Goal: Task Accomplishment & Management: Use online tool/utility

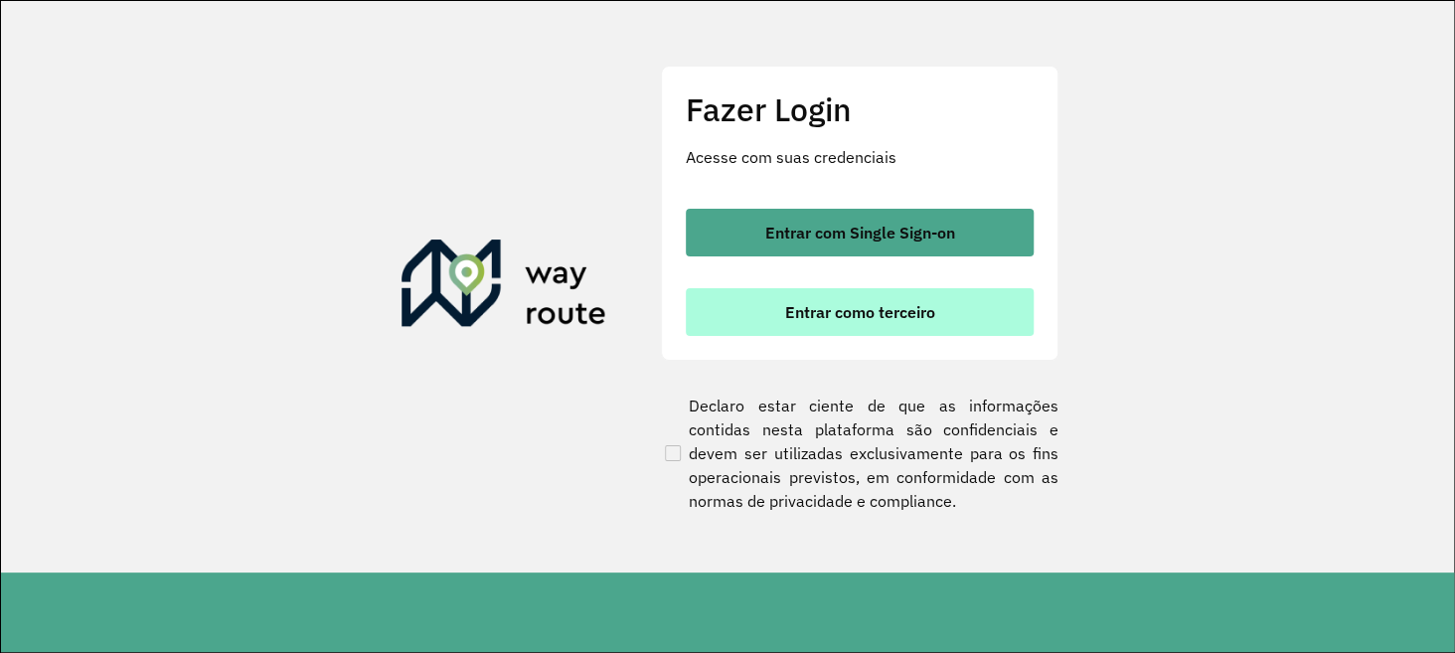
click at [766, 295] on button "Entrar como terceiro" at bounding box center [860, 312] width 348 height 48
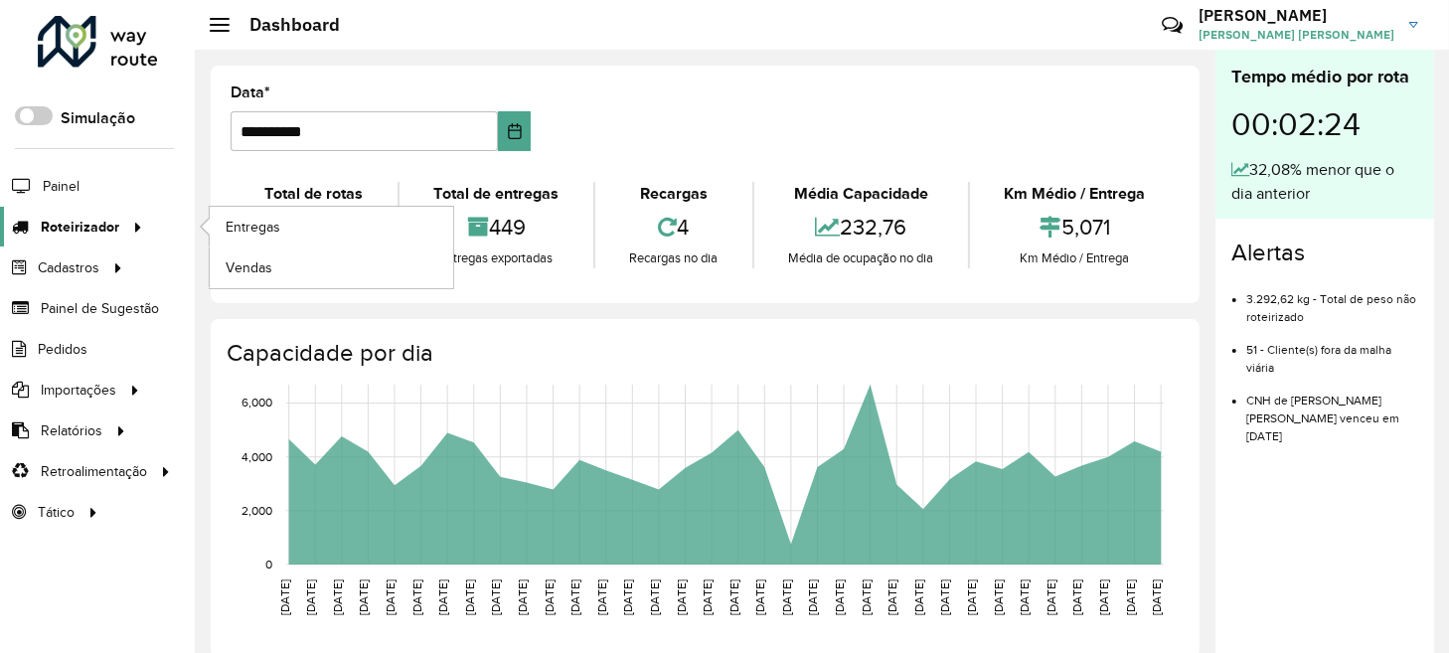
click at [91, 224] on span "Roteirizador" at bounding box center [80, 227] width 79 height 21
click at [263, 227] on span "Entregas" at bounding box center [254, 227] width 57 height 21
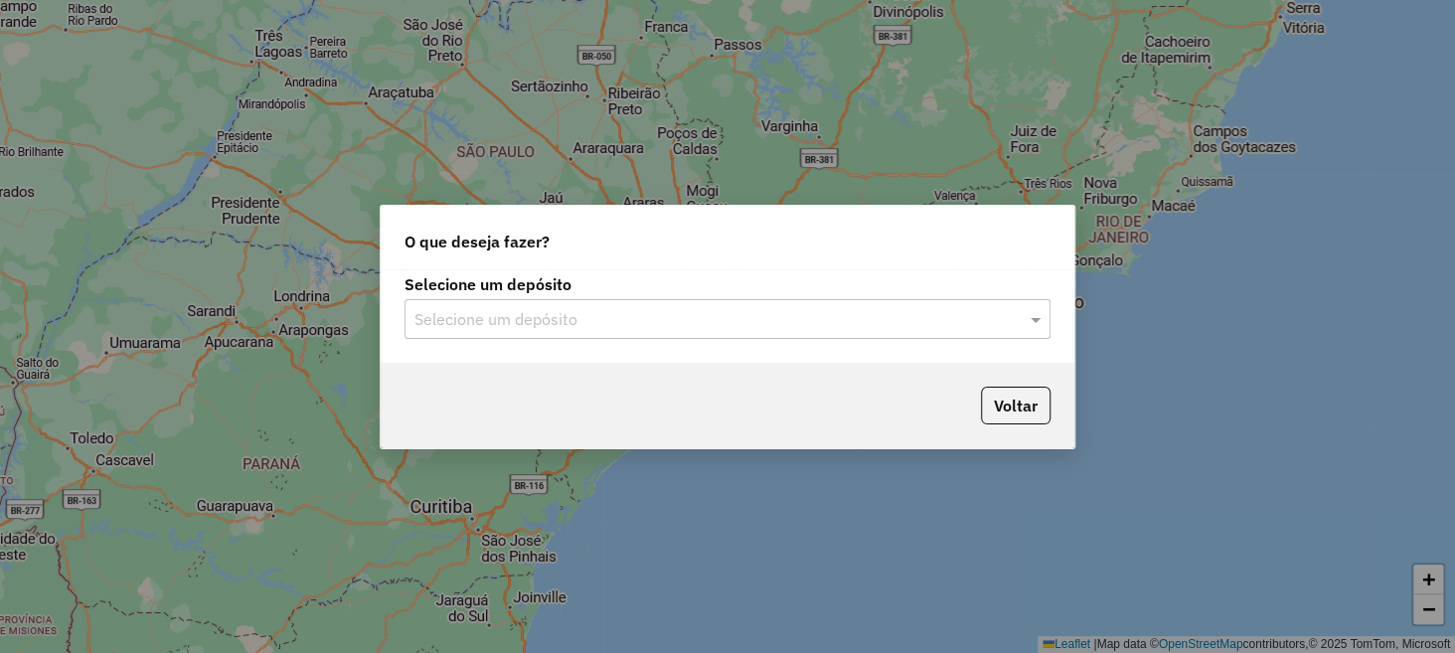
click at [502, 320] on input "text" at bounding box center [708, 320] width 587 height 24
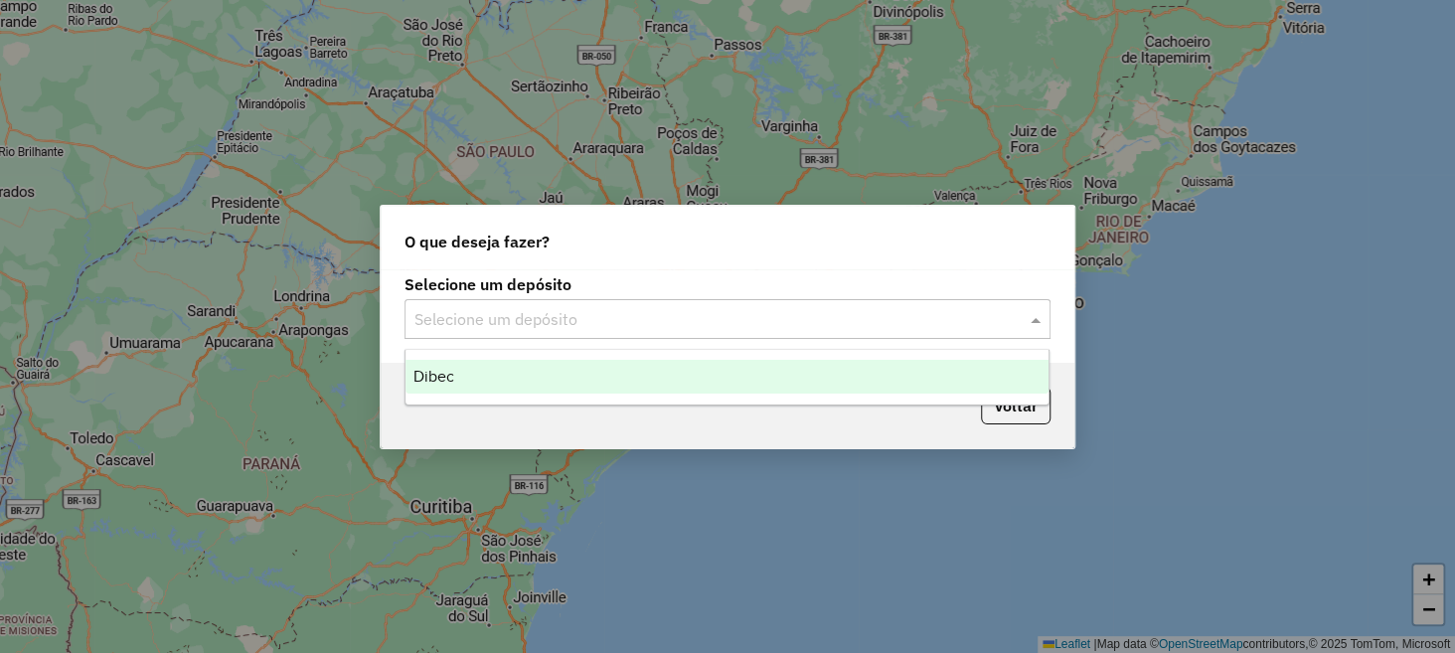
click at [511, 367] on div "Dibec" at bounding box center [727, 377] width 643 height 34
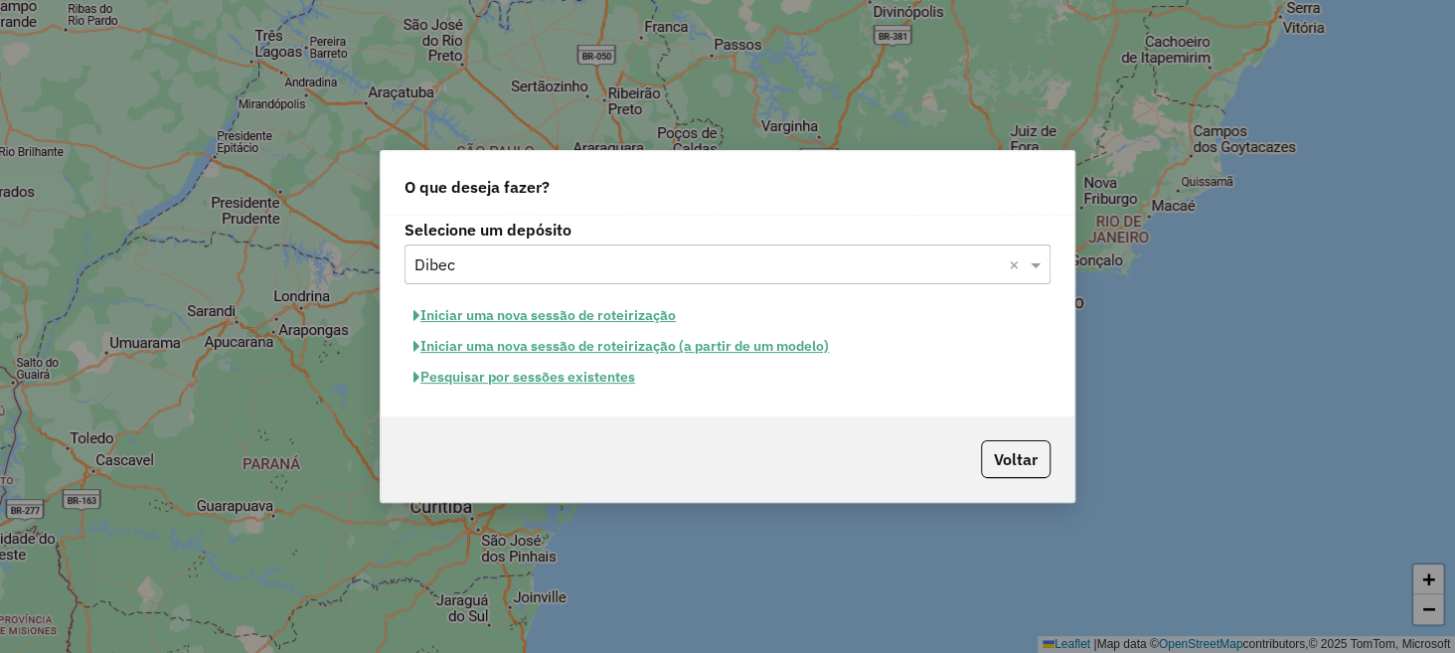
click at [600, 316] on button "Iniciar uma nova sessão de roteirização" at bounding box center [545, 315] width 280 height 31
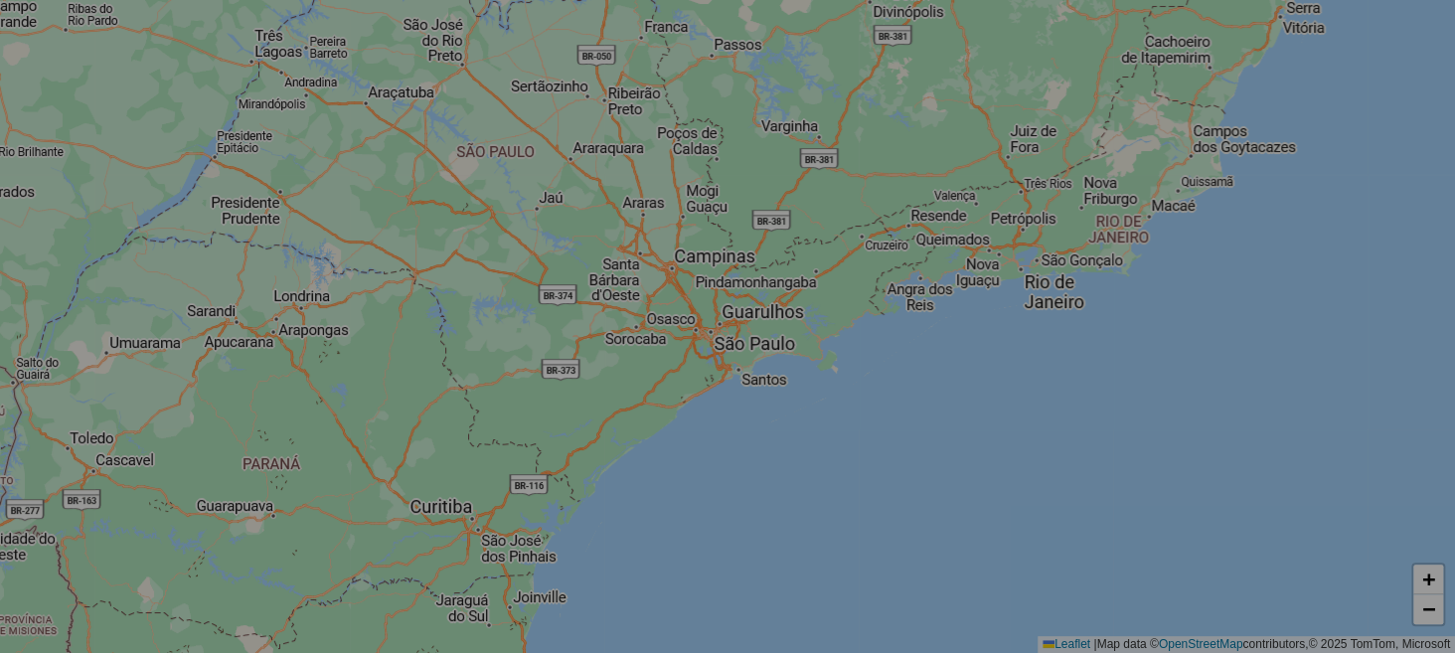
select select "*"
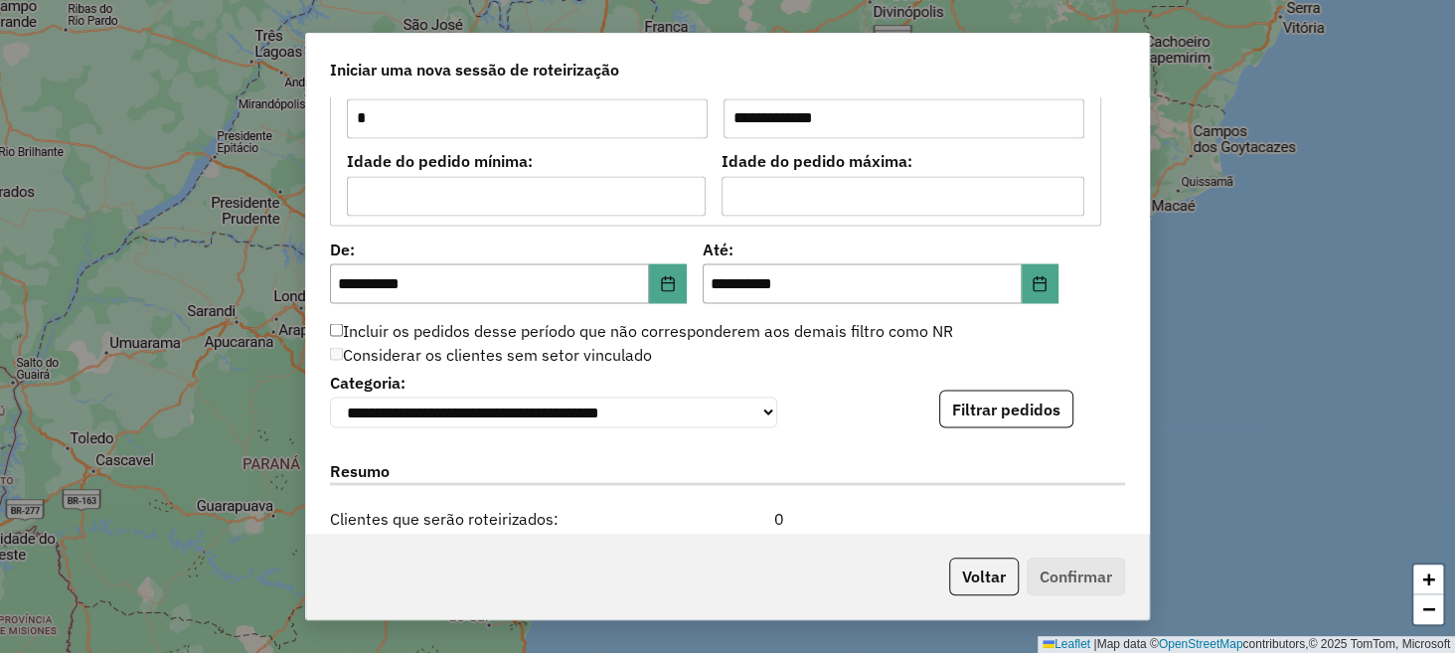
scroll to position [1832, 0]
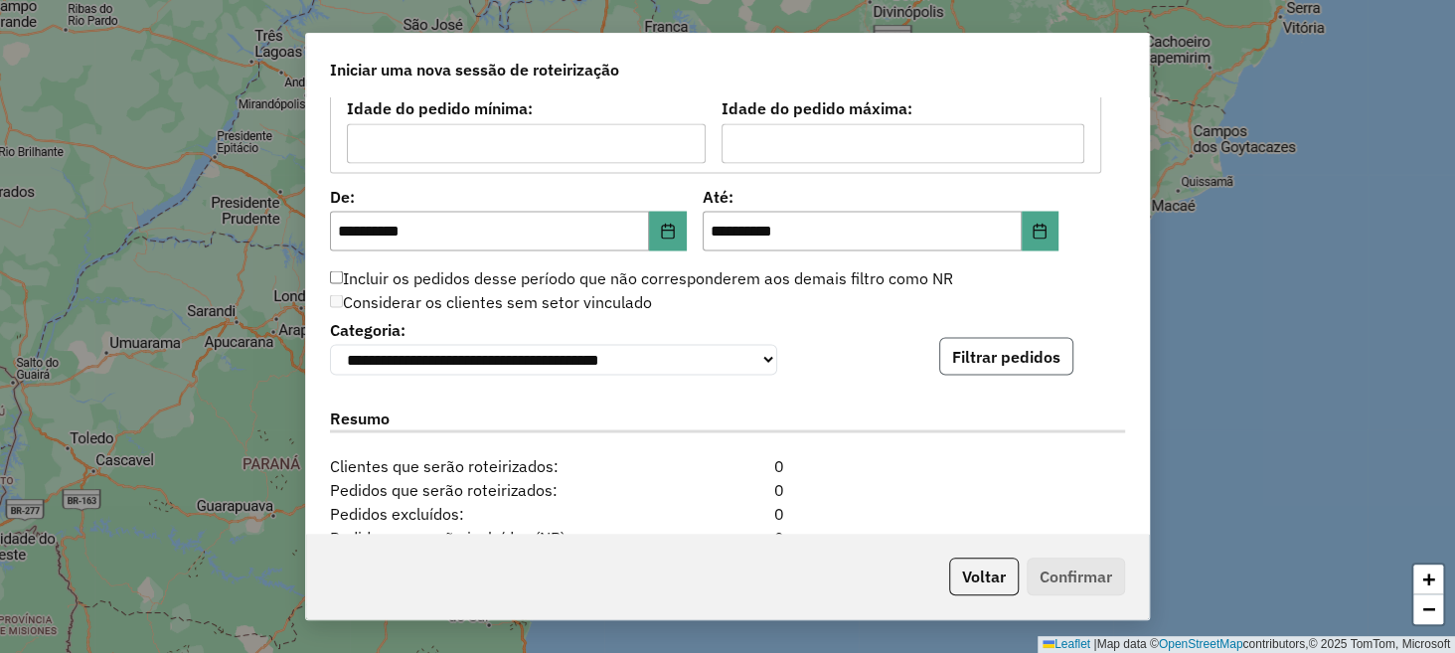
click at [985, 351] on button "Filtrar pedidos" at bounding box center [1006, 356] width 134 height 38
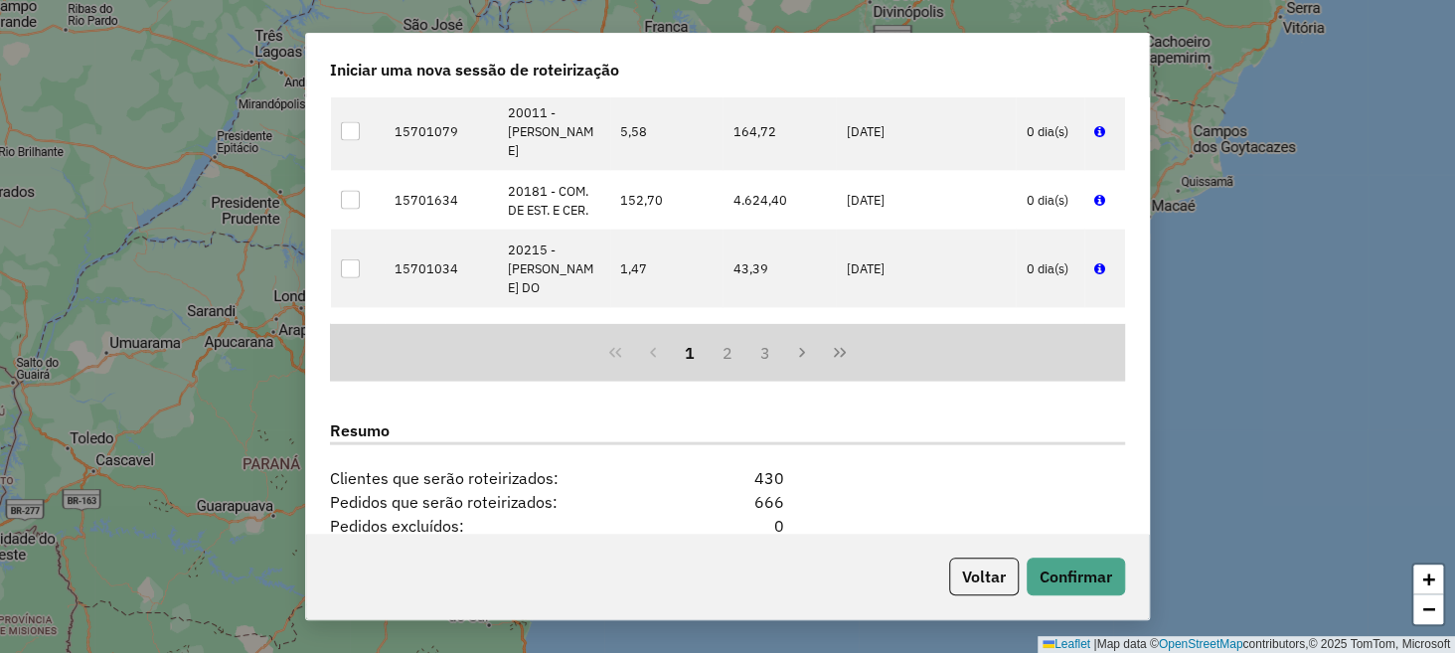
scroll to position [2230, 0]
click at [1094, 568] on button "Confirmar" at bounding box center [1076, 577] width 98 height 38
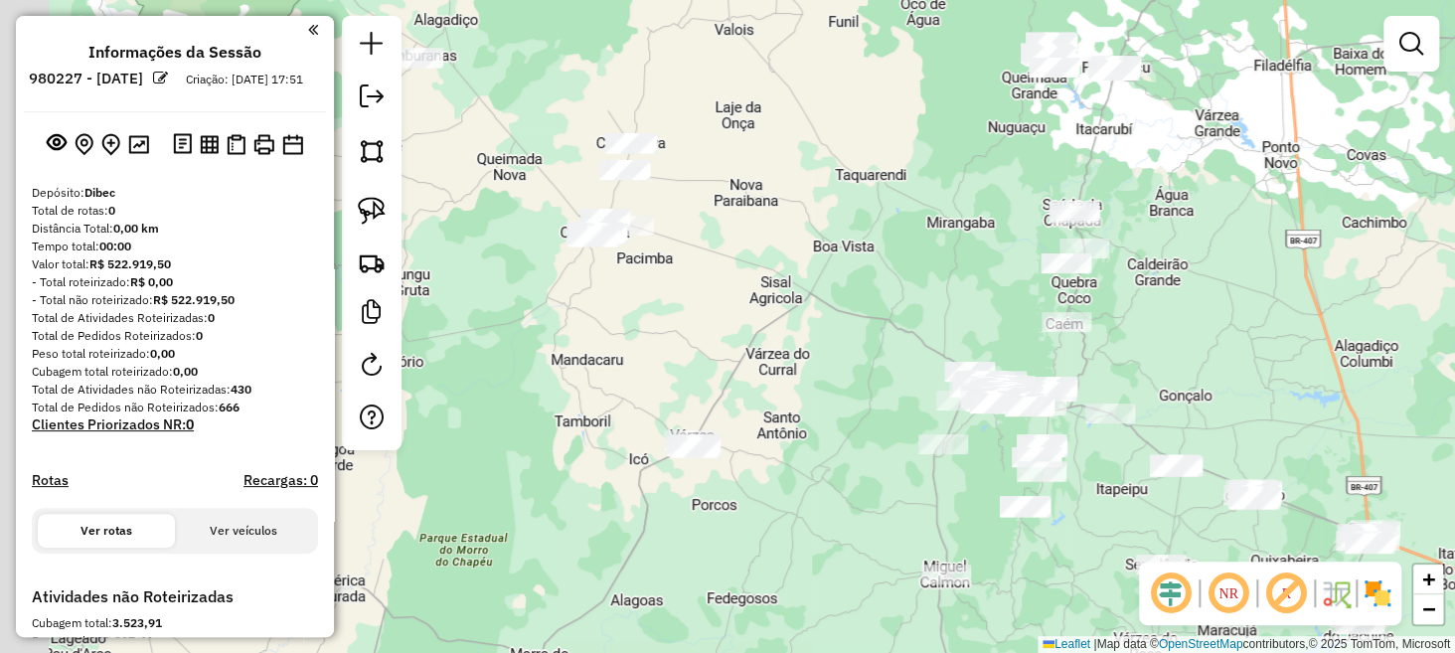
drag, startPoint x: 483, startPoint y: 194, endPoint x: 832, endPoint y: 267, distance: 356.6
click at [832, 267] on div "Janela de atendimento Grade de atendimento Capacidade Transportadoras Veículos …" at bounding box center [727, 326] width 1455 height 653
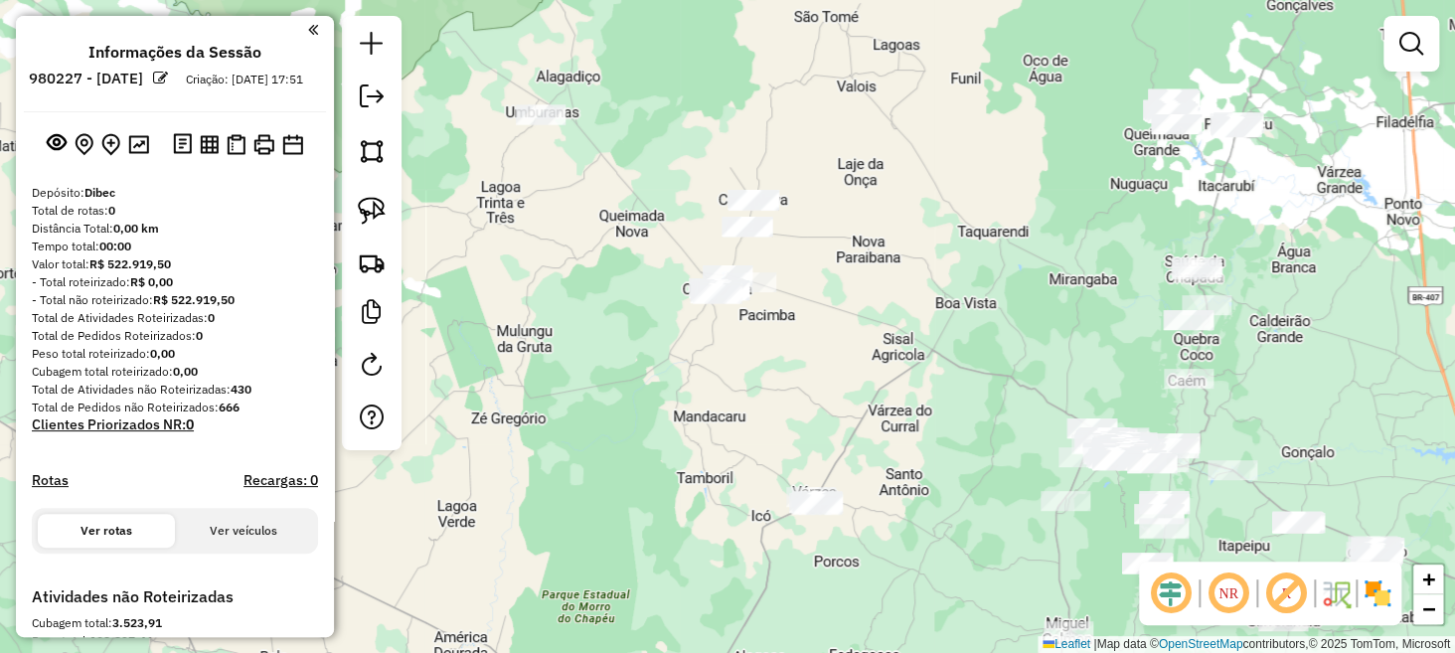
drag, startPoint x: 643, startPoint y: 185, endPoint x: 700, endPoint y: 249, distance: 85.2
click at [700, 249] on div "Janela de atendimento Grade de atendimento Capacidade Transportadoras Veículos …" at bounding box center [727, 326] width 1455 height 653
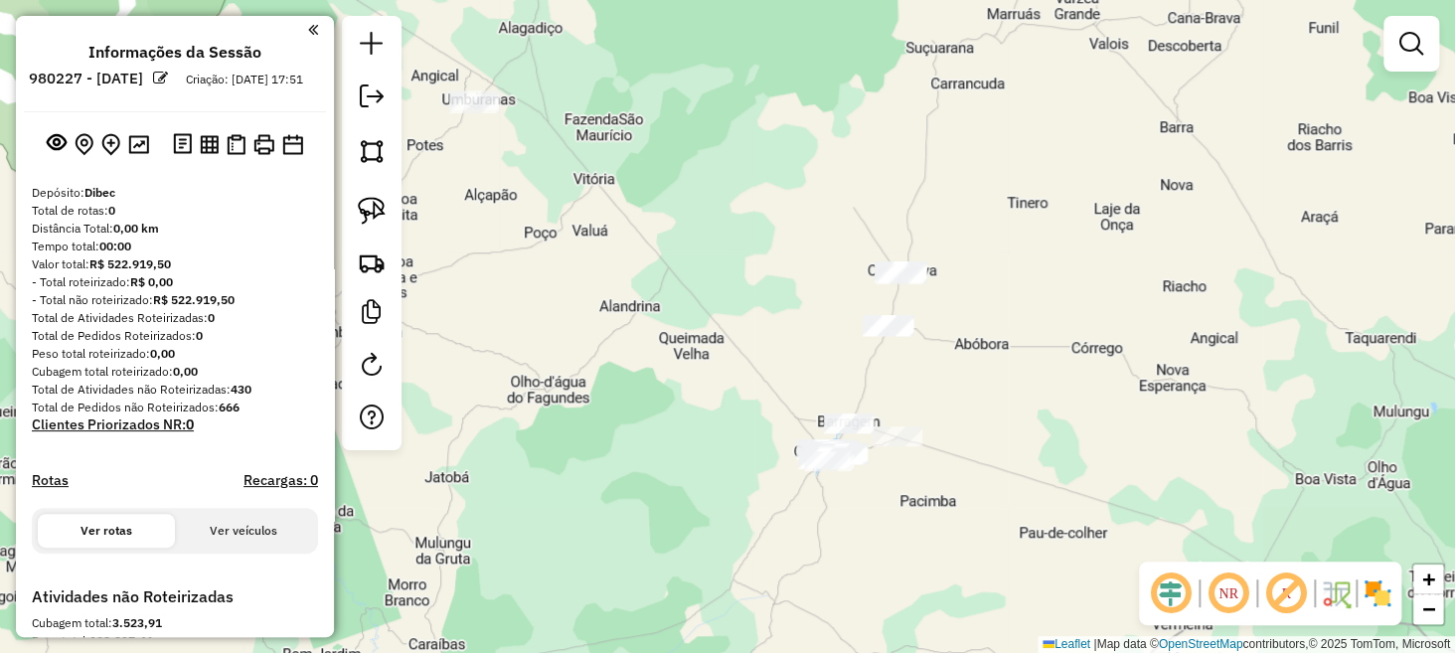
drag, startPoint x: 664, startPoint y: 293, endPoint x: 713, endPoint y: 395, distance: 112.5
click at [713, 395] on div "Janela de atendimento Grade de atendimento Capacidade Transportadoras Veículos …" at bounding box center [727, 326] width 1455 height 653
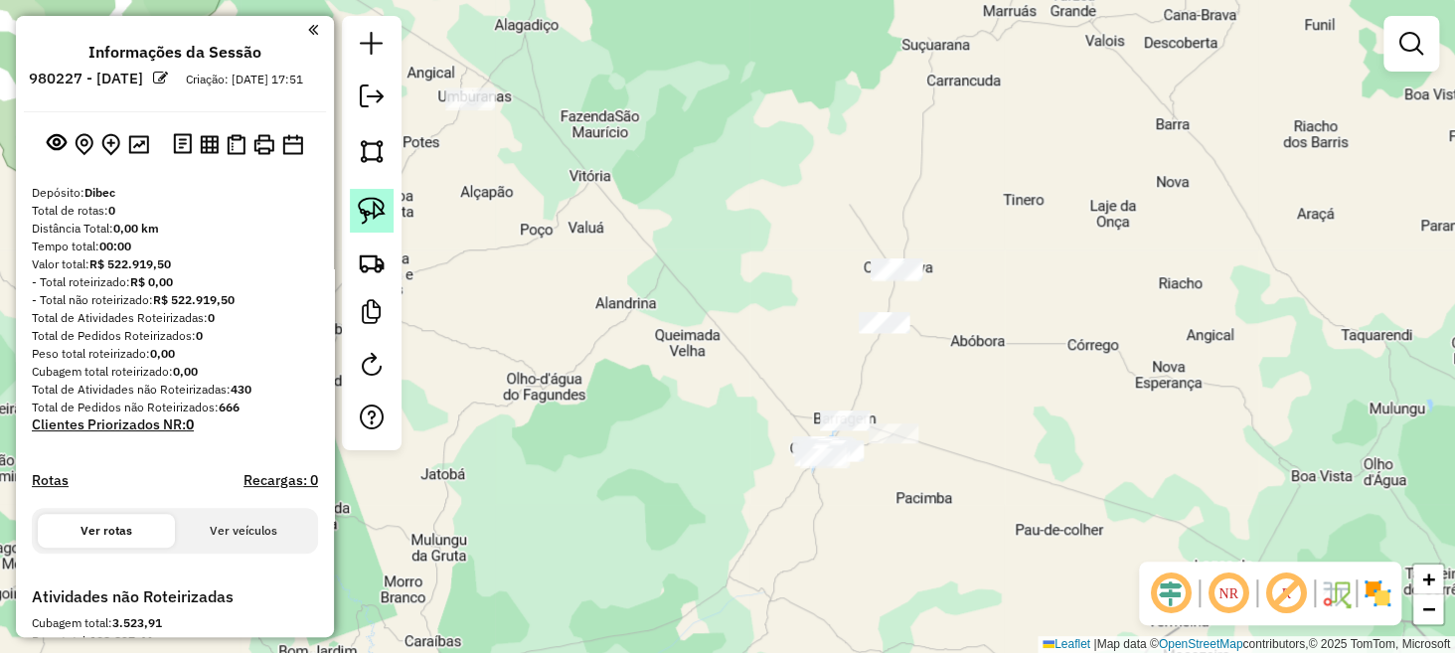
click at [370, 208] on img at bounding box center [372, 211] width 28 height 28
drag, startPoint x: 794, startPoint y: 350, endPoint x: 788, endPoint y: 401, distance: 51.1
click at [374, 215] on img at bounding box center [372, 211] width 28 height 28
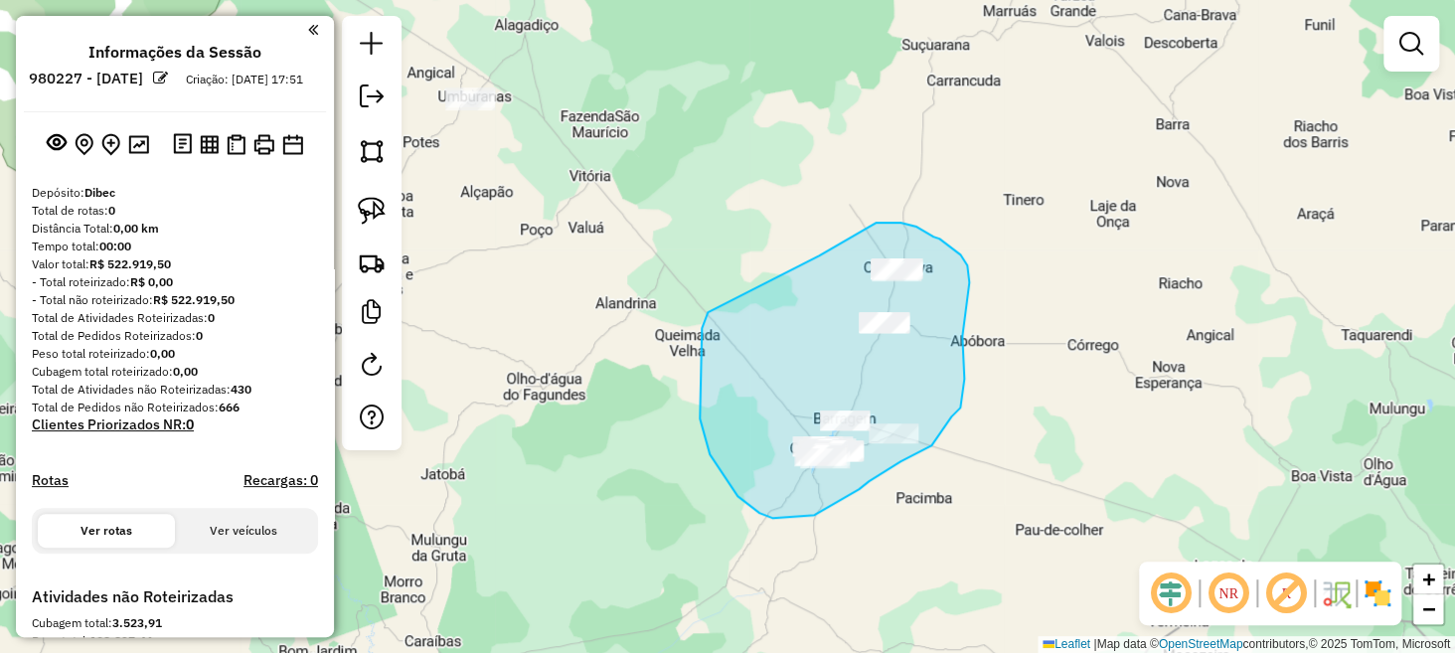
drag, startPoint x: 702, startPoint y: 328, endPoint x: 811, endPoint y: 270, distance: 123.6
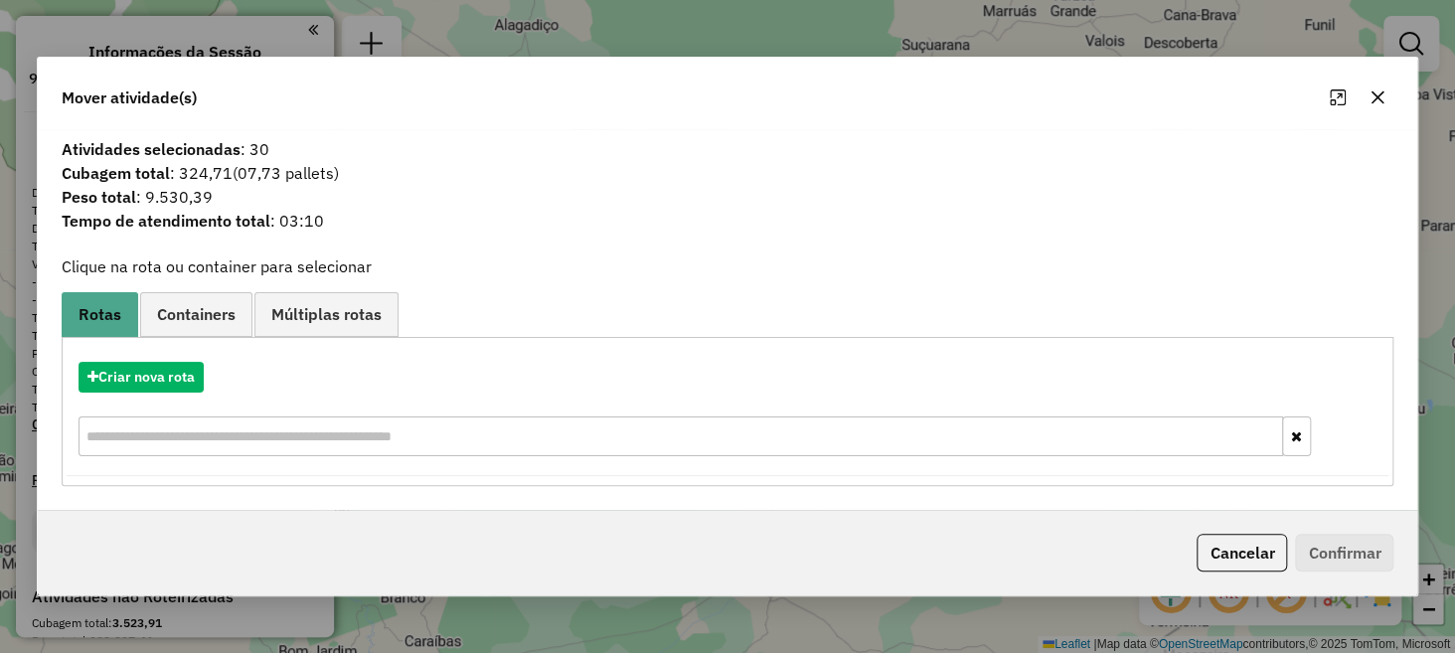
click at [1374, 103] on icon "button" at bounding box center [1378, 97] width 16 height 16
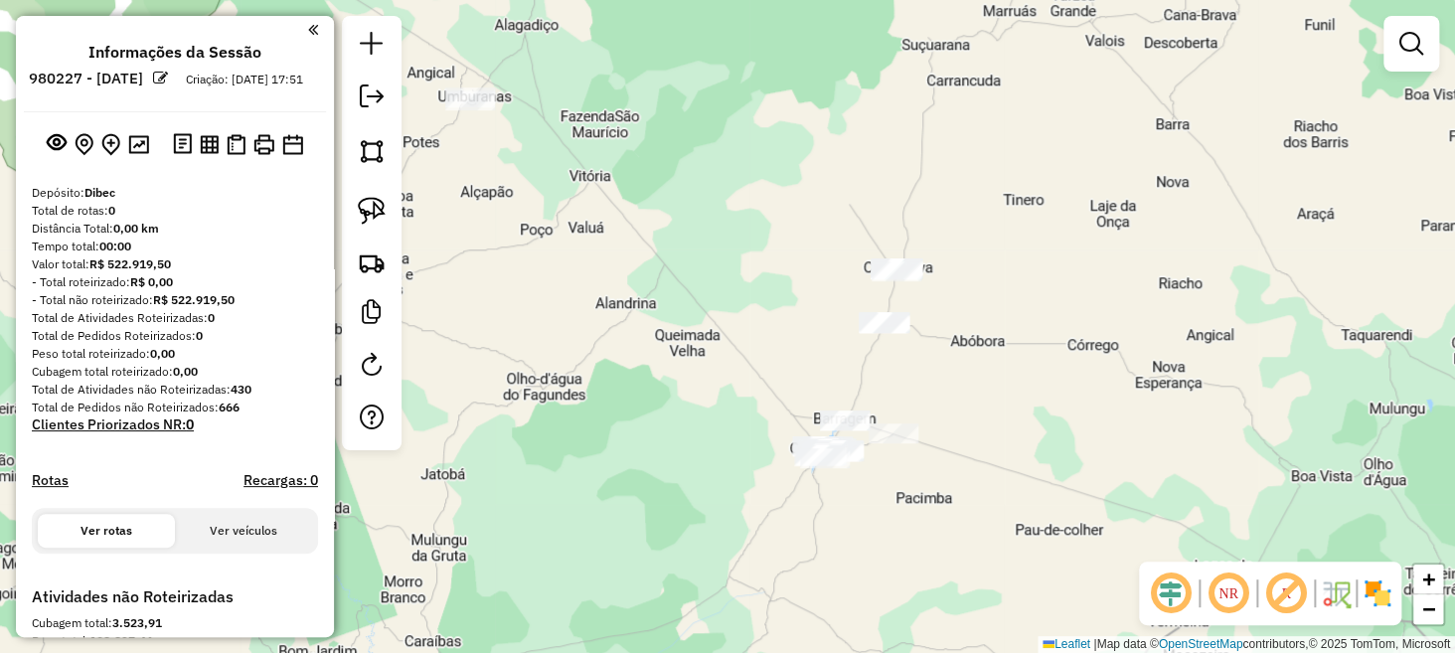
click at [394, 220] on div at bounding box center [372, 233] width 60 height 434
click at [371, 210] on img at bounding box center [372, 211] width 28 height 28
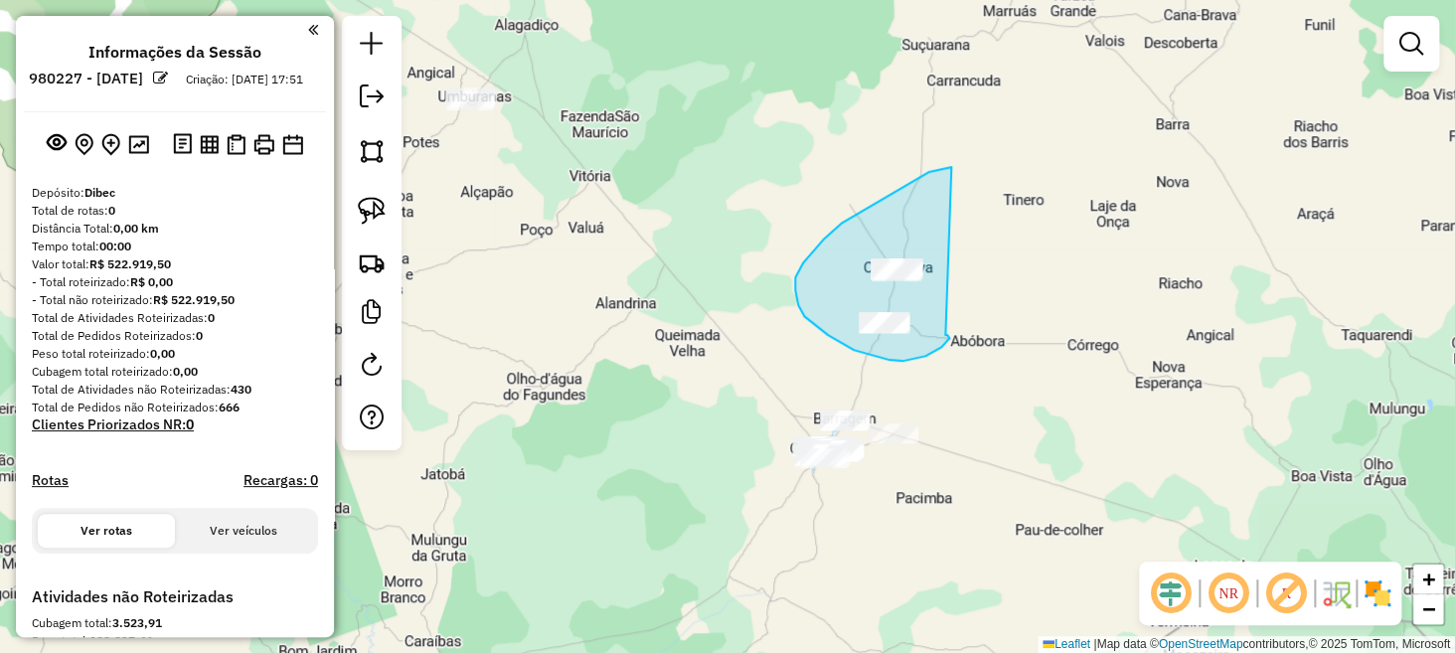
drag, startPoint x: 949, startPoint y: 167, endPoint x: 945, endPoint y: 335, distance: 168.1
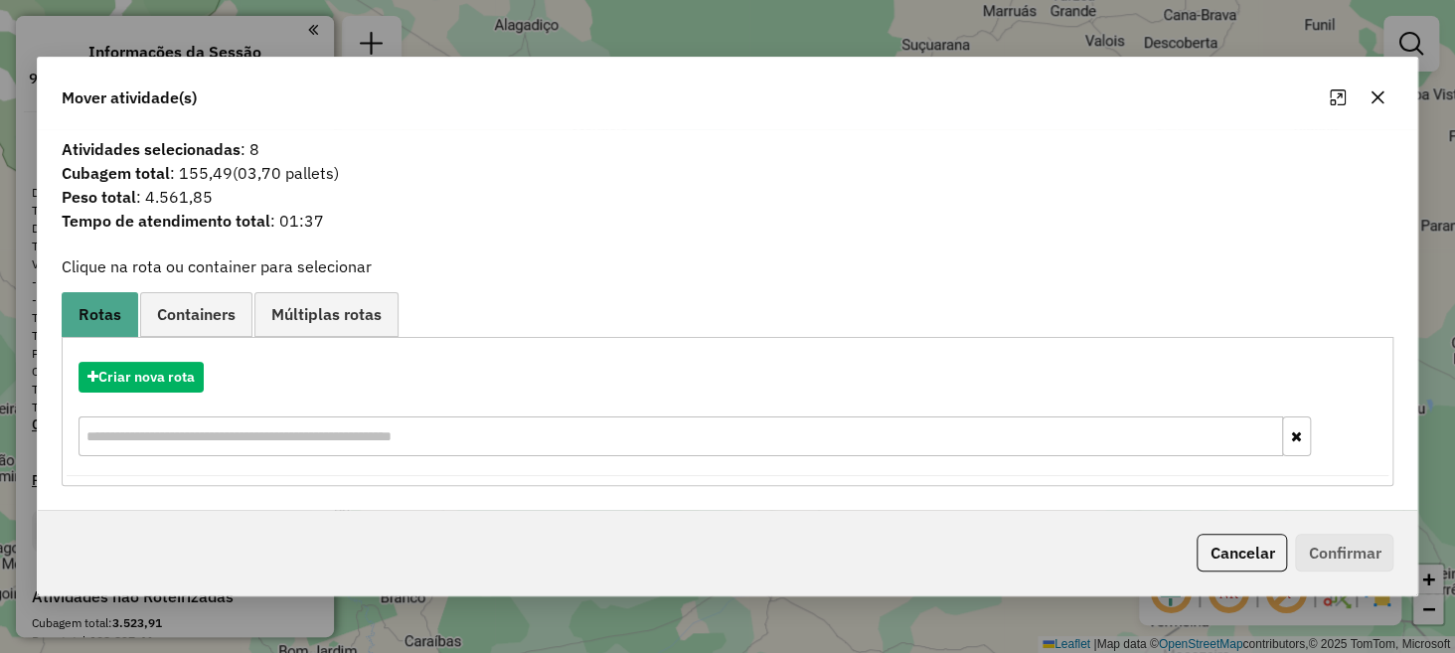
click at [1377, 96] on icon "button" at bounding box center [1378, 96] width 13 height 13
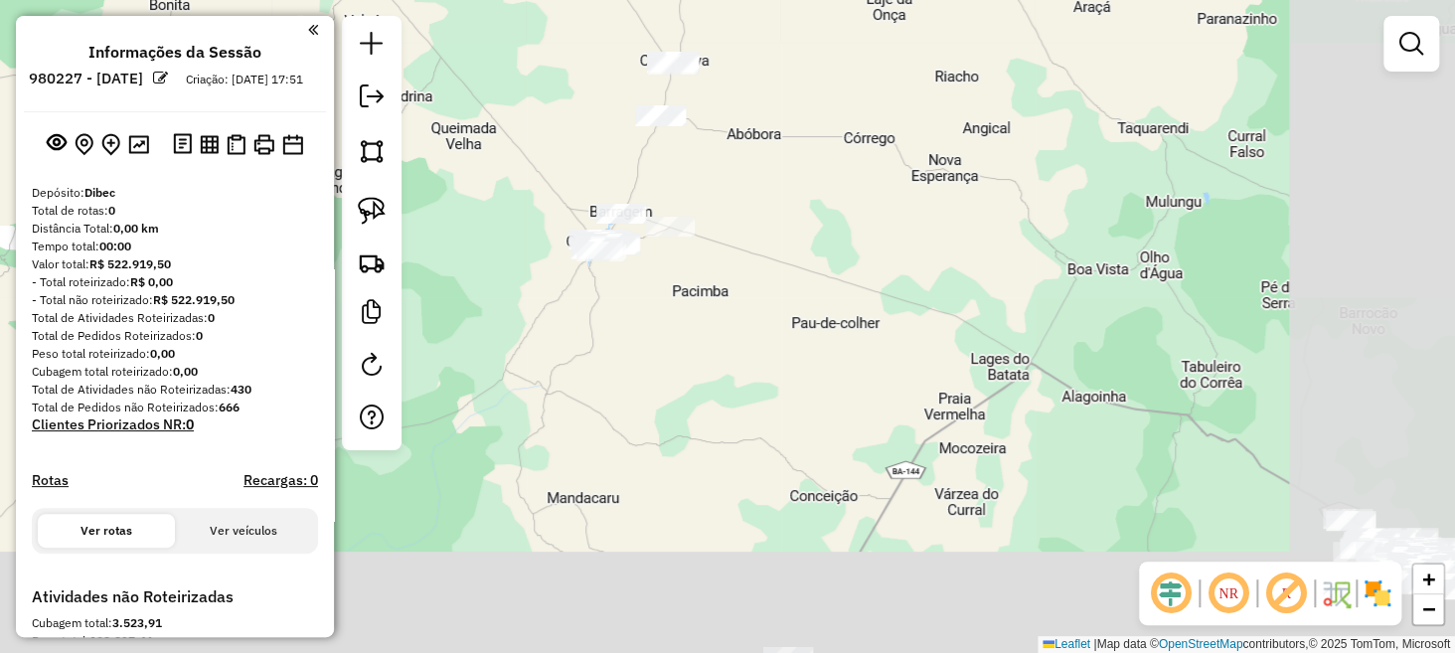
drag, startPoint x: 1049, startPoint y: 385, endPoint x: 876, endPoint y: 204, distance: 250.3
click at [876, 204] on div "Janela de atendimento Grade de atendimento Capacidade Transportadoras Veículos …" at bounding box center [727, 326] width 1455 height 653
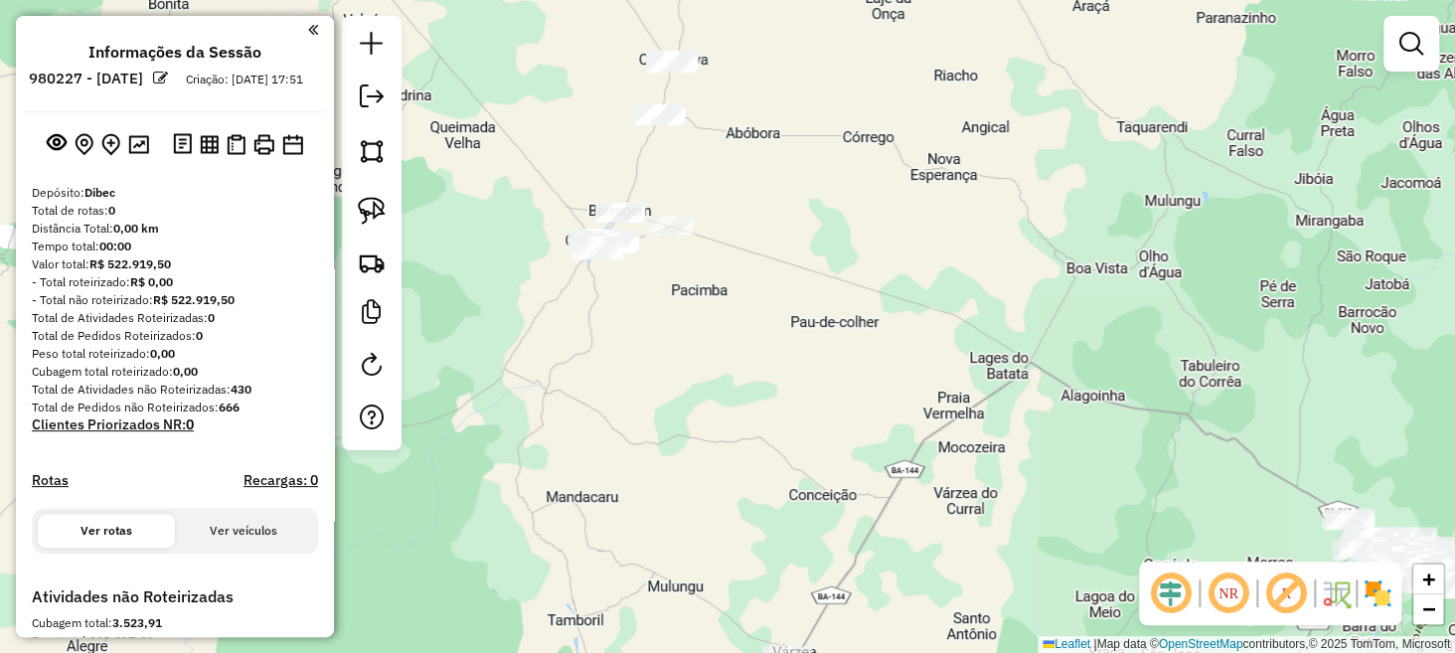
click at [1085, 391] on div "Janela de atendimento Grade de atendimento Capacidade Transportadoras Veículos …" at bounding box center [727, 326] width 1455 height 653
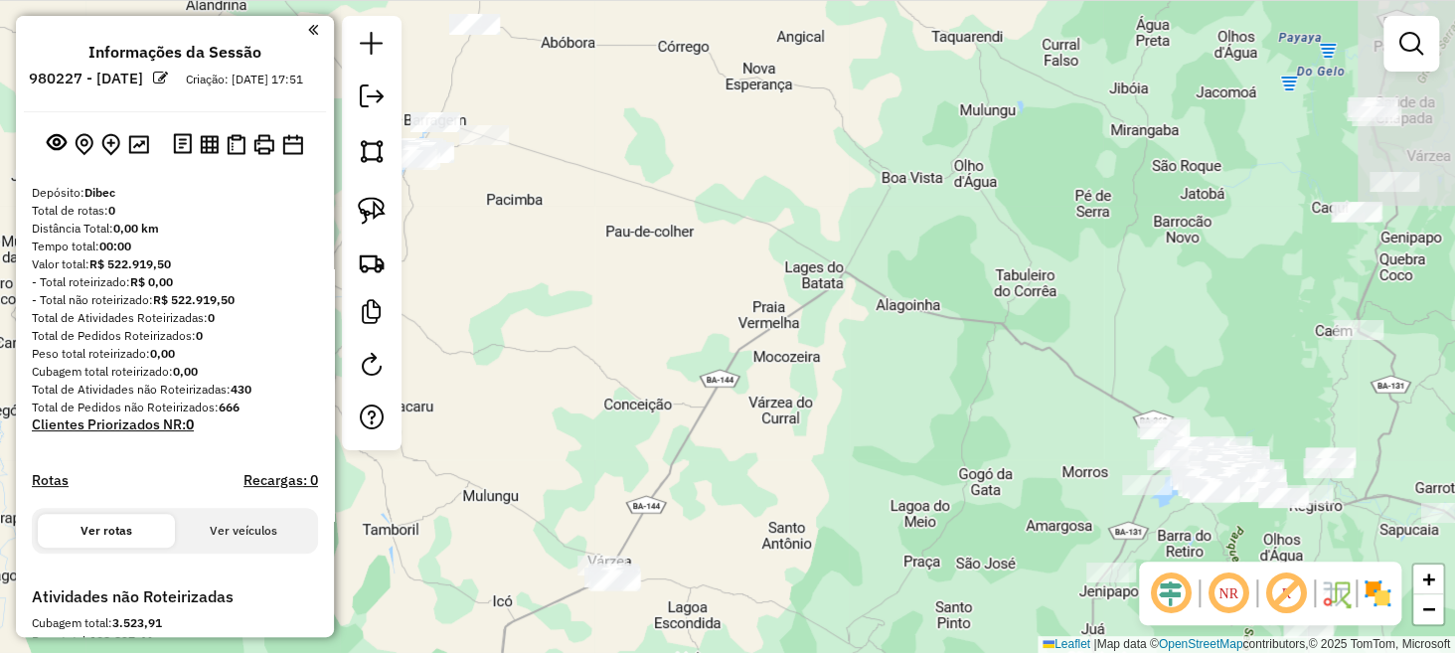
drag, startPoint x: 1065, startPoint y: 411, endPoint x: 976, endPoint y: 356, distance: 104.0
click at [976, 356] on div "Janela de atendimento Grade de atendimento Capacidade Transportadoras Veículos …" at bounding box center [727, 326] width 1455 height 653
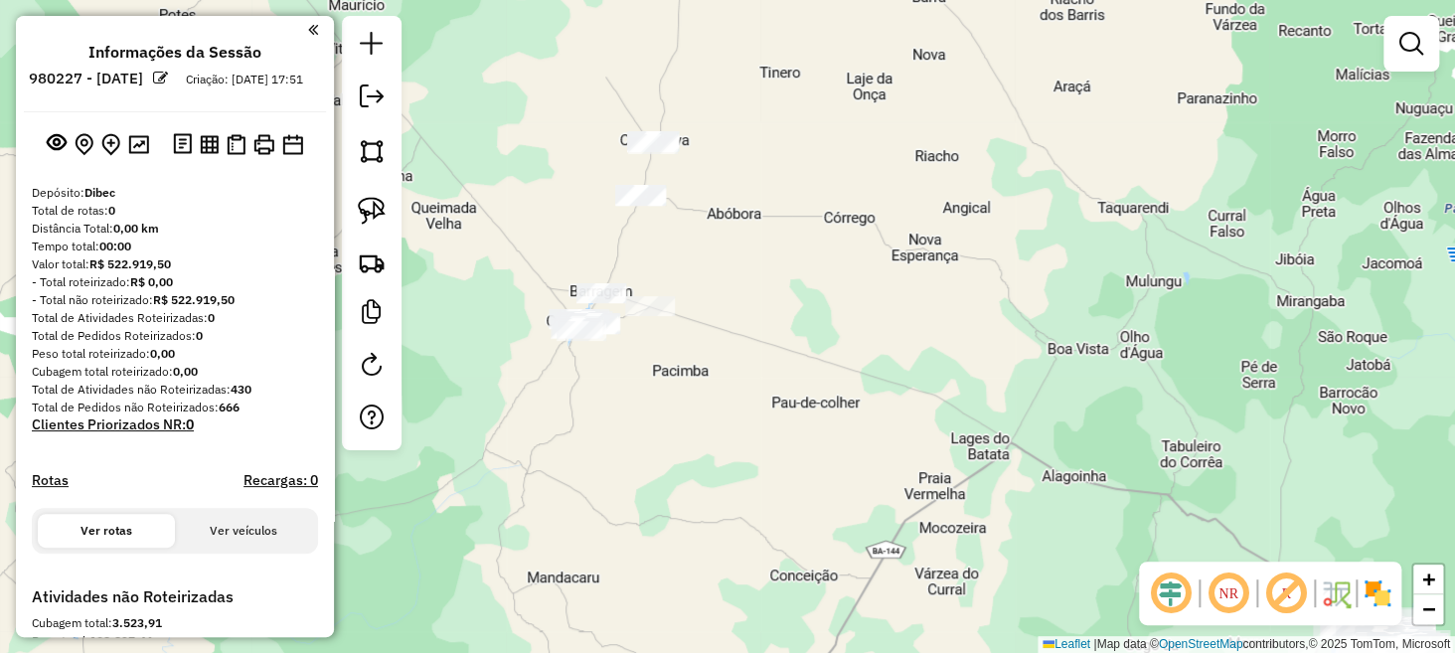
drag, startPoint x: 757, startPoint y: 276, endPoint x: 926, endPoint y: 451, distance: 243.3
click at [926, 451] on div "Janela de atendimento Grade de atendimento Capacidade Transportadoras Veículos …" at bounding box center [727, 326] width 1455 height 653
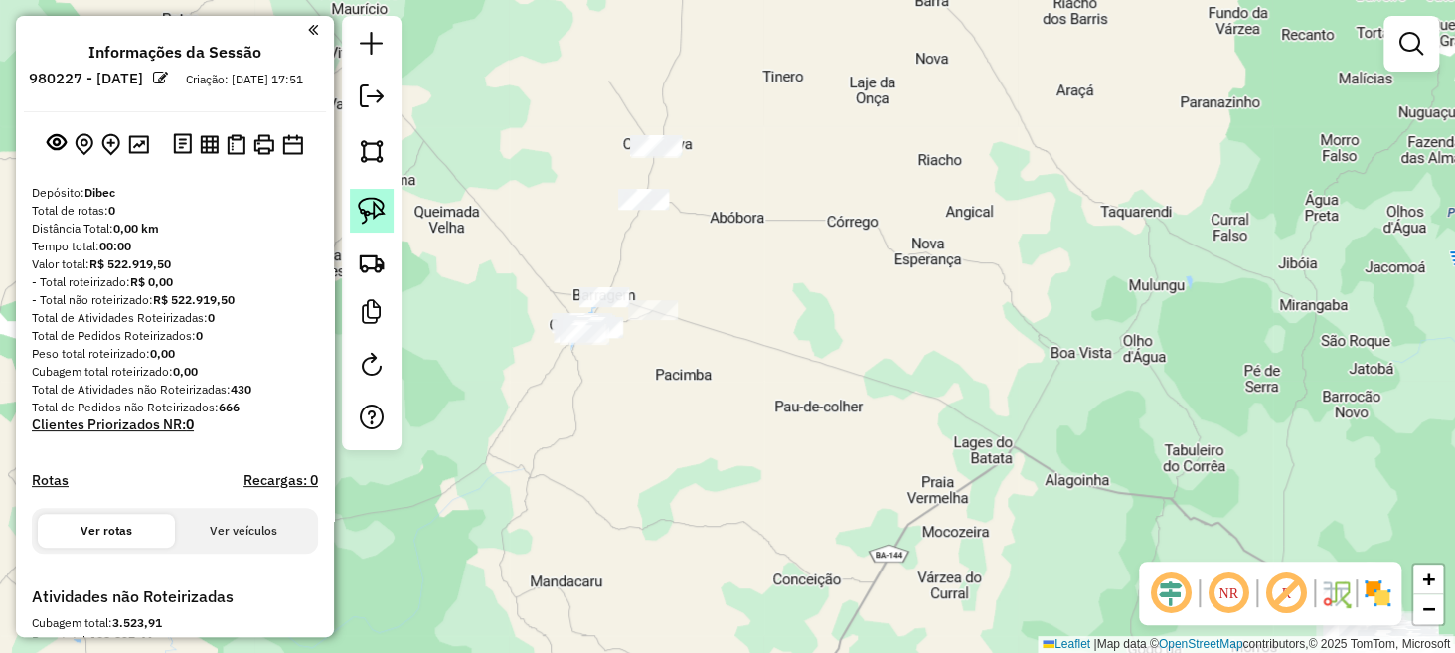
click at [371, 207] on img at bounding box center [372, 211] width 28 height 28
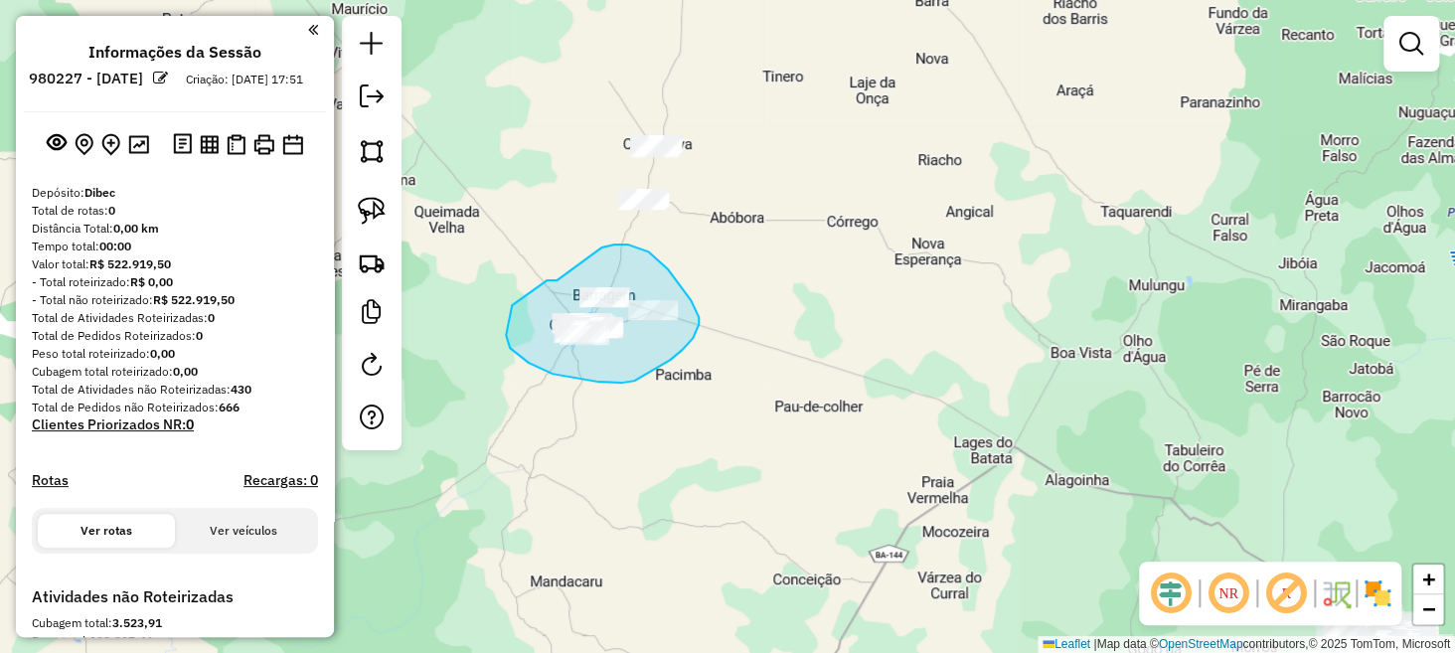
drag, startPoint x: 547, startPoint y: 280, endPoint x: 594, endPoint y: 249, distance: 56.5
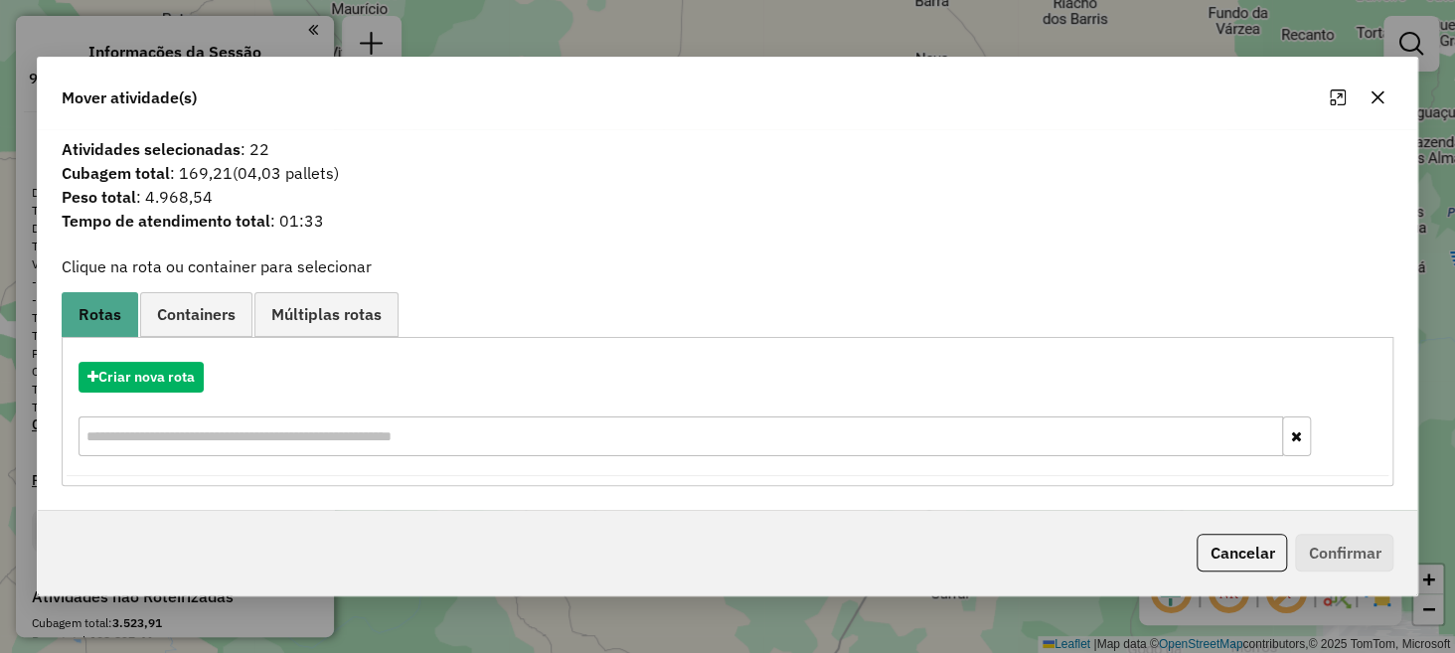
drag, startPoint x: 1374, startPoint y: 98, endPoint x: 1355, endPoint y: 100, distance: 19.0
click at [1374, 98] on icon "button" at bounding box center [1378, 97] width 16 height 16
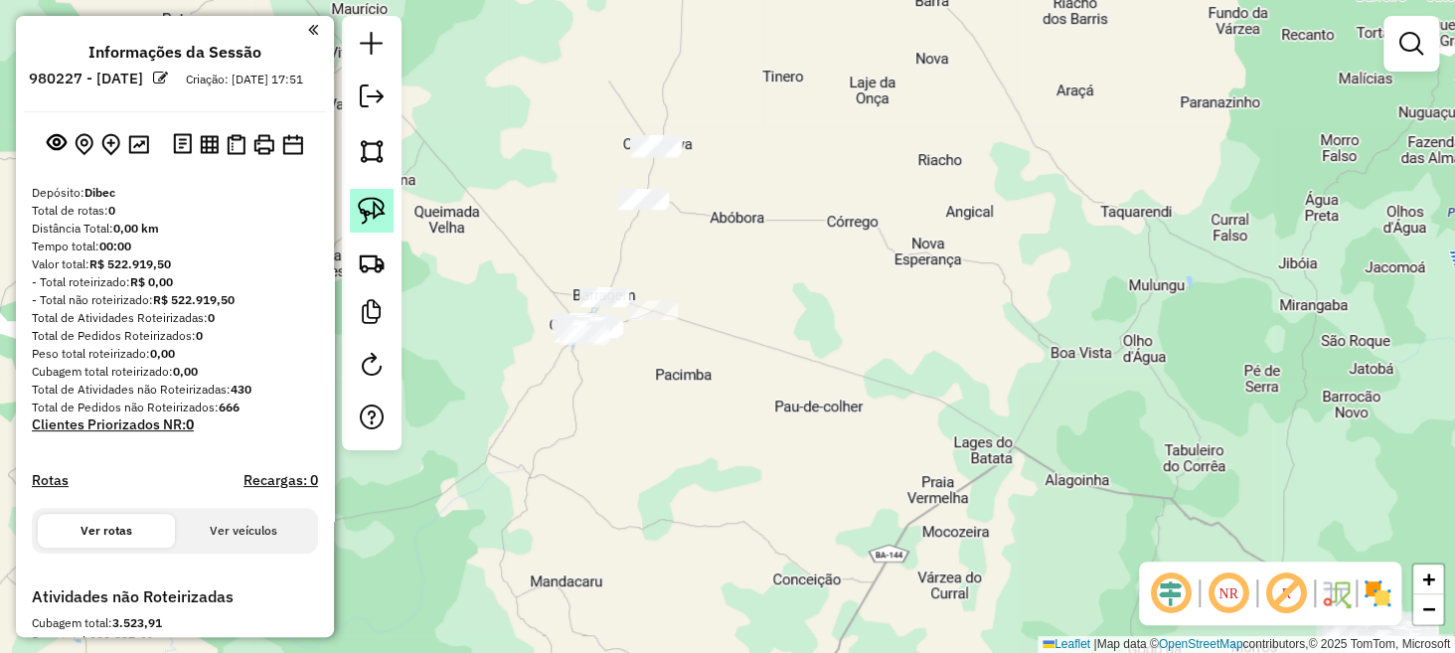
click at [353, 203] on link at bounding box center [372, 211] width 44 height 44
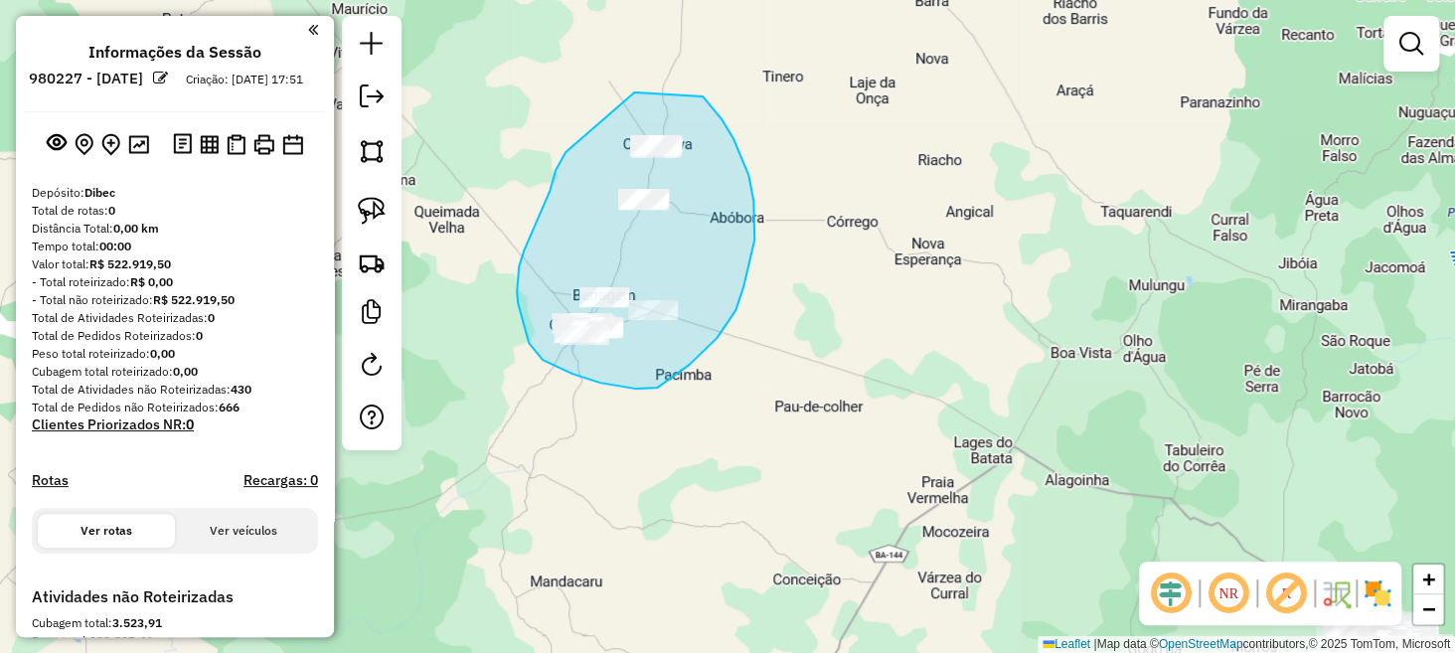
drag, startPoint x: 636, startPoint y: 92, endPoint x: 703, endPoint y: 96, distance: 66.7
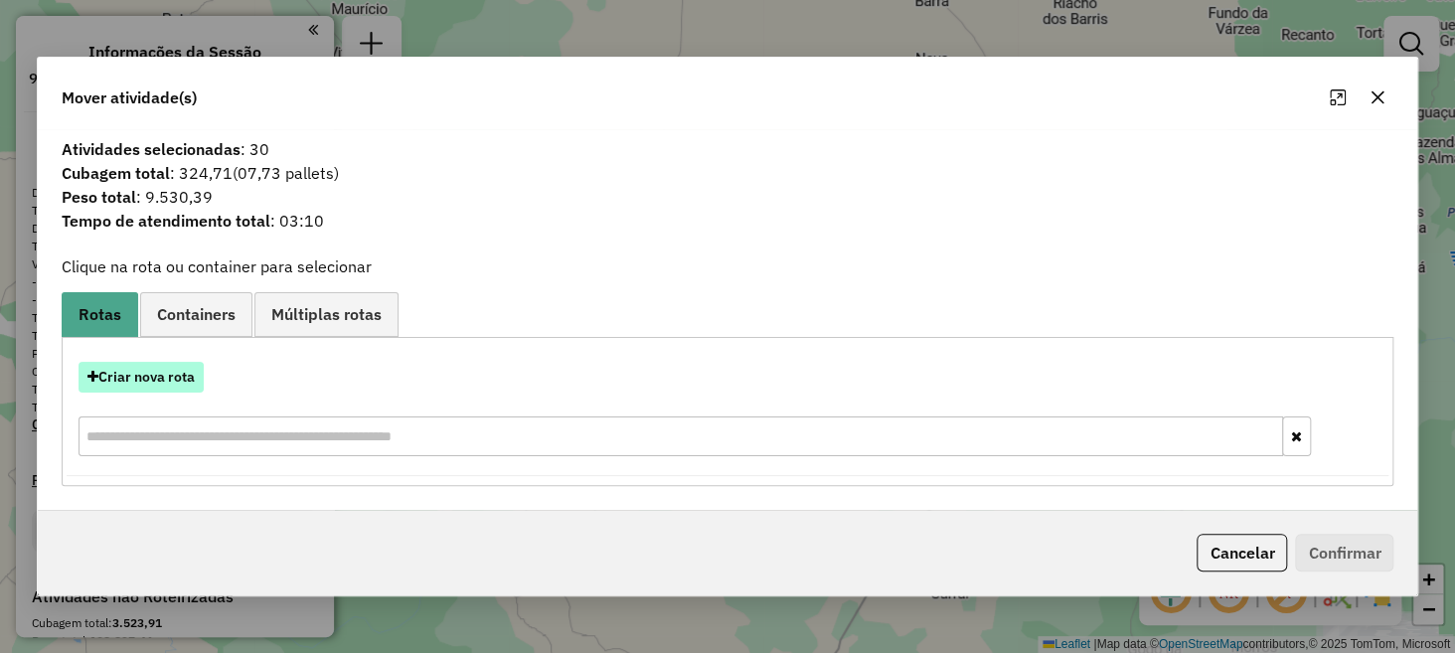
click at [195, 378] on button "Criar nova rota" at bounding box center [141, 377] width 125 height 31
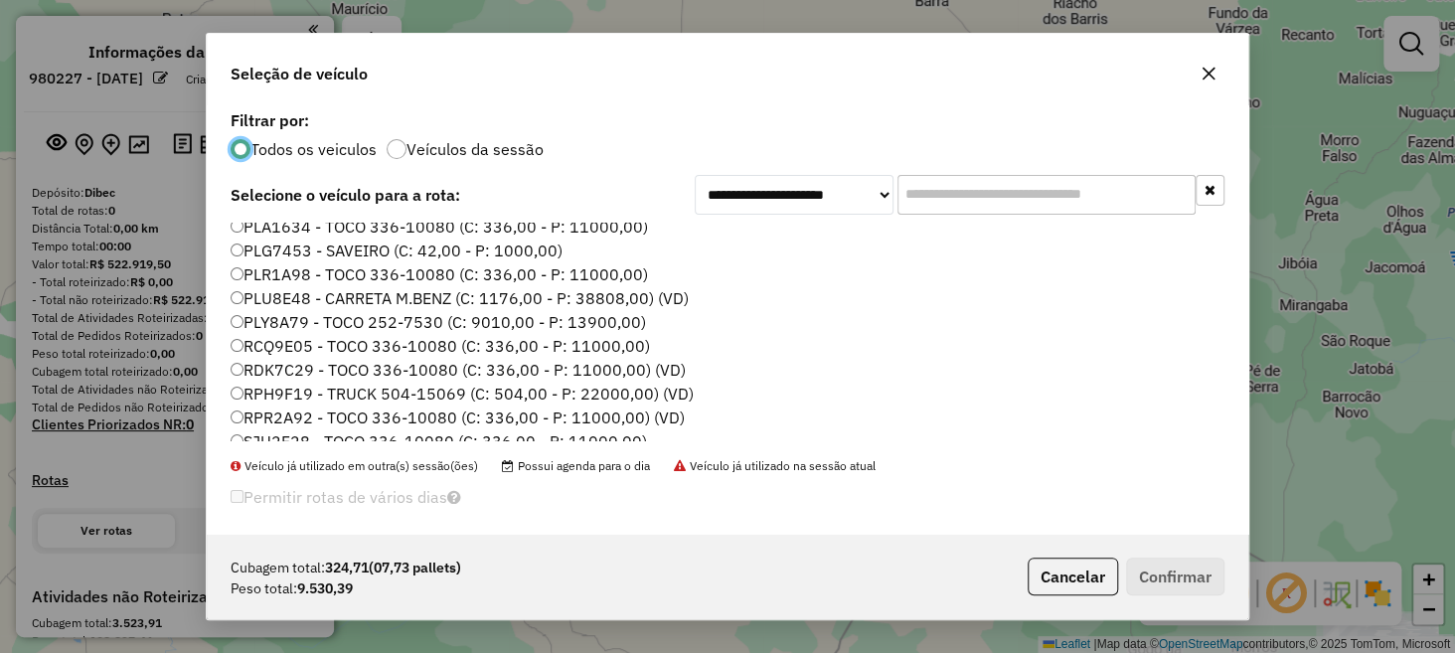
scroll to position [398, 0]
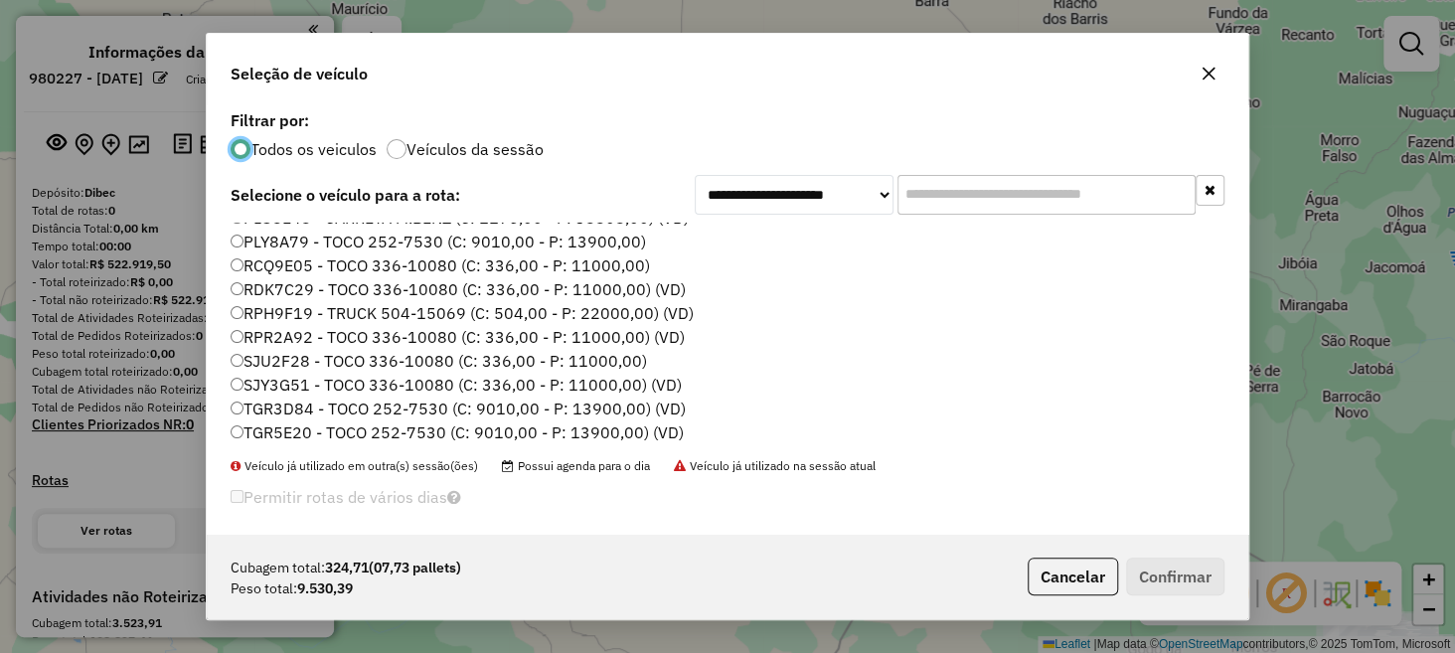
click at [290, 333] on label "RPR2A92 - TOCO 336-10080 (C: 336,00 - P: 11000,00) (VD)" at bounding box center [458, 337] width 454 height 24
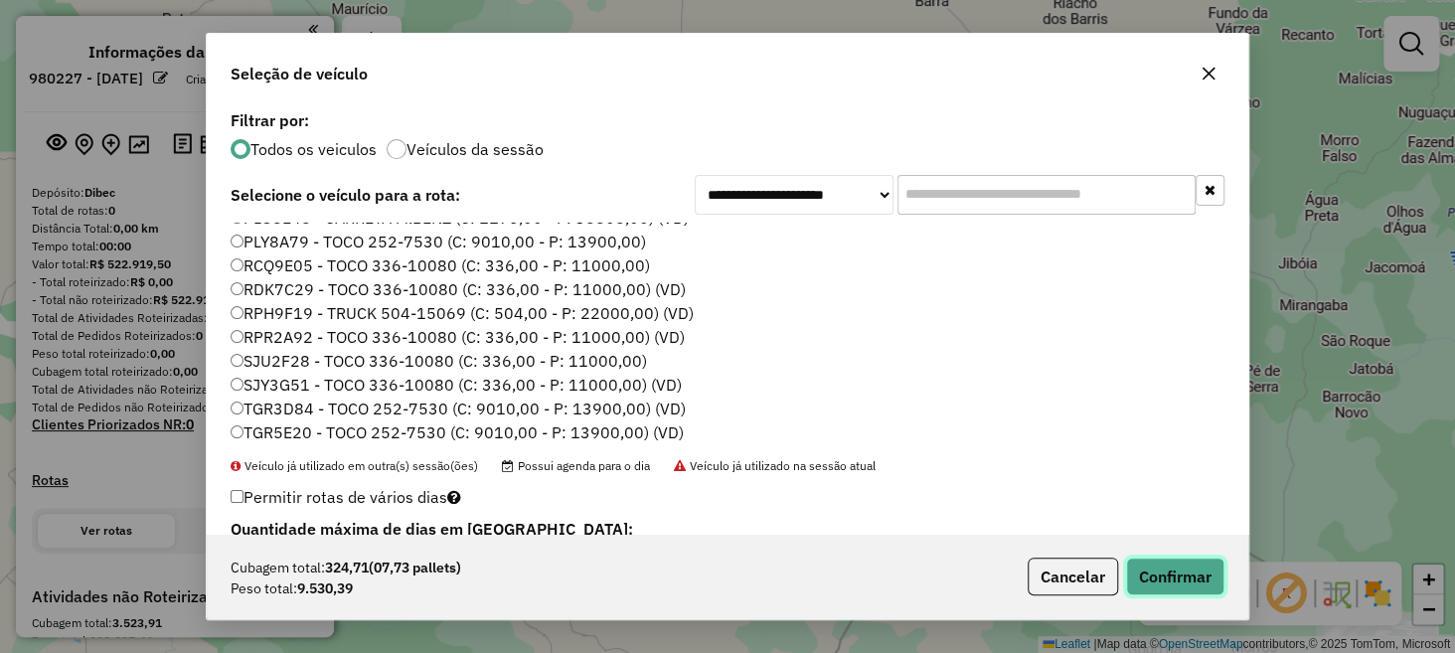
click at [1158, 570] on button "Confirmar" at bounding box center [1175, 577] width 98 height 38
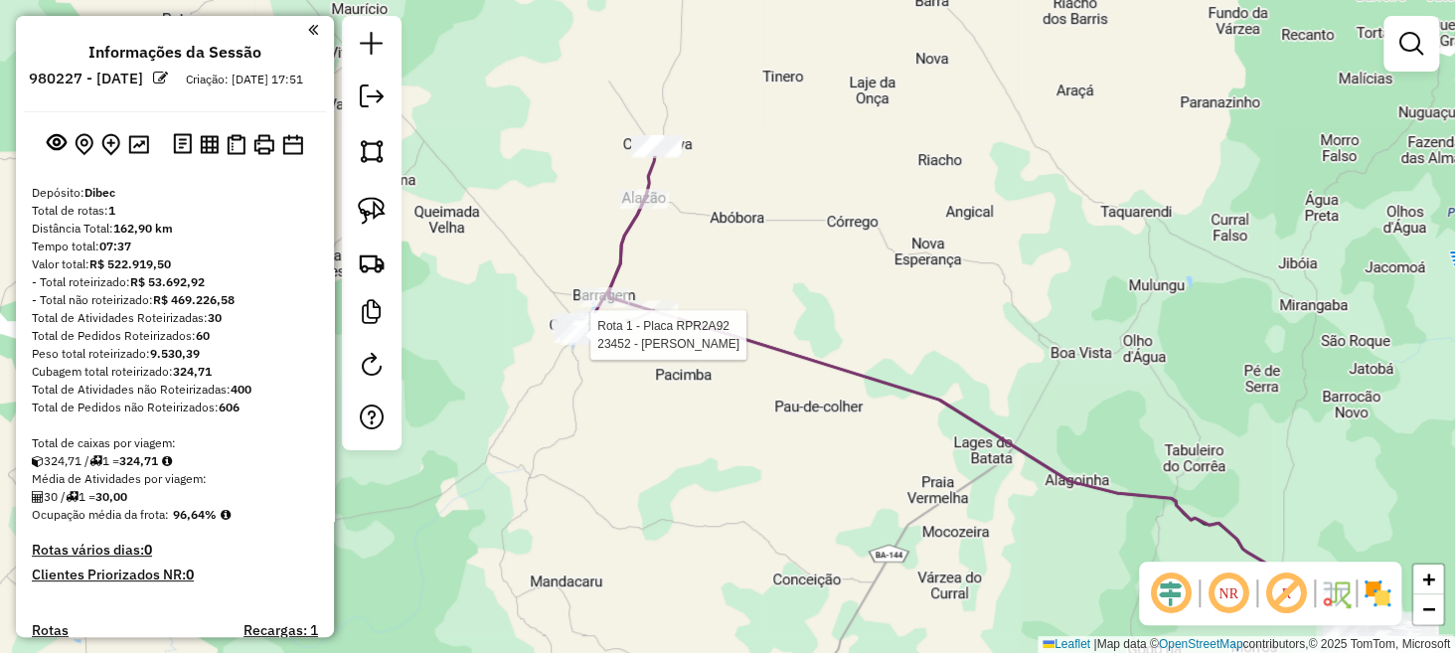
select select "**********"
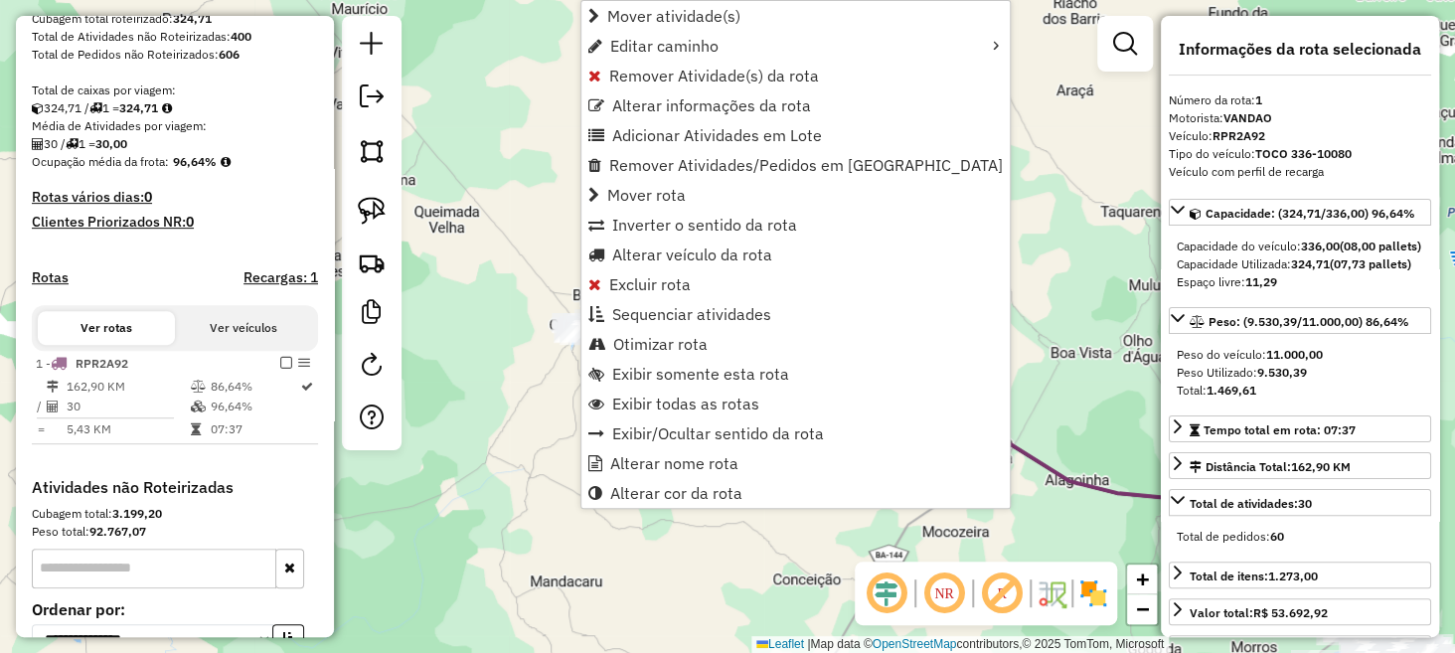
scroll to position [566, 0]
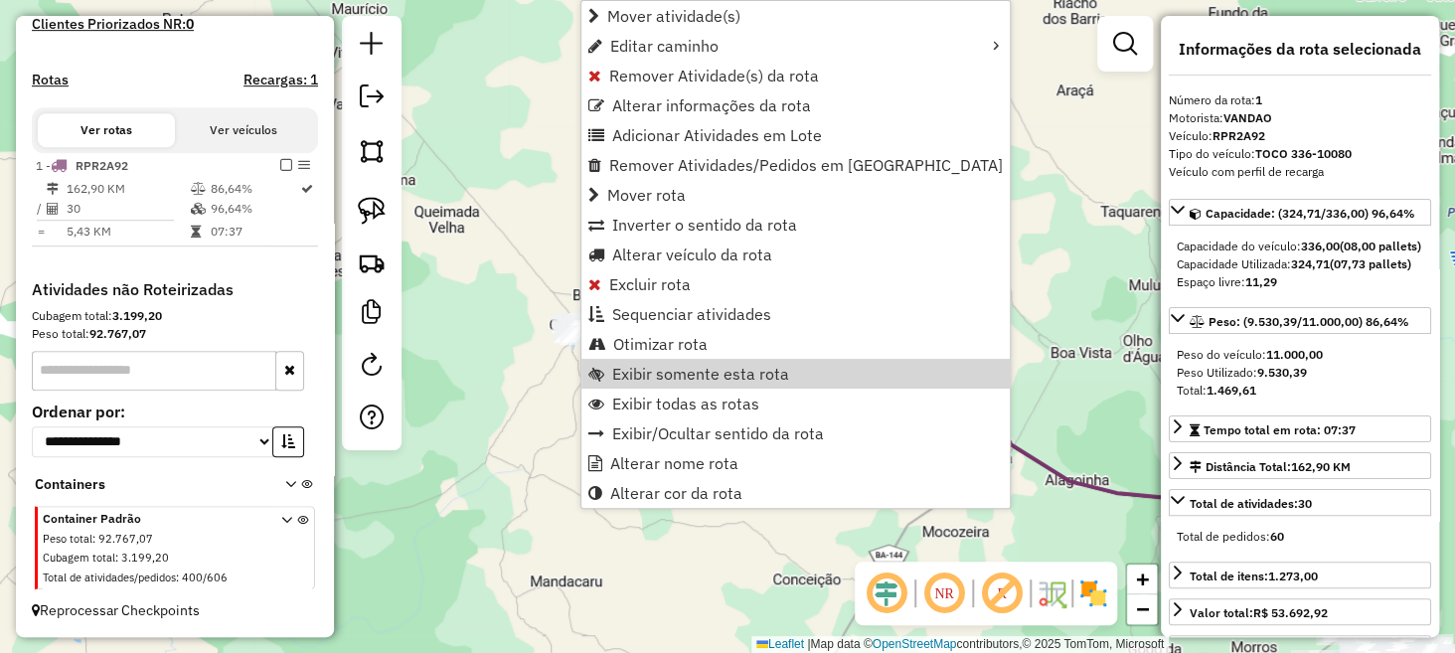
click at [535, 407] on div "Janela de atendimento Grade de atendimento Capacidade Transportadoras Veículos …" at bounding box center [727, 326] width 1455 height 653
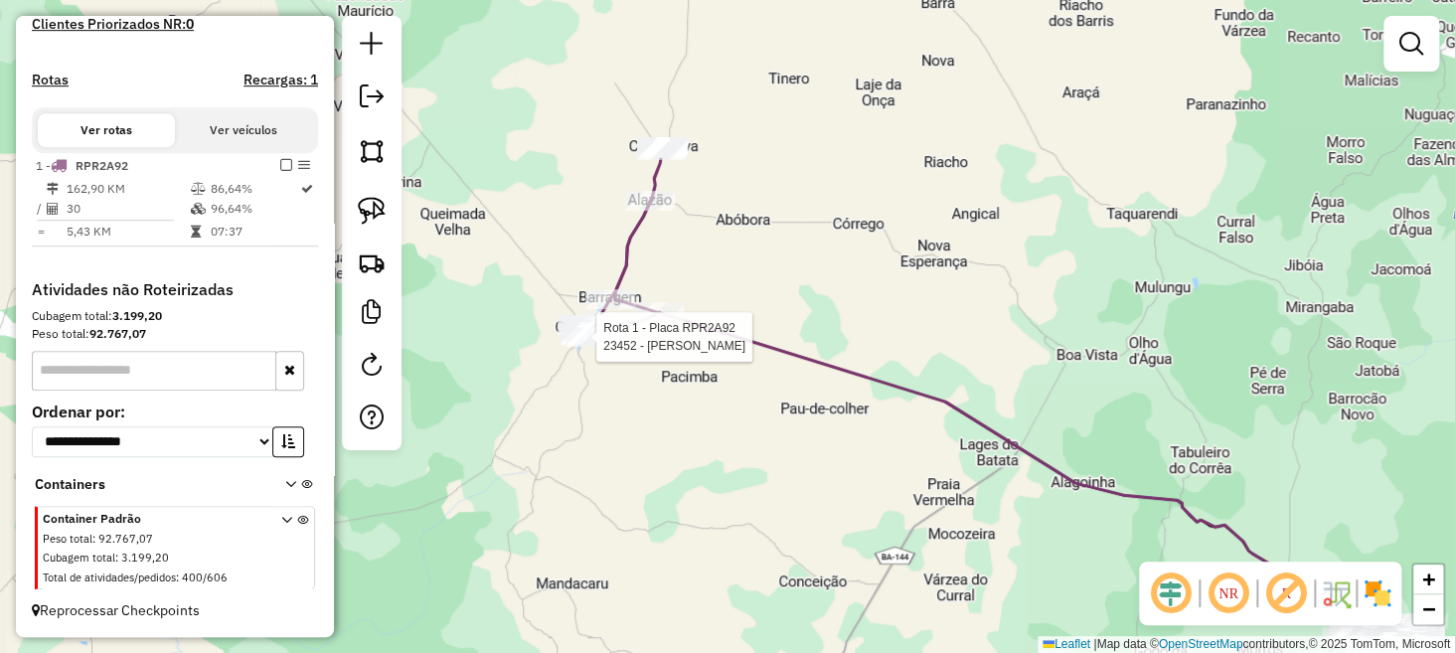
select select "**********"
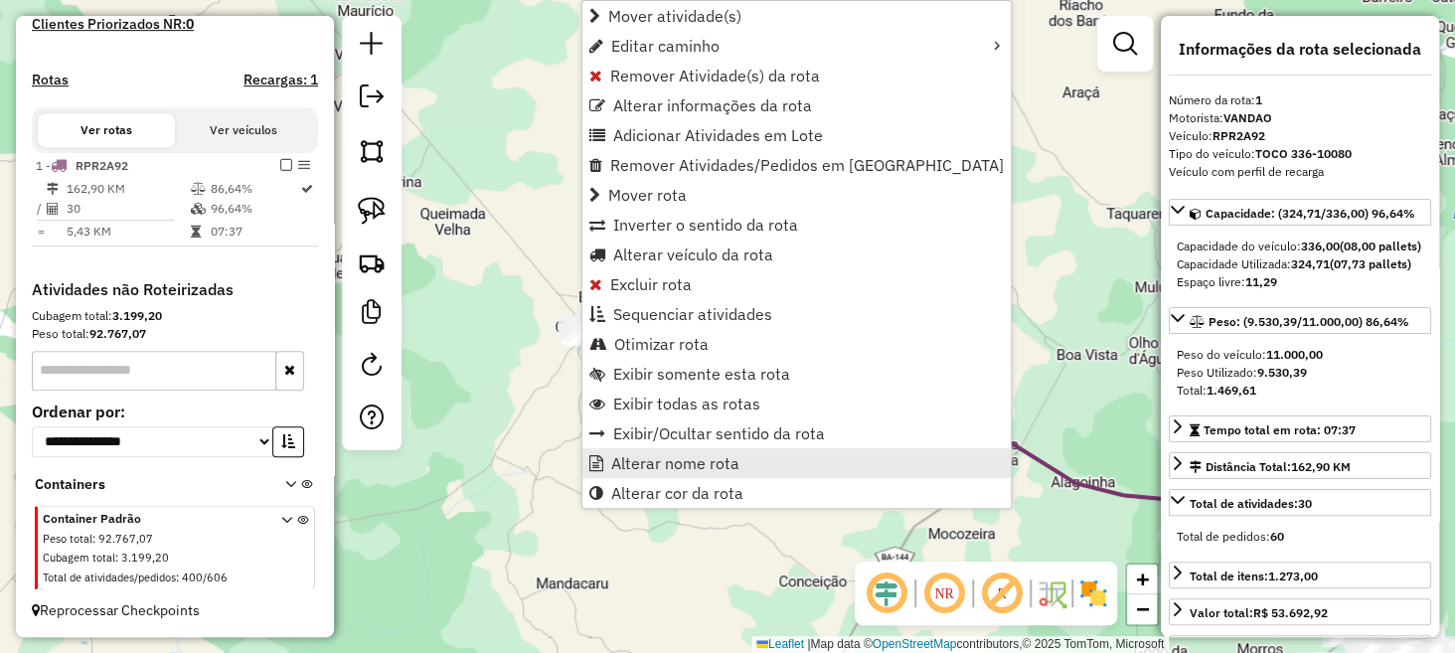
click at [653, 457] on span "Alterar nome rota" at bounding box center [675, 463] width 128 height 16
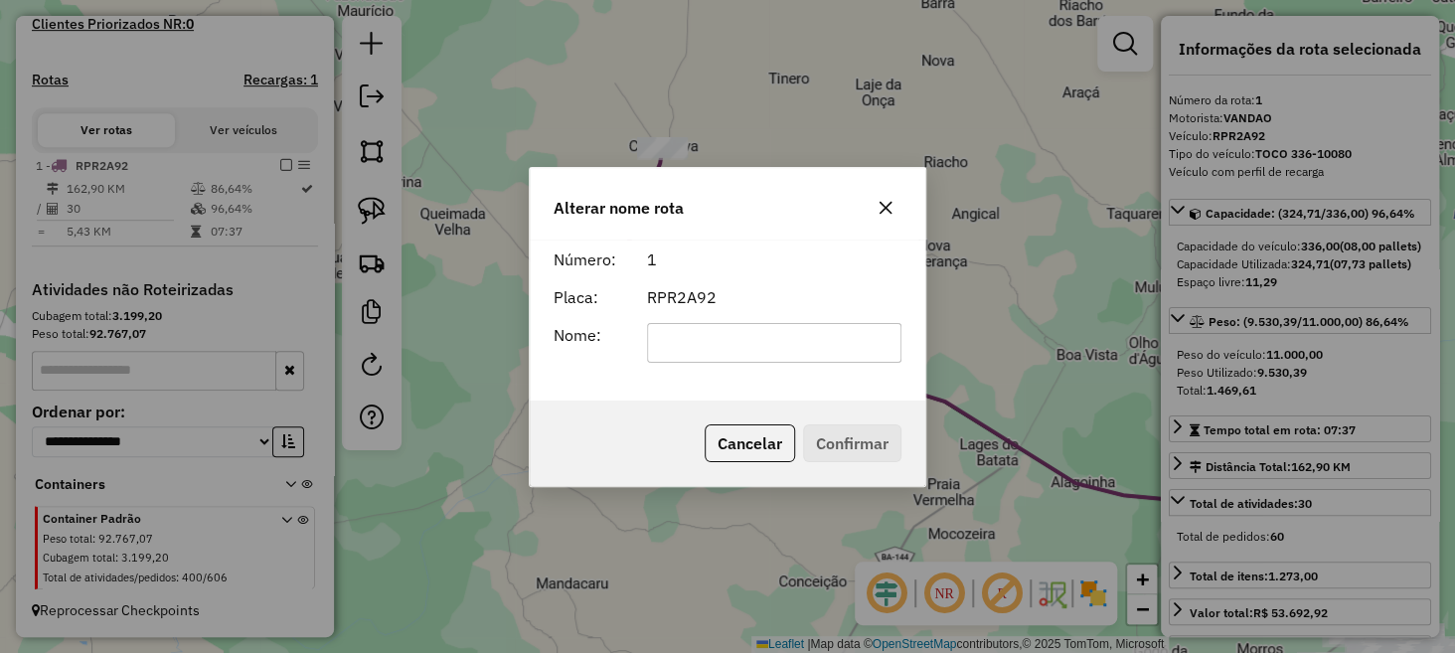
click at [673, 341] on input "text" at bounding box center [774, 343] width 255 height 40
type input "**********"
click at [838, 436] on button "Confirmar" at bounding box center [852, 443] width 98 height 38
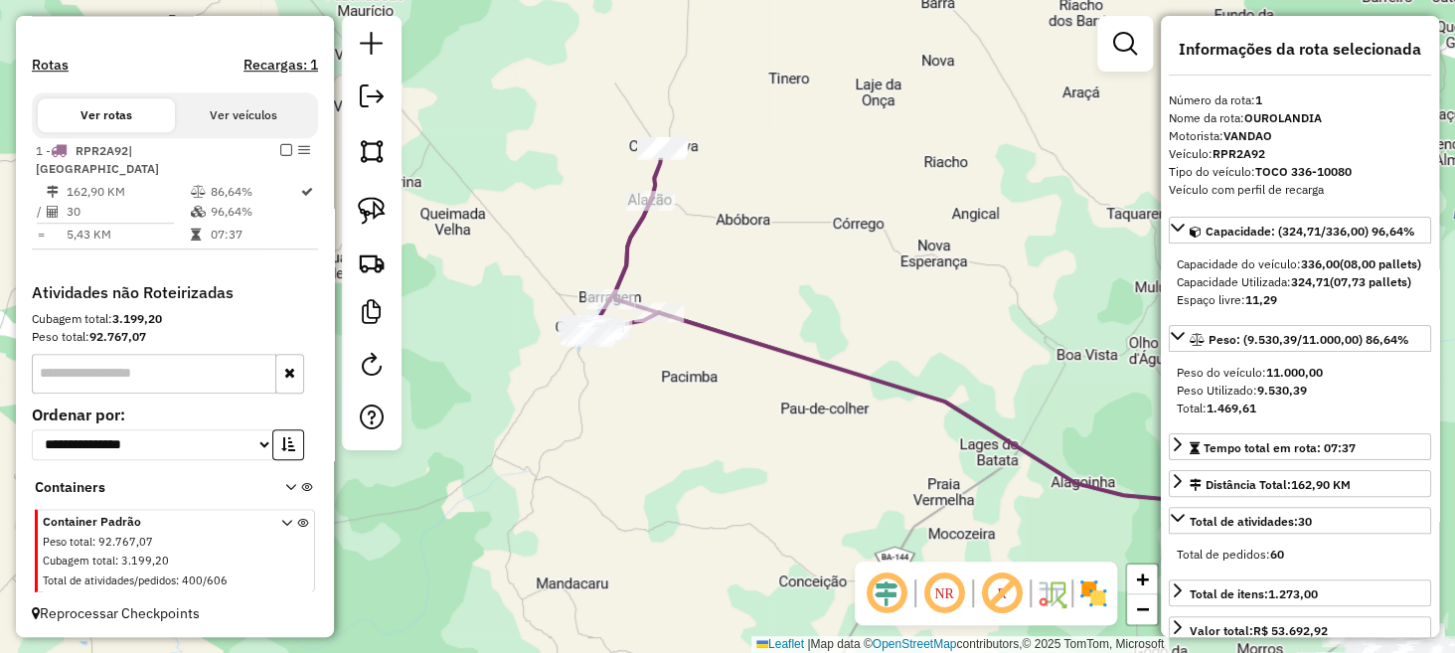
click at [805, 484] on div "Janela de atendimento Grade de atendimento Capacidade Transportadoras Veículos …" at bounding box center [727, 326] width 1455 height 653
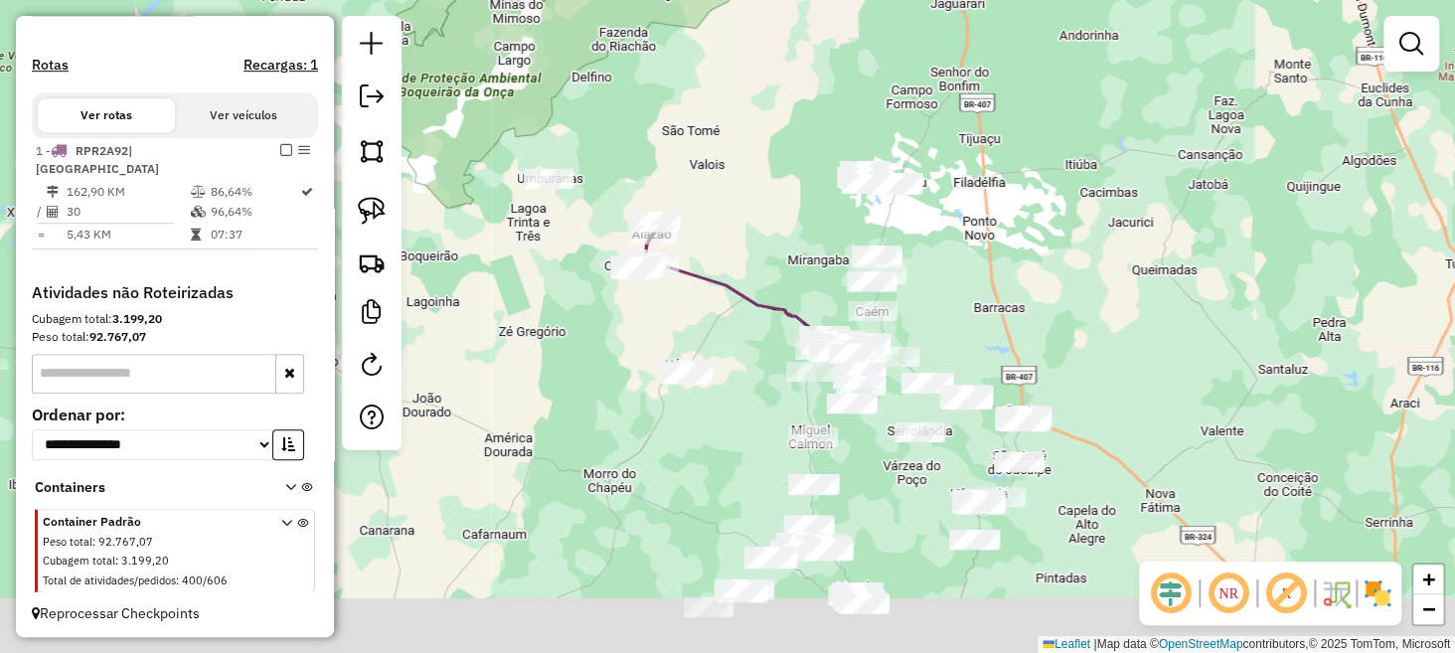
drag, startPoint x: 802, startPoint y: 485, endPoint x: 700, endPoint y: 305, distance: 207.0
click at [700, 305] on div "Janela de atendimento Grade de atendimento Capacidade Transportadoras Veículos …" at bounding box center [727, 326] width 1455 height 653
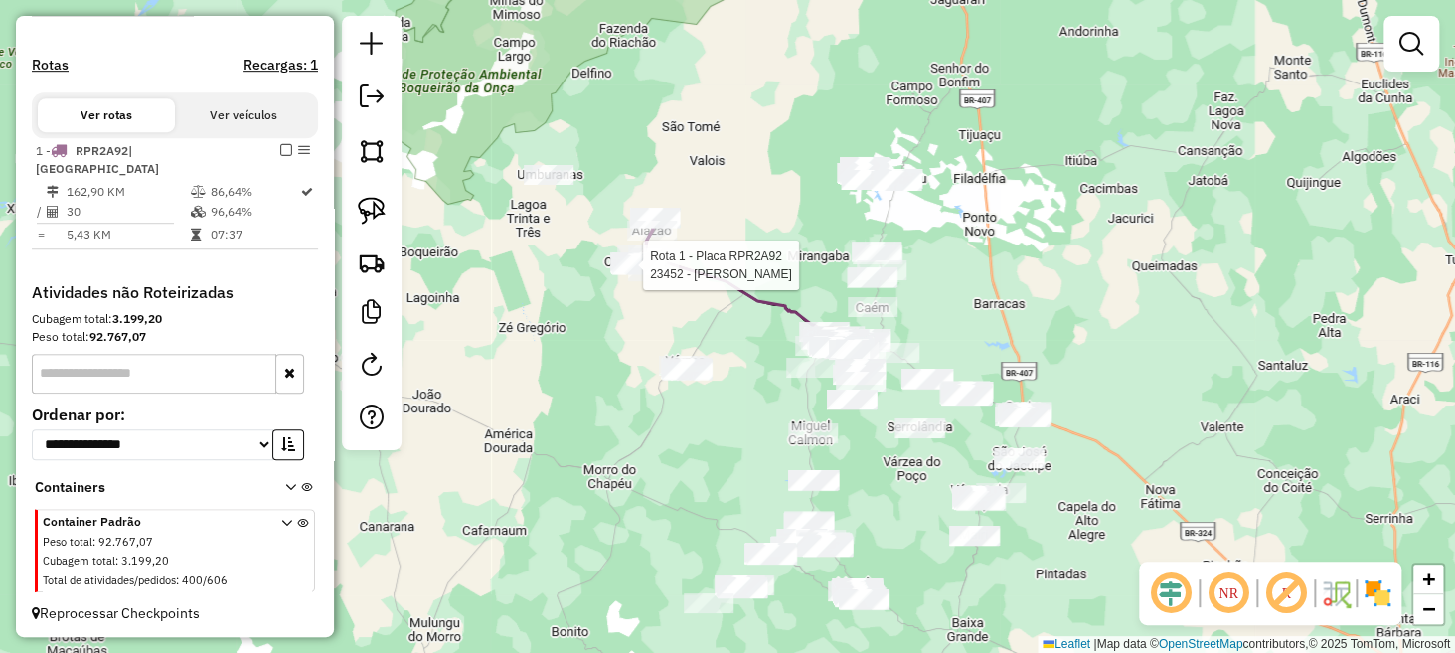
select select "**********"
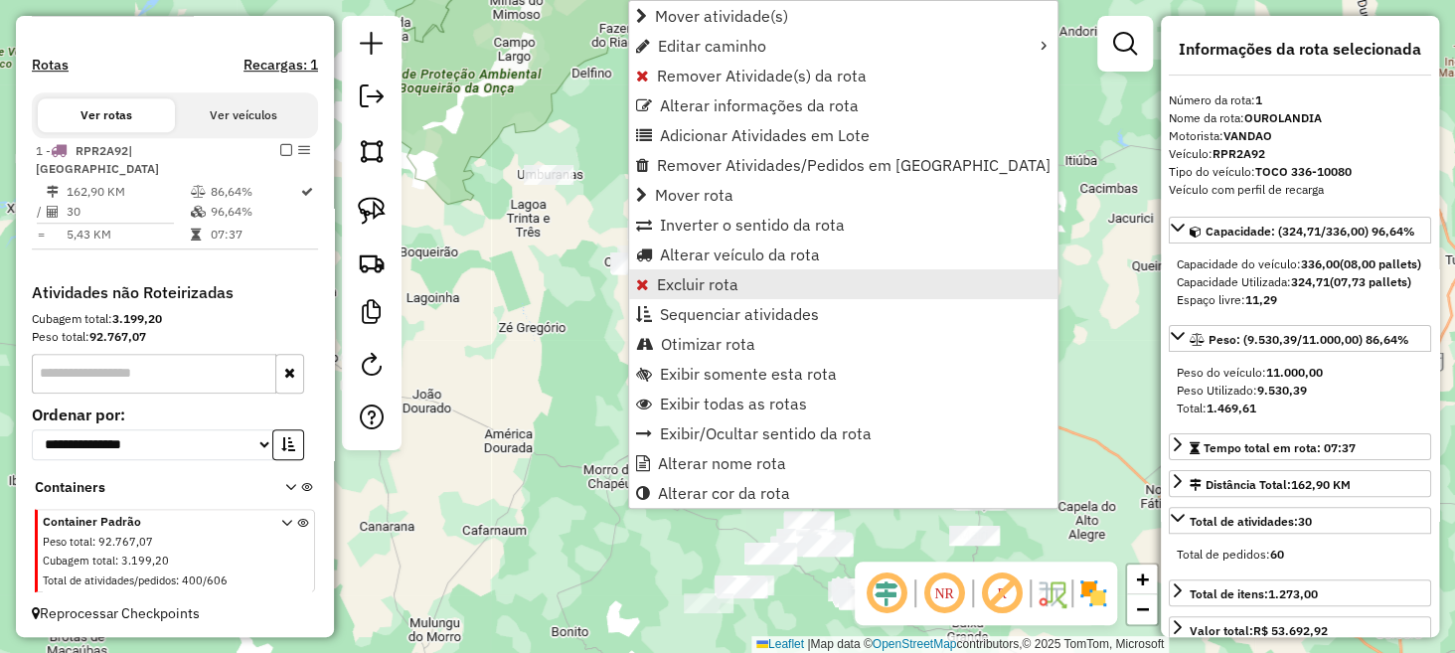
click at [682, 286] on span "Excluir rota" at bounding box center [698, 284] width 82 height 16
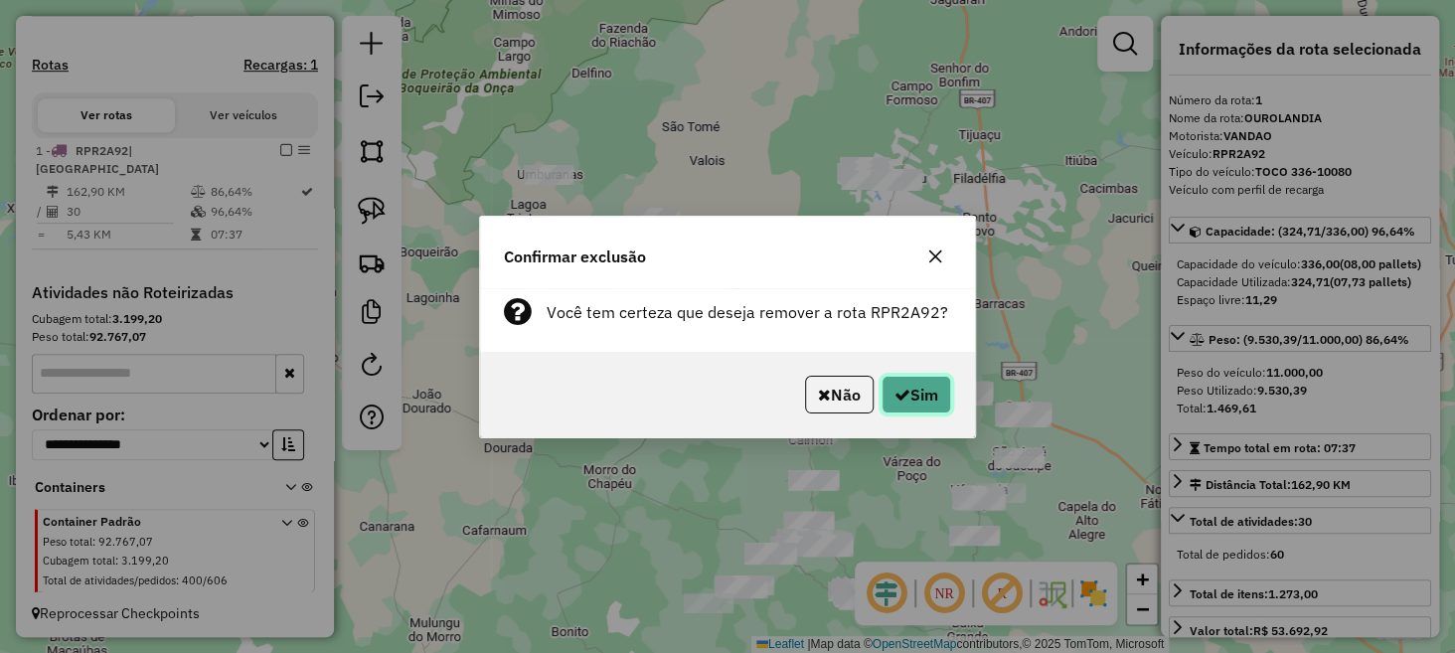
click at [923, 389] on button "Sim" at bounding box center [917, 395] width 70 height 38
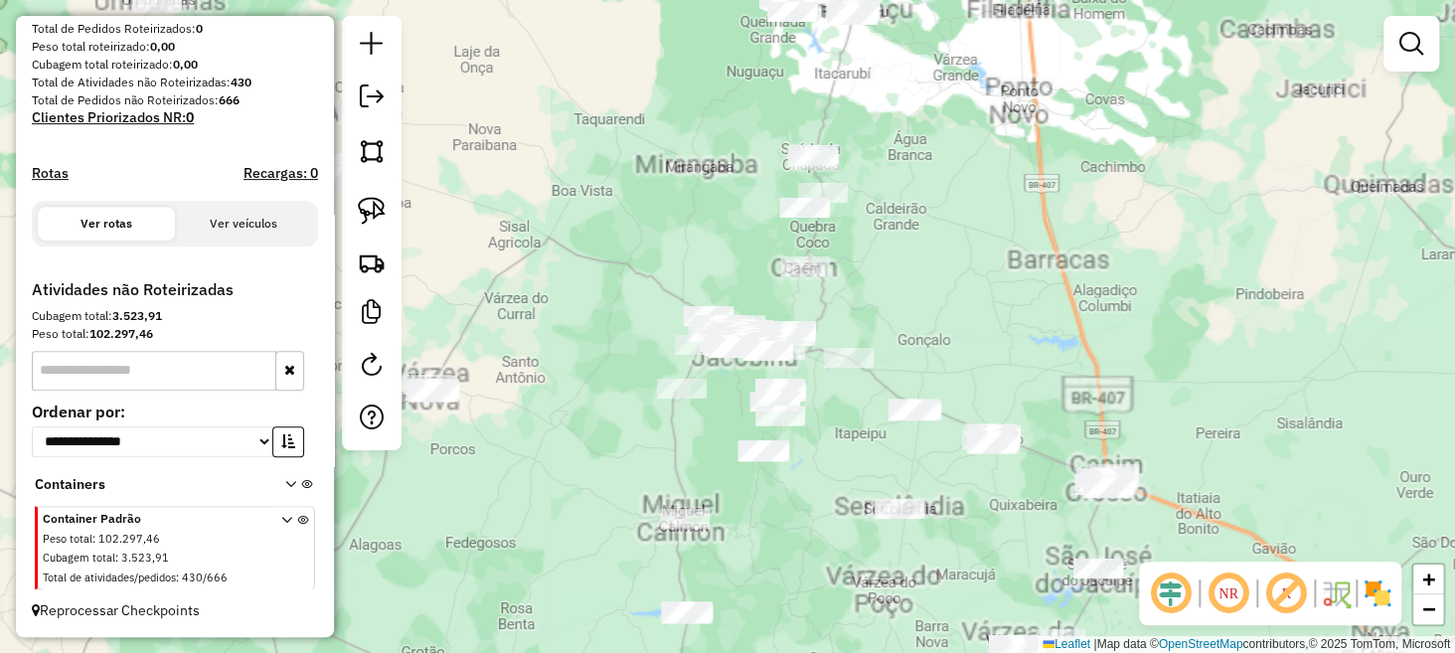
scroll to position [323, 0]
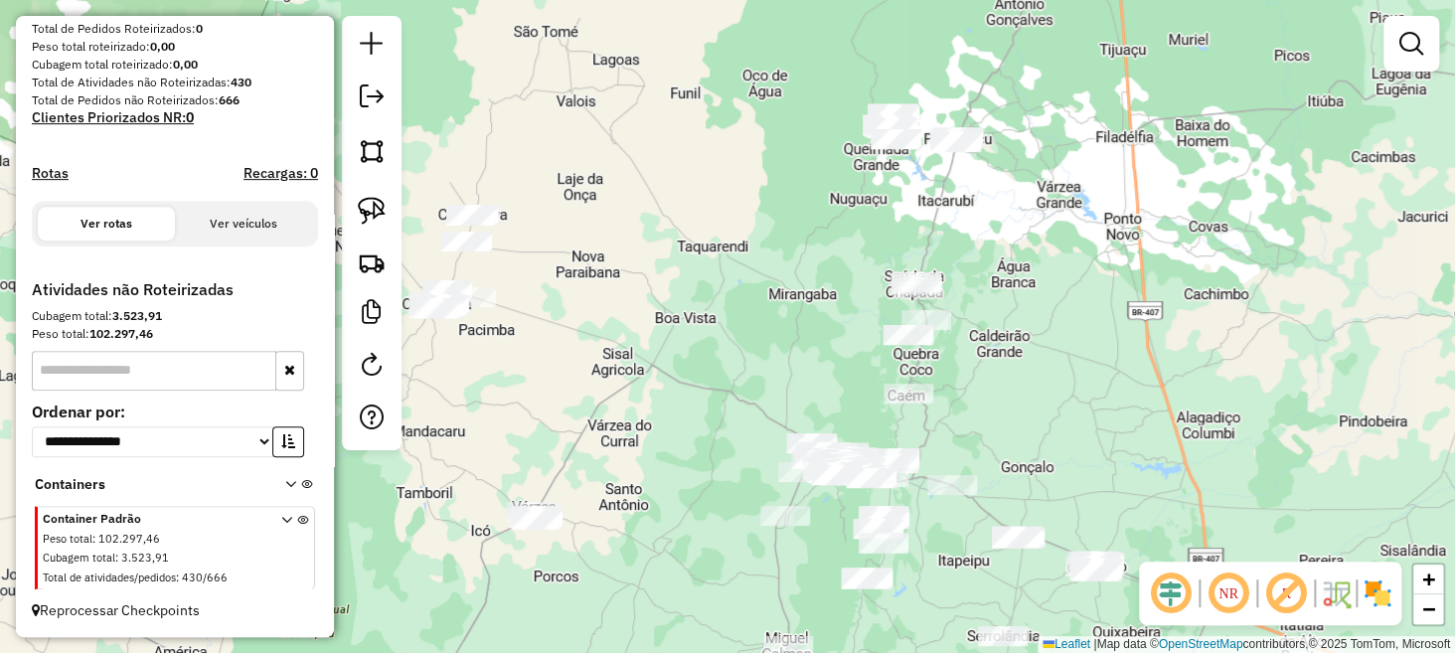
drag, startPoint x: 662, startPoint y: 471, endPoint x: 741, endPoint y: 548, distance: 109.7
click at [765, 598] on div "Janela de atendimento Grade de atendimento Capacidade Transportadoras Veículos …" at bounding box center [727, 326] width 1455 height 653
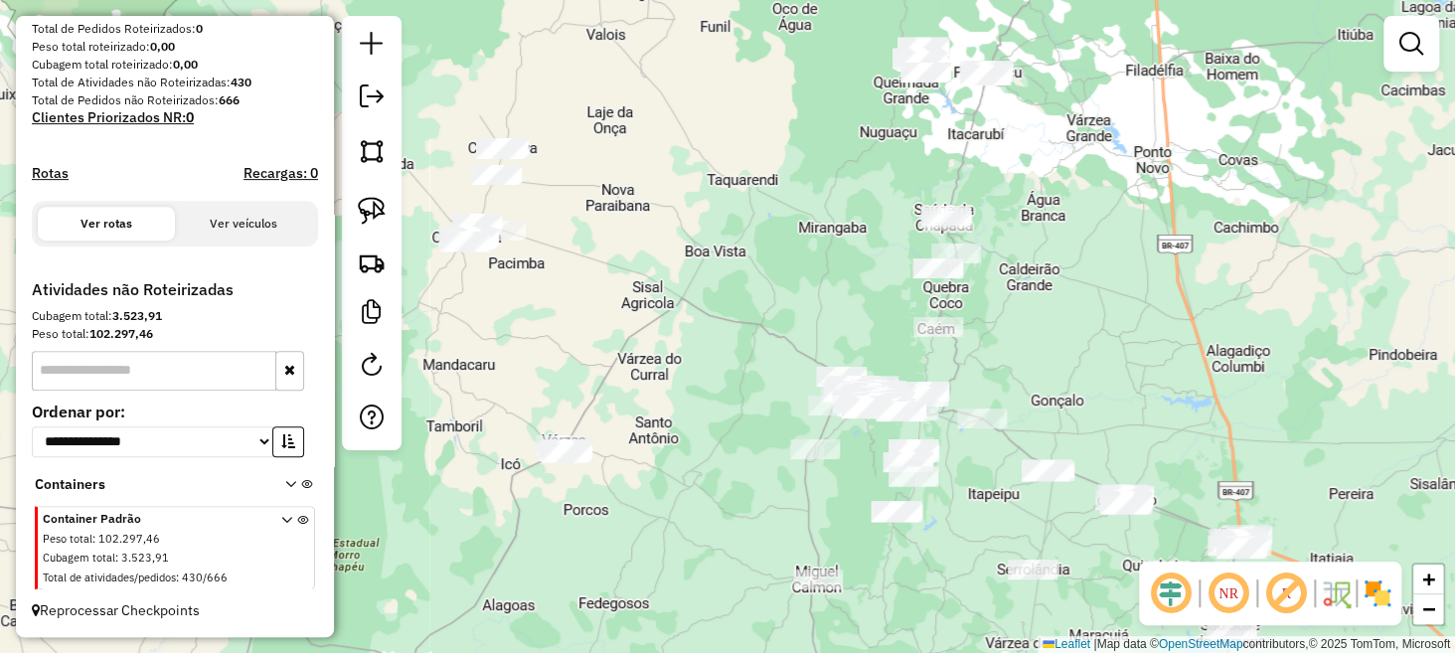
drag, startPoint x: 769, startPoint y: 397, endPoint x: 868, endPoint y: 153, distance: 262.7
click at [868, 153] on div "Janela de atendimento Grade de atendimento Capacidade Transportadoras Veículos …" at bounding box center [727, 326] width 1455 height 653
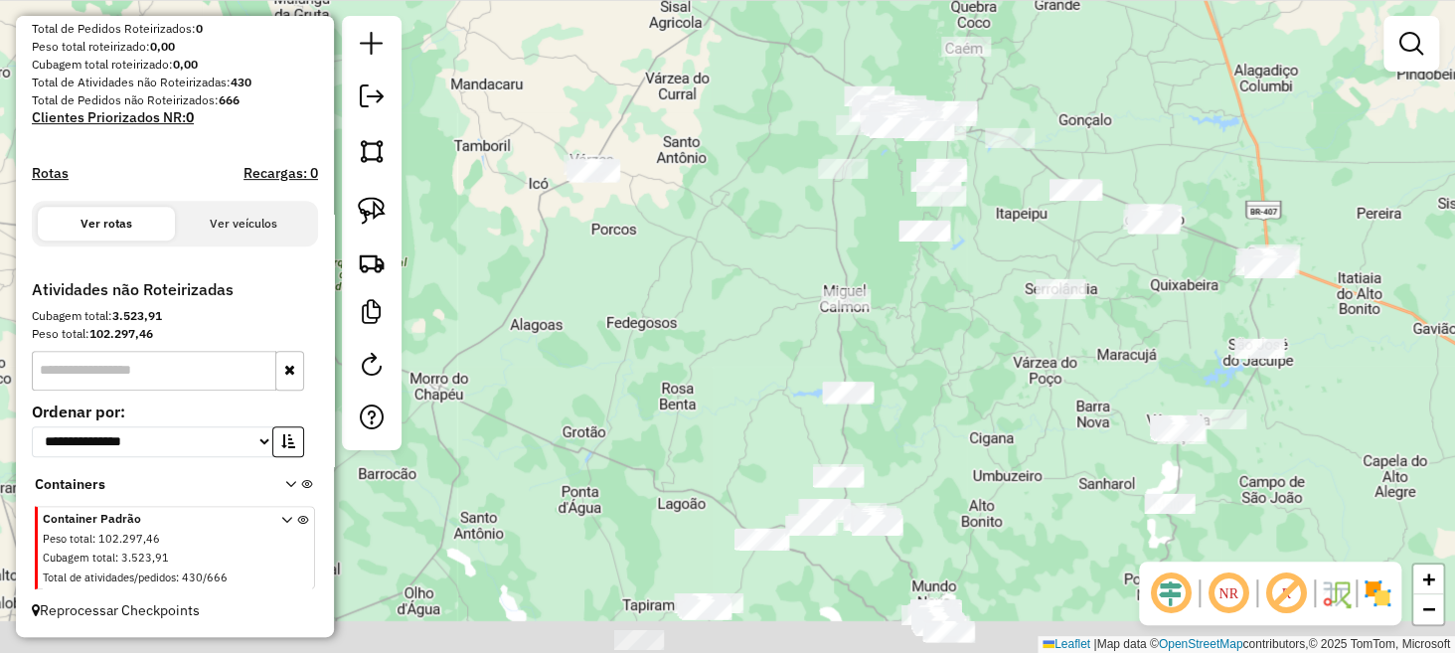
drag, startPoint x: 687, startPoint y: 363, endPoint x: 680, endPoint y: 274, distance: 88.8
click at [686, 286] on div "Janela de atendimento Grade de atendimento Capacidade Transportadoras Veículos …" at bounding box center [727, 326] width 1455 height 653
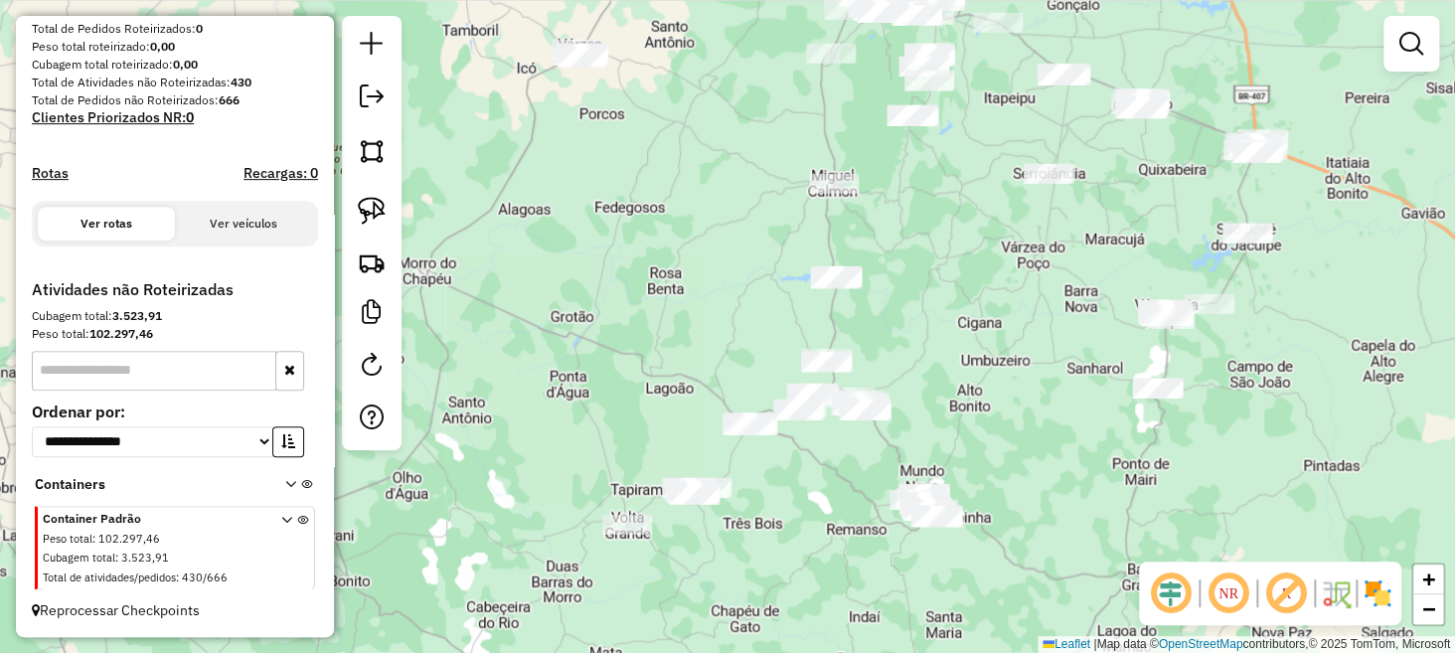
drag, startPoint x: 696, startPoint y: 385, endPoint x: 706, endPoint y: 337, distance: 48.7
click at [707, 338] on div "Janela de atendimento Grade de atendimento Capacidade Transportadoras Veículos …" at bounding box center [727, 326] width 1455 height 653
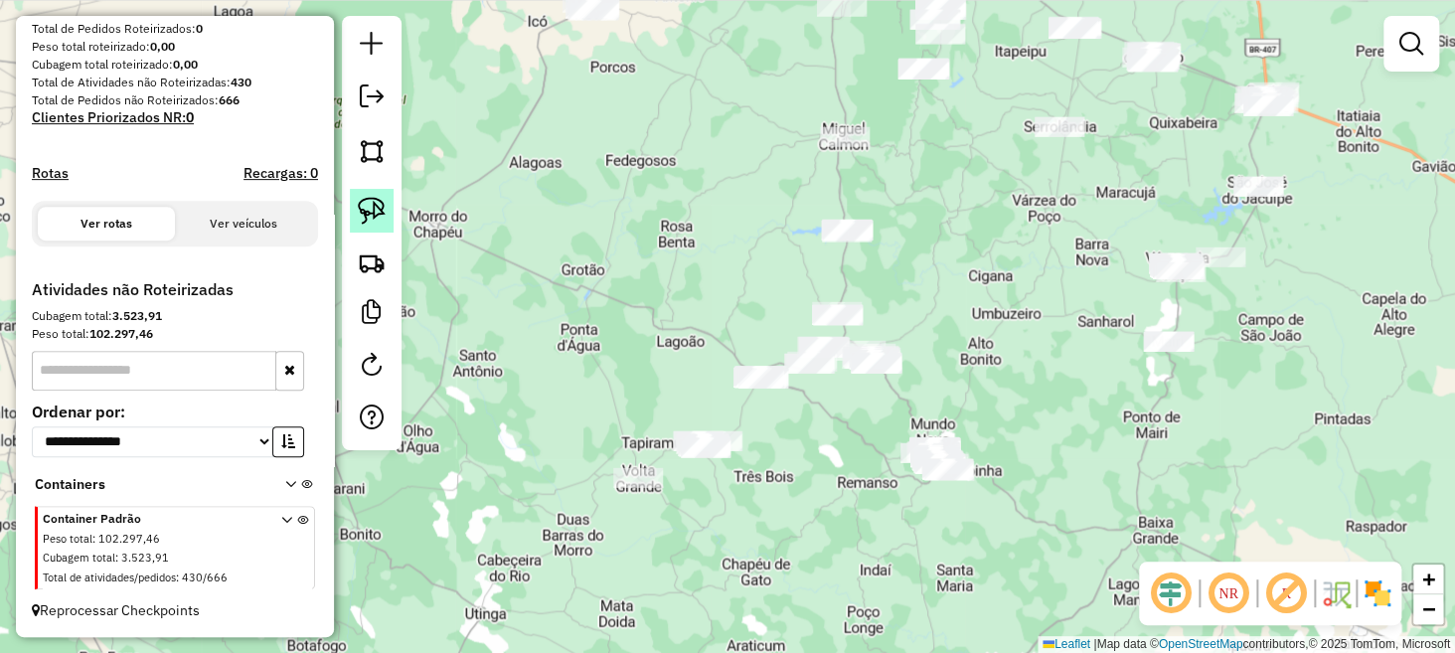
click at [377, 206] on img at bounding box center [372, 211] width 28 height 28
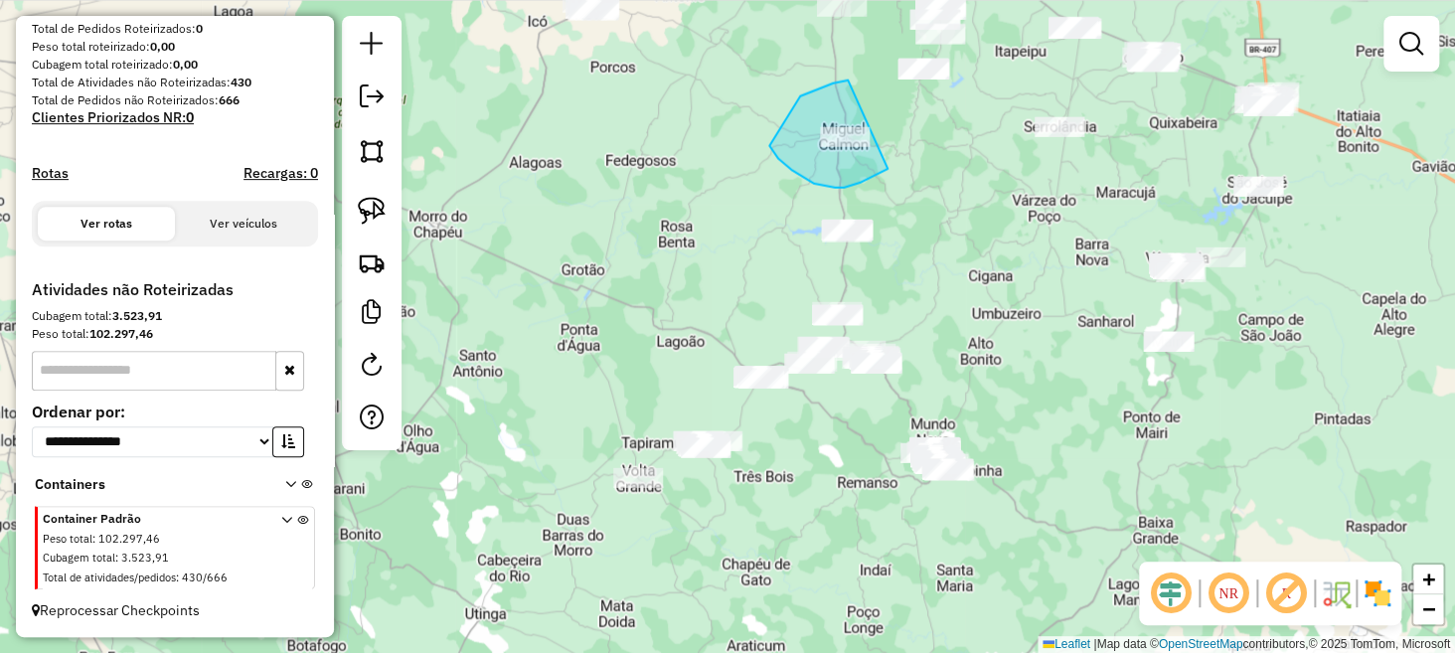
drag, startPoint x: 800, startPoint y: 96, endPoint x: 900, endPoint y: 137, distance: 107.4
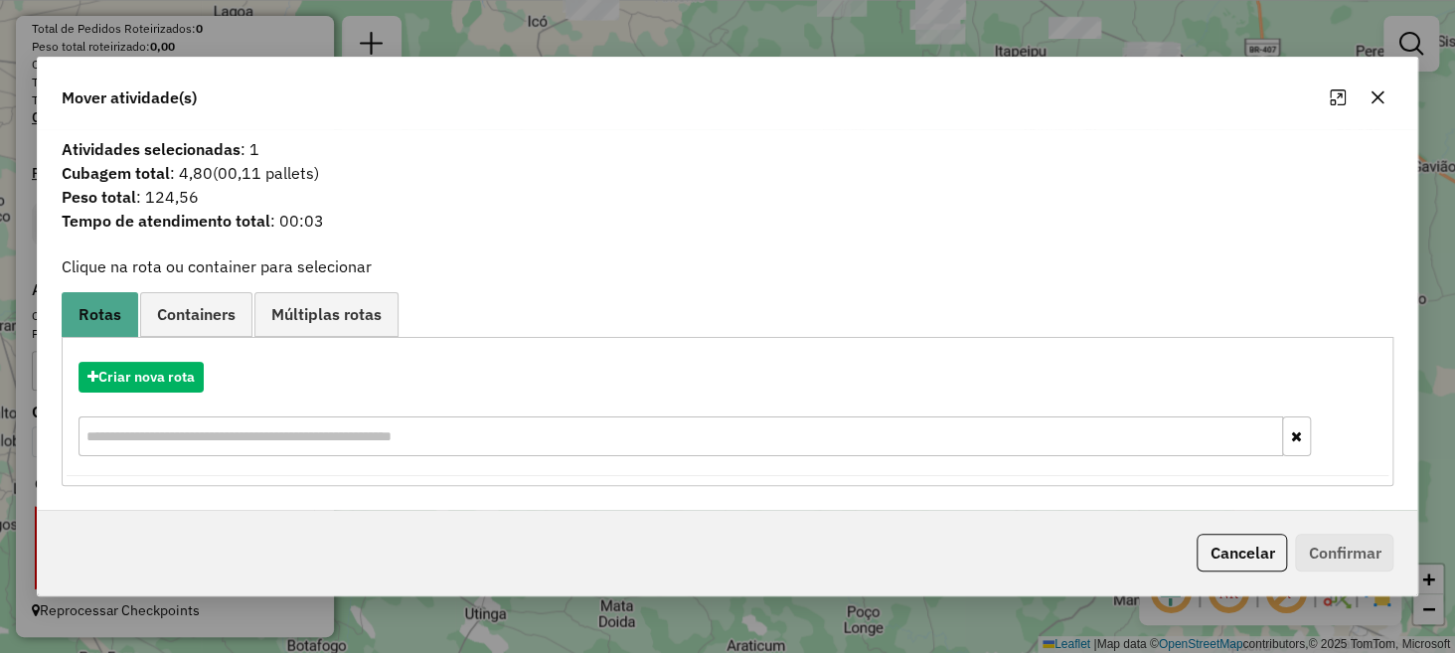
click at [1380, 103] on icon "button" at bounding box center [1378, 97] width 16 height 16
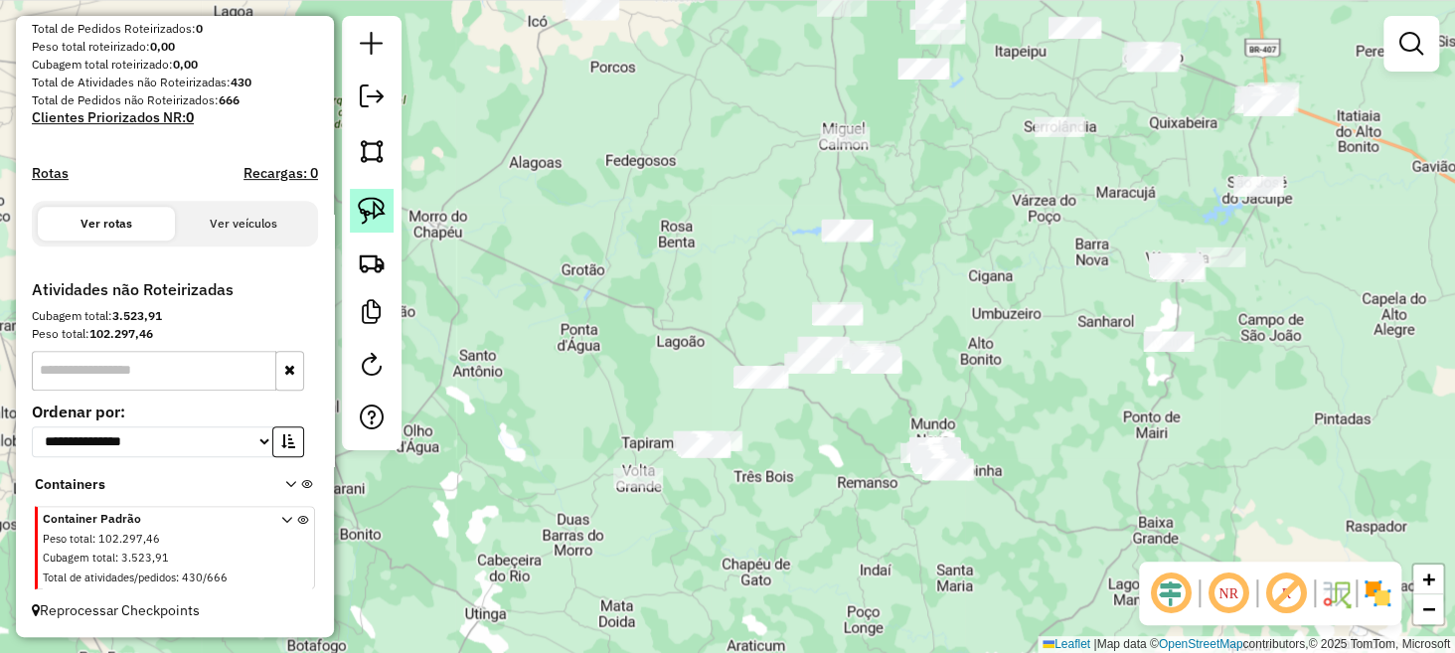
click at [374, 220] on img at bounding box center [372, 211] width 28 height 28
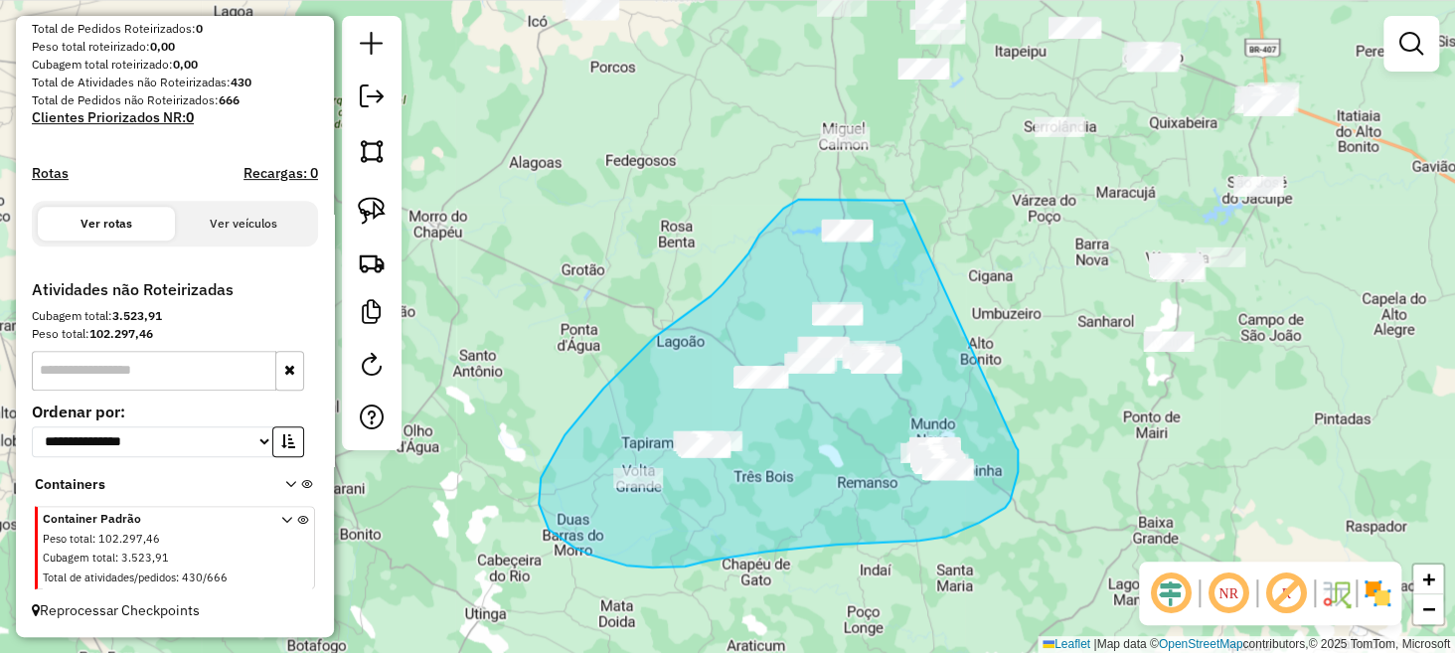
drag, startPoint x: 903, startPoint y: 201, endPoint x: 1013, endPoint y: 442, distance: 265.6
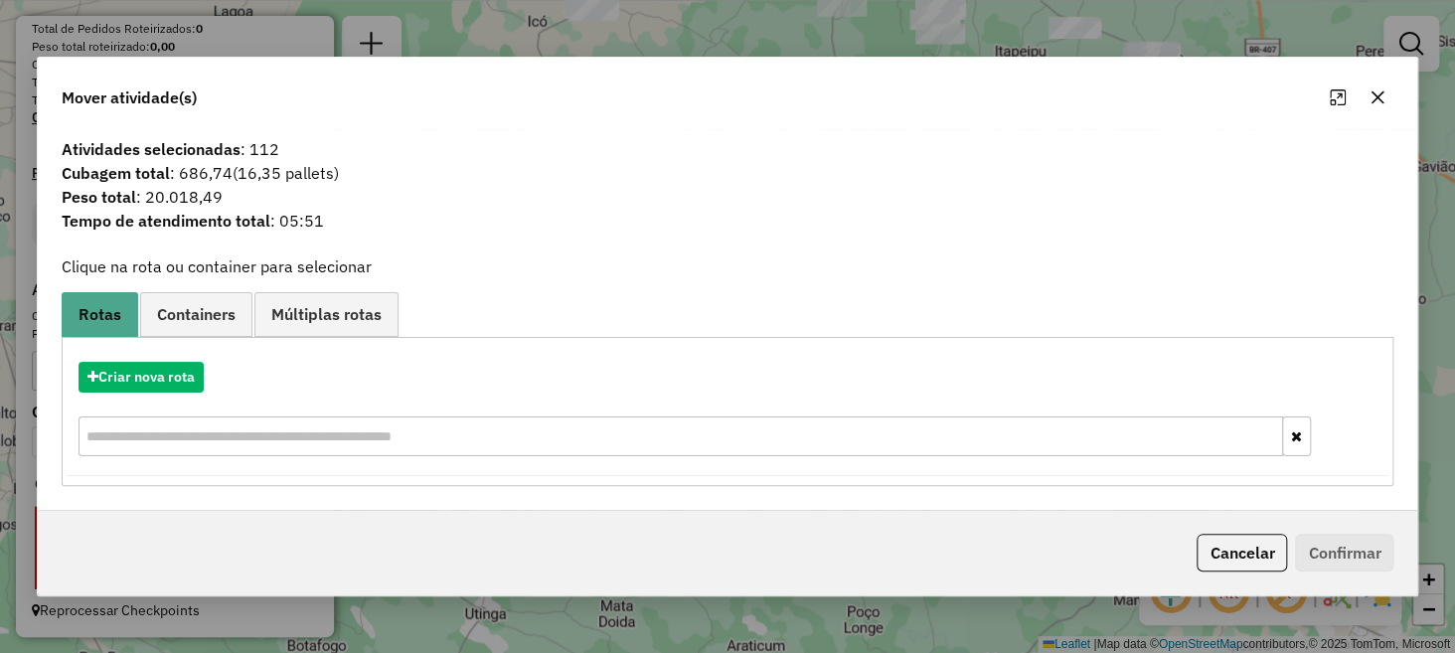
click at [1377, 99] on icon "button" at bounding box center [1378, 97] width 16 height 16
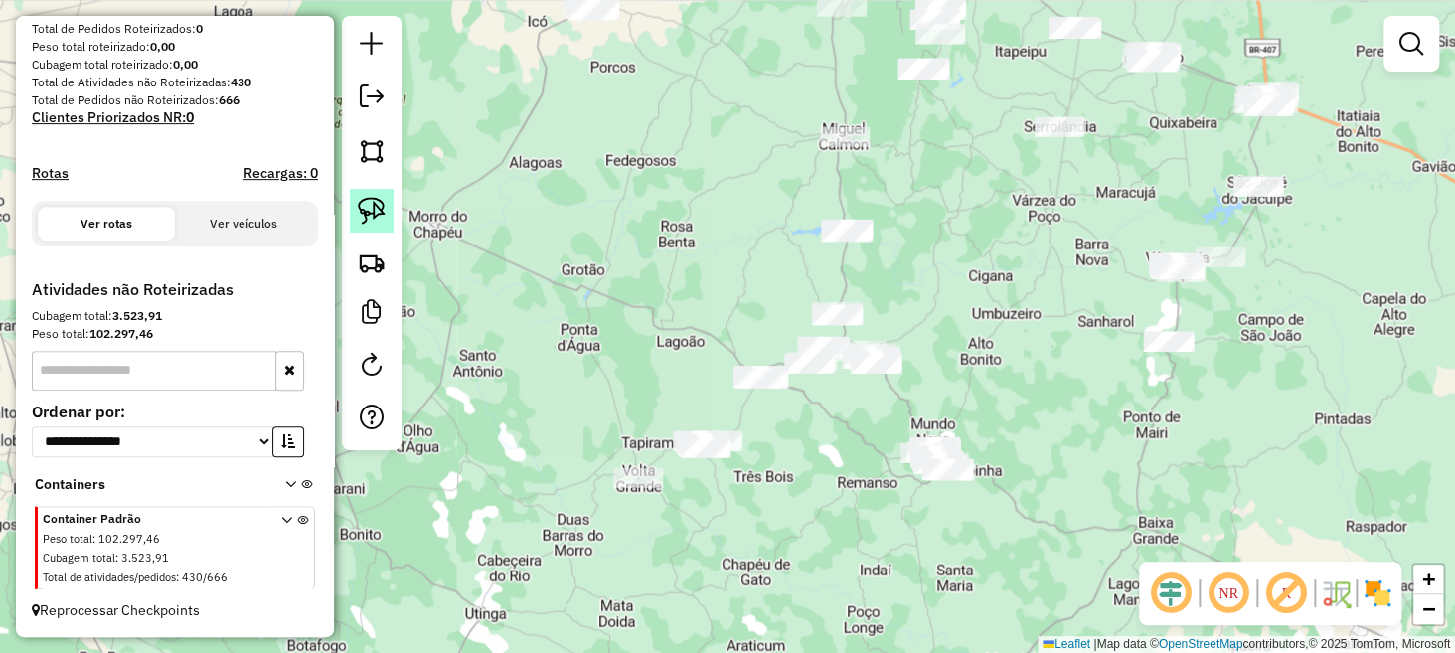
click at [370, 207] on img at bounding box center [372, 211] width 28 height 28
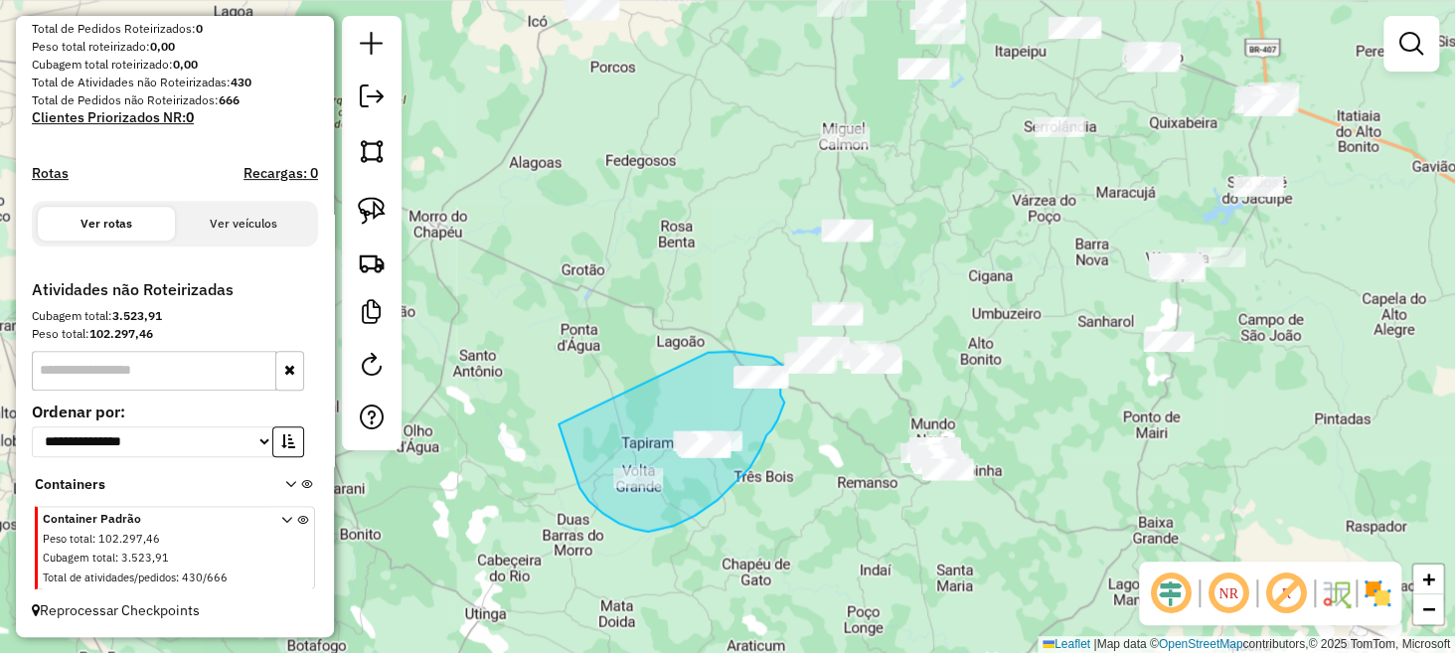
drag, startPoint x: 560, startPoint y: 427, endPoint x: 693, endPoint y: 353, distance: 152.7
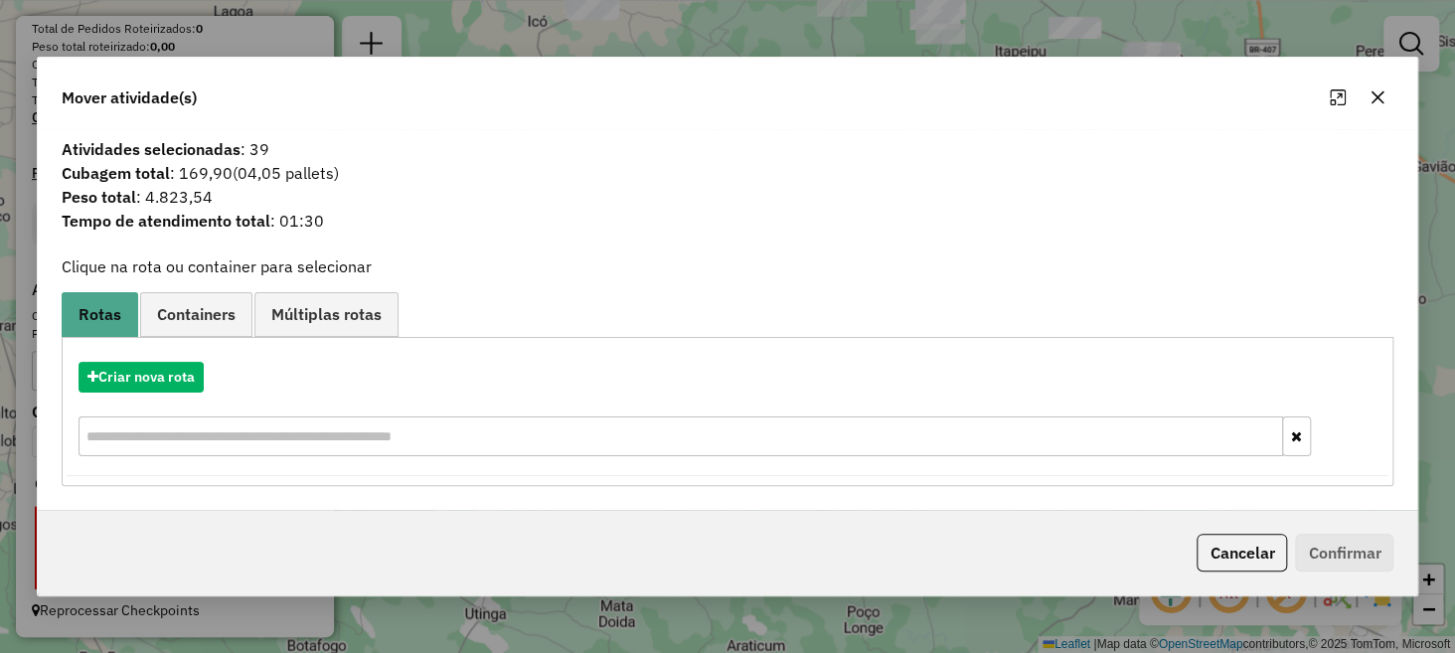
drag, startPoint x: 249, startPoint y: 143, endPoint x: 292, endPoint y: 150, distance: 44.3
click at [292, 150] on span "Atividades selecionadas : 39" at bounding box center [728, 149] width 1357 height 24
click at [1384, 102] on icon "button" at bounding box center [1378, 97] width 16 height 16
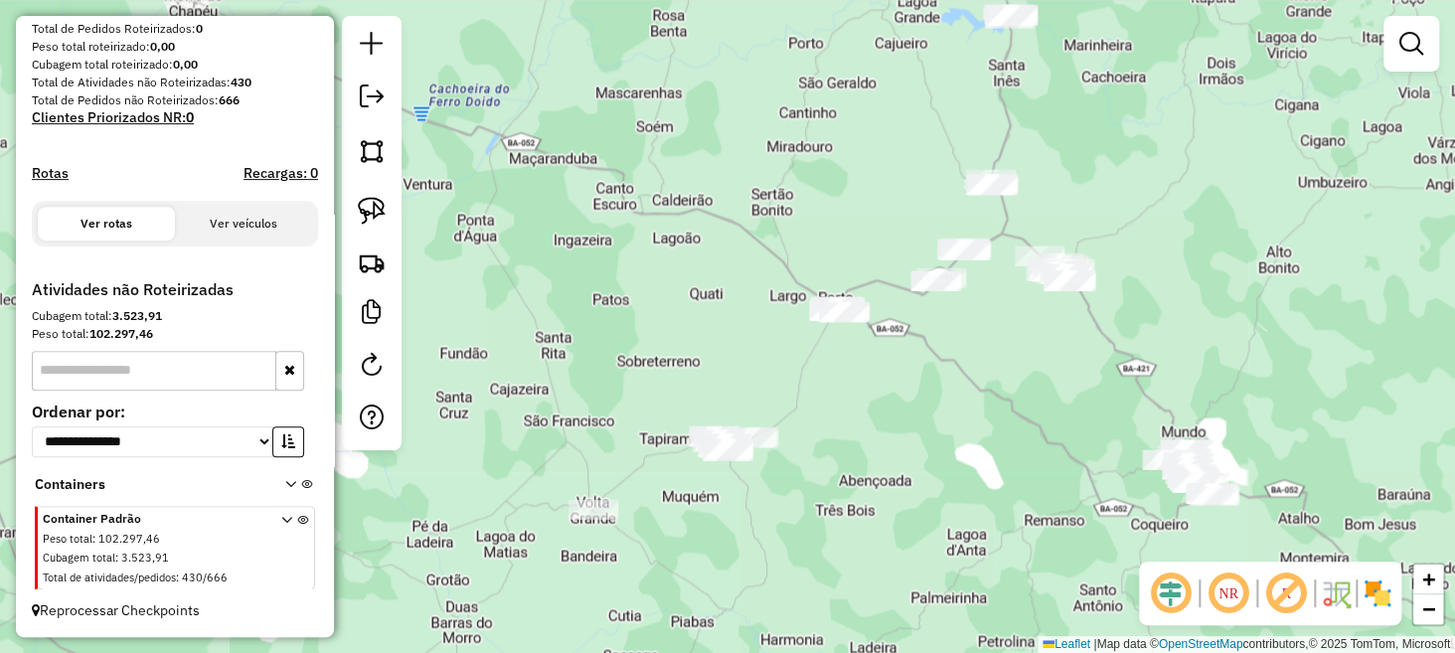
drag, startPoint x: 546, startPoint y: 365, endPoint x: 526, endPoint y: 267, distance: 99.4
click at [556, 293] on div "Janela de atendimento Grade de atendimento Capacidade Transportadoras Veículos …" at bounding box center [727, 326] width 1455 height 653
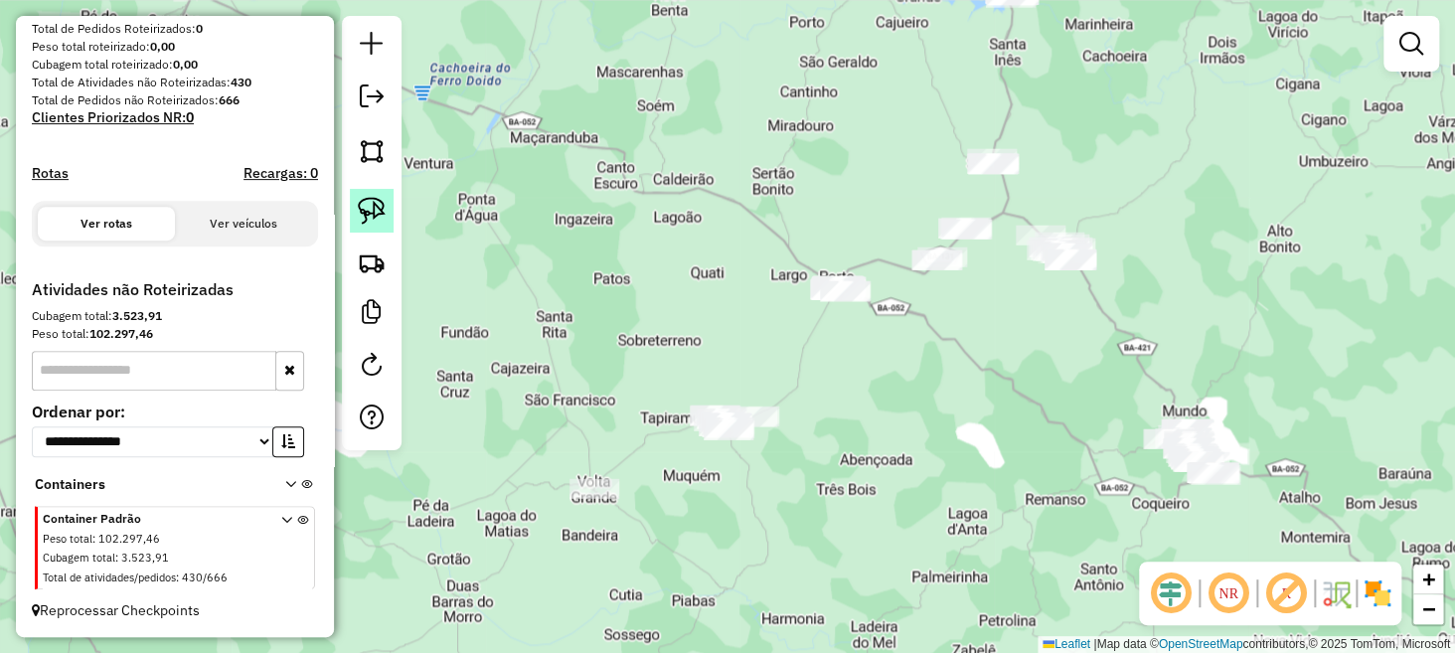
click at [366, 201] on img at bounding box center [372, 211] width 28 height 28
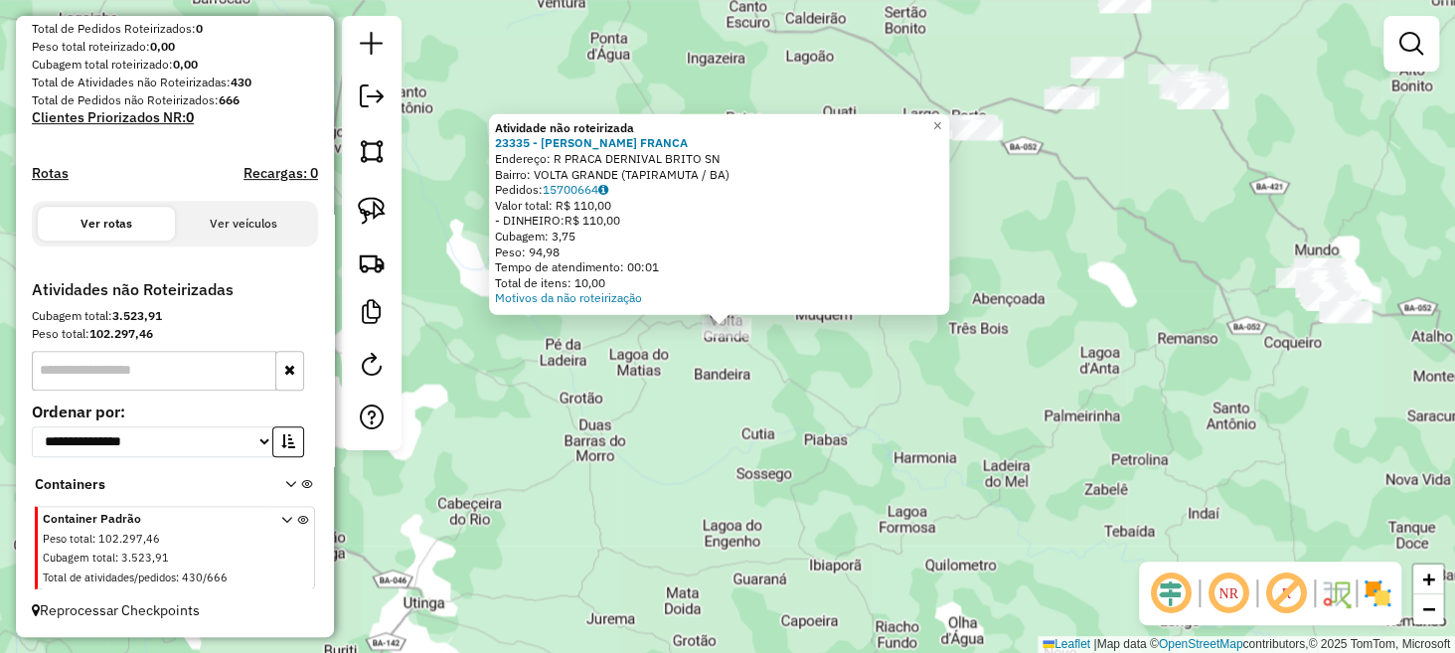
click at [660, 370] on div "Atividade não roteirizada 23335 - [PERSON_NAME] [PERSON_NAME]: R PRACA DERNIVAL…" at bounding box center [727, 326] width 1455 height 653
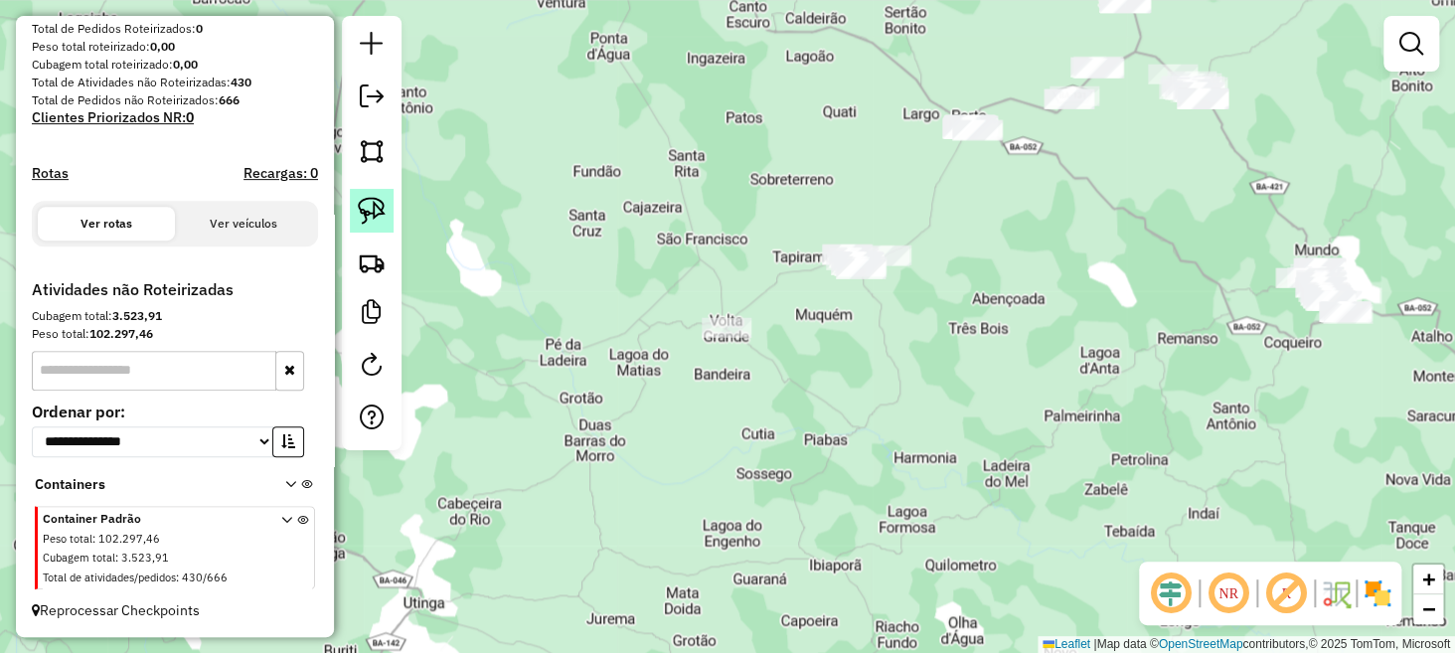
click at [359, 222] on img at bounding box center [372, 211] width 28 height 28
drag, startPoint x: 653, startPoint y: 283, endPoint x: 738, endPoint y: 300, distance: 86.2
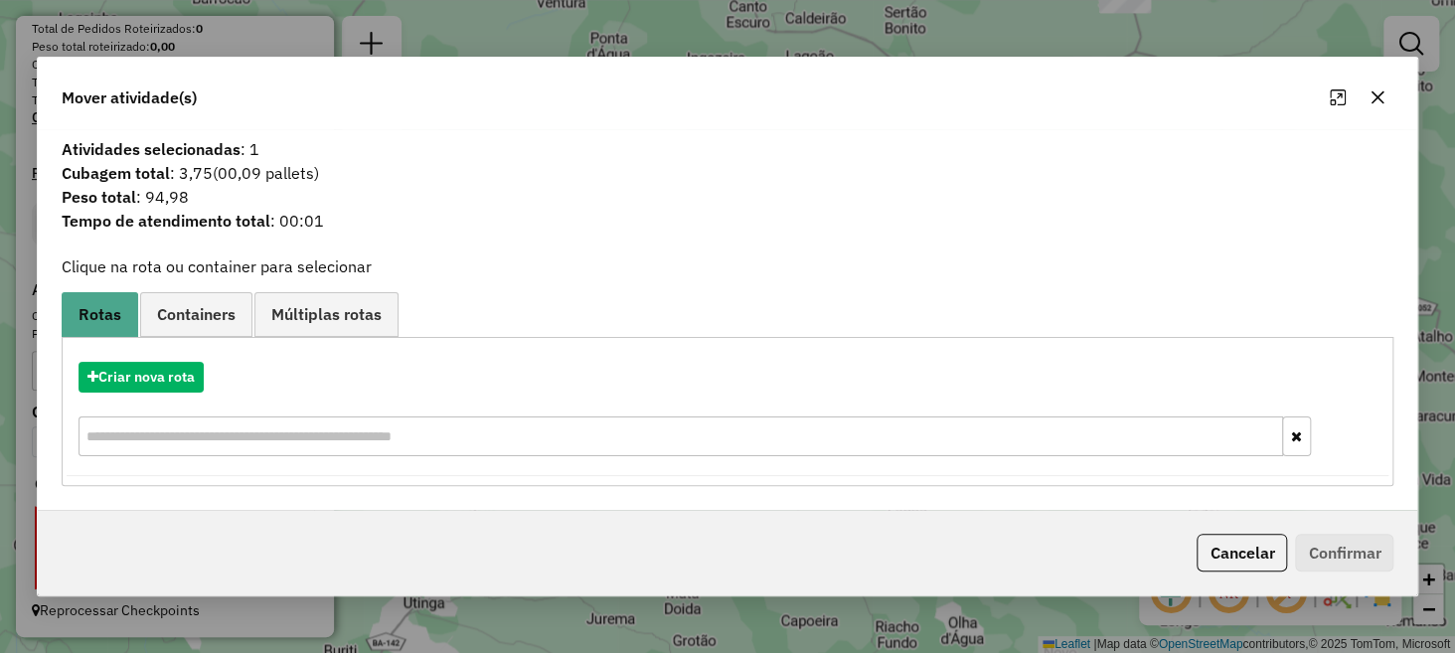
click at [1375, 104] on icon "button" at bounding box center [1378, 97] width 16 height 16
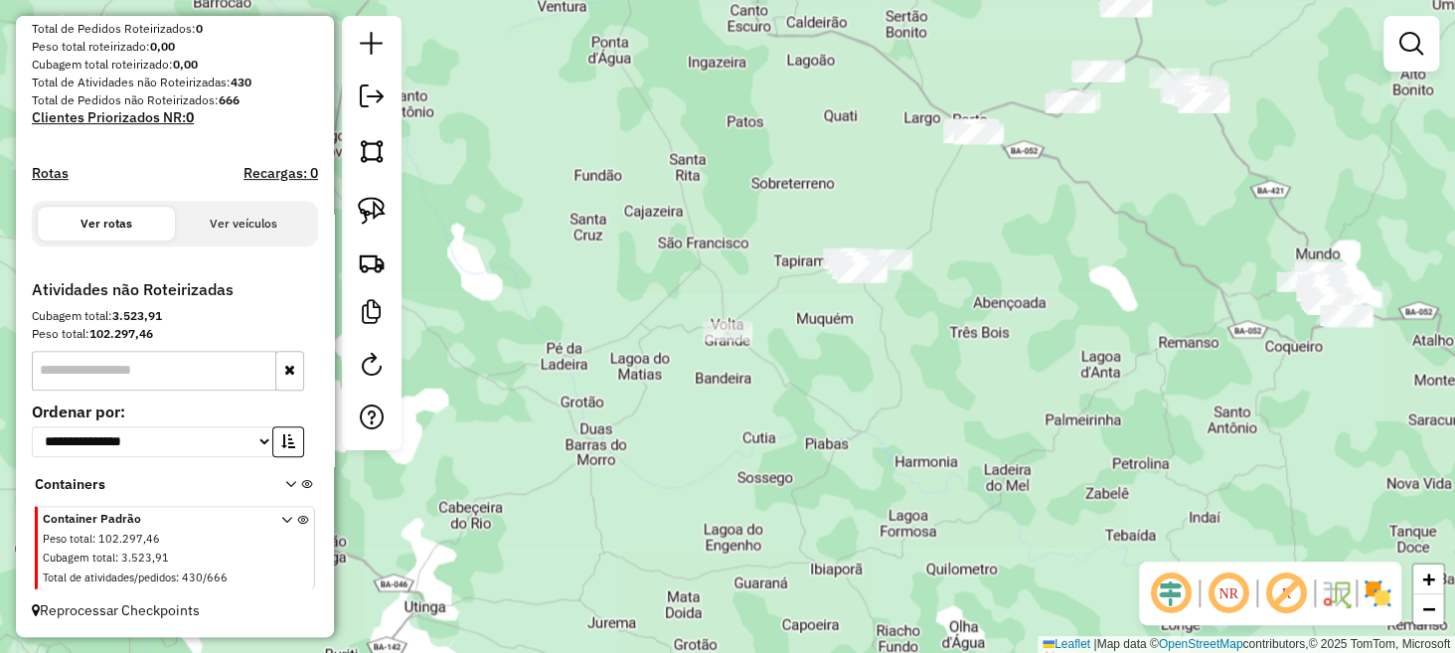
drag, startPoint x: 972, startPoint y: 302, endPoint x: 934, endPoint y: 379, distance: 85.4
click at [945, 379] on div "Janela de atendimento Grade de atendimento Capacidade Transportadoras Veículos …" at bounding box center [727, 326] width 1455 height 653
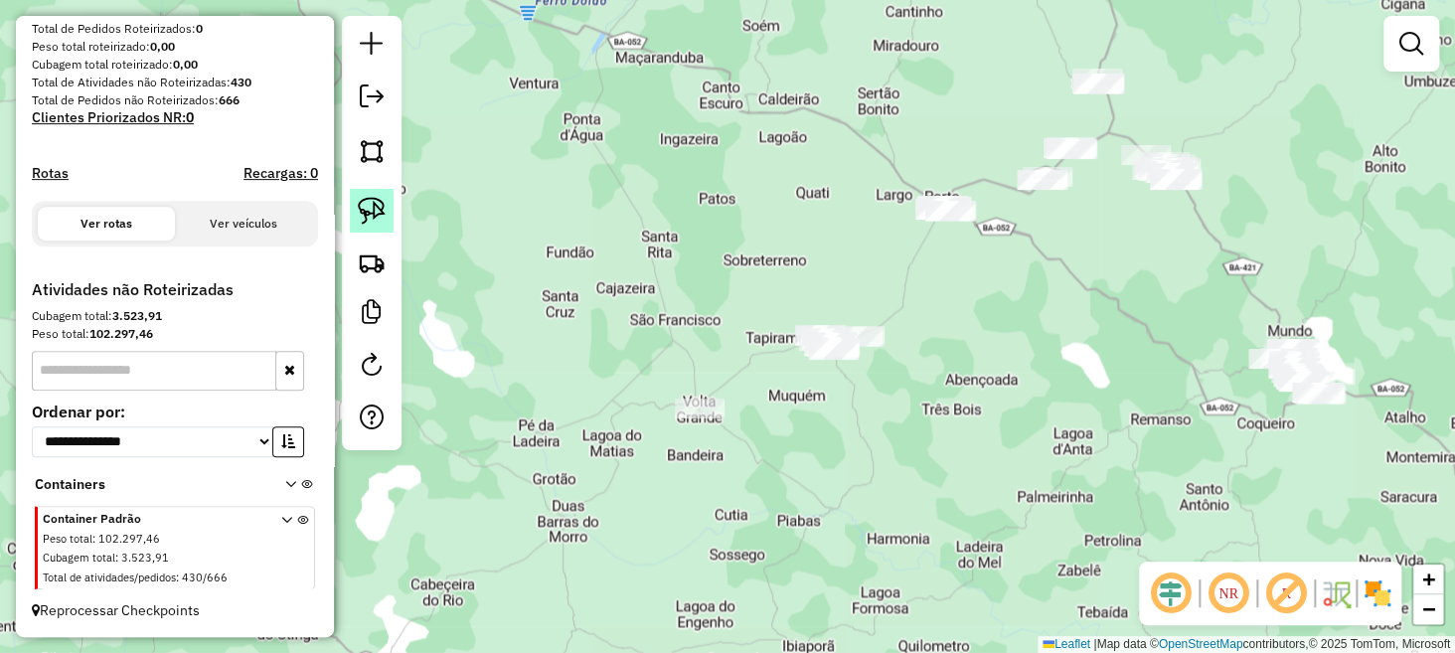
click at [375, 203] on img at bounding box center [372, 211] width 28 height 28
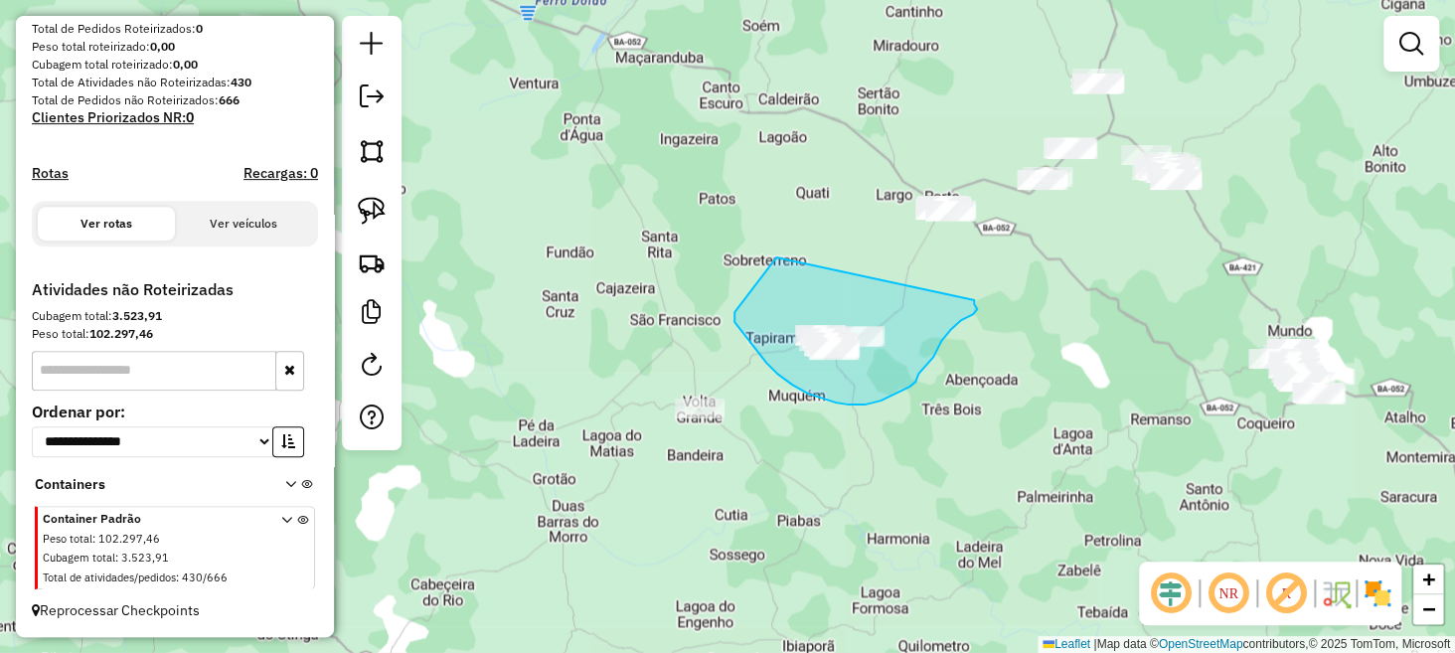
drag, startPoint x: 776, startPoint y: 257, endPoint x: 970, endPoint y: 299, distance: 198.3
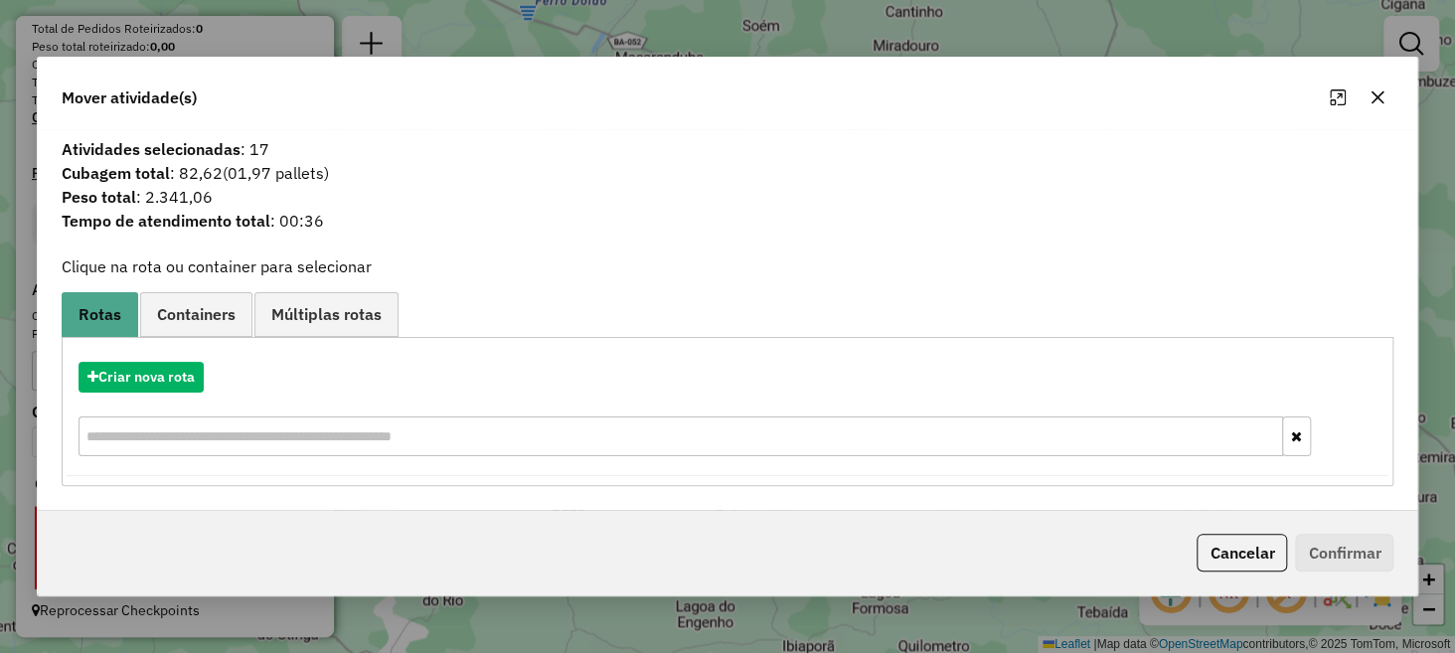
click at [1374, 98] on icon "button" at bounding box center [1378, 97] width 16 height 16
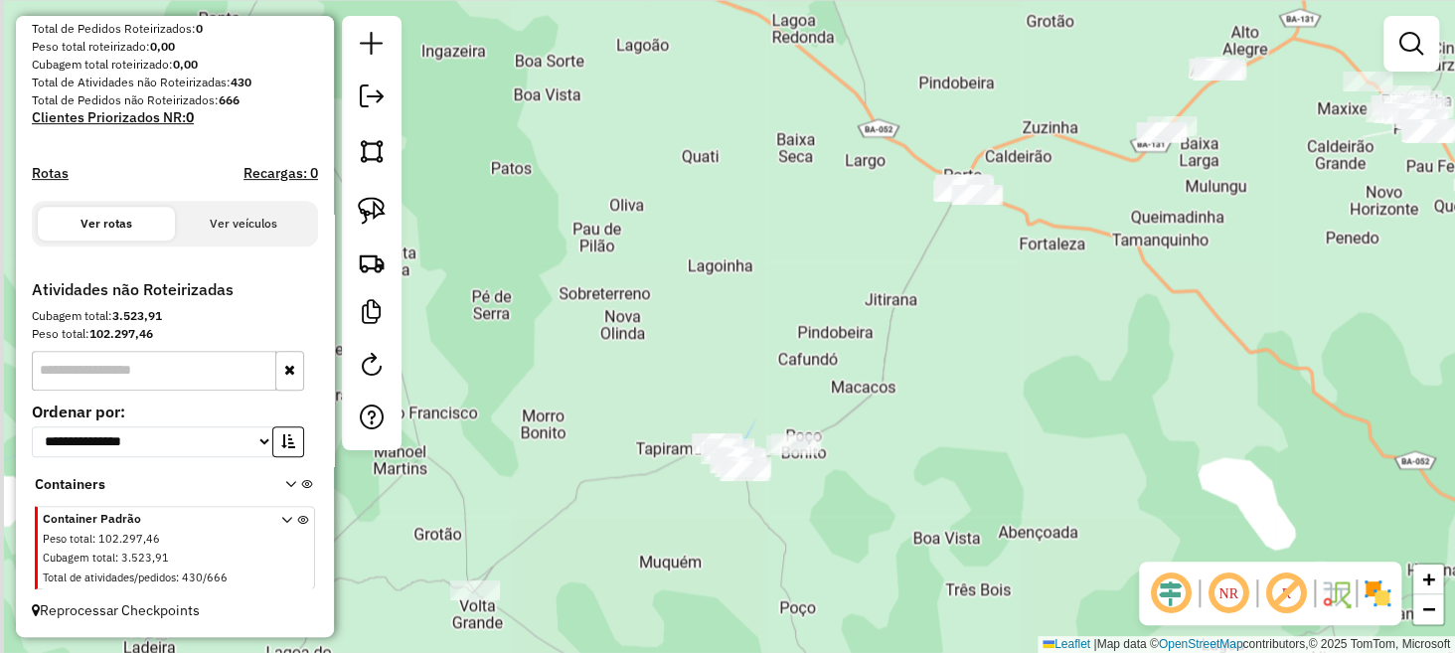
drag, startPoint x: 881, startPoint y: 310, endPoint x: 871, endPoint y: 267, distance: 43.9
click at [894, 277] on div "Janela de atendimento Grade de atendimento Capacidade Transportadoras Veículos …" at bounding box center [727, 326] width 1455 height 653
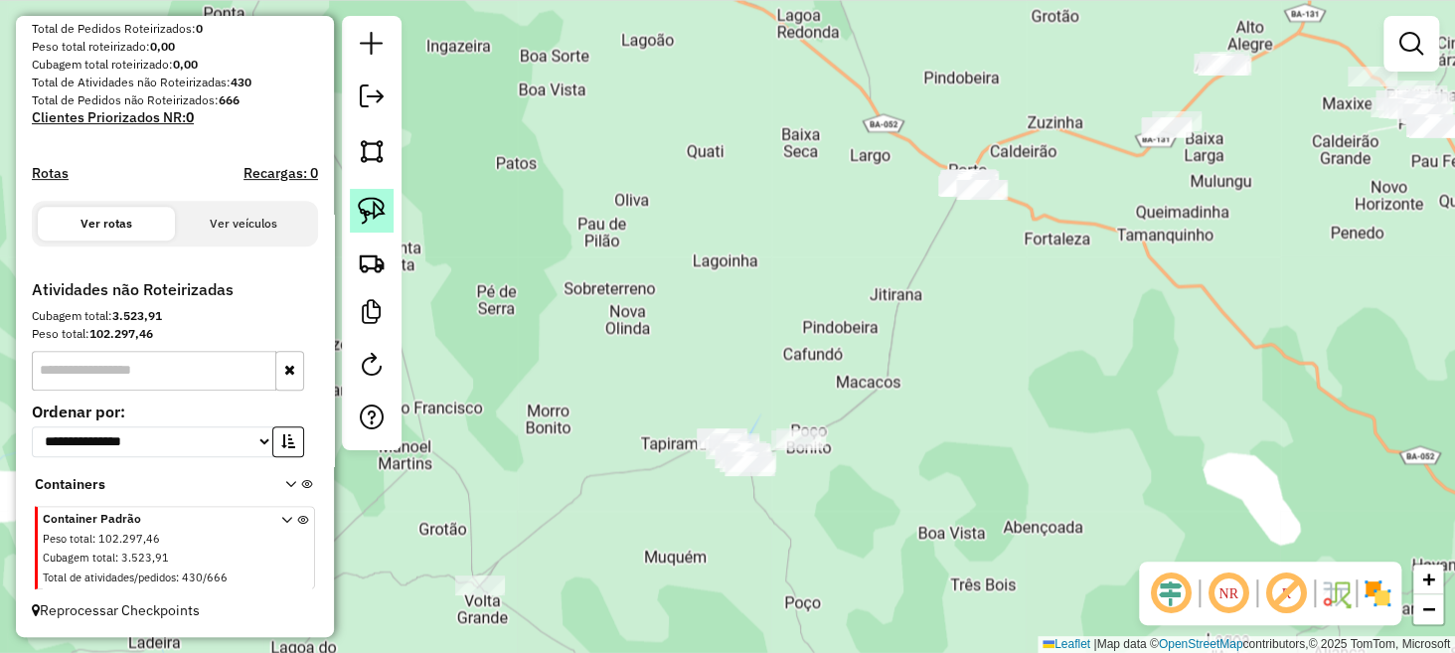
click at [360, 220] on img at bounding box center [372, 211] width 28 height 28
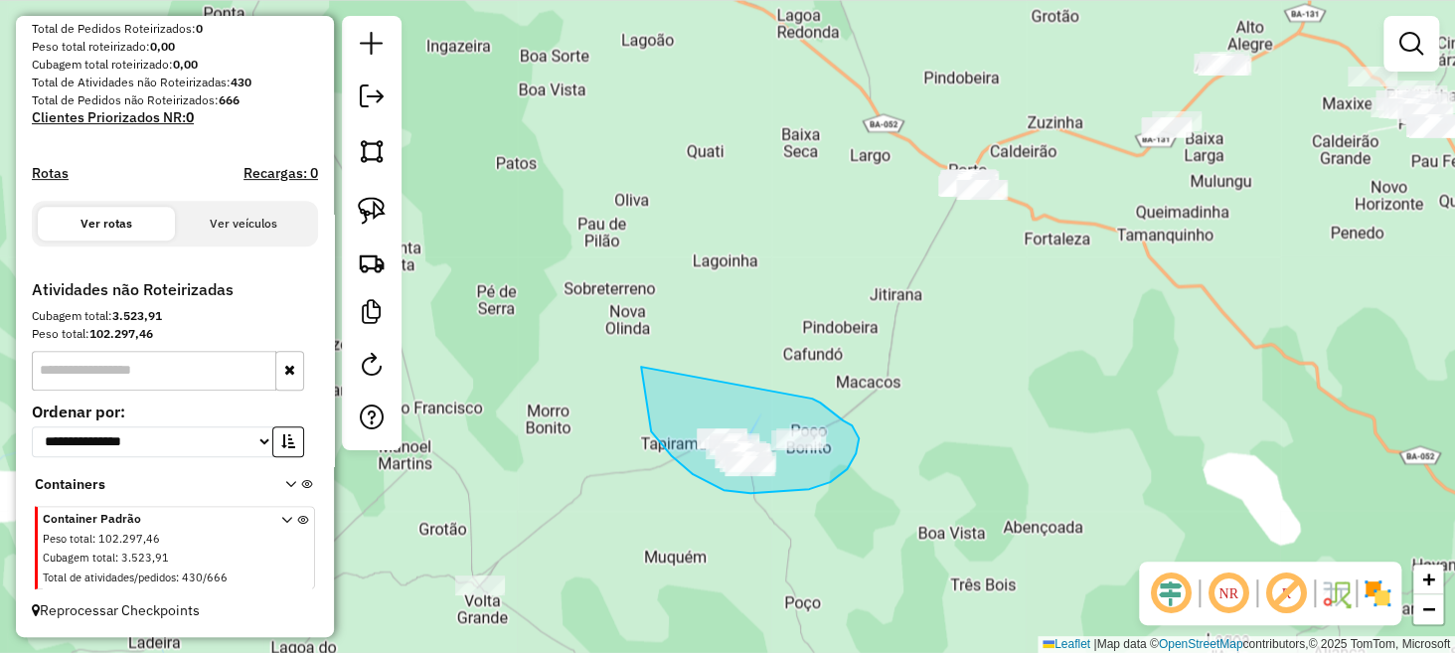
drag, startPoint x: 641, startPoint y: 367, endPoint x: 812, endPoint y: 399, distance: 173.9
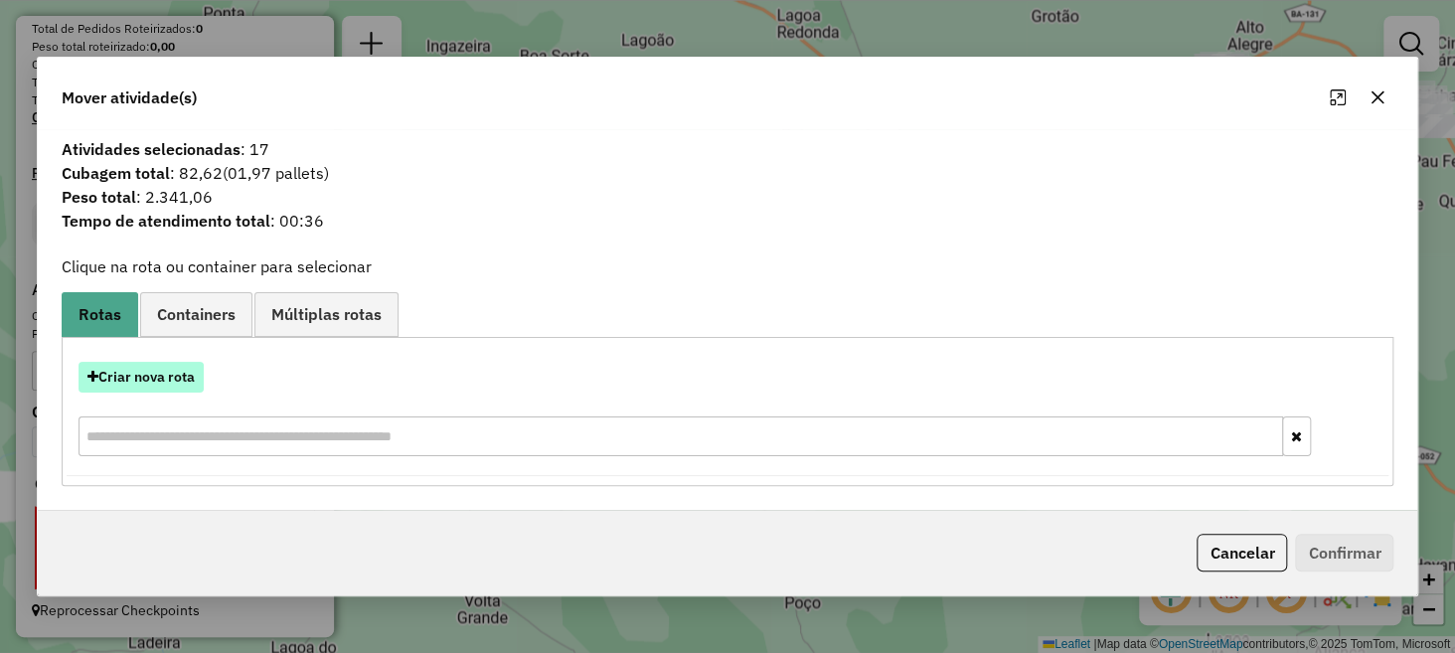
click at [187, 376] on button "Criar nova rota" at bounding box center [141, 377] width 125 height 31
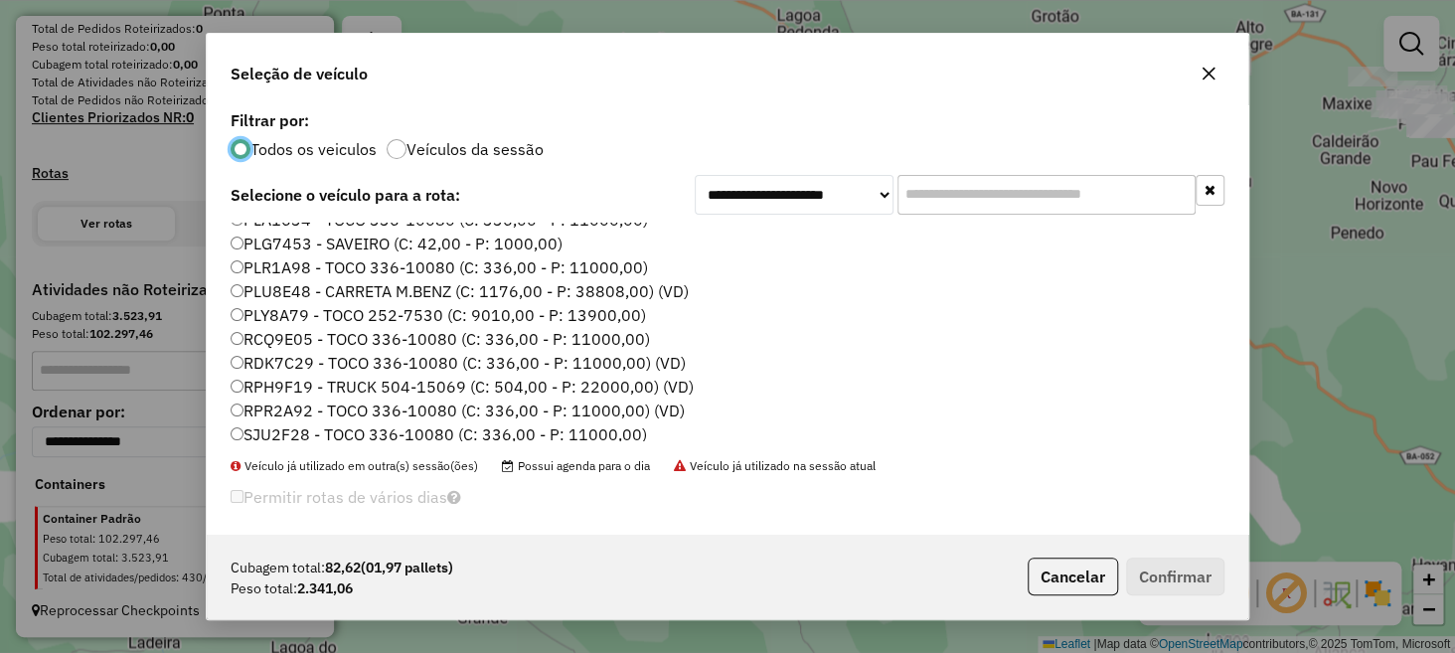
scroll to position [401, 0]
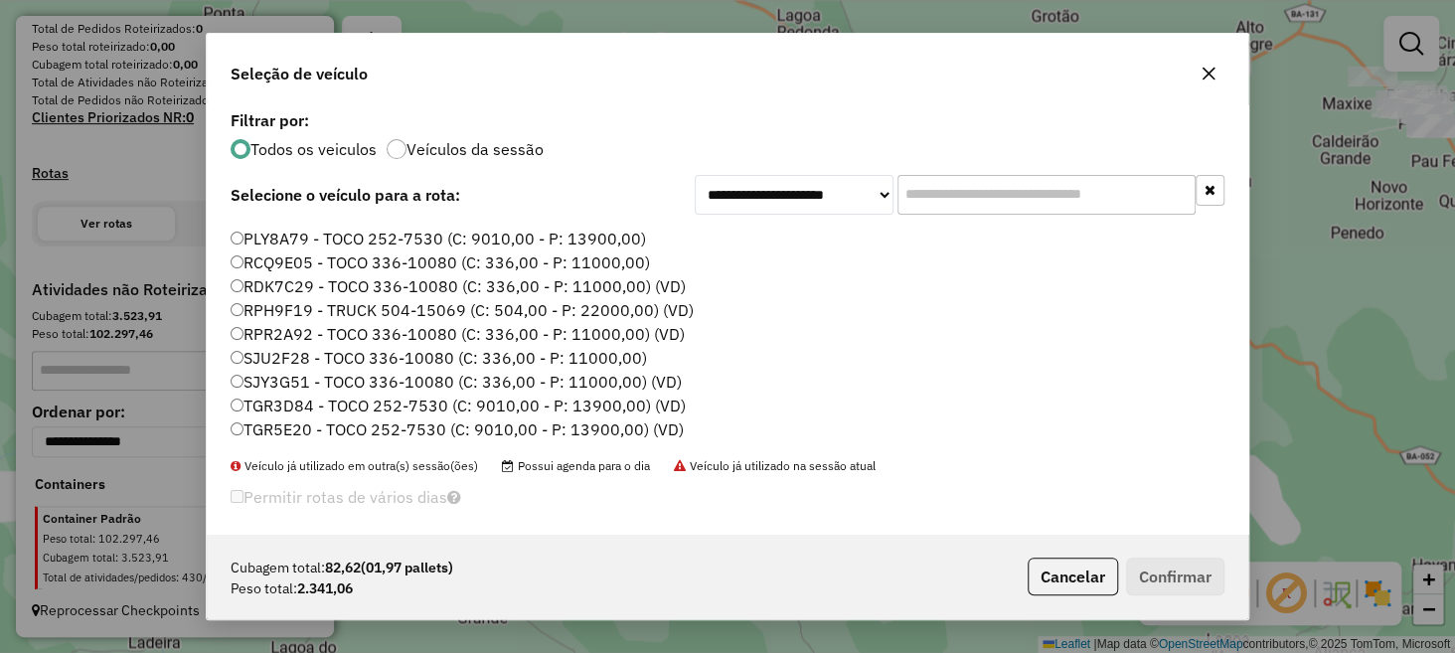
click at [332, 425] on label "TGR5E20 - TOCO 252-7530 (C: 9010,00 - P: 13900,00) (VD)" at bounding box center [457, 430] width 453 height 24
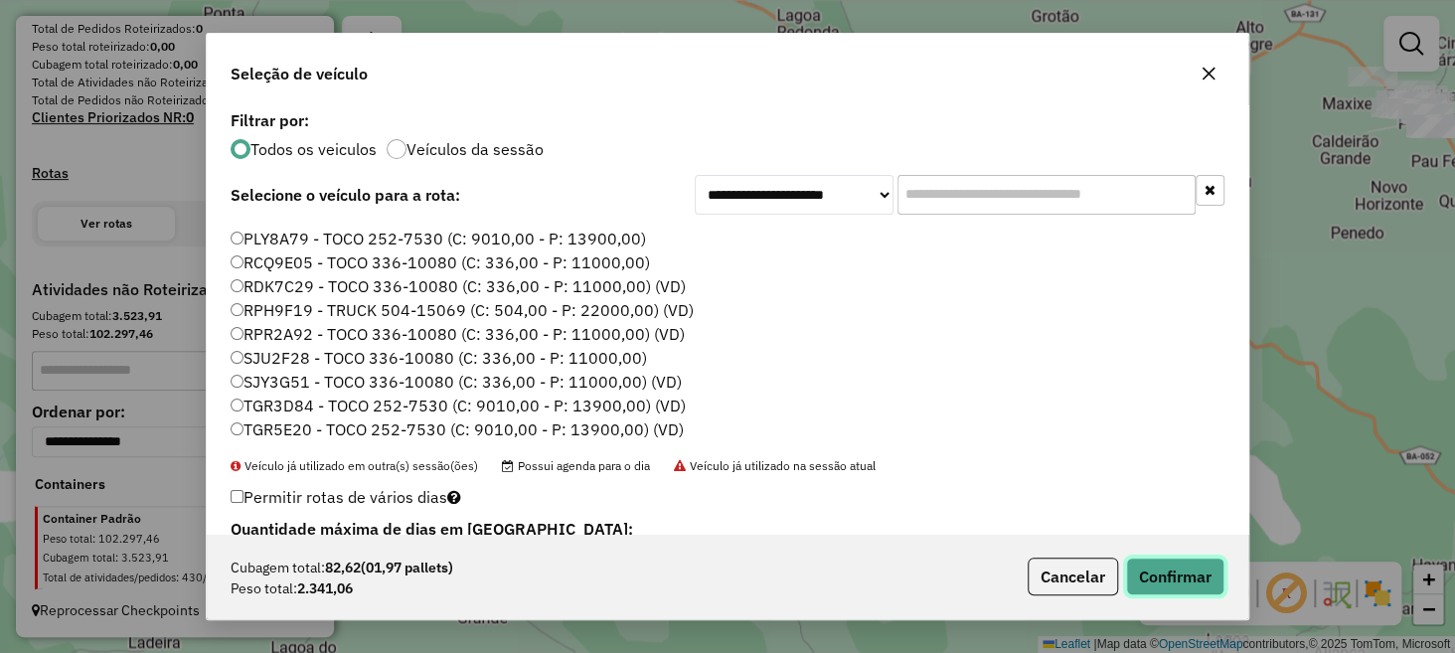
click at [1176, 567] on button "Confirmar" at bounding box center [1175, 577] width 98 height 38
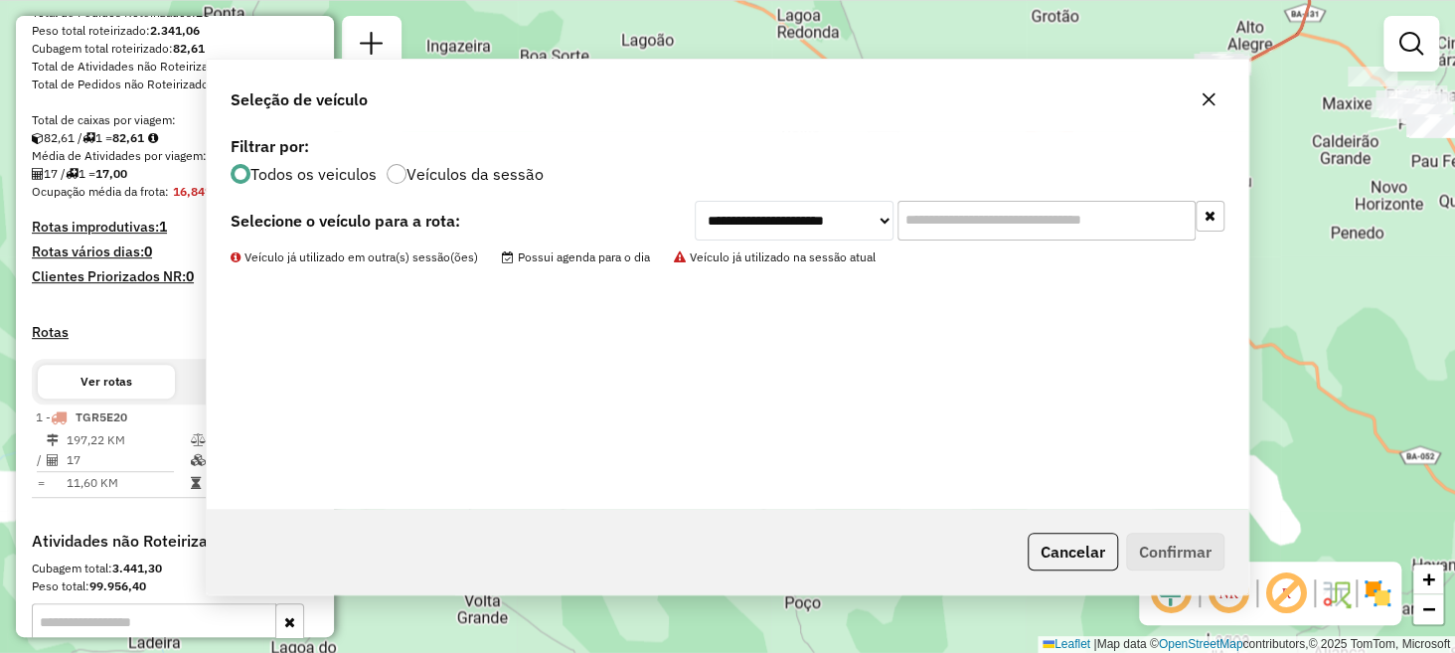
scroll to position [591, 0]
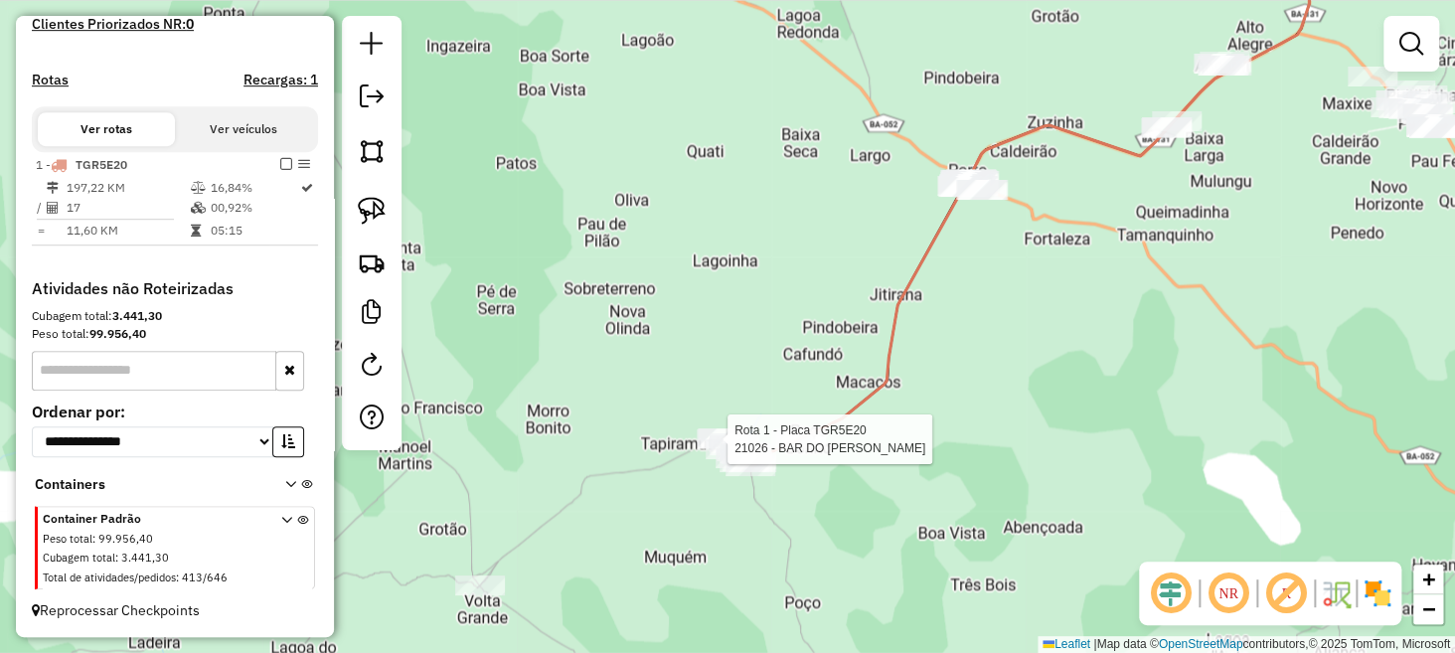
select select "**********"
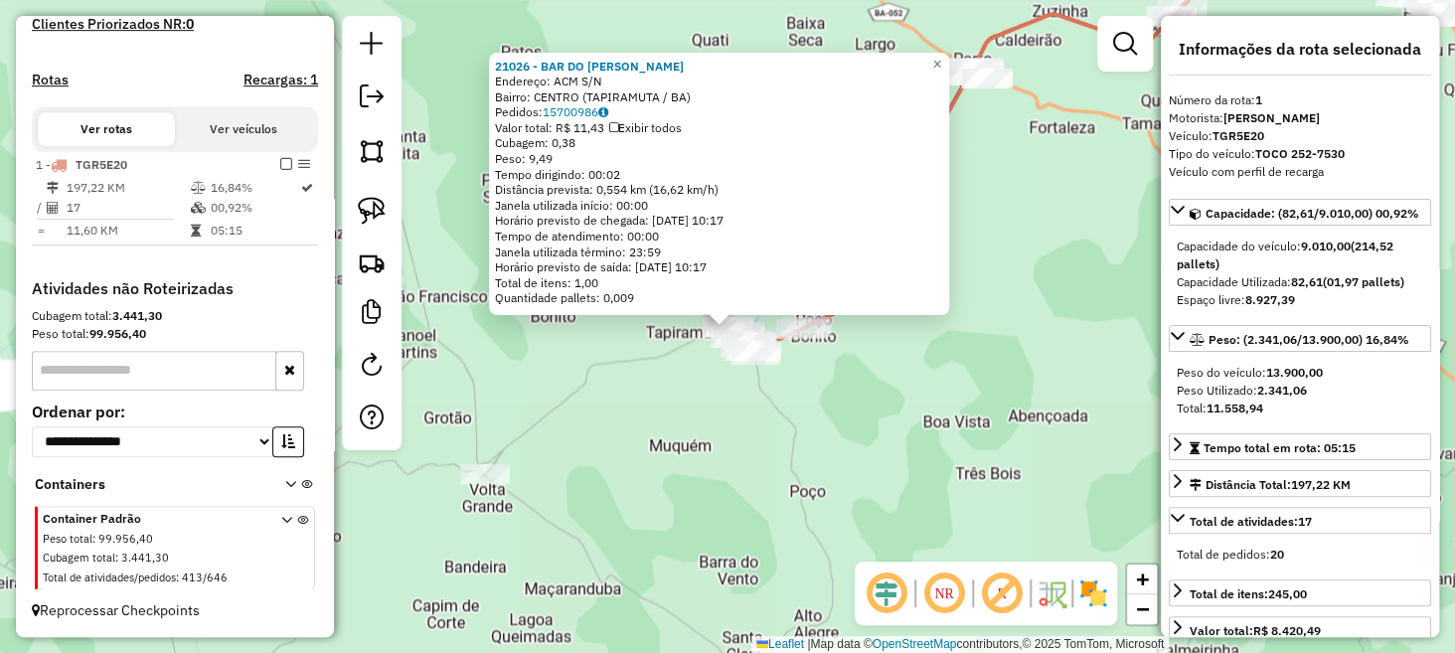
scroll to position [592, 0]
drag, startPoint x: 1252, startPoint y: 114, endPoint x: 1273, endPoint y: 114, distance: 21.9
click at [1266, 114] on strong "[PERSON_NAME]" at bounding box center [1272, 117] width 96 height 15
click at [805, 438] on div "21026 - BAR DO [PERSON_NAME] Endereço: ACM S/N Bairro: CENTRO (TAPIRAMUTA / BA)…" at bounding box center [727, 326] width 1455 height 653
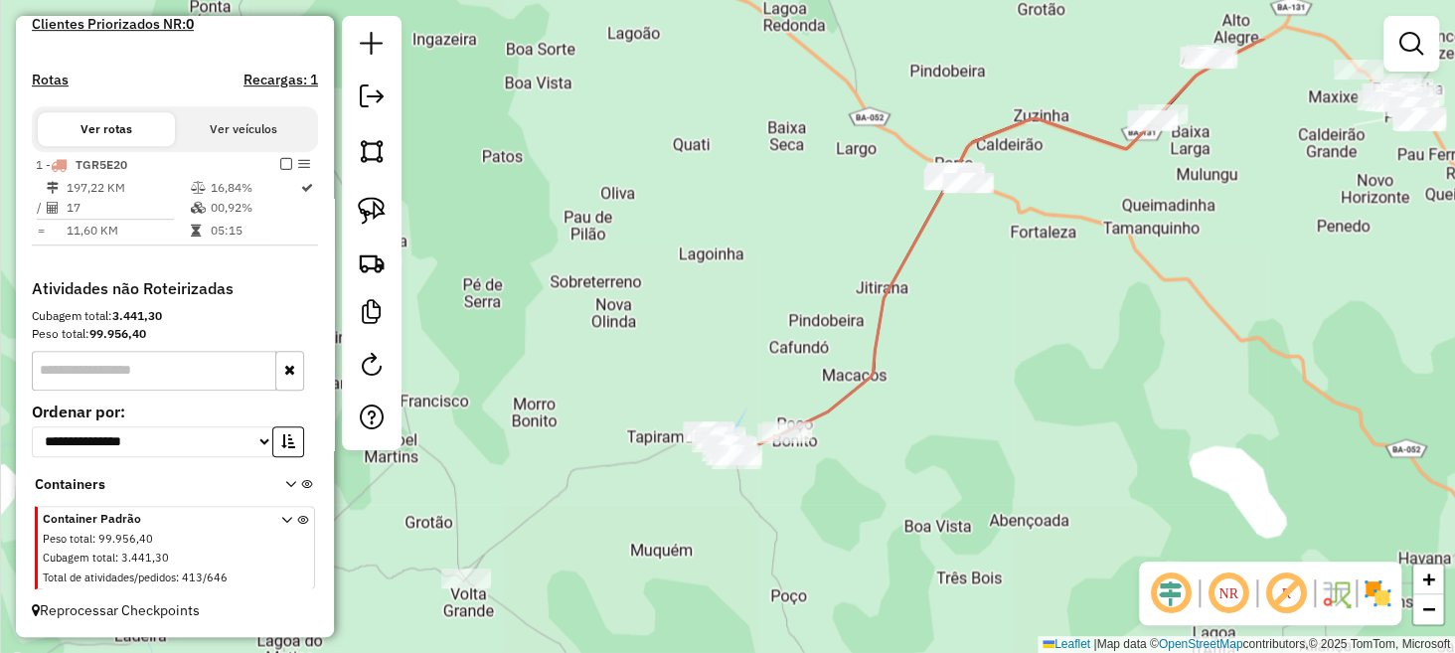
drag, startPoint x: 969, startPoint y: 186, endPoint x: 954, endPoint y: 363, distance: 177.6
click at [931, 408] on div "Janela de atendimento Grade de atendimento Capacidade Transportadoras Veículos …" at bounding box center [727, 326] width 1455 height 653
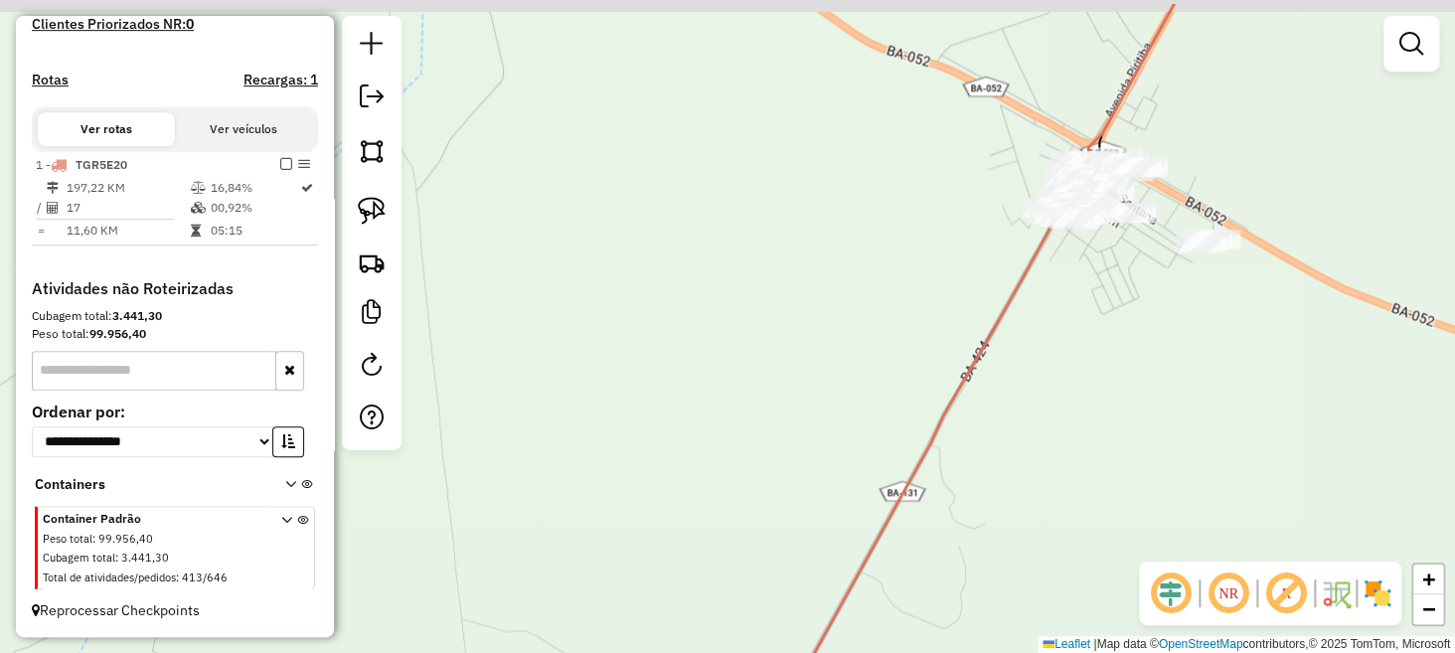
drag, startPoint x: 1037, startPoint y: 204, endPoint x: 927, endPoint y: 405, distance: 229.1
click at [931, 405] on icon at bounding box center [956, 396] width 435 height 785
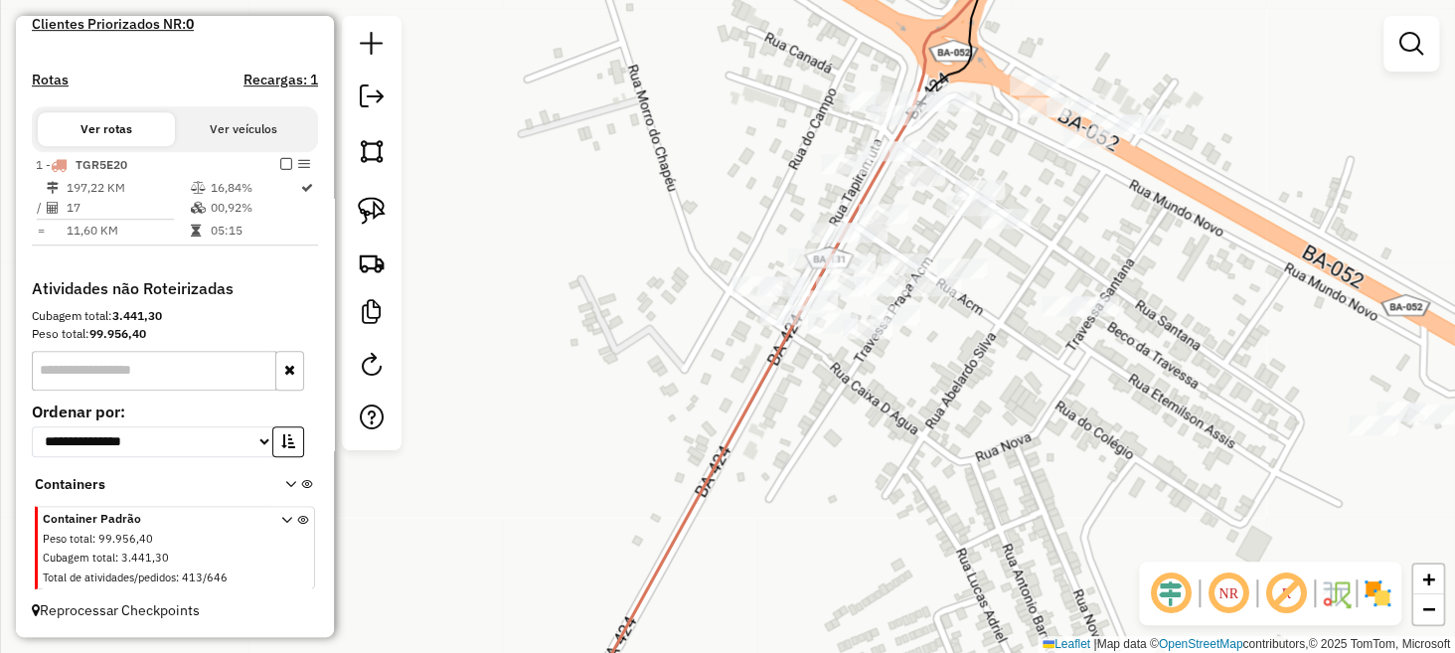
drag, startPoint x: 933, startPoint y: 535, endPoint x: 874, endPoint y: 452, distance: 101.8
click at [899, 477] on div "Janela de atendimento Grade de atendimento Capacidade Transportadoras Veículos …" at bounding box center [727, 326] width 1455 height 653
click at [369, 217] on img at bounding box center [372, 211] width 28 height 28
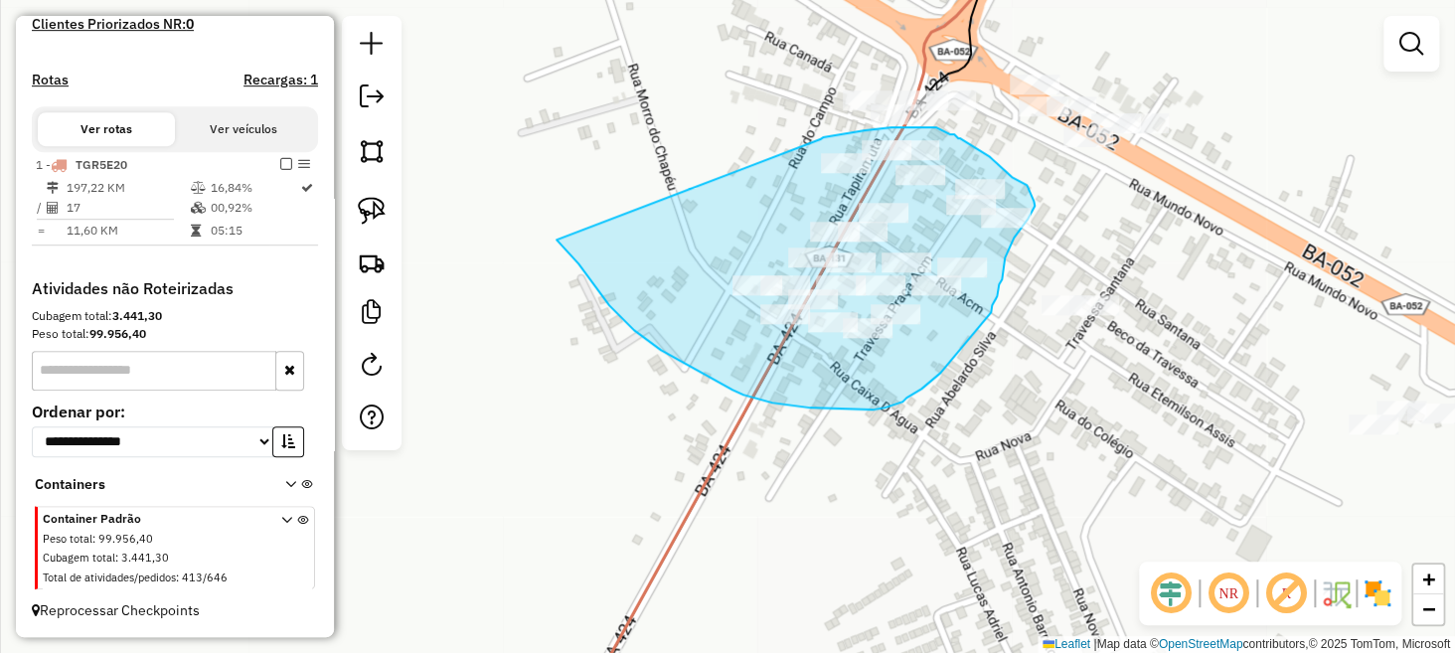
drag, startPoint x: 557, startPoint y: 240, endPoint x: 820, endPoint y: 139, distance: 281.9
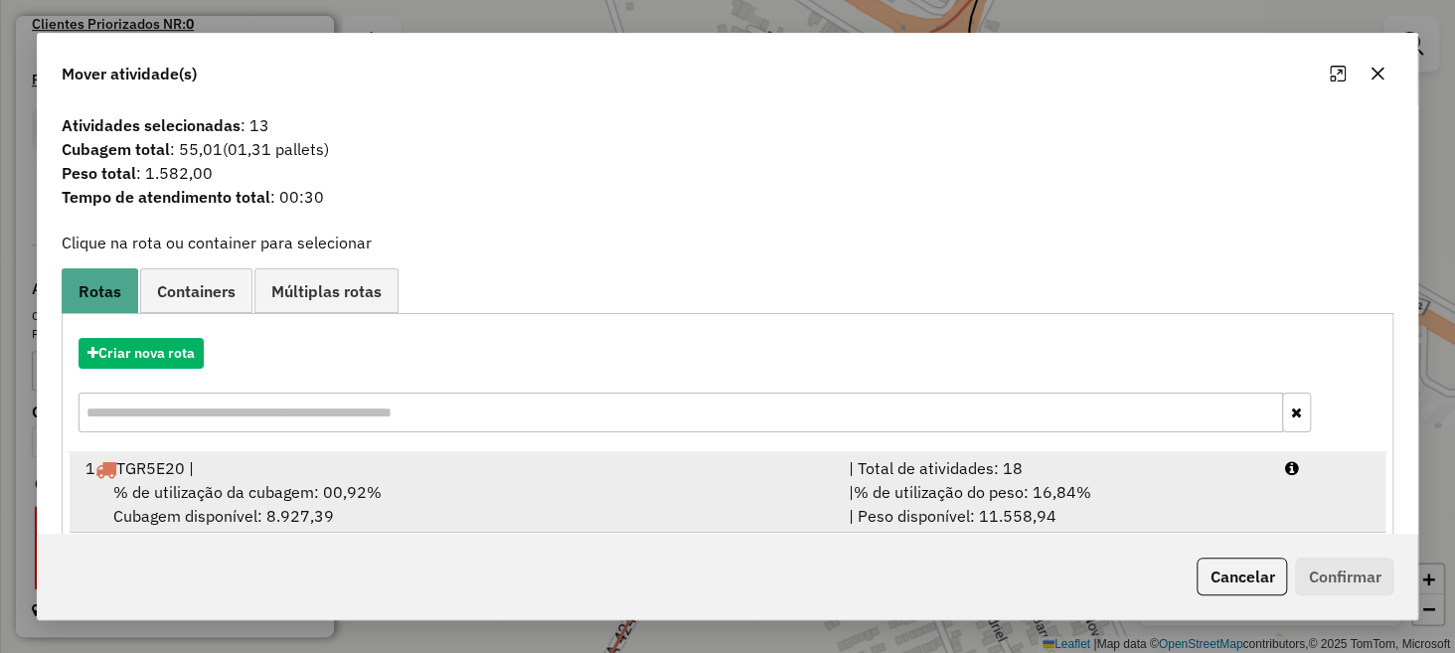
click at [692, 478] on div "1 TGR5E20 |" at bounding box center [456, 468] width 764 height 24
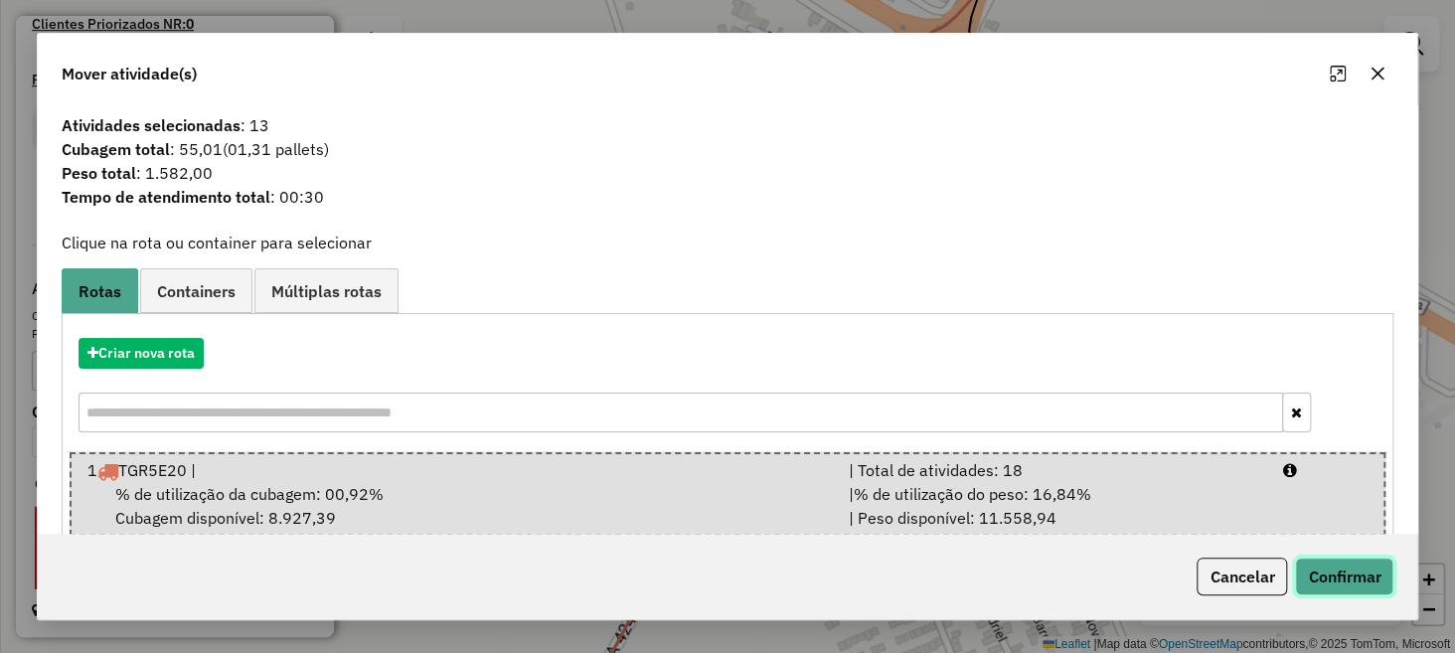
click at [1353, 572] on button "Confirmar" at bounding box center [1344, 577] width 98 height 38
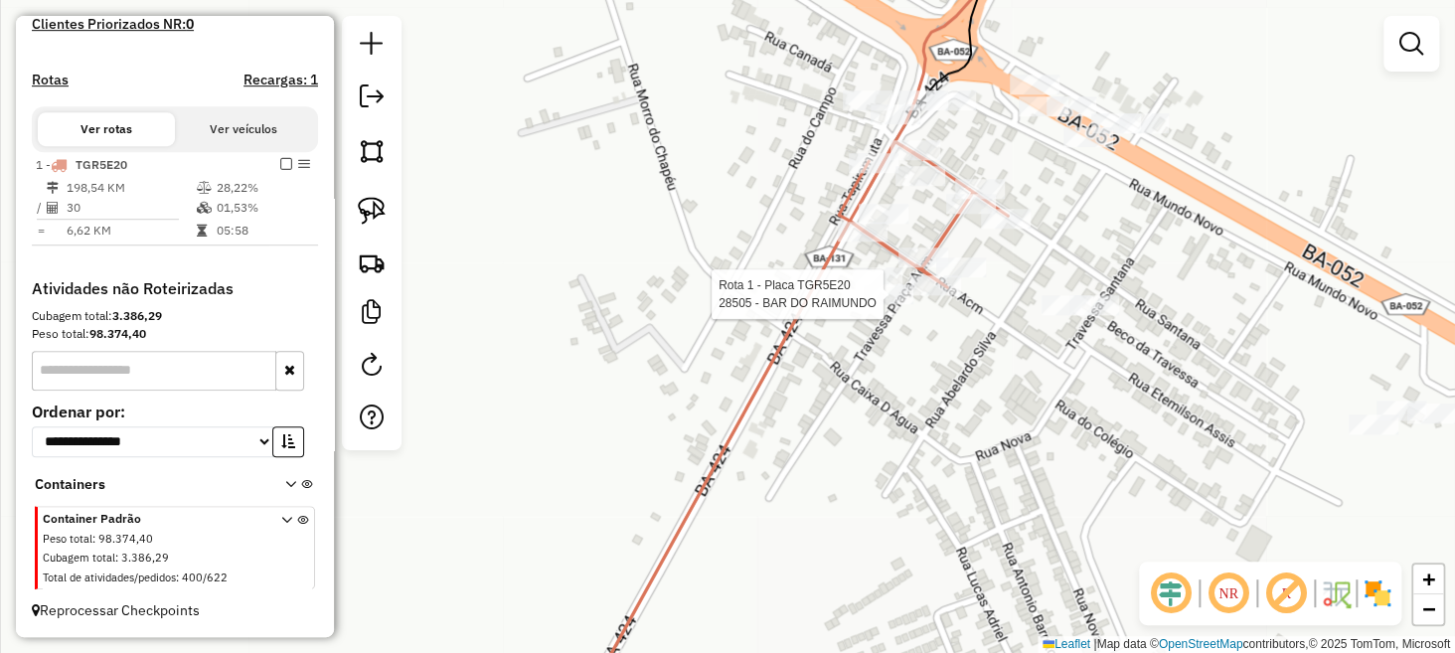
click at [889, 304] on div at bounding box center [889, 294] width 50 height 20
select select "**********"
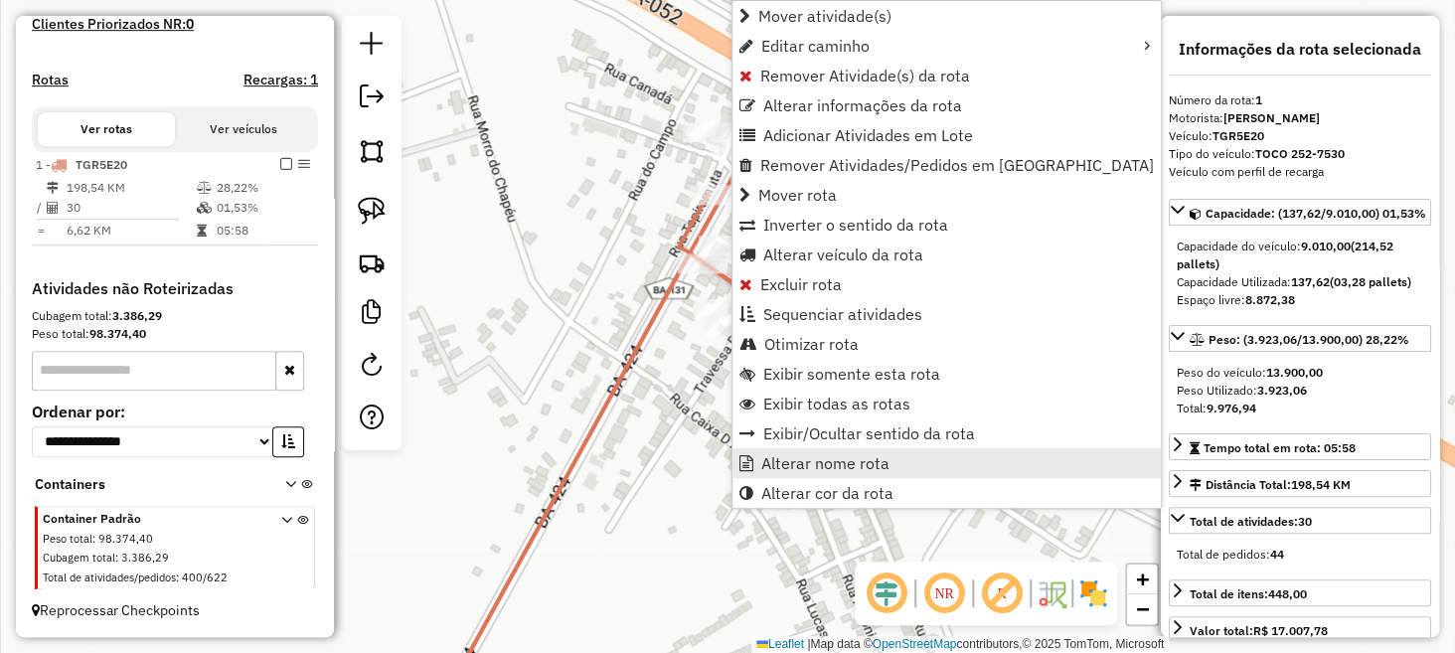
click at [823, 470] on span "Alterar nome rota" at bounding box center [826, 463] width 128 height 16
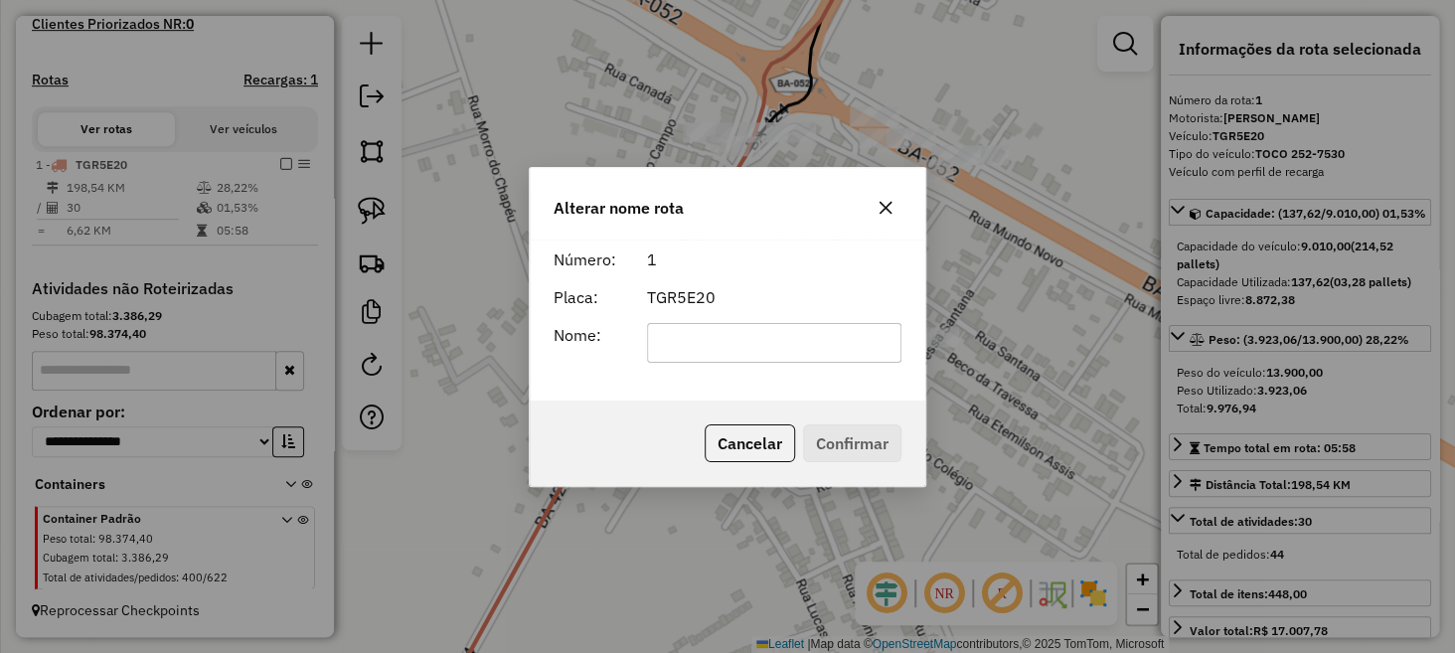
click at [788, 349] on input "text" at bounding box center [774, 343] width 255 height 40
type input "**********"
click at [844, 440] on button "Confirmar" at bounding box center [852, 443] width 98 height 38
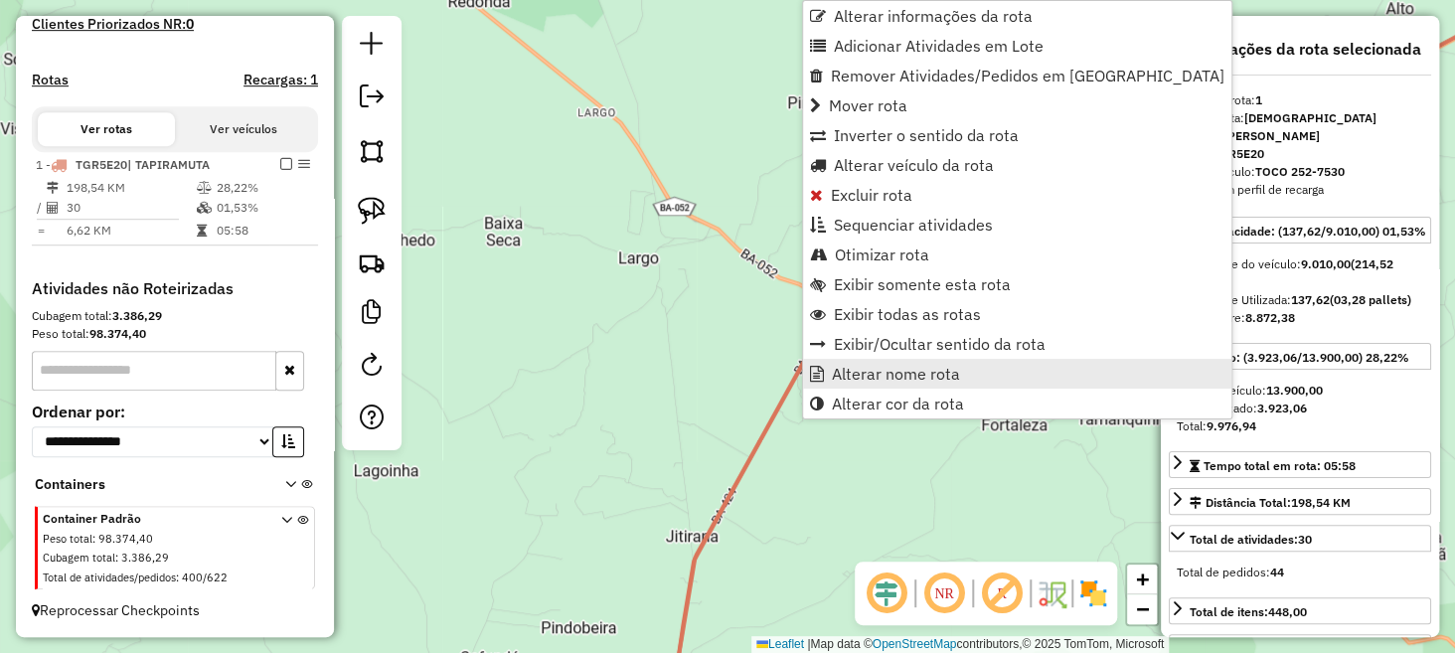
click at [903, 366] on span "Alterar nome rota" at bounding box center [896, 374] width 128 height 16
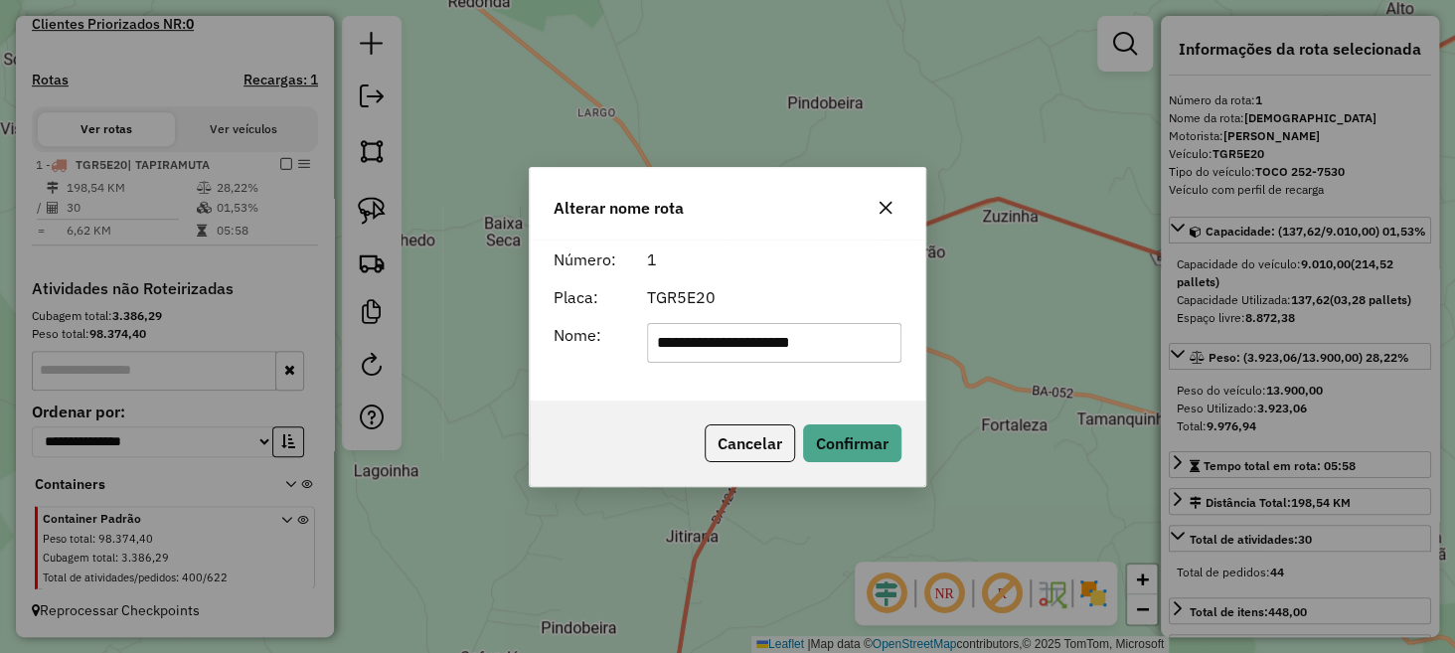
type input "**********"
click at [855, 442] on button "Confirmar" at bounding box center [852, 443] width 98 height 38
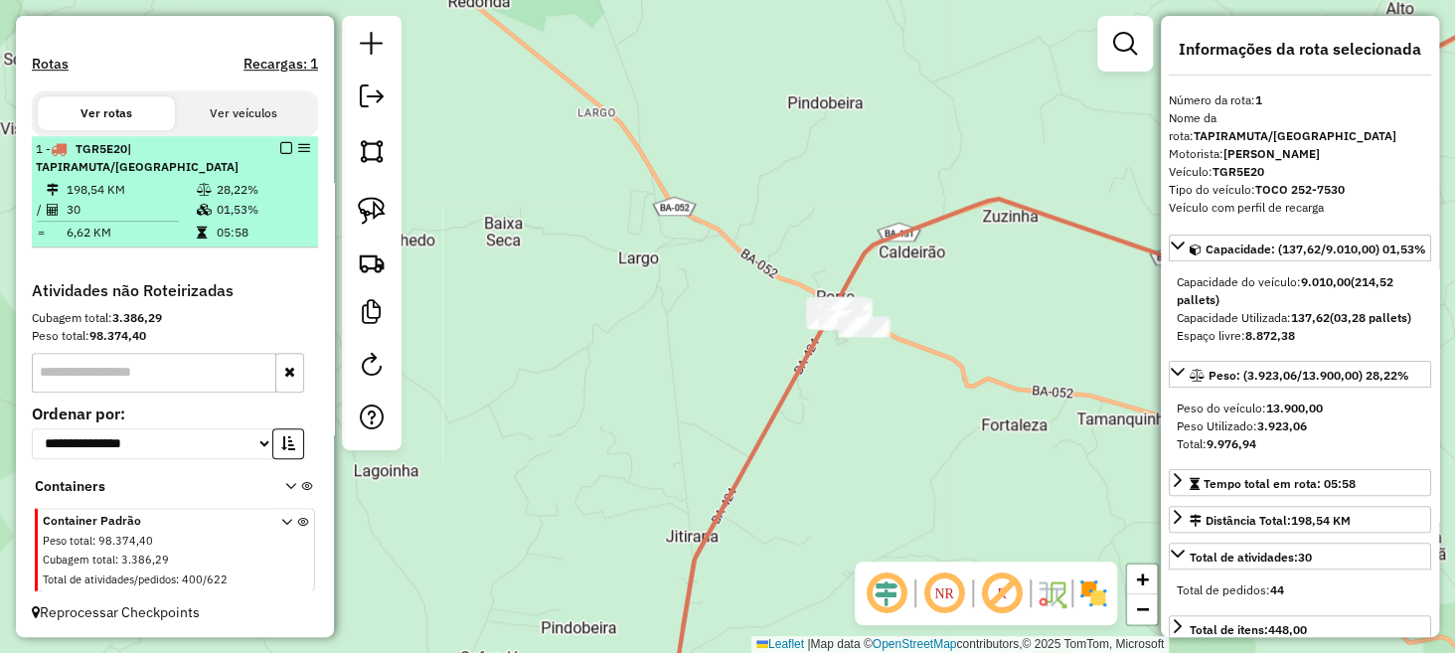
click at [280, 154] on em at bounding box center [286, 148] width 12 height 12
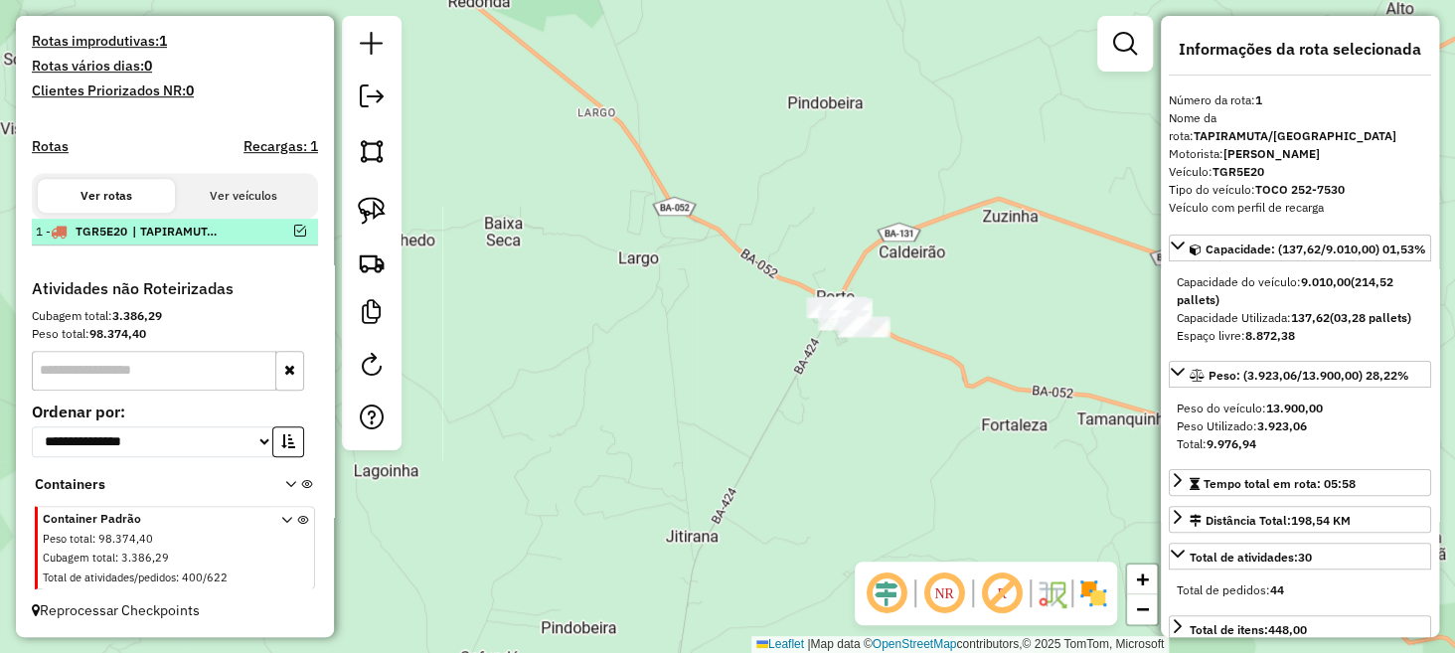
scroll to position [525, 0]
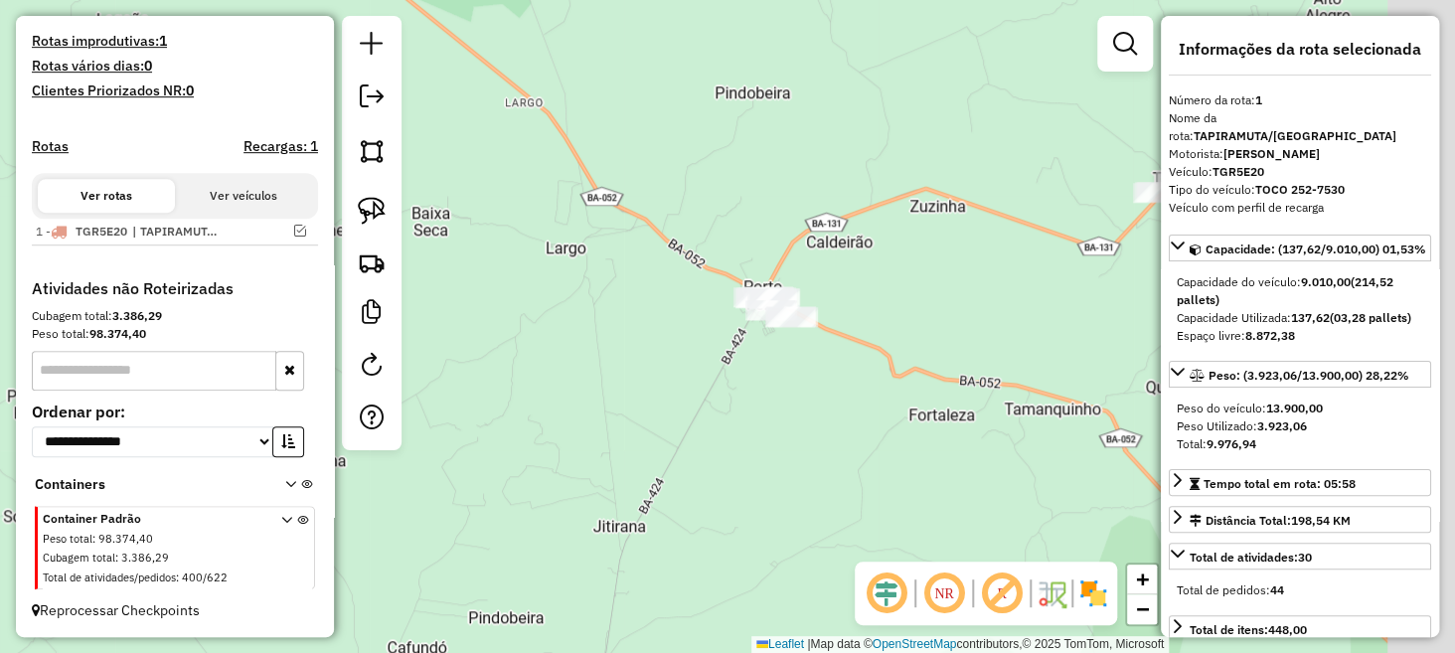
drag, startPoint x: 725, startPoint y: 353, endPoint x: 602, endPoint y: 360, distance: 122.5
click at [575, 343] on div "Janela de atendimento Grade de atendimento Capacidade Transportadoras Veículos …" at bounding box center [727, 326] width 1455 height 653
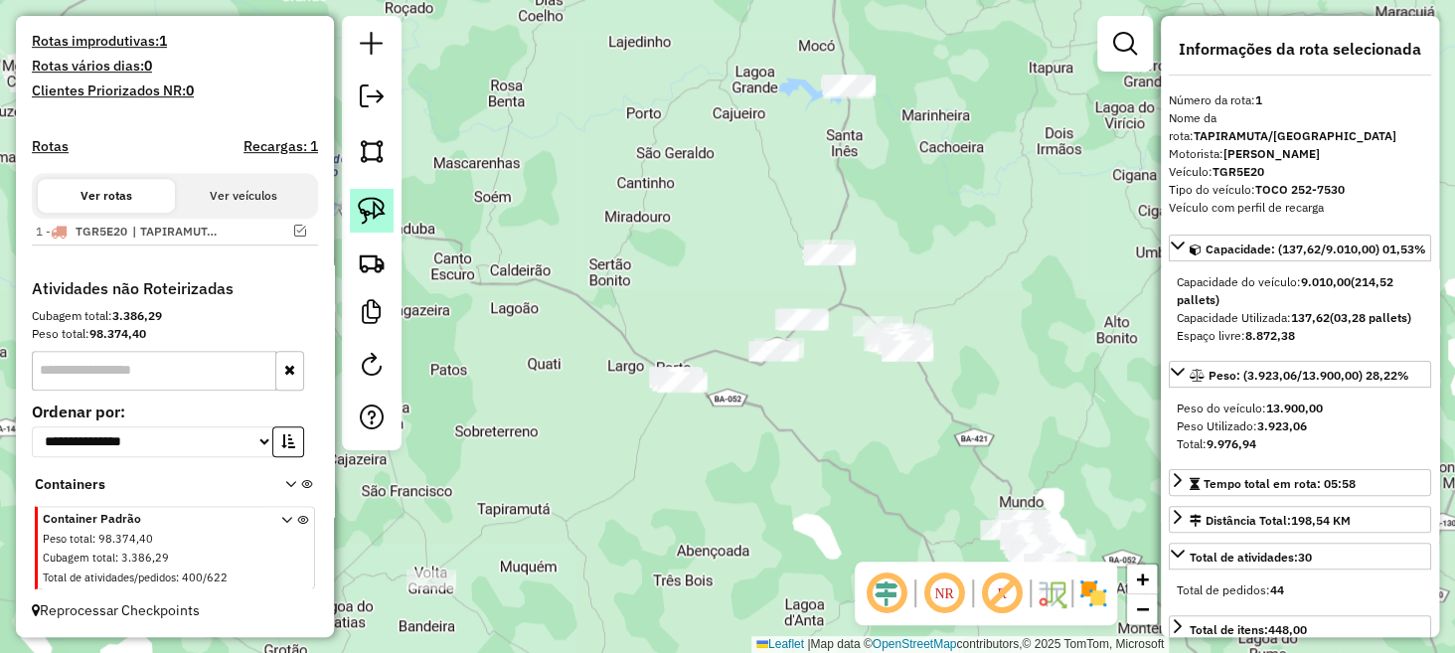
click at [366, 214] on img at bounding box center [372, 211] width 28 height 28
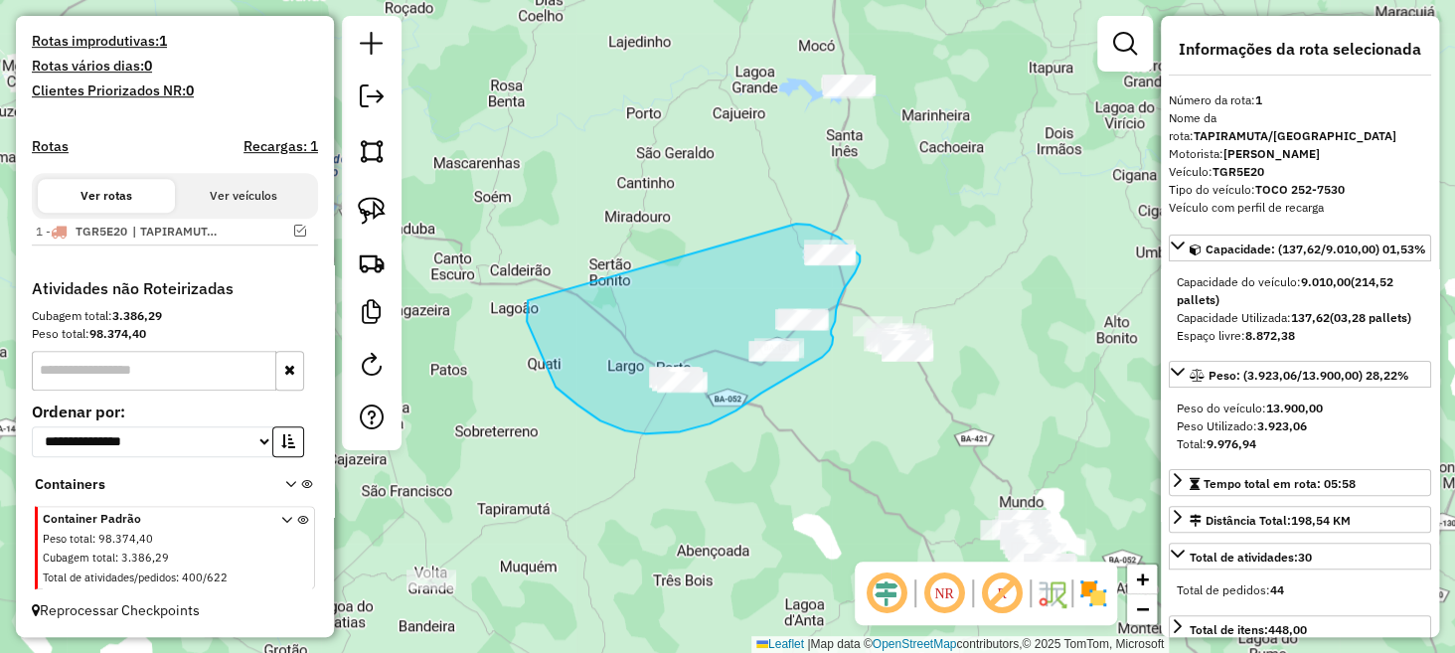
drag, startPoint x: 527, startPoint y: 321, endPoint x: 786, endPoint y: 224, distance: 277.2
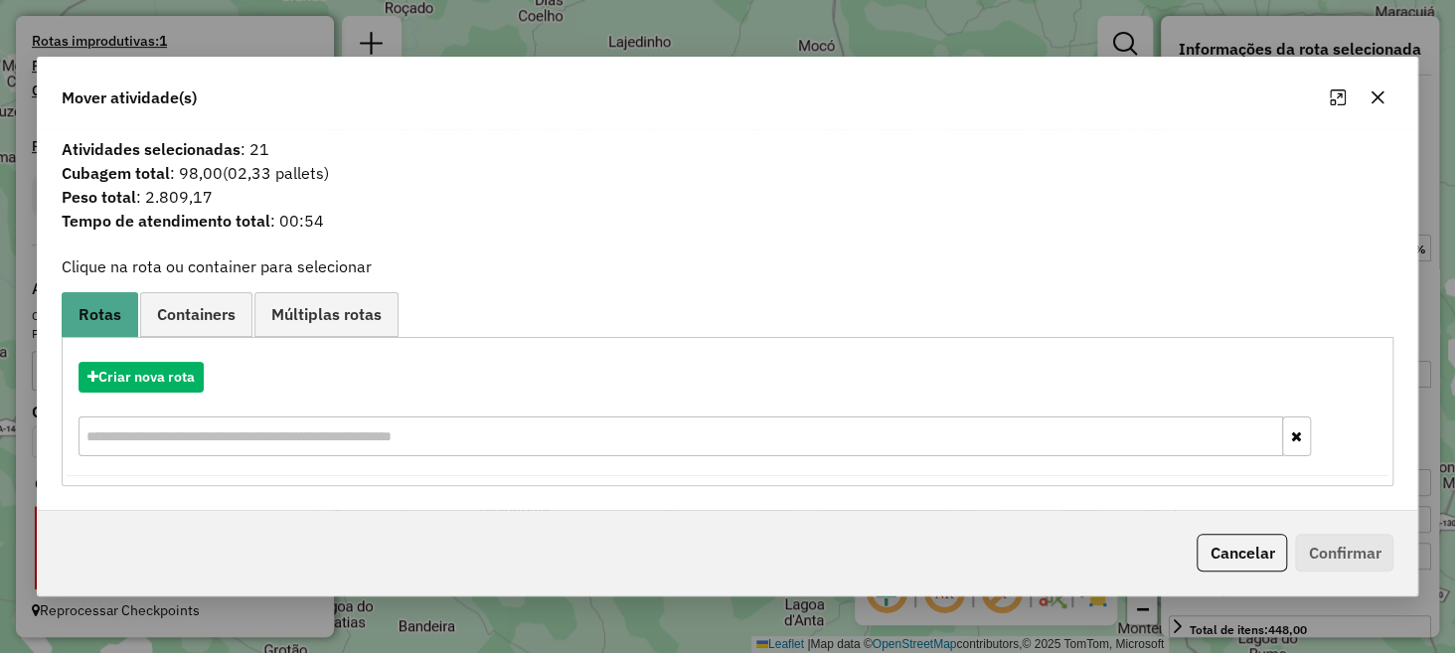
click at [1378, 91] on icon "button" at bounding box center [1378, 97] width 16 height 16
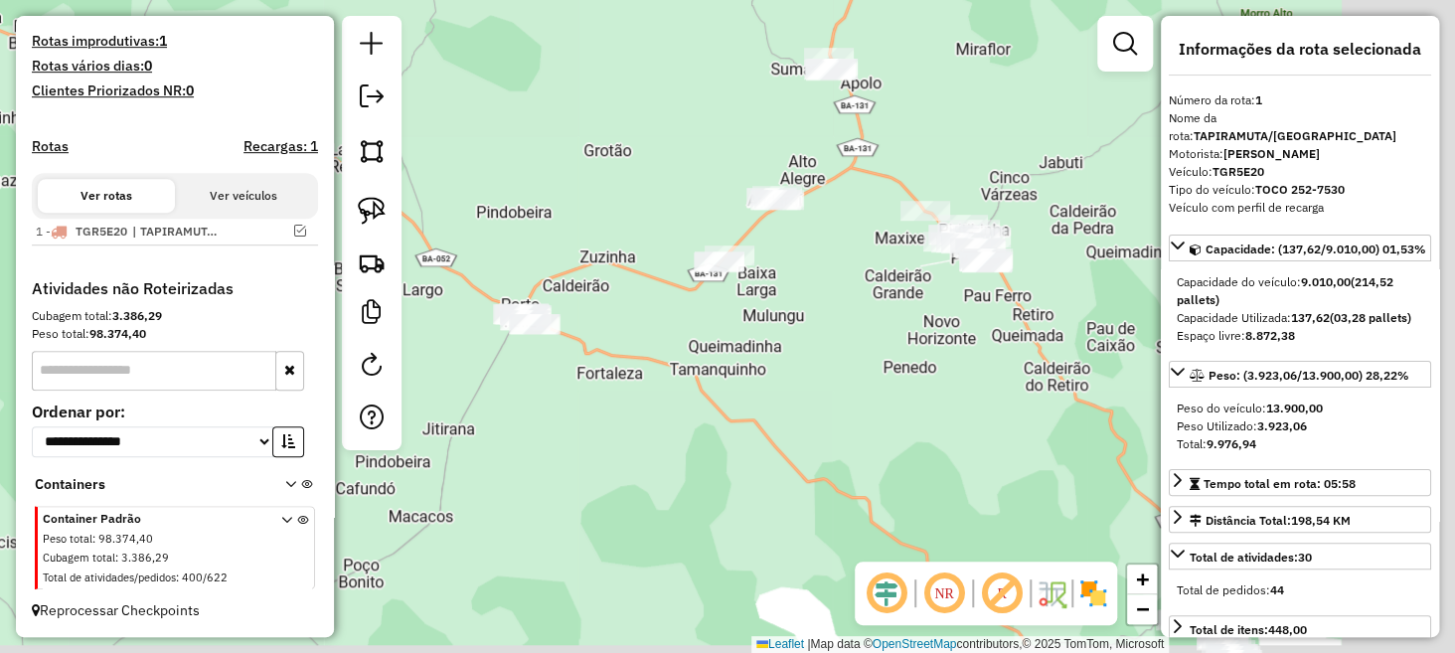
drag, startPoint x: 1014, startPoint y: 341, endPoint x: 938, endPoint y: 292, distance: 89.9
click at [938, 292] on div "Janela de atendimento Grade de atendimento Capacidade Transportadoras Veículos …" at bounding box center [727, 326] width 1455 height 653
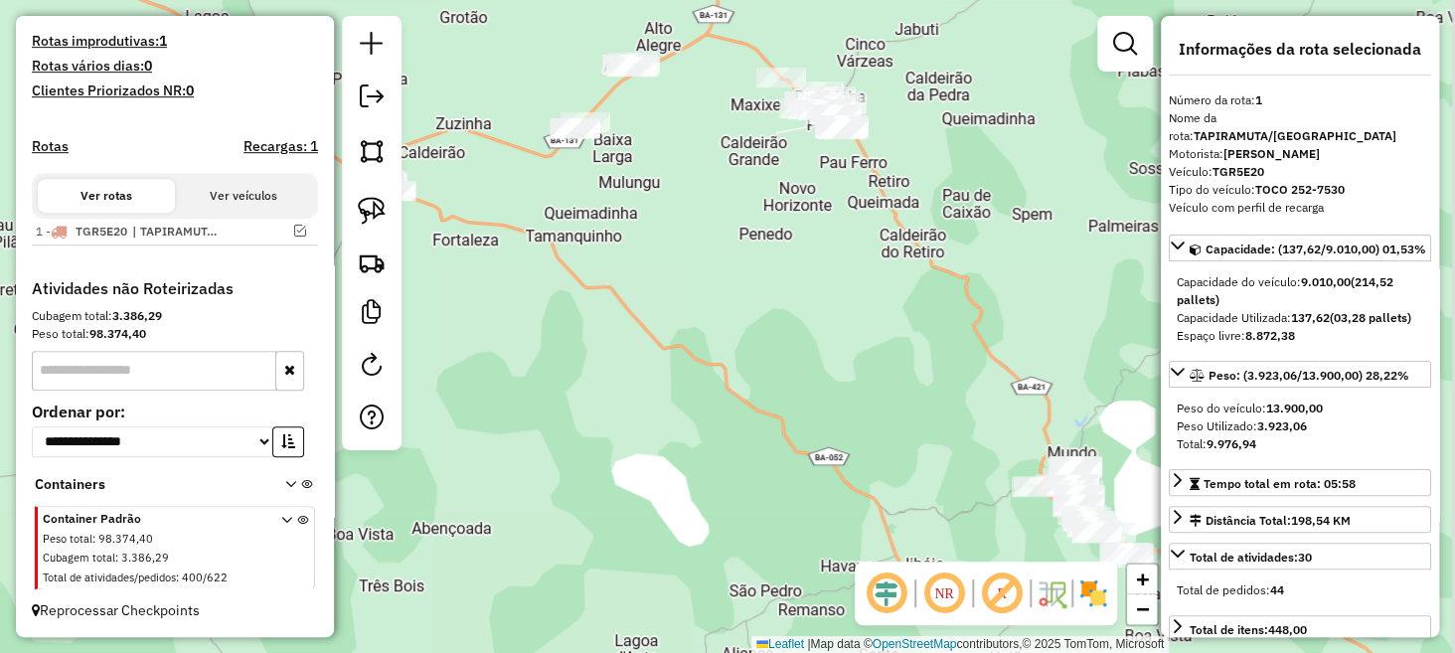
drag, startPoint x: 1059, startPoint y: 473, endPoint x: 867, endPoint y: 228, distance: 311.6
click at [881, 254] on div "Janela de atendimento Grade de atendimento Capacidade Transportadoras Veículos …" at bounding box center [727, 326] width 1455 height 653
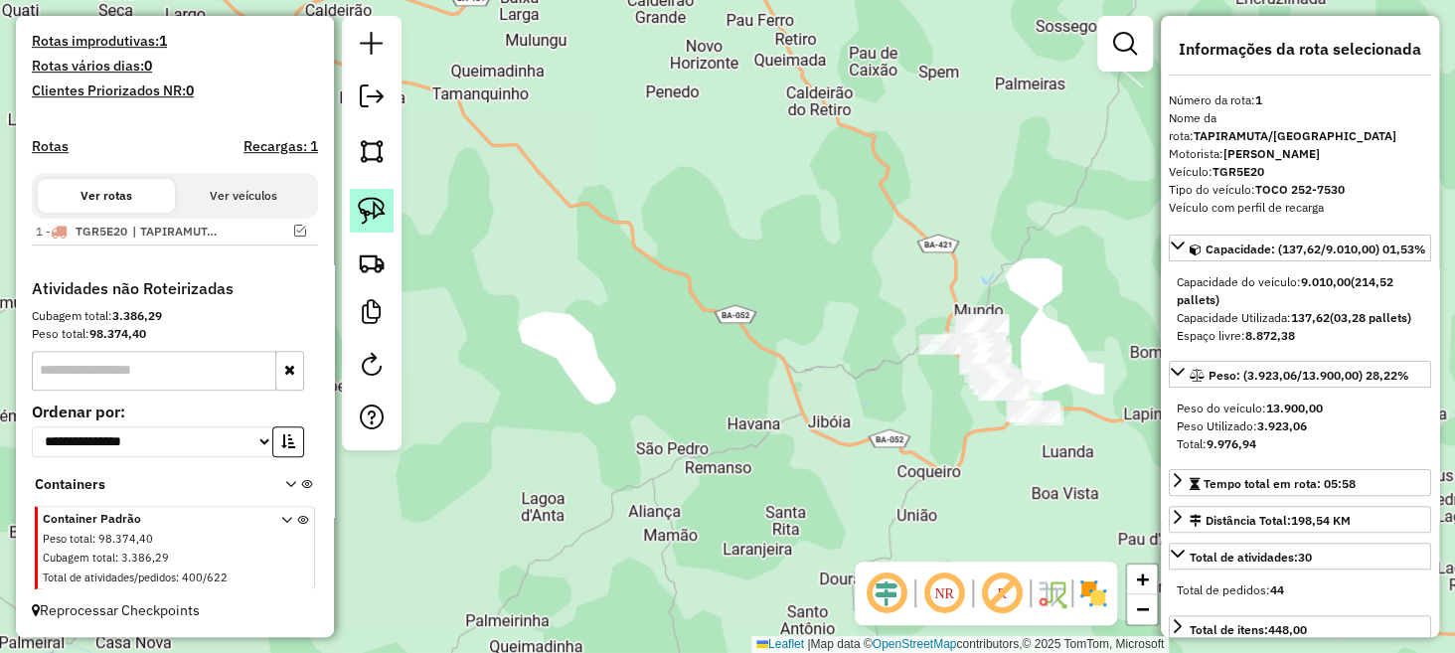
click at [366, 223] on img at bounding box center [372, 211] width 28 height 28
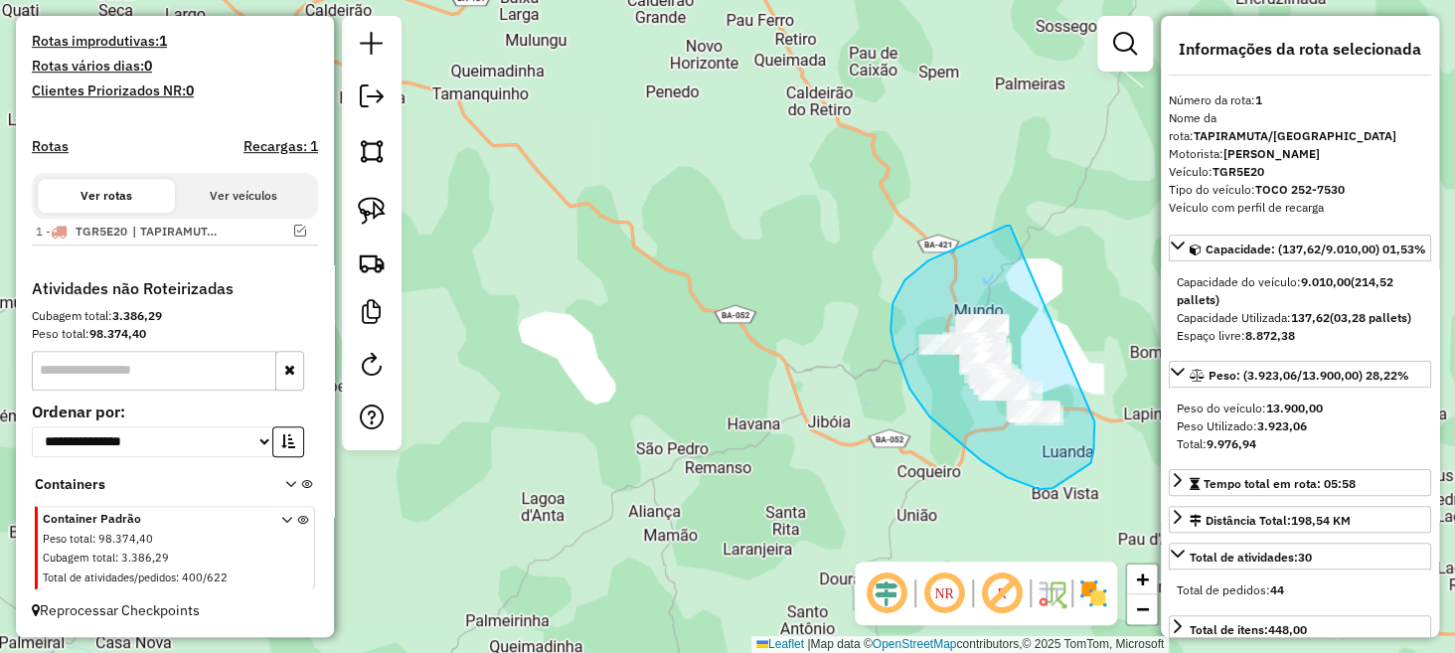
drag, startPoint x: 1006, startPoint y: 226, endPoint x: 1090, endPoint y: 337, distance: 139.2
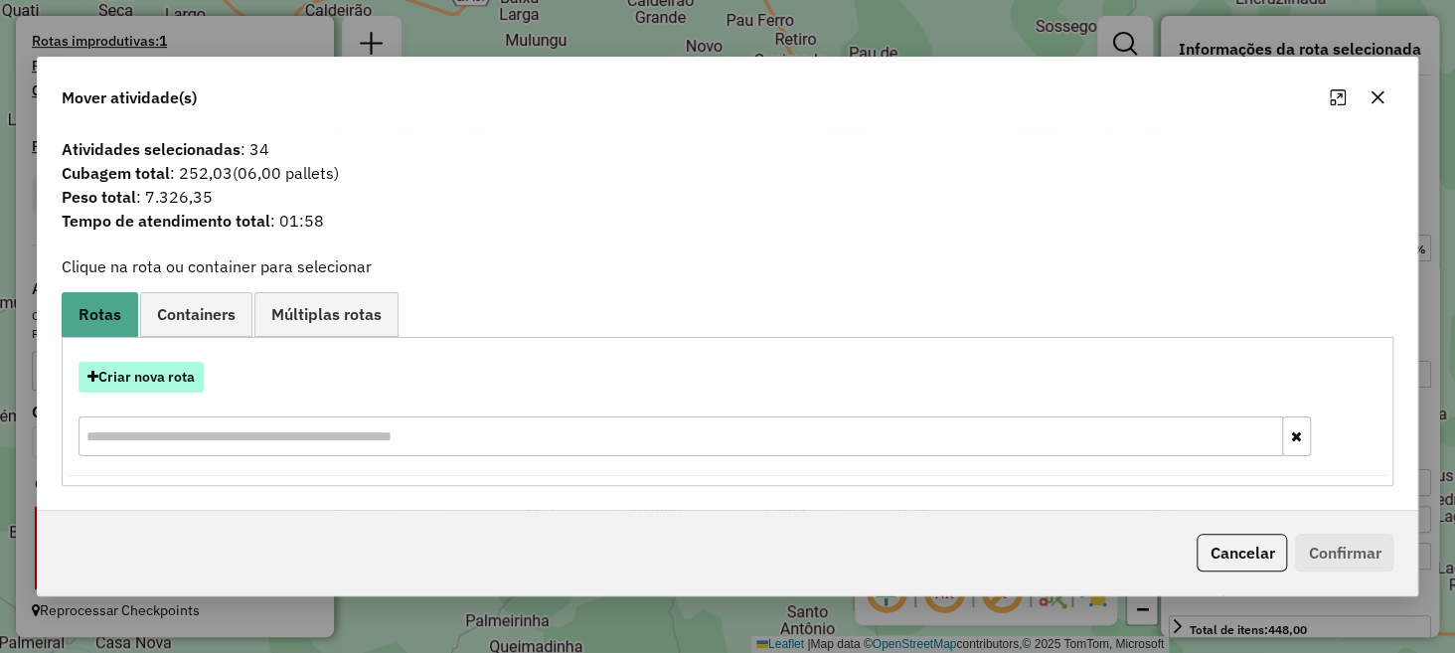
click at [182, 369] on button "Criar nova rota" at bounding box center [141, 377] width 125 height 31
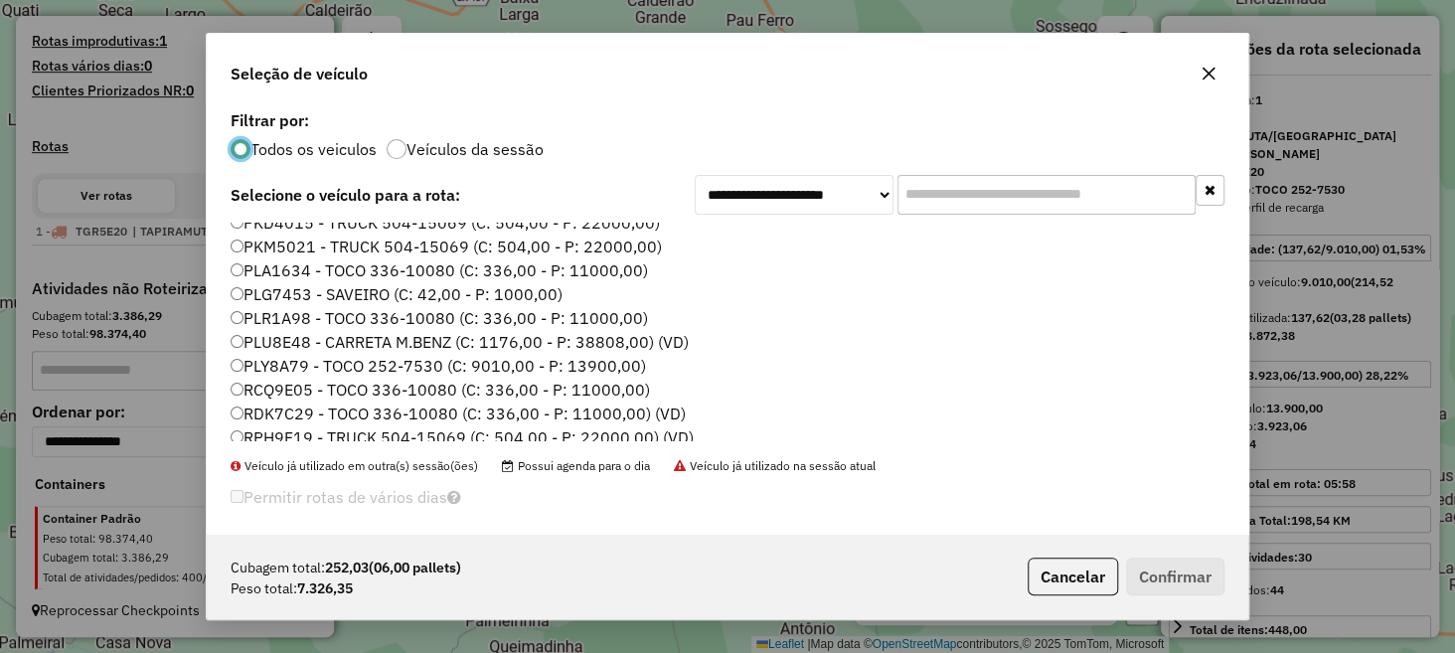
scroll to position [298, 0]
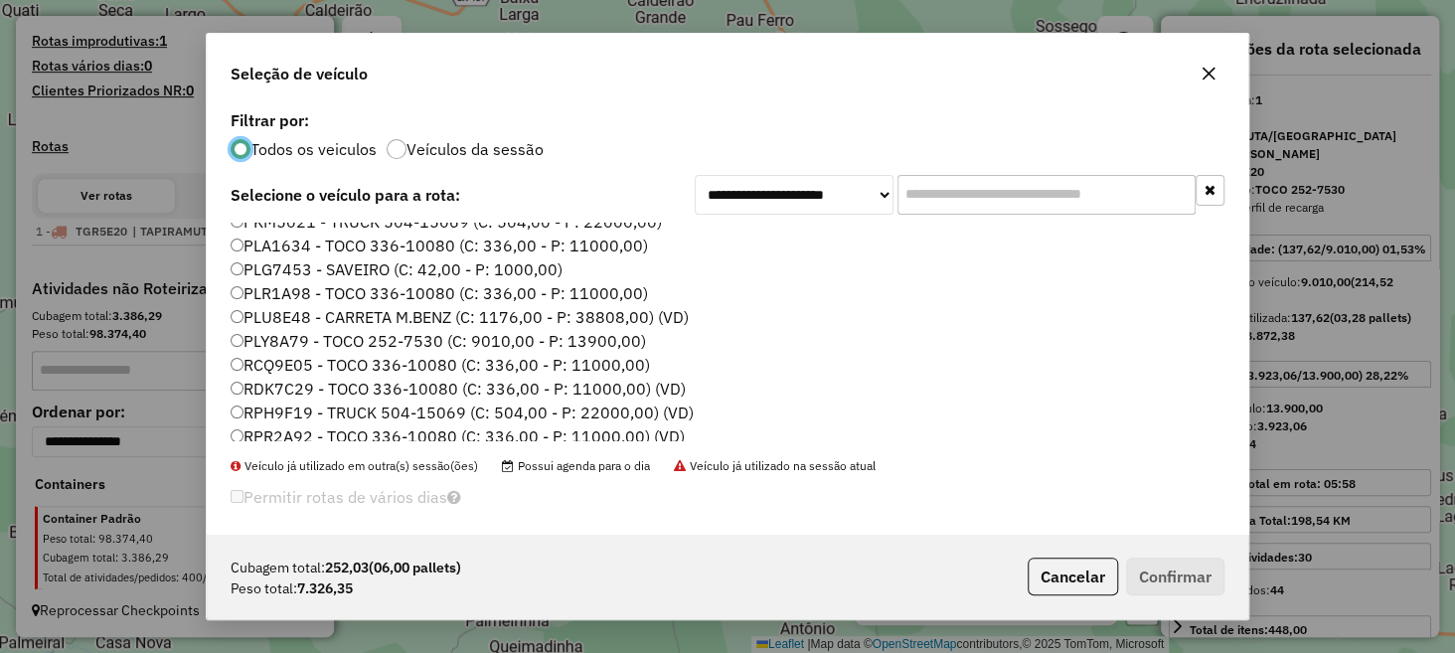
click at [334, 433] on label "RPR2A92 - TOCO 336-10080 (C: 336,00 - P: 11000,00) (VD)" at bounding box center [458, 436] width 454 height 24
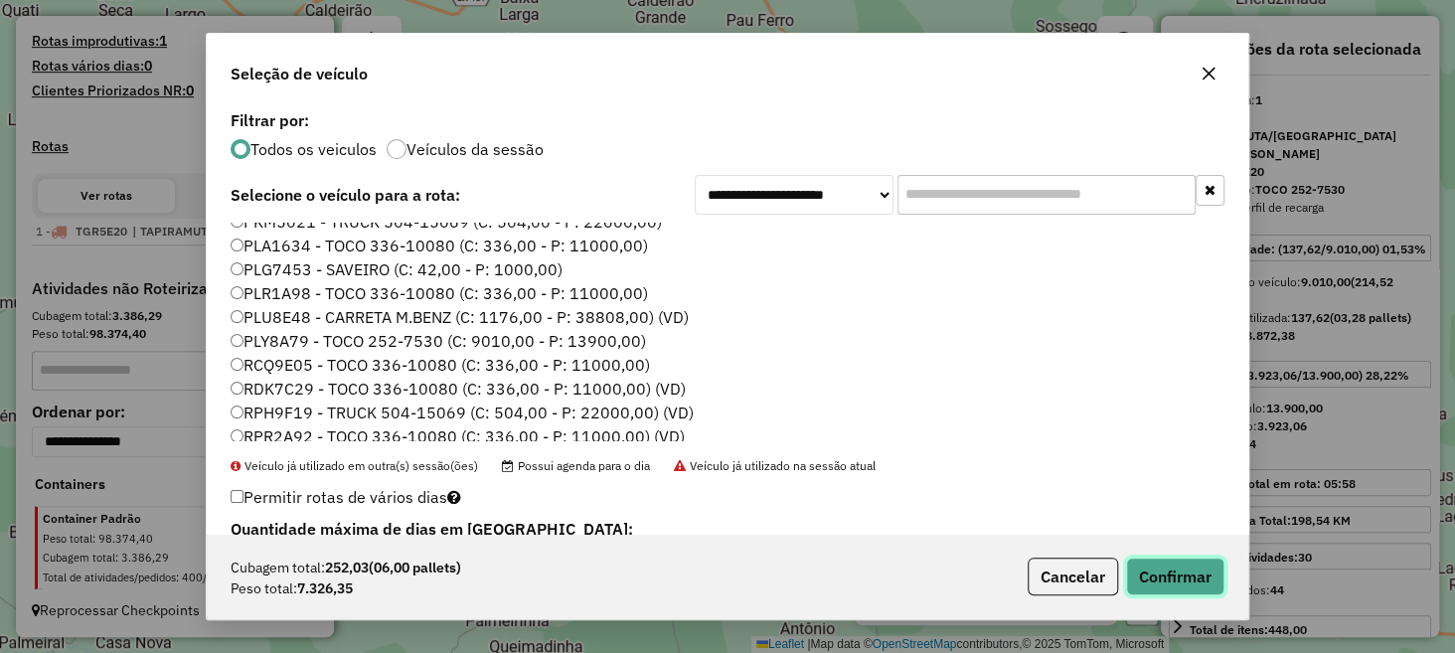
click at [1146, 574] on button "Confirmar" at bounding box center [1175, 577] width 98 height 38
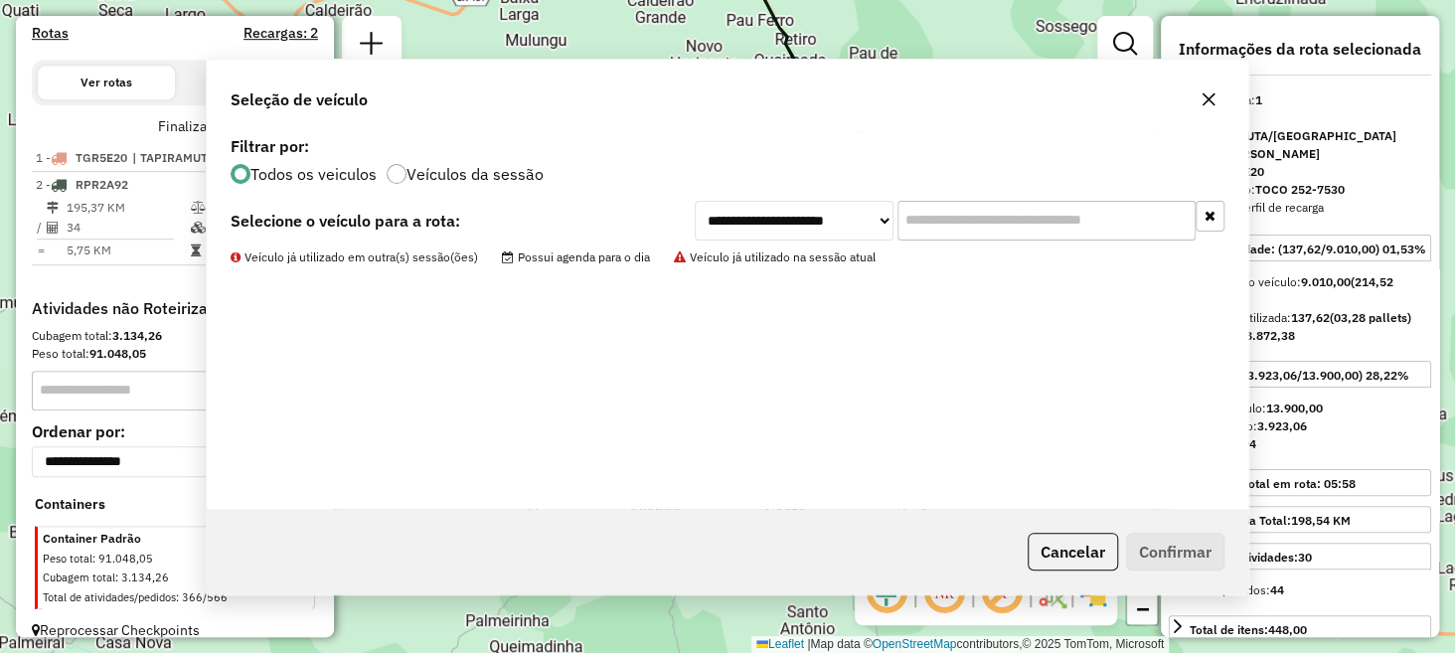
scroll to position [657, 0]
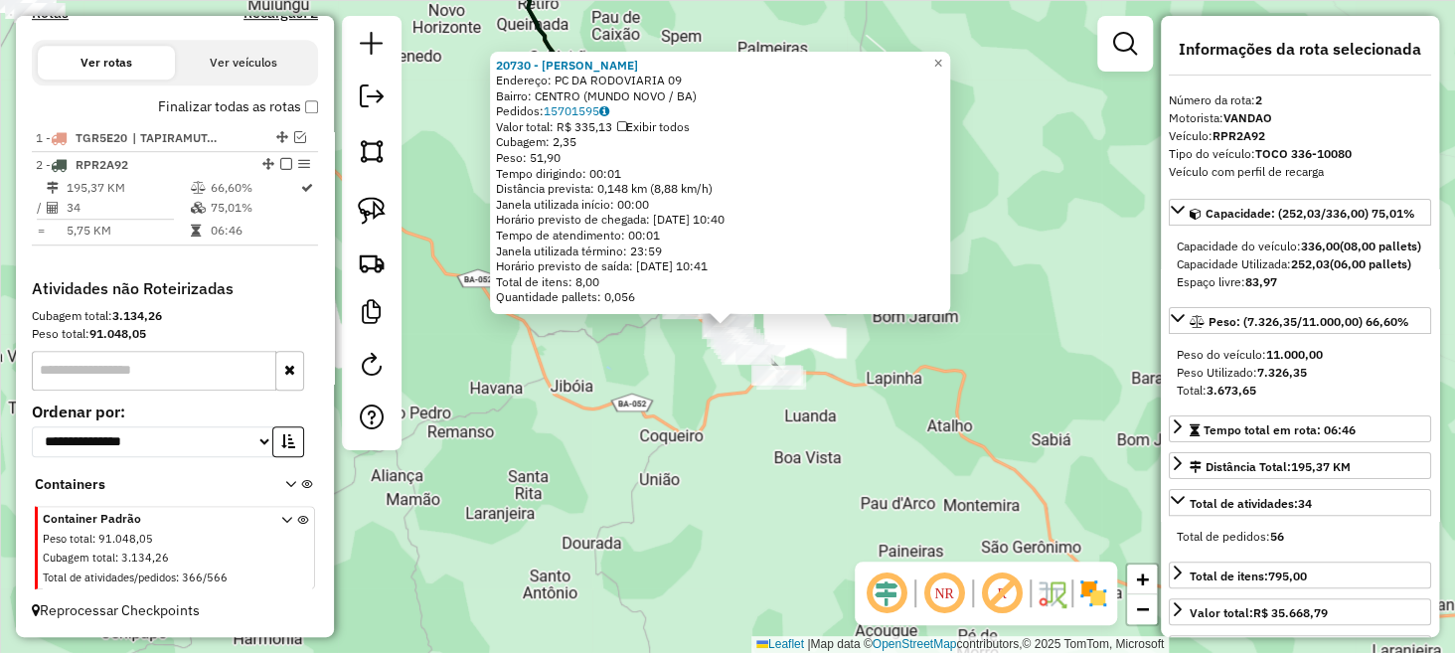
click at [633, 331] on div "20730 - [PERSON_NAME]: PC DA RODOVIARIA 09 Bairro: CENTRO (MUNDO NOVO / BA) Ped…" at bounding box center [727, 326] width 1455 height 653
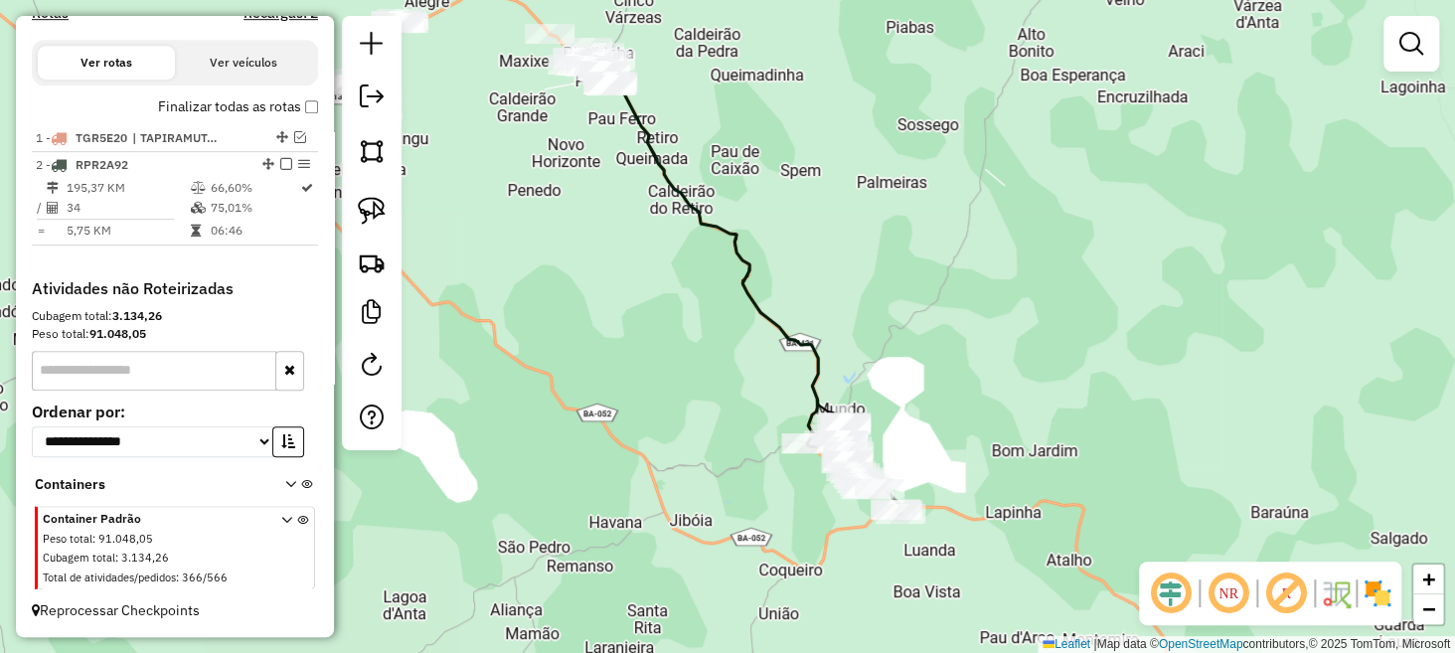
drag, startPoint x: 590, startPoint y: 146, endPoint x: 784, endPoint y: 469, distance: 377.3
click at [787, 463] on div "Janela de atendimento Grade de atendimento Capacidade Transportadoras Veículos …" at bounding box center [727, 326] width 1455 height 653
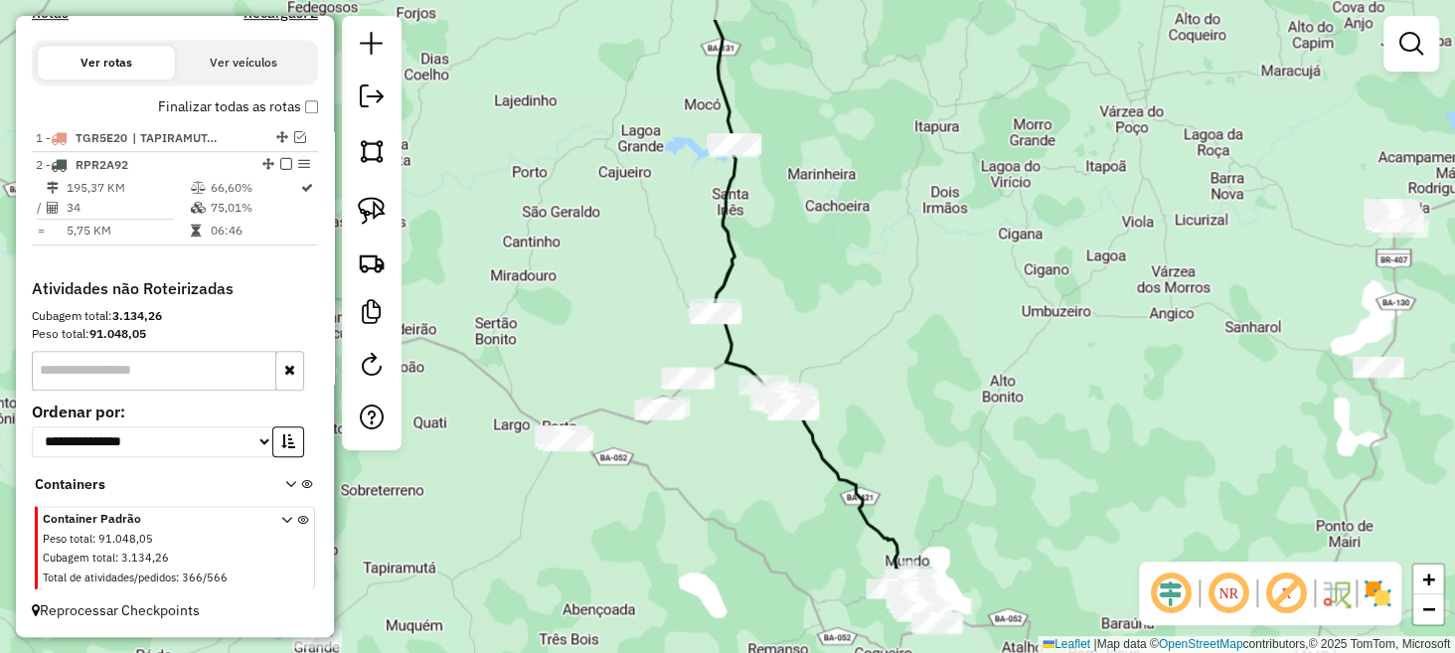
drag, startPoint x: 576, startPoint y: 357, endPoint x: 752, endPoint y: 464, distance: 206.1
click at [760, 465] on div "Janela de atendimento Grade de atendimento Capacidade Transportadoras Veículos …" at bounding box center [727, 326] width 1455 height 653
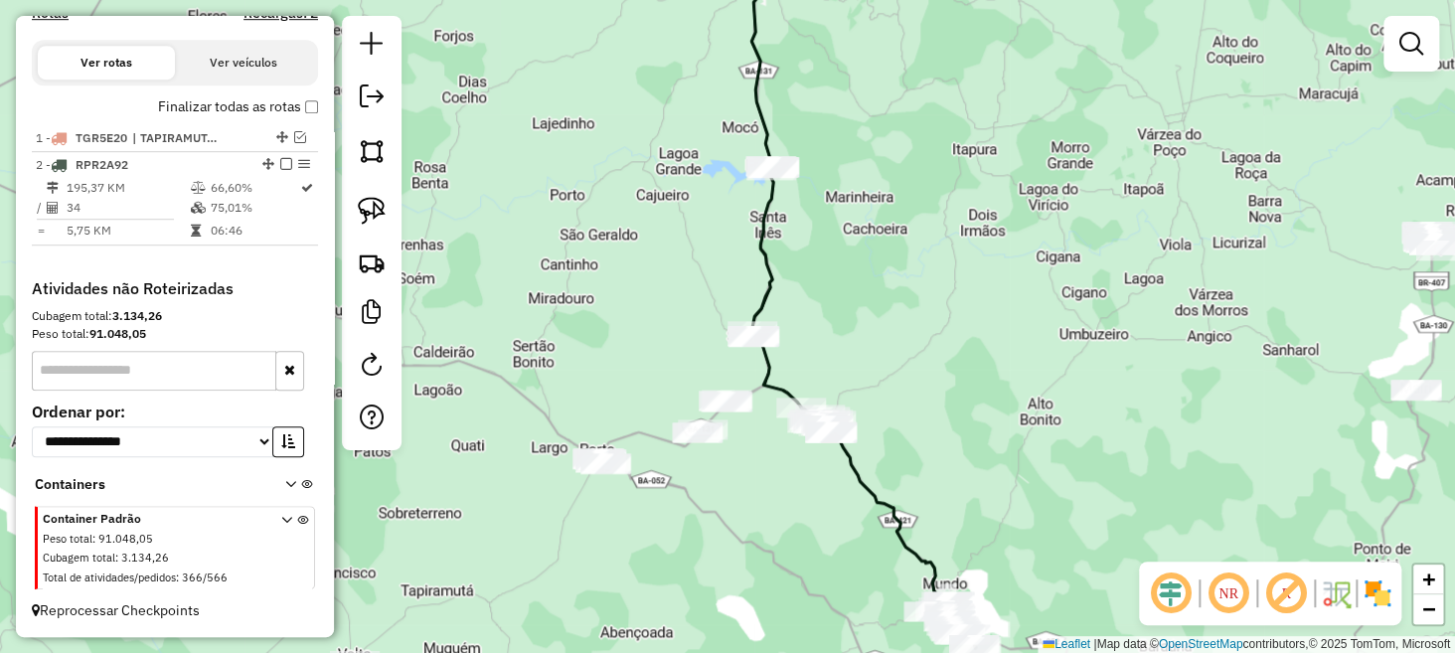
click at [795, 546] on div "Janela de atendimento Grade de atendimento Capacidade Transportadoras Veículos …" at bounding box center [727, 326] width 1455 height 653
click at [352, 214] on link at bounding box center [372, 211] width 44 height 44
drag, startPoint x: 764, startPoint y: 426, endPoint x: 769, endPoint y: 397, distance: 30.4
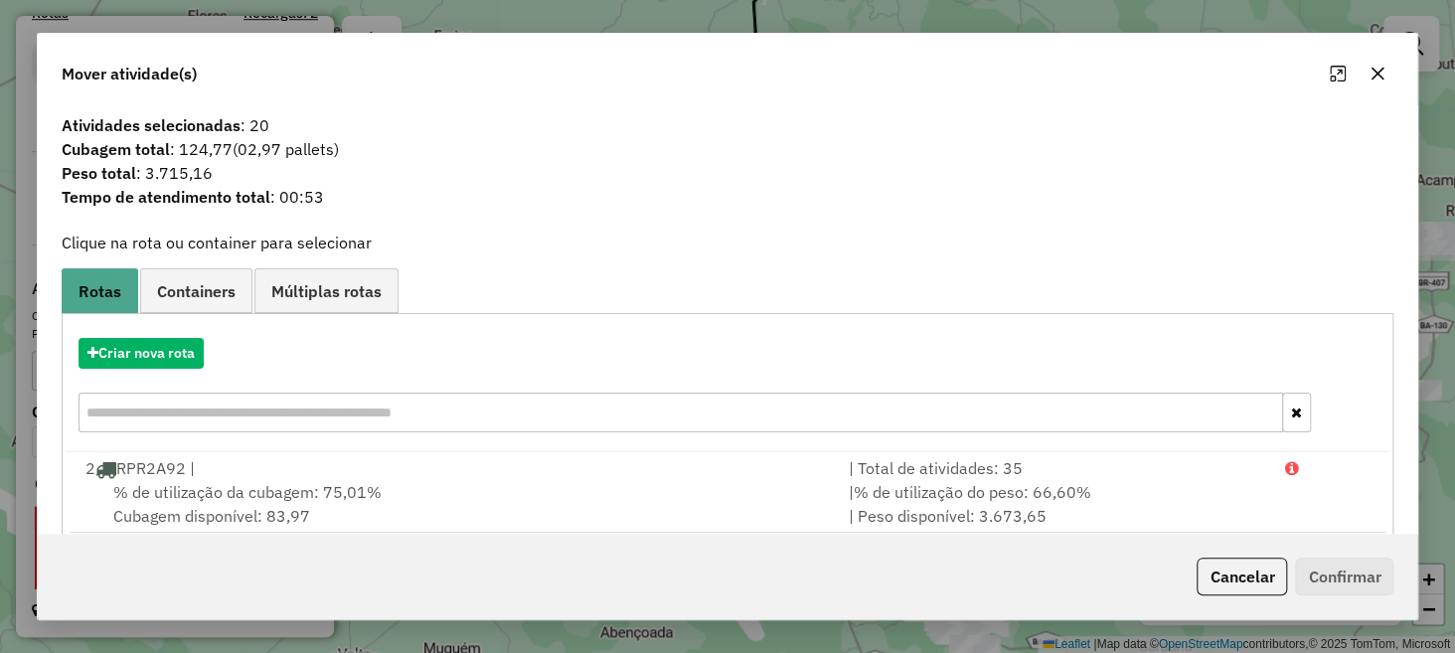
click at [1371, 74] on icon "button" at bounding box center [1378, 74] width 16 height 16
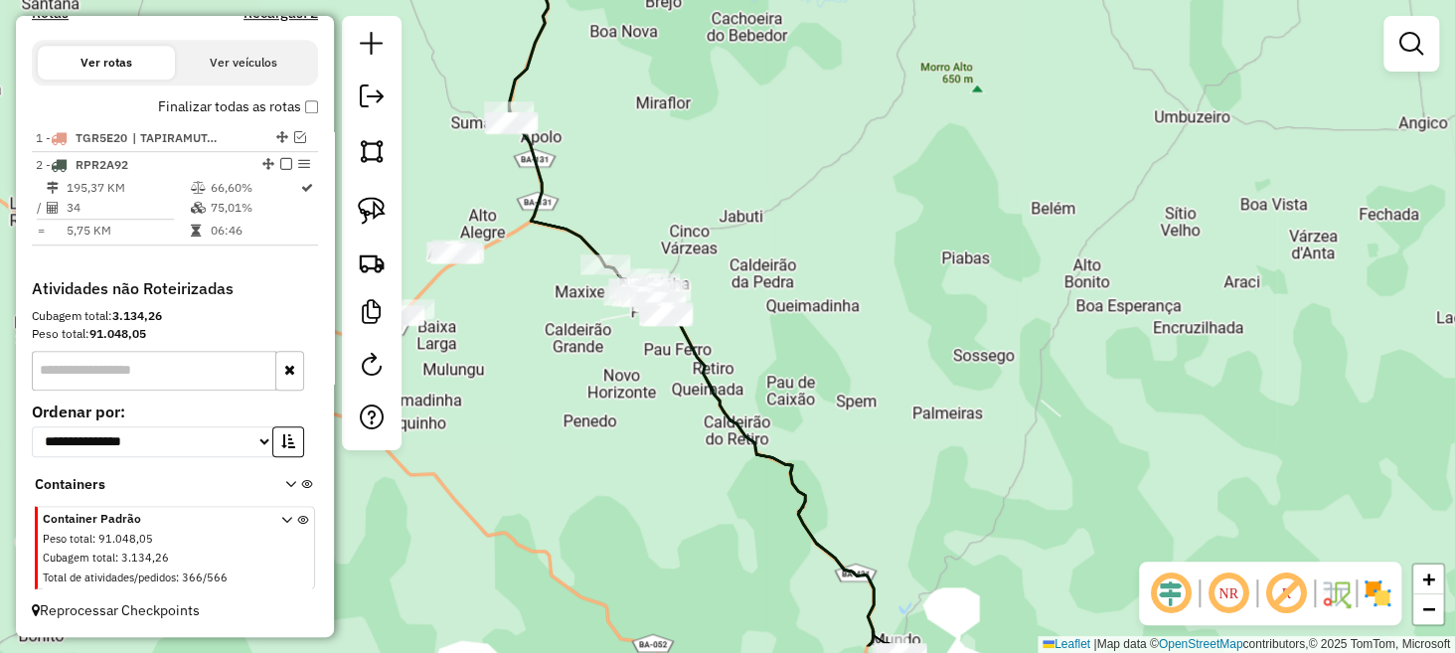
drag, startPoint x: 932, startPoint y: 586, endPoint x: 926, endPoint y: 500, distance: 85.7
click at [922, 506] on div "Janela de atendimento Grade de atendimento Capacidade Transportadoras Veículos …" at bounding box center [727, 326] width 1455 height 653
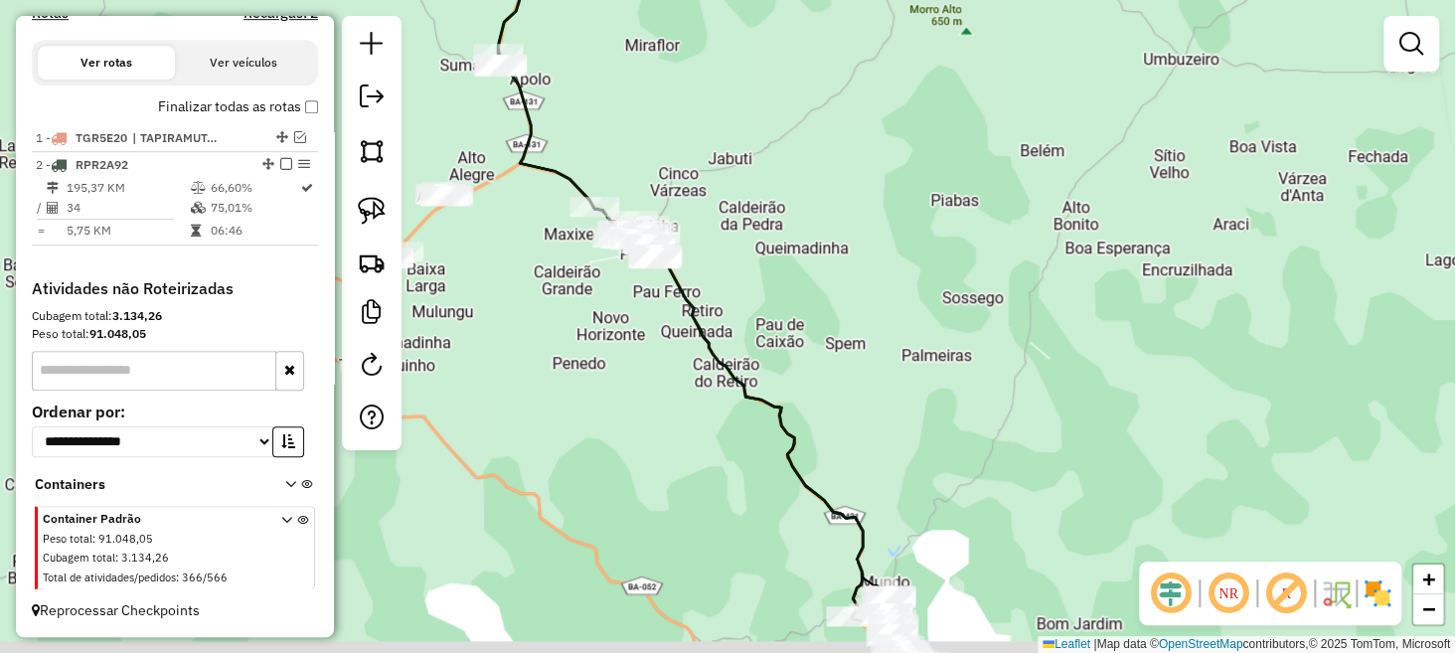
drag, startPoint x: 930, startPoint y: 560, endPoint x: 932, endPoint y: 347, distance: 212.8
click at [933, 349] on div "Janela de atendimento Grade de atendimento Capacidade Transportadoras Veículos …" at bounding box center [727, 326] width 1455 height 653
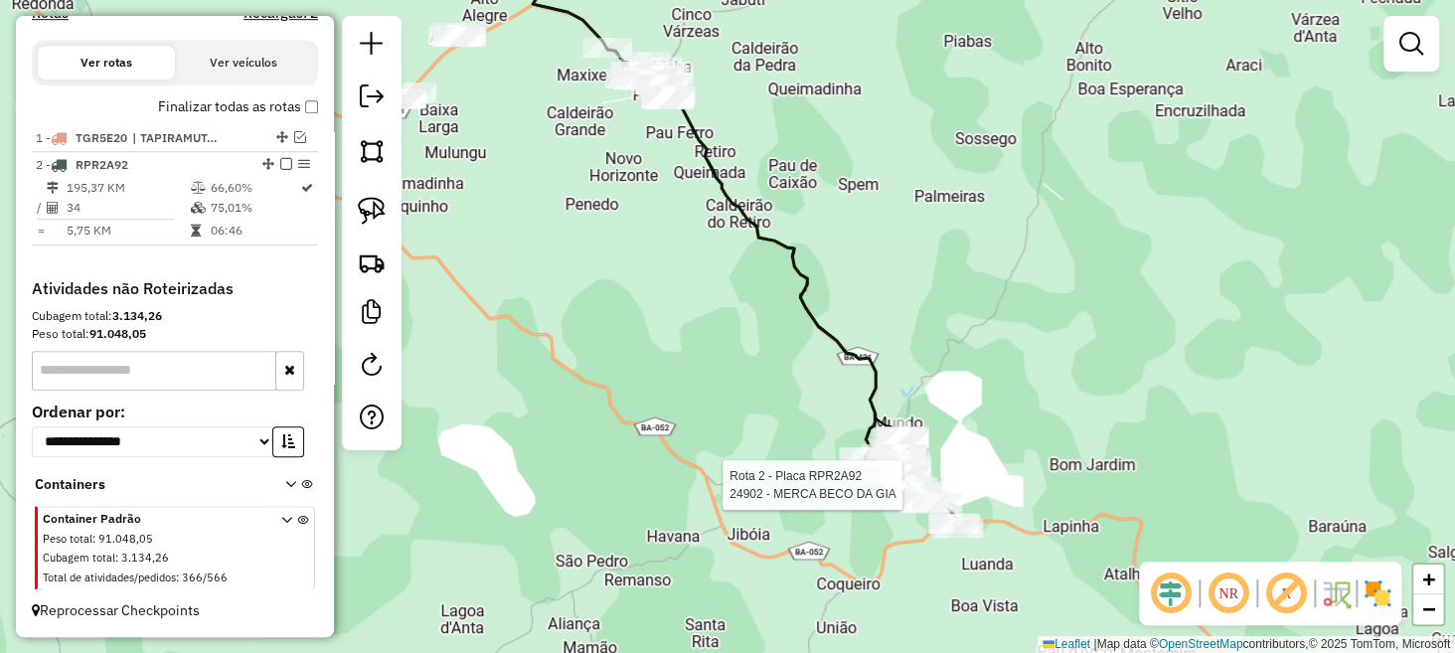
select select "**********"
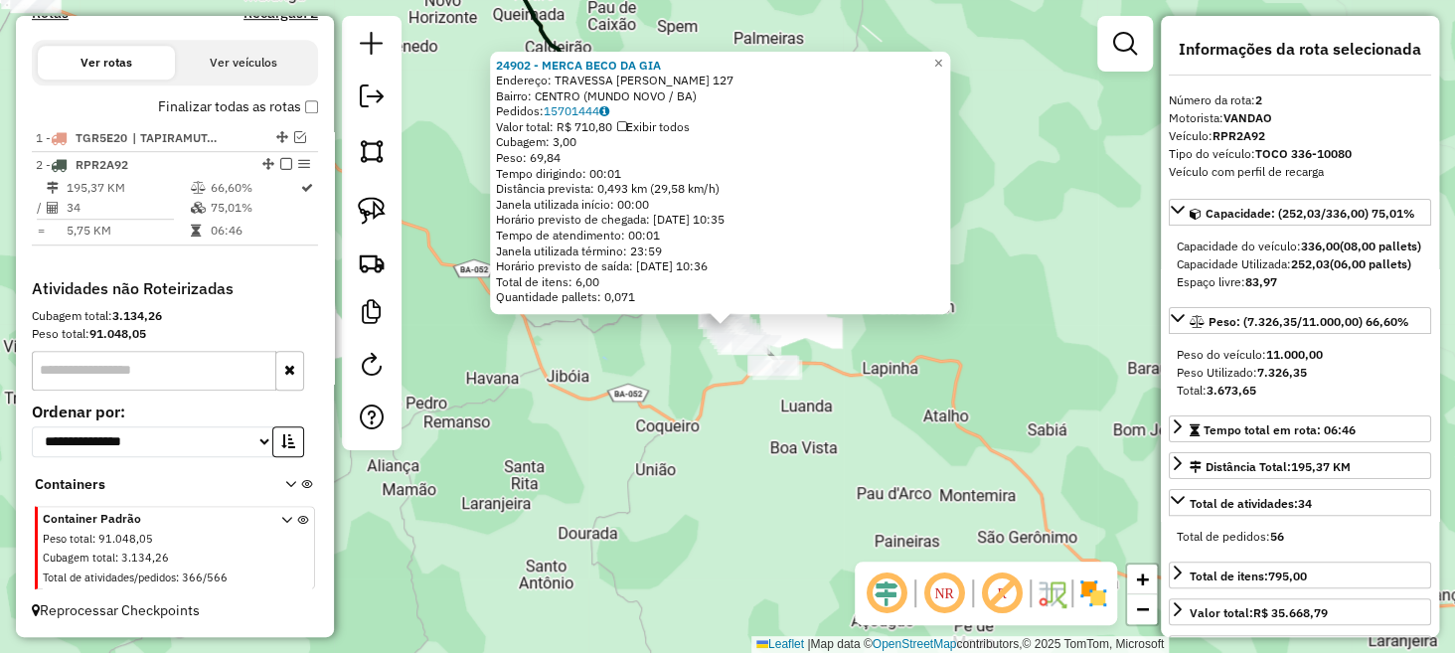
click at [727, 449] on div "24902 - MERCA BECO DA GIA Endereço: TRAVESSA [PERSON_NAME] 127 Bairro: CENTRO (…" at bounding box center [727, 326] width 1455 height 653
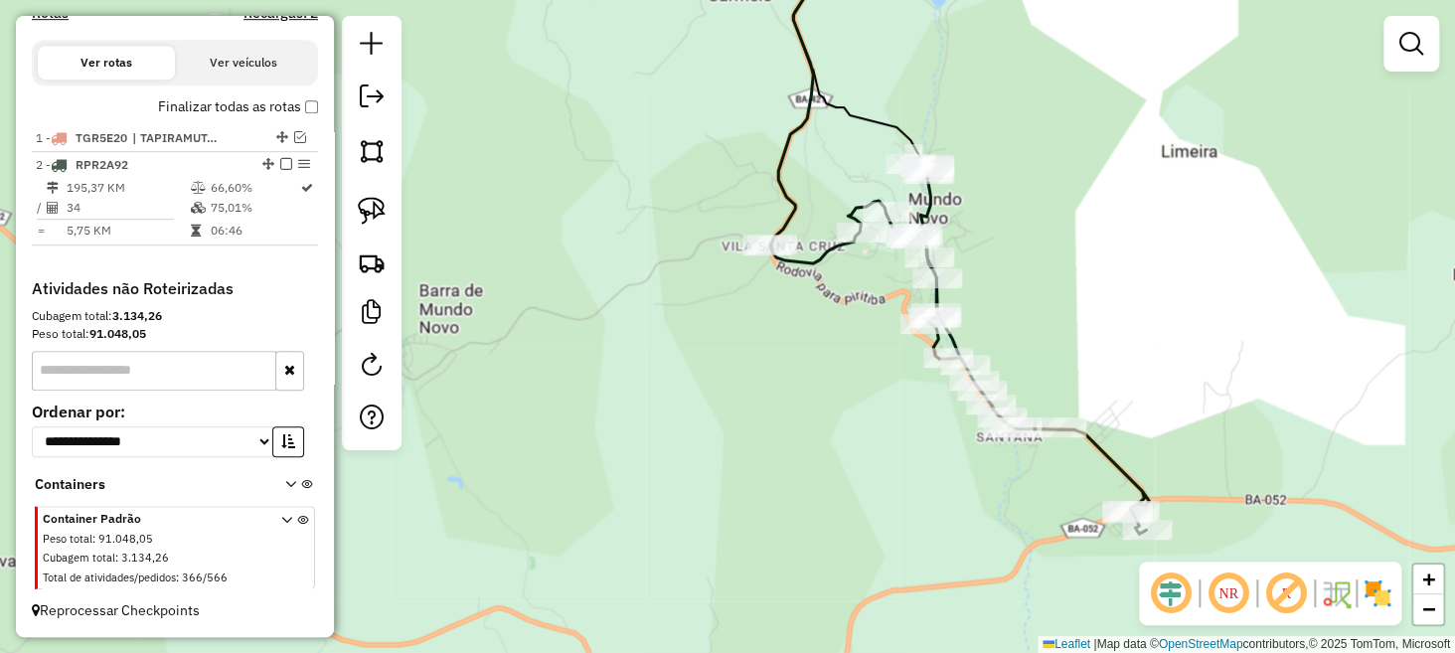
drag, startPoint x: 845, startPoint y: 168, endPoint x: 857, endPoint y: 240, distance: 72.6
click at [857, 240] on div "Janela de atendimento Grade de atendimento Capacidade Transportadoras Veículos …" at bounding box center [727, 326] width 1455 height 653
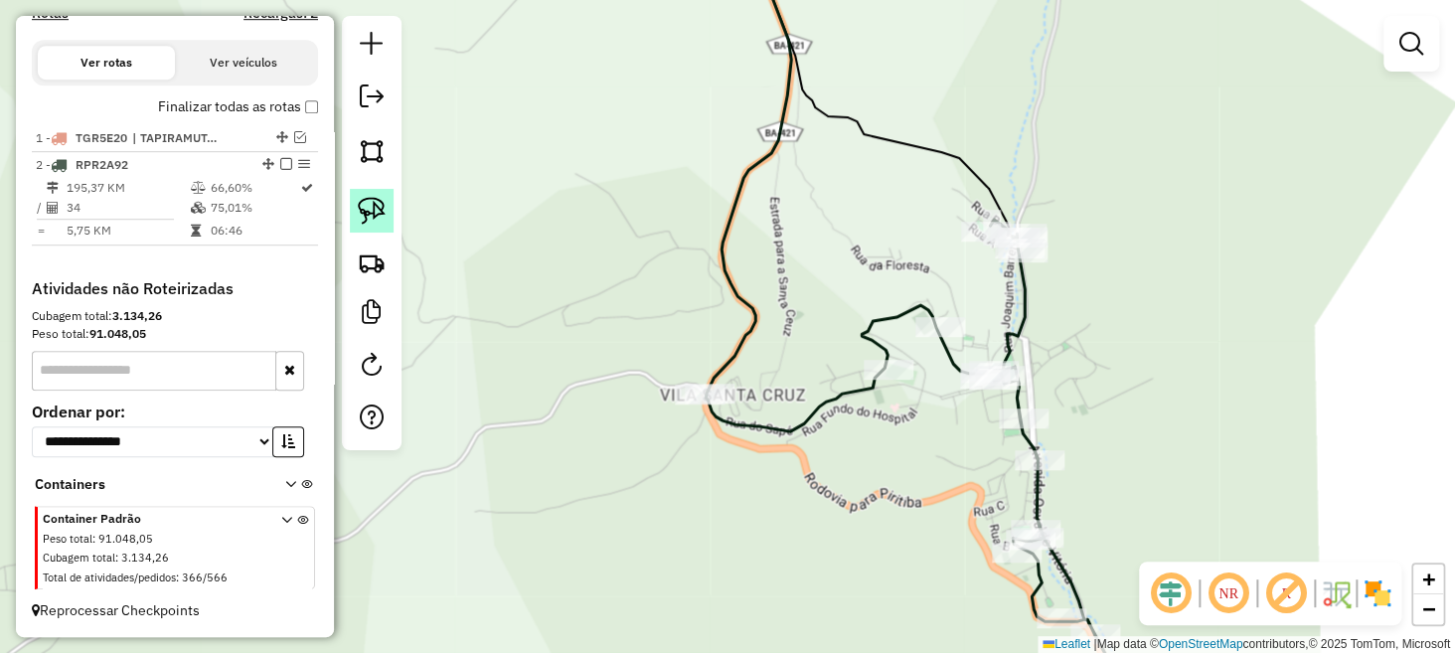
click at [380, 211] on img at bounding box center [372, 211] width 28 height 28
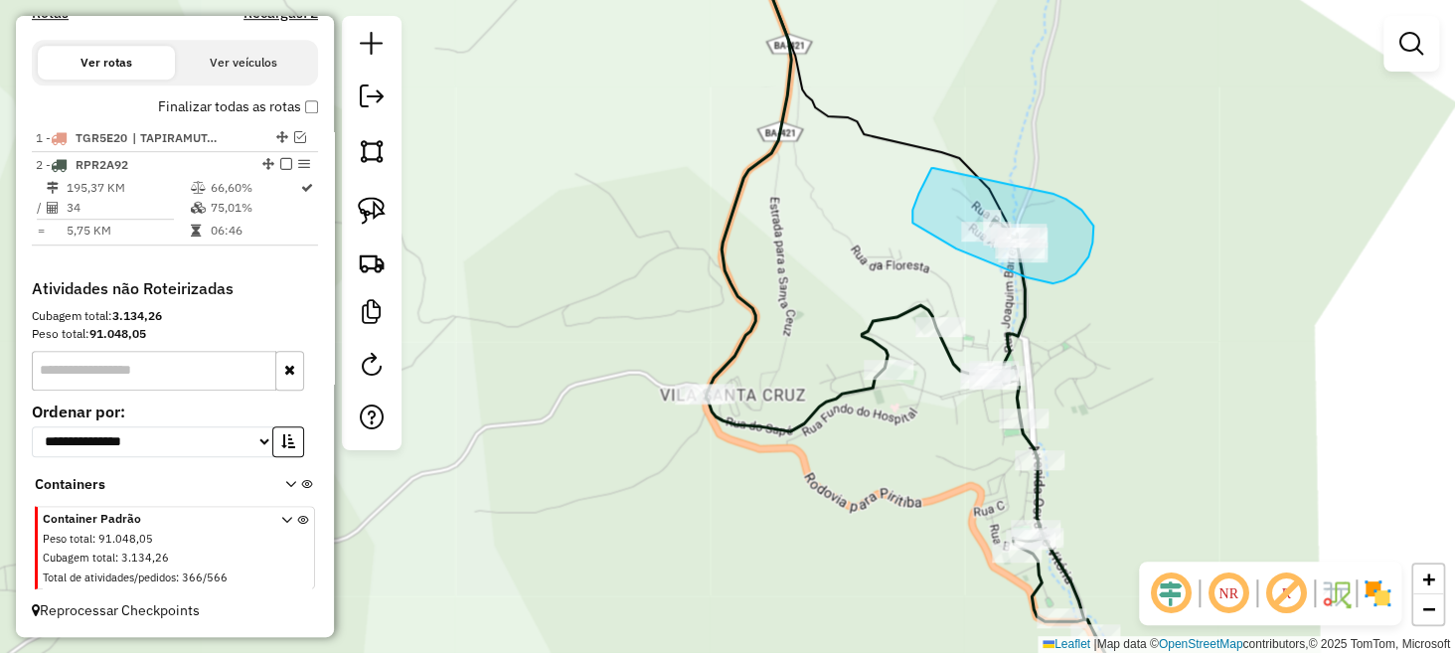
drag, startPoint x: 924, startPoint y: 183, endPoint x: 1053, endPoint y: 195, distance: 129.8
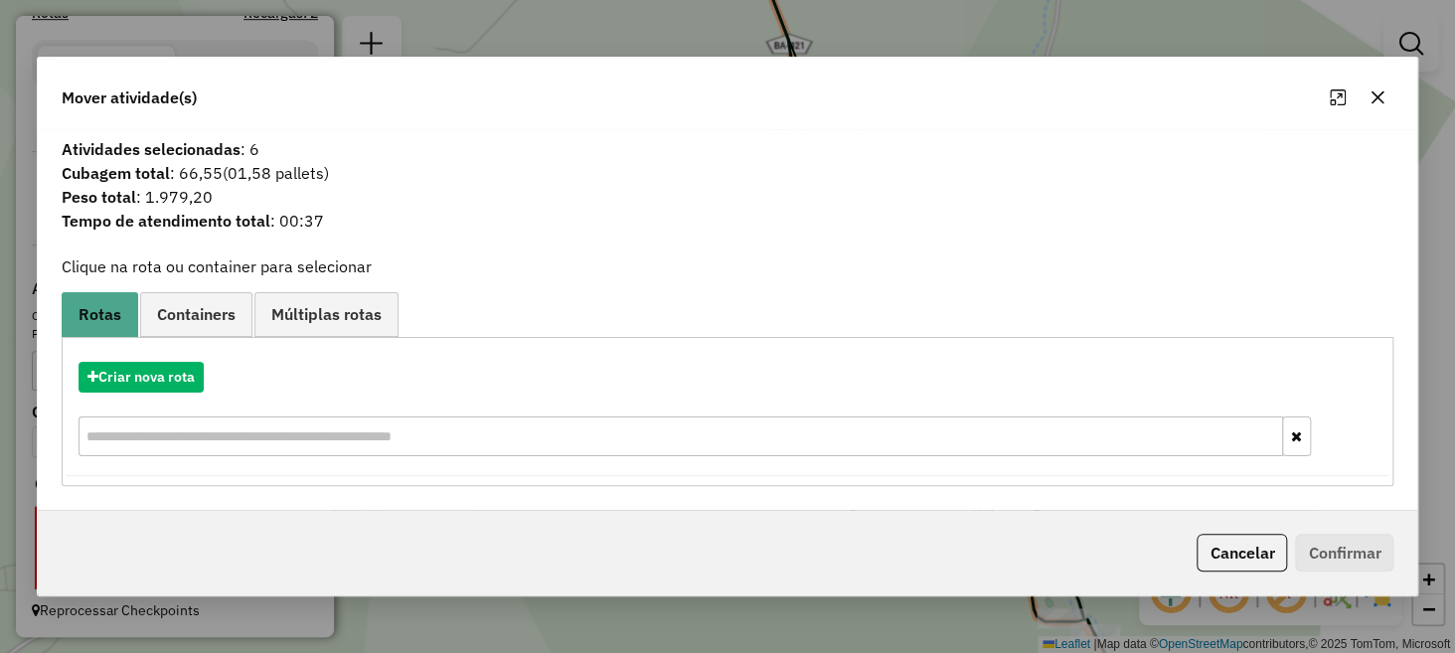
click at [1377, 100] on icon "button" at bounding box center [1378, 97] width 16 height 16
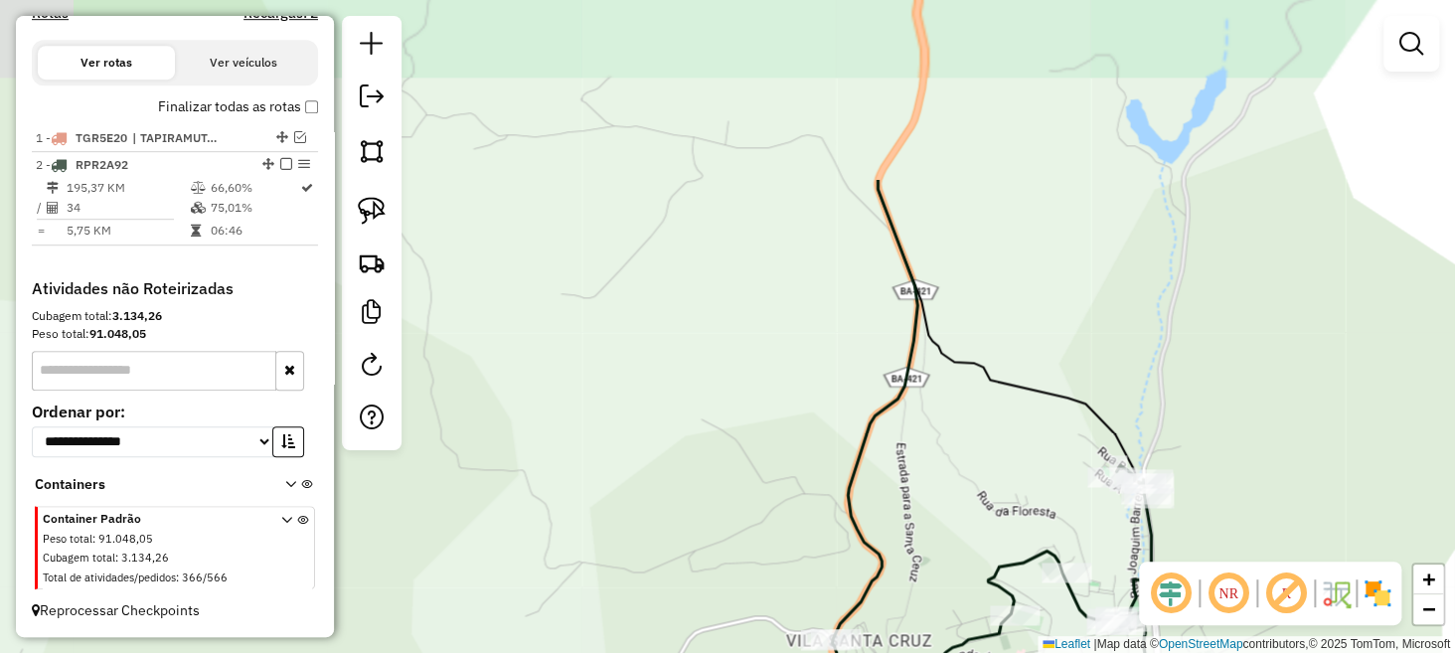
drag, startPoint x: 639, startPoint y: 127, endPoint x: 759, endPoint y: 373, distance: 273.0
click at [764, 373] on div "Janela de atendimento Grade de atendimento Capacidade Transportadoras Veículos …" at bounding box center [727, 326] width 1455 height 653
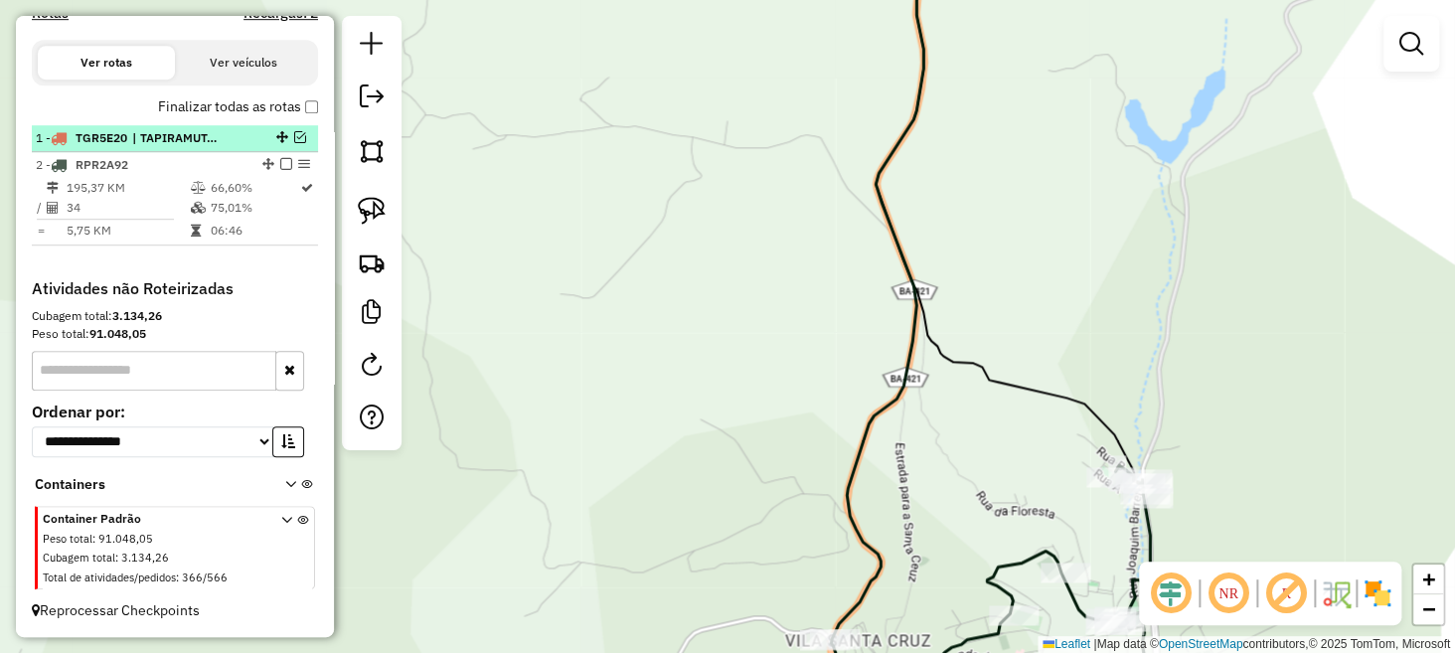
click at [298, 142] on em at bounding box center [300, 137] width 12 height 12
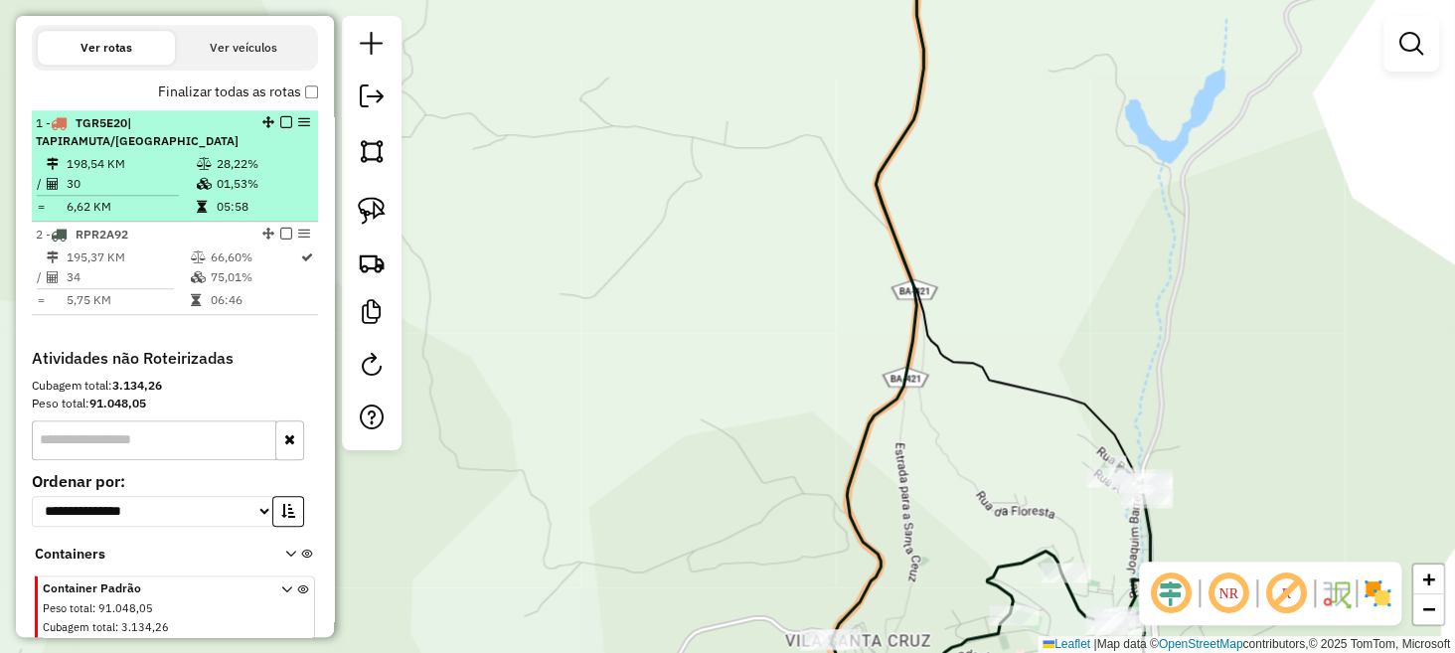
click at [284, 128] on em at bounding box center [286, 122] width 12 height 12
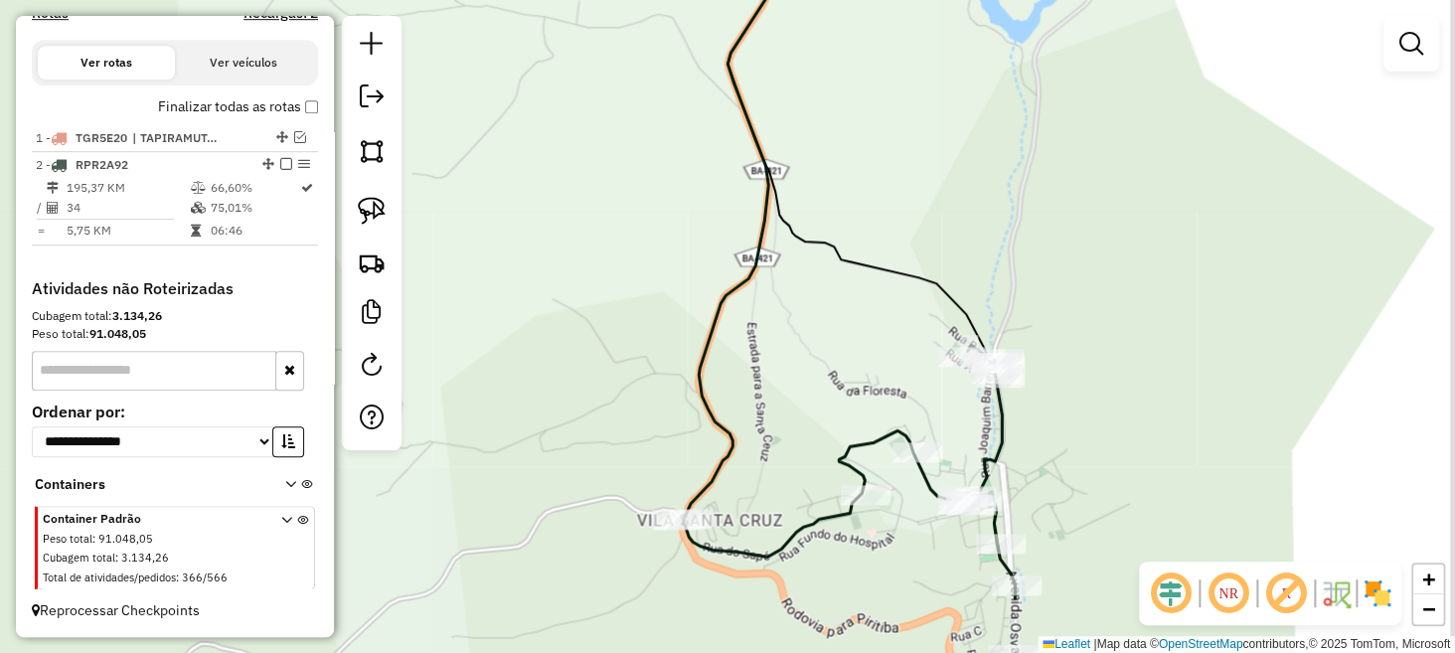
drag, startPoint x: 630, startPoint y: 341, endPoint x: 518, endPoint y: 222, distance: 163.9
click at [518, 222] on div "Janela de atendimento Grade de atendimento Capacidade Transportadoras Veículos …" at bounding box center [727, 326] width 1455 height 653
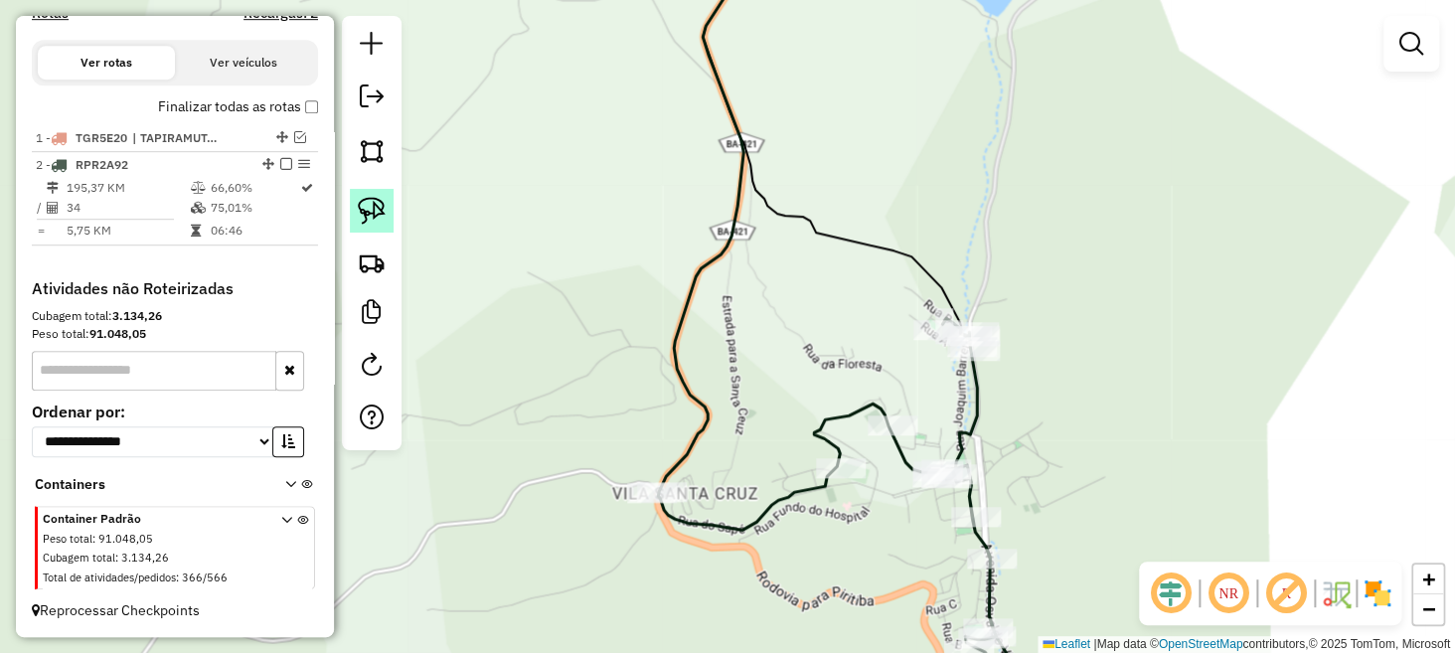
click at [362, 207] on img at bounding box center [372, 211] width 28 height 28
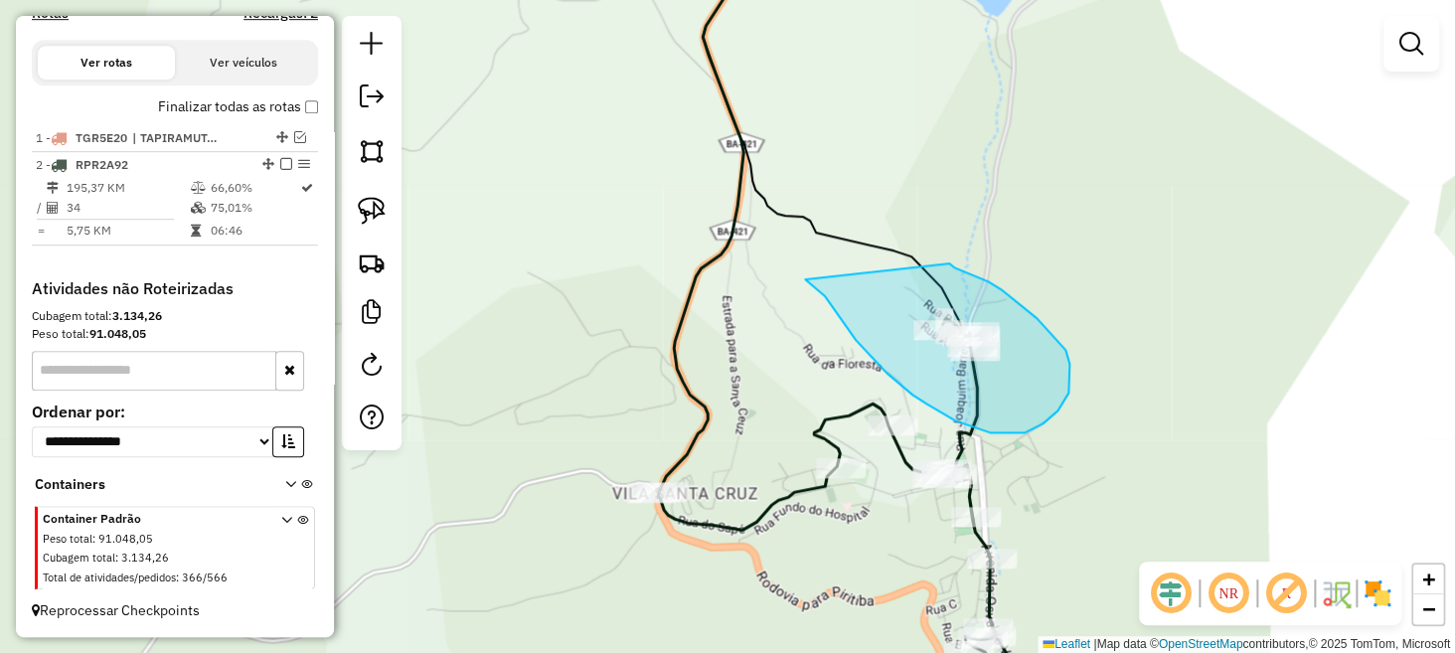
drag, startPoint x: 828, startPoint y: 300, endPoint x: 949, endPoint y: 264, distance: 126.5
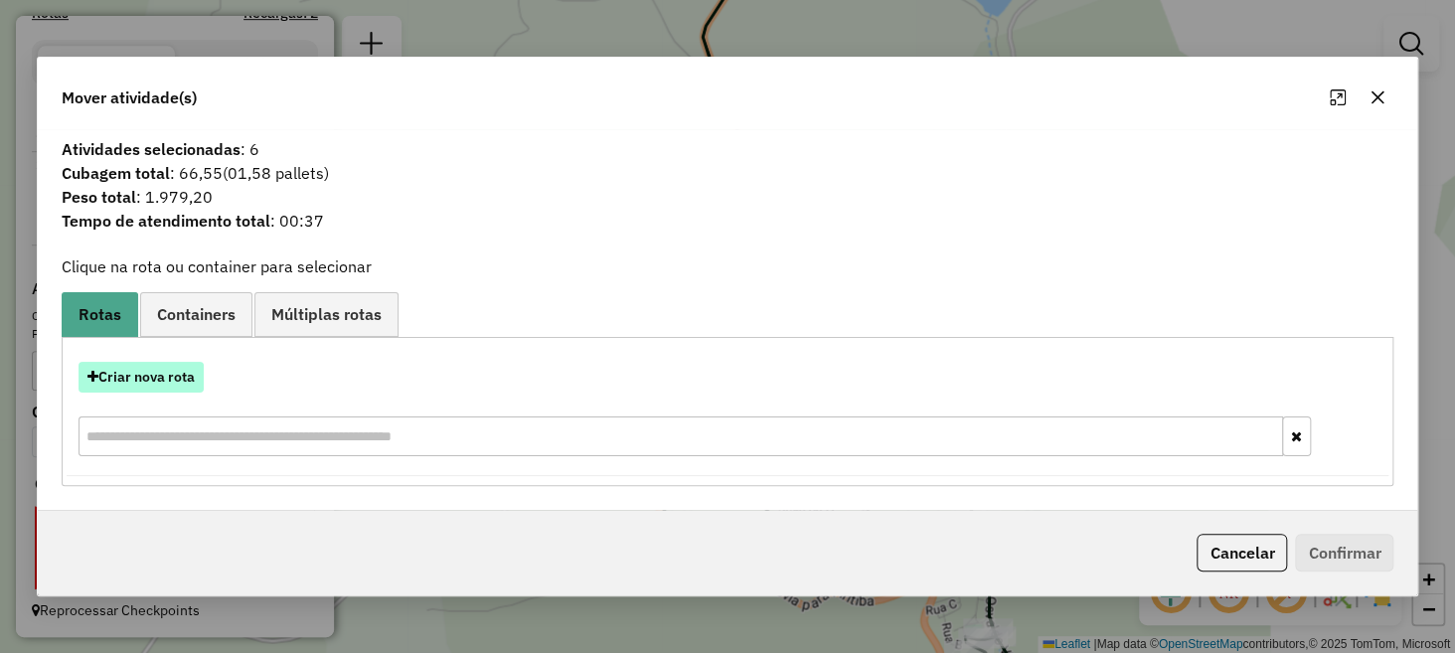
click at [147, 376] on button "Criar nova rota" at bounding box center [141, 377] width 125 height 31
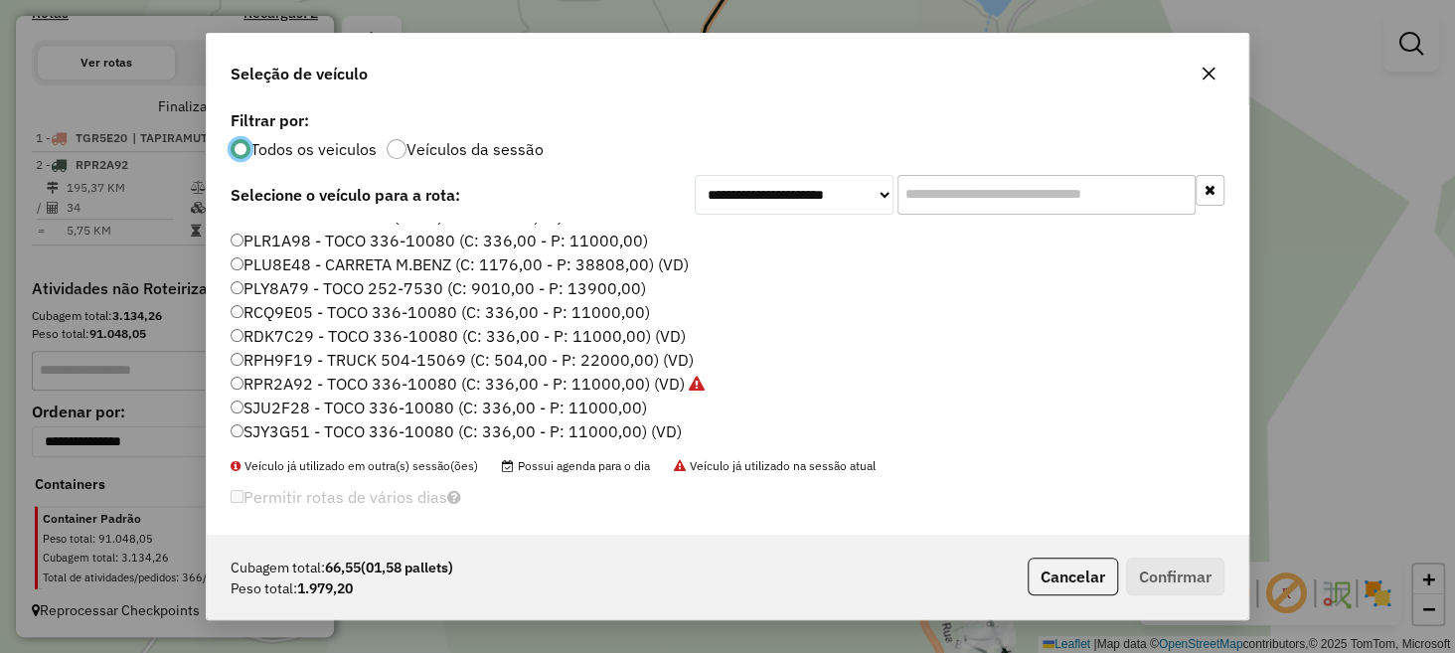
scroll to position [401, 0]
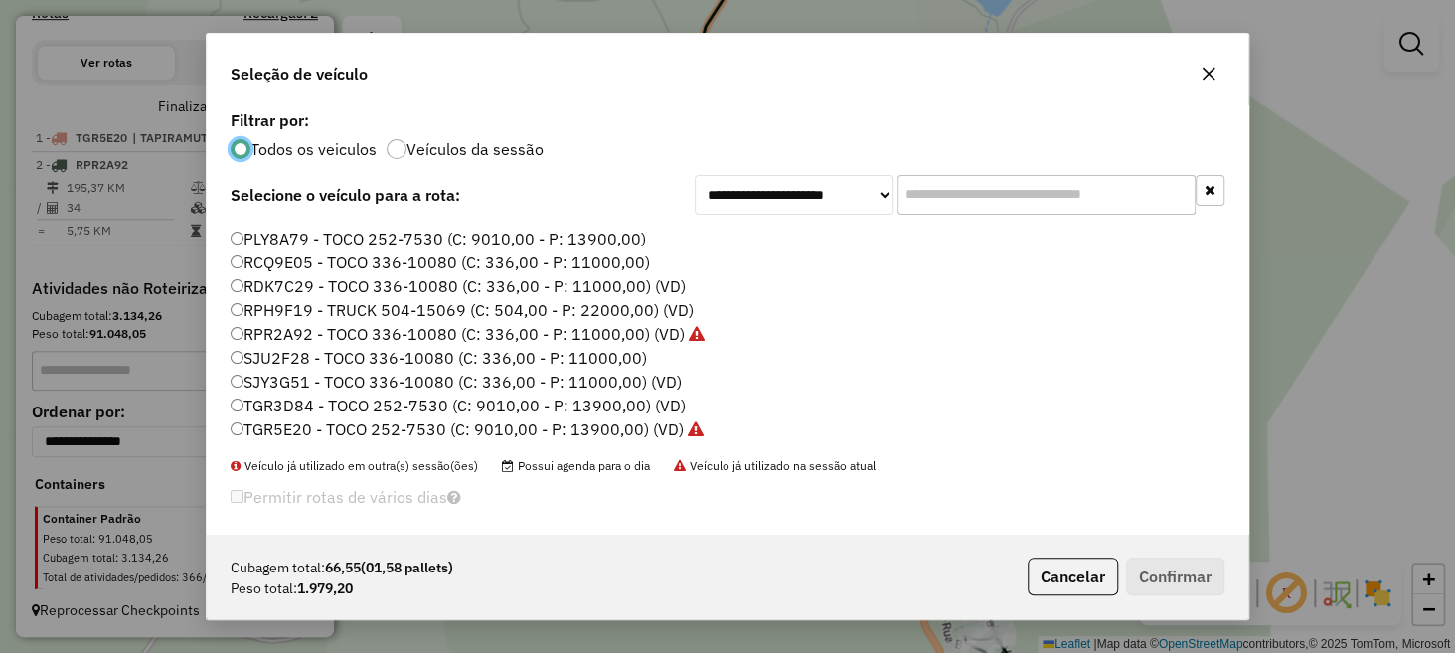
click at [305, 403] on label "TGR3D84 - TOCO 252-7530 (C: 9010,00 - P: 13900,00) (VD)" at bounding box center [458, 406] width 455 height 24
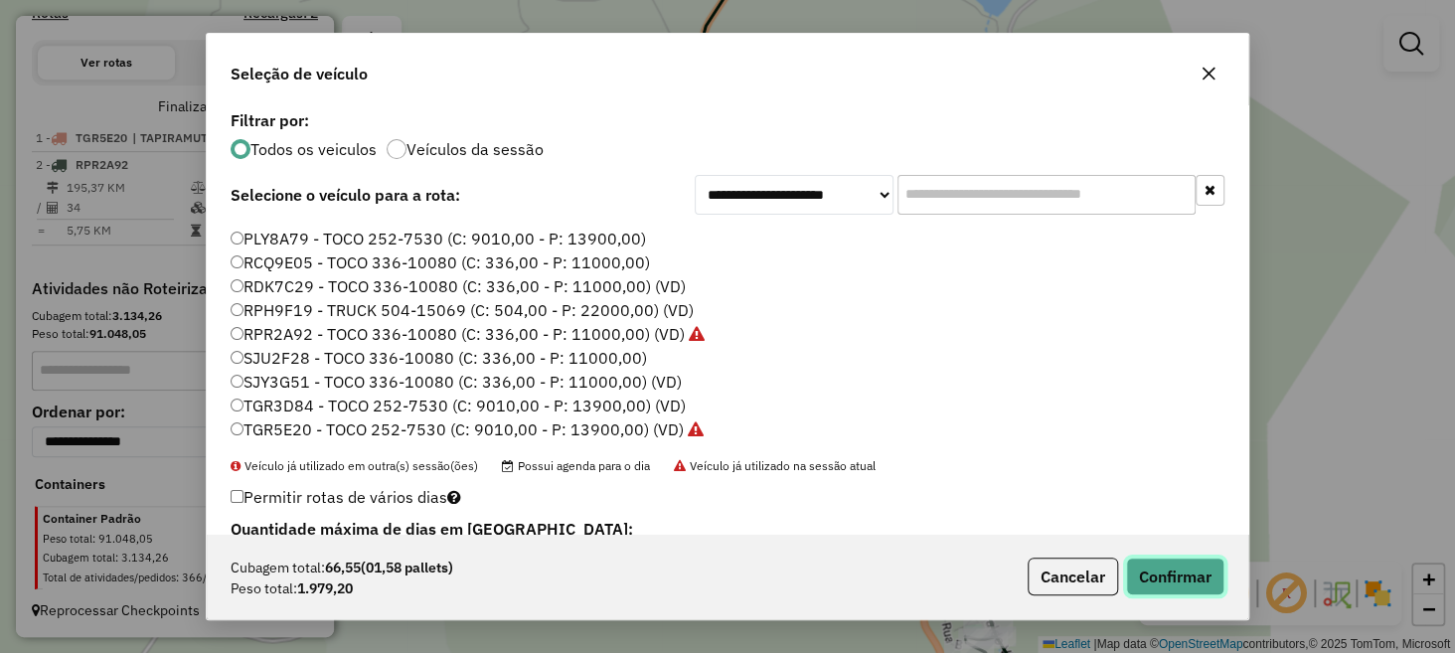
click at [1184, 566] on button "Confirmar" at bounding box center [1175, 577] width 98 height 38
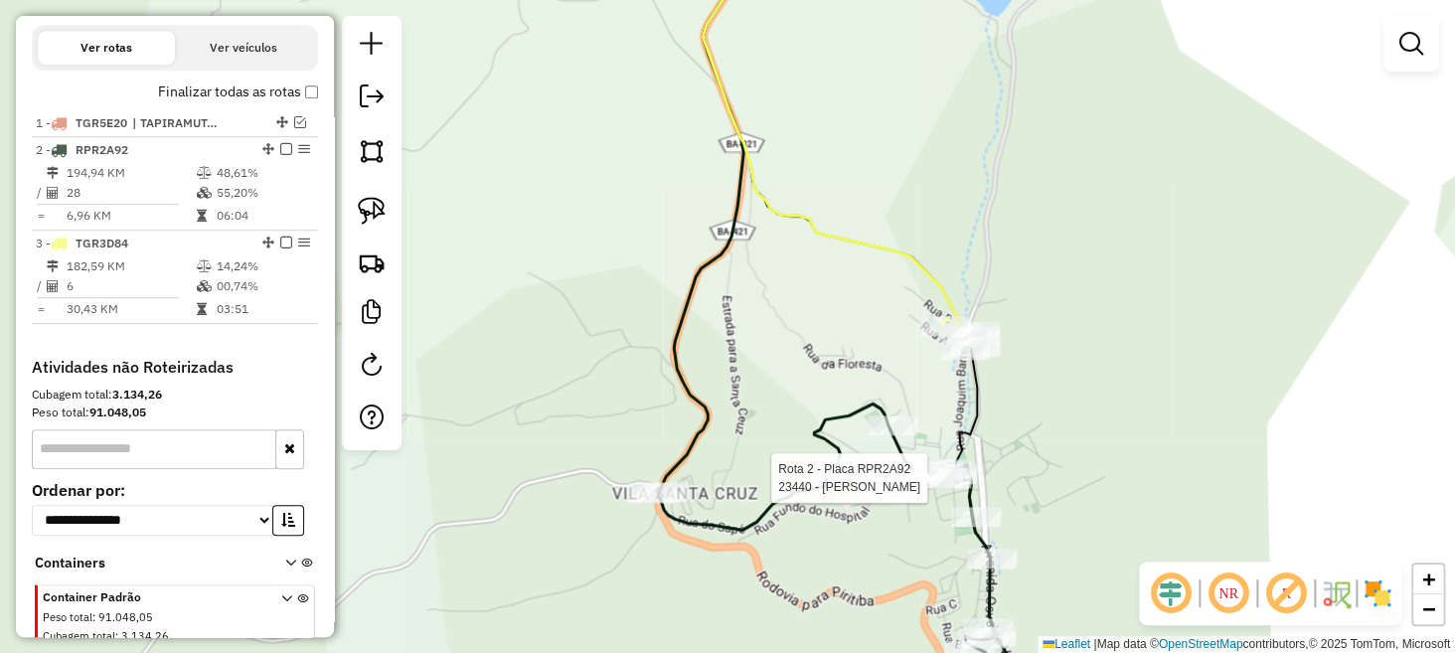
select select "**********"
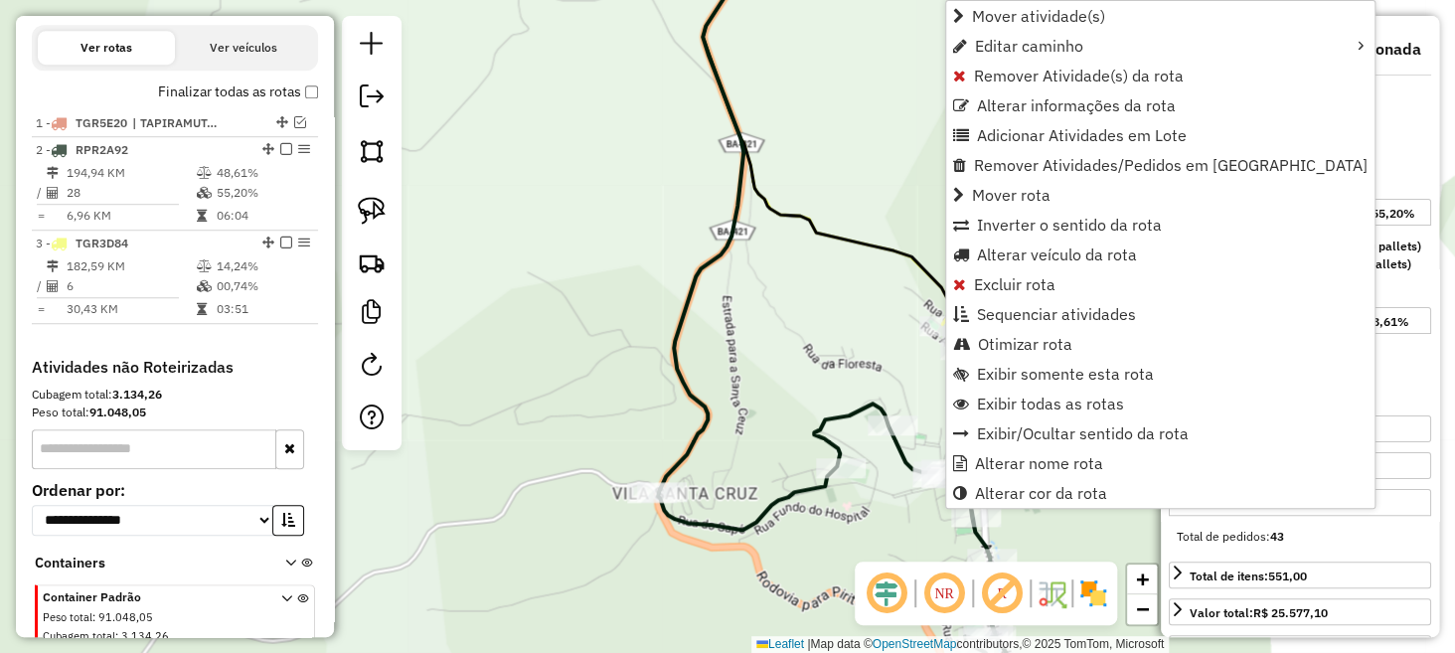
scroll to position [751, 0]
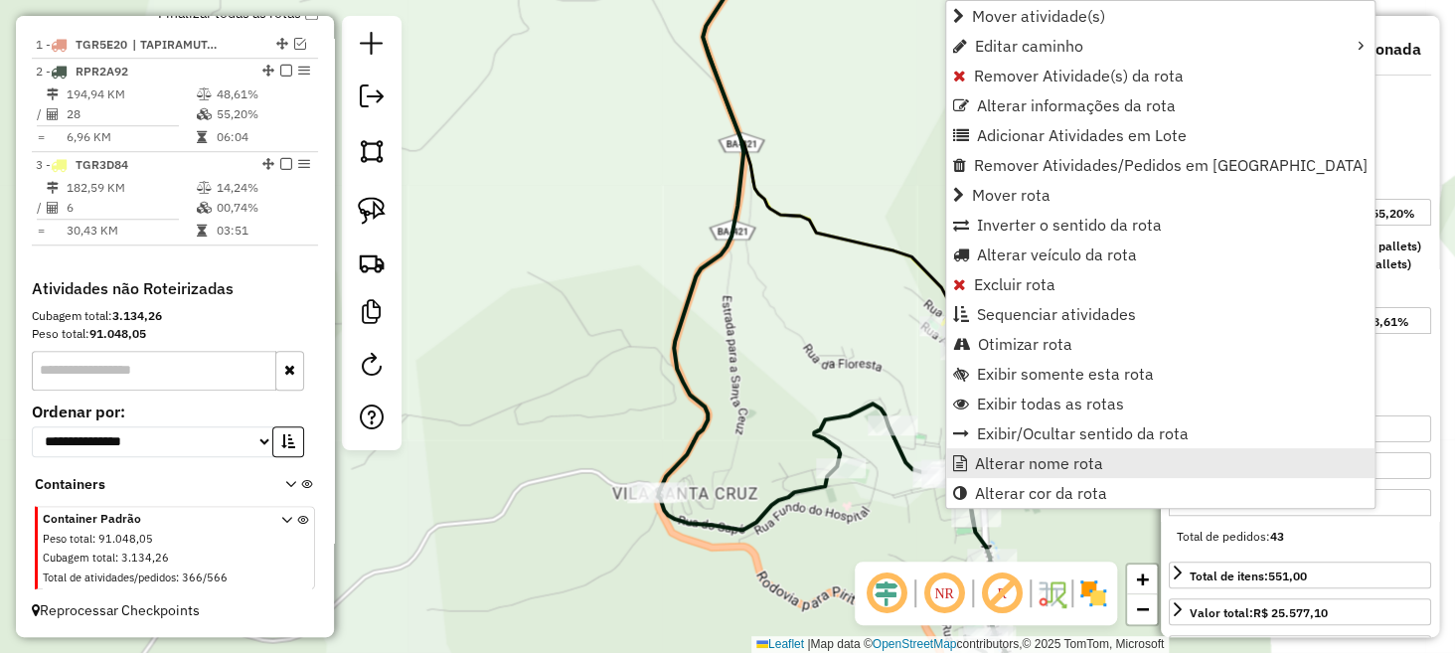
click at [998, 461] on span "Alterar nome rota" at bounding box center [1039, 463] width 128 height 16
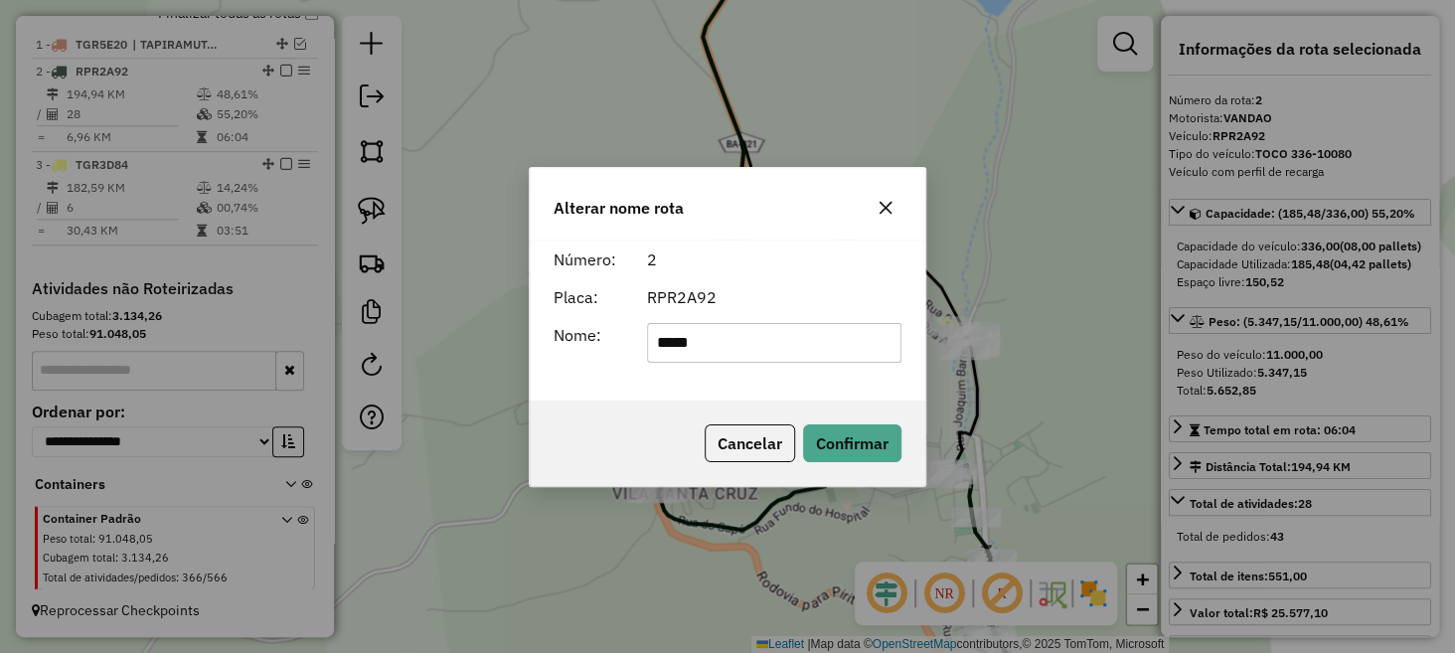
click at [705, 385] on div "Número: 2 Placa: RPR2A92 Nome: *****" at bounding box center [728, 320] width 396 height 161
click at [760, 347] on input "*****" at bounding box center [774, 343] width 255 height 40
type input "**********"
click at [847, 431] on button "Confirmar" at bounding box center [852, 443] width 98 height 38
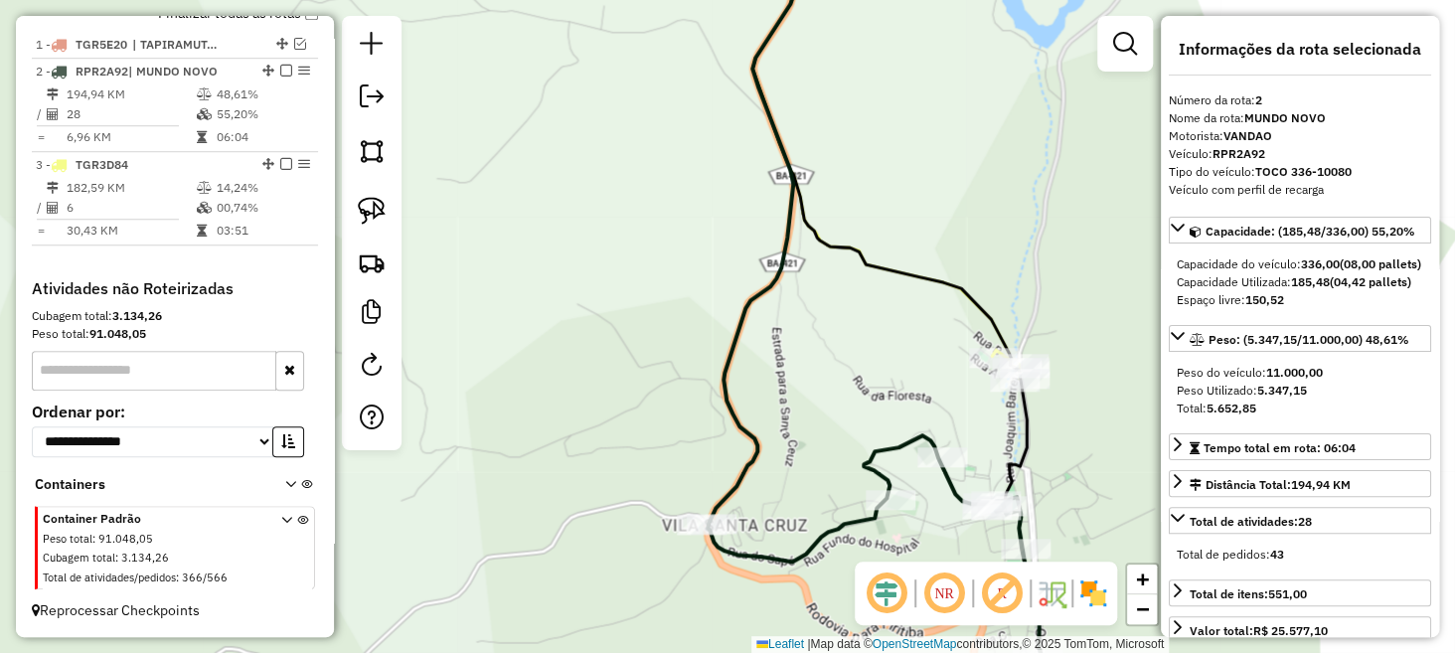
drag, startPoint x: 857, startPoint y: 140, endPoint x: 1016, endPoint y: 339, distance: 254.6
click at [1018, 338] on div "Janela de atendimento Grade de atendimento Capacidade Transportadoras Veículos …" at bounding box center [727, 326] width 1455 height 653
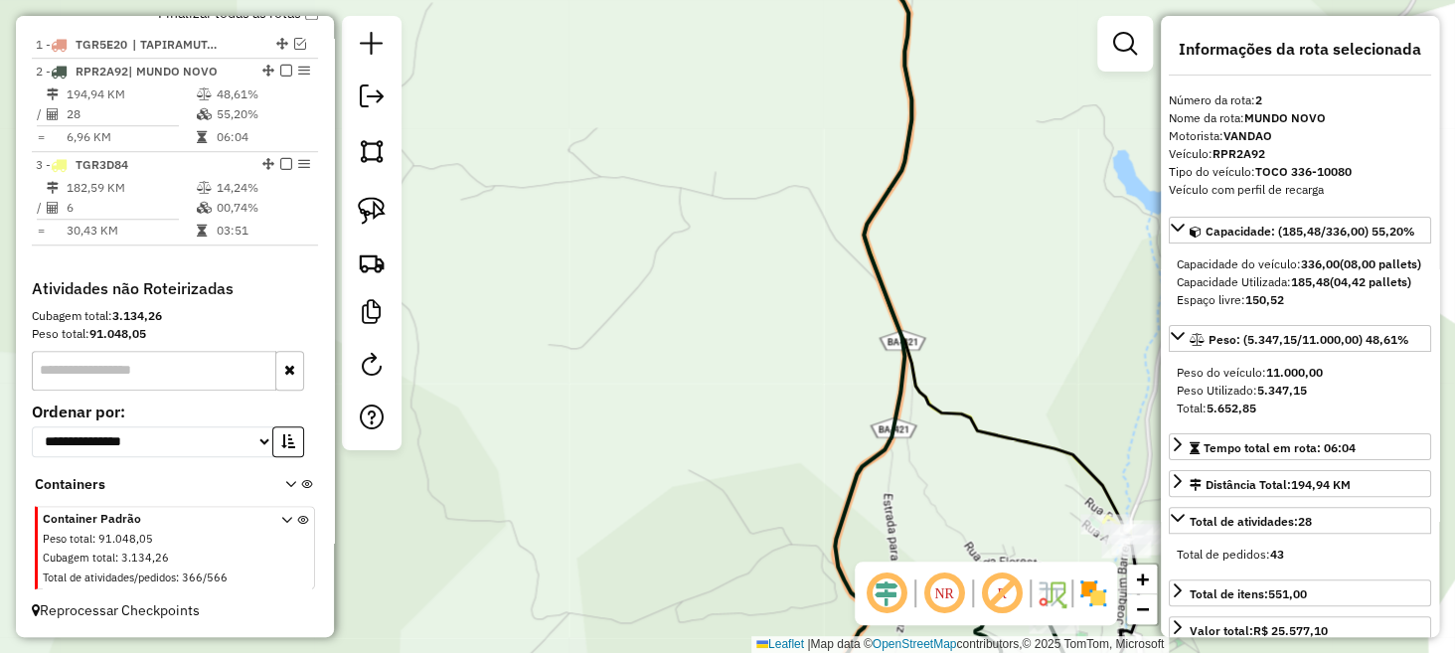
drag, startPoint x: 955, startPoint y: 84, endPoint x: 886, endPoint y: 390, distance: 314.0
click at [892, 380] on div "Janela de atendimento Grade de atendimento Capacidade Transportadoras Veículos …" at bounding box center [727, 326] width 1455 height 653
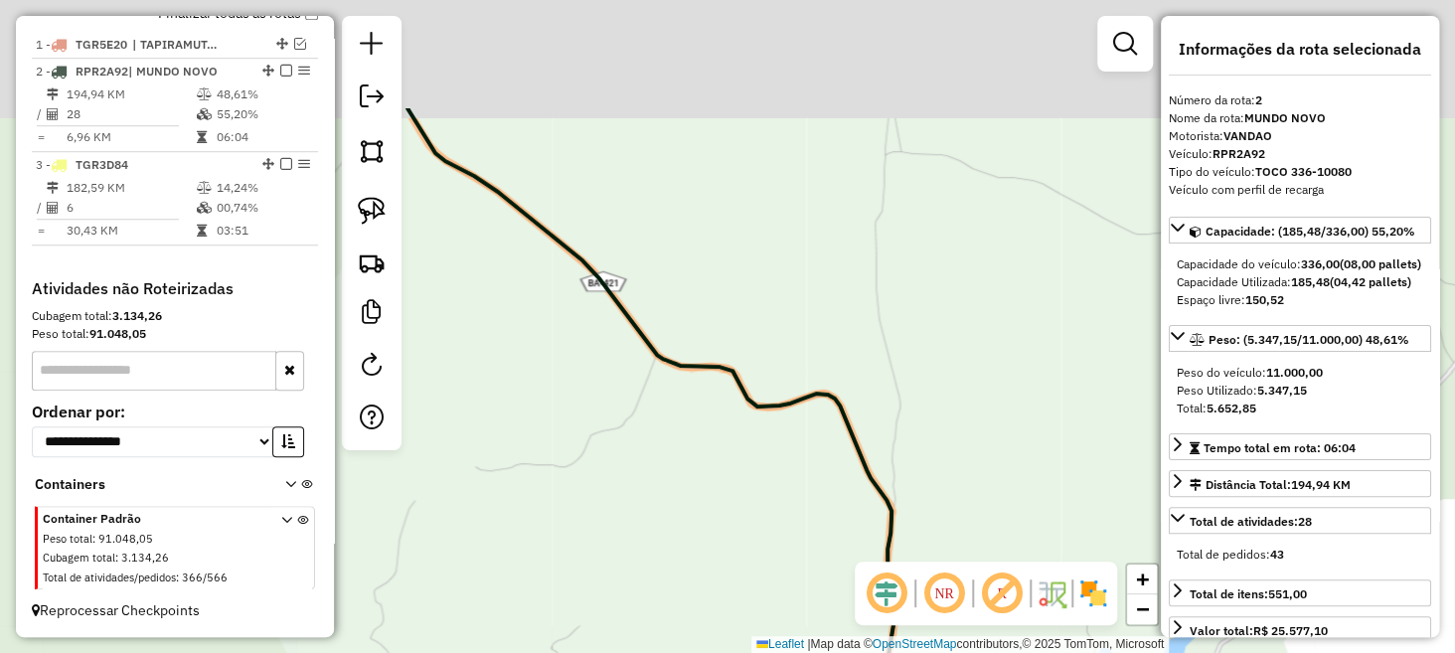
drag, startPoint x: 883, startPoint y: 211, endPoint x: 816, endPoint y: 458, distance: 256.3
click at [961, 517] on div "Janela de atendimento Grade de atendimento Capacidade Transportadoras Veículos …" at bounding box center [727, 326] width 1455 height 653
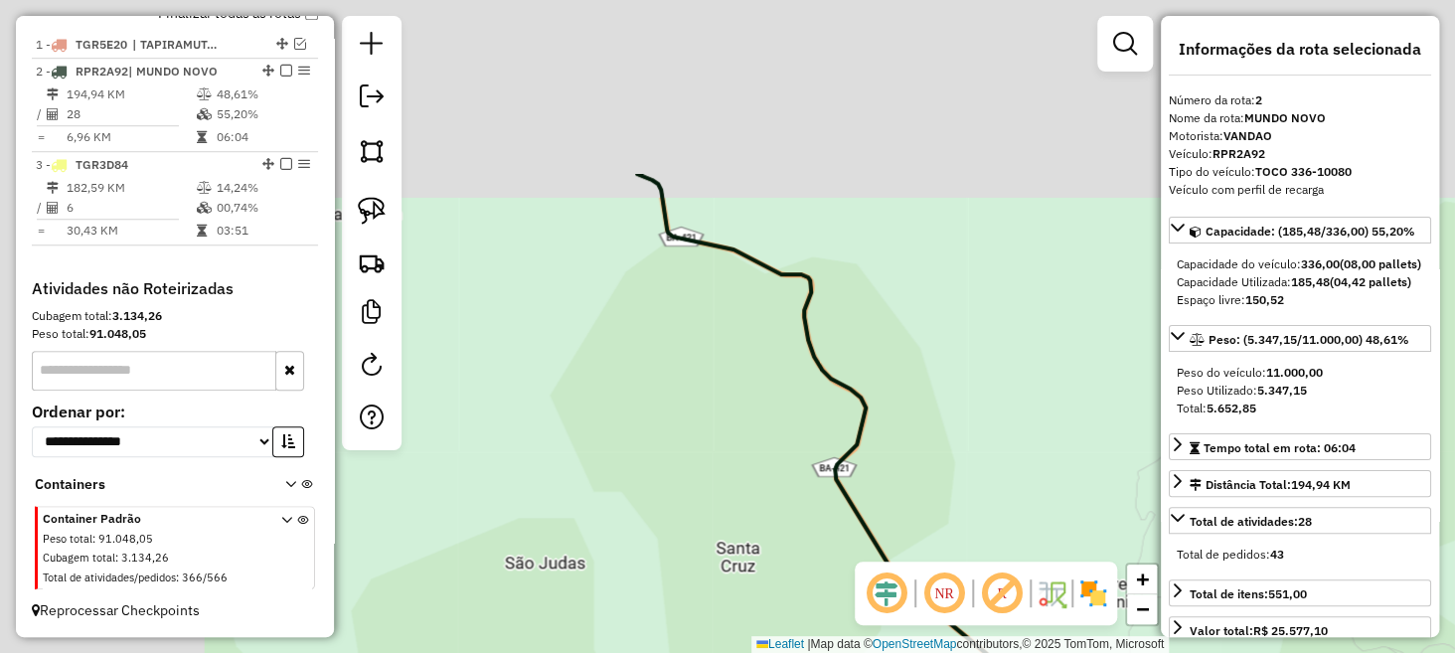
drag, startPoint x: 724, startPoint y: 267, endPoint x: 1038, endPoint y: 513, distance: 398.7
click at [1038, 513] on div "Janela de atendimento Grade de atendimento Capacidade Transportadoras Veículos …" at bounding box center [727, 326] width 1455 height 653
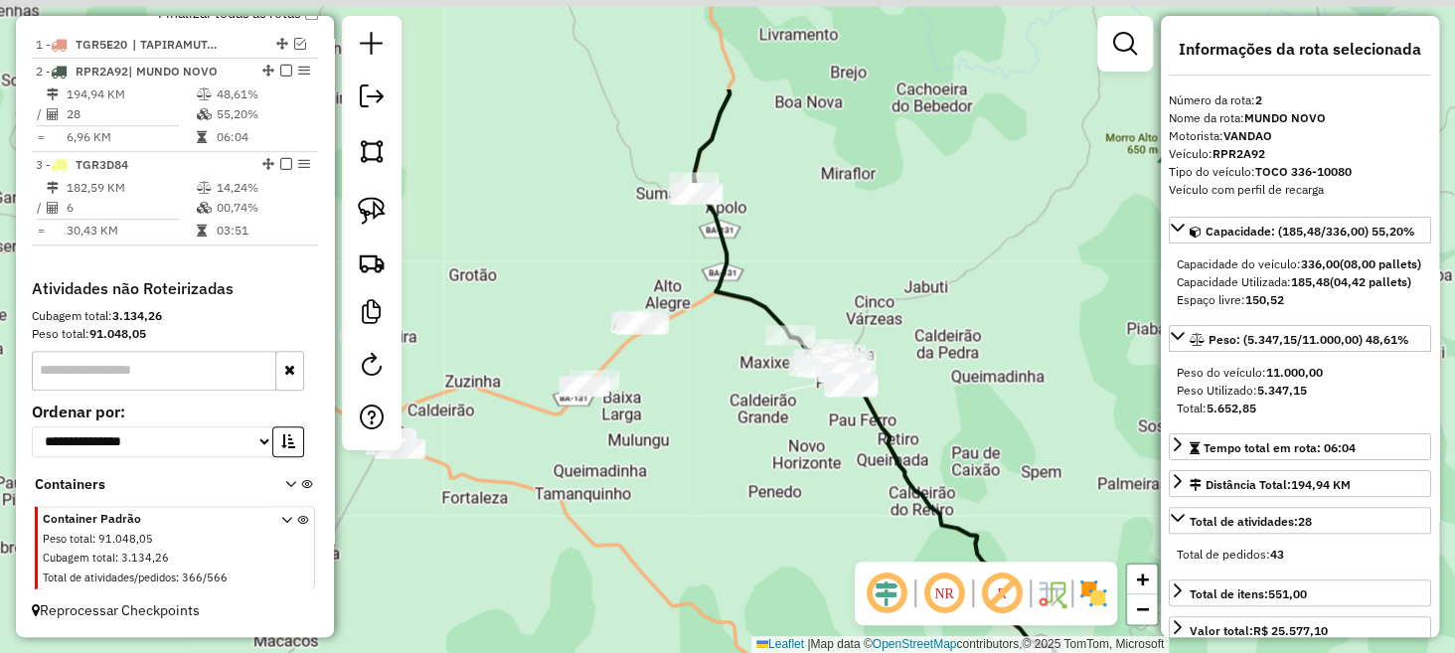
drag, startPoint x: 782, startPoint y: 242, endPoint x: 914, endPoint y: 398, distance: 203.9
click at [923, 398] on div "Janela de atendimento Grade de atendimento Capacidade Transportadoras Veículos …" at bounding box center [727, 326] width 1455 height 653
drag, startPoint x: 358, startPoint y: 198, endPoint x: 458, endPoint y: 249, distance: 112.5
click at [358, 198] on img at bounding box center [372, 211] width 28 height 28
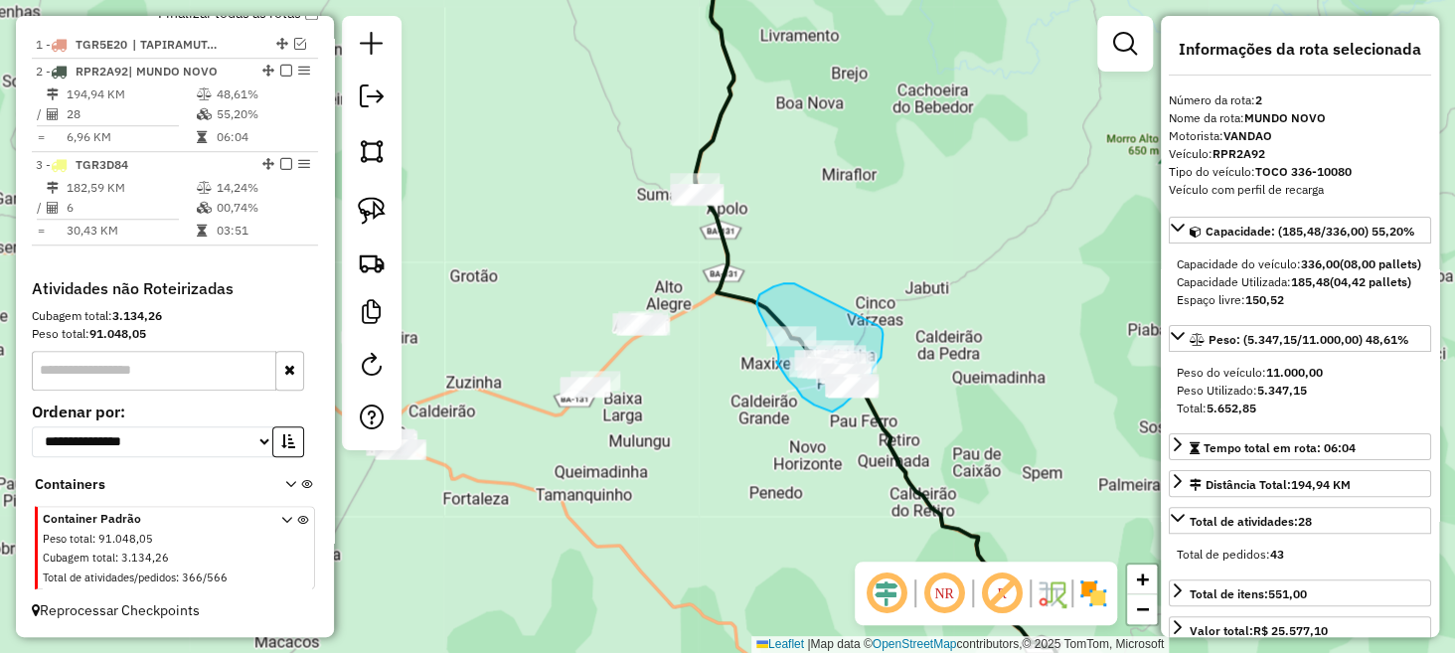
drag, startPoint x: 760, startPoint y: 312, endPoint x: 878, endPoint y: 328, distance: 119.4
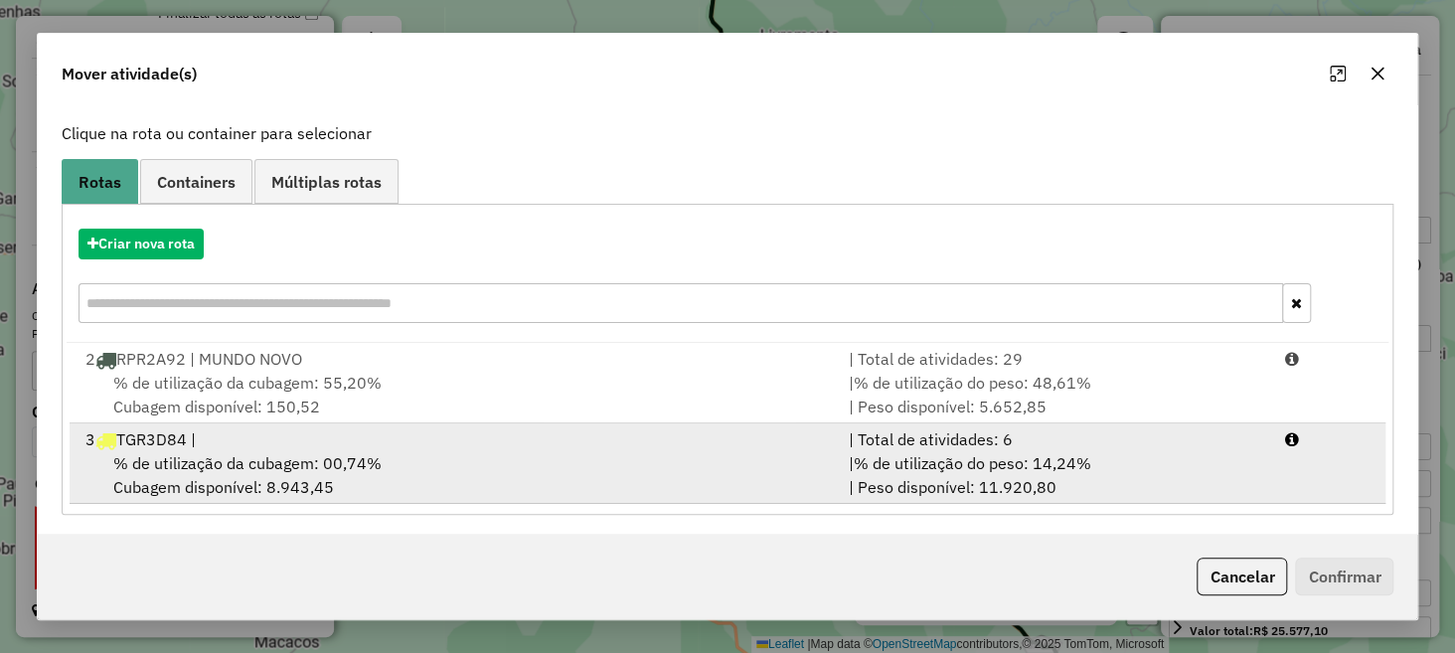
scroll to position [111, 0]
click at [313, 456] on span "% de utilização da cubagem: 00,74%" at bounding box center [247, 461] width 268 height 20
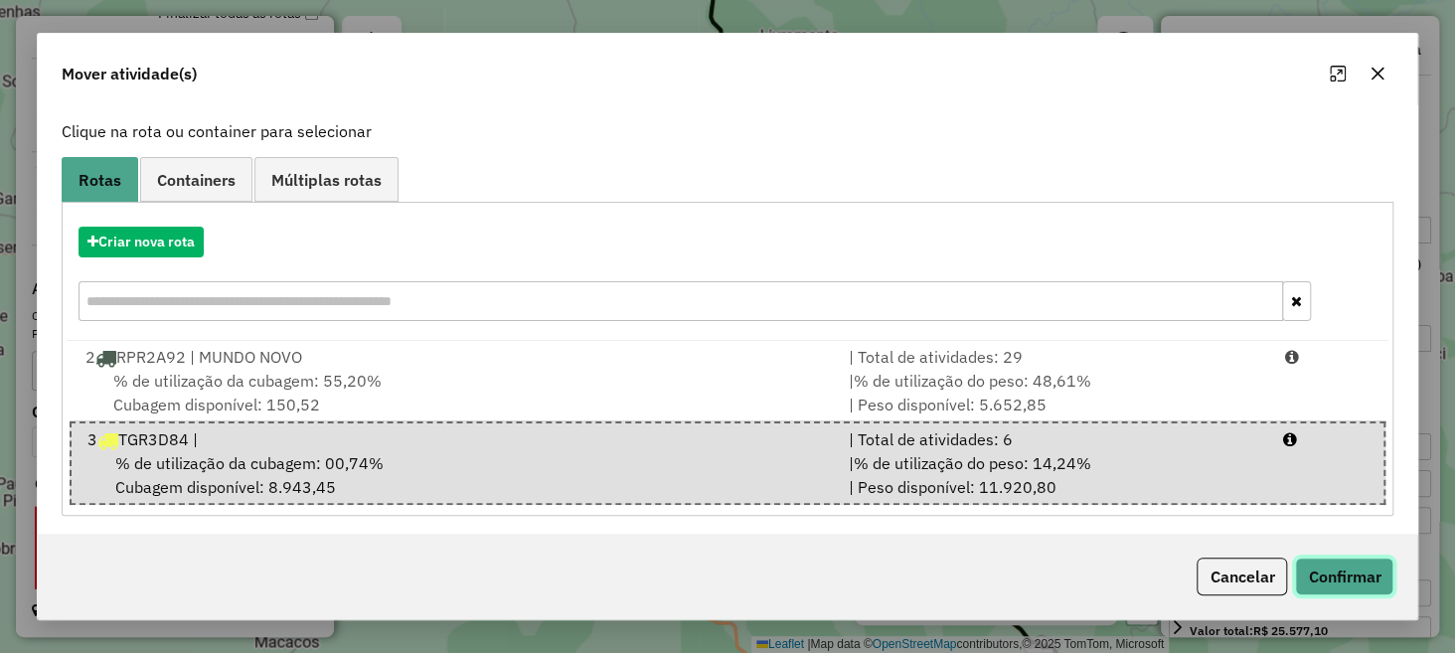
click at [1375, 585] on button "Confirmar" at bounding box center [1344, 577] width 98 height 38
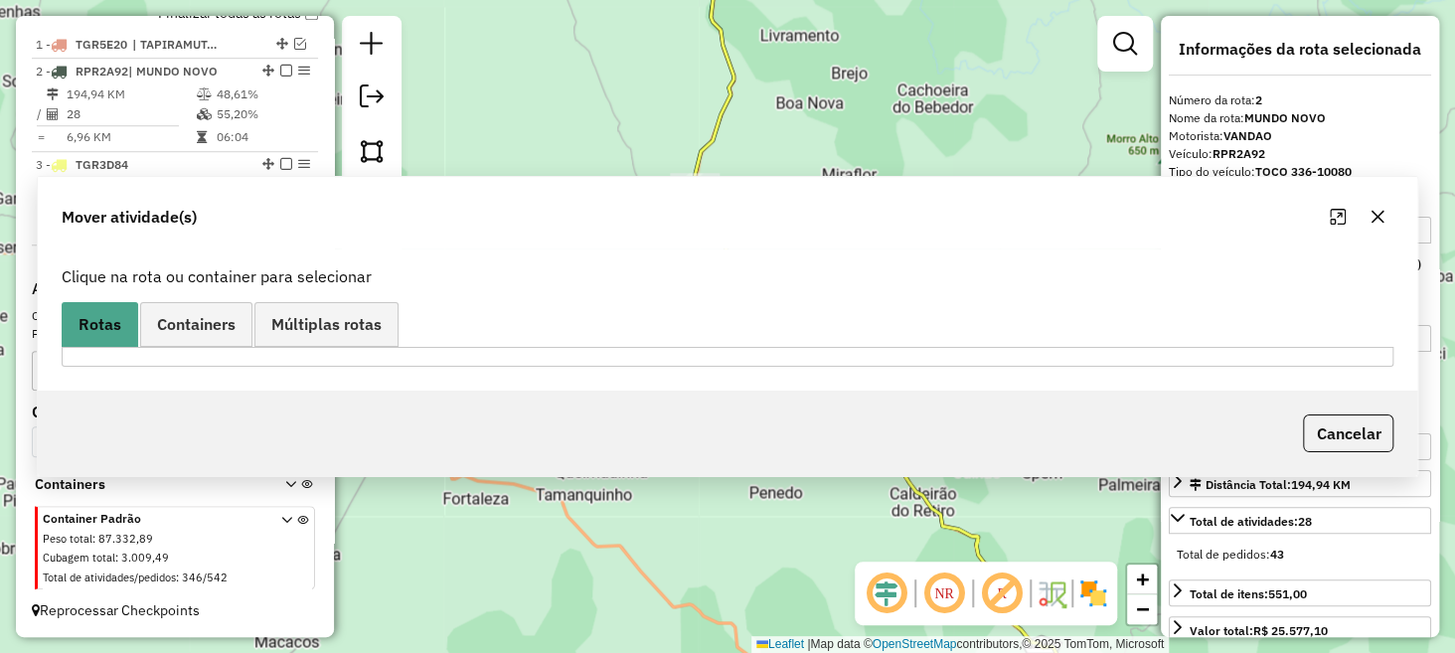
scroll to position [0, 0]
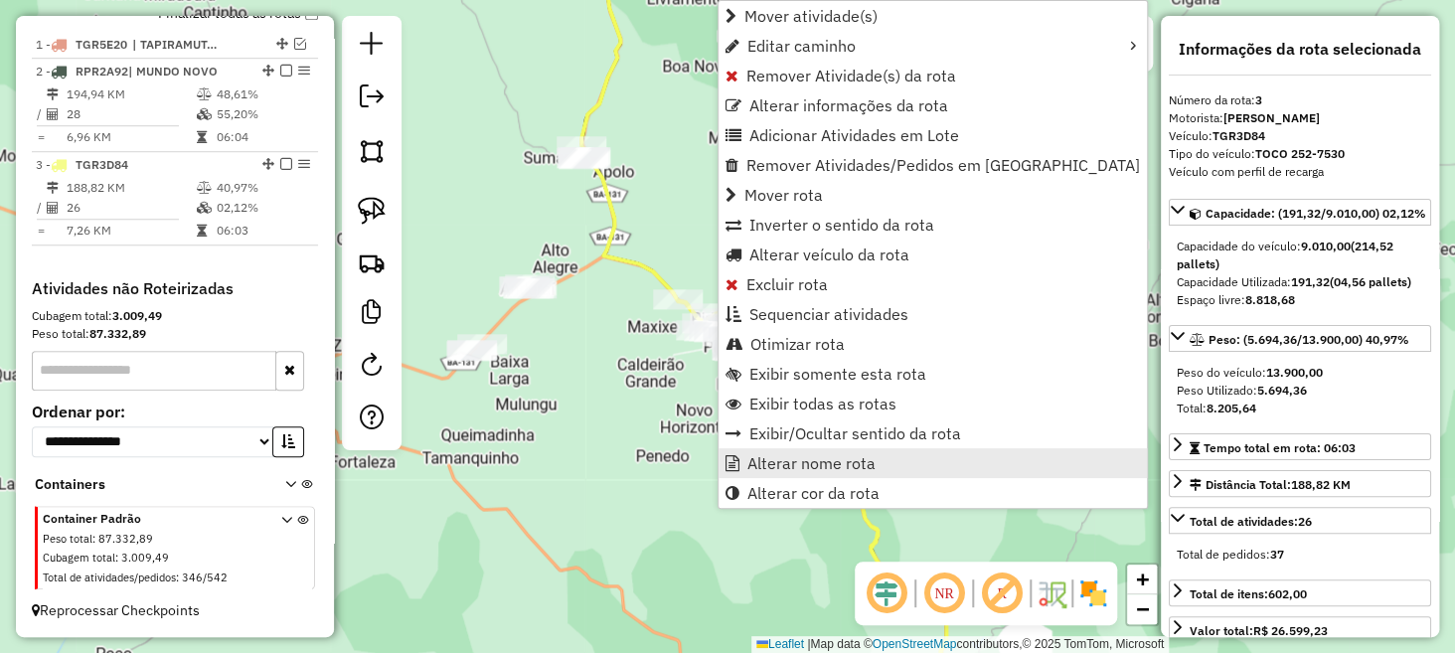
click at [811, 459] on span "Alterar nome rota" at bounding box center [812, 463] width 128 height 16
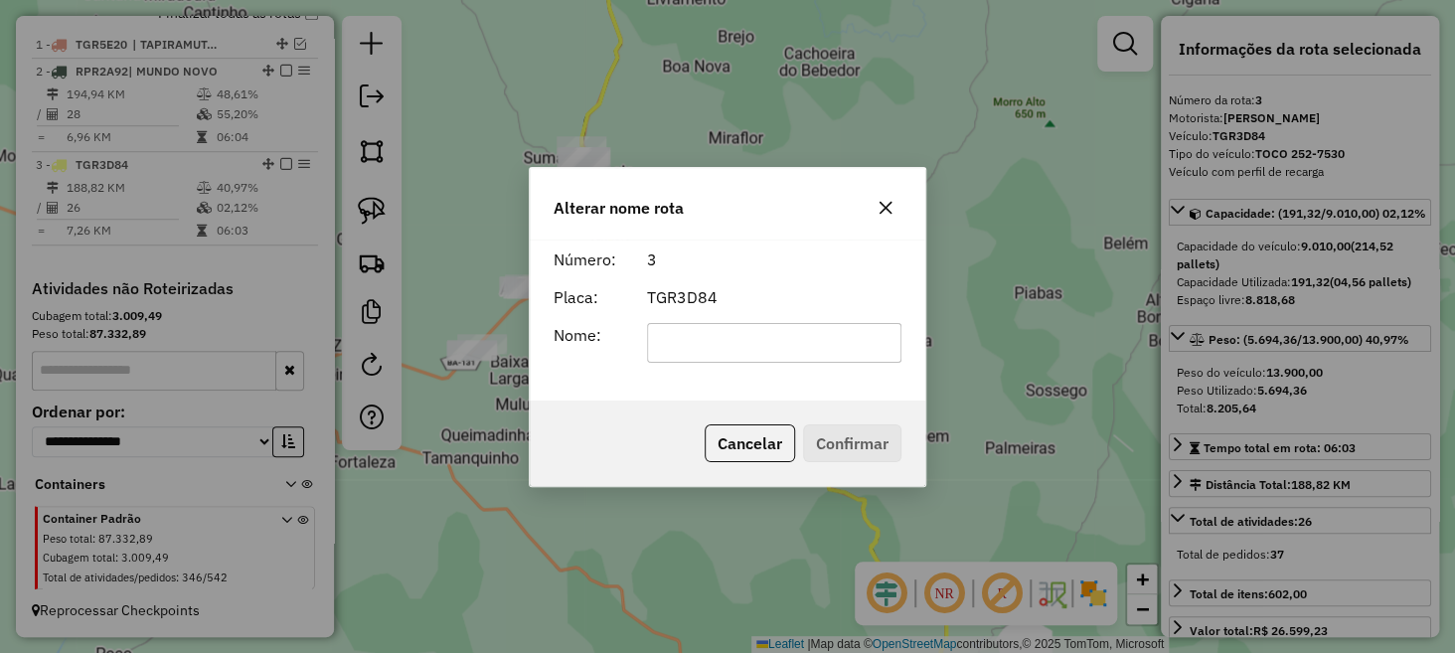
click at [779, 356] on input "text" at bounding box center [774, 343] width 255 height 40
type input "**********"
click at [843, 434] on button "Confirmar" at bounding box center [852, 443] width 98 height 38
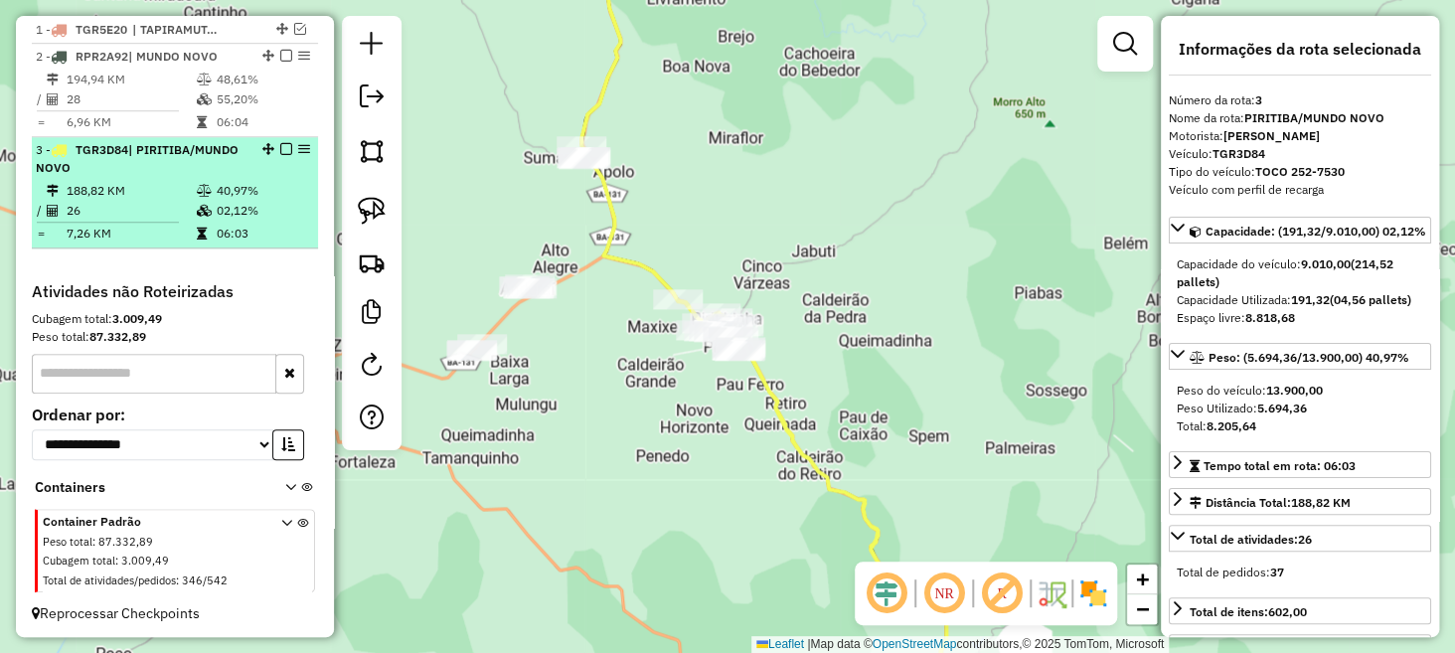
click at [282, 155] on em at bounding box center [286, 149] width 12 height 12
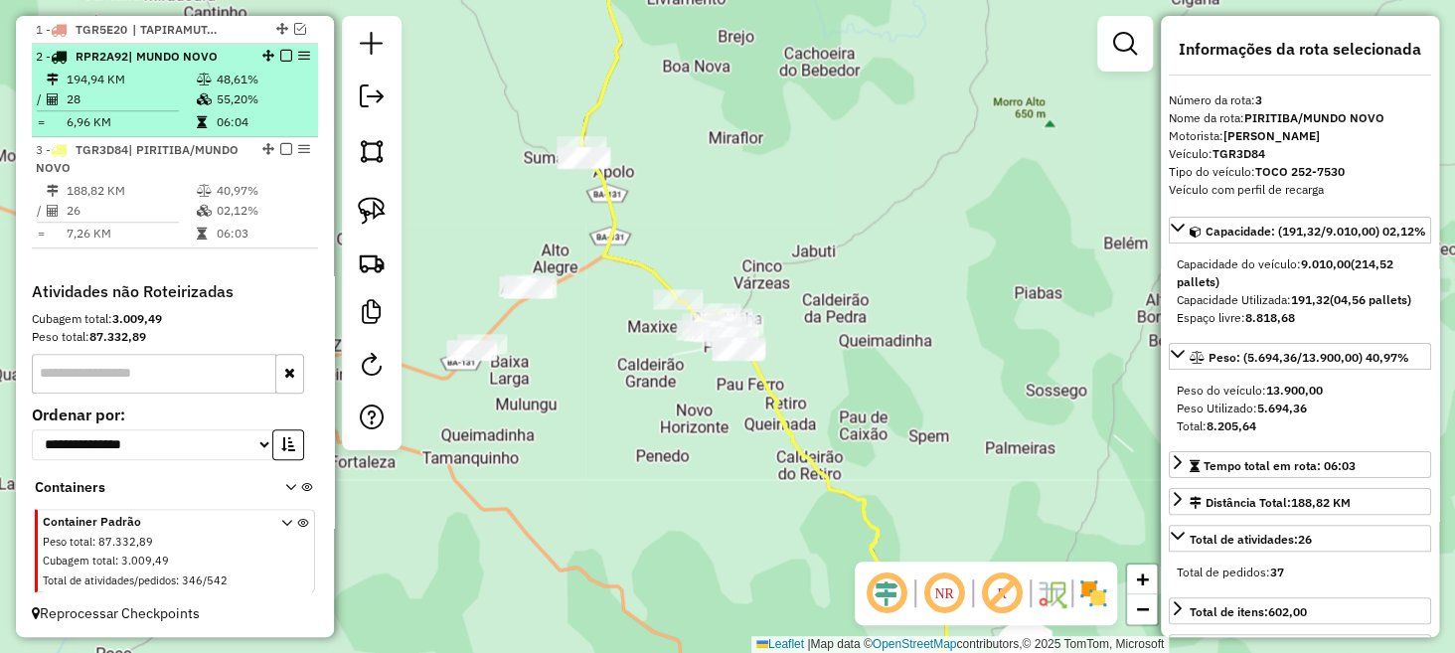
scroll to position [684, 0]
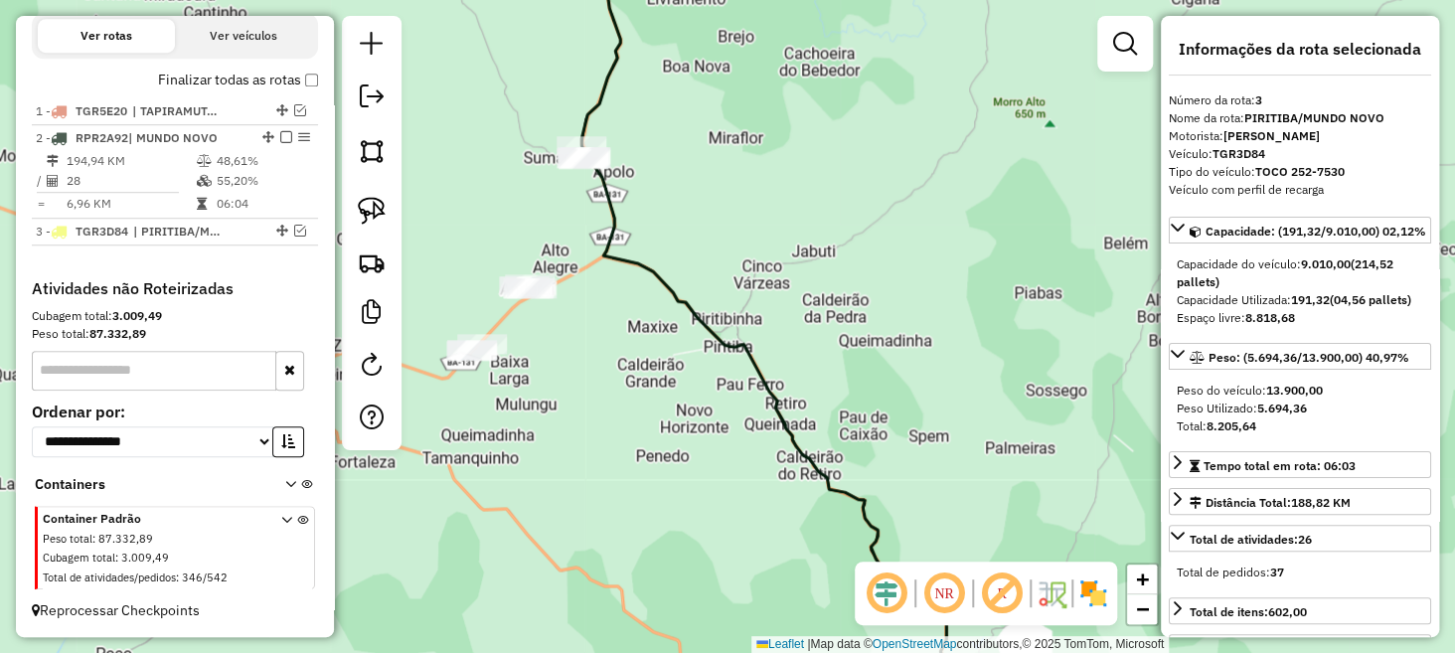
click at [668, 463] on div "Janela de atendimento Grade de atendimento Capacidade Transportadoras Veículos …" at bounding box center [727, 326] width 1455 height 653
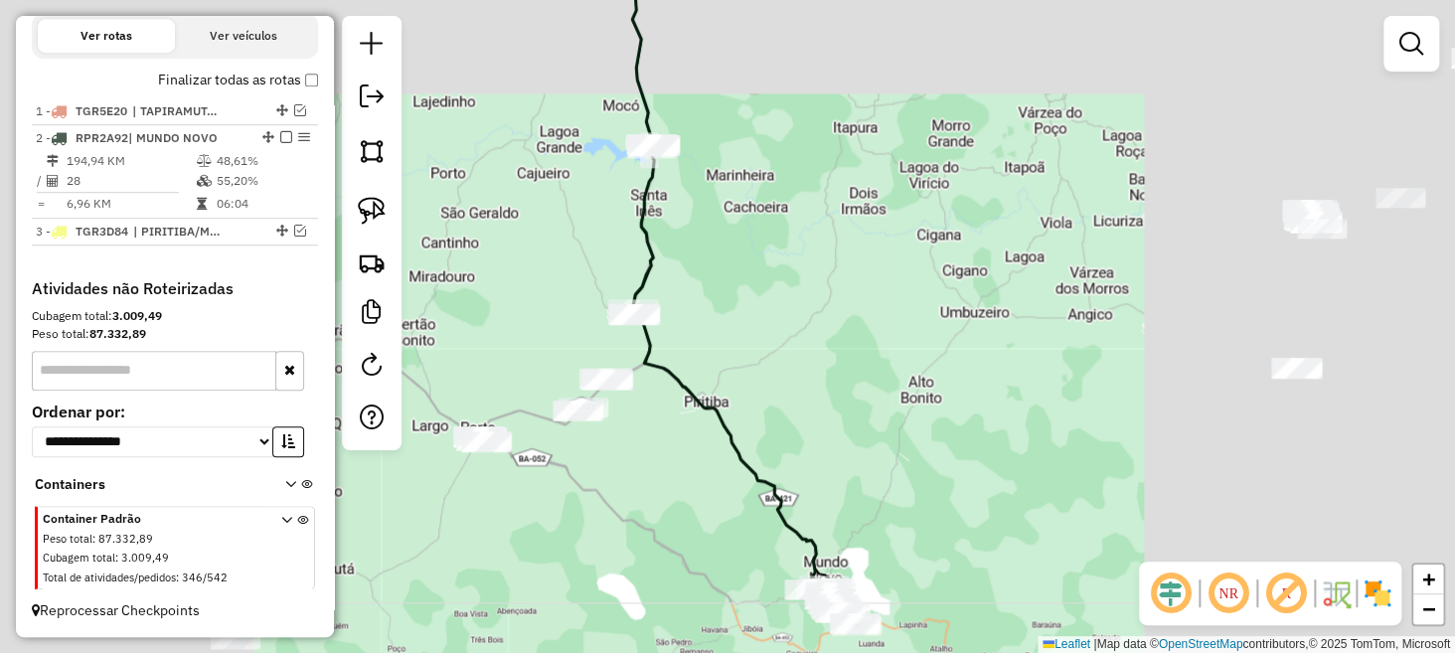
drag, startPoint x: 705, startPoint y: 452, endPoint x: 654, endPoint y: 325, distance: 137.0
click at [650, 334] on icon at bounding box center [724, 261] width 184 height 655
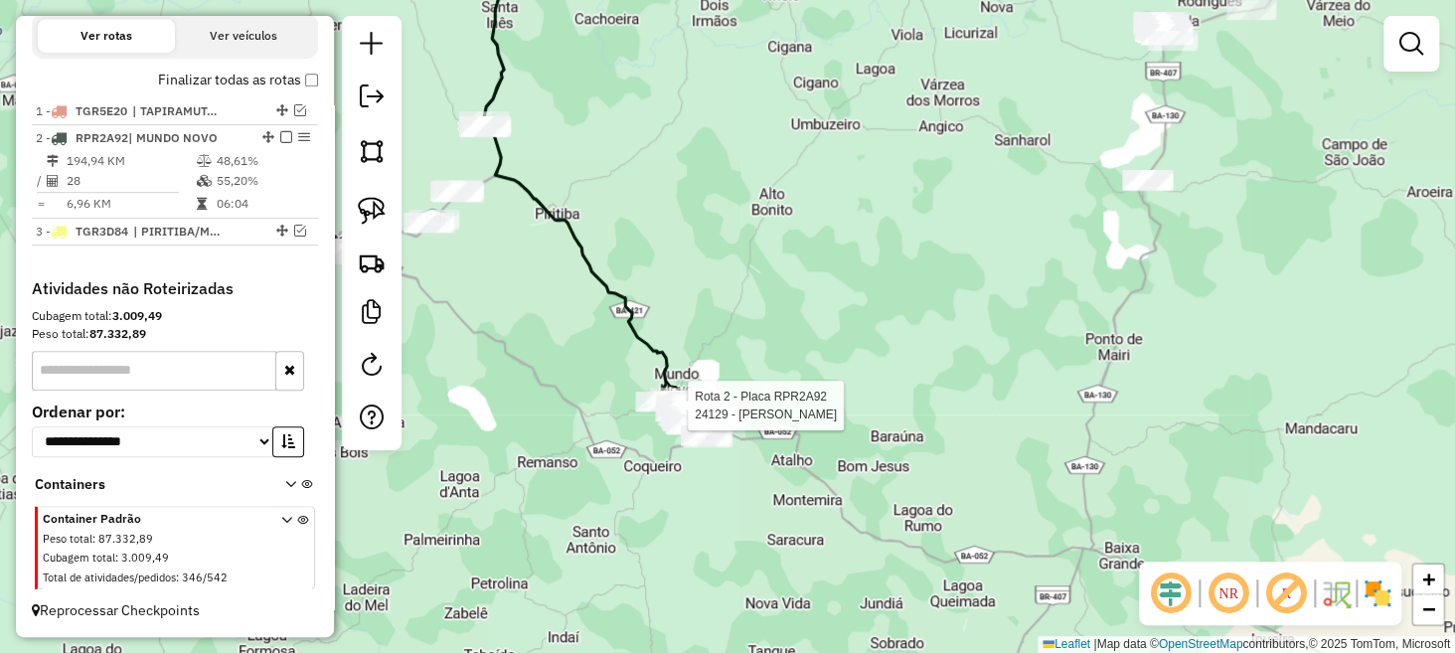
select select "**********"
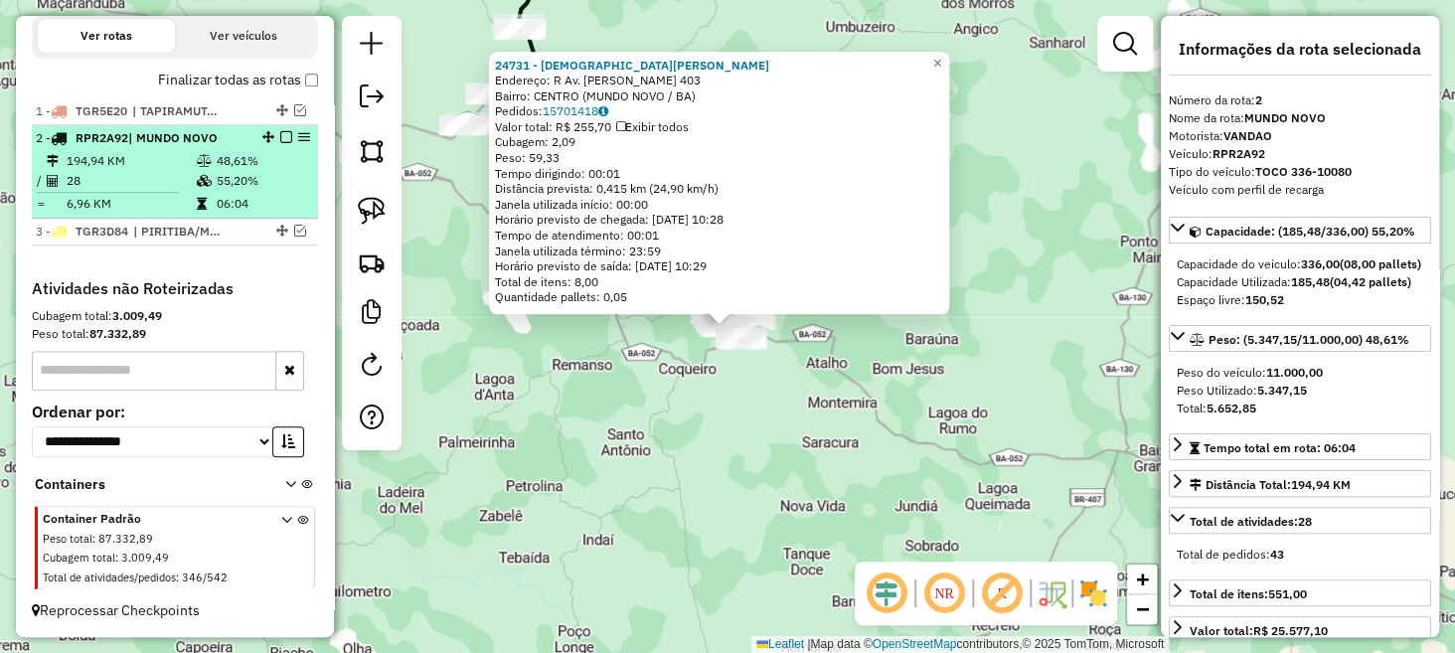
click at [281, 138] on em at bounding box center [286, 137] width 12 height 12
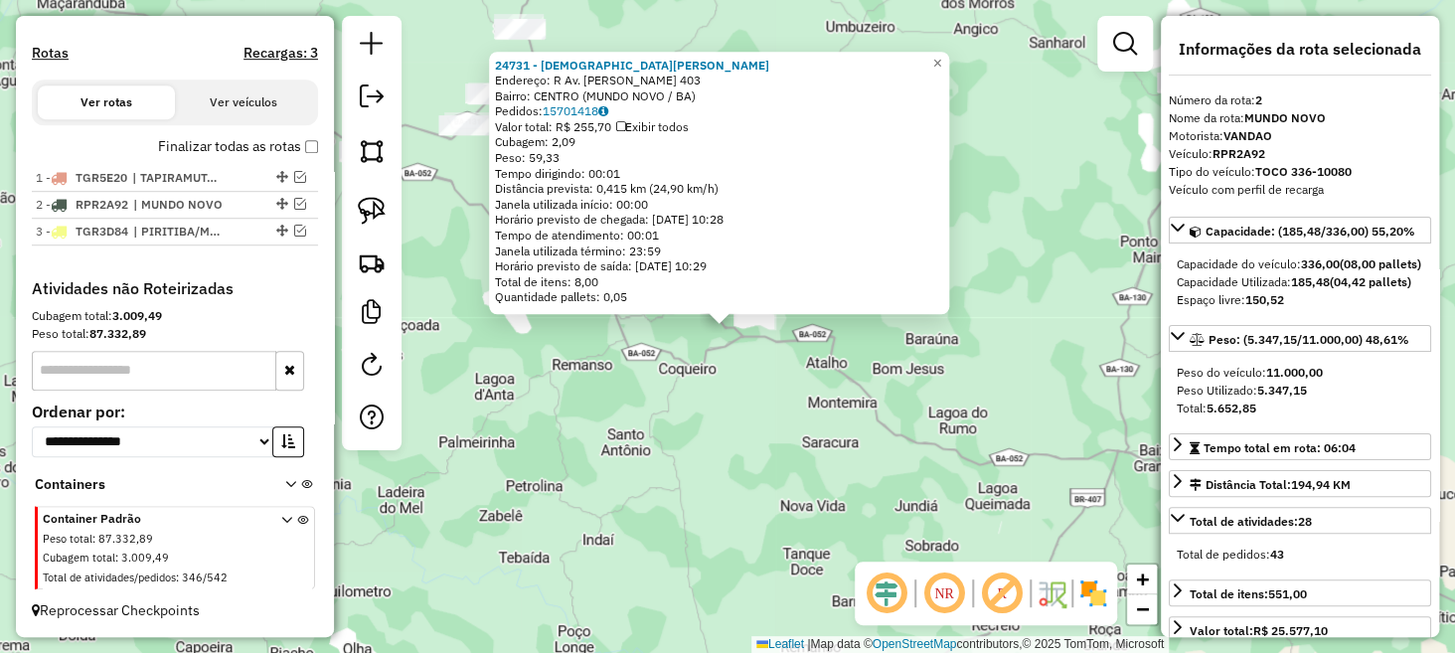
scroll to position [616, 0]
click at [543, 385] on div "24731 - [PERSON_NAME]: R Av. [PERSON_NAME] 403 Bairro: CENTRO (MUNDO NOVO / BA)…" at bounding box center [727, 326] width 1455 height 653
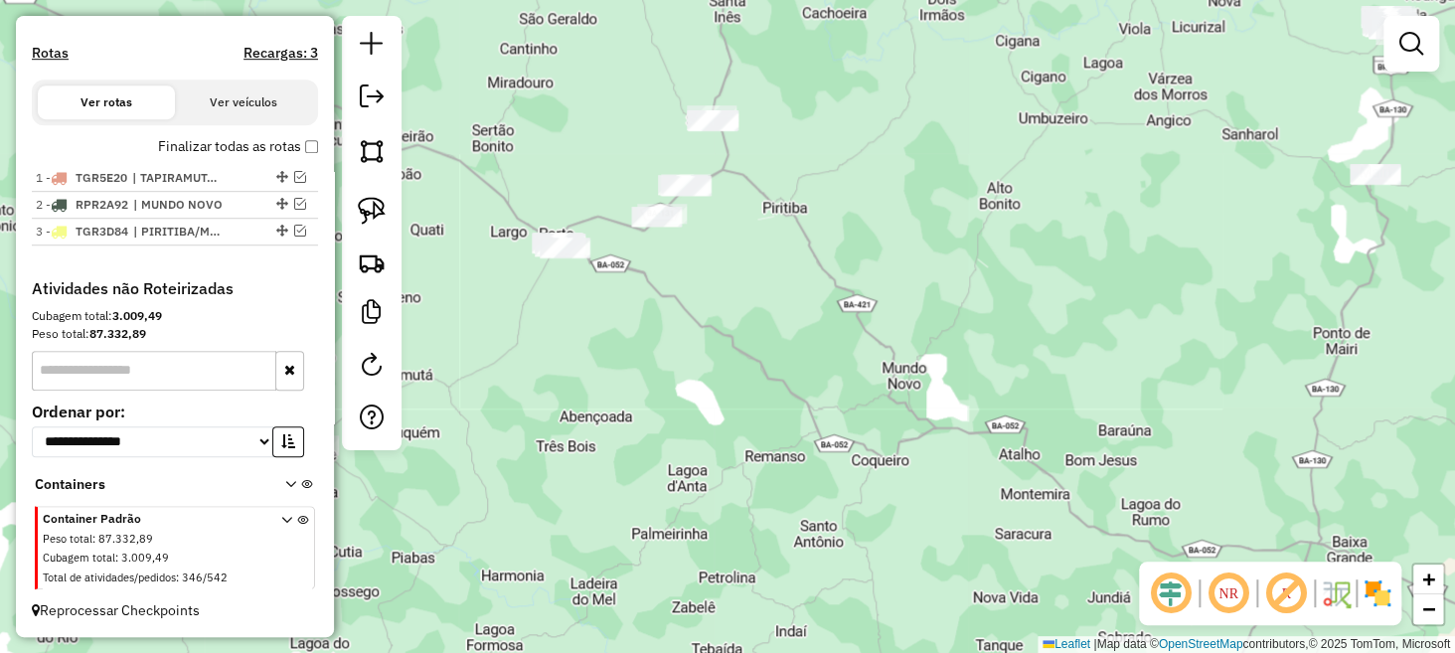
drag, startPoint x: 740, startPoint y: 355, endPoint x: 851, endPoint y: 471, distance: 161.0
click at [860, 472] on div "Janela de atendimento Grade de atendimento Capacidade Transportadoras Veículos …" at bounding box center [727, 326] width 1455 height 653
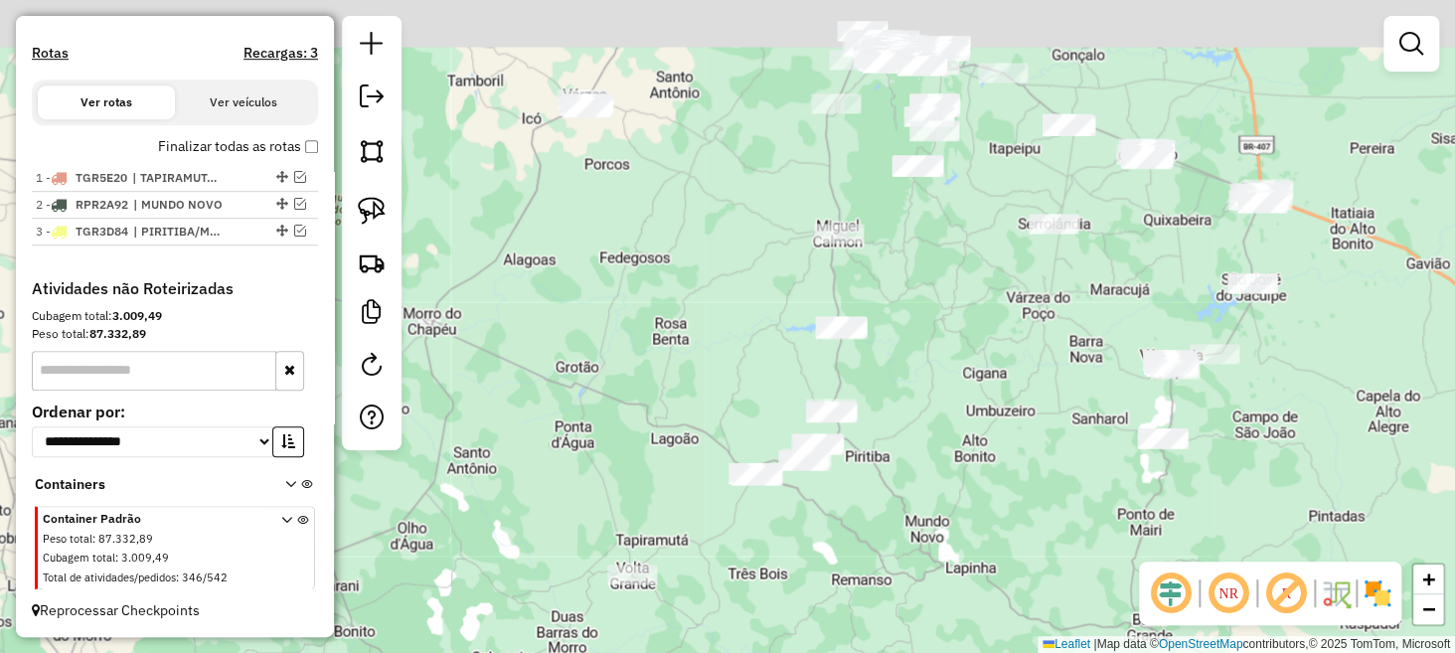
drag, startPoint x: 911, startPoint y: 371, endPoint x: 892, endPoint y: 471, distance: 102.2
click at [903, 469] on div "Janela de atendimento Grade de atendimento Capacidade Transportadoras Veículos …" at bounding box center [727, 326] width 1455 height 653
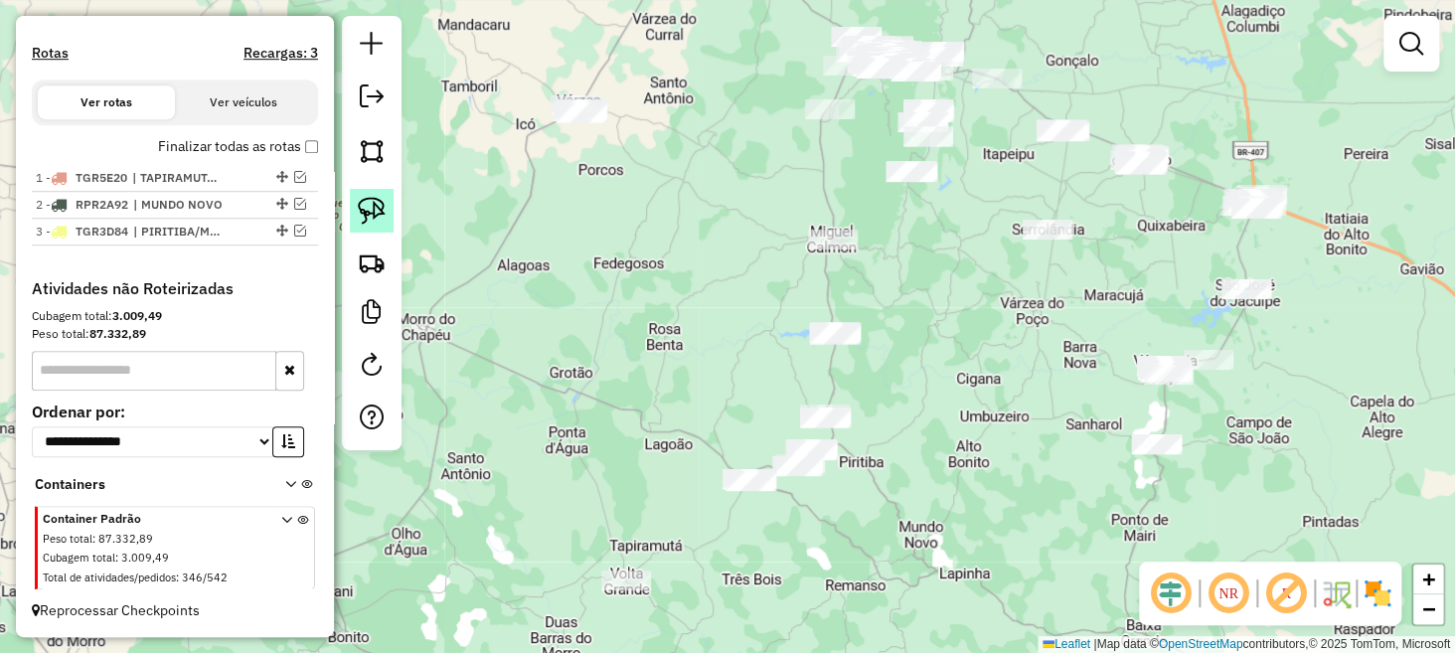
click at [376, 203] on img at bounding box center [372, 211] width 28 height 28
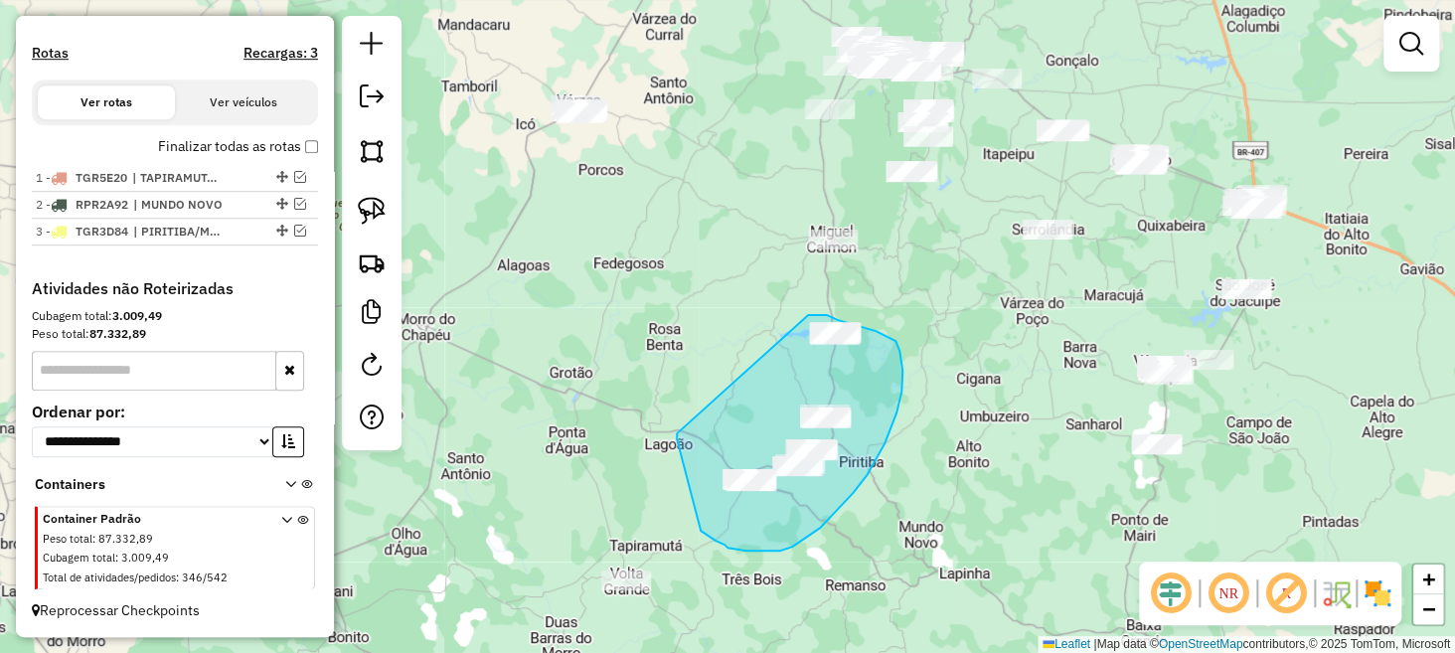
drag, startPoint x: 677, startPoint y: 439, endPoint x: 780, endPoint y: 320, distance: 157.9
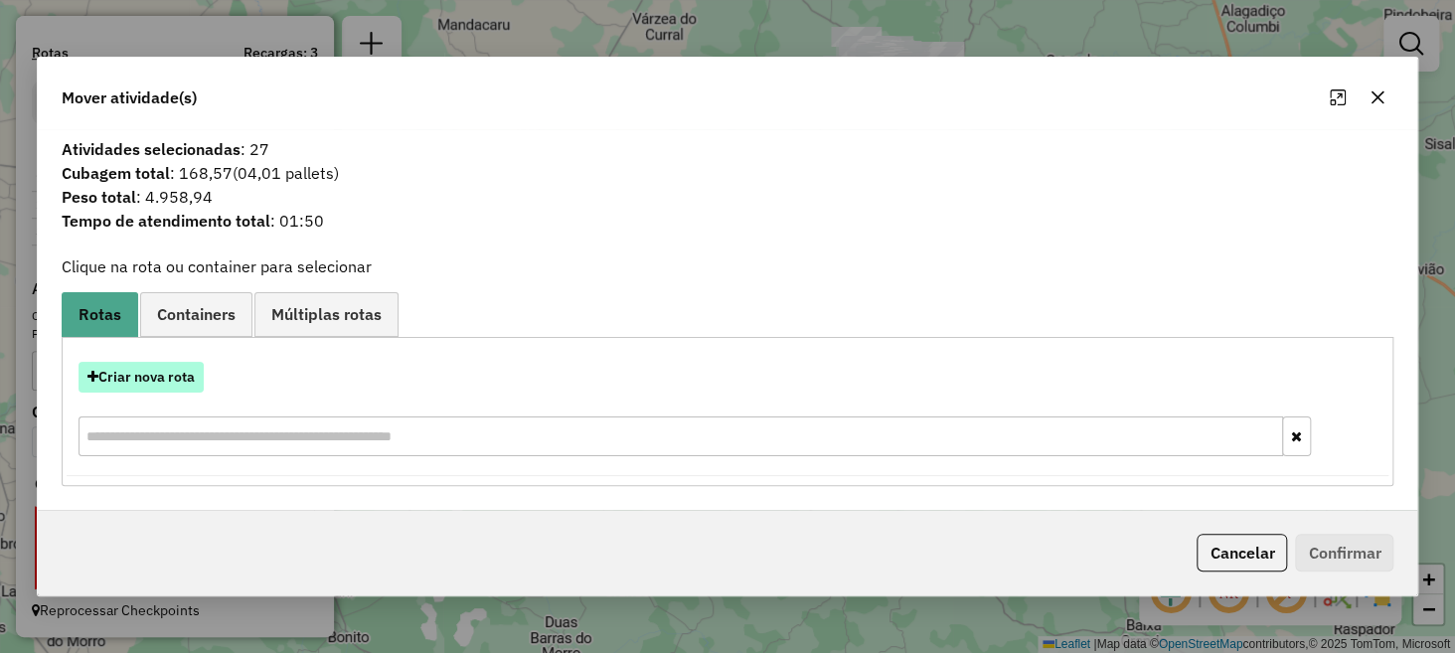
click at [155, 379] on button "Criar nova rota" at bounding box center [141, 377] width 125 height 31
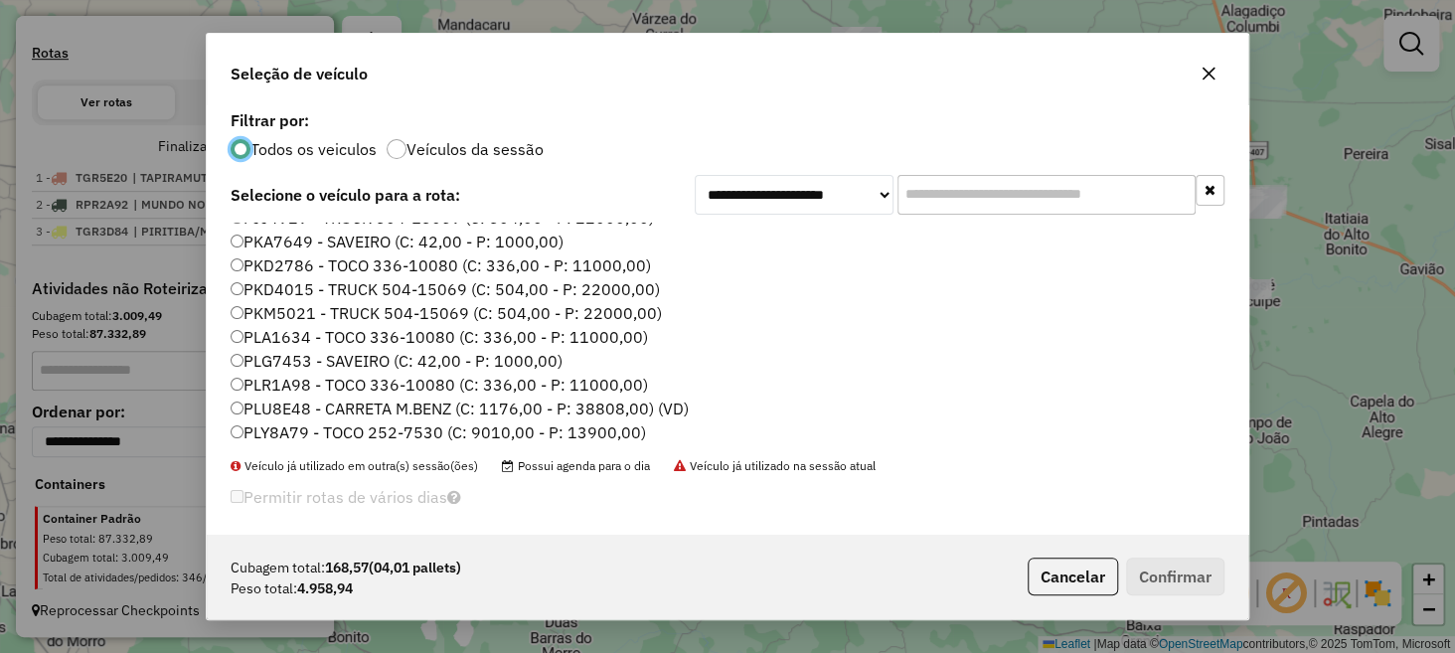
scroll to position [203, 0]
click at [286, 335] on label "PLA1634 - TOCO 336-10080 (C: 336,00 - P: 11000,00)" at bounding box center [440, 341] width 418 height 24
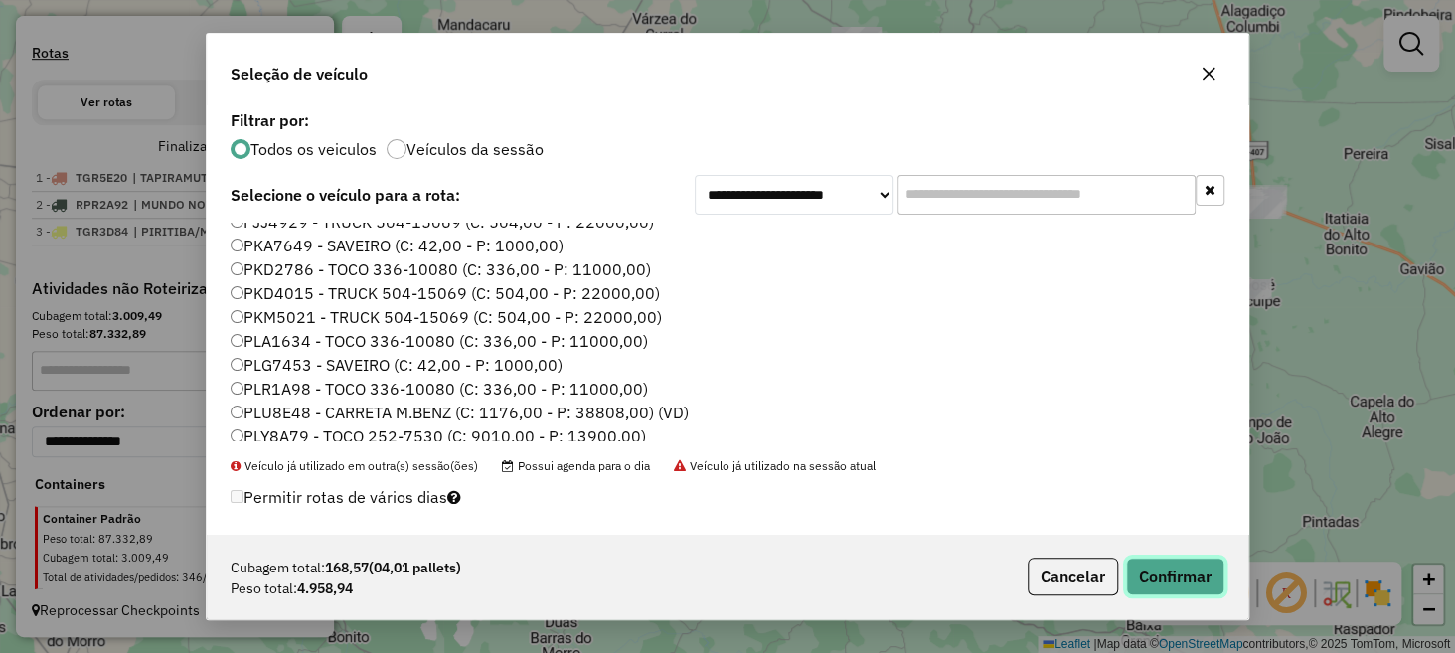
click at [1185, 573] on button "Confirmar" at bounding box center [1175, 577] width 98 height 38
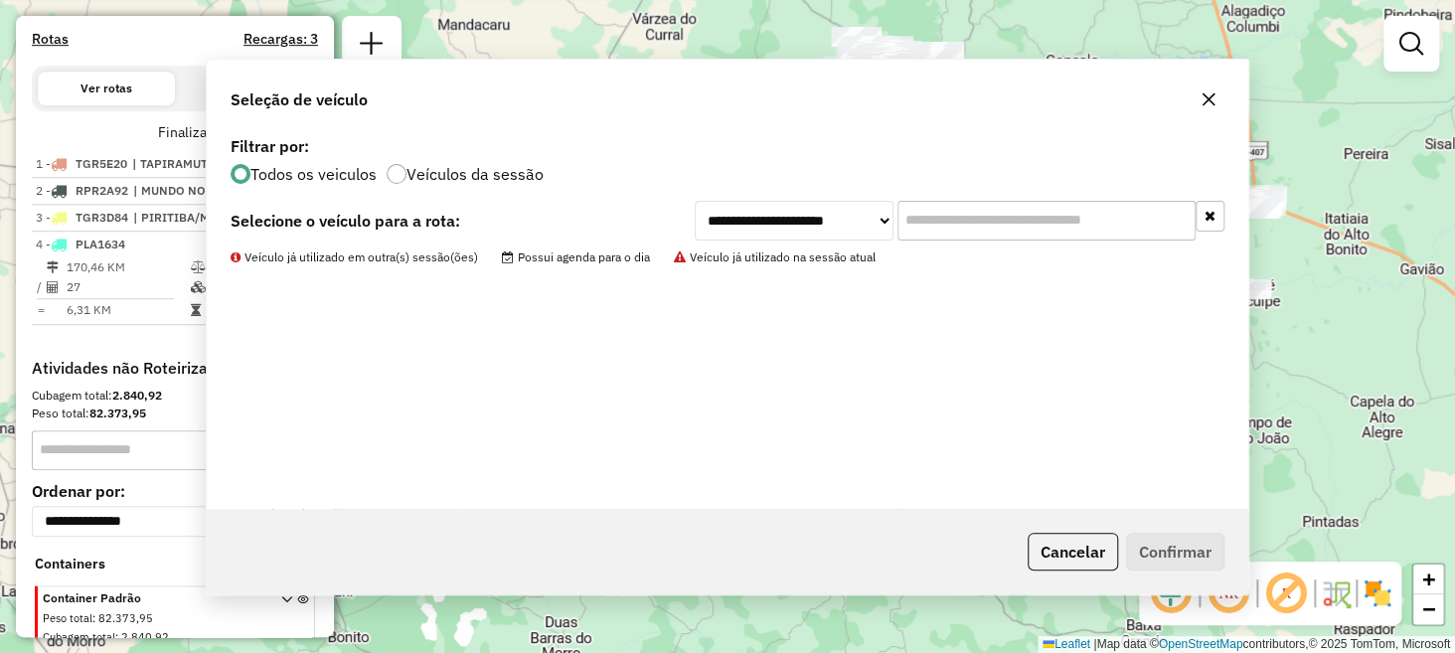
scroll to position [710, 0]
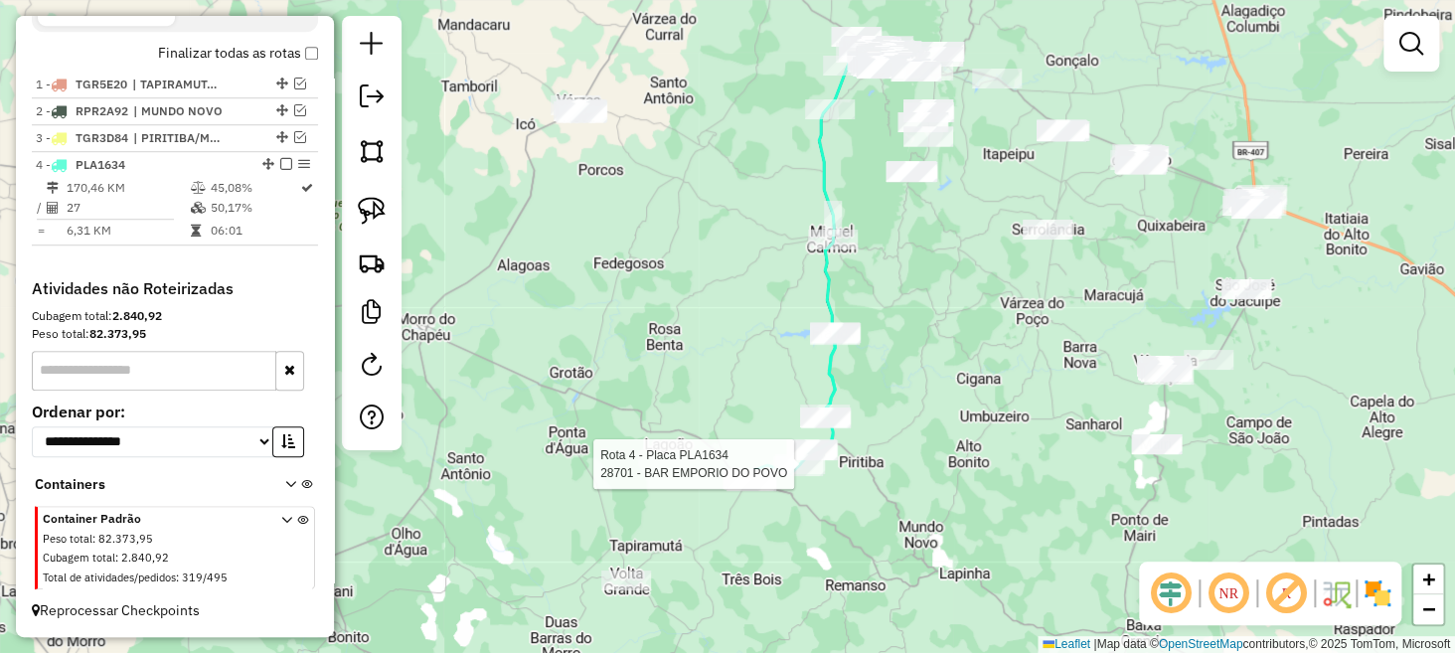
select select "**********"
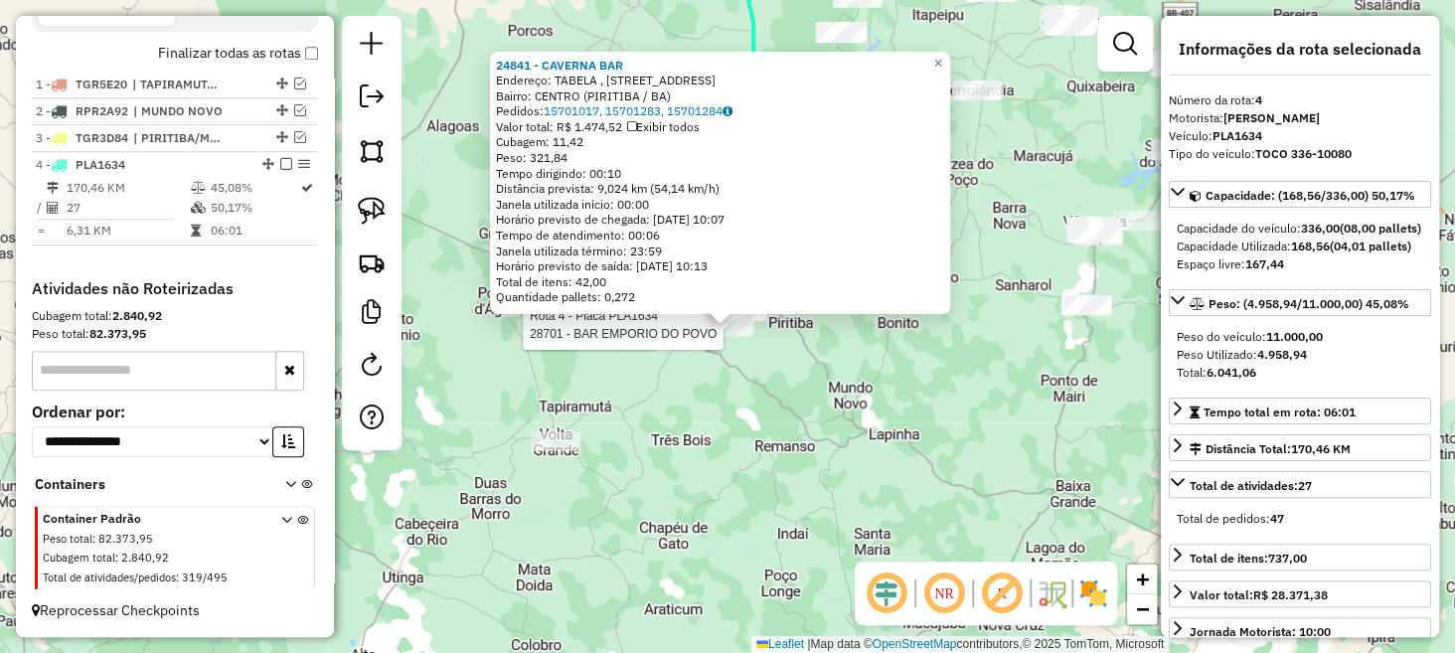
click at [761, 337] on div "Rota 4 - Placa PLA1634 28701 - BAR EMPORIO DO POVO 24841 - CAVERNA BAR Endereço…" at bounding box center [727, 326] width 1455 height 653
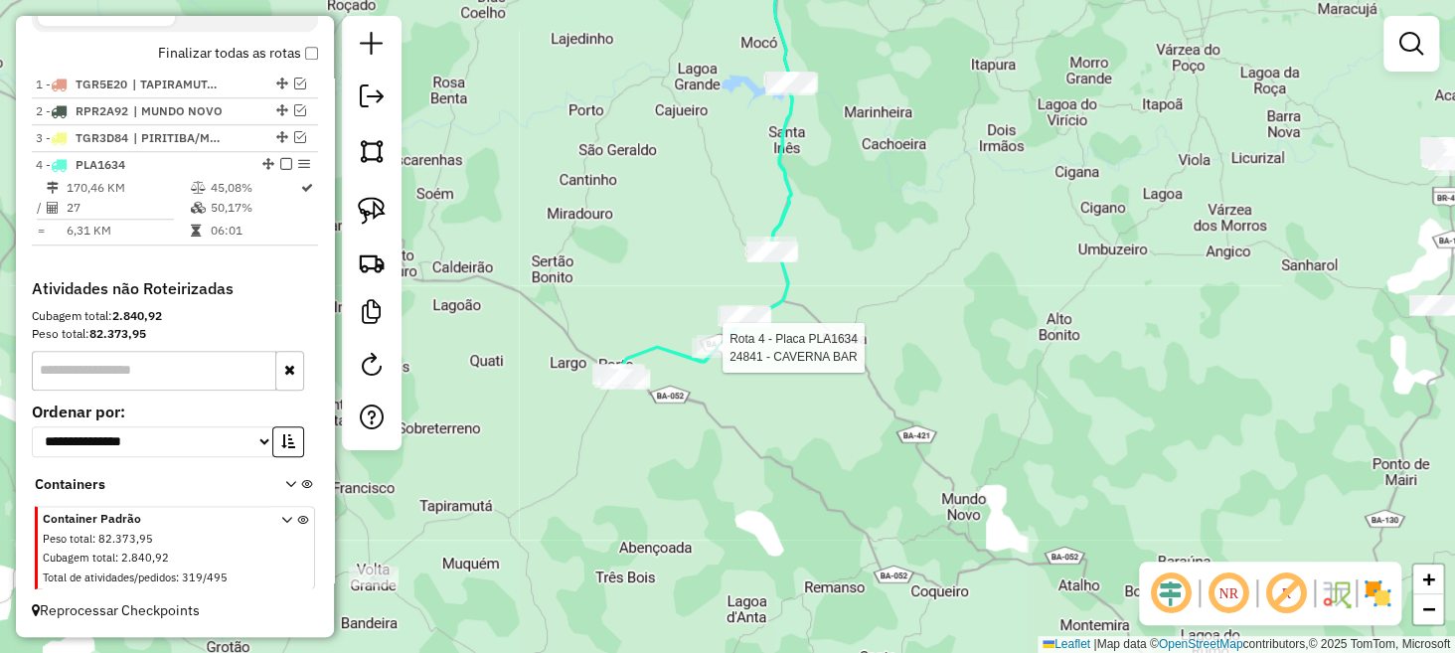
select select "**********"
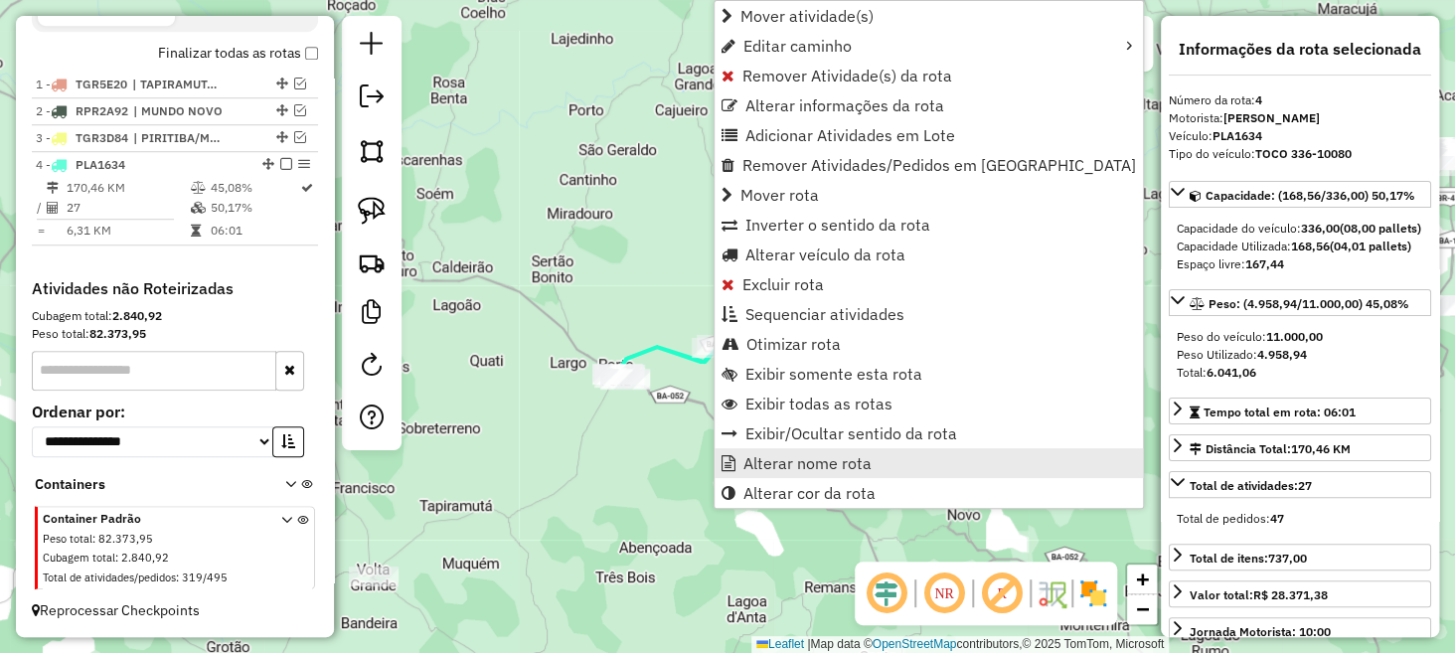
click at [785, 462] on span "Alterar nome rota" at bounding box center [808, 463] width 128 height 16
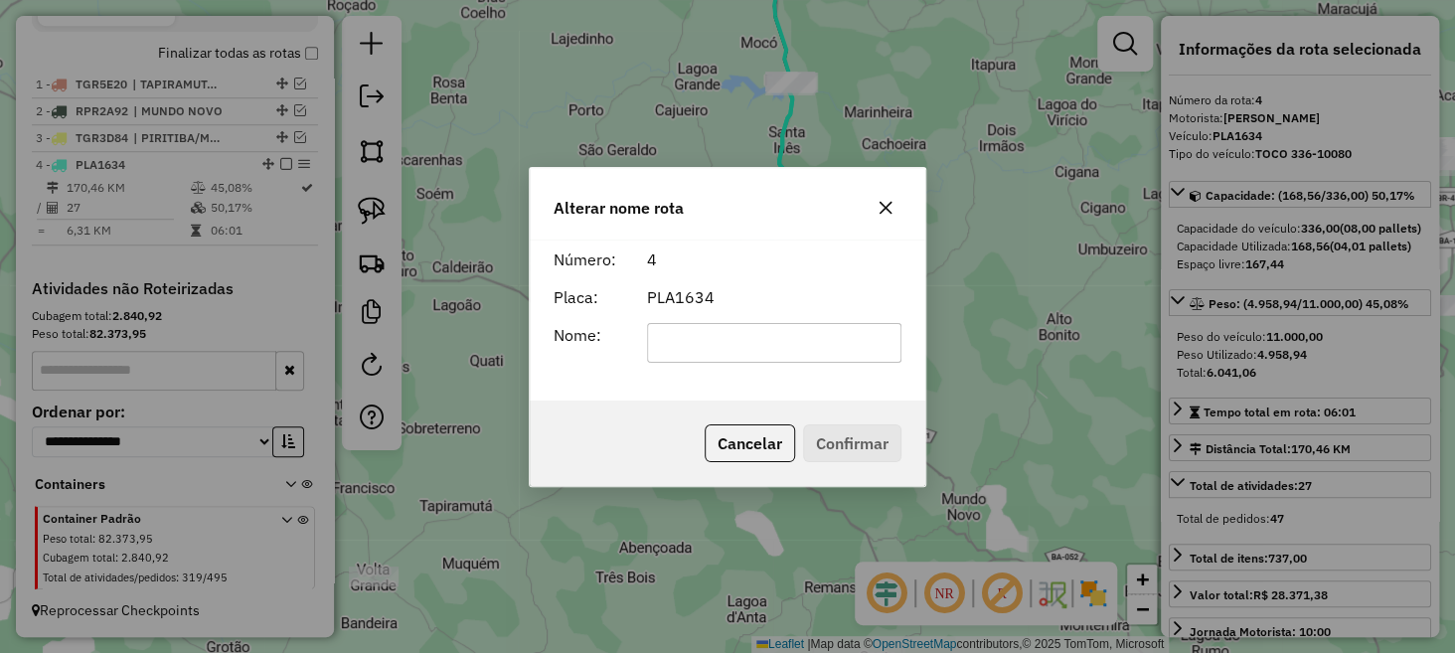
click at [779, 352] on input "text" at bounding box center [774, 343] width 255 height 40
type input "*"
type input "**********"
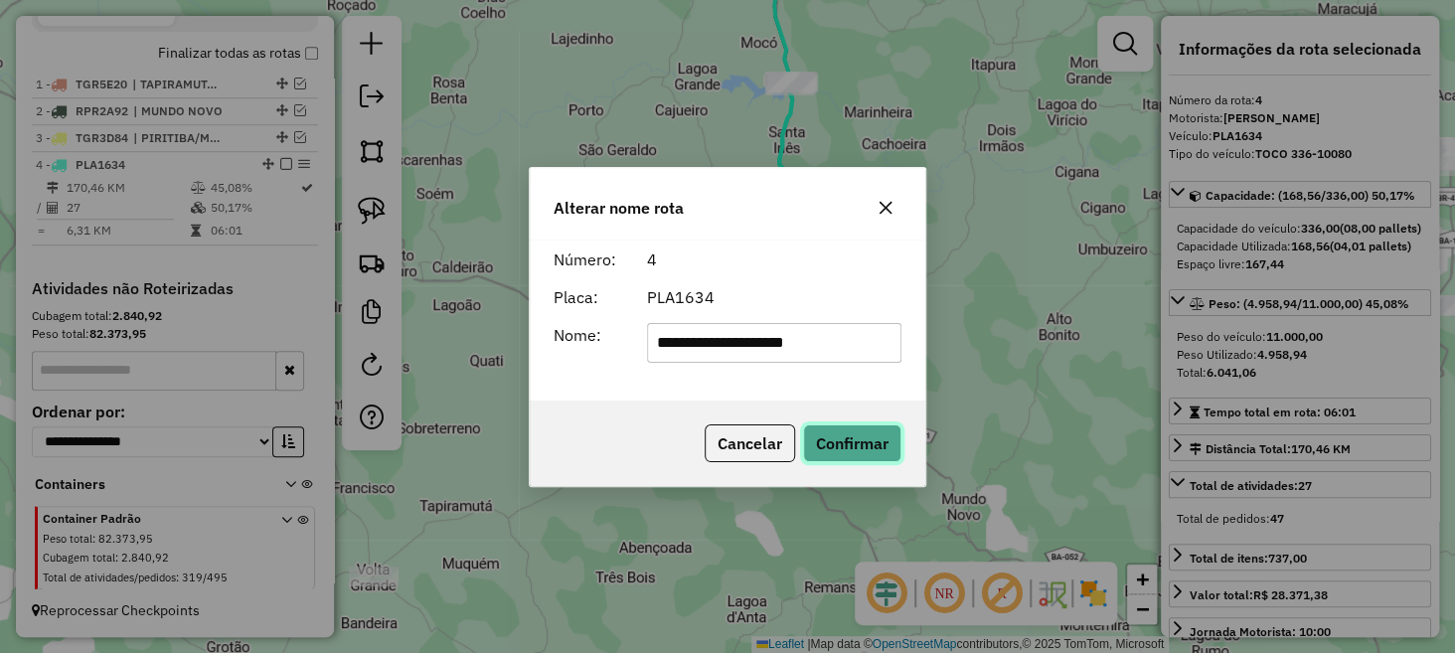
click at [833, 441] on button "Confirmar" at bounding box center [852, 443] width 98 height 38
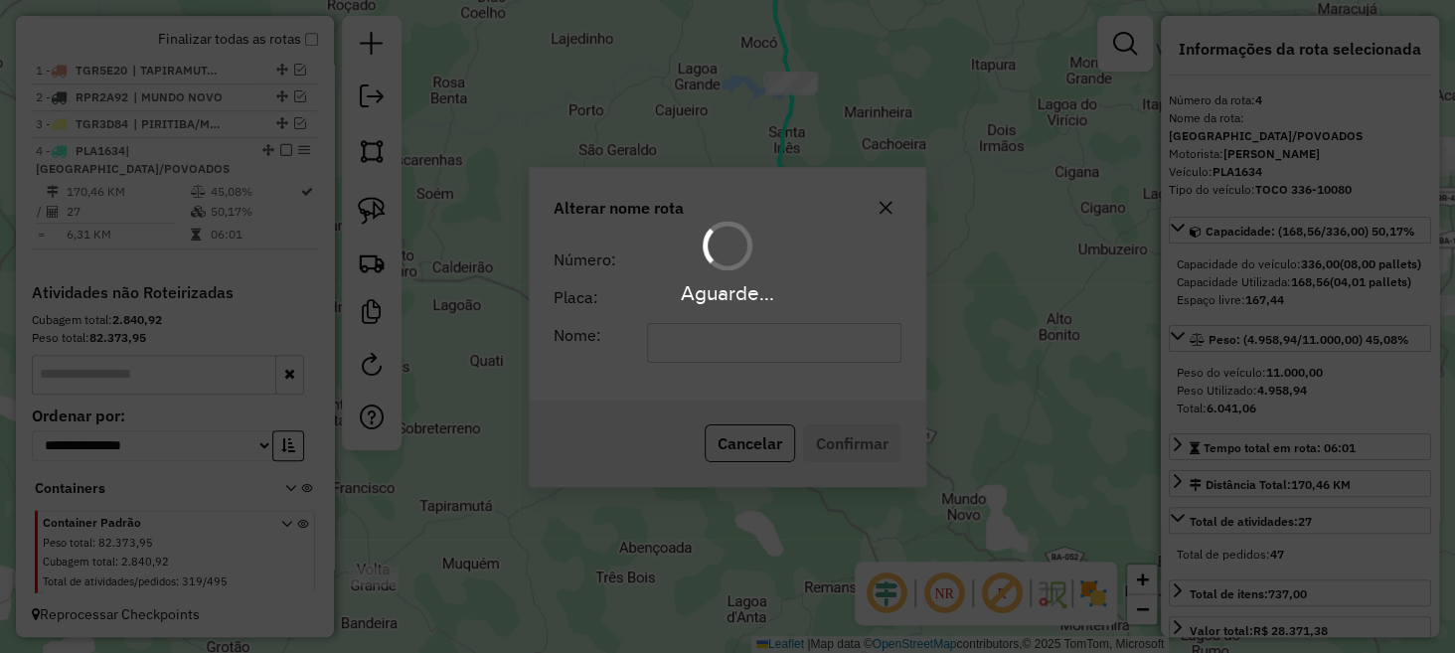
scroll to position [728, 0]
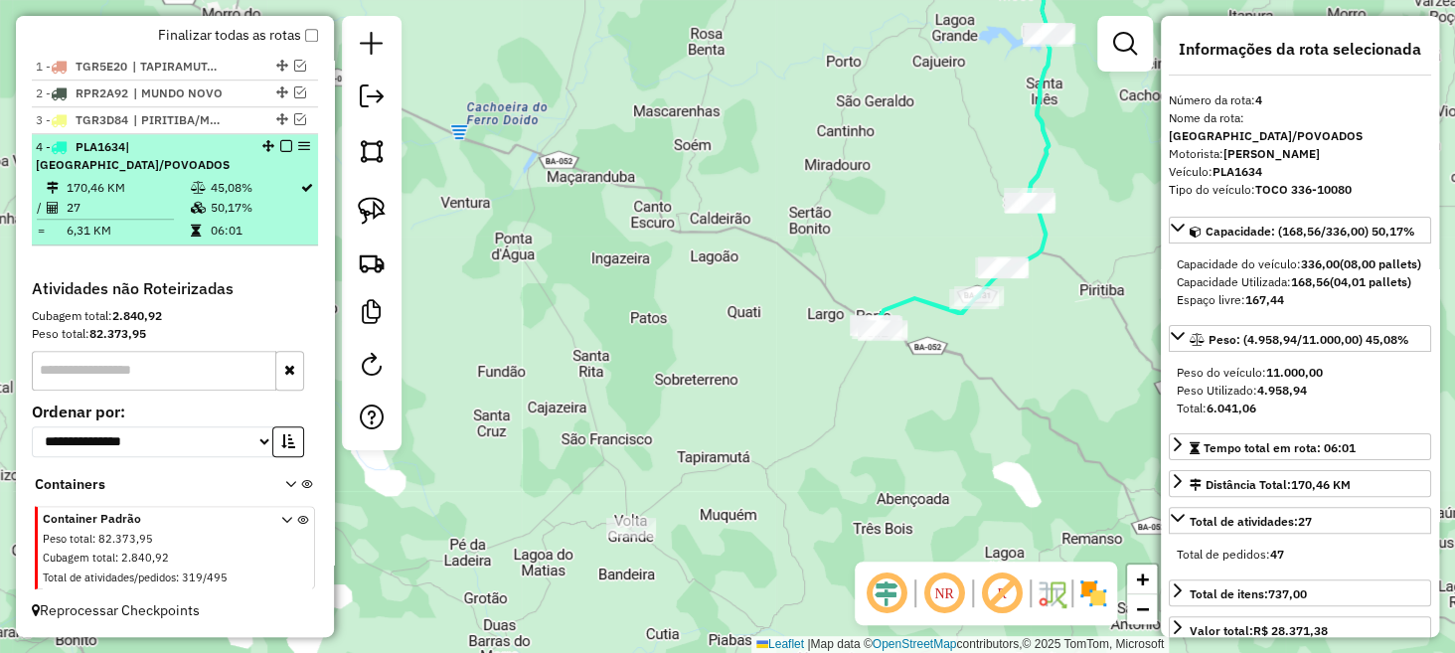
click at [282, 147] on em at bounding box center [286, 146] width 12 height 12
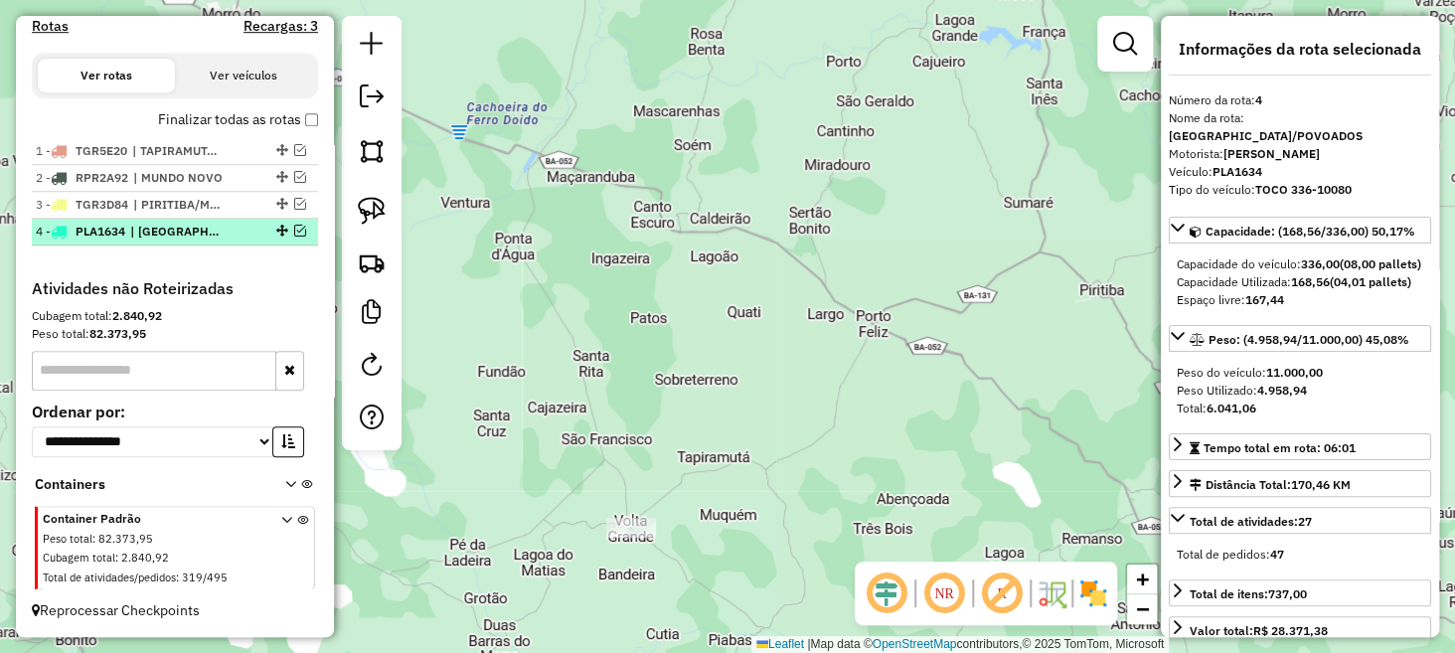
scroll to position [643, 0]
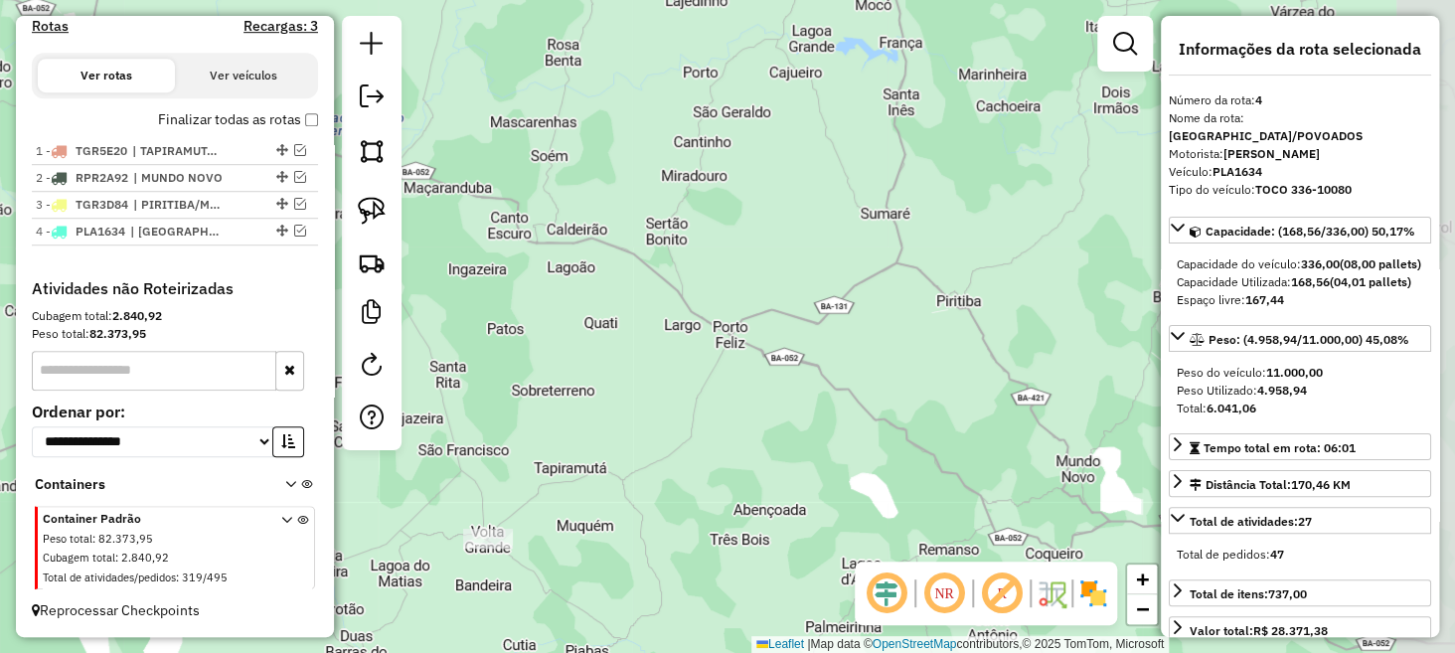
drag, startPoint x: 830, startPoint y: 252, endPoint x: 692, endPoint y: 286, distance: 142.5
click at [692, 286] on div "Janela de atendimento Grade de atendimento Capacidade Transportadoras Veículos …" at bounding box center [727, 326] width 1455 height 653
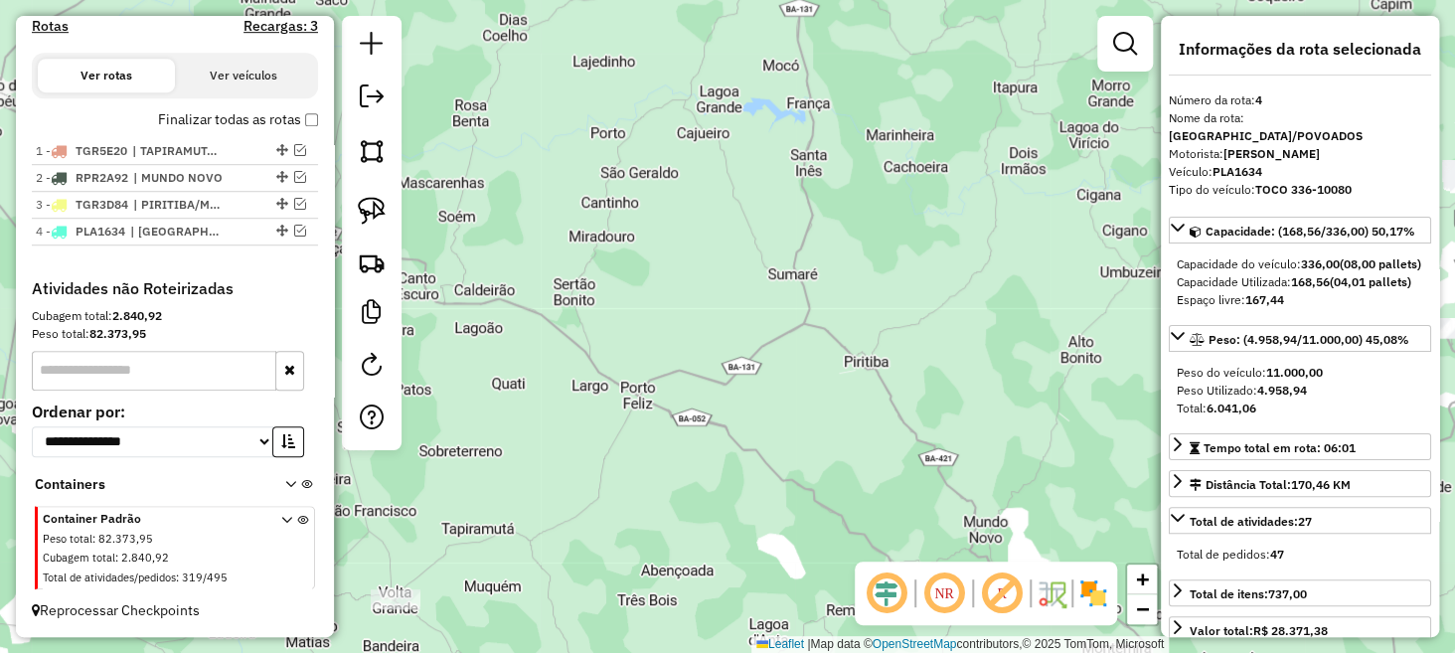
drag, startPoint x: 849, startPoint y: 267, endPoint x: 664, endPoint y: 500, distance: 297.2
click at [693, 452] on div "Janela de atendimento Grade de atendimento Capacidade Transportadoras Veículos …" at bounding box center [727, 326] width 1455 height 653
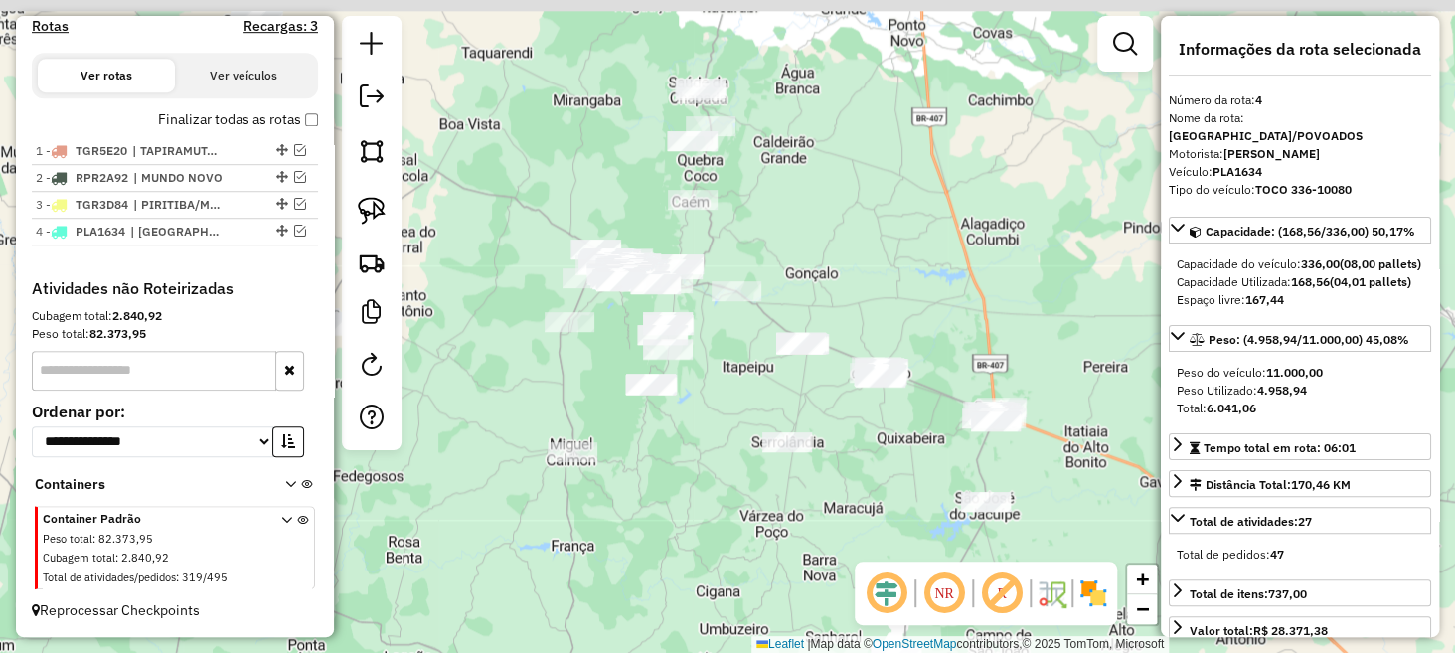
drag, startPoint x: 756, startPoint y: 318, endPoint x: 661, endPoint y: 474, distance: 182.4
click at [661, 474] on div "Janela de atendimento Grade de atendimento Capacidade Transportadoras Veículos …" at bounding box center [727, 326] width 1455 height 653
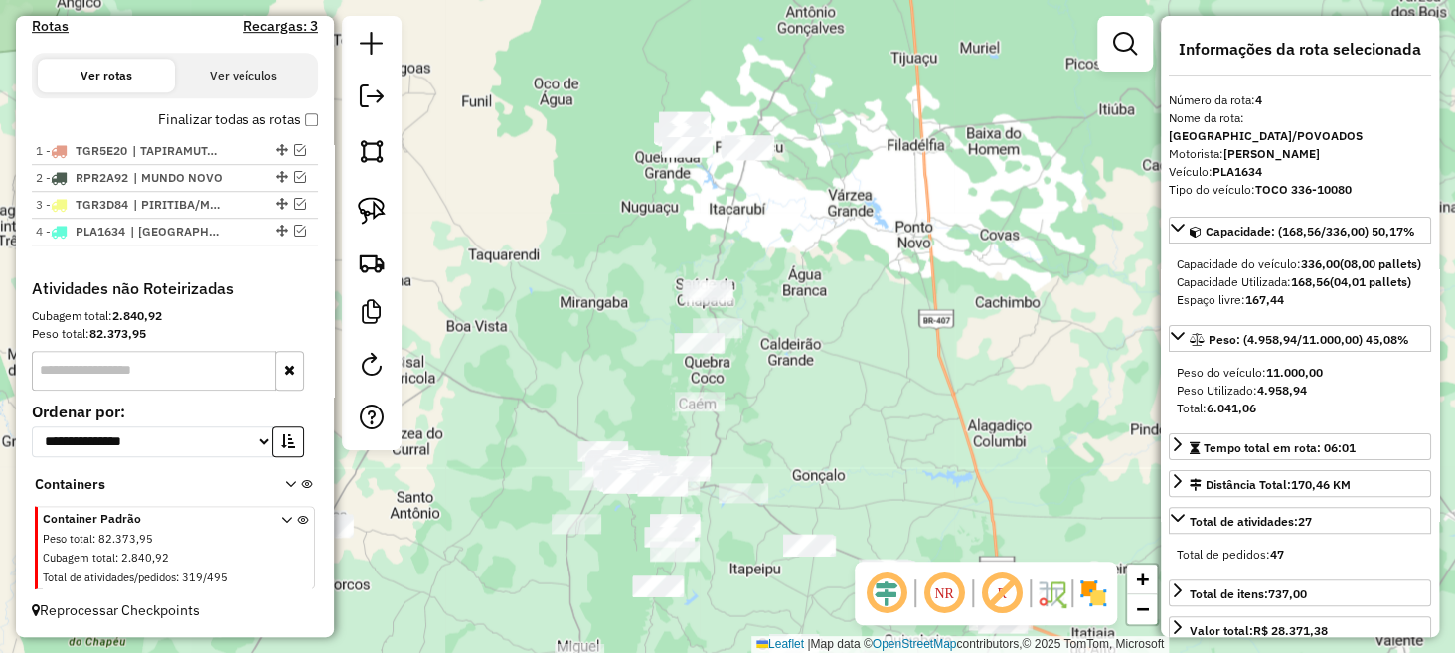
drag, startPoint x: 804, startPoint y: 114, endPoint x: 807, endPoint y: 337, distance: 222.7
click at [809, 337] on div "Janela de atendimento Grade de atendimento Capacidade Transportadoras Veículos …" at bounding box center [727, 326] width 1455 height 653
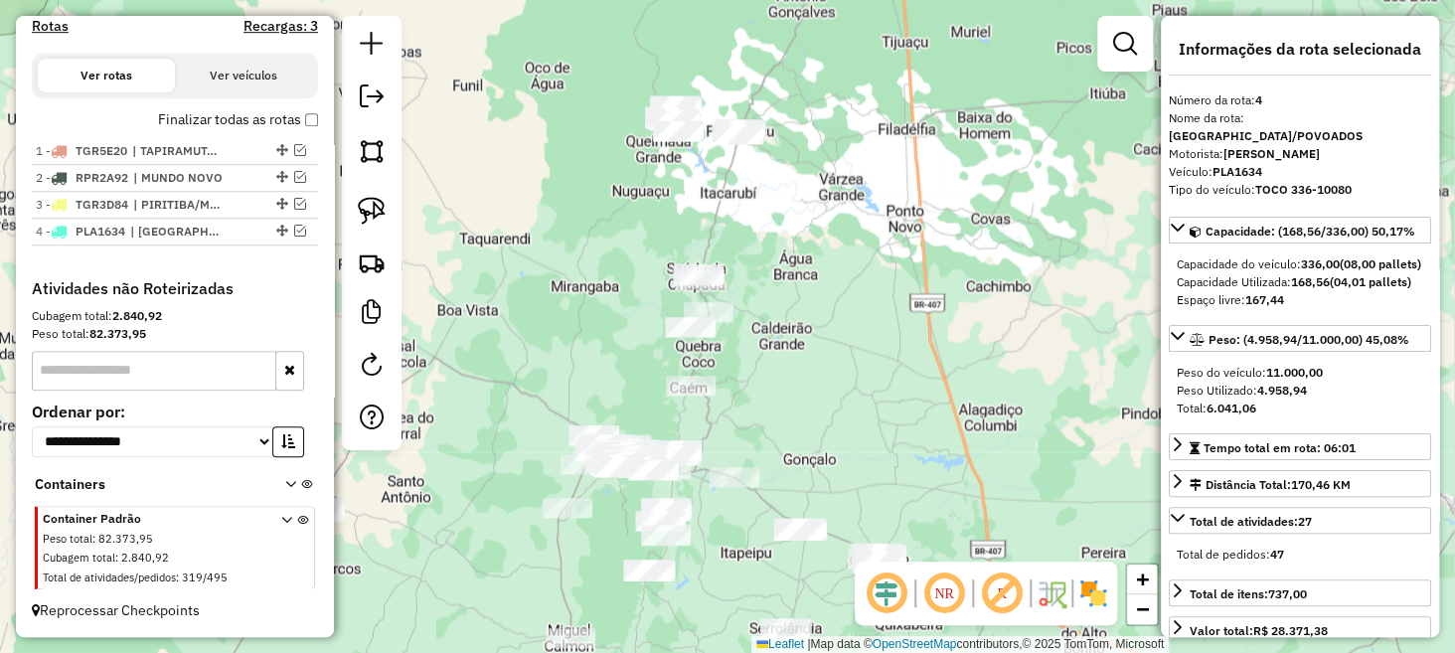
drag, startPoint x: 831, startPoint y: 288, endPoint x: 876, endPoint y: 225, distance: 77.8
click at [876, 225] on div "Janela de atendimento Grade de atendimento Capacidade Transportadoras Veículos …" at bounding box center [727, 326] width 1455 height 653
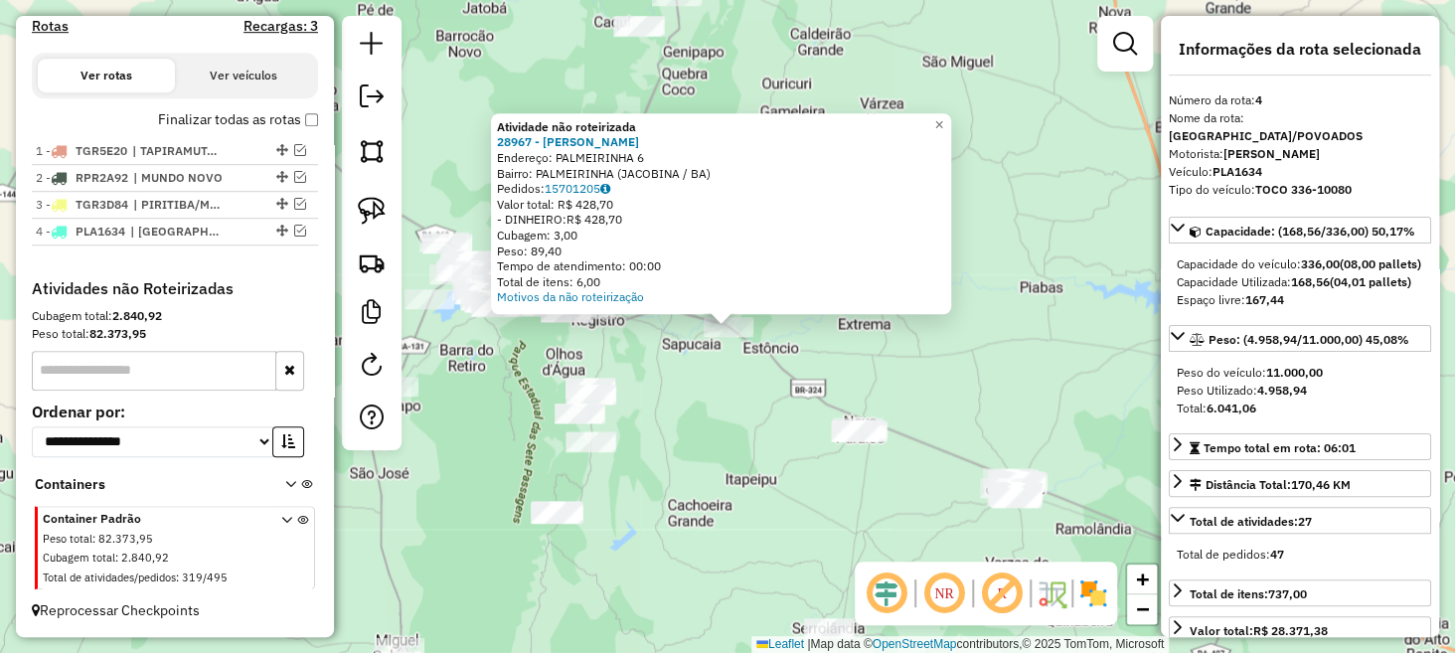
click at [722, 412] on div "Atividade não roteirizada 28967 - MERCADaO SaO [PERSON_NAME]: PALMEIRINHA 6 Bai…" at bounding box center [727, 326] width 1455 height 653
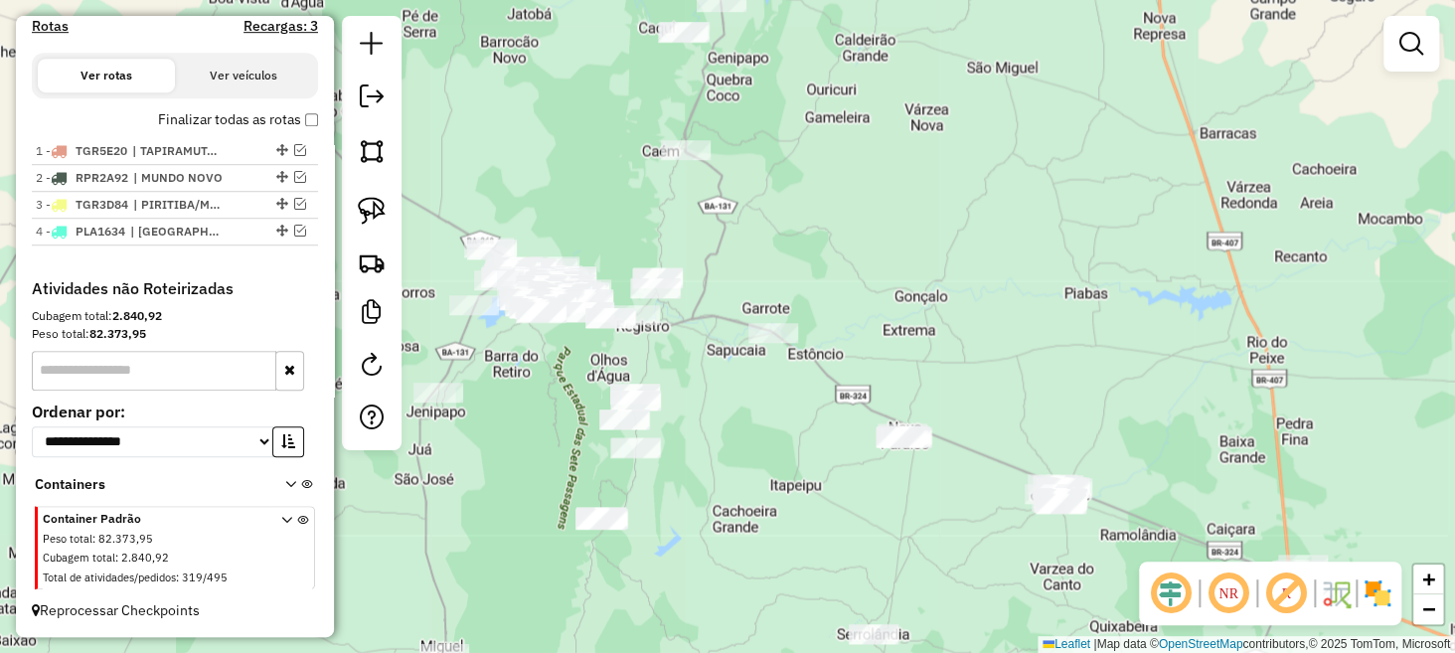
drag, startPoint x: 671, startPoint y: 376, endPoint x: 716, endPoint y: 382, distance: 45.1
click at [716, 382] on div "Janela de atendimento Grade de atendimento Capacidade Transportadoras Veículos …" at bounding box center [727, 326] width 1455 height 653
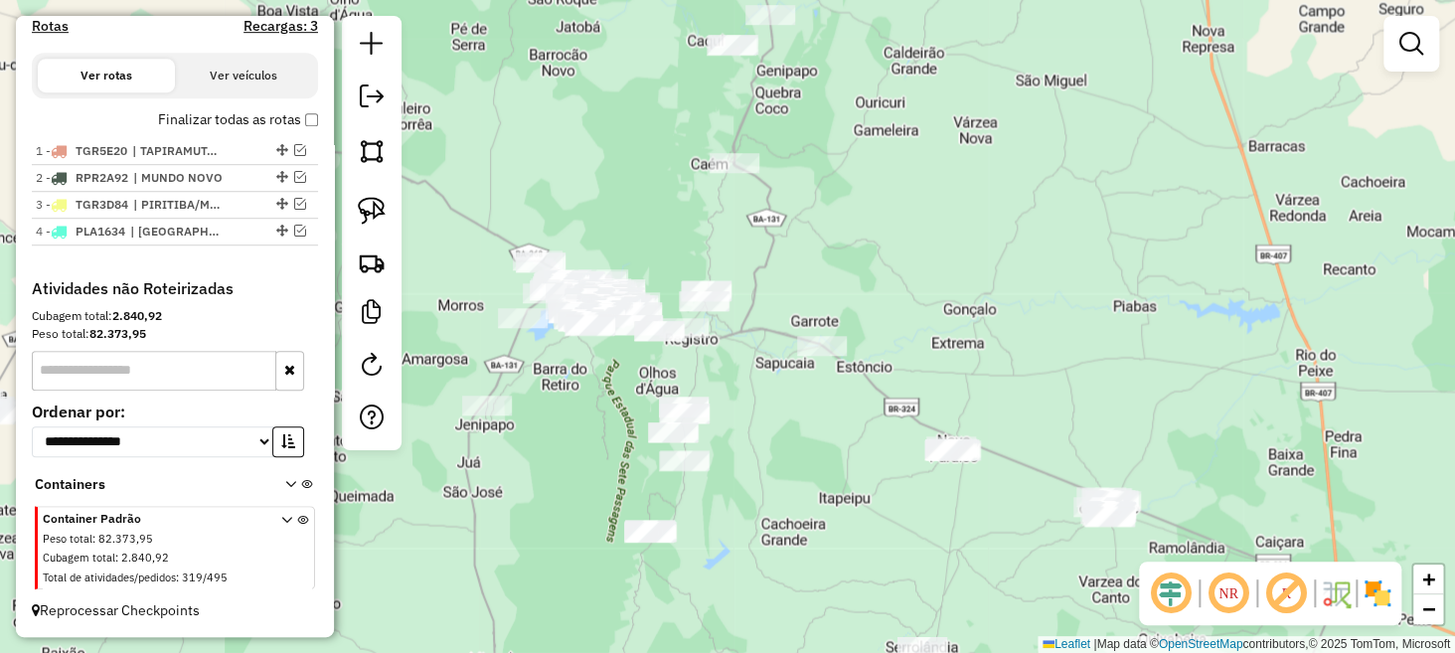
drag, startPoint x: 738, startPoint y: 395, endPoint x: 821, endPoint y: 416, distance: 86.1
click at [821, 416] on div "Janela de atendimento Grade de atendimento Capacidade Transportadoras Veículos …" at bounding box center [727, 326] width 1455 height 653
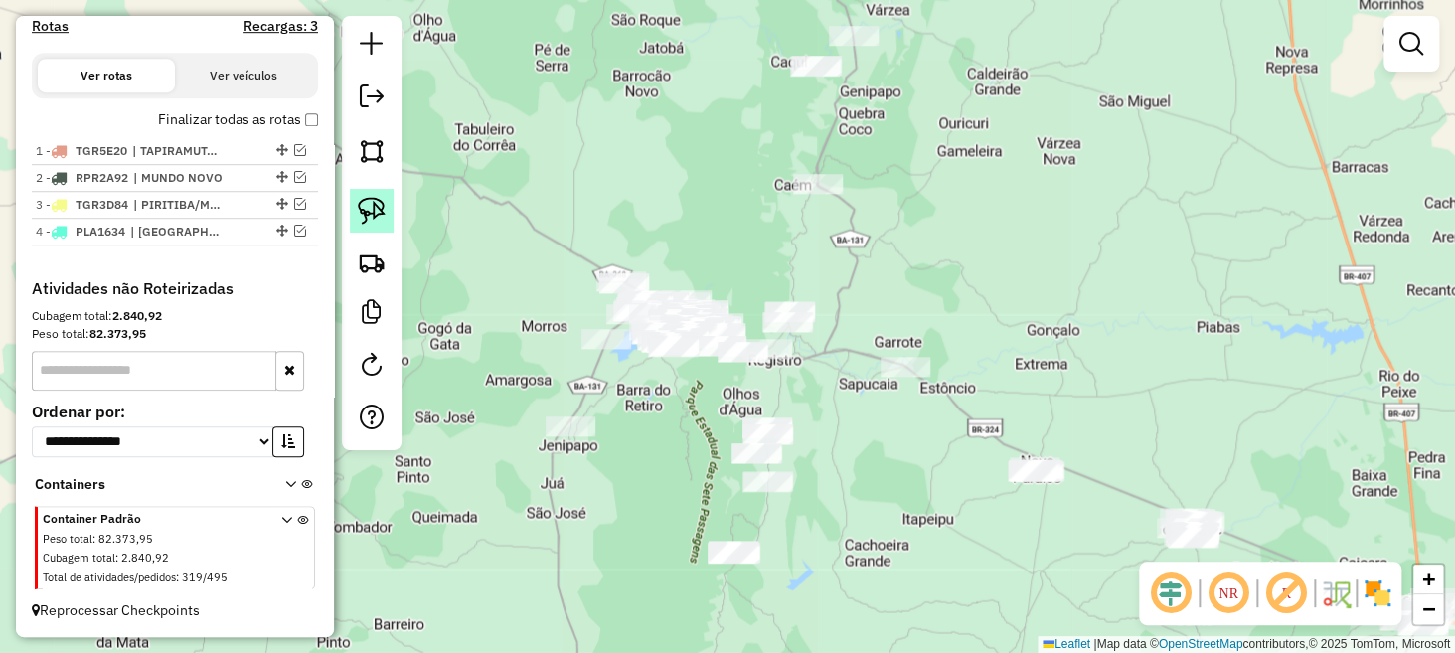
click at [375, 203] on img at bounding box center [372, 211] width 28 height 28
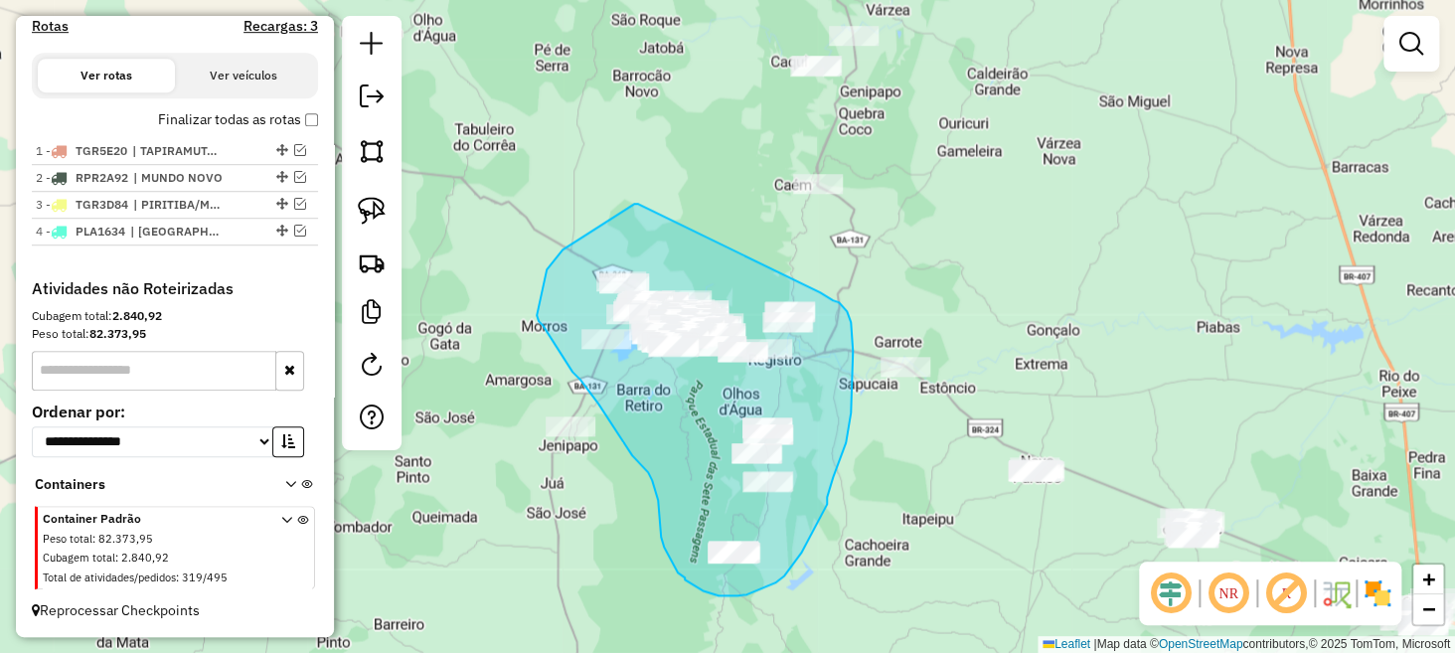
drag, startPoint x: 634, startPoint y: 204, endPoint x: 820, endPoint y: 292, distance: 205.9
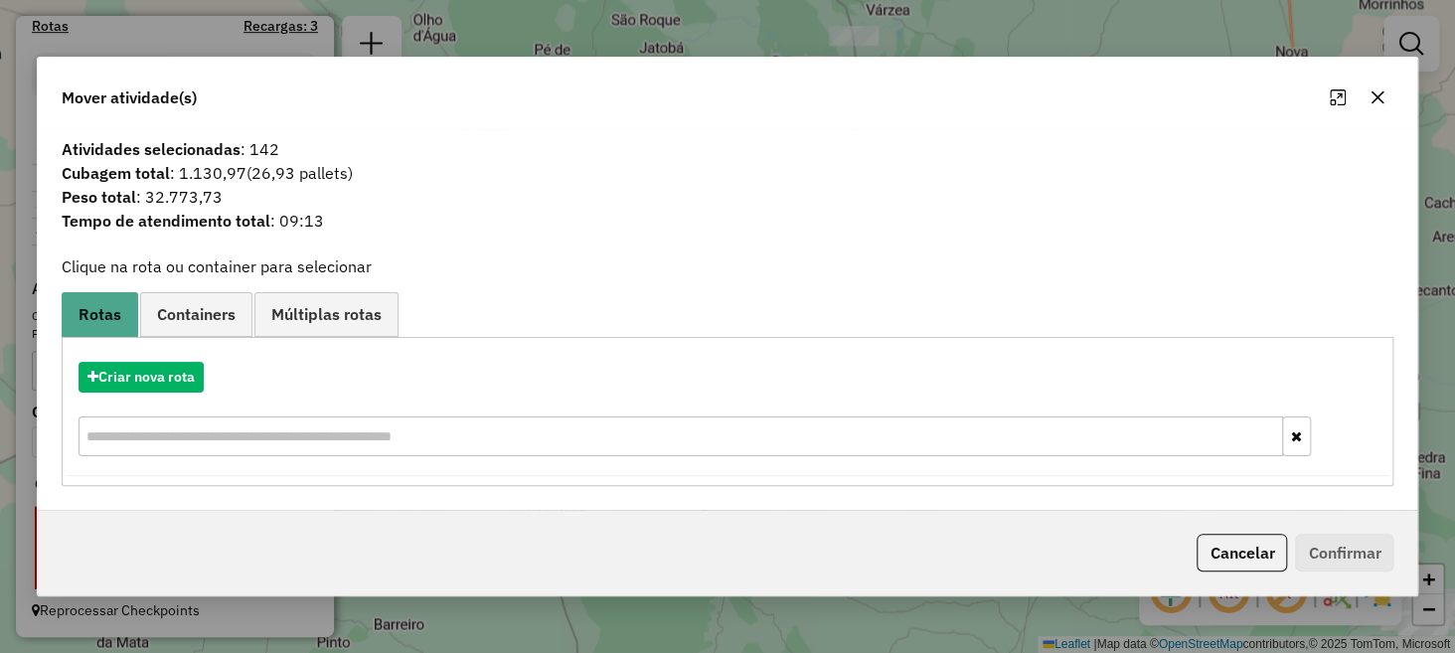
click at [1377, 104] on icon "button" at bounding box center [1378, 97] width 16 height 16
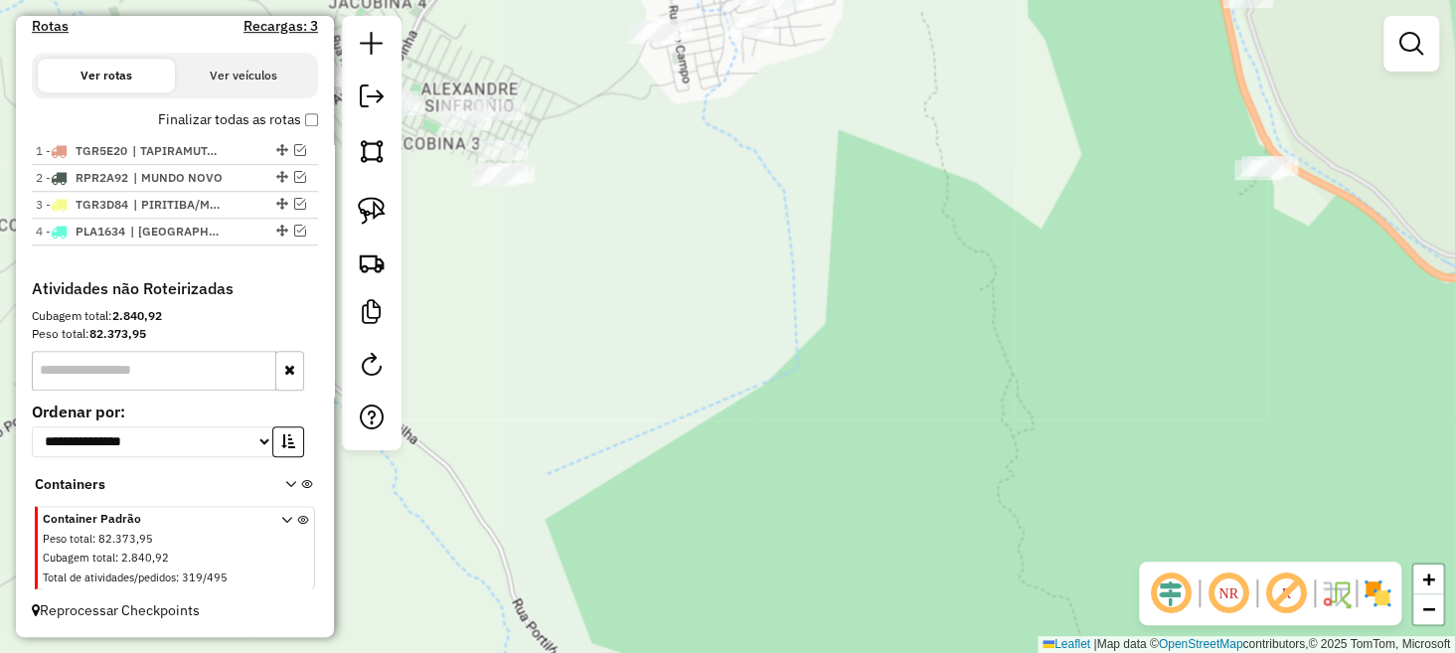
drag, startPoint x: 782, startPoint y: 111, endPoint x: 772, endPoint y: 390, distance: 278.5
click at [772, 388] on div "Janela de atendimento Grade de atendimento Capacidade Transportadoras Veículos …" at bounding box center [727, 326] width 1455 height 653
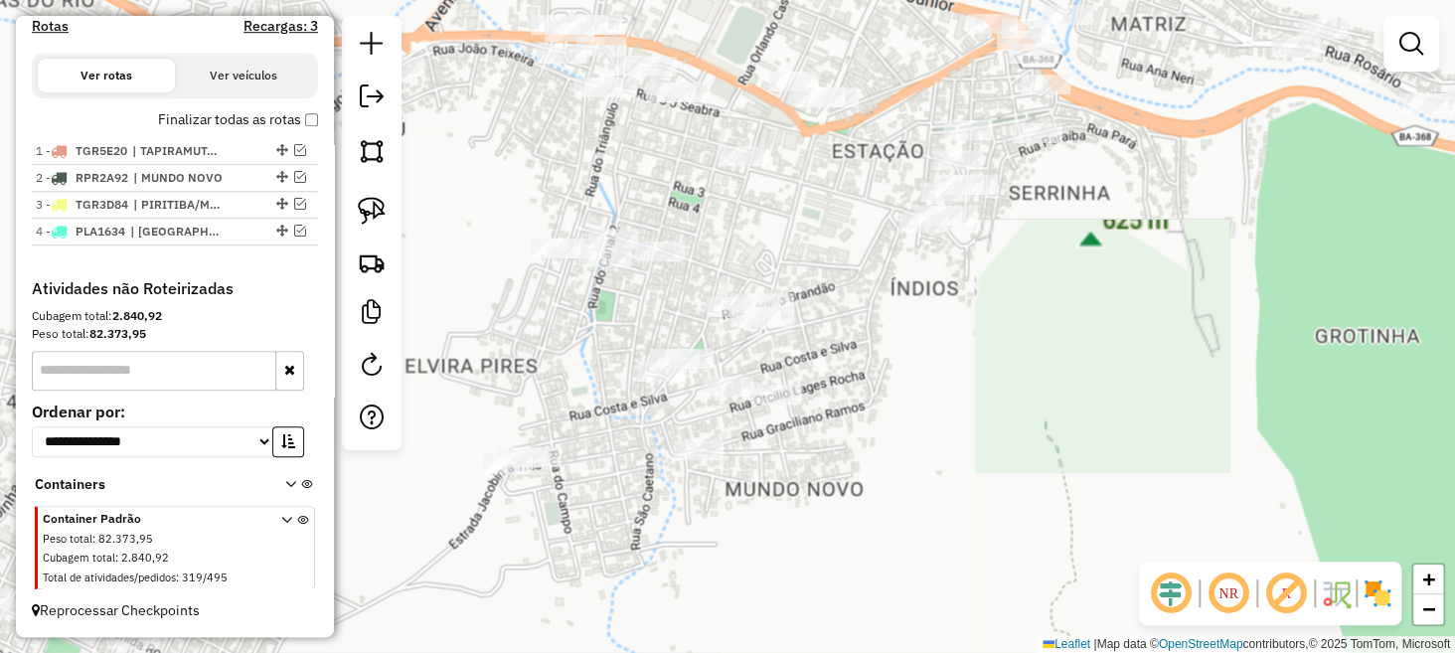
drag, startPoint x: 875, startPoint y: 223, endPoint x: 862, endPoint y: 292, distance: 70.8
click at [899, 309] on div "Janela de atendimento Grade de atendimento Capacidade Transportadoras Veículos …" at bounding box center [727, 326] width 1455 height 653
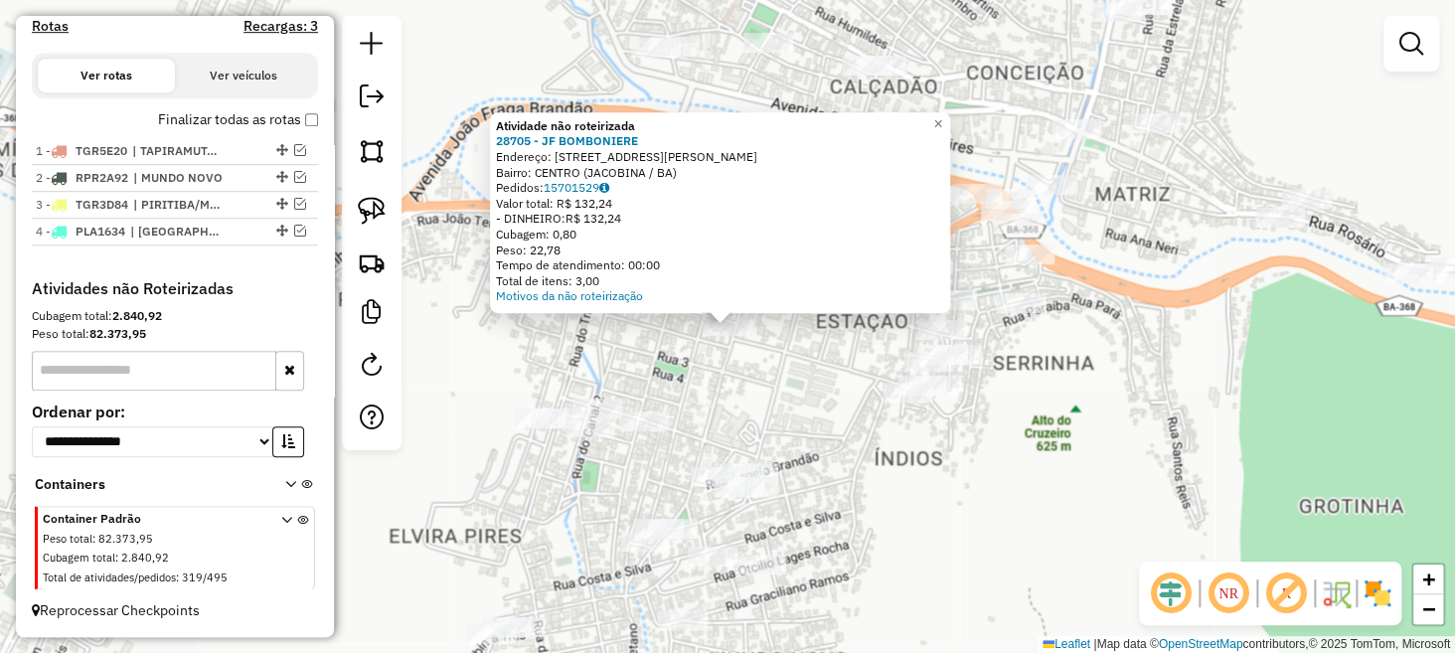
click at [665, 359] on div "Atividade não roteirizada 28705 - JF BOMBONIERE Endereço: [STREET_ADDRESS] Pedi…" at bounding box center [727, 326] width 1455 height 653
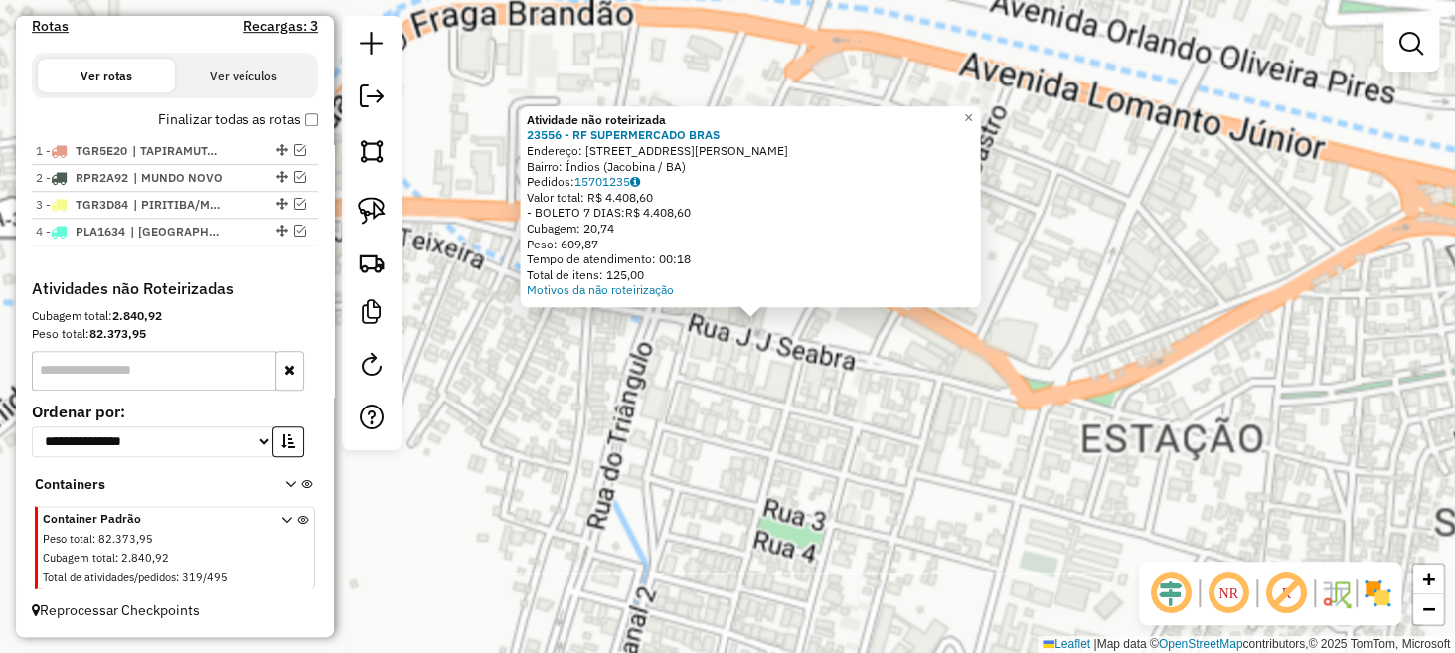
click at [700, 366] on div "Atividade não roteirizada 23556 - RF SUPERMERCADO BRAS Endereço: [STREET_ADDRES…" at bounding box center [727, 326] width 1455 height 653
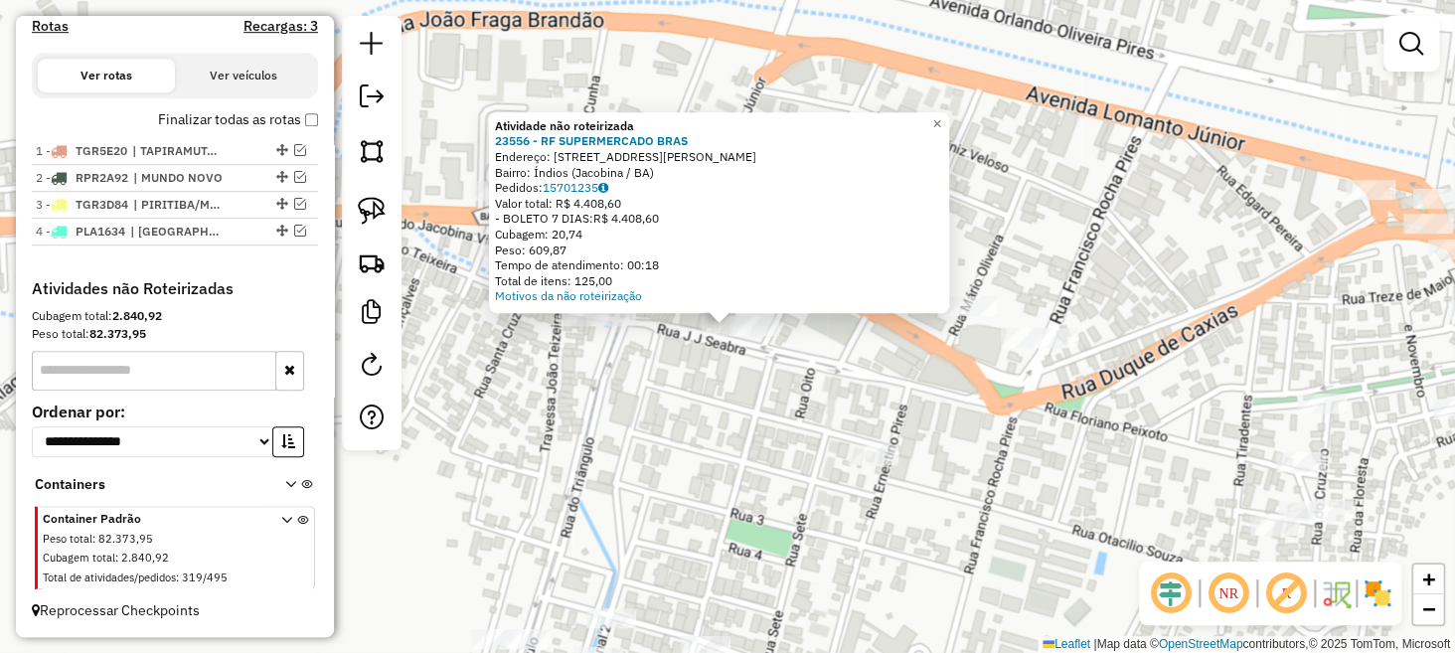
click at [715, 342] on div "Atividade não roteirizada 23556 - RF SUPERMERCADO BRAS Endereço: [STREET_ADDRES…" at bounding box center [727, 326] width 1455 height 653
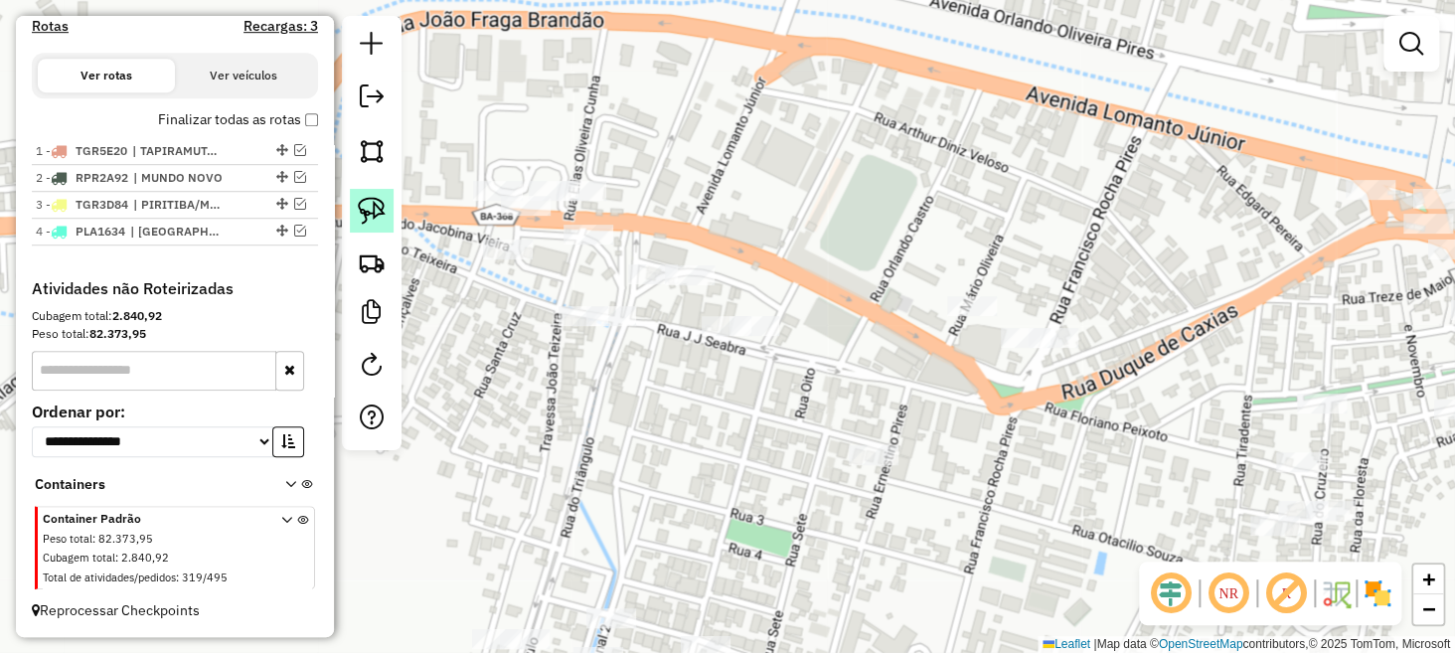
click at [383, 222] on img at bounding box center [372, 211] width 28 height 28
drag, startPoint x: 781, startPoint y: 308, endPoint x: 768, endPoint y: 365, distance: 58.1
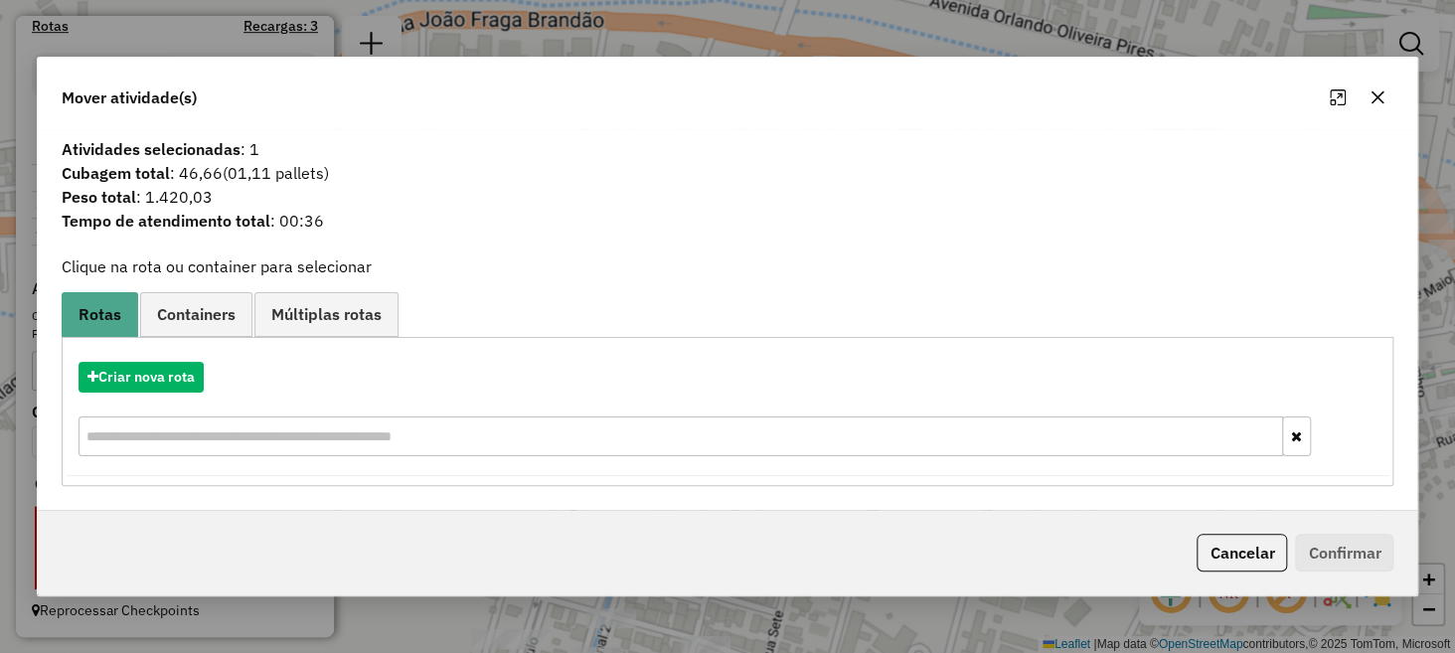
click at [1382, 94] on icon "button" at bounding box center [1378, 97] width 16 height 16
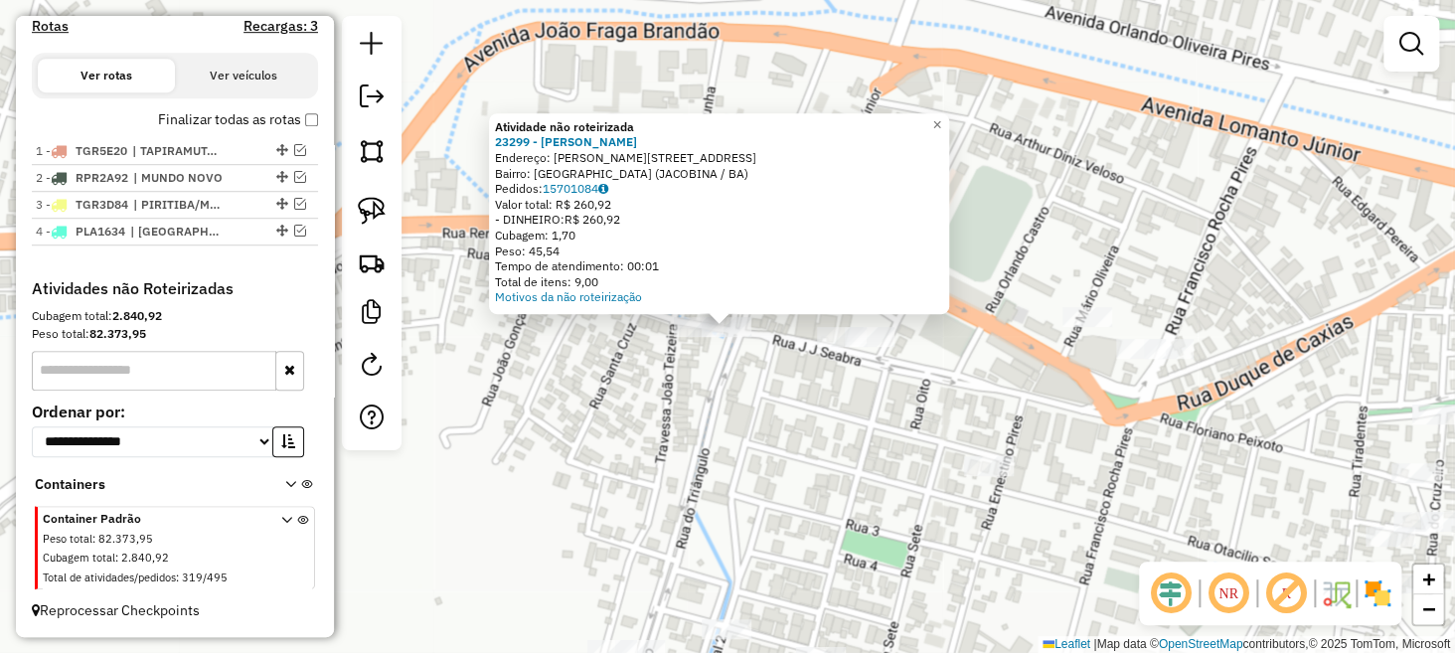
click at [666, 369] on div "Atividade não roteirizada 23299 - ESDRAS DA SILVA SOUZ Endereço: [STREET_ADDRES…" at bounding box center [727, 326] width 1455 height 653
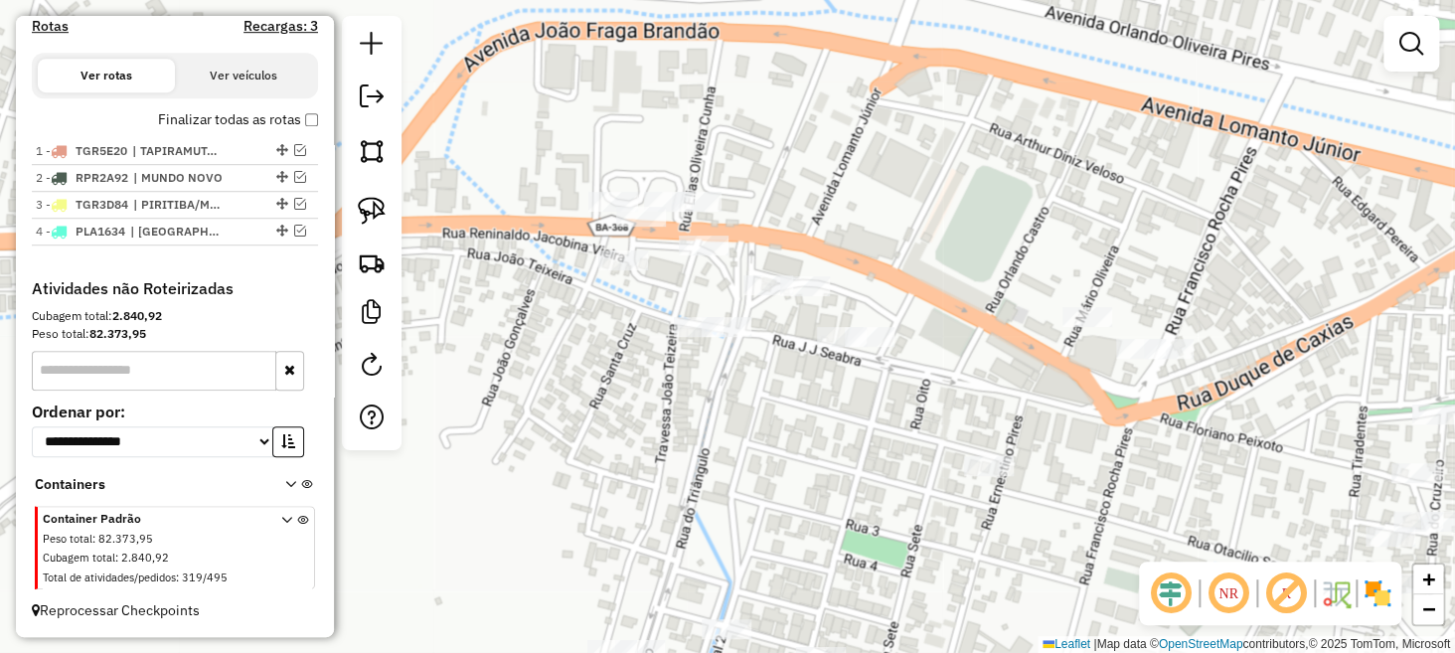
click at [864, 405] on div "Janela de atendimento Grade de atendimento Capacidade Transportadoras Veículos …" at bounding box center [727, 326] width 1455 height 653
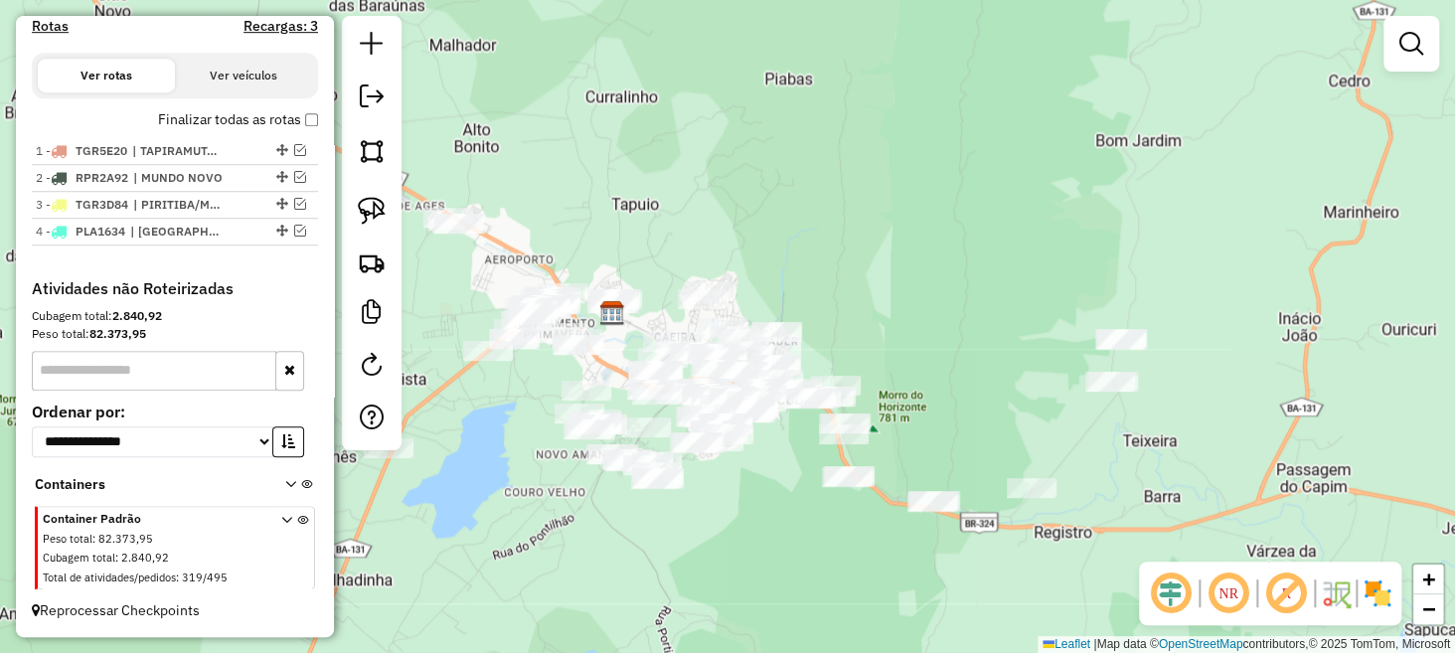
drag, startPoint x: 1069, startPoint y: 362, endPoint x: 763, endPoint y: 267, distance: 320.4
click at [785, 279] on div "Janela de atendimento Grade de atendimento Capacidade Transportadoras Veículos …" at bounding box center [727, 326] width 1455 height 653
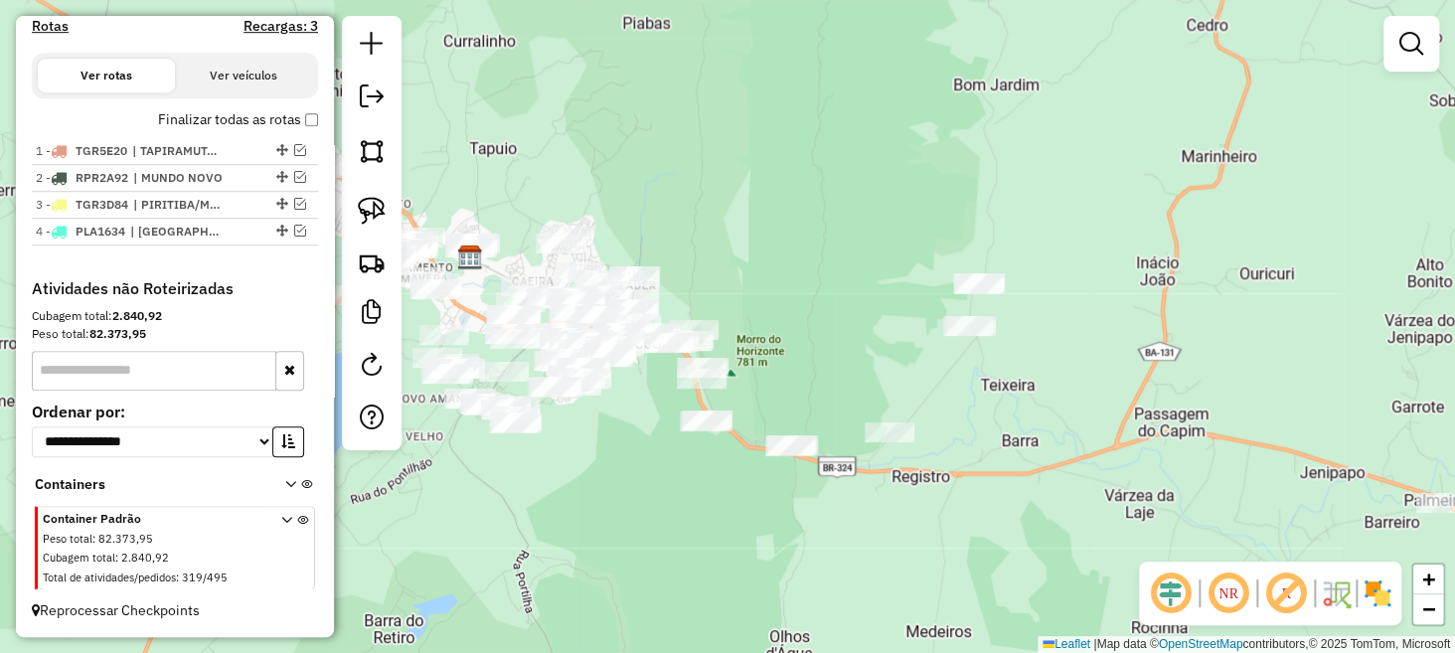
drag, startPoint x: 989, startPoint y: 423, endPoint x: 861, endPoint y: 634, distance: 247.6
click at [875, 644] on div "Janela de atendimento Grade de atendimento Capacidade Transportadoras Veículos …" at bounding box center [727, 326] width 1455 height 653
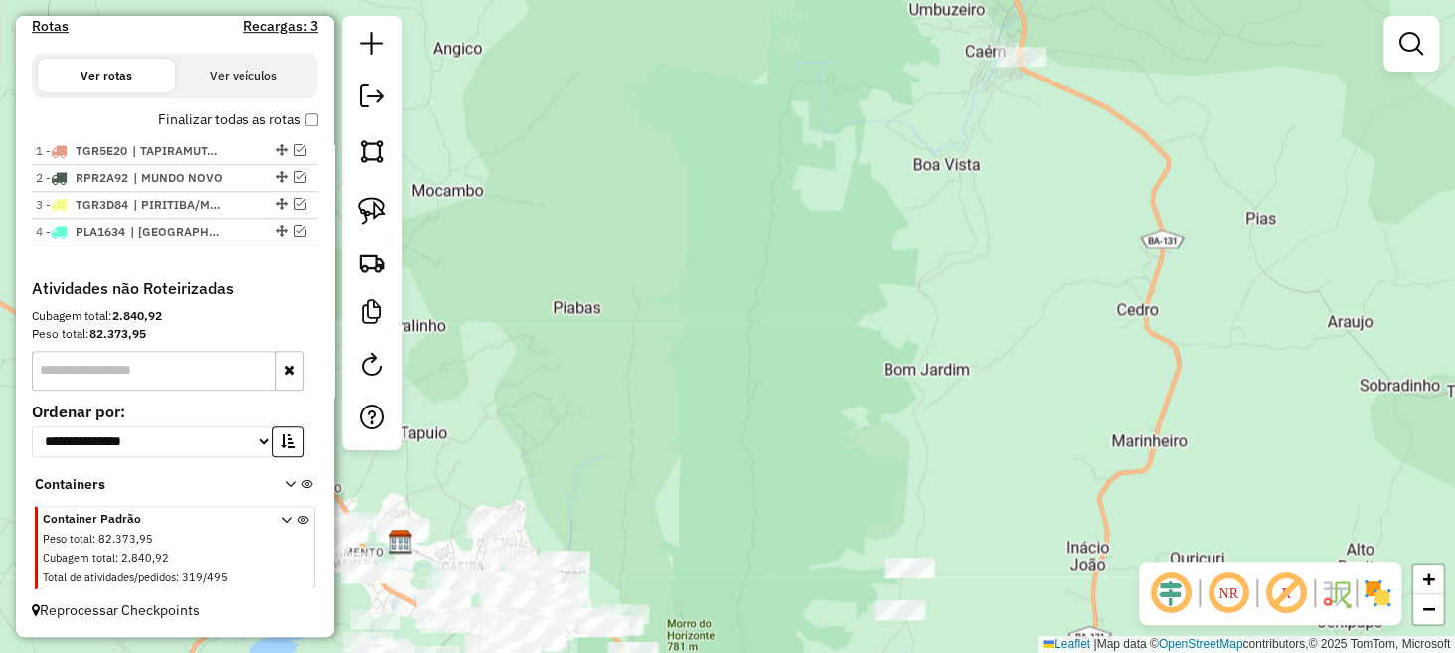
drag, startPoint x: 900, startPoint y: 160, endPoint x: 1002, endPoint y: 523, distance: 377.0
click at [1014, 531] on div "Janela de atendimento Grade de atendimento Capacidade Transportadoras Veículos …" at bounding box center [727, 326] width 1455 height 653
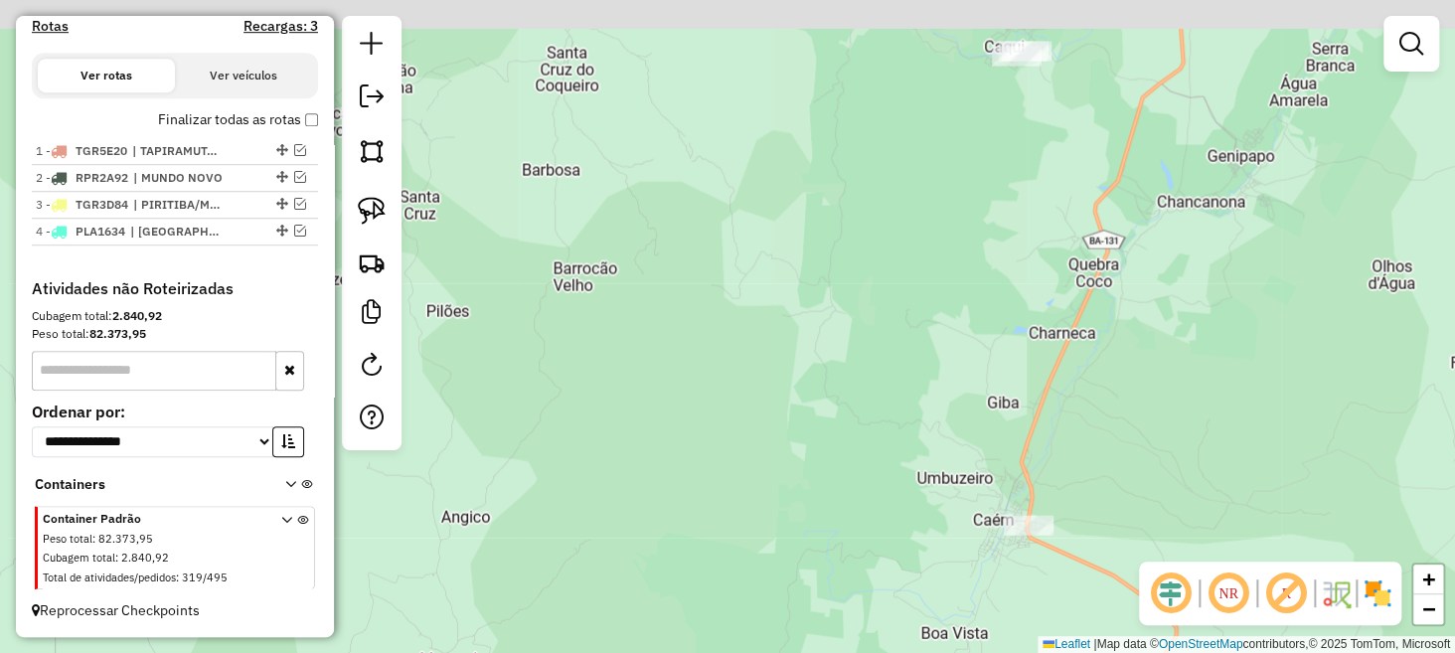
drag, startPoint x: 1019, startPoint y: 306, endPoint x: 934, endPoint y: 557, distance: 264.4
click at [943, 544] on div "Janela de atendimento Grade de atendimento Capacidade Transportadoras Veículos …" at bounding box center [727, 326] width 1455 height 653
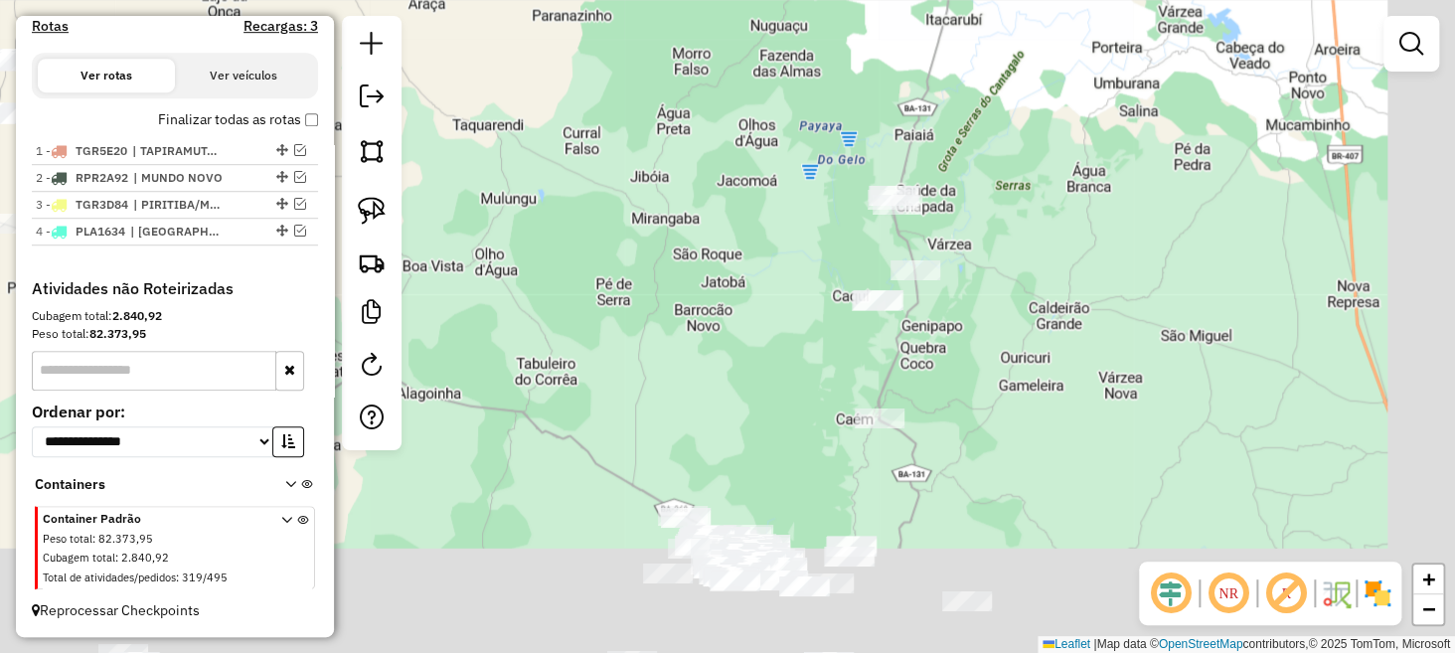
drag, startPoint x: 872, startPoint y: 443, endPoint x: 803, endPoint y: 279, distance: 177.8
click at [803, 282] on div "Janela de atendimento Grade de atendimento Capacidade Transportadoras Veículos …" at bounding box center [727, 326] width 1455 height 653
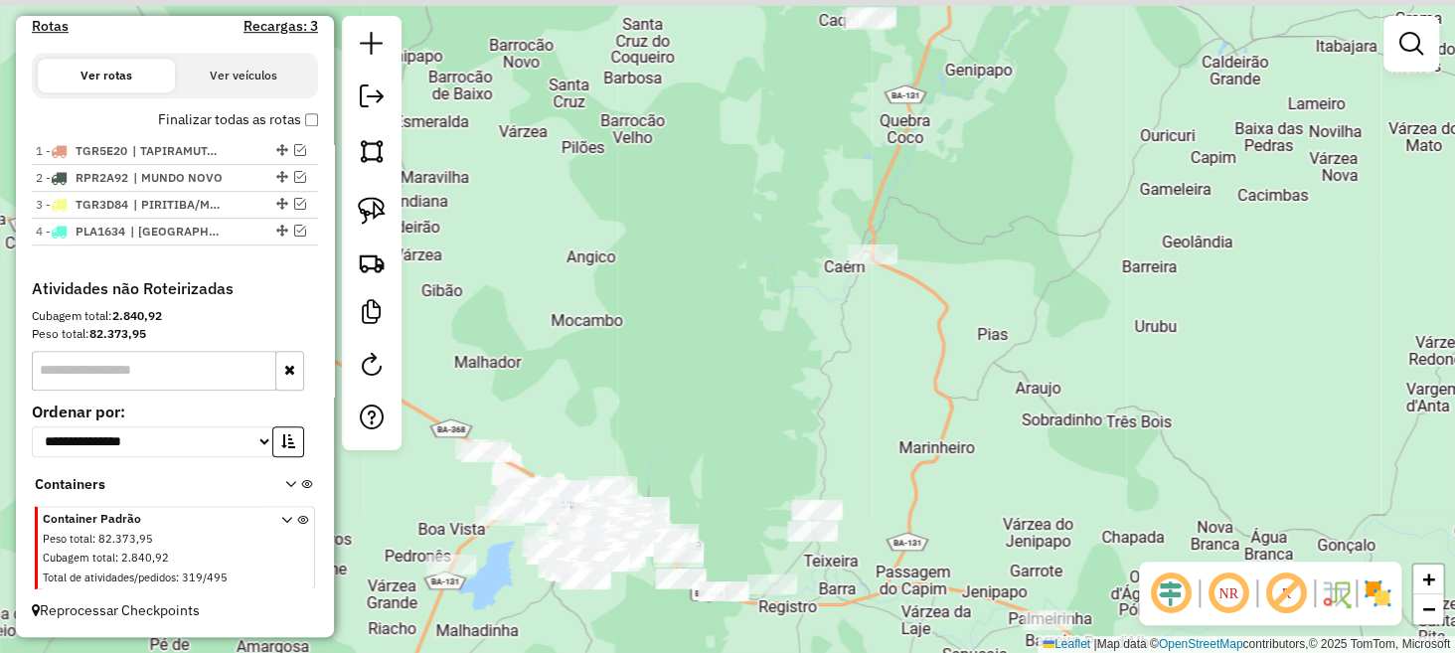
drag, startPoint x: 839, startPoint y: 332, endPoint x: 837, endPoint y: 544, distance: 211.8
click at [839, 551] on div "Janela de atendimento Grade de atendimento Capacidade Transportadoras Veículos …" at bounding box center [727, 326] width 1455 height 653
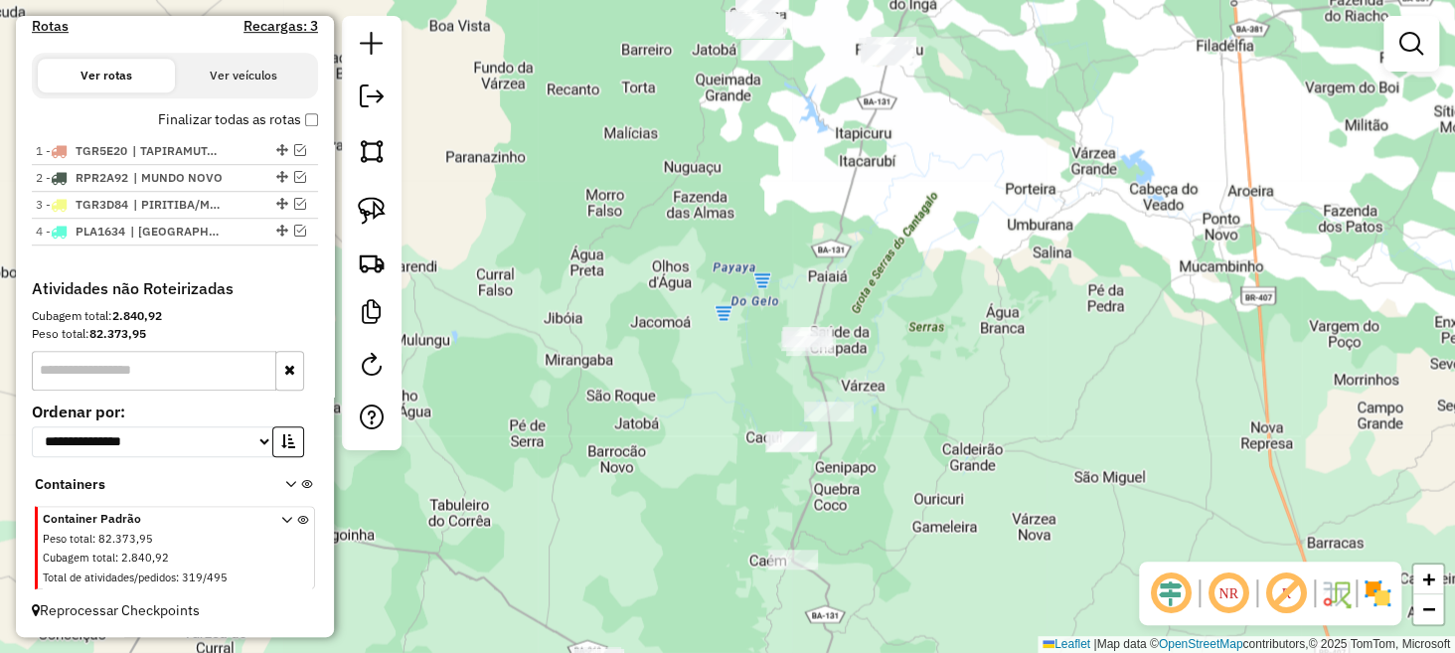
drag, startPoint x: 1008, startPoint y: 321, endPoint x: 915, endPoint y: 489, distance: 192.3
click at [915, 489] on div "Janela de atendimento Grade de atendimento Capacidade Transportadoras Veículos …" at bounding box center [727, 326] width 1455 height 653
click at [376, 215] on img at bounding box center [372, 211] width 28 height 28
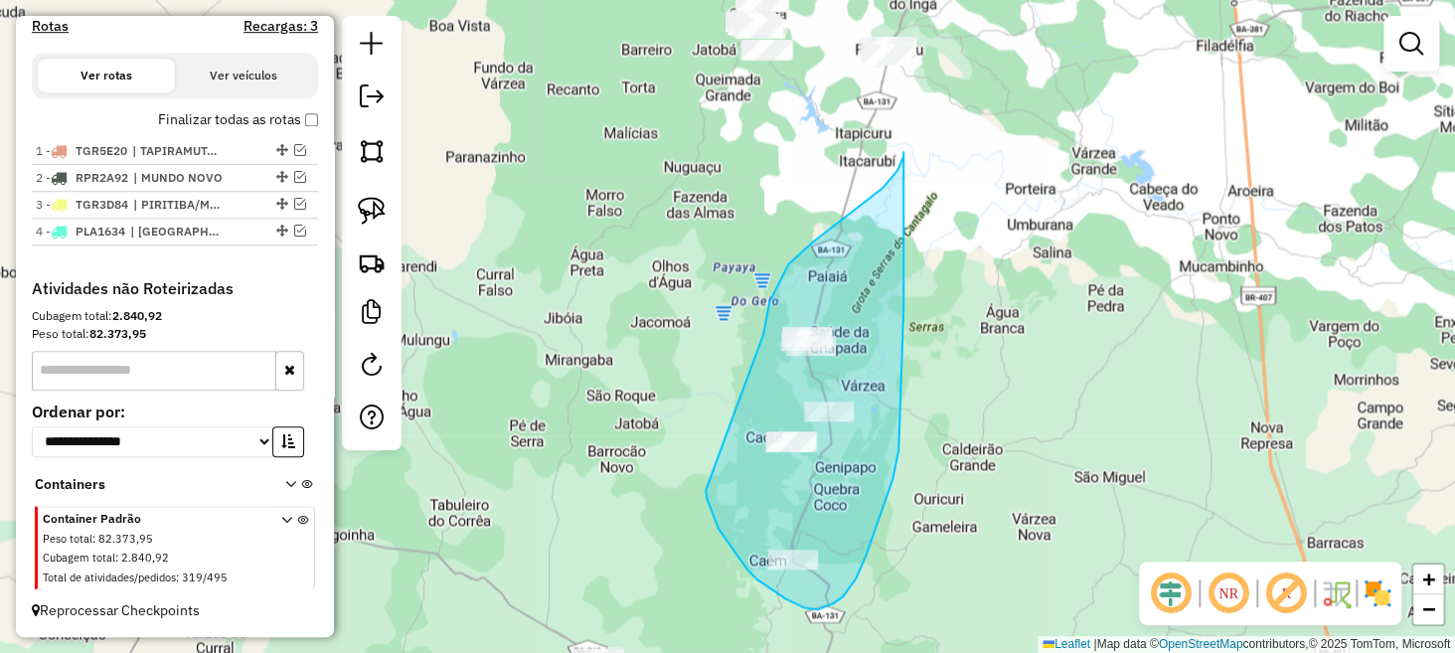
drag, startPoint x: 707, startPoint y: 498, endPoint x: 764, endPoint y: 337, distance: 170.7
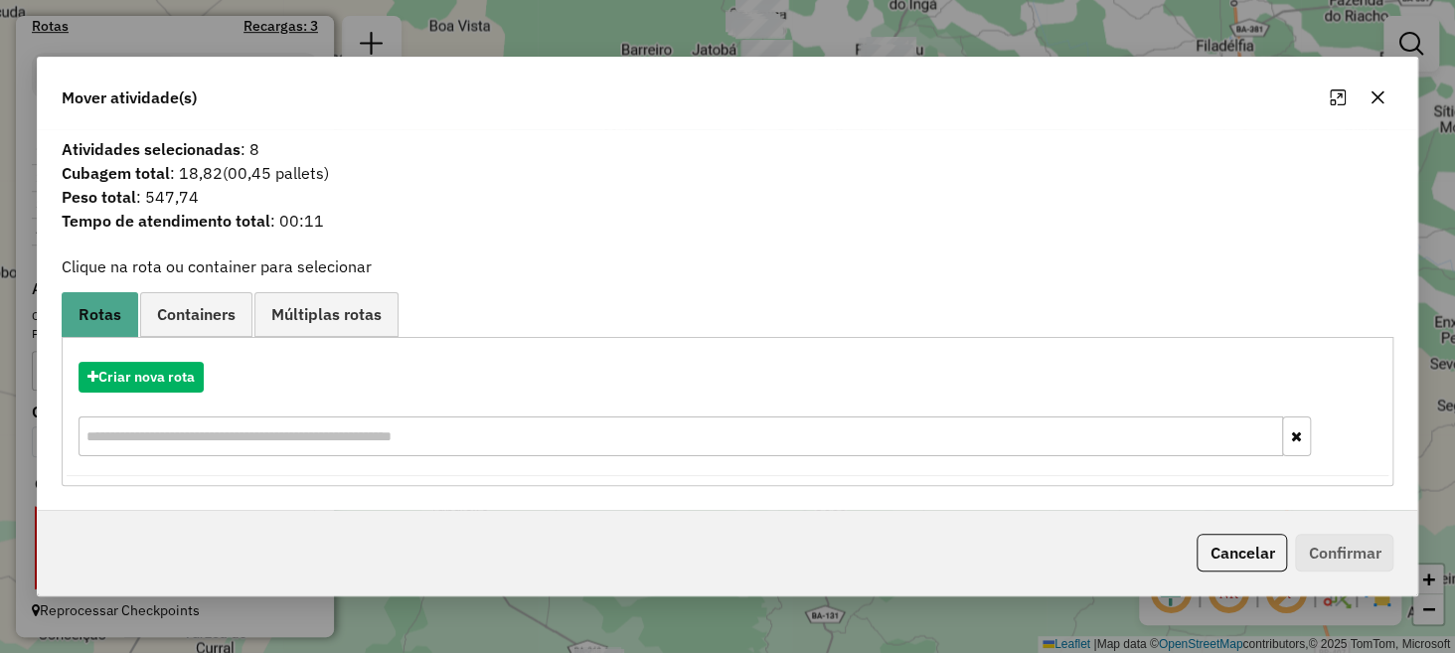
click at [1376, 93] on icon "button" at bounding box center [1378, 97] width 16 height 16
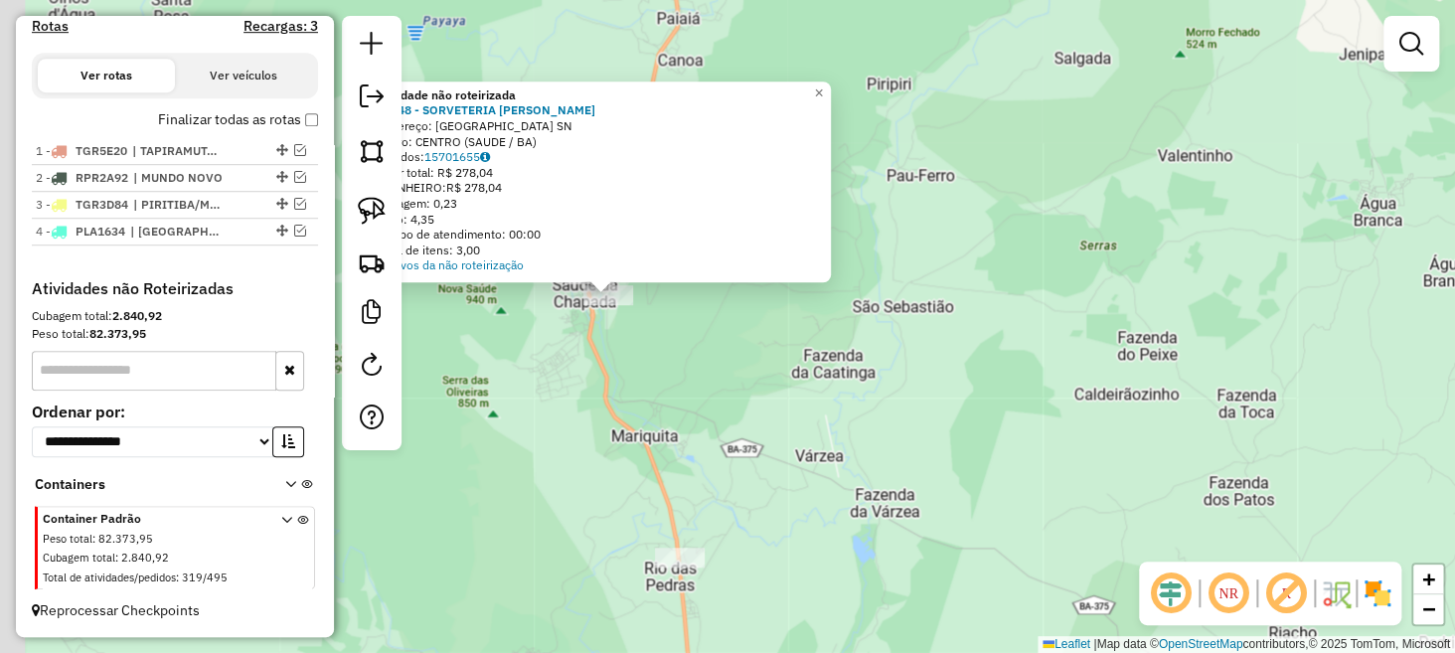
drag, startPoint x: 684, startPoint y: 407, endPoint x: 933, endPoint y: 421, distance: 248.9
click at [933, 421] on div "Atividade não roteirizada 27648 - SORVETERIA [PERSON_NAME]: RUA DO PADRO SN Bai…" at bounding box center [727, 326] width 1455 height 653
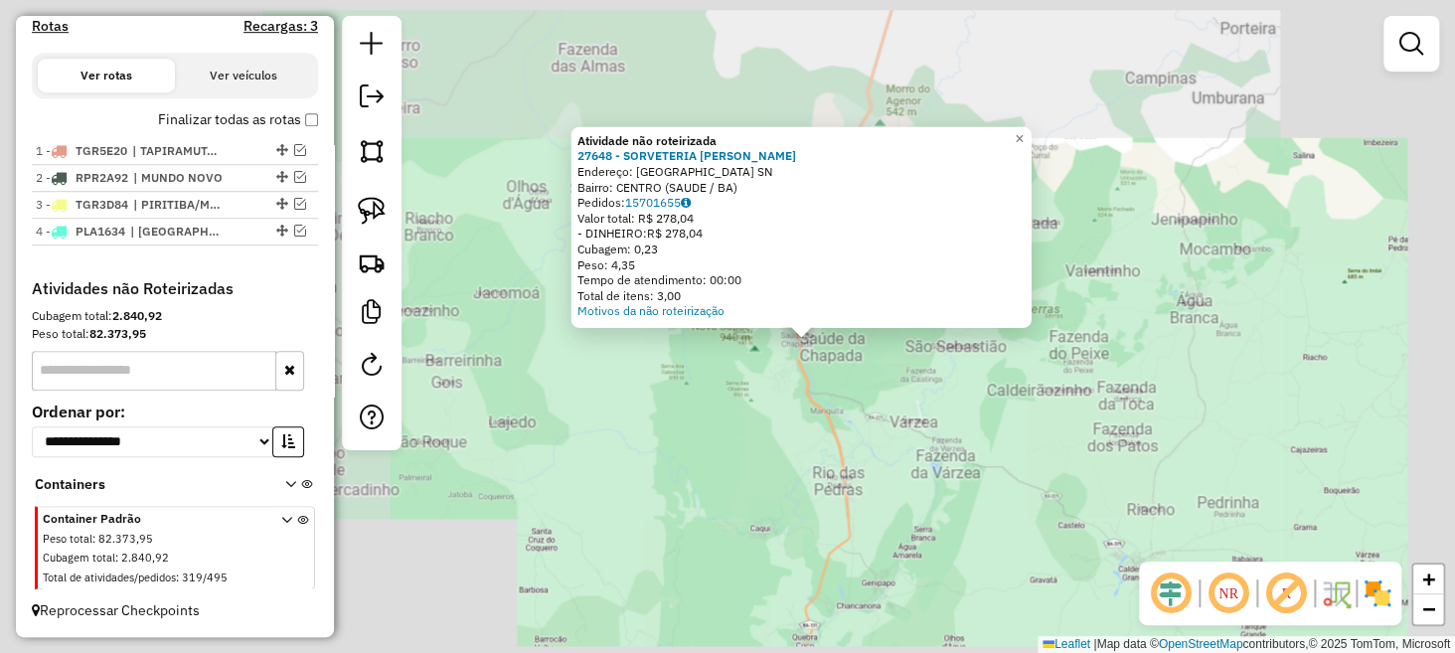
click at [862, 424] on div "Atividade não roteirizada 27648 - SORVETERIA [PERSON_NAME]: RUA DO PADRO SN Bai…" at bounding box center [727, 326] width 1455 height 653
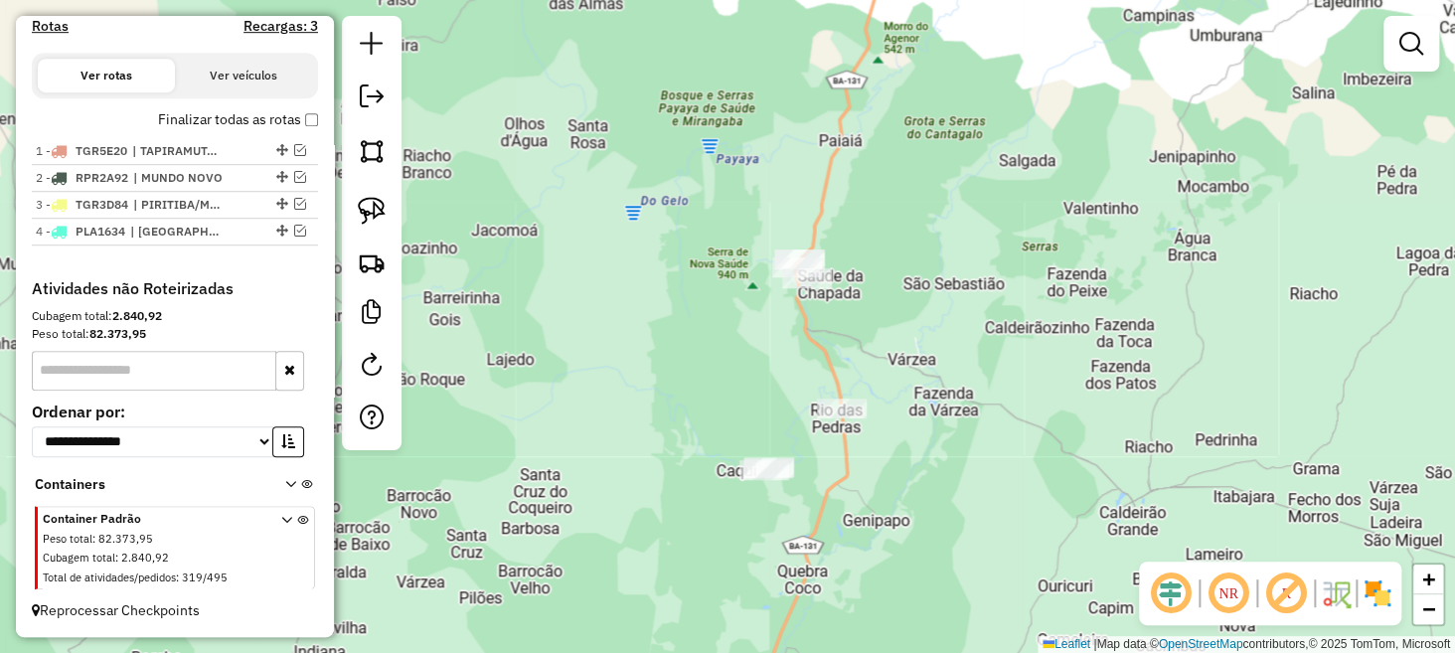
drag, startPoint x: 889, startPoint y: 471, endPoint x: 918, endPoint y: 276, distance: 197.0
click at [918, 276] on div "Janela de atendimento Grade de atendimento Capacidade Transportadoras Veículos …" at bounding box center [727, 326] width 1455 height 653
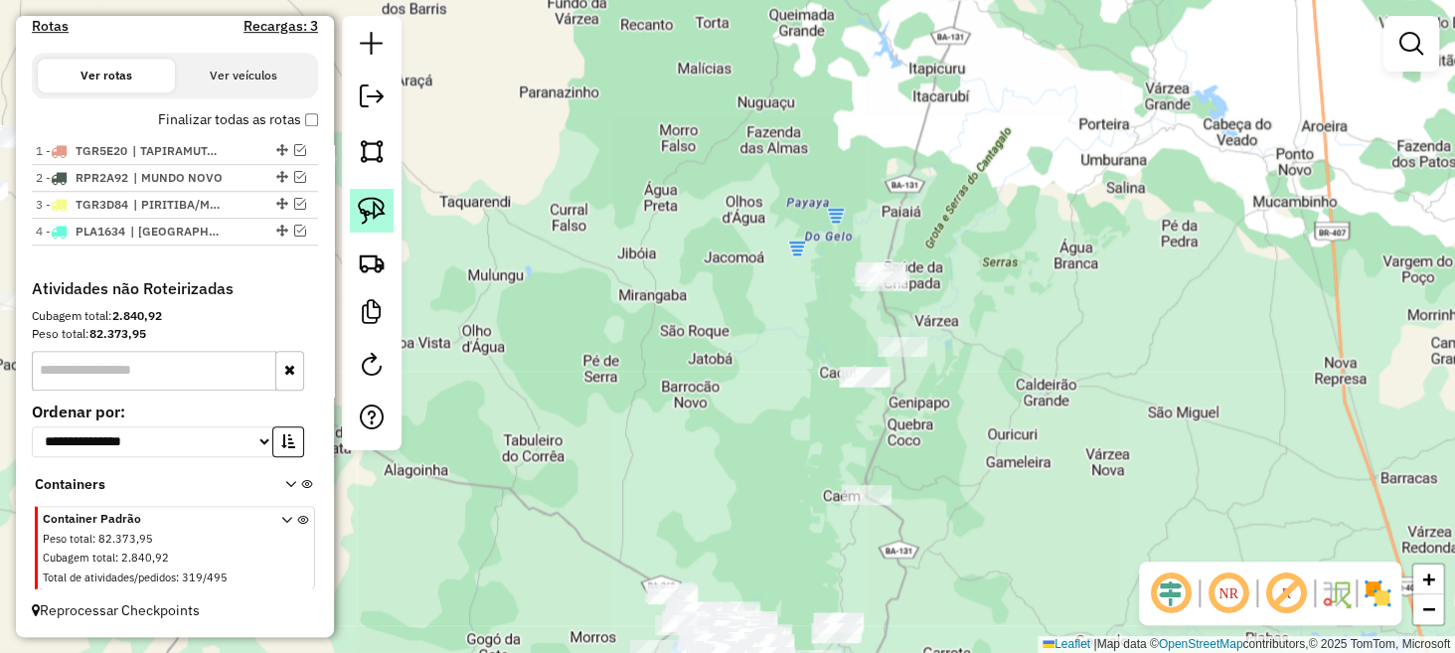
click at [377, 218] on img at bounding box center [372, 211] width 28 height 28
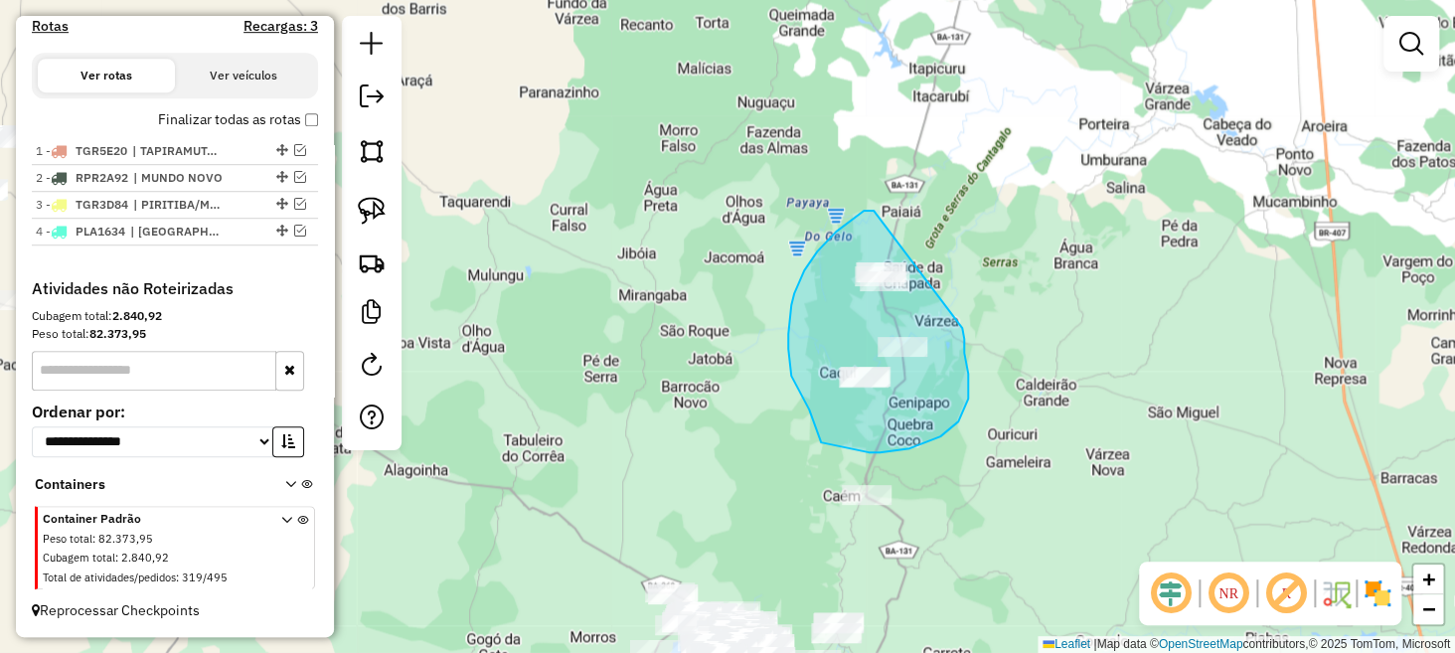
drag, startPoint x: 867, startPoint y: 211, endPoint x: 956, endPoint y: 321, distance: 142.1
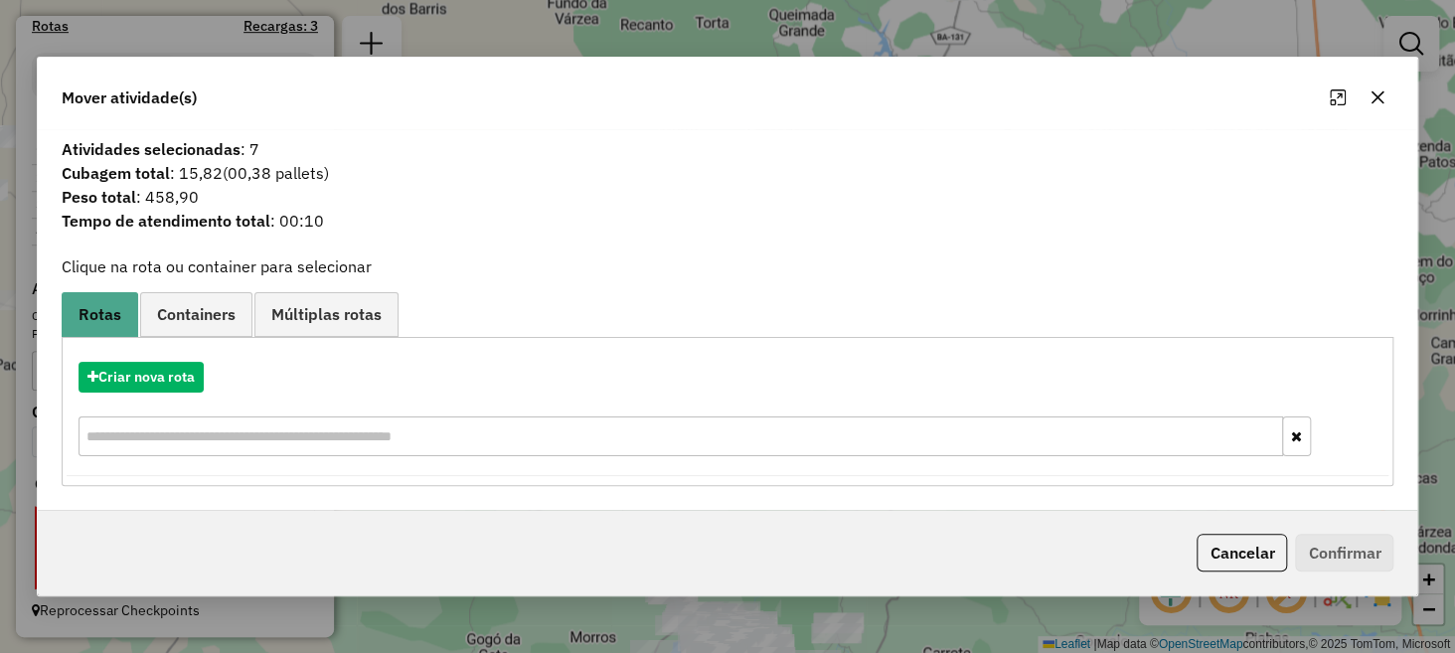
click at [1370, 95] on icon "button" at bounding box center [1378, 97] width 16 height 16
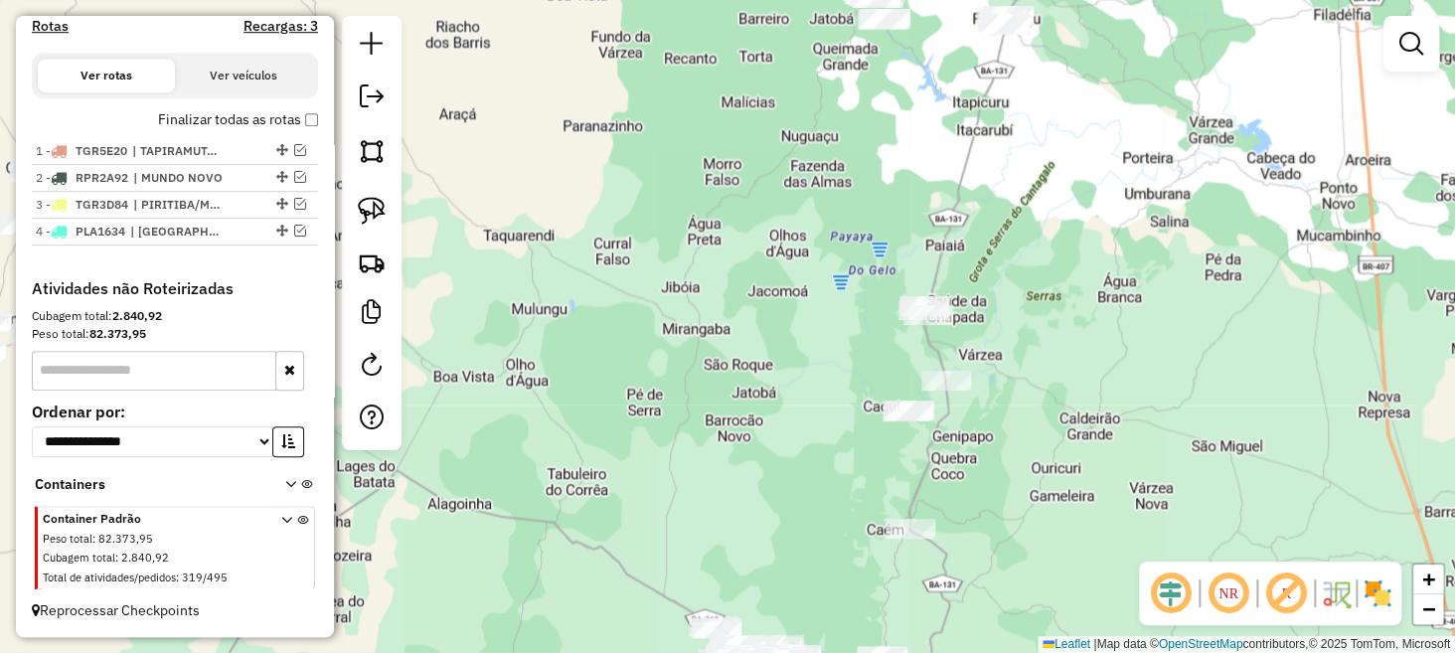
drag, startPoint x: 992, startPoint y: 232, endPoint x: 1021, endPoint y: 394, distance: 164.6
click at [1027, 394] on div "Janela de atendimento Grade de atendimento Capacidade Transportadoras Veículos …" at bounding box center [727, 326] width 1455 height 653
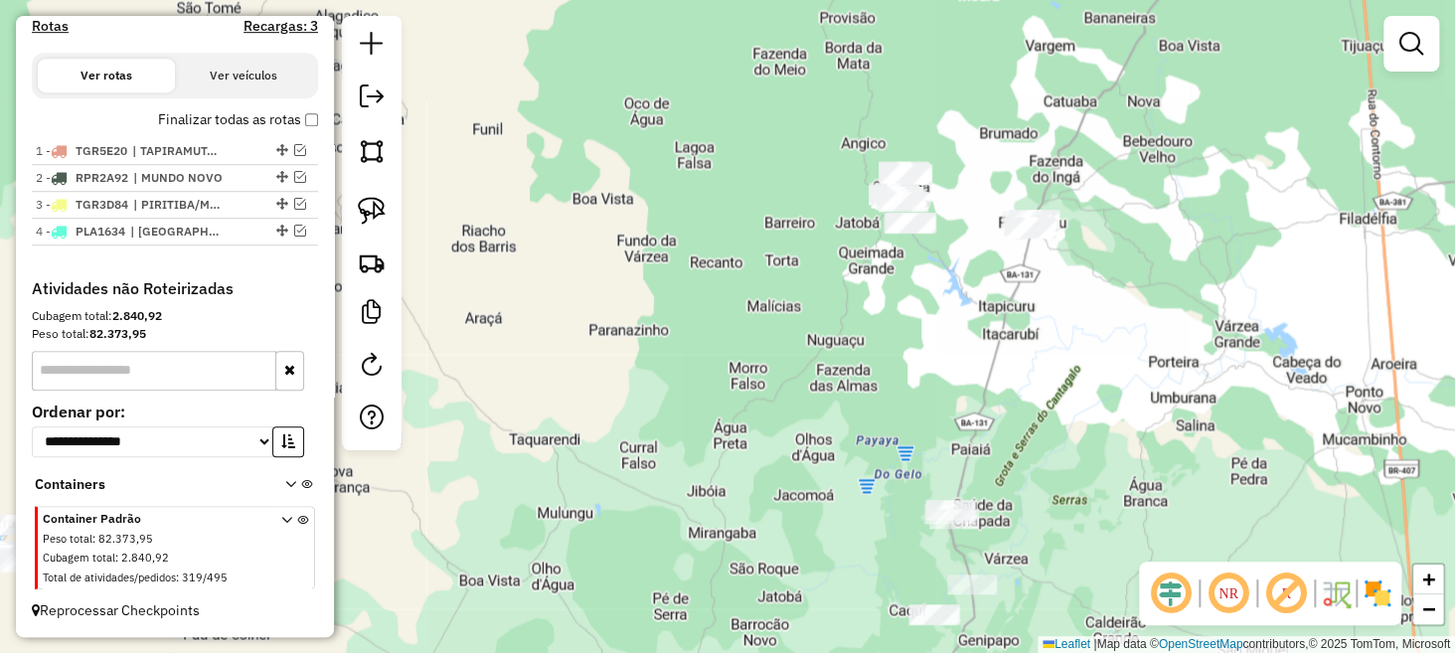
drag, startPoint x: 1076, startPoint y: 304, endPoint x: 1029, endPoint y: 354, distance: 68.2
click at [1054, 351] on div "Janela de atendimento Grade de atendimento Capacidade Transportadoras Veículos …" at bounding box center [727, 326] width 1455 height 653
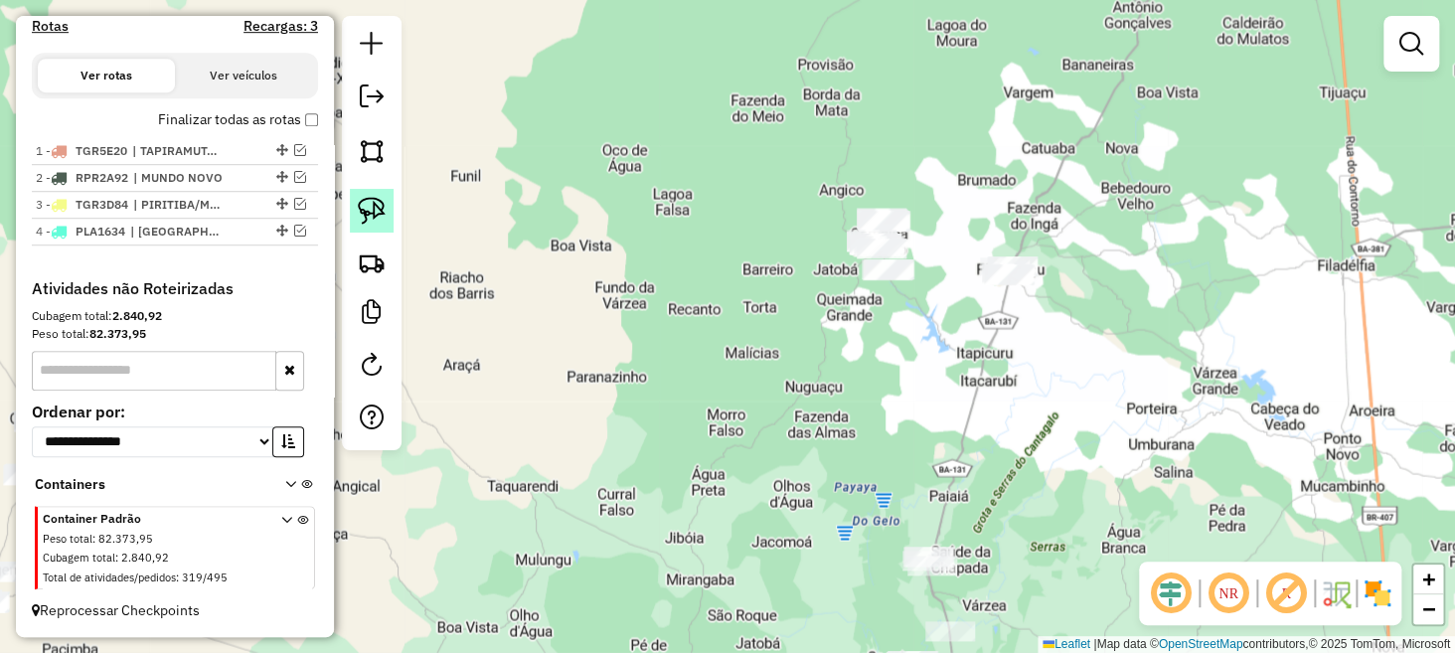
click at [376, 216] on img at bounding box center [372, 211] width 28 height 28
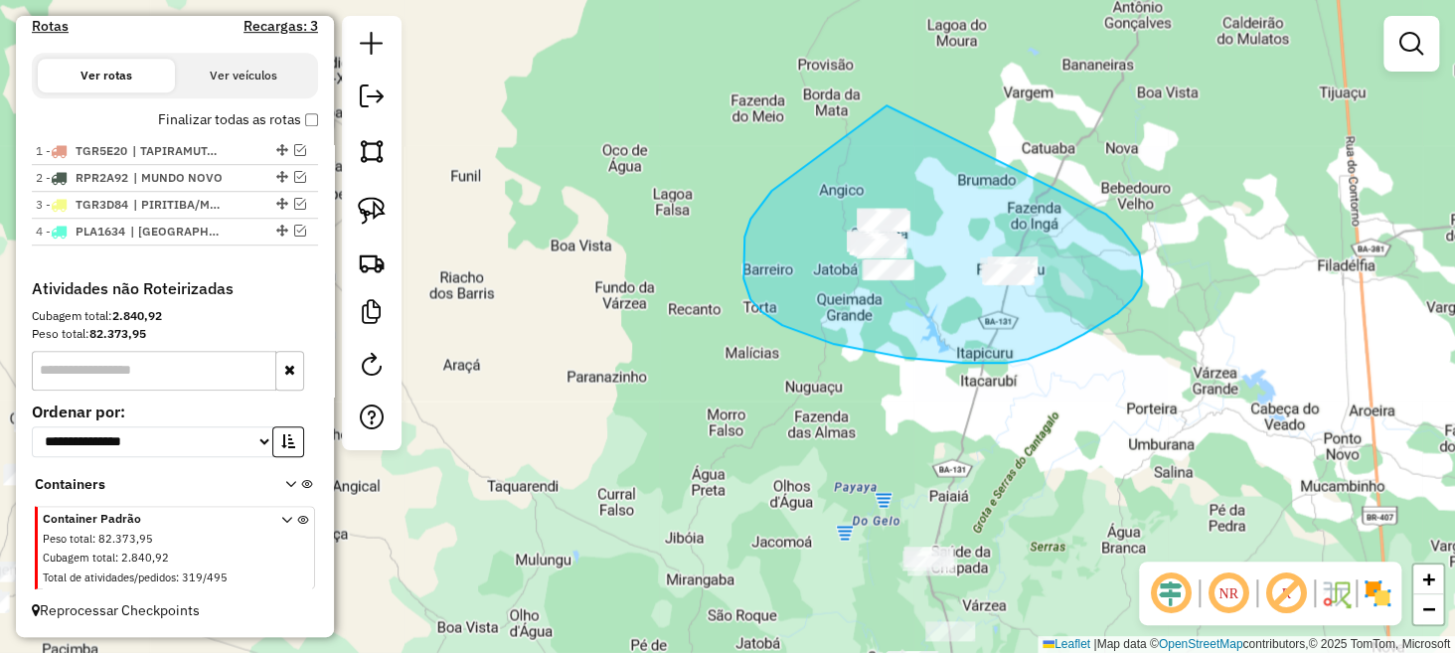
drag, startPoint x: 883, startPoint y: 108, endPoint x: 1103, endPoint y: 212, distance: 243.7
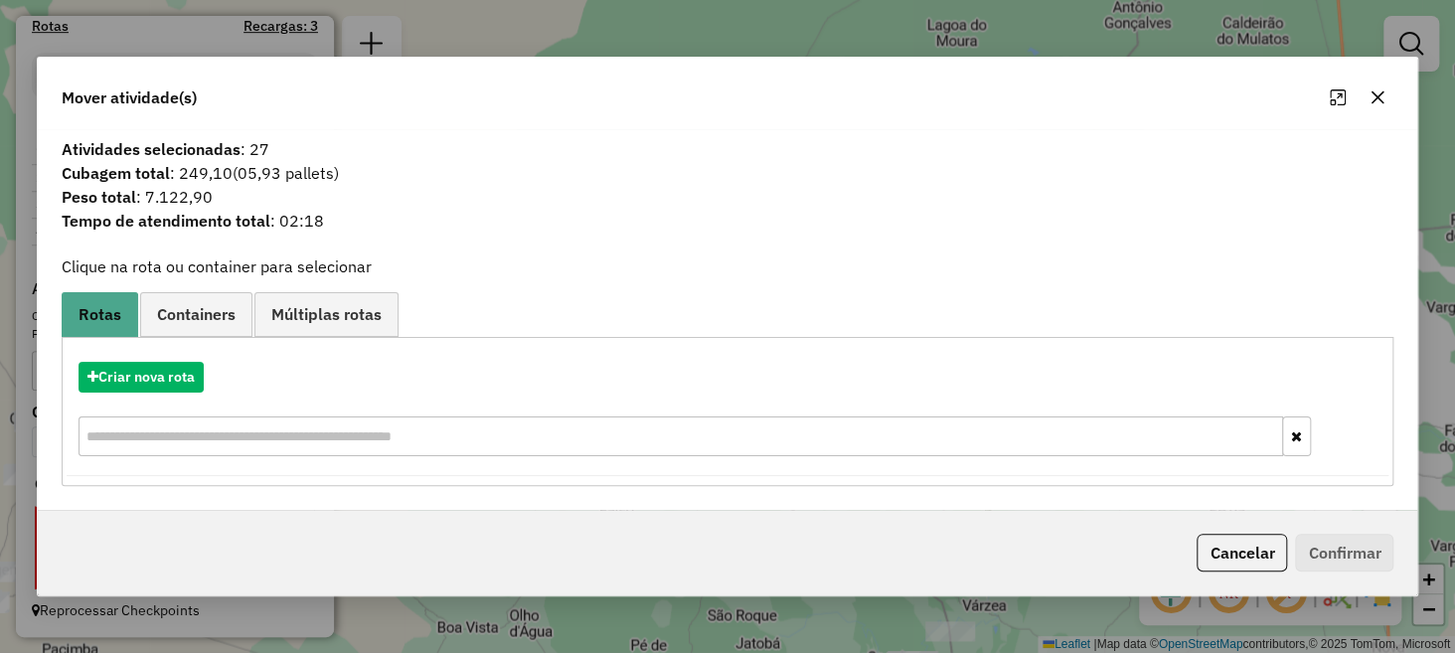
click at [1387, 93] on button "button" at bounding box center [1378, 98] width 32 height 32
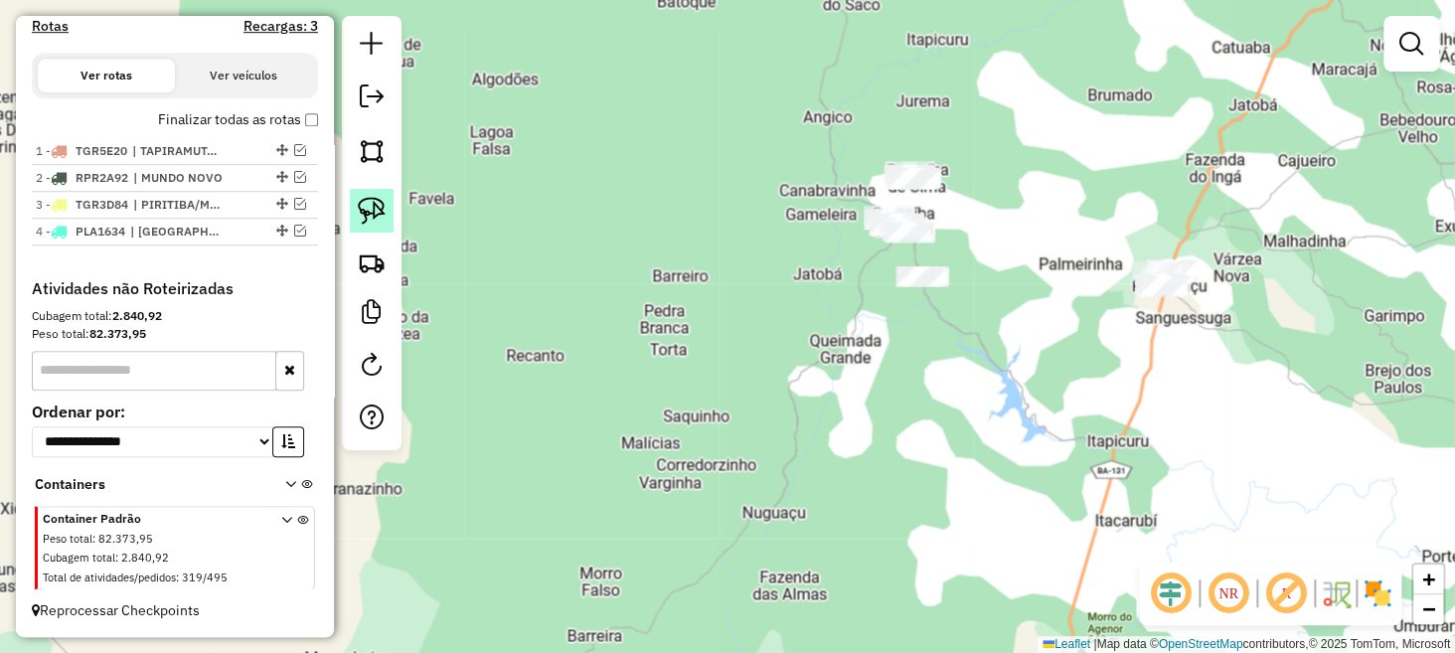
click at [375, 202] on img at bounding box center [372, 211] width 28 height 28
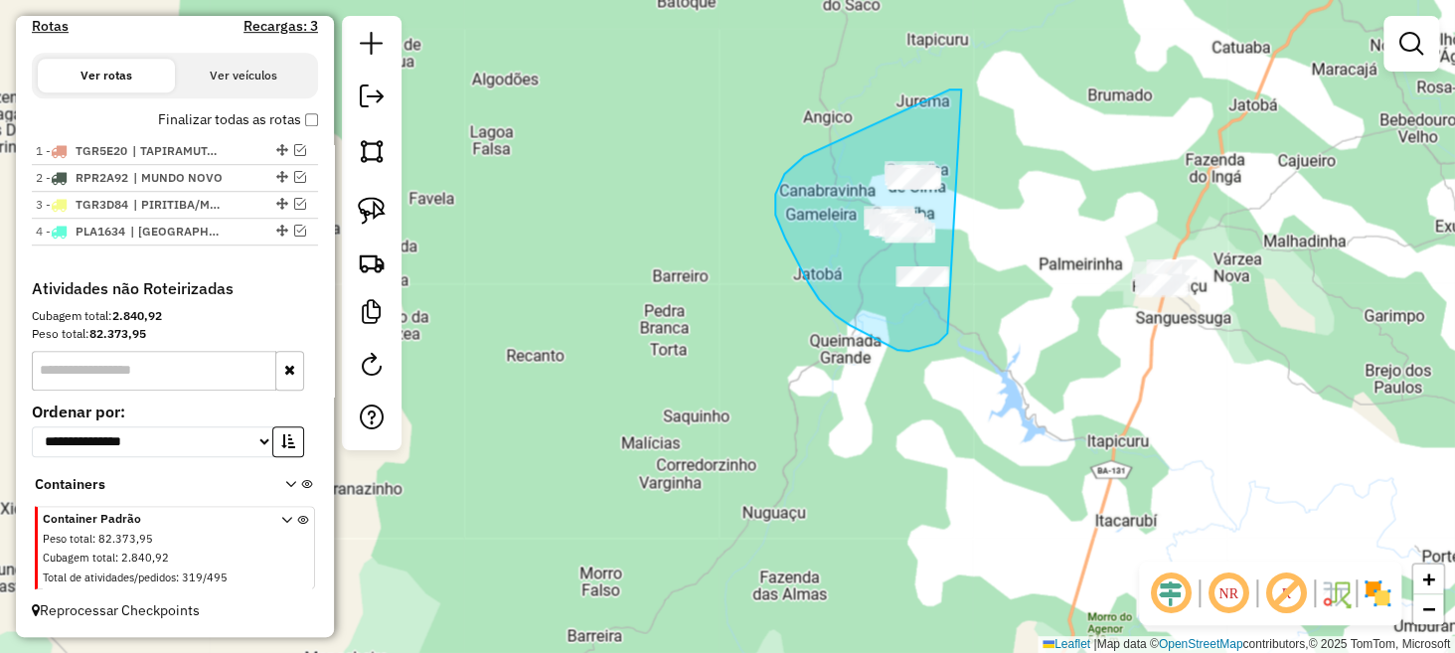
drag, startPoint x: 949, startPoint y: 89, endPoint x: 967, endPoint y: 295, distance: 206.6
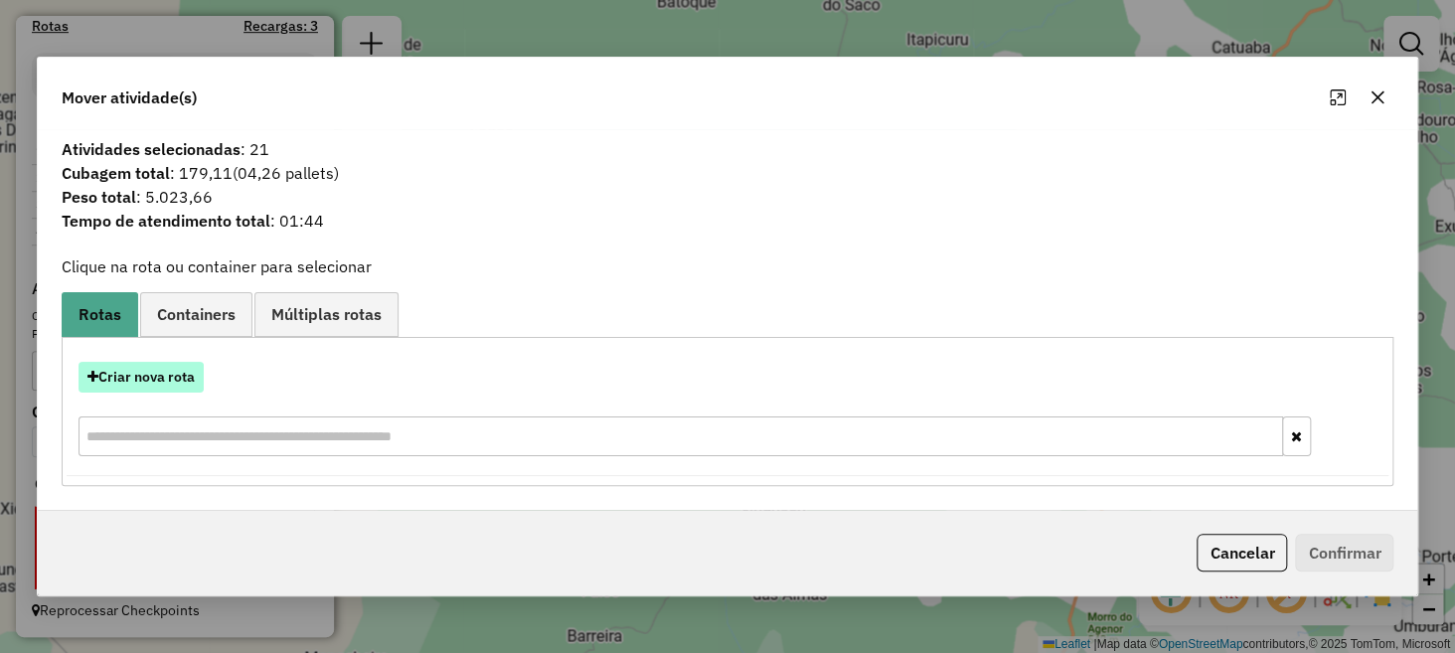
click at [131, 373] on button "Criar nova rota" at bounding box center [141, 377] width 125 height 31
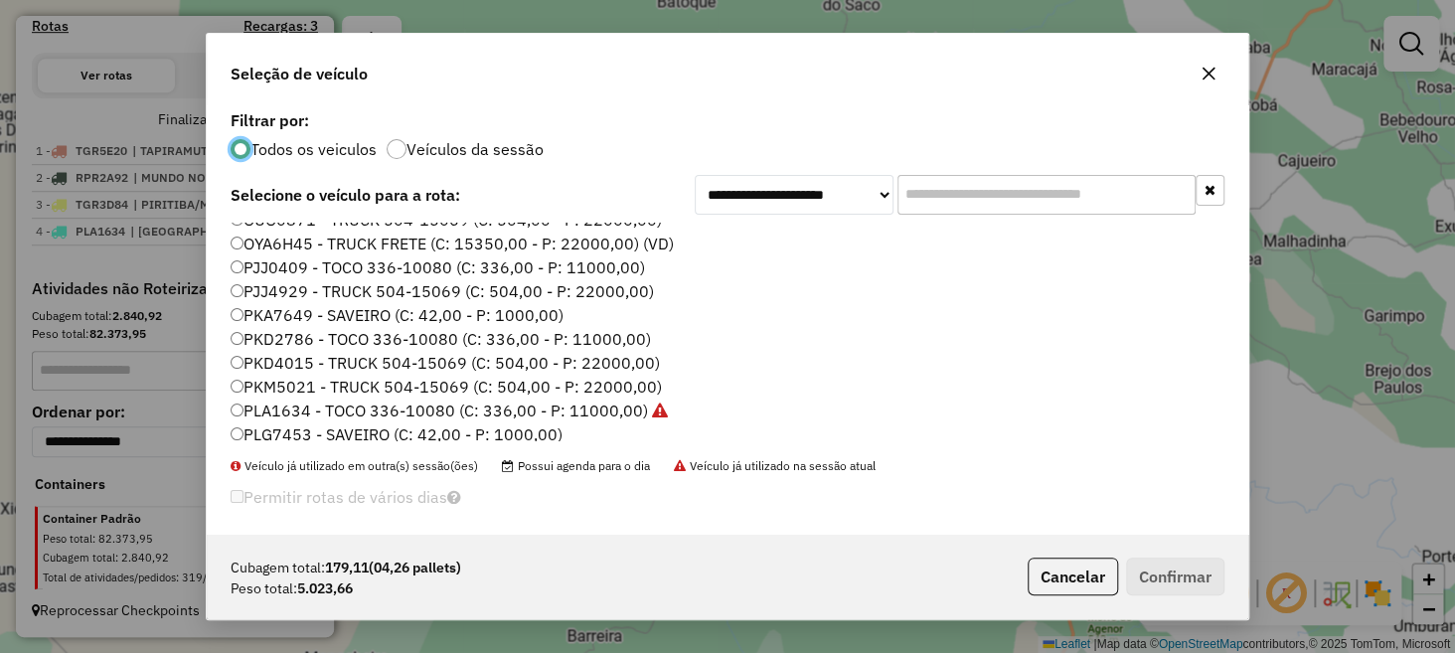
scroll to position [223, 0]
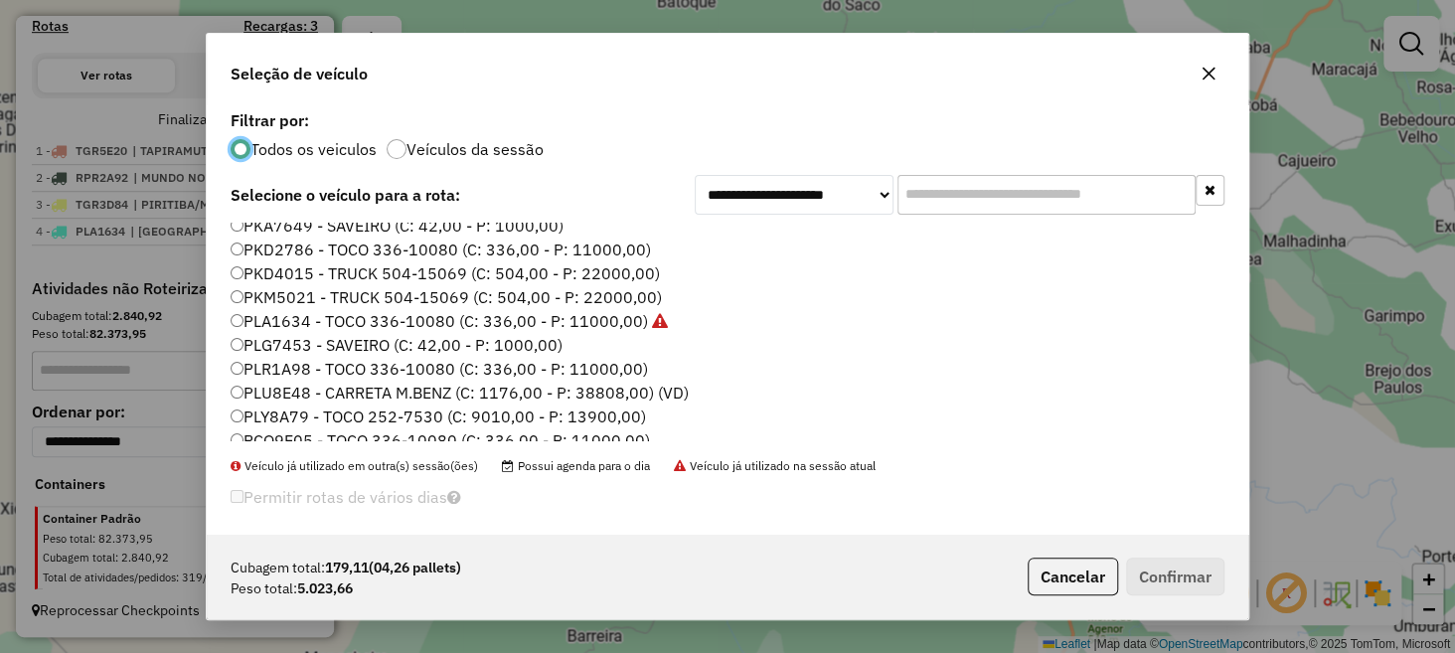
click at [284, 248] on label "PKD2786 - TOCO 336-10080 (C: 336,00 - P: 11000,00)" at bounding box center [441, 250] width 421 height 24
click at [1170, 575] on button "Confirmar" at bounding box center [1175, 577] width 98 height 38
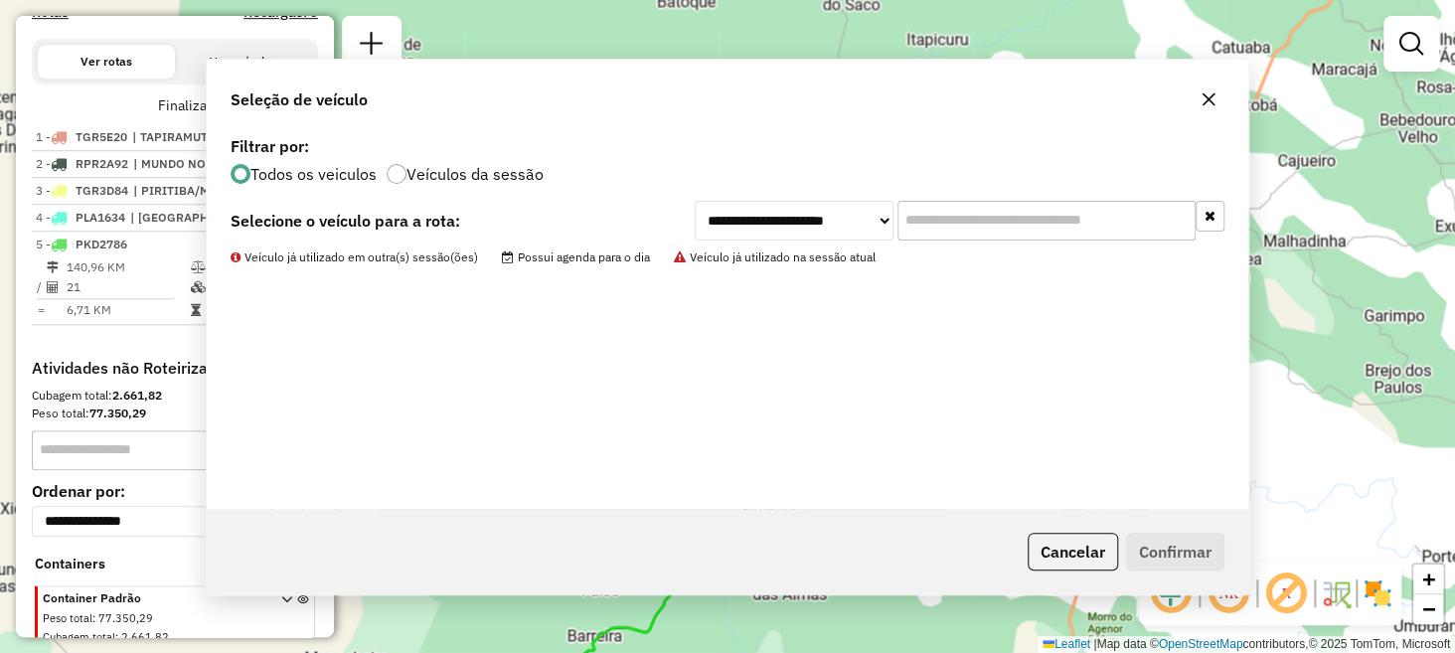
scroll to position [738, 0]
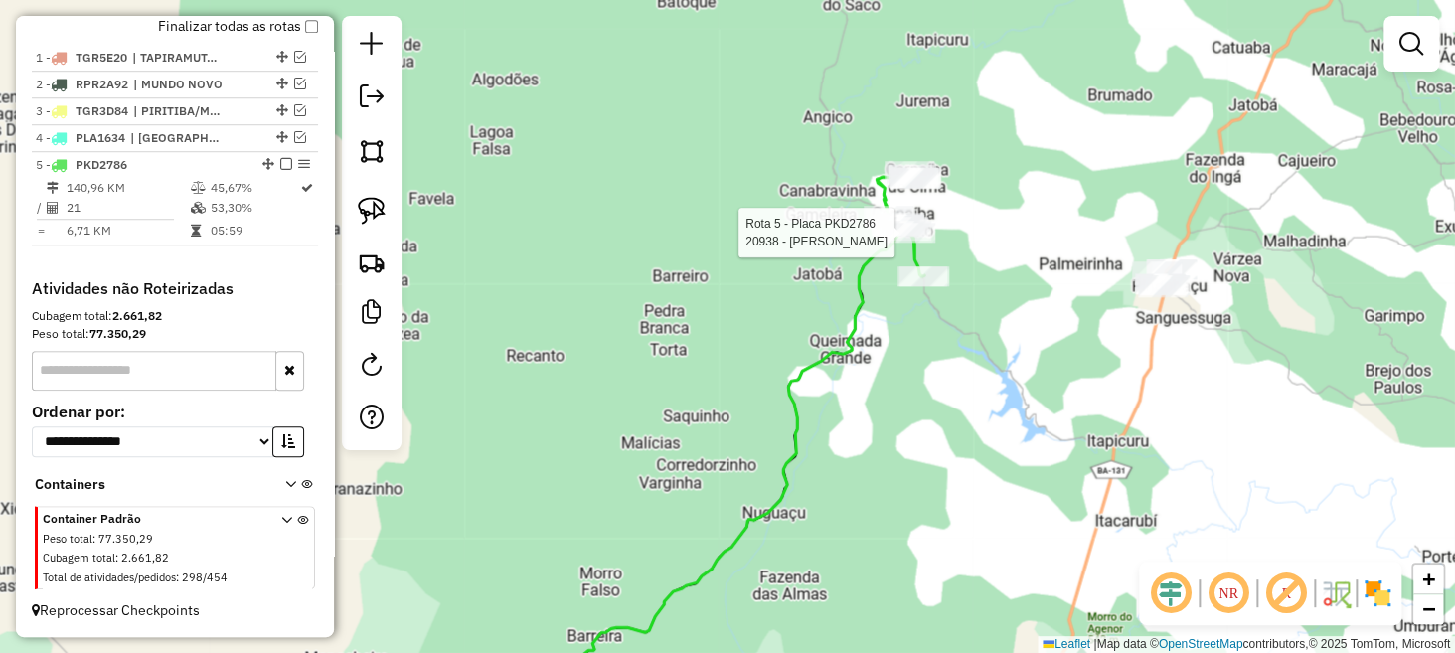
select select "**********"
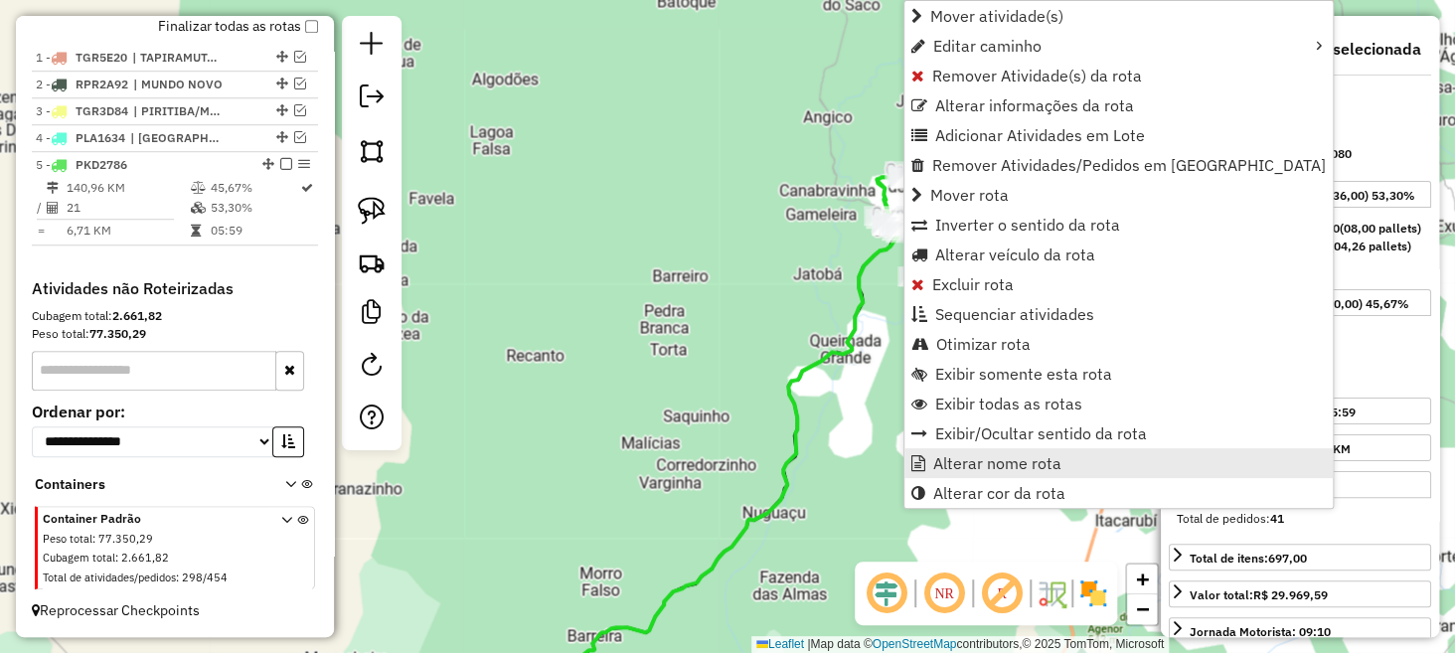
click at [1012, 468] on span "Alterar nome rota" at bounding box center [997, 463] width 128 height 16
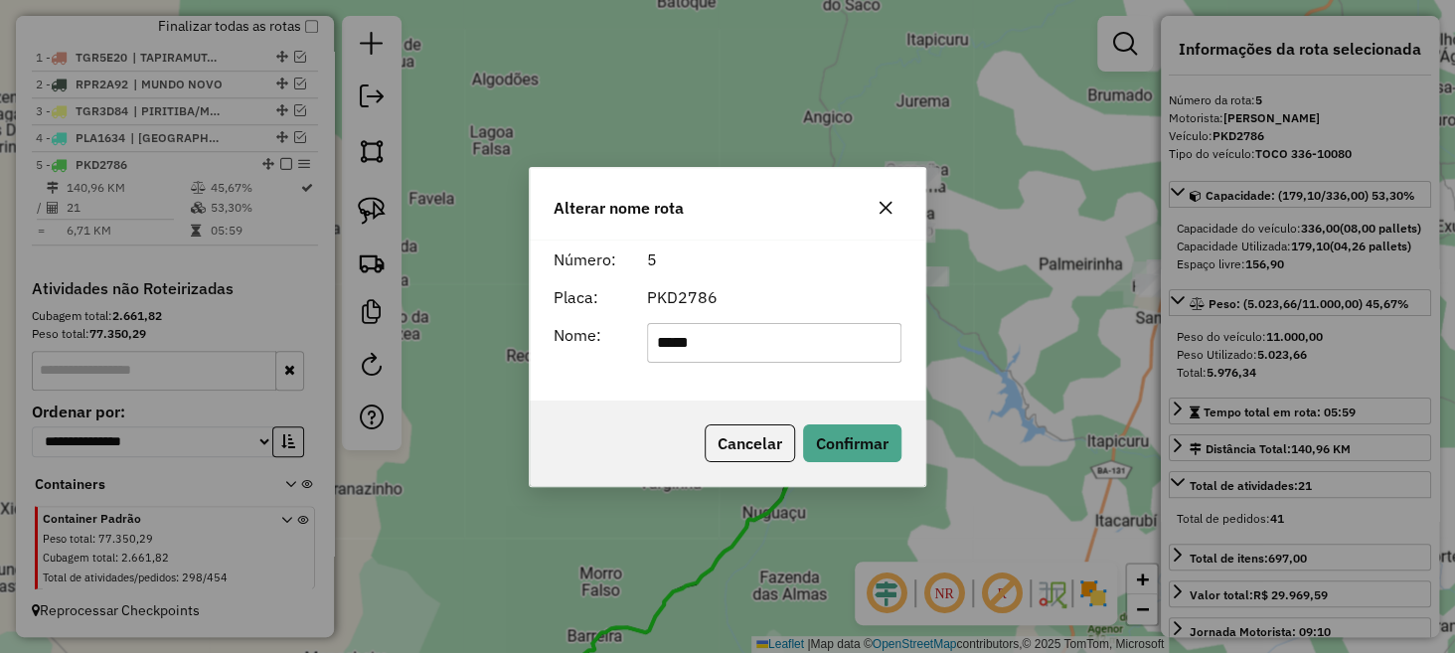
type input "********"
click at [875, 444] on button "Confirmar" at bounding box center [852, 443] width 98 height 38
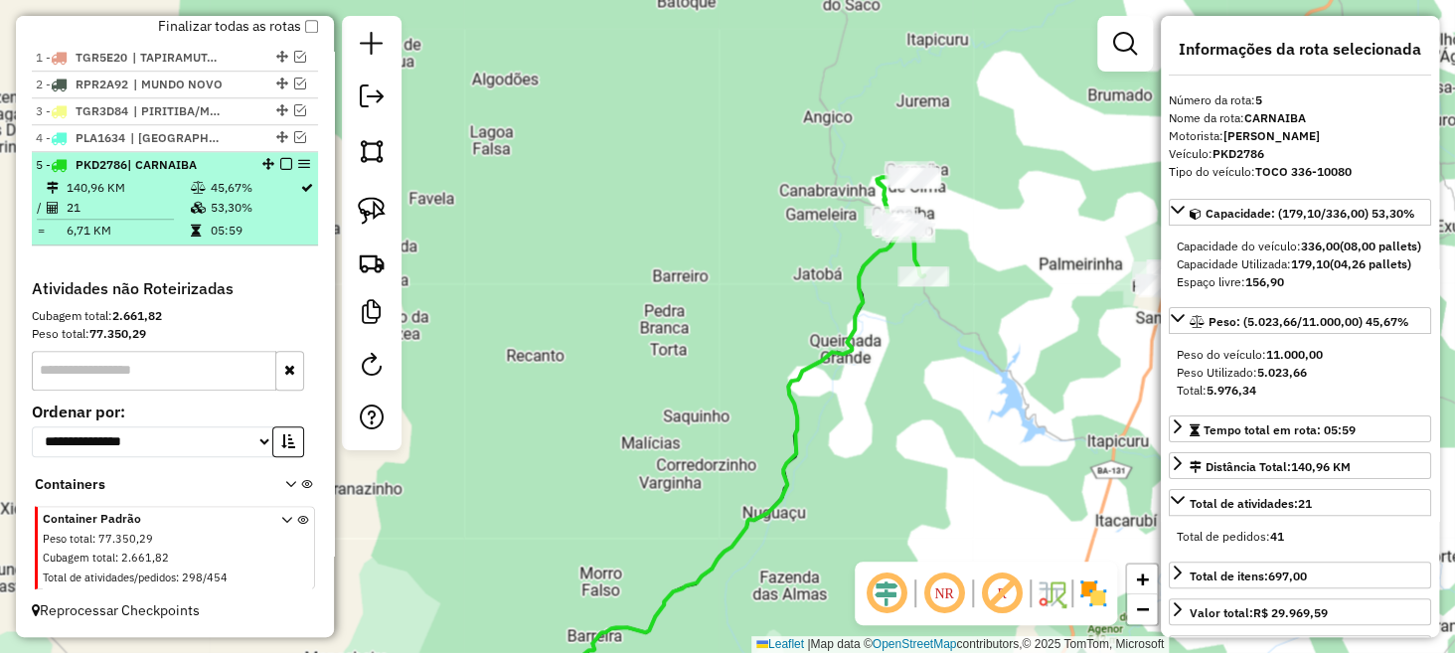
click at [284, 166] on em at bounding box center [286, 164] width 12 height 12
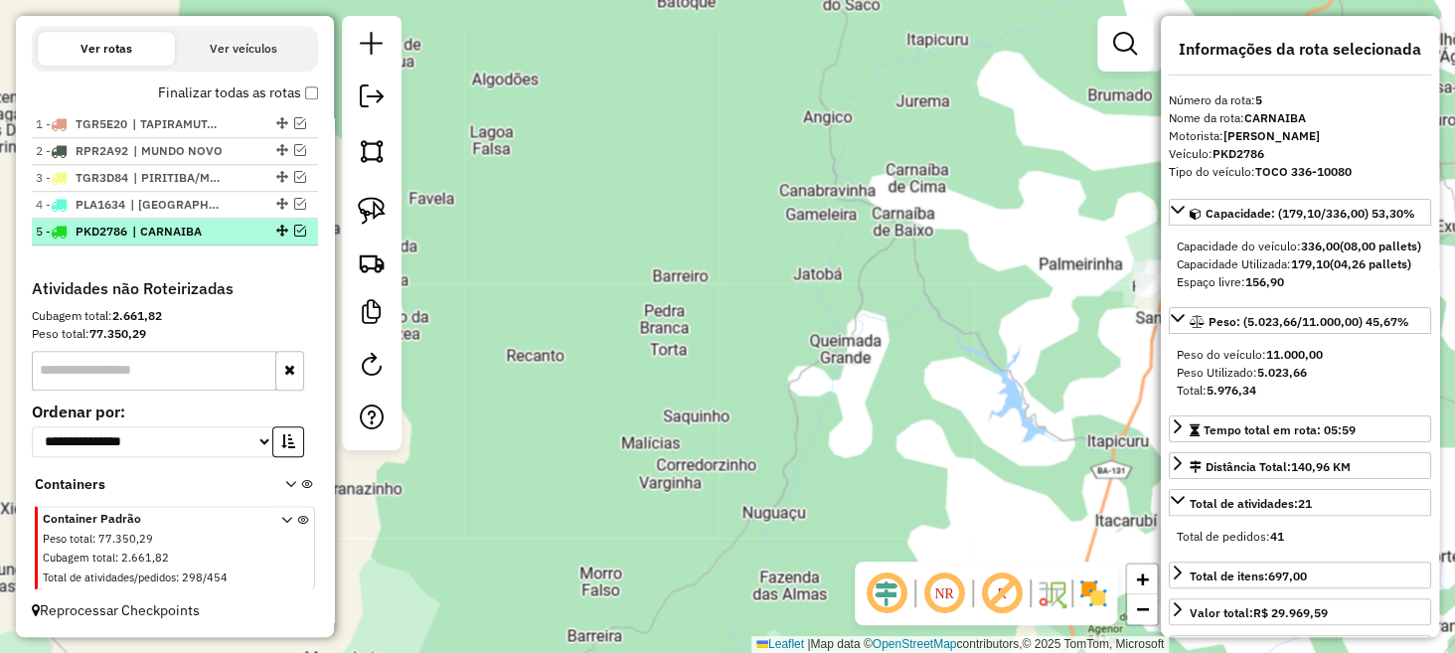
scroll to position [671, 0]
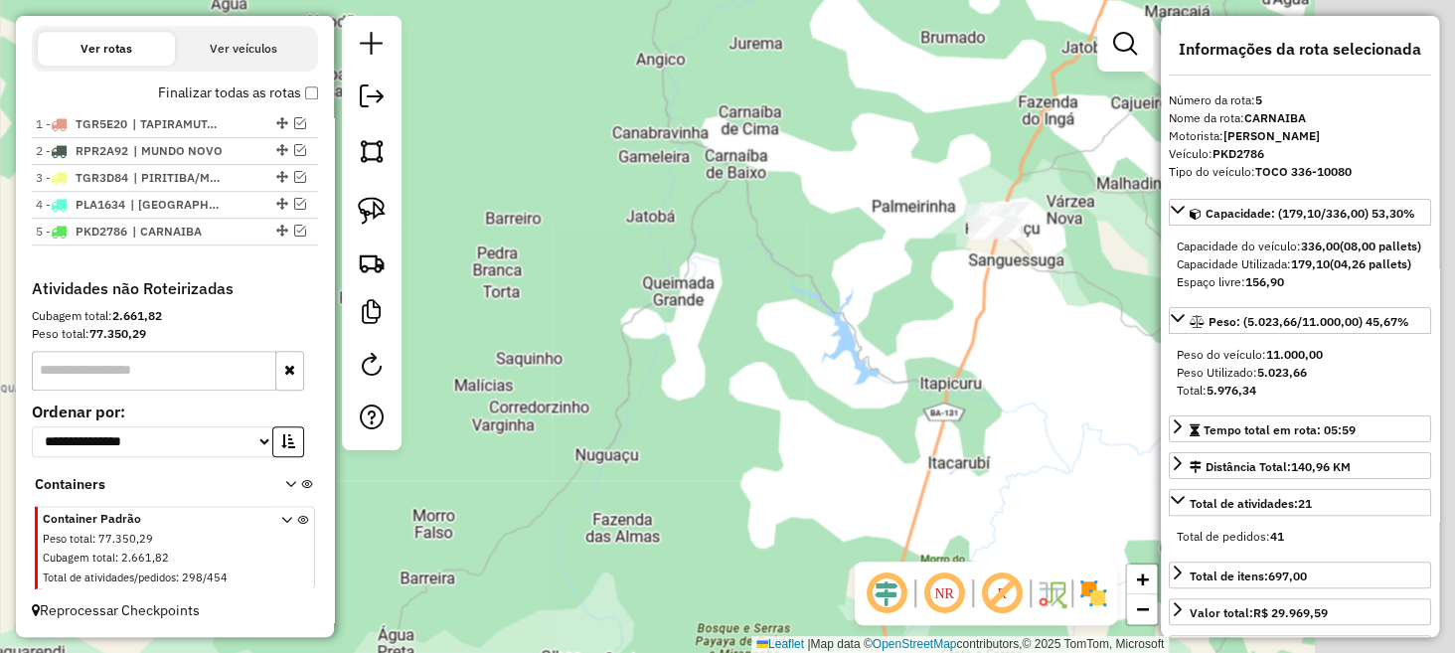
drag, startPoint x: 800, startPoint y: 339, endPoint x: 553, endPoint y: 257, distance: 260.6
click at [553, 257] on div "Janela de atendimento Grade de atendimento Capacidade Transportadoras Veículos …" at bounding box center [727, 326] width 1455 height 653
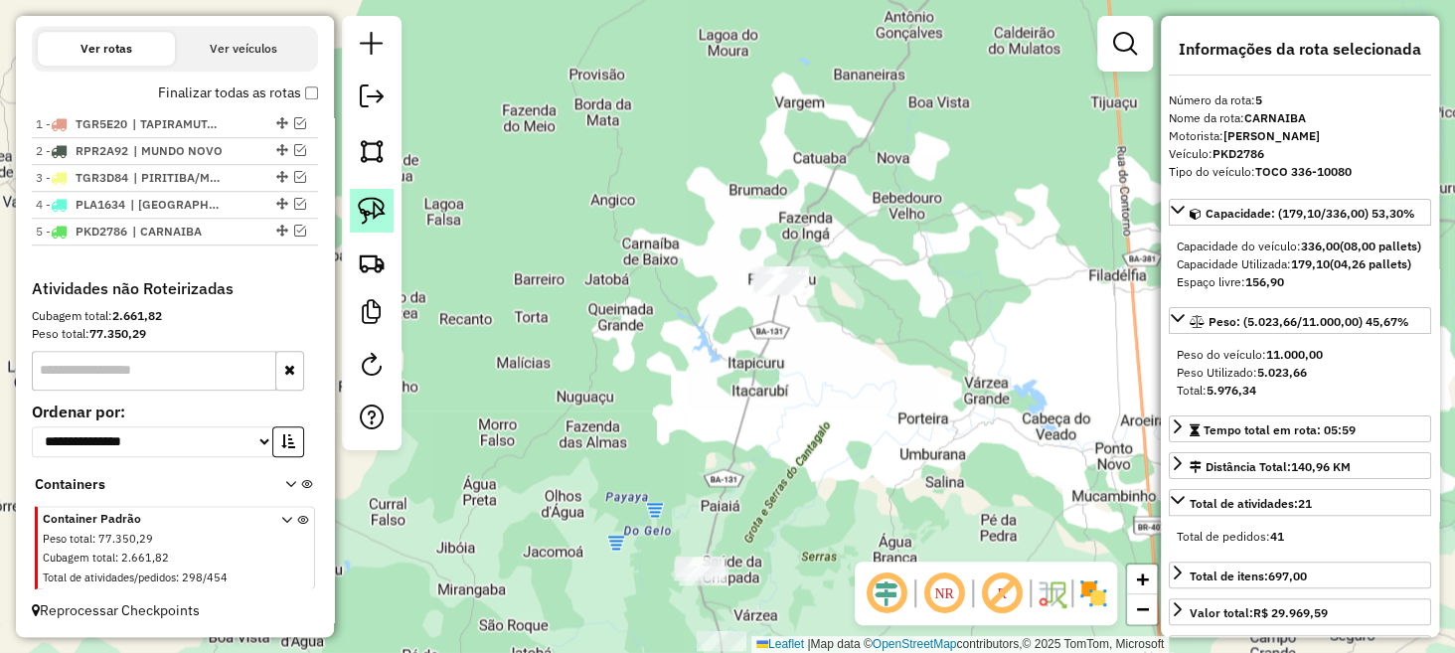
click at [362, 219] on img at bounding box center [372, 211] width 28 height 28
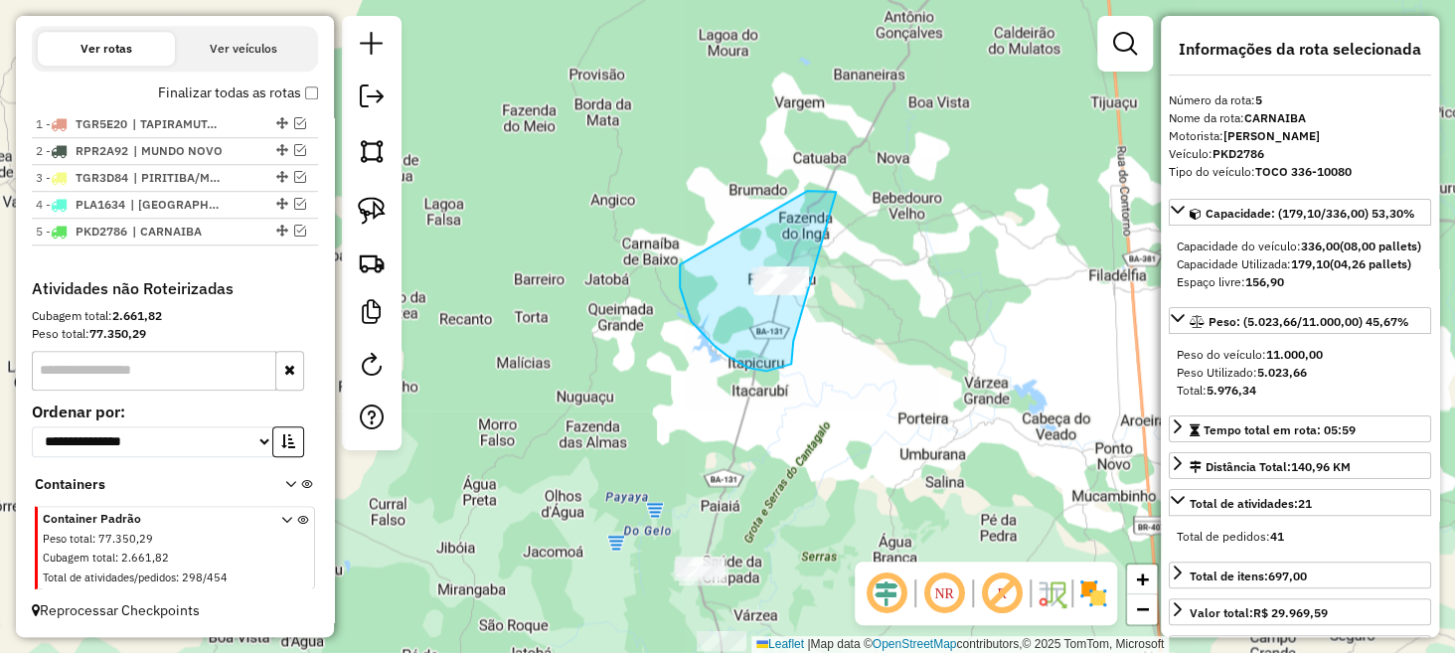
drag, startPoint x: 728, startPoint y: 356, endPoint x: 793, endPoint y: 306, distance: 82.3
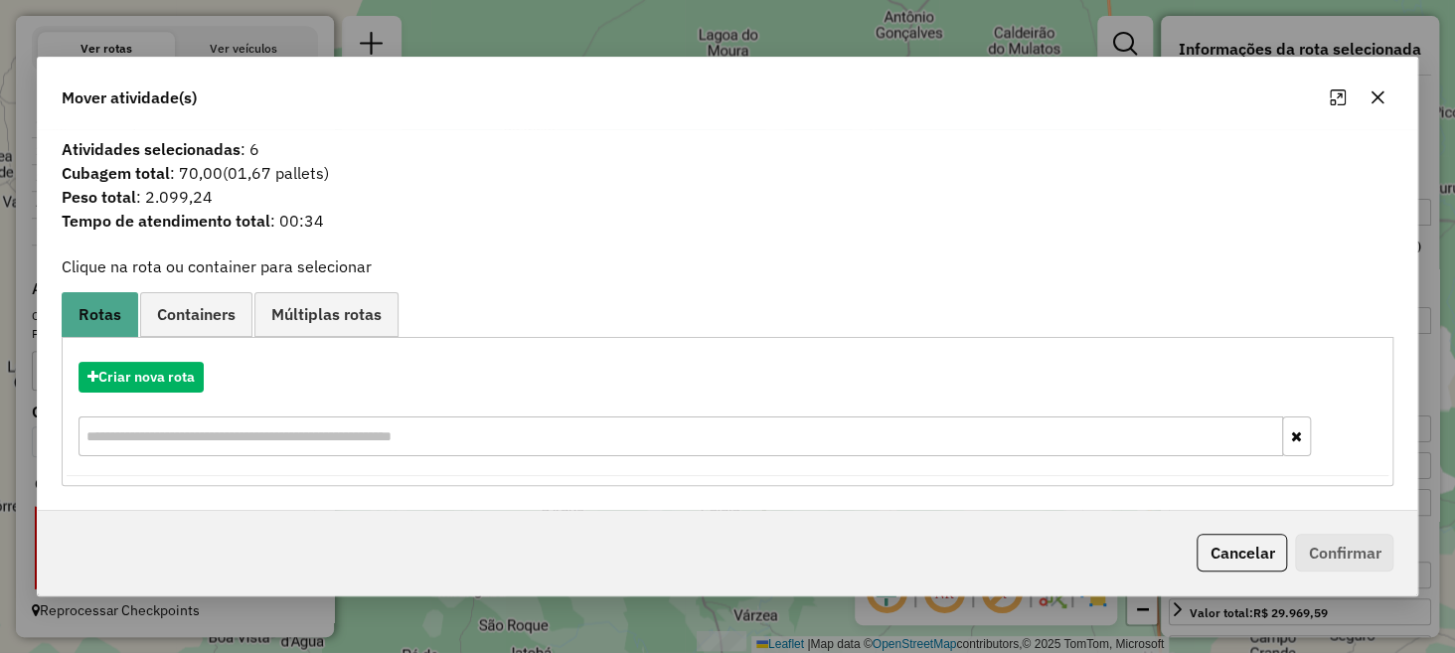
click at [1371, 89] on icon "button" at bounding box center [1378, 97] width 16 height 16
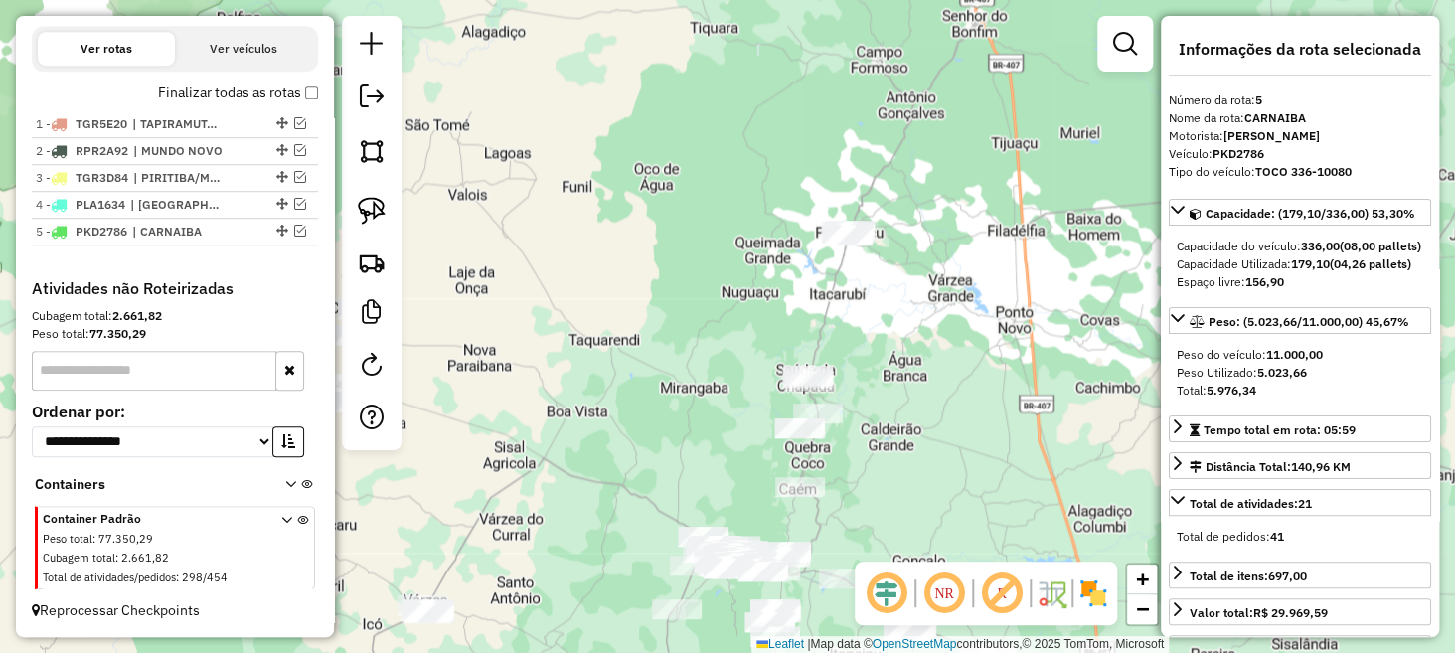
drag, startPoint x: 867, startPoint y: 401, endPoint x: 875, endPoint y: 299, distance: 101.7
click at [875, 299] on div "Janela de atendimento Grade de atendimento Capacidade Transportadoras Veículos …" at bounding box center [727, 326] width 1455 height 653
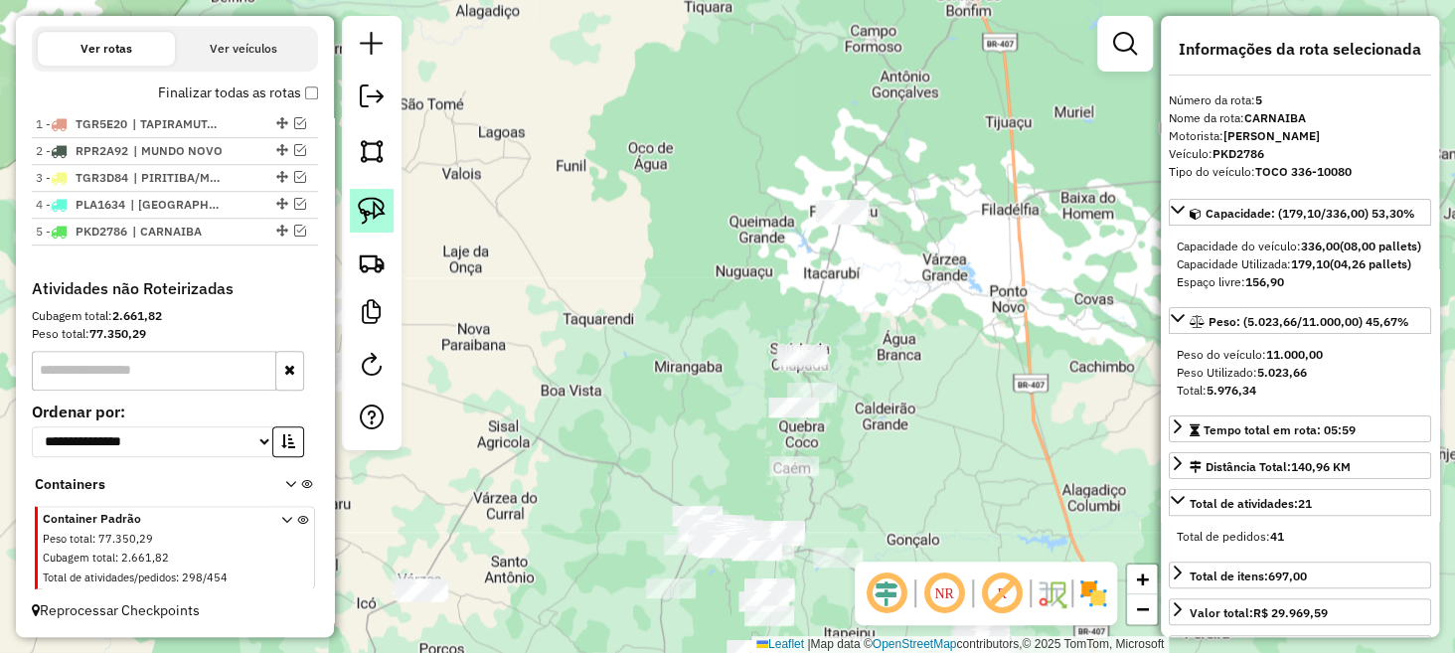
click at [375, 215] on img at bounding box center [372, 211] width 28 height 28
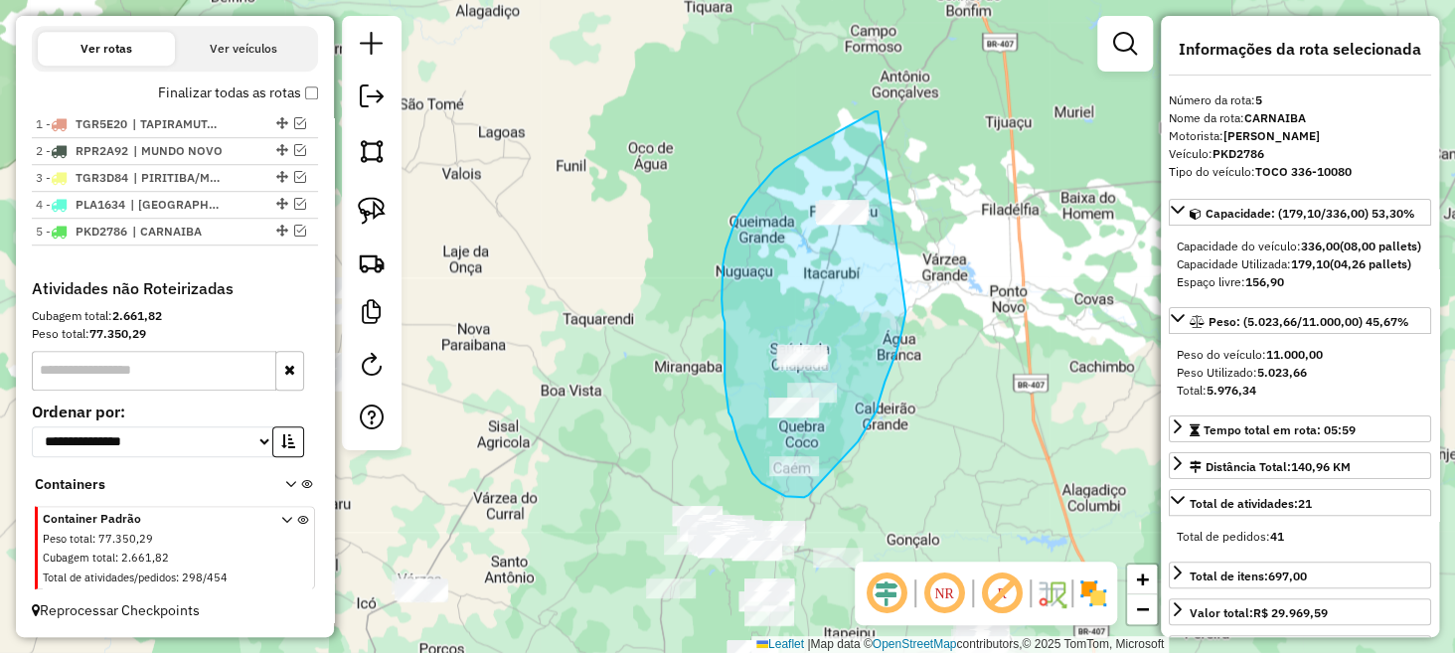
drag, startPoint x: 877, startPoint y: 111, endPoint x: 905, endPoint y: 304, distance: 194.9
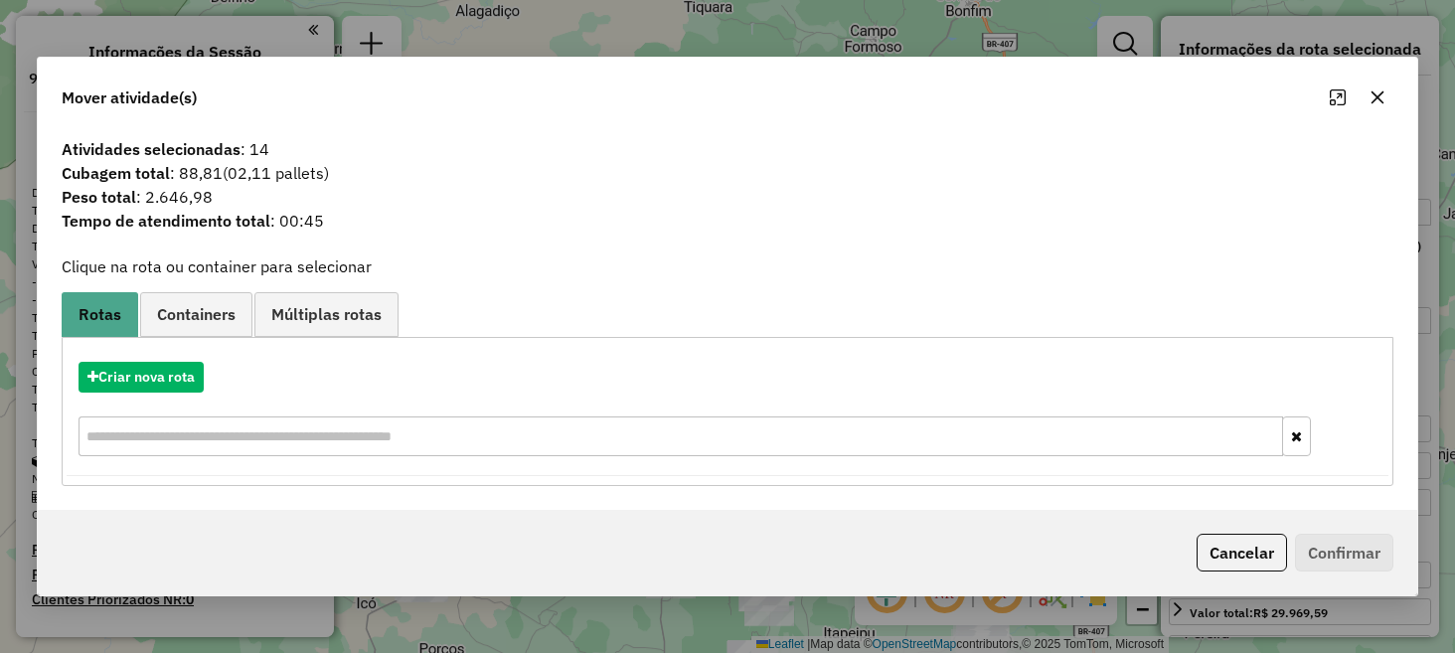
select select "**********"
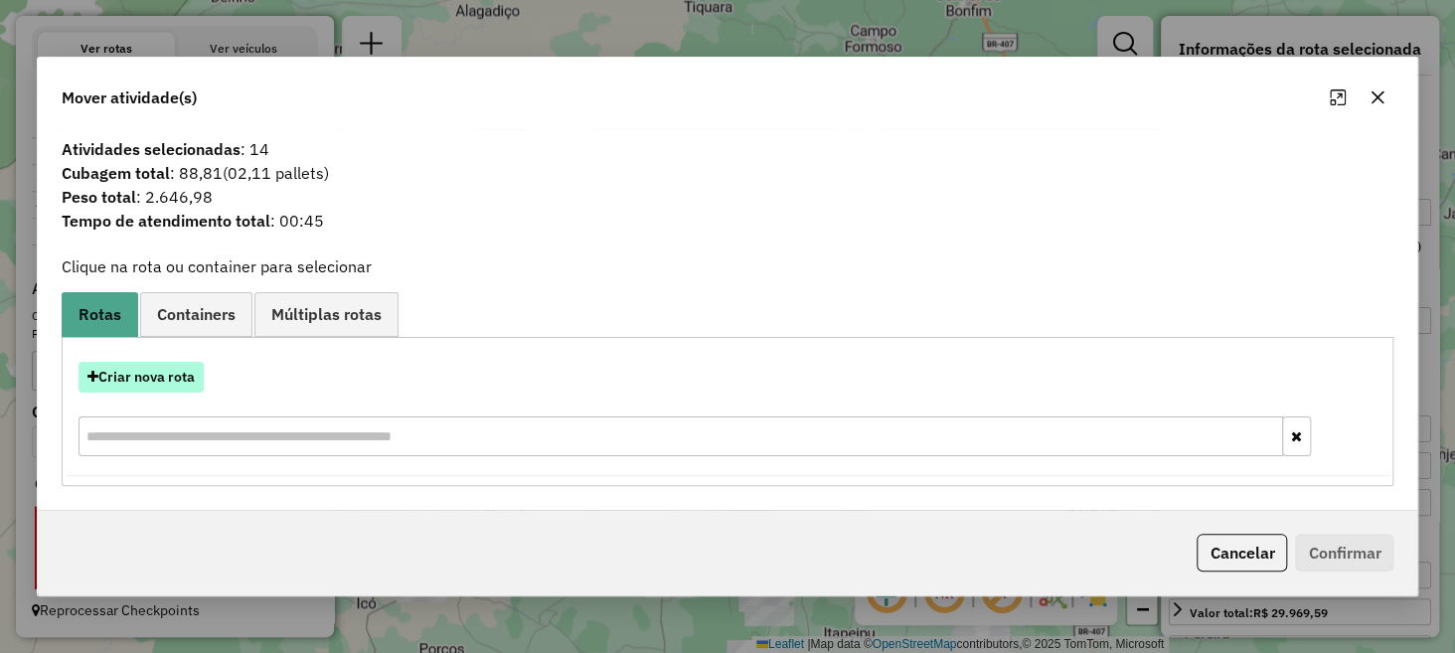
click at [174, 377] on button "Criar nova rota" at bounding box center [141, 377] width 125 height 31
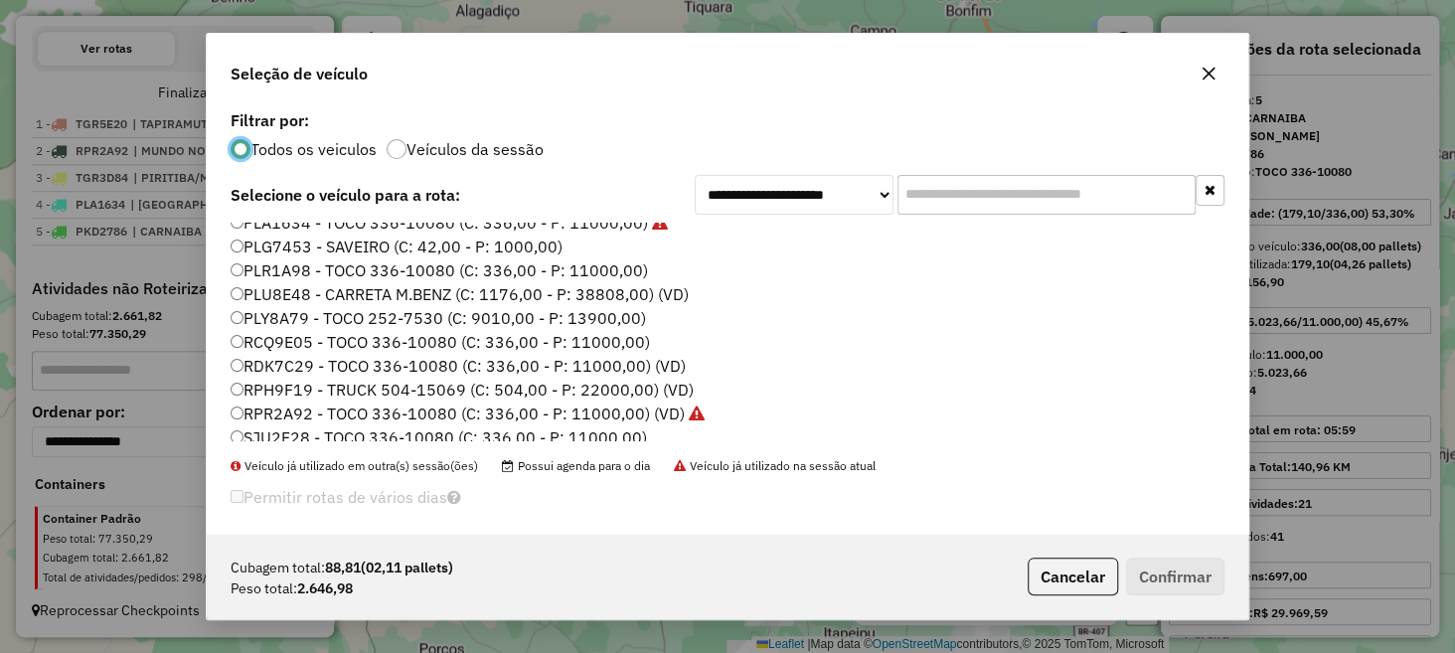
scroll to position [323, 0]
click at [292, 342] on label "RCQ9E05 - TOCO 336-10080 (C: 336,00 - P: 11000,00)" at bounding box center [441, 340] width 420 height 24
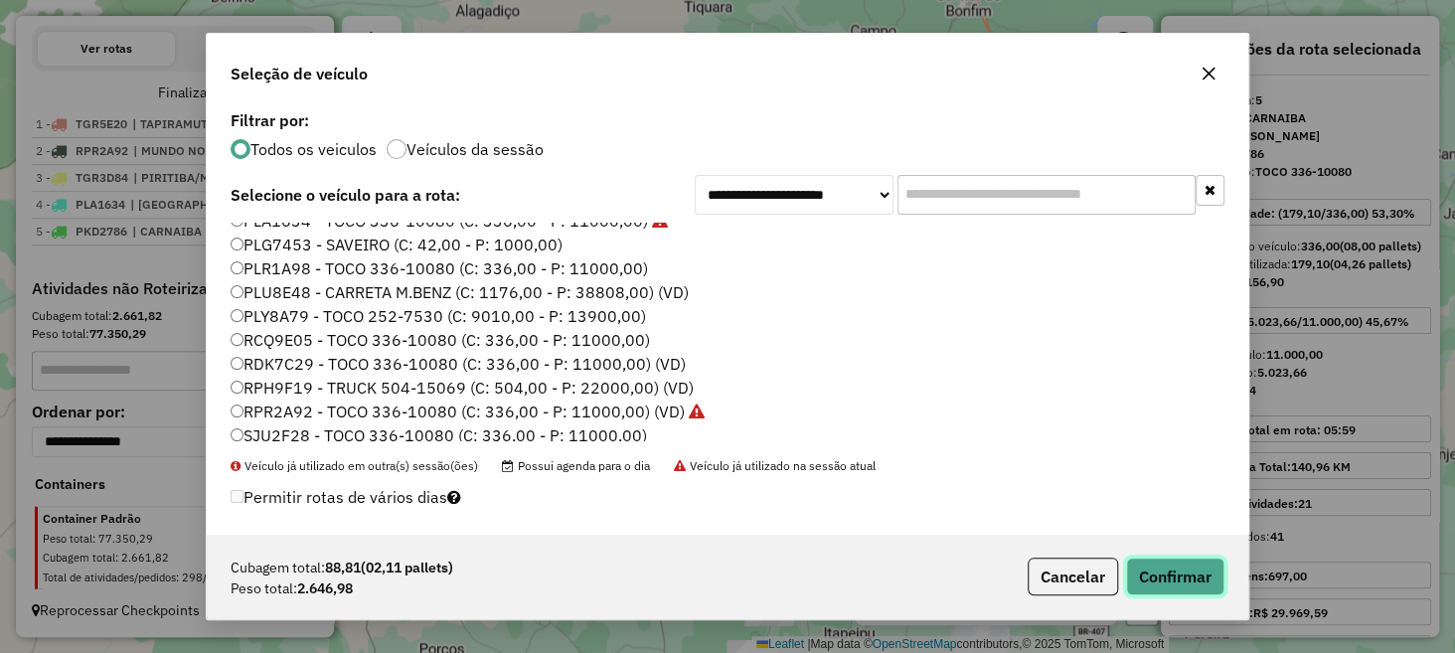
click at [1147, 572] on button "Confirmar" at bounding box center [1175, 577] width 98 height 38
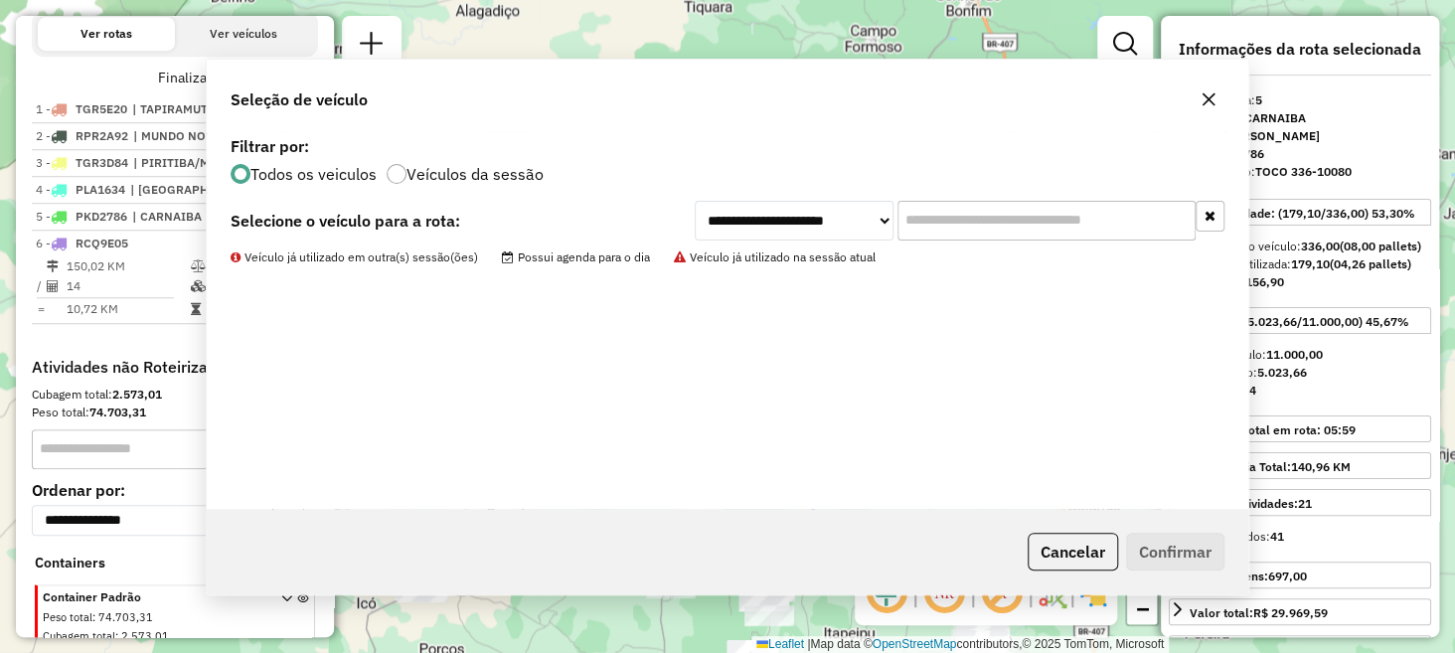
scroll to position [764, 0]
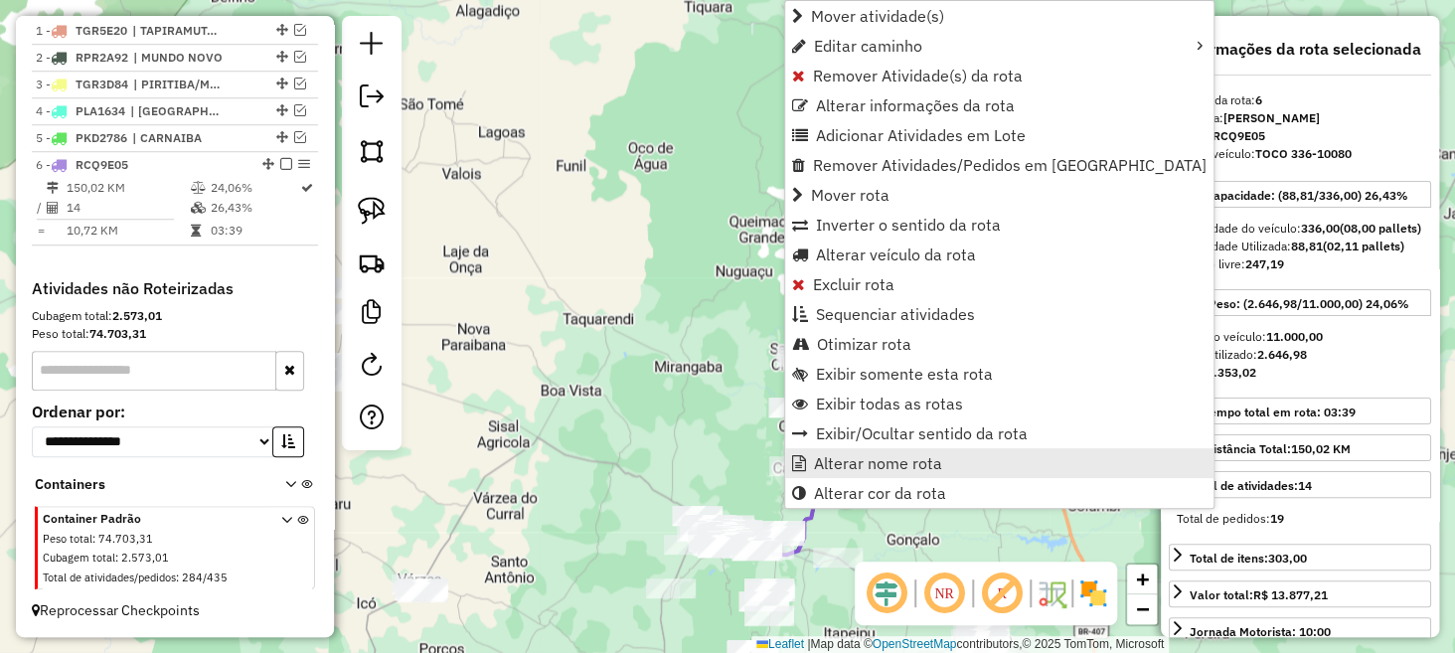
click at [865, 457] on span "Alterar nome rota" at bounding box center [878, 463] width 128 height 16
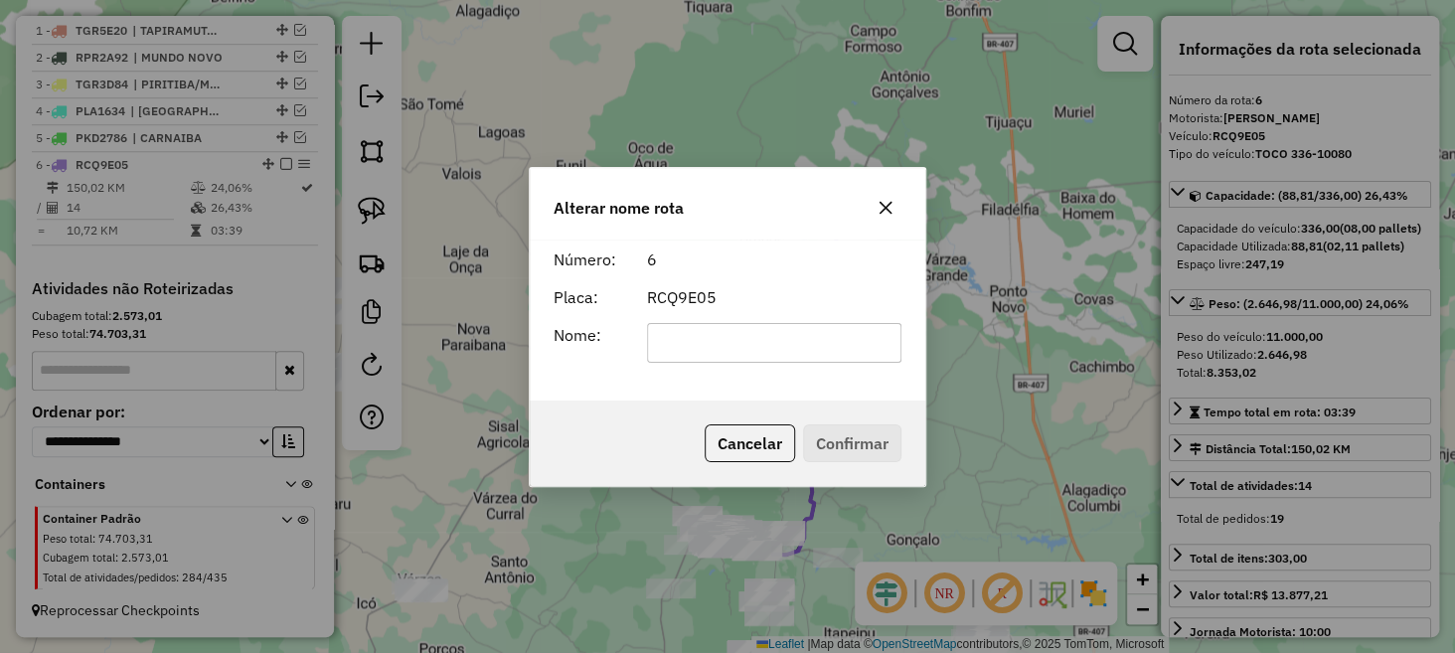
click at [735, 333] on input "text" at bounding box center [774, 343] width 255 height 40
type input "**********"
click at [839, 432] on button "Confirmar" at bounding box center [852, 443] width 98 height 38
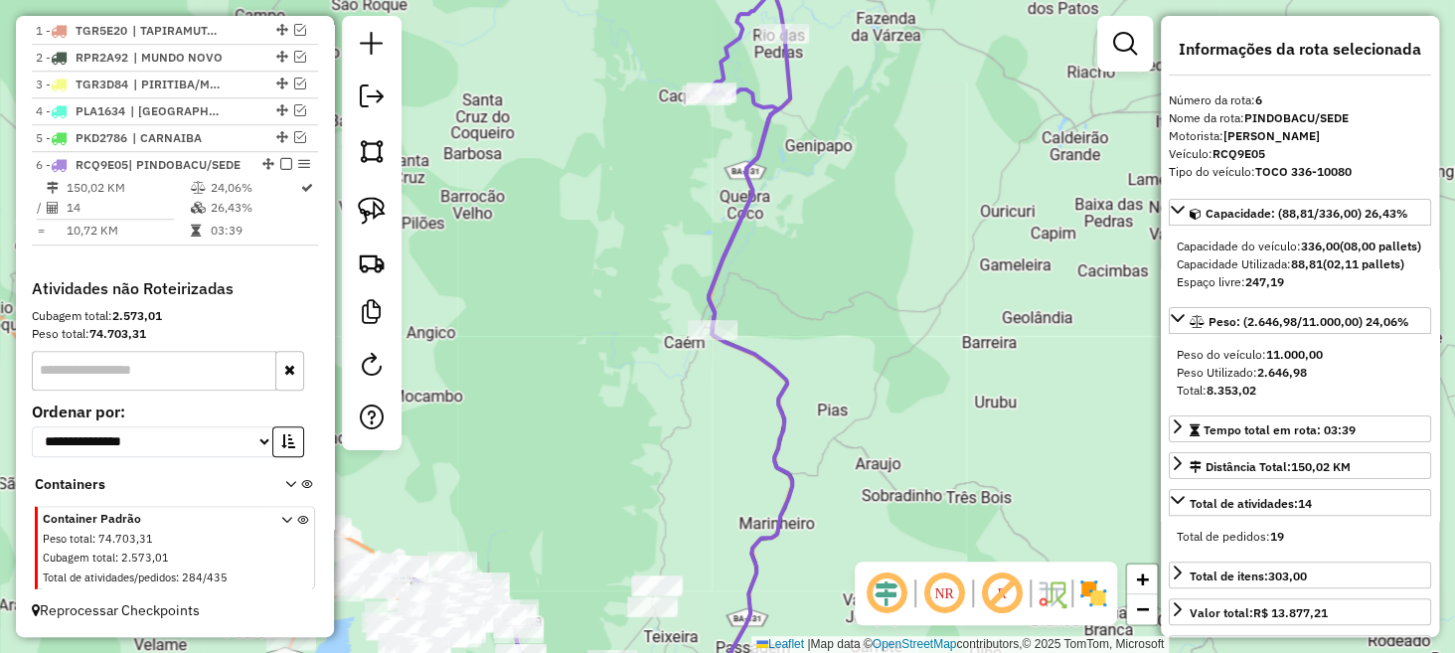
drag, startPoint x: 701, startPoint y: 507, endPoint x: 795, endPoint y: 341, distance: 191.0
click at [795, 342] on div "Janela de atendimento Grade de atendimento Capacidade Transportadoras Veículos …" at bounding box center [727, 326] width 1455 height 653
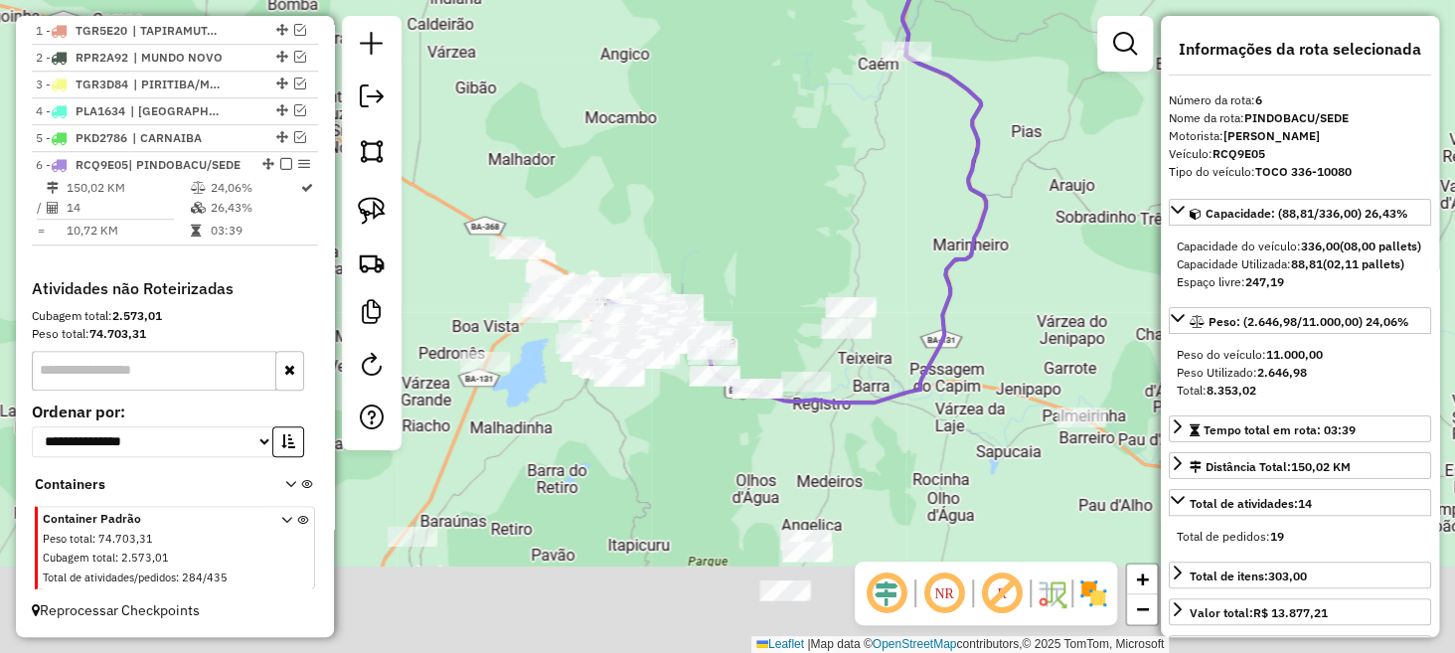
drag, startPoint x: 694, startPoint y: 454, endPoint x: 802, endPoint y: 305, distance: 184.3
click at [802, 305] on div "Janela de atendimento Grade de atendimento Capacidade Transportadoras Veículos …" at bounding box center [727, 326] width 1455 height 653
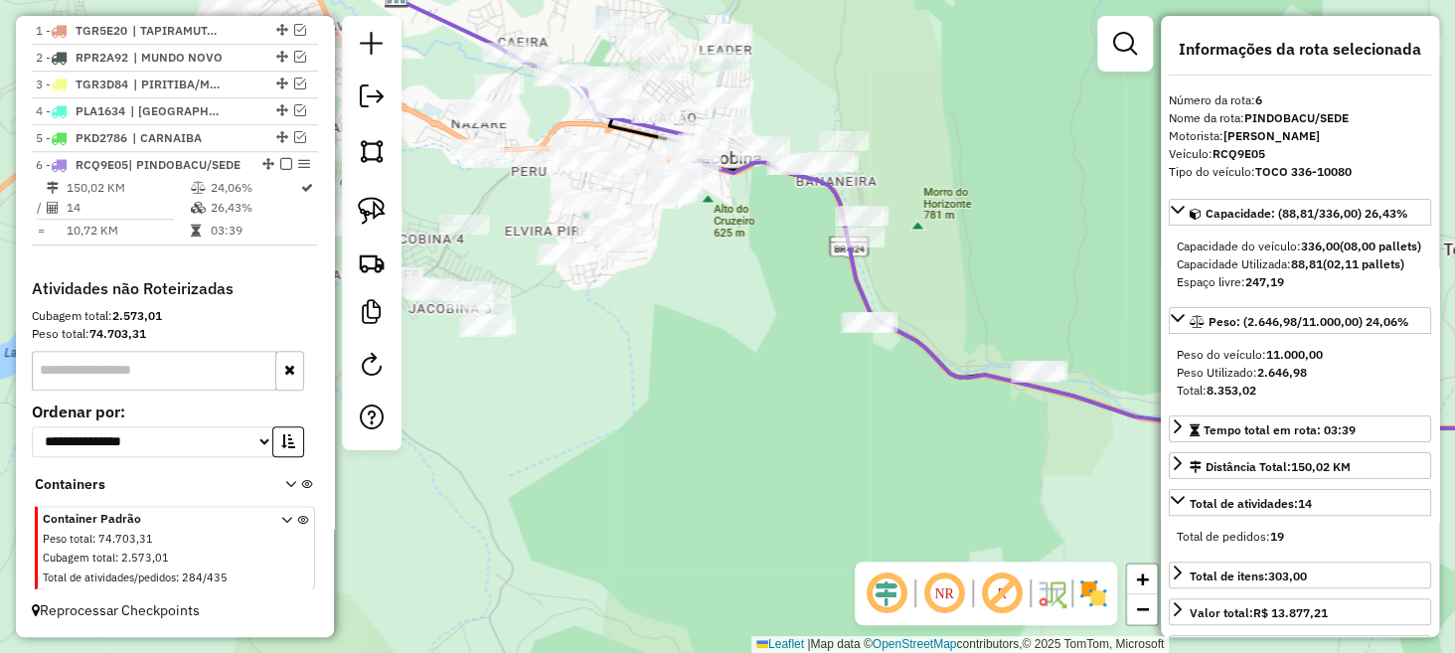
drag, startPoint x: 652, startPoint y: 242, endPoint x: 812, endPoint y: 318, distance: 177.4
click at [812, 318] on div "Janela de atendimento Grade de atendimento Capacidade Transportadoras Veículos …" at bounding box center [727, 326] width 1455 height 653
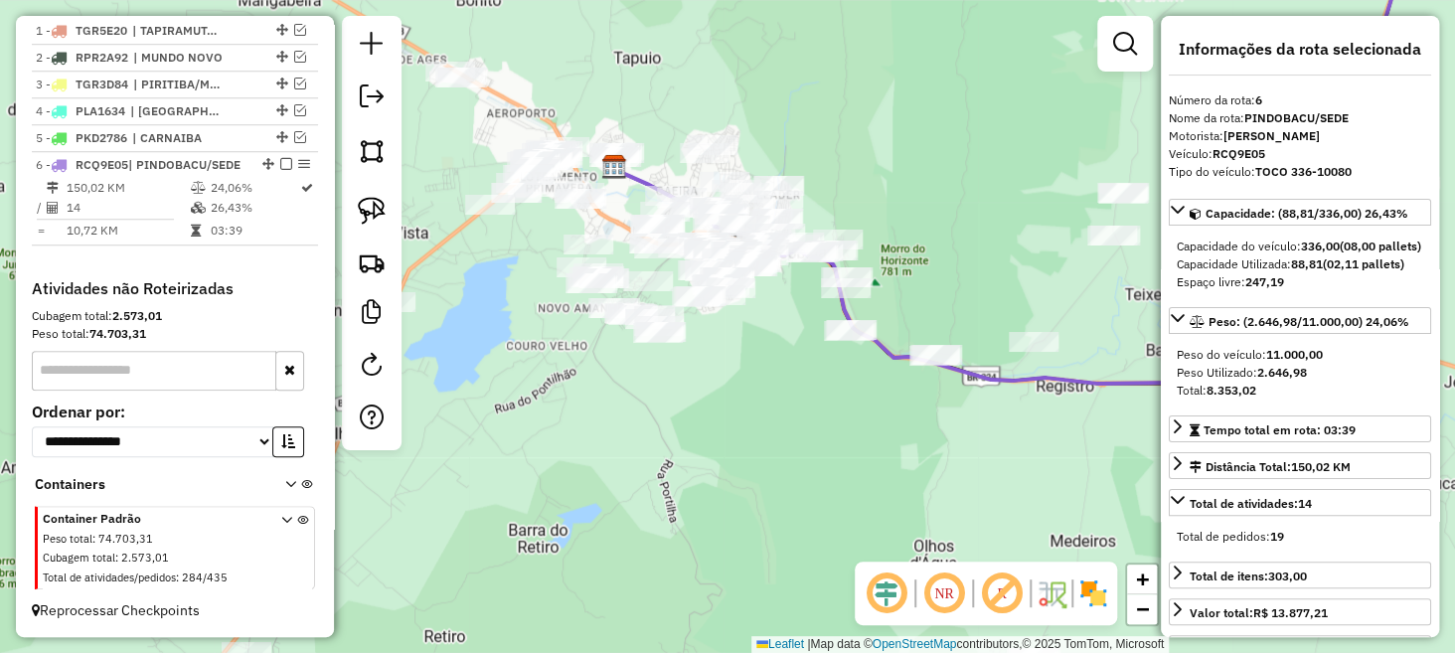
drag, startPoint x: 835, startPoint y: 385, endPoint x: 818, endPoint y: 382, distance: 17.2
click at [818, 382] on div "Janela de atendimento Grade de atendimento Capacidade Transportadoras Veículos …" at bounding box center [727, 326] width 1455 height 653
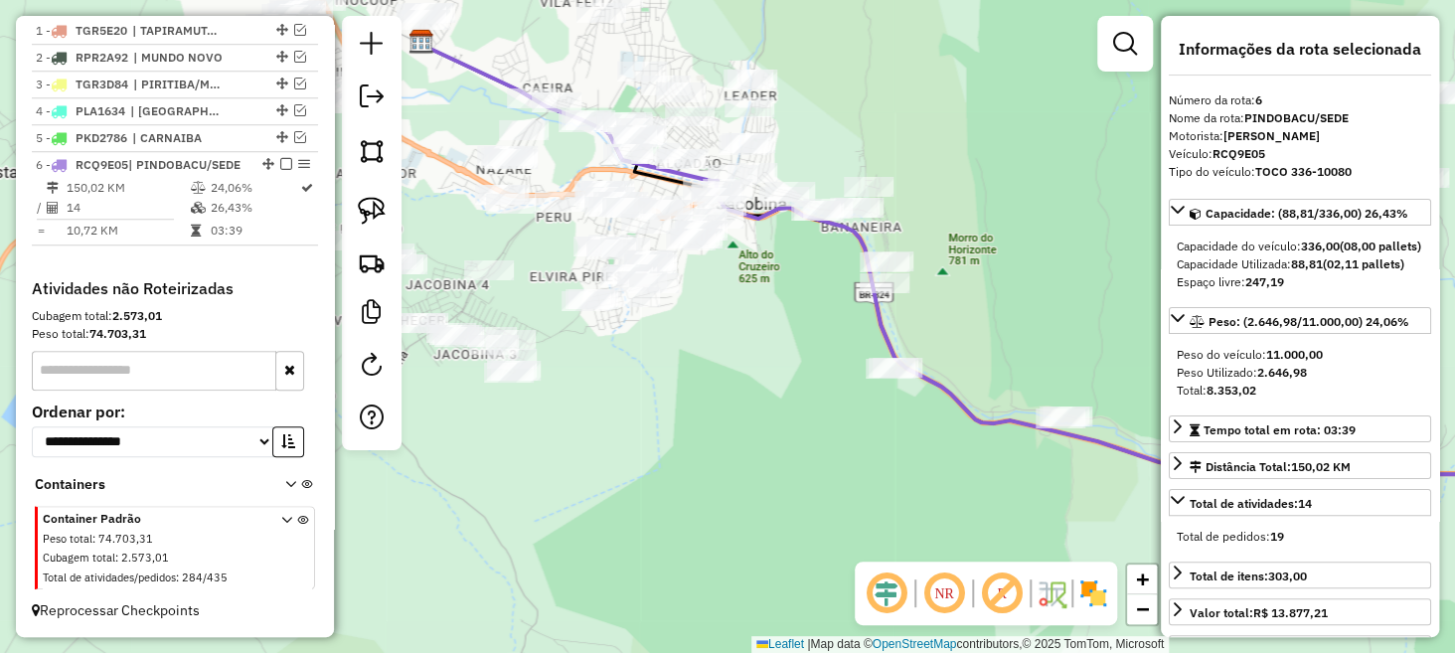
click at [1103, 59] on div at bounding box center [1126, 44] width 56 height 56
click at [1103, 72] on div "Janela de atendimento Grade de atendimento Capacidade Transportadoras Veículos …" at bounding box center [1126, 53] width 56 height 74
click at [1137, 48] on link at bounding box center [1125, 44] width 40 height 40
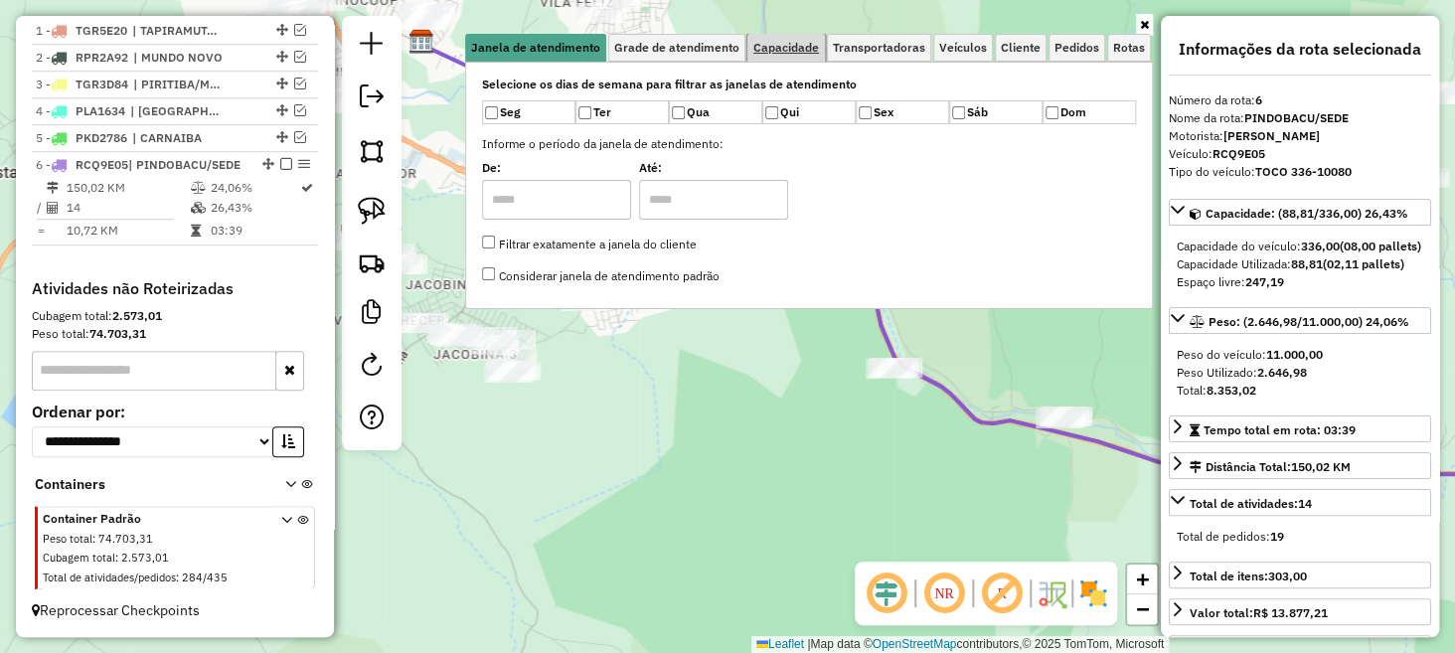
click at [791, 42] on span "Capacidade" at bounding box center [787, 48] width 66 height 12
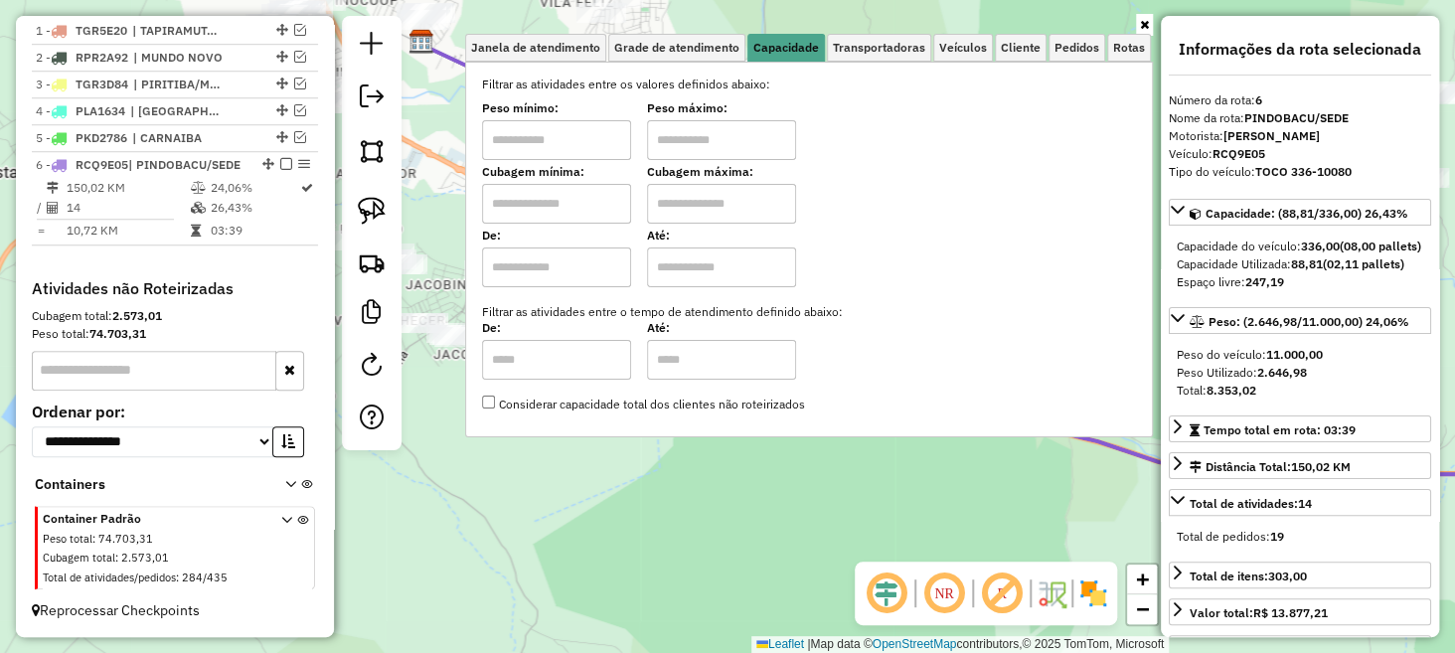
click at [587, 146] on input "text" at bounding box center [556, 140] width 149 height 40
type input "*******"
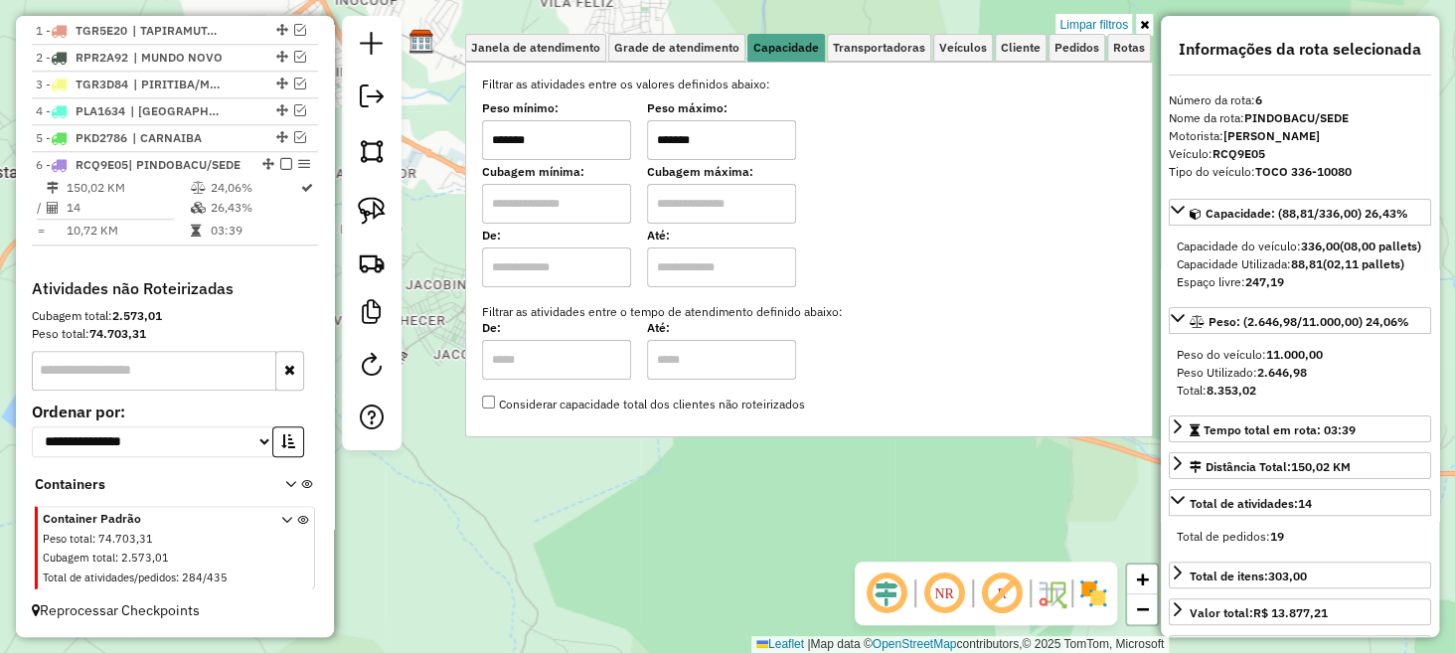
type input "*******"
click at [587, 436] on div "Janela de atendimento Grade de atendimento Capacidade Transportadoras Veículos …" at bounding box center [809, 236] width 688 height 404
click at [599, 458] on div "Limpar filtros Janela de atendimento Grade de atendimento Capacidade Transporta…" at bounding box center [727, 326] width 1455 height 653
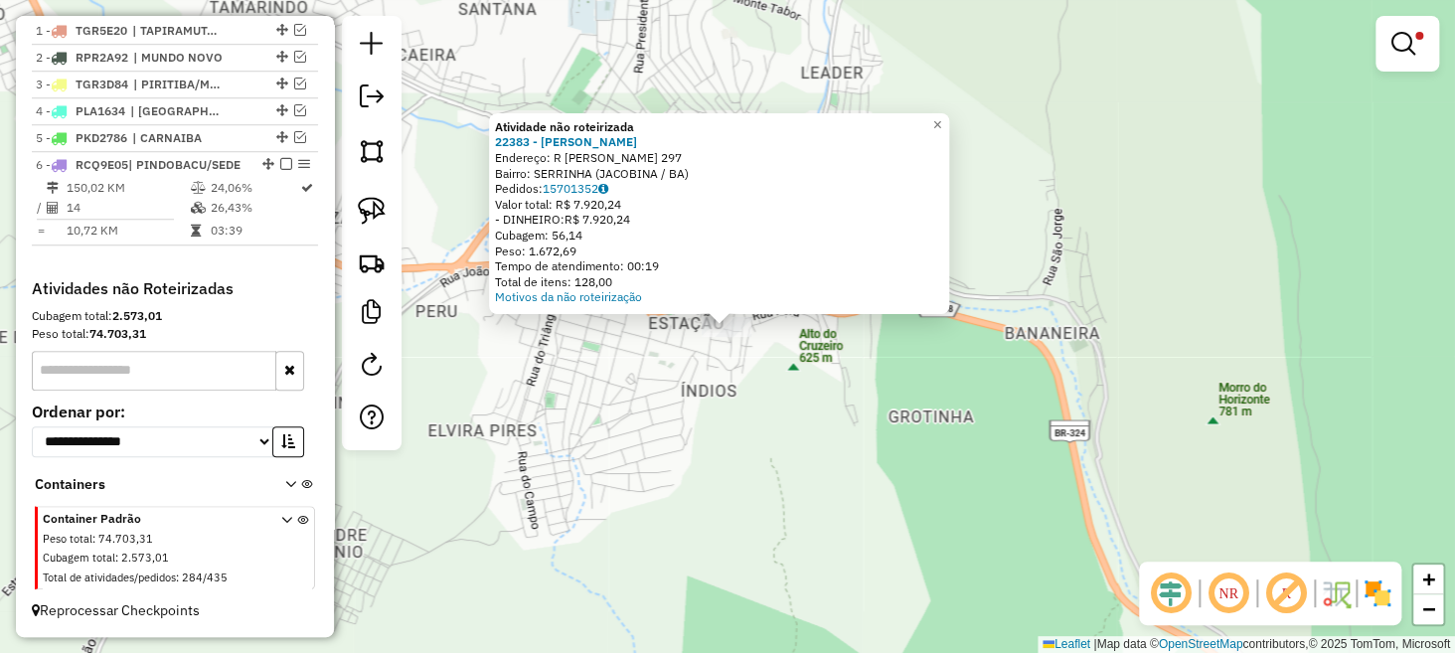
click at [636, 367] on div "Atividade não roteirizada 22383 - DERALDINO DOS SANTOS Endereço: R FLORIANO PEI…" at bounding box center [727, 326] width 1455 height 653
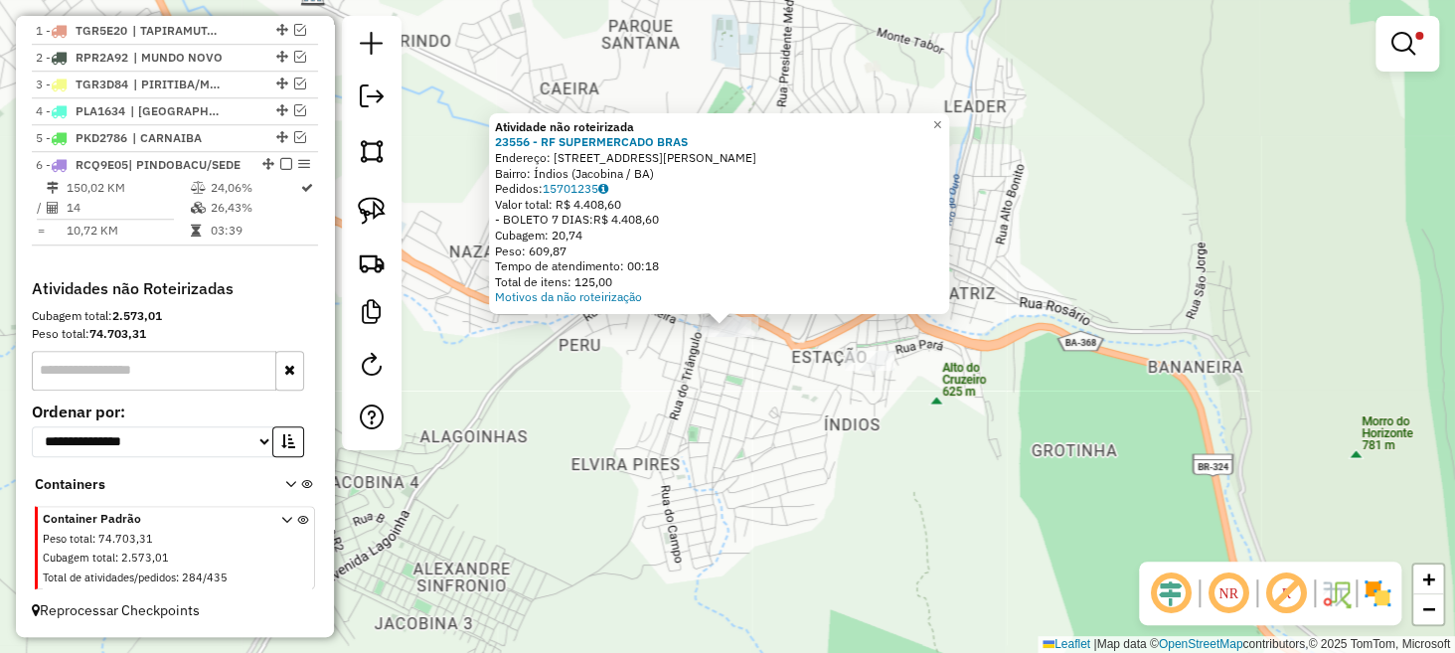
click at [718, 407] on div "Atividade não roteirizada 23556 - RF SUPERMERCADO BRAS Endereço: Rua Reinaldo J…" at bounding box center [727, 326] width 1455 height 653
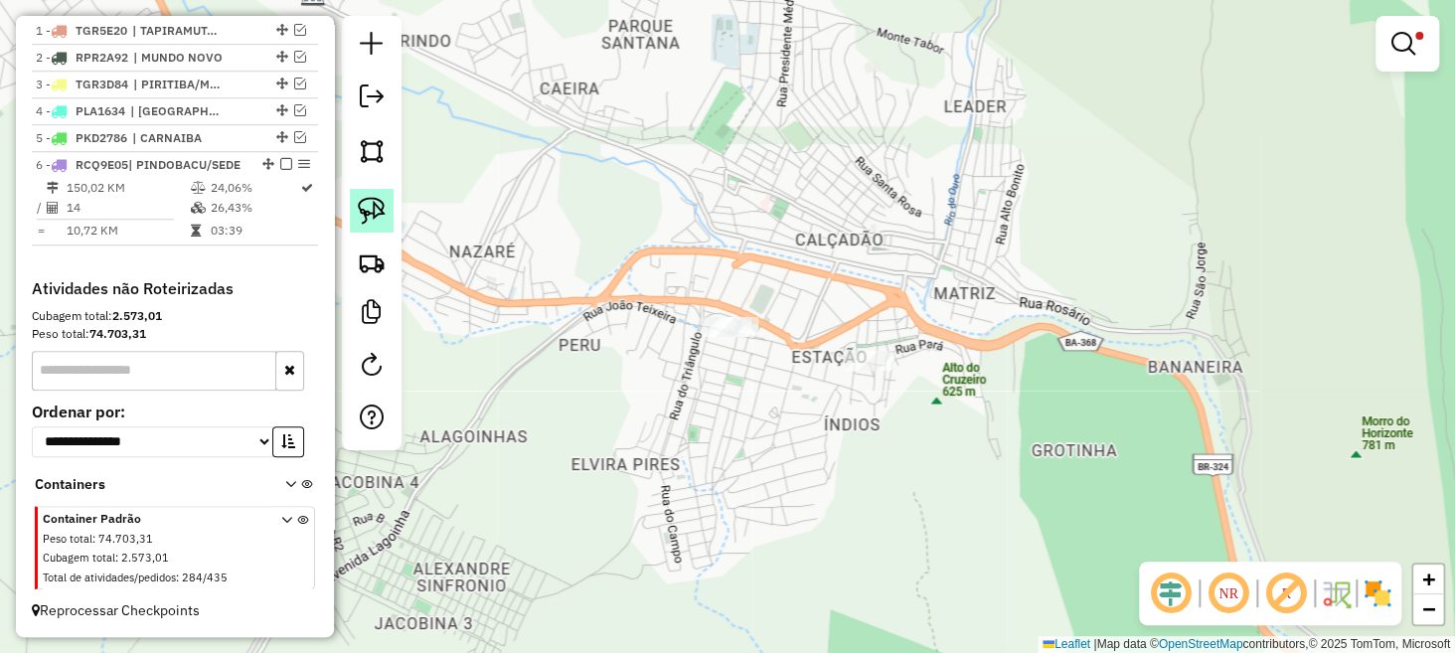
click at [384, 212] on img at bounding box center [372, 211] width 28 height 28
drag, startPoint x: 844, startPoint y: 315, endPoint x: 926, endPoint y: 350, distance: 88.6
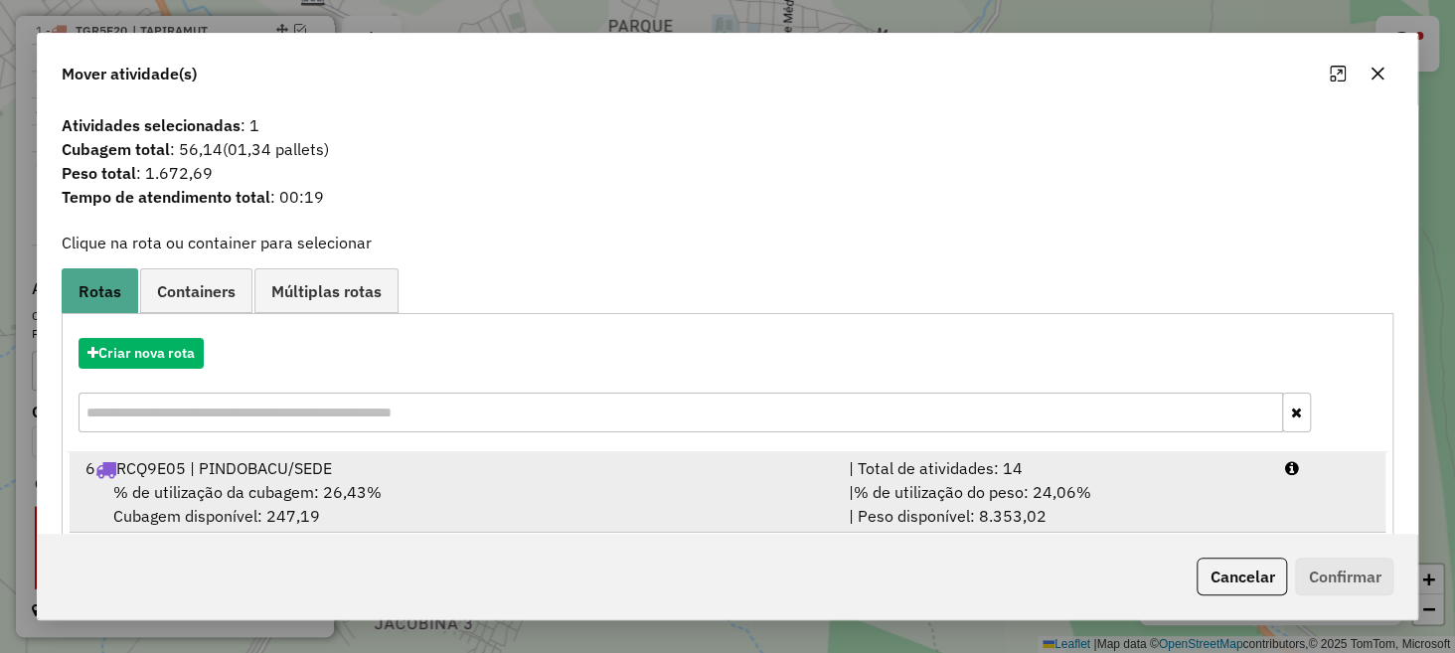
click at [499, 484] on div "% de utilização da cubagem: 26,43% Cubagem disponível: 247,19" at bounding box center [456, 504] width 764 height 48
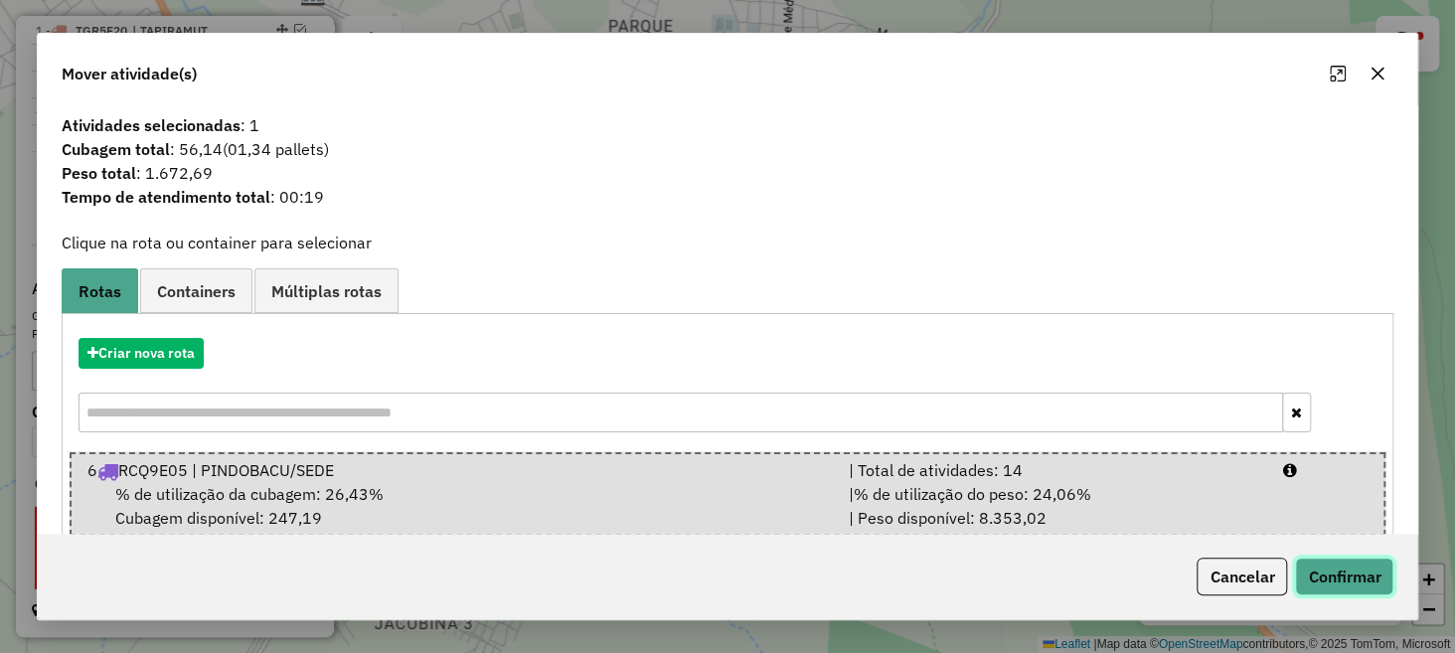
click at [1360, 573] on button "Confirmar" at bounding box center [1344, 577] width 98 height 38
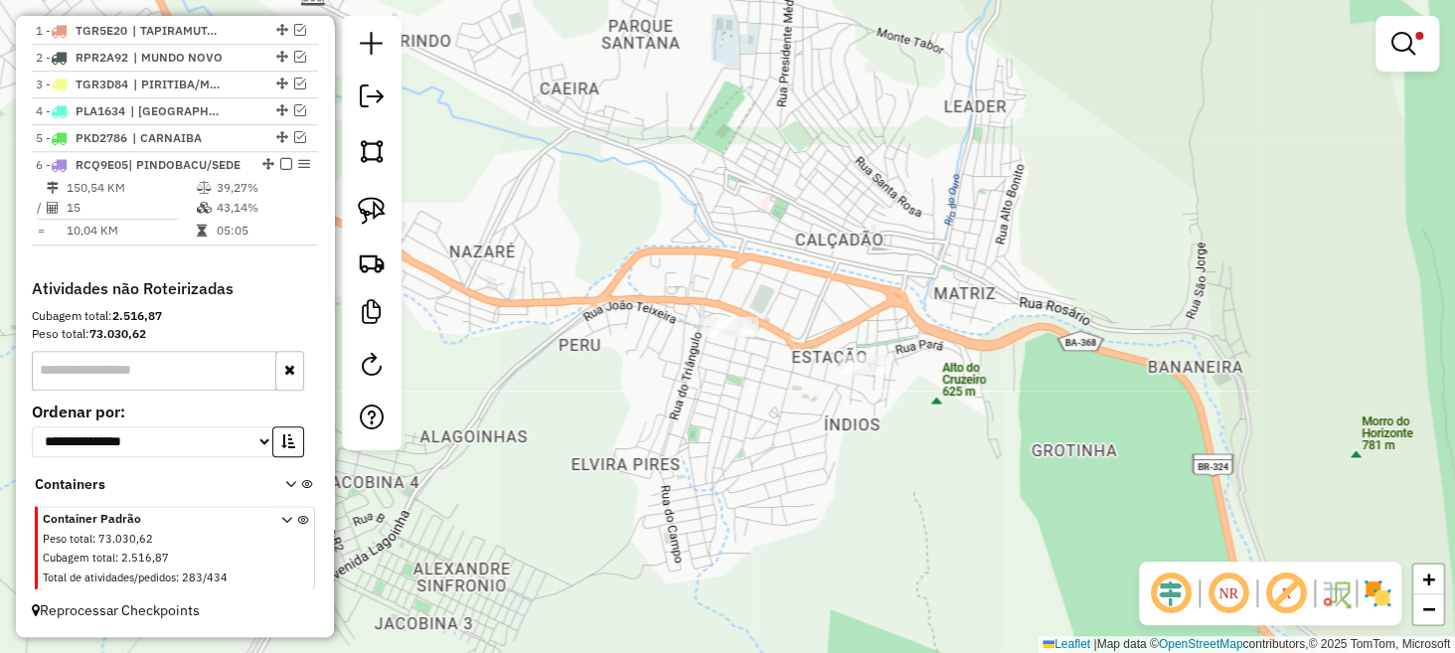
click at [1403, 57] on link at bounding box center [1408, 44] width 48 height 40
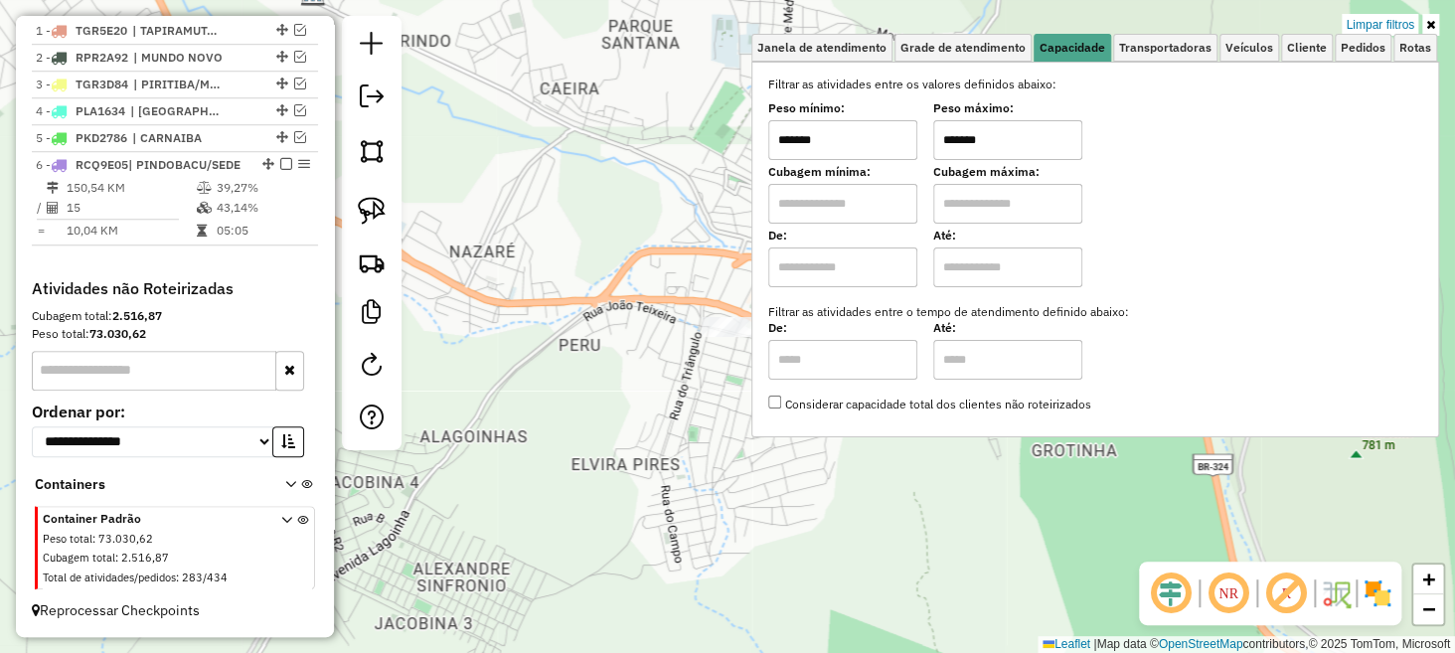
drag, startPoint x: 1007, startPoint y: 130, endPoint x: 918, endPoint y: 144, distance: 90.5
click at [919, 143] on div "Peso mínimo: ******* Peso máximo: *******" at bounding box center [1095, 132] width 654 height 56
type input "****"
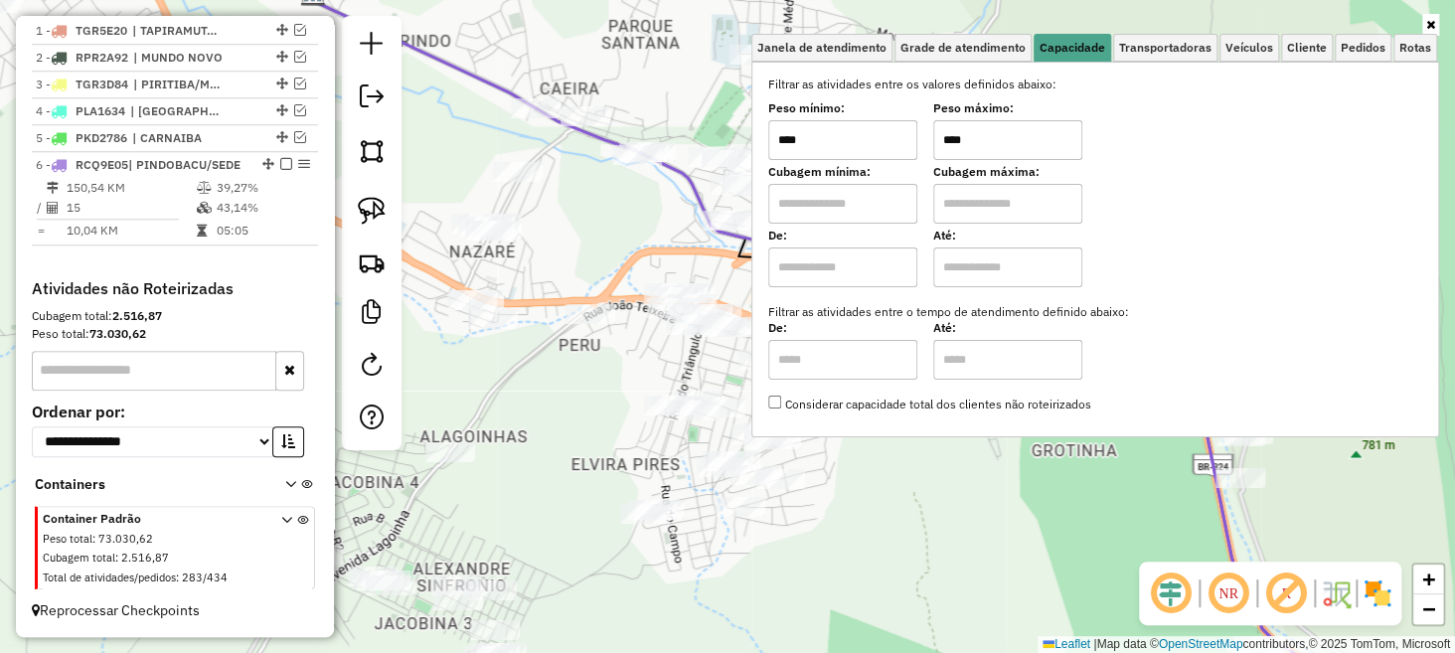
click at [708, 250] on div "Janela de atendimento Grade de atendimento Capacidade Transportadoras Veículos …" at bounding box center [727, 326] width 1455 height 653
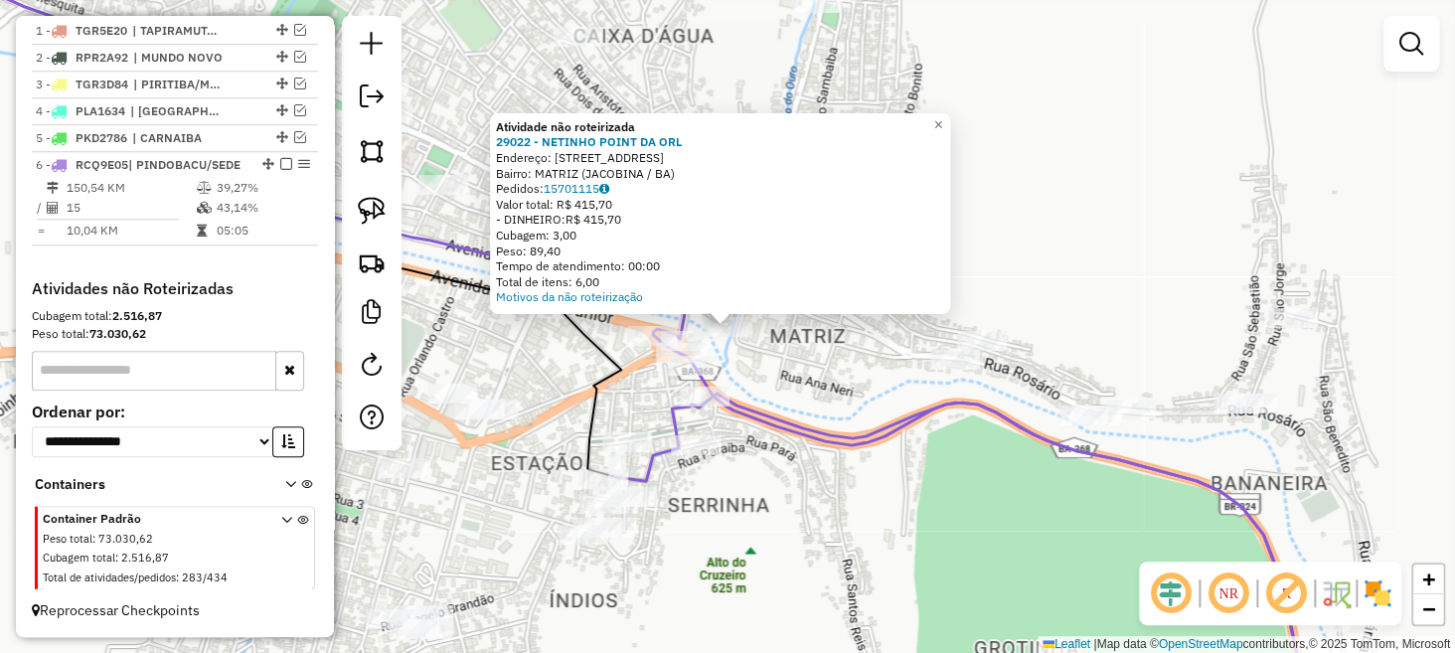
click at [917, 467] on div "Atividade não roteirizada 29022 - NETINHO POINT DA ORL Endereço: Rua dos Vetera…" at bounding box center [727, 326] width 1455 height 653
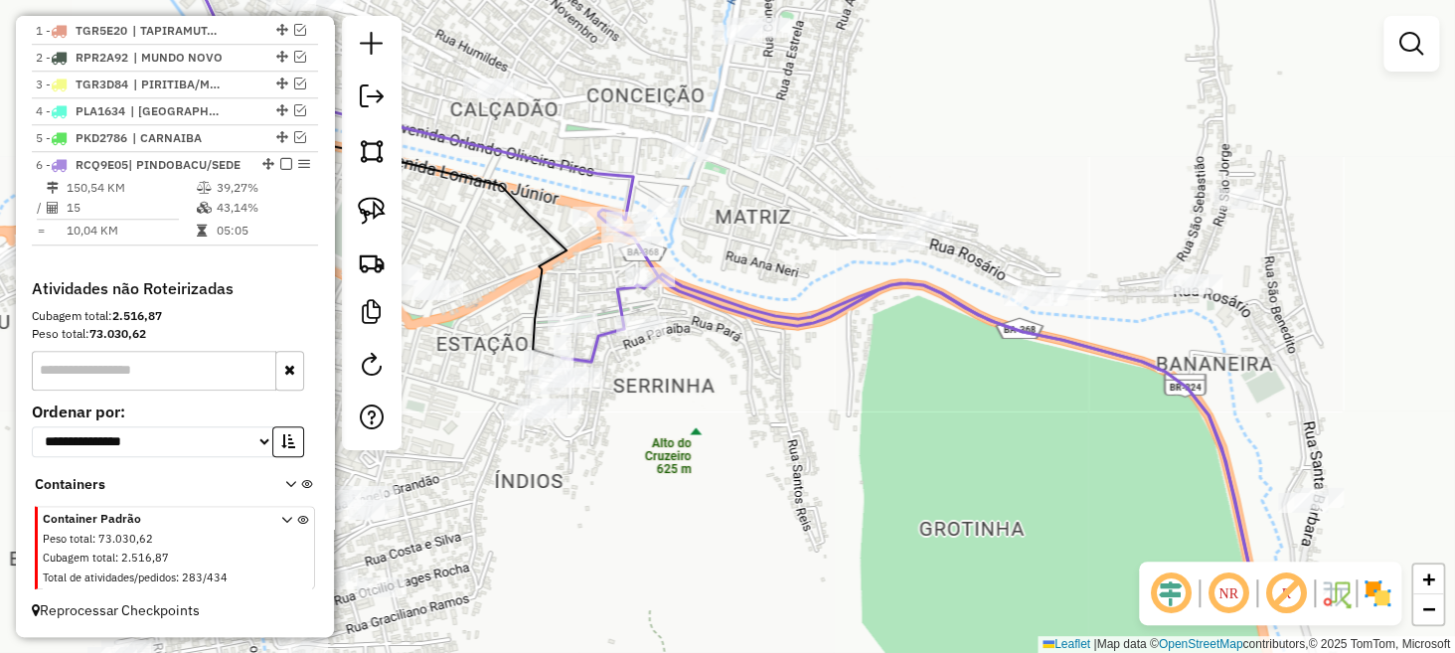
drag, startPoint x: 893, startPoint y: 509, endPoint x: 844, endPoint y: 353, distance: 163.5
click at [845, 353] on div "Janela de atendimento Grade de atendimento Capacidade Transportadoras Veículos …" at bounding box center [727, 326] width 1455 height 653
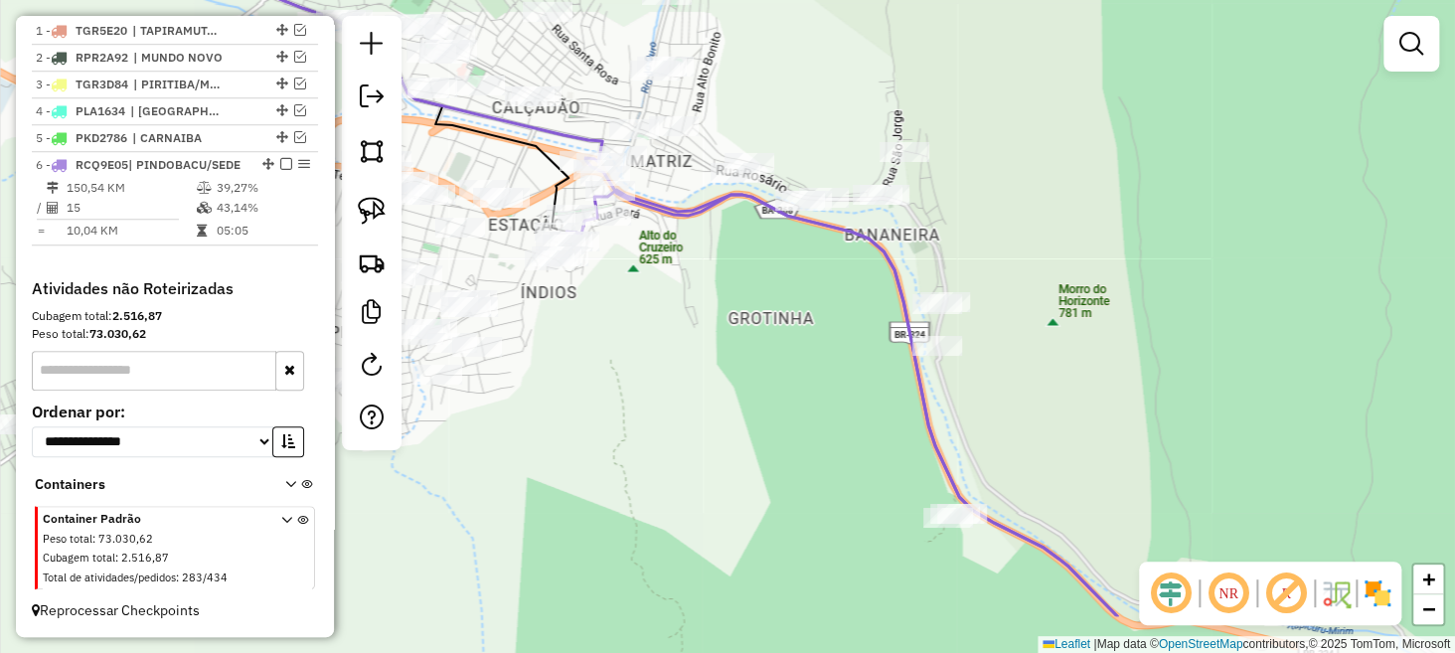
drag, startPoint x: 863, startPoint y: 452, endPoint x: 707, endPoint y: 310, distance: 211.1
click at [707, 310] on div "Janela de atendimento Grade de atendimento Capacidade Transportadoras Veículos …" at bounding box center [727, 326] width 1455 height 653
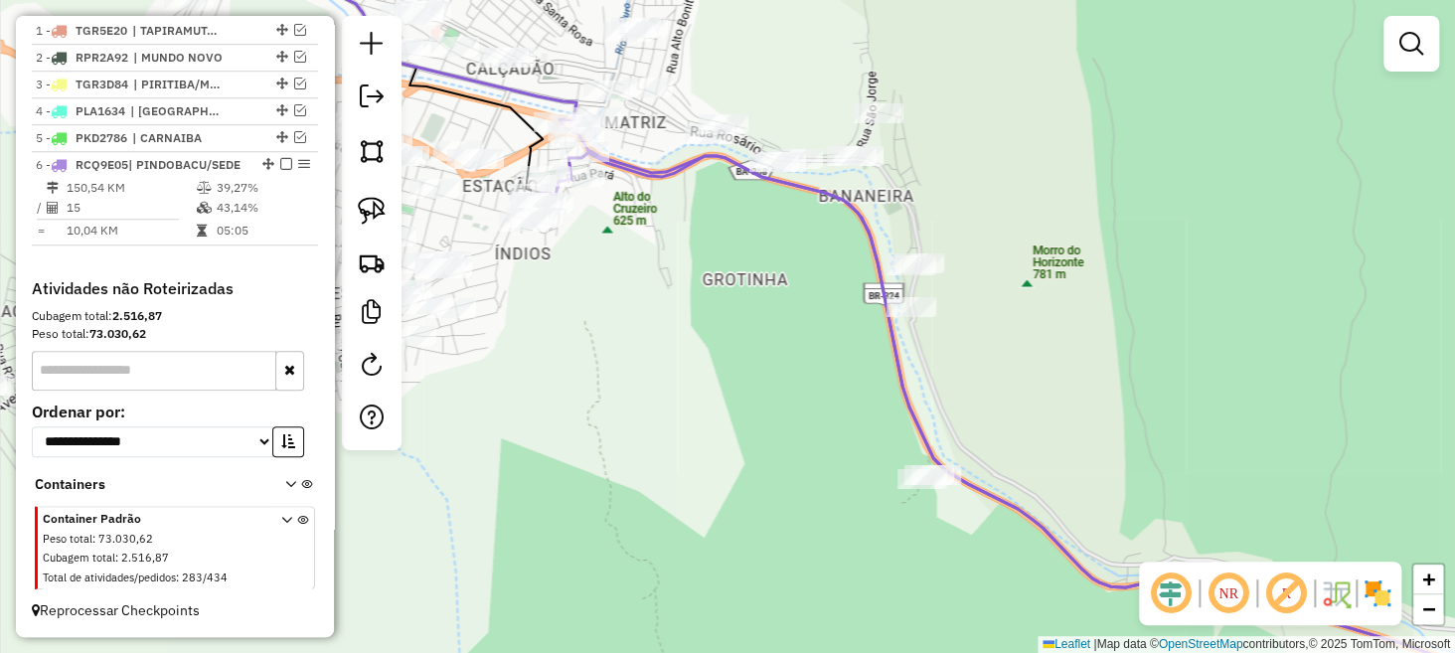
click at [624, 160] on icon at bounding box center [1071, 414] width 1061 height 527
select select "**********"
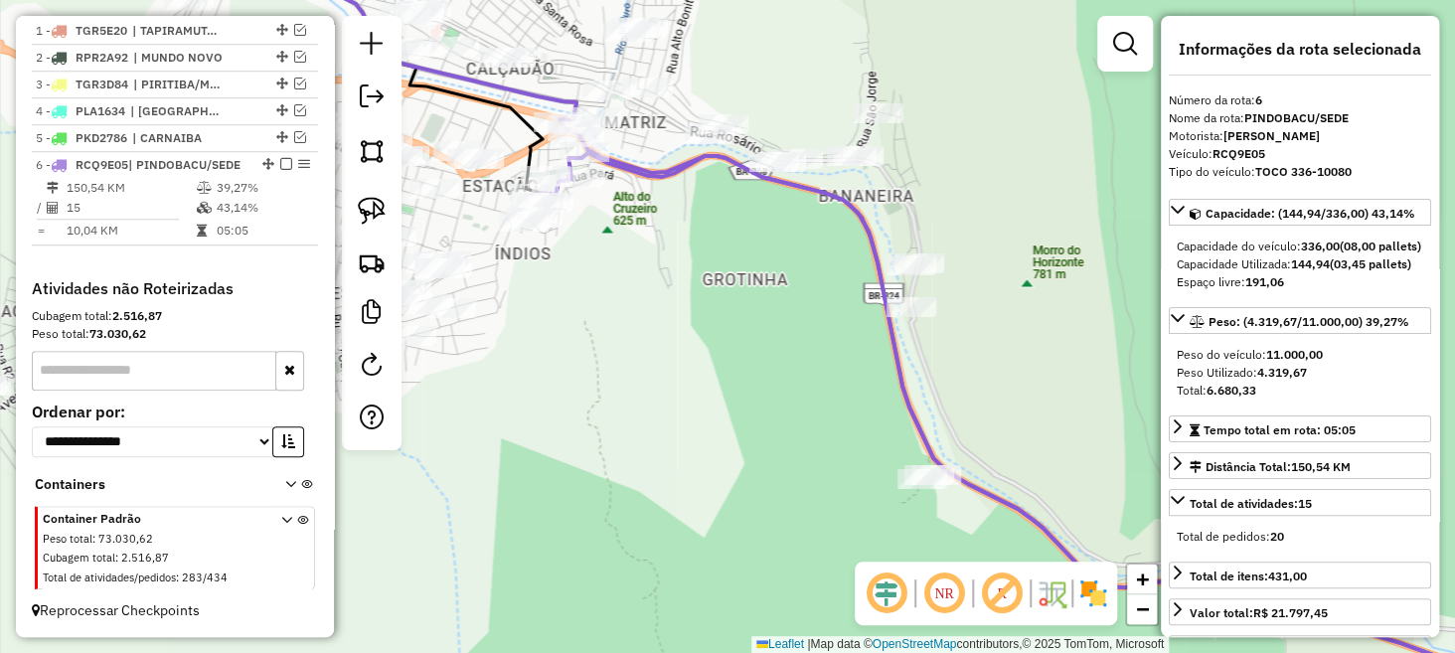
scroll to position [781, 0]
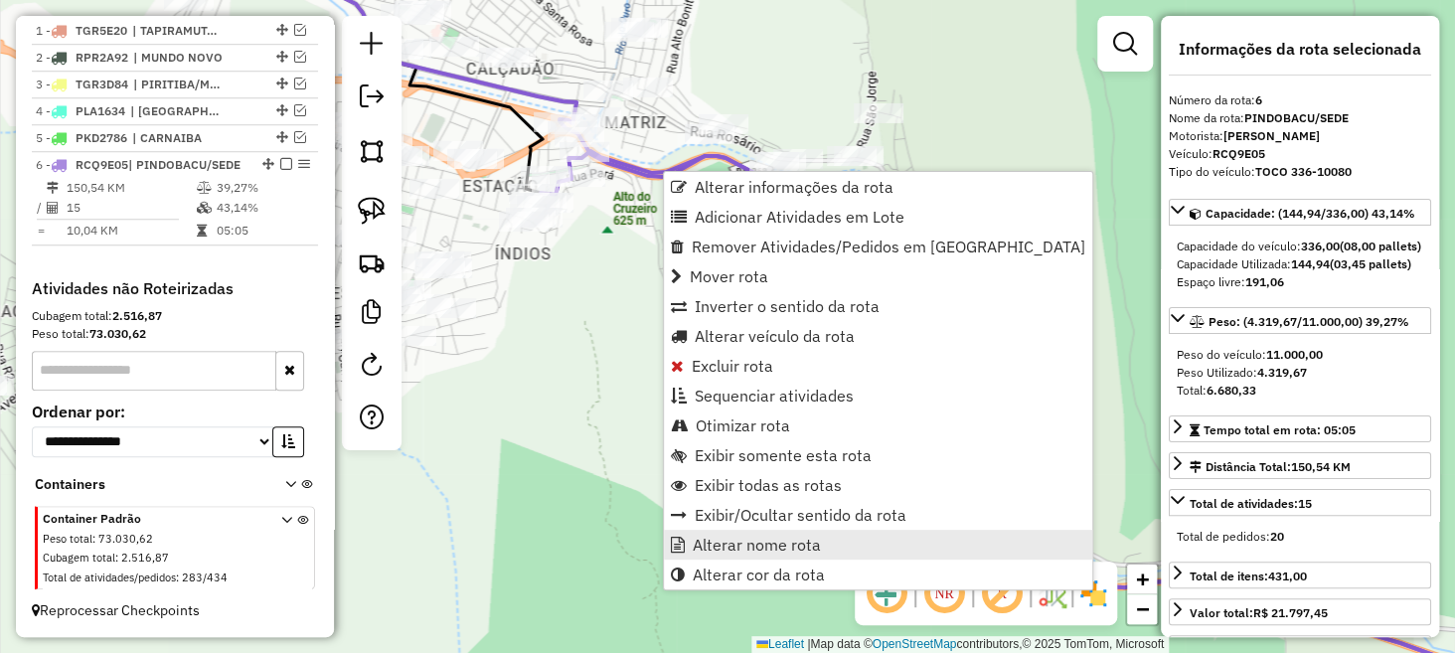
click at [746, 537] on span "Alterar nome rota" at bounding box center [757, 545] width 128 height 16
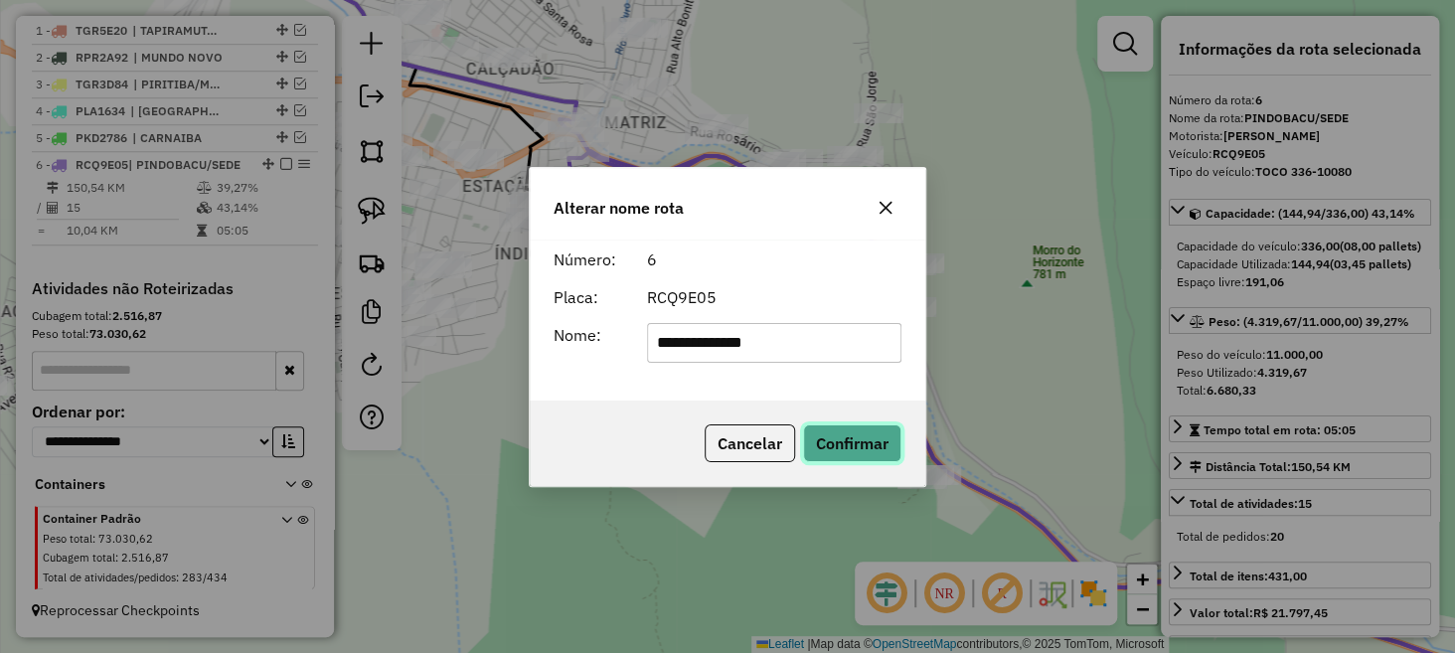
click at [824, 437] on button "Confirmar" at bounding box center [852, 443] width 98 height 38
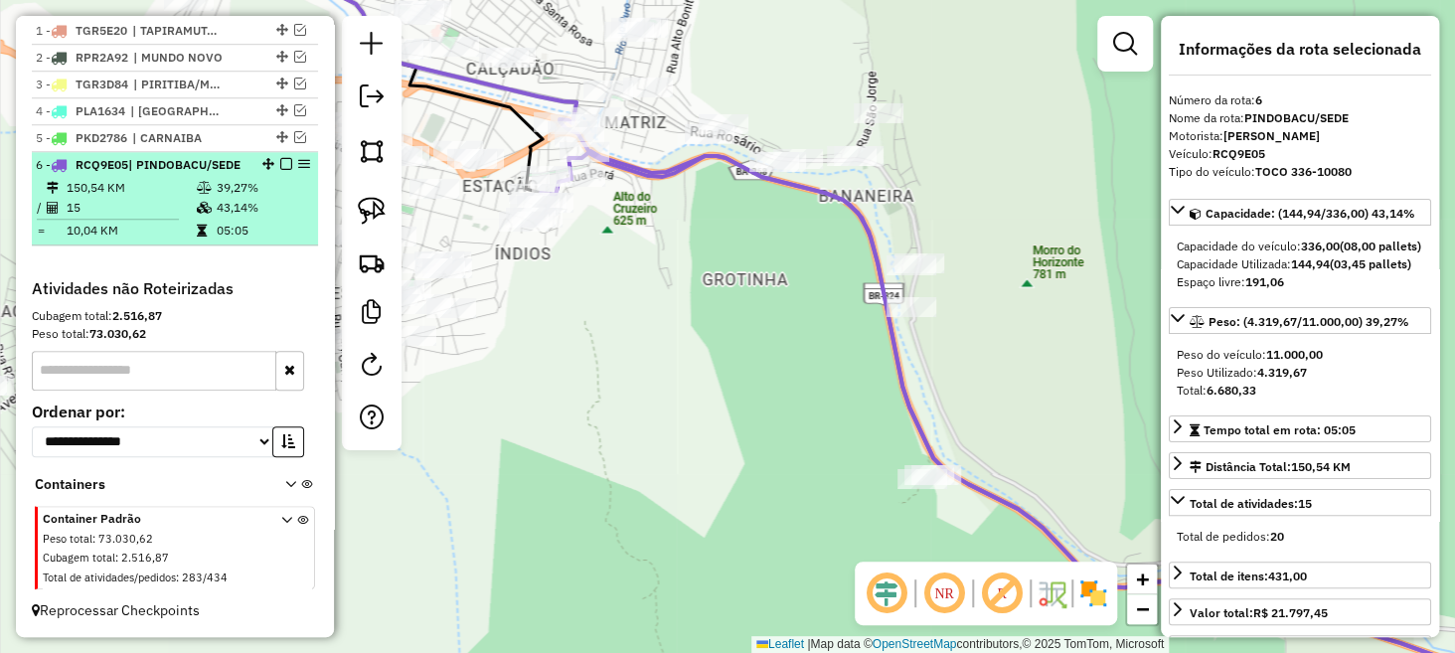
click at [280, 158] on em at bounding box center [286, 164] width 12 height 12
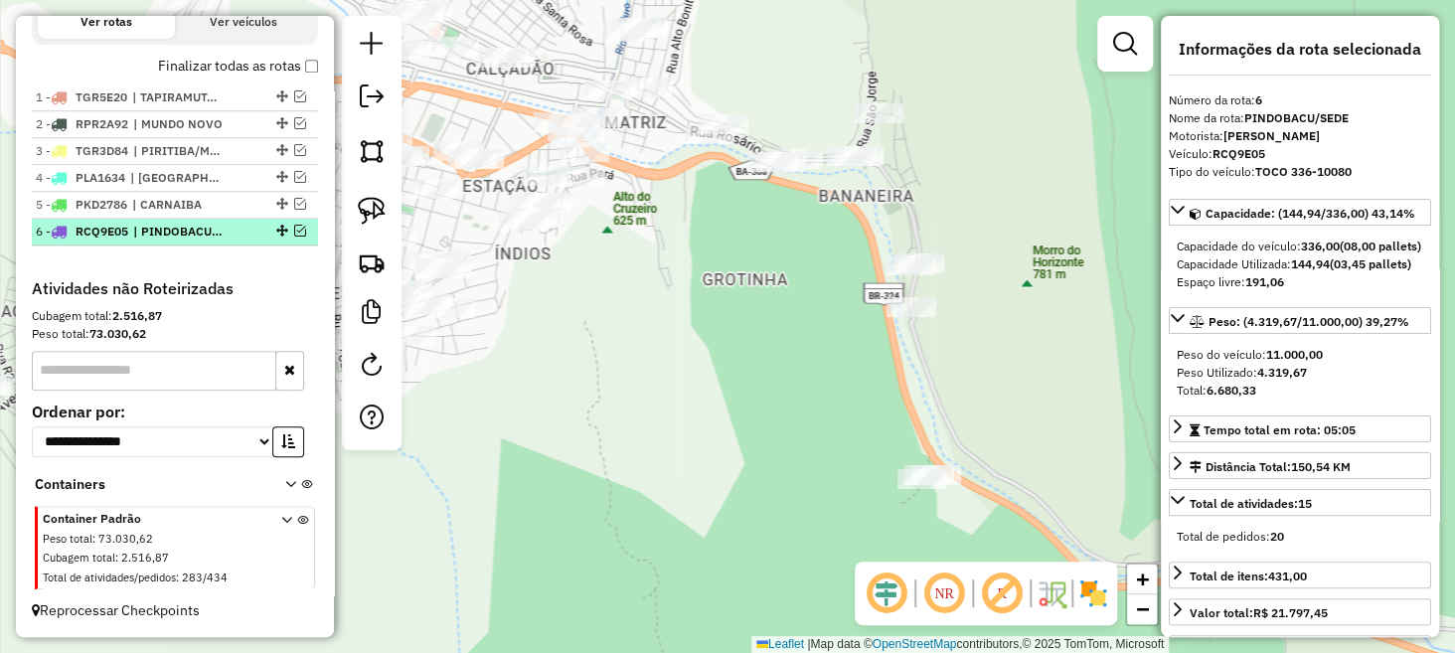
scroll to position [697, 0]
click at [626, 429] on div "Janela de atendimento Grade de atendimento Capacidade Transportadoras Veículos …" at bounding box center [727, 326] width 1455 height 653
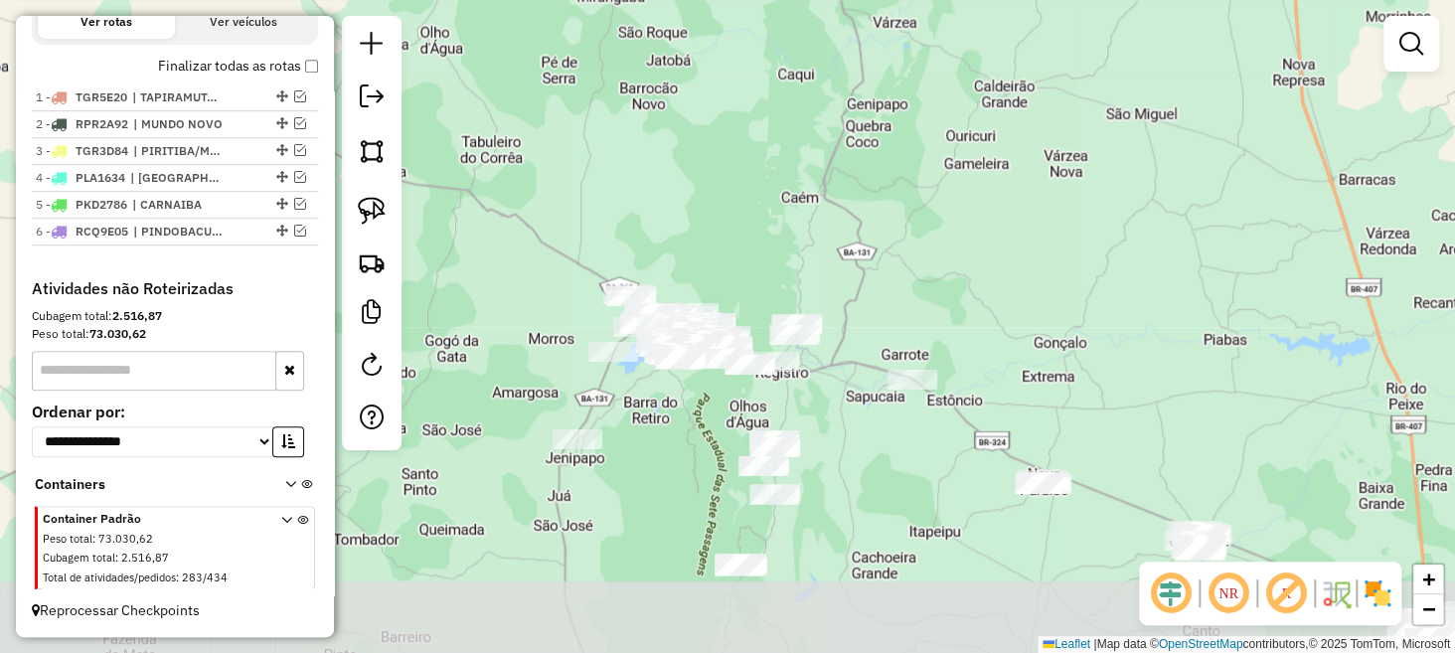
drag, startPoint x: 634, startPoint y: 495, endPoint x: 696, endPoint y: 331, distance: 175.2
click at [697, 334] on div "Janela de atendimento Grade de atendimento Capacidade Transportadoras Veículos …" at bounding box center [727, 326] width 1455 height 653
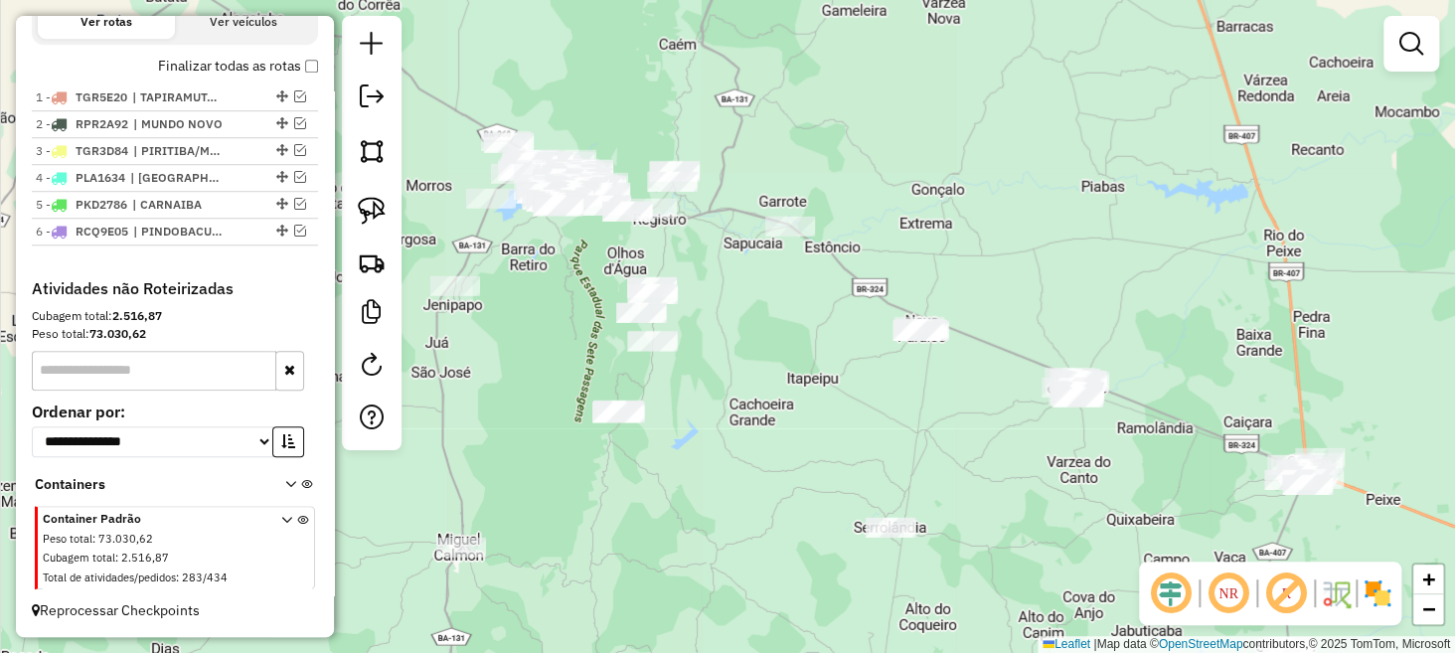
drag, startPoint x: 804, startPoint y: 412, endPoint x: 679, endPoint y: 309, distance: 161.8
click at [679, 309] on div "Janela de atendimento Grade de atendimento Capacidade Transportadoras Veículos …" at bounding box center [727, 326] width 1455 height 653
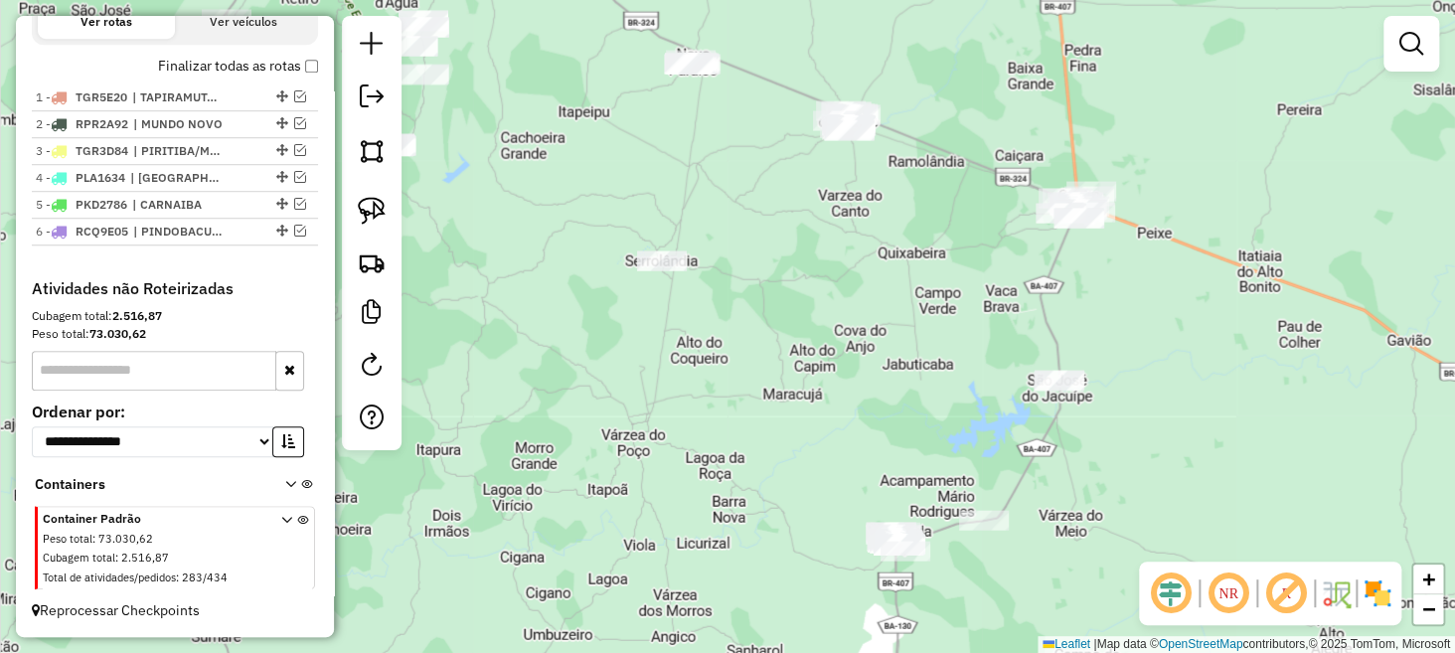
drag, startPoint x: 894, startPoint y: 384, endPoint x: 744, endPoint y: 130, distance: 294.6
click at [744, 130] on div "Janela de atendimento Grade de atendimento Capacidade Transportadoras Veículos …" at bounding box center [727, 326] width 1455 height 653
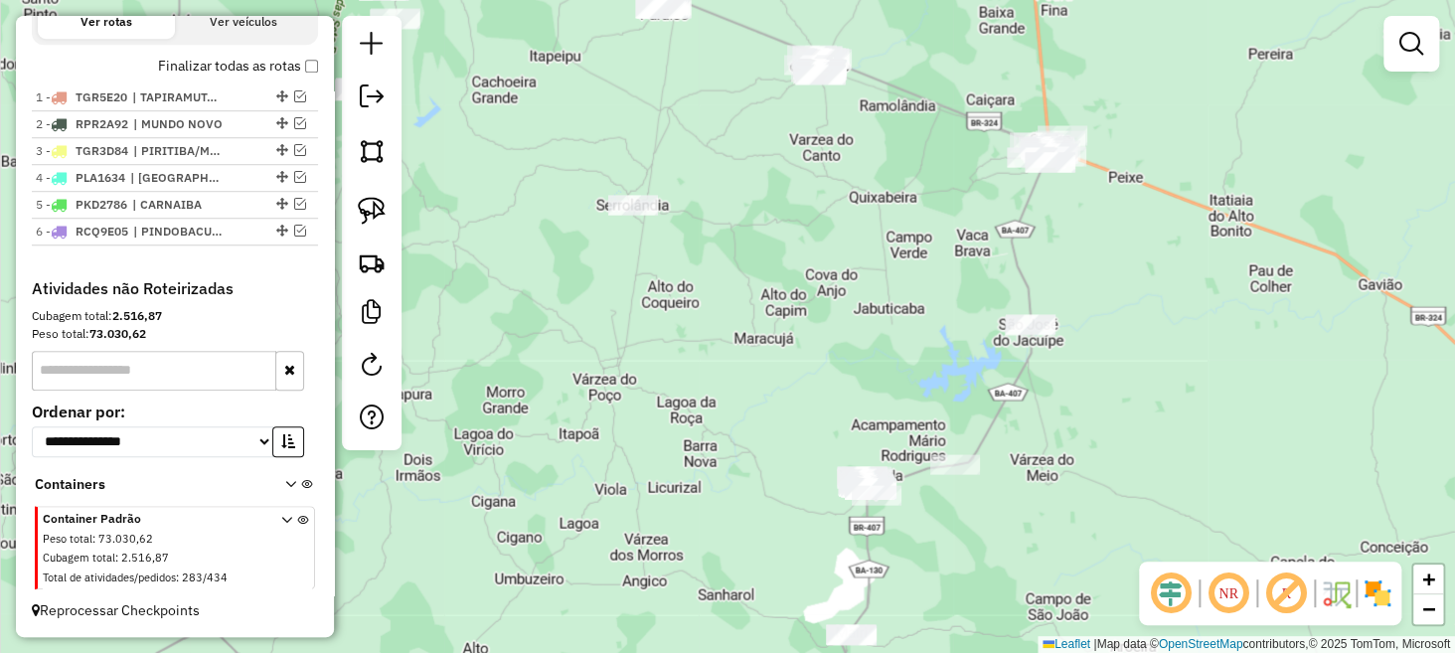
drag, startPoint x: 785, startPoint y: 439, endPoint x: 690, endPoint y: 394, distance: 105.8
click at [690, 394] on div "Janela de atendimento Grade de atendimento Capacidade Transportadoras Veículos …" at bounding box center [727, 326] width 1455 height 653
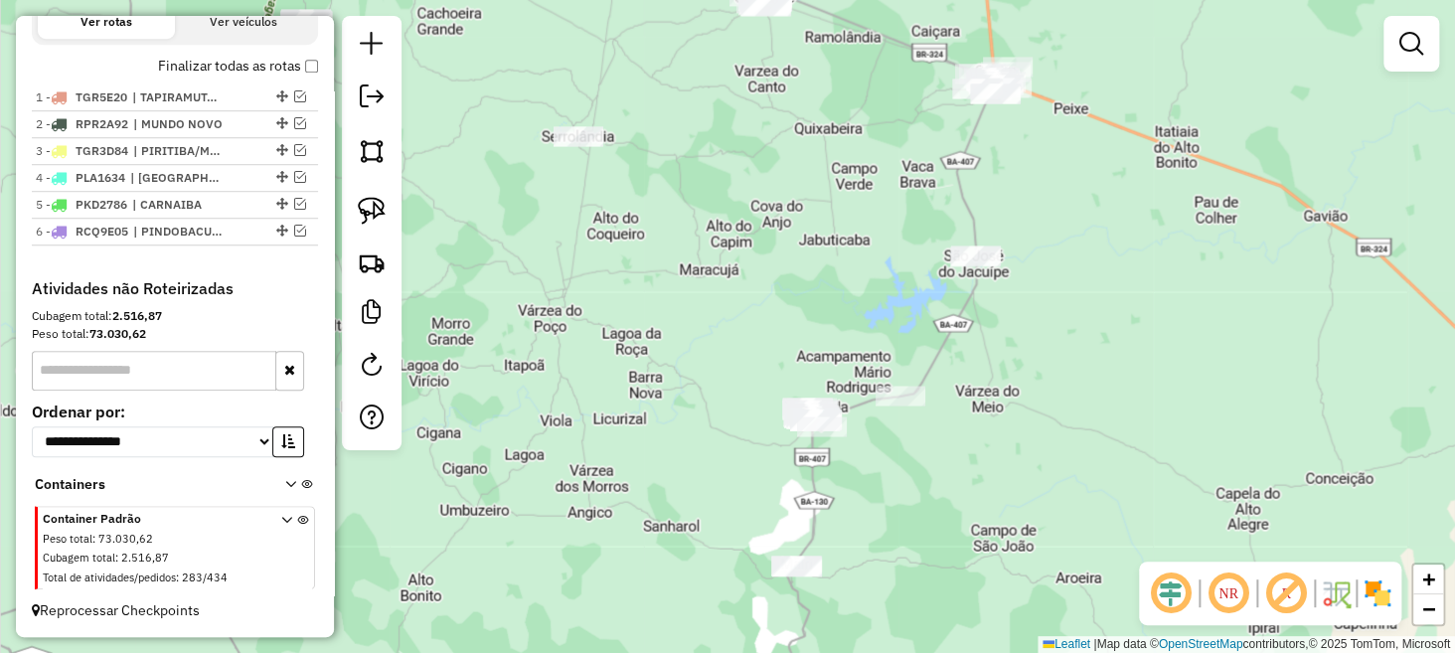
drag, startPoint x: 652, startPoint y: 424, endPoint x: 654, endPoint y: 382, distance: 42.8
click at [654, 382] on div "Janela de atendimento Grade de atendimento Capacidade Transportadoras Veículos …" at bounding box center [727, 326] width 1455 height 653
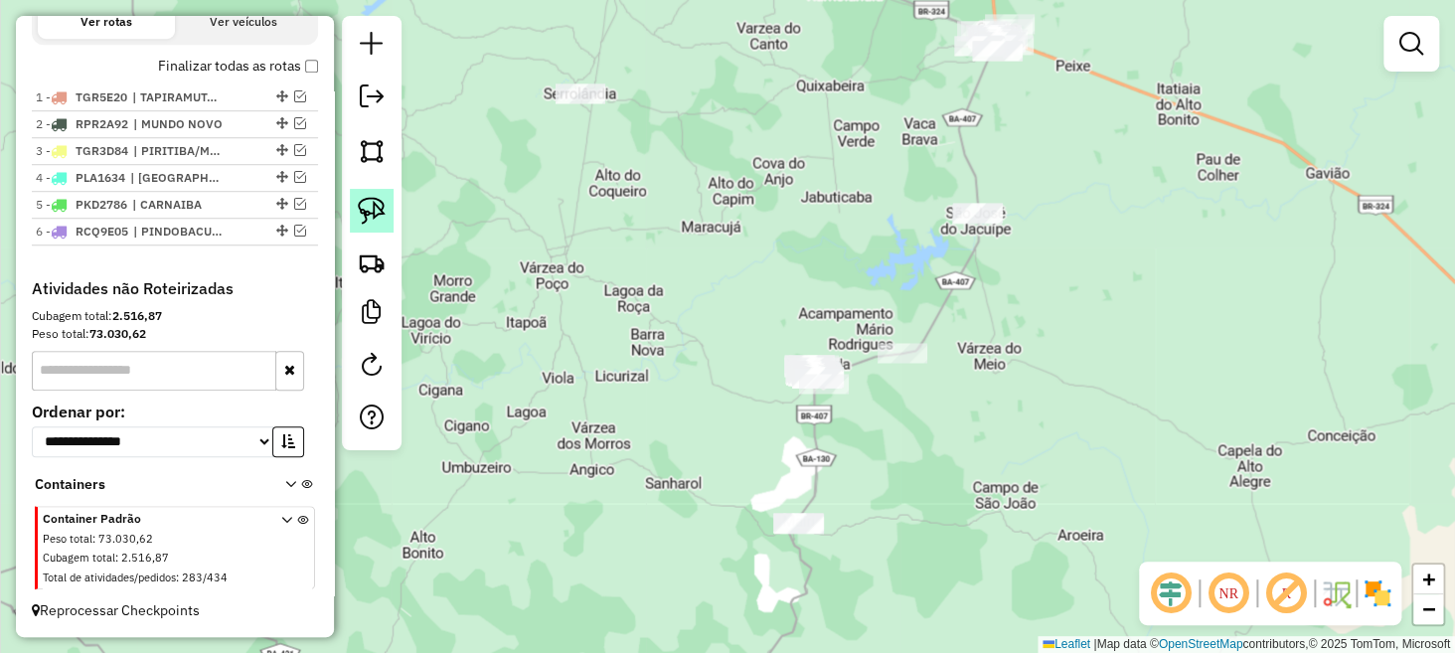
click at [369, 212] on img at bounding box center [372, 211] width 28 height 28
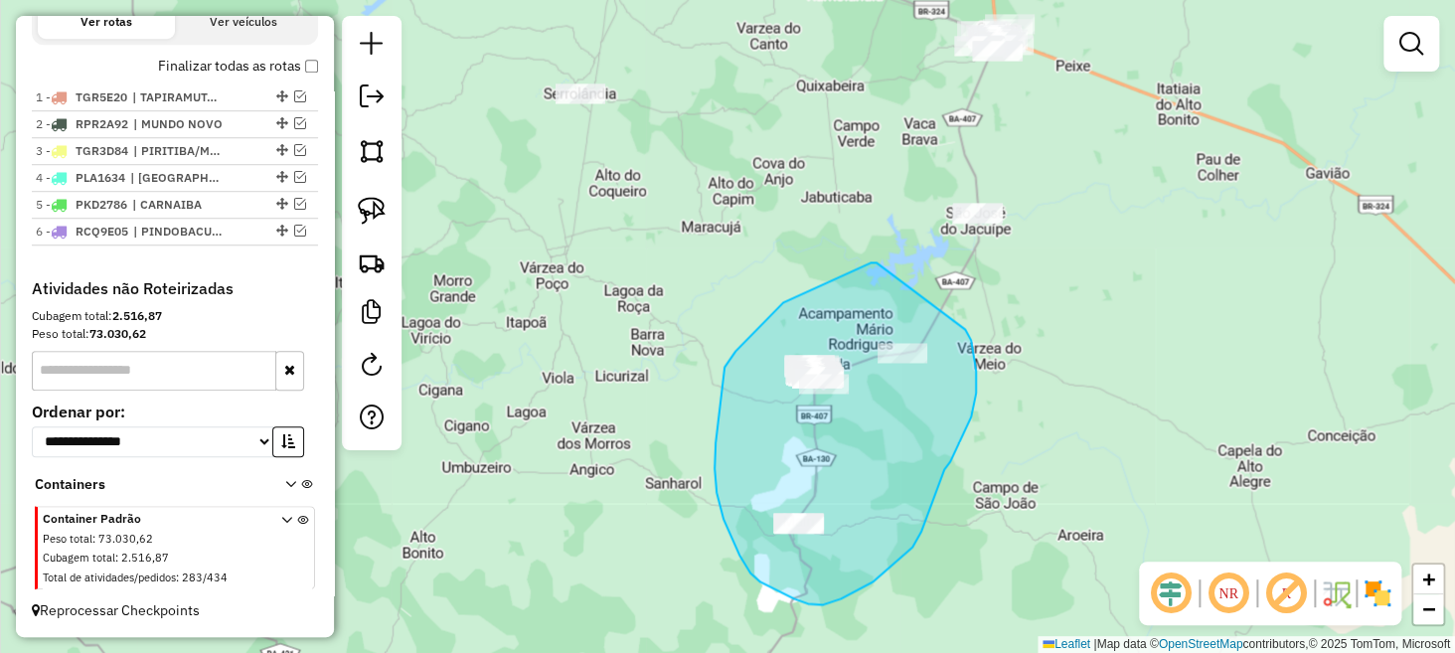
drag, startPoint x: 723, startPoint y: 379, endPoint x: 962, endPoint y: 328, distance: 244.9
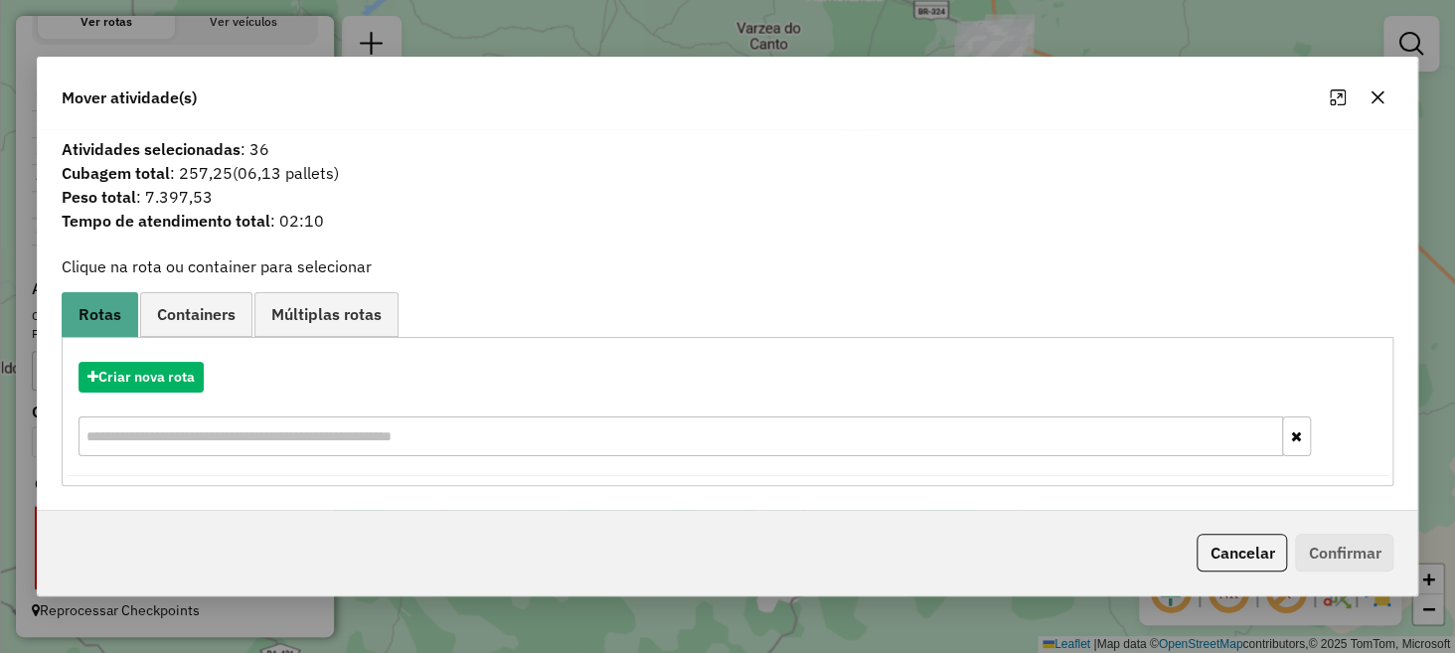
click at [1378, 97] on icon "button" at bounding box center [1378, 96] width 13 height 13
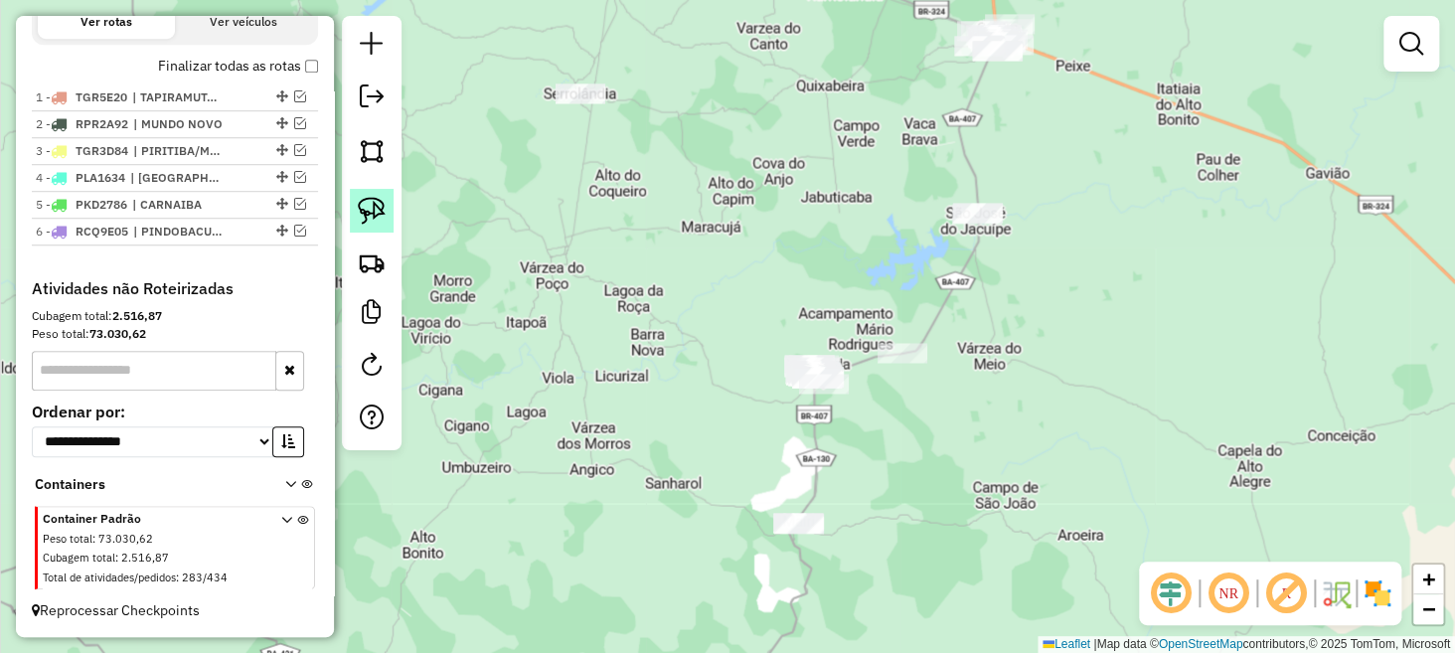
click at [378, 197] on img at bounding box center [372, 211] width 28 height 28
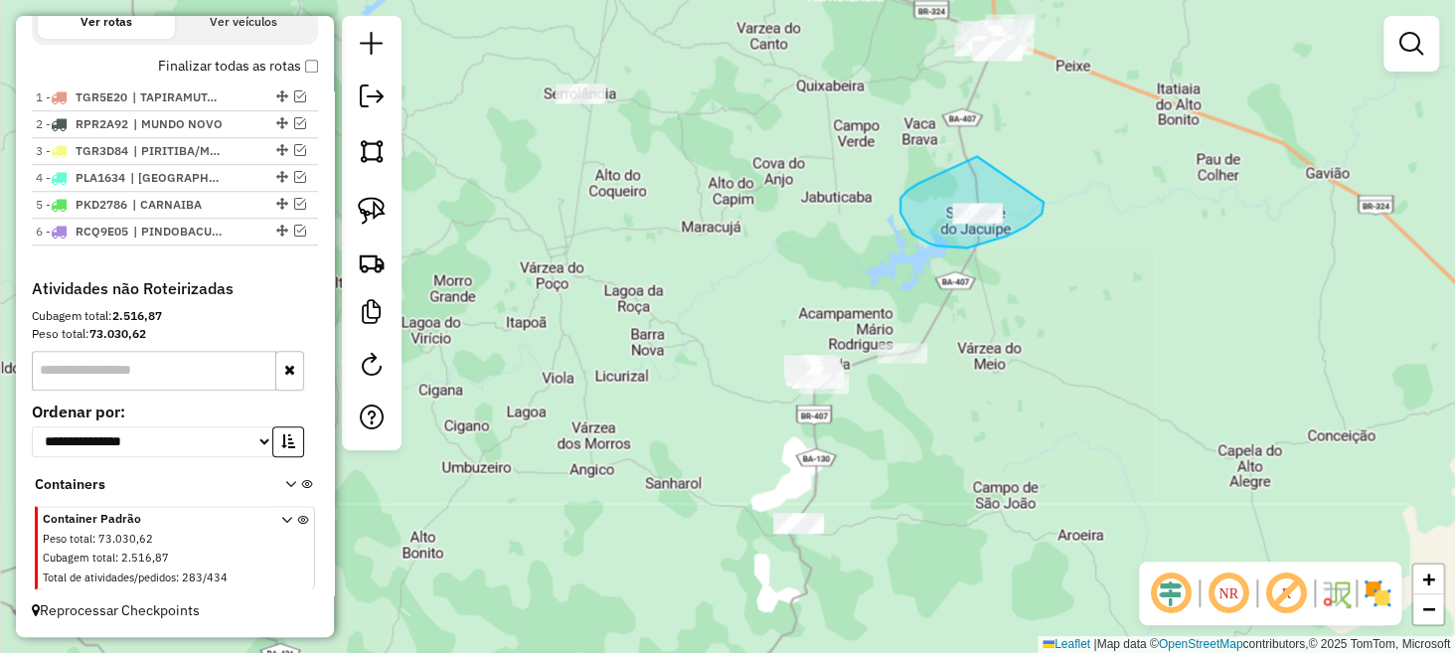
drag, startPoint x: 977, startPoint y: 156, endPoint x: 1043, endPoint y: 201, distance: 79.4
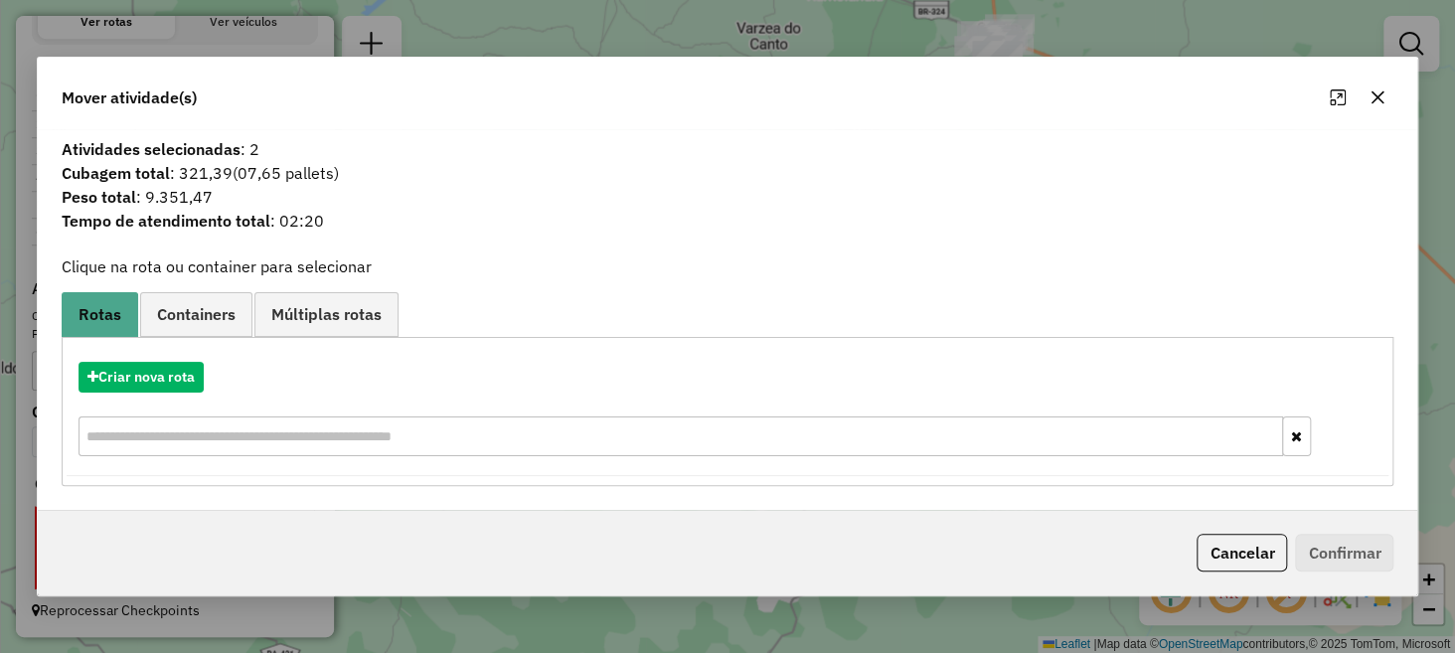
click at [1376, 95] on icon "button" at bounding box center [1378, 96] width 13 height 13
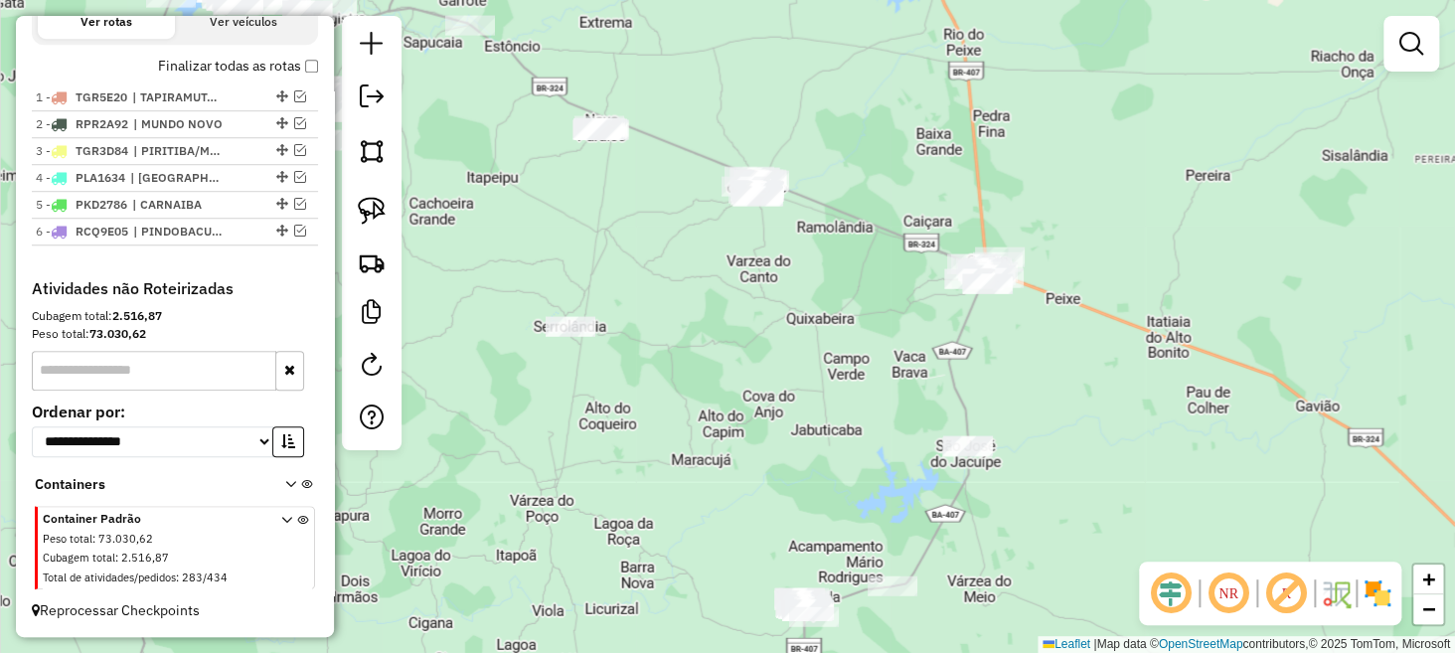
drag, startPoint x: 1028, startPoint y: 100, endPoint x: 1011, endPoint y: 344, distance: 244.2
click at [1016, 342] on div "Janela de atendimento Grade de atendimento Capacidade Transportadoras Veículos …" at bounding box center [727, 326] width 1455 height 653
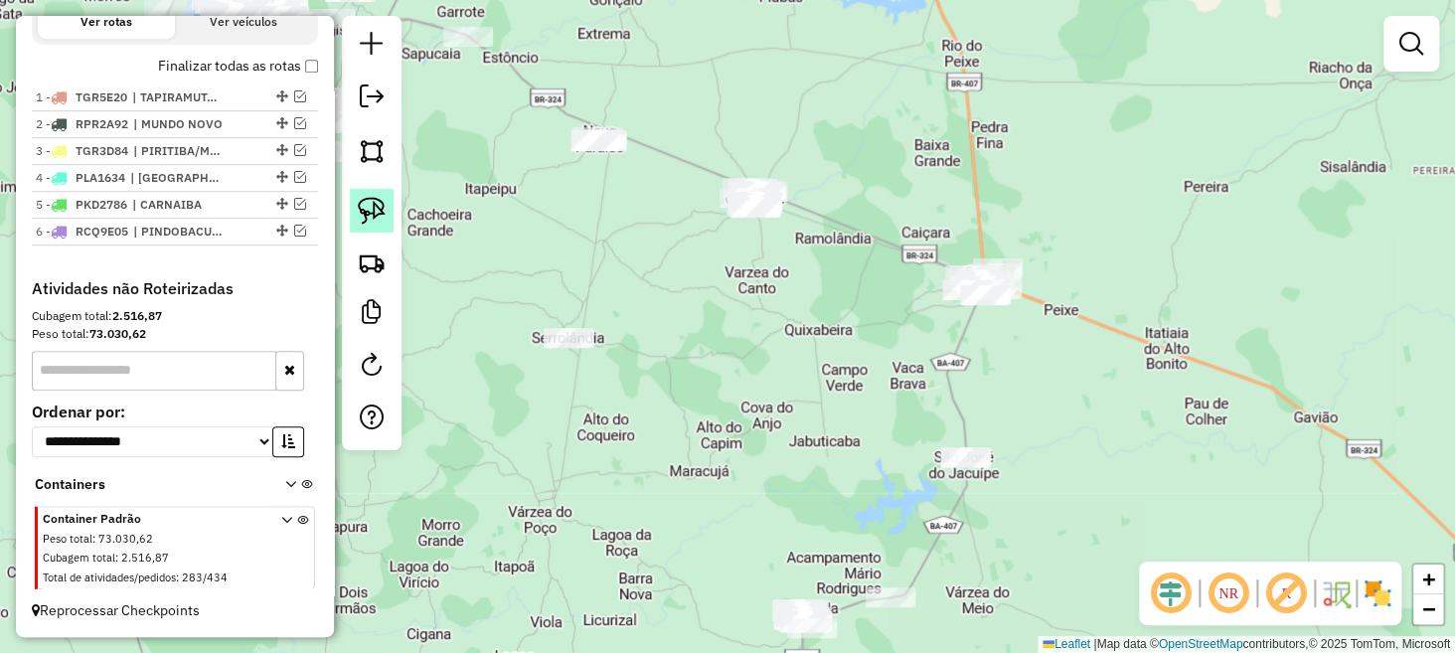
click at [385, 202] on img at bounding box center [372, 211] width 28 height 28
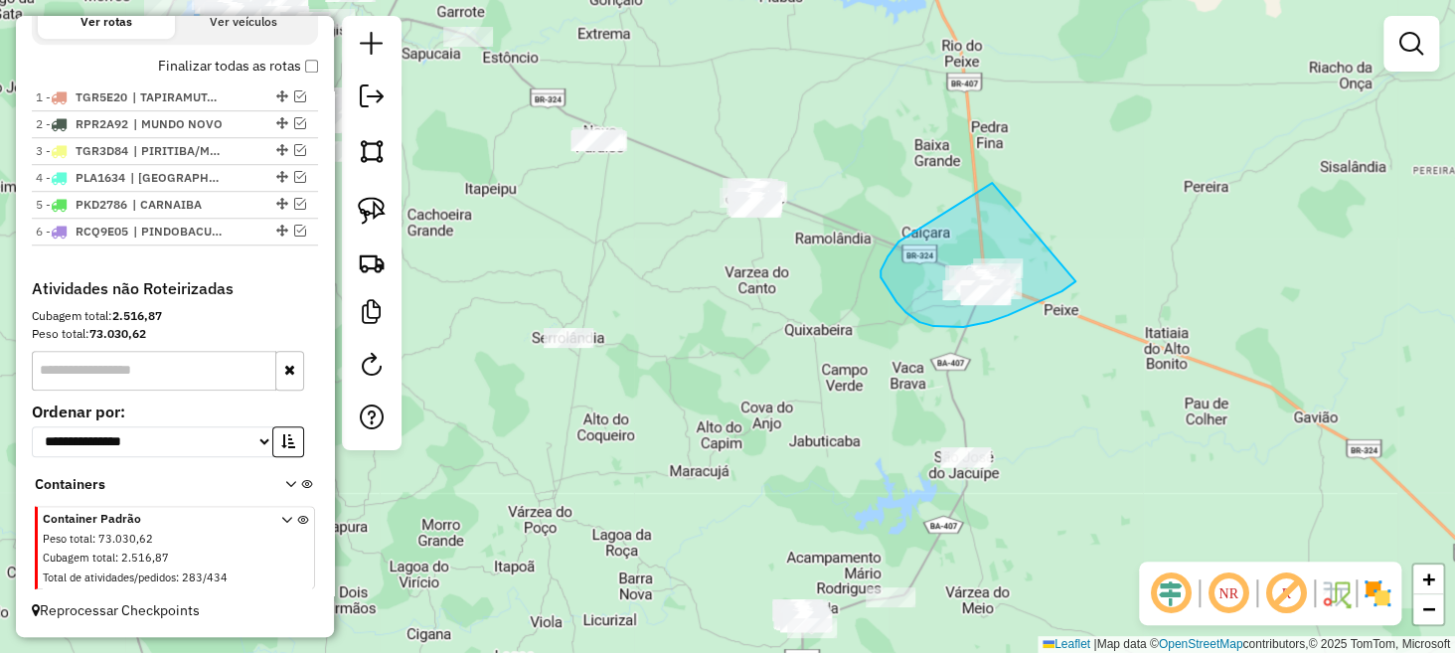
drag, startPoint x: 992, startPoint y: 183, endPoint x: 1075, endPoint y: 252, distance: 107.3
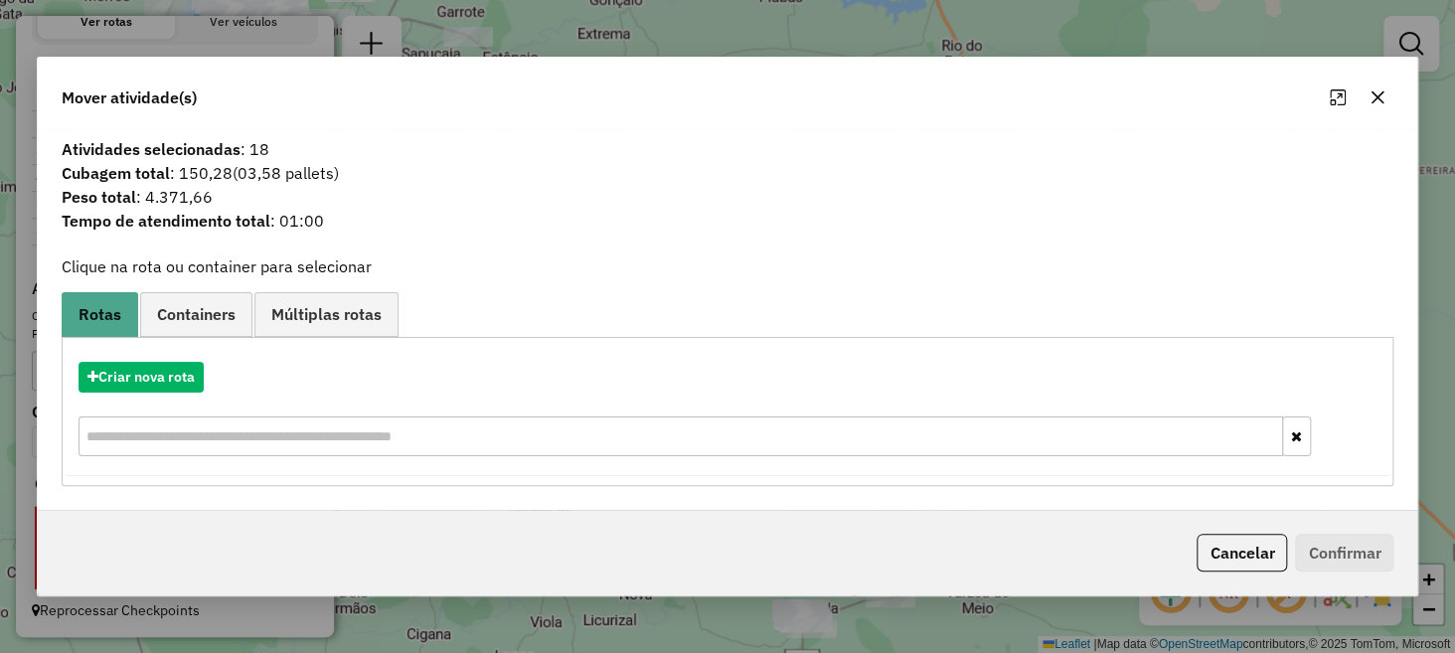
click at [1377, 98] on icon "button" at bounding box center [1378, 96] width 13 height 13
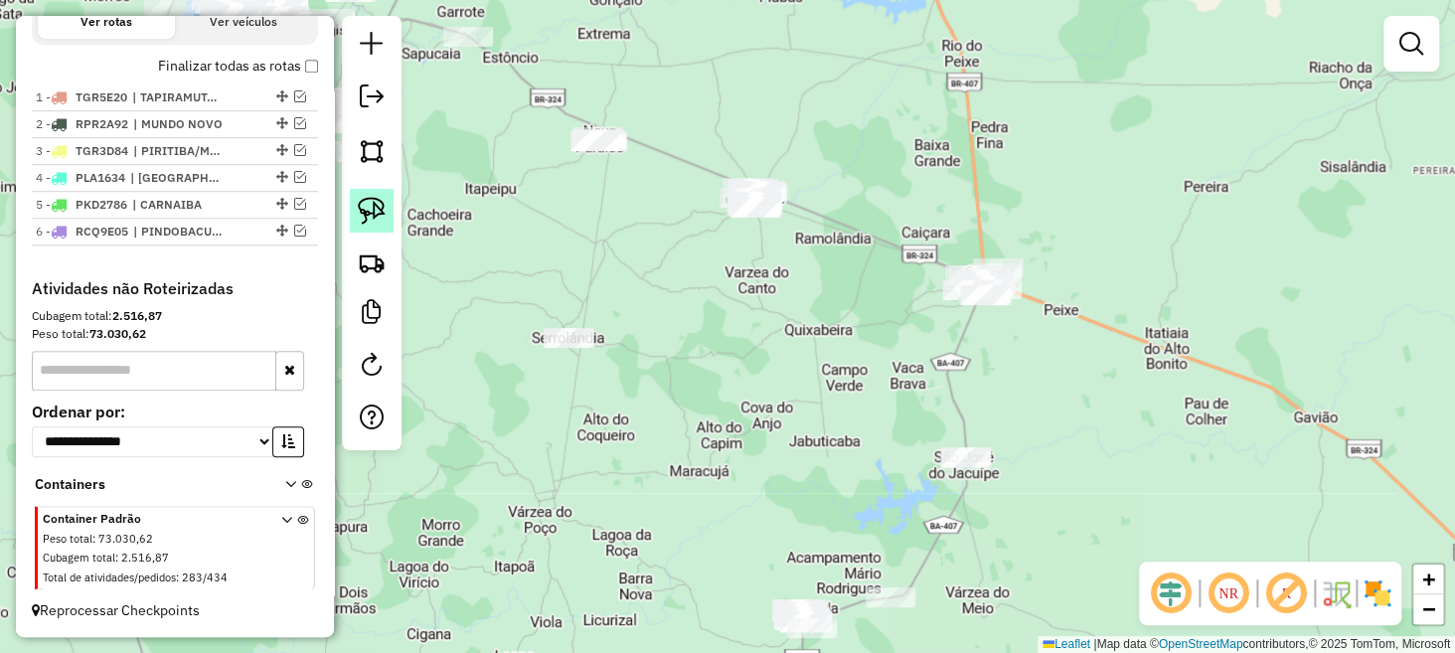
click at [390, 202] on link at bounding box center [372, 211] width 44 height 44
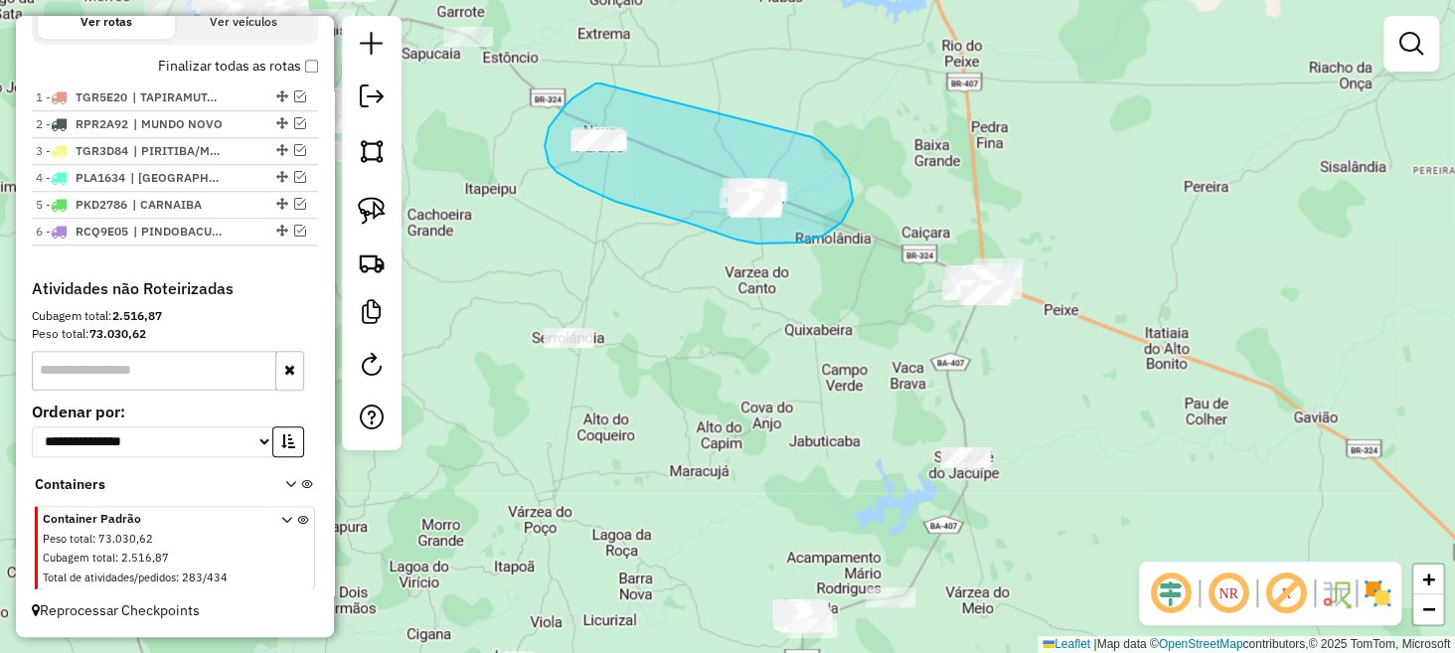
drag, startPoint x: 600, startPoint y: 84, endPoint x: 811, endPoint y: 137, distance: 217.5
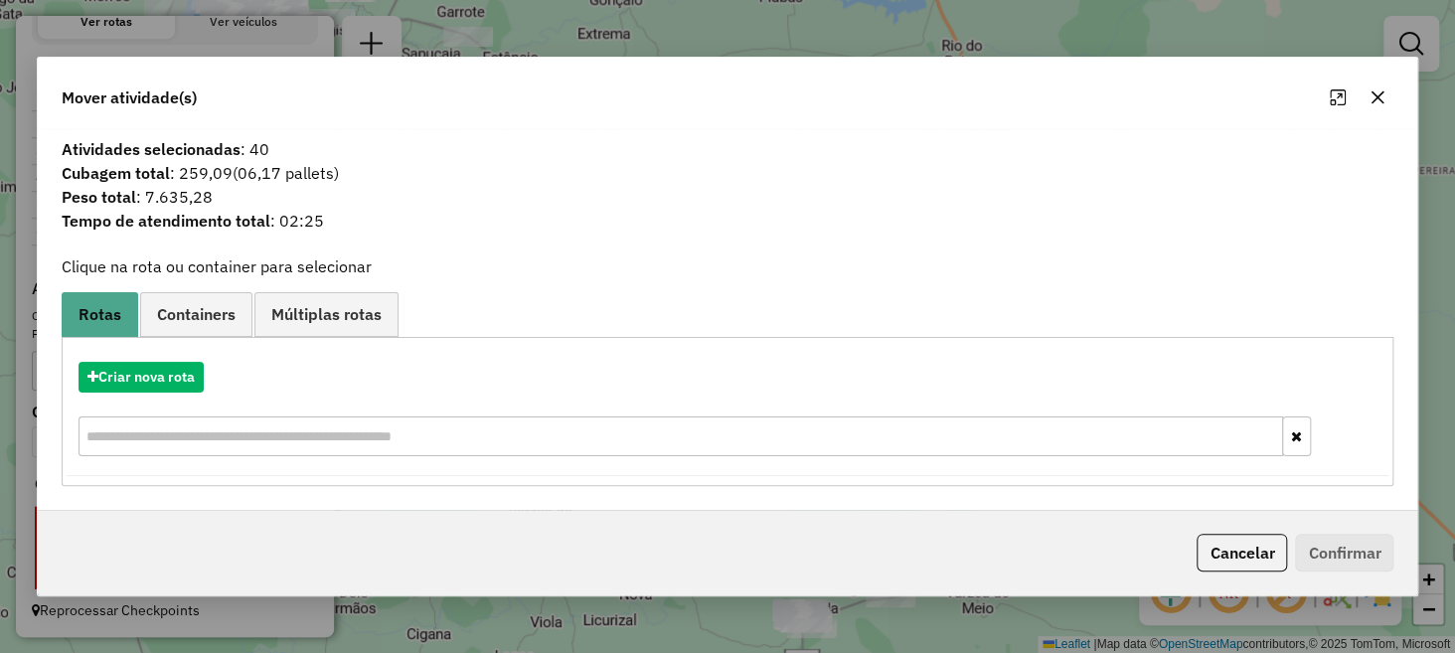
click at [1378, 95] on icon "button" at bounding box center [1378, 97] width 16 height 16
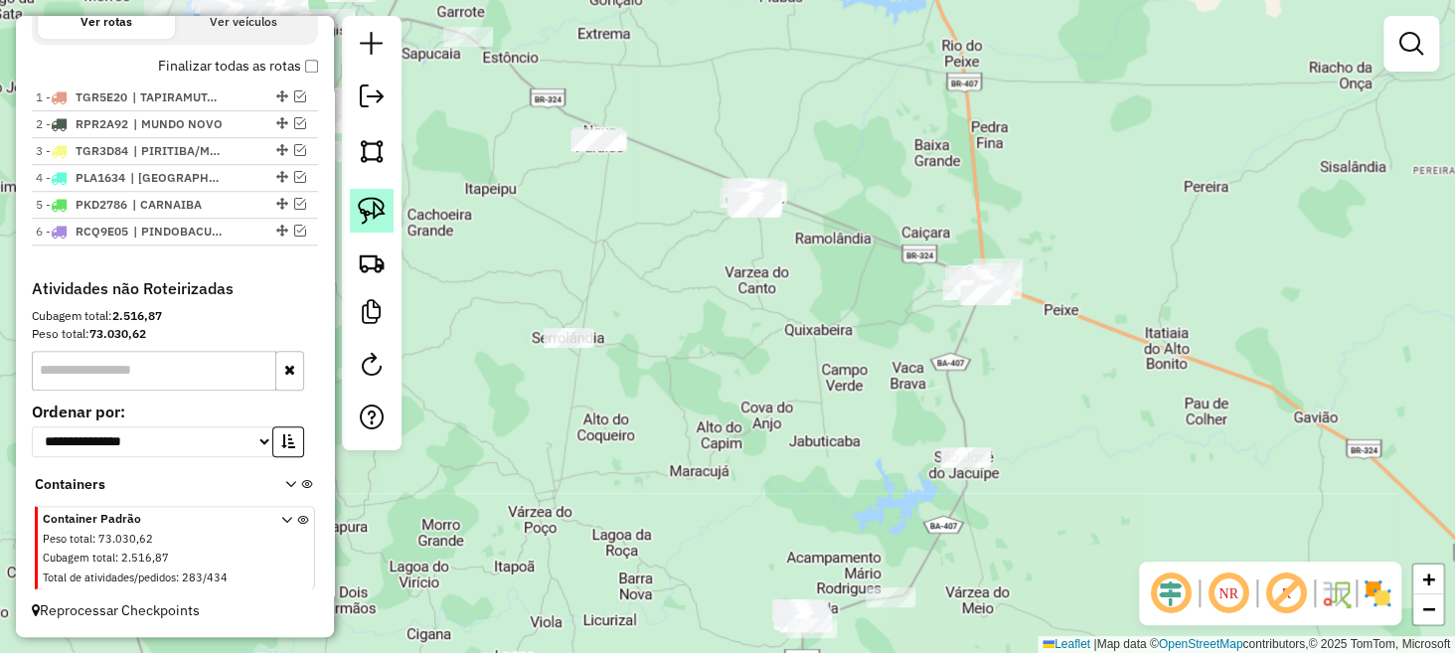
click at [366, 209] on img at bounding box center [372, 211] width 28 height 28
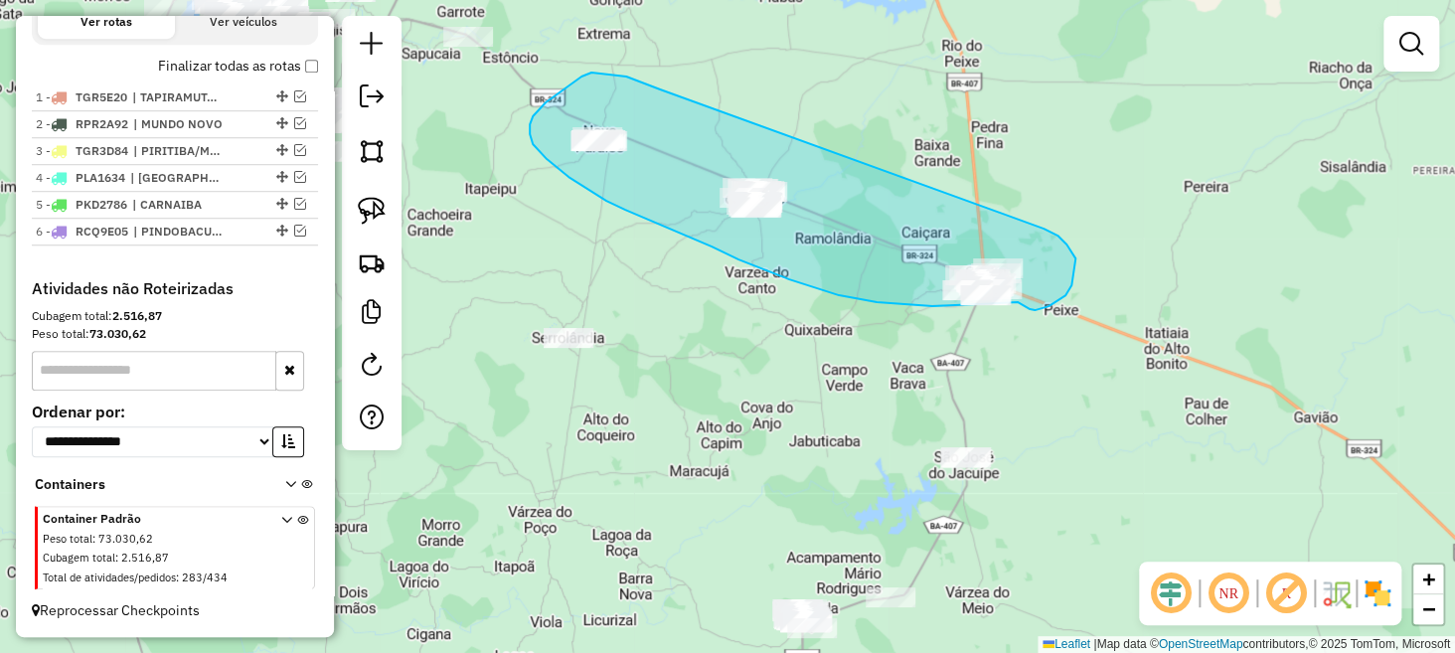
drag, startPoint x: 649, startPoint y: 85, endPoint x: 1034, endPoint y: 225, distance: 409.1
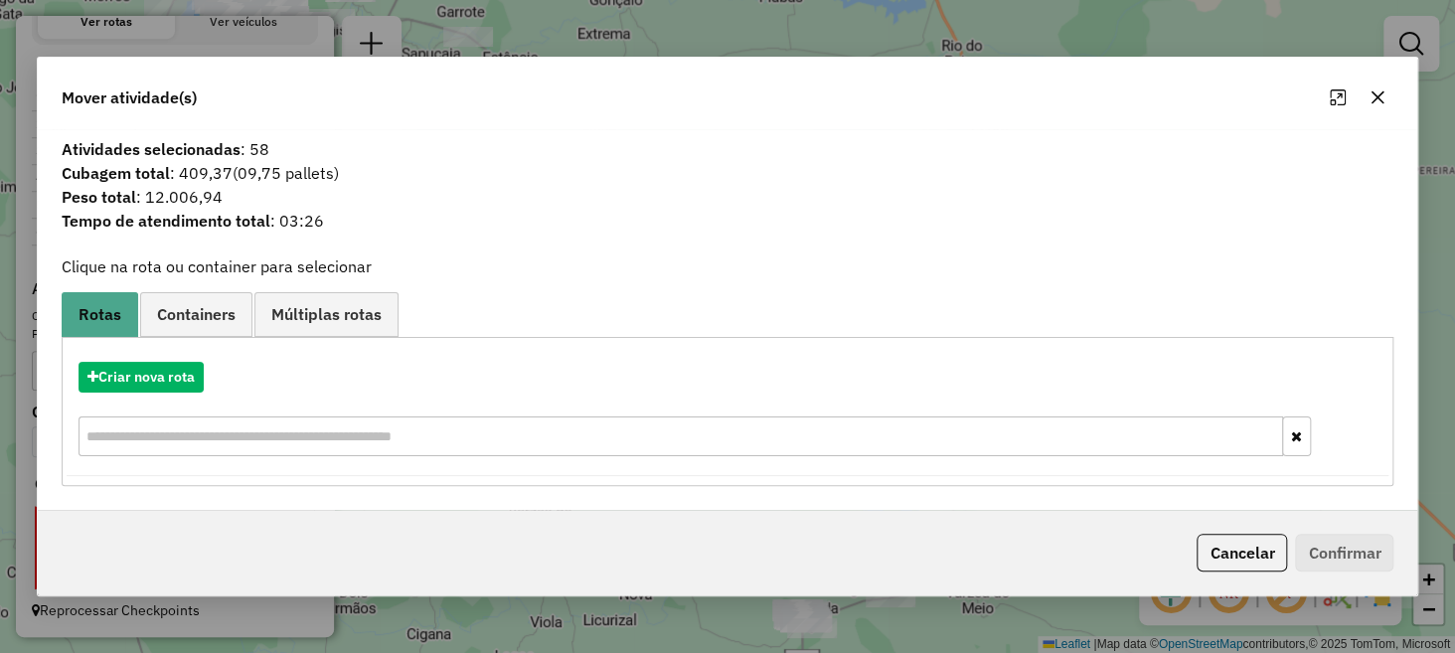
click at [1384, 94] on icon "button" at bounding box center [1378, 97] width 16 height 16
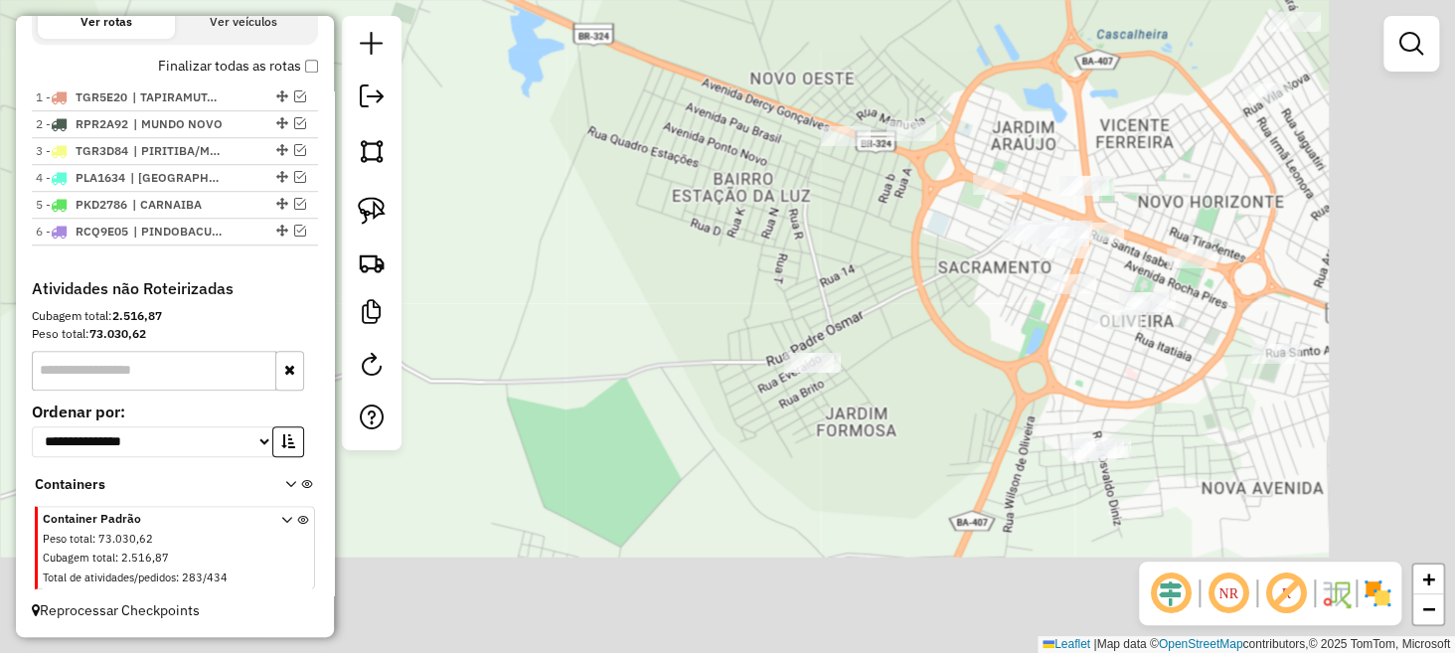
drag, startPoint x: 1132, startPoint y: 350, endPoint x: 769, endPoint y: 140, distance: 419.1
click at [769, 140] on div "Janela de atendimento Grade de atendimento Capacidade Transportadoras Veículos …" at bounding box center [727, 326] width 1455 height 653
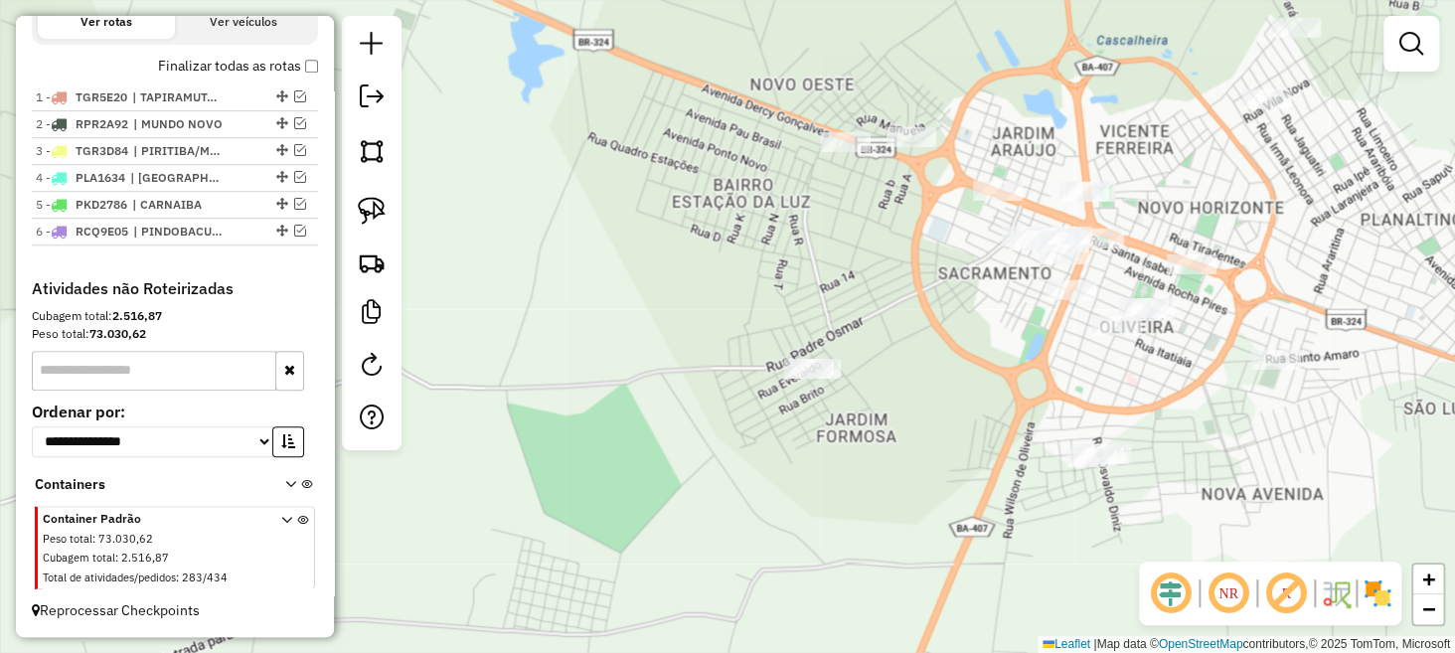
drag, startPoint x: 986, startPoint y: 296, endPoint x: 986, endPoint y: 310, distance: 13.9
click at [986, 309] on div "Janela de atendimento Grade de atendimento Capacidade Transportadoras Veículos …" at bounding box center [727, 326] width 1455 height 653
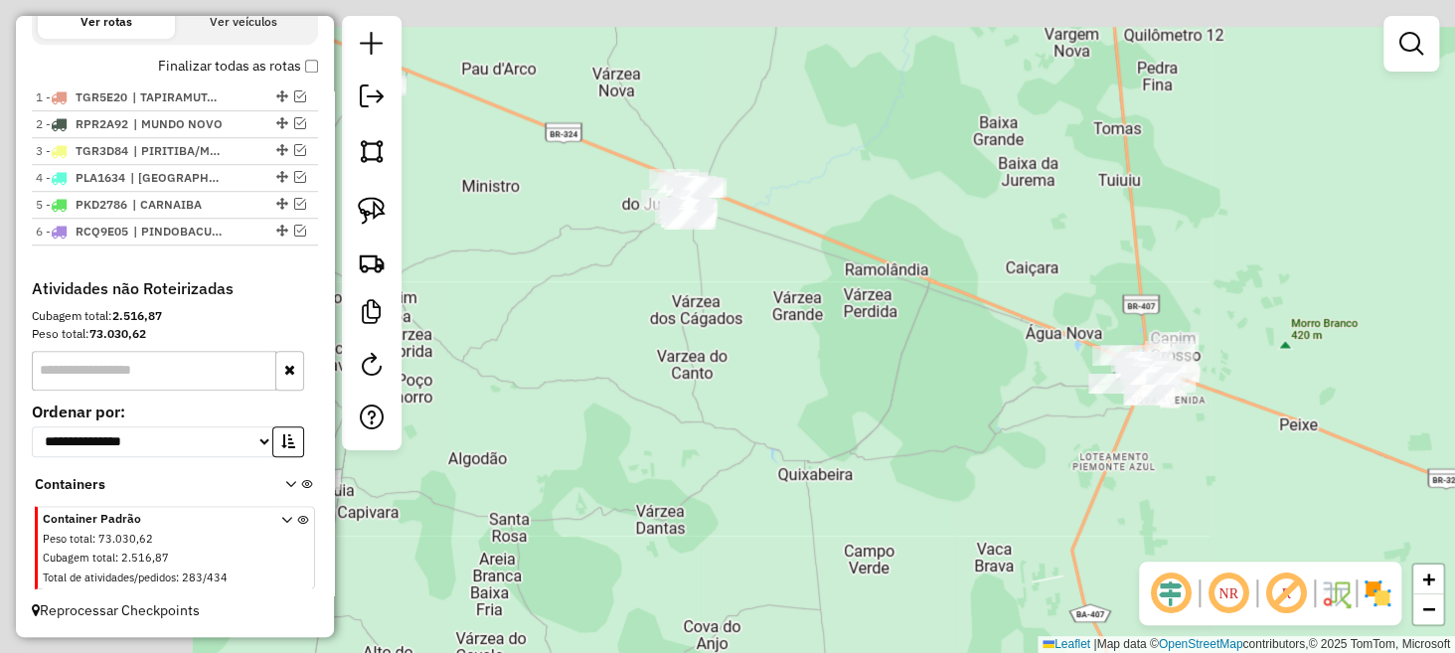
drag, startPoint x: 592, startPoint y: 154, endPoint x: 867, endPoint y: 273, distance: 300.1
click at [864, 272] on div "Janela de atendimento Grade de atendimento Capacidade Transportadoras Veículos …" at bounding box center [727, 326] width 1455 height 653
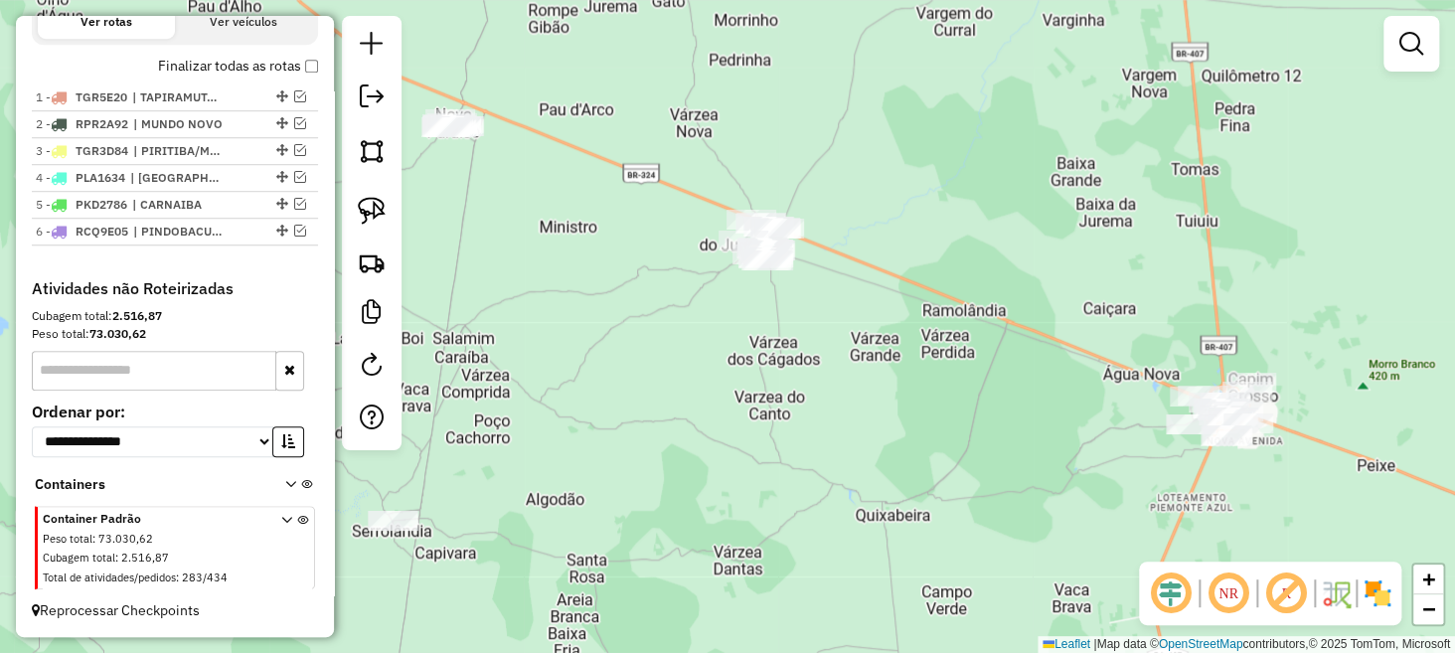
drag, startPoint x: 553, startPoint y: 173, endPoint x: 770, endPoint y: 223, distance: 223.3
click at [770, 223] on div "Janela de atendimento Grade de atendimento Capacidade Transportadoras Veículos …" at bounding box center [727, 326] width 1455 height 653
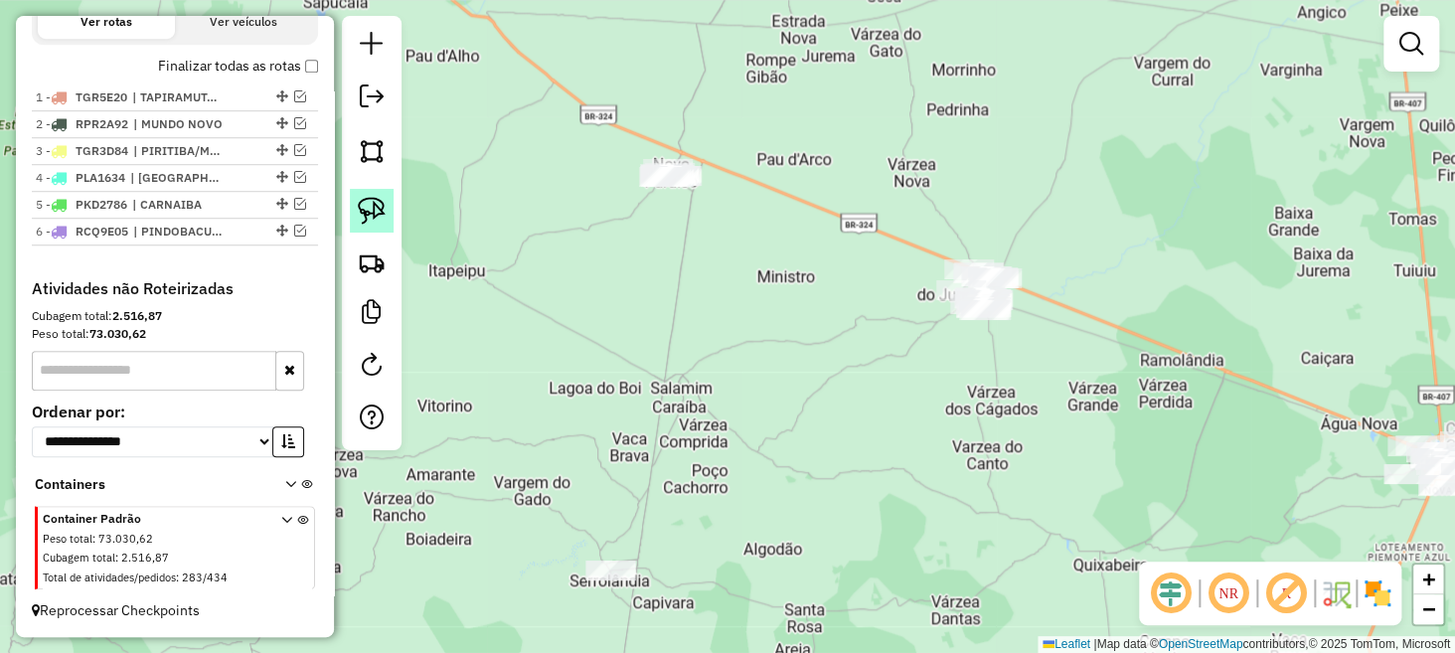
click at [363, 211] on img at bounding box center [372, 211] width 28 height 28
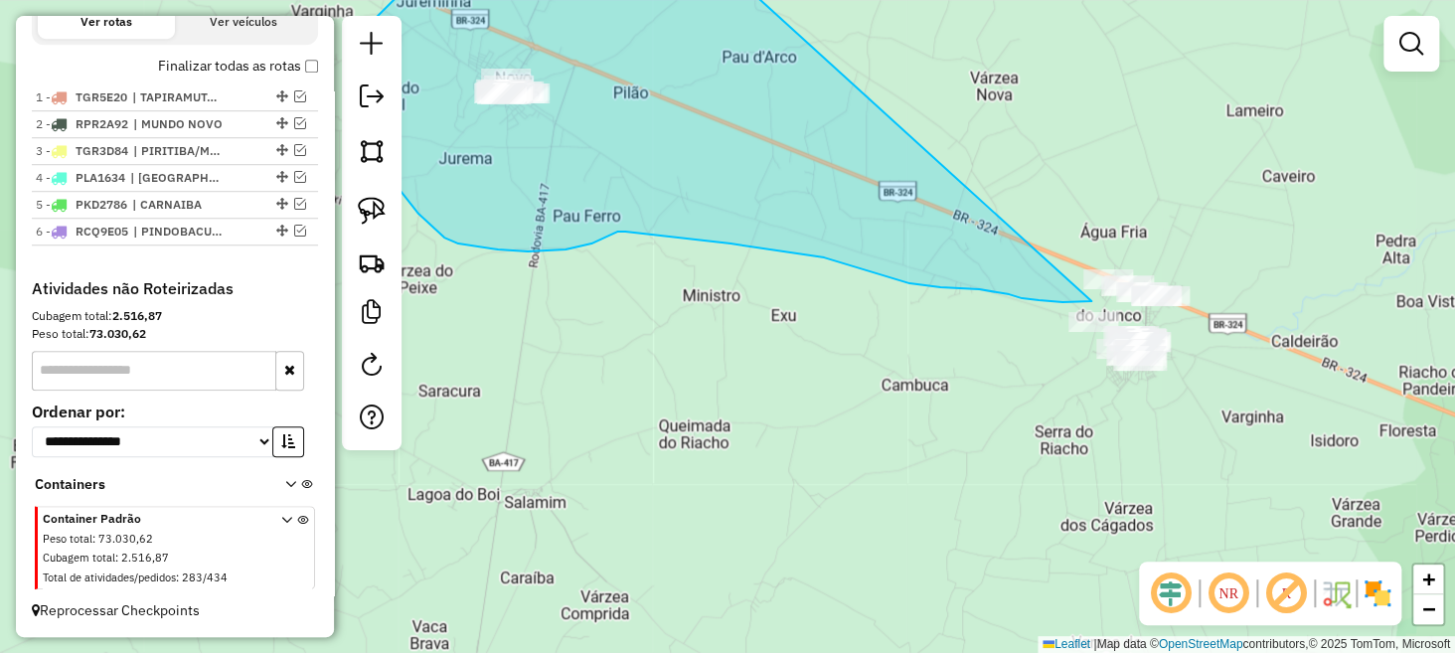
drag, startPoint x: 720, startPoint y: 77, endPoint x: 1082, endPoint y: 300, distance: 425.4
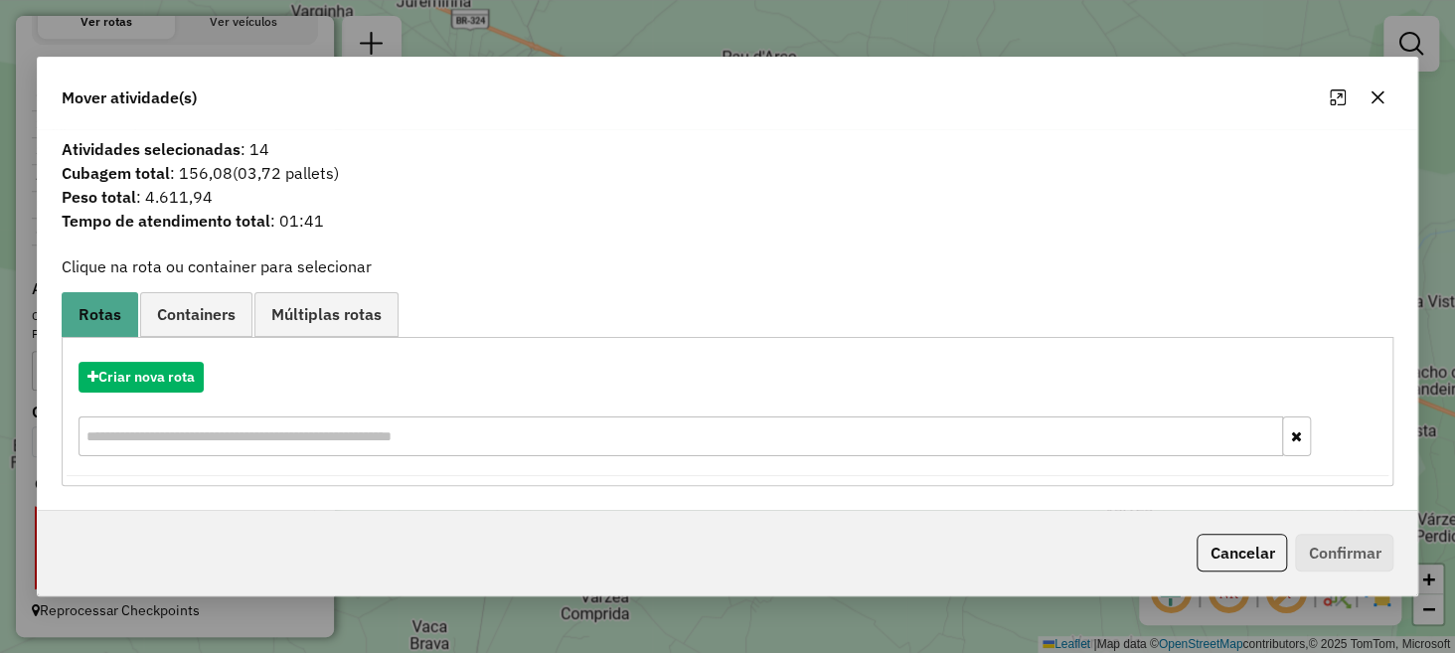
click at [1379, 104] on icon "button" at bounding box center [1378, 97] width 16 height 16
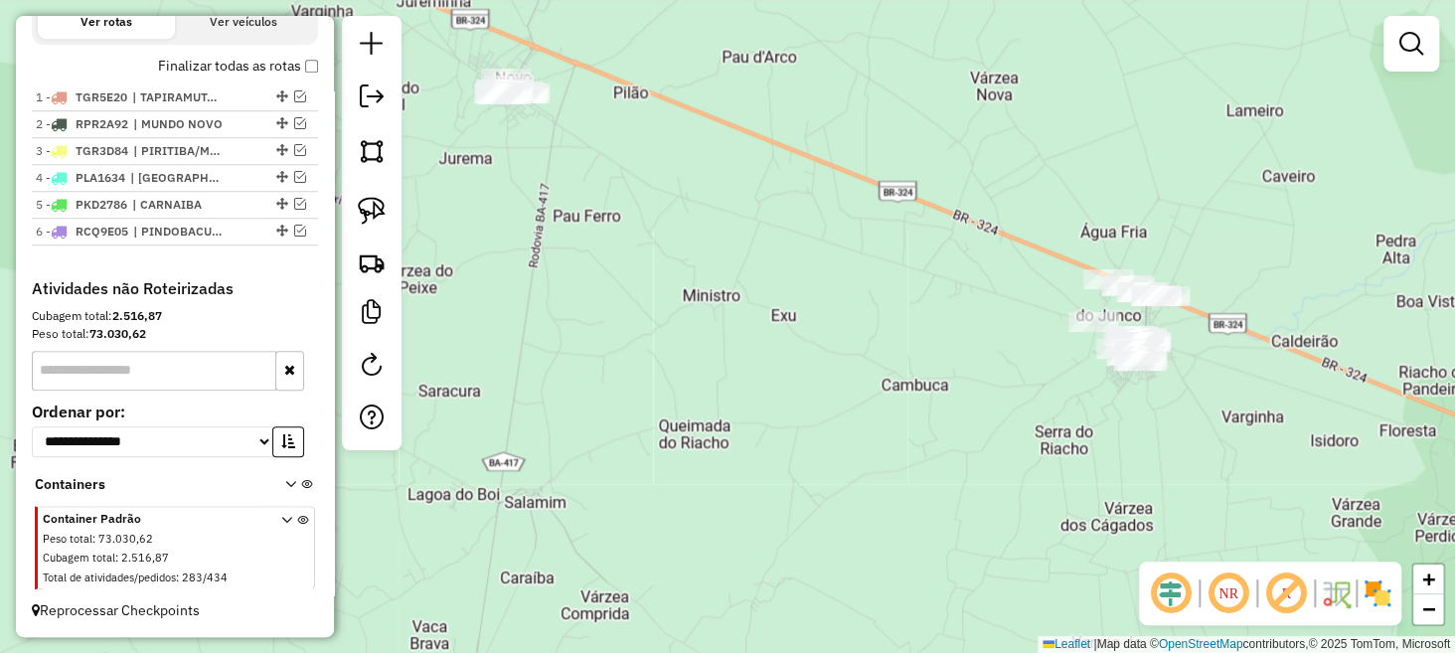
drag, startPoint x: 972, startPoint y: 317, endPoint x: 712, endPoint y: 288, distance: 262.1
click at [712, 288] on div "Janela de atendimento Grade de atendimento Capacidade Transportadoras Veículos …" at bounding box center [727, 326] width 1455 height 653
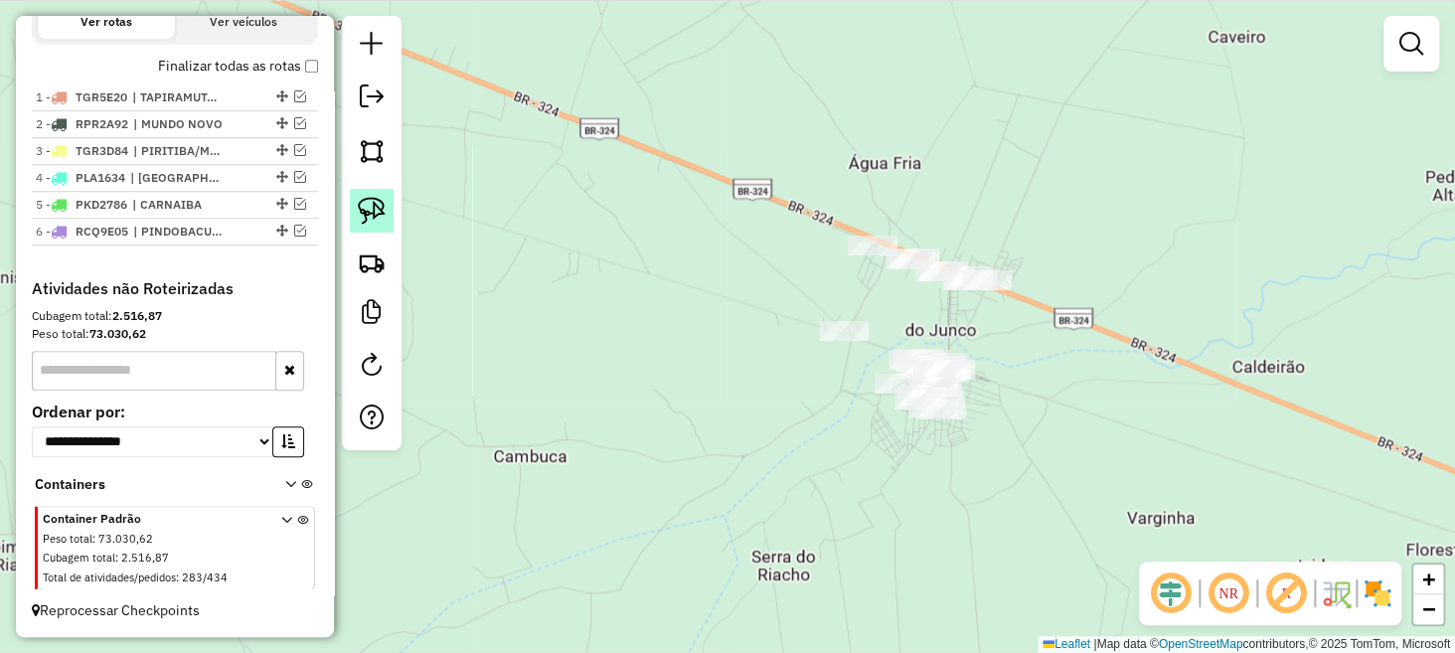
click at [374, 217] on img at bounding box center [372, 211] width 28 height 28
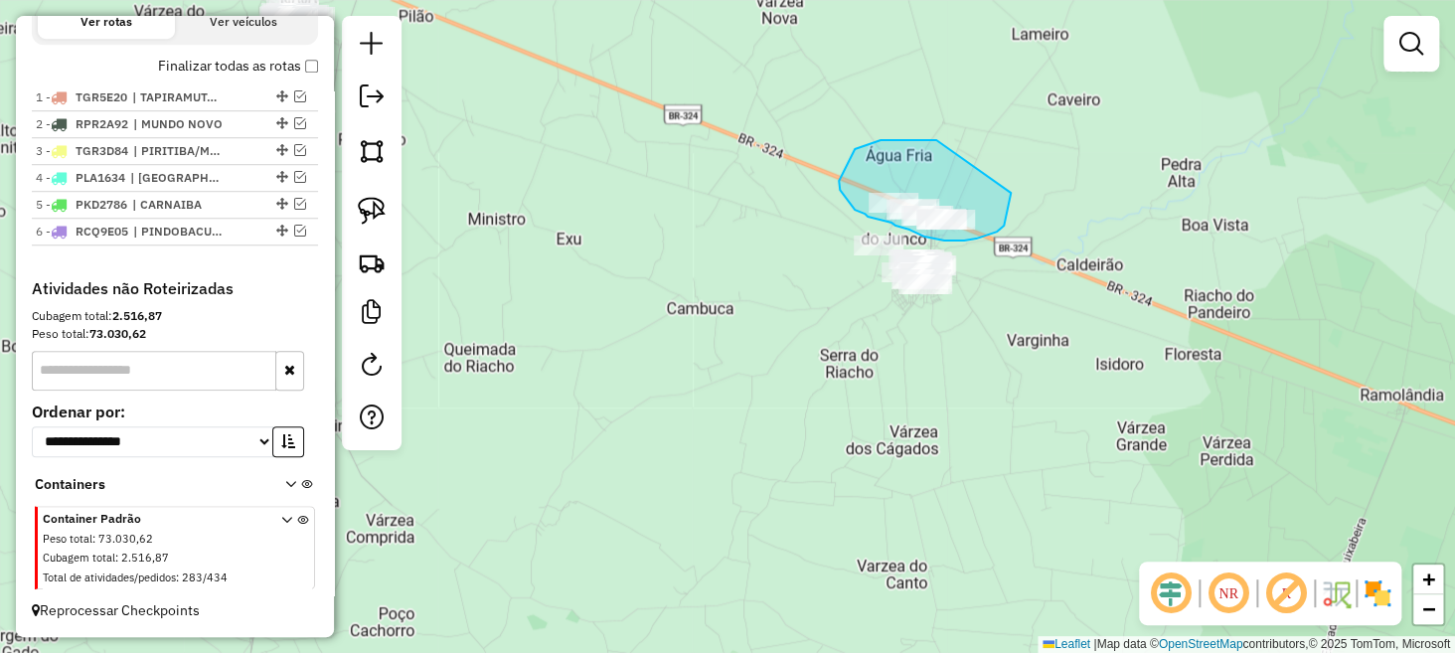
drag, startPoint x: 926, startPoint y: 140, endPoint x: 1011, endPoint y: 193, distance: 100.4
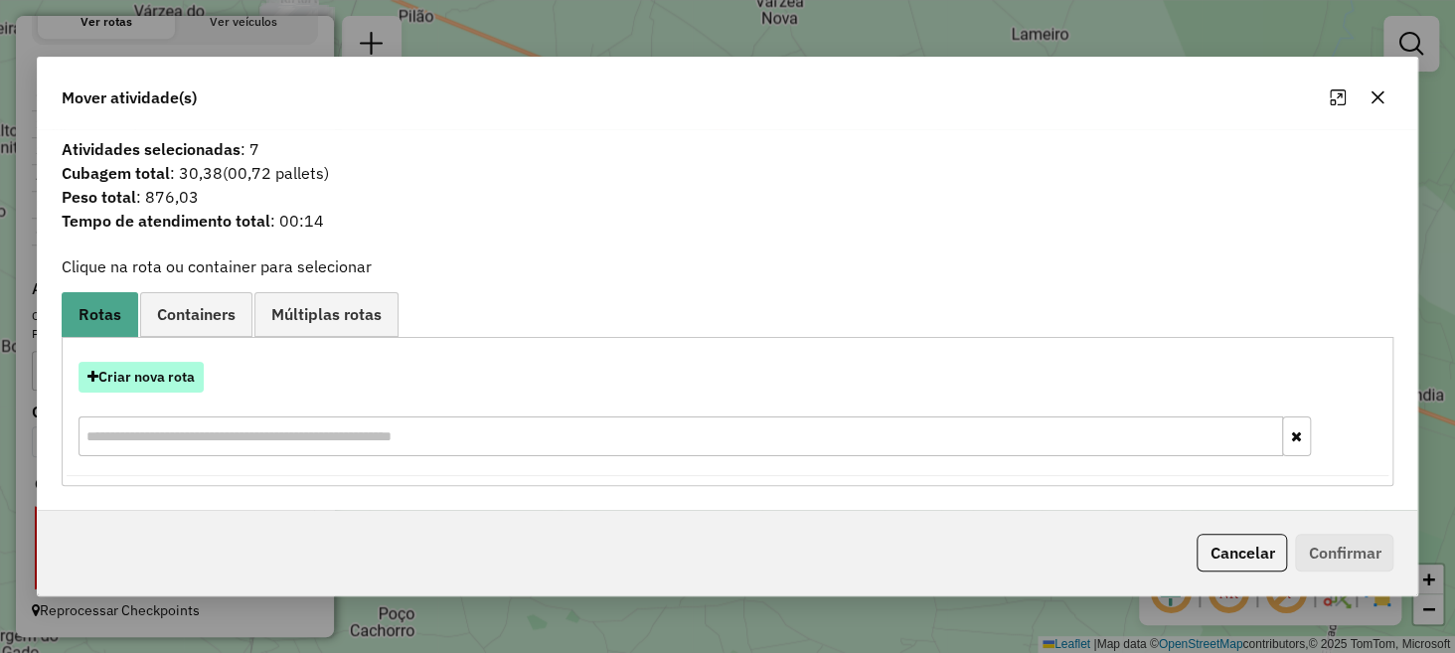
click at [165, 382] on button "Criar nova rota" at bounding box center [141, 377] width 125 height 31
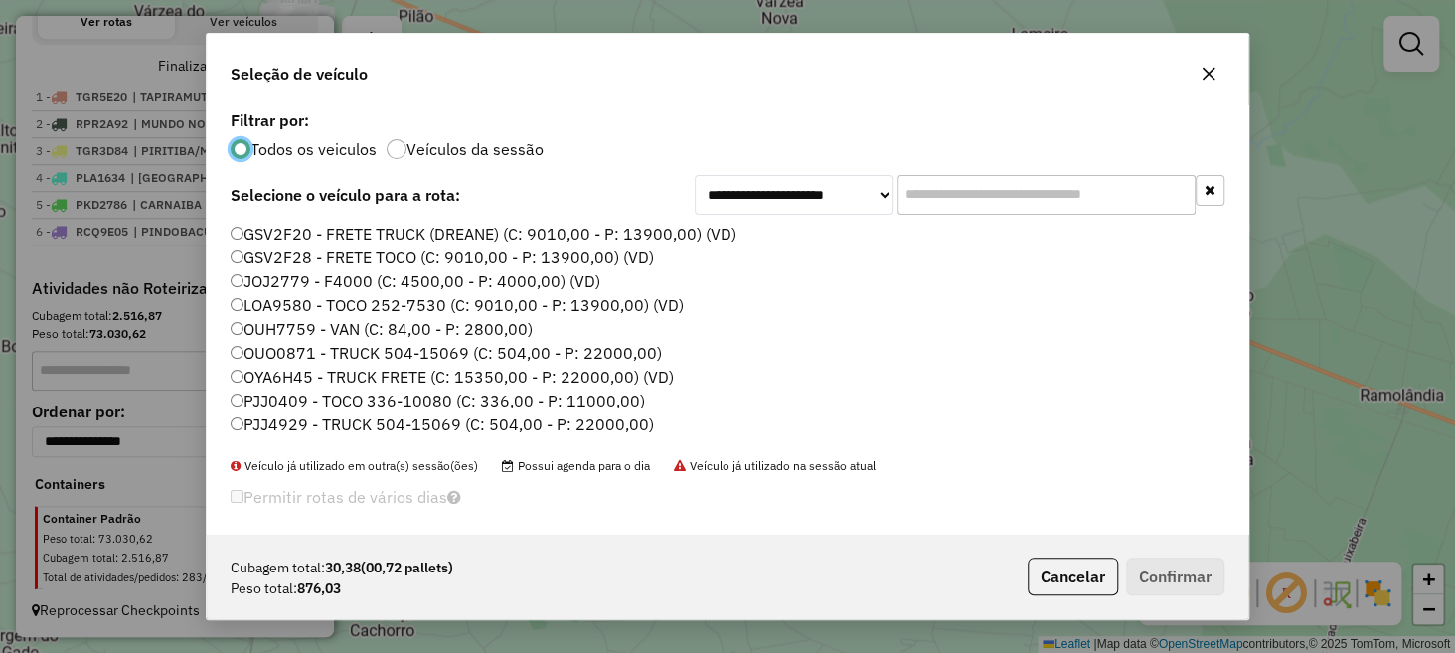
scroll to position [10, 6]
click at [279, 350] on label "OUO0871 - TRUCK 504-15069 (C: 504,00 - P: 22000,00)" at bounding box center [446, 353] width 431 height 24
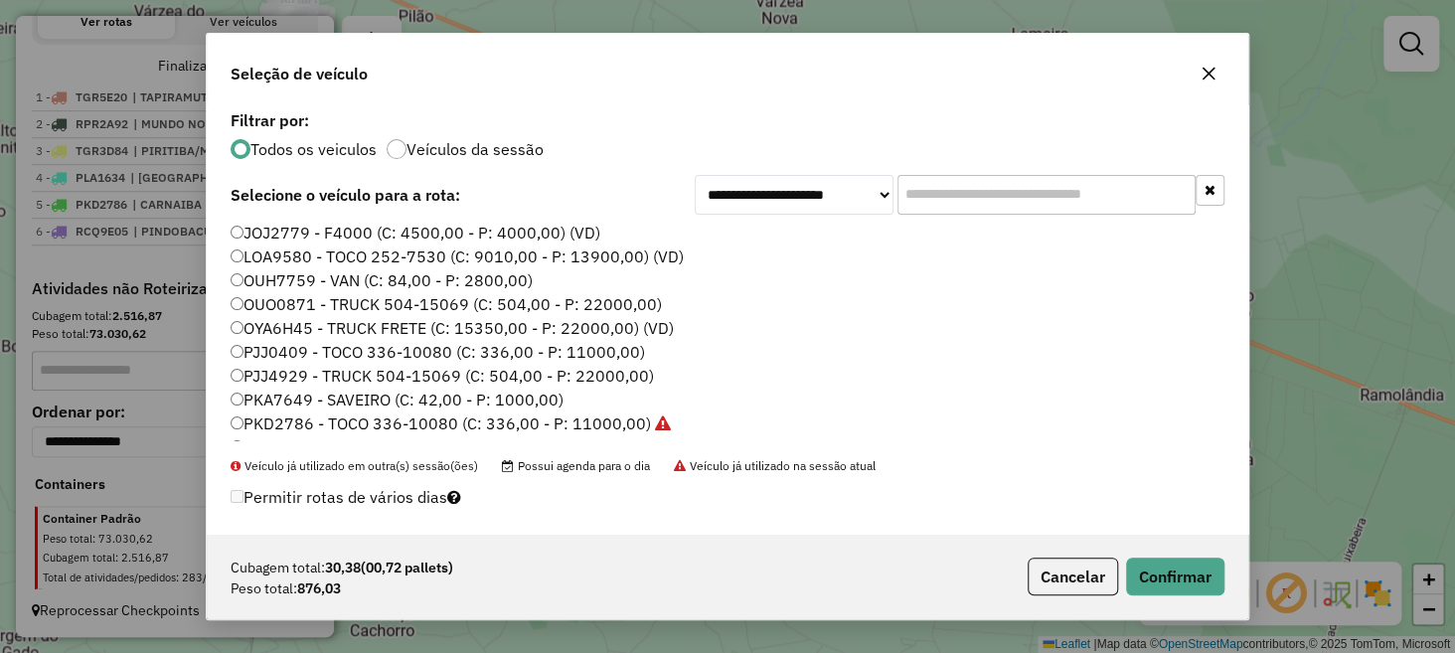
scroll to position [50, 0]
click at [289, 370] on label "PJJ4929 - TRUCK 504-15069 (C: 504,00 - P: 22000,00)" at bounding box center [443, 375] width 424 height 24
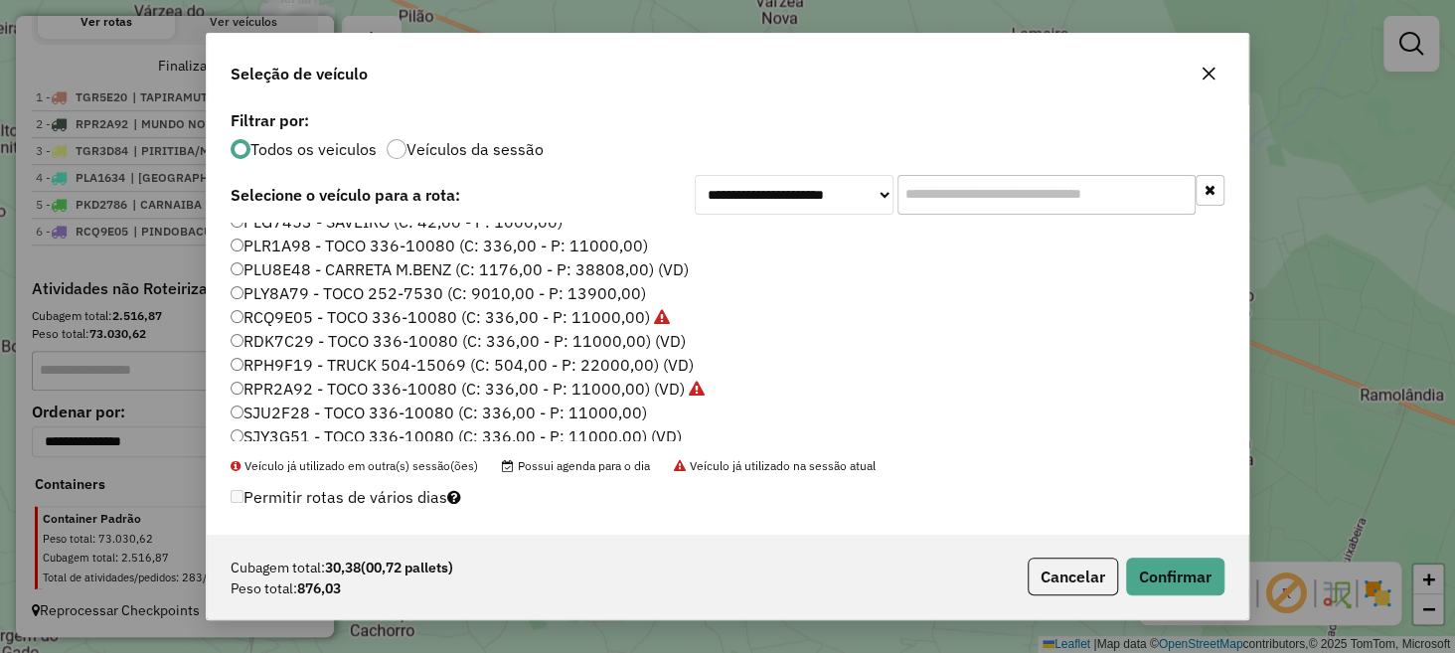
scroll to position [347, 0]
click at [298, 360] on label "RPH9F19 - TRUCK 504-15069 (C: 504,00 - P: 22000,00) (VD)" at bounding box center [462, 364] width 463 height 24
click at [1158, 581] on button "Confirmar" at bounding box center [1175, 577] width 98 height 38
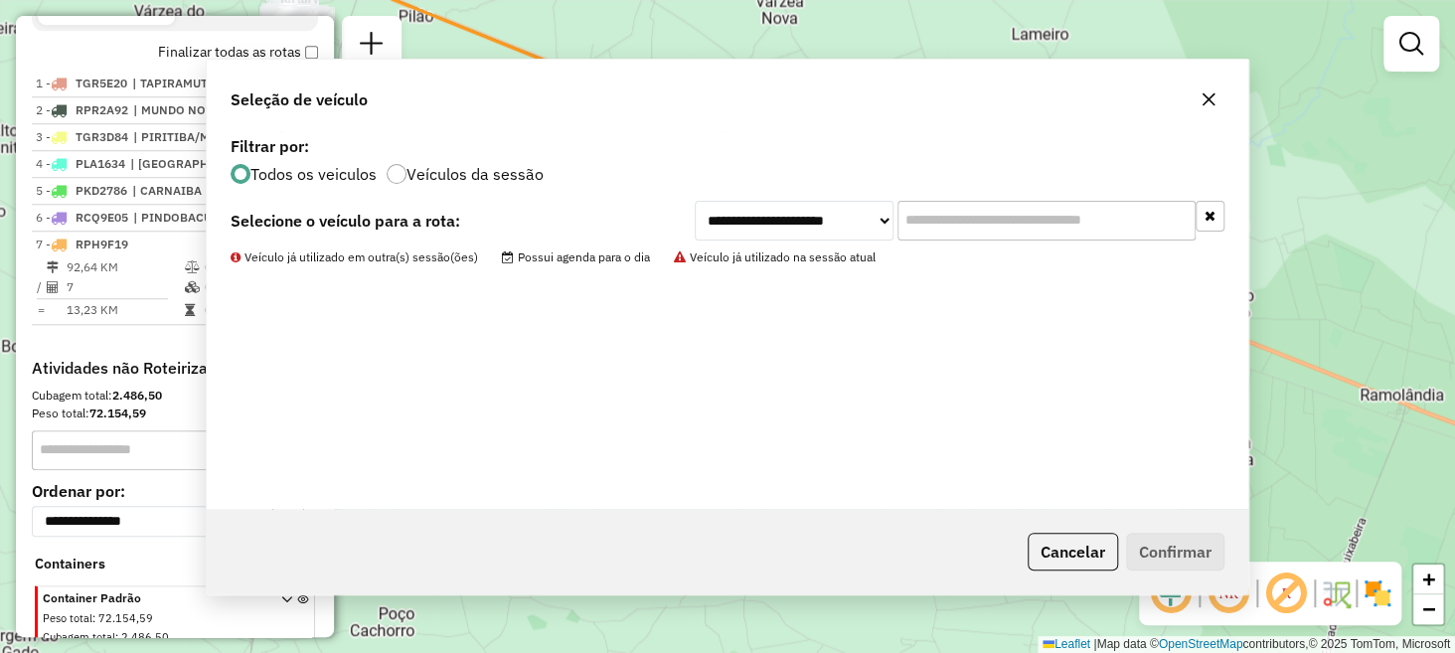
scroll to position [781, 0]
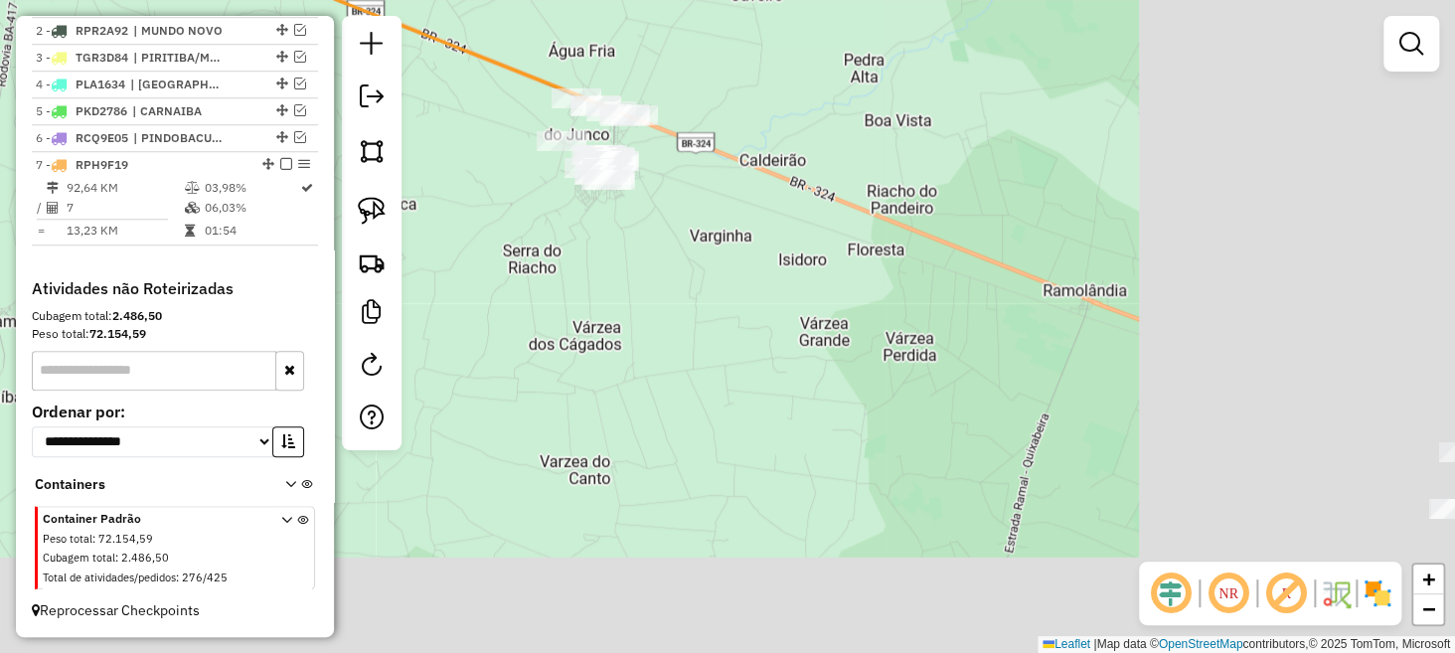
drag, startPoint x: 817, startPoint y: 247, endPoint x: 646, endPoint y: 192, distance: 179.5
click at [668, 198] on div "Janela de atendimento Grade de atendimento Capacidade Transportadoras Veículos …" at bounding box center [727, 326] width 1455 height 653
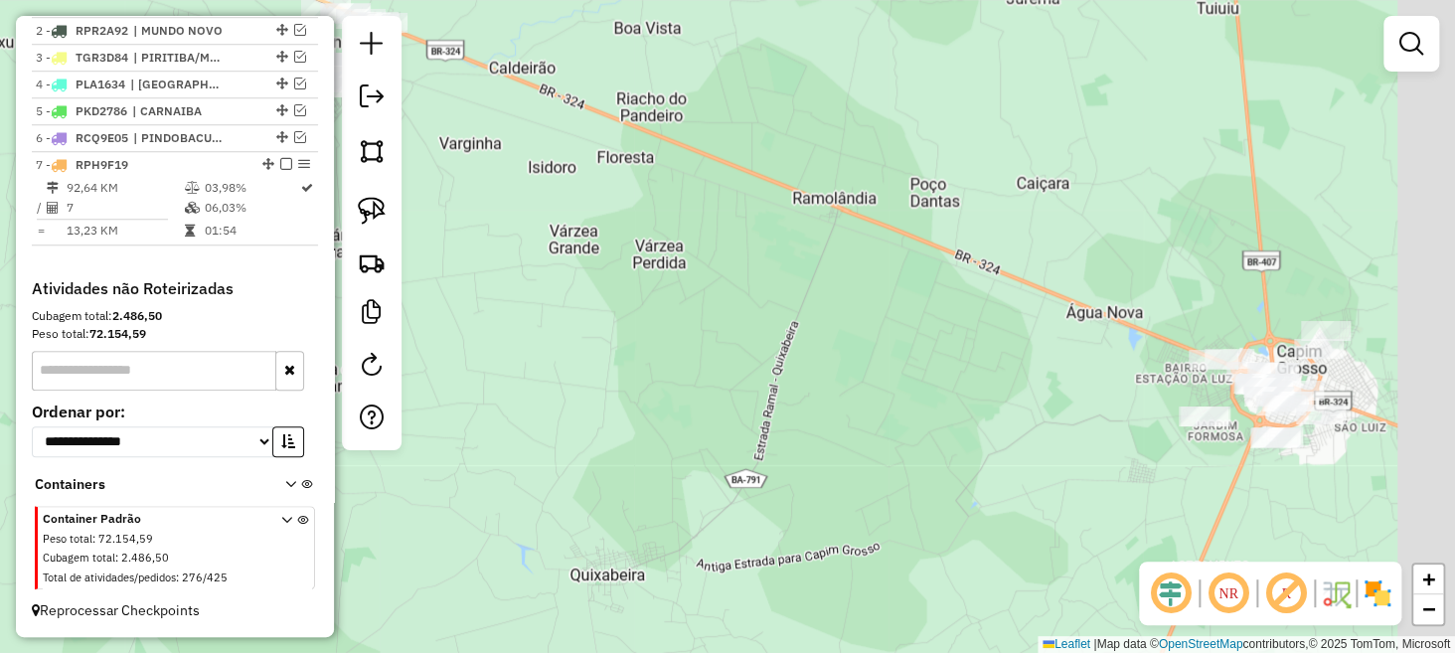
drag, startPoint x: 905, startPoint y: 367, endPoint x: 771, endPoint y: 327, distance: 139.0
click at [776, 329] on div "Janela de atendimento Grade de atendimento Capacidade Transportadoras Veículos …" at bounding box center [727, 326] width 1455 height 653
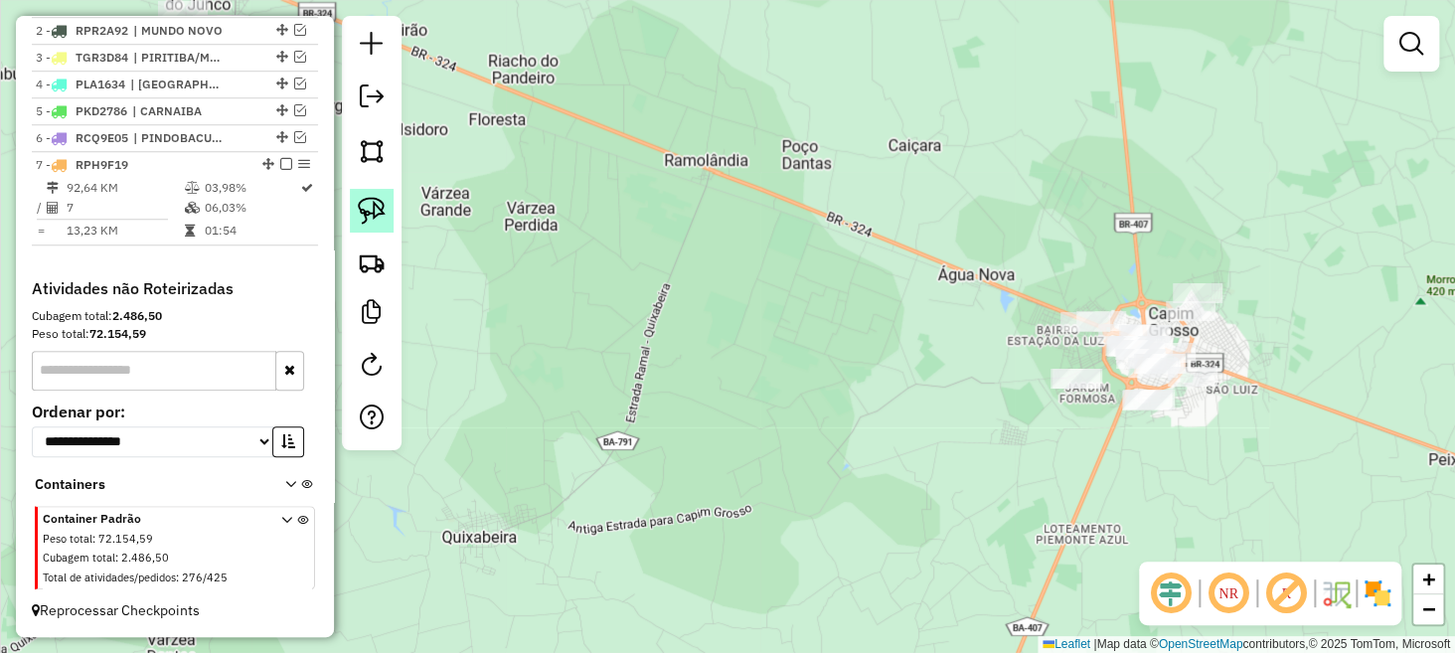
click at [376, 221] on img at bounding box center [372, 211] width 28 height 28
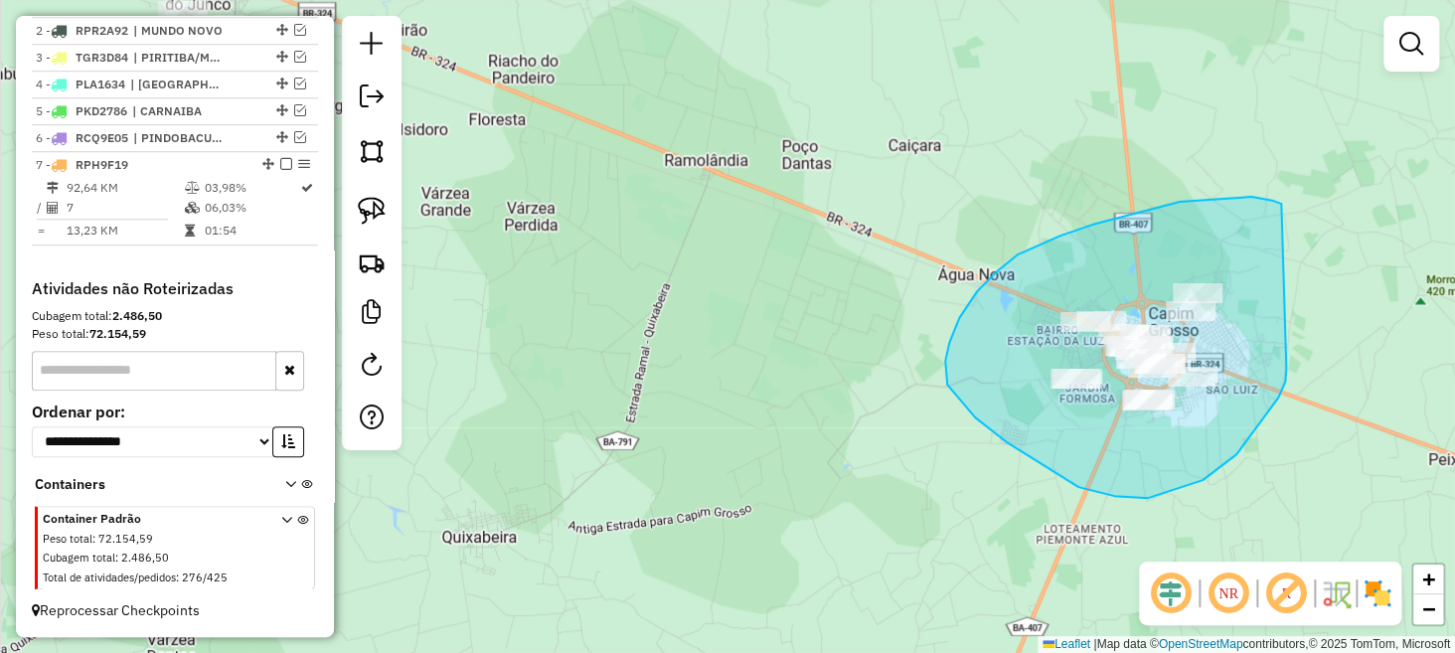
drag, startPoint x: 1252, startPoint y: 197, endPoint x: 1288, endPoint y: 366, distance: 173.0
click at [1288, 366] on div "Janela de atendimento Grade de atendimento Capacidade Transportadoras Veículos …" at bounding box center [727, 326] width 1455 height 653
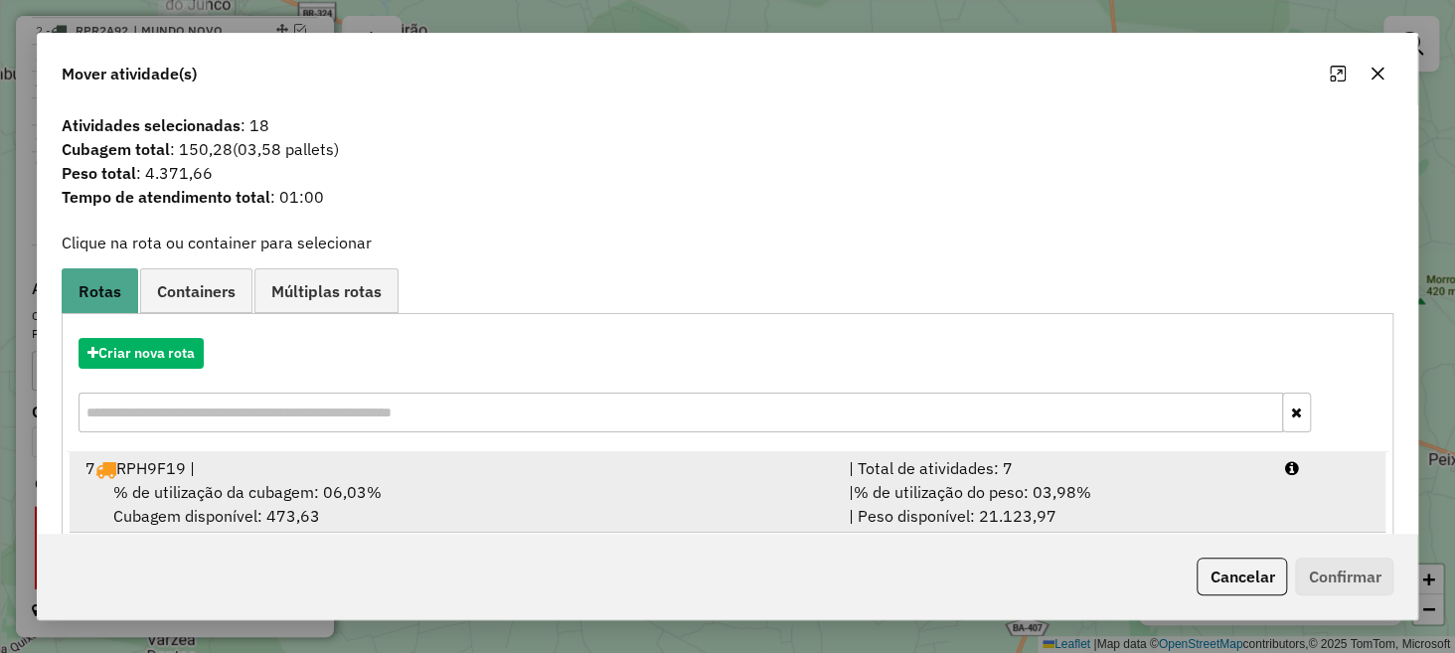
click at [324, 465] on div "7 RPH9F19 |" at bounding box center [456, 468] width 764 height 24
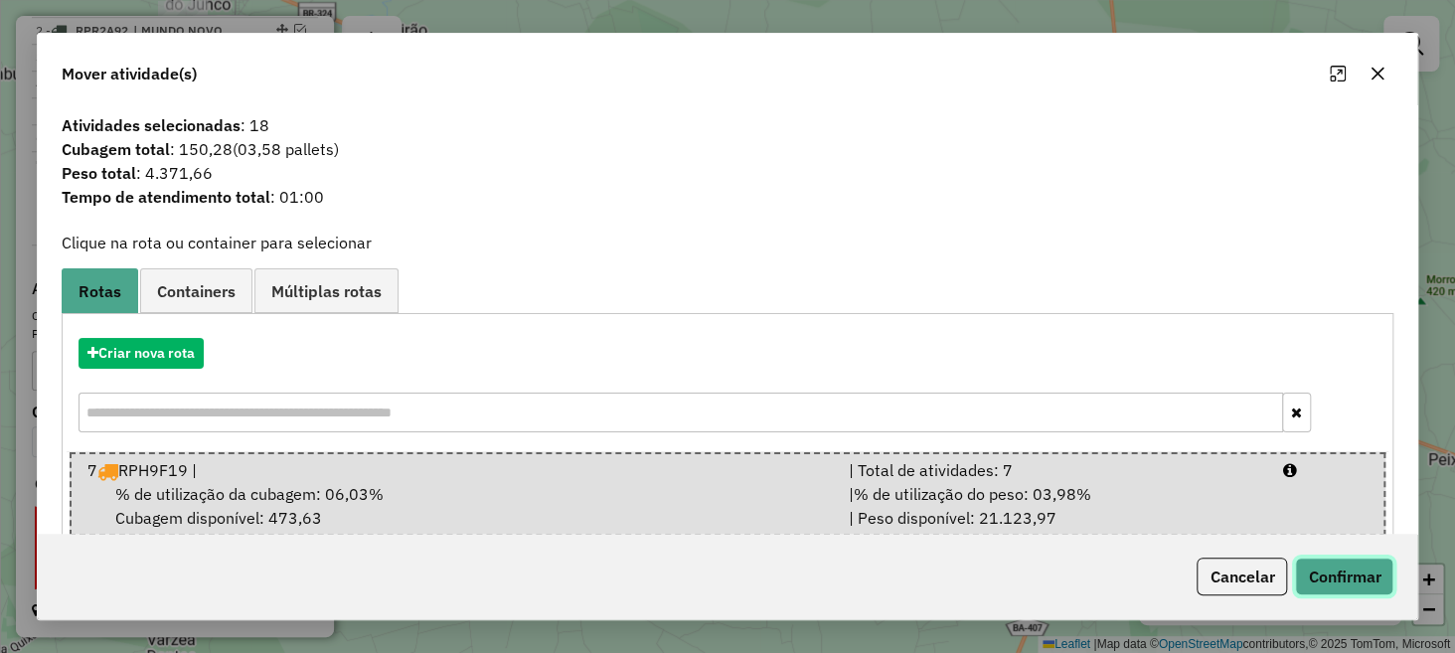
click at [1297, 564] on button "Confirmar" at bounding box center [1344, 577] width 98 height 38
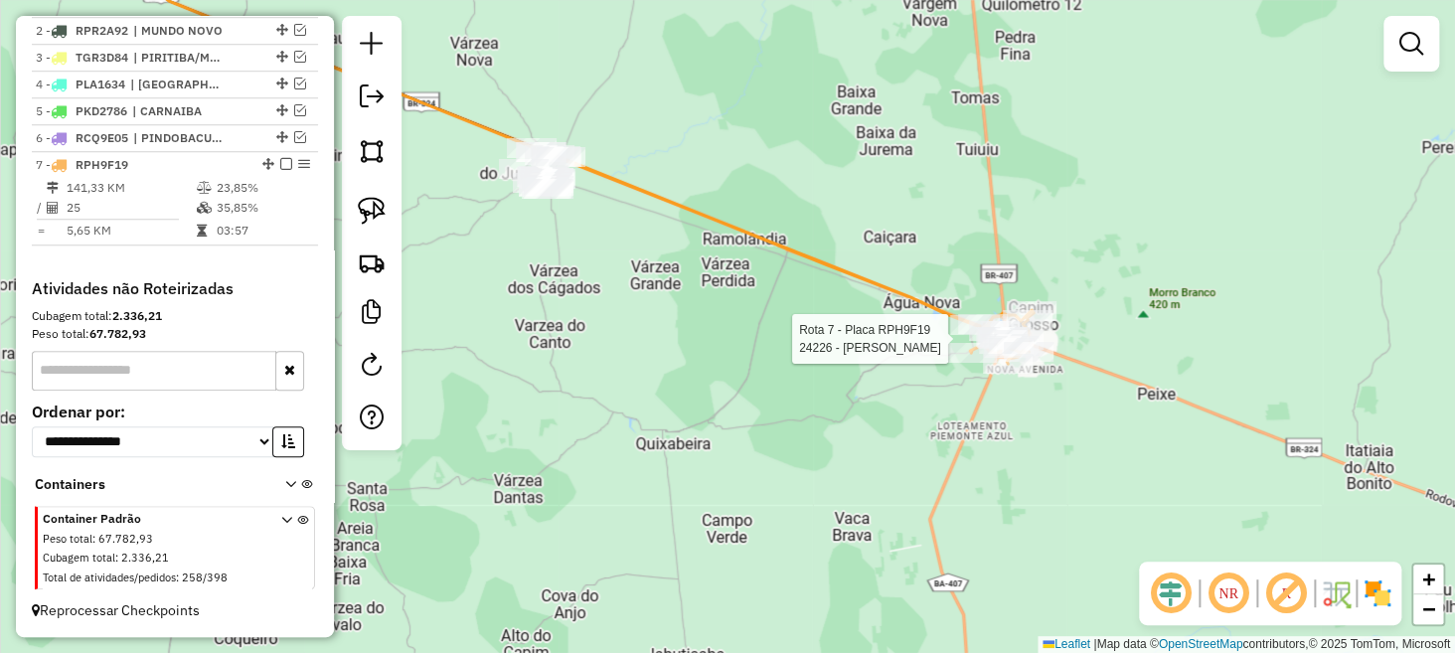
select select "**********"
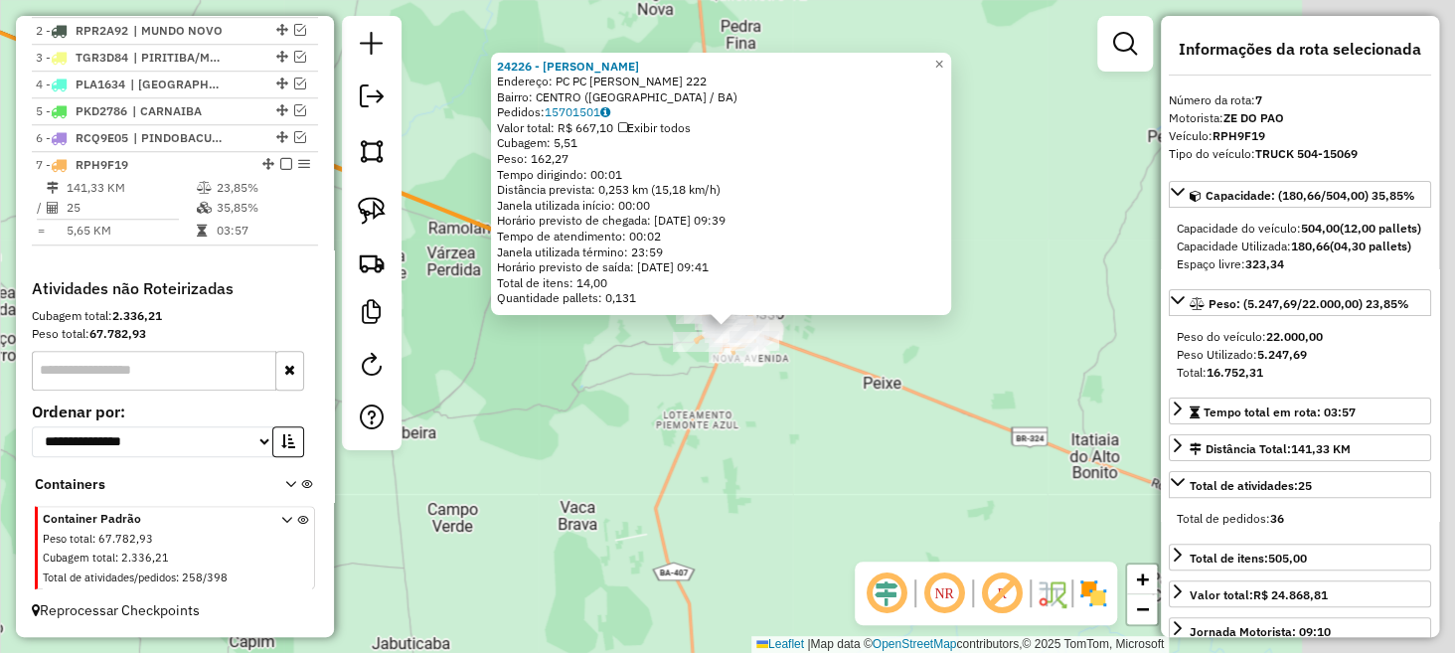
scroll to position [790, 0]
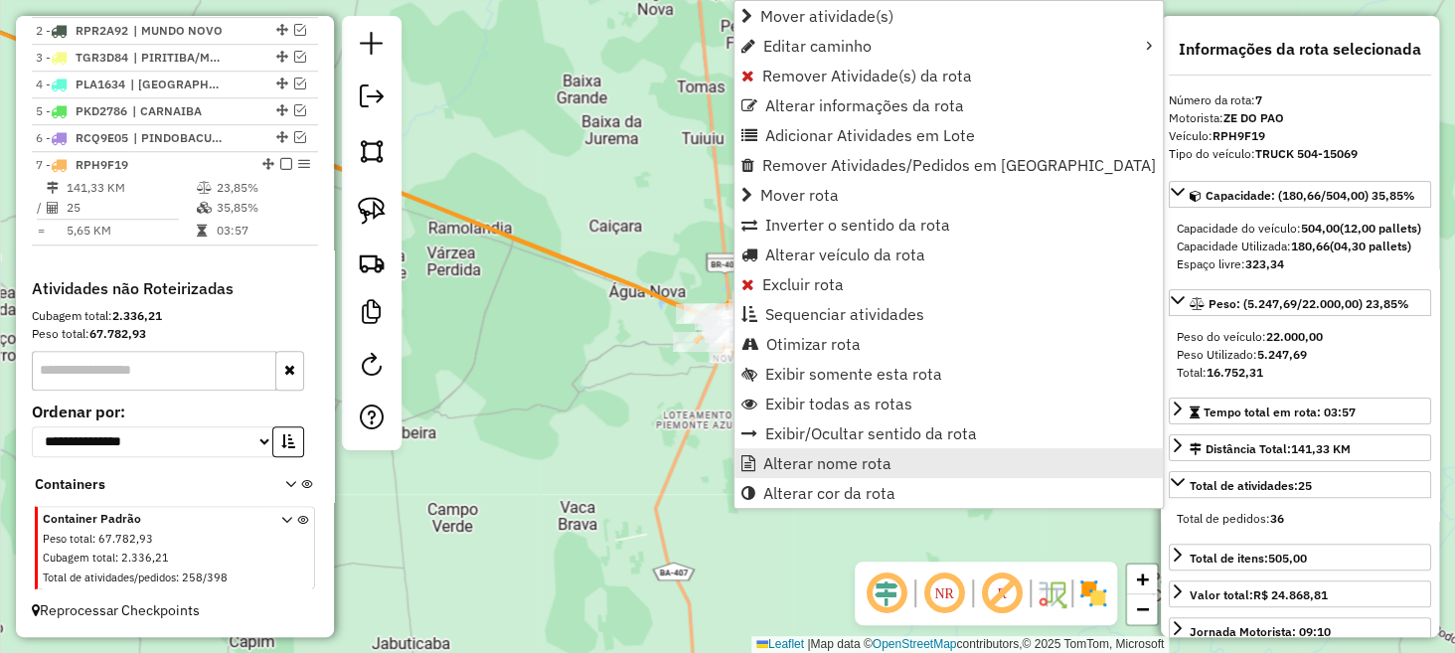
click at [801, 455] on span "Alterar nome rota" at bounding box center [828, 463] width 128 height 16
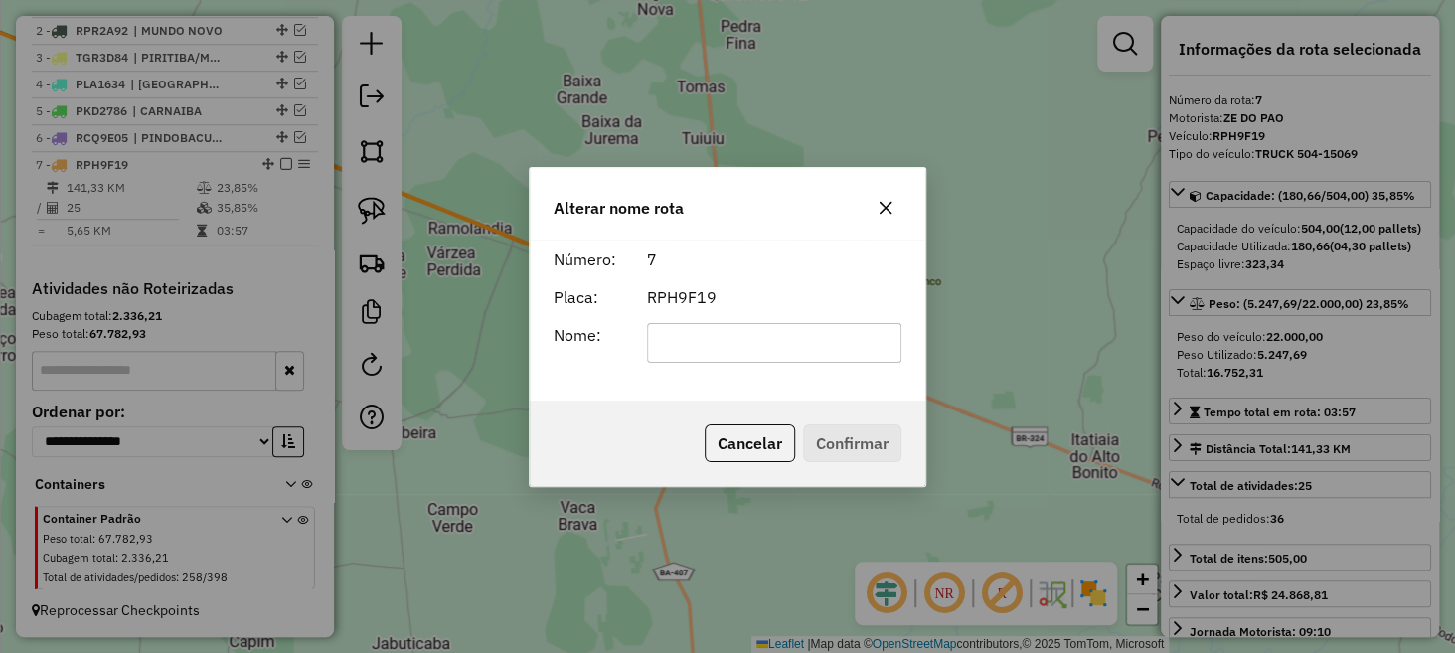
click at [755, 341] on input "text" at bounding box center [774, 343] width 255 height 40
type input "**********"
click at [873, 461] on button "Confirmar" at bounding box center [852, 443] width 98 height 38
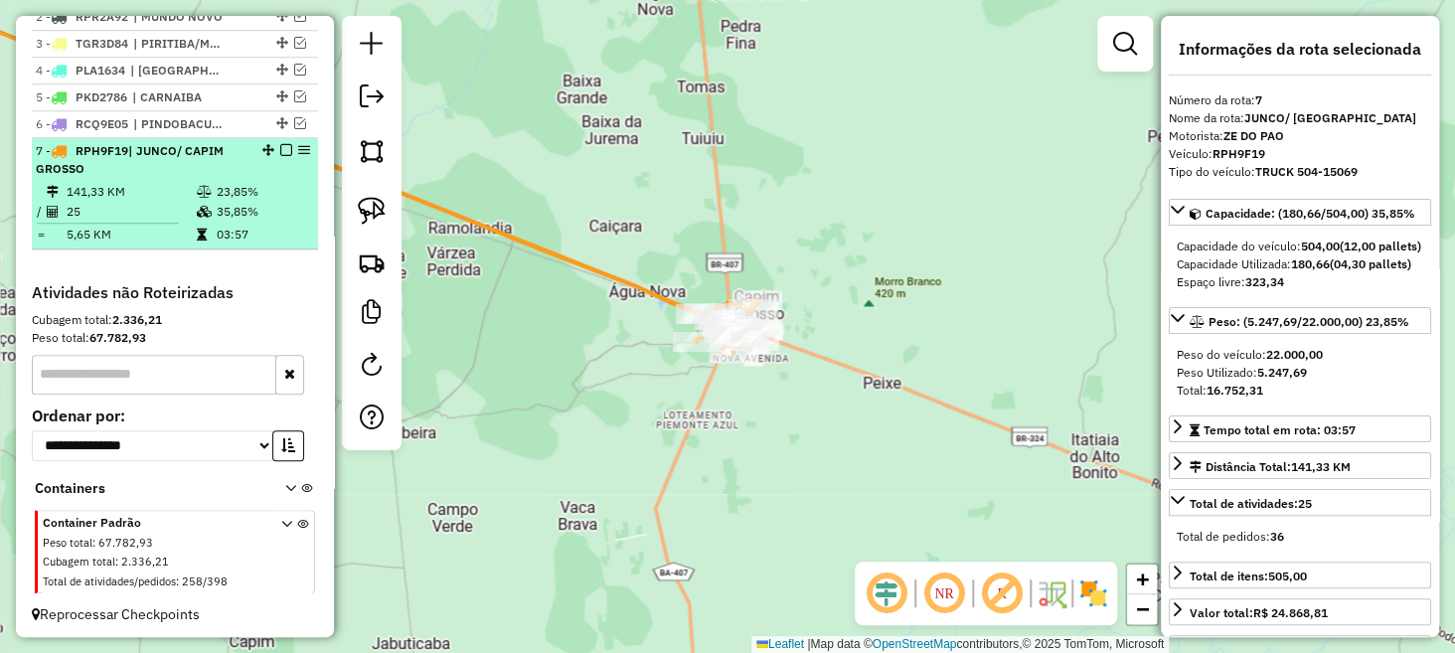
click at [280, 156] on em at bounding box center [286, 150] width 12 height 12
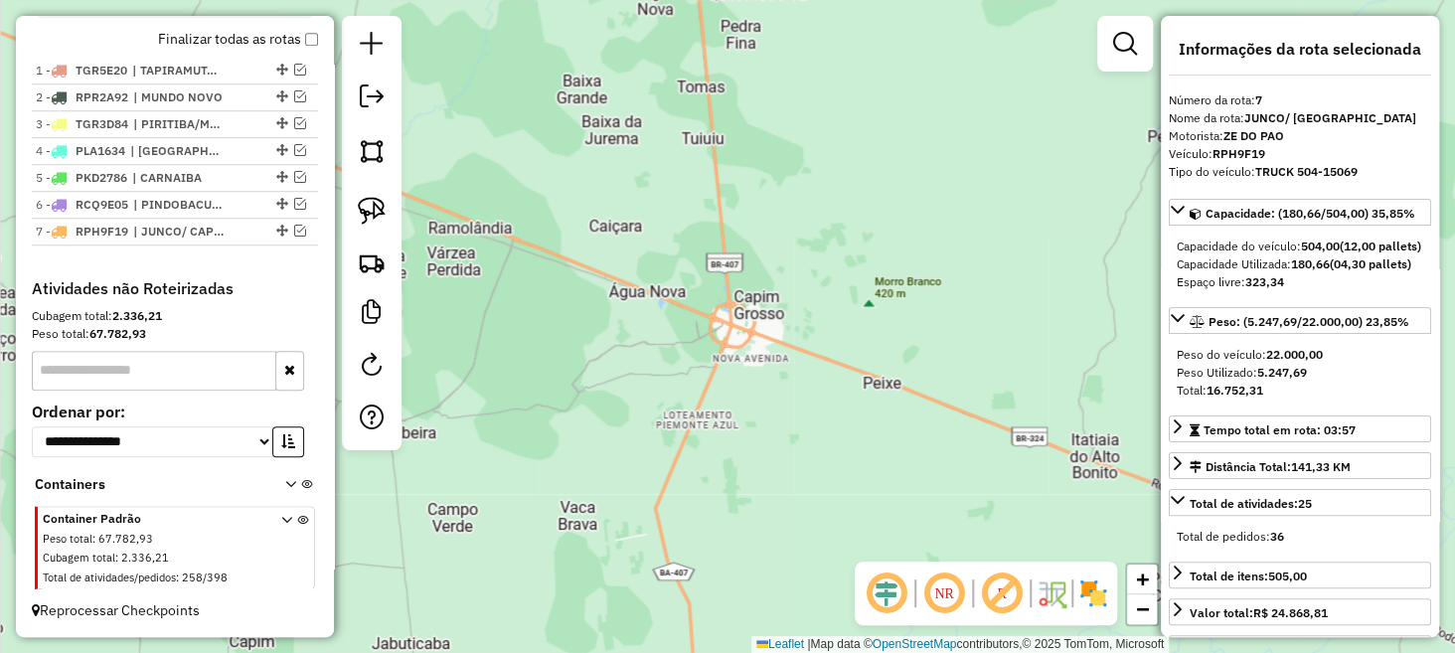
scroll to position [724, 0]
click at [642, 350] on div "Janela de atendimento Grade de atendimento Capacidade Transportadoras Veículos …" at bounding box center [727, 326] width 1455 height 653
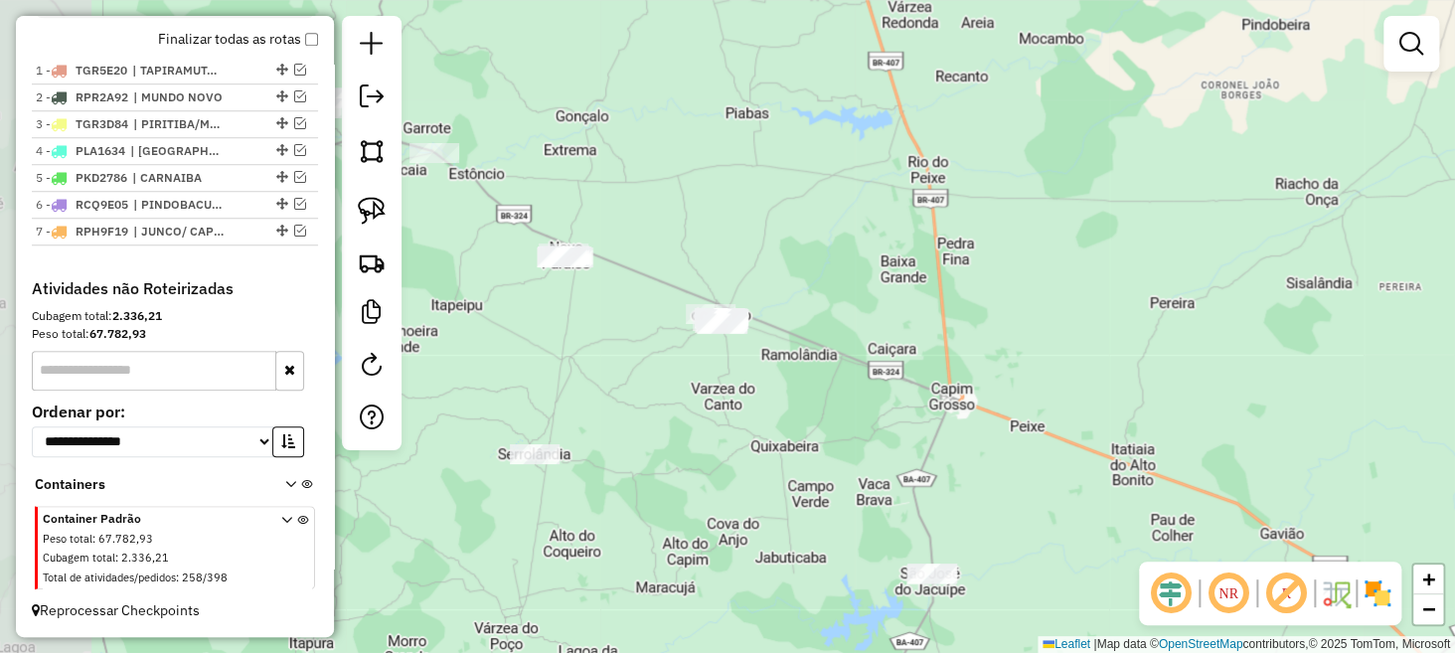
drag, startPoint x: 689, startPoint y: 324, endPoint x: 897, endPoint y: 337, distance: 208.2
click at [897, 337] on div "Janela de atendimento Grade de atendimento Capacidade Transportadoras Veículos …" at bounding box center [727, 326] width 1455 height 653
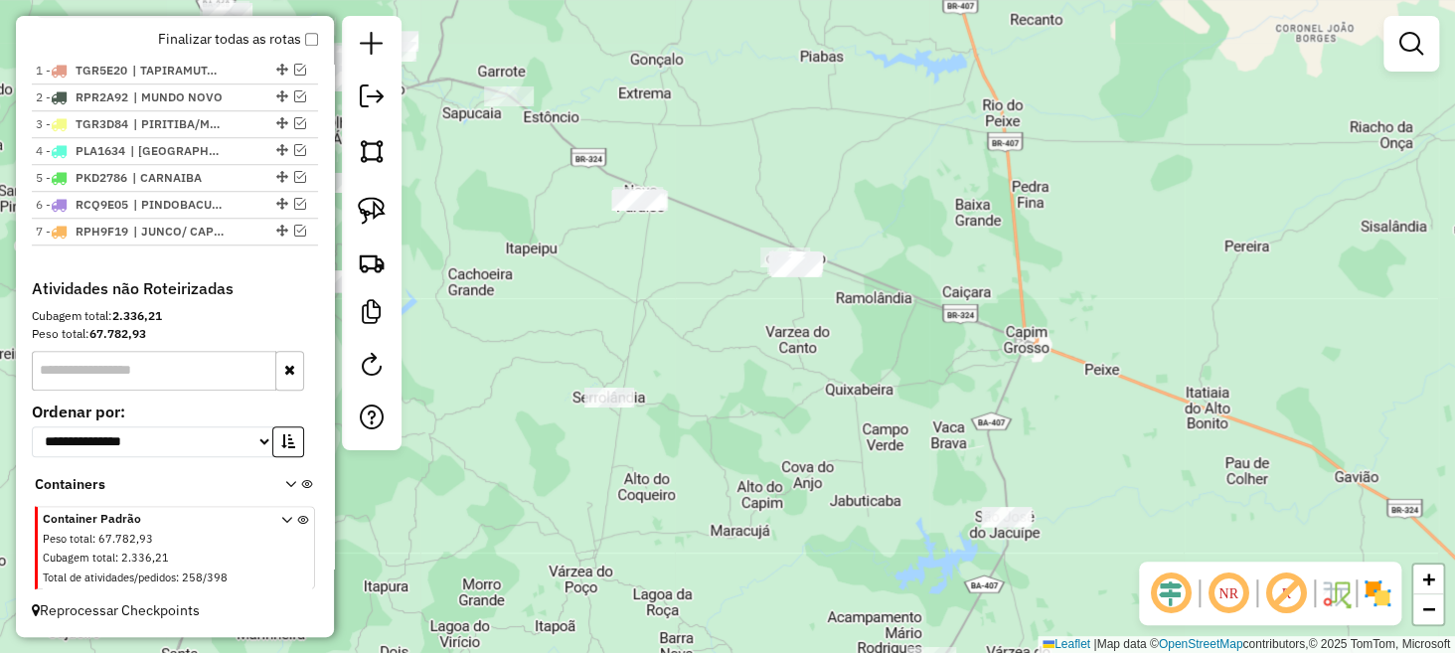
drag, startPoint x: 505, startPoint y: 275, endPoint x: 489, endPoint y: 217, distance: 60.8
click at [521, 239] on div "Janela de atendimento Grade de atendimento Capacidade Transportadoras Veículos …" at bounding box center [727, 326] width 1455 height 653
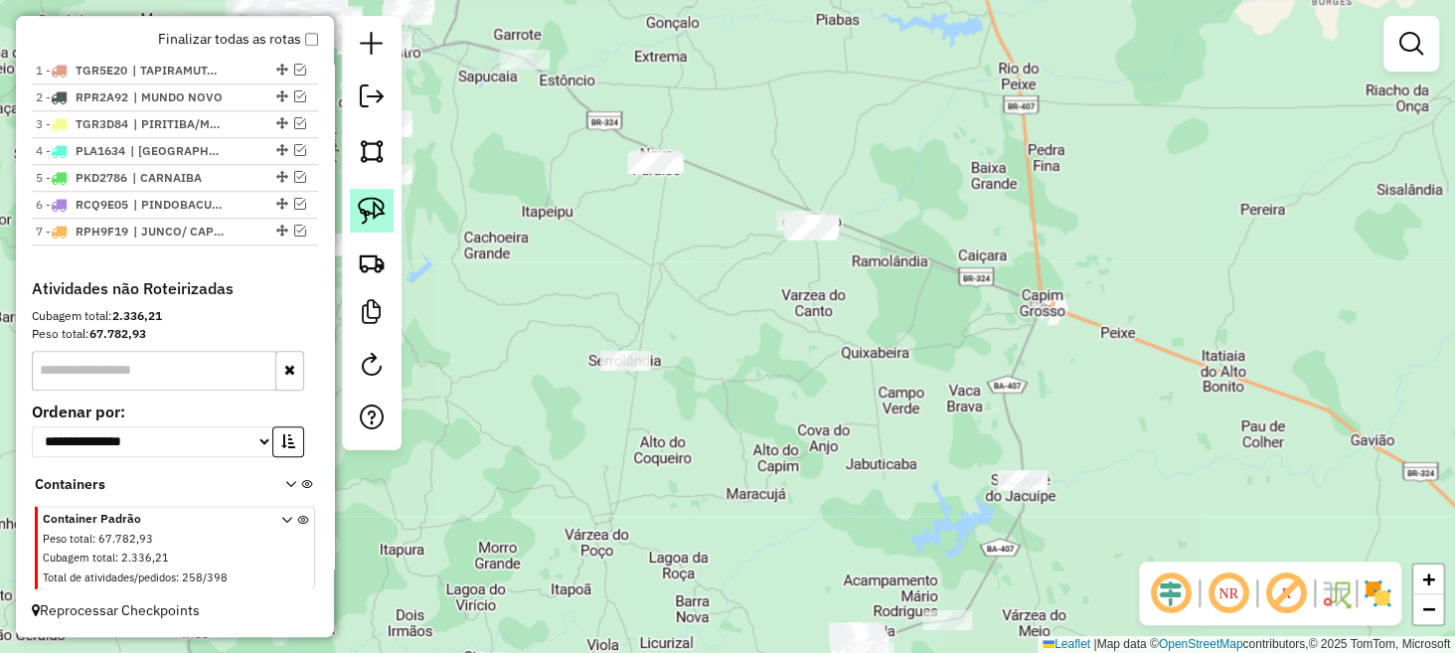
click at [369, 207] on img at bounding box center [372, 211] width 28 height 28
drag, startPoint x: 690, startPoint y: 105, endPoint x: 693, endPoint y: 194, distance: 88.5
click at [362, 211] on img at bounding box center [372, 211] width 28 height 28
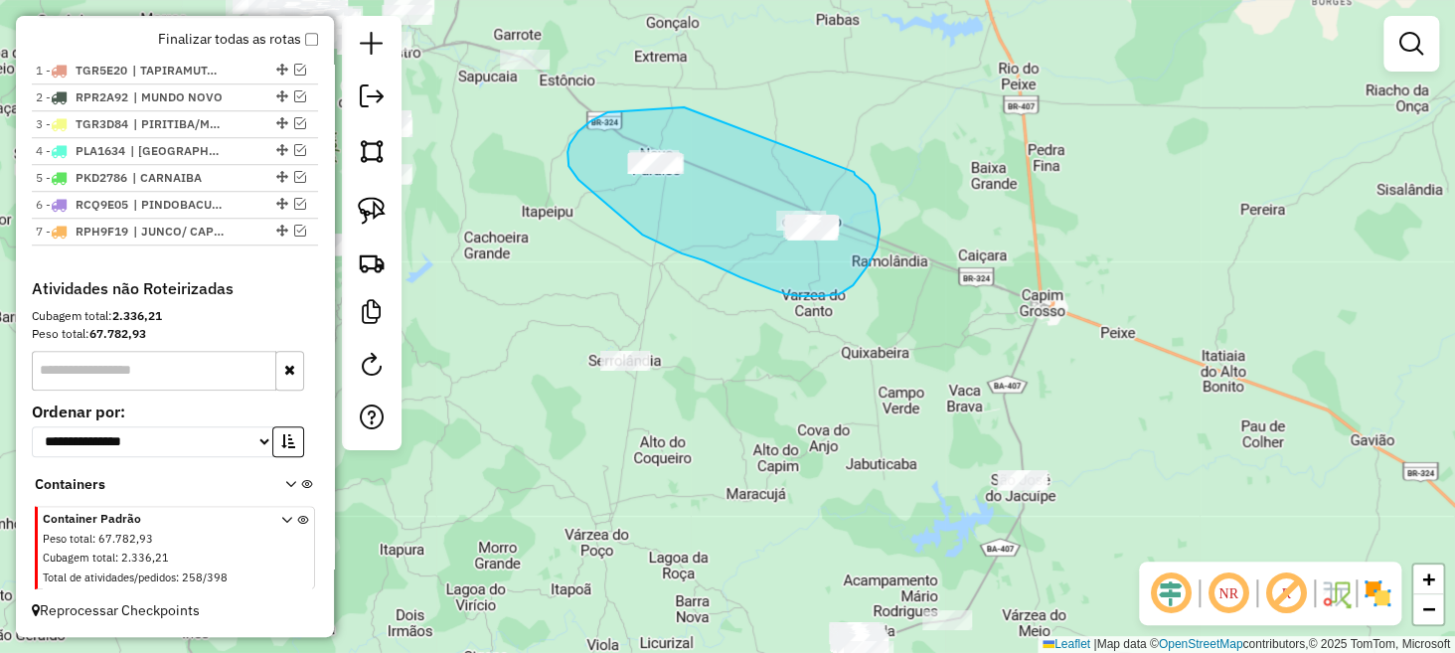
drag, startPoint x: 684, startPoint y: 107, endPoint x: 854, endPoint y: 172, distance: 181.9
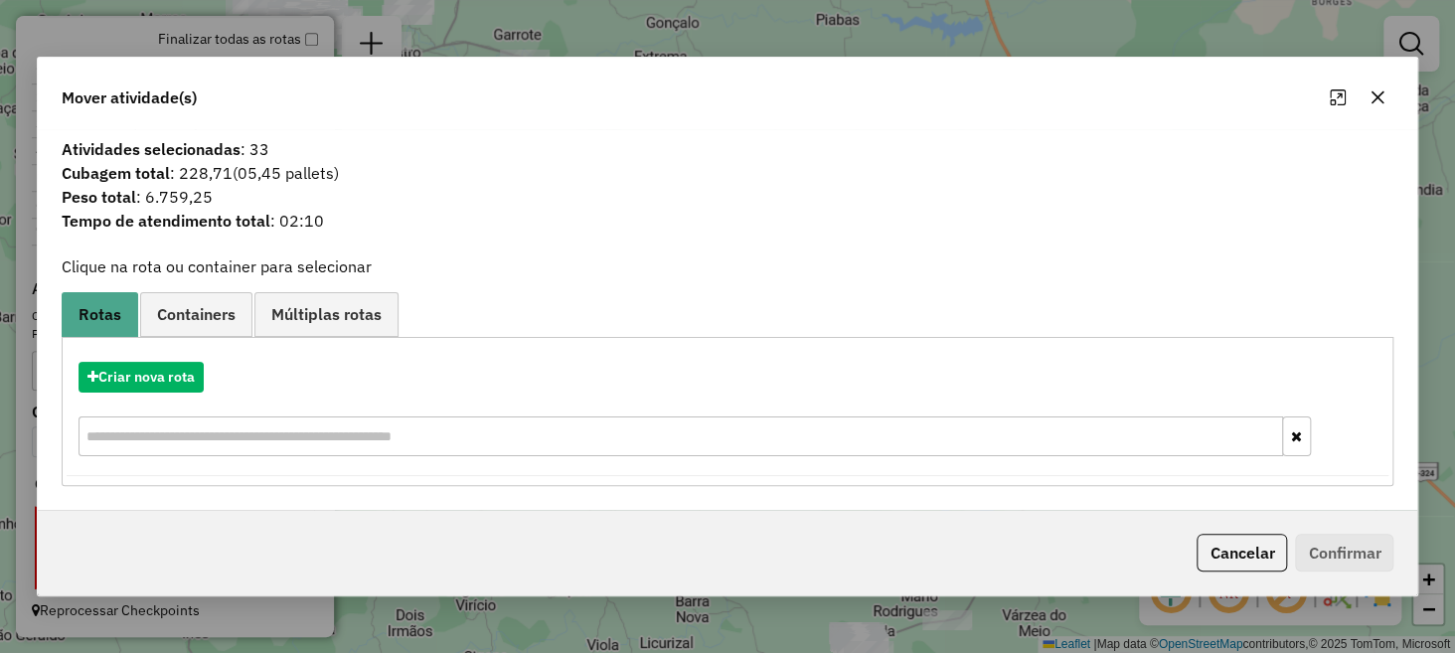
click at [143, 393] on div "Criar nova rota" at bounding box center [728, 411] width 1323 height 129
click at [148, 373] on button "Criar nova rota" at bounding box center [141, 377] width 125 height 31
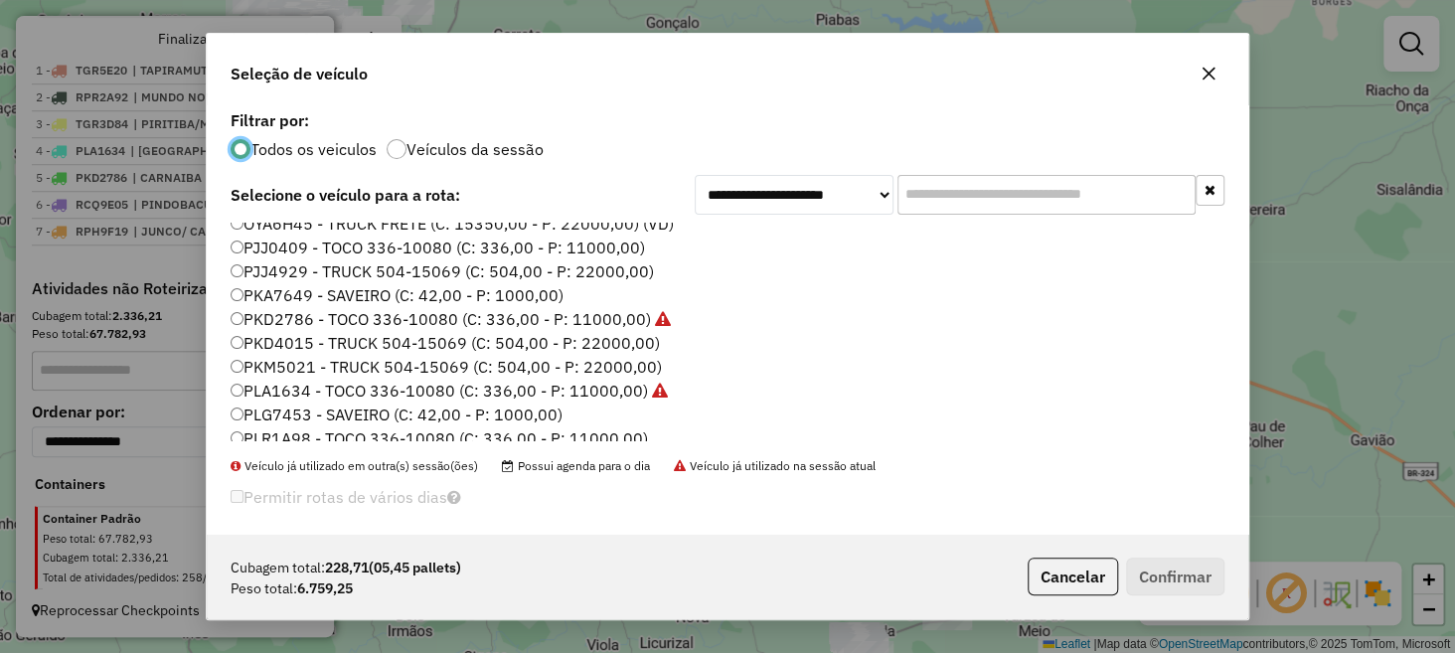
scroll to position [174, 0]
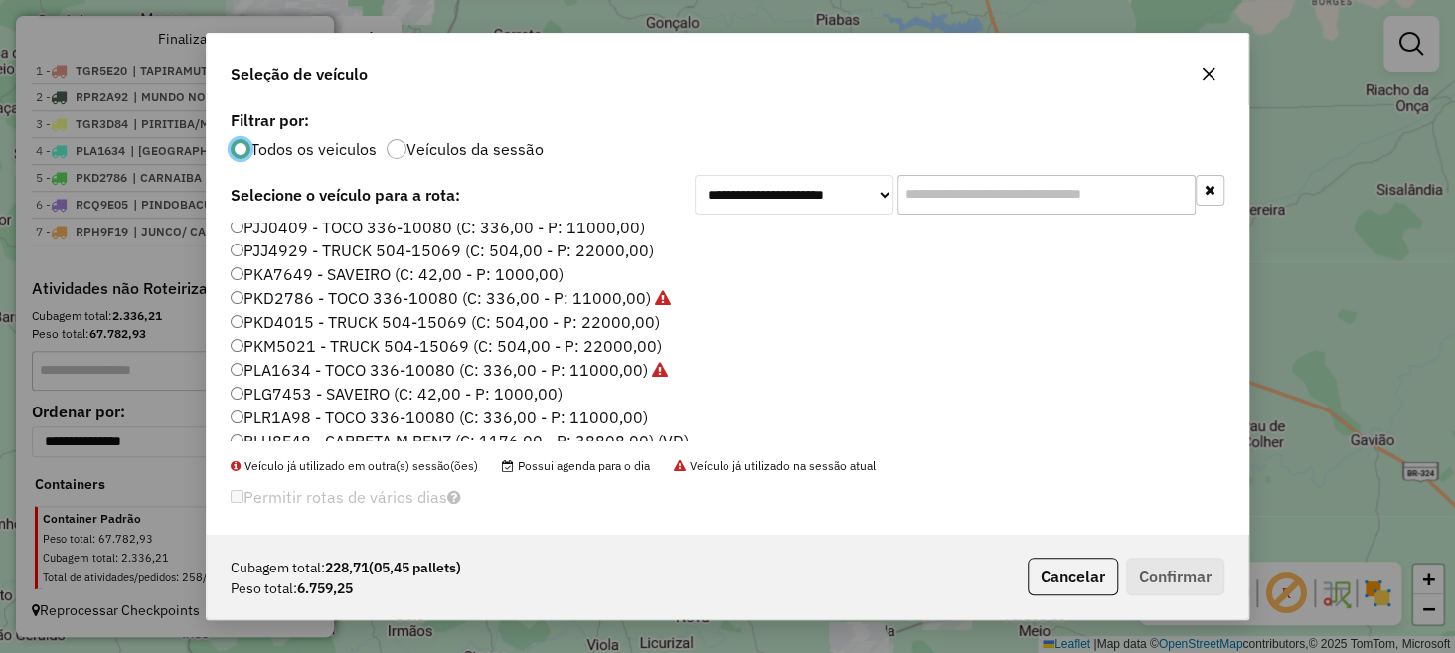
click at [311, 347] on label "PKM5021 - TRUCK 504-15069 (C: 504,00 - P: 22000,00)" at bounding box center [446, 346] width 431 height 24
click at [1147, 573] on button "Confirmar" at bounding box center [1175, 577] width 98 height 38
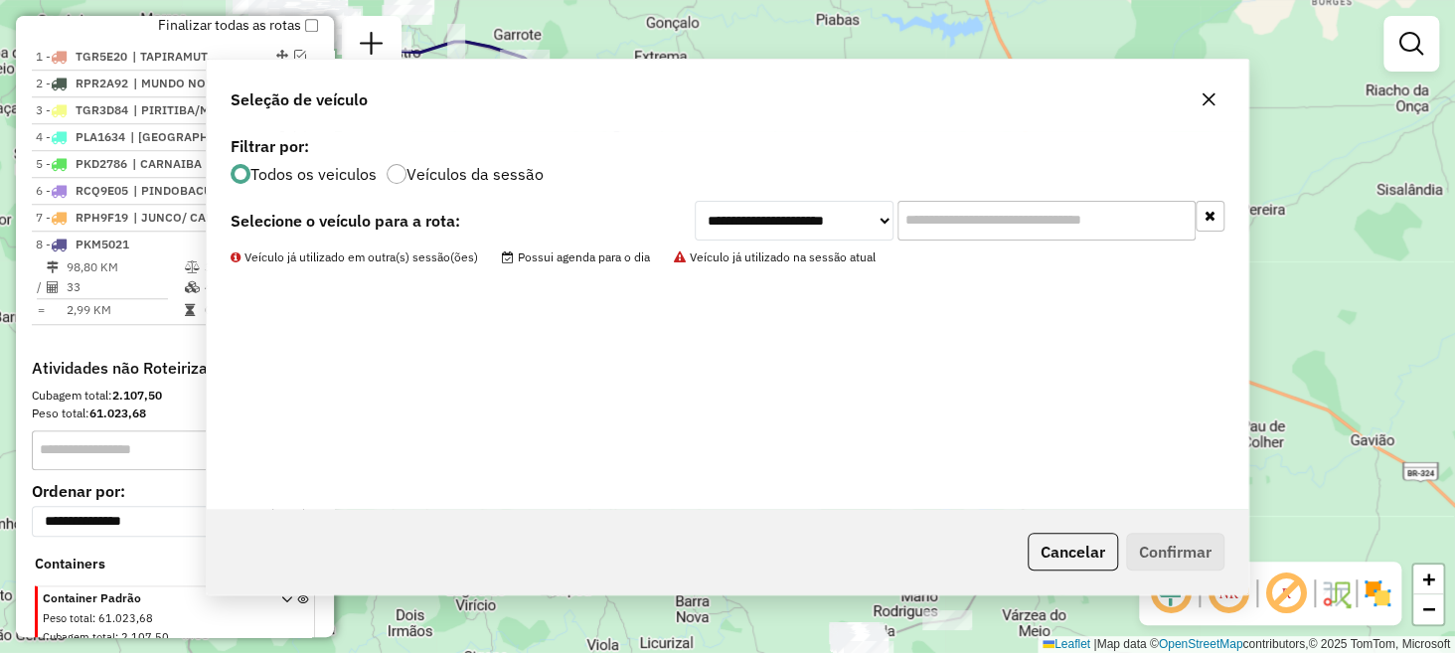
scroll to position [790, 0]
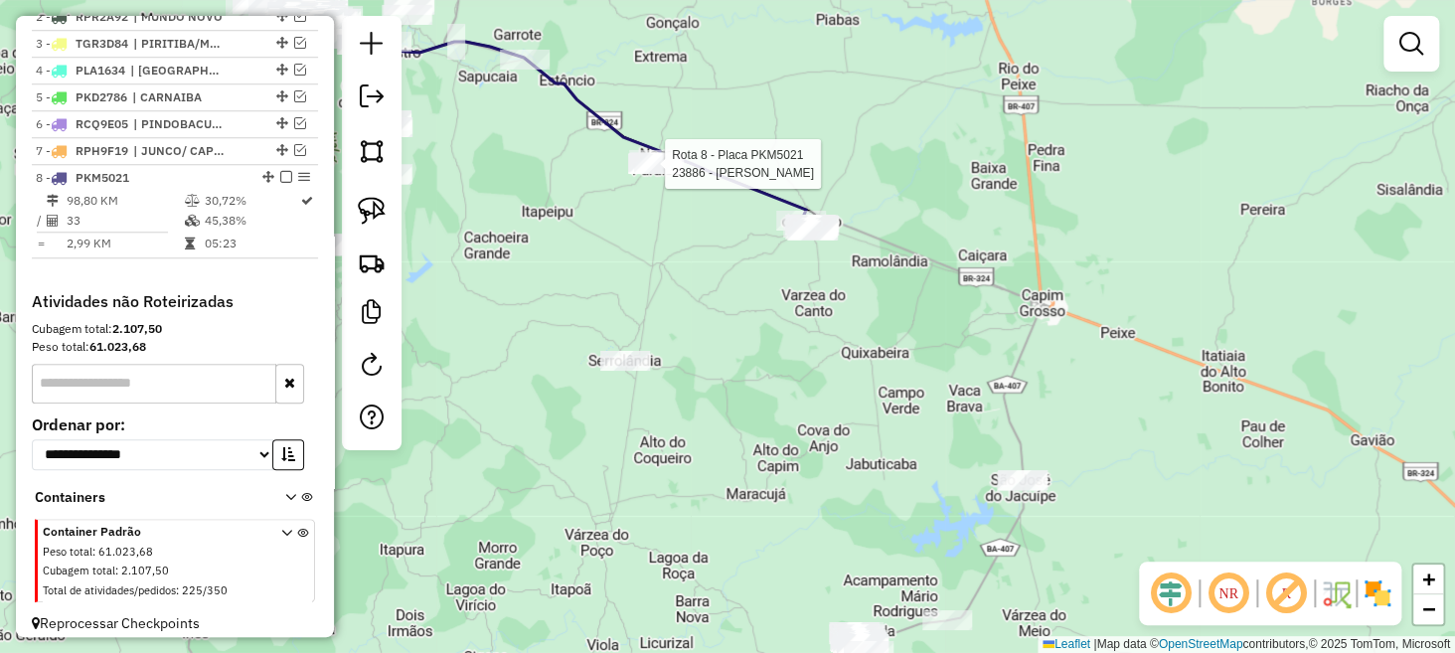
select select "**********"
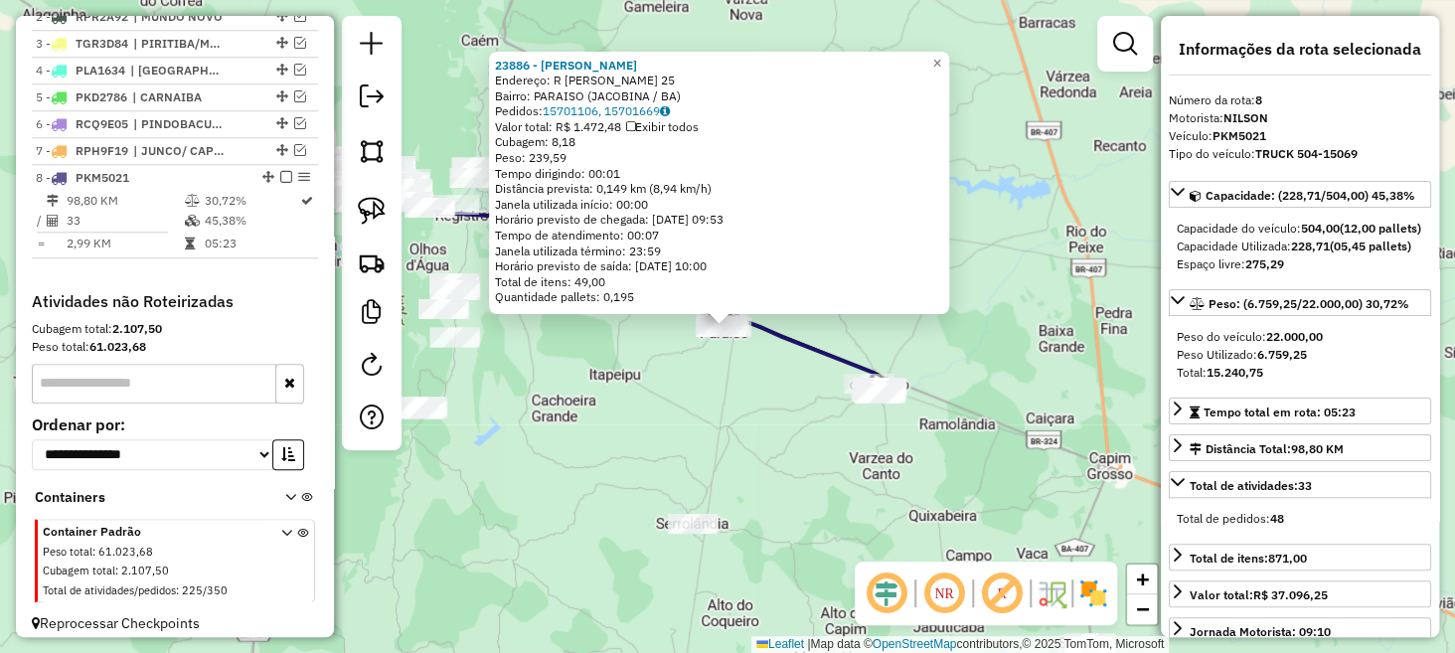
scroll to position [817, 0]
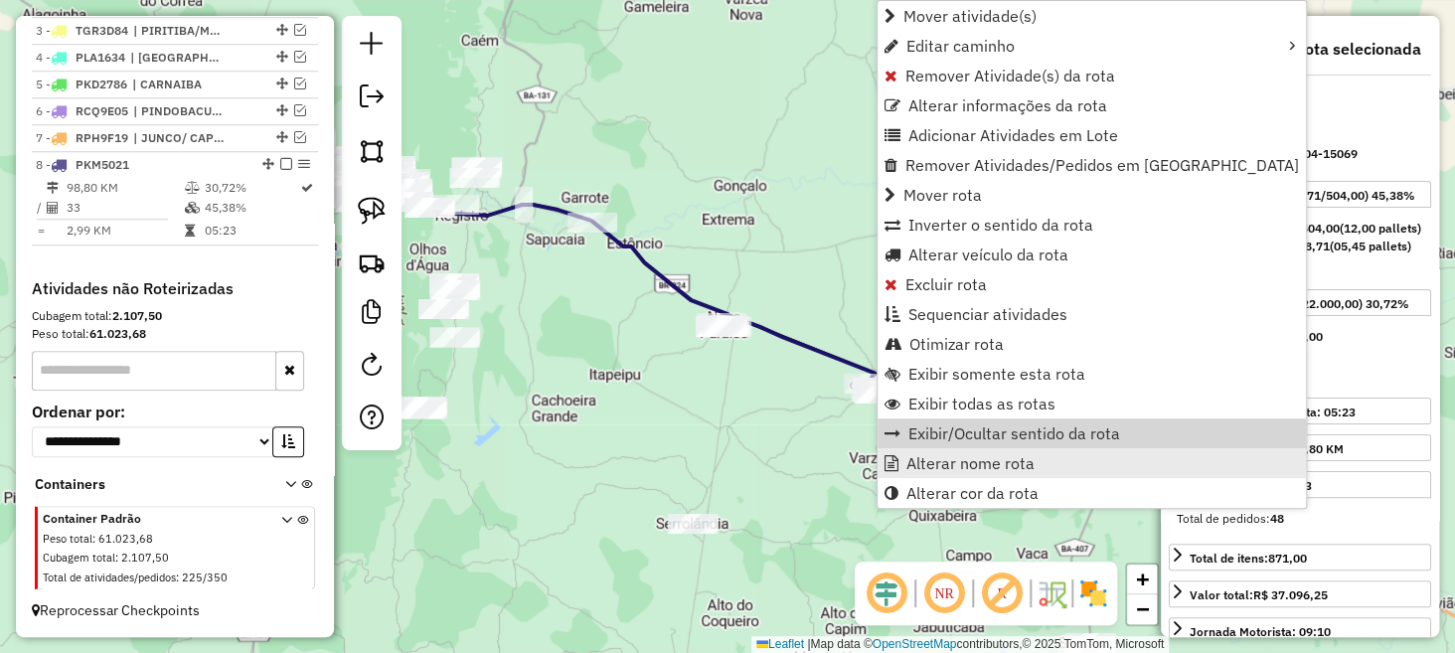
click at [942, 455] on span "Alterar nome rota" at bounding box center [971, 463] width 128 height 16
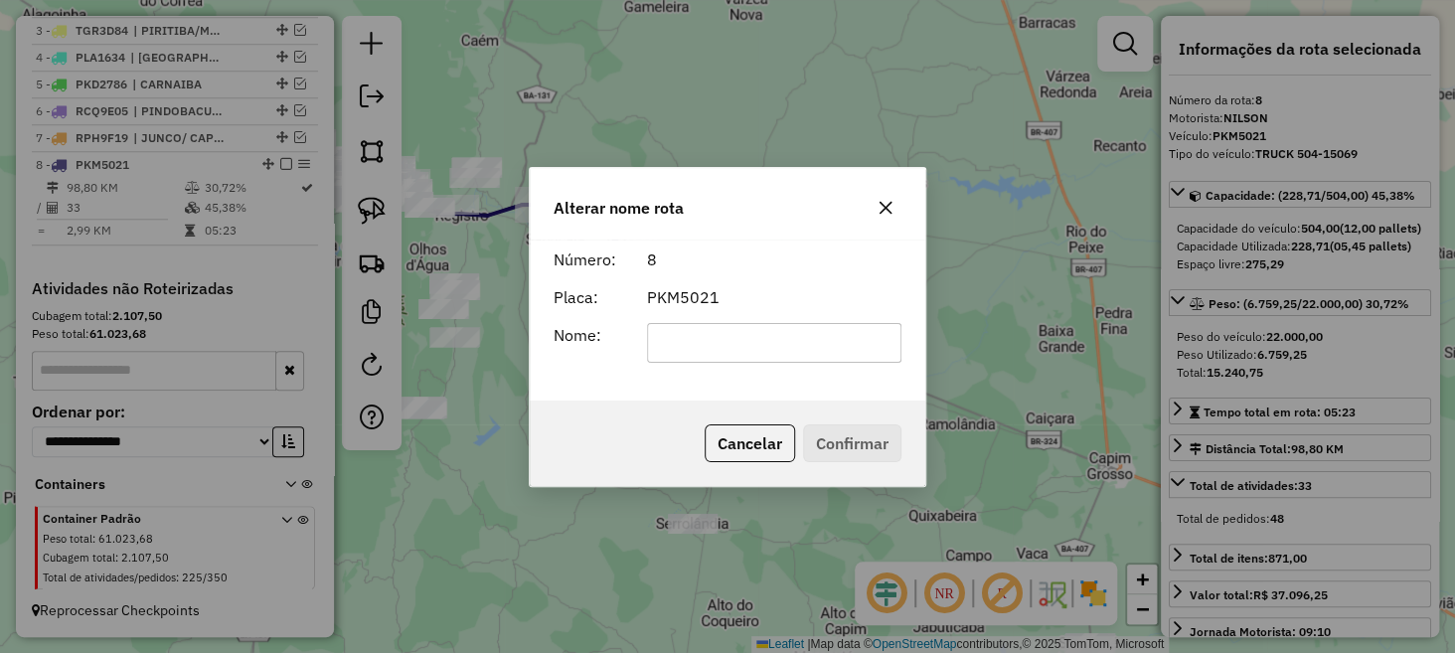
click at [764, 344] on input "text" at bounding box center [774, 343] width 255 height 40
type input "**********"
click at [853, 439] on button "Confirmar" at bounding box center [852, 443] width 98 height 38
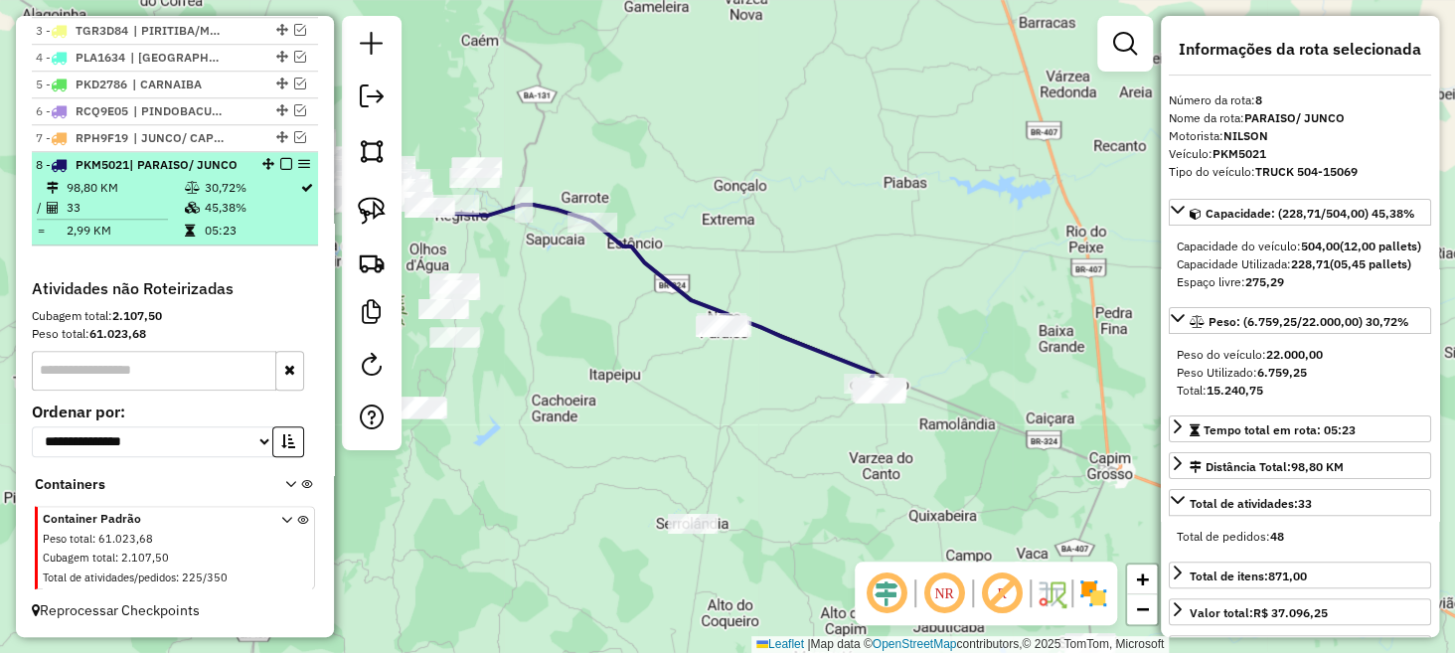
click at [280, 163] on em at bounding box center [286, 164] width 12 height 12
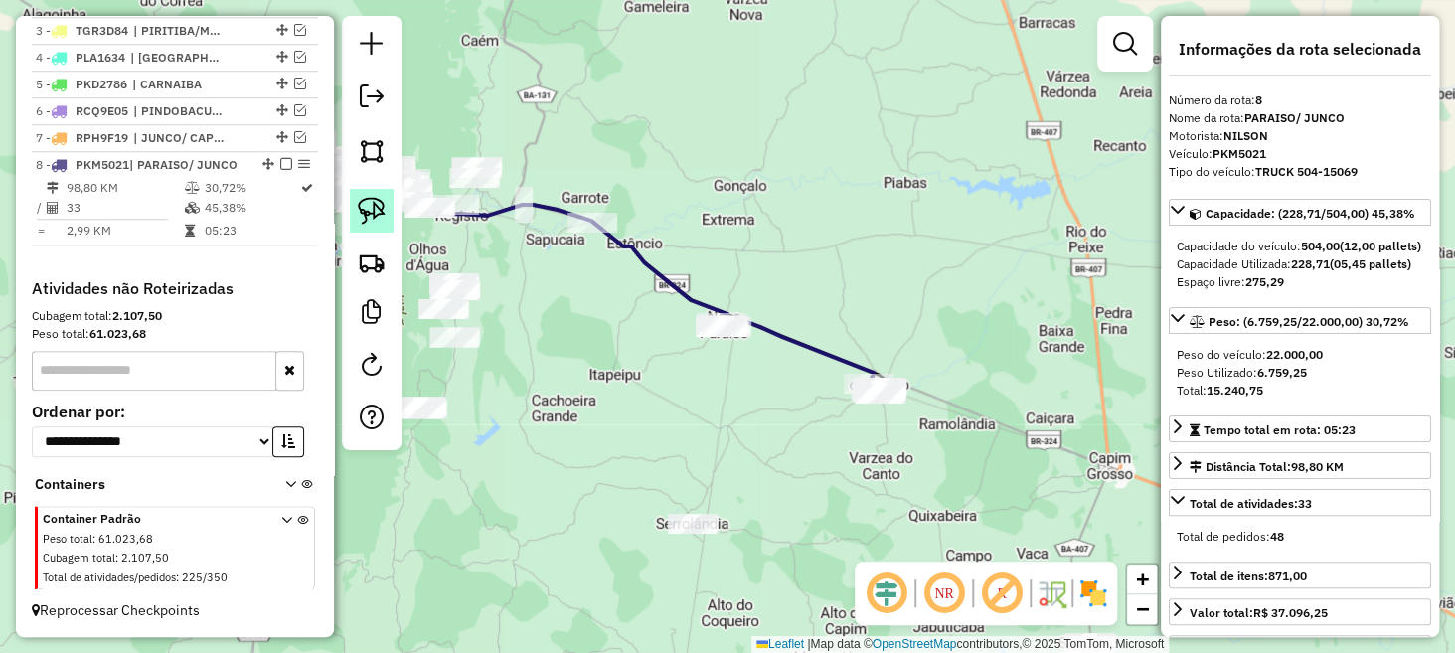
scroll to position [751, 0]
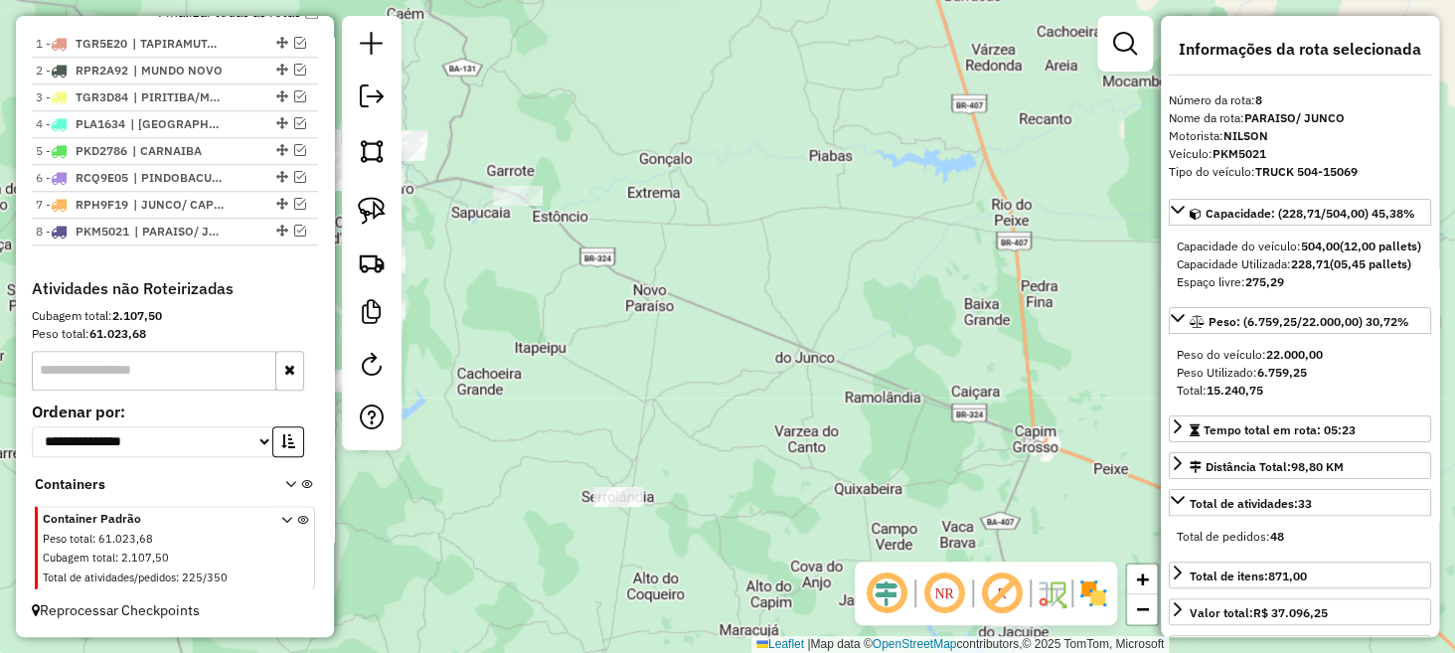
drag, startPoint x: 669, startPoint y: 390, endPoint x: 522, endPoint y: 317, distance: 164.1
click at [525, 320] on div "Janela de atendimento Grade de atendimento Capacidade Transportadoras Veículos …" at bounding box center [727, 326] width 1455 height 653
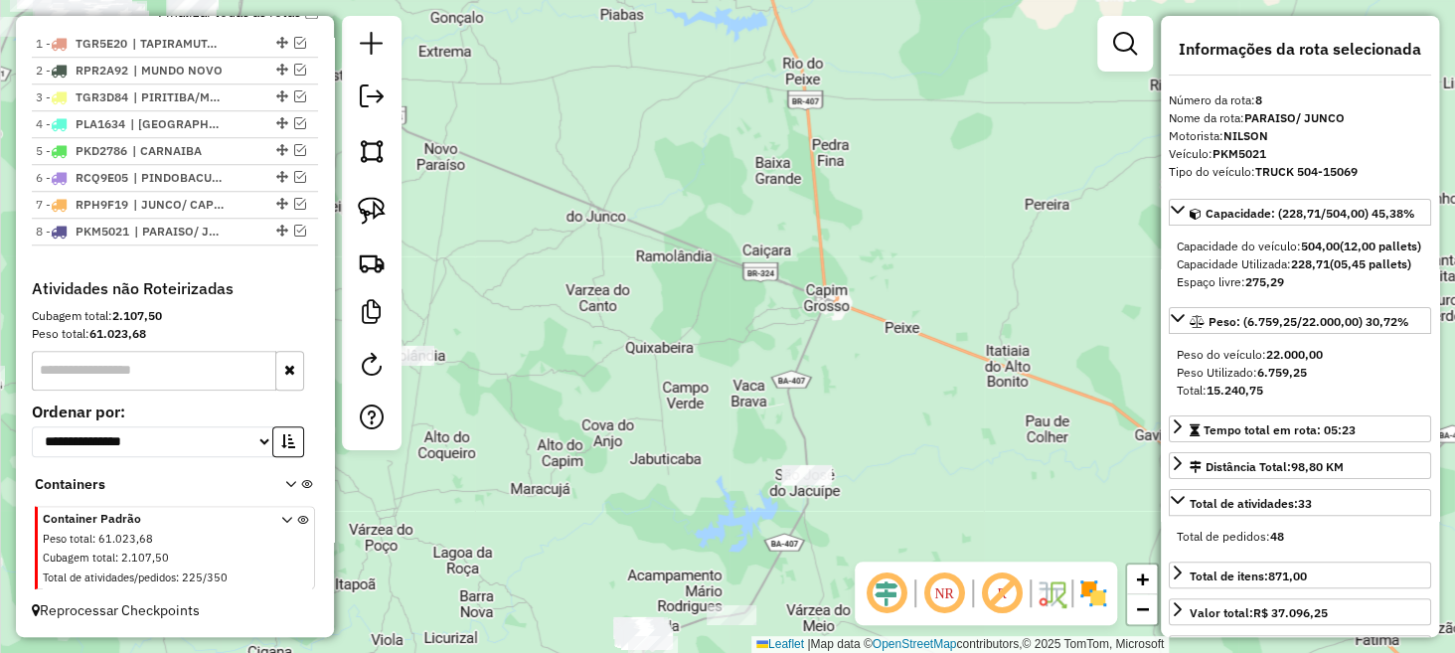
drag, startPoint x: 726, startPoint y: 371, endPoint x: 608, endPoint y: 272, distance: 153.1
click at [608, 274] on div "Janela de atendimento Grade de atendimento Capacidade Transportadoras Veículos …" at bounding box center [727, 326] width 1455 height 653
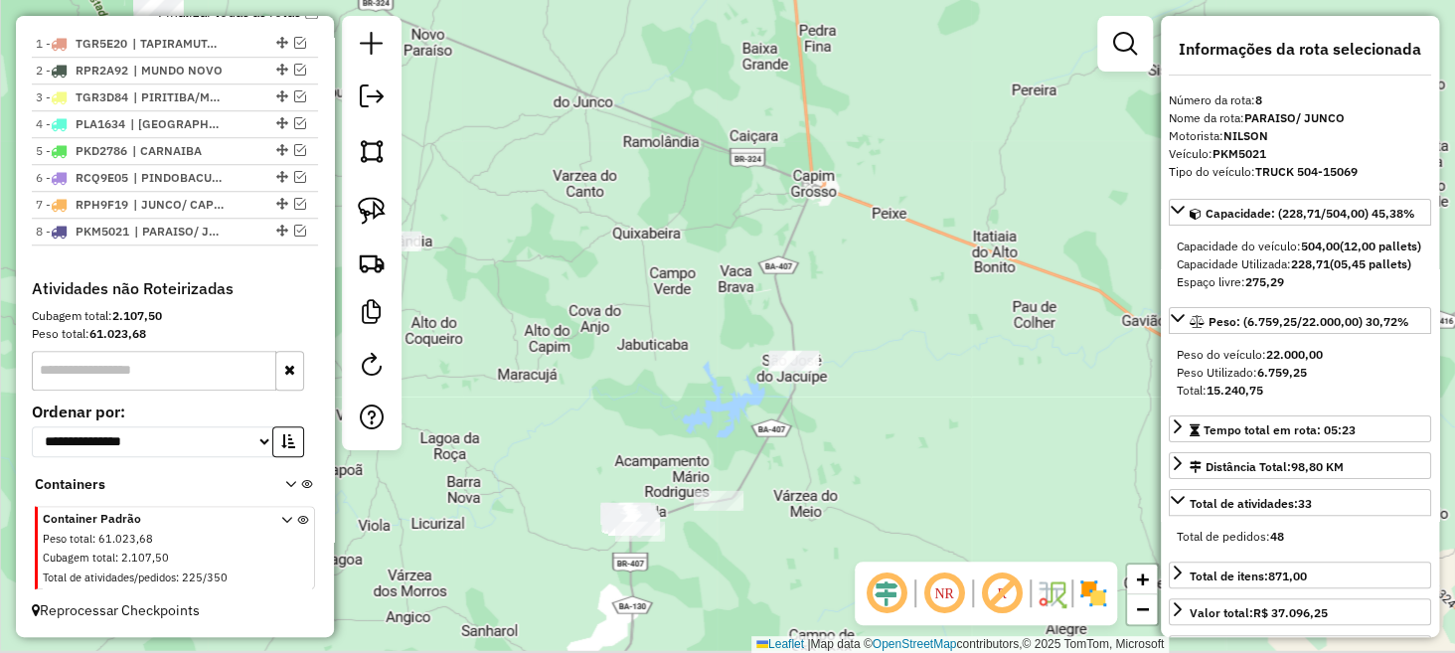
drag, startPoint x: 734, startPoint y: 348, endPoint x: 738, endPoint y: 288, distance: 59.8
click at [738, 288] on div "Janela de atendimento Grade de atendimento Capacidade Transportadoras Veículos …" at bounding box center [727, 326] width 1455 height 653
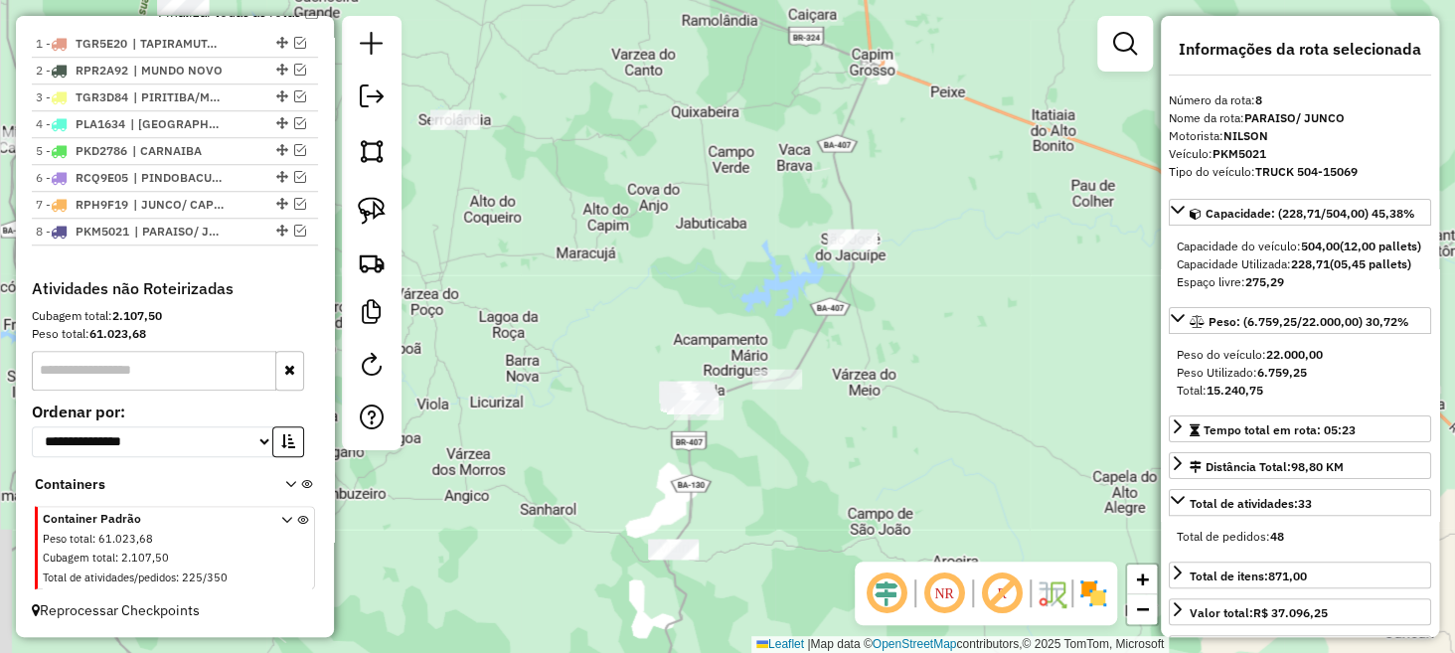
drag, startPoint x: 740, startPoint y: 393, endPoint x: 770, endPoint y: 305, distance: 92.8
click at [771, 305] on div "Janela de atendimento Grade de atendimento Capacidade Transportadoras Veículos …" at bounding box center [727, 326] width 1455 height 653
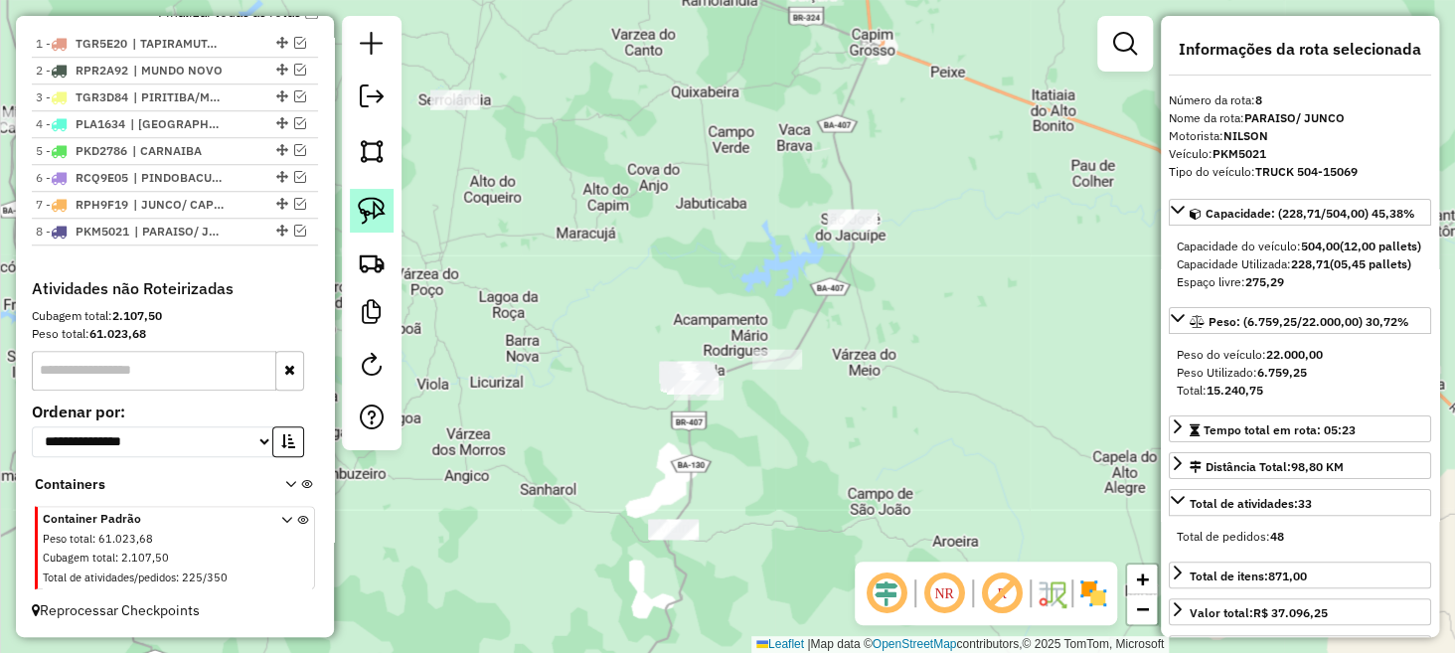
click at [372, 215] on img at bounding box center [372, 211] width 28 height 28
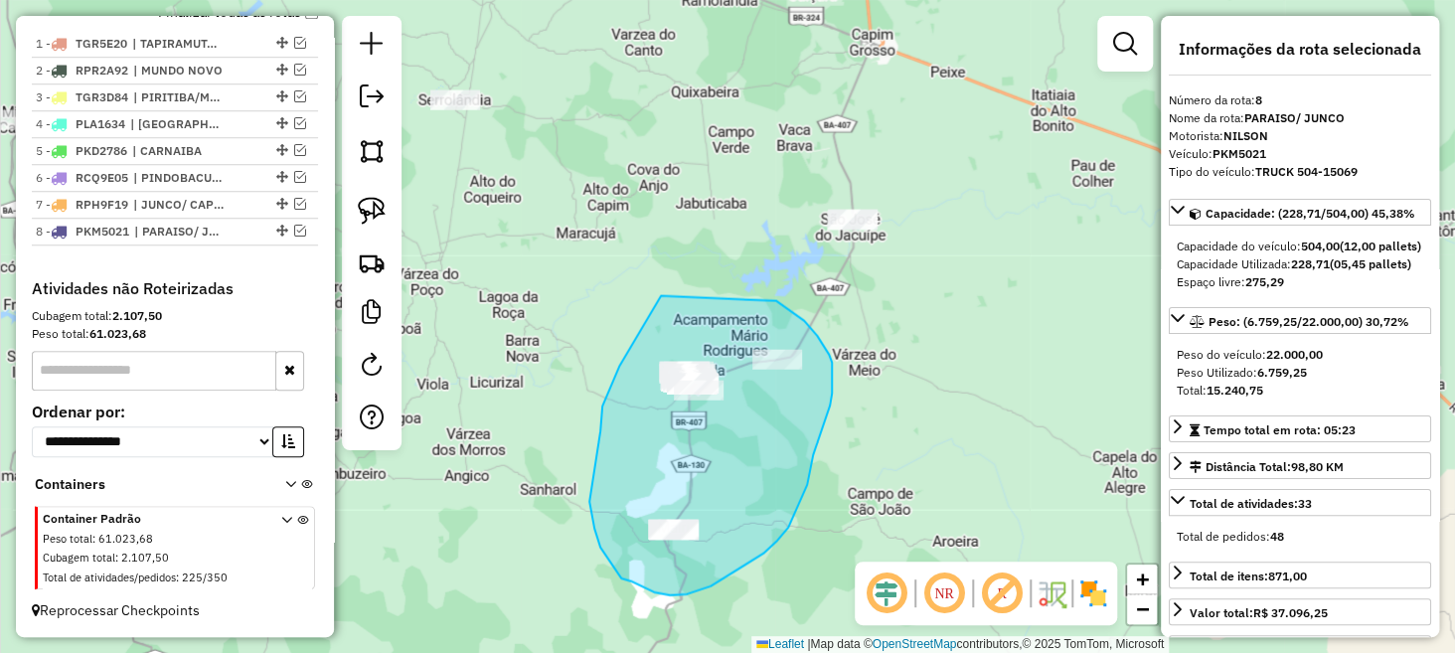
drag, startPoint x: 661, startPoint y: 295, endPoint x: 755, endPoint y: 293, distance: 93.5
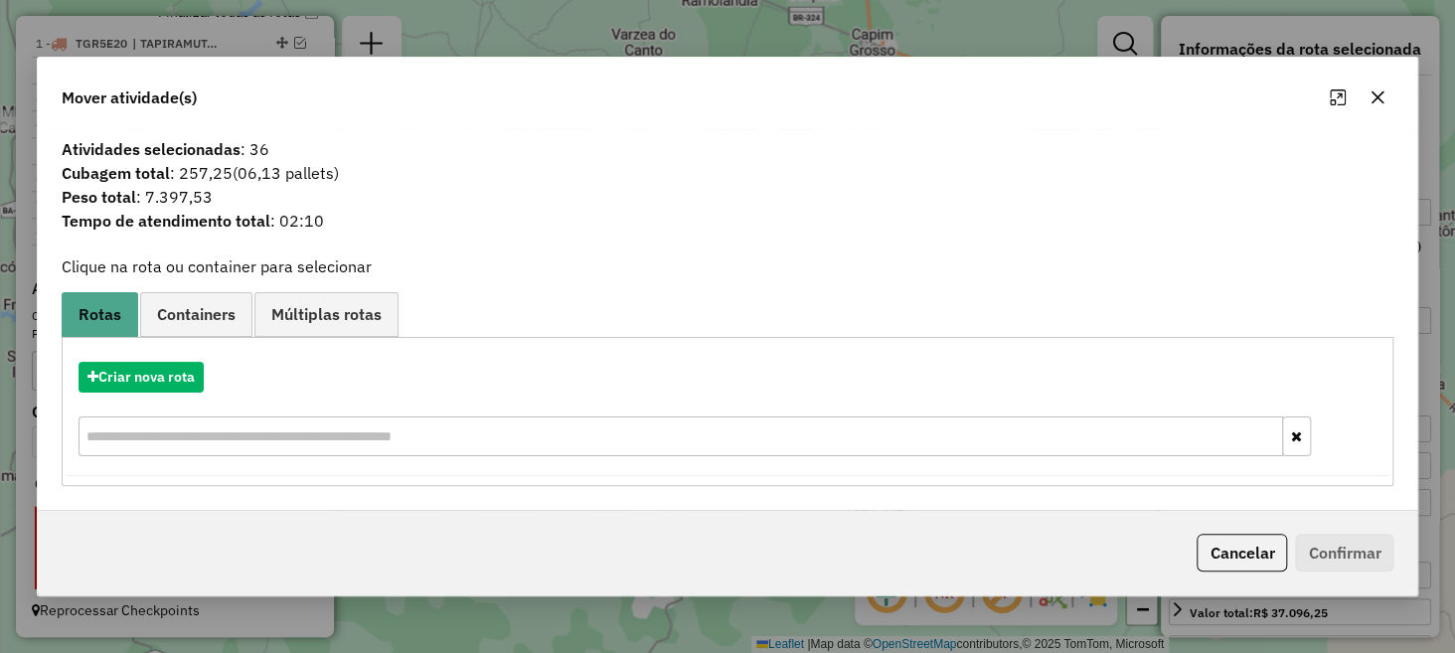
click at [1375, 95] on icon "button" at bounding box center [1378, 96] width 13 height 13
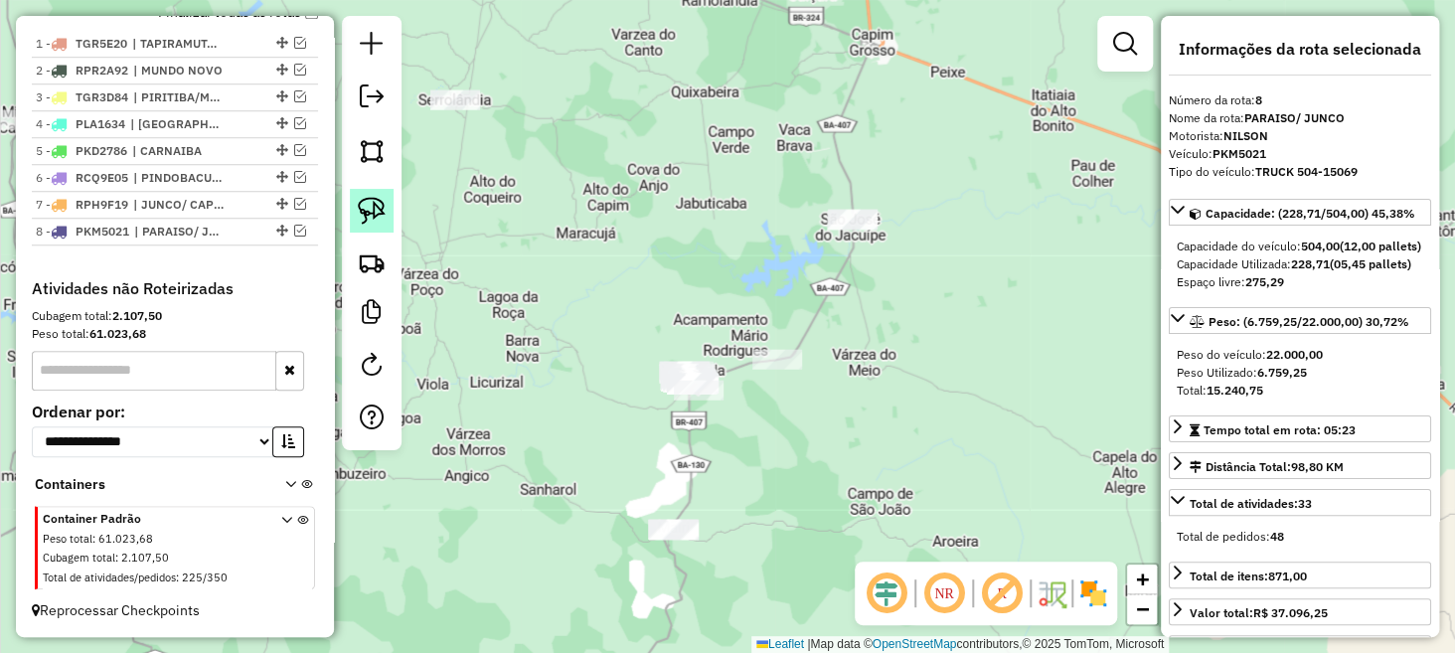
click at [379, 205] on img at bounding box center [372, 211] width 28 height 28
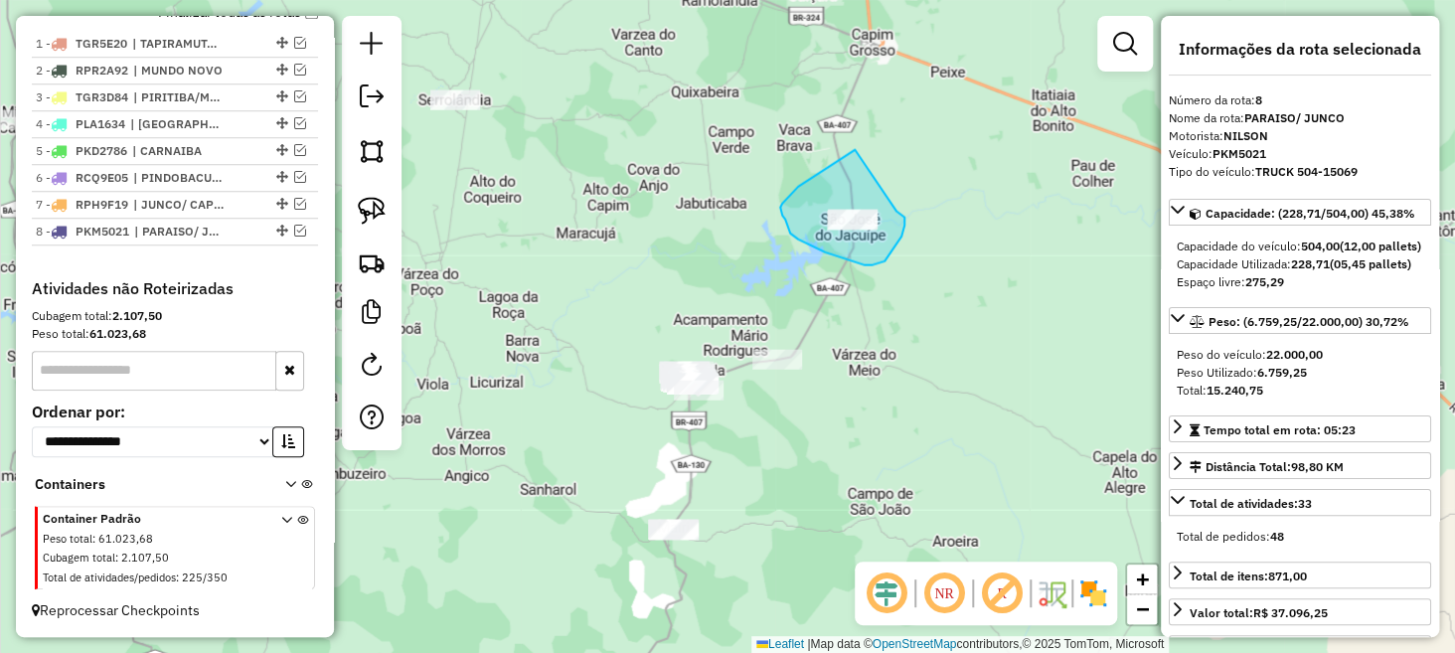
drag, startPoint x: 855, startPoint y: 149, endPoint x: 890, endPoint y: 205, distance: 65.7
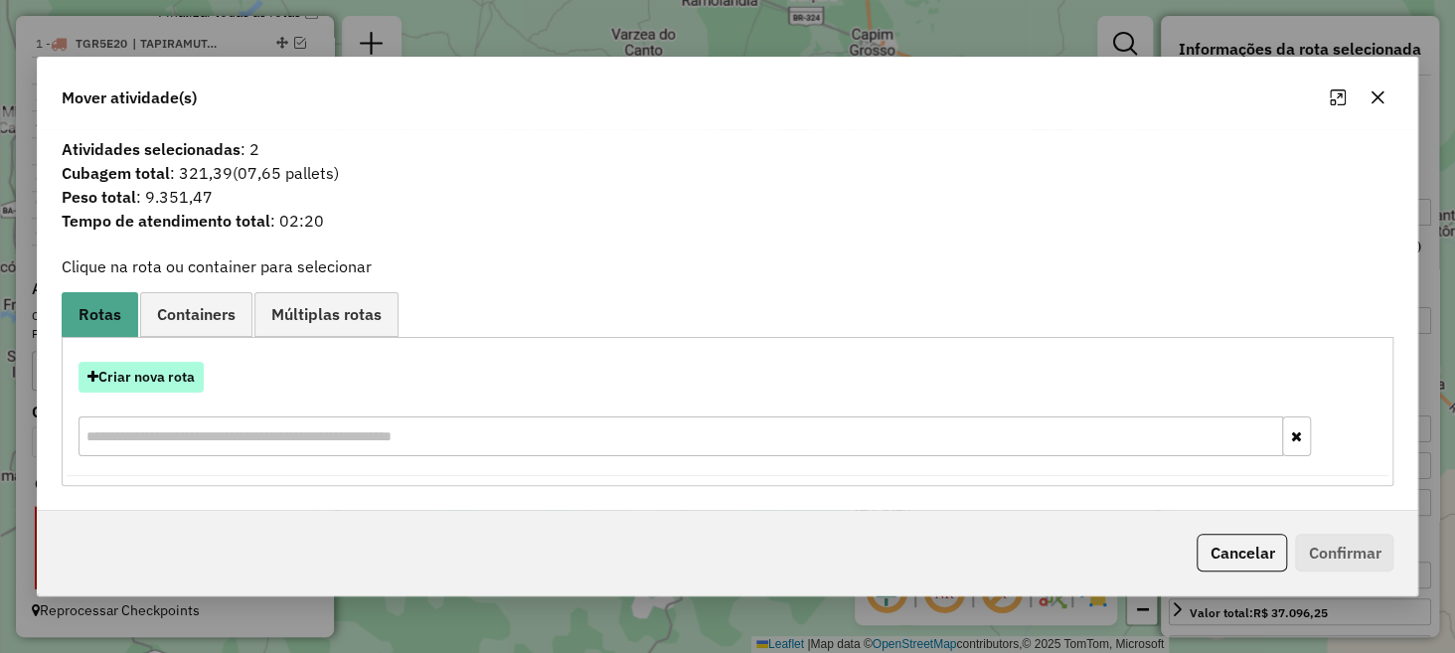
click at [170, 373] on button "Criar nova rota" at bounding box center [141, 377] width 125 height 31
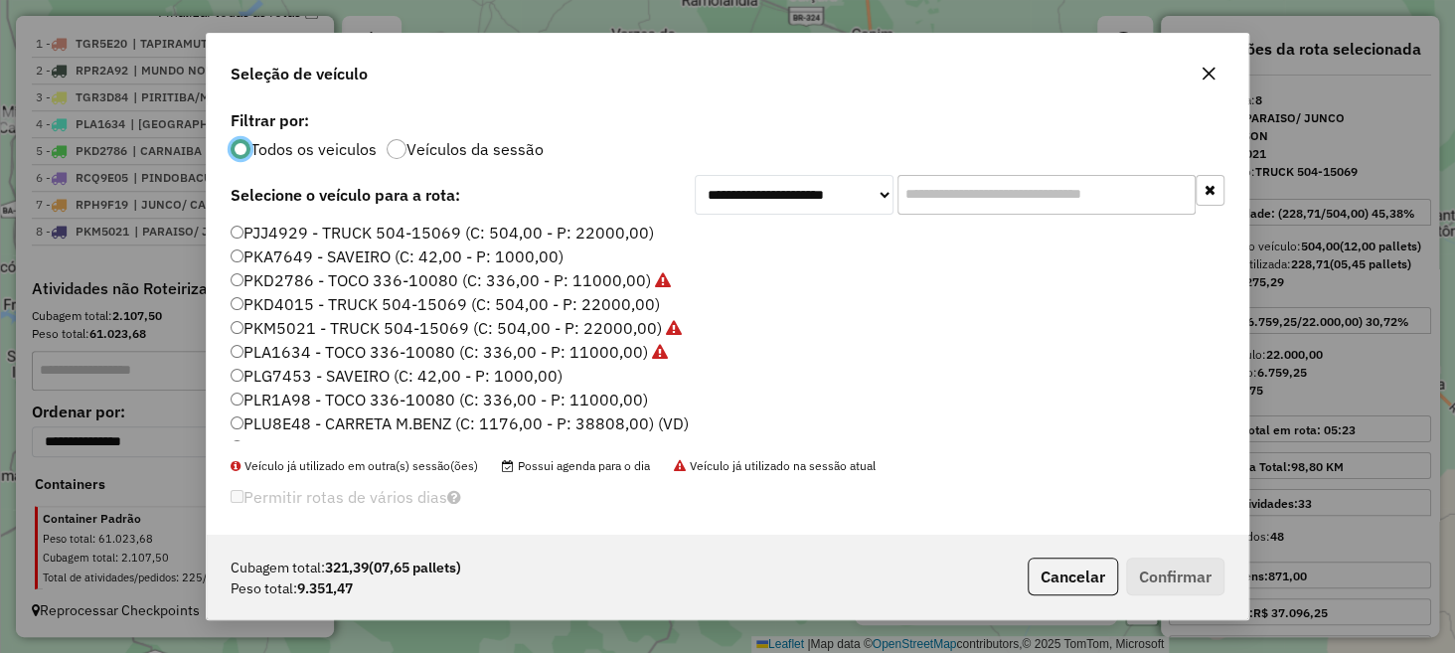
scroll to position [199, 0]
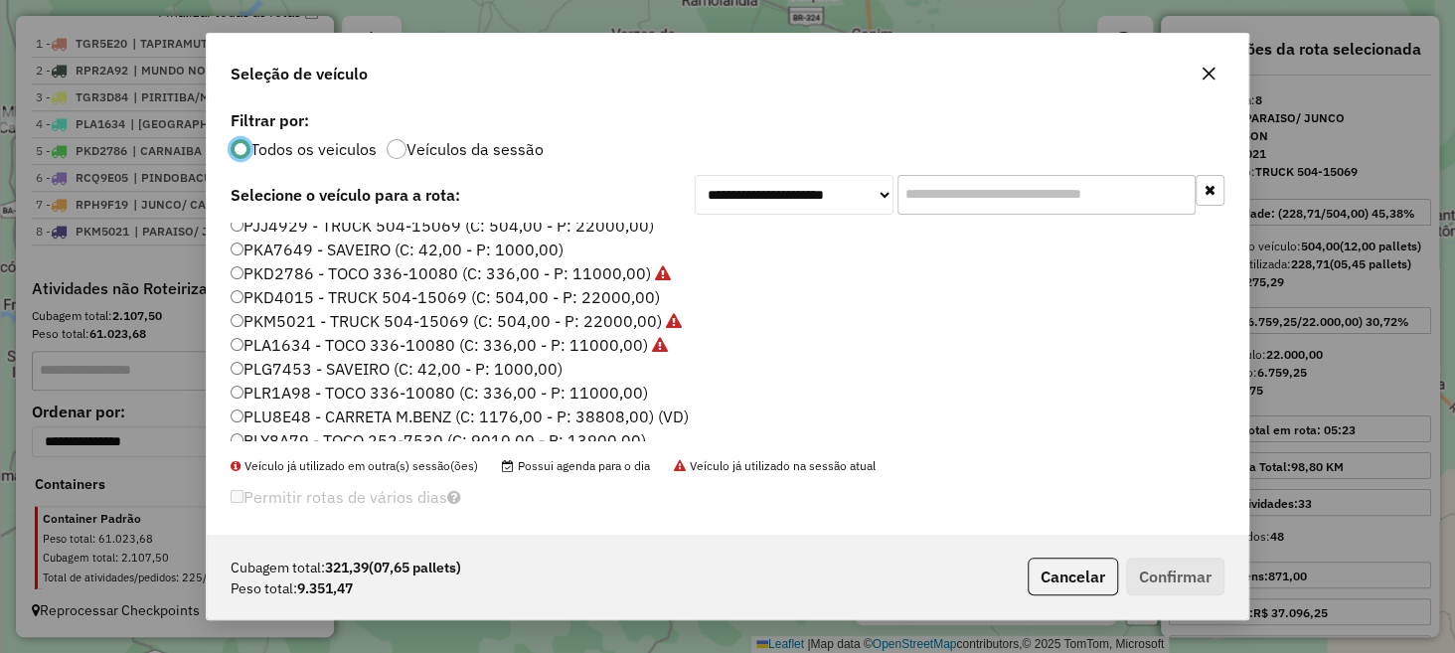
click at [314, 299] on label "PKD4015 - TRUCK 504-15069 (C: 504,00 - P: 22000,00)" at bounding box center [445, 297] width 429 height 24
click at [1151, 566] on button "Confirmar" at bounding box center [1175, 577] width 98 height 38
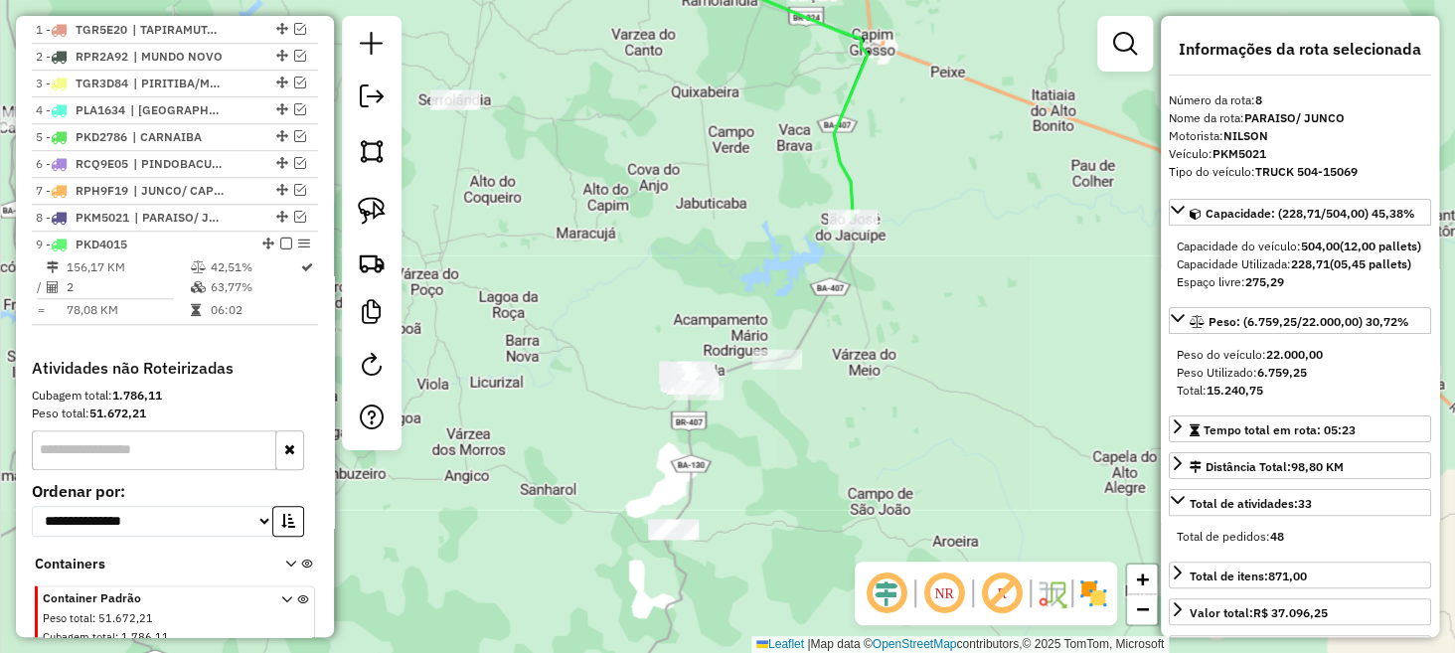
scroll to position [843, 0]
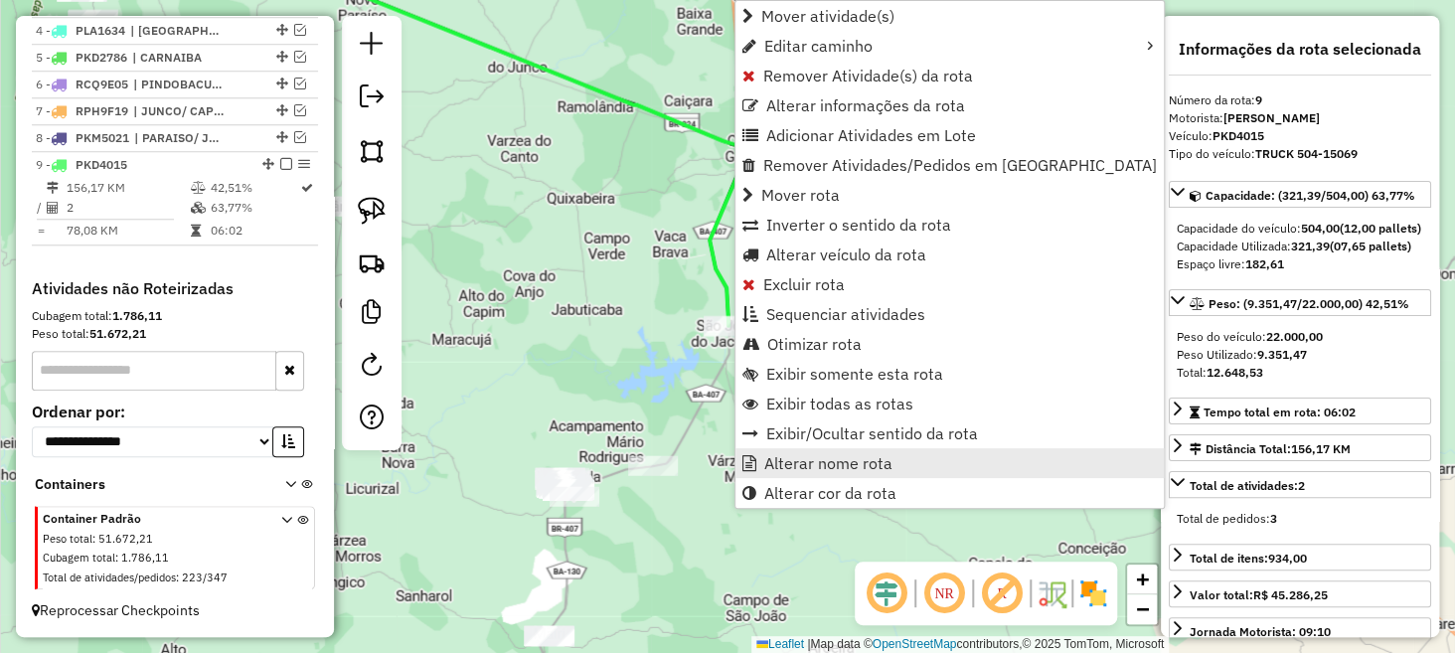
click at [805, 455] on span "Alterar nome rota" at bounding box center [828, 463] width 128 height 16
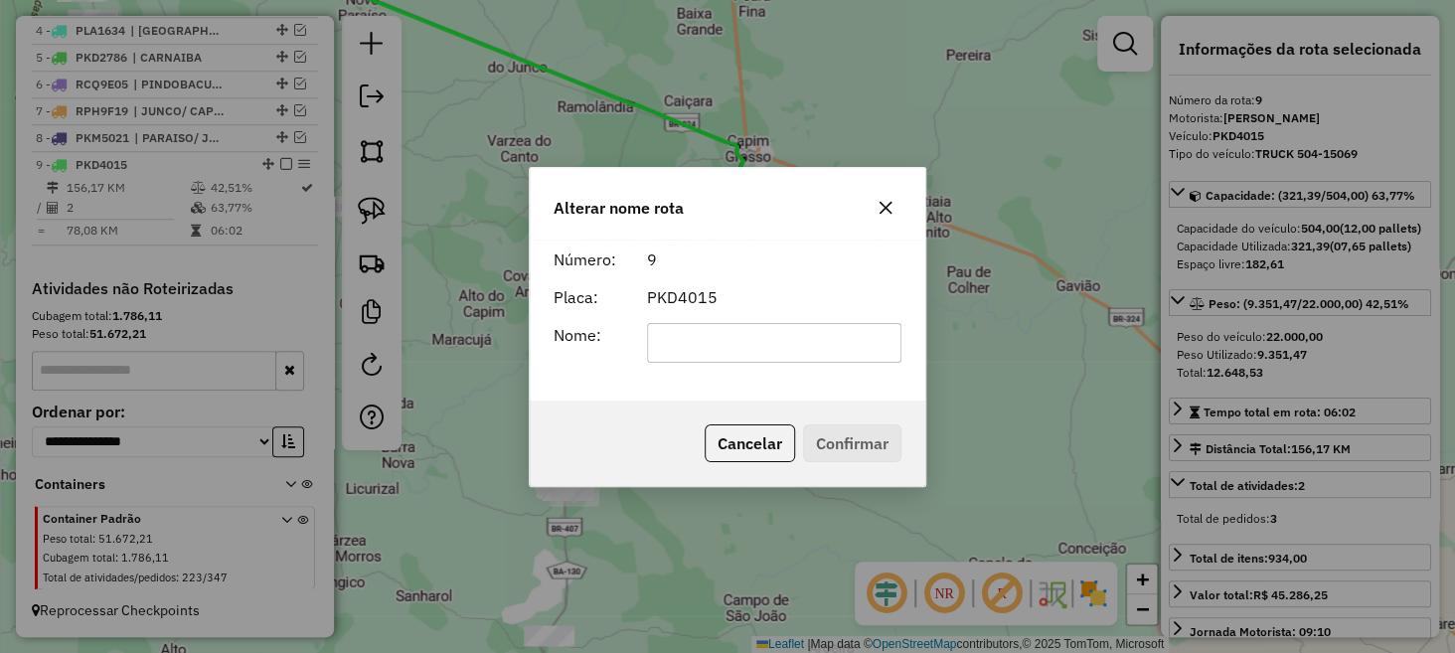
click at [676, 317] on form "Número: 9 Placa: PKD4015 Nome:" at bounding box center [728, 305] width 348 height 115
click at [696, 338] on input "text" at bounding box center [774, 343] width 255 height 40
type input "********"
click at [838, 424] on button "Confirmar" at bounding box center [852, 443] width 98 height 38
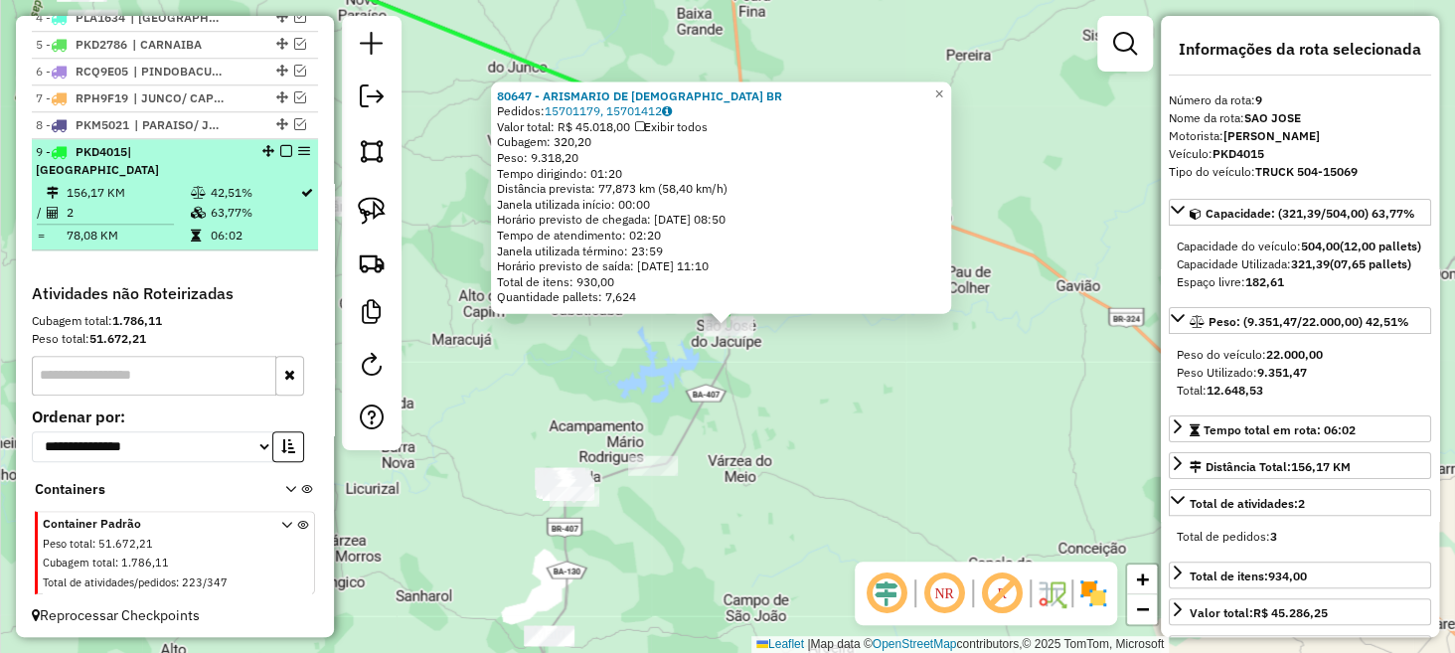
click at [282, 157] on em at bounding box center [286, 151] width 12 height 12
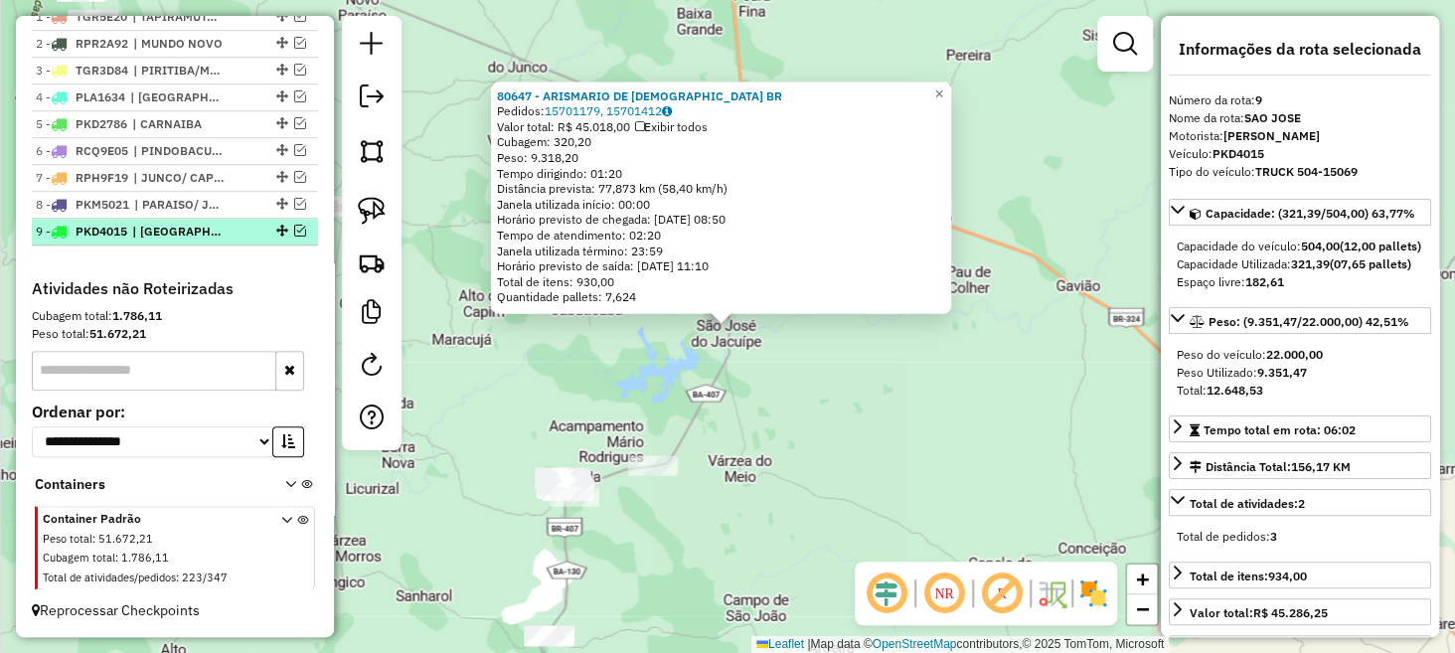
scroll to position [776, 0]
click at [703, 381] on div "80647 - ARISMARIO DE DEUS BR Pedidos: 15701179, 15701412 Valor total: R$ 45.018…" at bounding box center [727, 326] width 1455 height 653
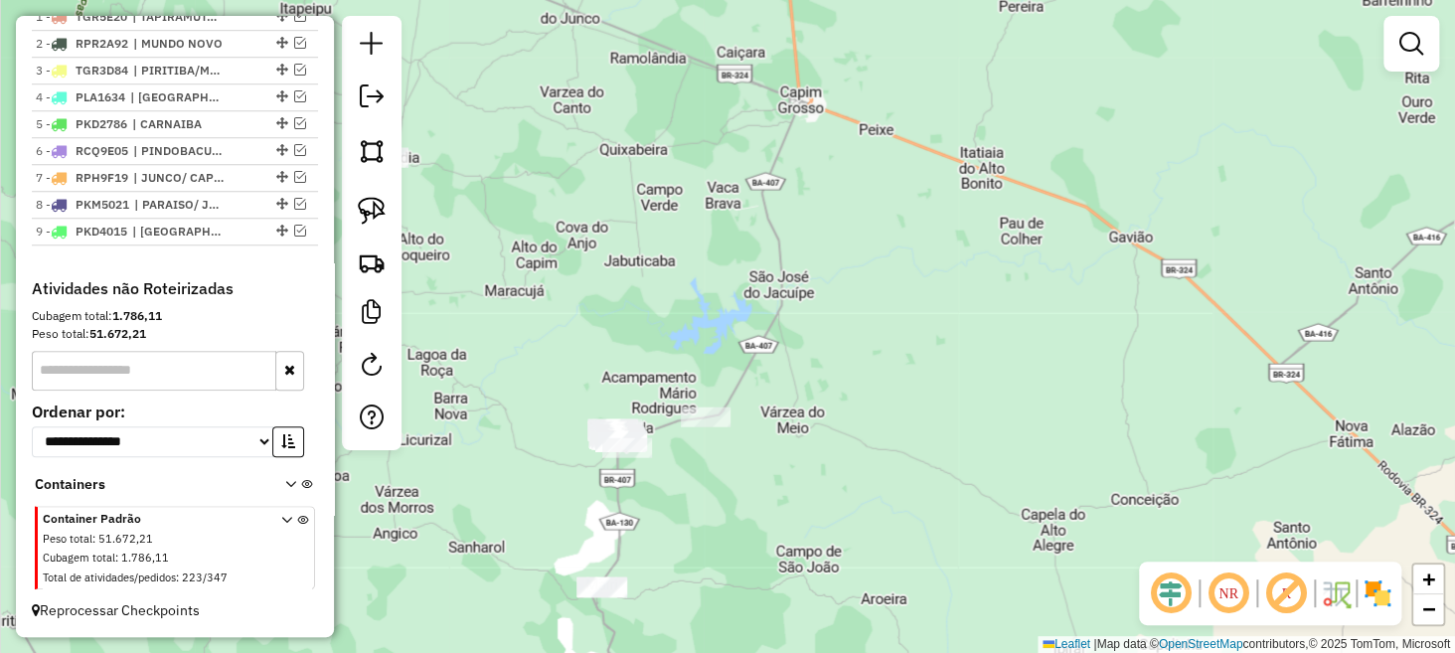
drag, startPoint x: 755, startPoint y: 445, endPoint x: 840, endPoint y: 369, distance: 114.8
click at [840, 369] on div "Janela de atendimento Grade de atendimento Capacidade Transportadoras Veículos …" at bounding box center [727, 326] width 1455 height 653
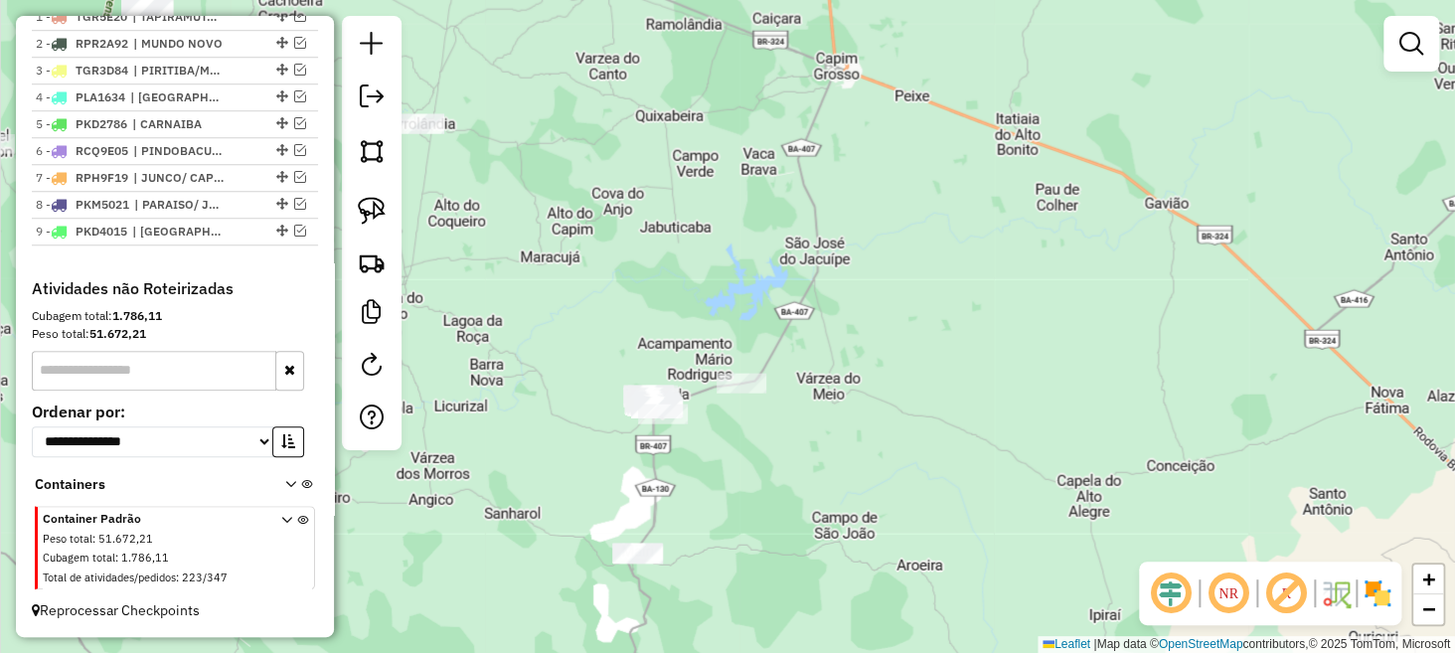
drag, startPoint x: 693, startPoint y: 538, endPoint x: 748, endPoint y: 449, distance: 104.0
click at [748, 449] on div "Janela de atendimento Grade de atendimento Capacidade Transportadoras Veículos …" at bounding box center [727, 326] width 1455 height 653
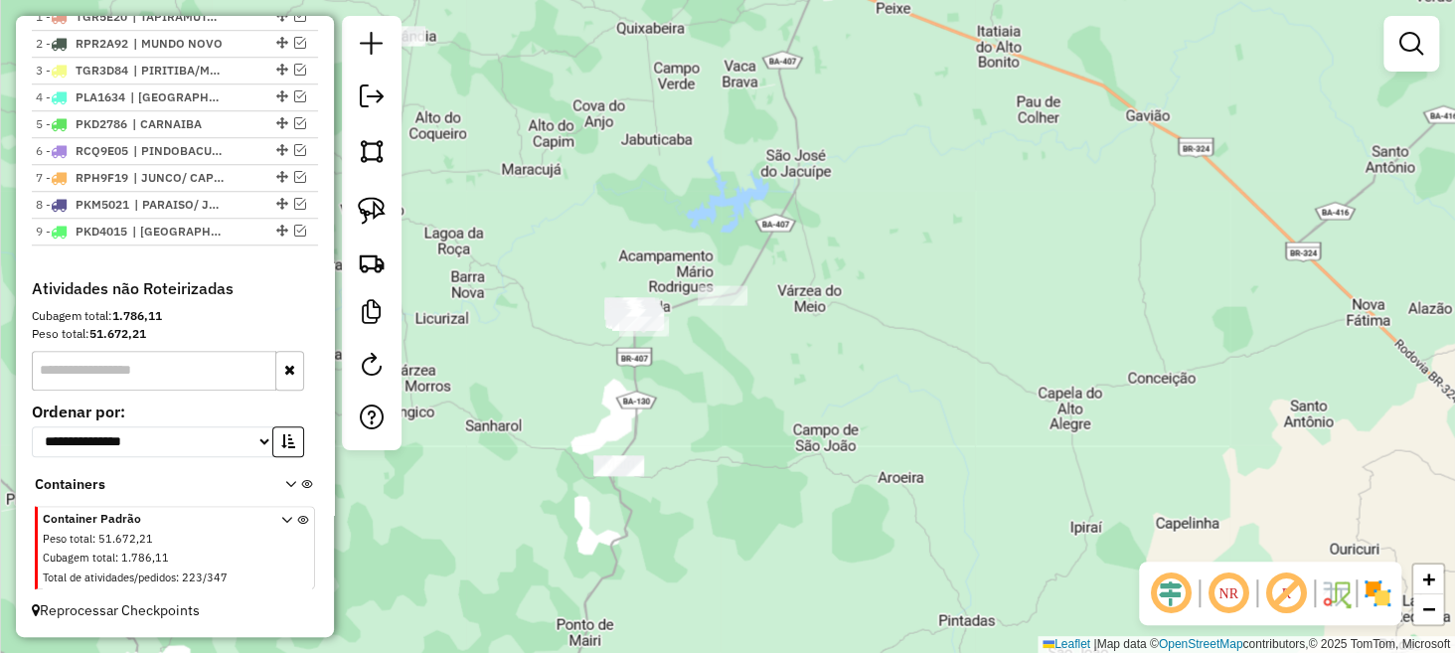
drag, startPoint x: 648, startPoint y: 383, endPoint x: 590, endPoint y: 379, distance: 58.8
click at [594, 380] on div "Janela de atendimento Grade de atendimento Capacidade Transportadoras Veículos …" at bounding box center [727, 326] width 1455 height 653
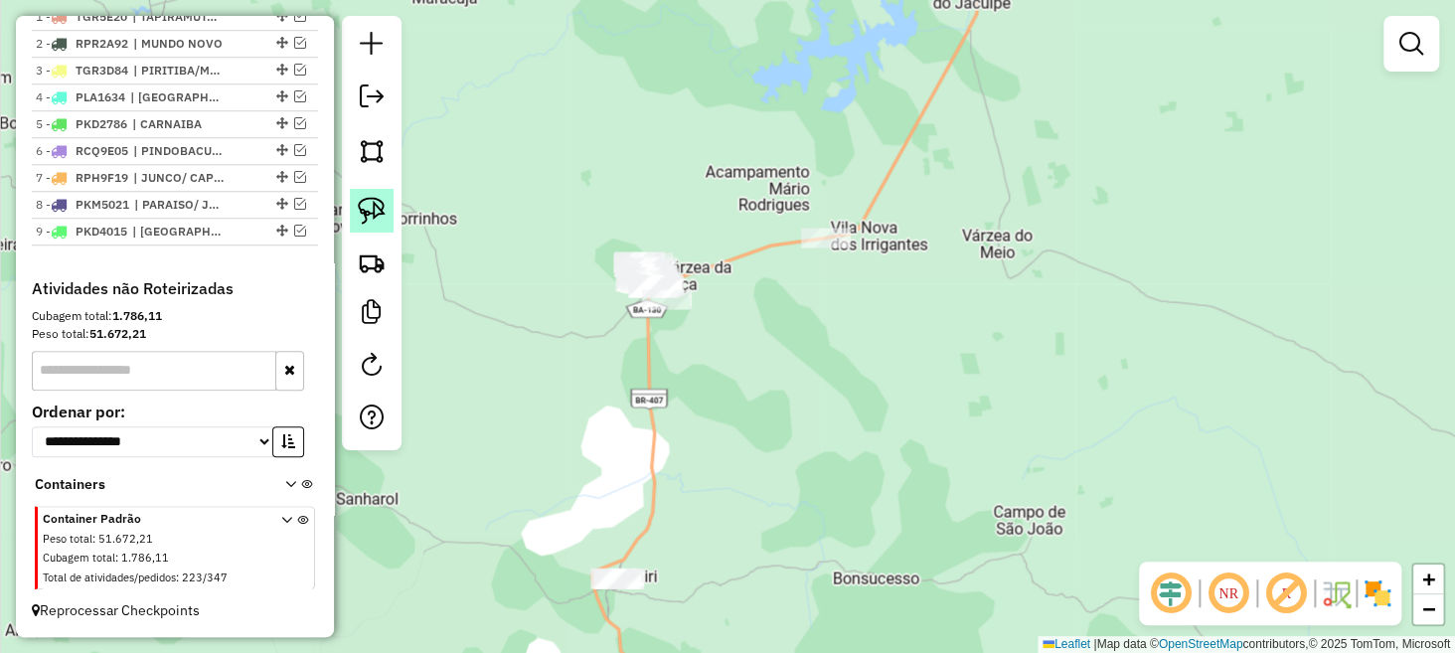
click at [369, 214] on img at bounding box center [372, 211] width 28 height 28
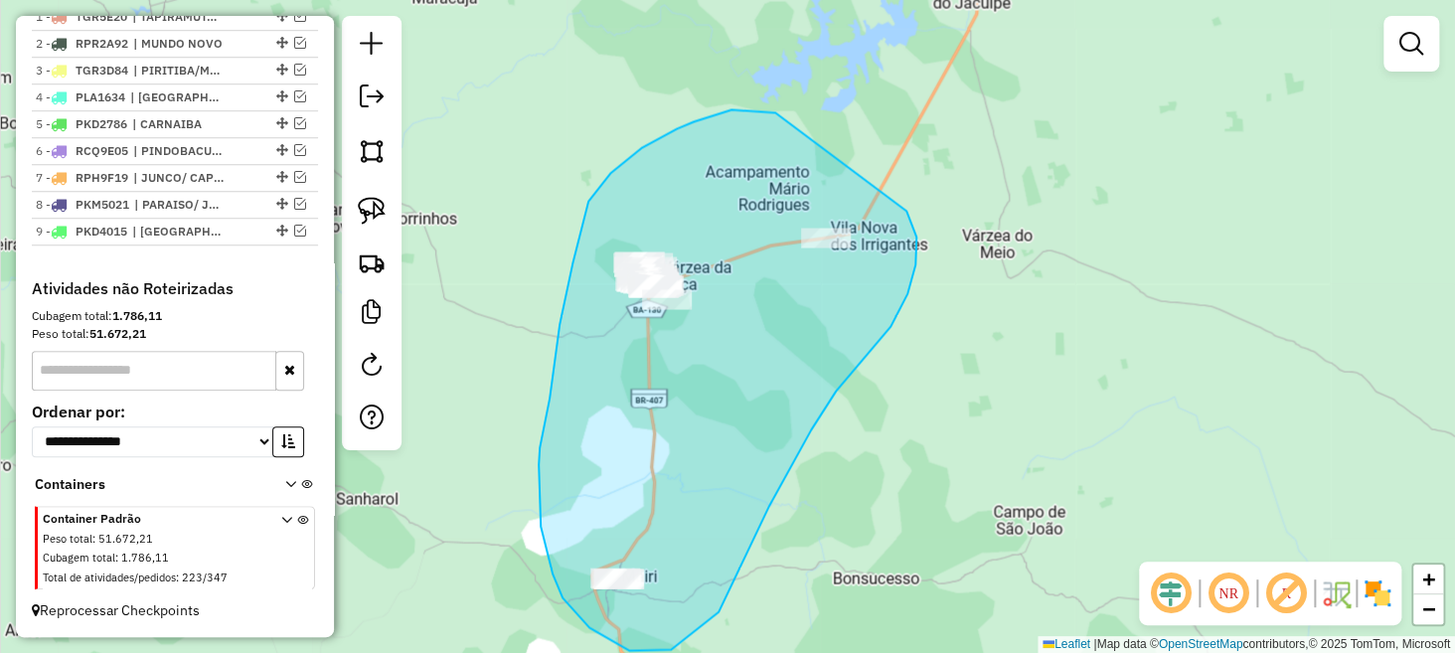
drag, startPoint x: 773, startPoint y: 112, endPoint x: 907, endPoint y: 211, distance: 165.6
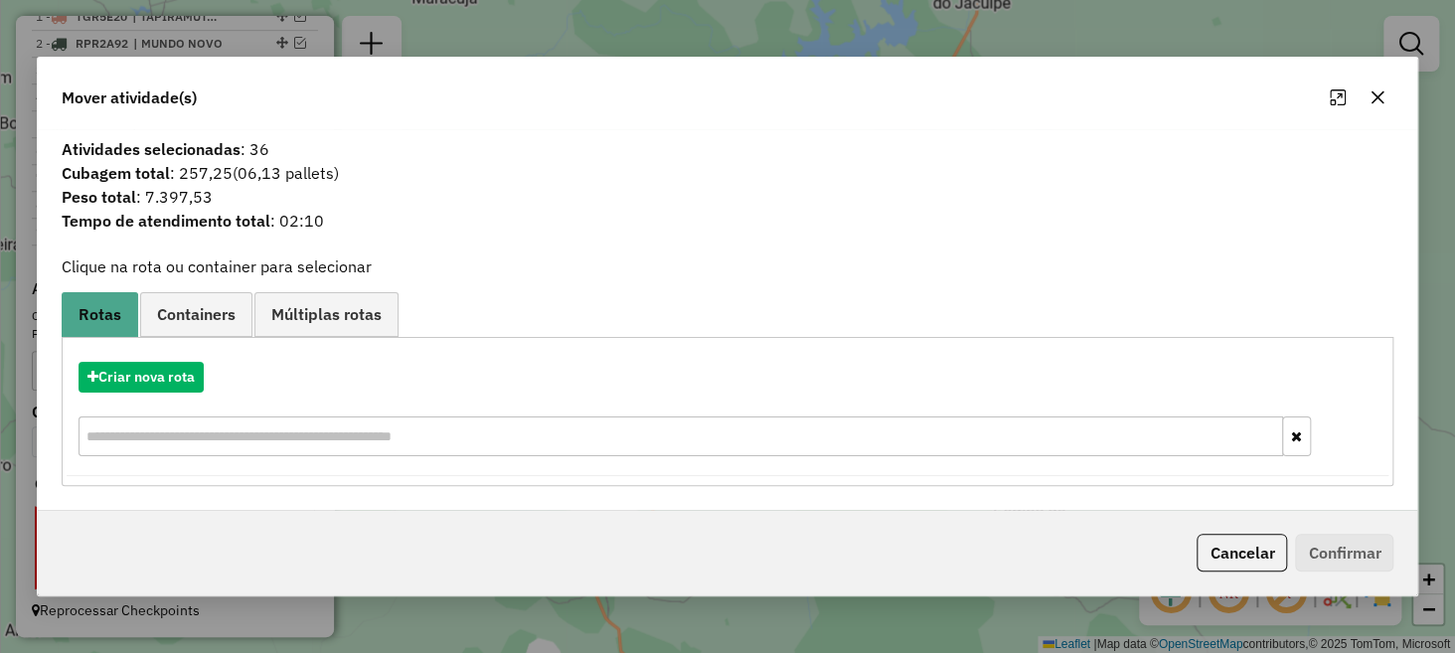
click at [1384, 94] on icon "button" at bounding box center [1378, 97] width 16 height 16
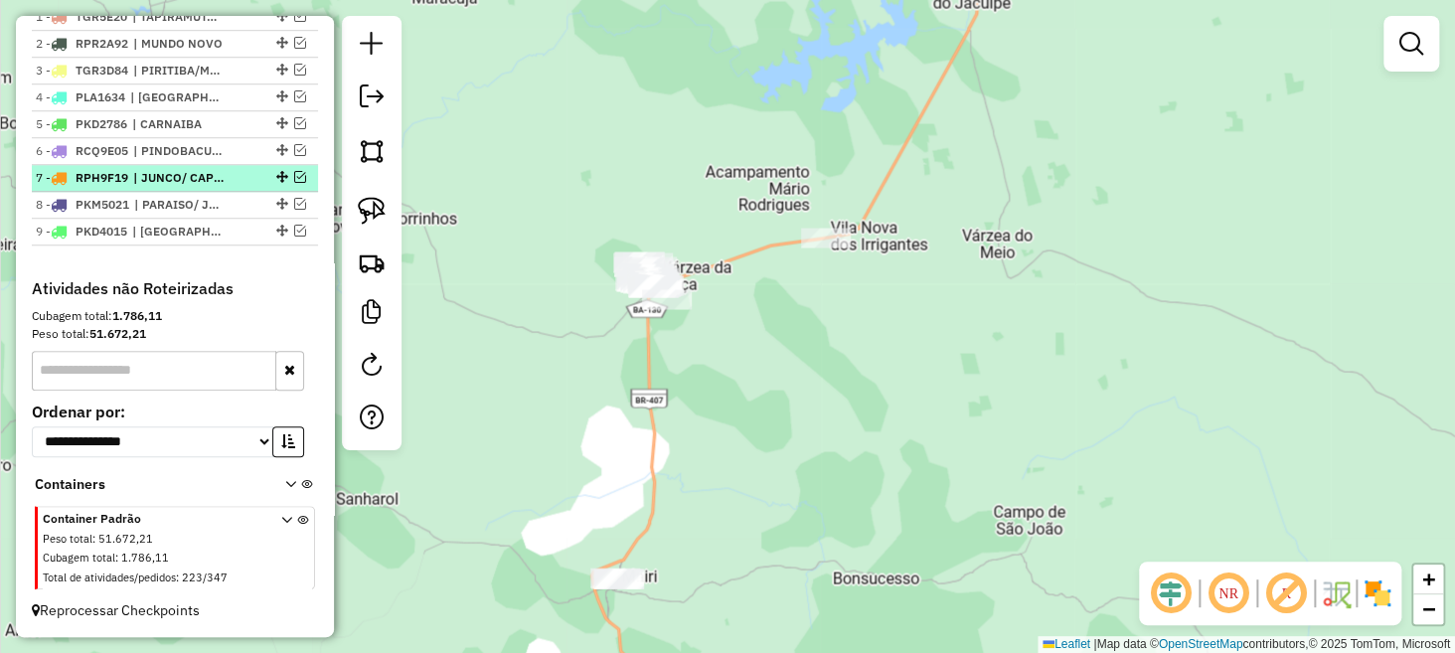
click at [296, 177] on em at bounding box center [300, 177] width 12 height 12
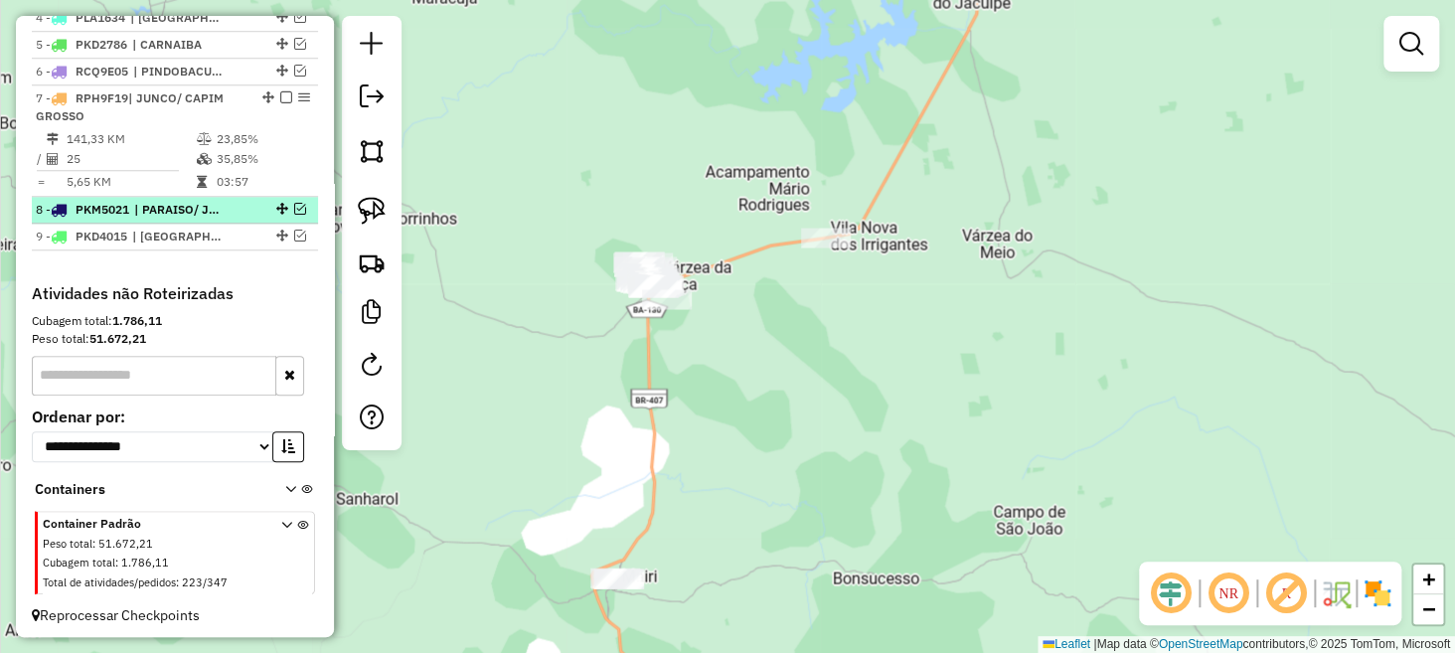
click at [294, 215] on em at bounding box center [300, 209] width 12 height 12
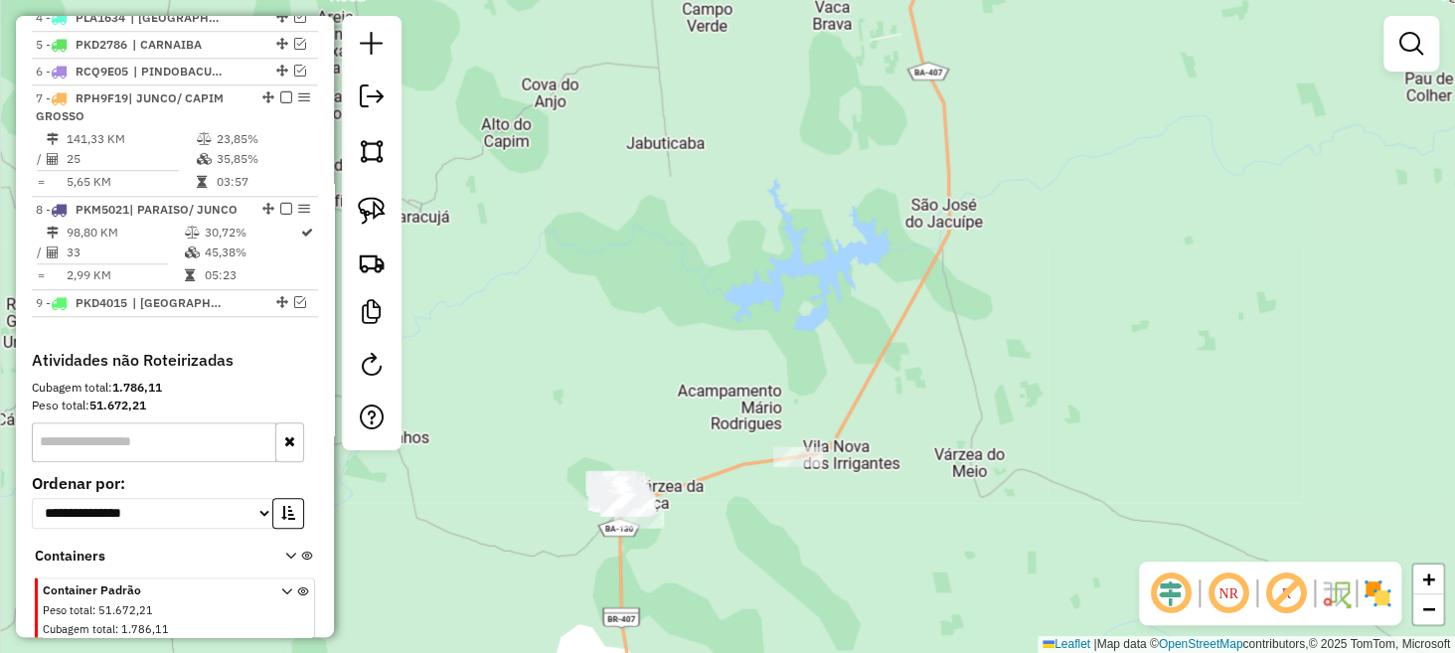
drag, startPoint x: 705, startPoint y: 117, endPoint x: 670, endPoint y: 376, distance: 260.8
click at [683, 382] on div "Janela de atendimento Grade de atendimento Capacidade Transportadoras Veículos …" at bounding box center [727, 326] width 1455 height 653
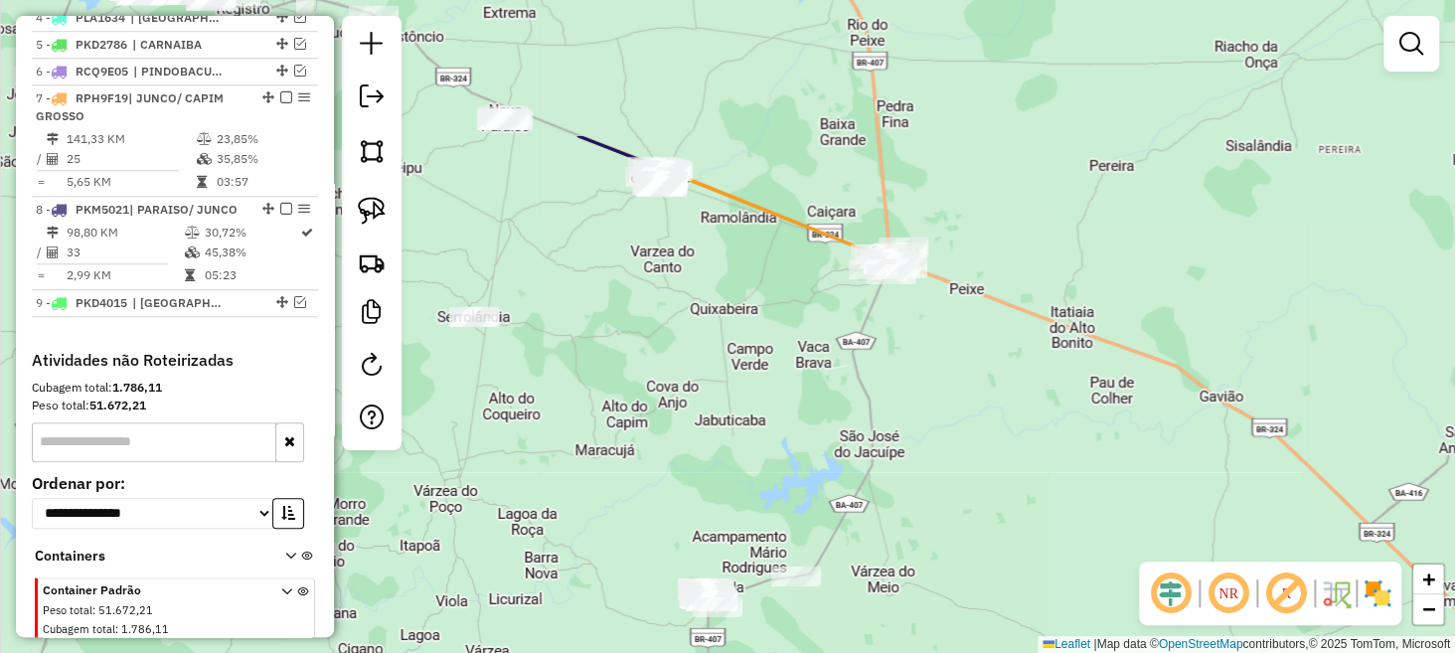
drag, startPoint x: 841, startPoint y: 124, endPoint x: 843, endPoint y: 369, distance: 244.6
click at [843, 369] on div "Janela de atendimento Grade de atendimento Capacidade Transportadoras Veículos …" at bounding box center [727, 326] width 1455 height 653
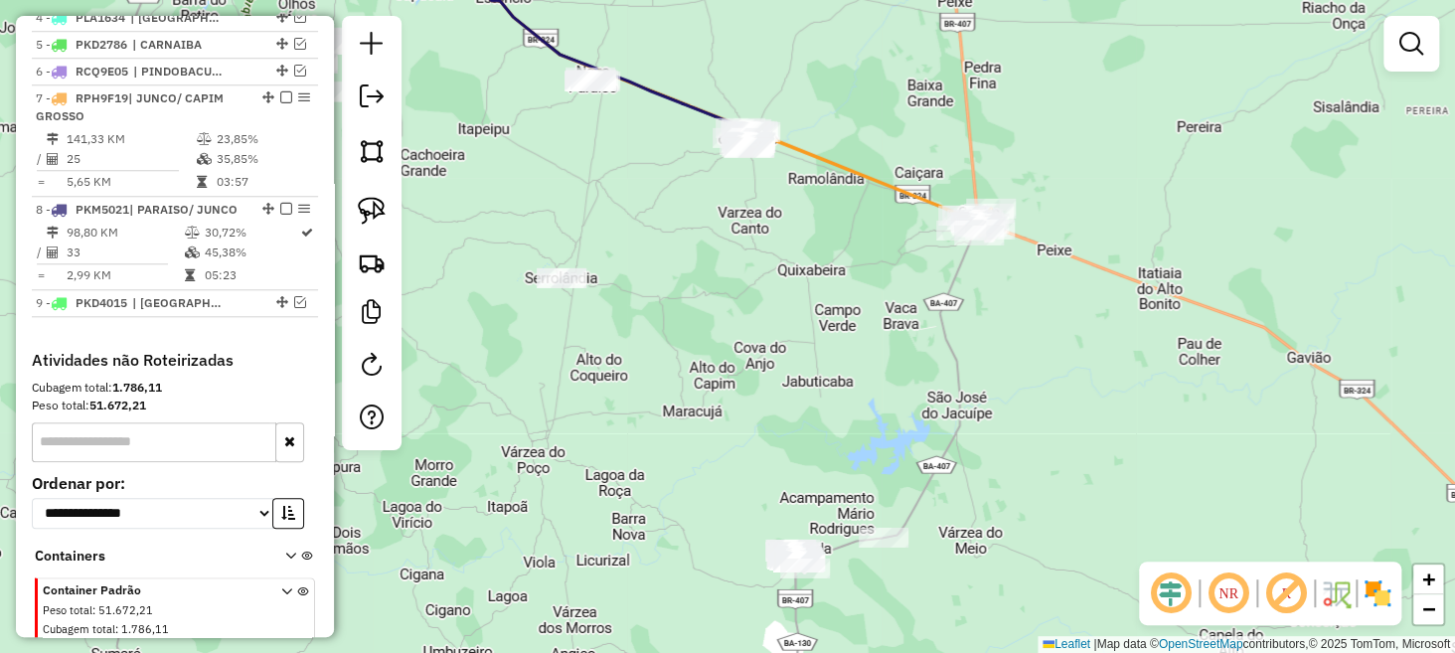
drag, startPoint x: 786, startPoint y: 240, endPoint x: 820, endPoint y: 207, distance: 47.1
click at [820, 207] on div "Janela de atendimento Grade de atendimento Capacidade Transportadoras Veículos …" at bounding box center [727, 326] width 1455 height 653
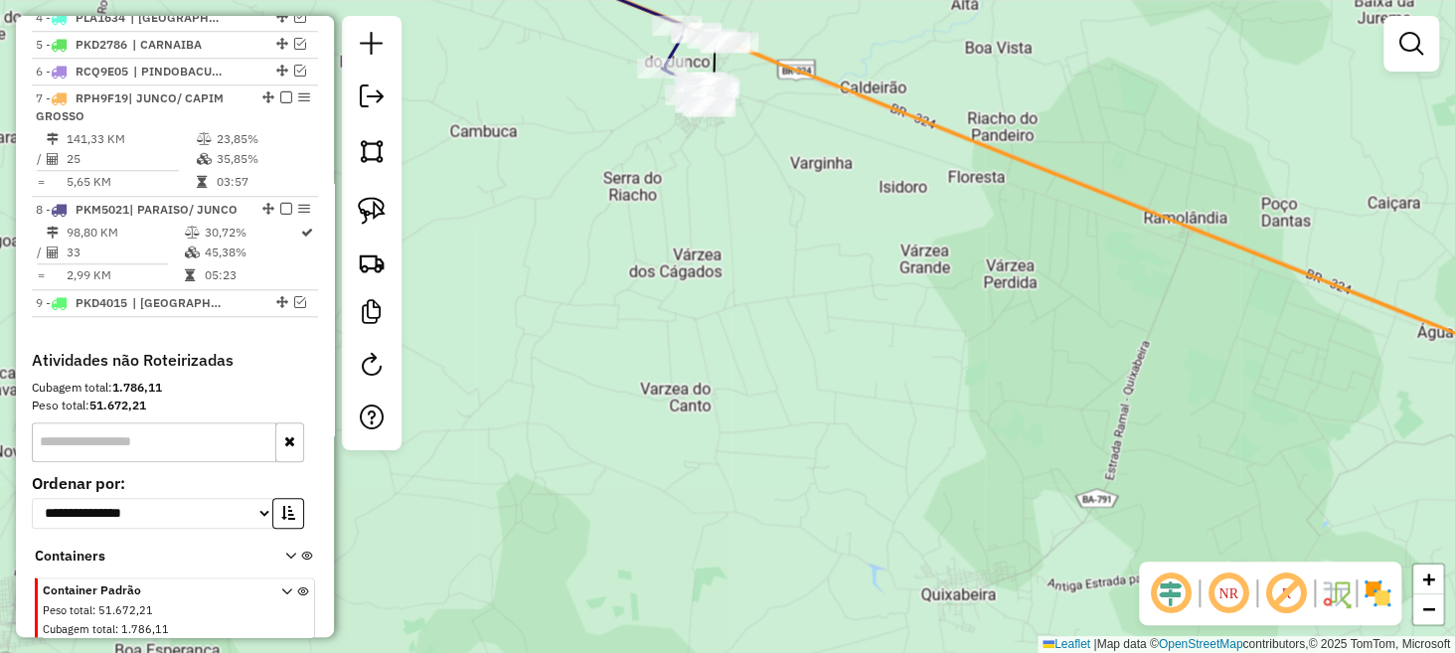
drag, startPoint x: 729, startPoint y: 417, endPoint x: 725, endPoint y: 295, distance: 121.4
click at [725, 295] on div "Janela de atendimento Grade de atendimento Capacidade Transportadoras Veículos …" at bounding box center [727, 326] width 1455 height 653
click at [374, 210] on img at bounding box center [372, 211] width 28 height 28
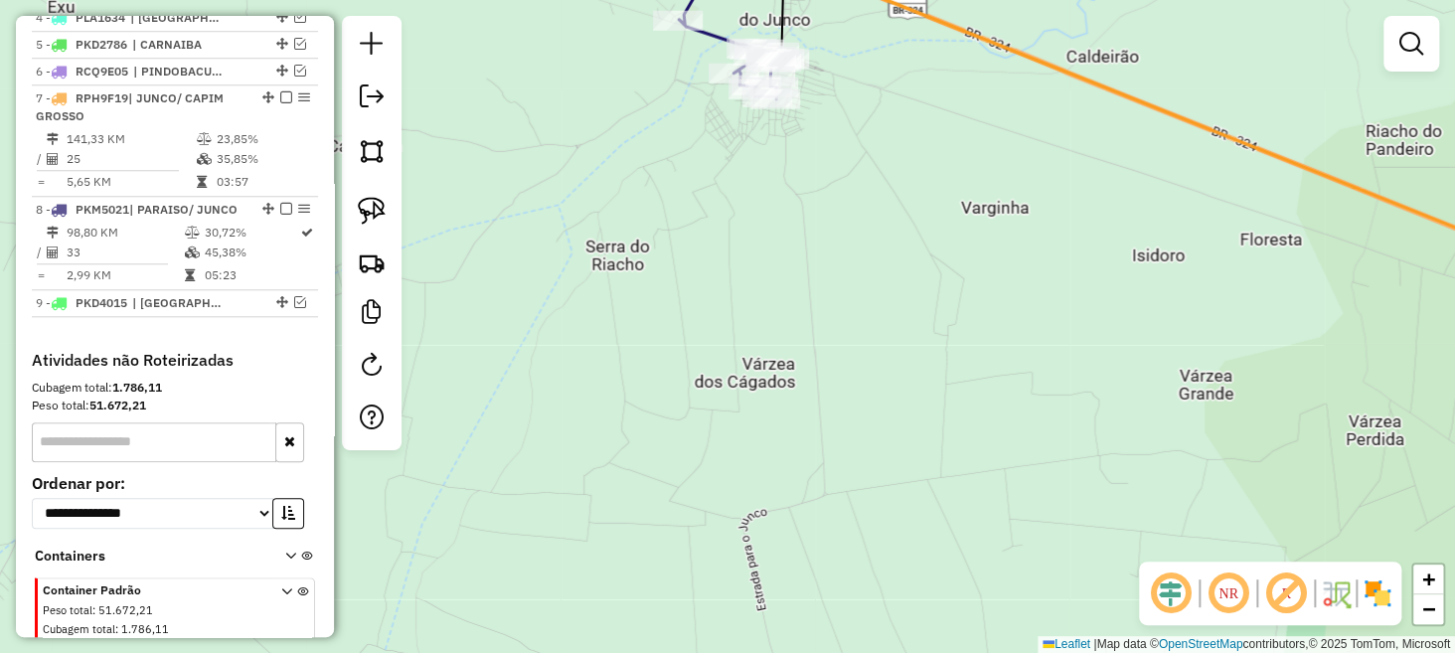
click at [661, 105] on div "Janela de atendimento Grade de atendimento Capacidade Transportadoras Veículos …" at bounding box center [727, 326] width 1455 height 653
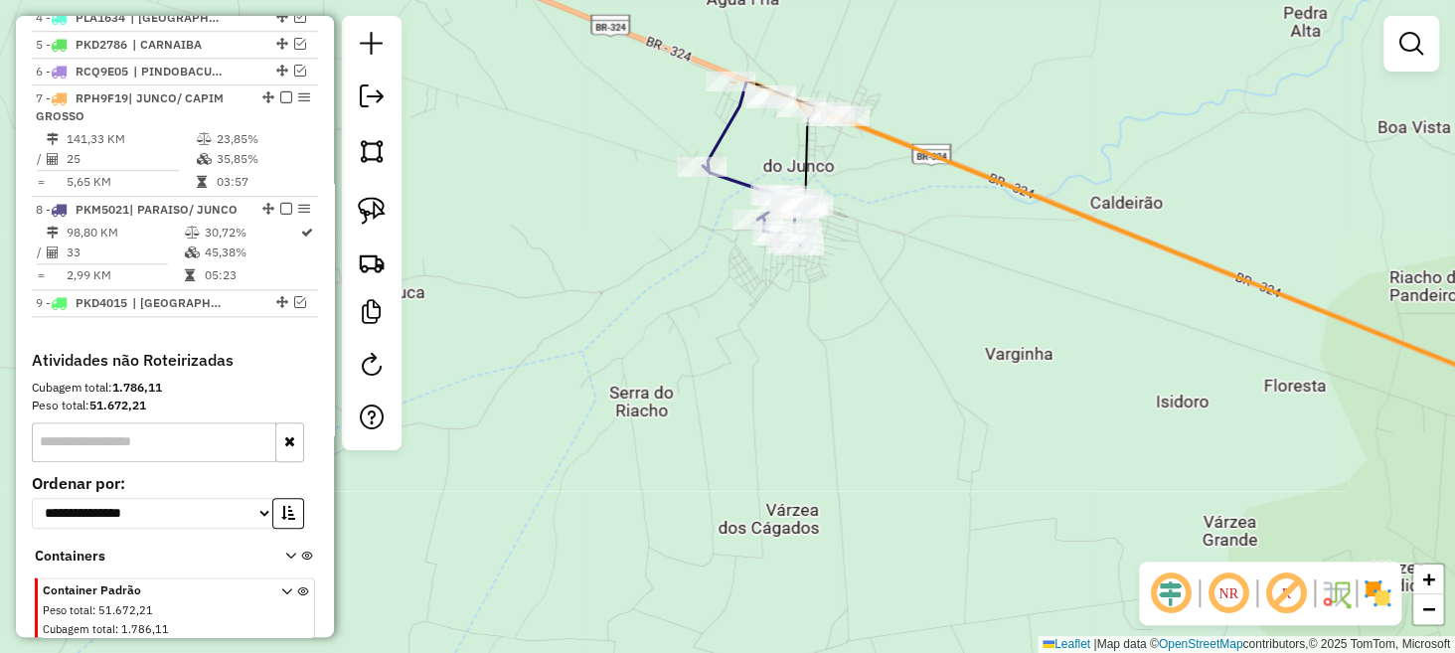
drag, startPoint x: 655, startPoint y: 91, endPoint x: 677, endPoint y: 289, distance: 199.0
click at [677, 289] on div "Janela de atendimento Grade de atendimento Capacidade Transportadoras Veículos …" at bounding box center [727, 326] width 1455 height 653
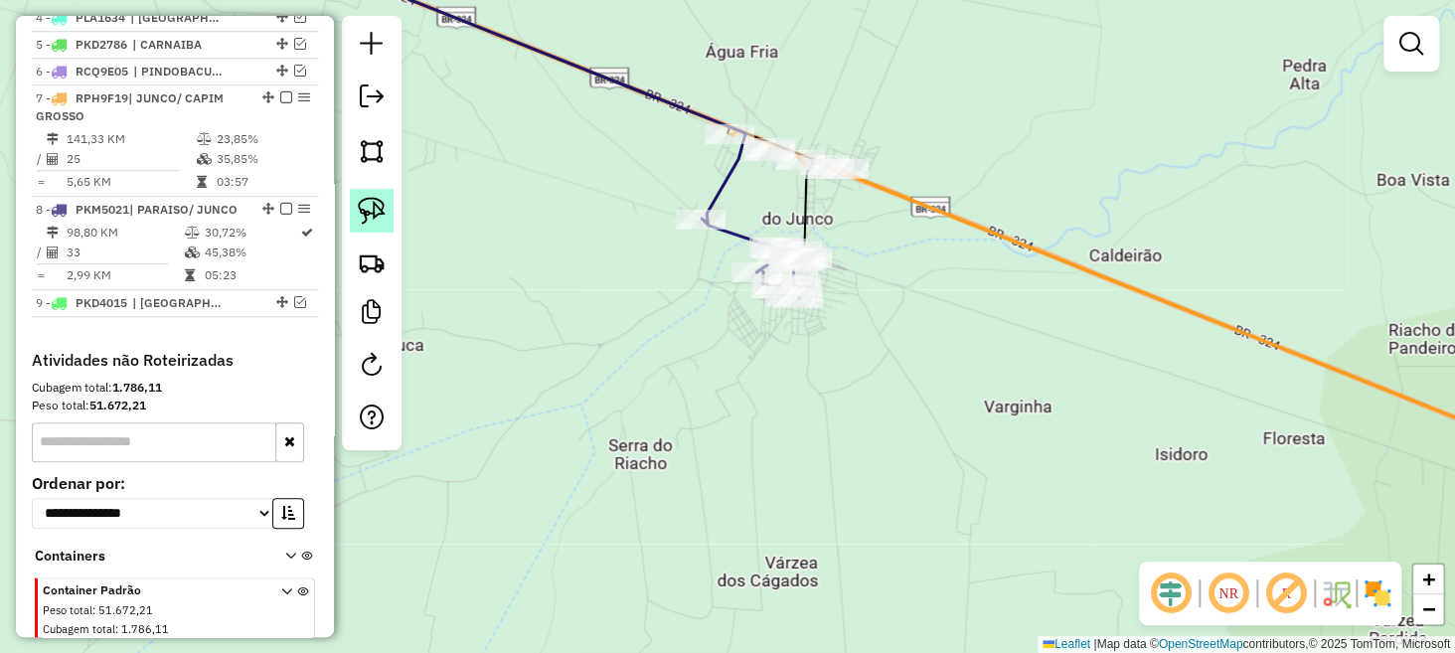
click at [369, 208] on img at bounding box center [372, 211] width 28 height 28
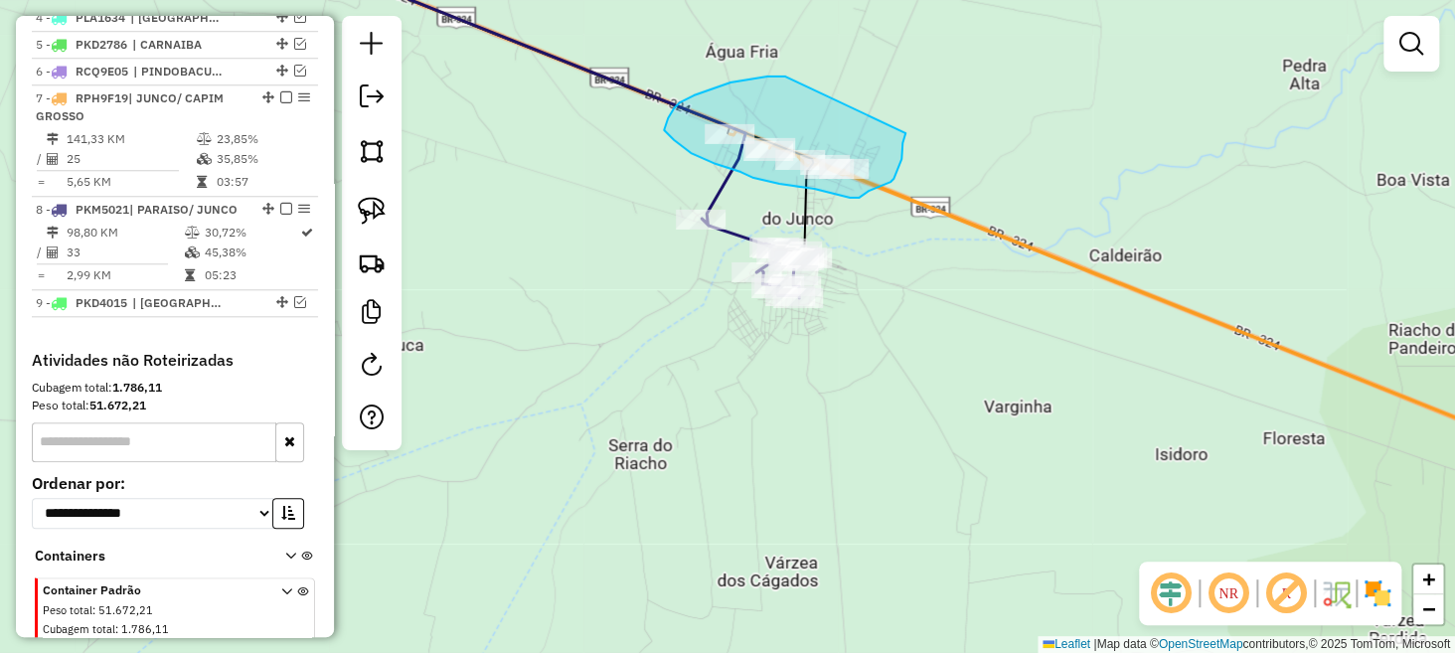
drag, startPoint x: 785, startPoint y: 77, endPoint x: 903, endPoint y: 130, distance: 129.0
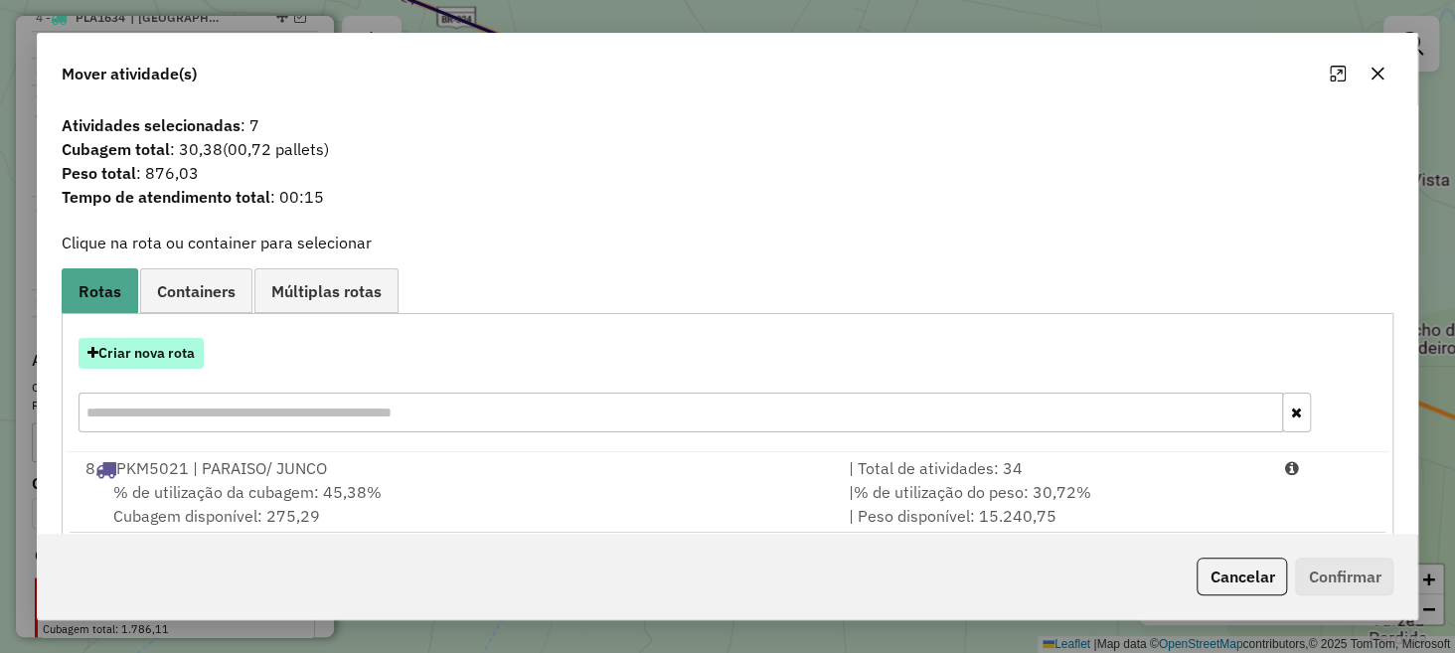
click at [163, 358] on button "Criar nova rota" at bounding box center [141, 353] width 125 height 31
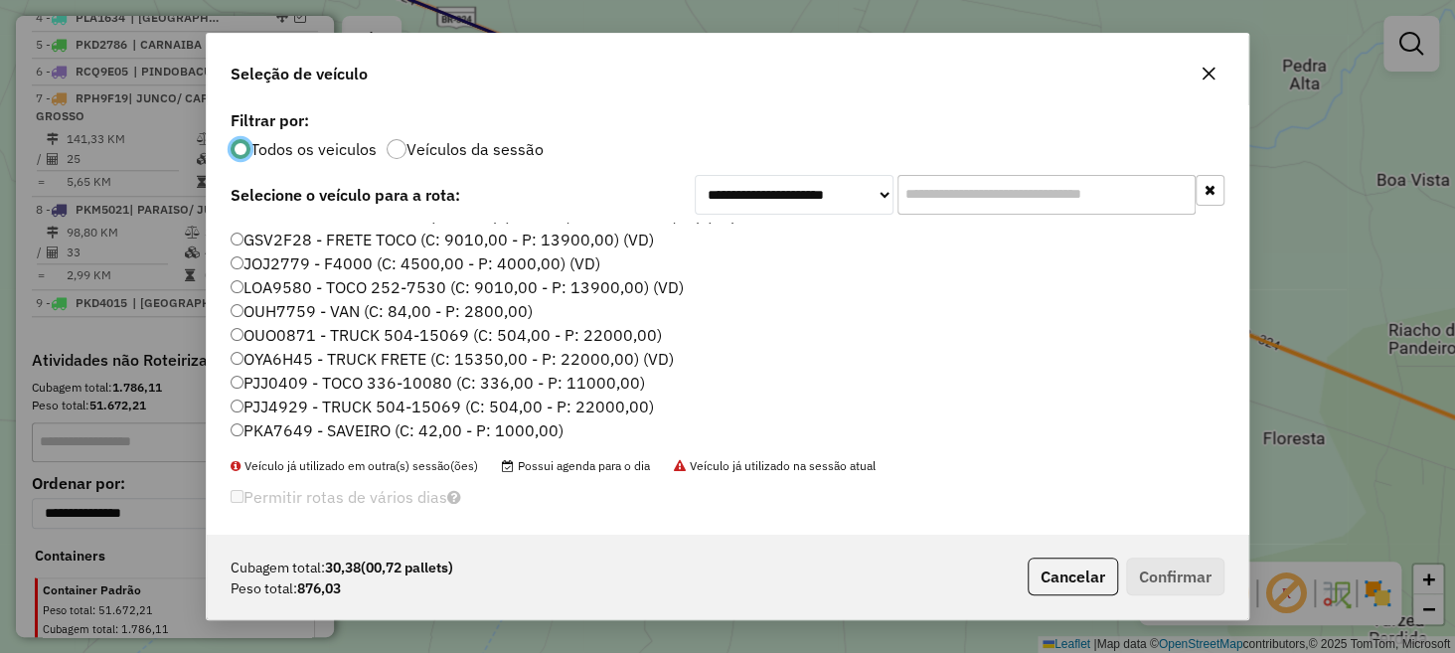
scroll to position [25, 0]
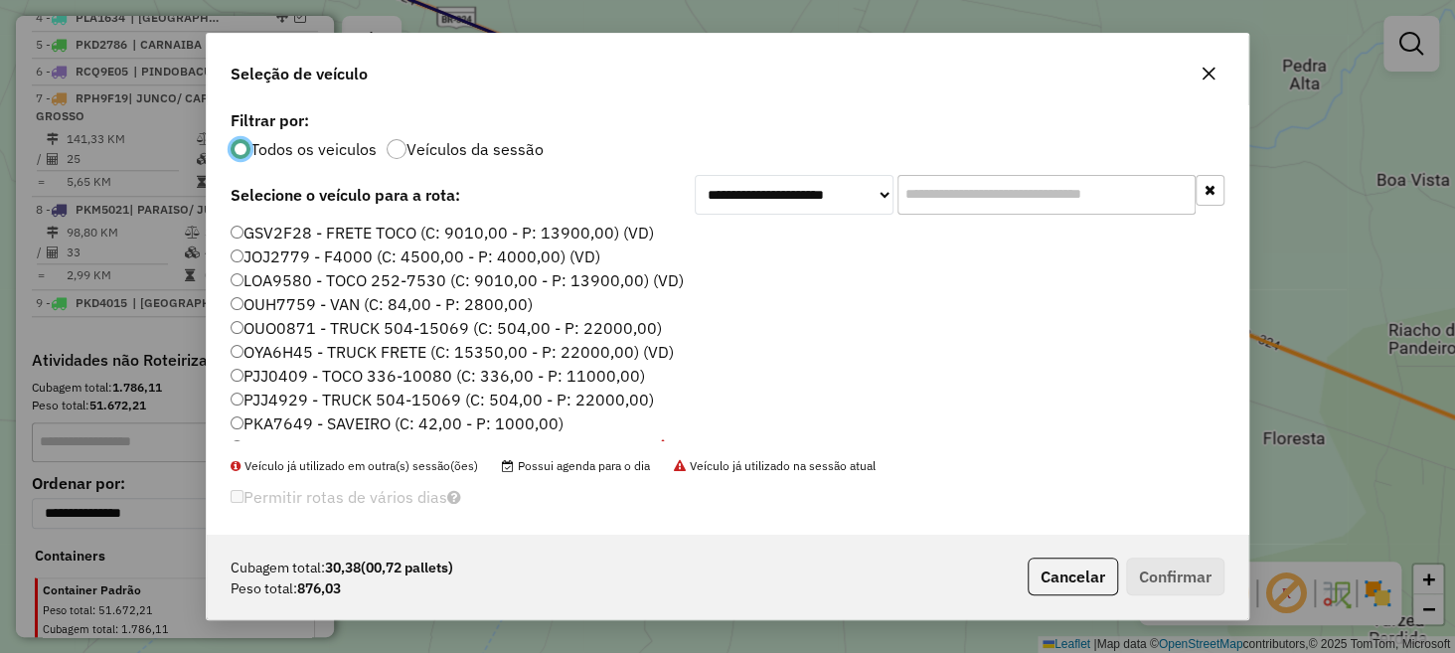
click at [289, 395] on label "PJJ4929 - TRUCK 504-15069 (C: 504,00 - P: 22000,00)" at bounding box center [443, 400] width 424 height 24
click at [1157, 576] on button "Confirmar" at bounding box center [1175, 577] width 98 height 38
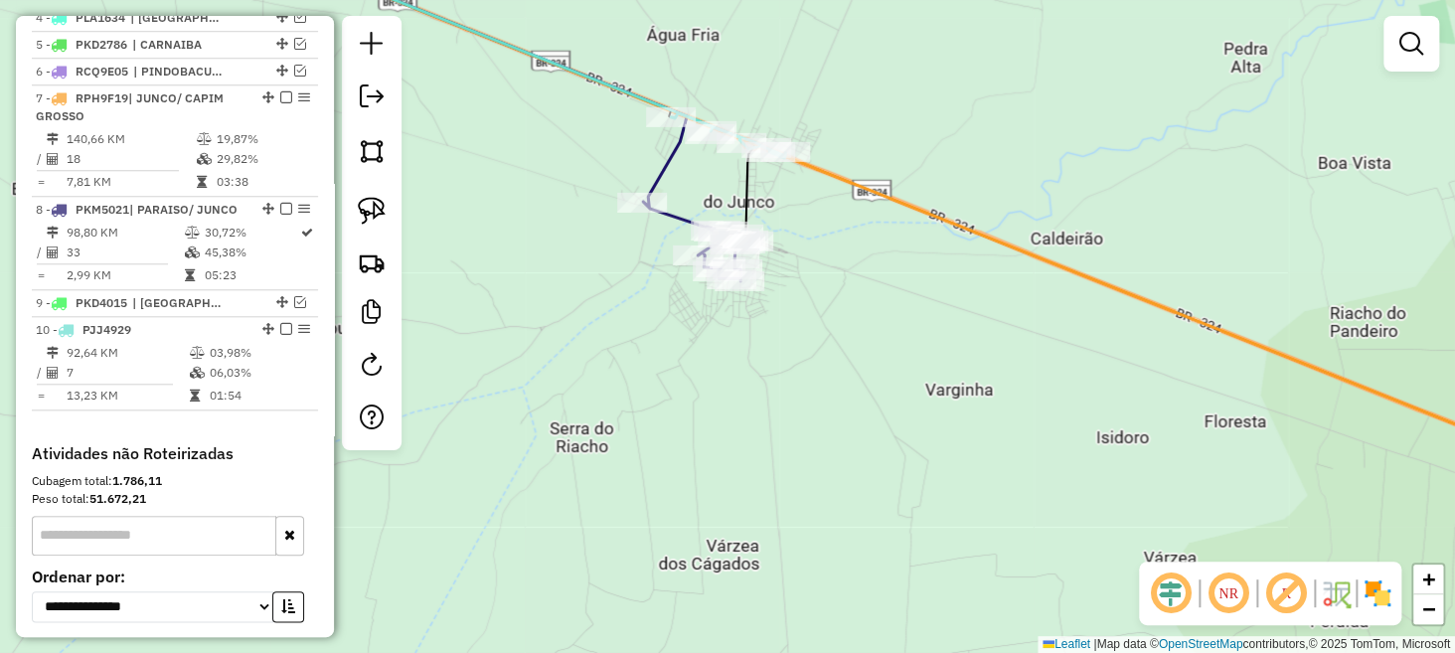
drag, startPoint x: 769, startPoint y: 454, endPoint x: 550, endPoint y: 385, distance: 230.5
click at [550, 385] on div "Janela de atendimento Grade de atendimento Capacidade Transportadoras Veículos …" at bounding box center [727, 326] width 1455 height 653
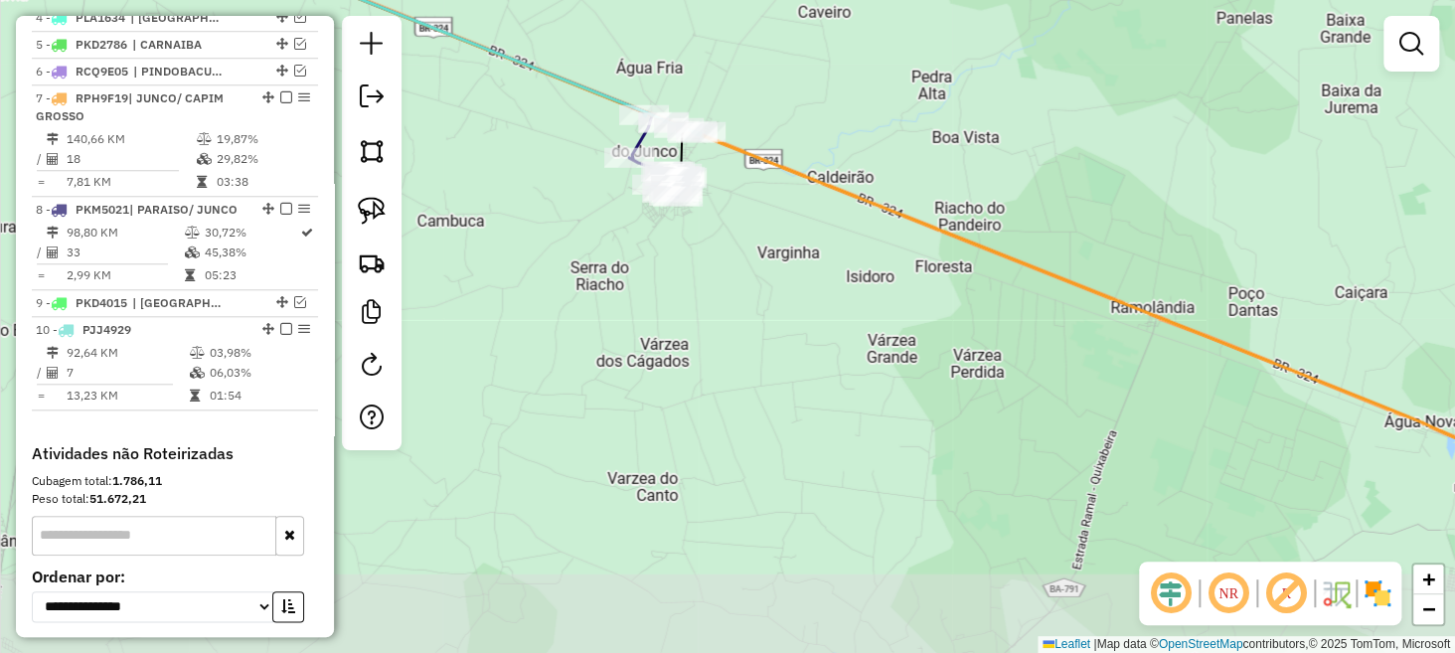
drag, startPoint x: 779, startPoint y: 440, endPoint x: 817, endPoint y: 347, distance: 100.8
click at [817, 347] on div "Janela de atendimento Grade de atendimento Capacidade Transportadoras Veículos …" at bounding box center [727, 326] width 1455 height 653
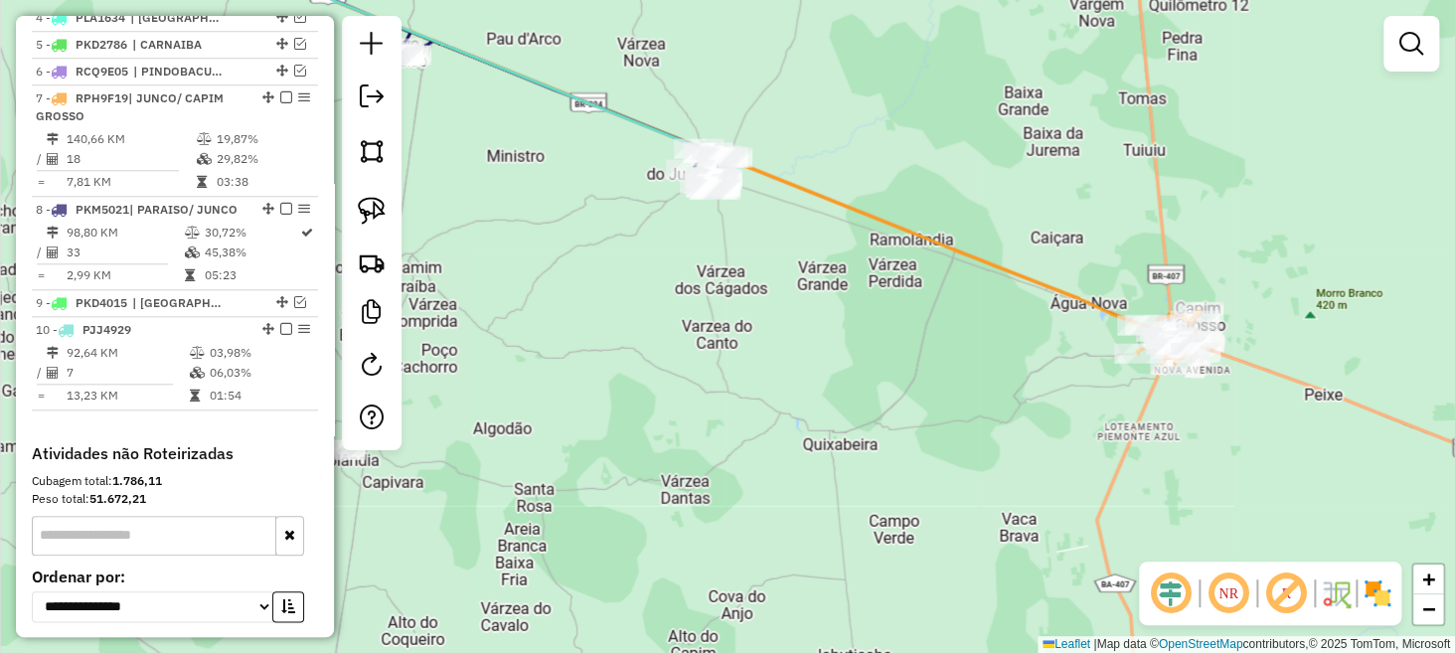
drag, startPoint x: 849, startPoint y: 478, endPoint x: 807, endPoint y: 277, distance: 205.1
click at [807, 277] on div "Janela de atendimento Grade de atendimento Capacidade Transportadoras Veículos …" at bounding box center [727, 326] width 1455 height 653
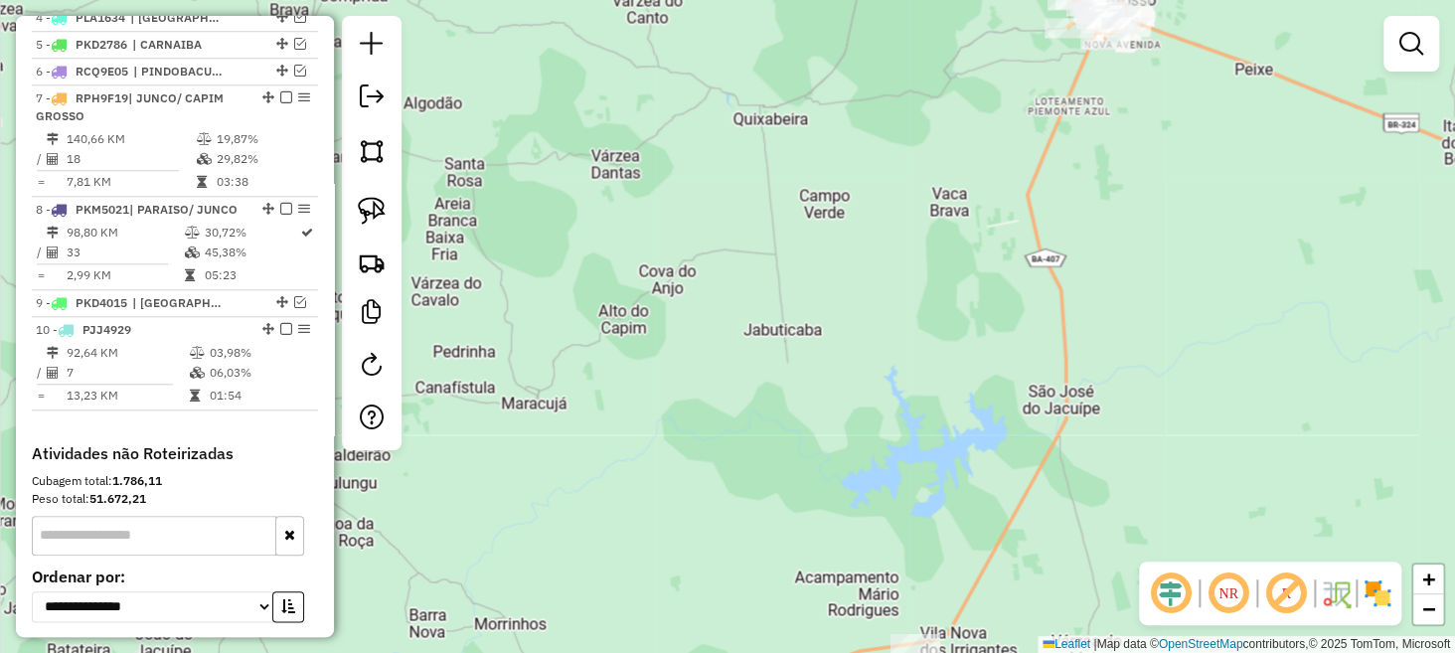
drag, startPoint x: 947, startPoint y: 519, endPoint x: 899, endPoint y: 293, distance: 230.9
click at [899, 293] on div "Janela de atendimento Grade de atendimento Capacidade Transportadoras Veículos …" at bounding box center [727, 326] width 1455 height 653
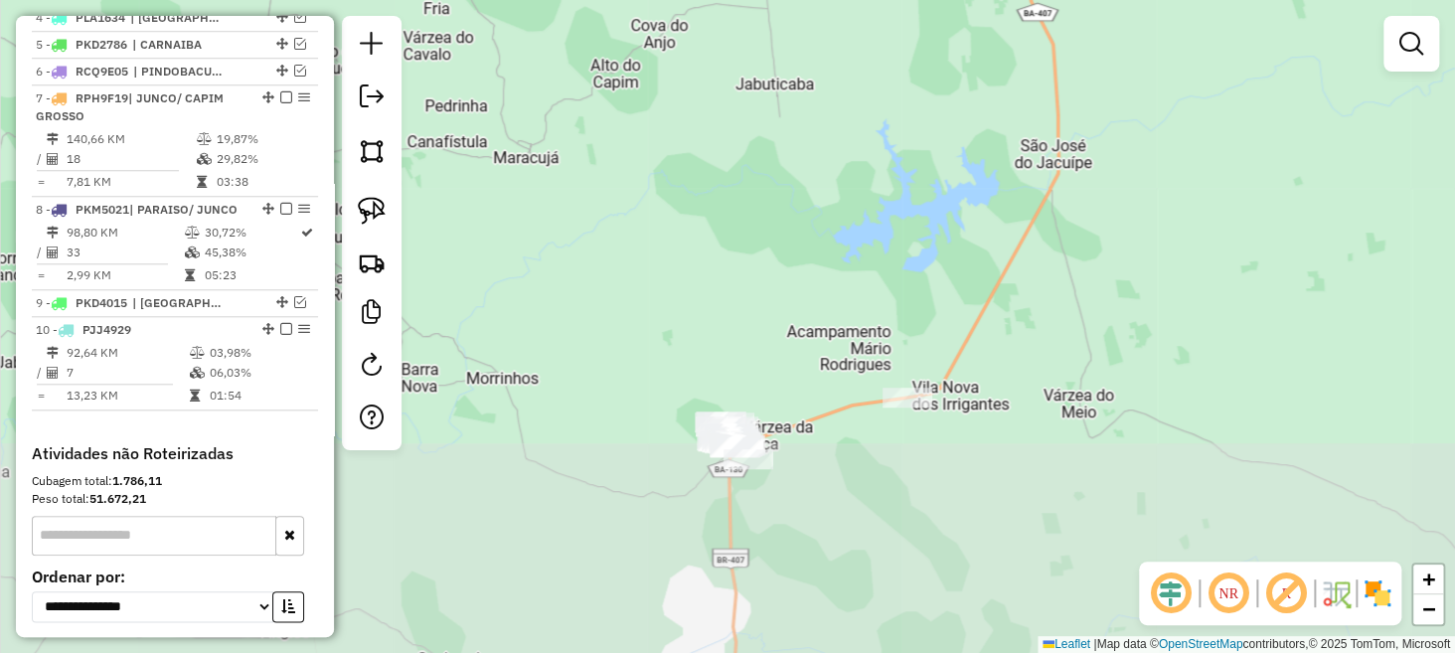
drag, startPoint x: 892, startPoint y: 474, endPoint x: 884, endPoint y: 230, distance: 244.7
click at [884, 230] on div "Janela de atendimento Grade de atendimento Capacidade Transportadoras Veículos …" at bounding box center [727, 326] width 1455 height 653
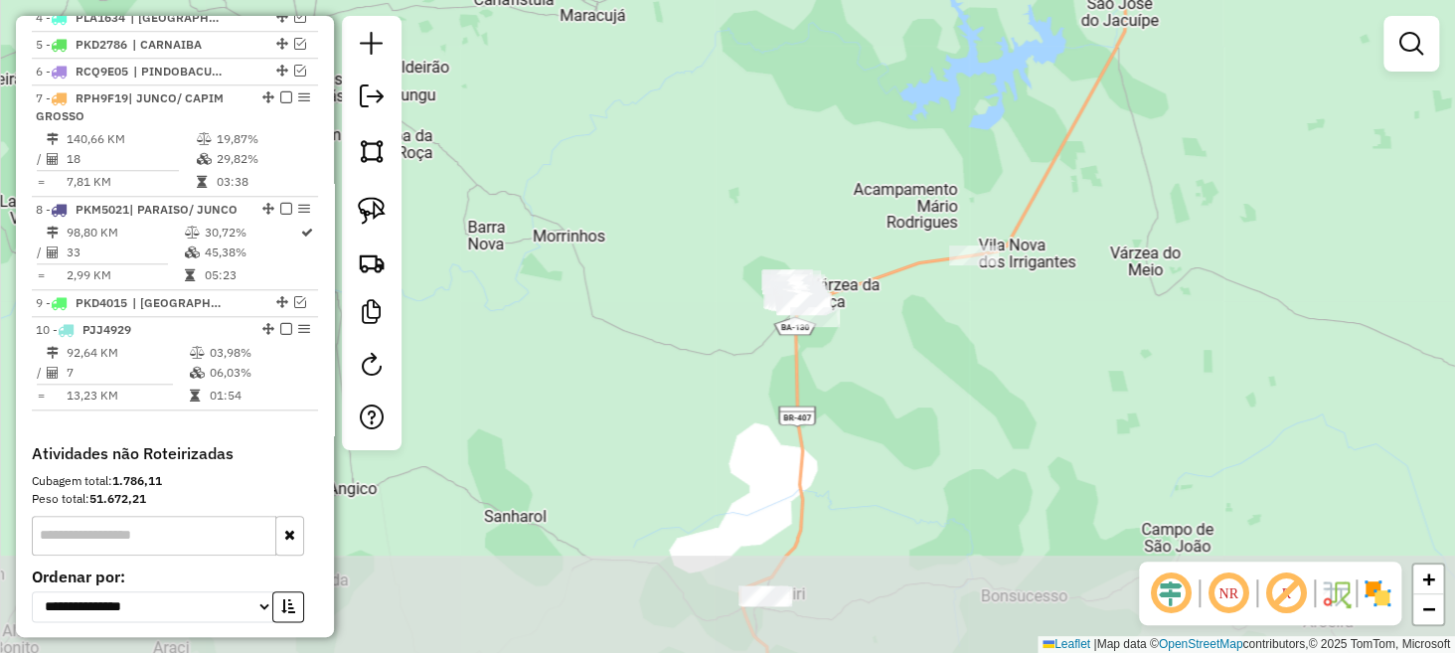
drag, startPoint x: 747, startPoint y: 371, endPoint x: 814, endPoint y: 255, distance: 134.5
click at [814, 255] on div "Janela de atendimento Grade de atendimento Capacidade Transportadoras Veículos …" at bounding box center [727, 326] width 1455 height 653
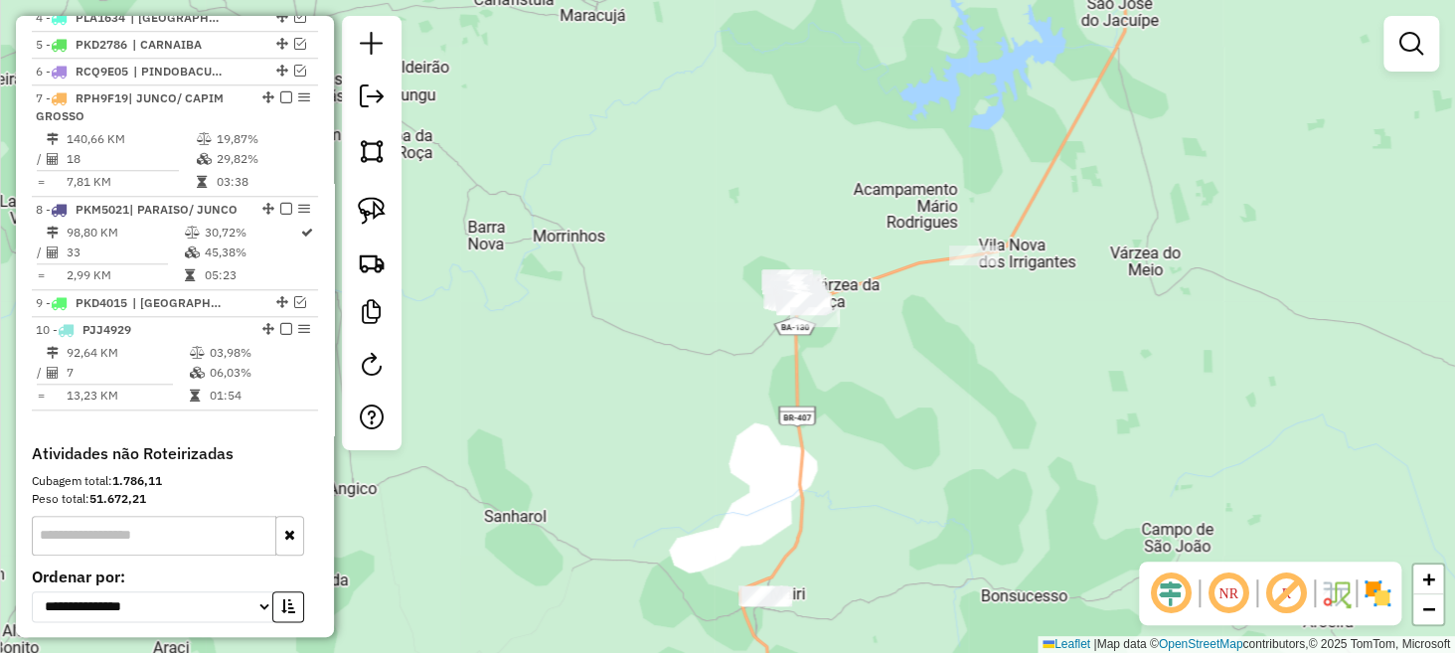
drag, startPoint x: 377, startPoint y: 212, endPoint x: 442, endPoint y: 214, distance: 65.6
click at [377, 212] on img at bounding box center [372, 211] width 28 height 28
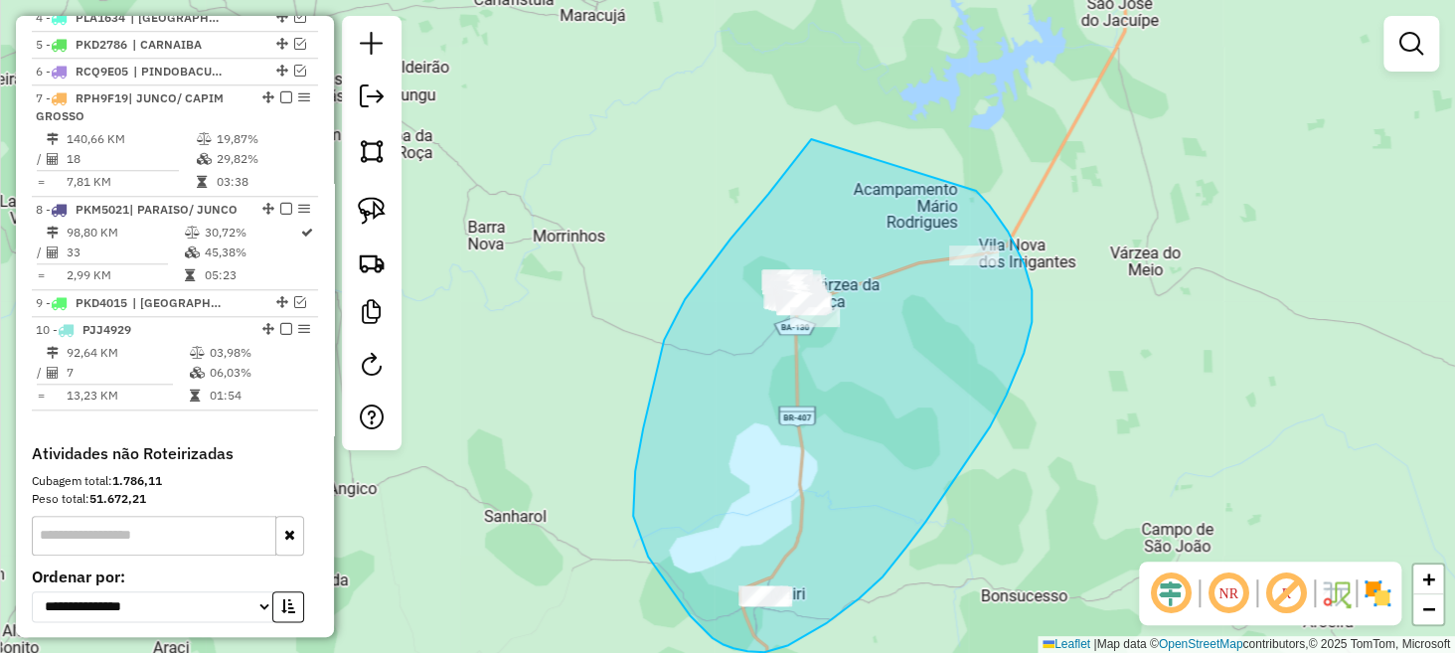
drag, startPoint x: 811, startPoint y: 139, endPoint x: 973, endPoint y: 190, distance: 169.8
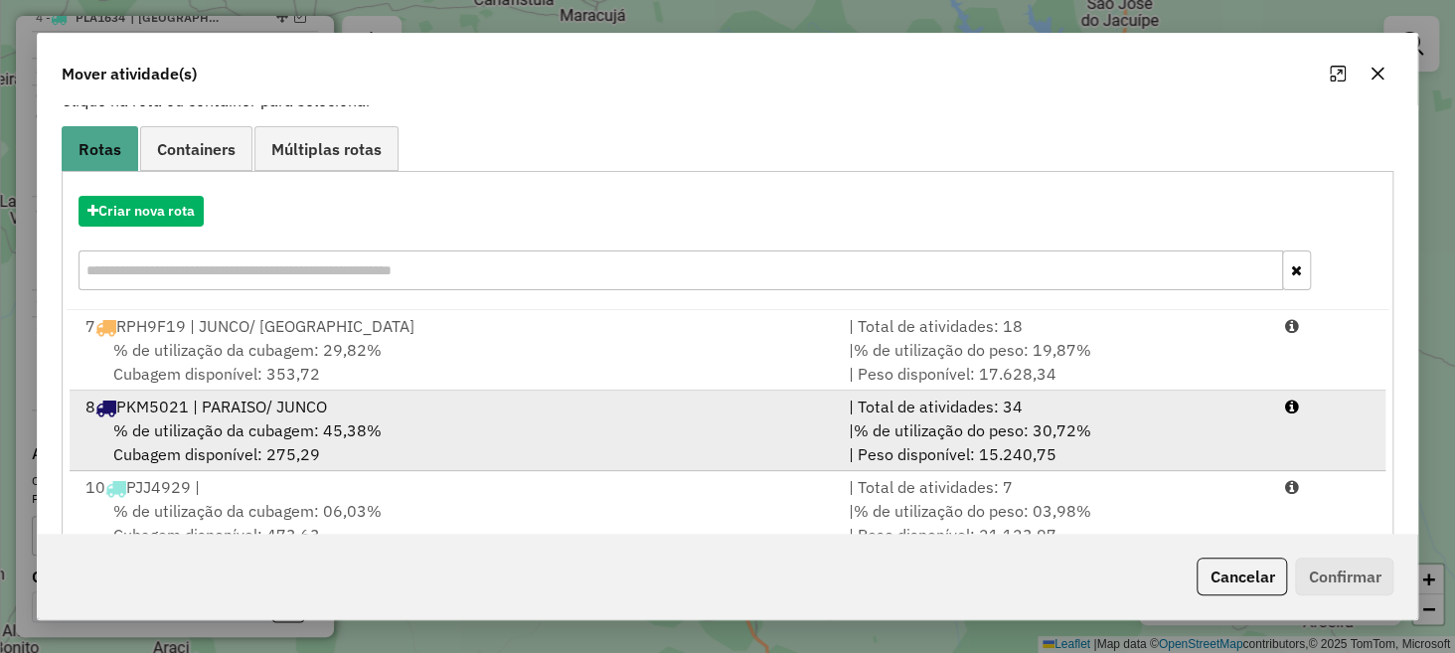
scroll to position [174, 0]
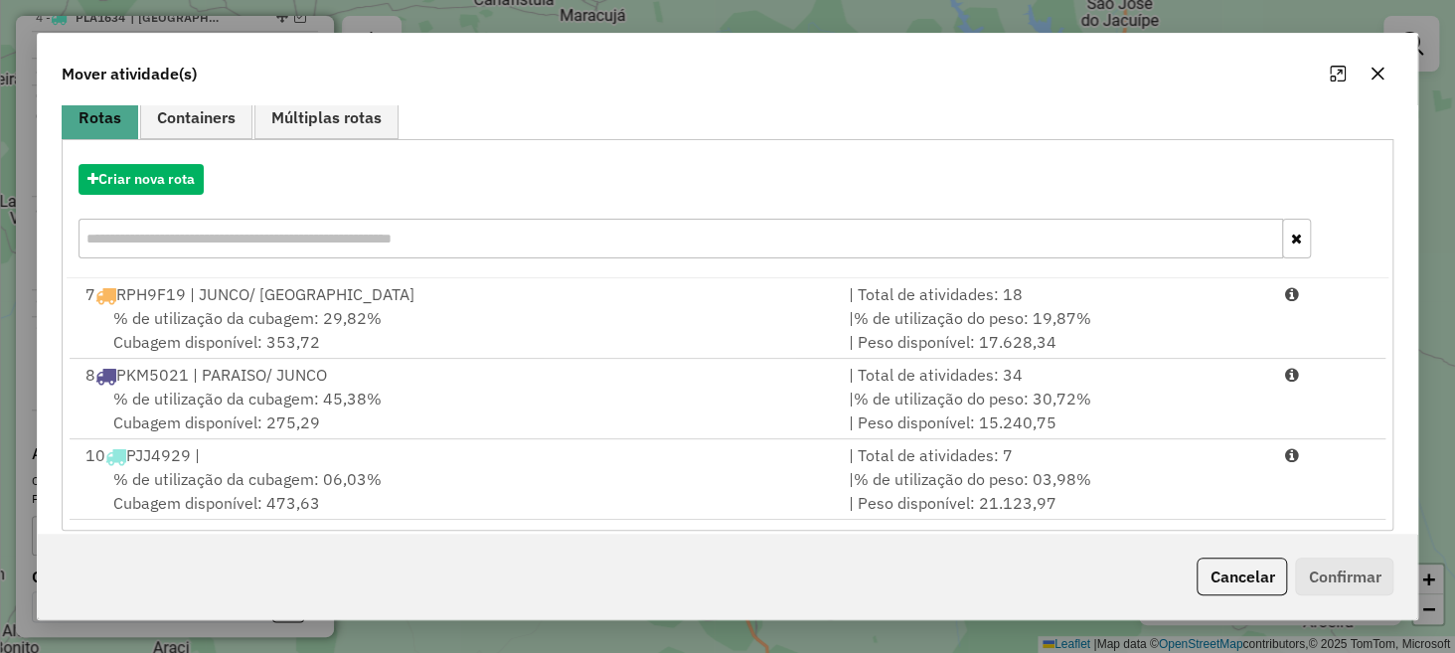
click at [1377, 74] on icon "button" at bounding box center [1378, 74] width 13 height 13
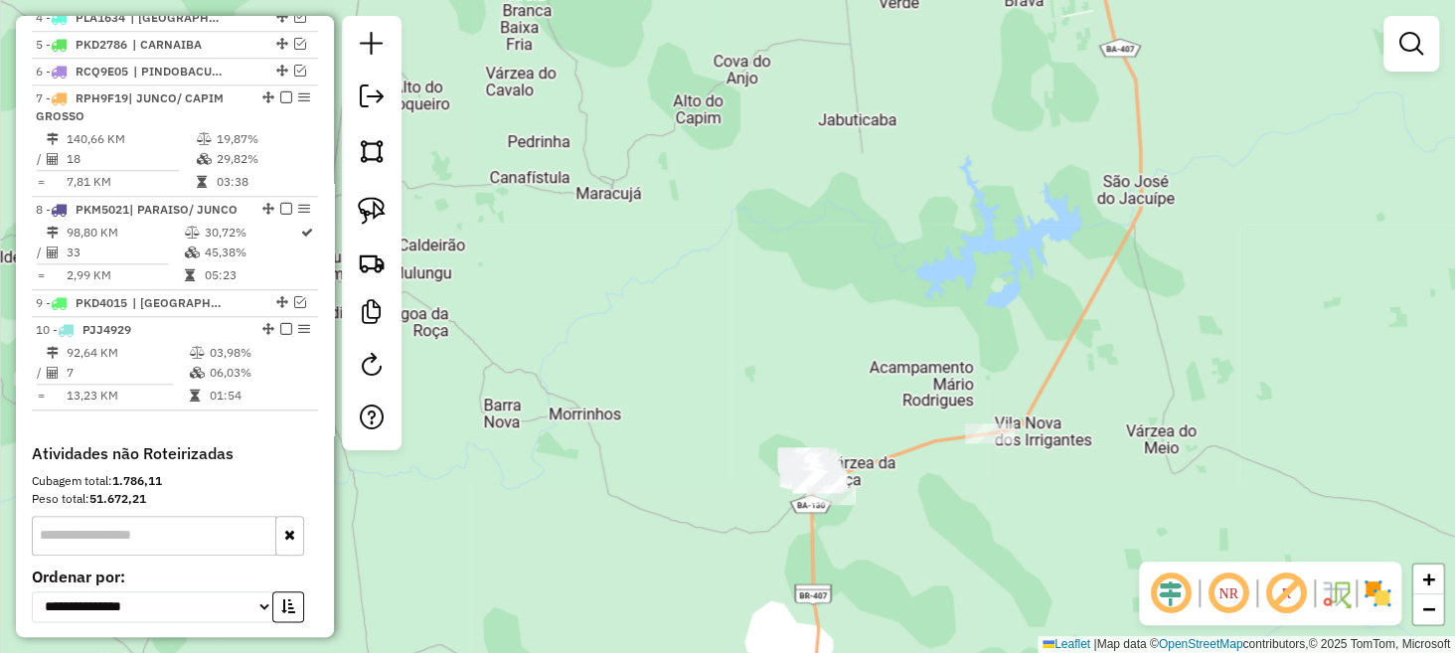
drag, startPoint x: 976, startPoint y: 156, endPoint x: 965, endPoint y: 438, distance: 282.5
click at [976, 436] on div "Janela de atendimento Grade de atendimento Capacidade Transportadoras Veículos …" at bounding box center [727, 326] width 1455 height 653
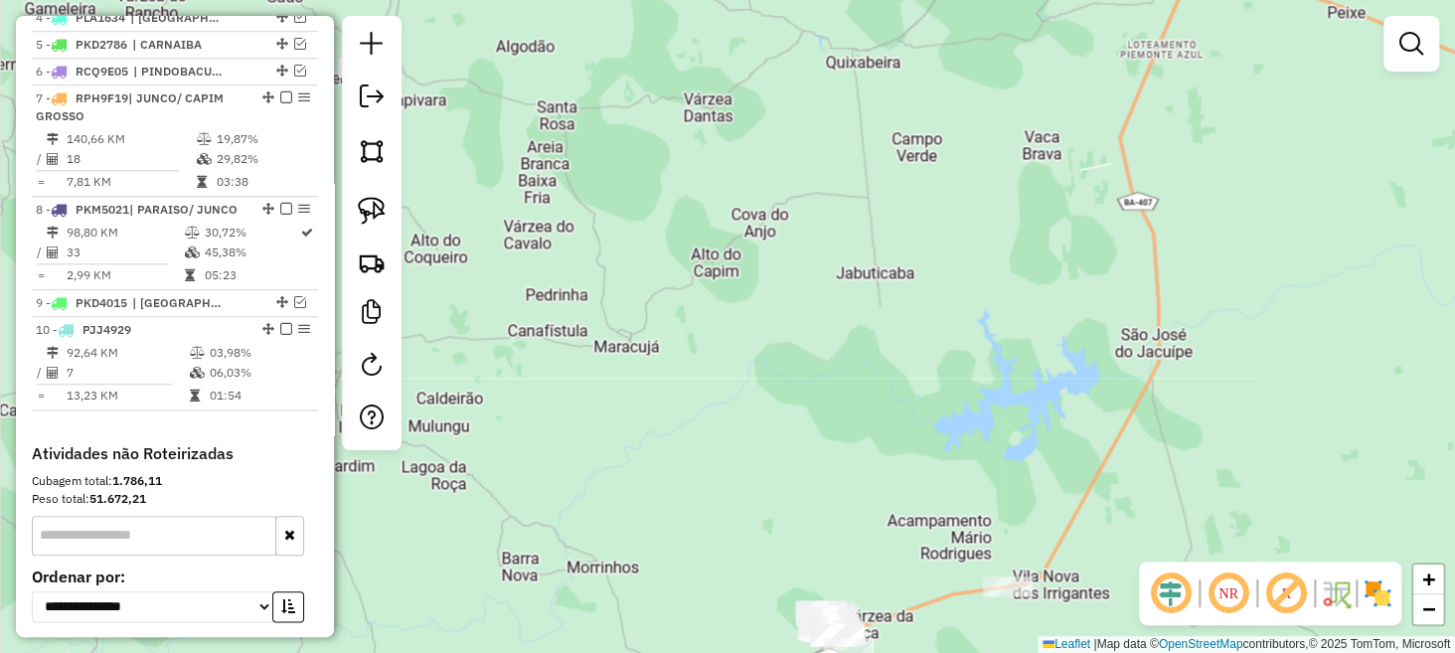
drag, startPoint x: 990, startPoint y: 249, endPoint x: 994, endPoint y: 385, distance: 136.3
click at [1004, 392] on div "Janela de atendimento Grade de atendimento Capacidade Transportadoras Veículos …" at bounding box center [727, 326] width 1455 height 653
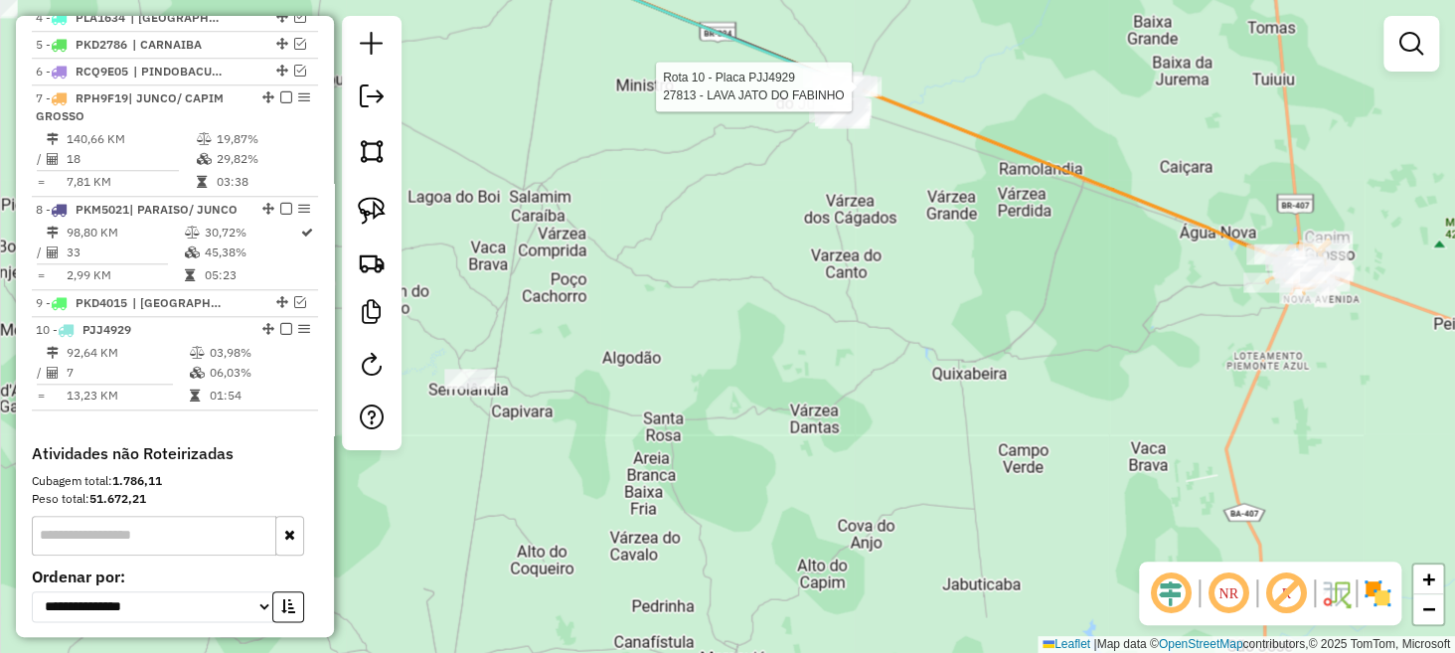
select select "**********"
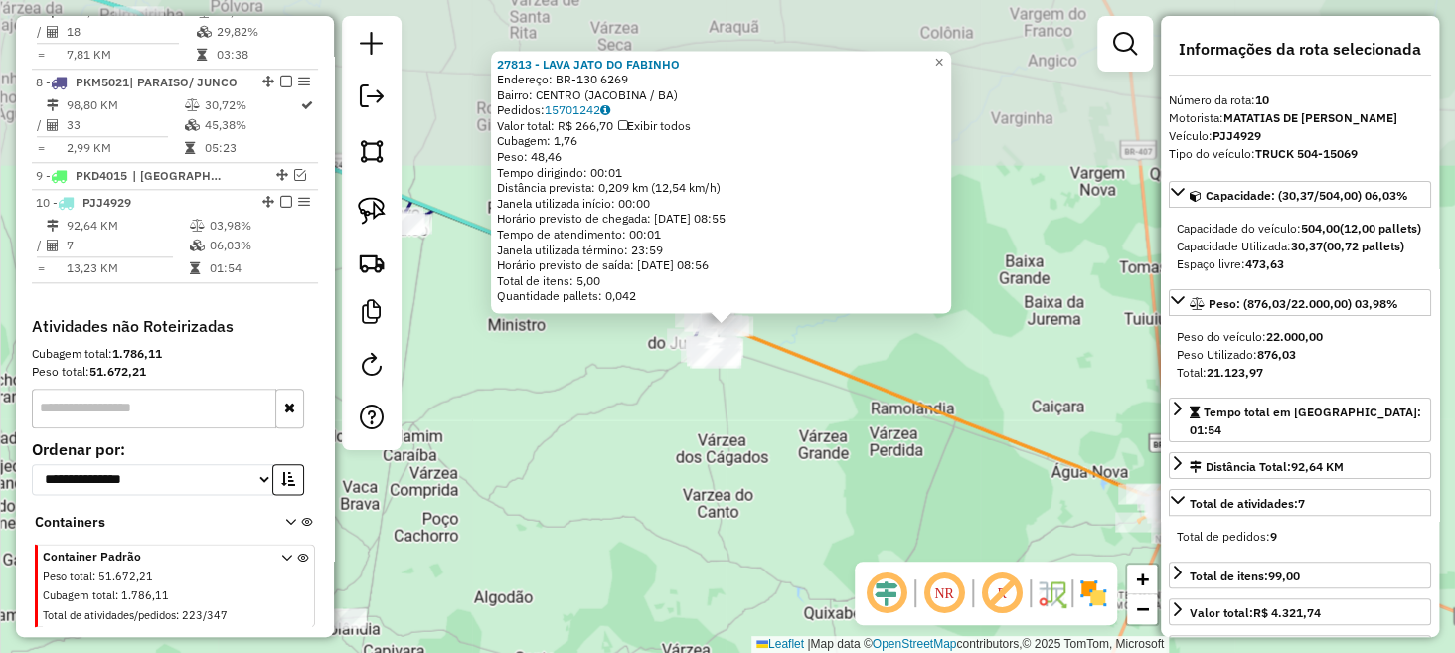
scroll to position [1021, 0]
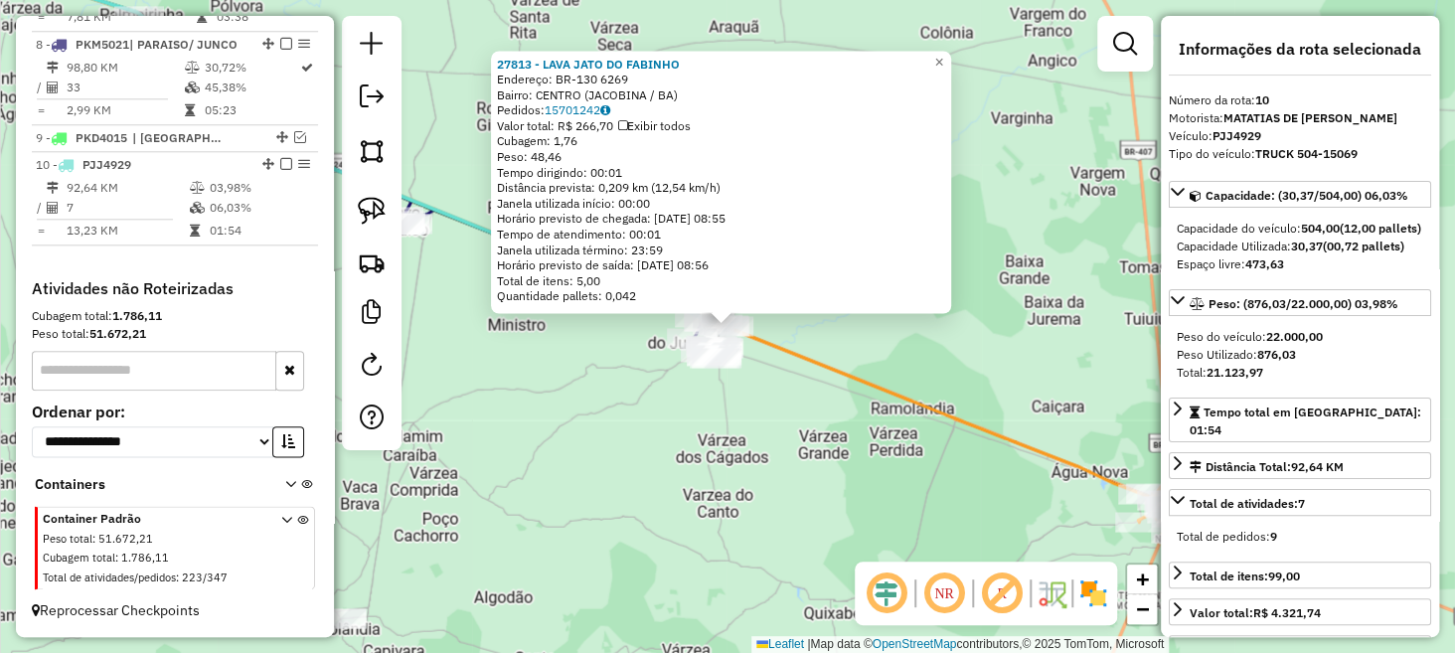
click at [870, 458] on div "27813 - LAVA JATO DO FABINHO Endereço: BR-130 6269 Bairro: CENTRO (JACOBINA / B…" at bounding box center [727, 326] width 1455 height 653
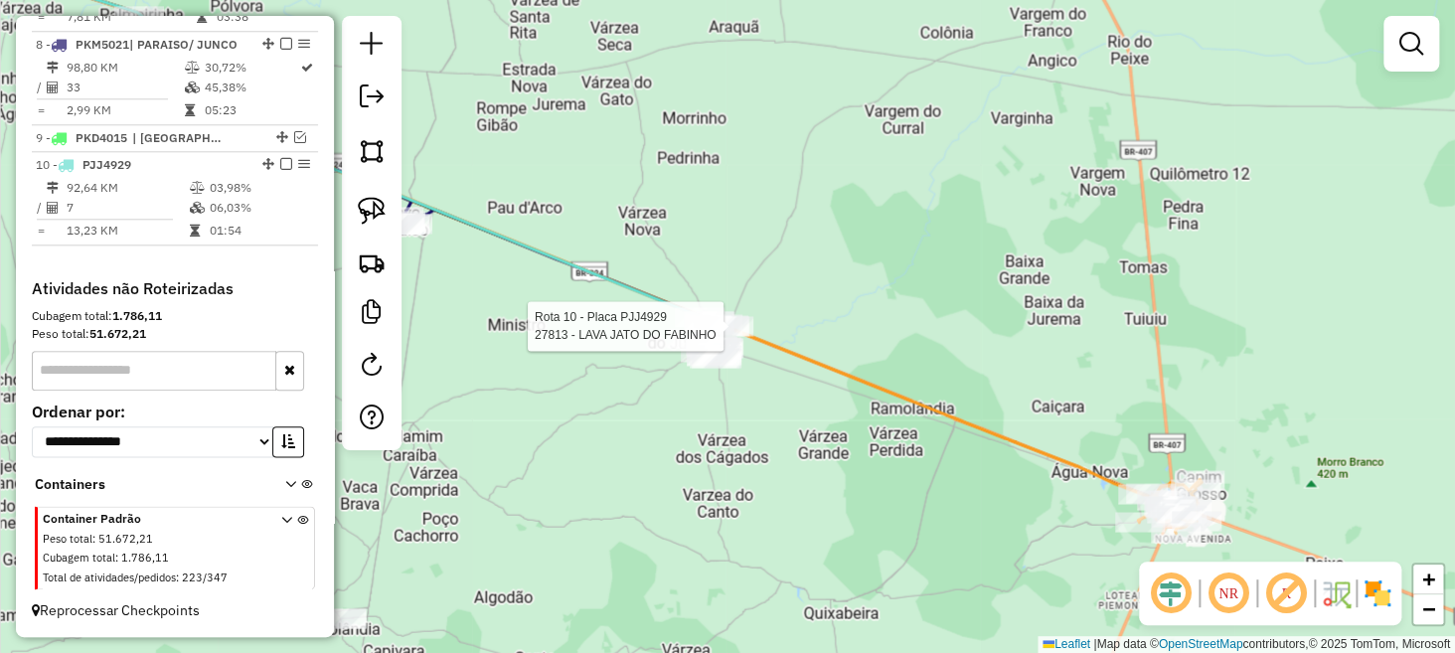
select select "**********"
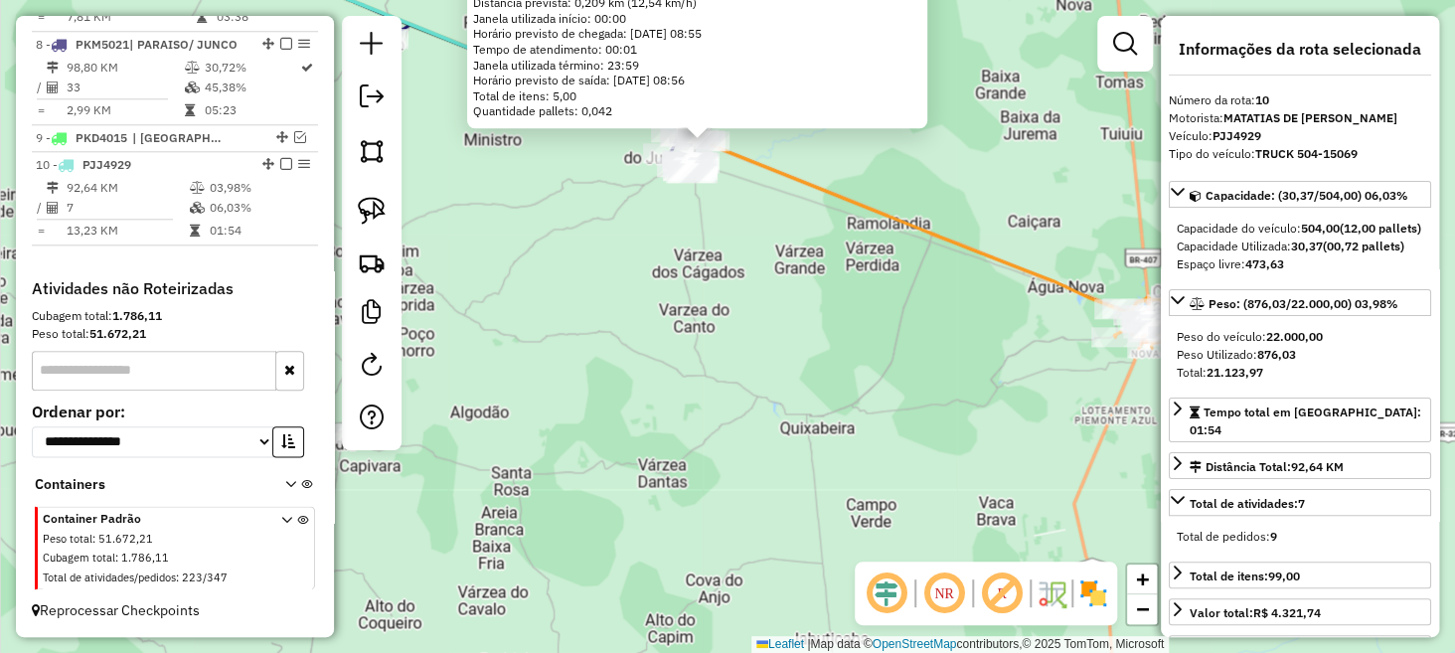
drag, startPoint x: 733, startPoint y: 547, endPoint x: 704, endPoint y: 240, distance: 308.5
click at [704, 240] on div "27813 - LAVA JATO DO FABINHO Endereço: BR-130 6269 Bairro: CENTRO (JACOBINA / B…" at bounding box center [727, 326] width 1455 height 653
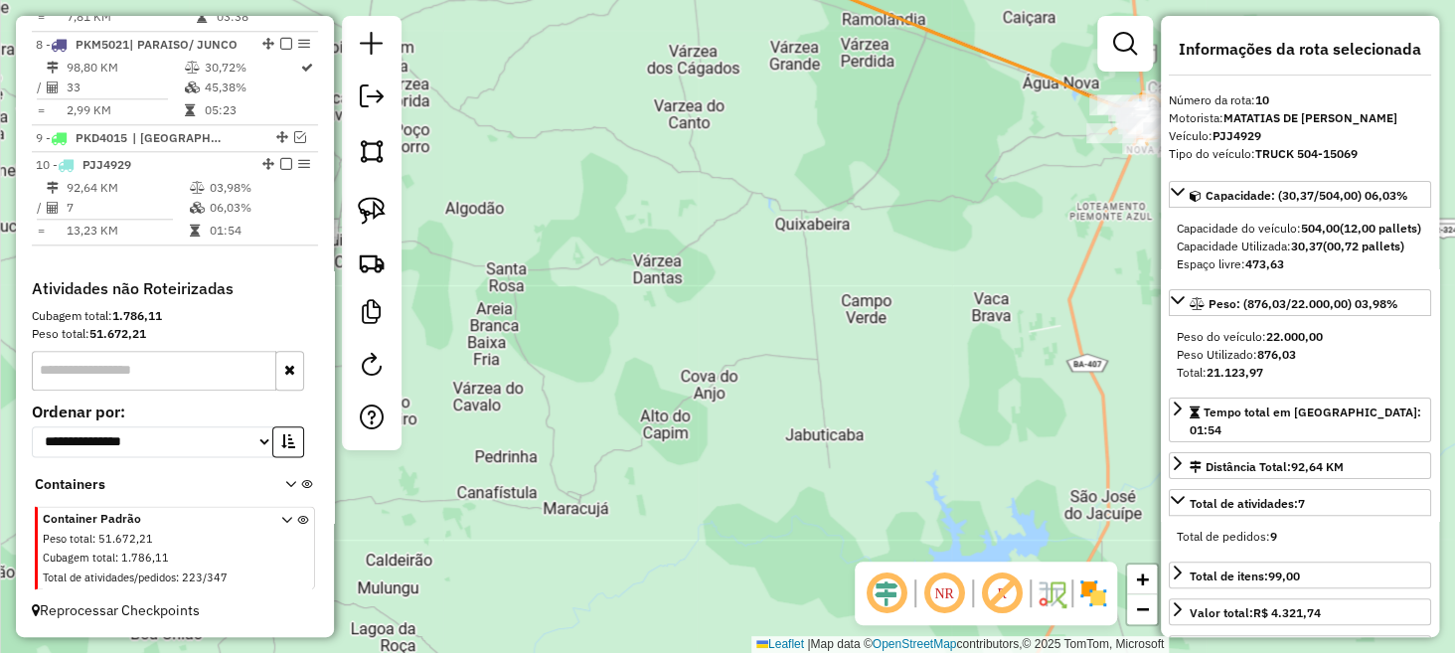
drag, startPoint x: 712, startPoint y: 350, endPoint x: 734, endPoint y: 224, distance: 128.1
click at [734, 224] on div "27813 - LAVA JATO DO FABINHO Endereço: BR-130 6269 Bairro: CENTRO (JACOBINA / B…" at bounding box center [727, 326] width 1455 height 653
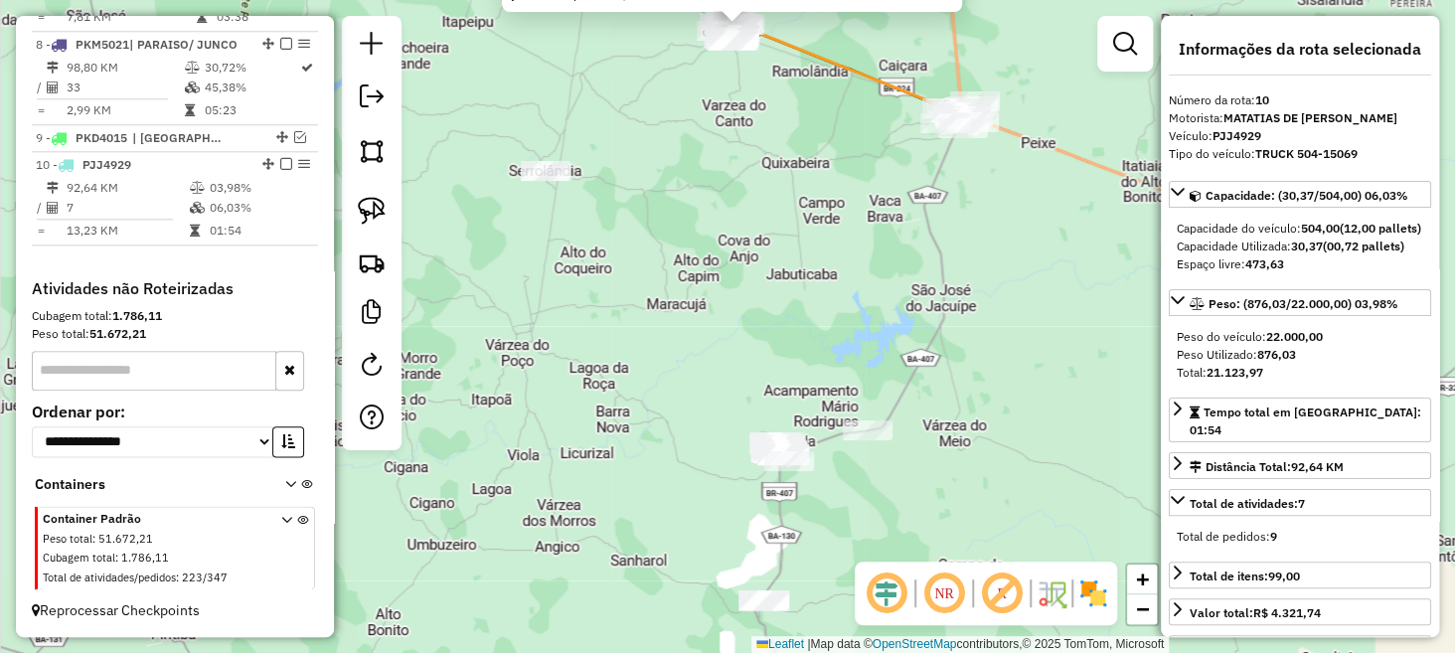
drag, startPoint x: 740, startPoint y: 455, endPoint x: 763, endPoint y: 316, distance: 141.0
click at [760, 304] on div "27813 - LAVA JATO DO FABINHO Endereço: BR-130 6269 Bairro: CENTRO (JACOBINA / B…" at bounding box center [727, 326] width 1455 height 653
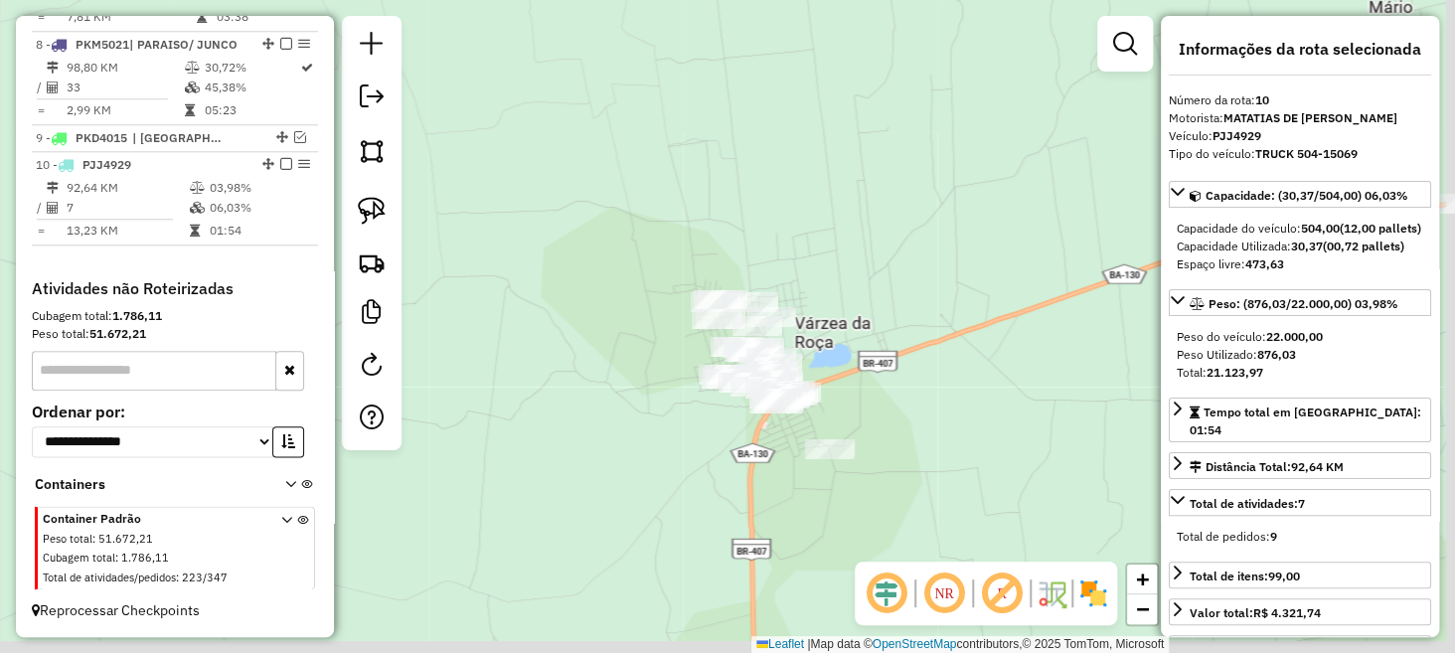
drag, startPoint x: 756, startPoint y: 306, endPoint x: 562, endPoint y: 227, distance: 209.5
click at [562, 228] on div "27813 - LAVA JATO DO FABINHO Endereço: BR-130 6269 Bairro: CENTRO (JACOBINA / B…" at bounding box center [727, 326] width 1455 height 653
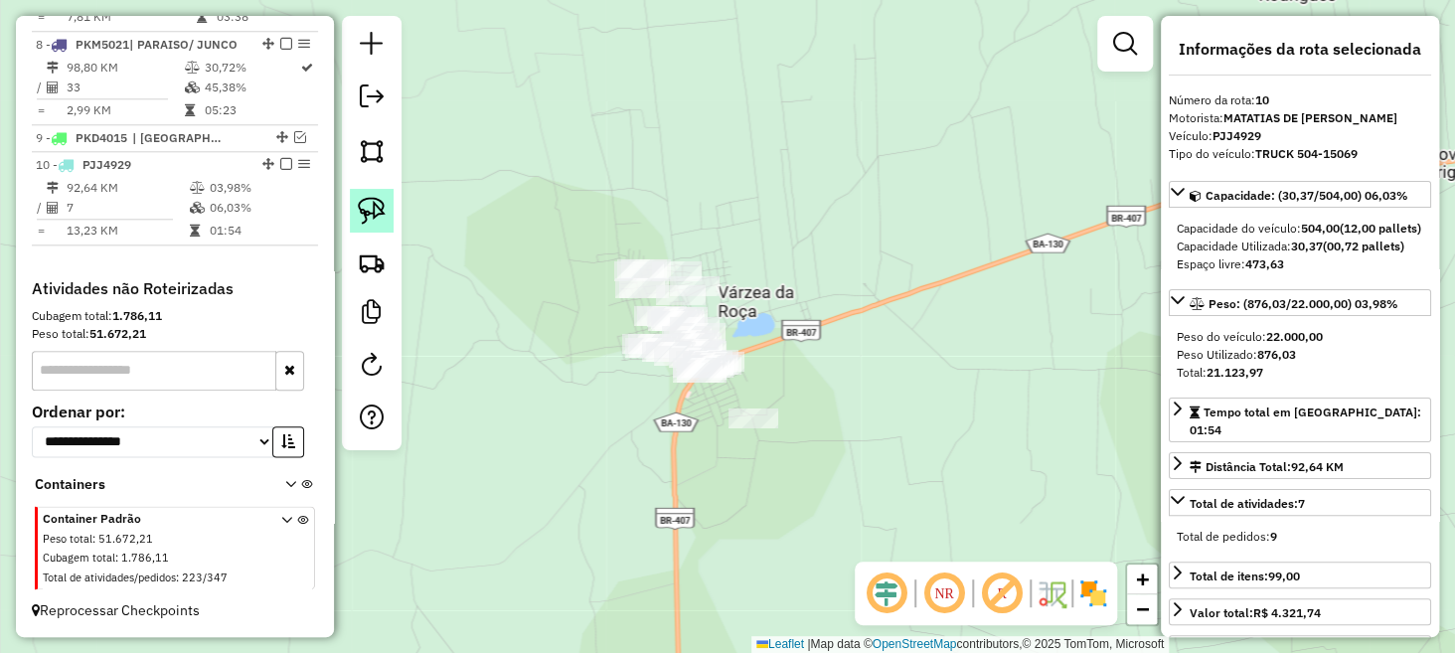
click at [375, 200] on img at bounding box center [372, 211] width 28 height 28
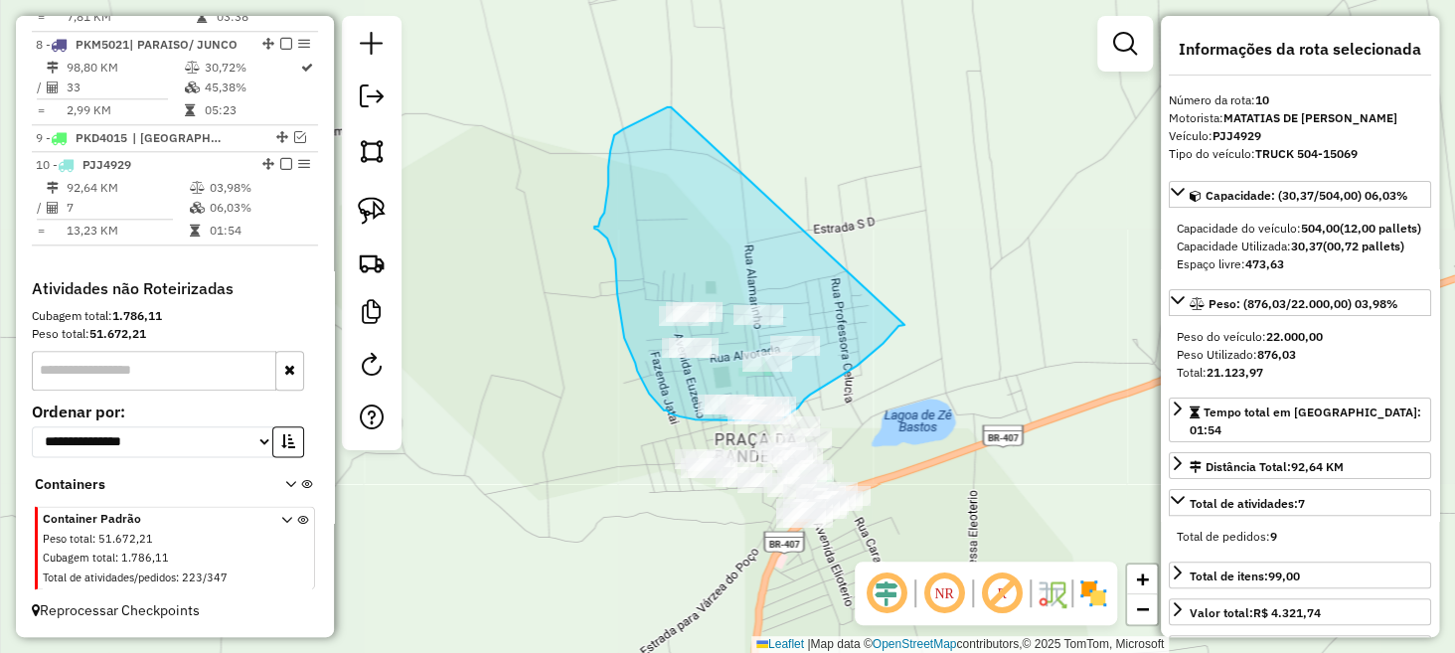
drag, startPoint x: 632, startPoint y: 167, endPoint x: 905, endPoint y: 325, distance: 314.9
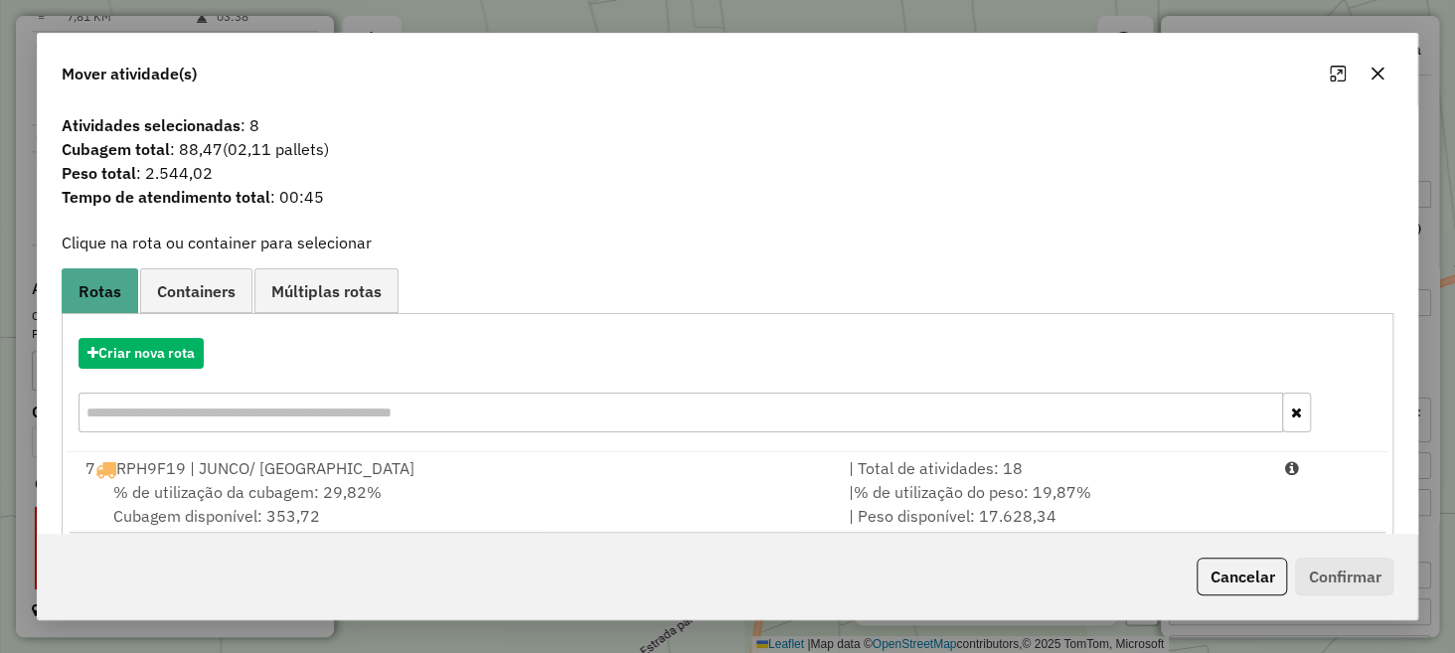
scroll to position [149, 0]
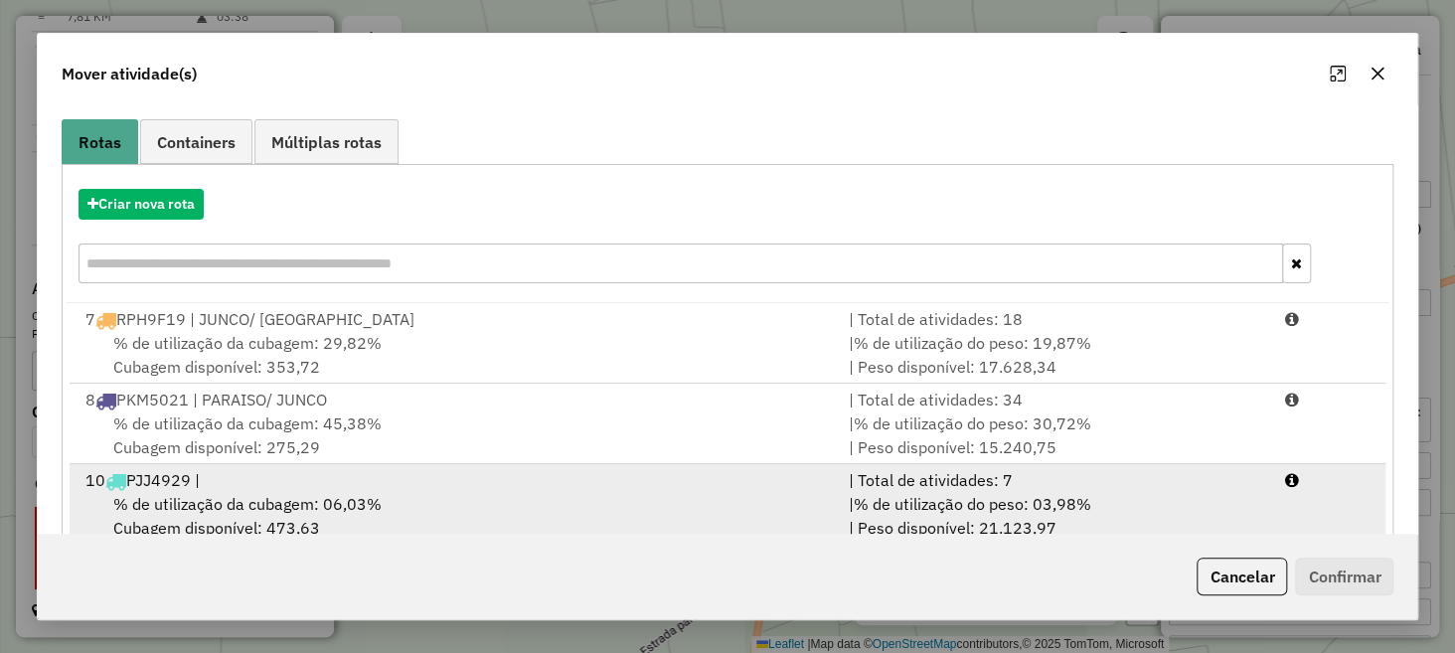
click at [456, 496] on div "% de utilização da cubagem: 06,03% Cubagem disponível: 473,63" at bounding box center [456, 516] width 764 height 48
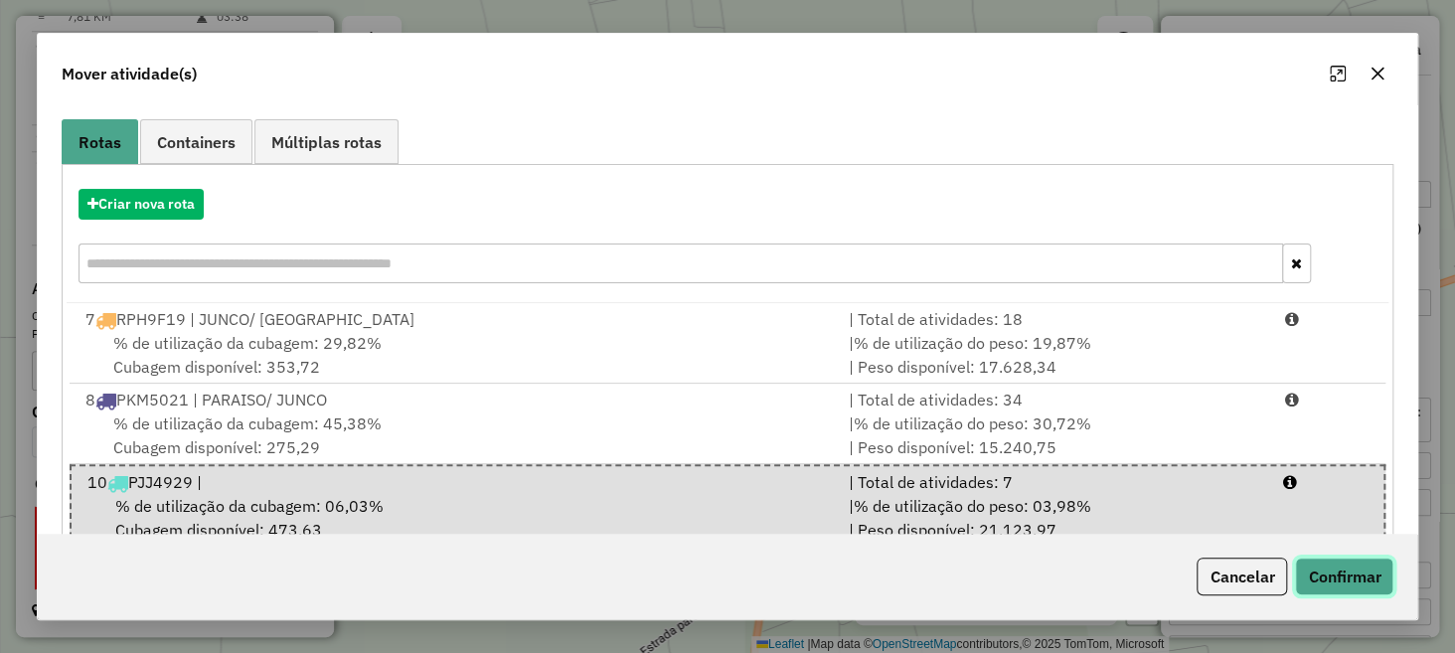
click at [1332, 574] on button "Confirmar" at bounding box center [1344, 577] width 98 height 38
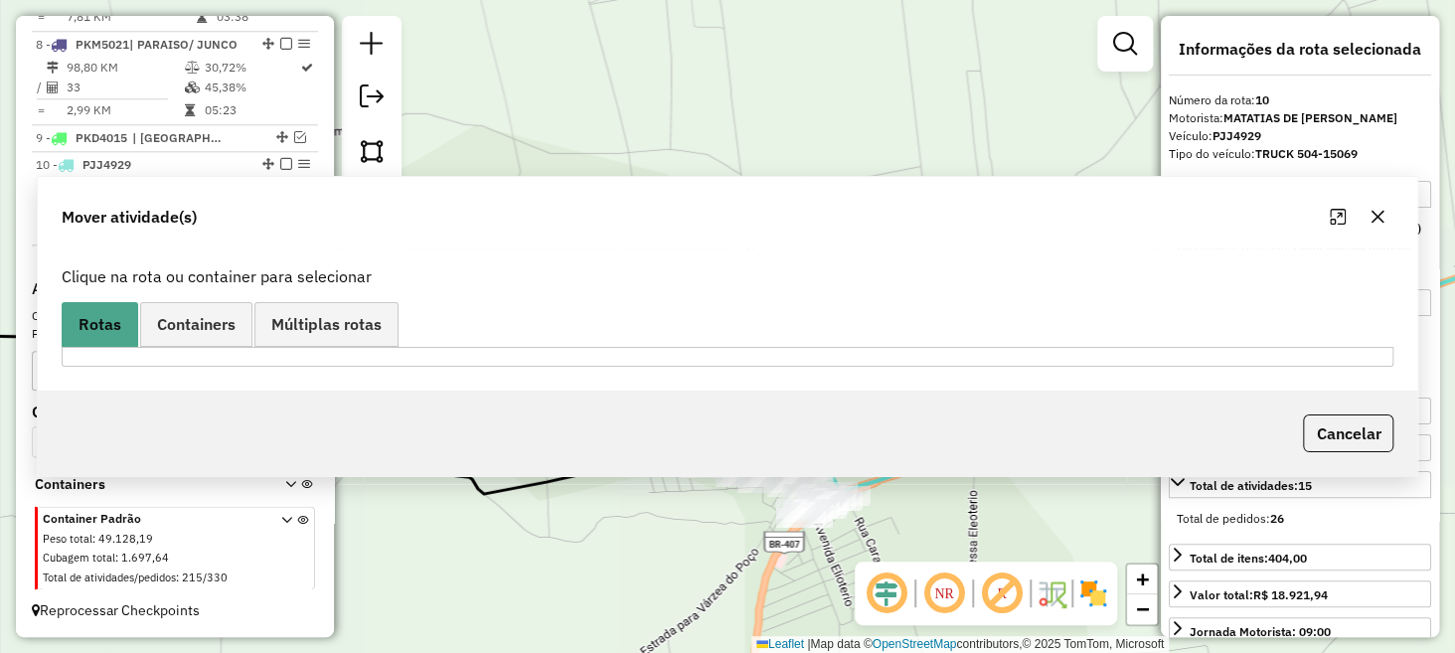
scroll to position [0, 0]
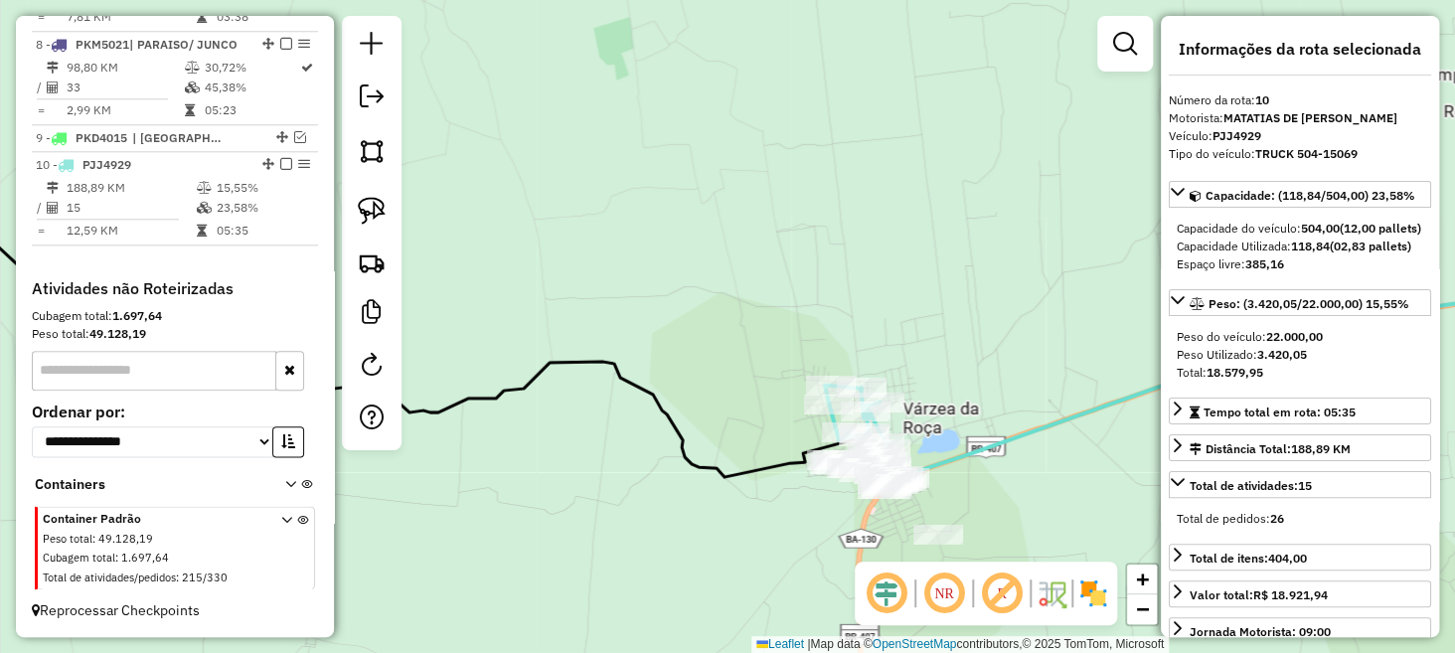
drag, startPoint x: 1049, startPoint y: 469, endPoint x: 903, endPoint y: 436, distance: 149.8
click at [914, 439] on div "Janela de atendimento Grade de atendimento Capacidade Transportadoras Veículos …" at bounding box center [727, 326] width 1455 height 653
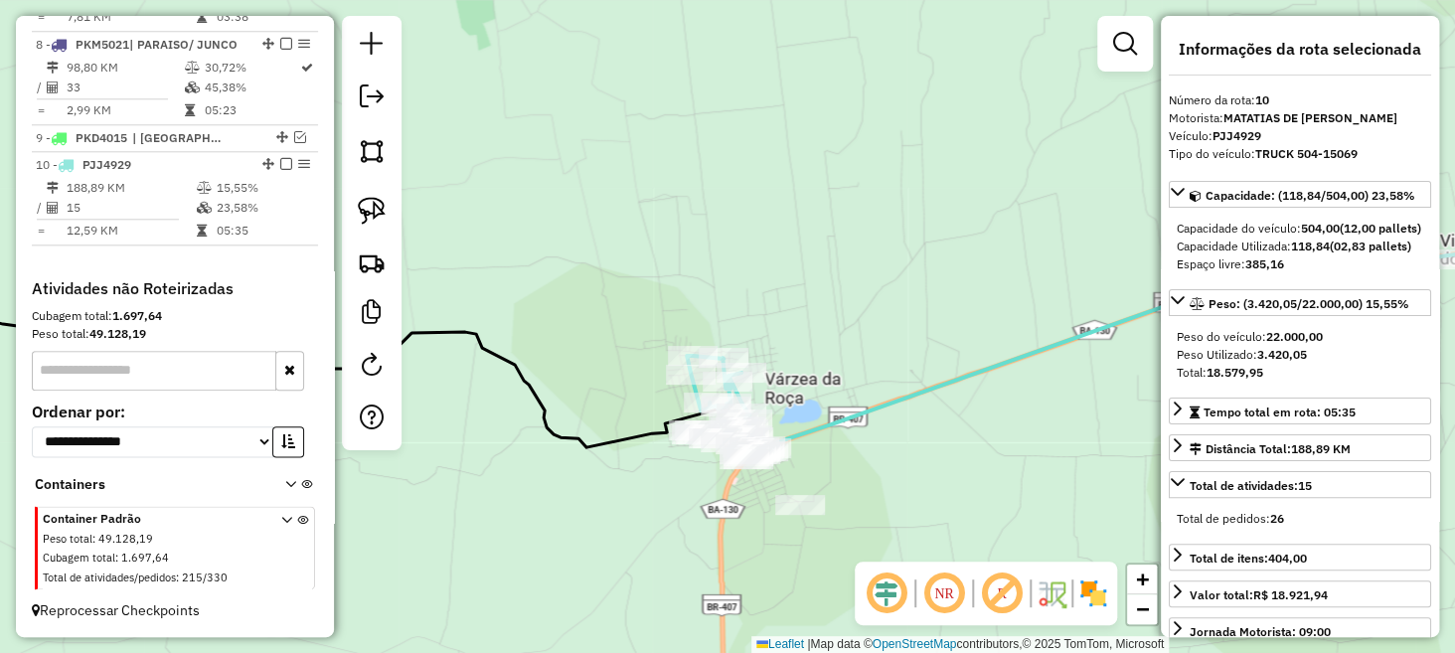
drag, startPoint x: 970, startPoint y: 399, endPoint x: 881, endPoint y: 426, distance: 93.7
click at [889, 424] on div "Janela de atendimento Grade de atendimento Capacidade Transportadoras Veículos …" at bounding box center [727, 326] width 1455 height 653
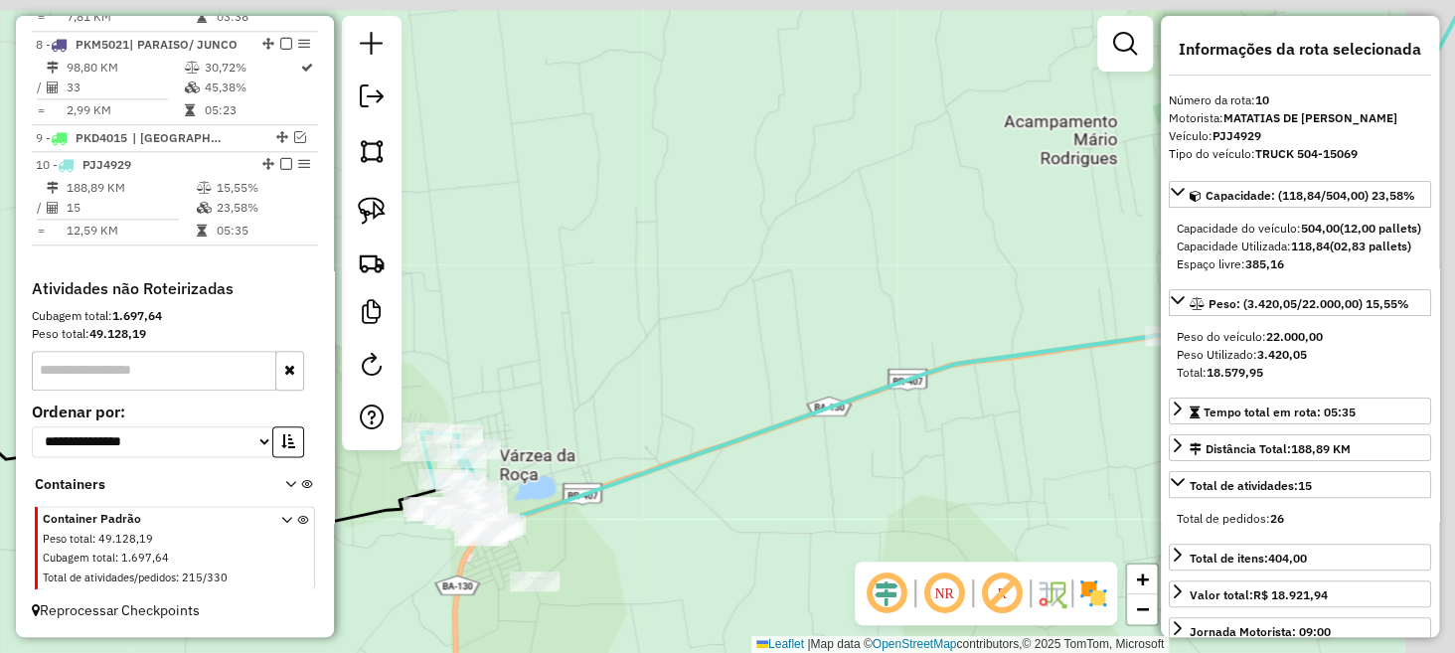
drag, startPoint x: 1048, startPoint y: 227, endPoint x: 731, endPoint y: 270, distance: 320.1
click at [799, 289] on div "Janela de atendimento Grade de atendimento Capacidade Transportadoras Veículos …" at bounding box center [727, 326] width 1455 height 653
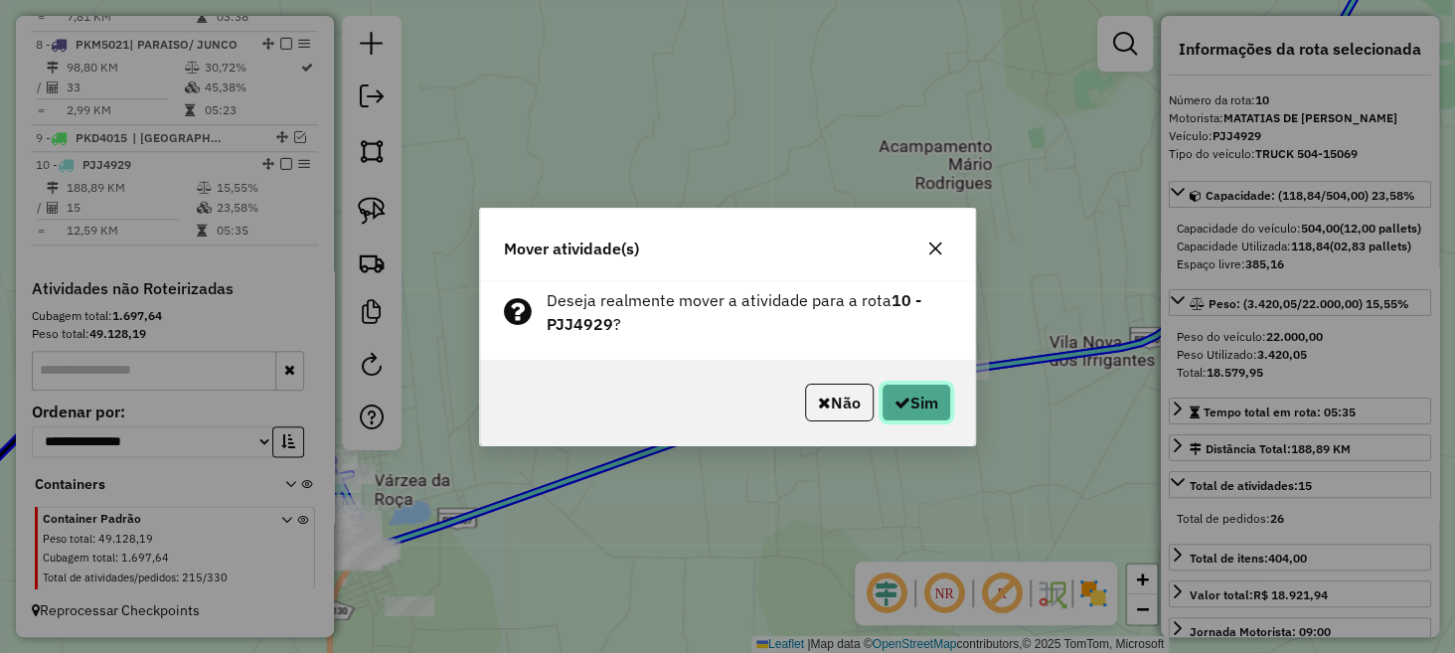
click at [895, 400] on icon "button" at bounding box center [903, 403] width 16 height 16
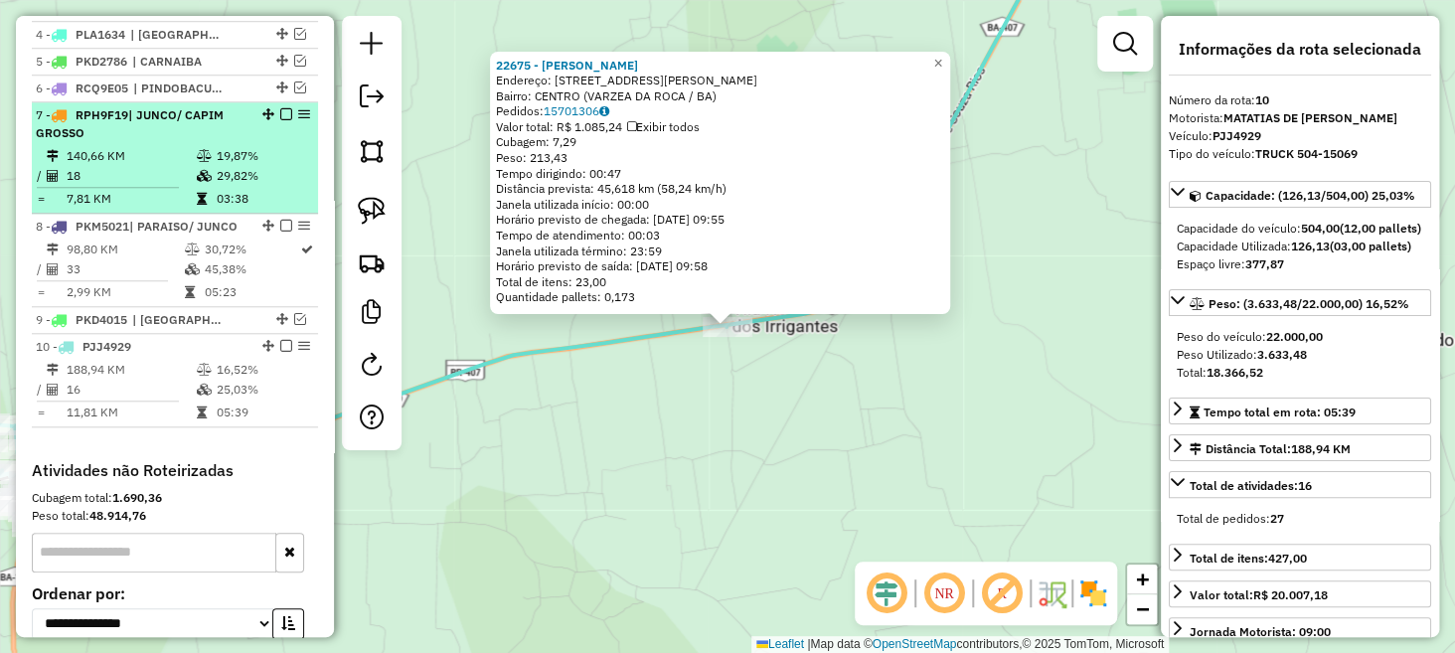
scroll to position [823, 0]
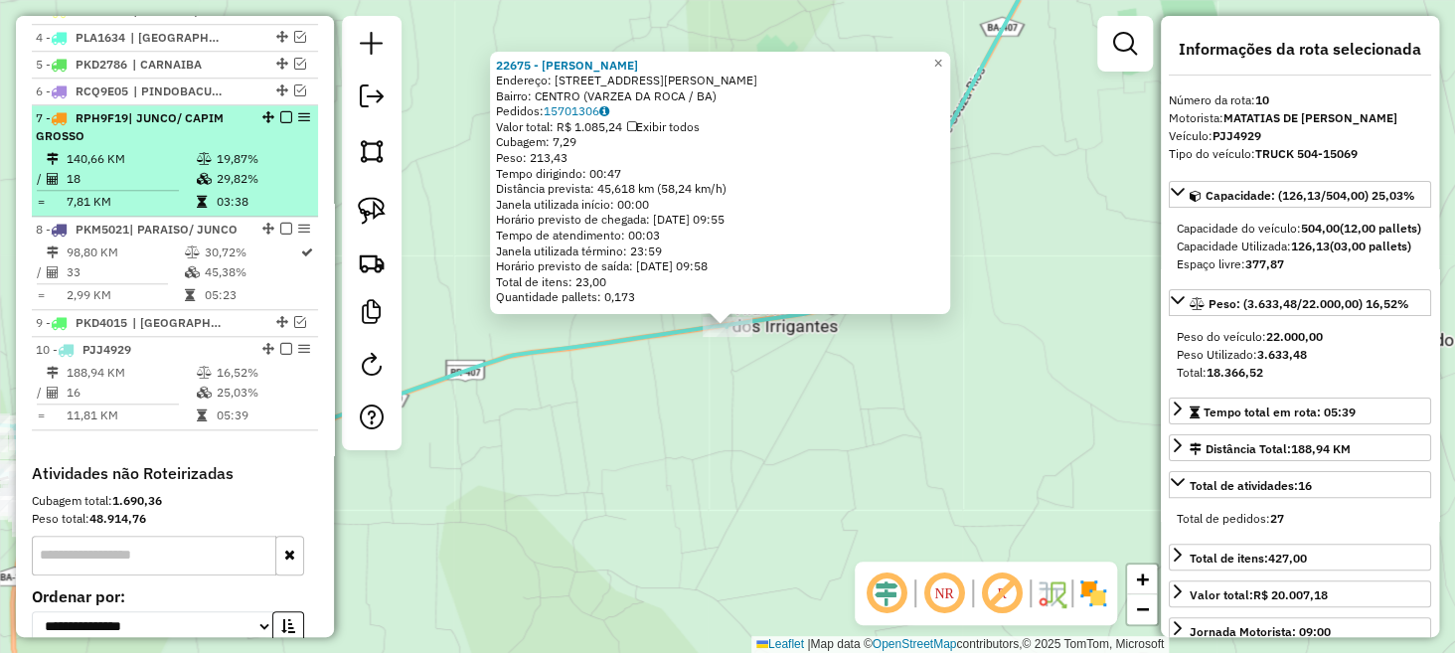
click at [280, 123] on em at bounding box center [286, 117] width 12 height 12
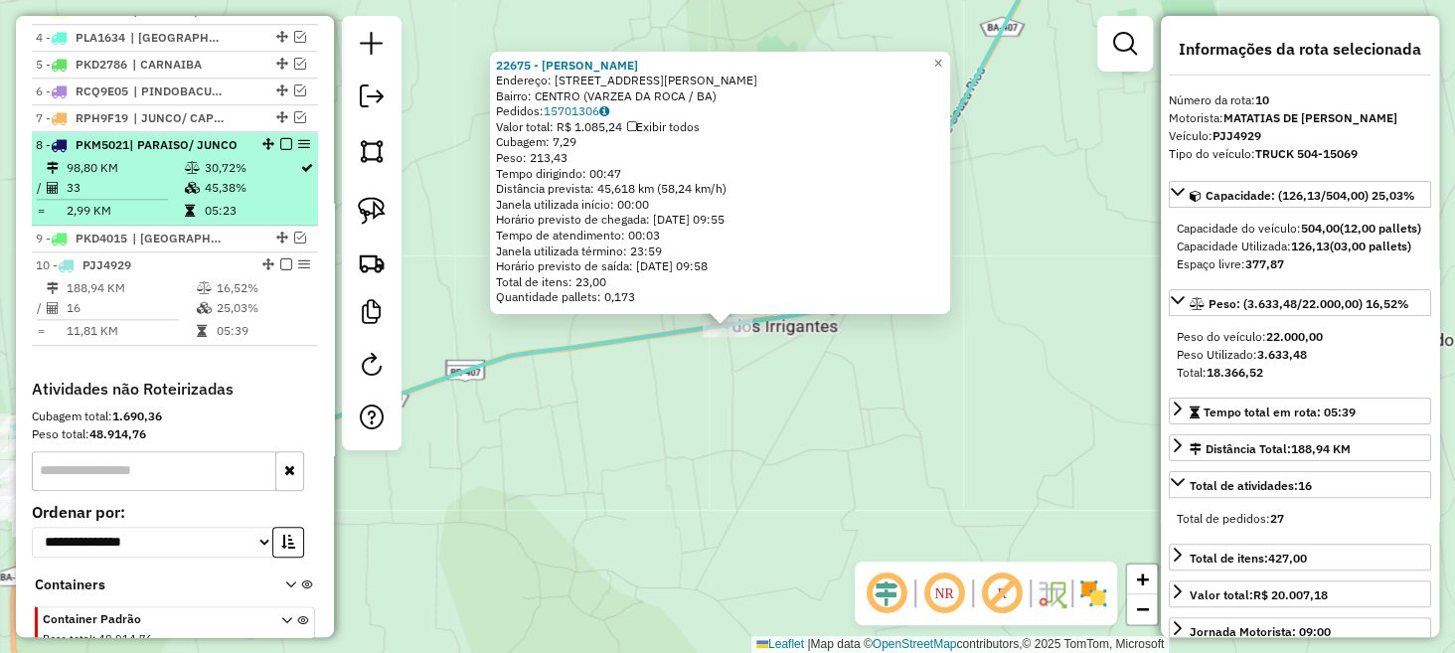
click at [283, 150] on em at bounding box center [286, 144] width 12 height 12
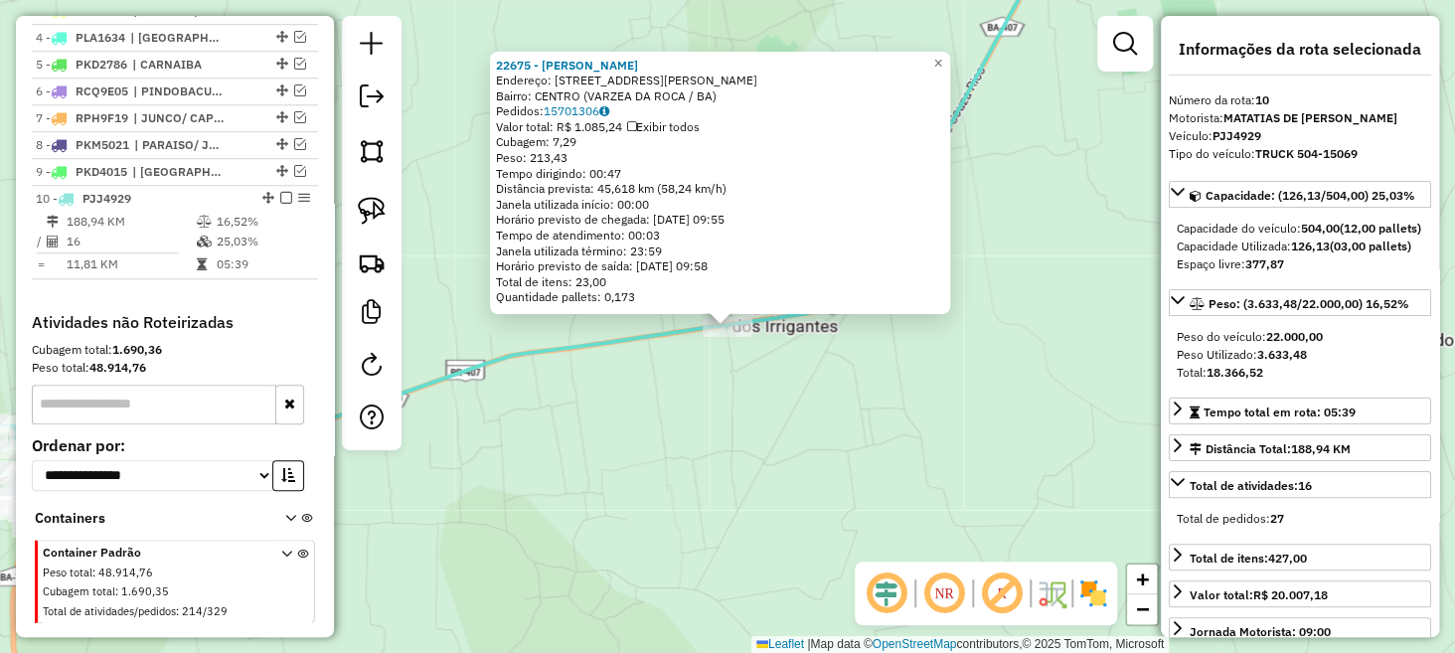
click at [543, 418] on div "22675 - LUCINEIDE OLIVEIRA D Endereço: R PRUDENCIO BARBOSA 1005 Bairro: CENTRO …" at bounding box center [727, 326] width 1455 height 653
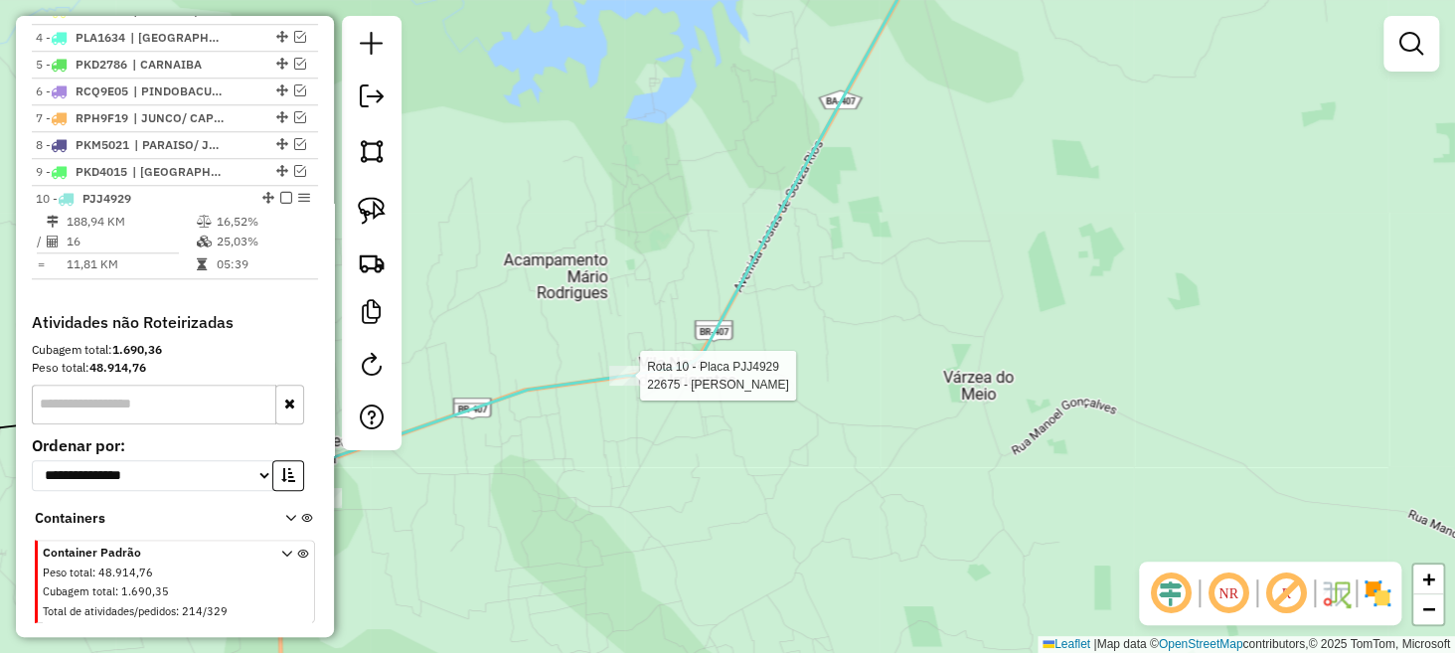
select select "**********"
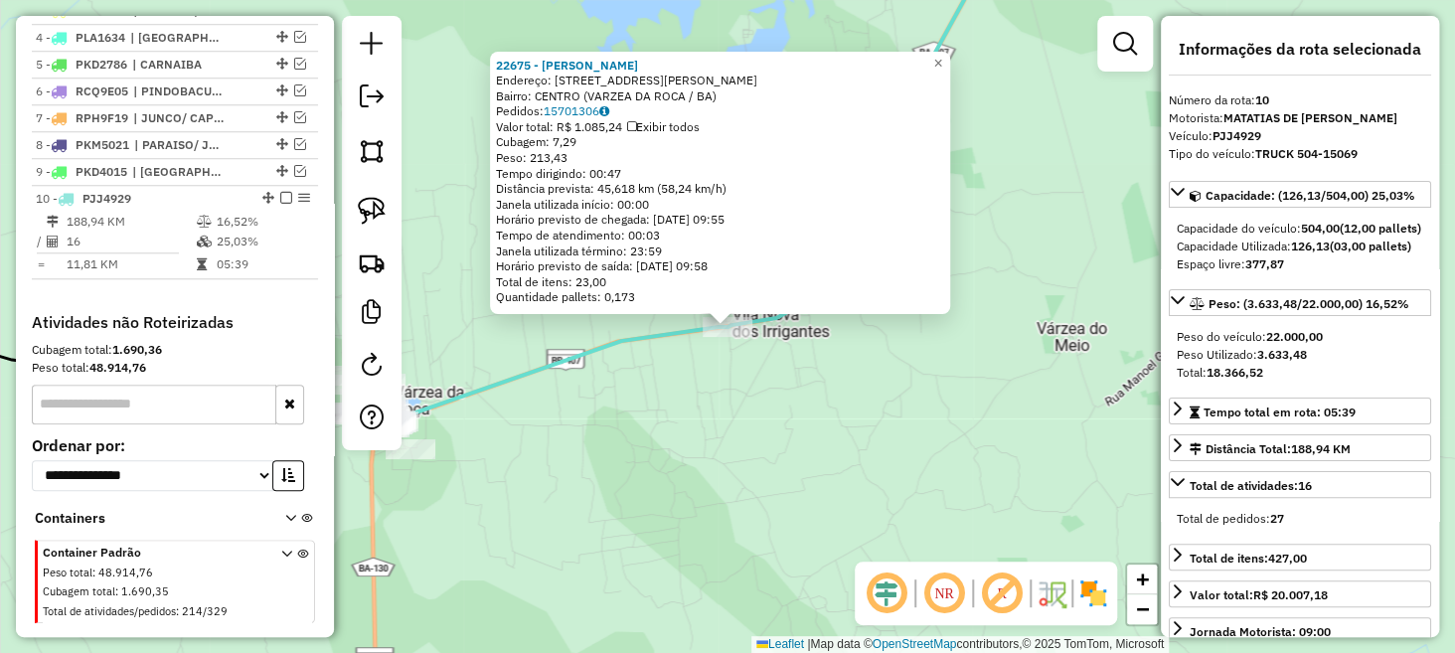
scroll to position [870, 0]
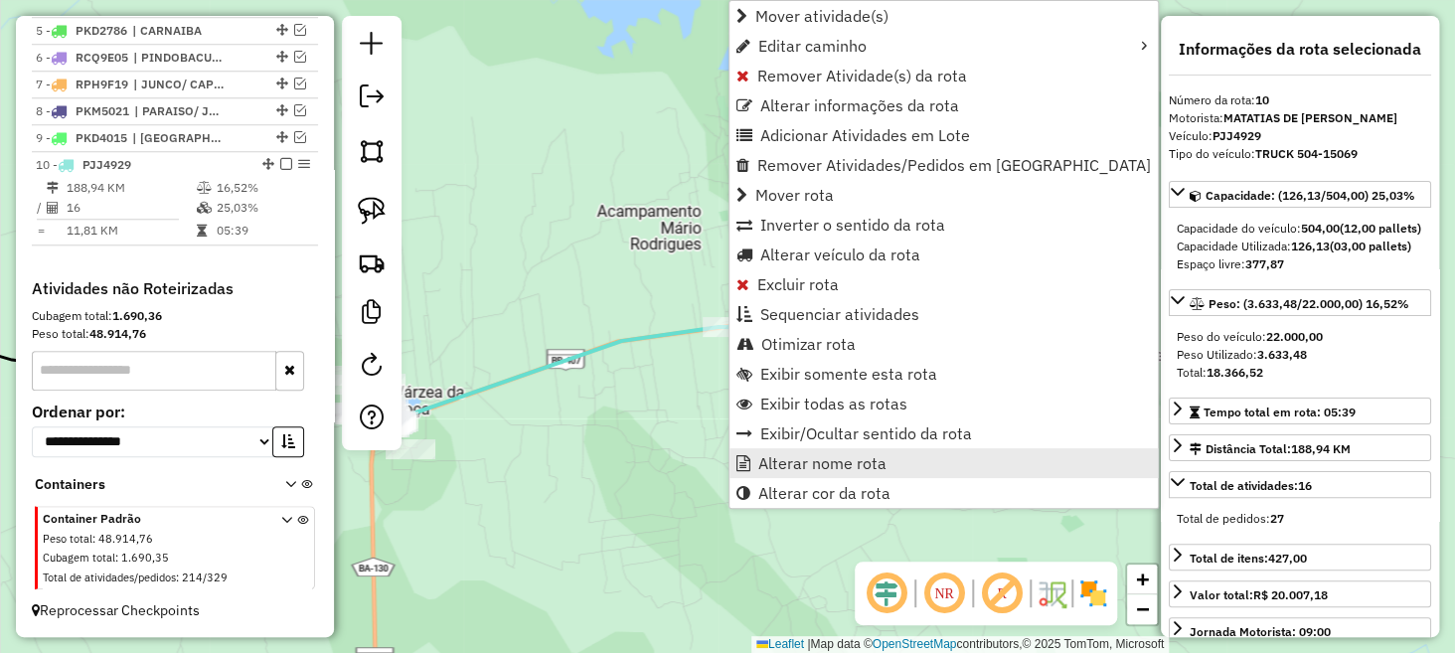
click at [793, 458] on span "Alterar nome rota" at bounding box center [823, 463] width 128 height 16
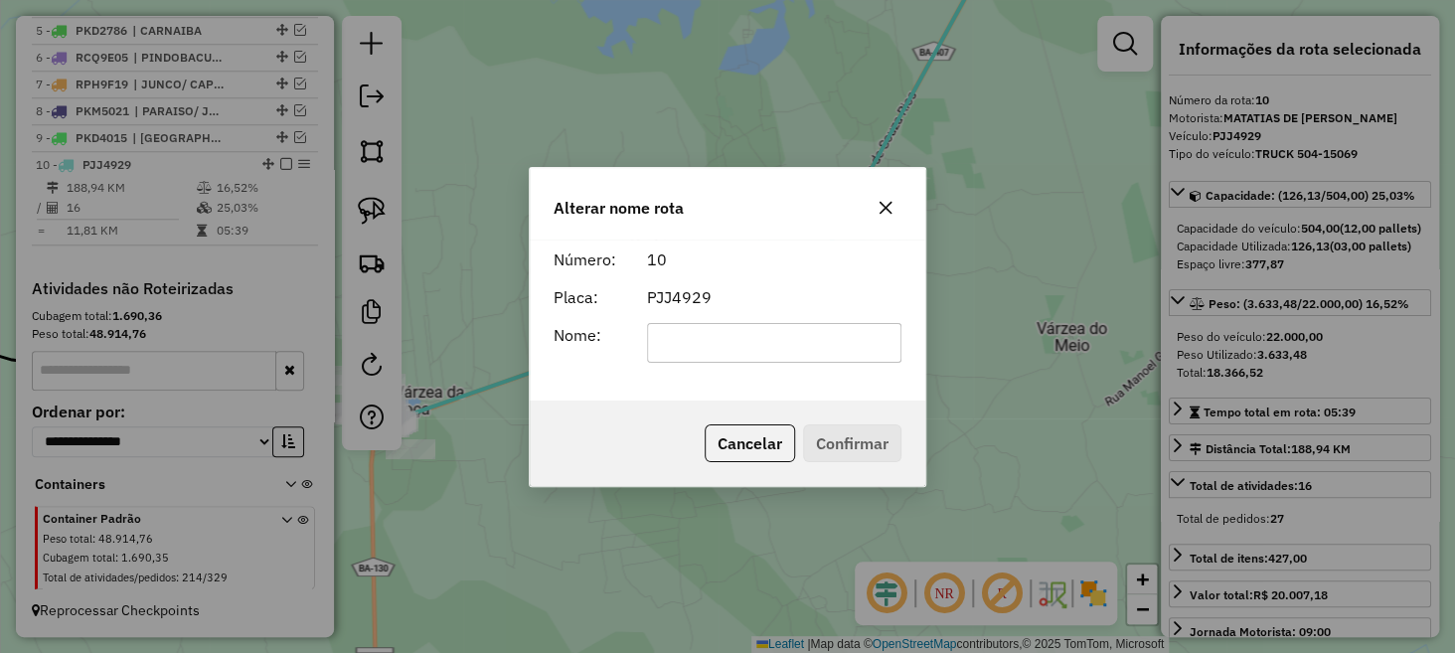
click at [775, 339] on input "text" at bounding box center [774, 343] width 255 height 40
type input "**********"
click at [846, 433] on button "Confirmar" at bounding box center [852, 443] width 98 height 38
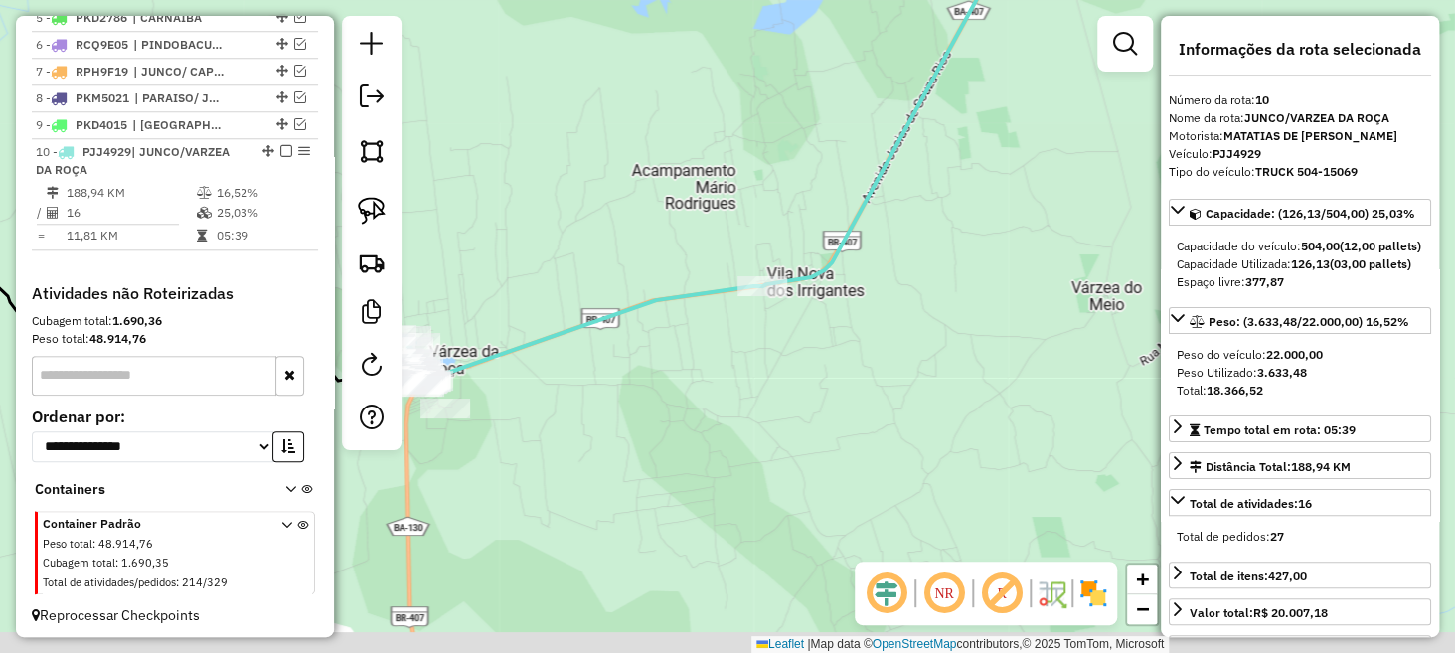
drag, startPoint x: 624, startPoint y: 390, endPoint x: 810, endPoint y: 254, distance: 230.5
click at [791, 263] on div "Janela de atendimento Grade de atendimento Capacidade Transportadoras Veículos …" at bounding box center [727, 326] width 1455 height 653
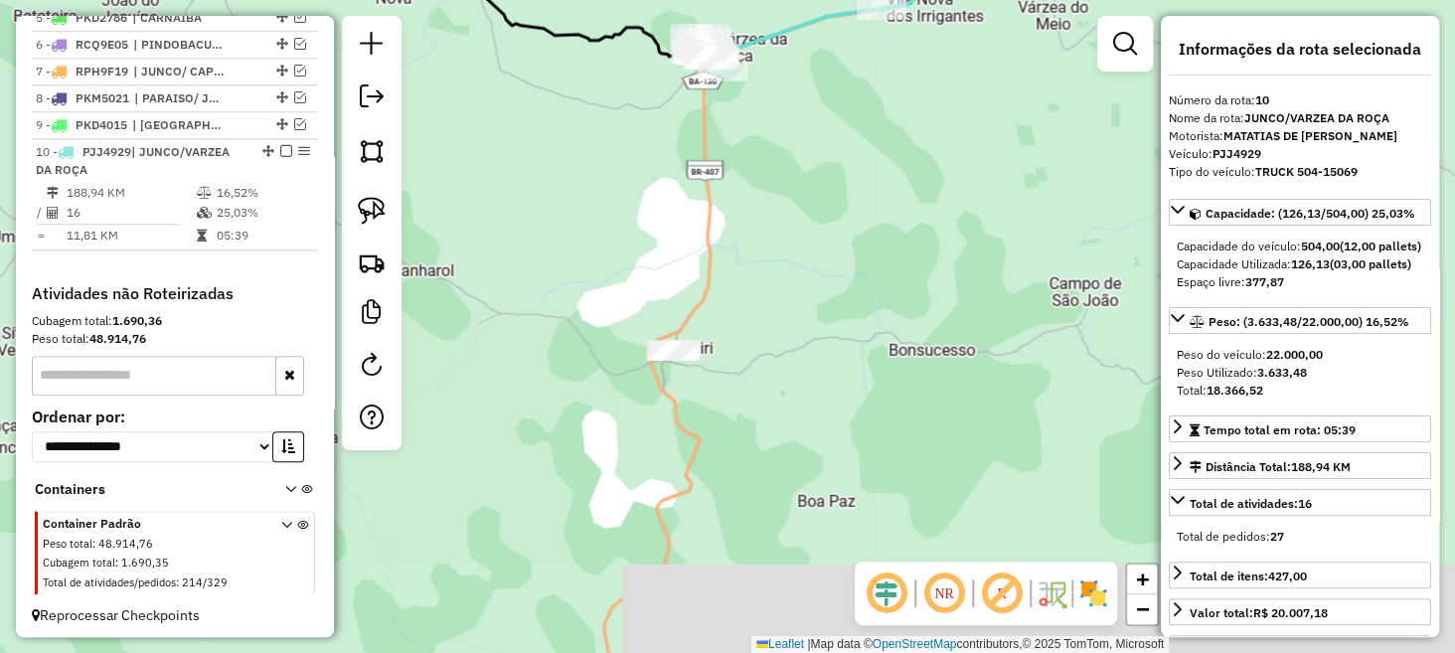
drag, startPoint x: 758, startPoint y: 398, endPoint x: 792, endPoint y: 189, distance: 211.6
click at [790, 188] on div "Janela de atendimento Grade de atendimento Capacidade Transportadoras Veículos …" at bounding box center [727, 326] width 1455 height 653
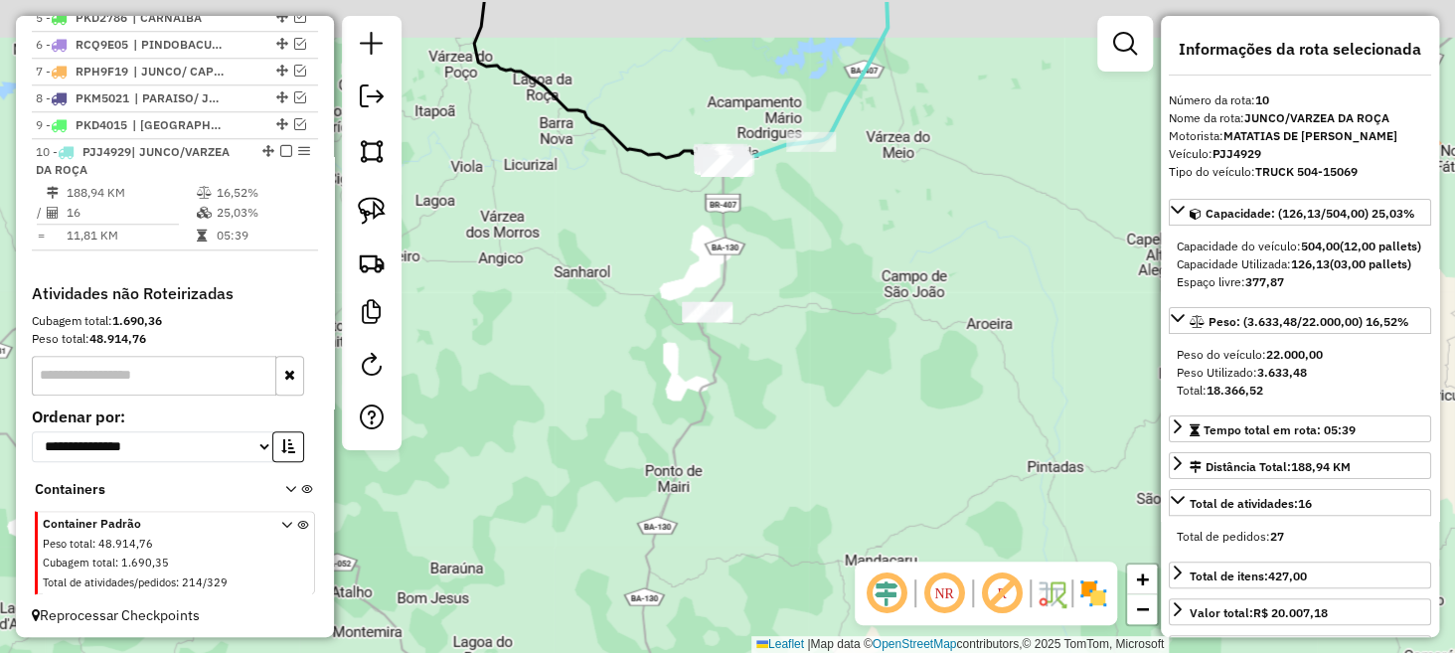
drag, startPoint x: 752, startPoint y: 144, endPoint x: 773, endPoint y: 220, distance: 78.7
click at [774, 220] on div "Janela de atendimento Grade de atendimento Capacidade Transportadoras Veículos …" at bounding box center [727, 326] width 1455 height 653
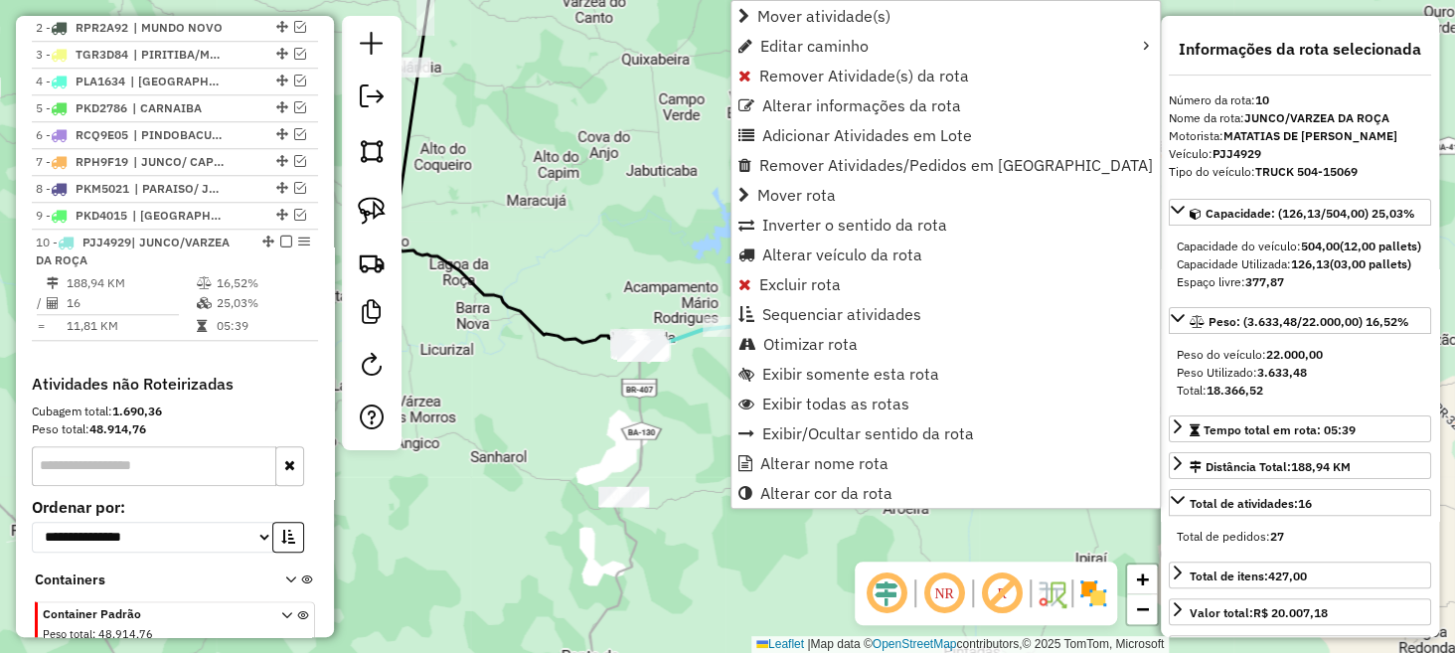
scroll to position [888, 0]
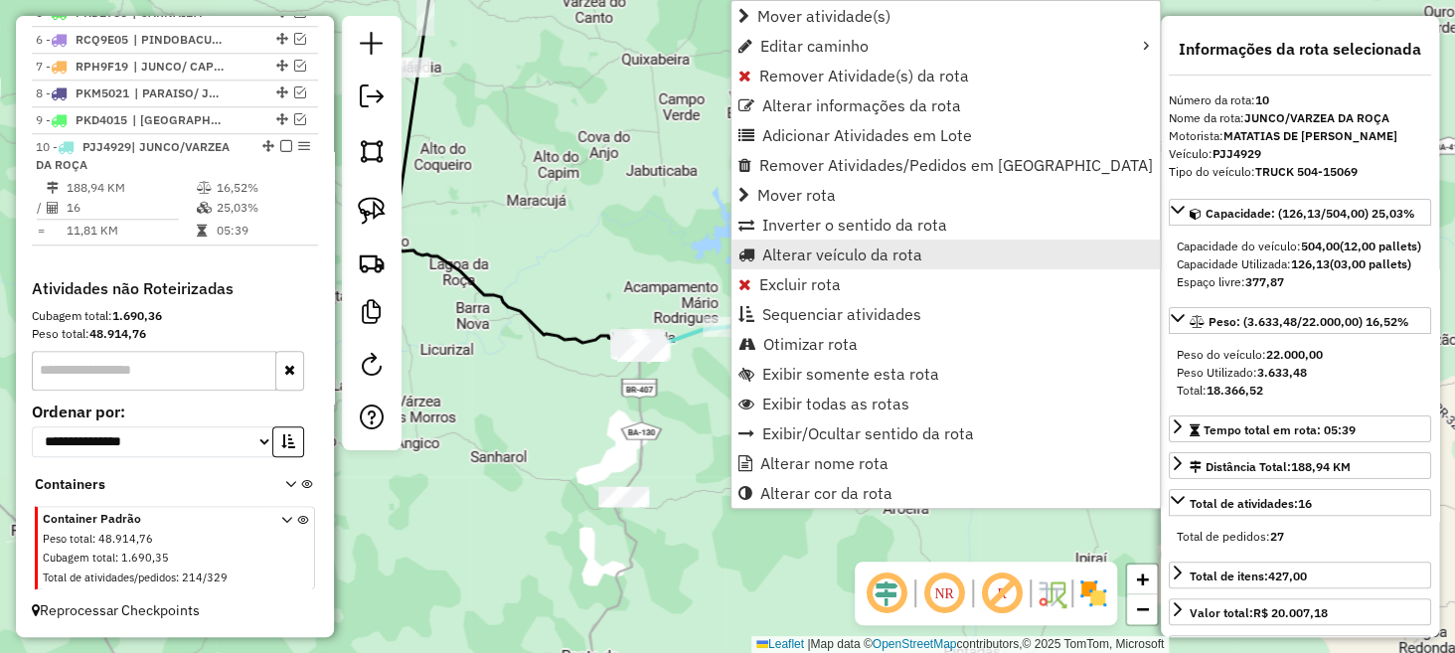
click at [808, 247] on span "Alterar veículo da rota" at bounding box center [843, 255] width 160 height 16
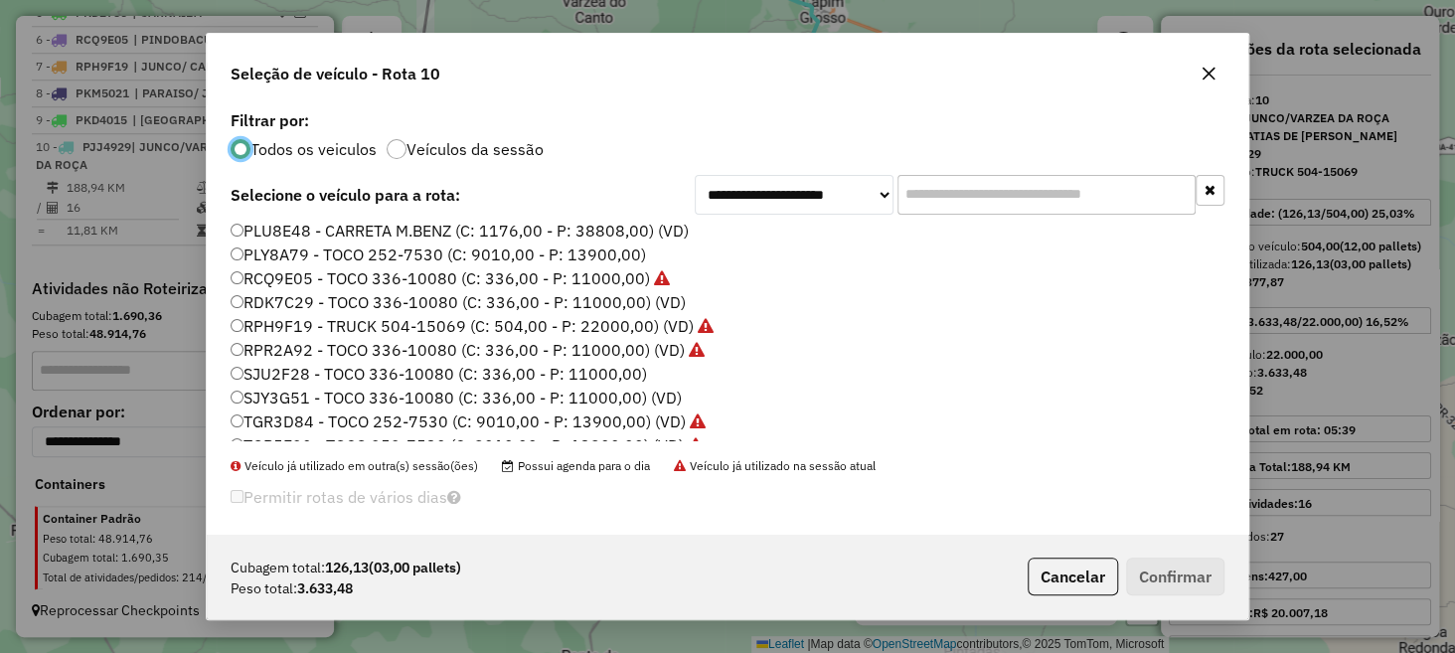
scroll to position [401, 0]
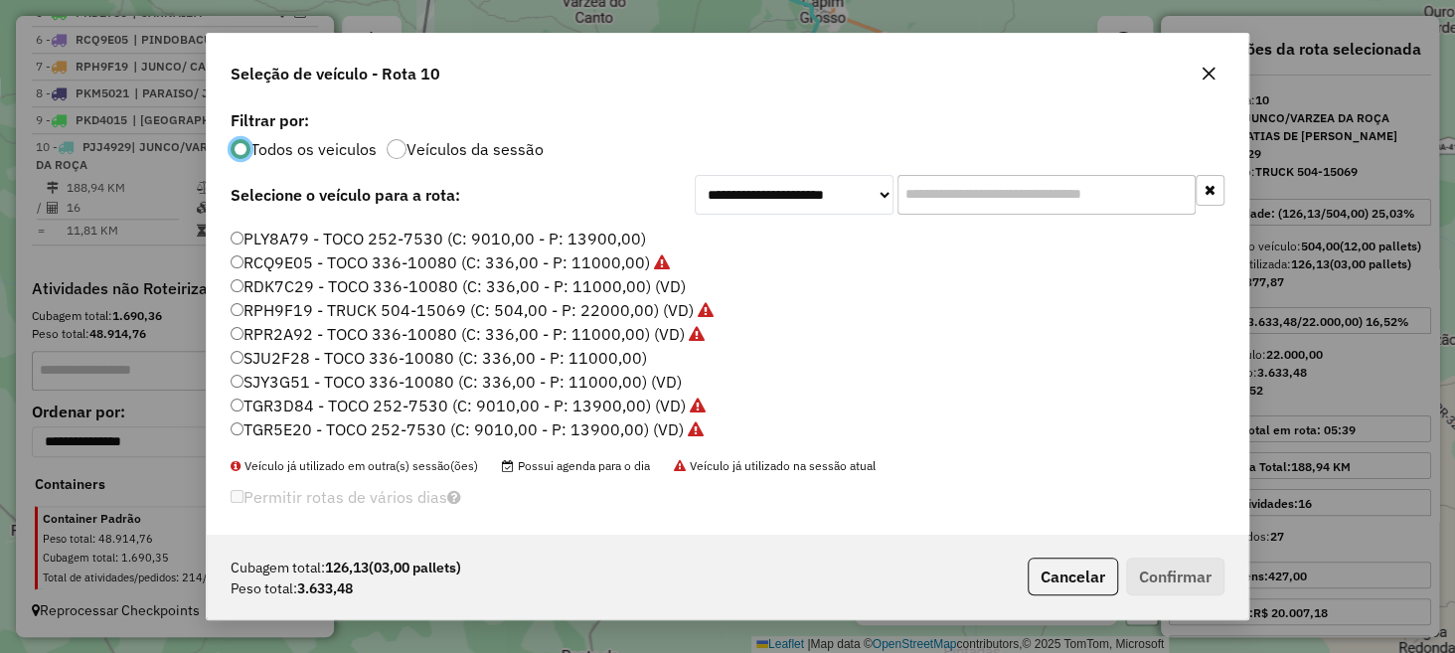
click at [270, 350] on label "SJU2F28 - TOCO 336-10080 (C: 336,00 - P: 11000,00)" at bounding box center [439, 358] width 417 height 24
click at [1146, 563] on button "Confirmar" at bounding box center [1175, 577] width 98 height 38
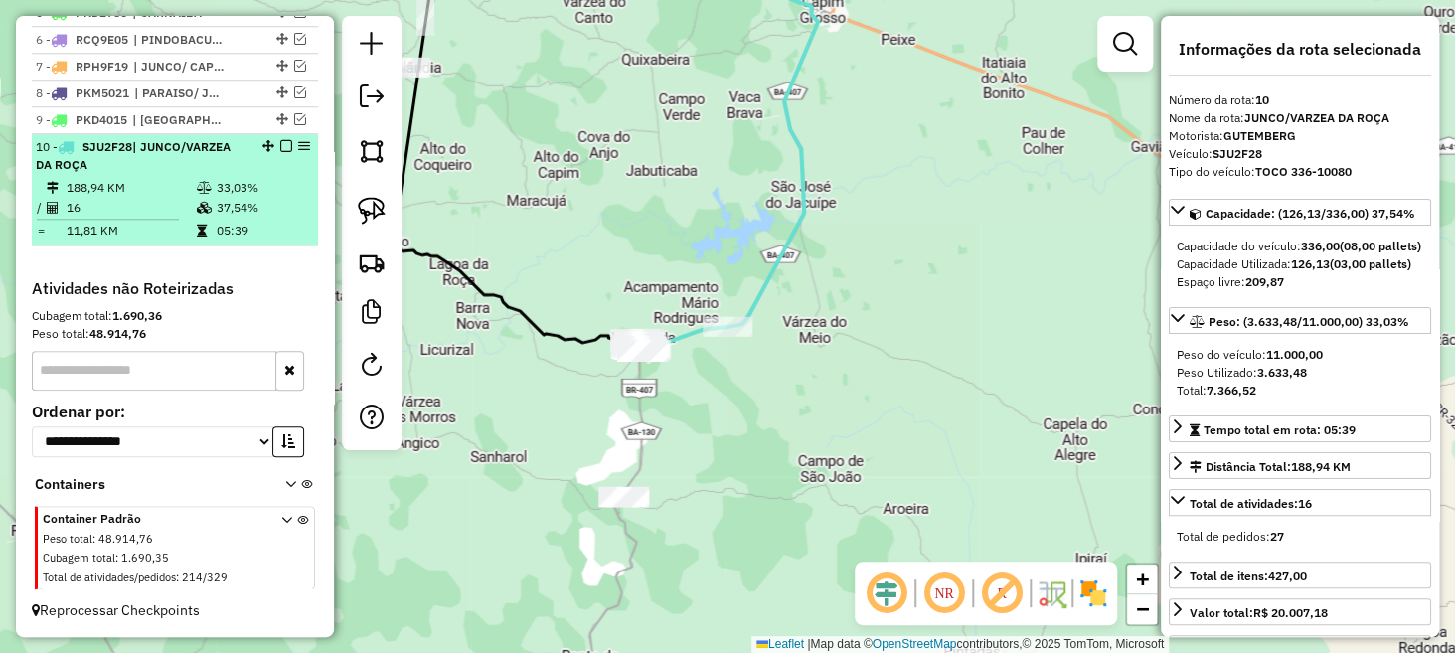
click at [282, 149] on em at bounding box center [286, 146] width 12 height 12
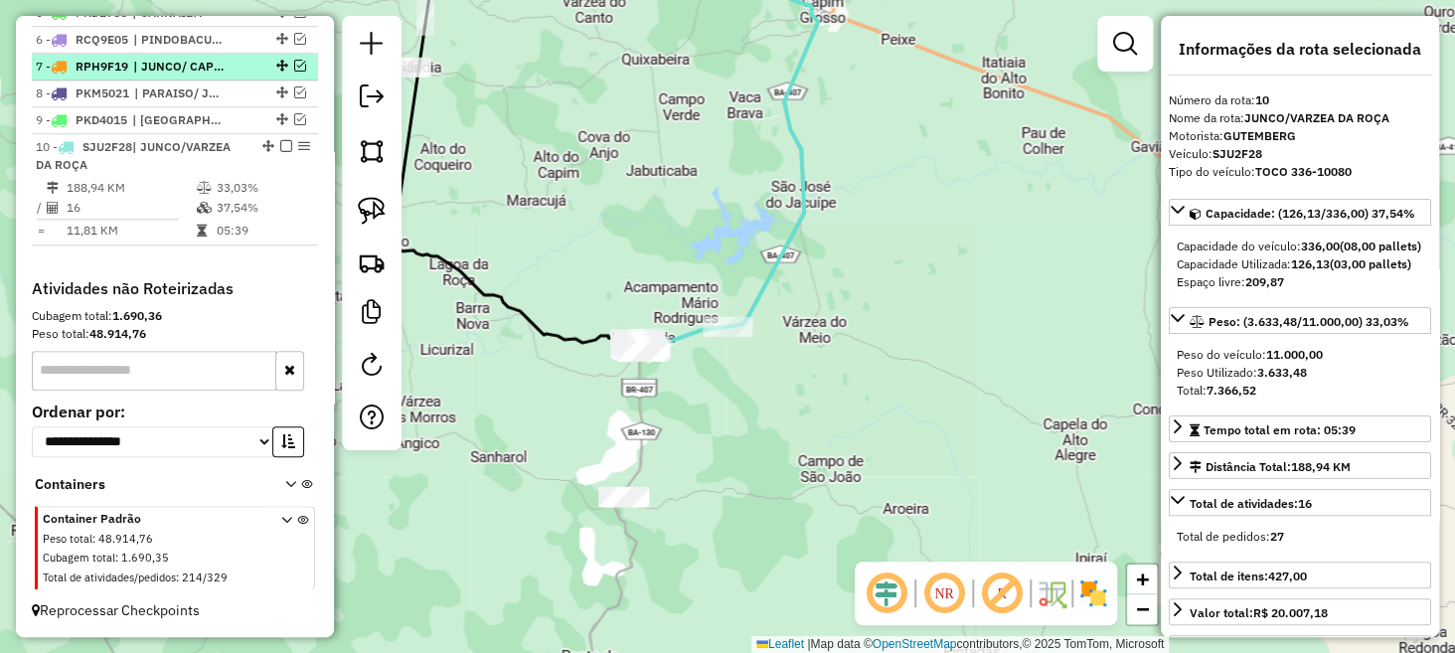
scroll to position [803, 0]
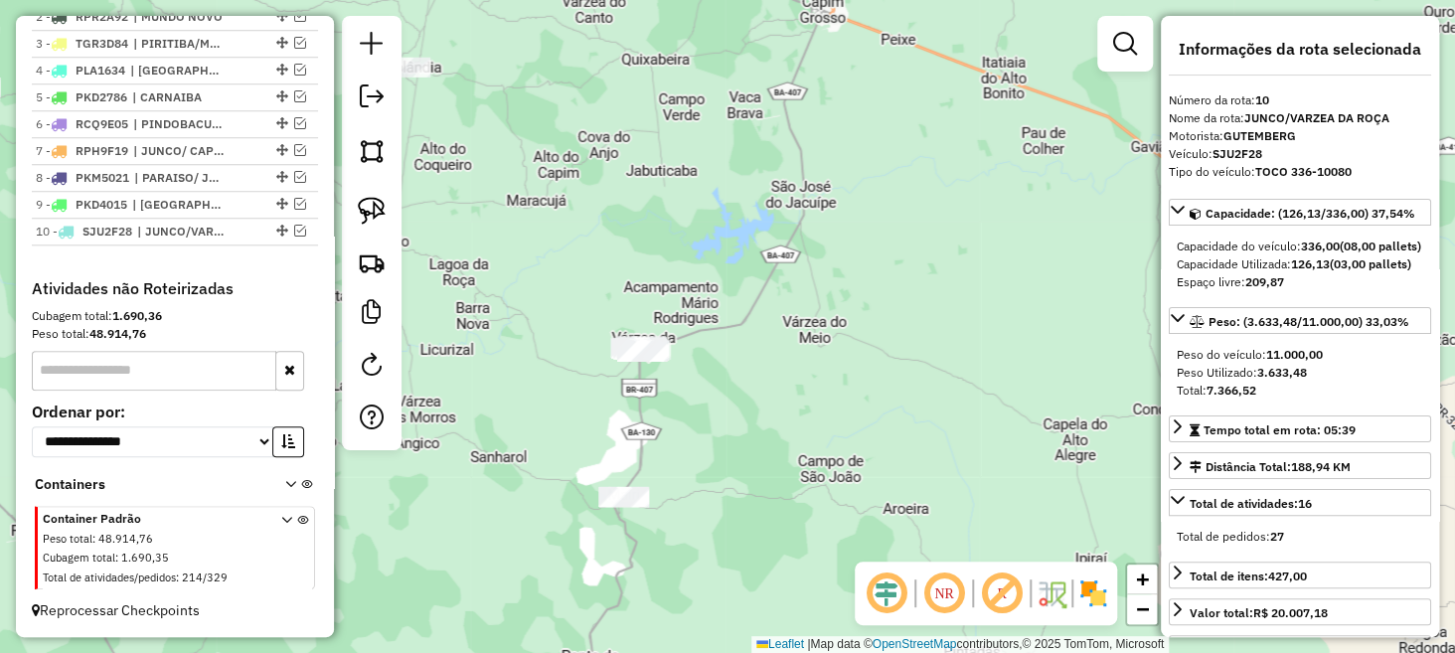
drag, startPoint x: 518, startPoint y: 377, endPoint x: 515, endPoint y: 310, distance: 66.7
click at [515, 310] on div "Janela de atendimento Grade de atendimento Capacidade Transportadoras Veículos …" at bounding box center [727, 326] width 1455 height 653
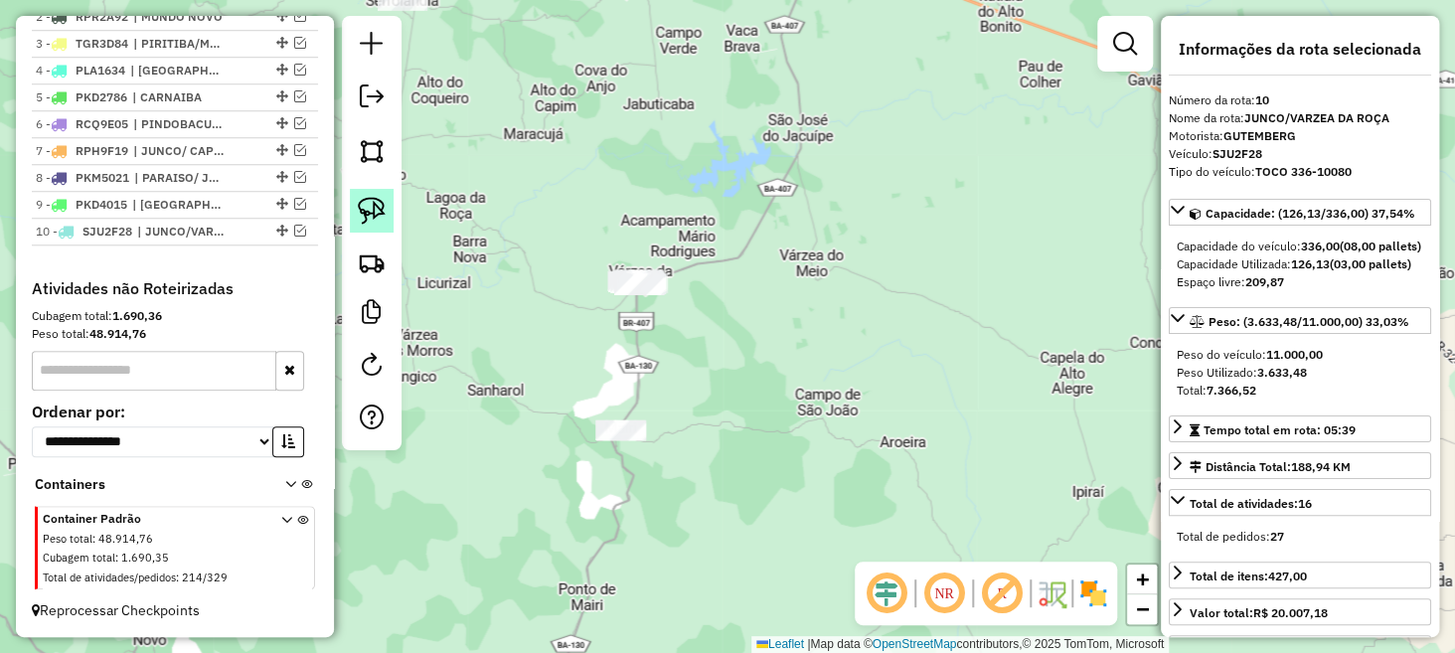
click at [366, 213] on img at bounding box center [372, 211] width 28 height 28
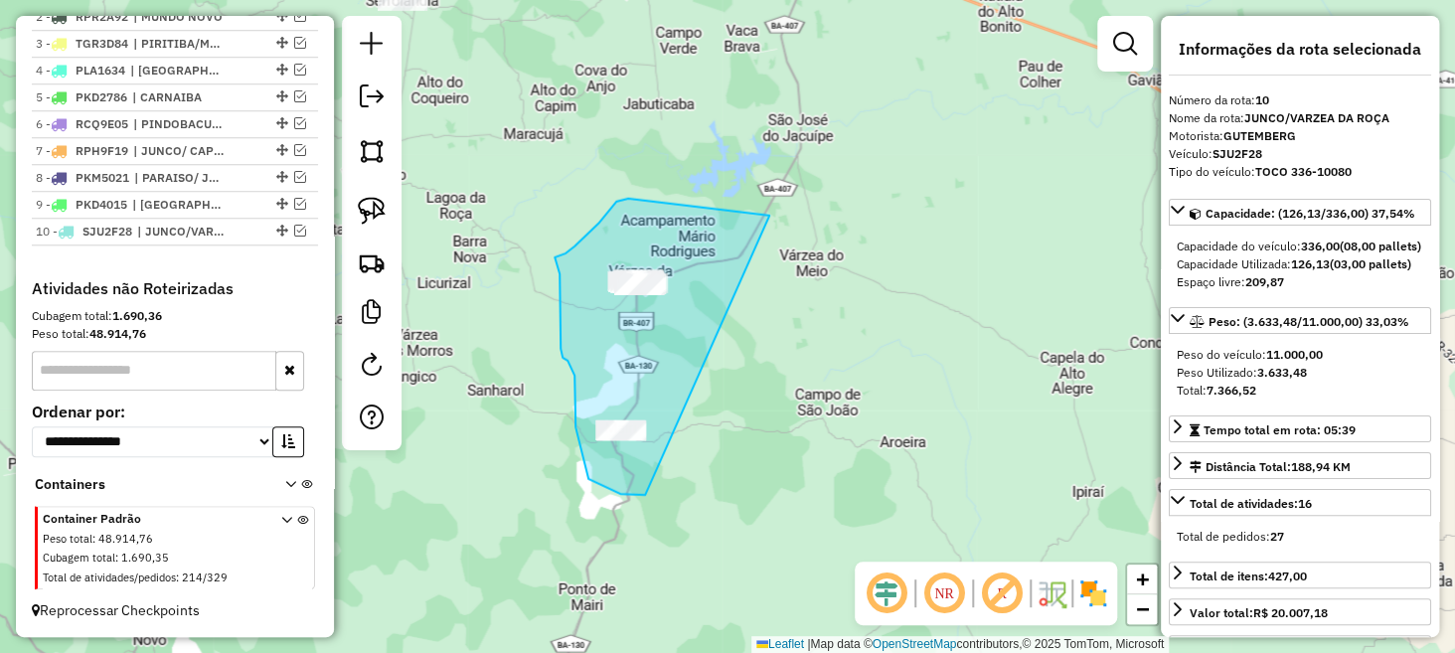
drag, startPoint x: 766, startPoint y: 215, endPoint x: 645, endPoint y: 494, distance: 304.5
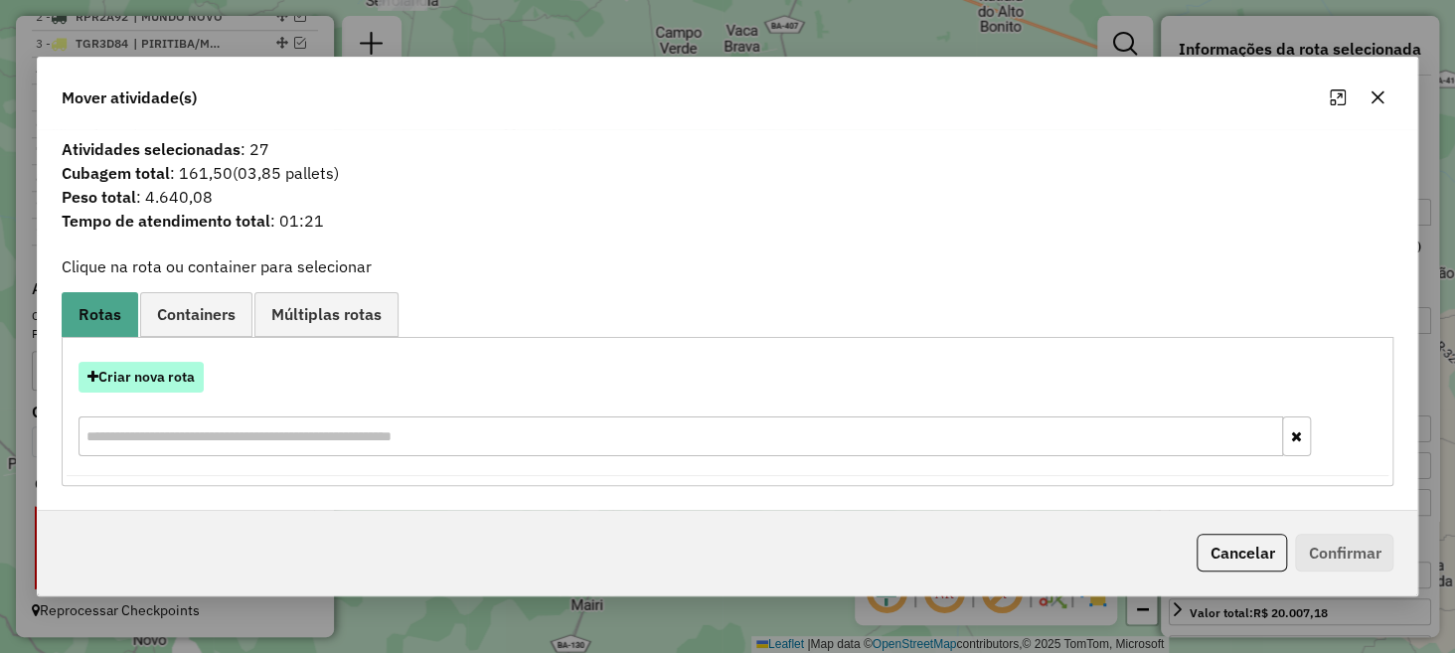
click at [143, 382] on button "Criar nova rota" at bounding box center [141, 377] width 125 height 31
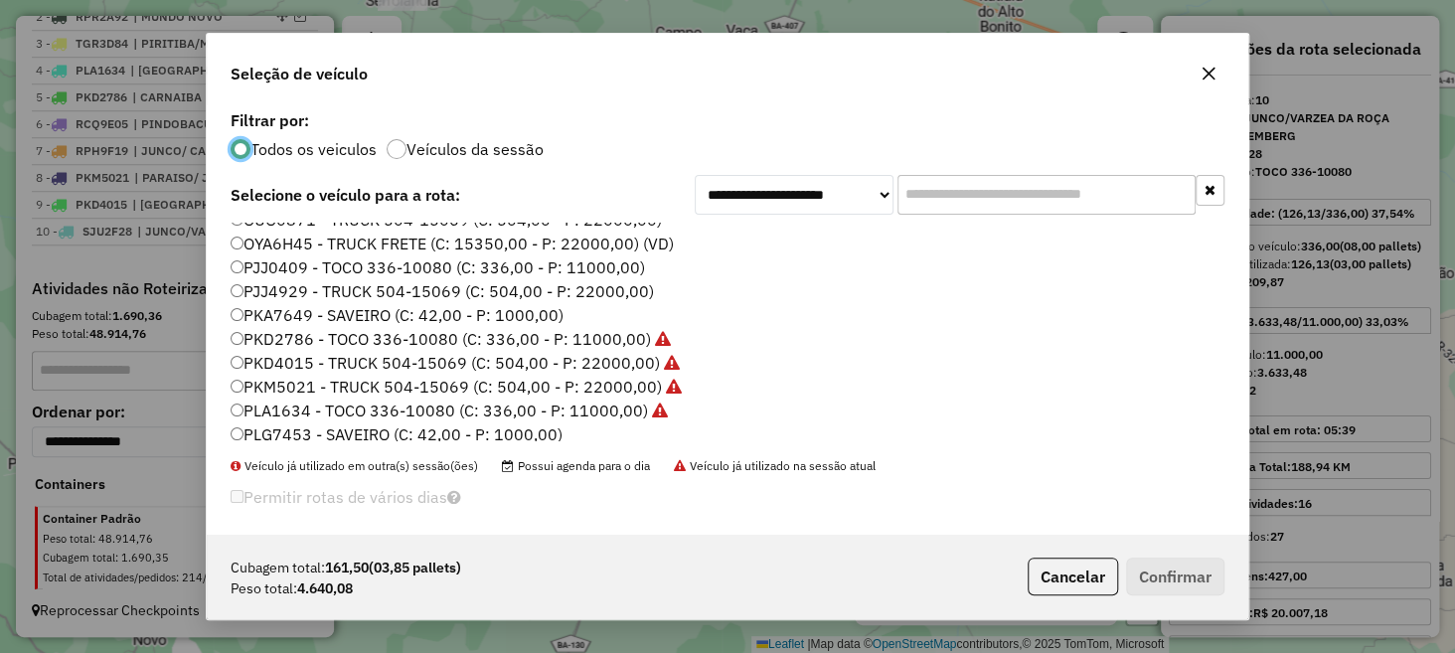
scroll to position [149, 0]
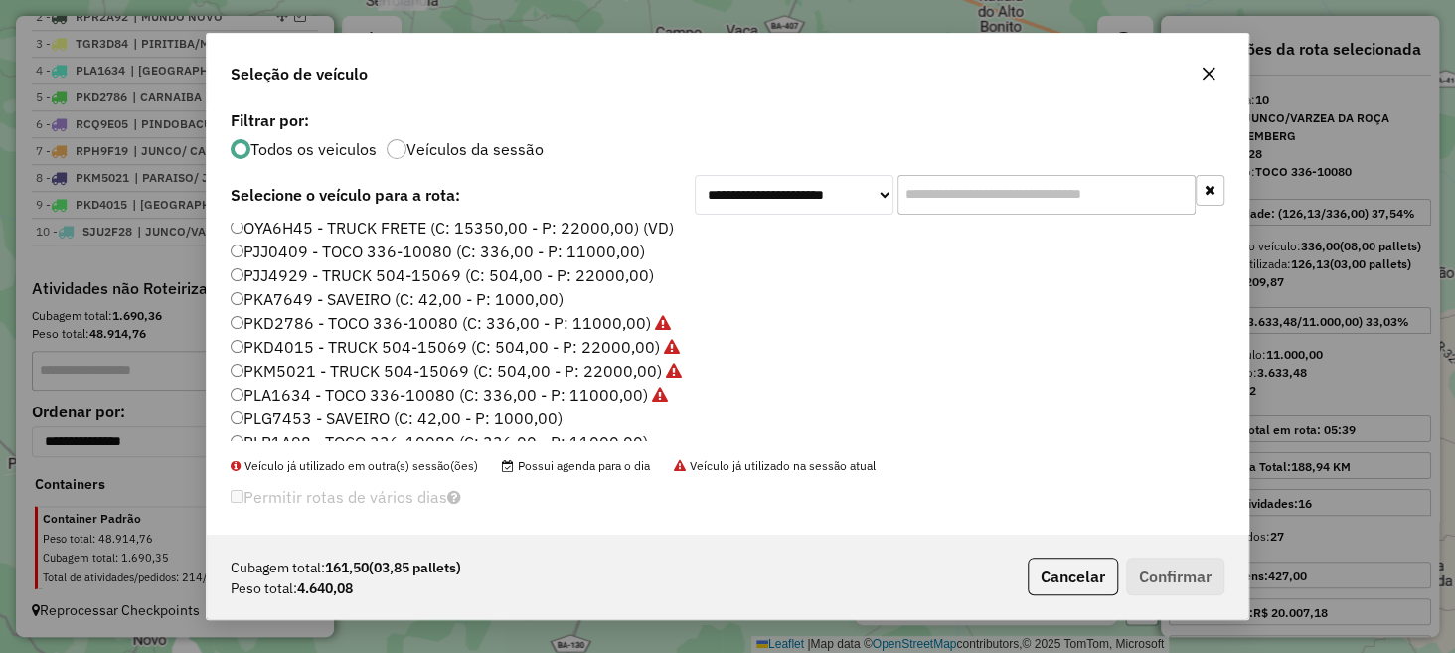
click at [282, 277] on label "PJJ4929 - TRUCK 504-15069 (C: 504,00 - P: 22000,00)" at bounding box center [443, 275] width 424 height 24
click at [1172, 577] on button "Confirmar" at bounding box center [1175, 577] width 98 height 38
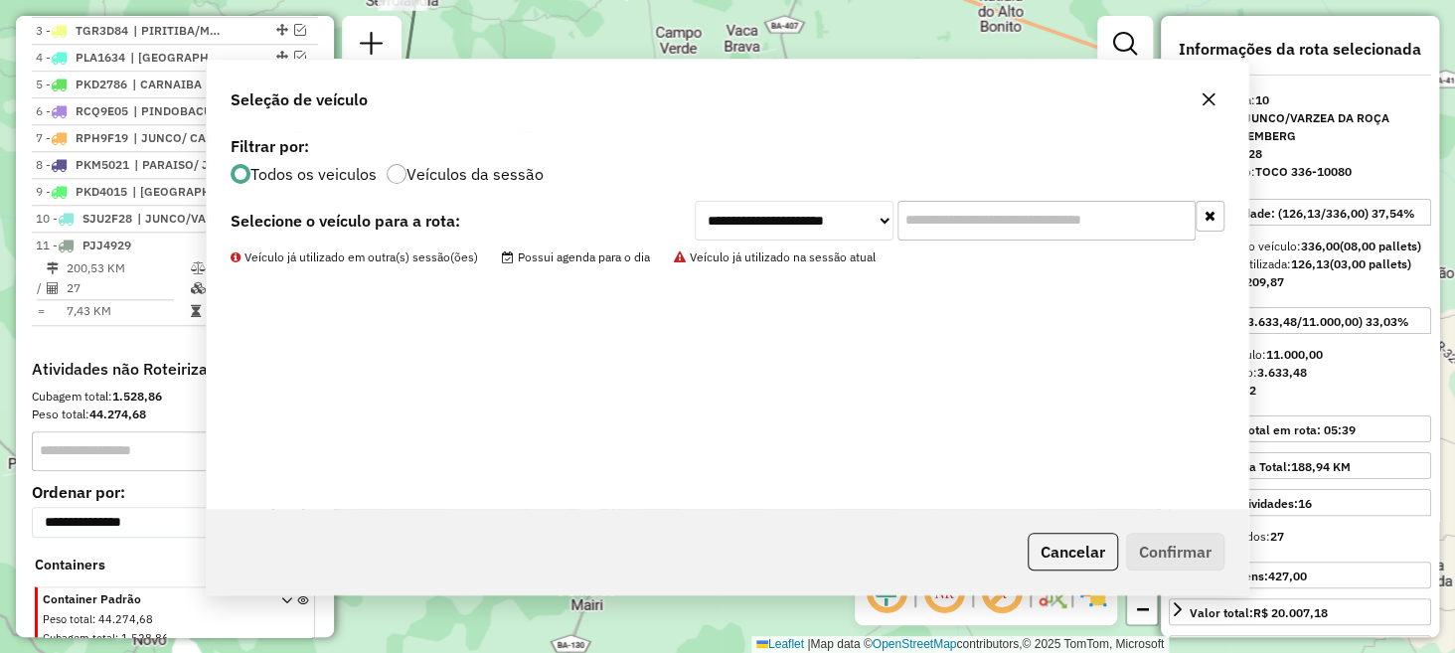
scroll to position [897, 0]
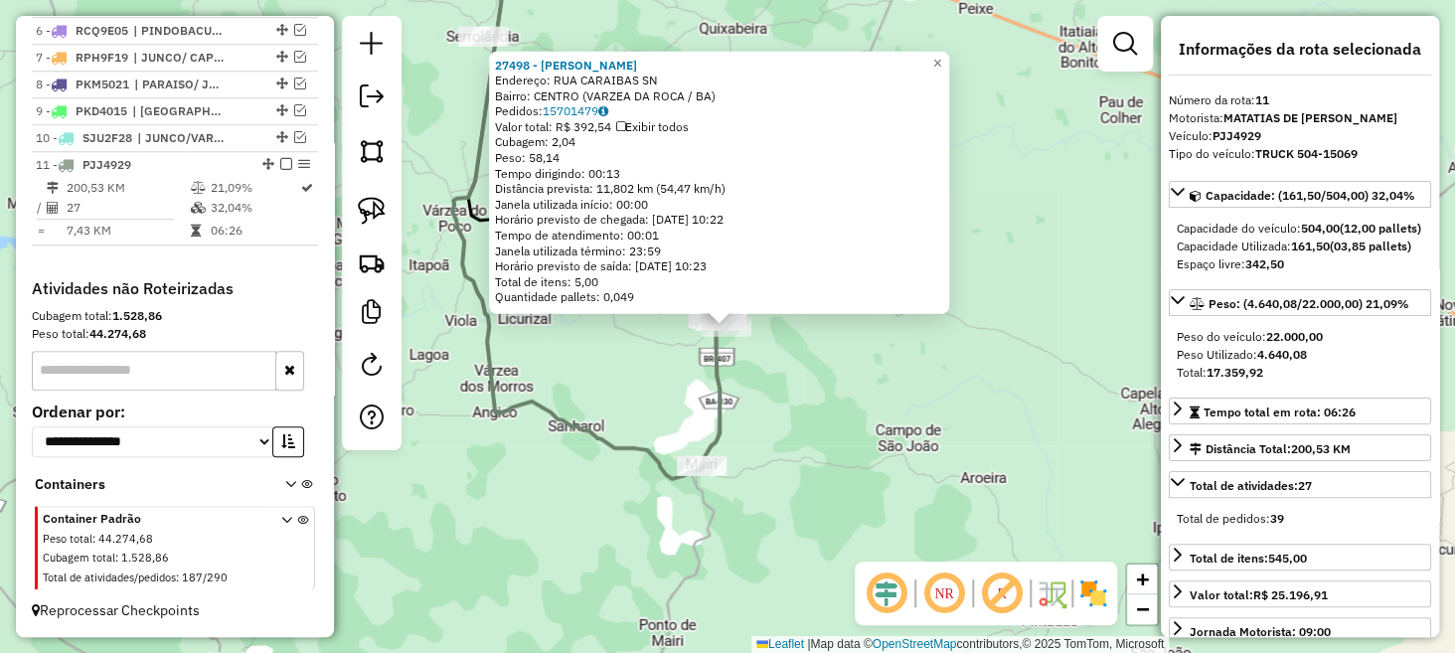
click at [869, 434] on div "27498 - CELSON MOTOS Endereço: RUA CARAIBAS SN Bairro: CENTRO (VARZEA DA ROCA /…" at bounding box center [727, 326] width 1455 height 653
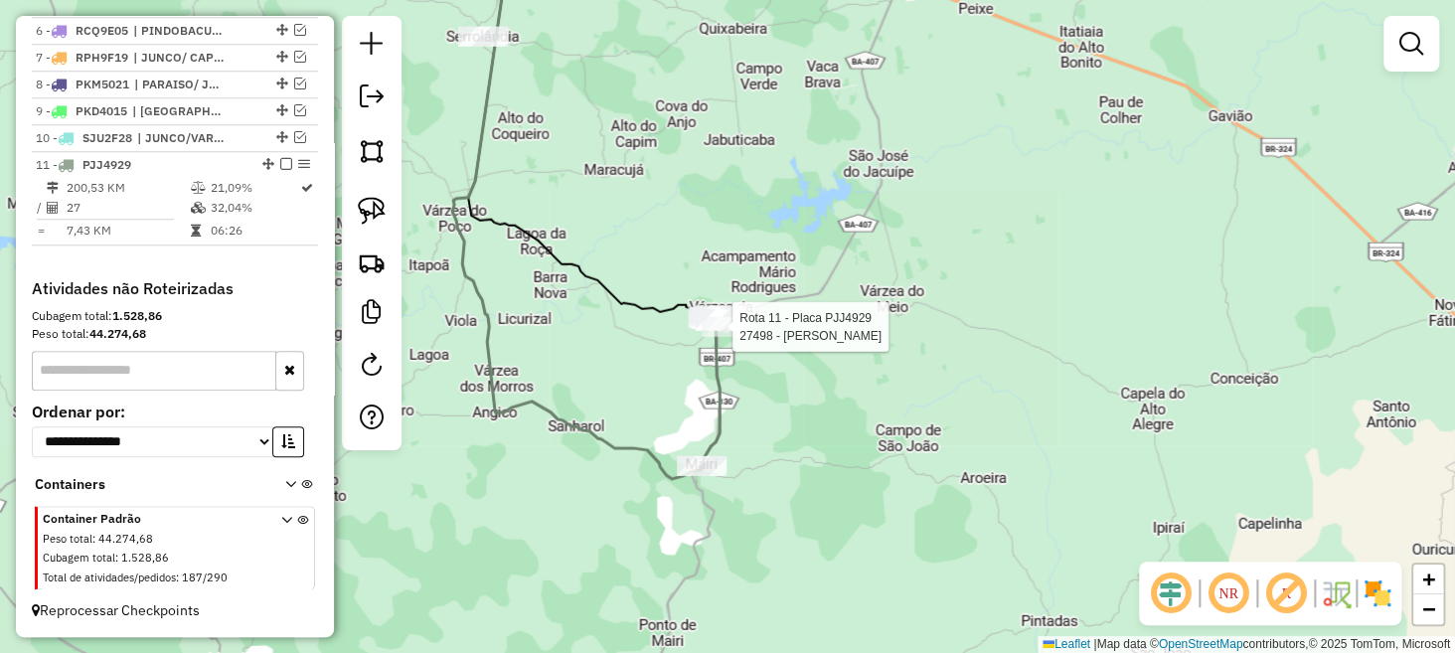
select select "**********"
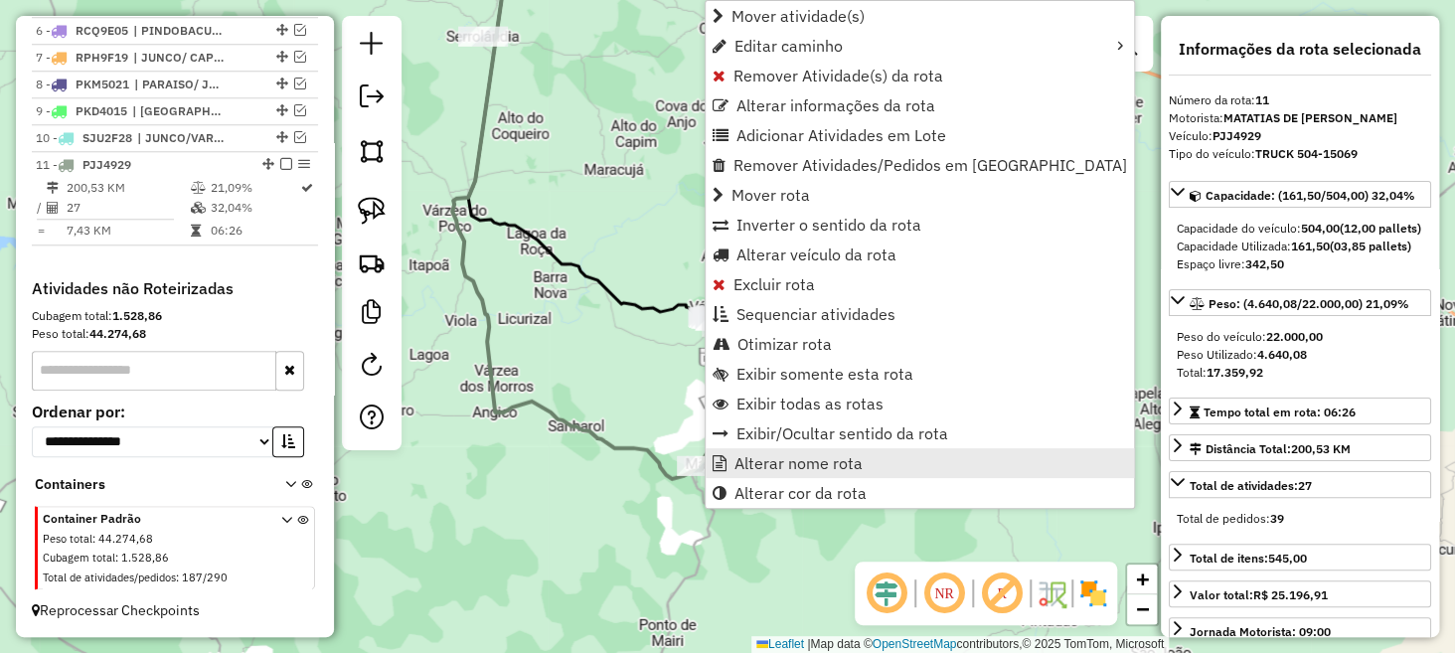
click at [792, 465] on span "Alterar nome rota" at bounding box center [799, 463] width 128 height 16
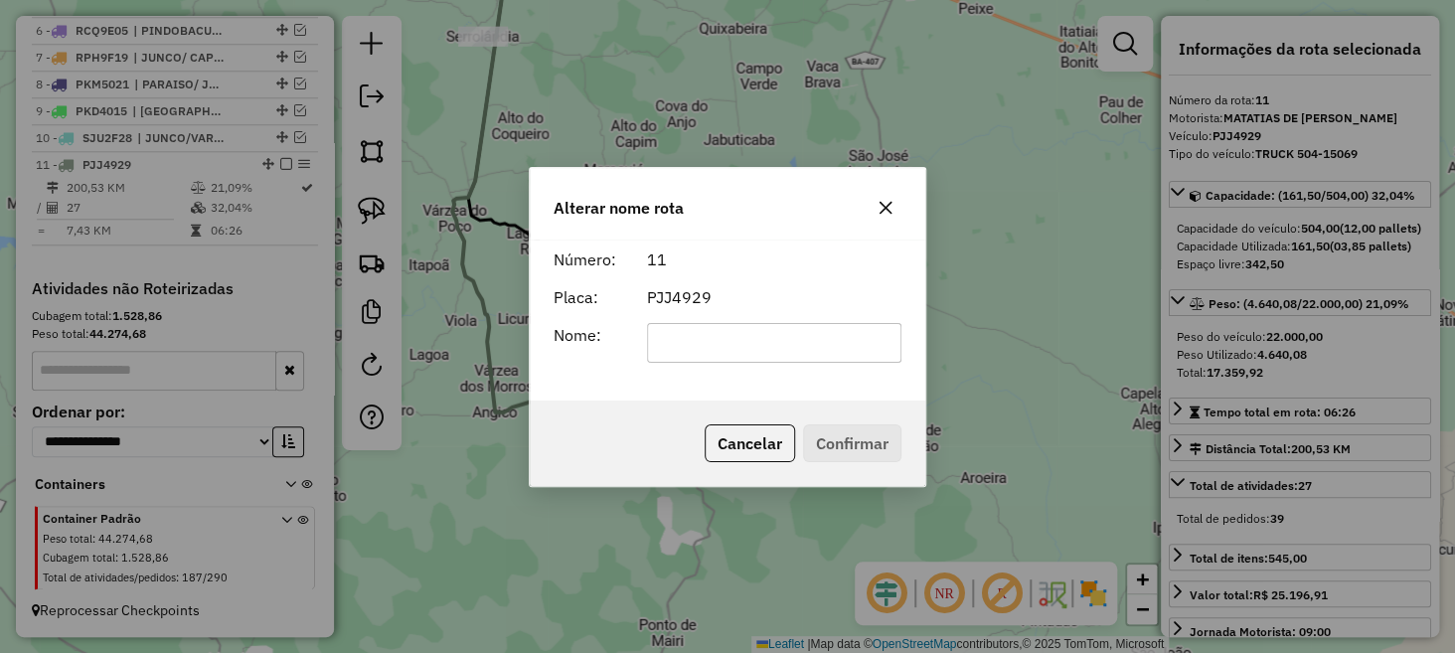
click at [764, 347] on input "text" at bounding box center [774, 343] width 255 height 40
type input "**********"
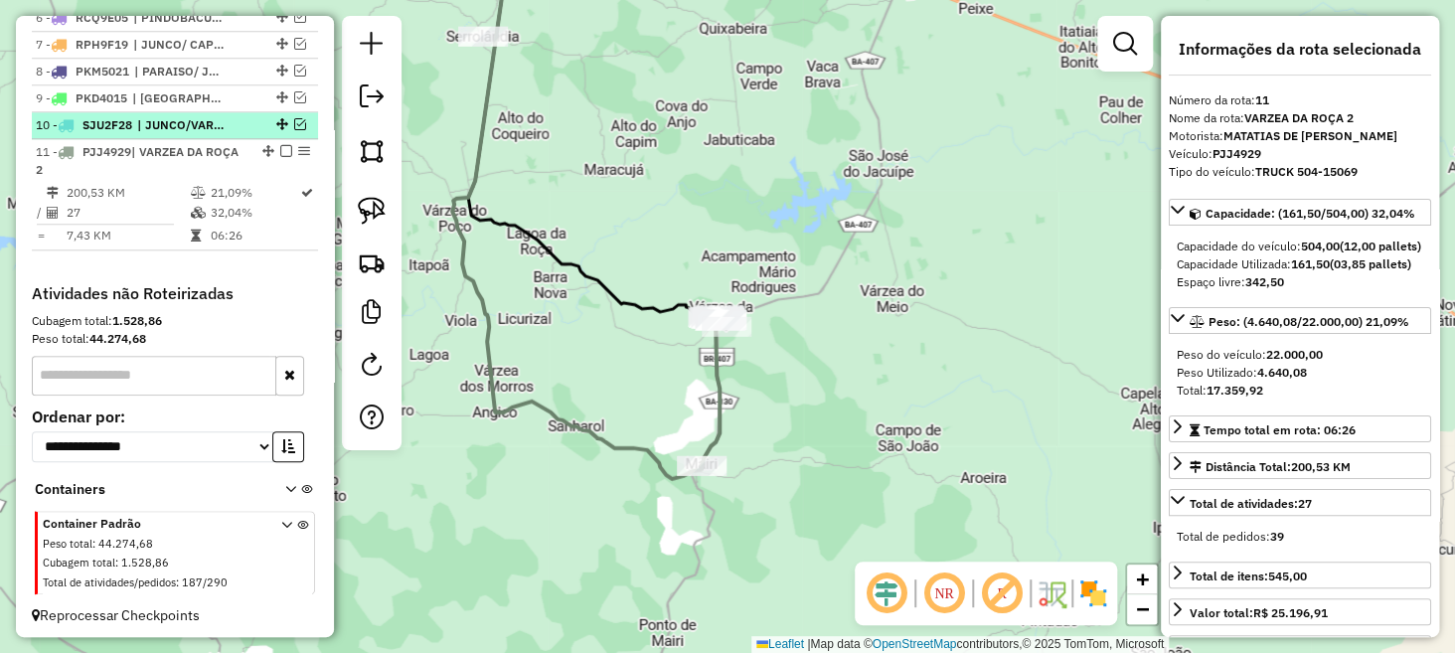
click at [295, 130] on em at bounding box center [300, 124] width 12 height 12
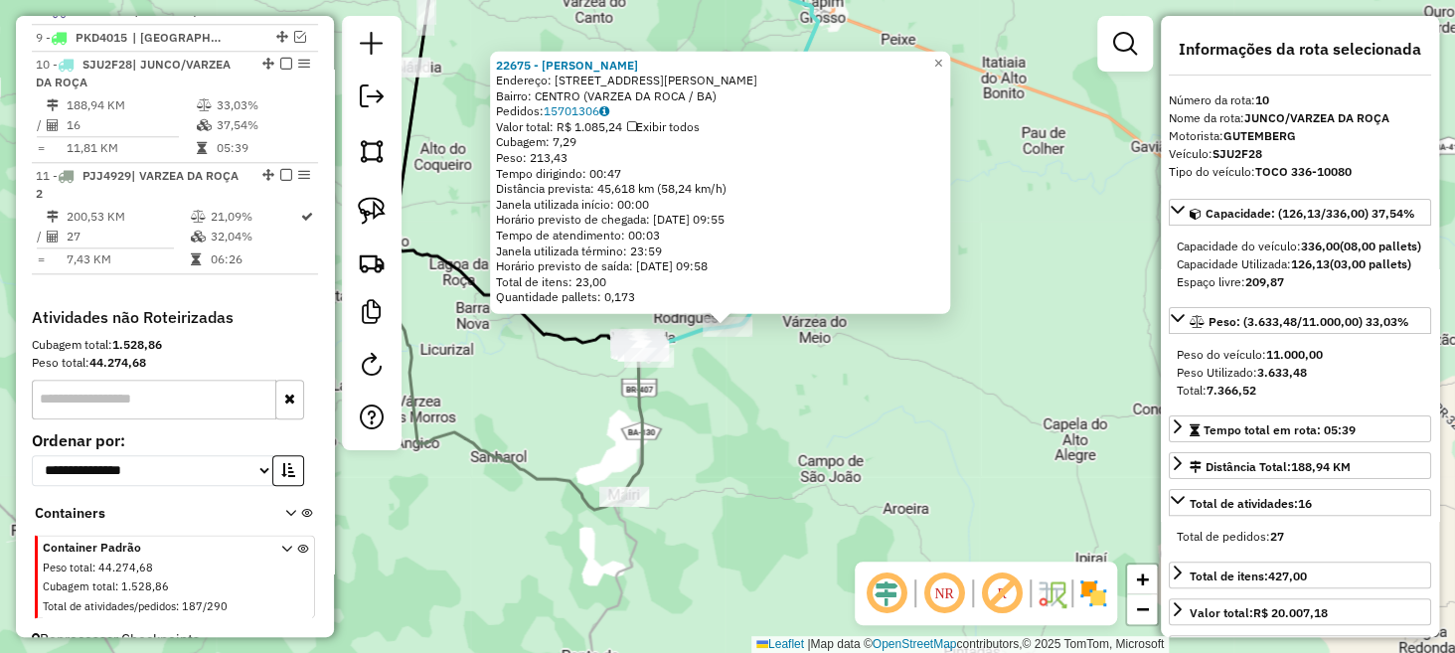
scroll to position [998, 0]
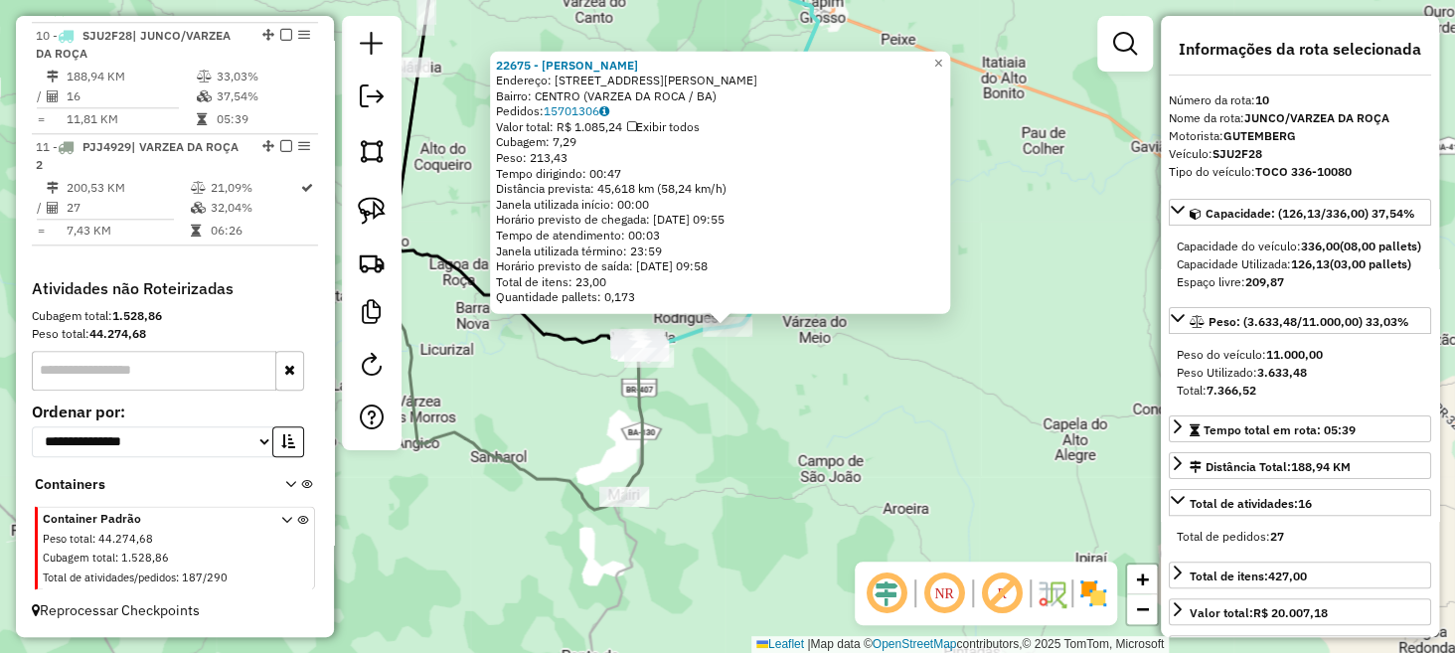
click at [842, 361] on div "22675 - LUCINEIDE OLIVEIRA D Endereço: R PRUDENCIO BARBOSA 1005 Bairro: CENTRO …" at bounding box center [727, 326] width 1455 height 653
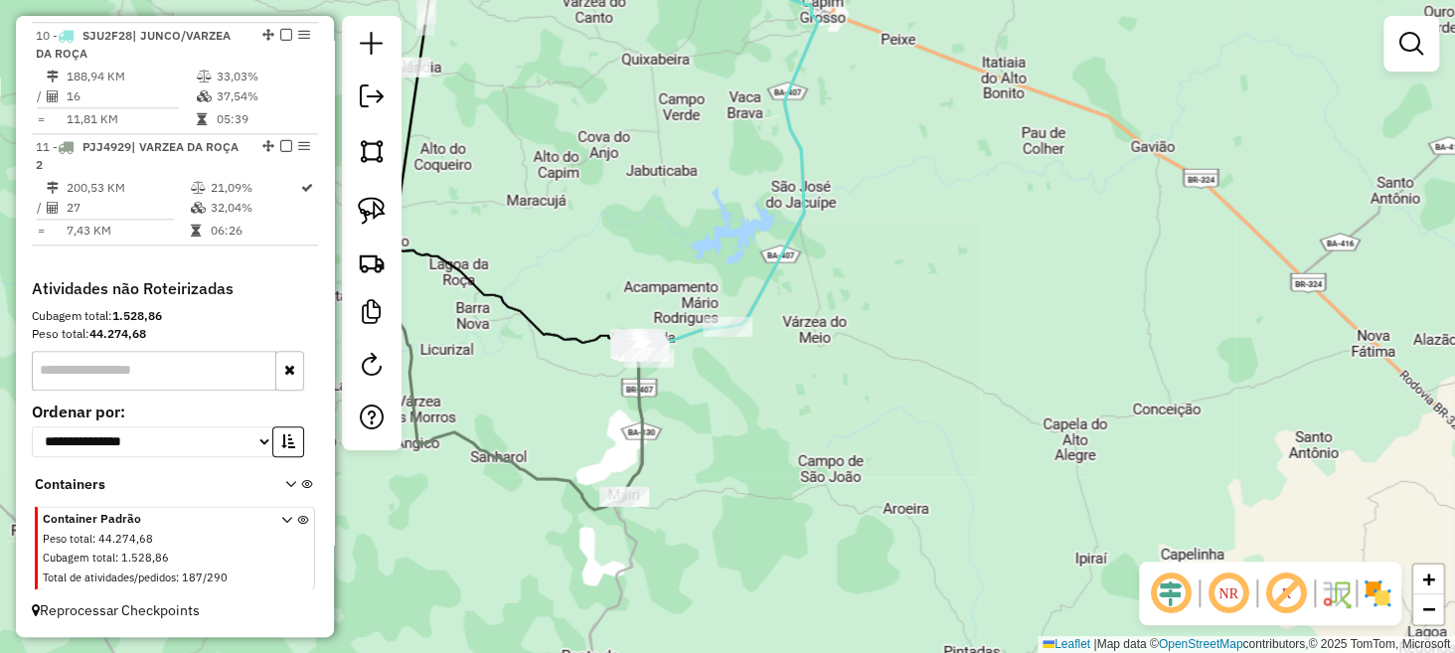
drag, startPoint x: 982, startPoint y: 154, endPoint x: 1009, endPoint y: 514, distance: 360.9
click at [1011, 514] on div "Janela de atendimento Grade de atendimento Capacidade Transportadoras Veículos …" at bounding box center [727, 326] width 1455 height 653
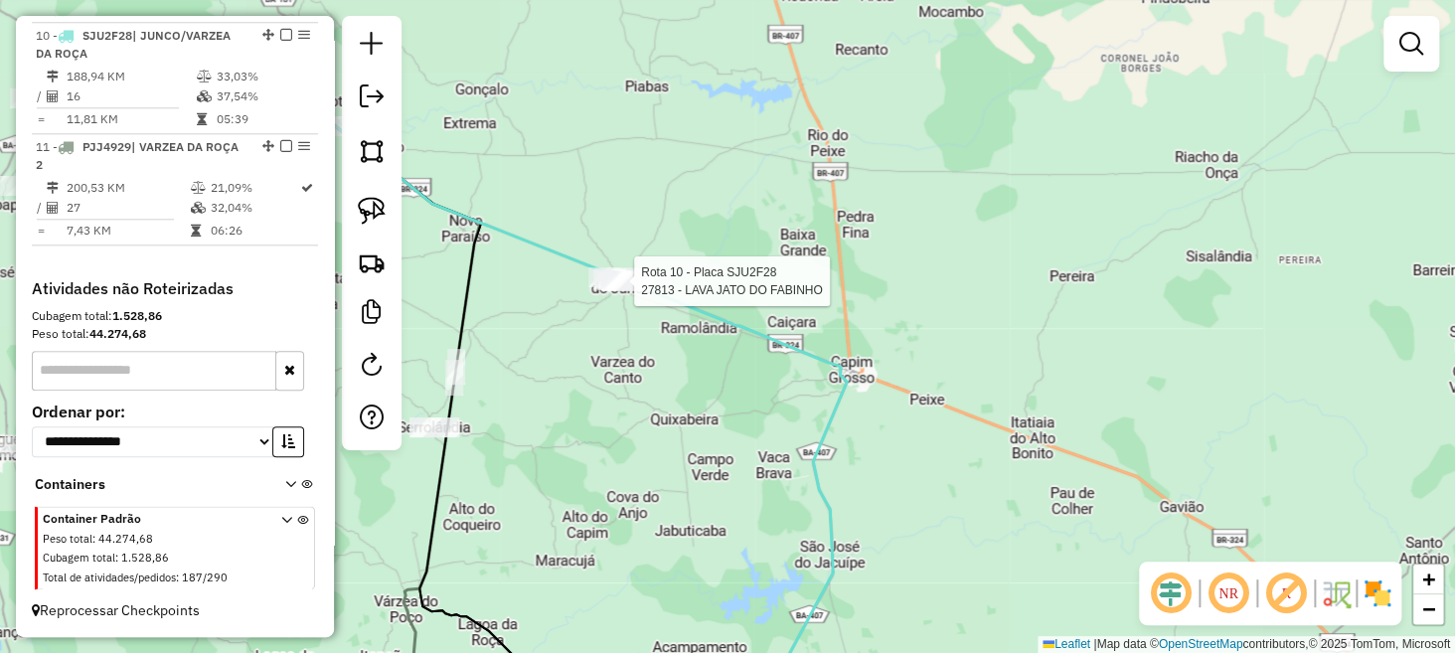
select select "**********"
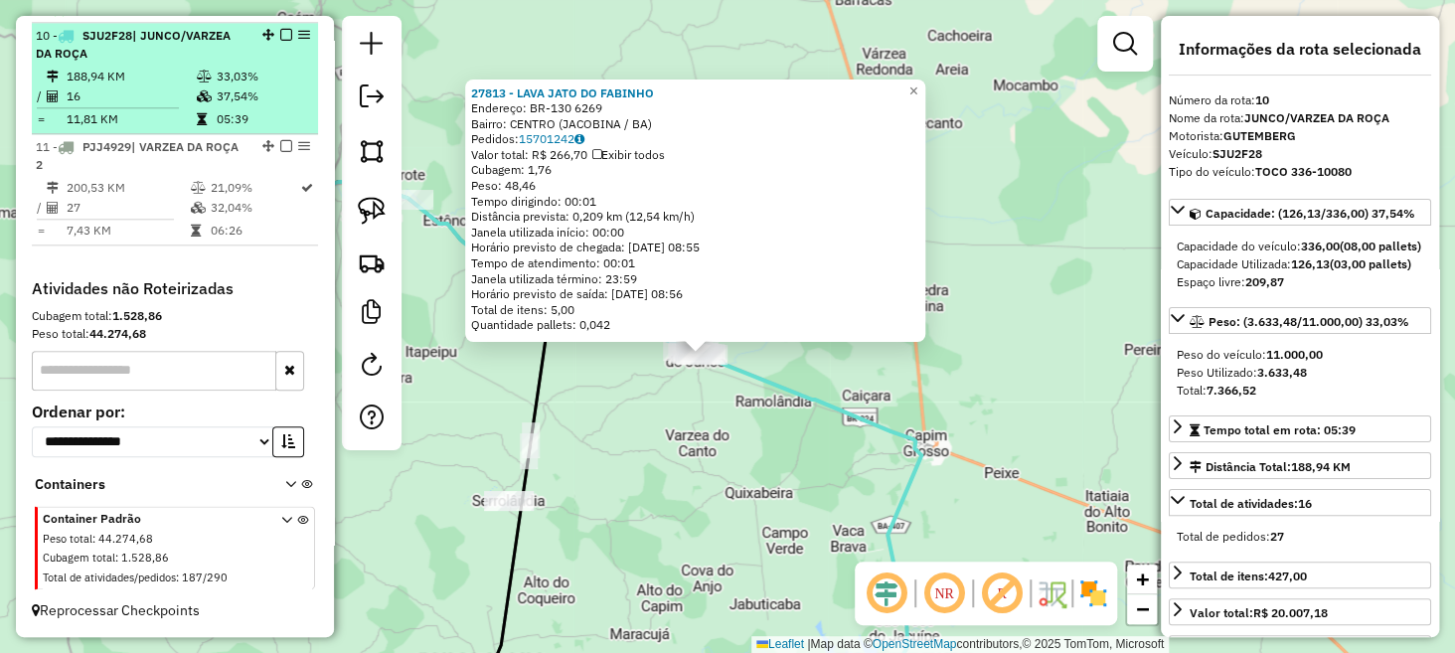
click at [280, 33] on em at bounding box center [286, 35] width 12 height 12
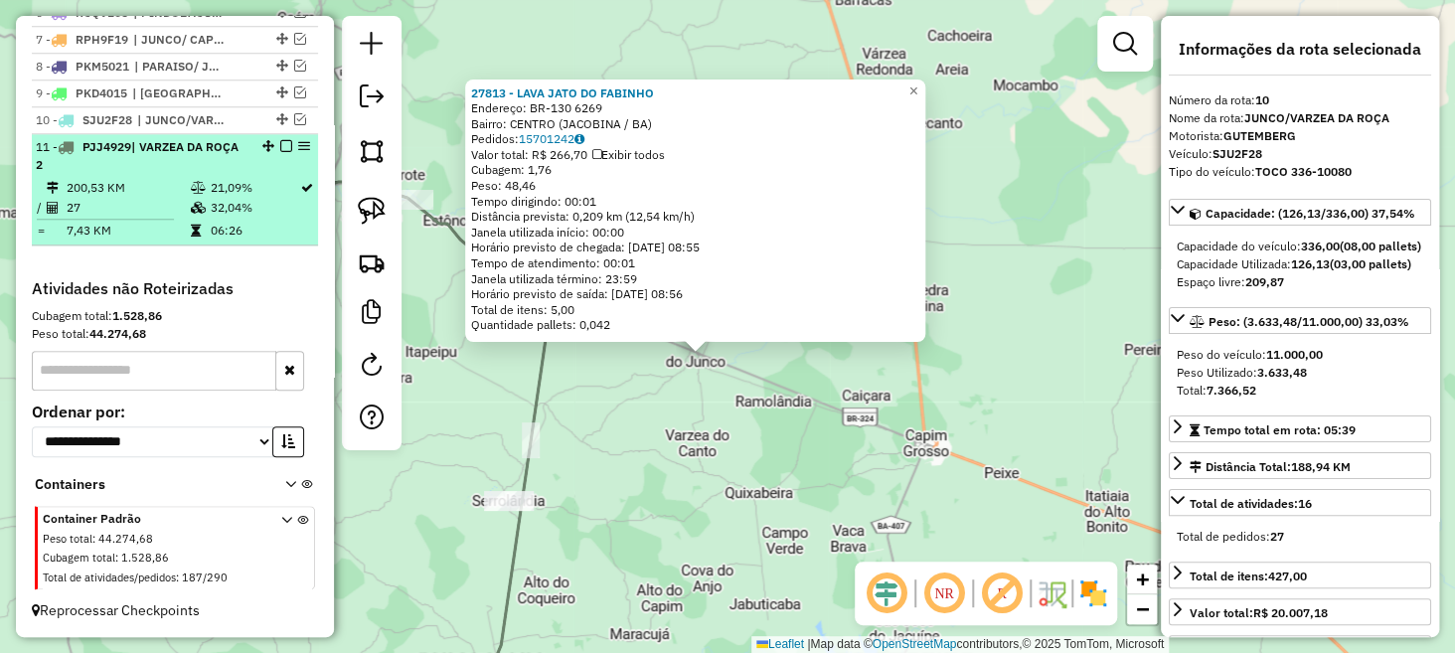
click at [280, 147] on em at bounding box center [286, 146] width 12 height 12
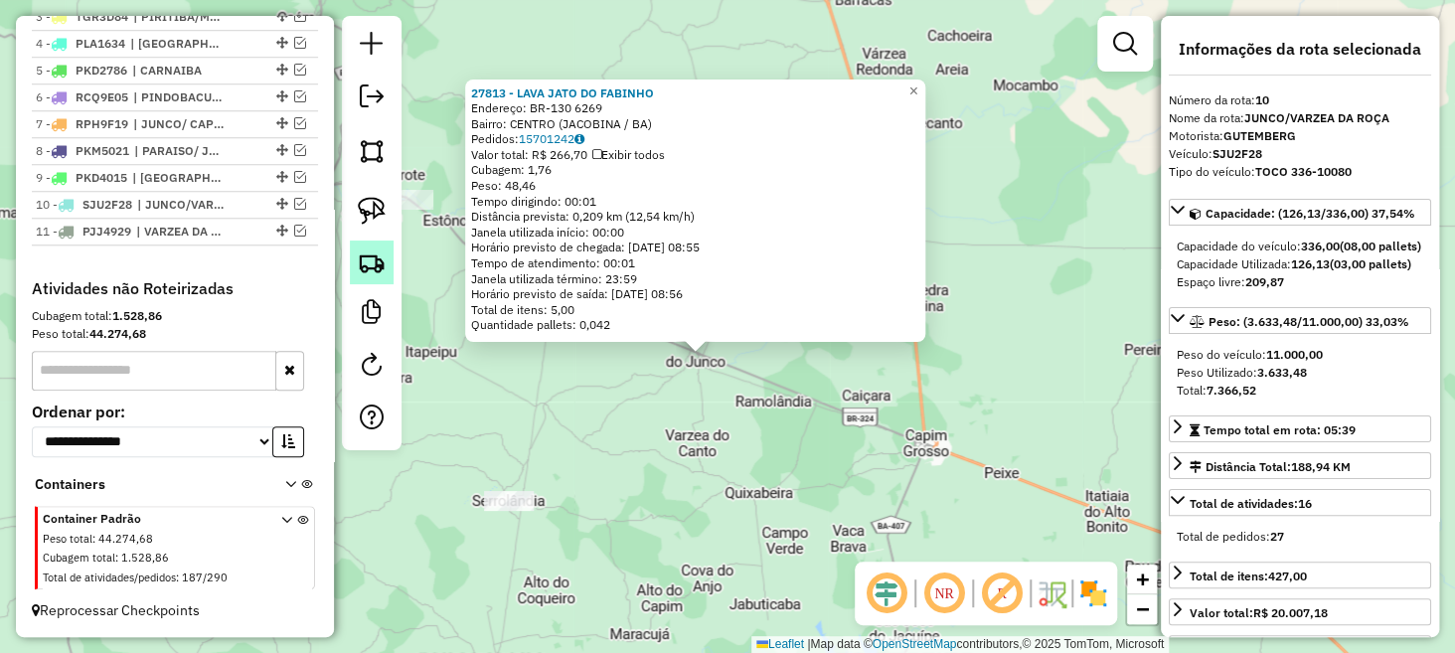
scroll to position [830, 0]
click at [656, 443] on div "27813 - LAVA JATO DO FABINHO Endereço: BR-130 6269 Bairro: CENTRO (JACOBINA / B…" at bounding box center [727, 326] width 1455 height 653
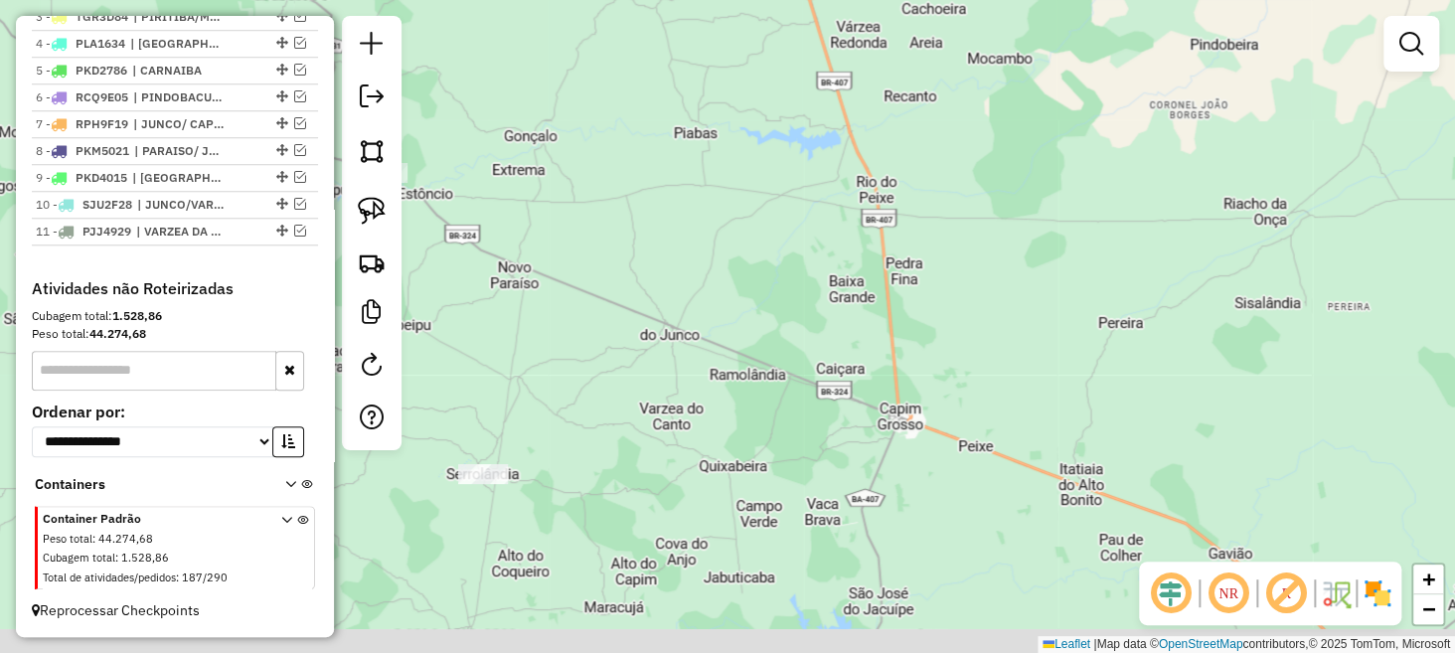
drag, startPoint x: 658, startPoint y: 472, endPoint x: 582, endPoint y: 373, distance: 125.5
click at [632, 440] on div "Janela de atendimento Grade de atendimento Capacidade Transportadoras Veículos …" at bounding box center [727, 326] width 1455 height 653
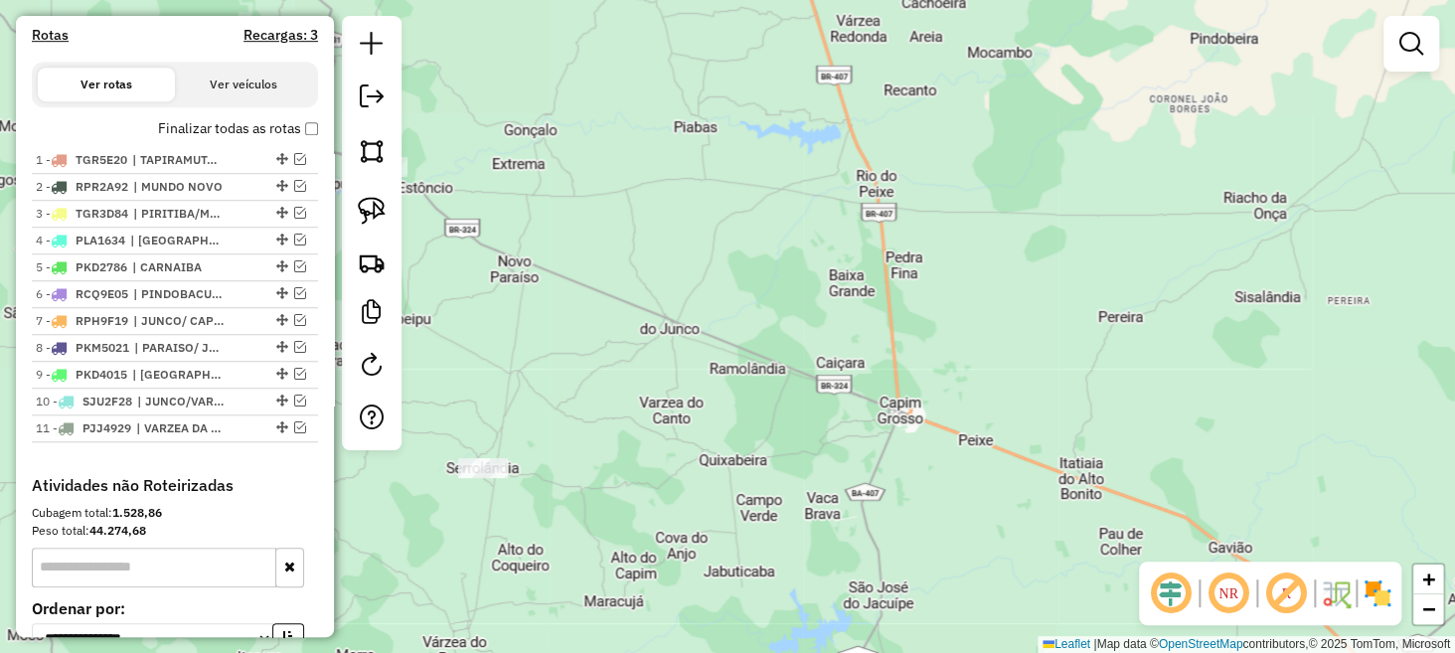
scroll to position [605, 0]
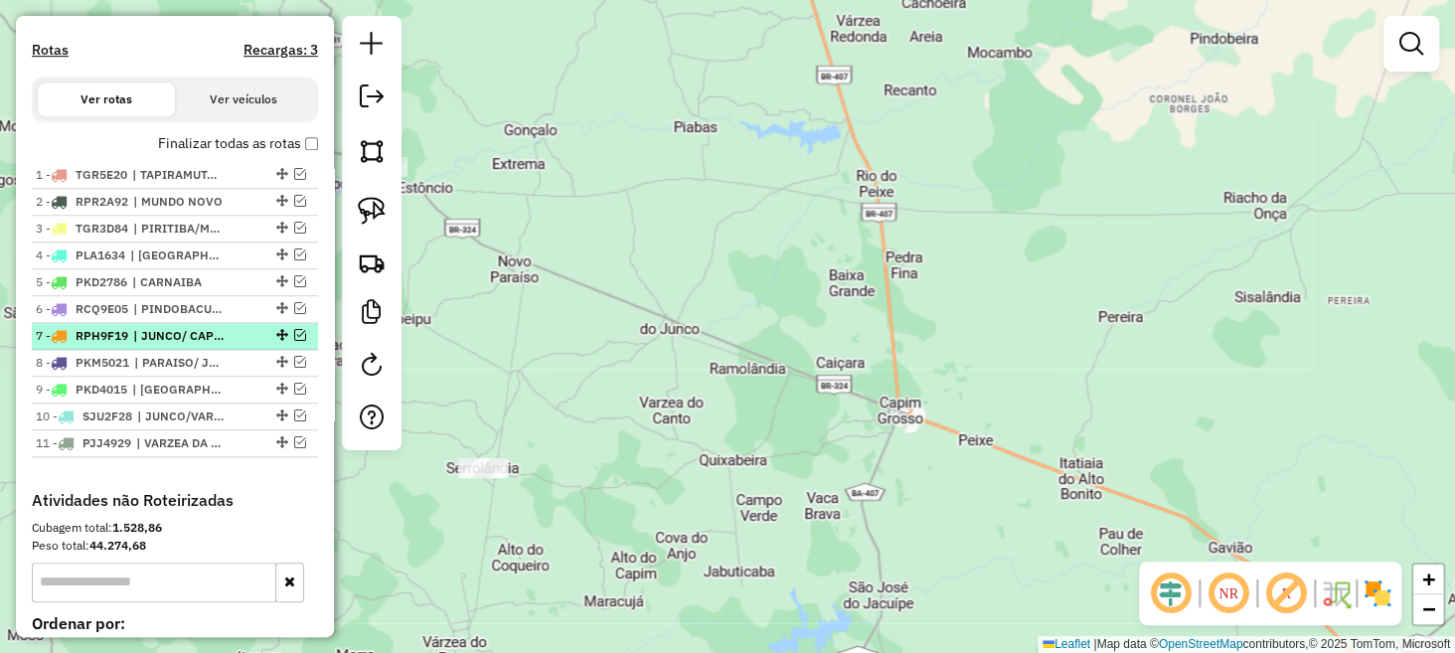
click at [294, 341] on em at bounding box center [300, 335] width 12 height 12
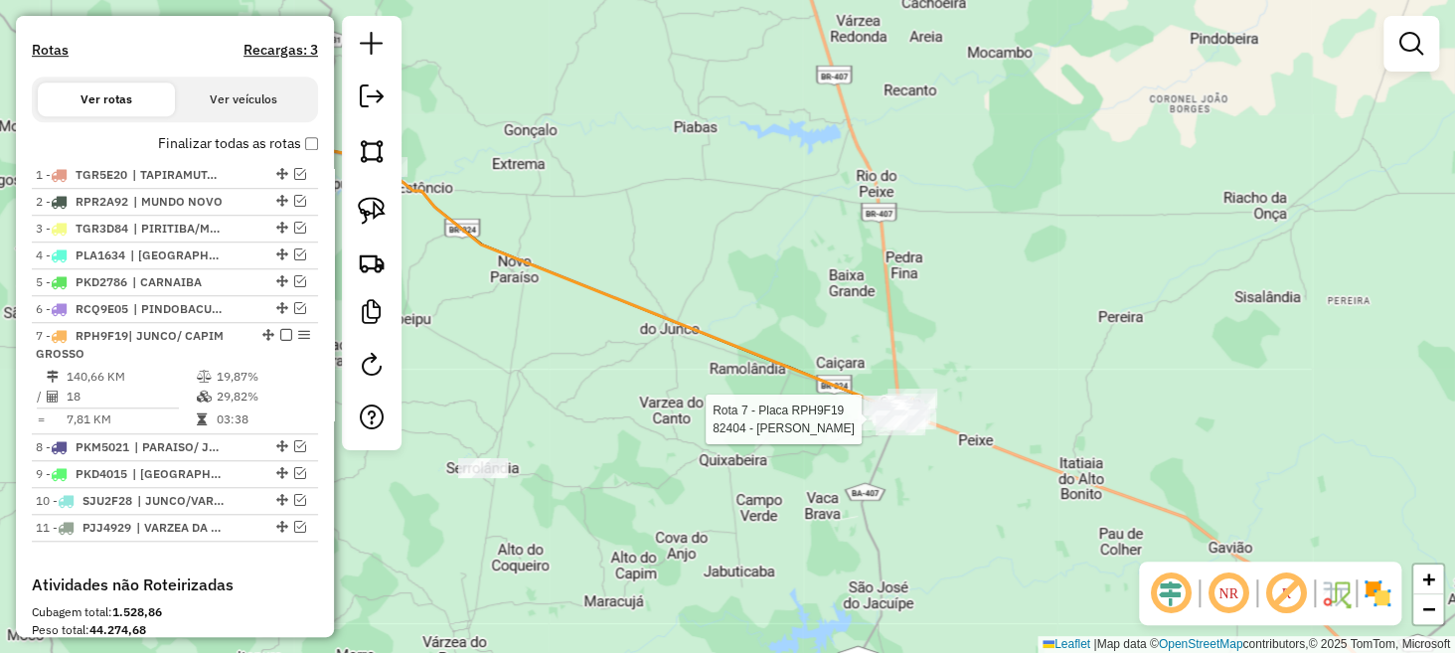
select select "**********"
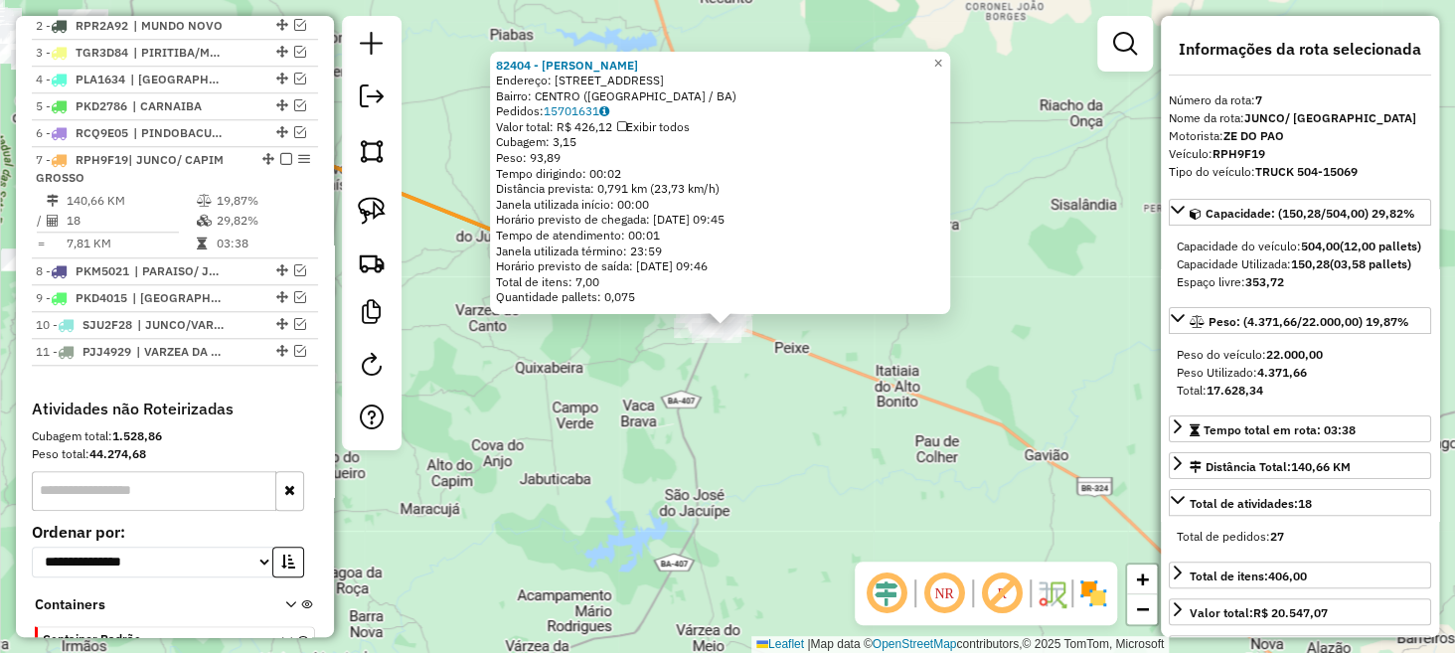
scroll to position [915, 0]
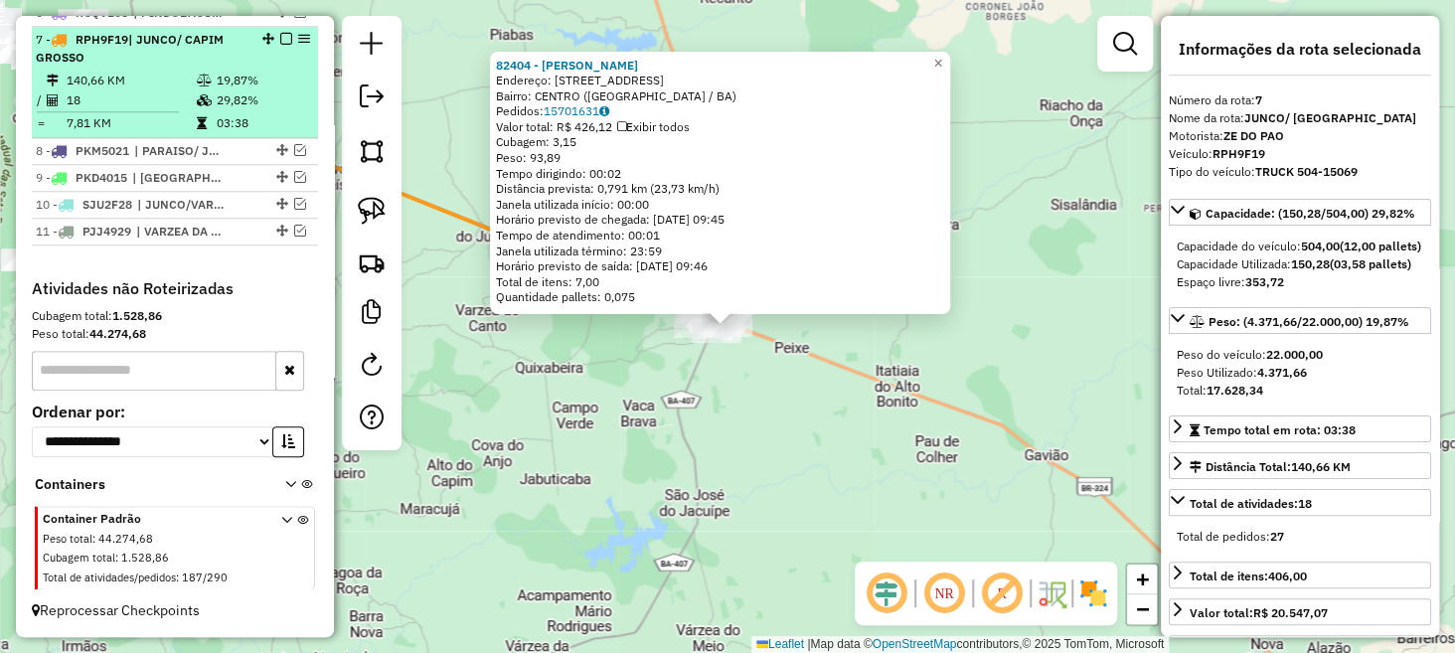
click at [282, 40] on em at bounding box center [286, 39] width 12 height 12
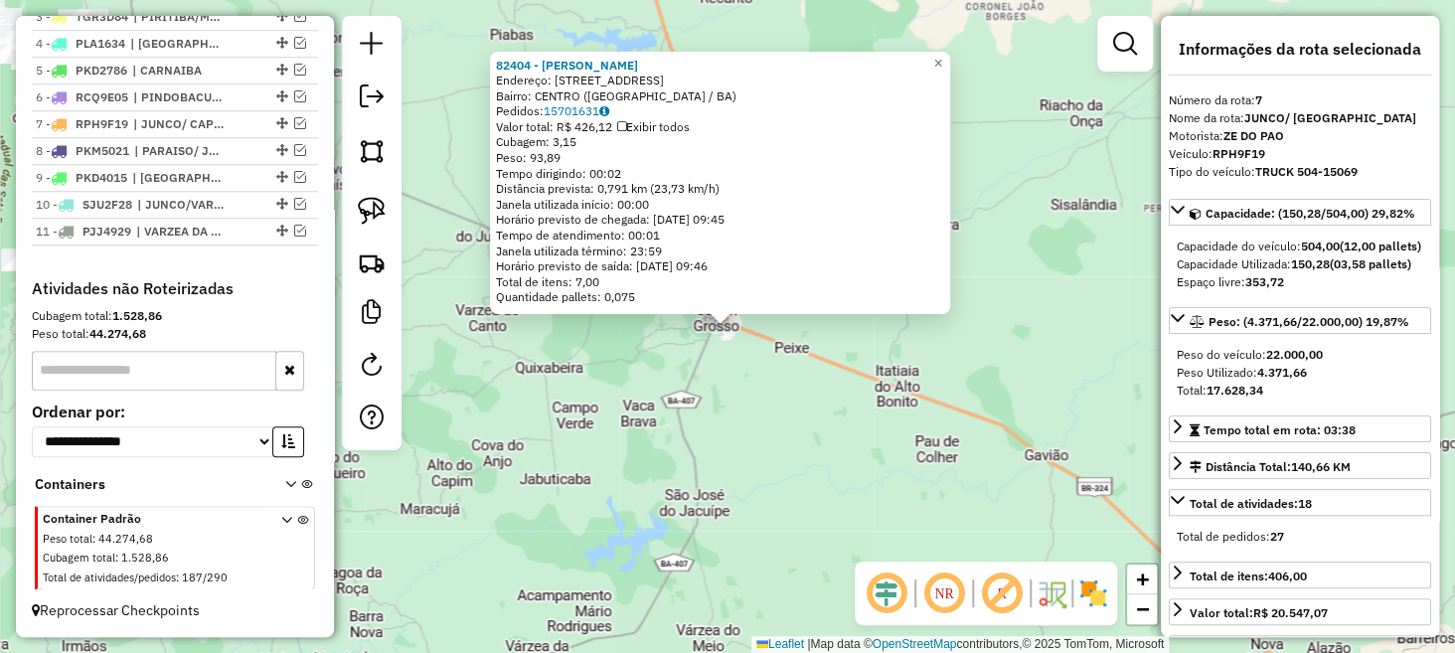
scroll to position [830, 0]
click at [549, 327] on div "82404 - MANOEL SANTOS DA SIL Endereço: R SANTO AMARO -SAO LUIZ 261 Bairro: CENT…" at bounding box center [727, 326] width 1455 height 653
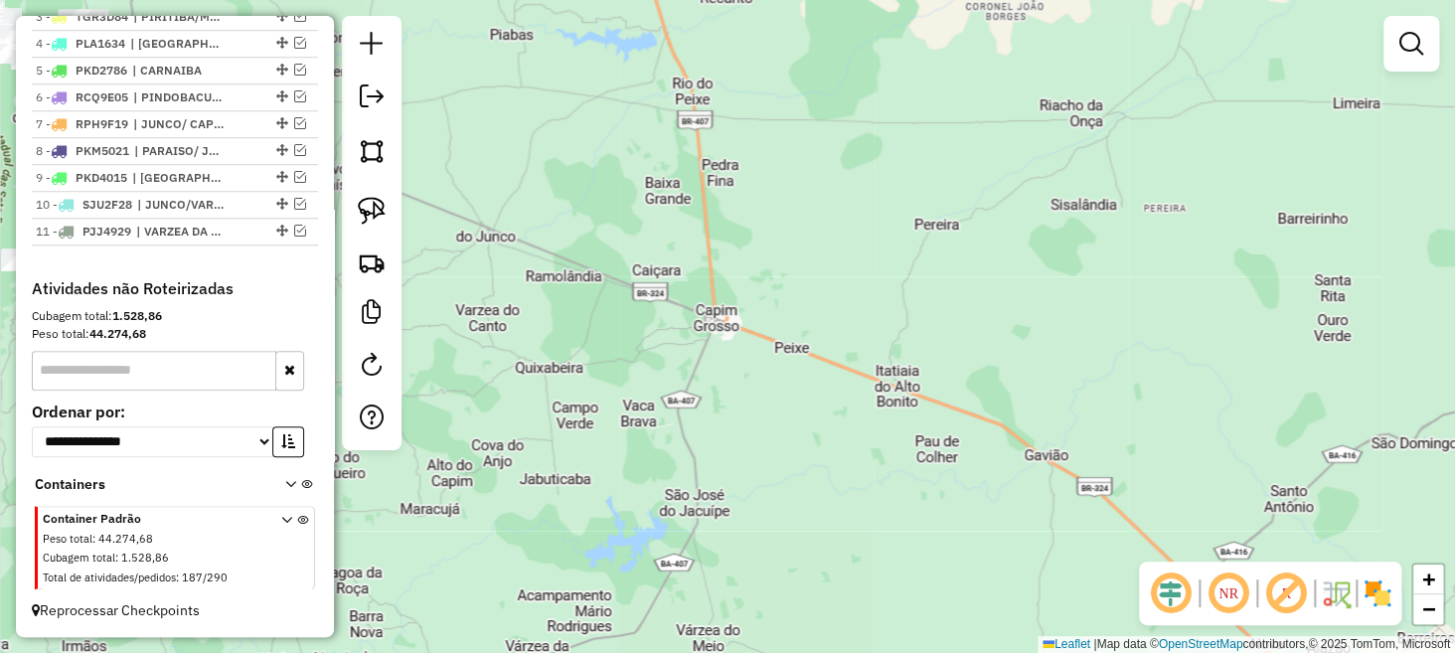
click at [557, 339] on div "82404 - MANOEL SANTOS DA SIL Endereço: R SANTO AMARO -SAO LUIZ 261 Bairro: CENT…" at bounding box center [727, 326] width 1455 height 653
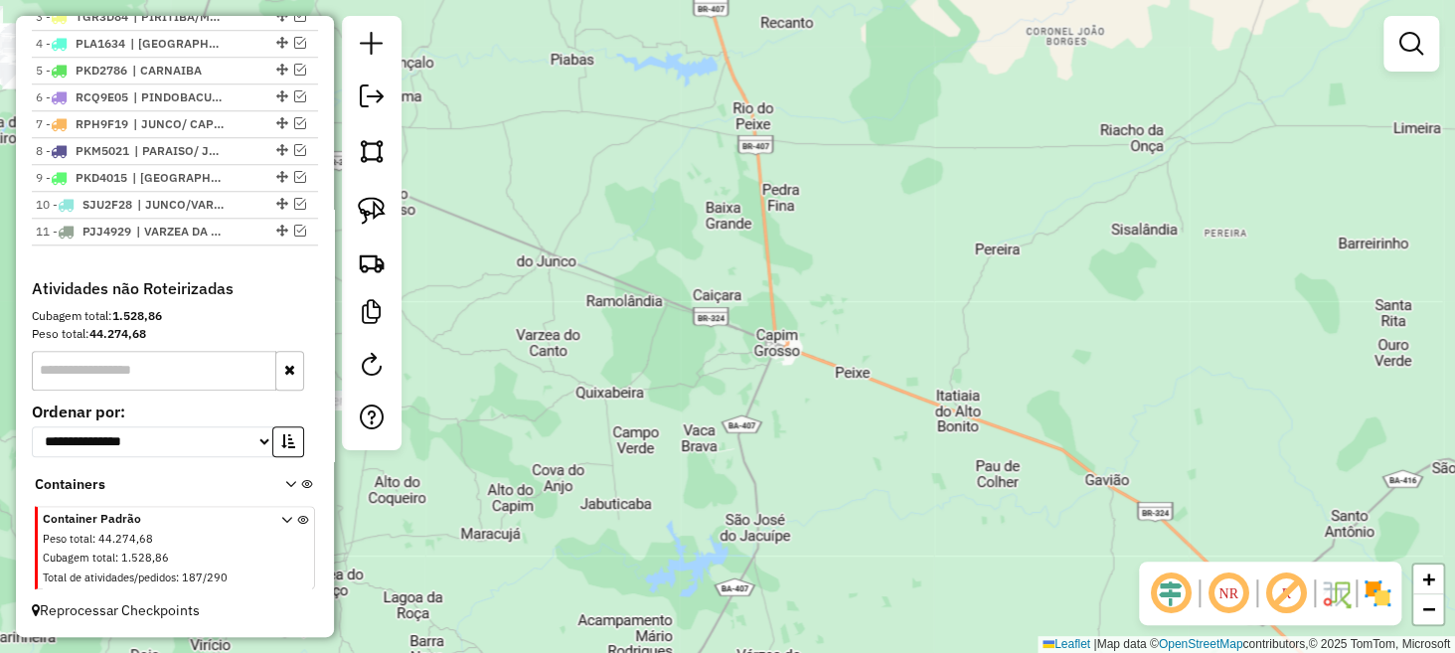
drag, startPoint x: 649, startPoint y: 270, endPoint x: 859, endPoint y: 235, distance: 212.8
click at [857, 241] on div "Janela de atendimento Grade de atendimento Capacidade Transportadoras Veículos …" at bounding box center [727, 326] width 1455 height 653
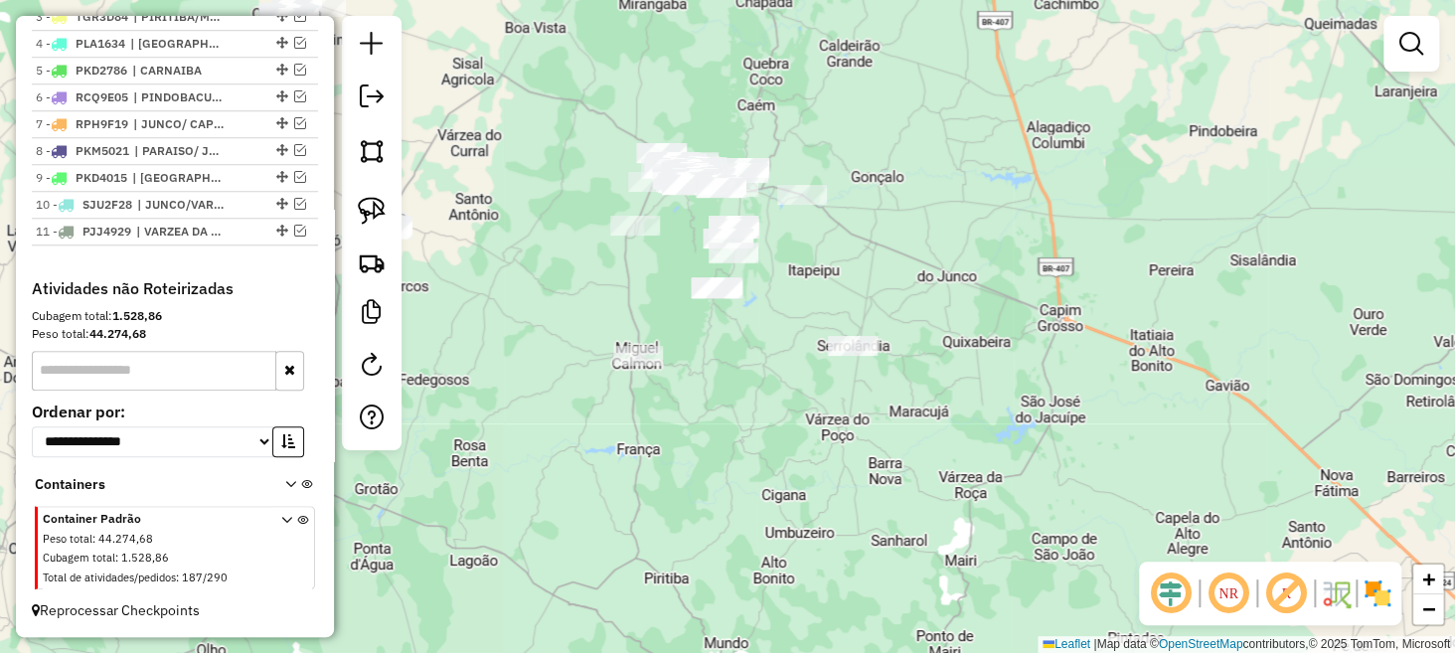
drag, startPoint x: 855, startPoint y: 337, endPoint x: 986, endPoint y: 399, distance: 145.0
click at [995, 385] on div "Janela de atendimento Grade de atendimento Capacidade Transportadoras Veículos …" at bounding box center [727, 326] width 1455 height 653
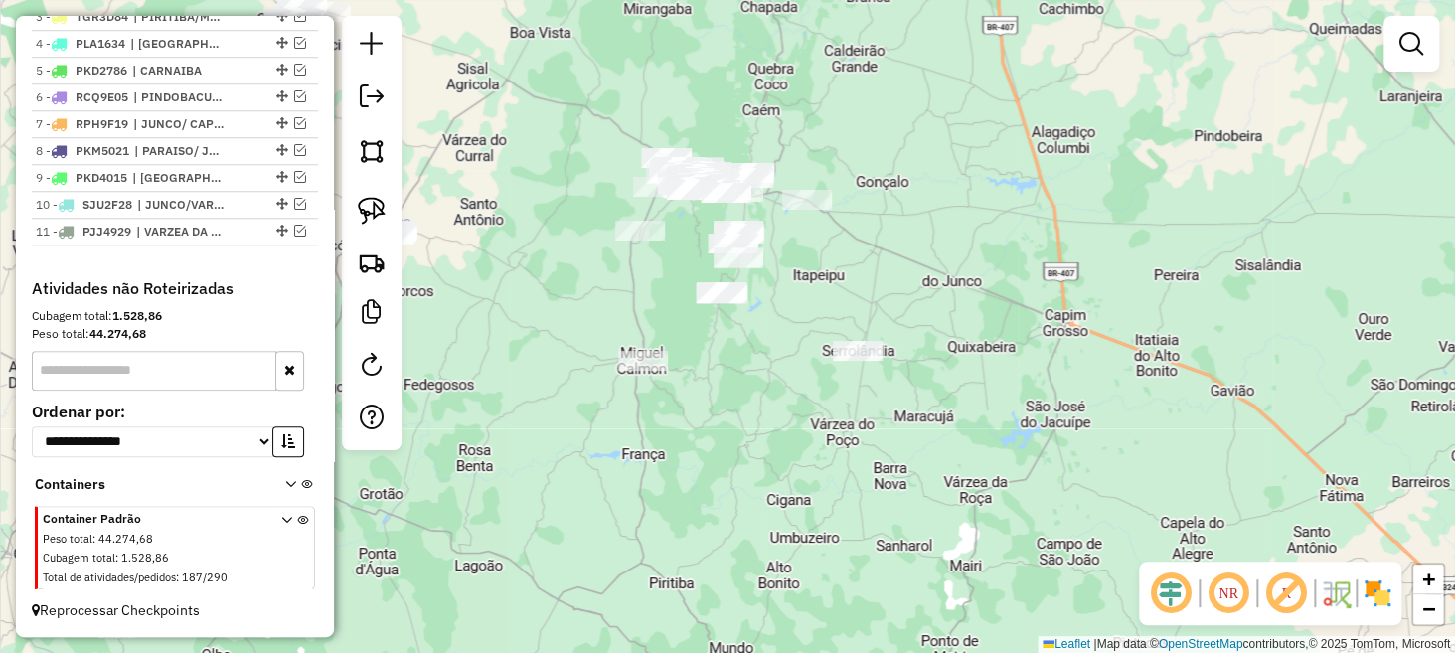
click at [739, 311] on div "Janela de atendimento Grade de atendimento Capacidade Transportadoras Veículos …" at bounding box center [727, 326] width 1455 height 653
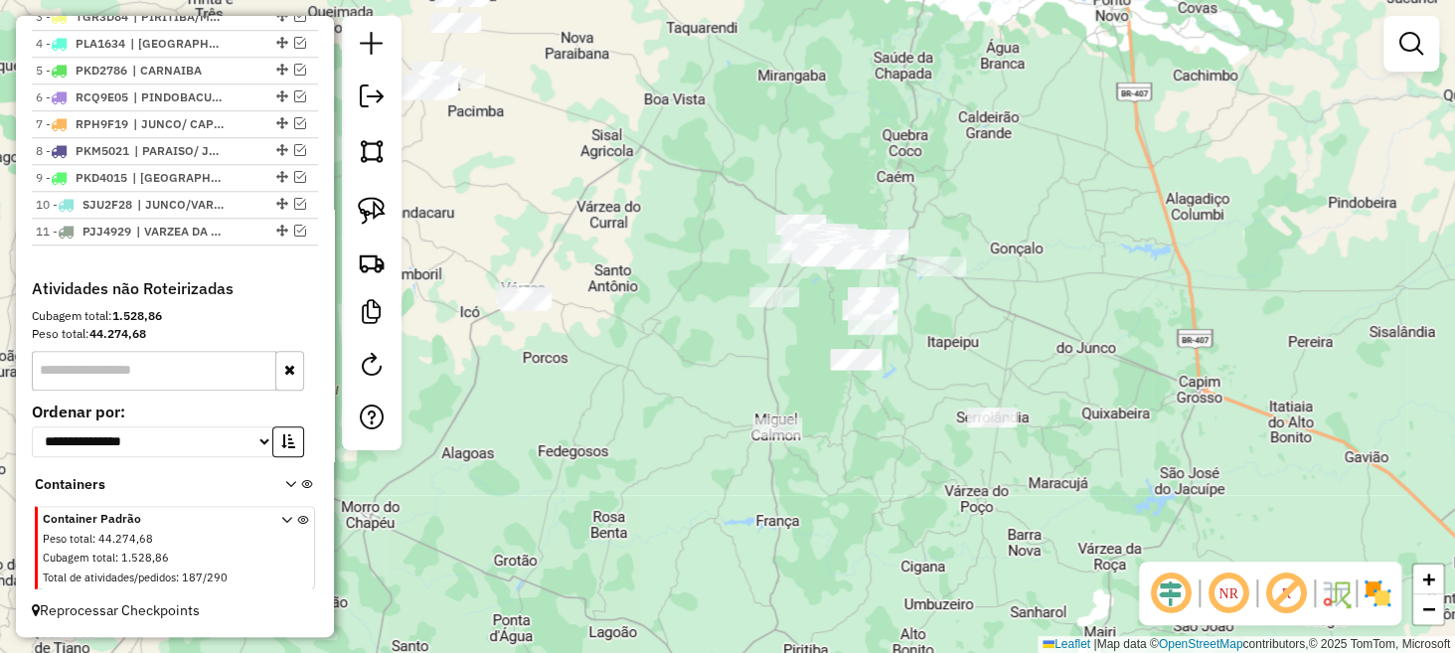
drag, startPoint x: 779, startPoint y: 358, endPoint x: 878, endPoint y: 403, distance: 108.1
click at [878, 403] on div "Janela de atendimento Grade de atendimento Capacidade Transportadoras Veículos …" at bounding box center [727, 326] width 1455 height 653
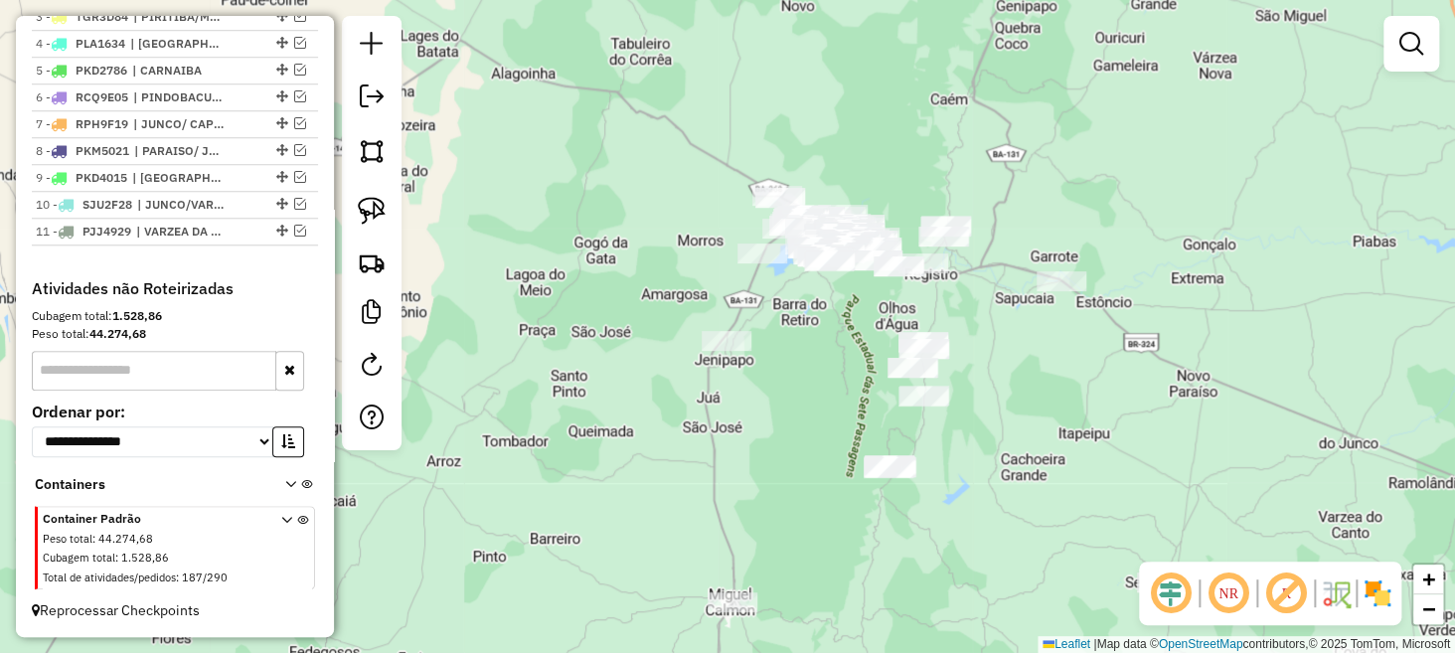
drag, startPoint x: 891, startPoint y: 336, endPoint x: 788, endPoint y: 380, distance: 111.3
click at [788, 380] on div "Janela de atendimento Grade de atendimento Capacidade Transportadoras Veículos …" at bounding box center [727, 326] width 1455 height 653
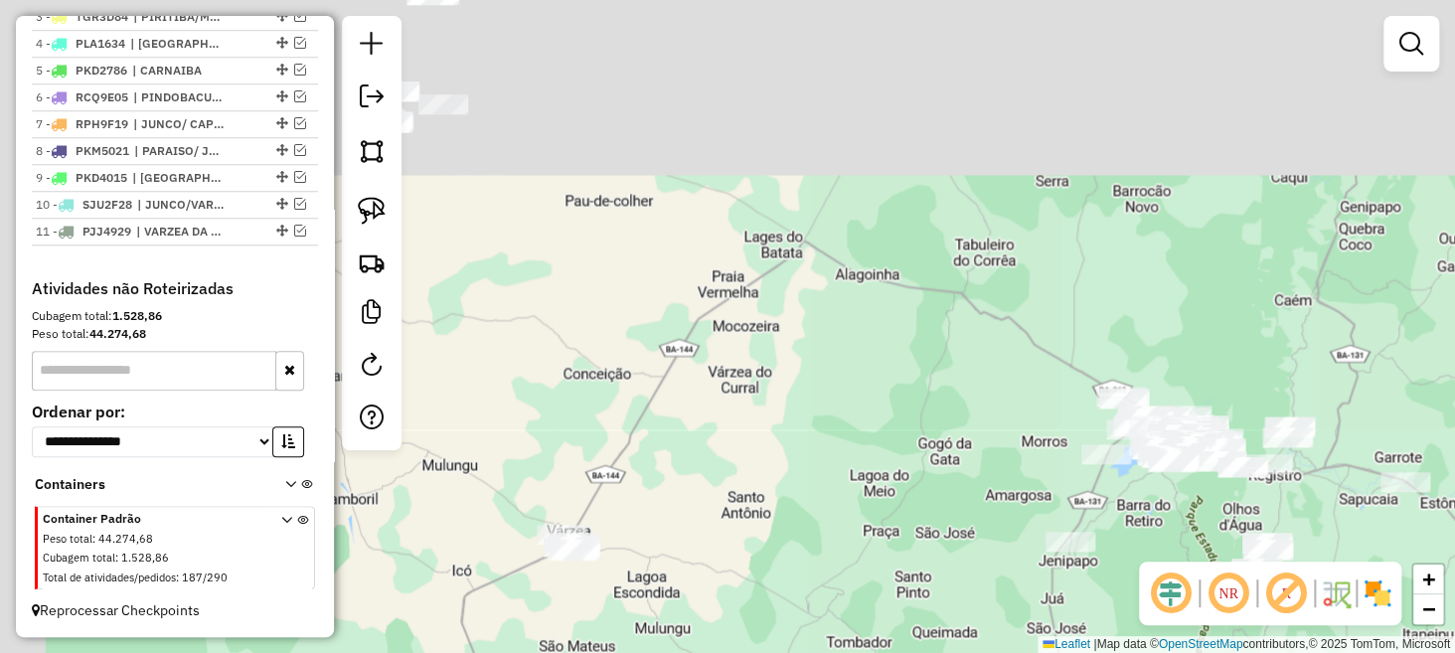
drag, startPoint x: 536, startPoint y: 162, endPoint x: 870, endPoint y: 361, distance: 388.7
click at [870, 361] on div "Janela de atendimento Grade de atendimento Capacidade Transportadoras Veículos …" at bounding box center [727, 326] width 1455 height 653
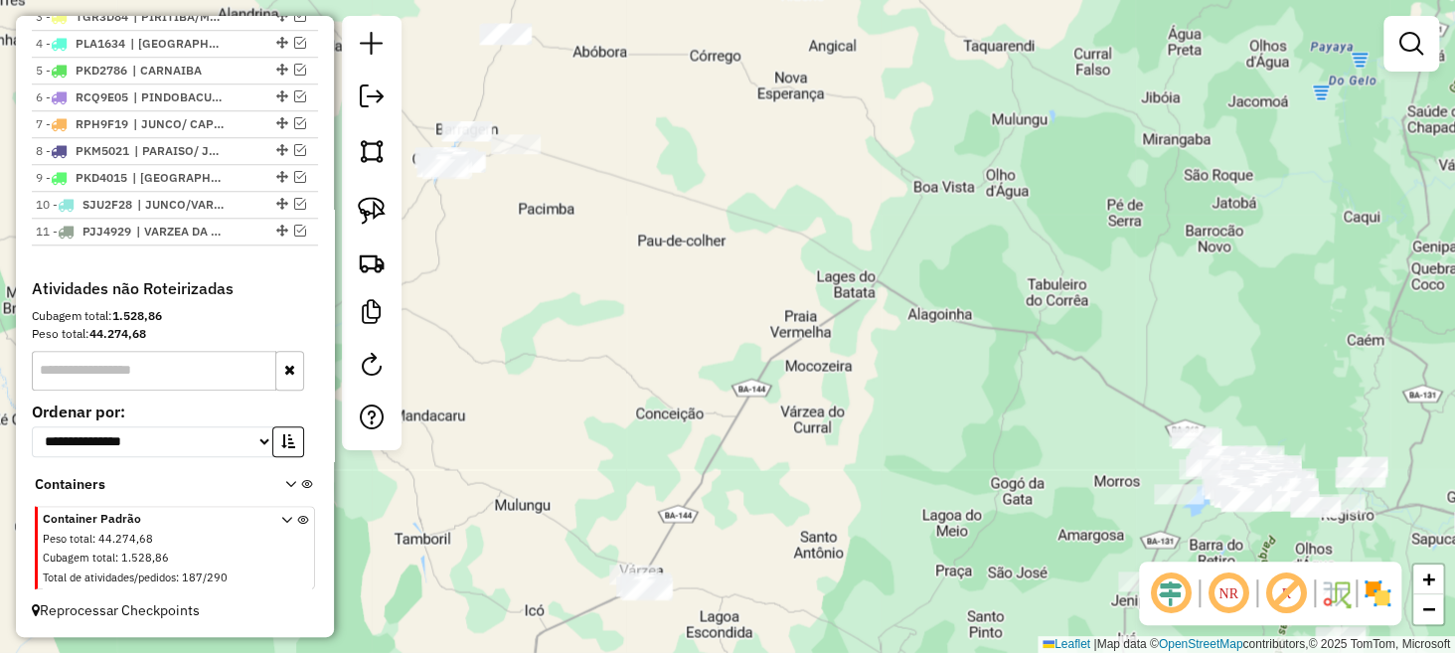
drag, startPoint x: 690, startPoint y: 243, endPoint x: 865, endPoint y: 381, distance: 223.0
click at [865, 381] on div "Janela de atendimento Grade de atendimento Capacidade Transportadoras Veículos …" at bounding box center [727, 326] width 1455 height 653
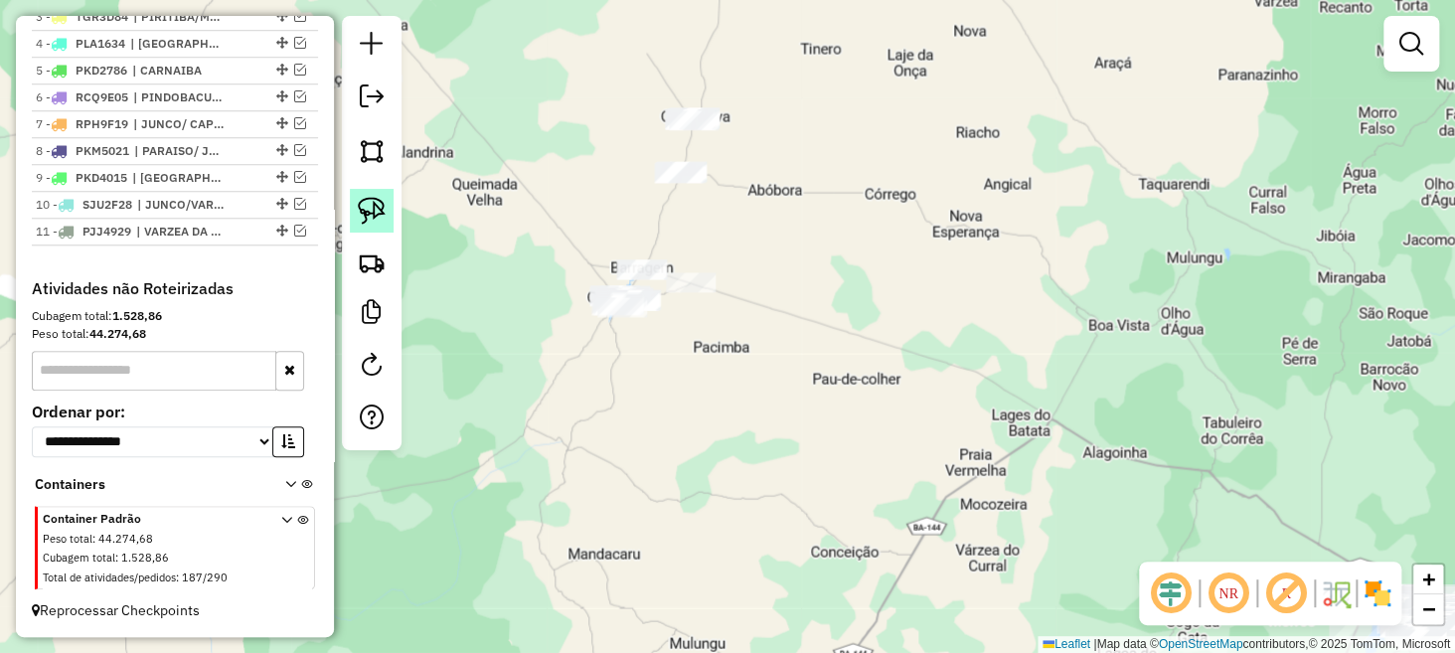
click at [370, 214] on img at bounding box center [372, 211] width 28 height 28
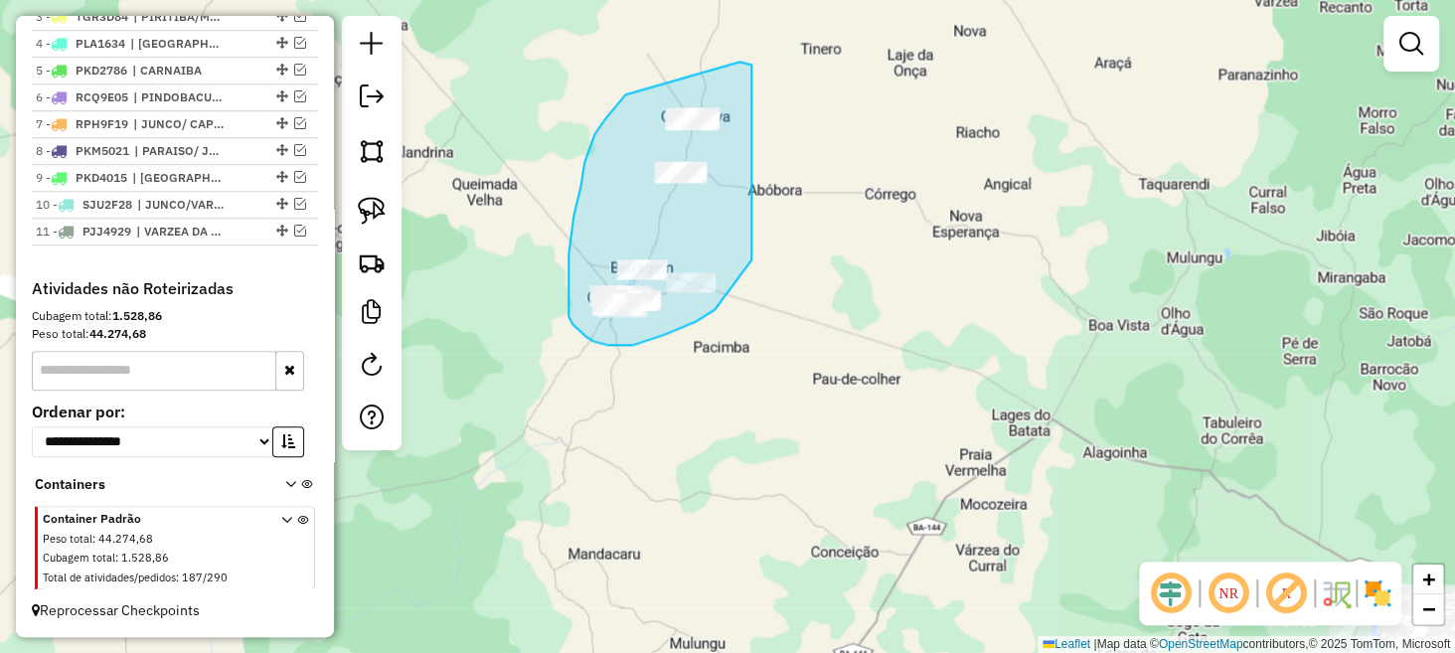
drag, startPoint x: 740, startPoint y: 62, endPoint x: 753, endPoint y: 259, distance: 198.3
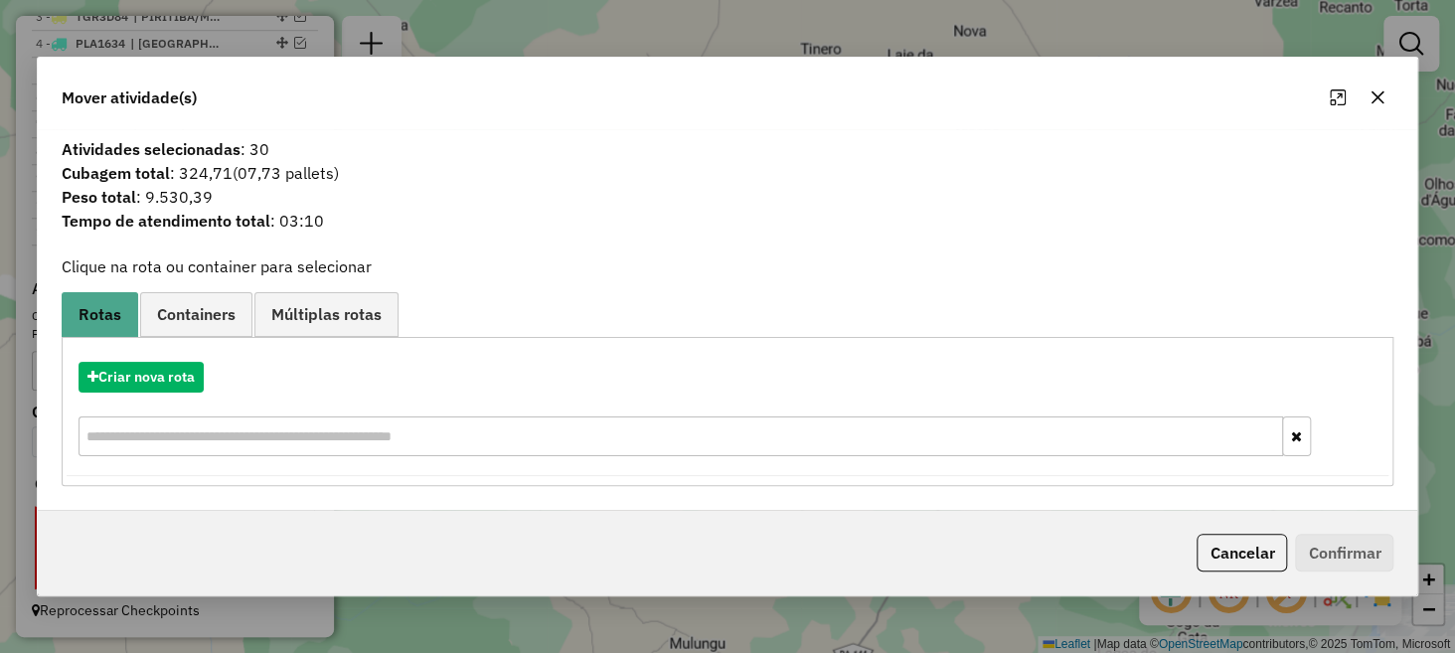
click at [1389, 94] on button "button" at bounding box center [1378, 98] width 32 height 32
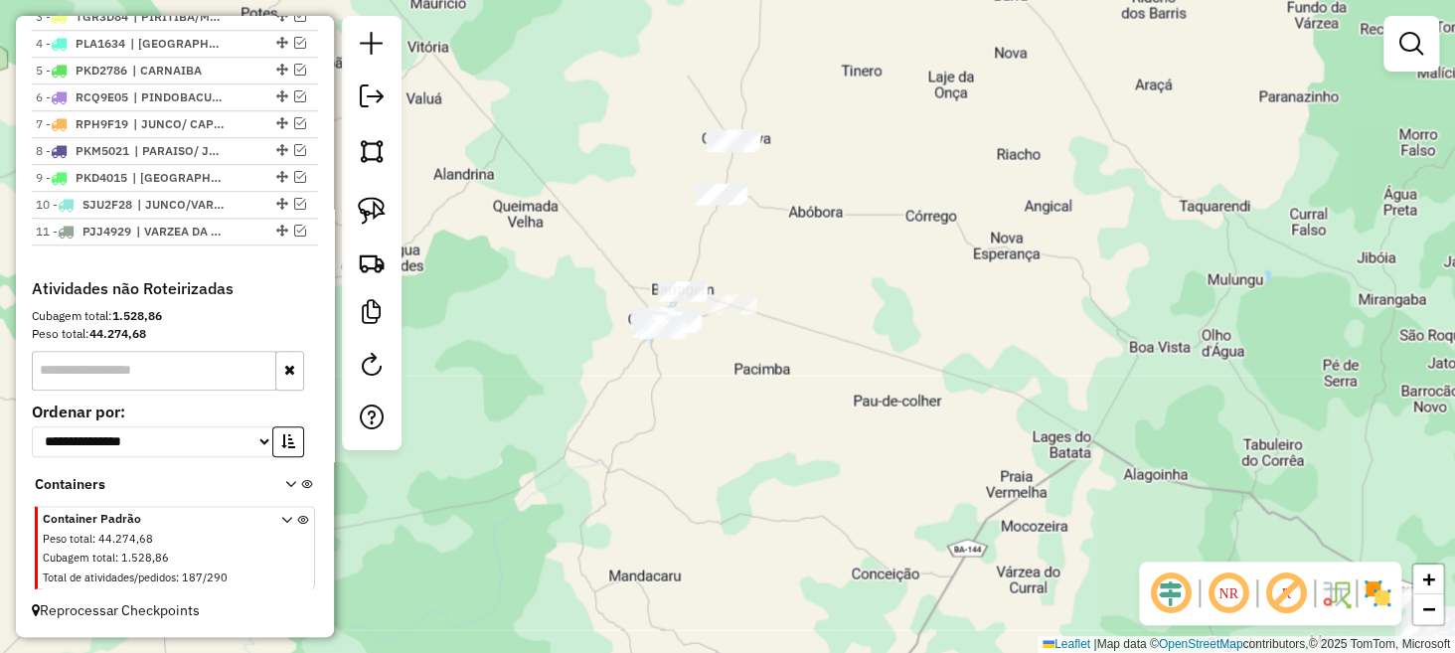
drag, startPoint x: 499, startPoint y: 242, endPoint x: 616, endPoint y: 322, distance: 142.3
click at [616, 322] on div "Janela de atendimento Grade de atendimento Capacidade Transportadoras Veículos …" at bounding box center [727, 326] width 1455 height 653
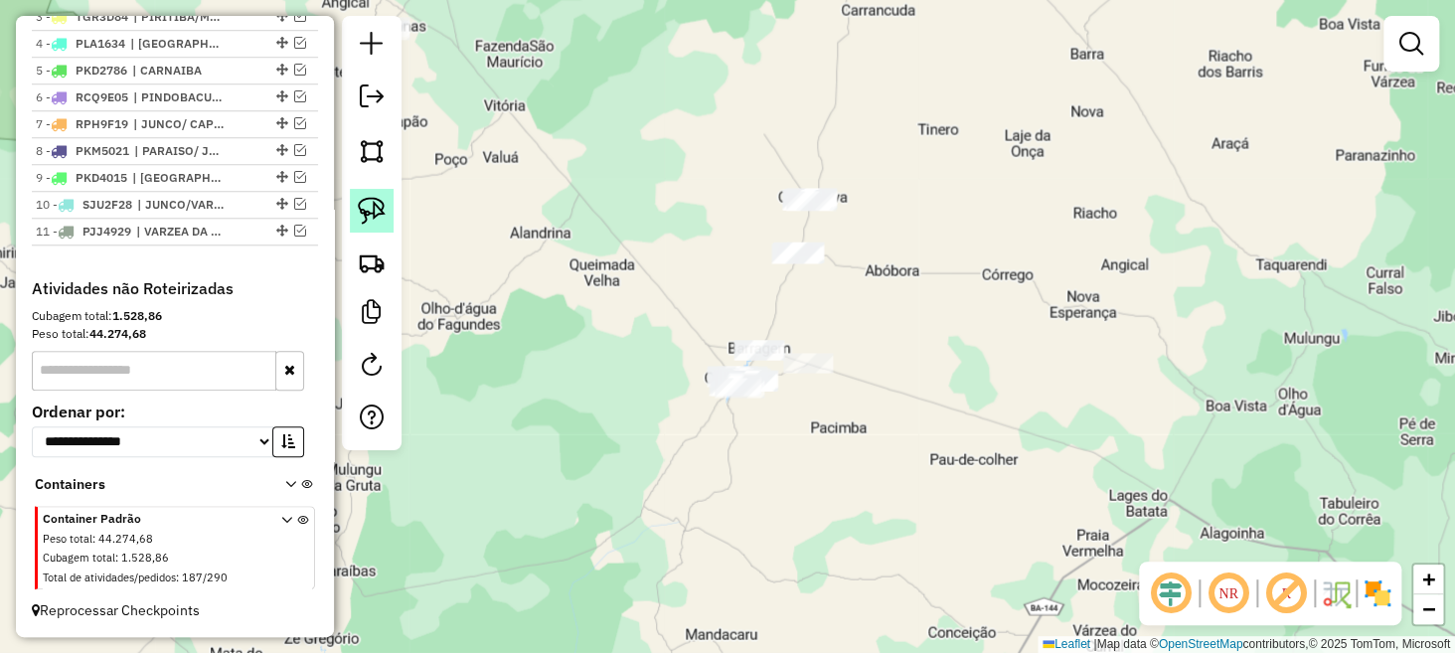
click at [369, 209] on img at bounding box center [372, 211] width 28 height 28
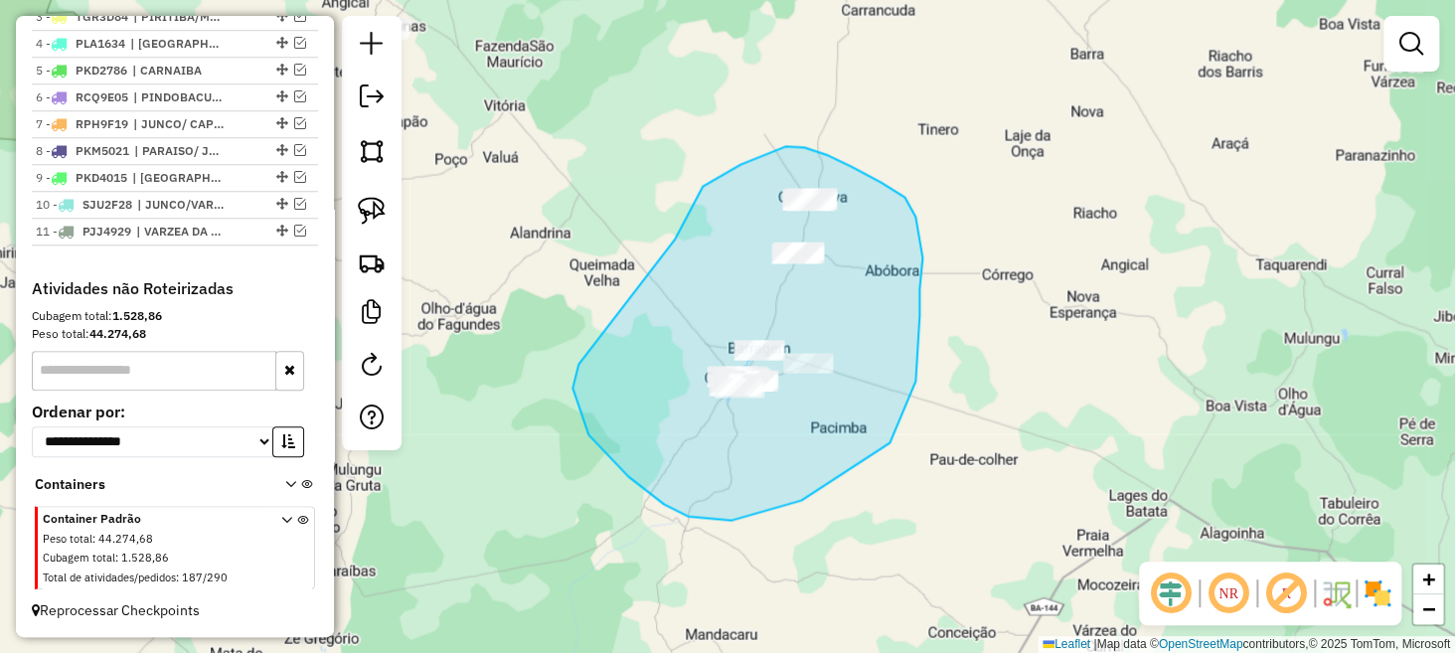
drag, startPoint x: 675, startPoint y: 239, endPoint x: 701, endPoint y: 189, distance: 56.0
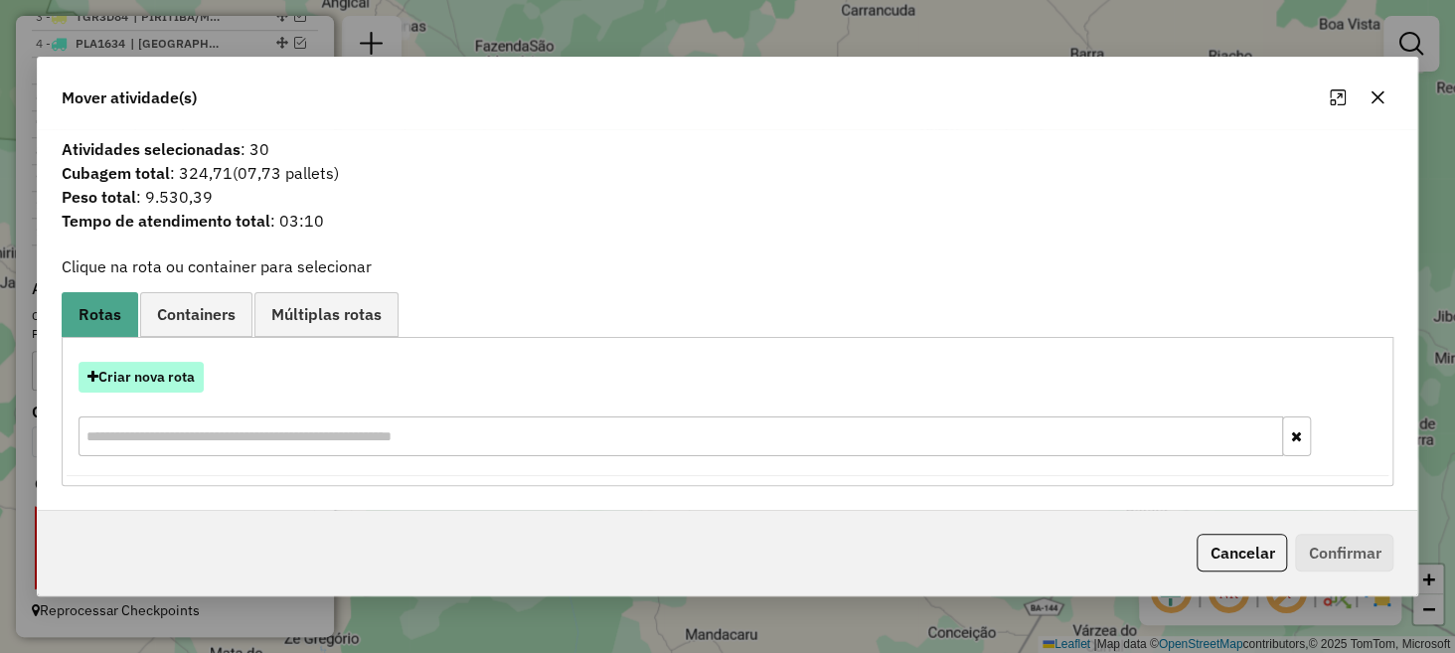
click at [133, 388] on button "Criar nova rota" at bounding box center [141, 377] width 125 height 31
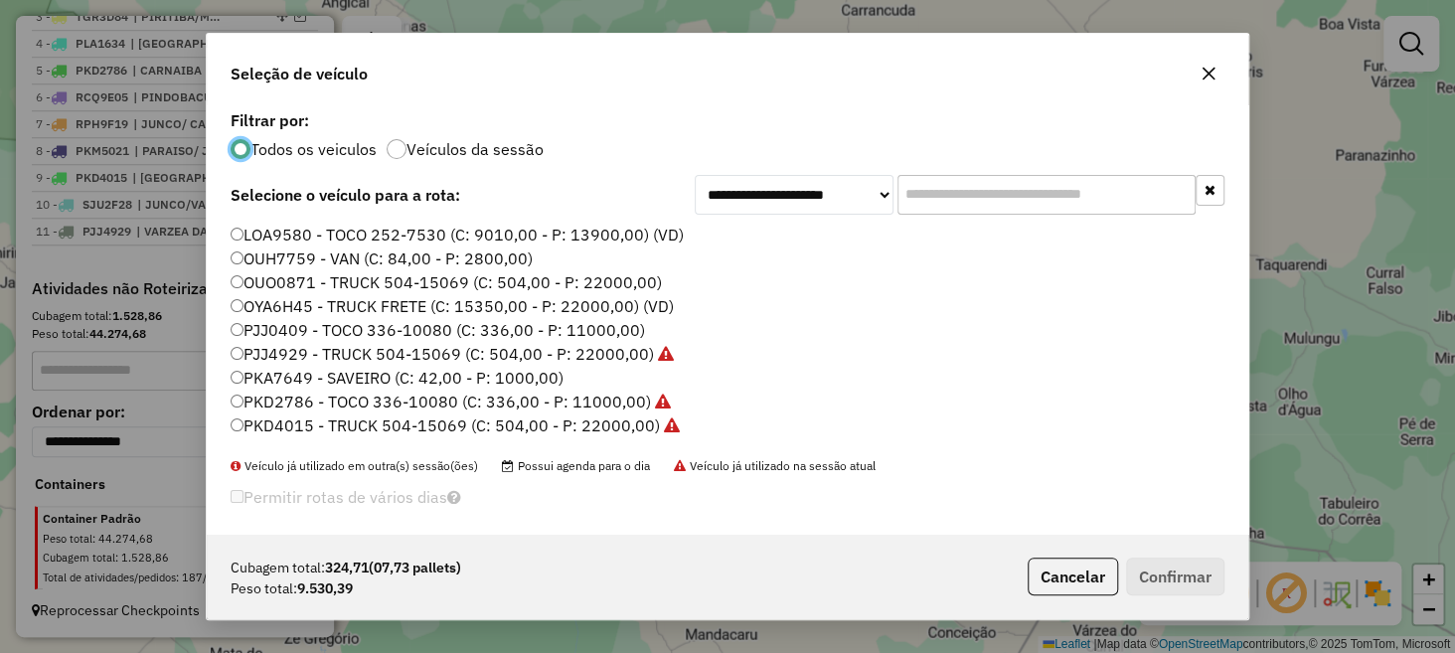
scroll to position [74, 0]
click at [1217, 72] on button "button" at bounding box center [1209, 74] width 32 height 32
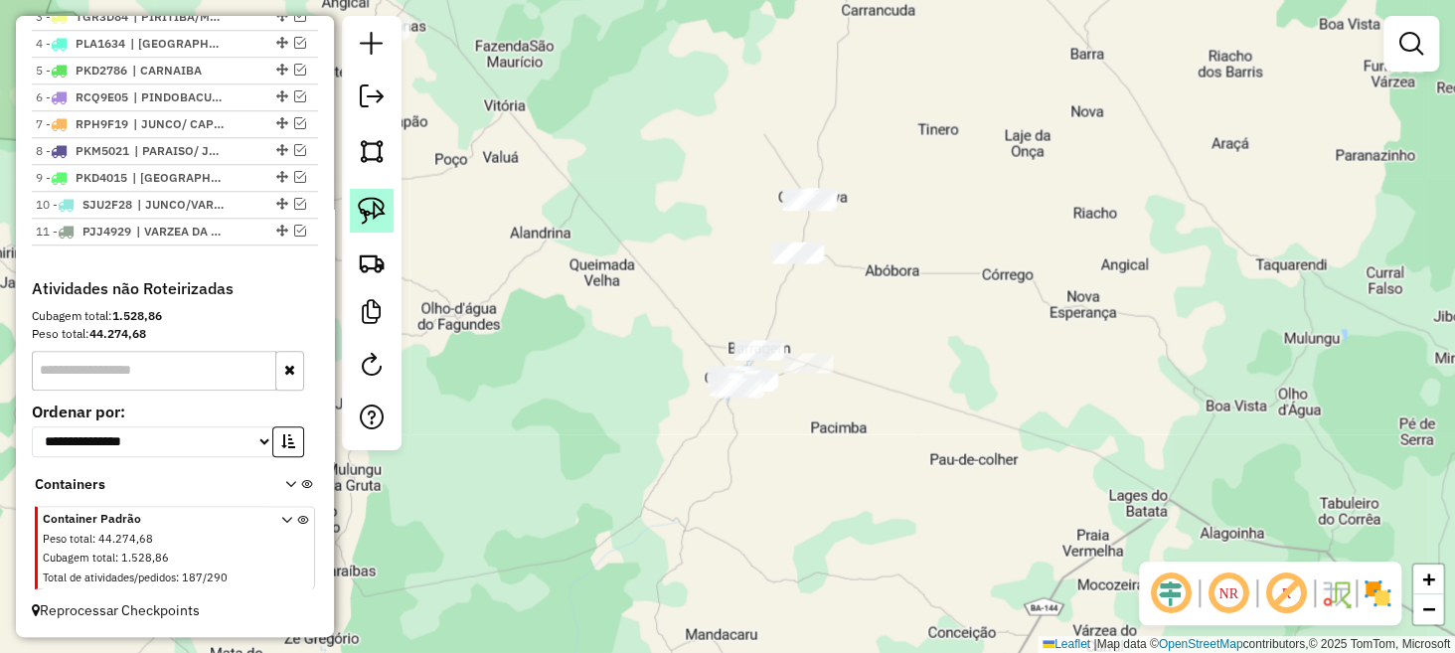
click at [366, 213] on img at bounding box center [372, 211] width 28 height 28
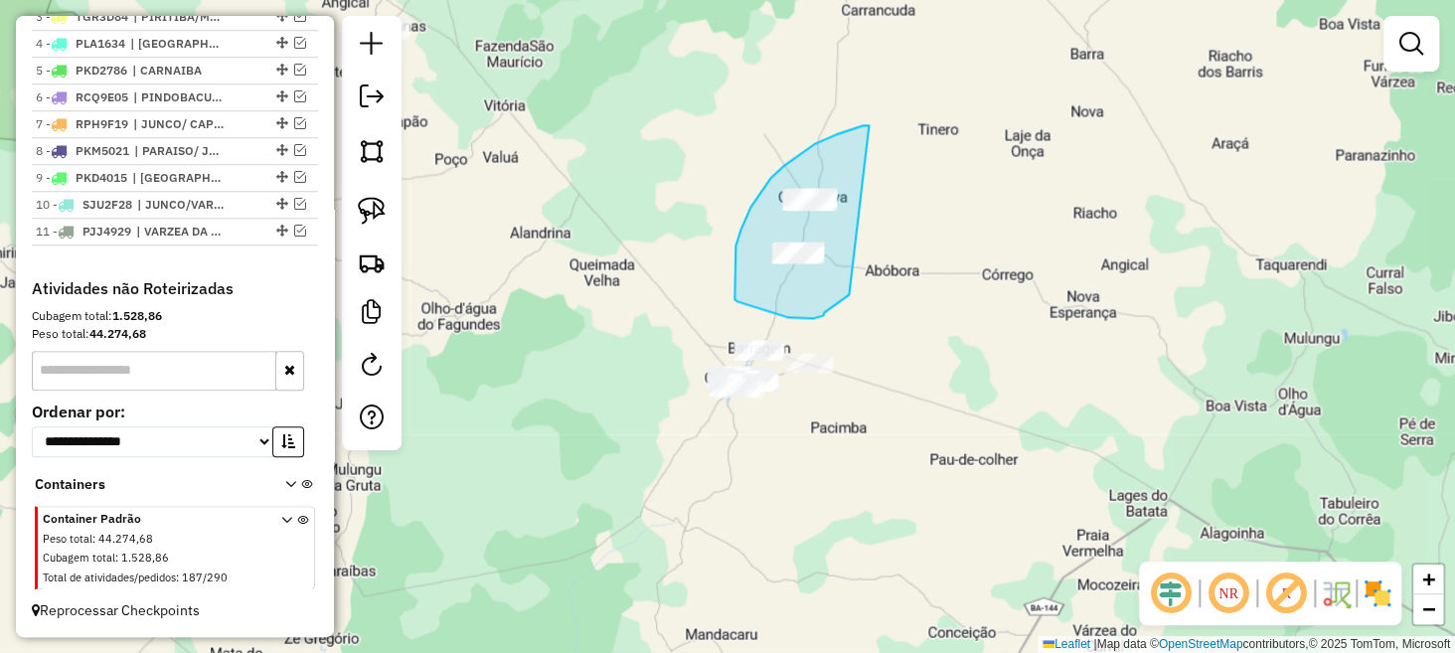
drag, startPoint x: 869, startPoint y: 125, endPoint x: 849, endPoint y: 294, distance: 170.2
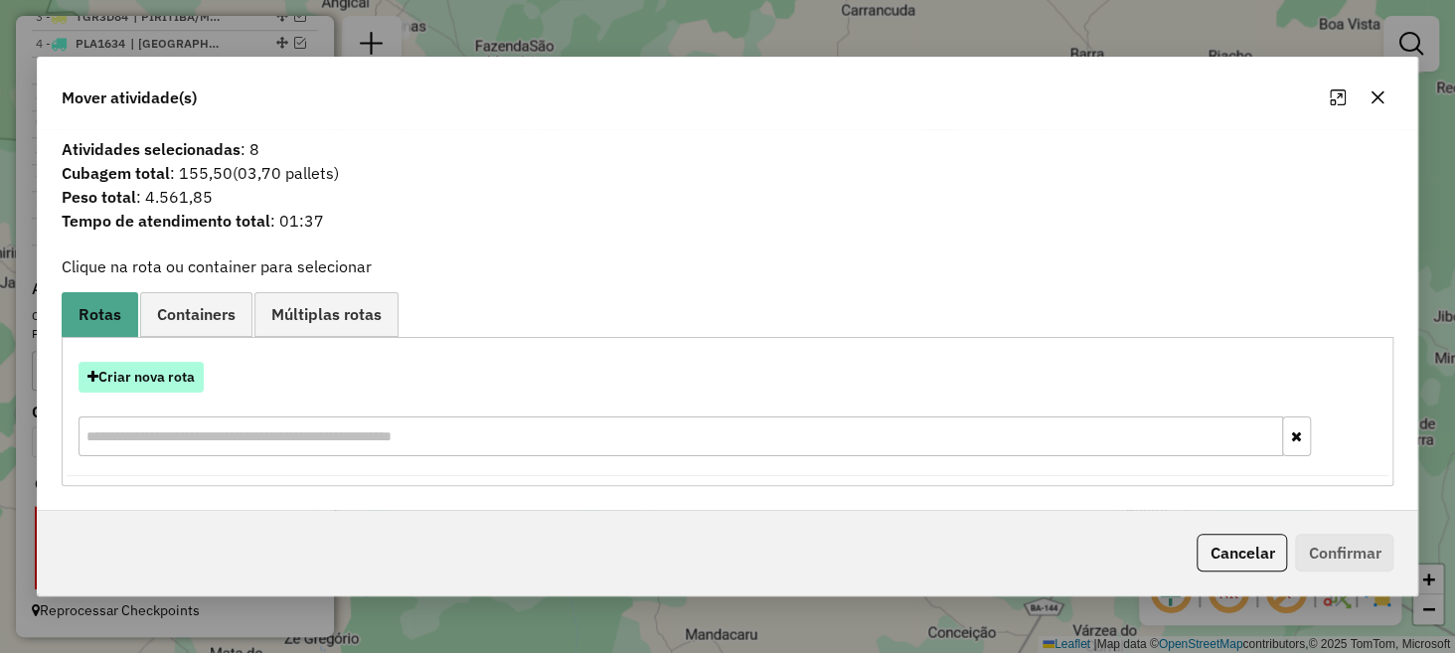
click at [160, 376] on button "Criar nova rota" at bounding box center [141, 377] width 125 height 31
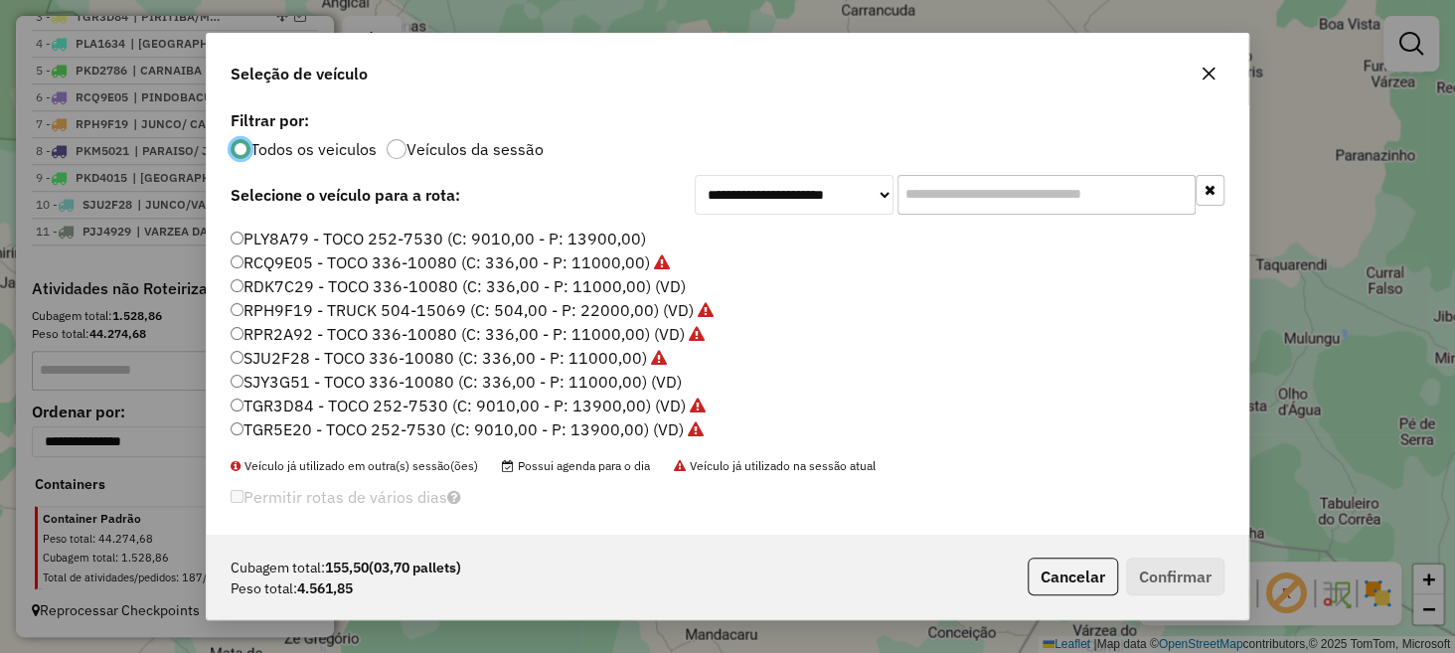
scroll to position [401, 0]
click at [311, 377] on label "SJY3G51 - TOCO 336-10080 (C: 336,00 - P: 11000,00) (VD)" at bounding box center [456, 382] width 451 height 24
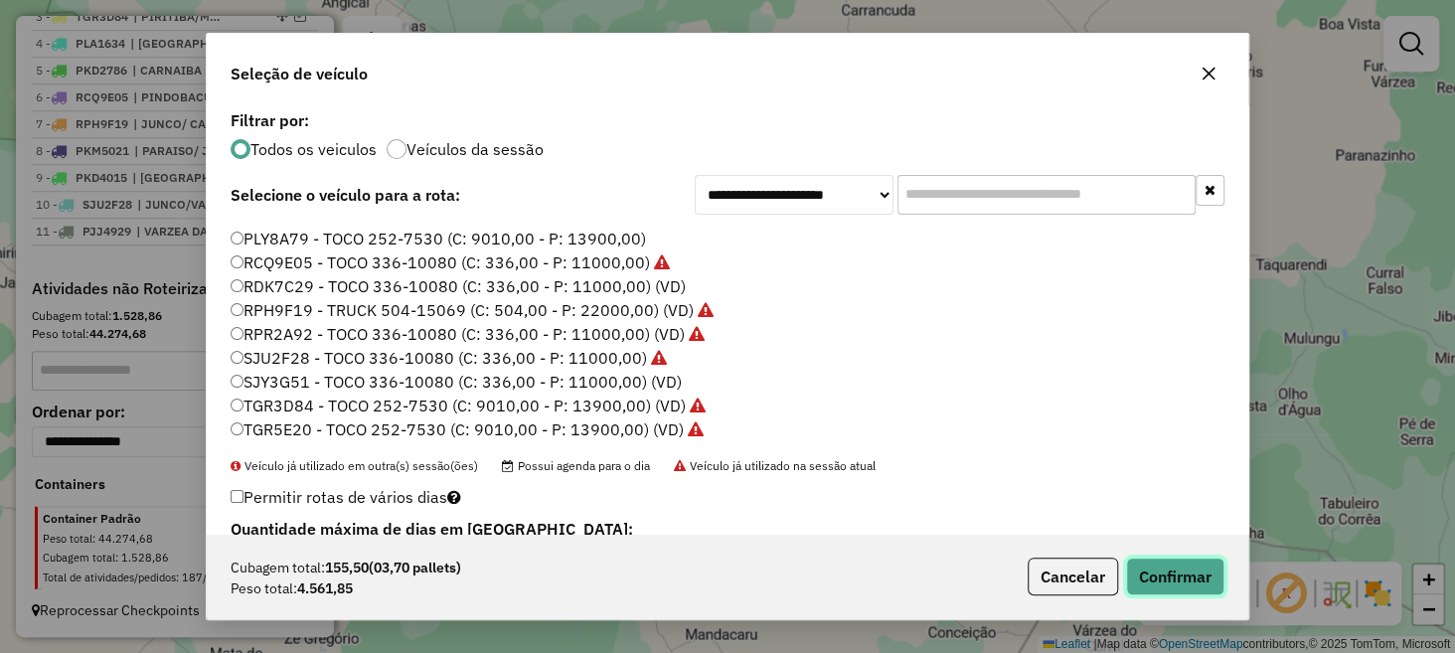
click at [1189, 565] on button "Confirmar" at bounding box center [1175, 577] width 98 height 38
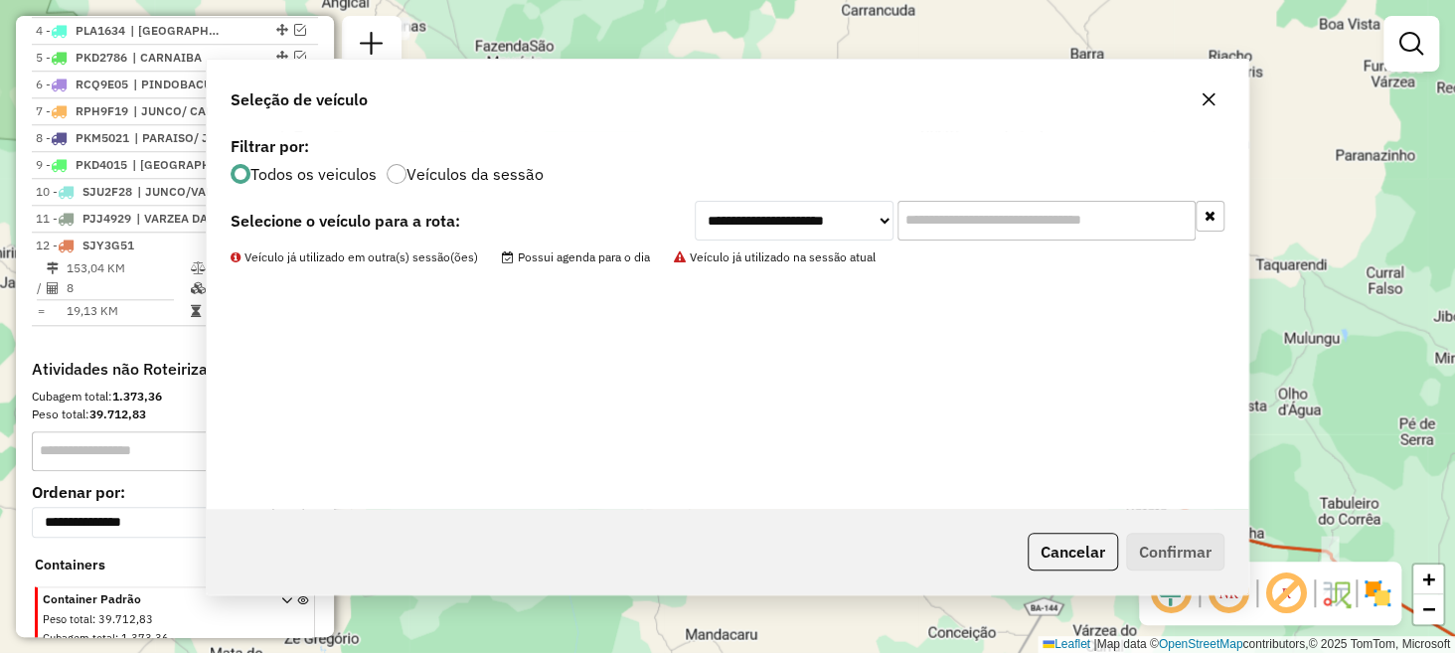
scroll to position [915, 0]
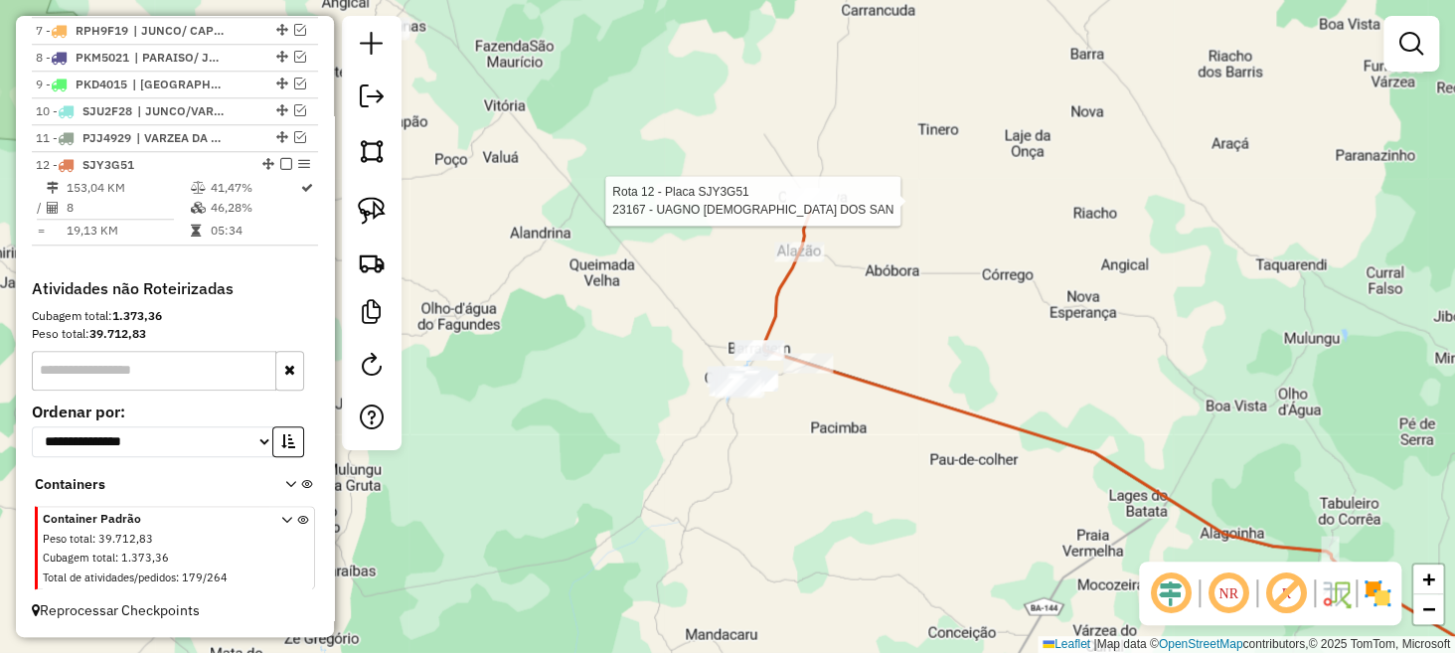
select select "**********"
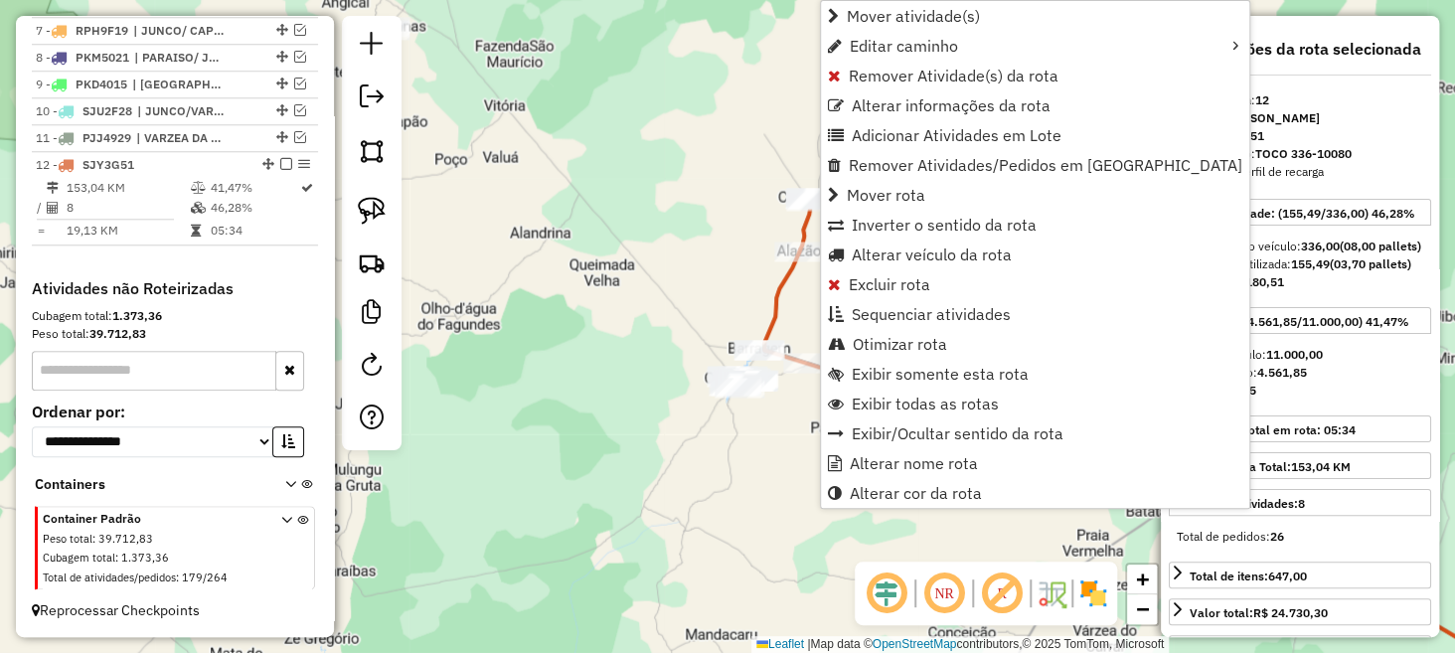
scroll to position [923, 0]
click at [886, 254] on span "Alterar veículo da rota" at bounding box center [932, 255] width 160 height 16
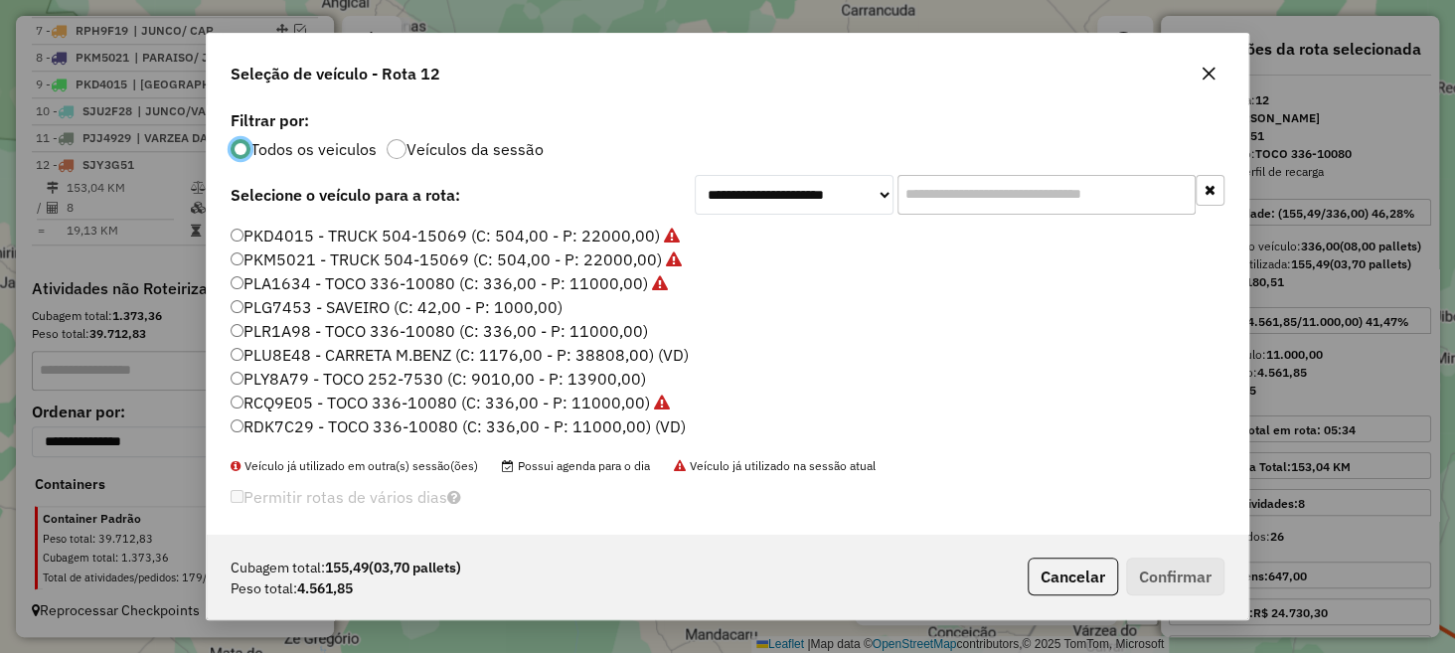
scroll to position [273, 0]
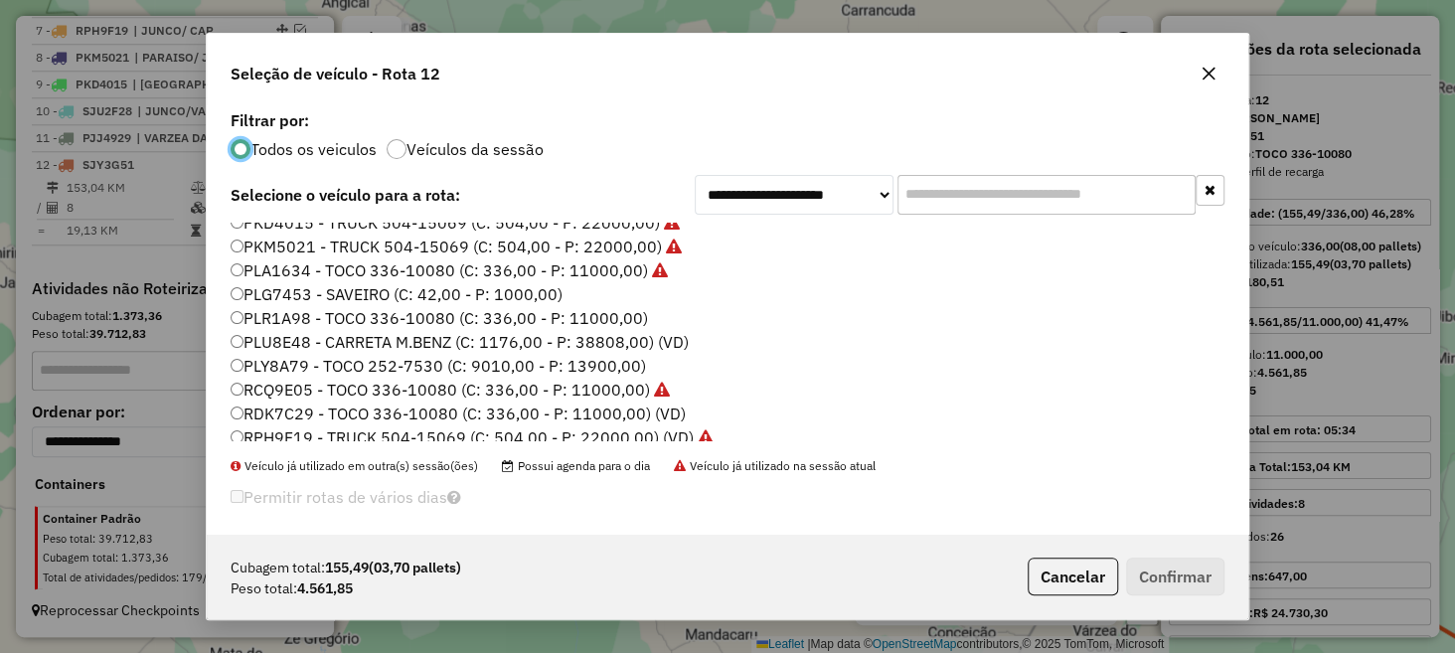
click at [271, 312] on label "PLR1A98 - TOCO 336-10080 (C: 336,00 - P: 11000,00)" at bounding box center [440, 318] width 418 height 24
click at [1171, 563] on button "Confirmar" at bounding box center [1175, 577] width 98 height 38
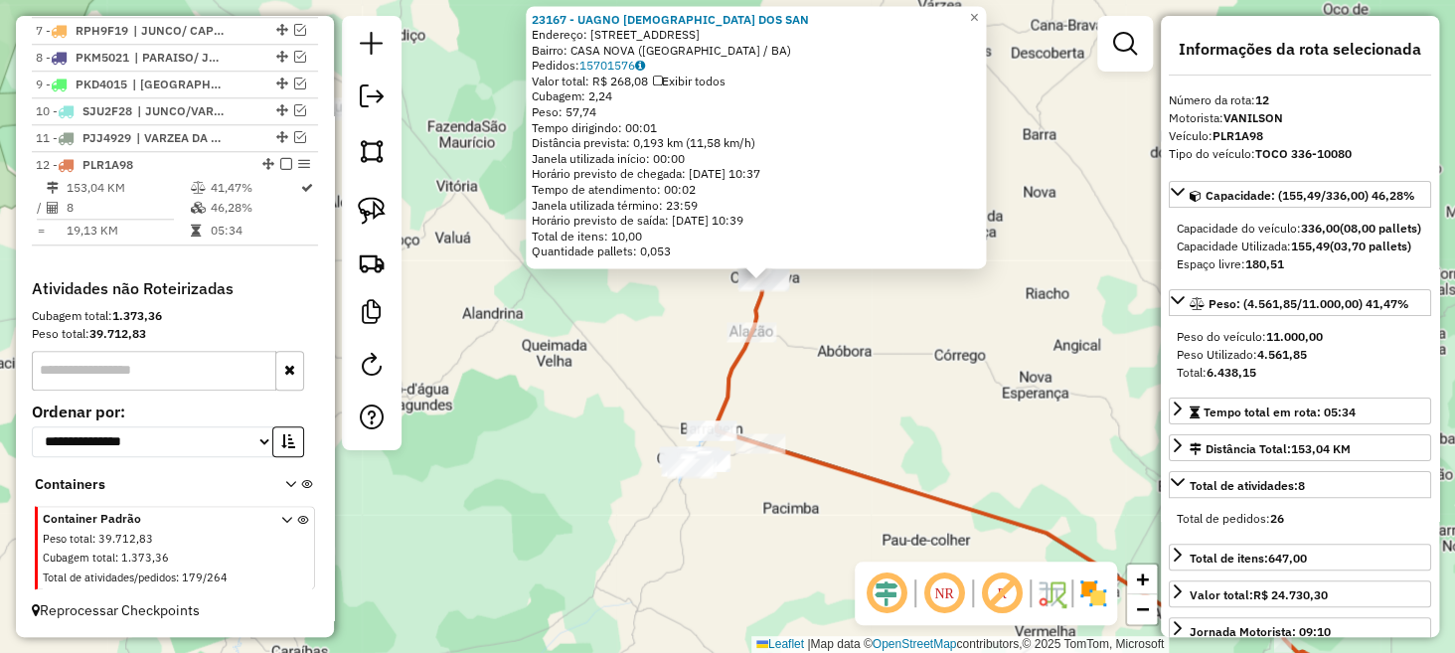
drag, startPoint x: 727, startPoint y: 435, endPoint x: 781, endPoint y: 350, distance: 101.5
click at [781, 350] on div "23167 - UAGNO JESUS DOS SAN Endereço: R DOS TEIXEIRA 32 Bairro: CASA NOVA (OURO…" at bounding box center [727, 326] width 1455 height 653
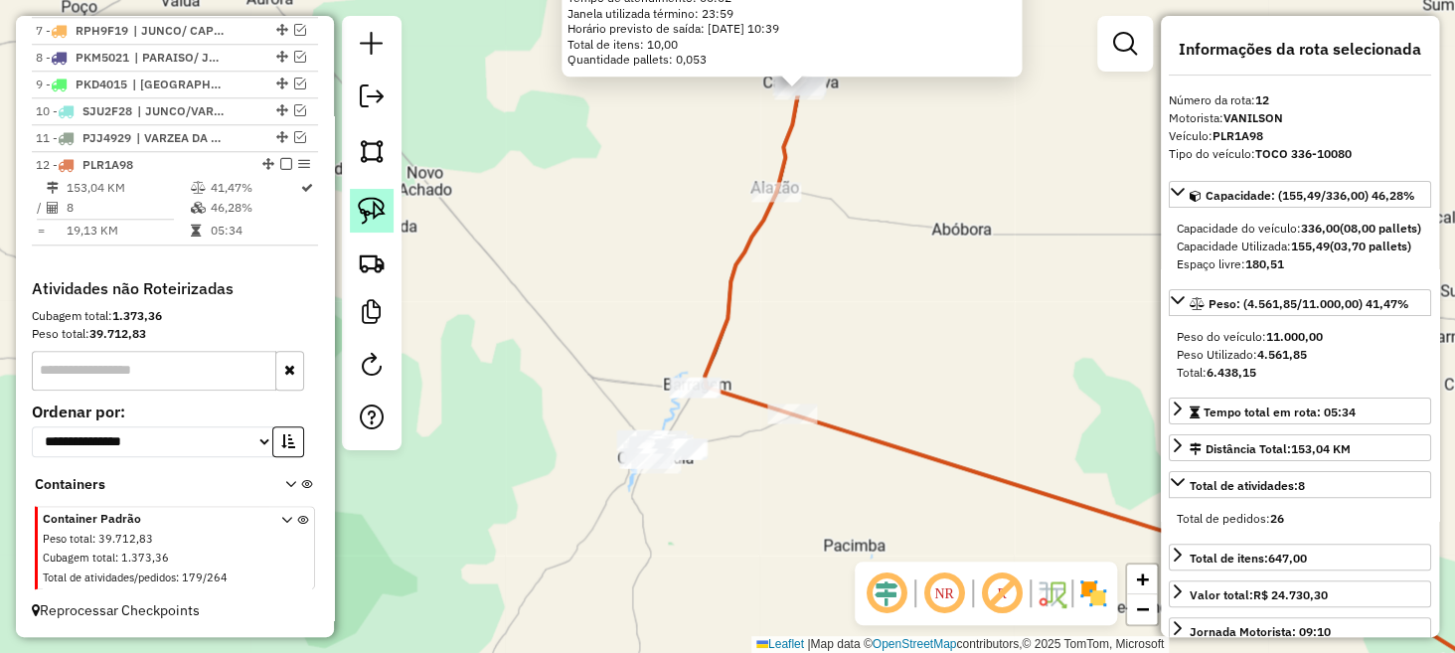
click at [375, 205] on img at bounding box center [372, 211] width 28 height 28
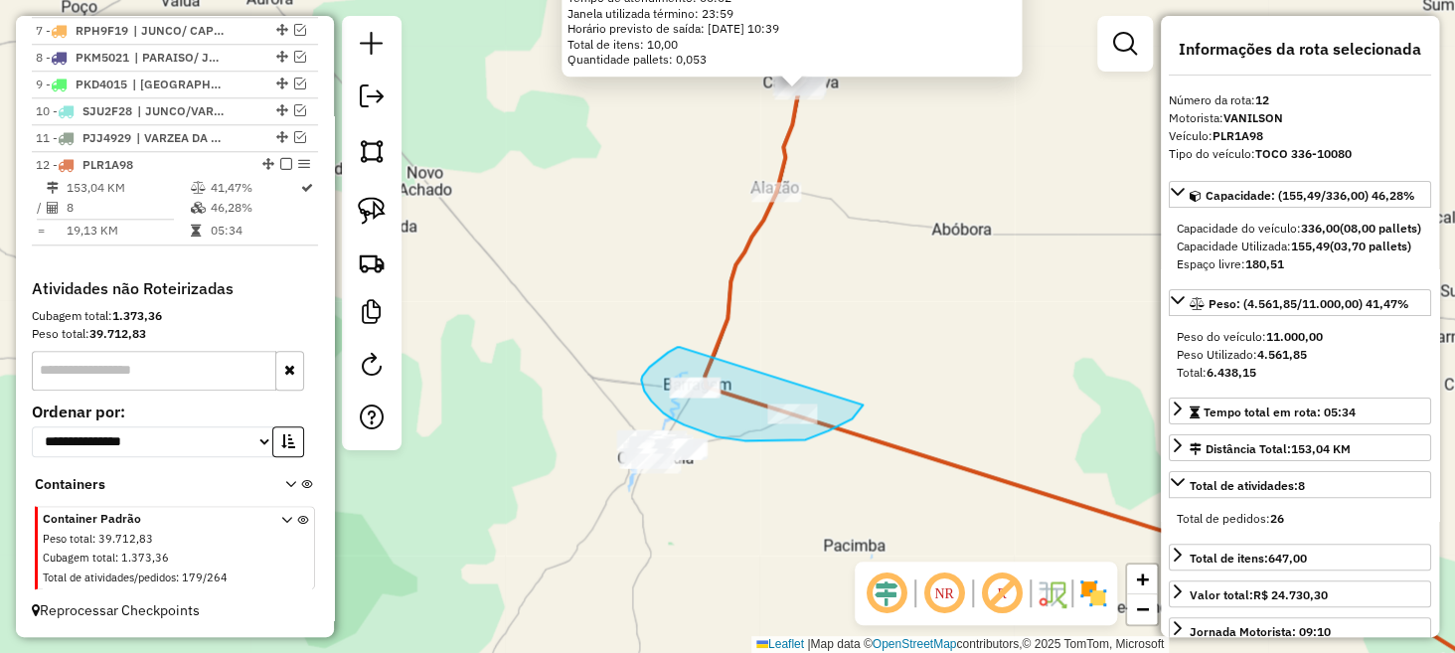
drag, startPoint x: 677, startPoint y: 347, endPoint x: 815, endPoint y: 331, distance: 139.1
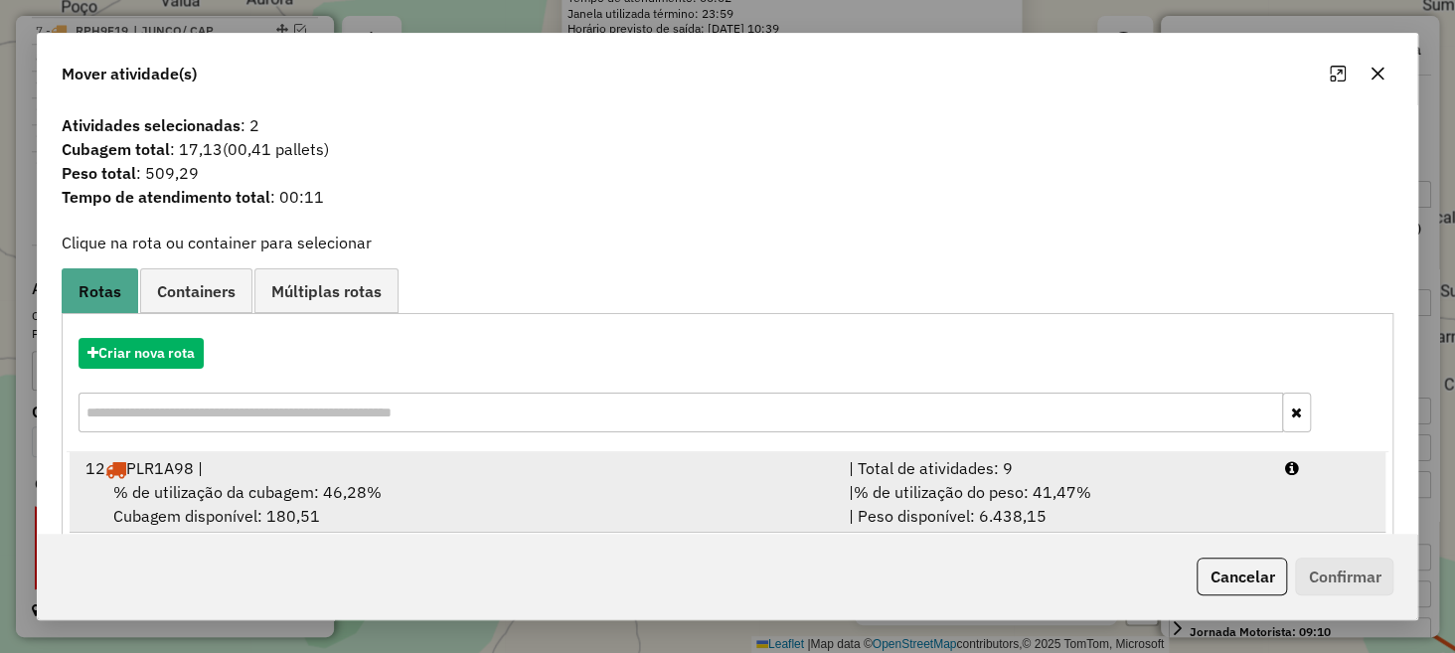
click at [359, 472] on div "12 PLR1A98 |" at bounding box center [456, 468] width 764 height 24
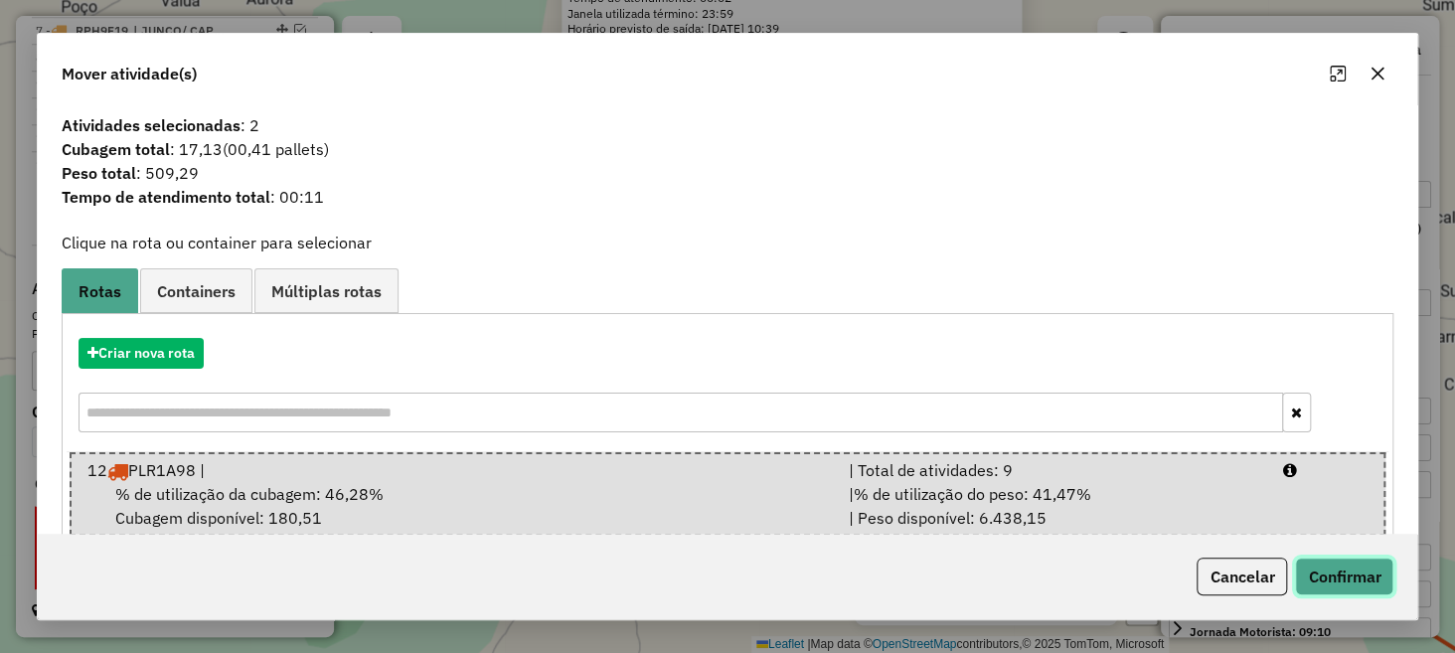
click at [1326, 583] on button "Confirmar" at bounding box center [1344, 577] width 98 height 38
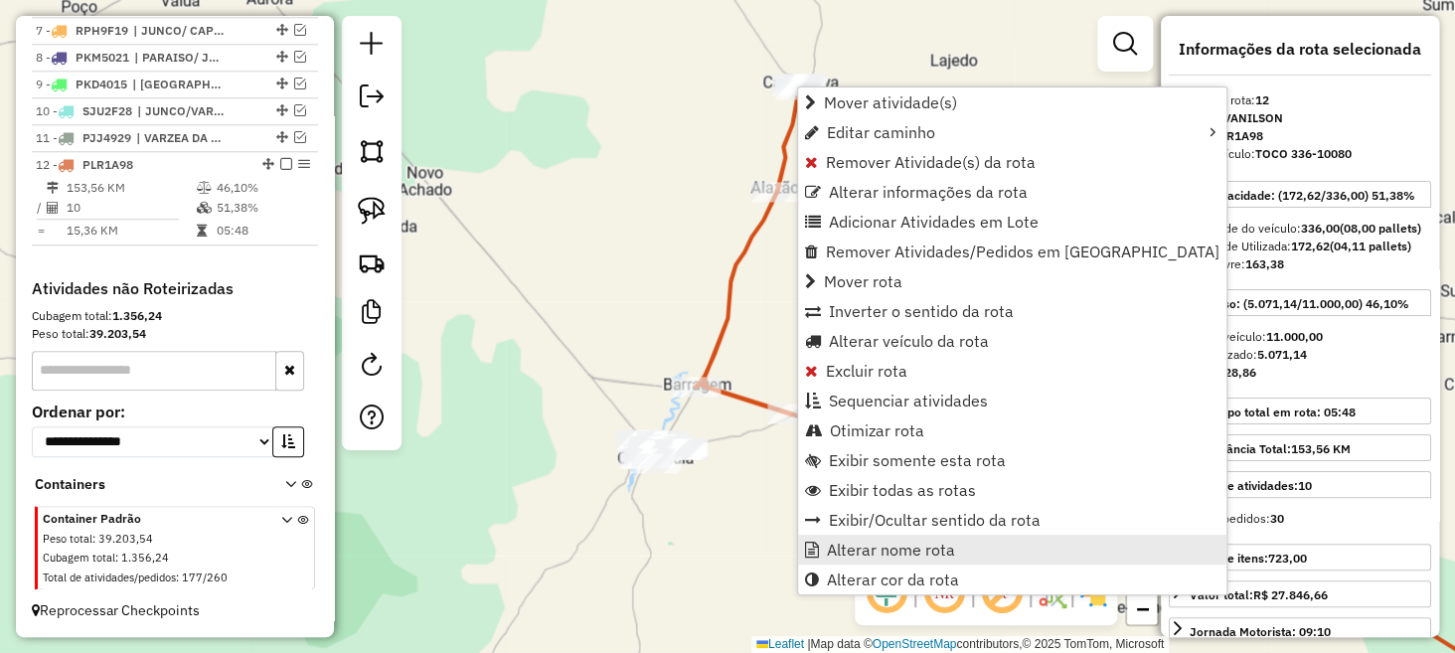
click at [868, 545] on span "Alterar nome rota" at bounding box center [891, 550] width 128 height 16
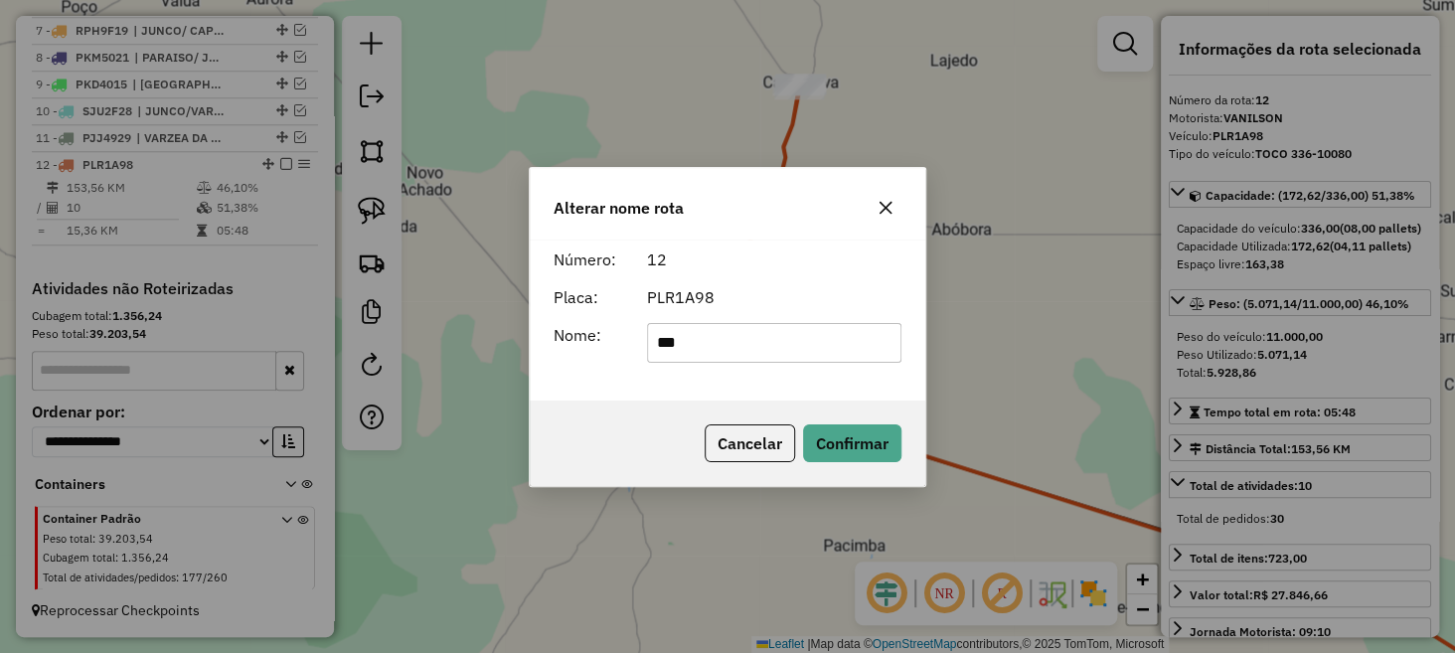
type input "*********"
click at [887, 441] on button "Confirmar" at bounding box center [852, 443] width 98 height 38
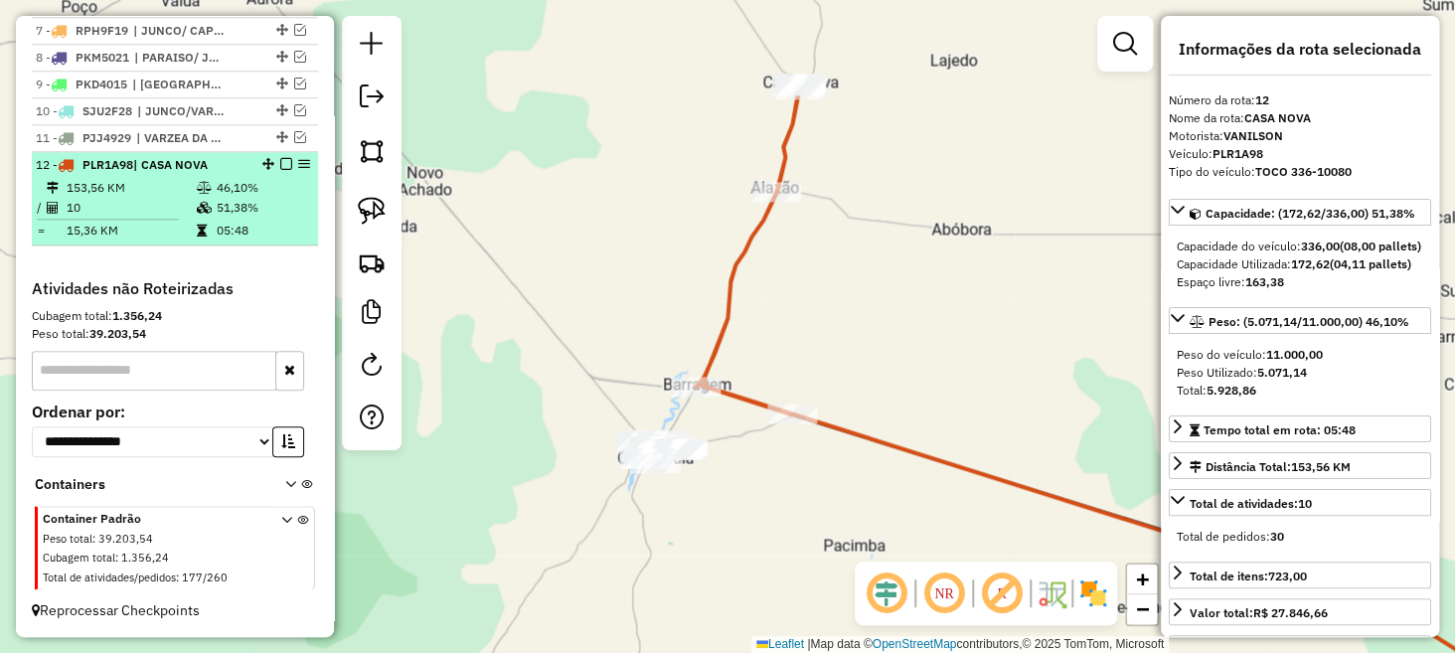
click at [283, 163] on em at bounding box center [286, 164] width 12 height 12
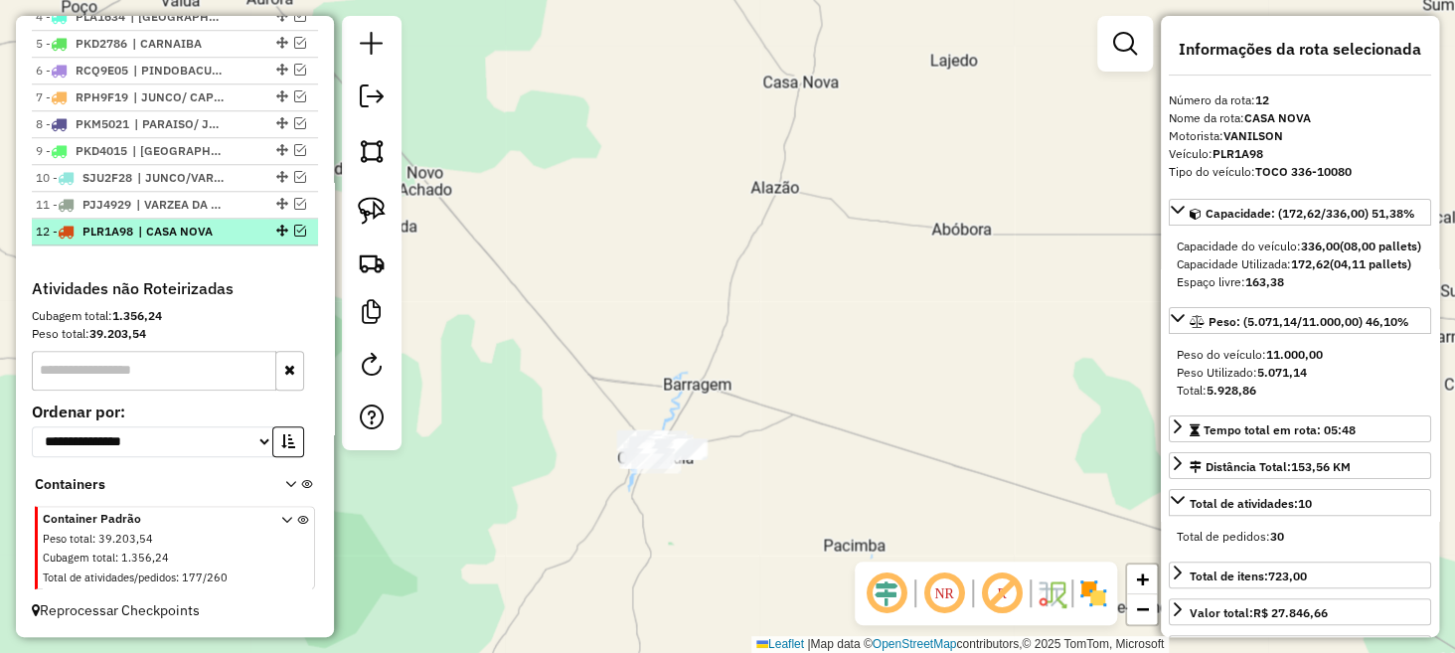
scroll to position [856, 0]
drag, startPoint x: 381, startPoint y: 210, endPoint x: 444, endPoint y: 239, distance: 69.9
click at [381, 211] on img at bounding box center [372, 211] width 28 height 28
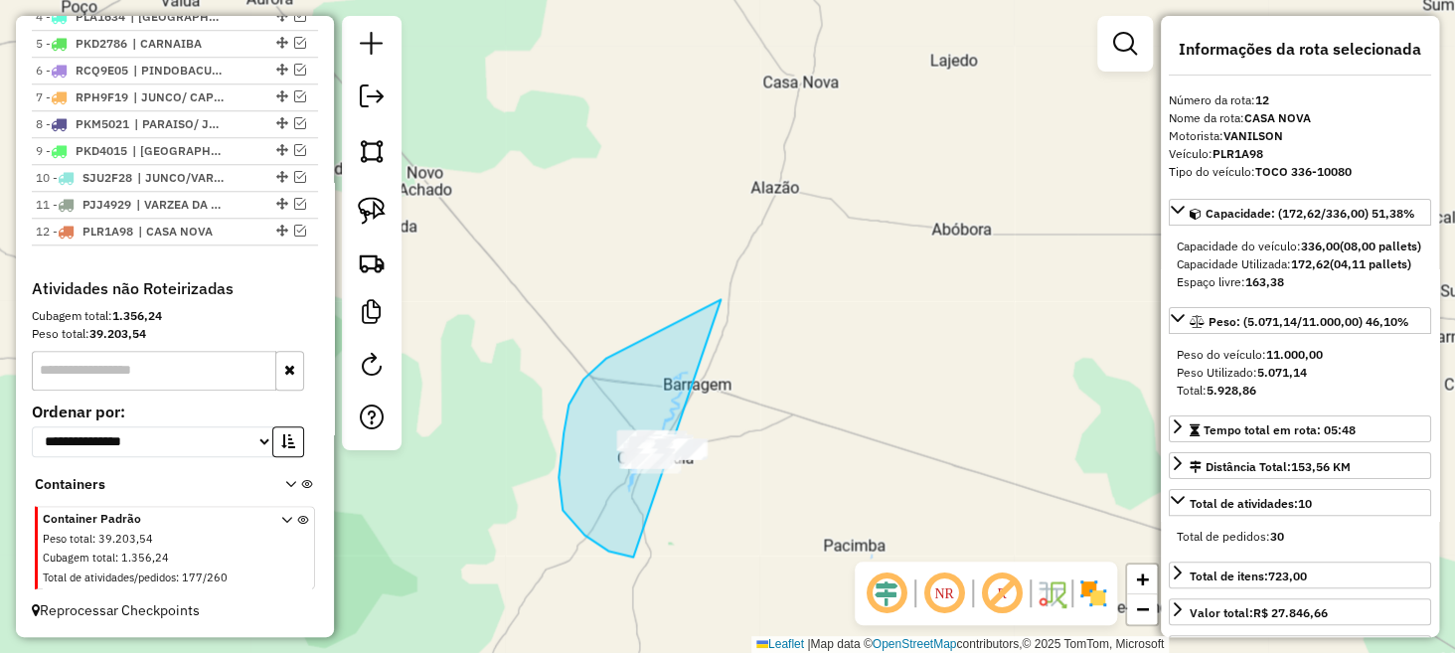
drag, startPoint x: 606, startPoint y: 358, endPoint x: 769, endPoint y: 436, distance: 181.0
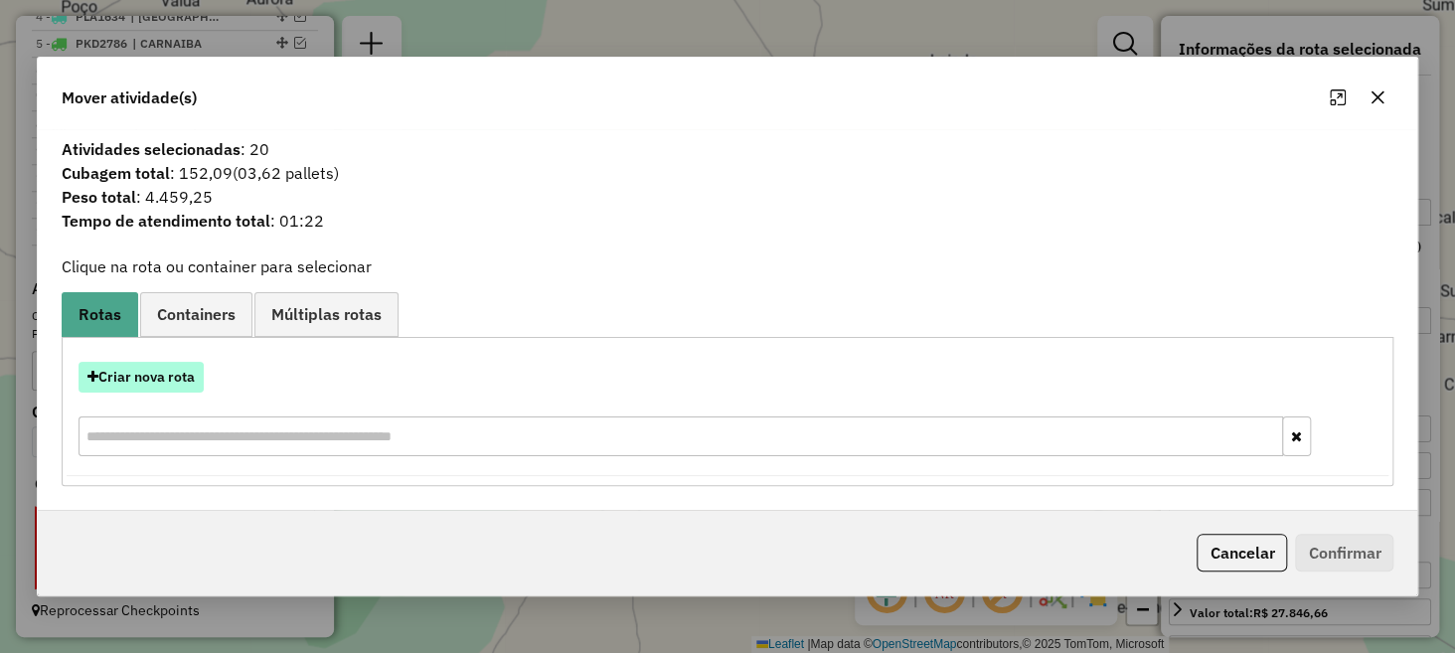
click at [160, 387] on button "Criar nova rota" at bounding box center [141, 377] width 125 height 31
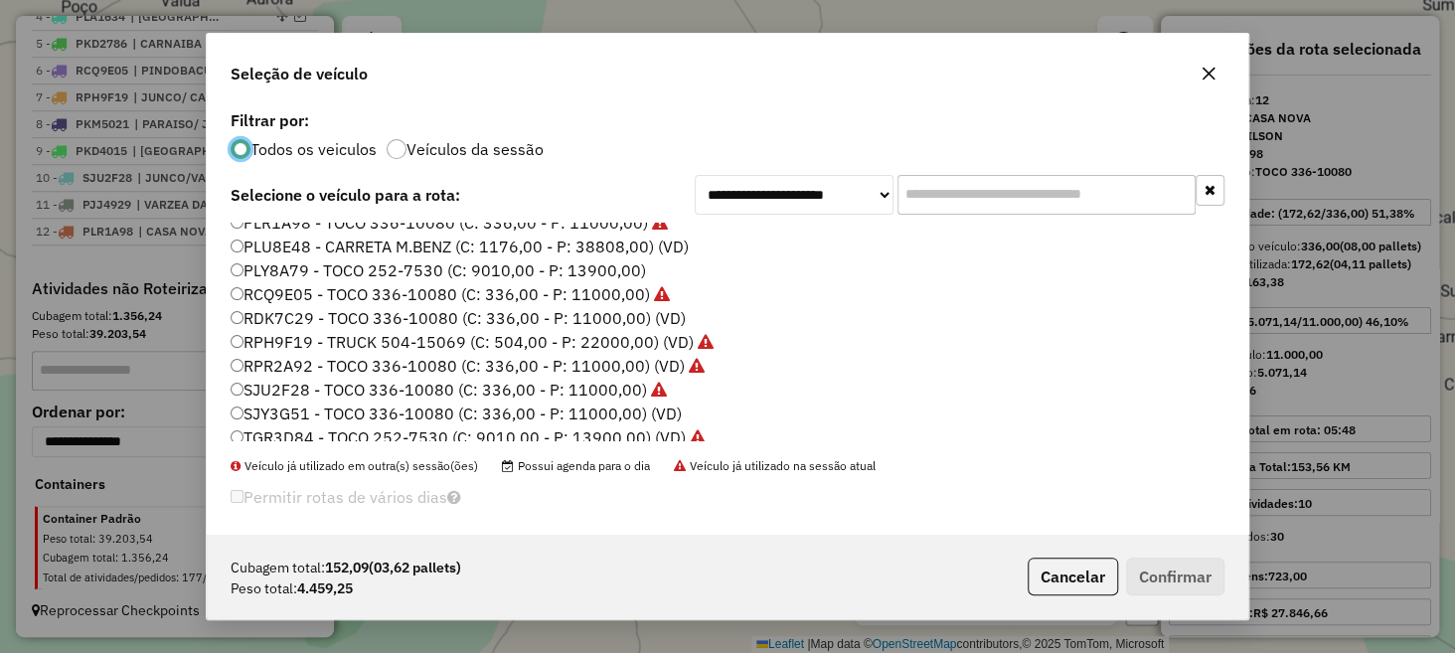
scroll to position [401, 0]
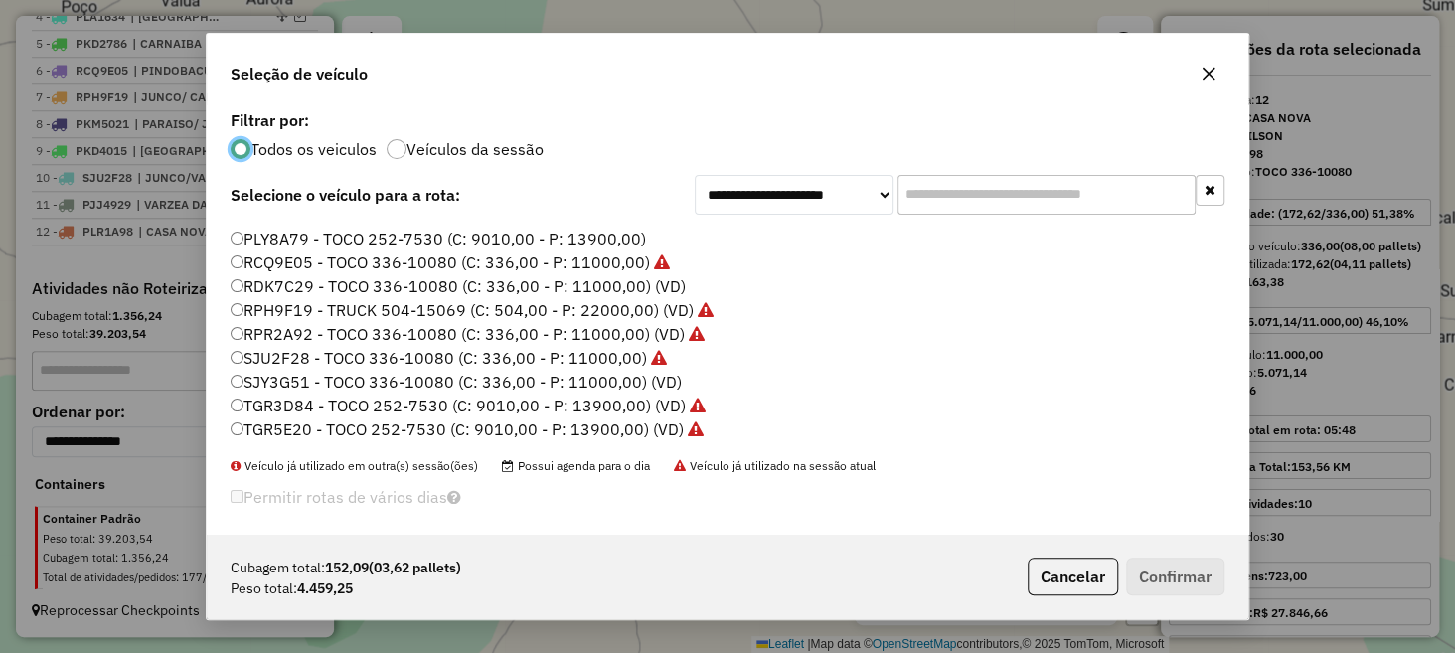
click at [321, 376] on label "SJY3G51 - TOCO 336-10080 (C: 336,00 - P: 11000,00) (VD)" at bounding box center [456, 382] width 451 height 24
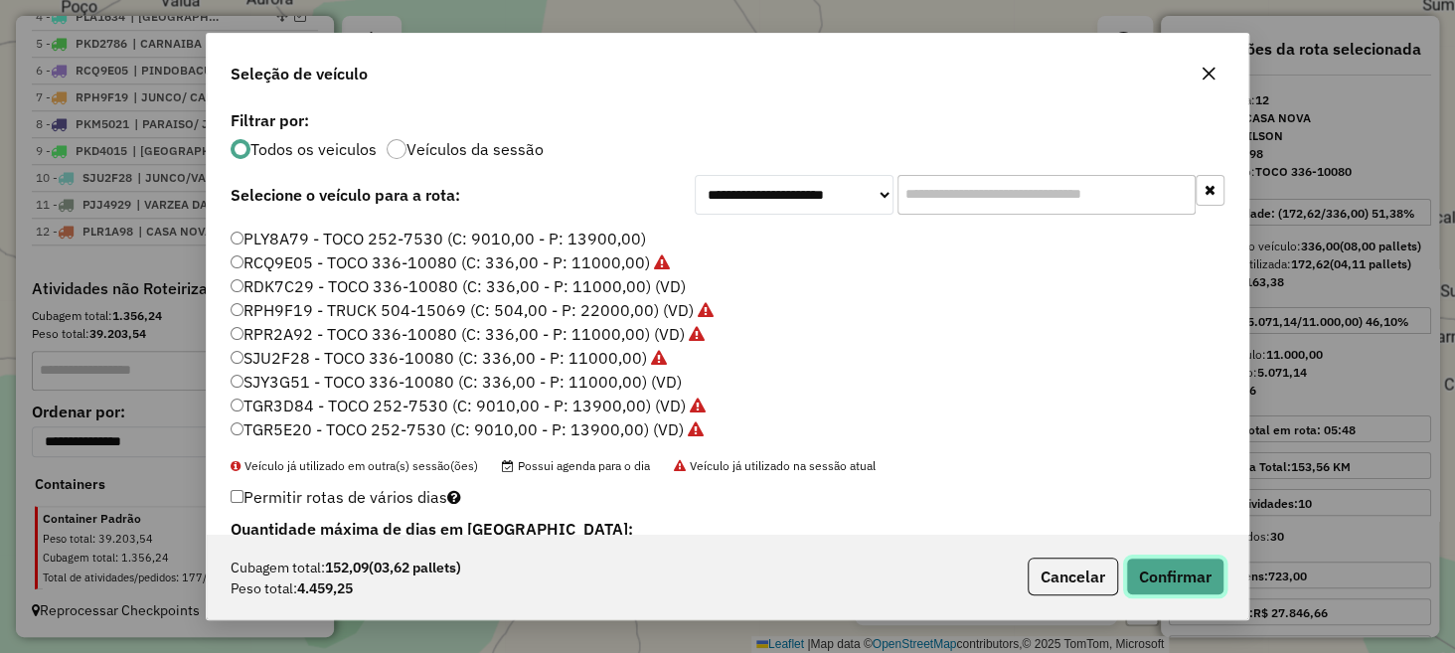
click at [1153, 574] on button "Confirmar" at bounding box center [1175, 577] width 98 height 38
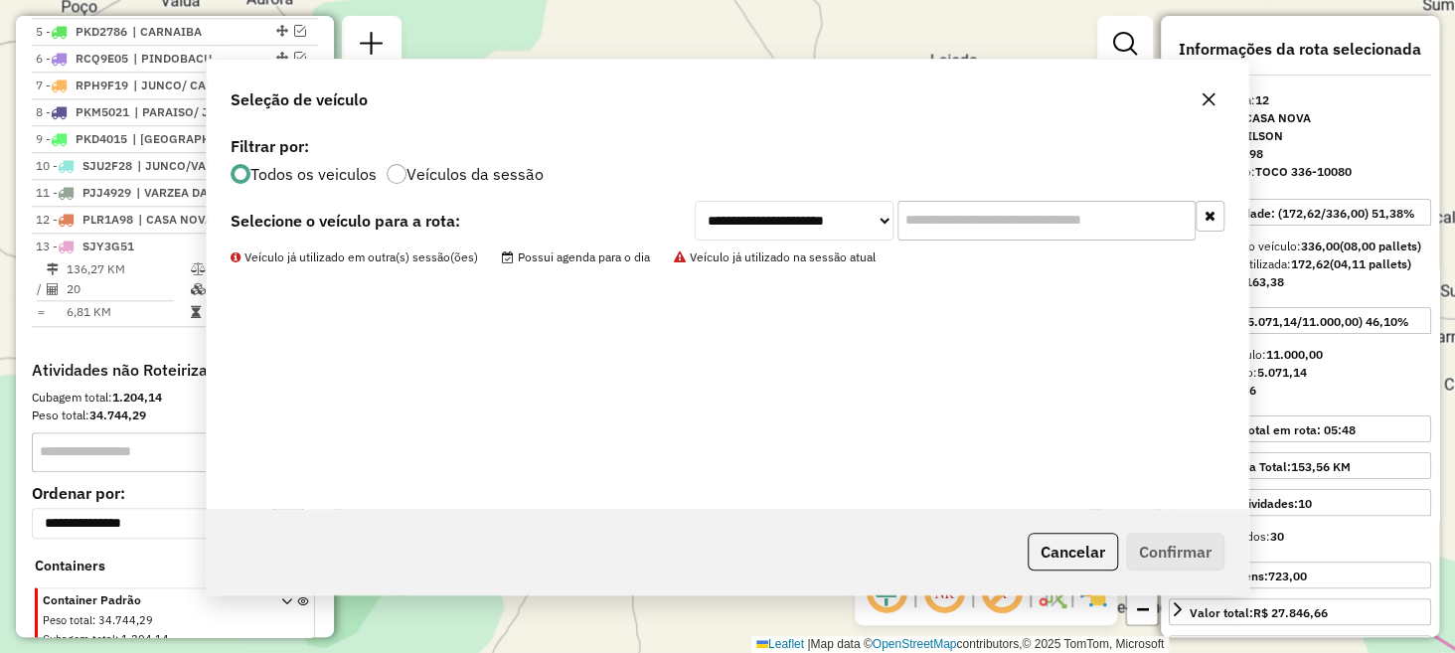
scroll to position [950, 0]
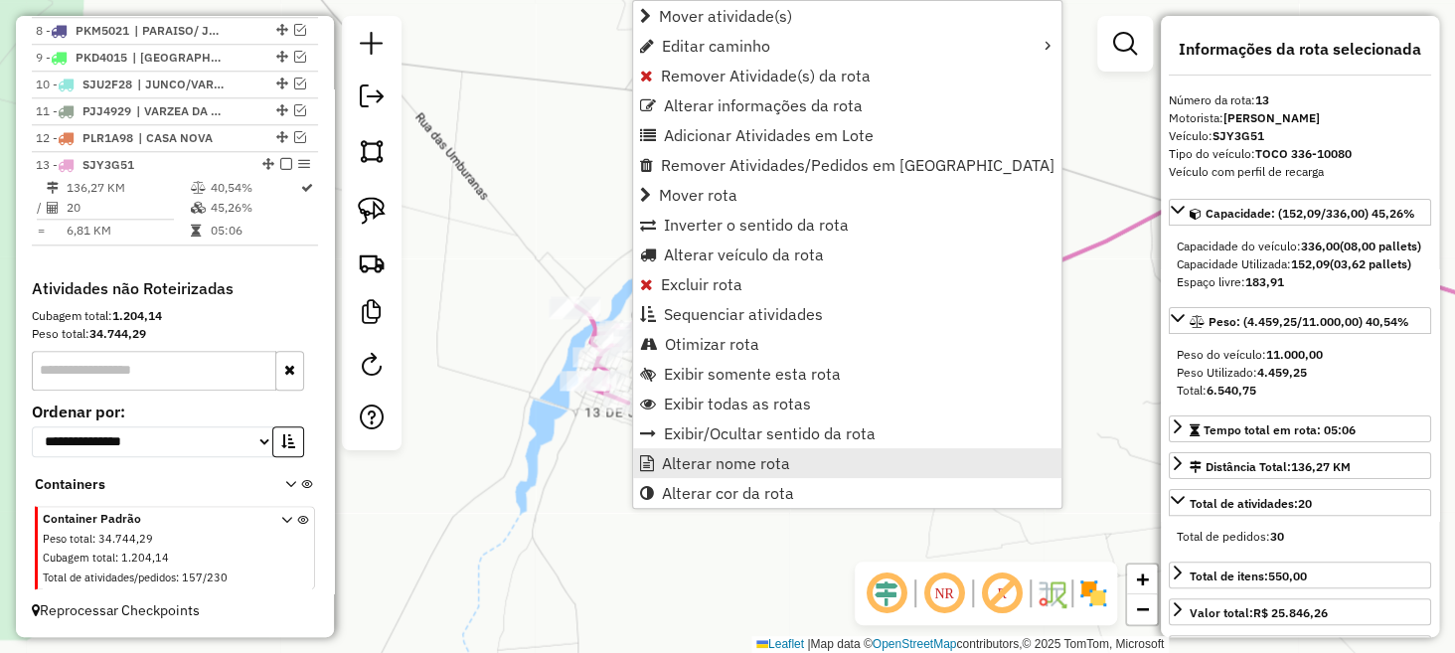
click at [700, 455] on span "Alterar nome rota" at bounding box center [726, 463] width 128 height 16
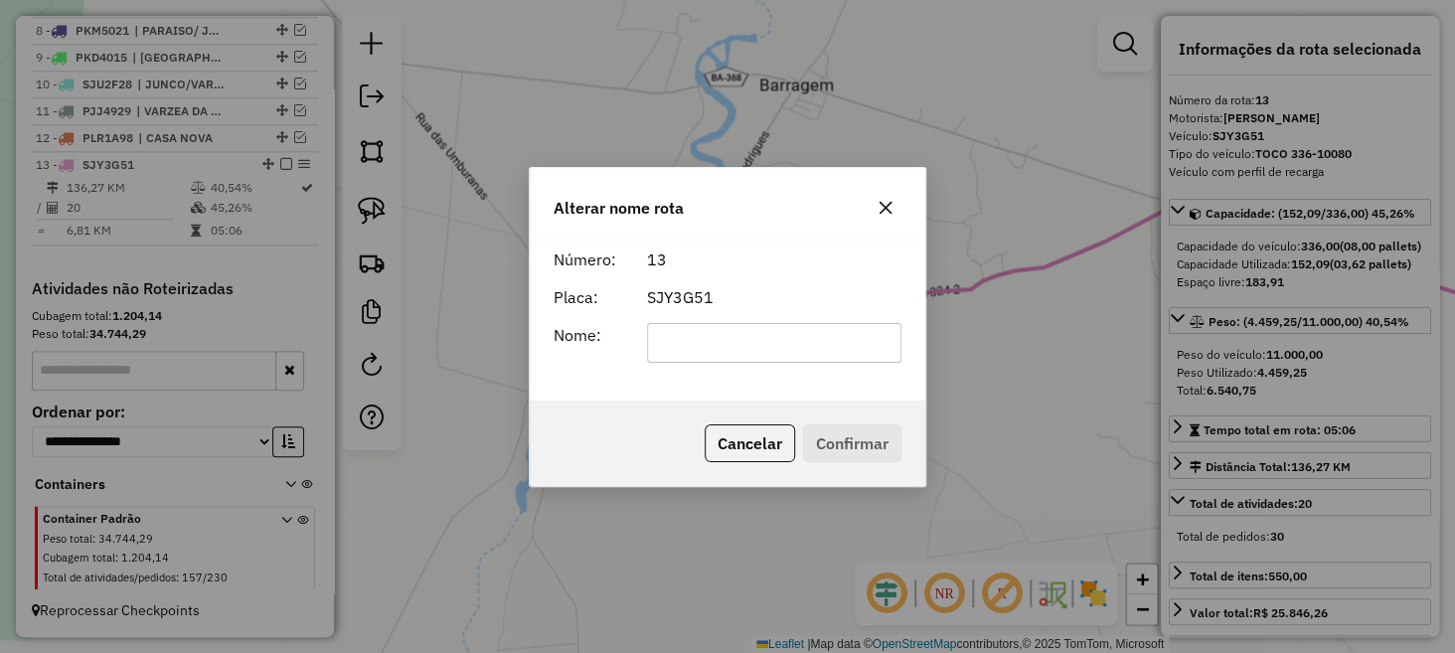
click at [660, 337] on input "text" at bounding box center [774, 343] width 255 height 40
type input "**********"
click at [853, 426] on button "Confirmar" at bounding box center [852, 443] width 98 height 38
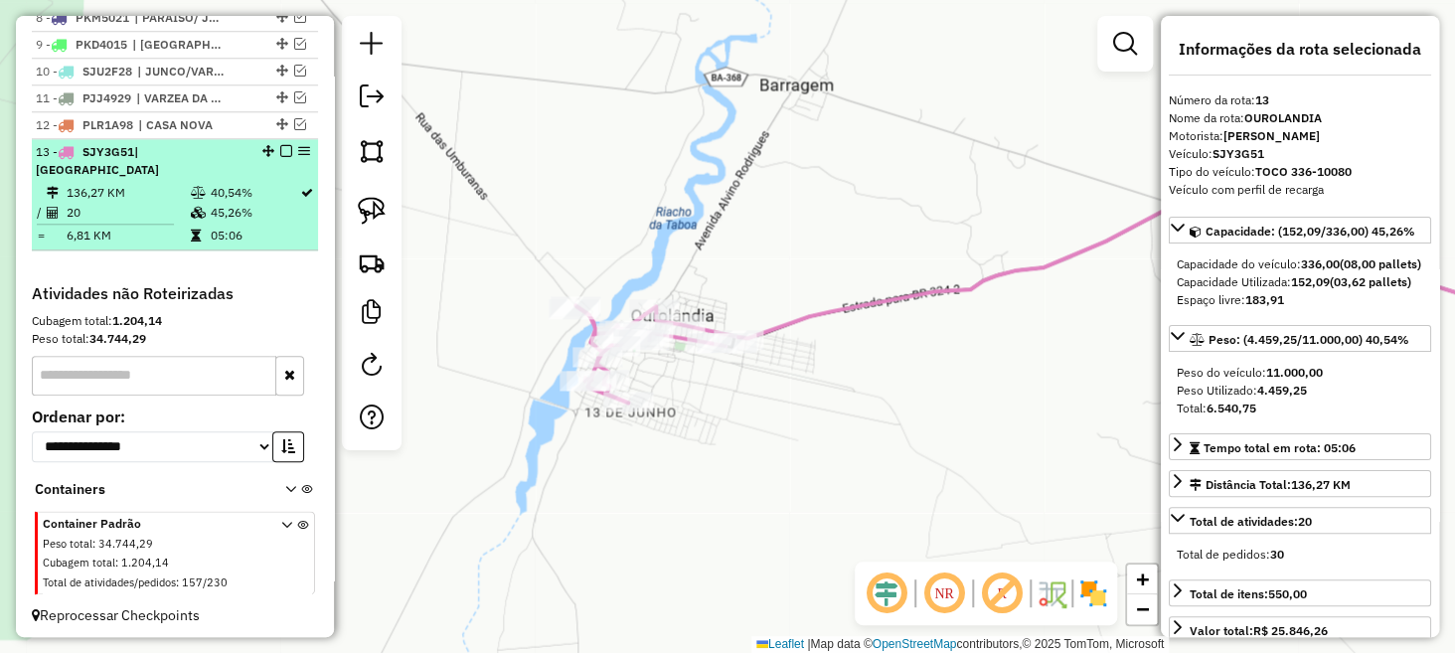
click at [281, 157] on em at bounding box center [286, 151] width 12 height 12
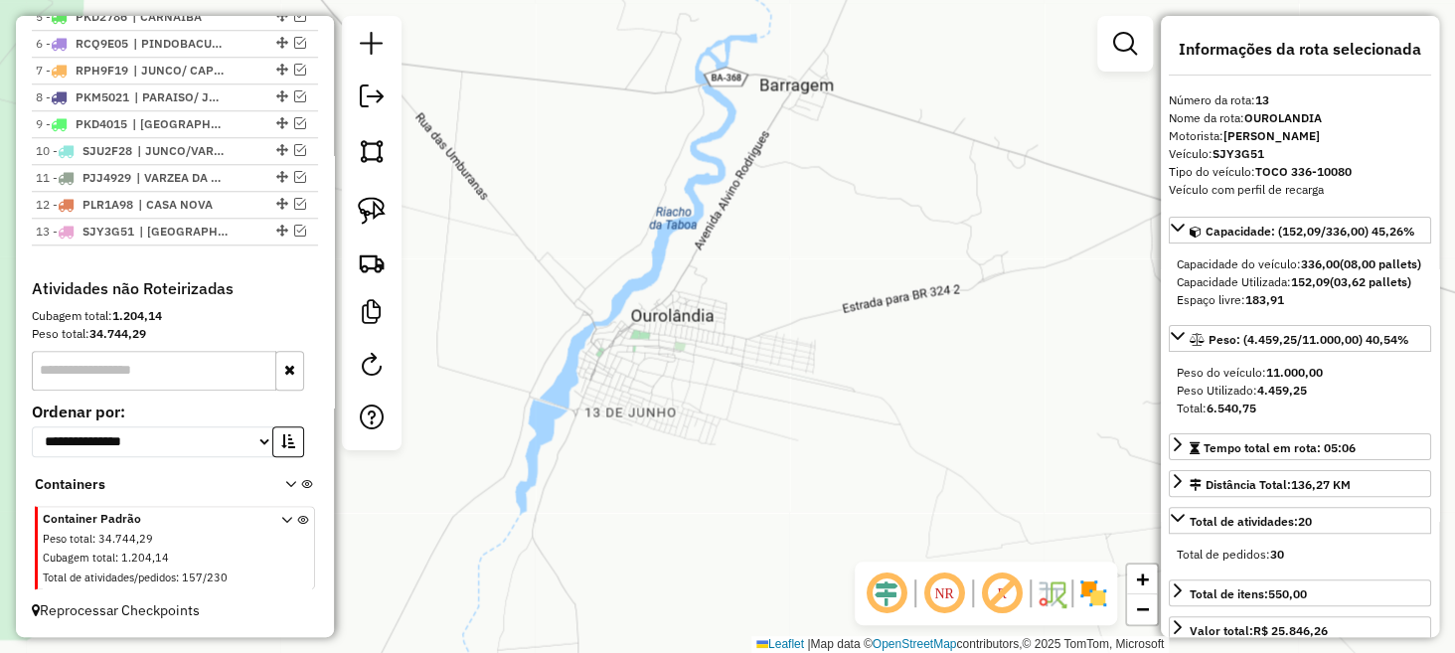
scroll to position [884, 0]
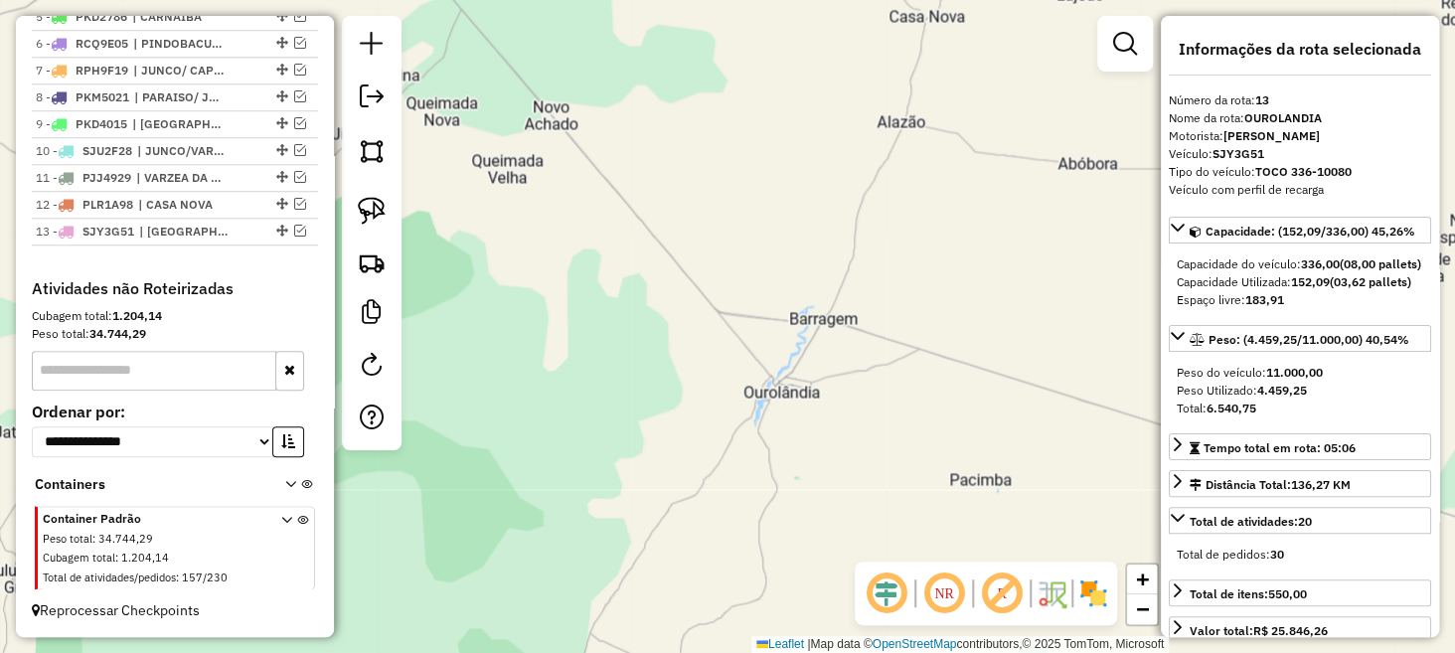
drag, startPoint x: 877, startPoint y: 401, endPoint x: 592, endPoint y: 312, distance: 298.7
click at [594, 313] on div "Janela de atendimento Grade de atendimento Capacidade Transportadoras Veículos …" at bounding box center [727, 326] width 1455 height 653
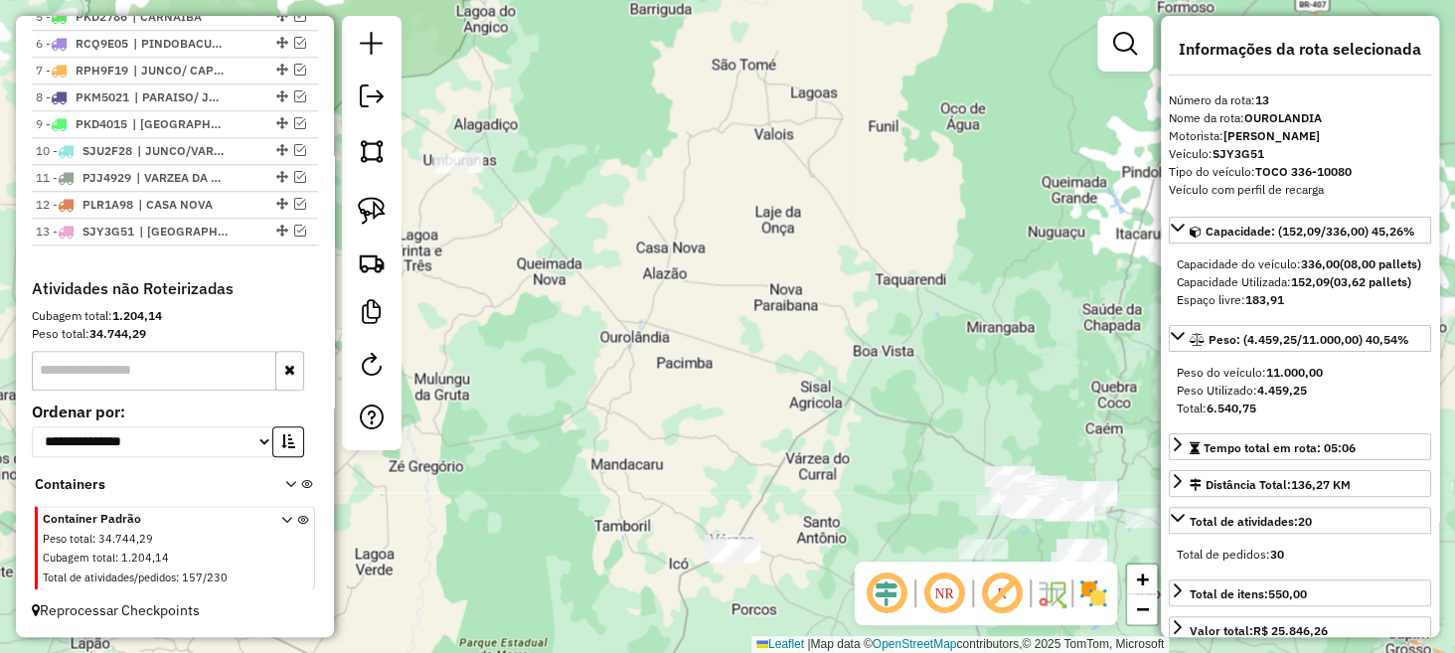
drag, startPoint x: 831, startPoint y: 436, endPoint x: 708, endPoint y: 349, distance: 151.2
click at [708, 349] on div "Janela de atendimento Grade de atendimento Capacidade Transportadoras Veículos …" at bounding box center [727, 326] width 1455 height 653
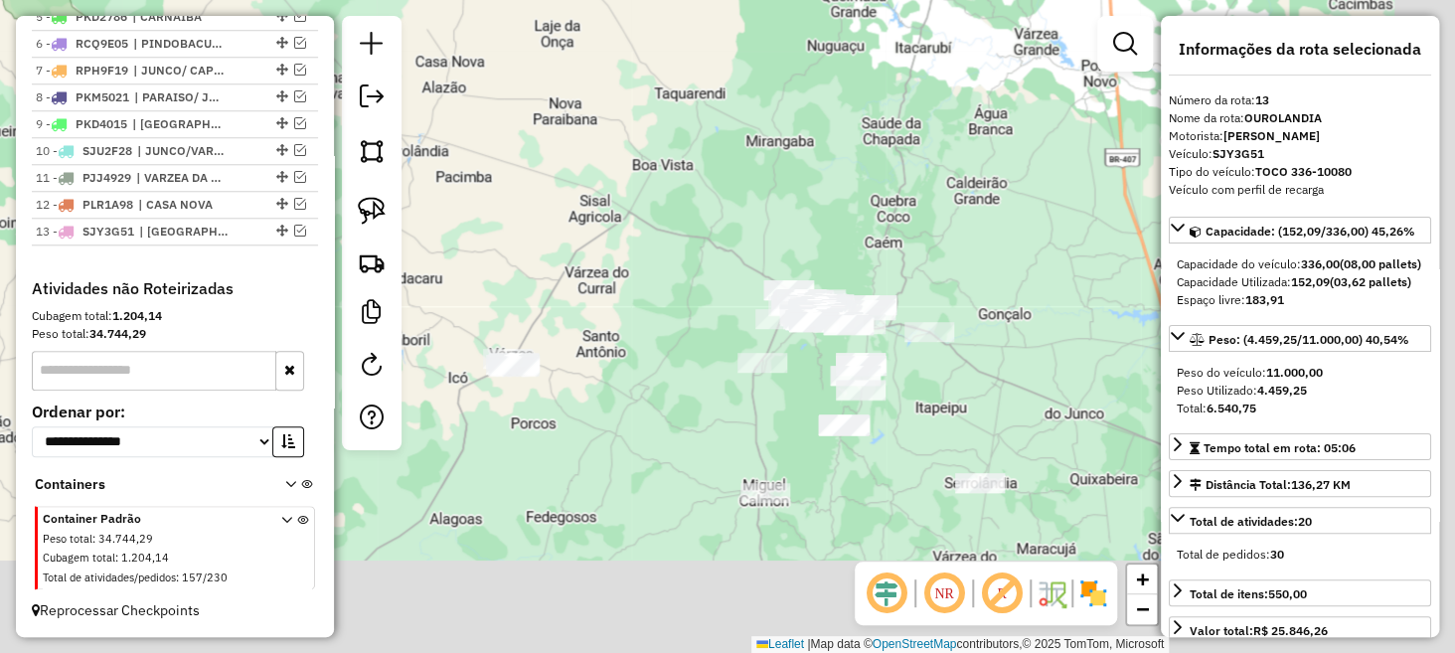
drag, startPoint x: 795, startPoint y: 422, endPoint x: 699, endPoint y: 318, distance: 141.4
click at [699, 318] on div "Janela de atendimento Grade de atendimento Capacidade Transportadoras Veículos …" at bounding box center [727, 326] width 1455 height 653
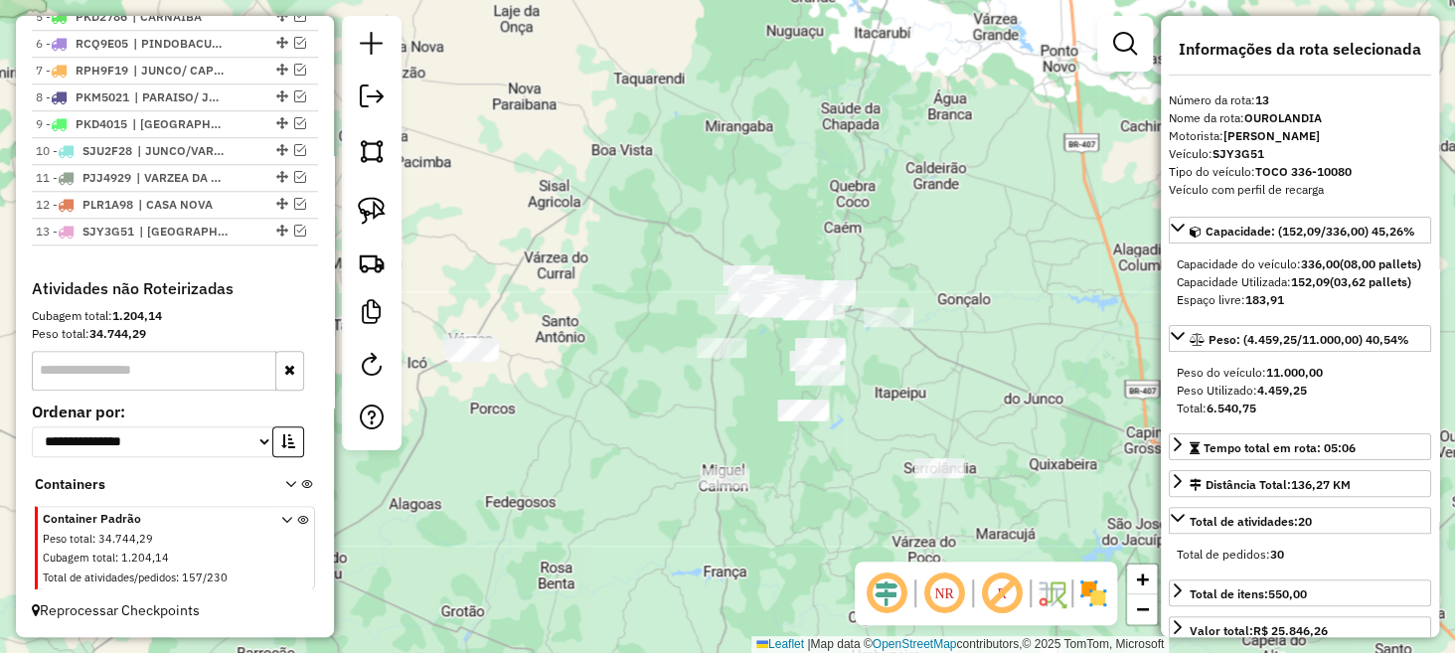
drag, startPoint x: 799, startPoint y: 373, endPoint x: 750, endPoint y: 368, distance: 50.0
click at [752, 369] on div "Janela de atendimento Grade de atendimento Capacidade Transportadoras Veículos …" at bounding box center [727, 326] width 1455 height 653
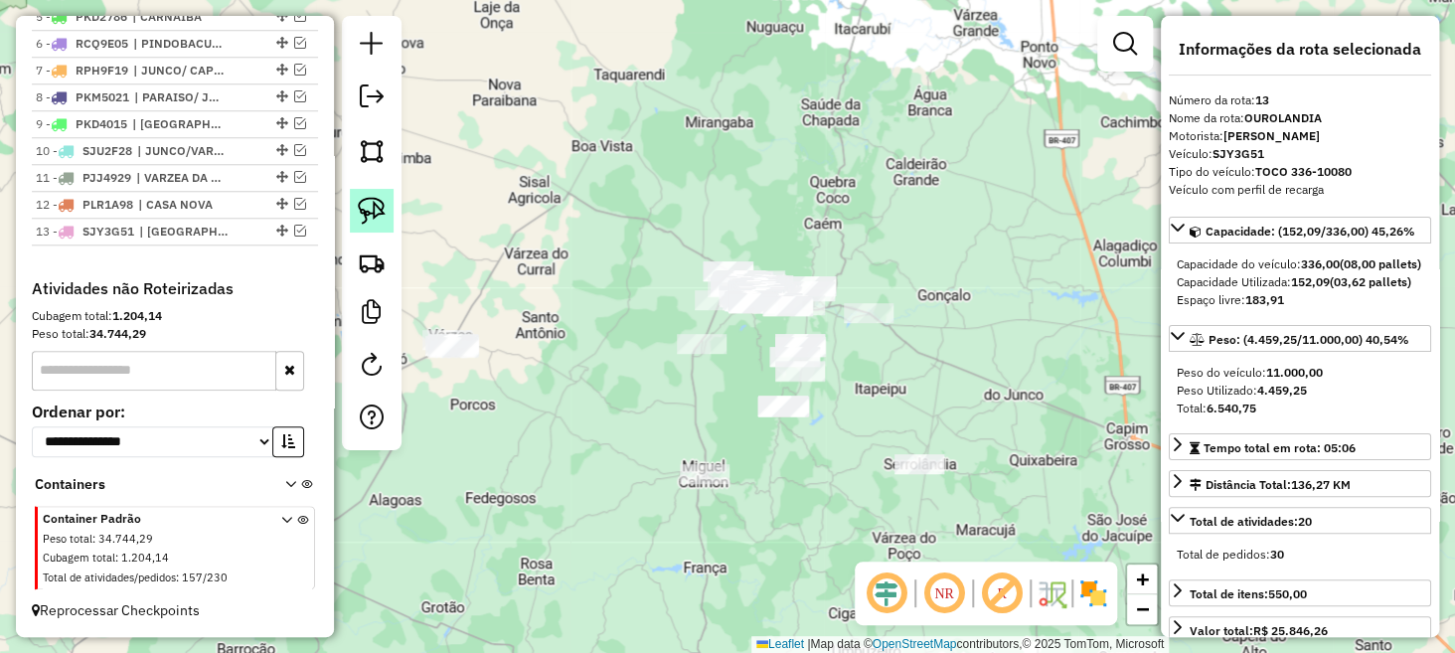
click at [381, 201] on img at bounding box center [372, 211] width 28 height 28
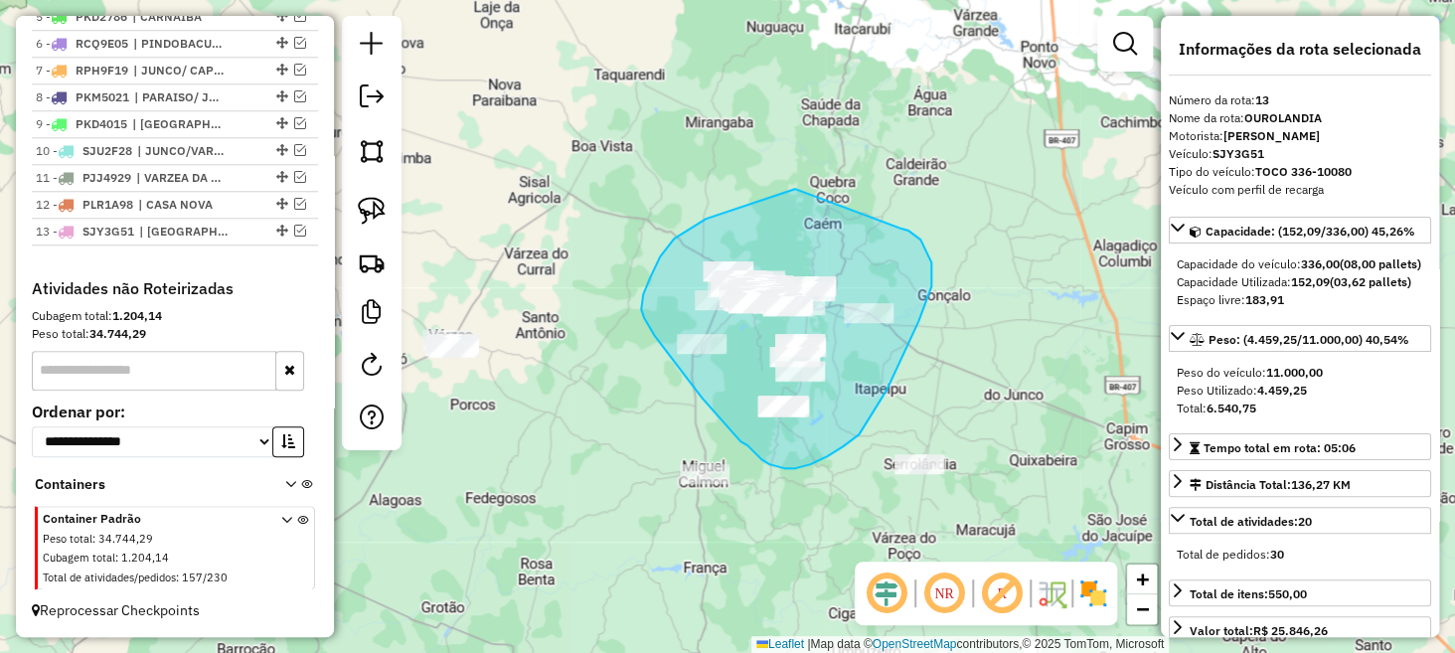
drag, startPoint x: 795, startPoint y: 189, endPoint x: 902, endPoint y: 229, distance: 113.6
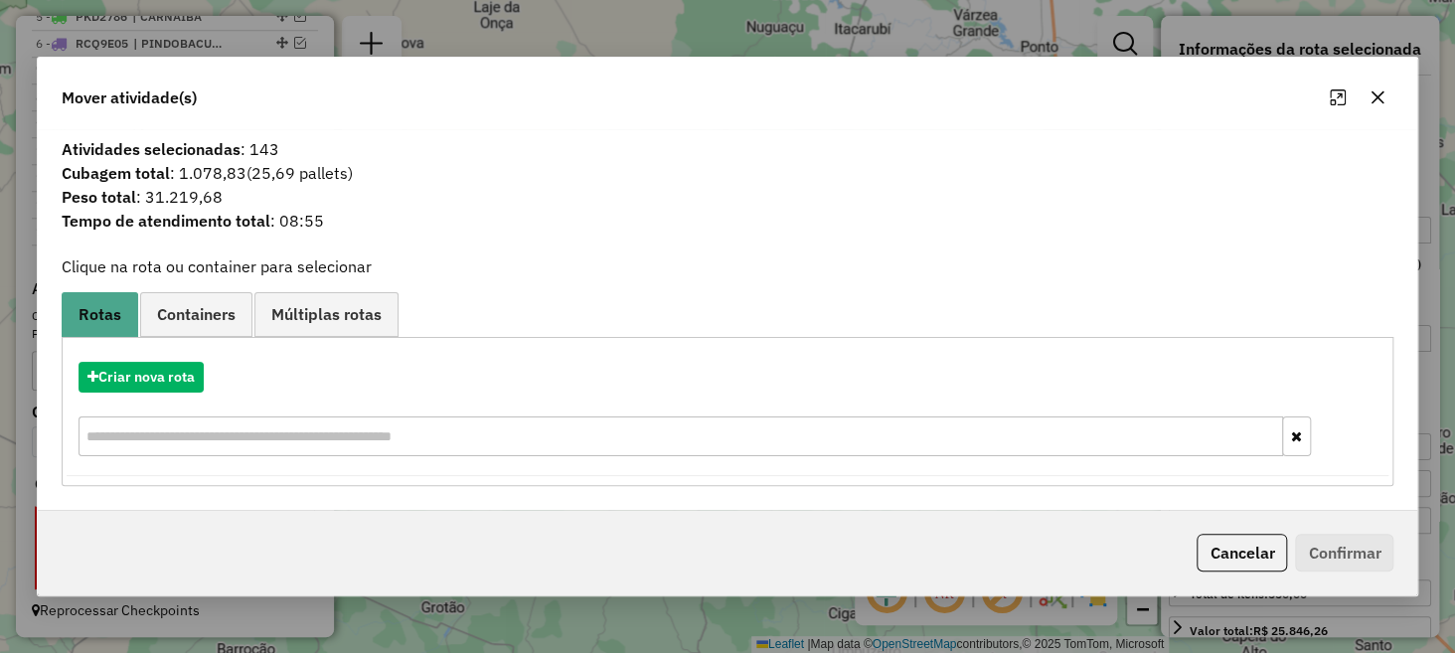
click at [1384, 95] on icon "button" at bounding box center [1378, 97] width 16 height 16
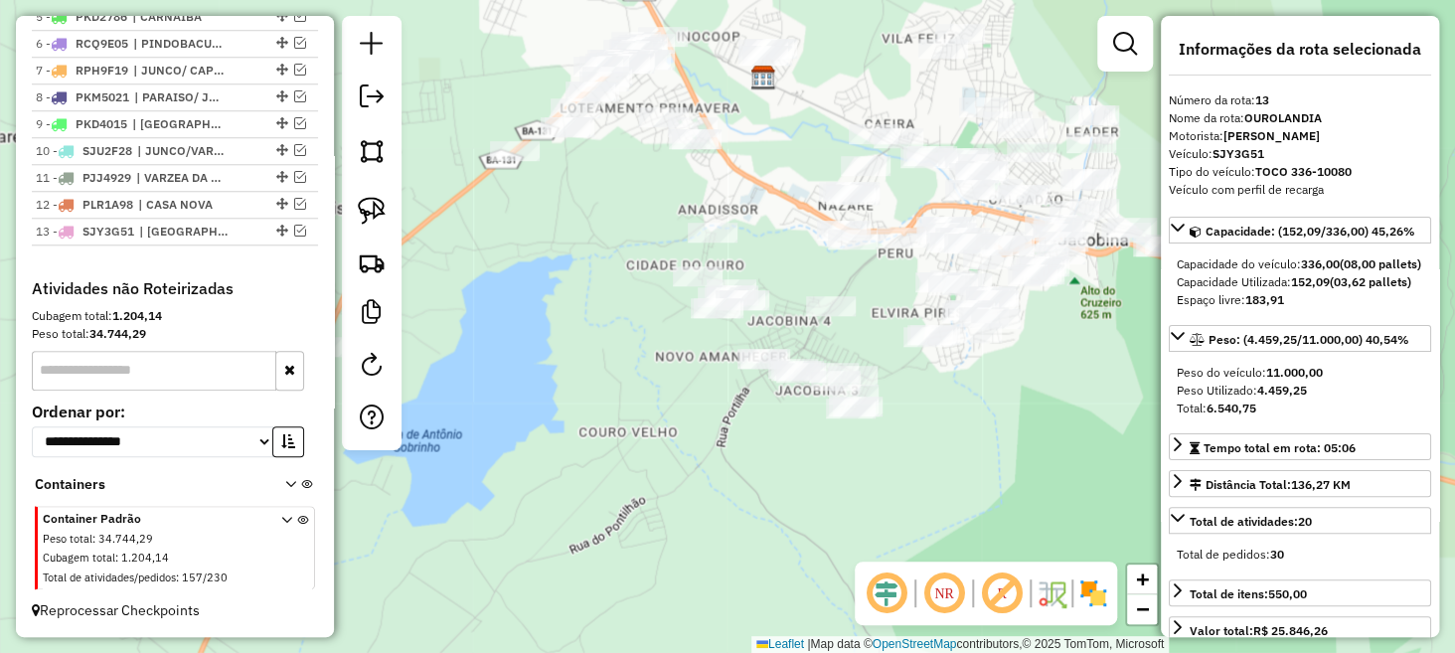
drag, startPoint x: 1105, startPoint y: 264, endPoint x: 846, endPoint y: 370, distance: 280.1
click at [846, 370] on div "Janela de atendimento Grade de atendimento Capacidade Transportadoras Veículos …" at bounding box center [727, 326] width 1455 height 653
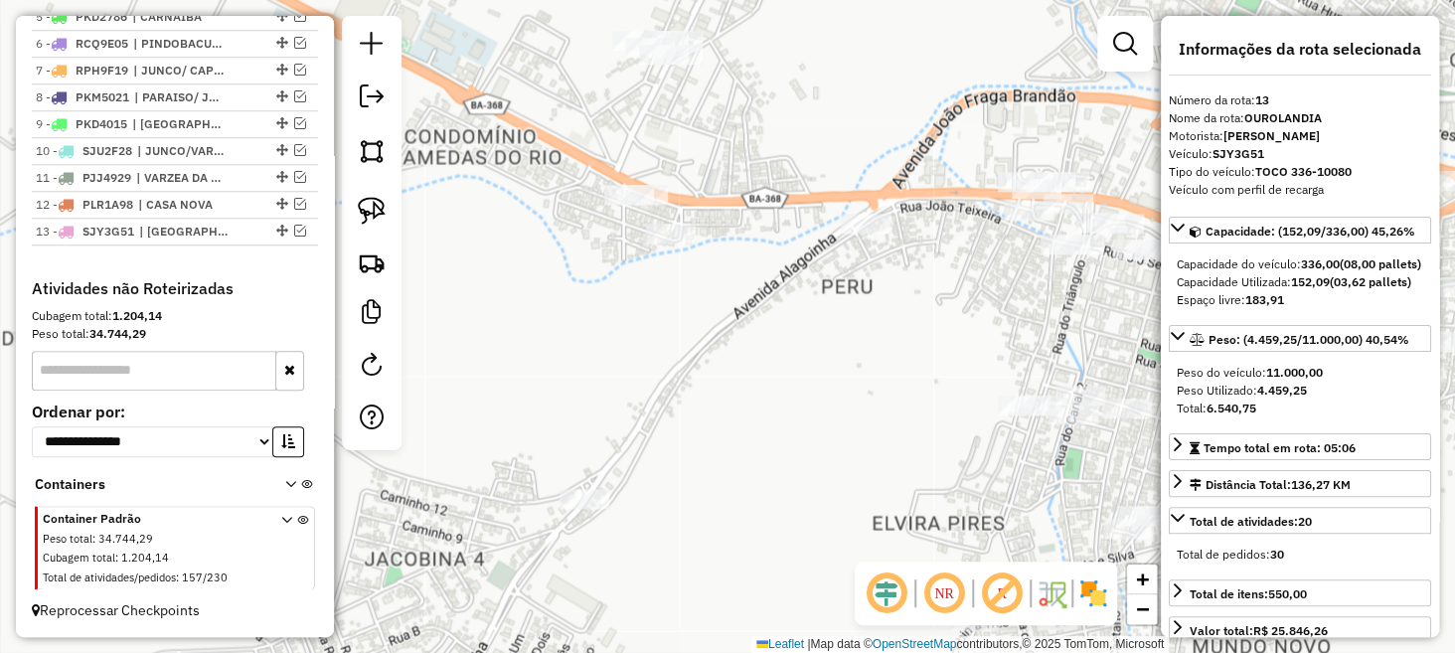
drag, startPoint x: 764, startPoint y: 295, endPoint x: 799, endPoint y: 345, distance: 61.3
click at [804, 345] on div "Janela de atendimento Grade de atendimento Capacidade Transportadoras Veículos …" at bounding box center [727, 326] width 1455 height 653
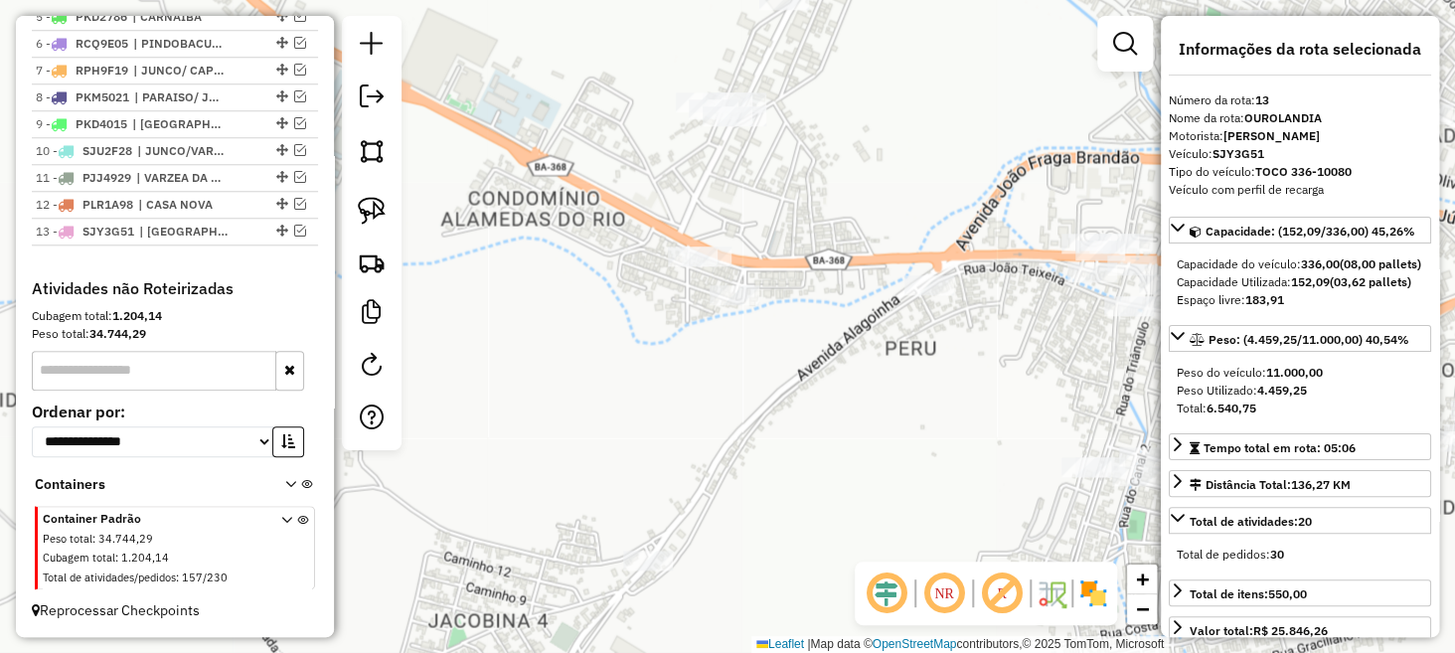
drag, startPoint x: 788, startPoint y: 166, endPoint x: 841, endPoint y: 246, distance: 95.4
click at [841, 246] on div "Janela de atendimento Grade de atendimento Capacidade Transportadoras Veículos …" at bounding box center [727, 326] width 1455 height 653
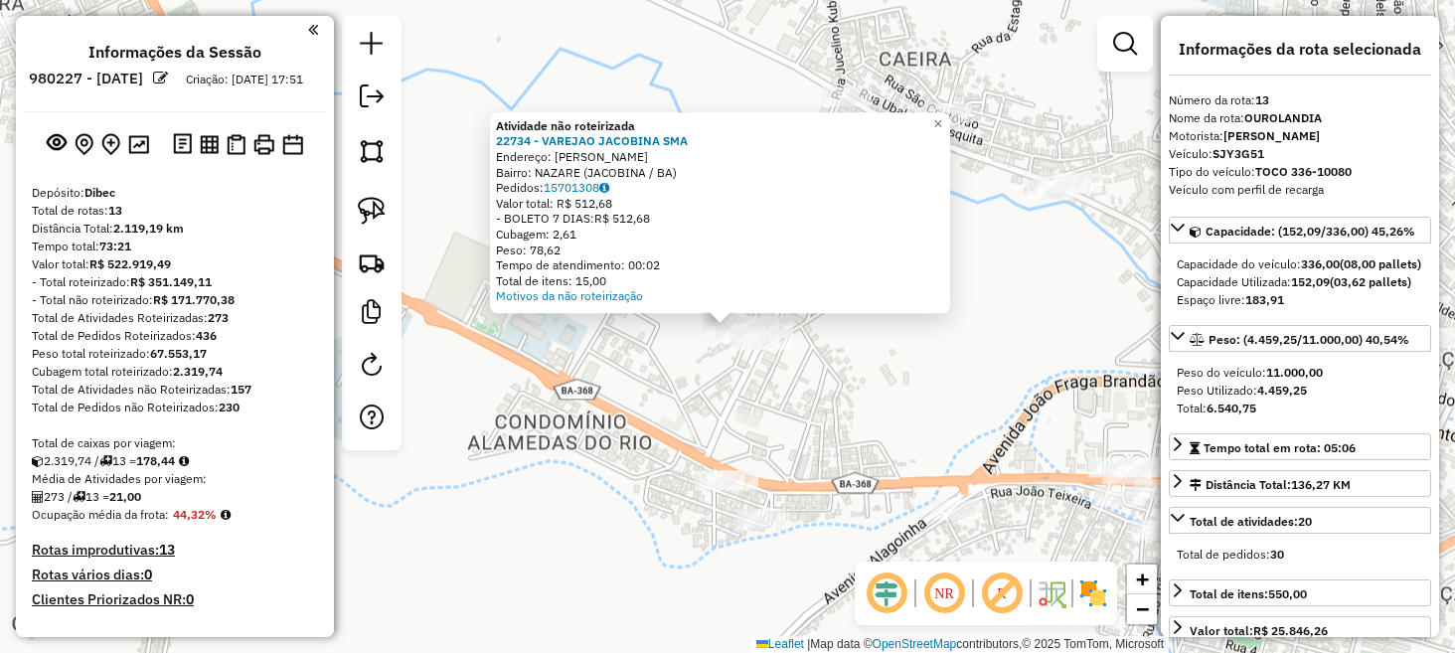
select select "**********"
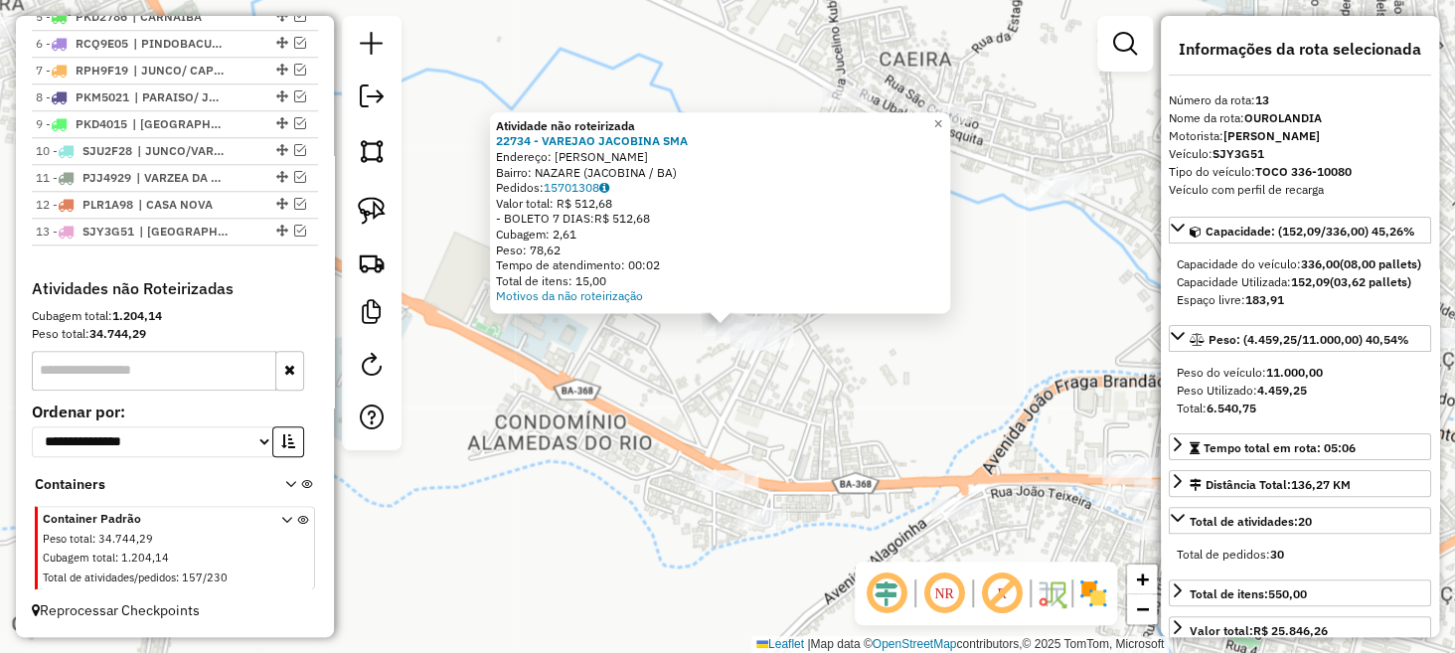
click at [796, 371] on div "Atividade não roteirizada 22734 - VAREJAO JACOBINA SMA Endereço: PAULO SOUTO SN…" at bounding box center [727, 326] width 1455 height 653
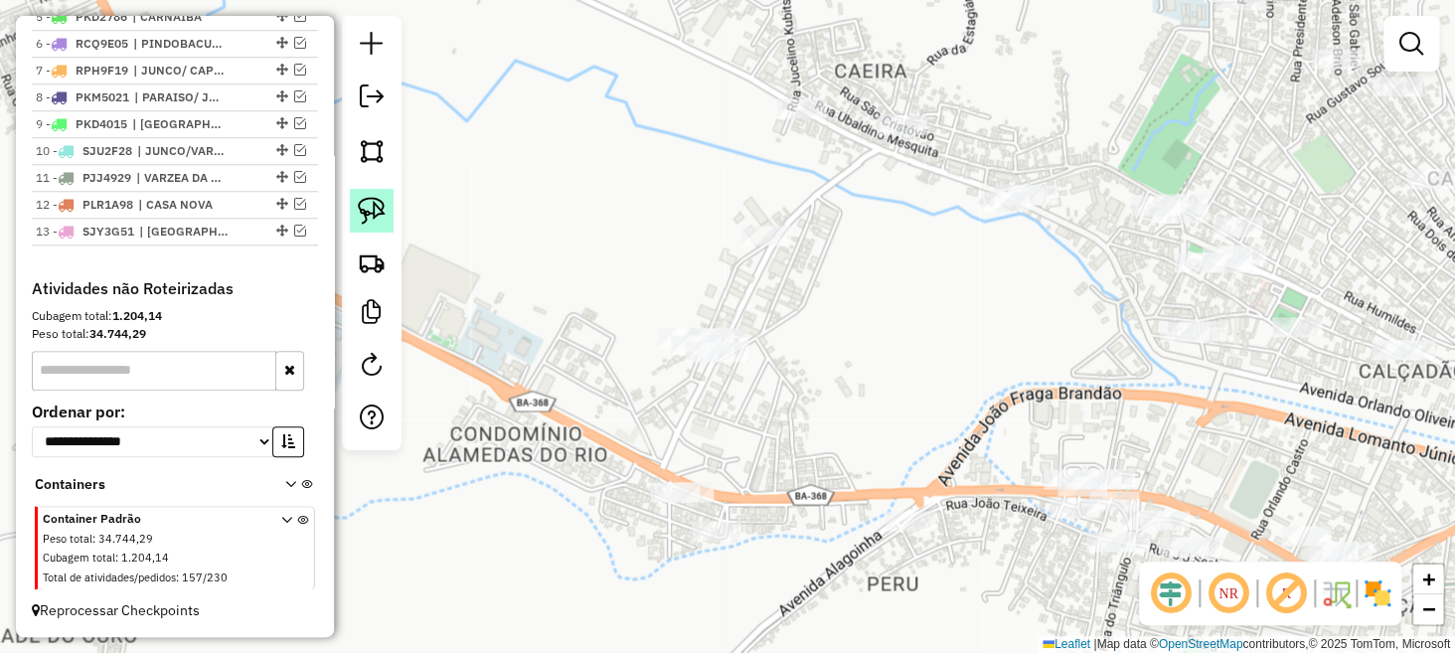
click at [384, 214] on img at bounding box center [372, 211] width 28 height 28
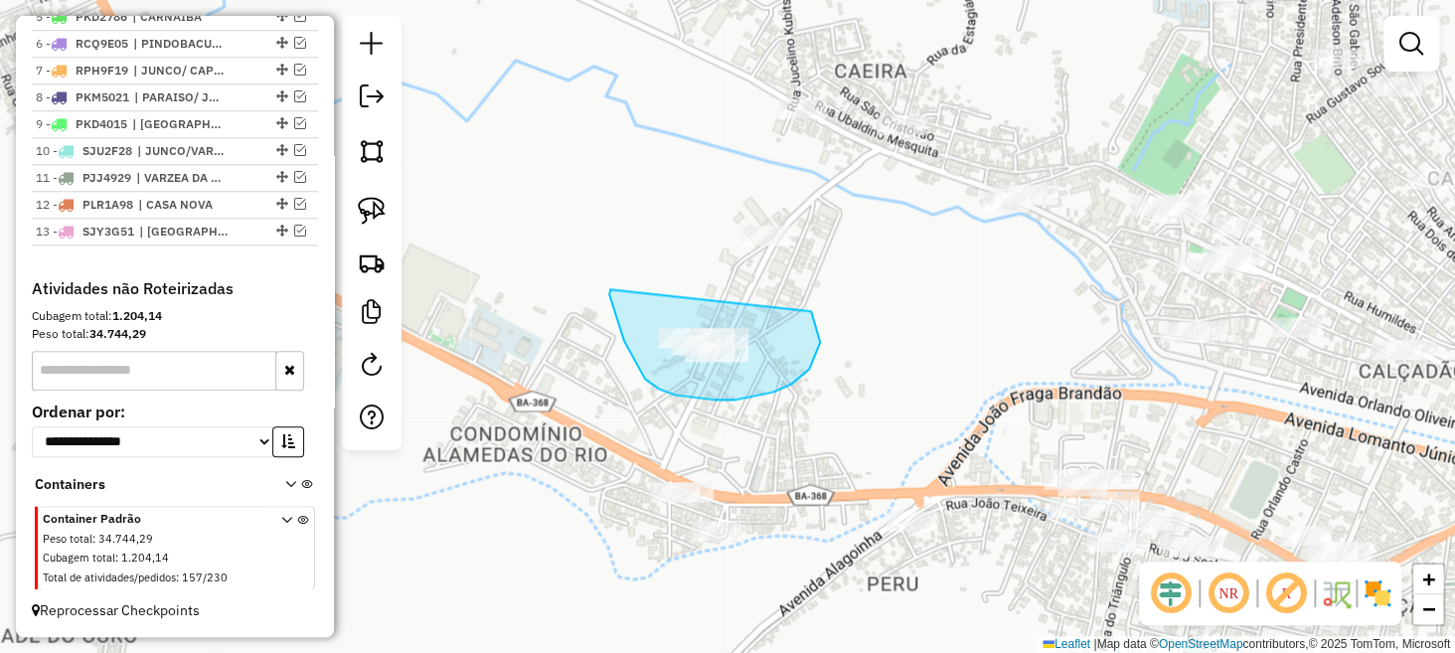
drag, startPoint x: 609, startPoint y: 294, endPoint x: 775, endPoint y: 281, distance: 166.5
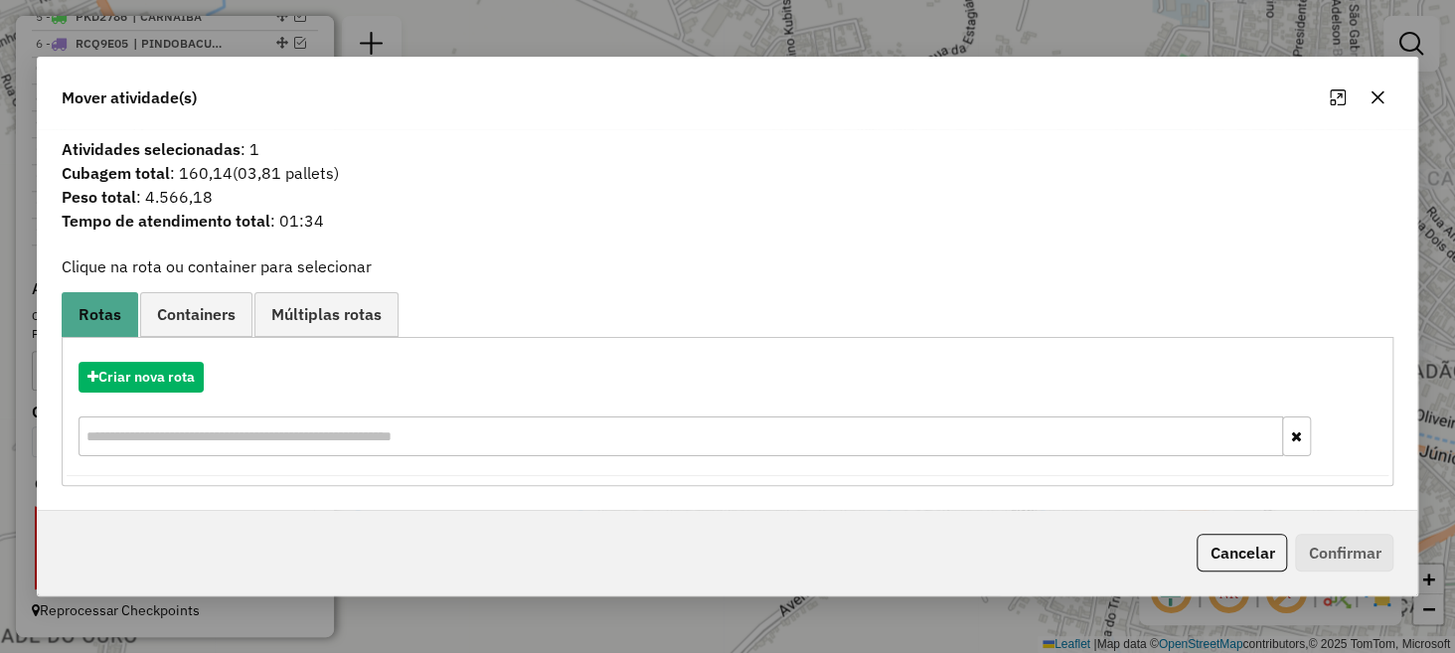
click at [1380, 92] on icon "button" at bounding box center [1378, 97] width 16 height 16
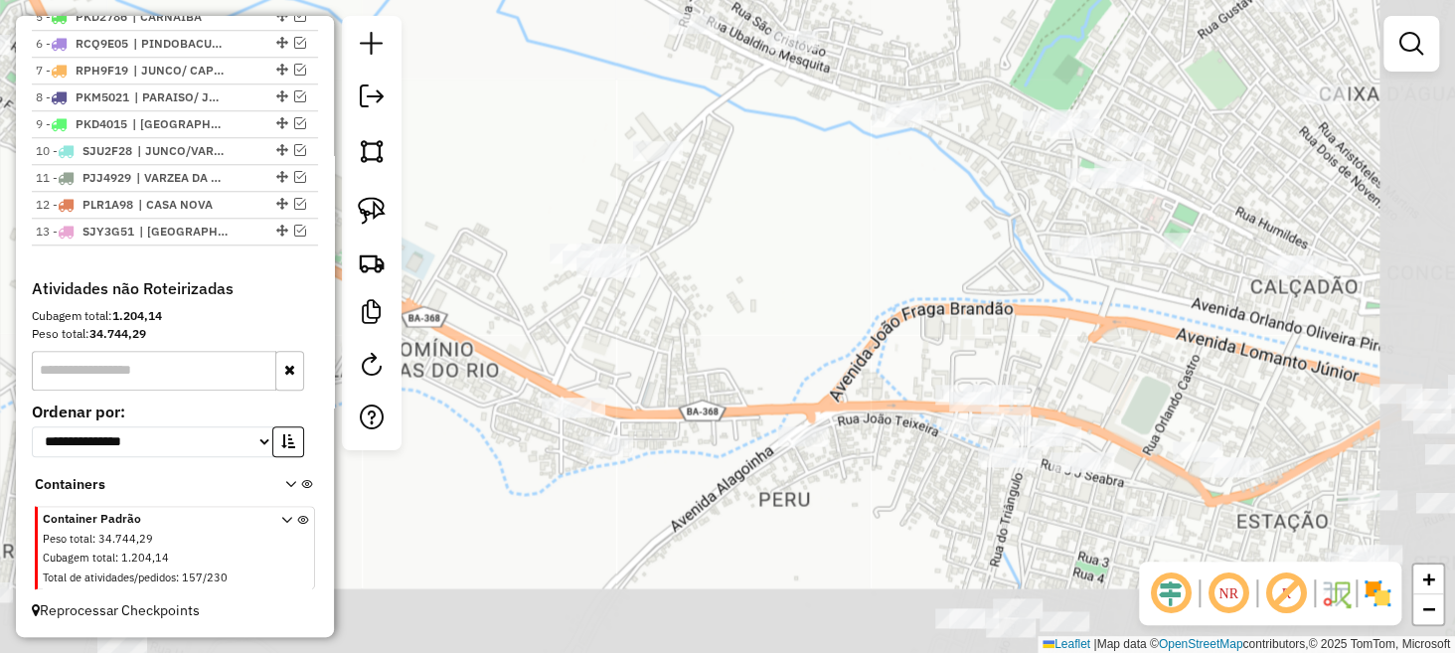
drag, startPoint x: 937, startPoint y: 429, endPoint x: 807, endPoint y: 302, distance: 182.1
click at [807, 302] on div "Janela de atendimento Grade de atendimento Capacidade Transportadoras Veículos …" at bounding box center [727, 326] width 1455 height 653
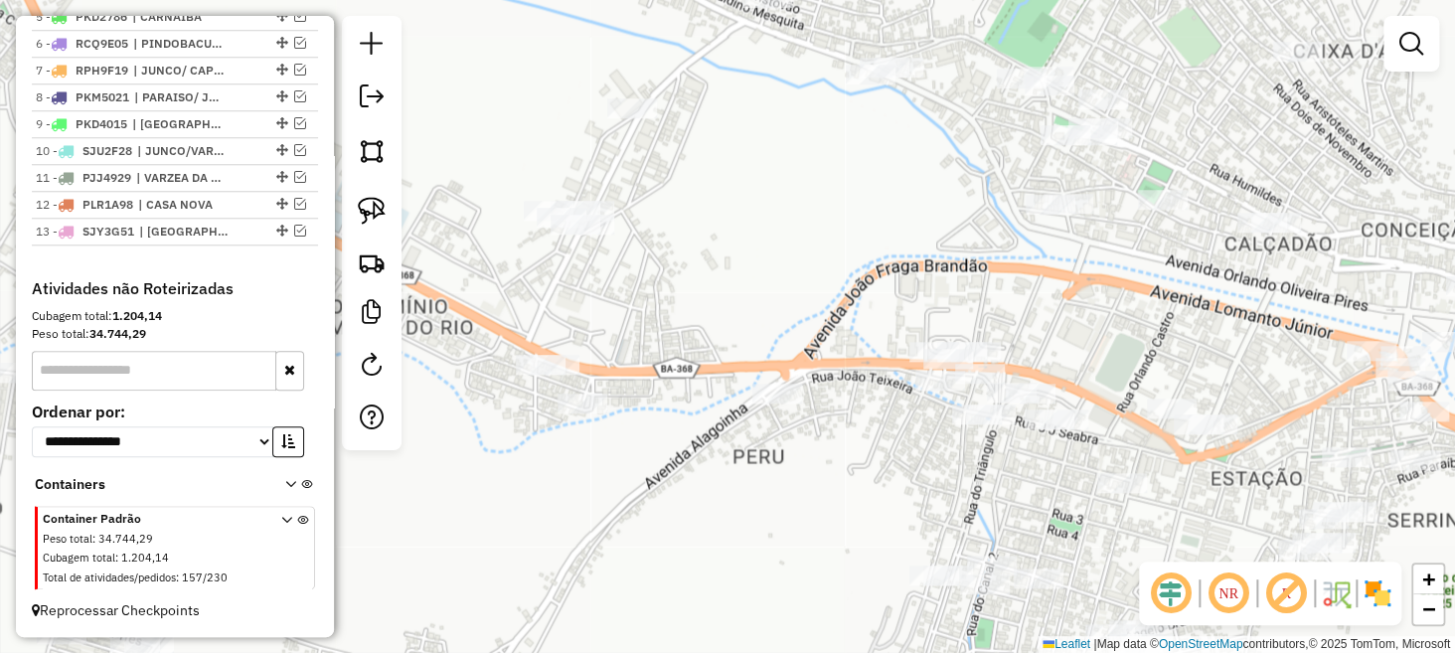
drag, startPoint x: 745, startPoint y: 280, endPoint x: 875, endPoint y: 331, distance: 139.8
click at [875, 331] on div "Janela de atendimento Grade de atendimento Capacidade Transportadoras Veículos …" at bounding box center [727, 326] width 1455 height 653
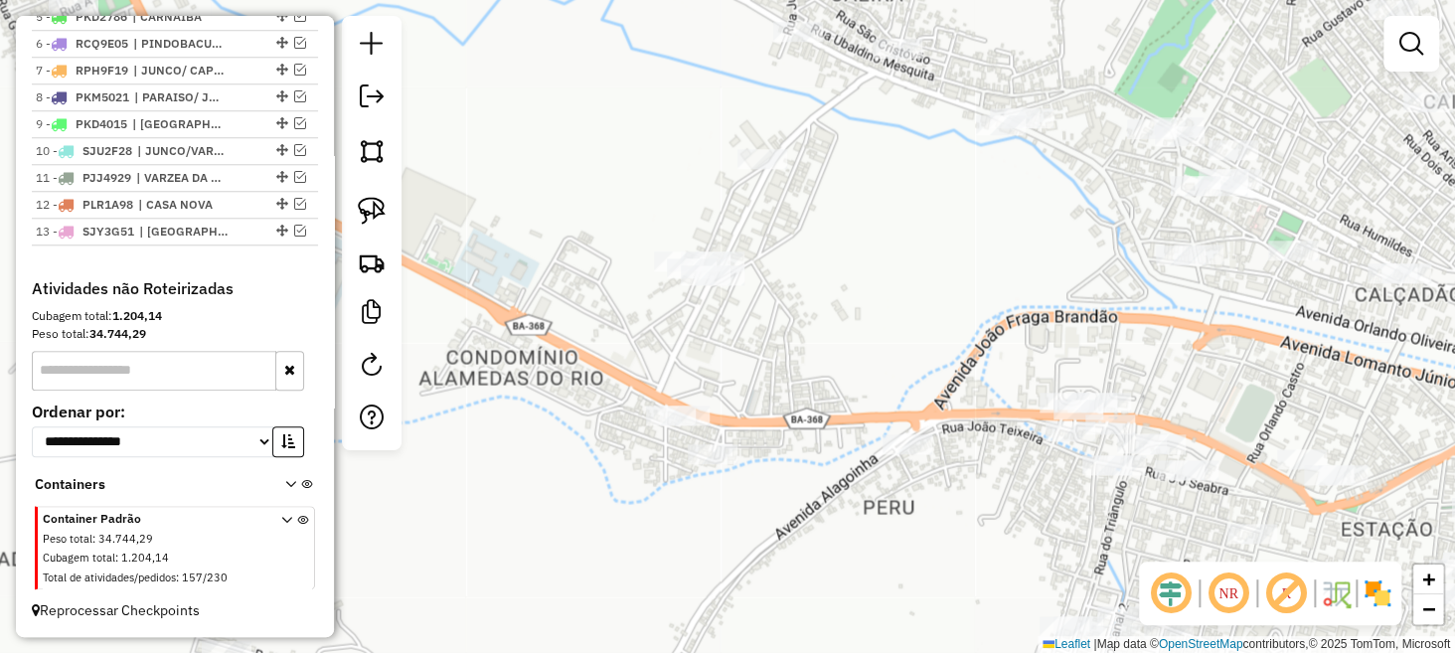
drag, startPoint x: 385, startPoint y: 223, endPoint x: 534, endPoint y: 227, distance: 149.2
click at [385, 223] on img at bounding box center [372, 211] width 28 height 28
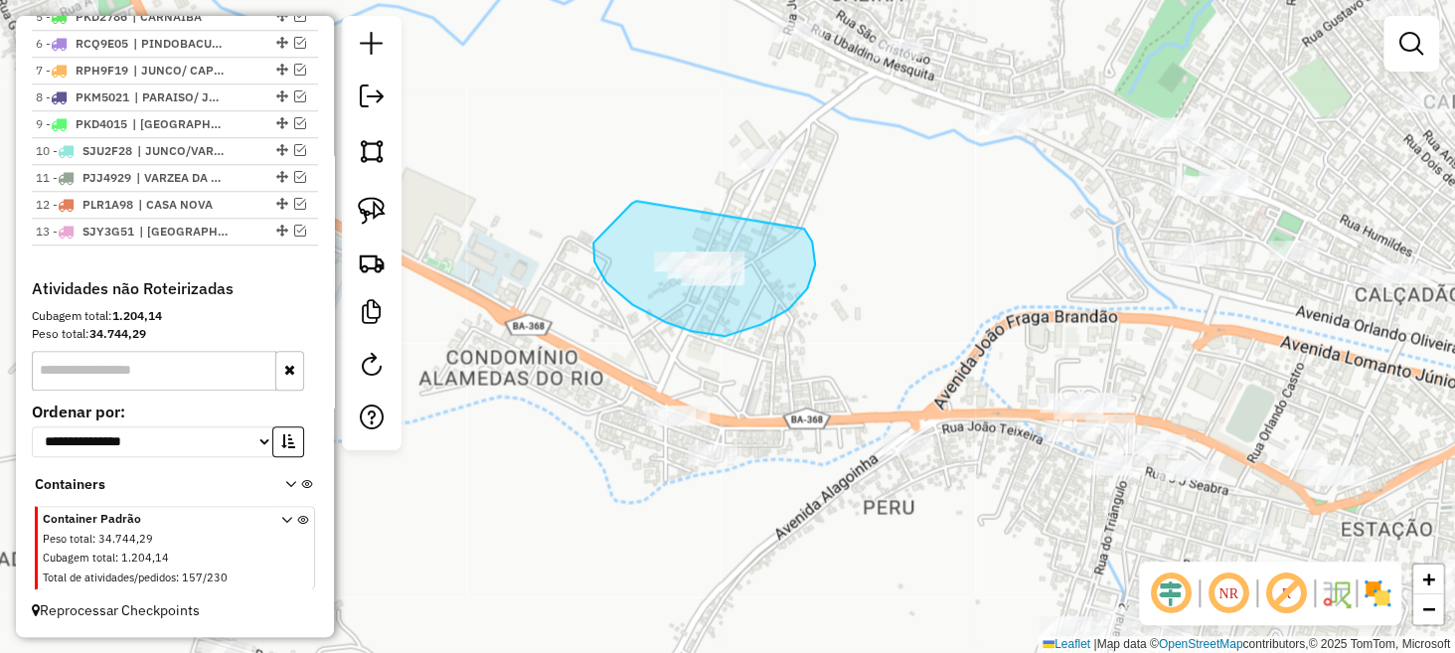
drag, startPoint x: 632, startPoint y: 203, endPoint x: 786, endPoint y: 213, distance: 154.4
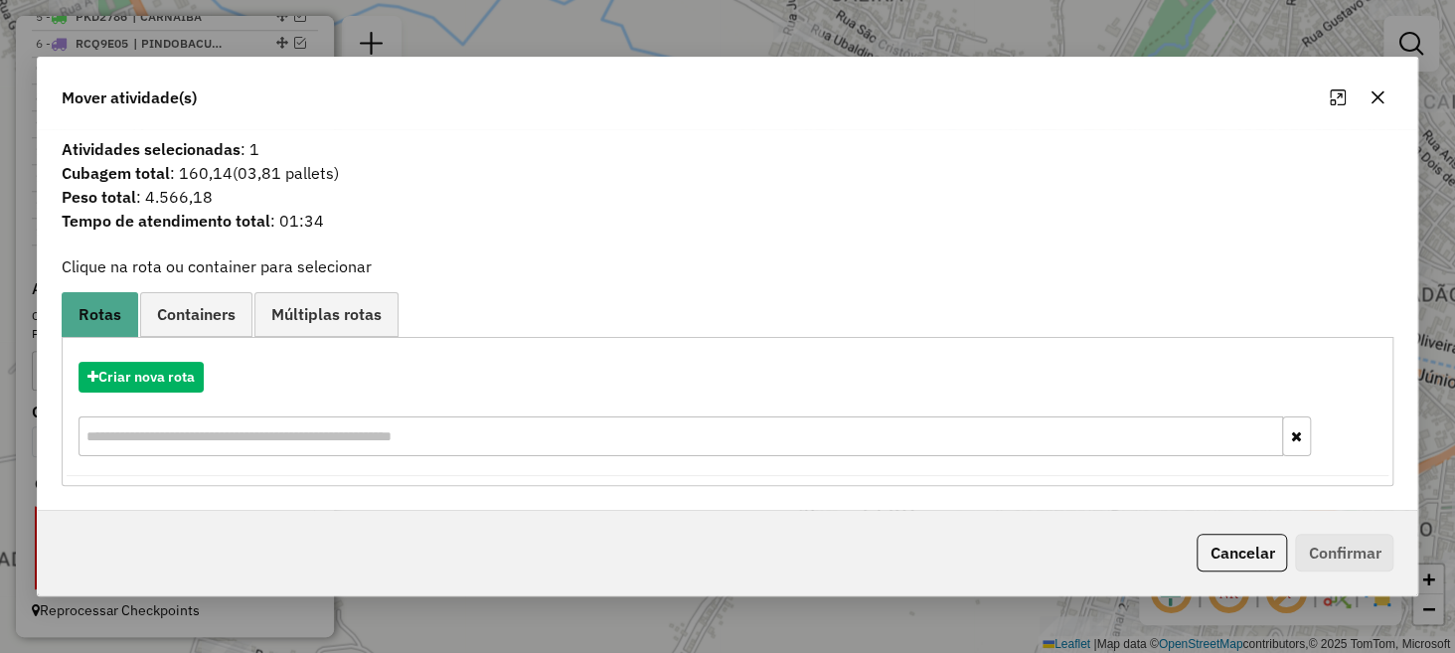
click at [1376, 97] on icon "button" at bounding box center [1378, 96] width 13 height 13
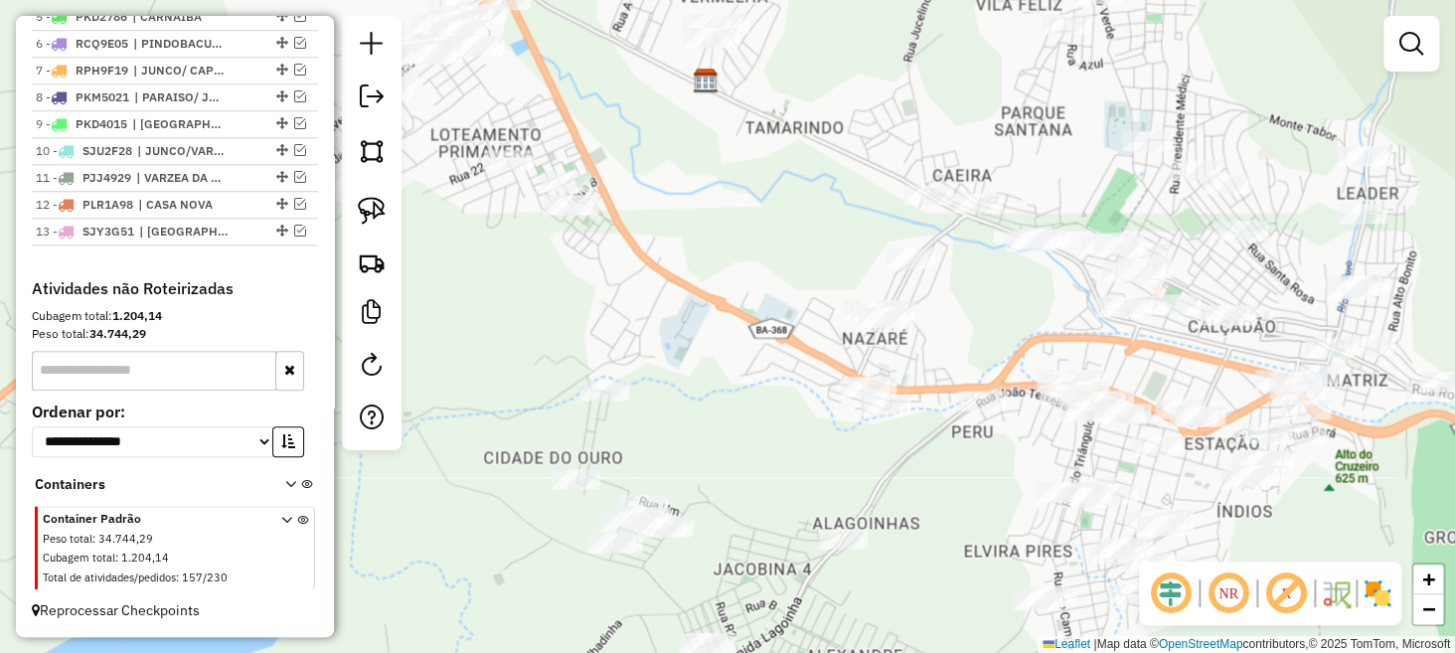
drag, startPoint x: 597, startPoint y: 229, endPoint x: 702, endPoint y: 286, distance: 119.3
click at [702, 286] on div "Janela de atendimento Grade de atendimento Capacidade Transportadoras Veículos …" at bounding box center [727, 326] width 1455 height 653
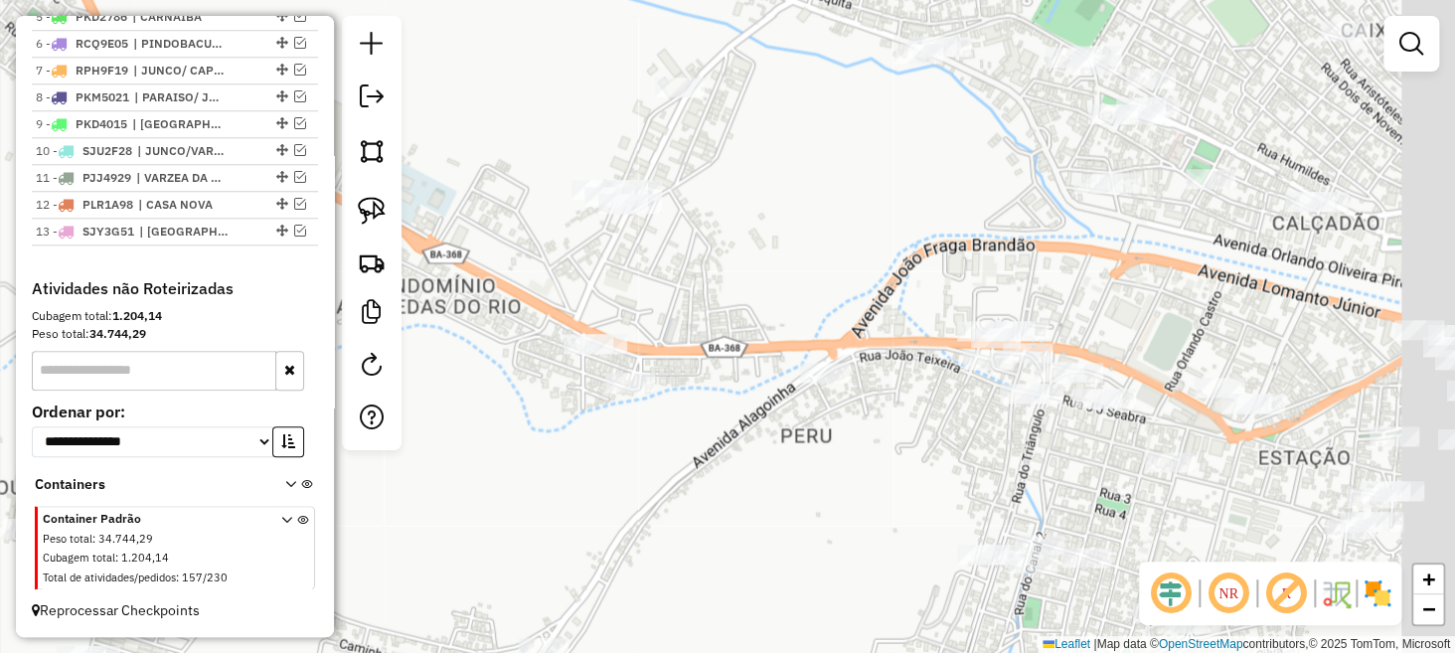
drag, startPoint x: 1113, startPoint y: 439, endPoint x: 919, endPoint y: 385, distance: 202.4
click at [919, 385] on div "Janela de atendimento Grade de atendimento Capacidade Transportadoras Veículos …" at bounding box center [727, 326] width 1455 height 653
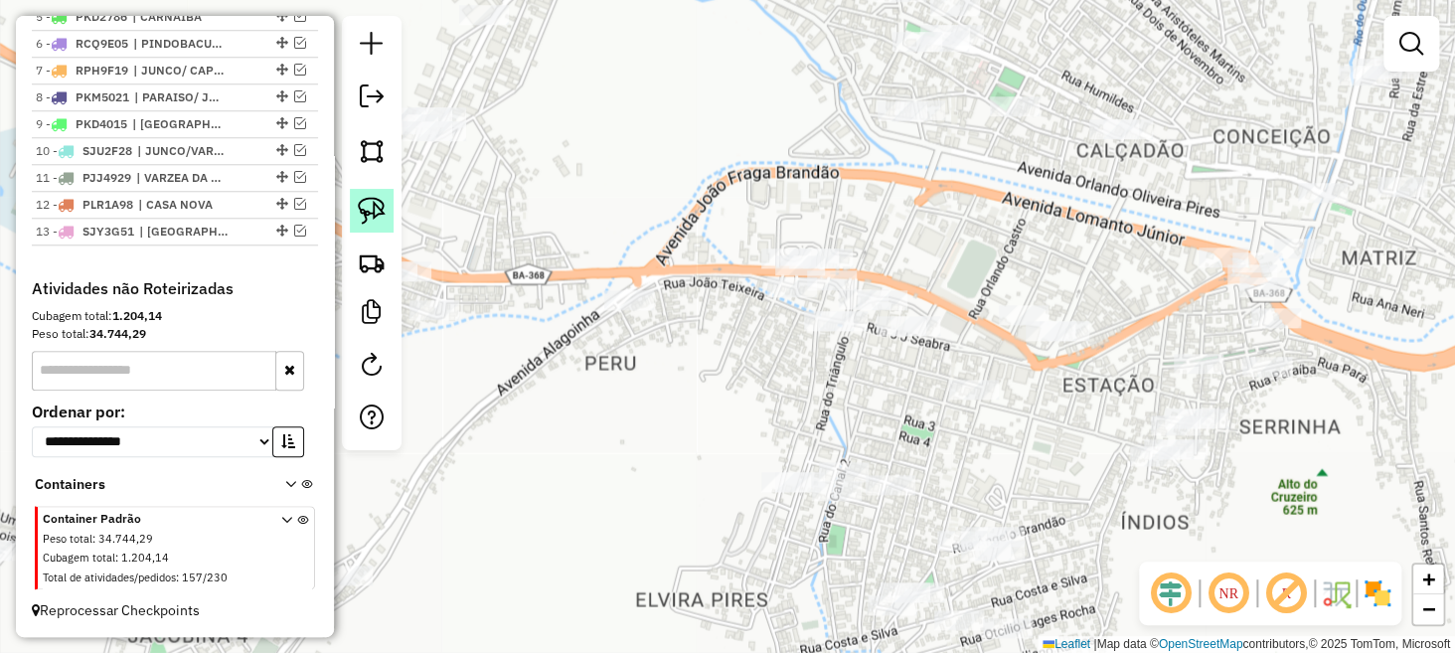
click at [375, 216] on img at bounding box center [372, 211] width 28 height 28
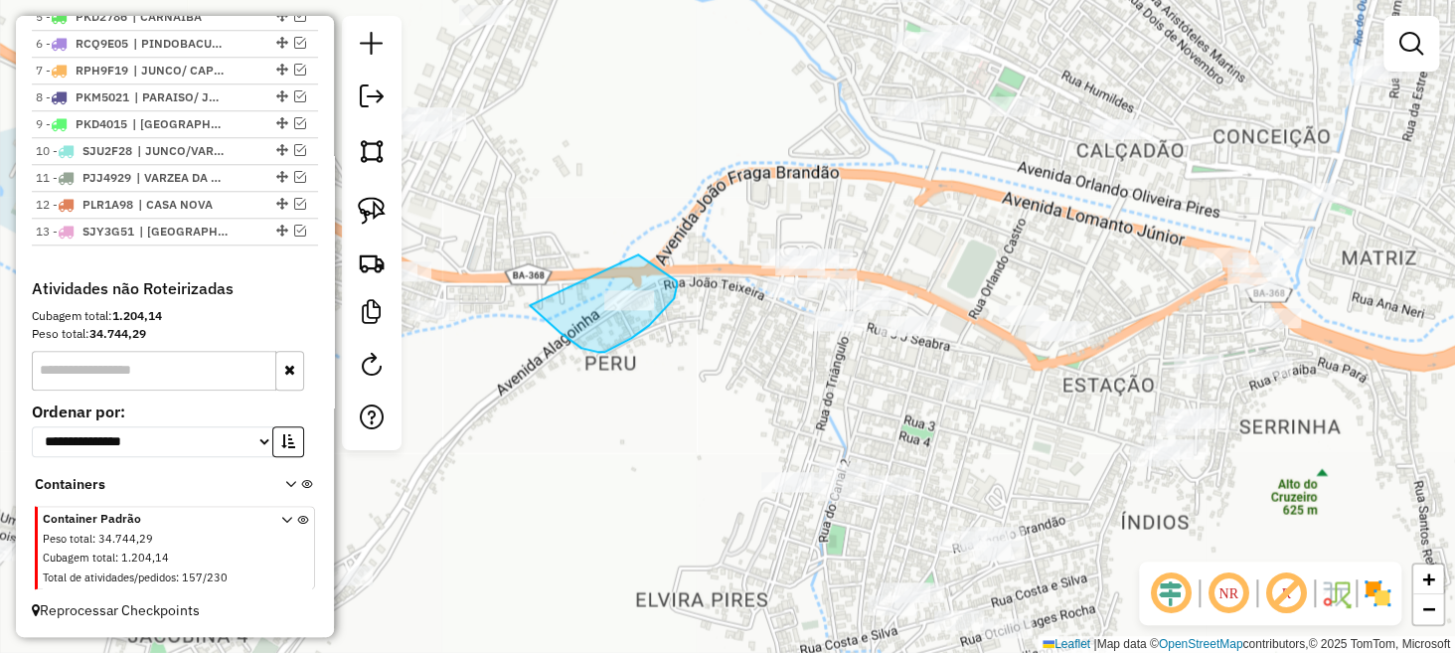
drag, startPoint x: 636, startPoint y: 255, endPoint x: 676, endPoint y: 283, distance: 49.1
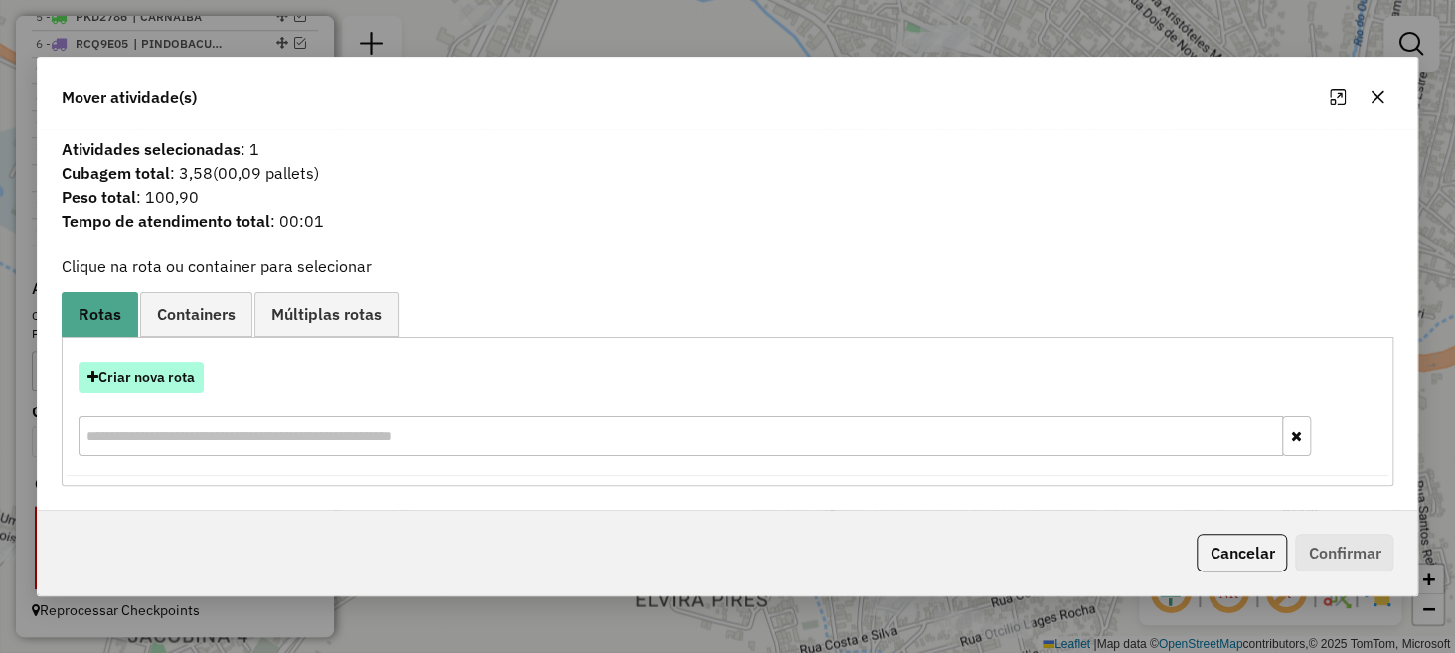
click at [173, 382] on button "Criar nova rota" at bounding box center [141, 377] width 125 height 31
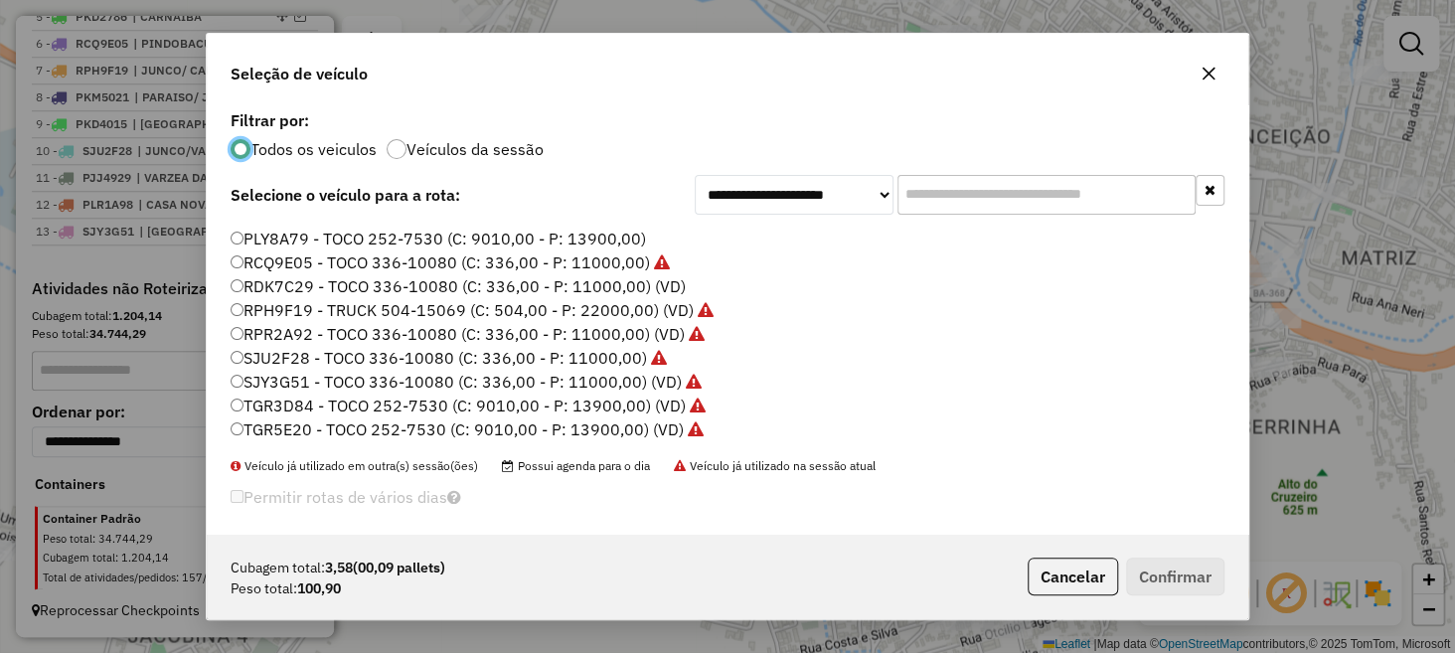
scroll to position [12, 0]
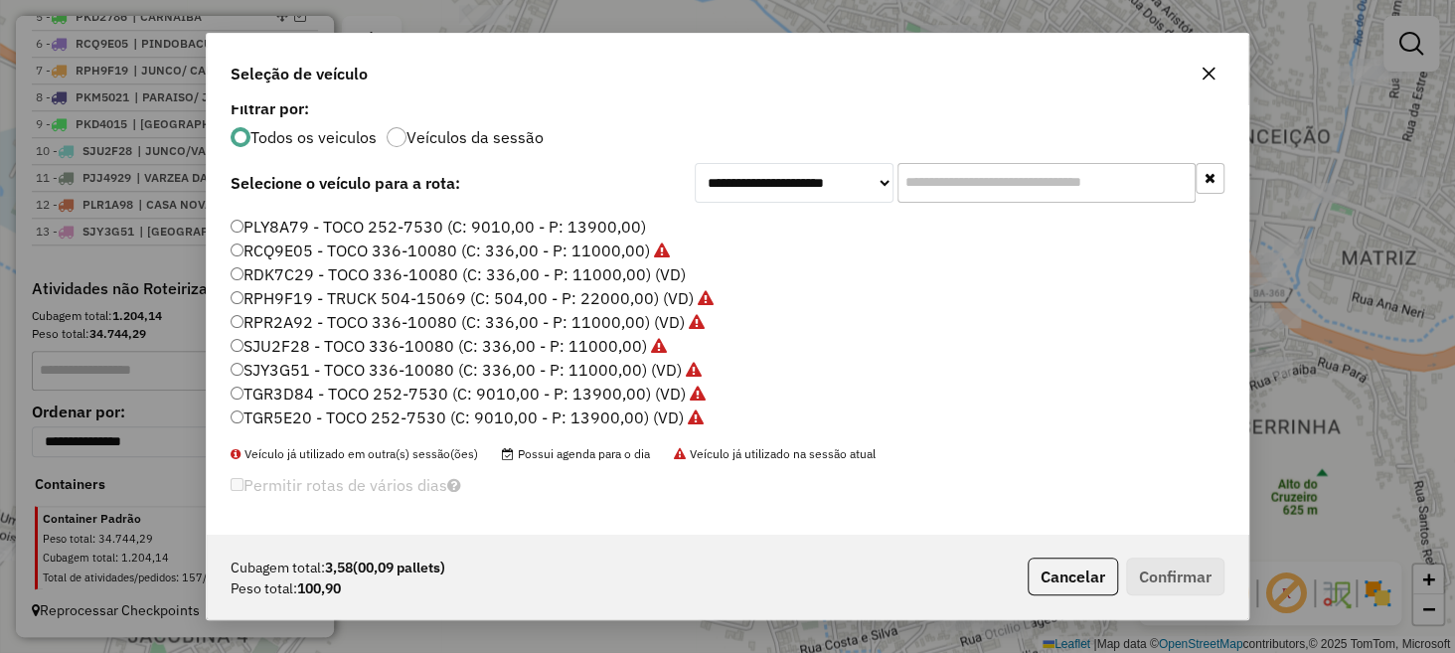
click at [1209, 77] on icon "button" at bounding box center [1209, 74] width 16 height 16
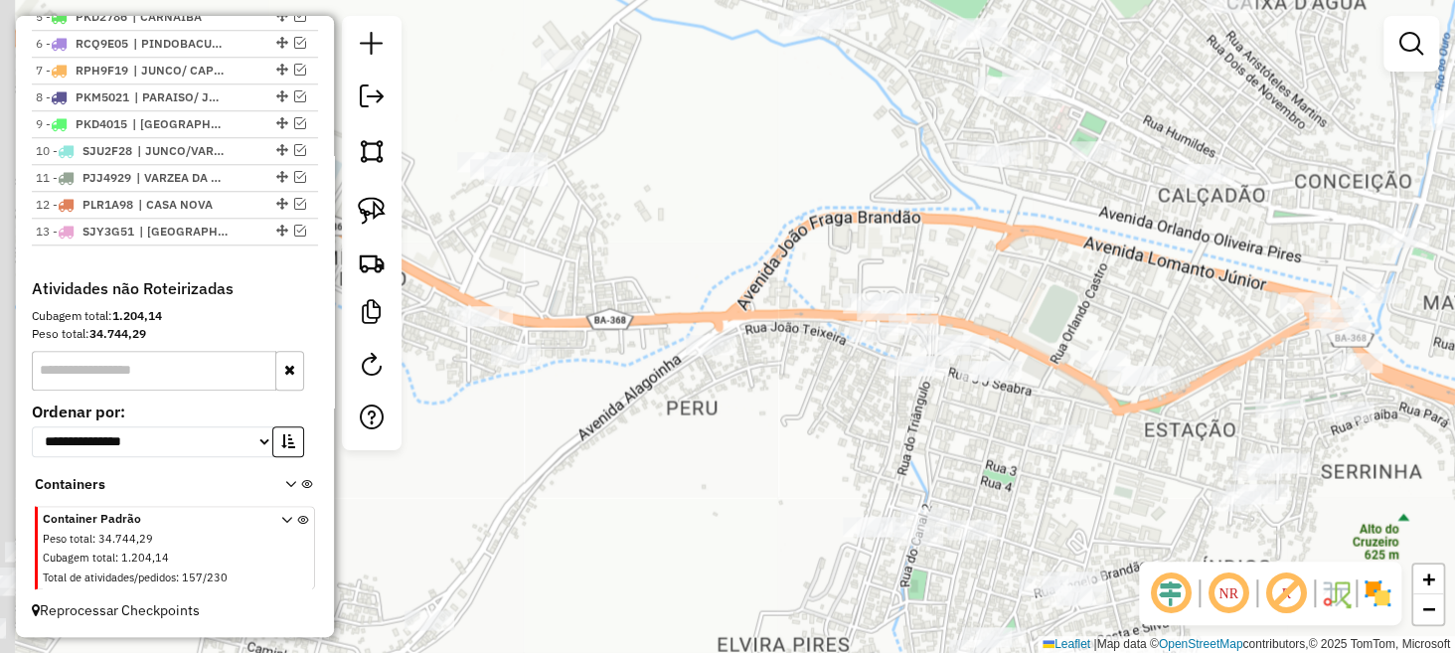
drag, startPoint x: 721, startPoint y: 188, endPoint x: 827, endPoint y: 252, distance: 123.9
click at [827, 252] on div "Janela de atendimento Grade de atendimento Capacidade Transportadoras Veículos …" at bounding box center [727, 326] width 1455 height 653
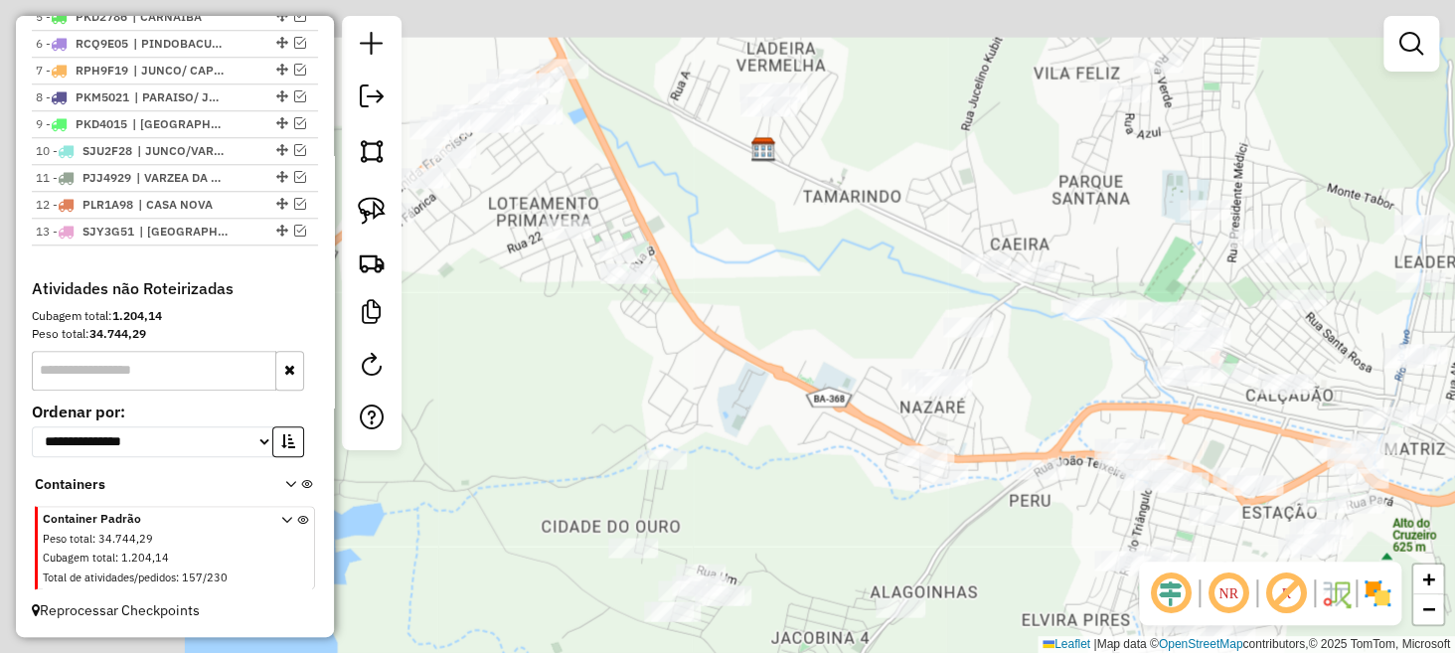
drag, startPoint x: 545, startPoint y: 256, endPoint x: 862, endPoint y: 337, distance: 327.2
click at [862, 337] on div "Janela de atendimento Grade de atendimento Capacidade Transportadoras Veículos …" at bounding box center [727, 326] width 1455 height 653
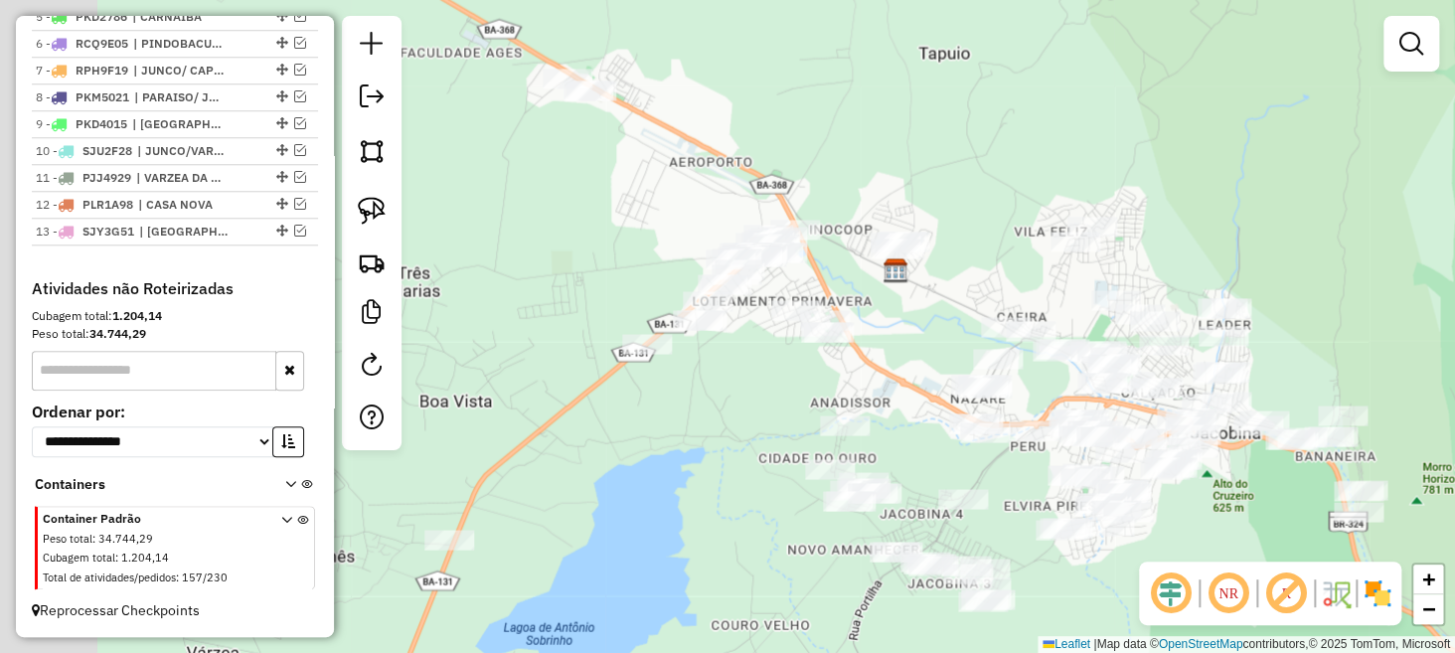
drag, startPoint x: 798, startPoint y: 390, endPoint x: 930, endPoint y: 410, distance: 132.7
click at [930, 410] on div "Janela de atendimento Grade de atendimento Capacidade Transportadoras Veículos …" at bounding box center [727, 326] width 1455 height 653
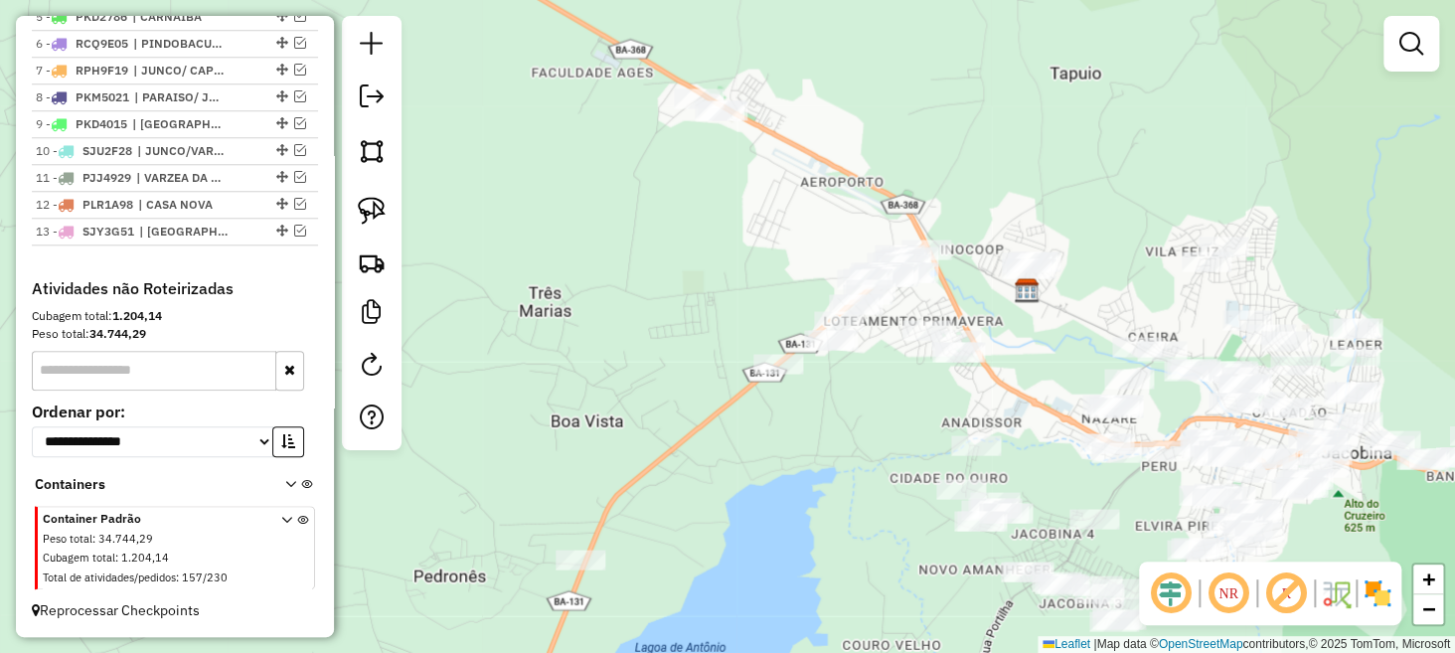
click at [855, 430] on div "Janela de atendimento Grade de atendimento Capacidade Transportadoras Veículos …" at bounding box center [727, 326] width 1455 height 653
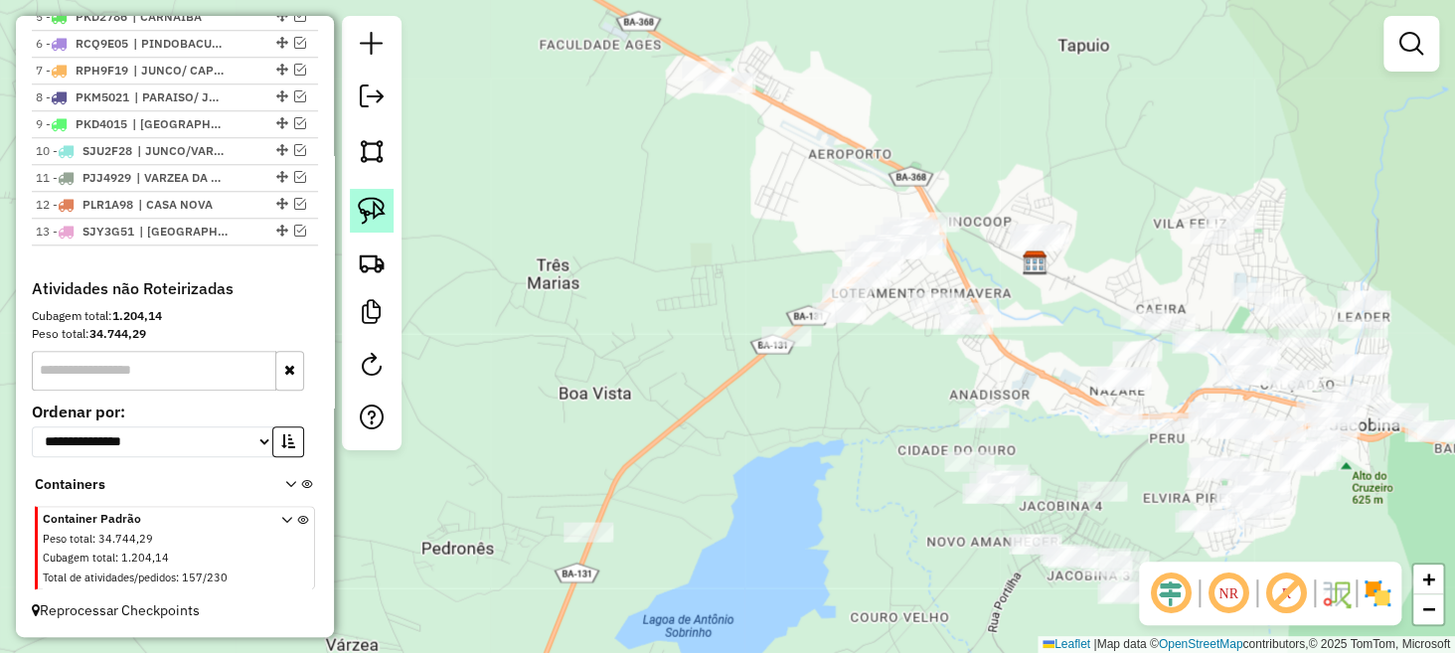
click at [379, 206] on img at bounding box center [372, 211] width 28 height 28
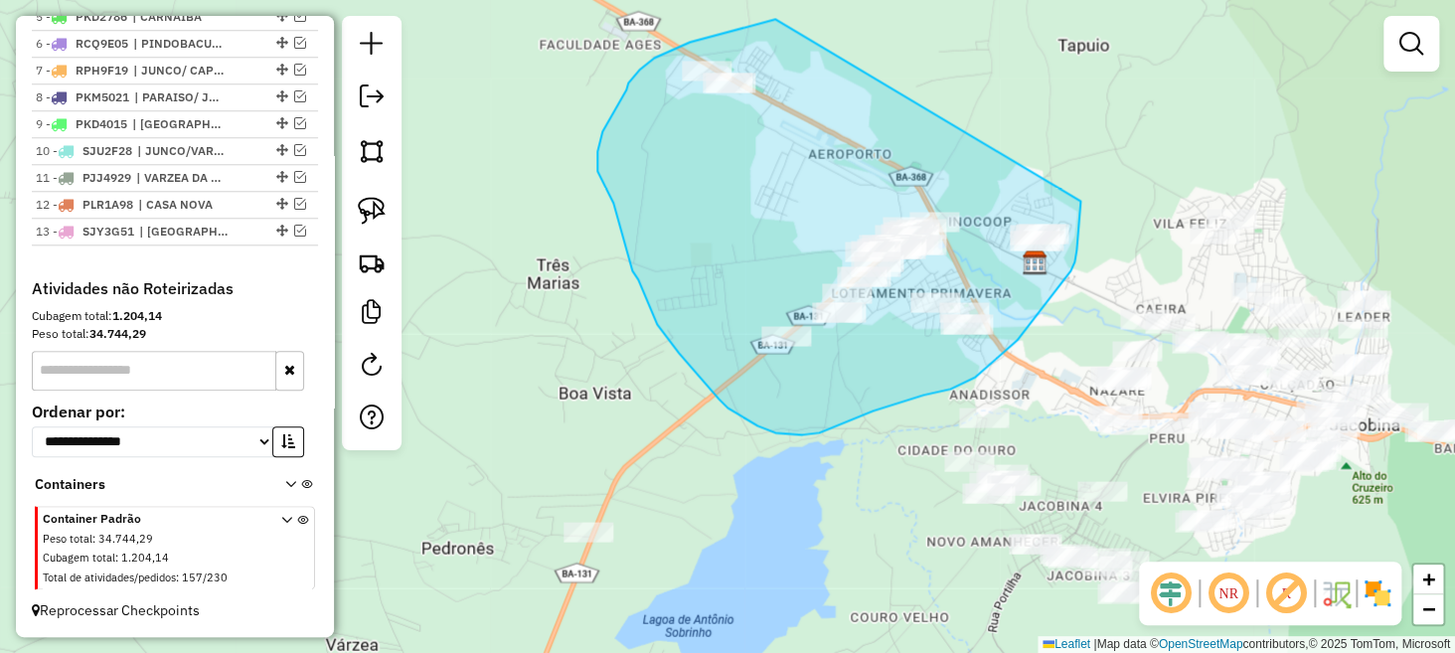
drag, startPoint x: 773, startPoint y: 19, endPoint x: 1076, endPoint y: 180, distance: 342.5
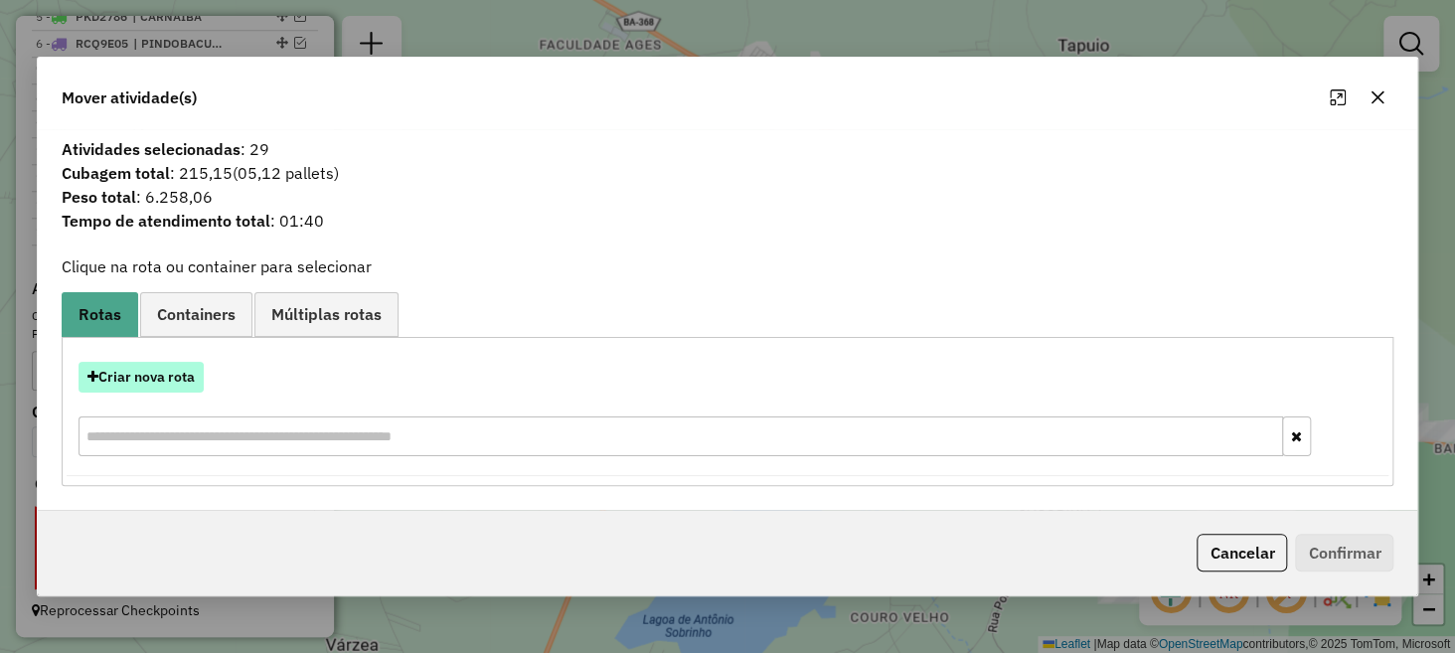
click at [170, 379] on button "Criar nova rota" at bounding box center [141, 377] width 125 height 31
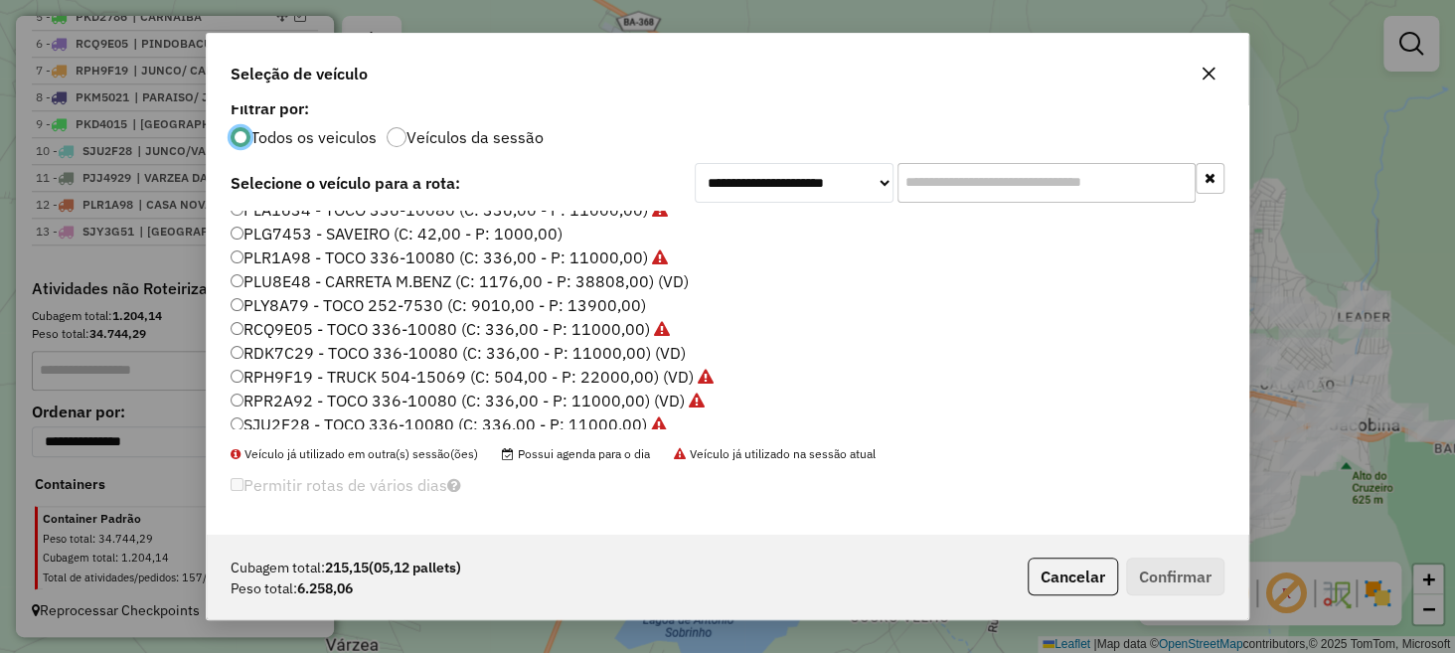
scroll to position [302, 0]
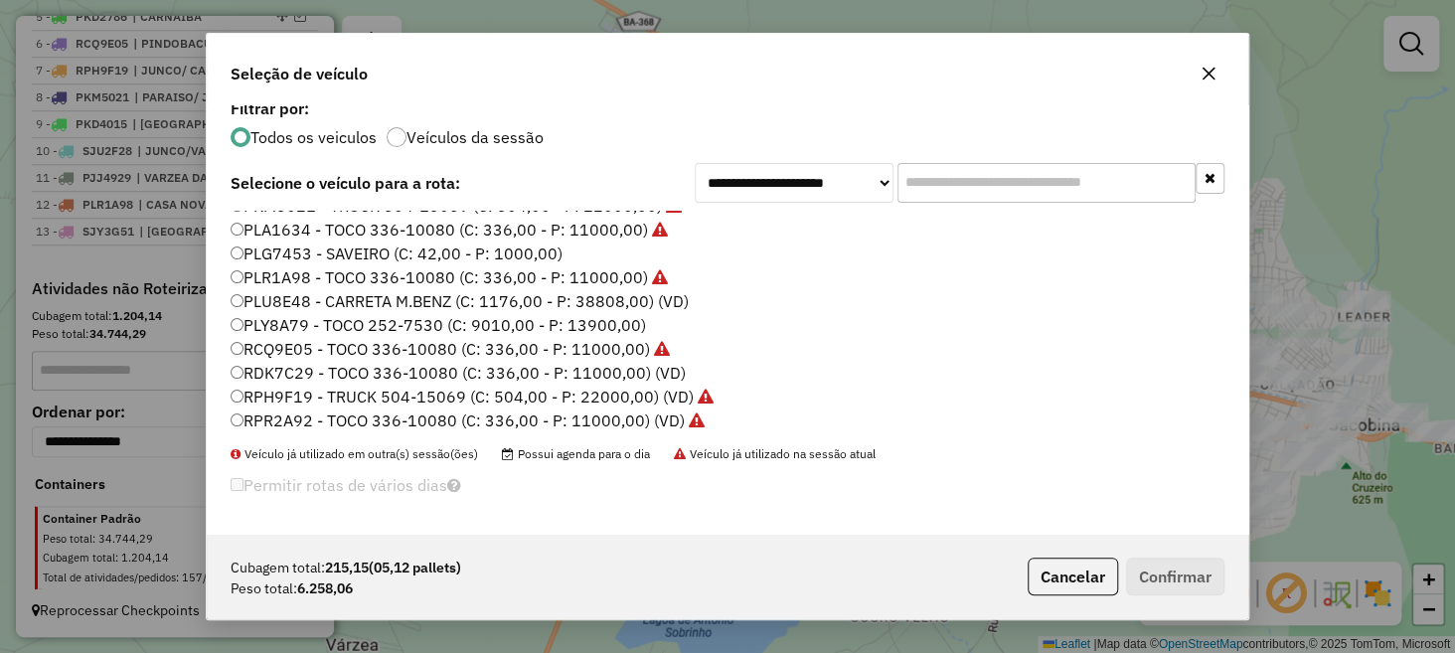
click at [350, 368] on label "RDK7C29 - TOCO 336-10080 (C: 336,00 - P: 11000,00) (VD)" at bounding box center [458, 373] width 455 height 24
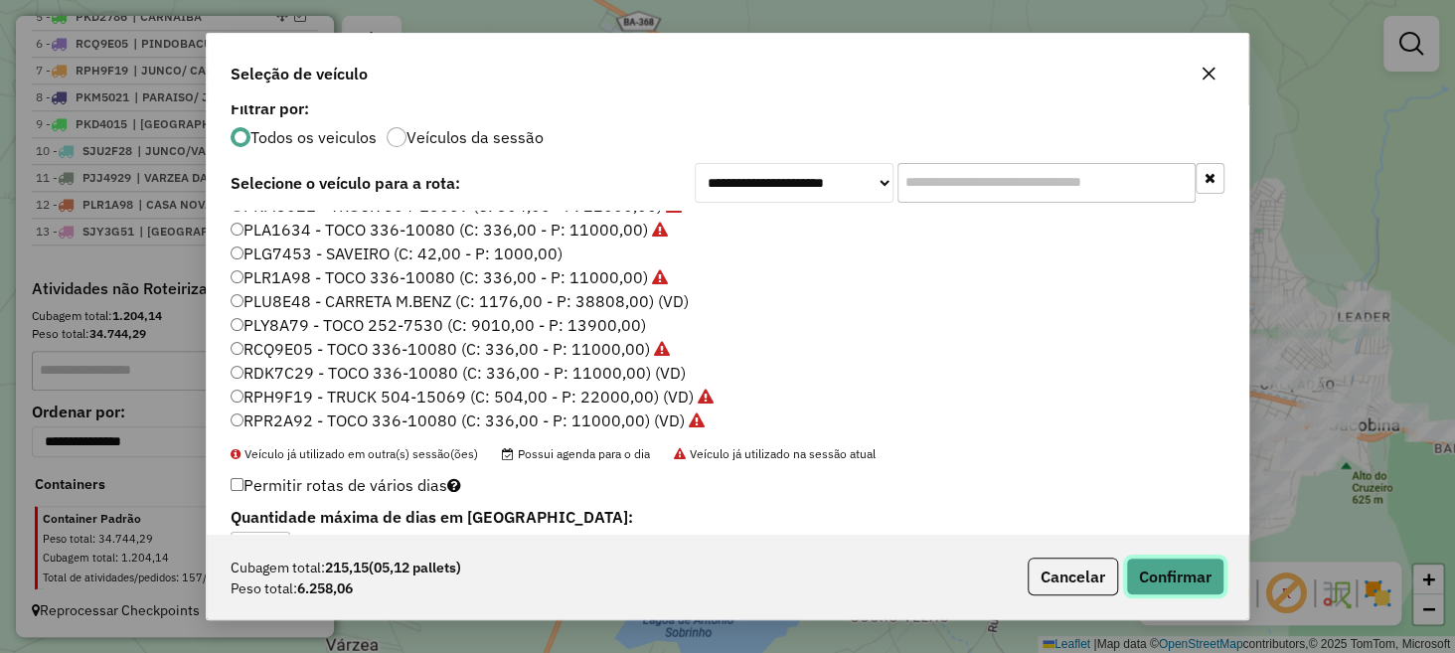
click at [1188, 570] on button "Confirmar" at bounding box center [1175, 577] width 98 height 38
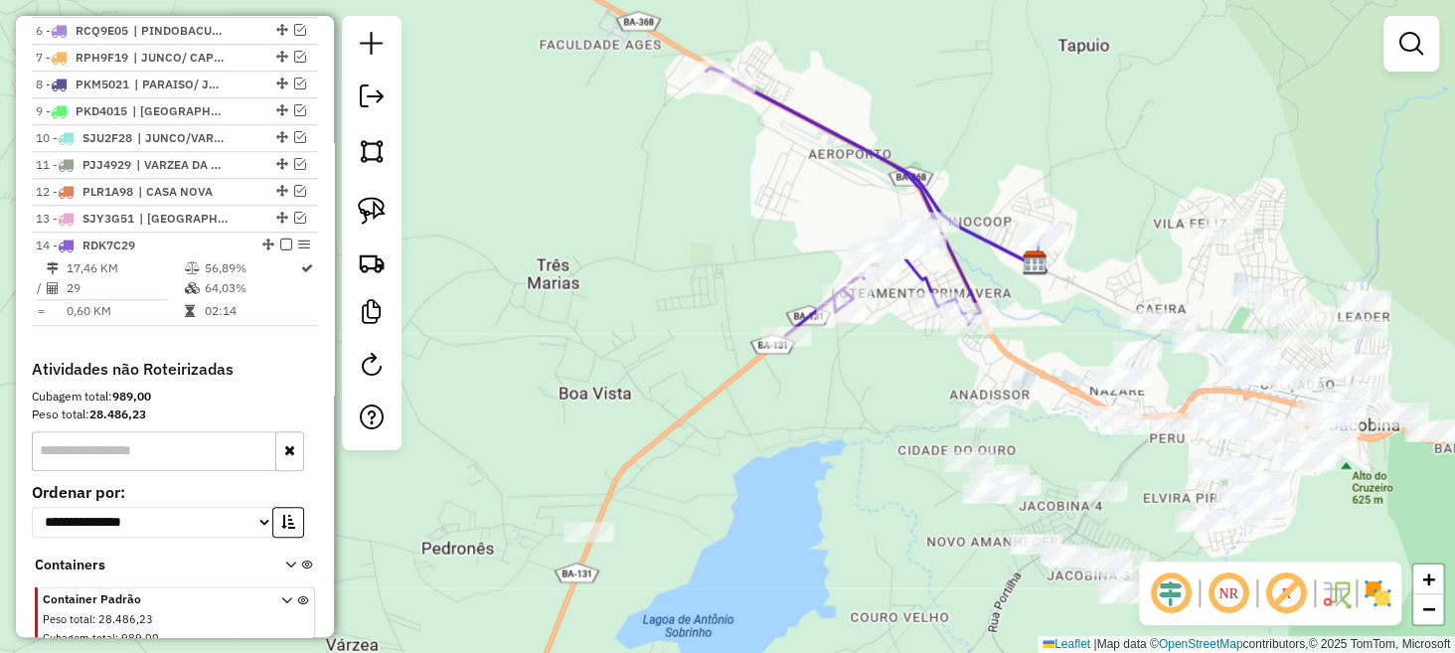
scroll to position [0, 0]
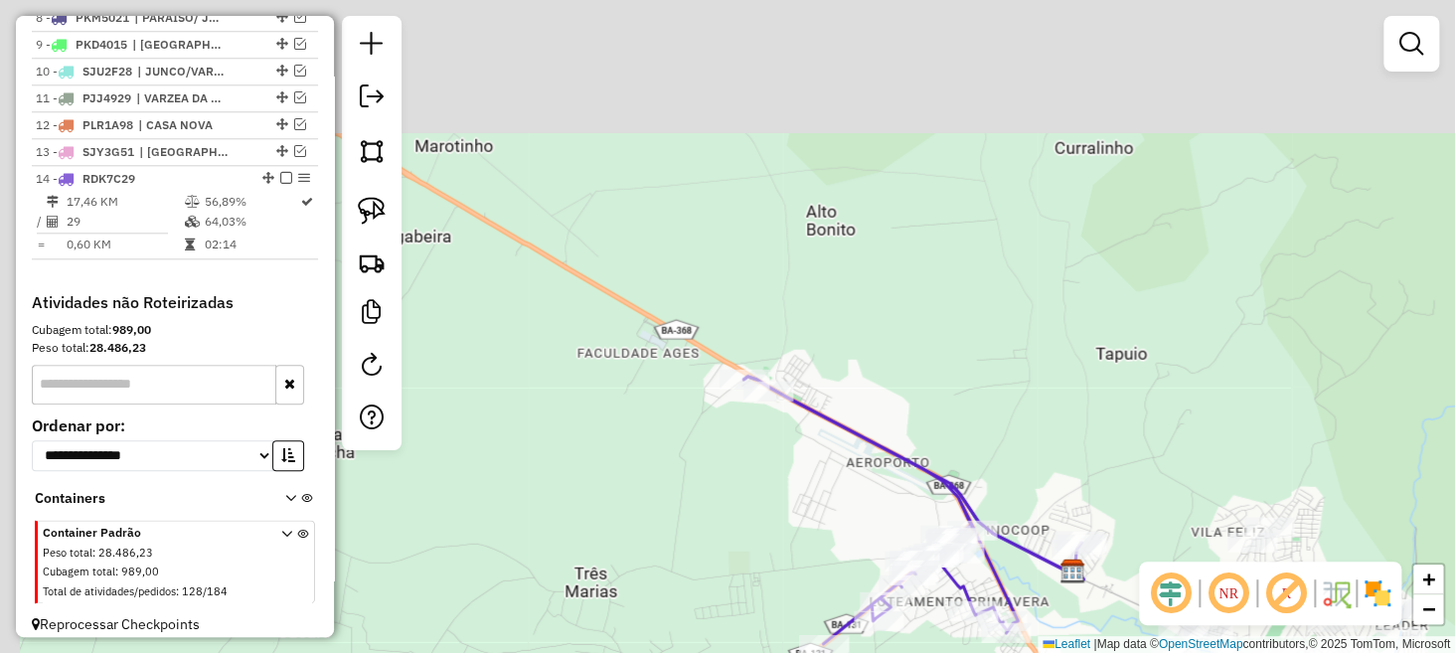
drag, startPoint x: 632, startPoint y: 219, endPoint x: 668, endPoint y: 553, distance: 335.9
click at [669, 552] on div "Janela de atendimento Grade de atendimento Capacidade Transportadoras Veículos …" at bounding box center [727, 326] width 1455 height 653
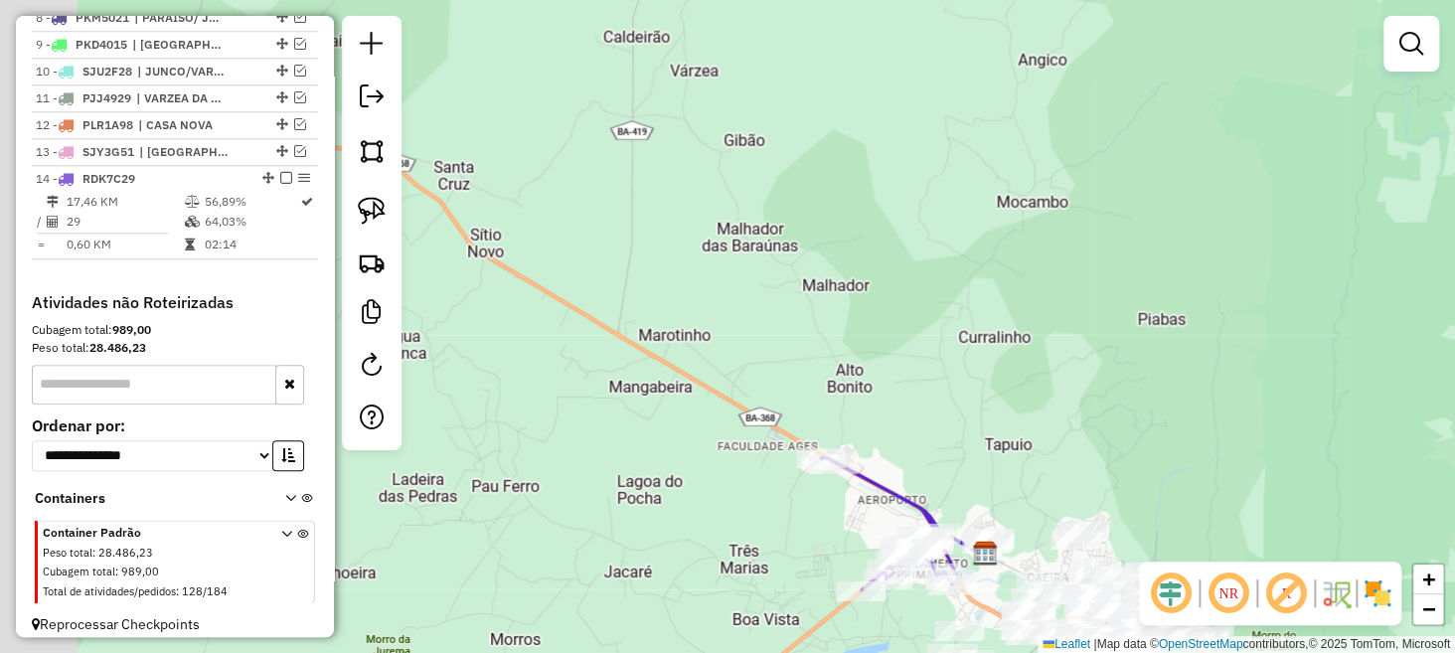
drag, startPoint x: 610, startPoint y: 316, endPoint x: 900, endPoint y: 424, distance: 308.6
click at [900, 424] on div "Janela de atendimento Grade de atendimento Capacidade Transportadoras Veículos …" at bounding box center [727, 326] width 1455 height 653
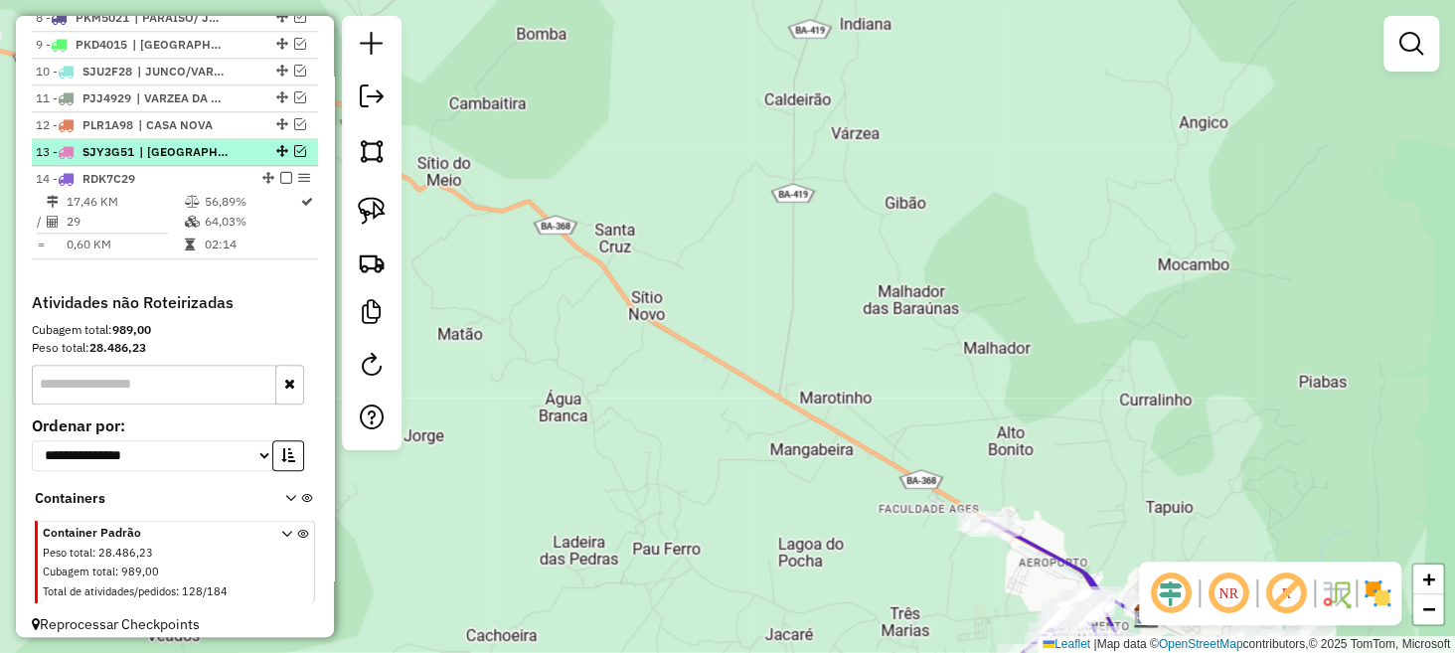
click at [295, 157] on em at bounding box center [300, 151] width 12 height 12
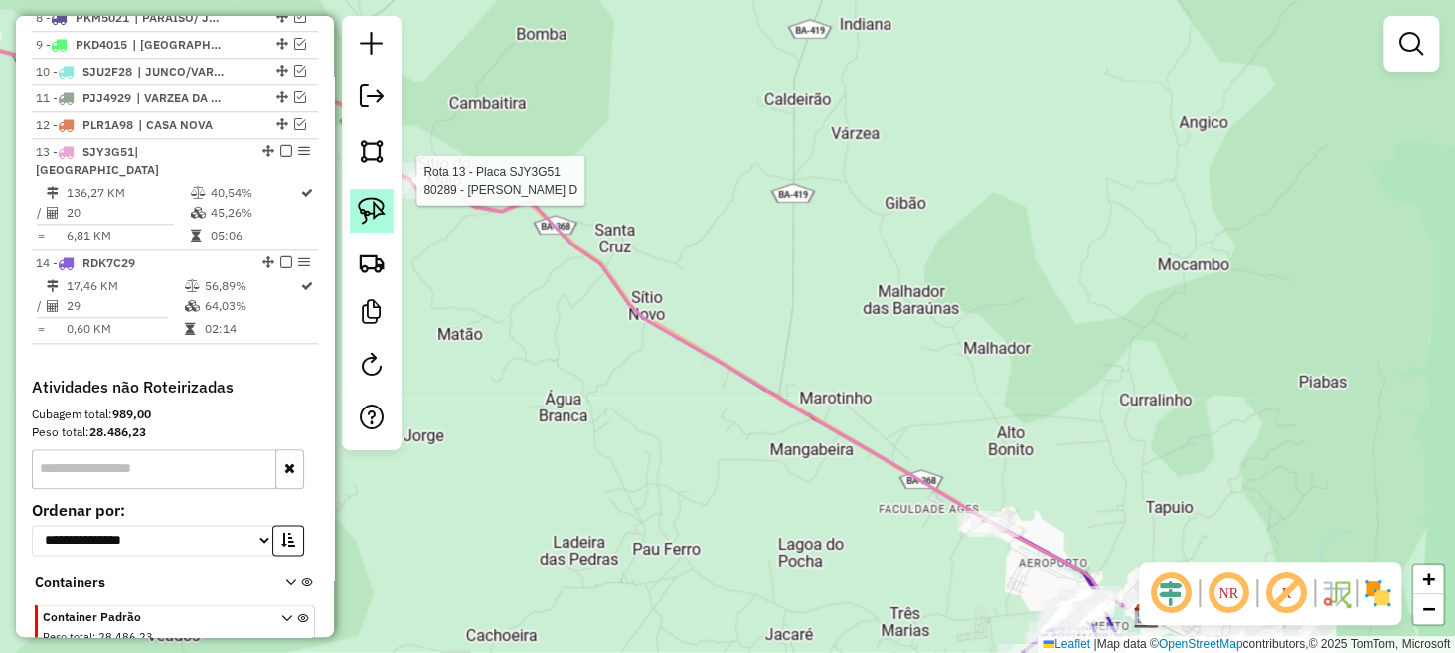
select select "**********"
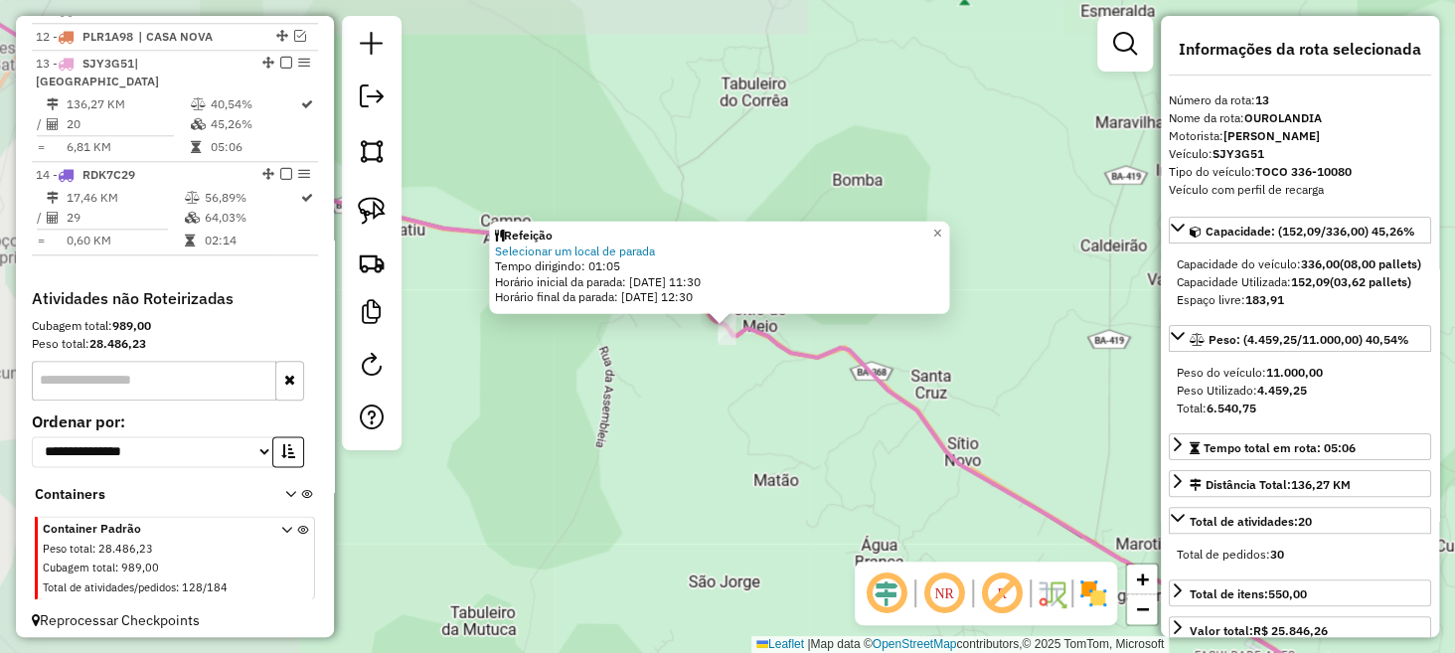
scroll to position [1043, 0]
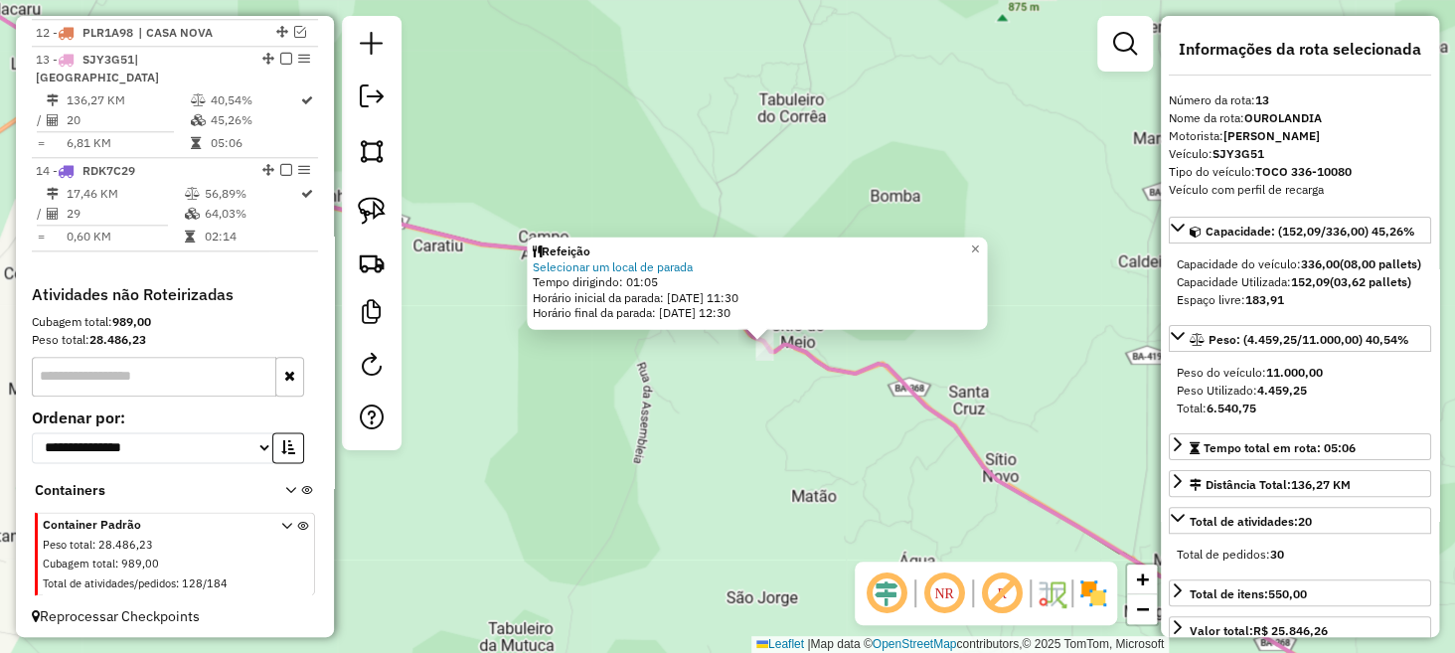
drag, startPoint x: 500, startPoint y: 130, endPoint x: 844, endPoint y: 338, distance: 401.9
click at [844, 338] on div "Refeição Selecionar um local de parada Tempo dirigindo: 01:05 Horário inicial d…" at bounding box center [727, 326] width 1455 height 653
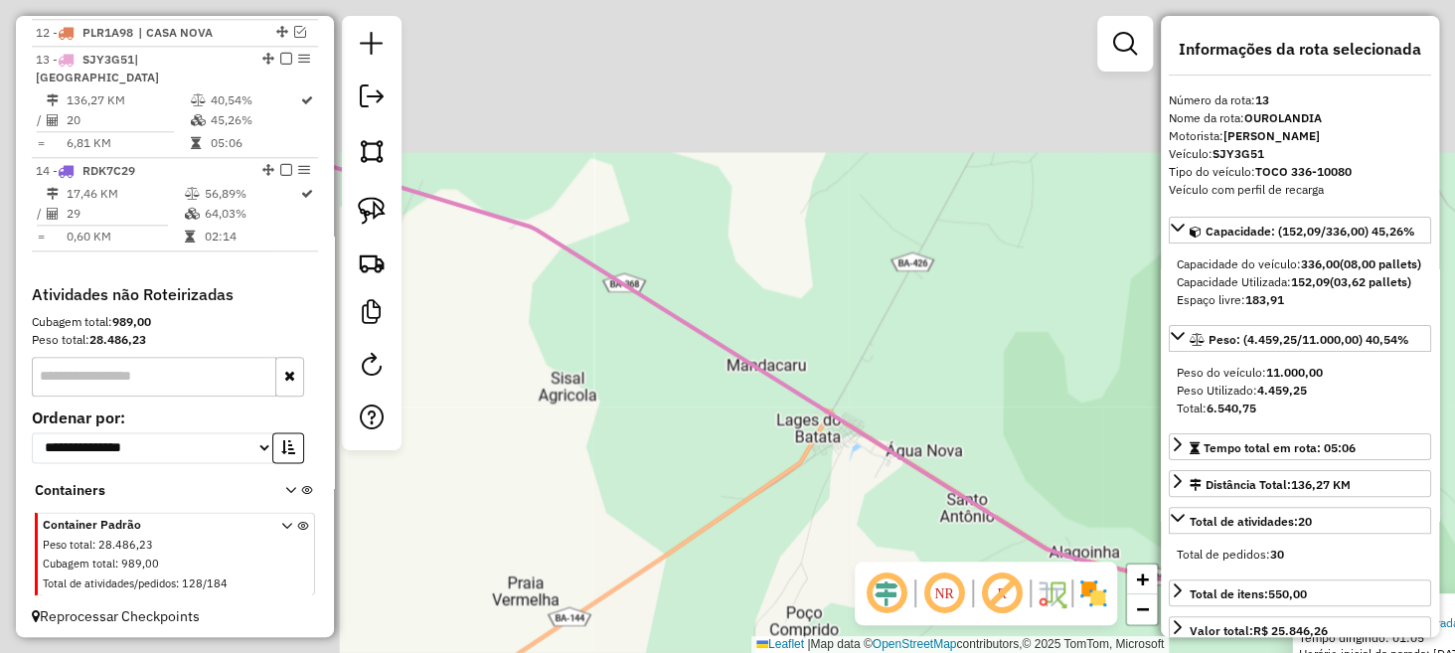
drag, startPoint x: 516, startPoint y: 256, endPoint x: 969, endPoint y: 416, distance: 480.4
click at [975, 421] on div "Refeição Selecionar um local de parada Tempo dirigindo: 01:05 Horário inicial d…" at bounding box center [727, 326] width 1455 height 653
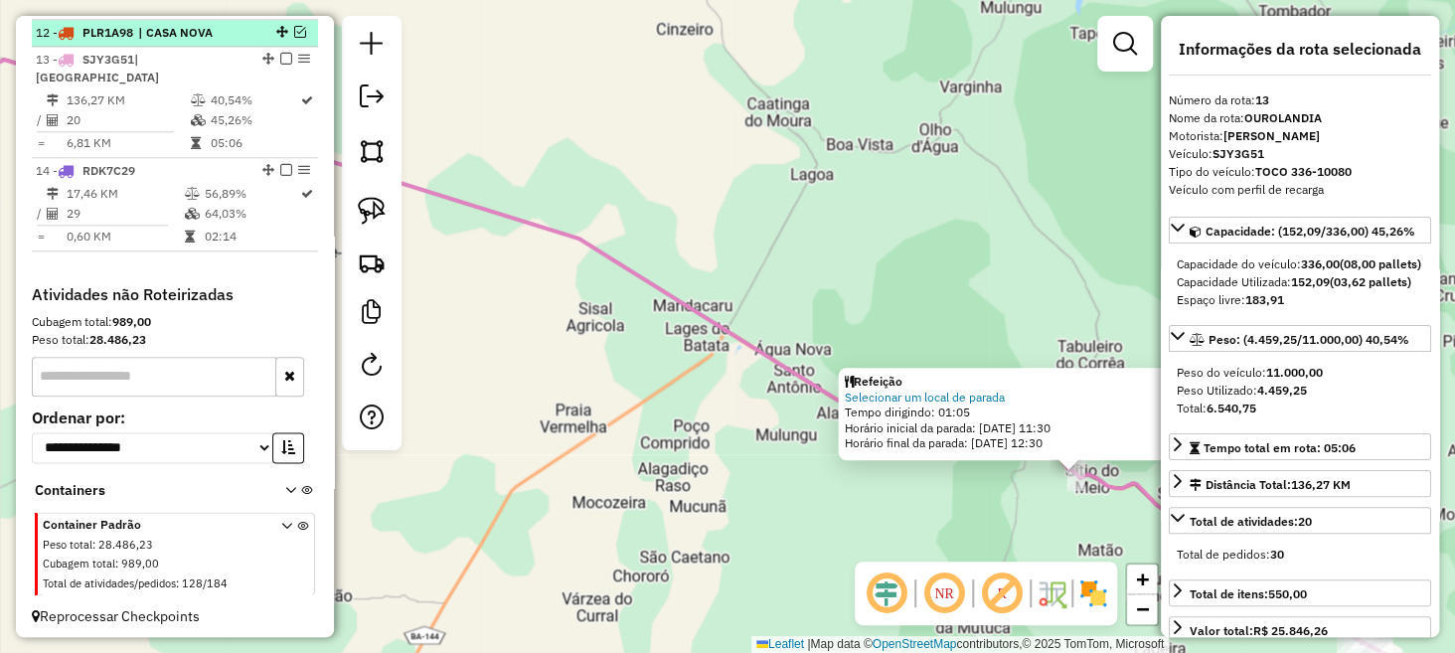
click at [294, 38] on em at bounding box center [300, 32] width 12 height 12
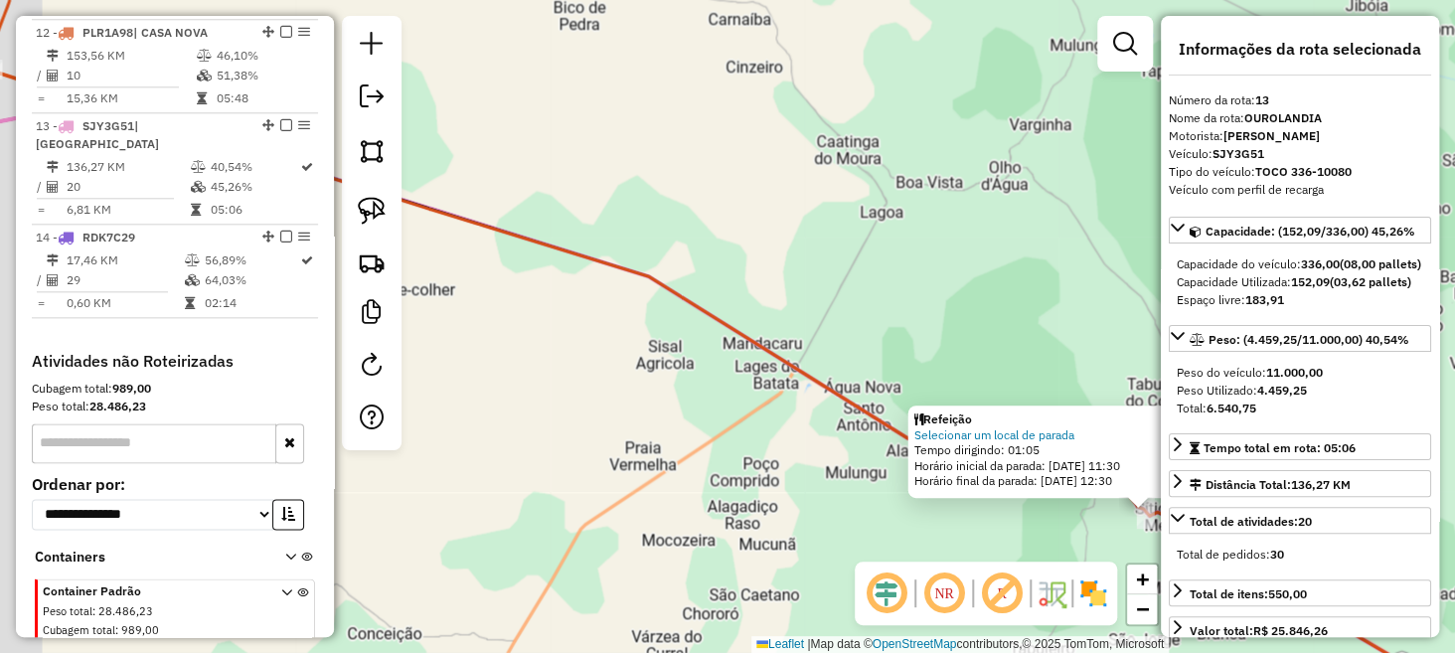
drag, startPoint x: 588, startPoint y: 204, endPoint x: 1022, endPoint y: 394, distance: 474.1
click at [1022, 394] on div "Refeição Selecionar um local de parada Tempo dirigindo: 01:05 Horário inicial d…" at bounding box center [727, 326] width 1455 height 653
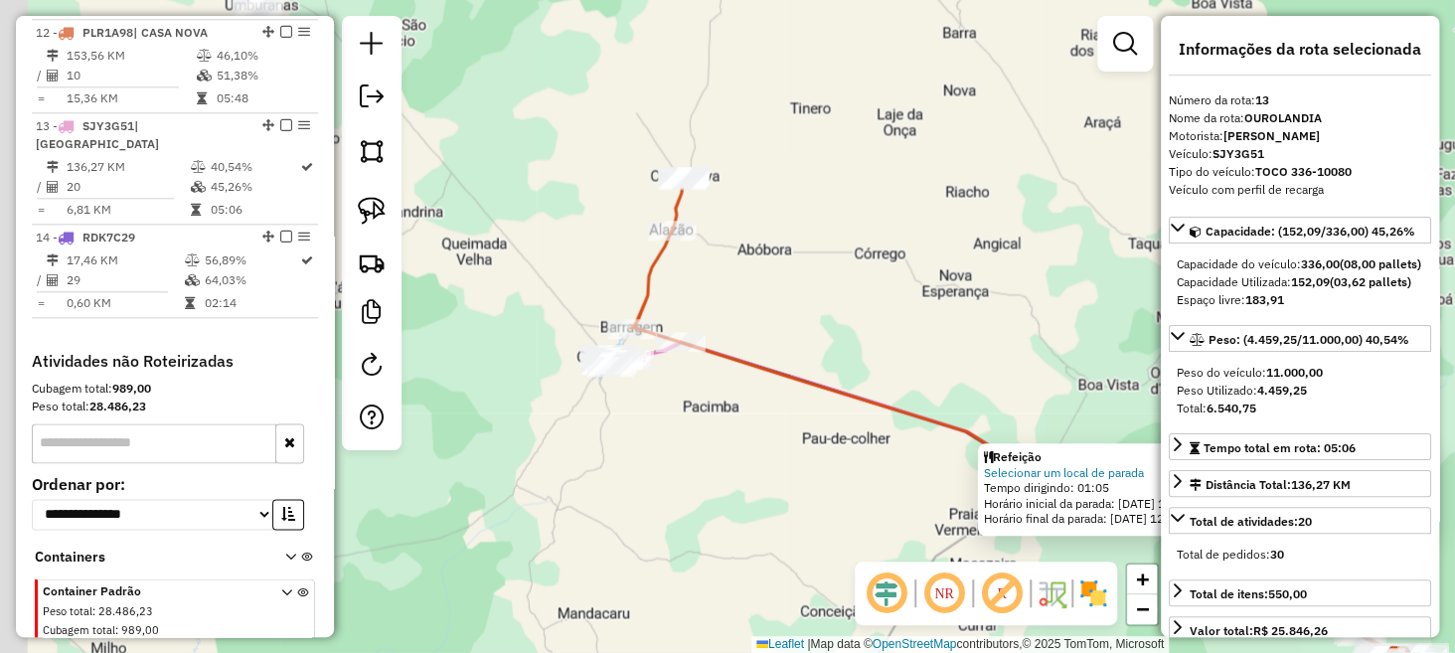
drag, startPoint x: 638, startPoint y: 431, endPoint x: 701, endPoint y: 445, distance: 64.2
click at [701, 445] on div "Refeição Selecionar um local de parada Tempo dirigindo: 01:05 Horário inicial d…" at bounding box center [727, 326] width 1455 height 653
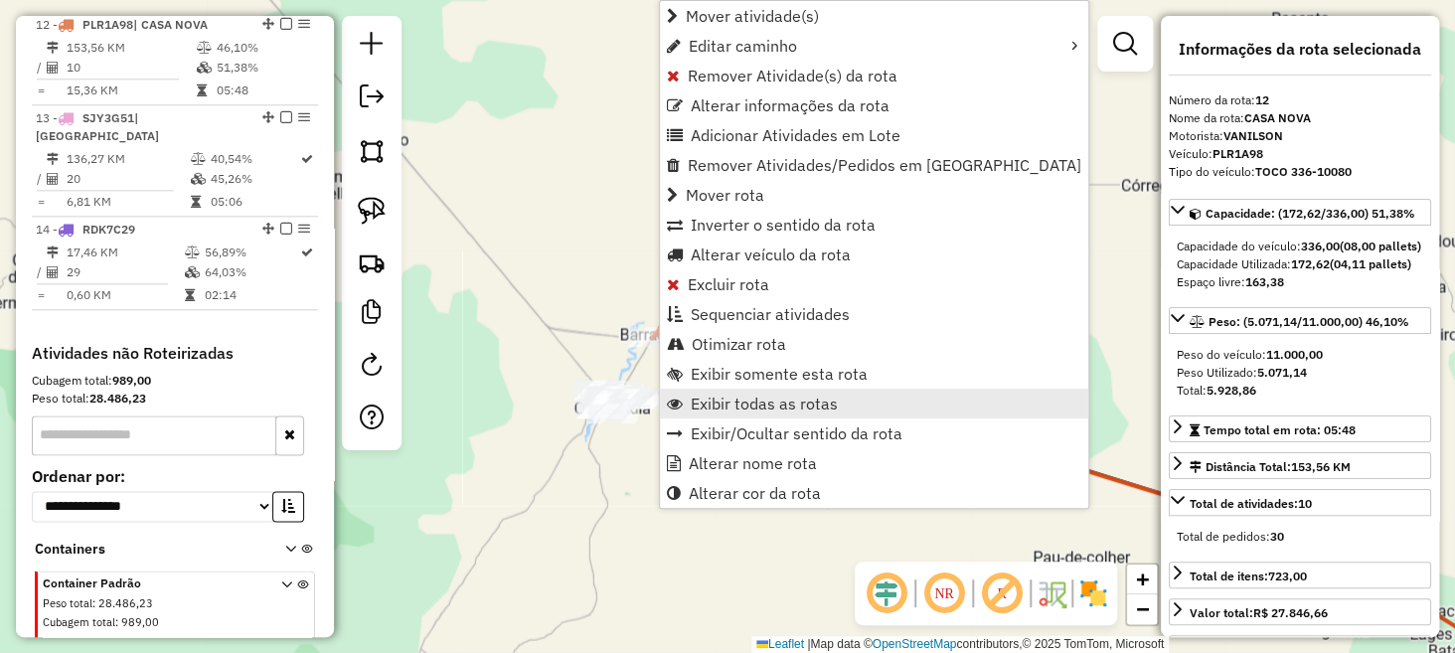
scroll to position [1062, 0]
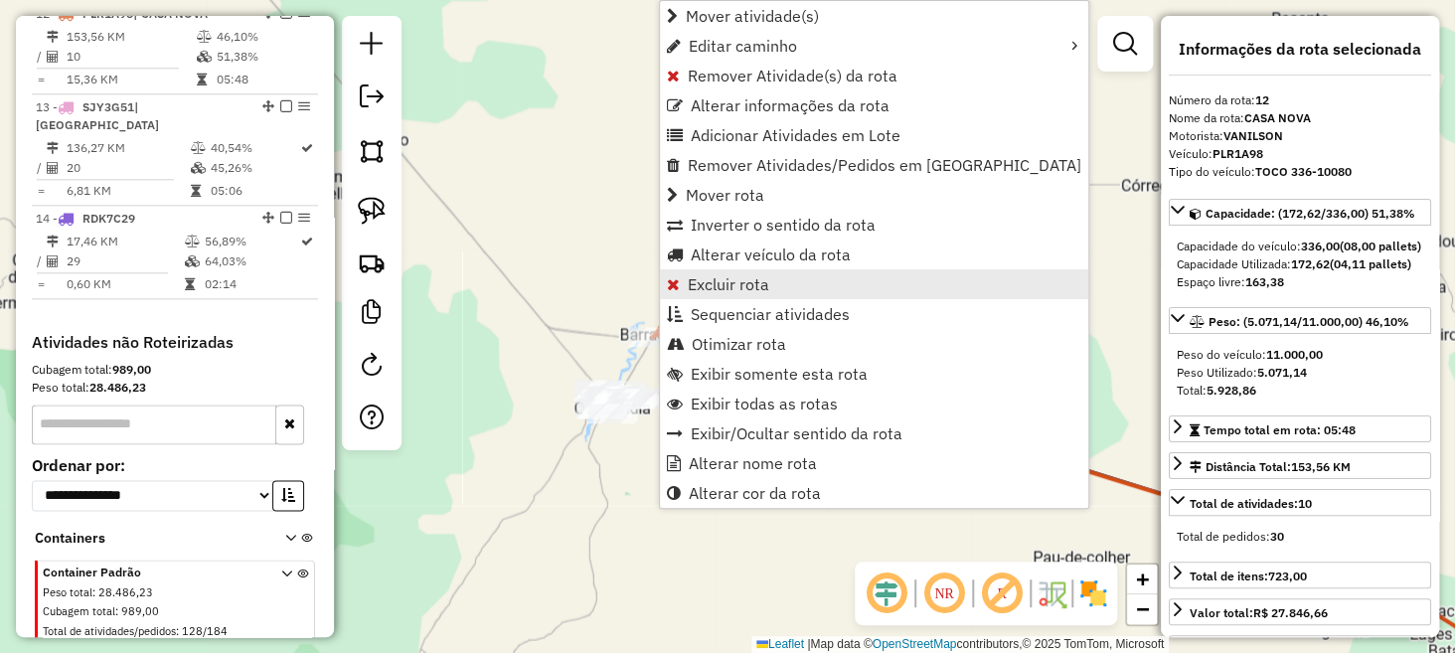
click at [734, 281] on span "Excluir rota" at bounding box center [729, 284] width 82 height 16
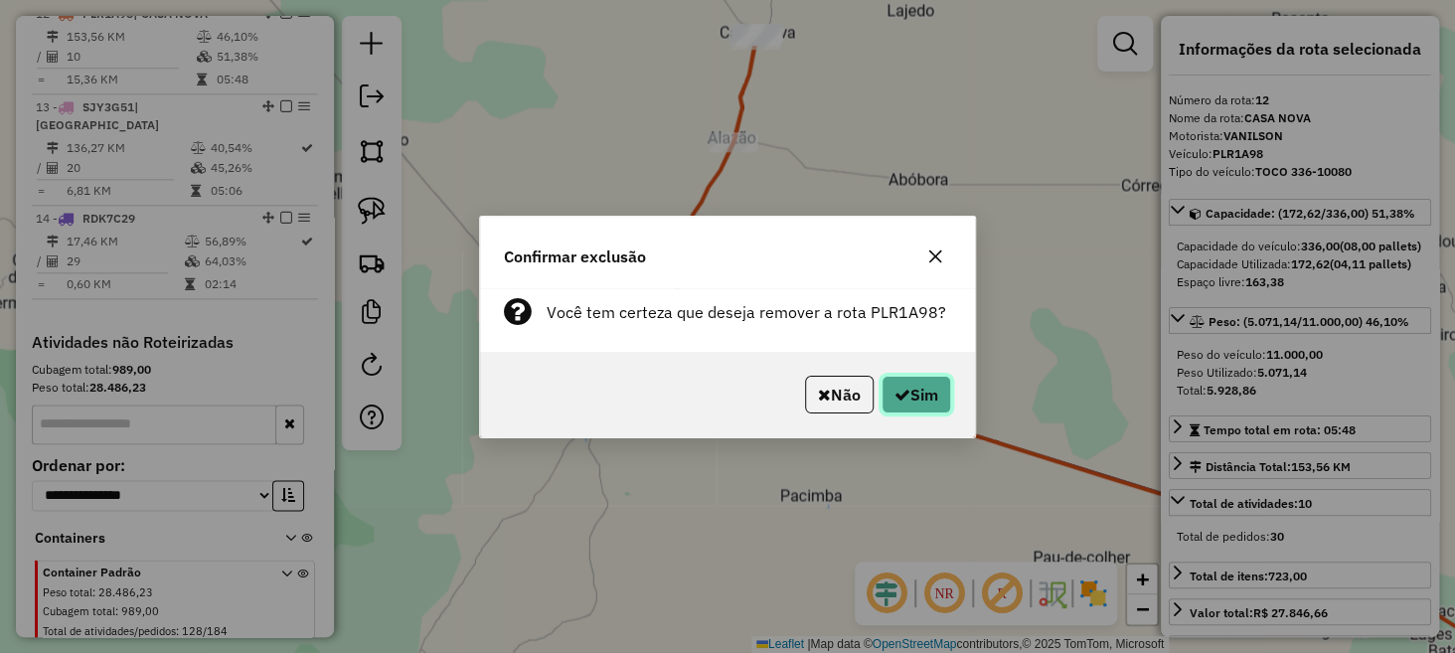
click at [895, 392] on icon "button" at bounding box center [903, 395] width 16 height 16
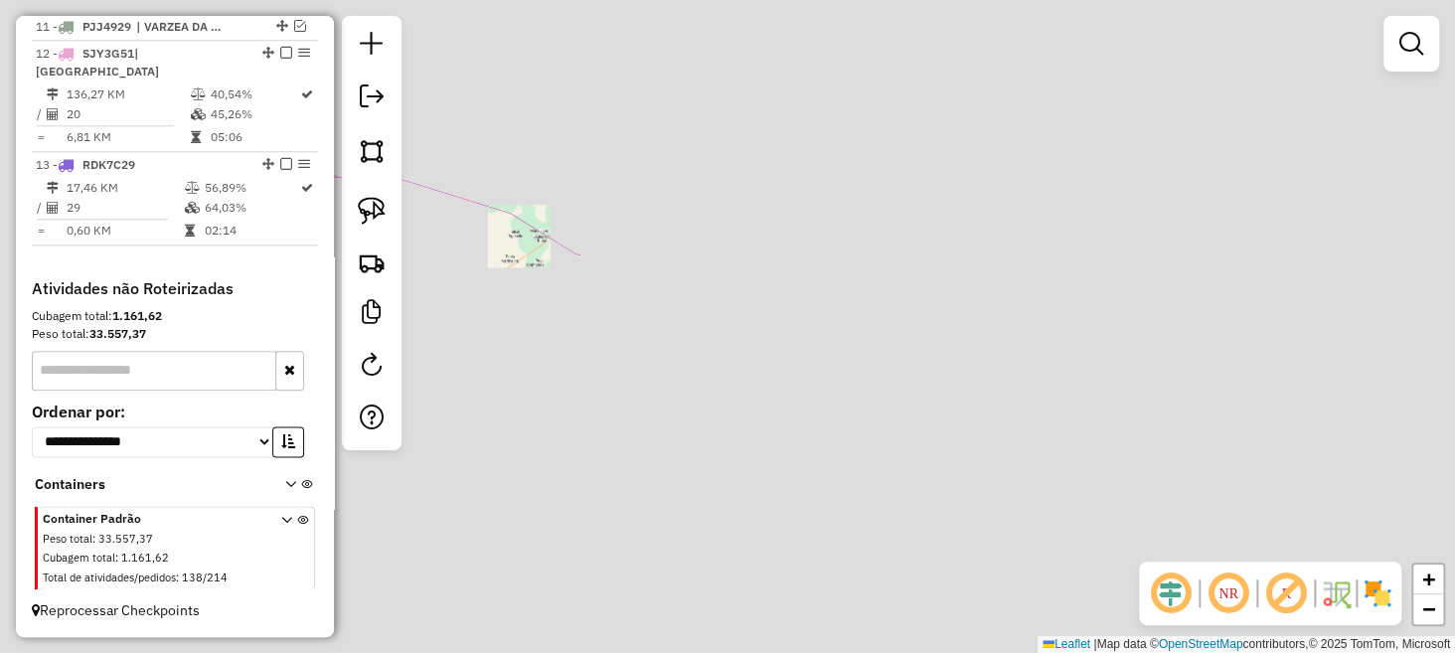
scroll to position [968, 0]
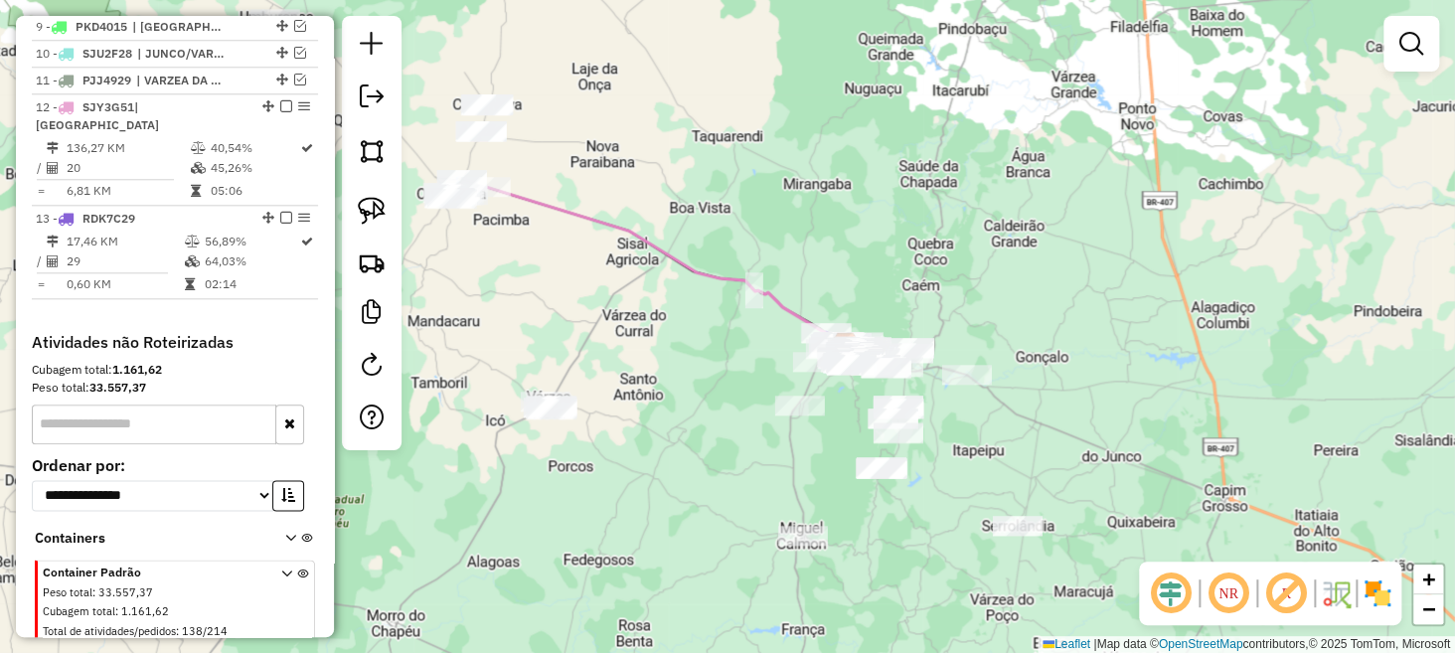
drag, startPoint x: 623, startPoint y: 280, endPoint x: 964, endPoint y: 368, distance: 352.0
click at [989, 383] on div "Janela de atendimento Grade de atendimento Capacidade Transportadoras Veículos …" at bounding box center [727, 326] width 1455 height 653
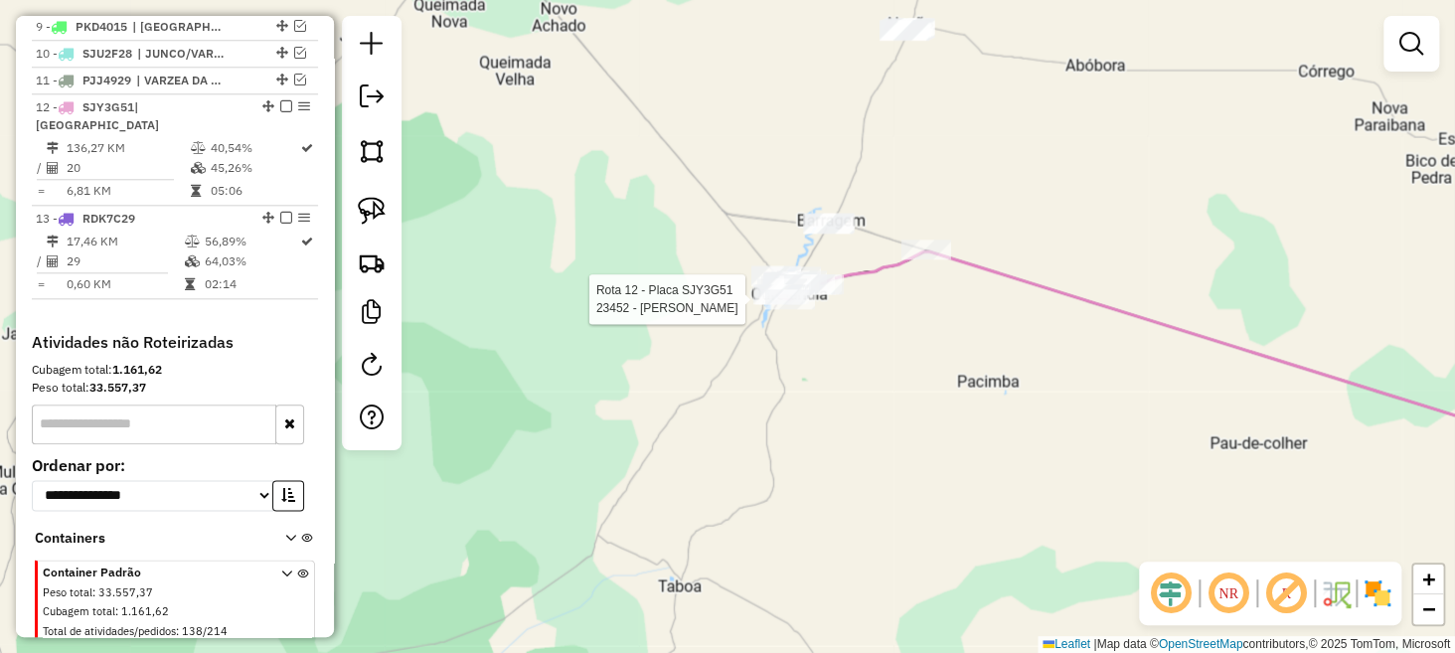
select select "**********"
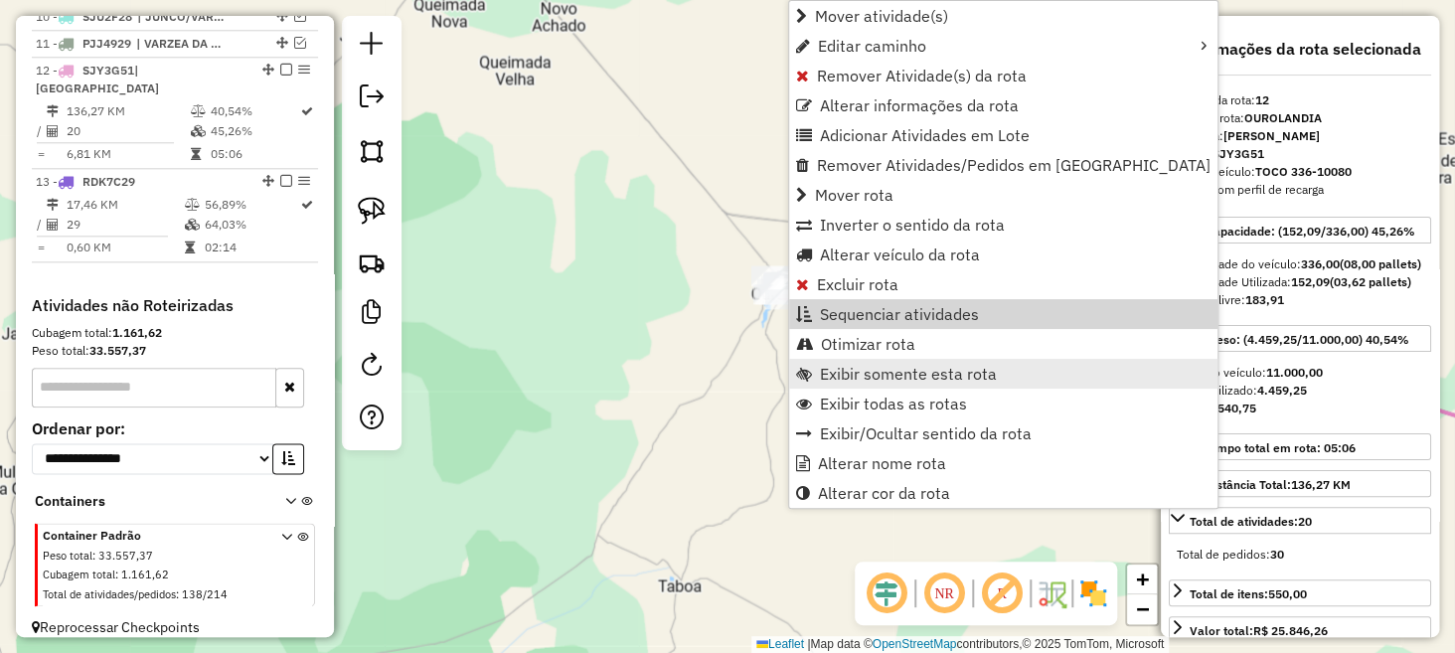
scroll to position [1016, 0]
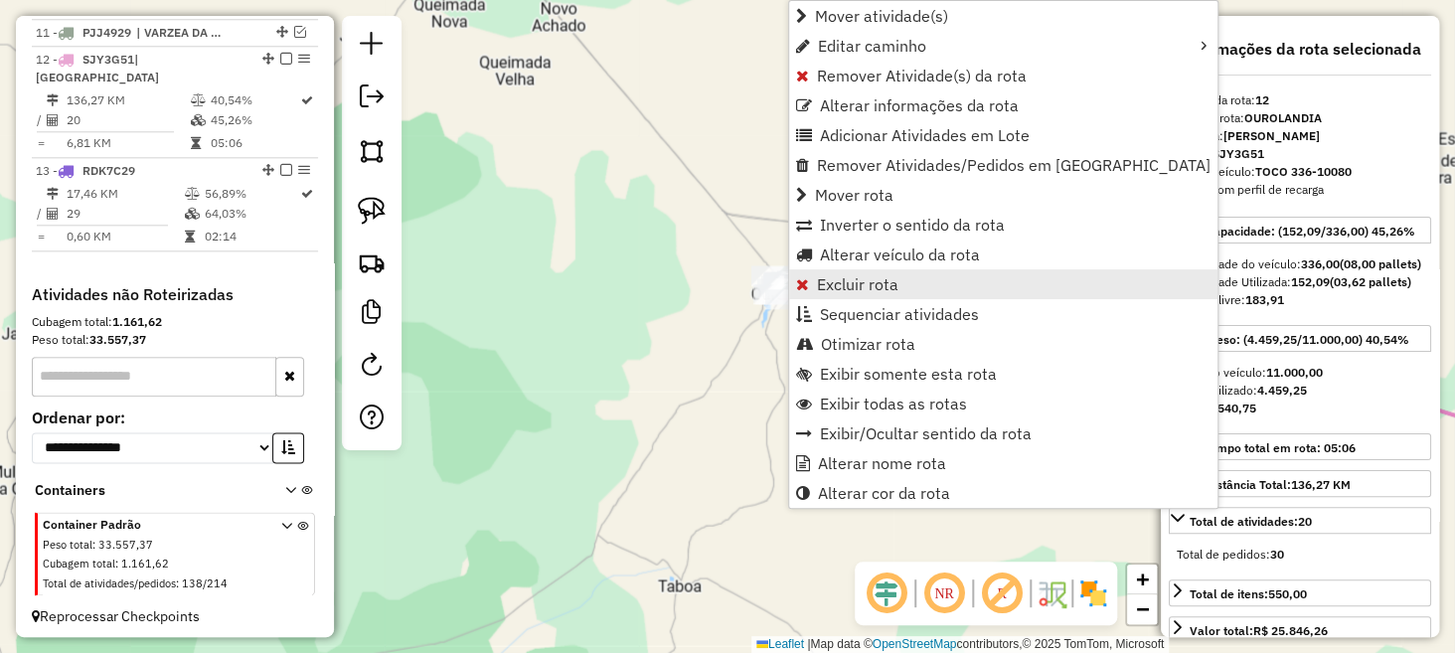
click at [849, 282] on span "Excluir rota" at bounding box center [858, 284] width 82 height 16
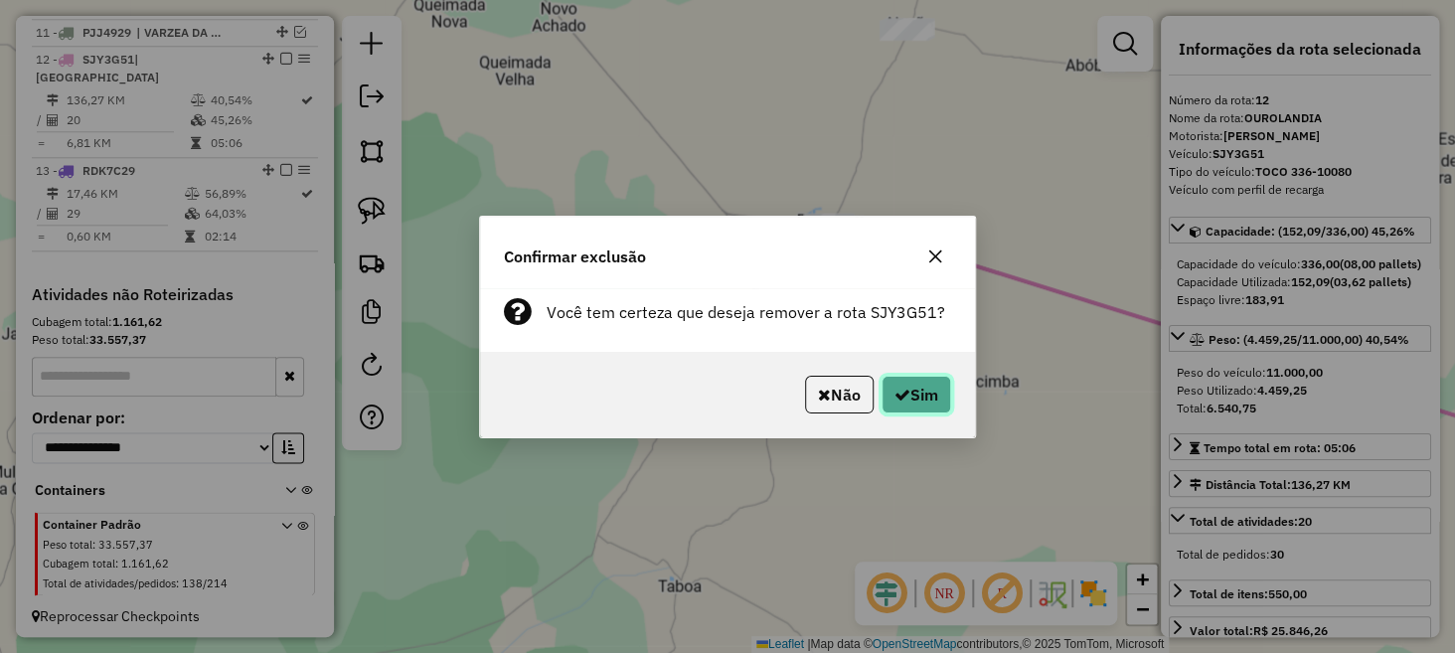
click at [912, 389] on button "Sim" at bounding box center [917, 395] width 70 height 38
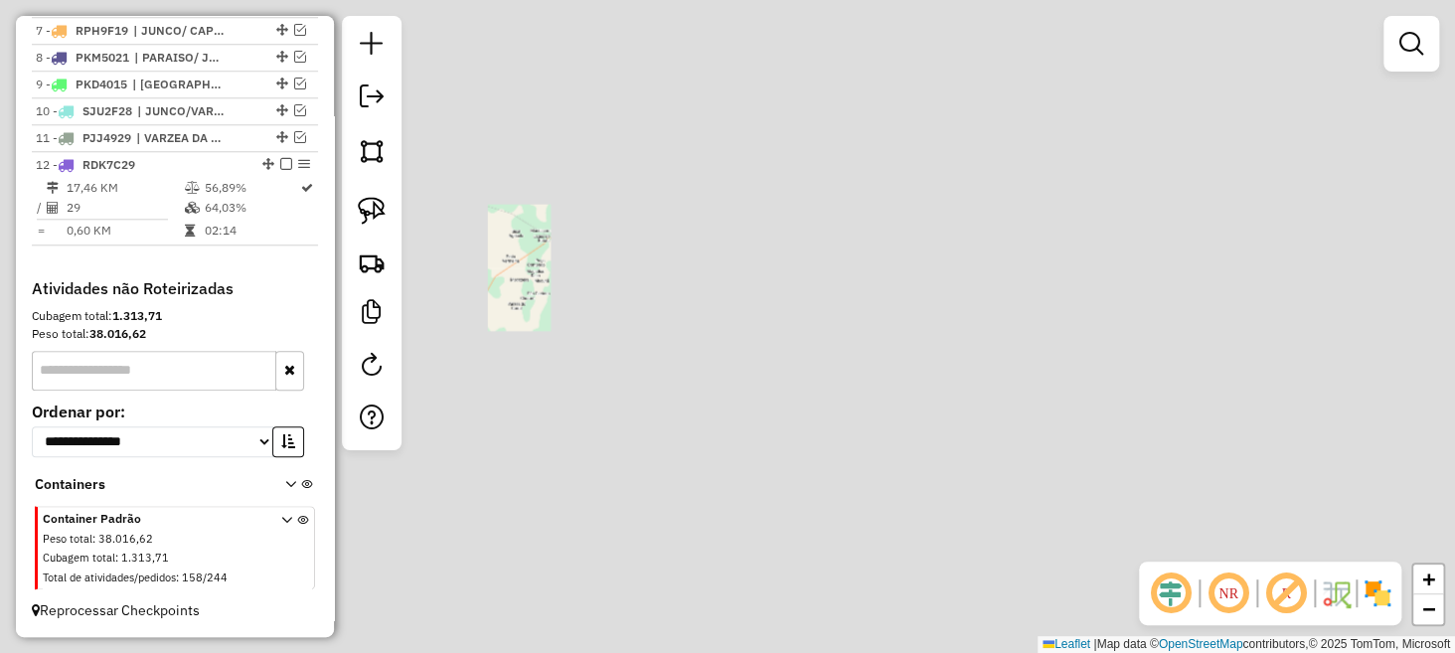
scroll to position [923, 0]
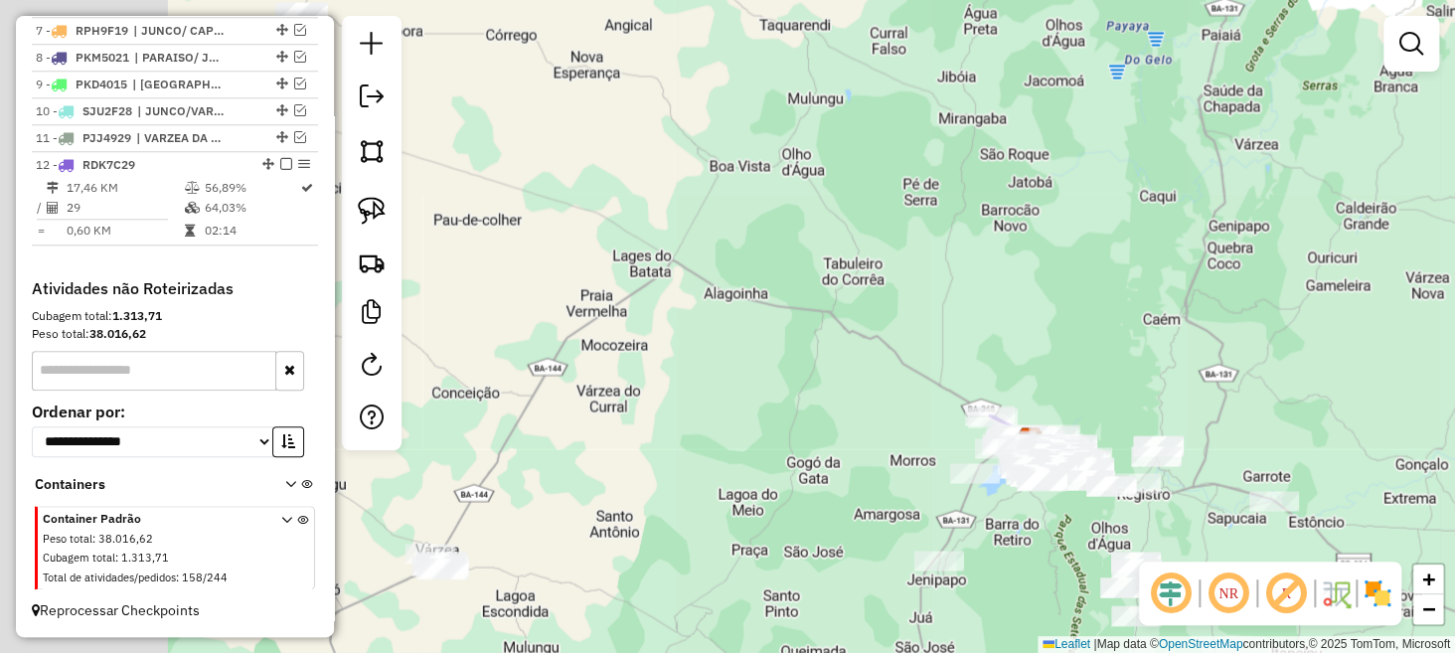
drag, startPoint x: 752, startPoint y: 308, endPoint x: 918, endPoint y: 393, distance: 186.3
click at [954, 395] on div "Janela de atendimento Grade de atendimento Capacidade Transportadoras Veículos …" at bounding box center [727, 326] width 1455 height 653
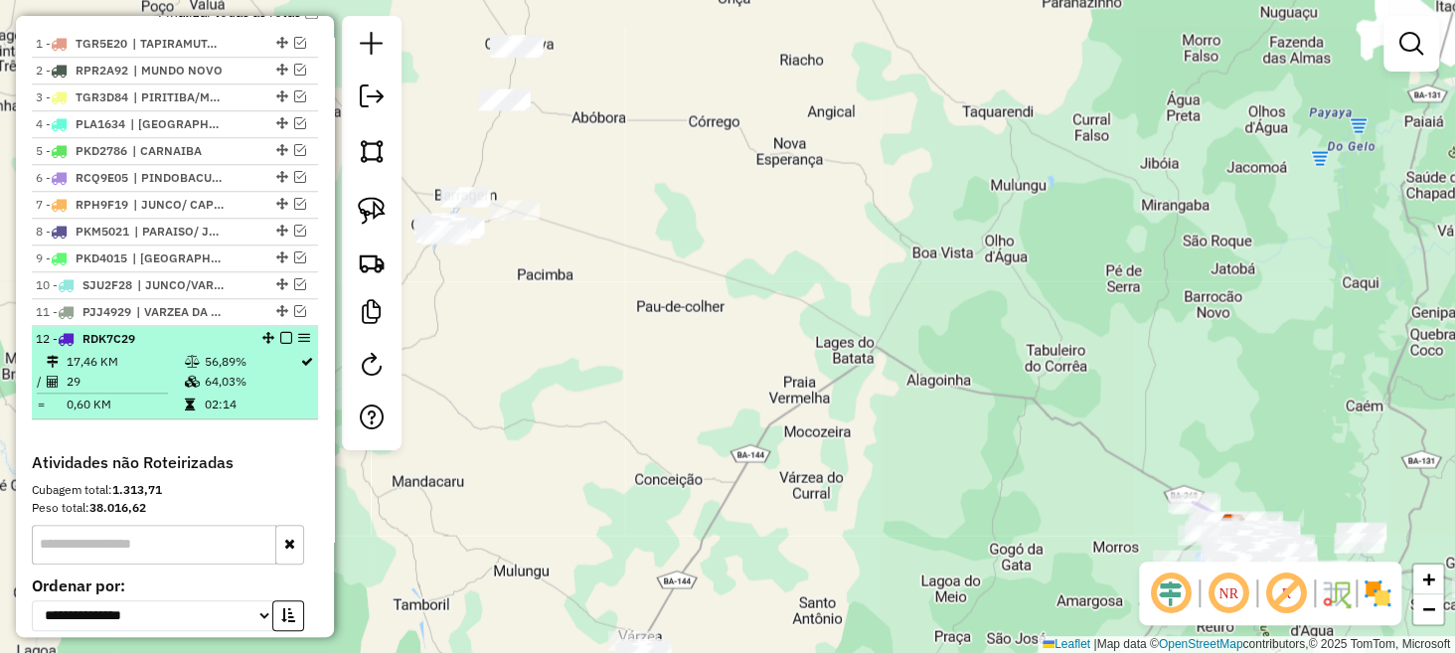
scroll to position [725, 0]
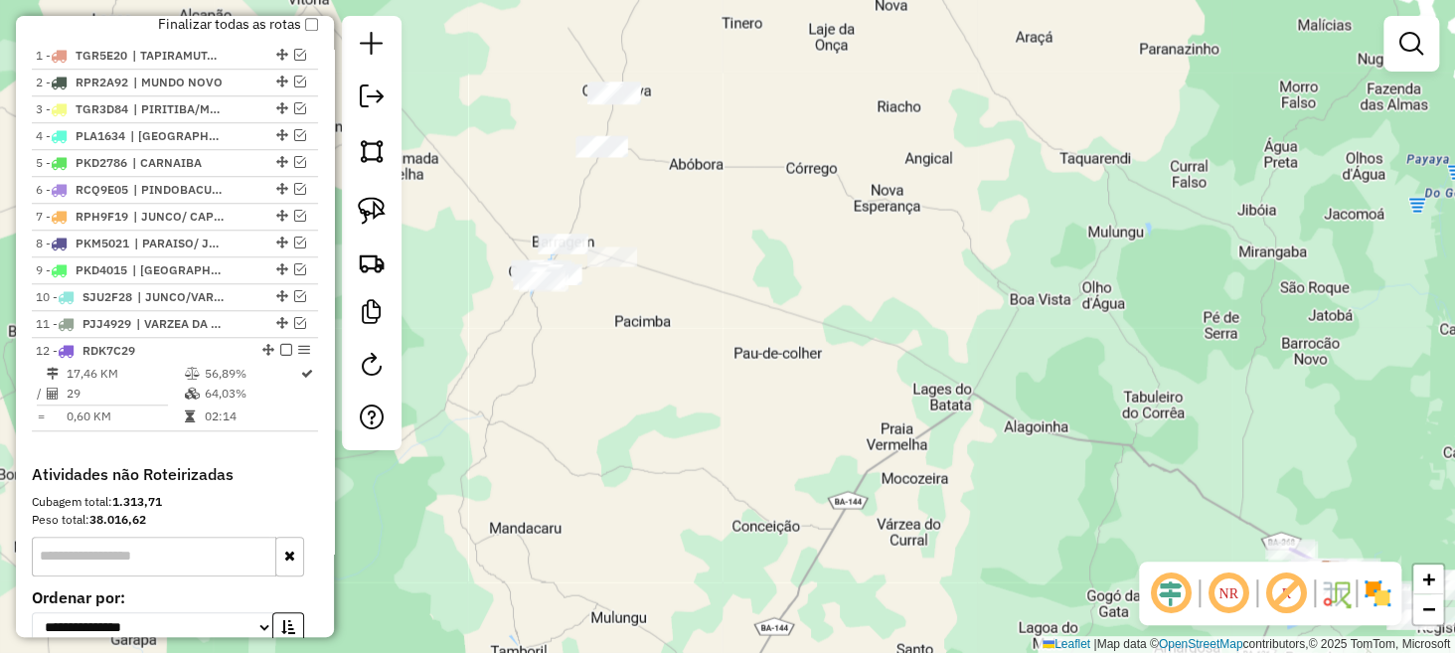
drag, startPoint x: 506, startPoint y: 316, endPoint x: 744, endPoint y: 436, distance: 266.3
click at [744, 436] on div "Janela de atendimento Grade de atendimento Capacidade Transportadoras Veículos …" at bounding box center [727, 326] width 1455 height 653
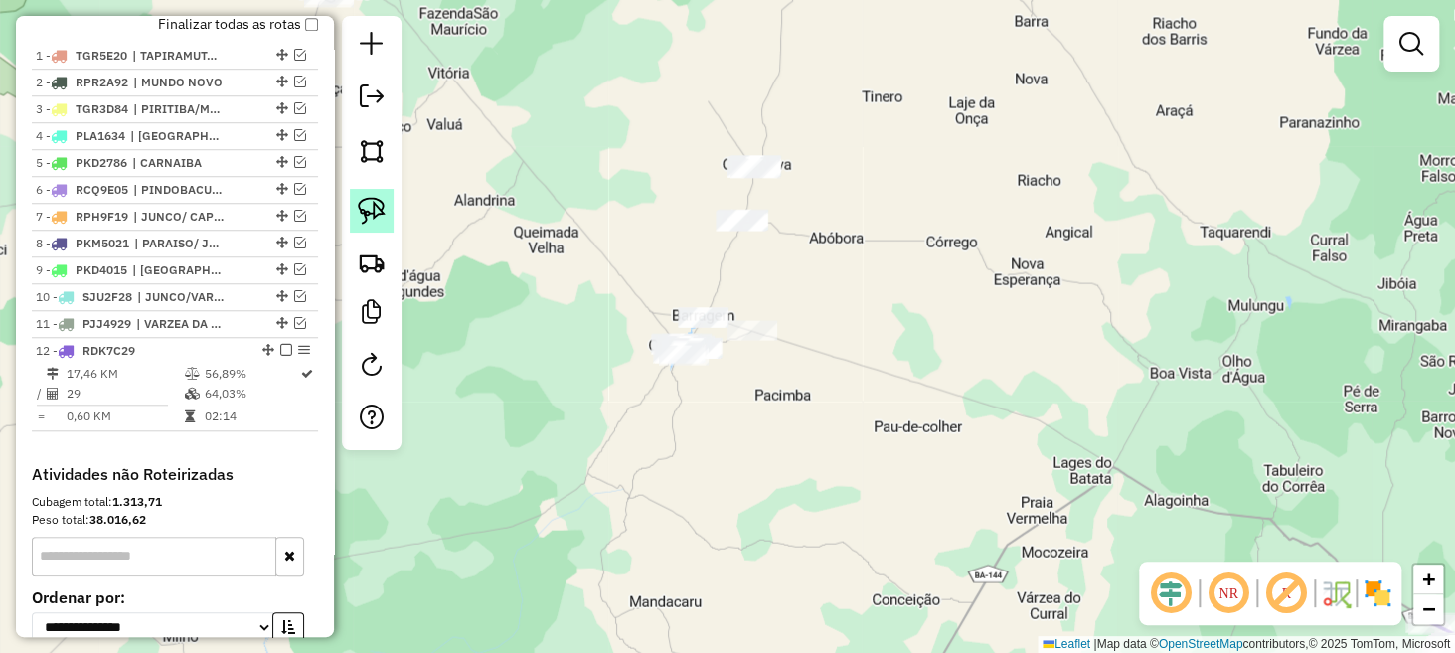
click at [375, 221] on img at bounding box center [372, 211] width 28 height 28
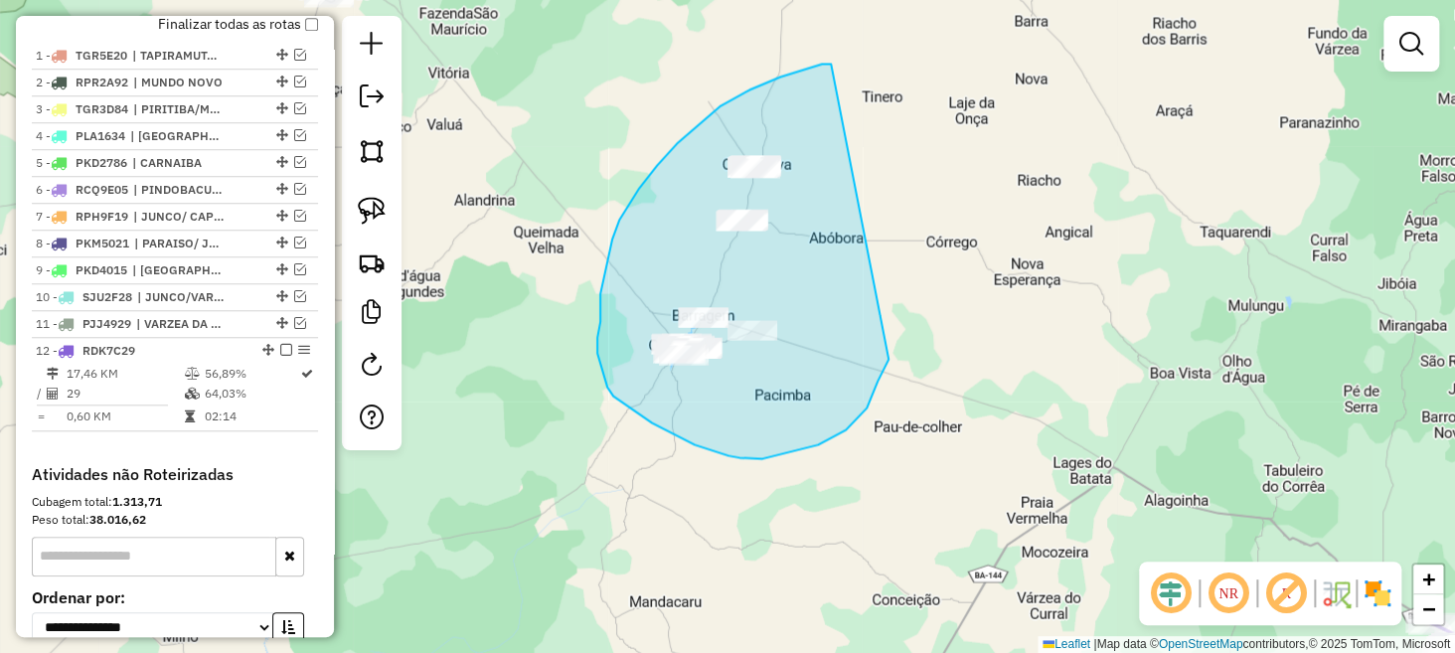
drag, startPoint x: 780, startPoint y: 77, endPoint x: 887, endPoint y: 351, distance: 294.3
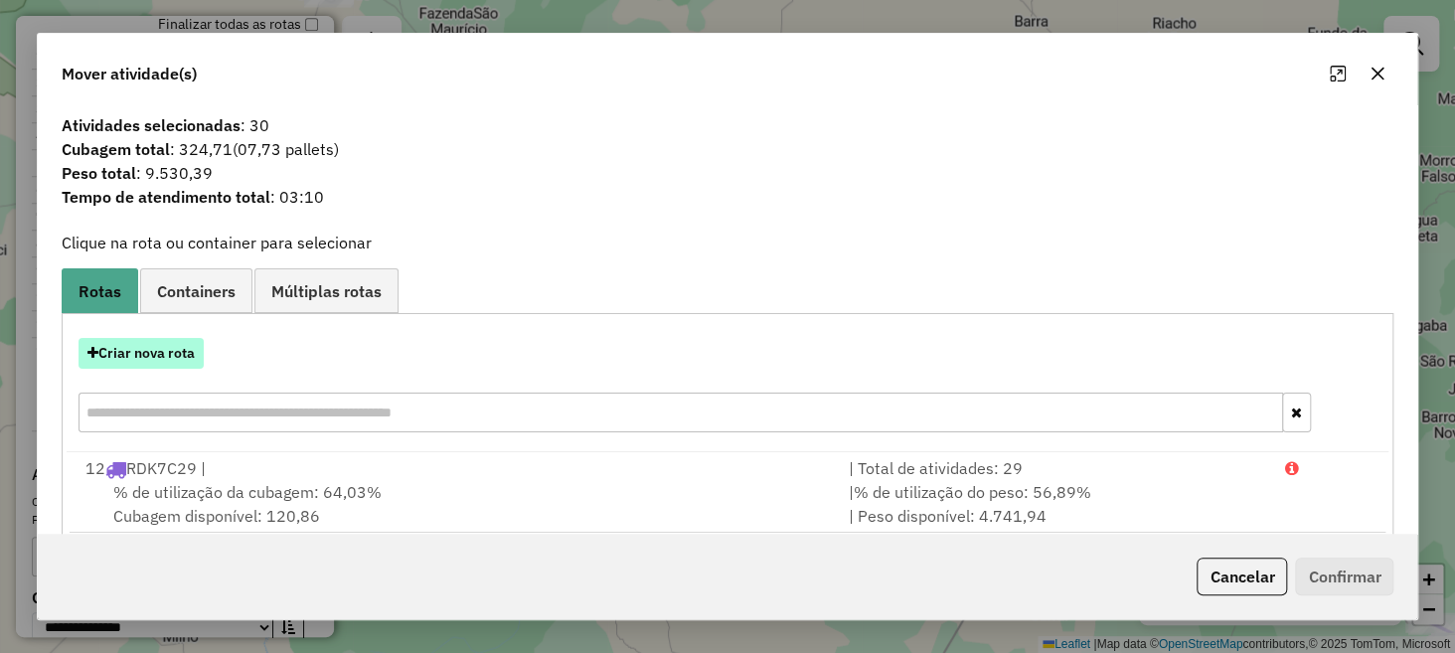
click at [104, 350] on button "Criar nova rota" at bounding box center [141, 353] width 125 height 31
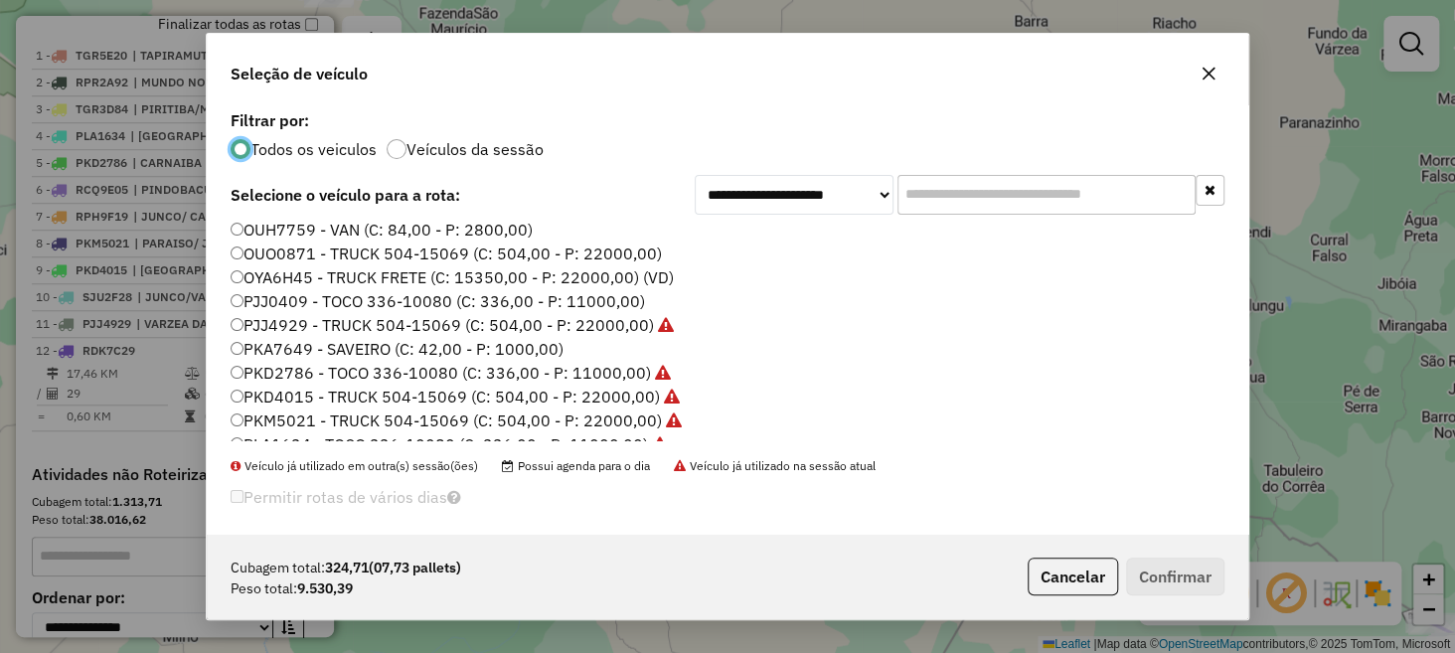
scroll to position [54, 0]
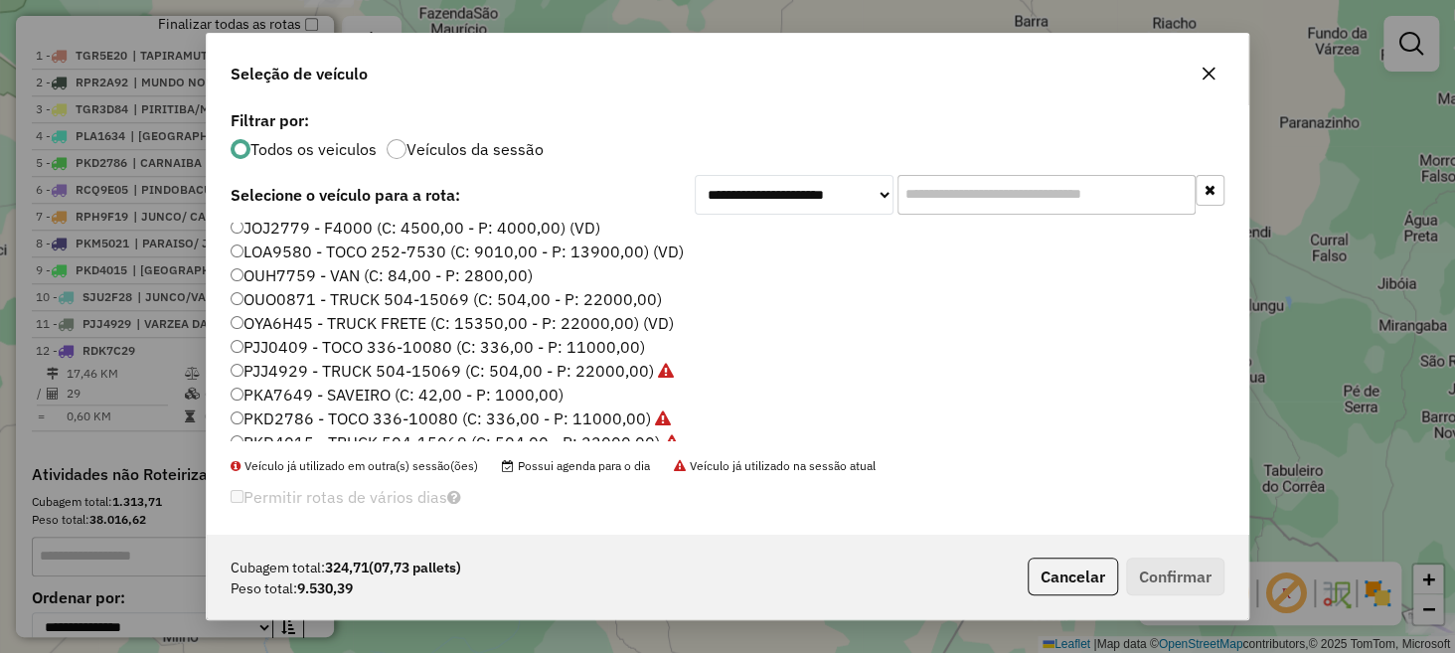
click at [314, 369] on label "PJJ4929 - TRUCK 504-15069 (C: 504,00 - P: 22000,00)" at bounding box center [452, 371] width 443 height 24
click at [1166, 570] on button "Confirmar" at bounding box center [1175, 577] width 98 height 38
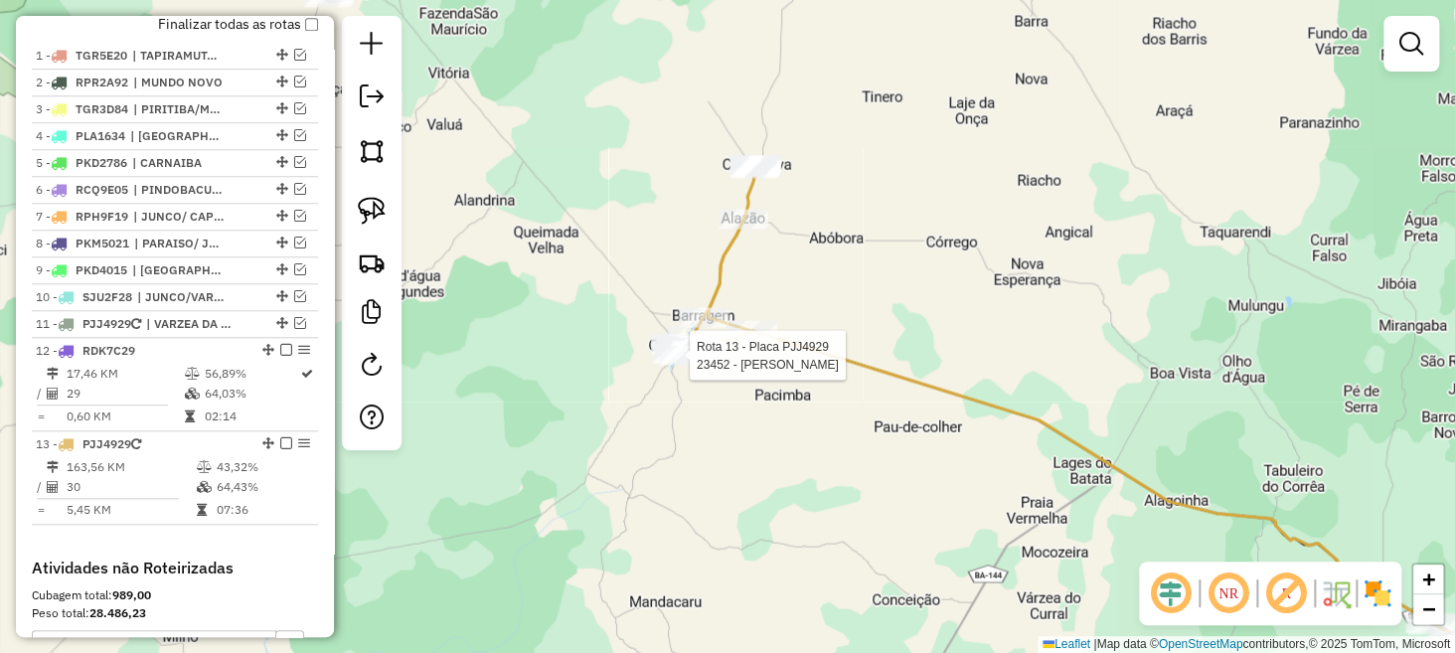
select select "**********"
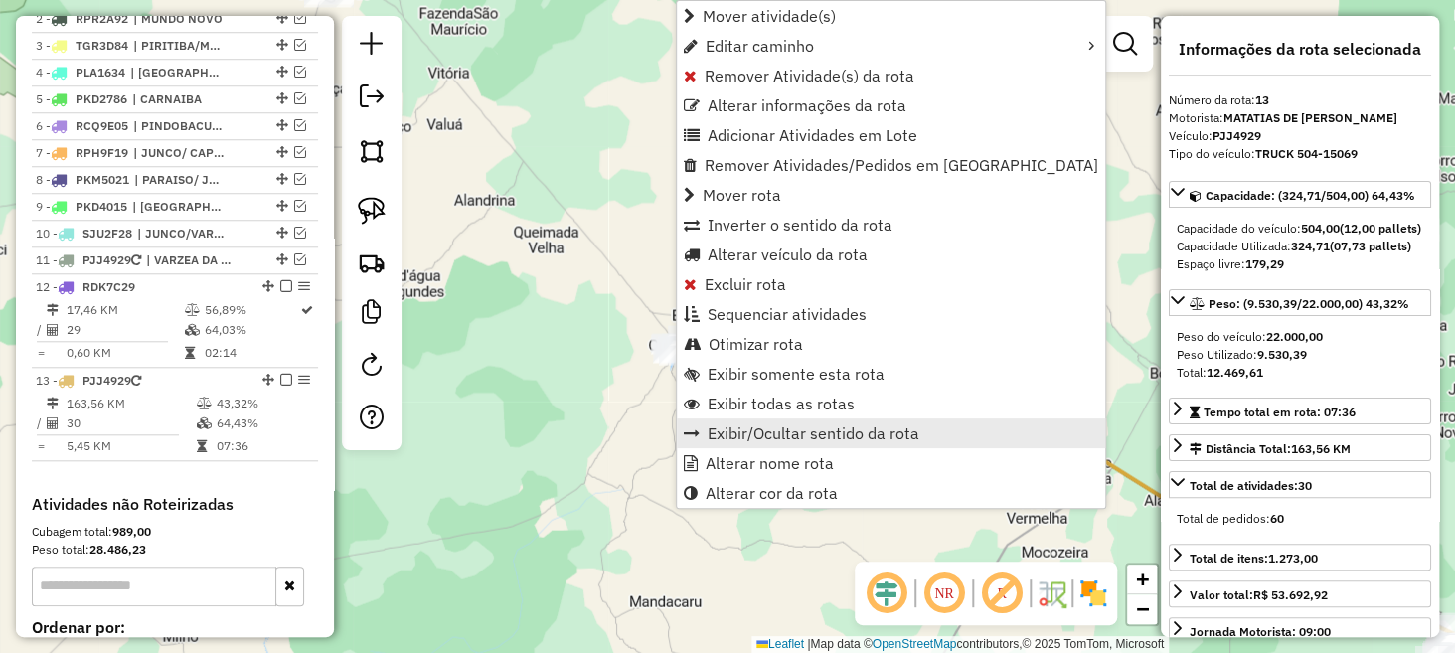
scroll to position [1016, 0]
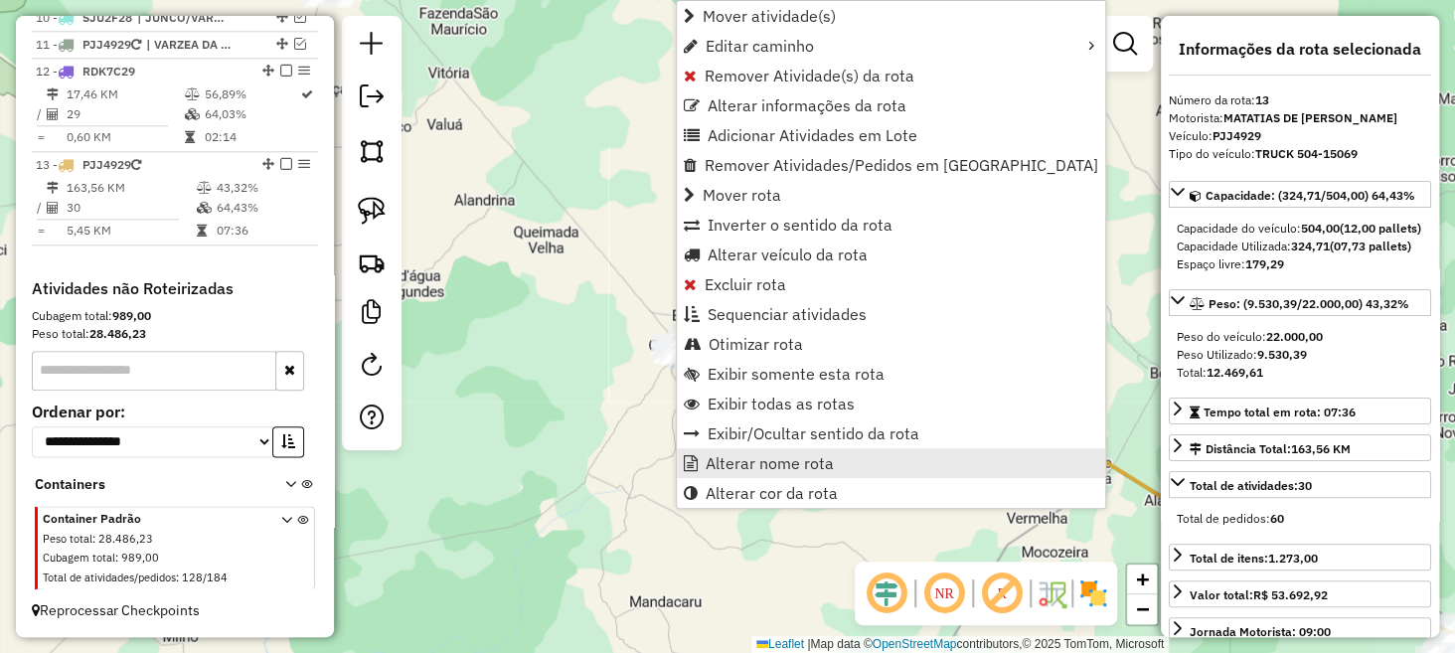
click at [779, 460] on span "Alterar nome rota" at bounding box center [770, 463] width 128 height 16
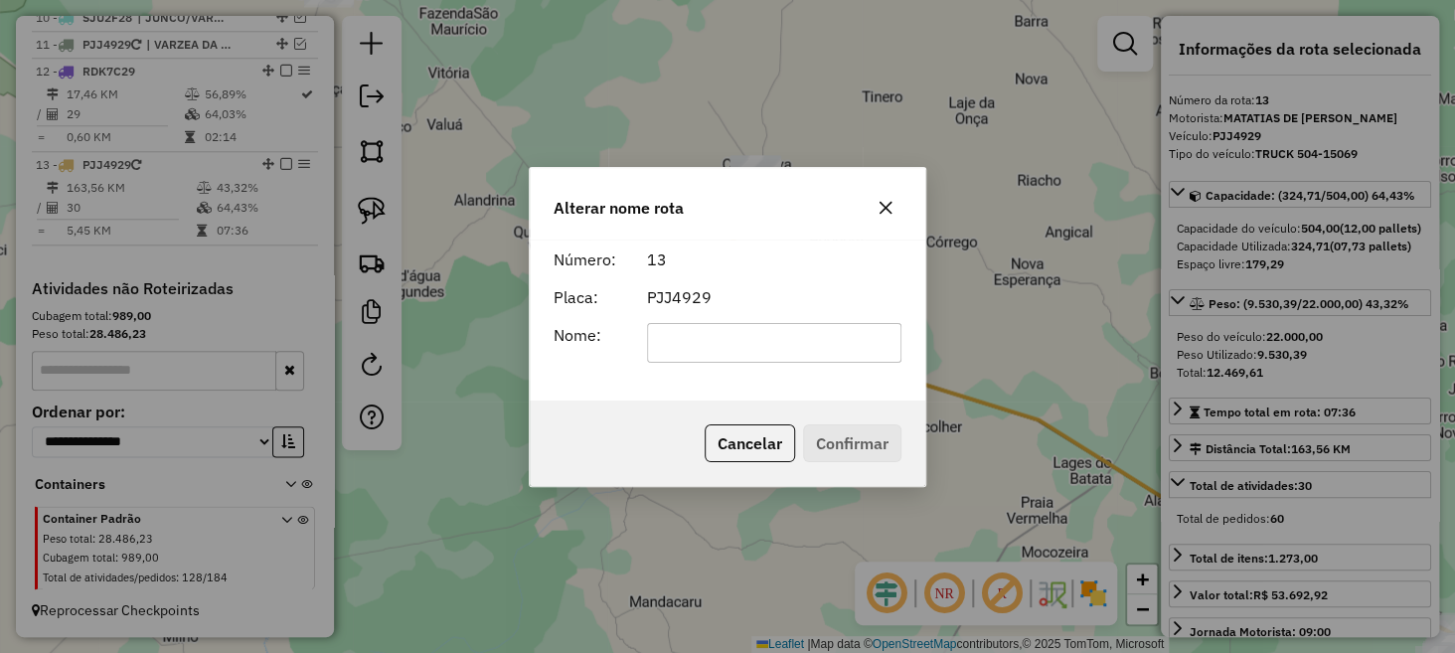
click at [680, 332] on input "text" at bounding box center [774, 343] width 255 height 40
click at [740, 325] on input "***" at bounding box center [774, 343] width 255 height 40
type input "**********"
click at [837, 442] on button "Confirmar" at bounding box center [852, 443] width 98 height 38
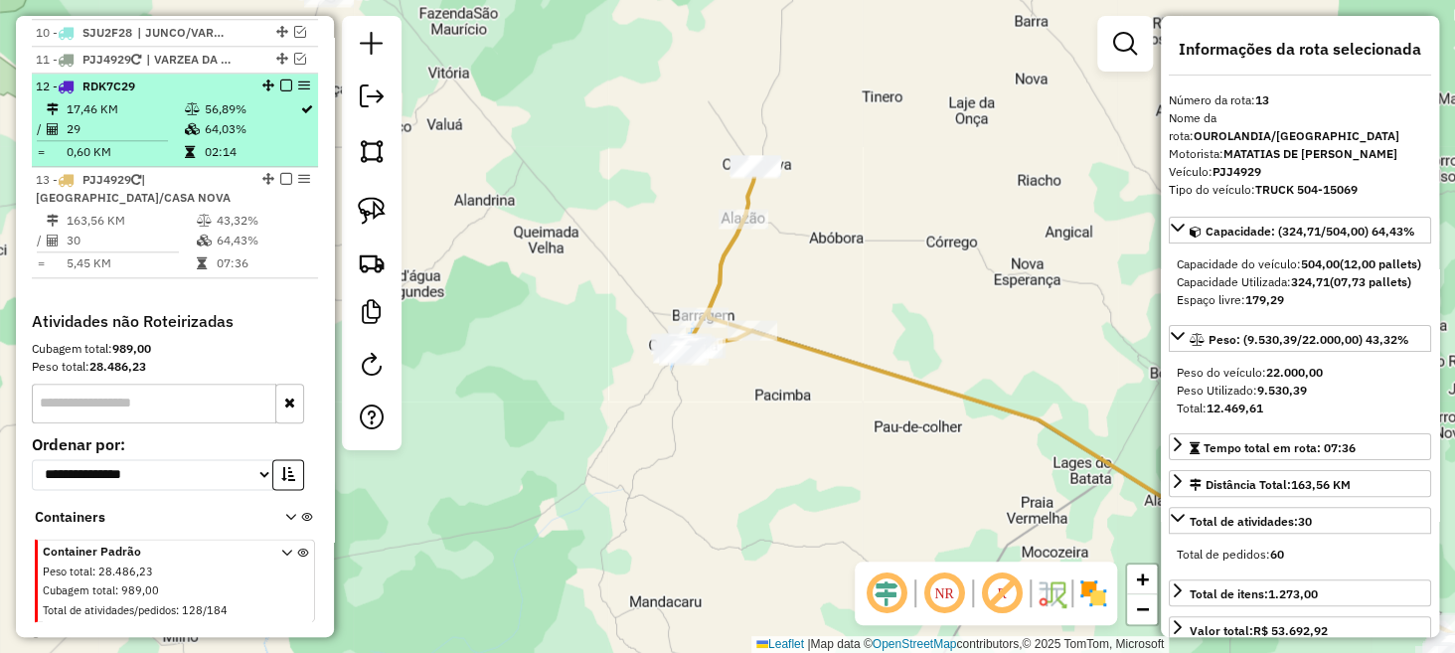
scroll to position [966, 0]
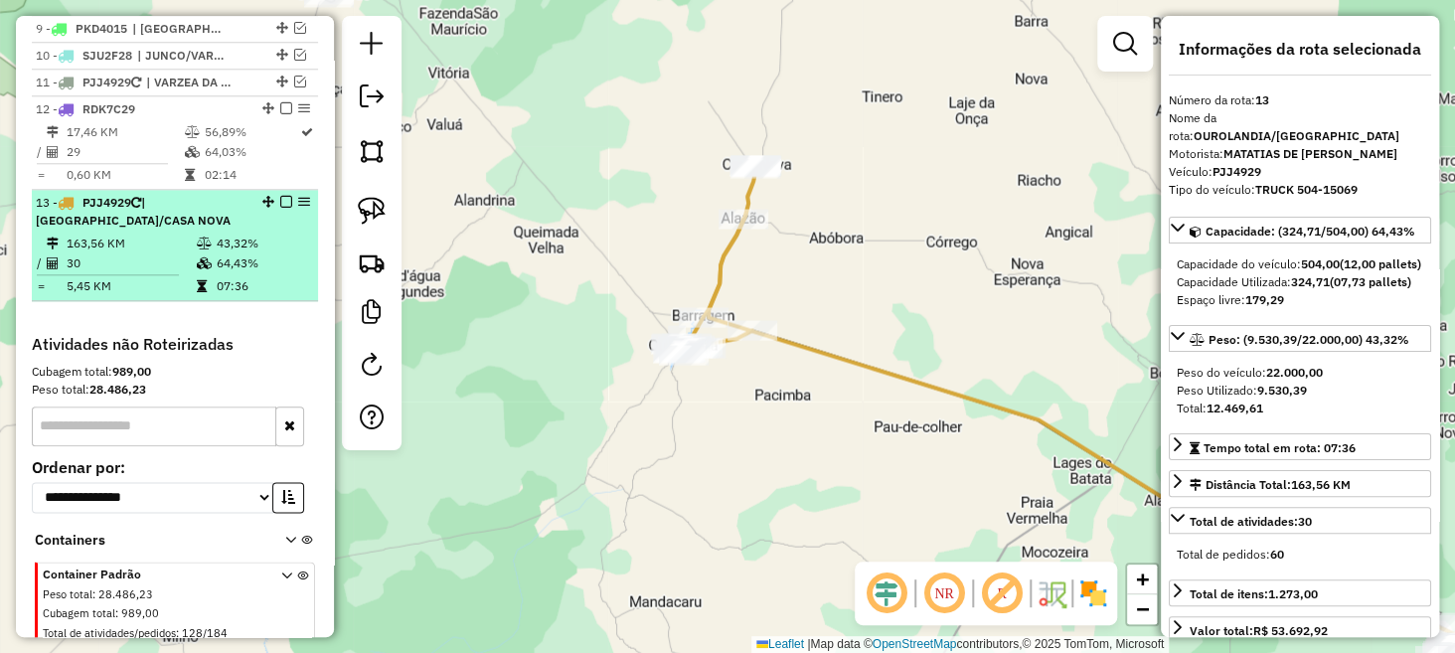
click at [280, 208] on em at bounding box center [286, 202] width 12 height 12
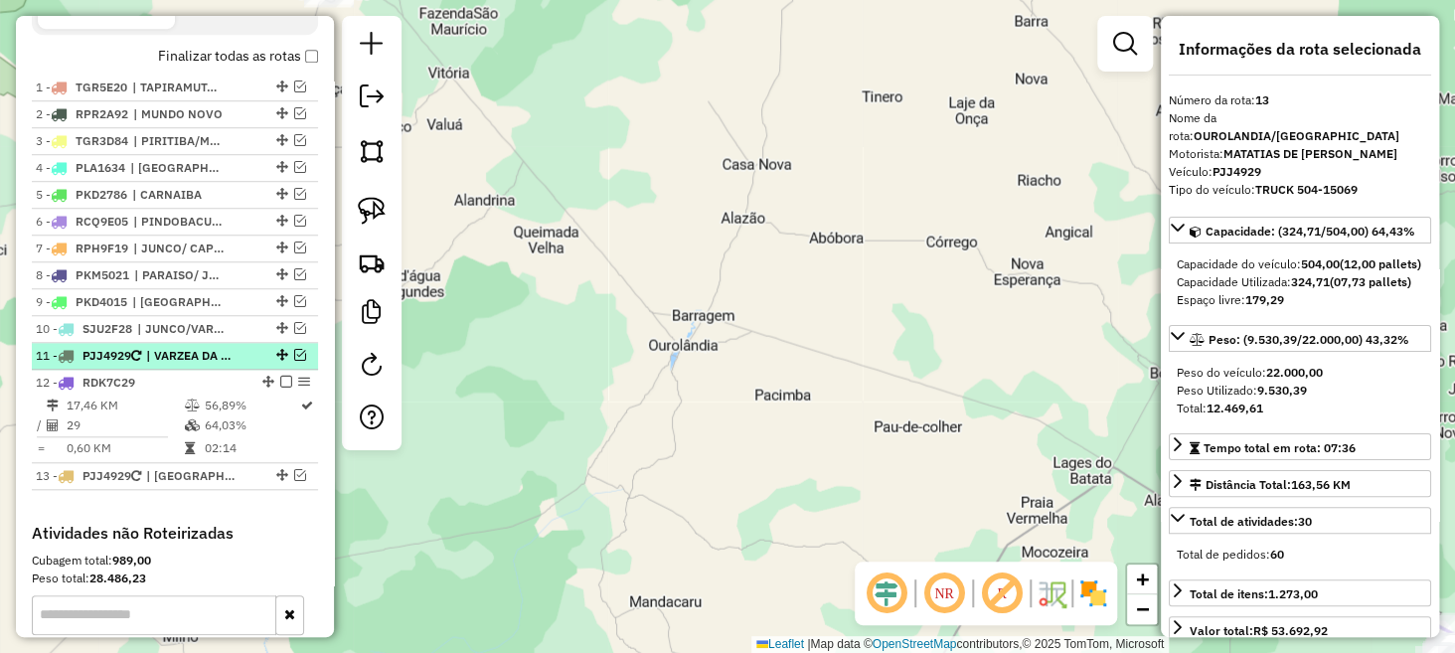
scroll to position [702, 0]
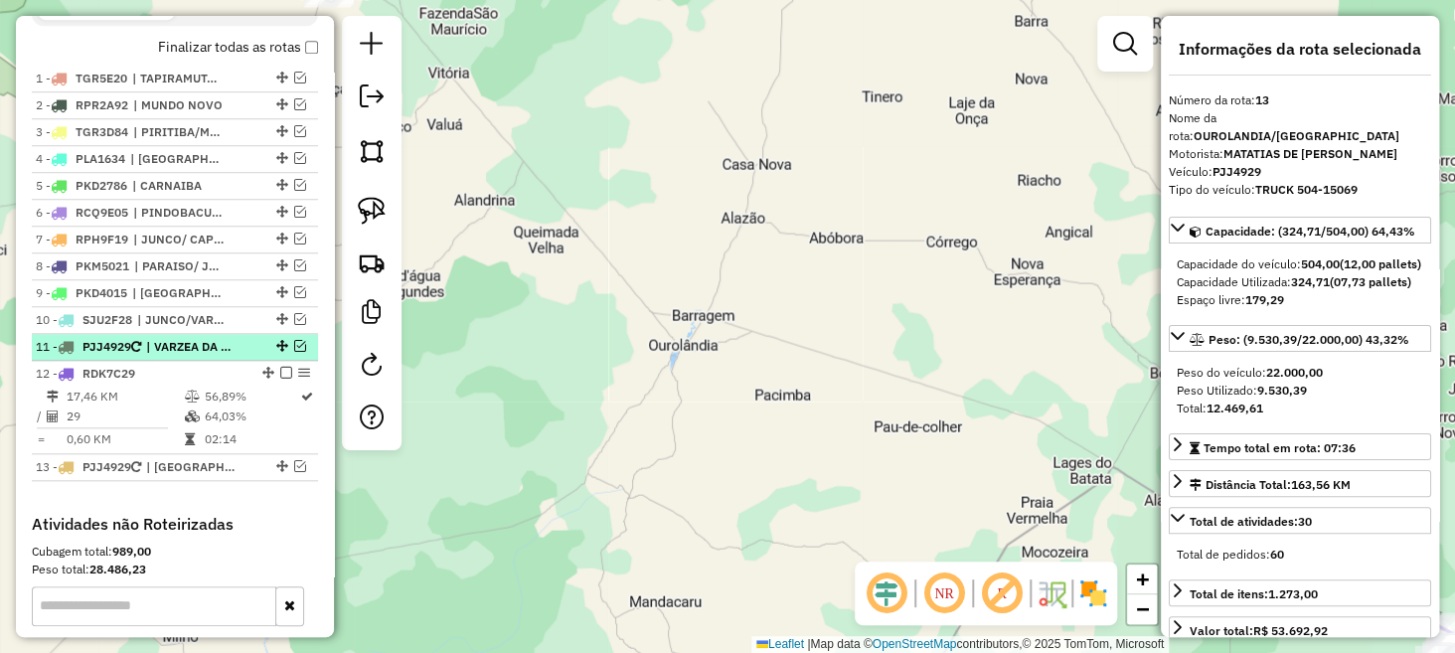
click at [294, 352] on em at bounding box center [300, 346] width 12 height 12
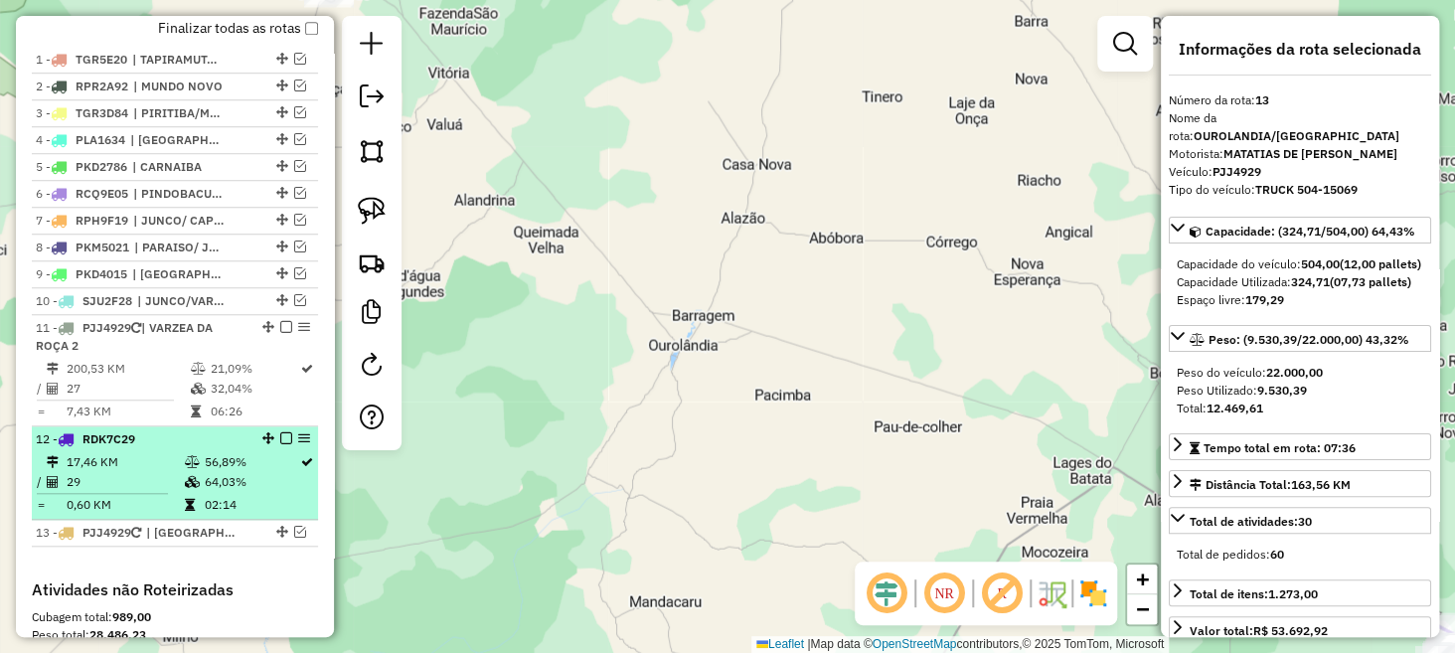
scroll to position [801, 0]
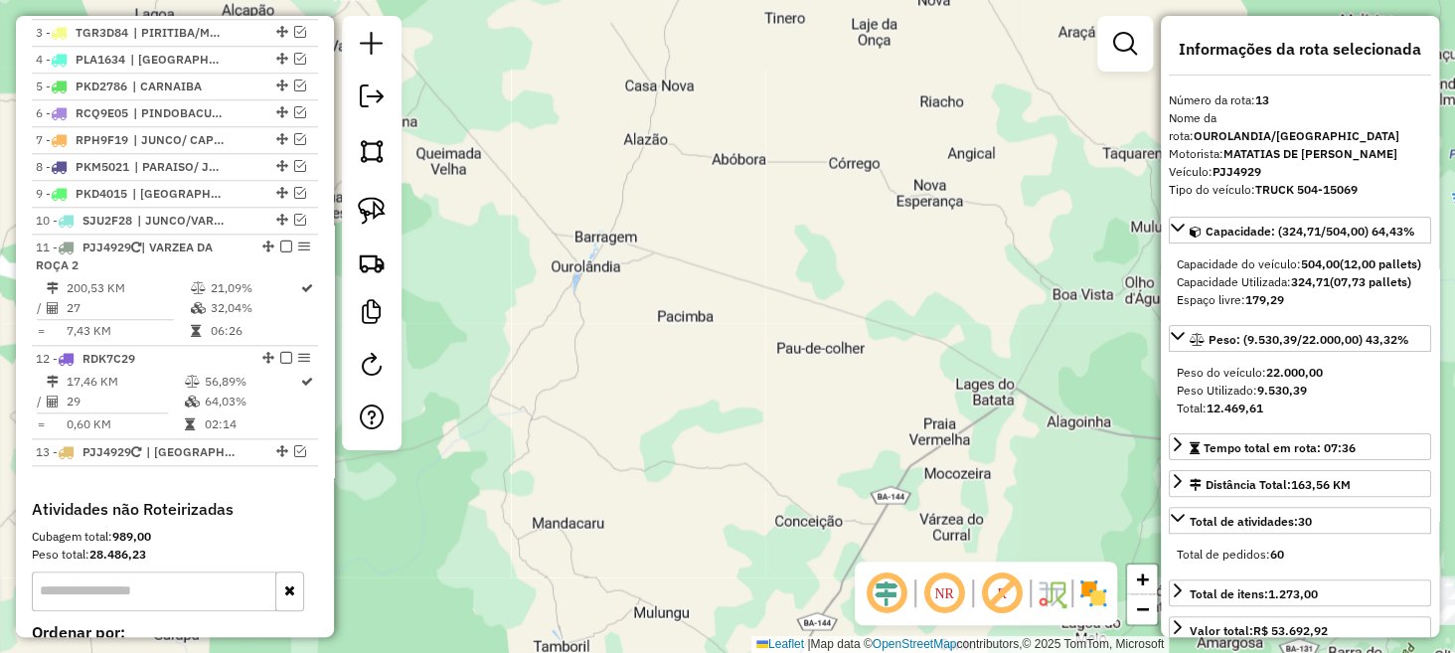
drag, startPoint x: 698, startPoint y: 452, endPoint x: 430, endPoint y: 194, distance: 371.9
click at [440, 209] on div "Janela de atendimento Grade de atendimento Capacidade Transportadoras Veículos …" at bounding box center [727, 326] width 1455 height 653
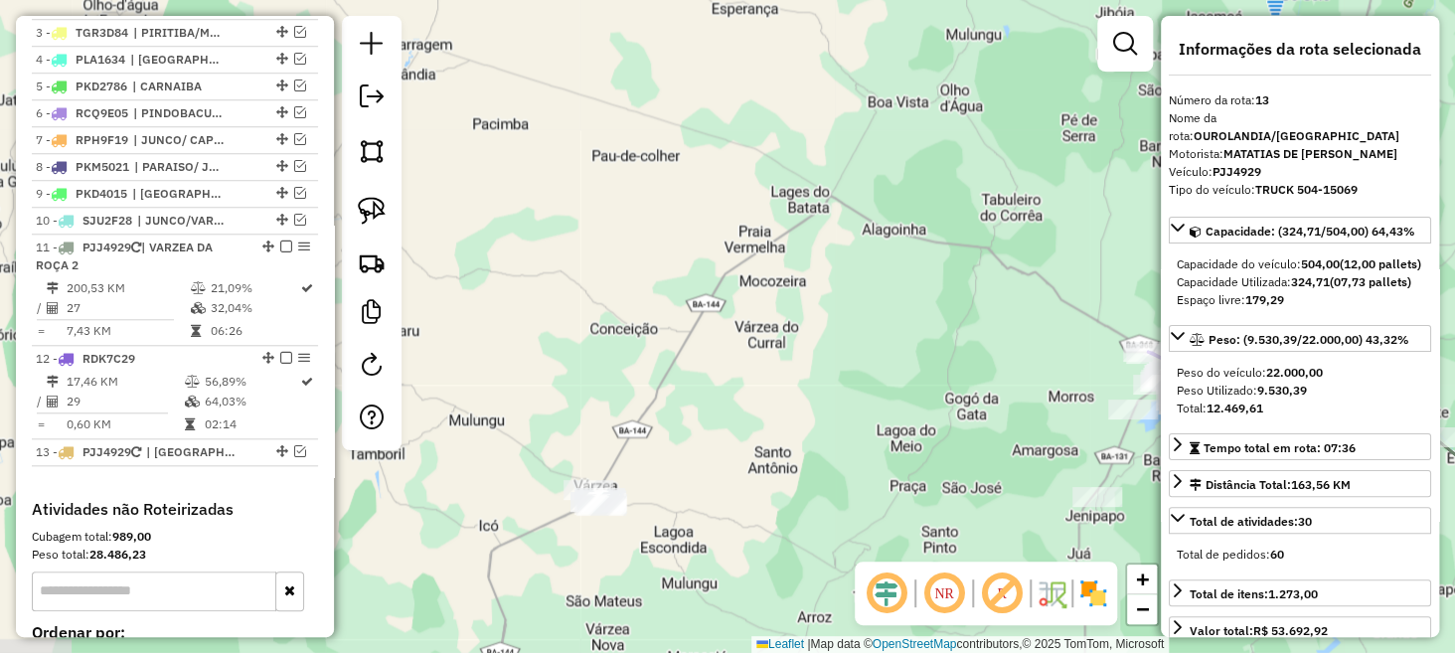
drag, startPoint x: 791, startPoint y: 353, endPoint x: 593, endPoint y: 194, distance: 254.6
click at [594, 195] on div "Janela de atendimento Grade de atendimento Capacidade Transportadoras Veículos …" at bounding box center [727, 326] width 1455 height 653
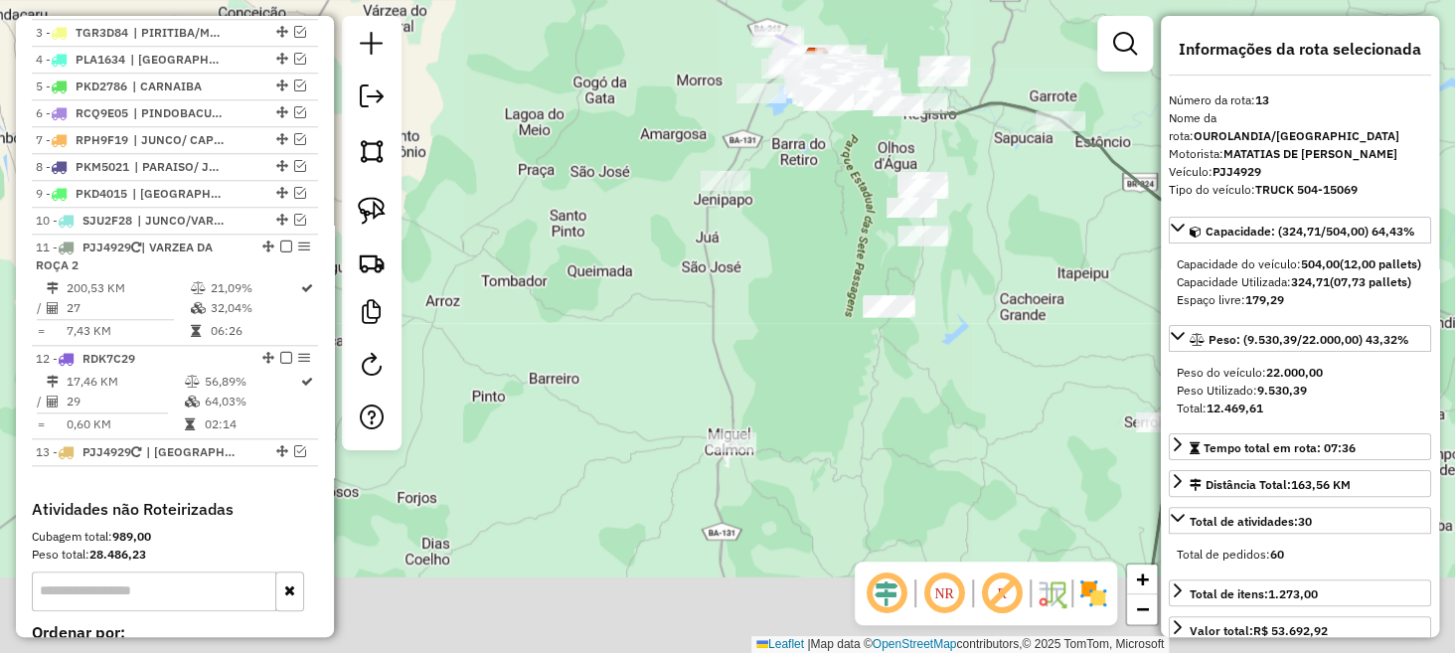
drag, startPoint x: 750, startPoint y: 385, endPoint x: 535, endPoint y: 176, distance: 299.5
click at [539, 186] on div "Janela de atendimento Grade de atendimento Capacidade Transportadoras Veículos …" at bounding box center [727, 326] width 1455 height 653
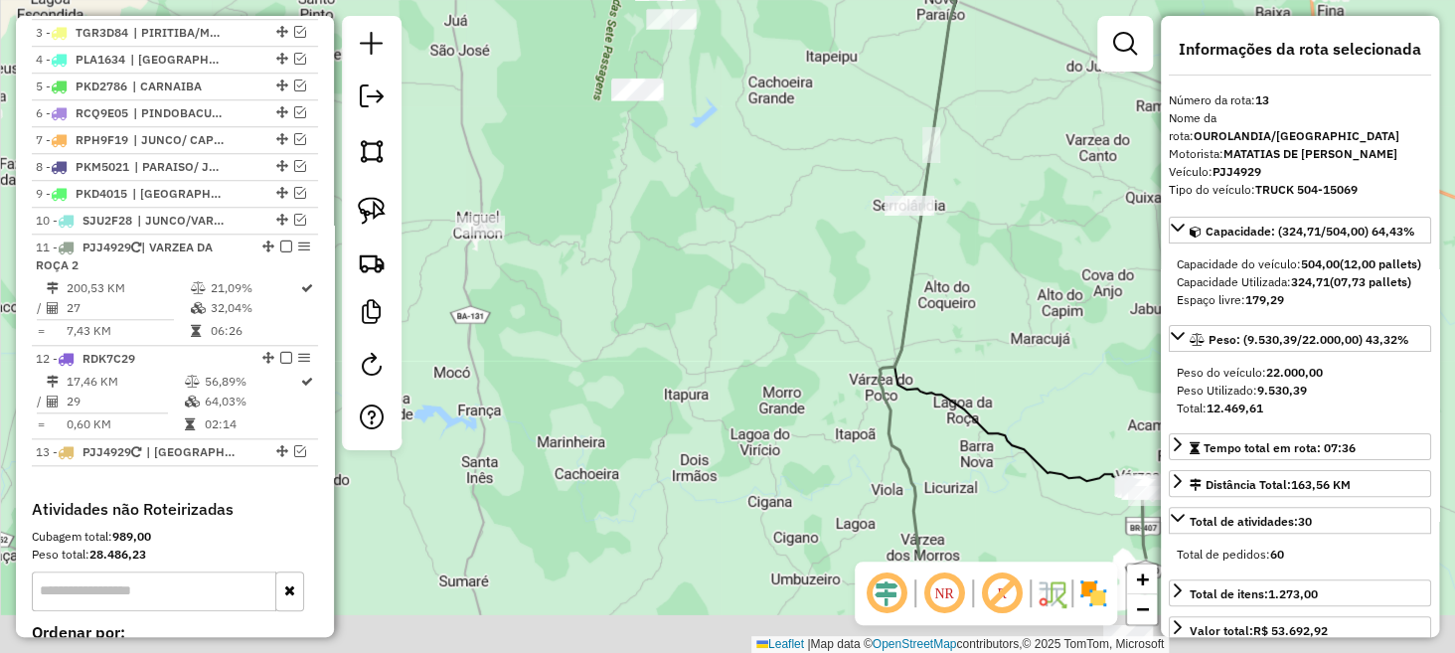
drag, startPoint x: 870, startPoint y: 459, endPoint x: 640, endPoint y: 273, distance: 295.5
click at [643, 277] on div "Janela de atendimento Grade de atendimento Capacidade Transportadoras Veículos …" at bounding box center [727, 326] width 1455 height 653
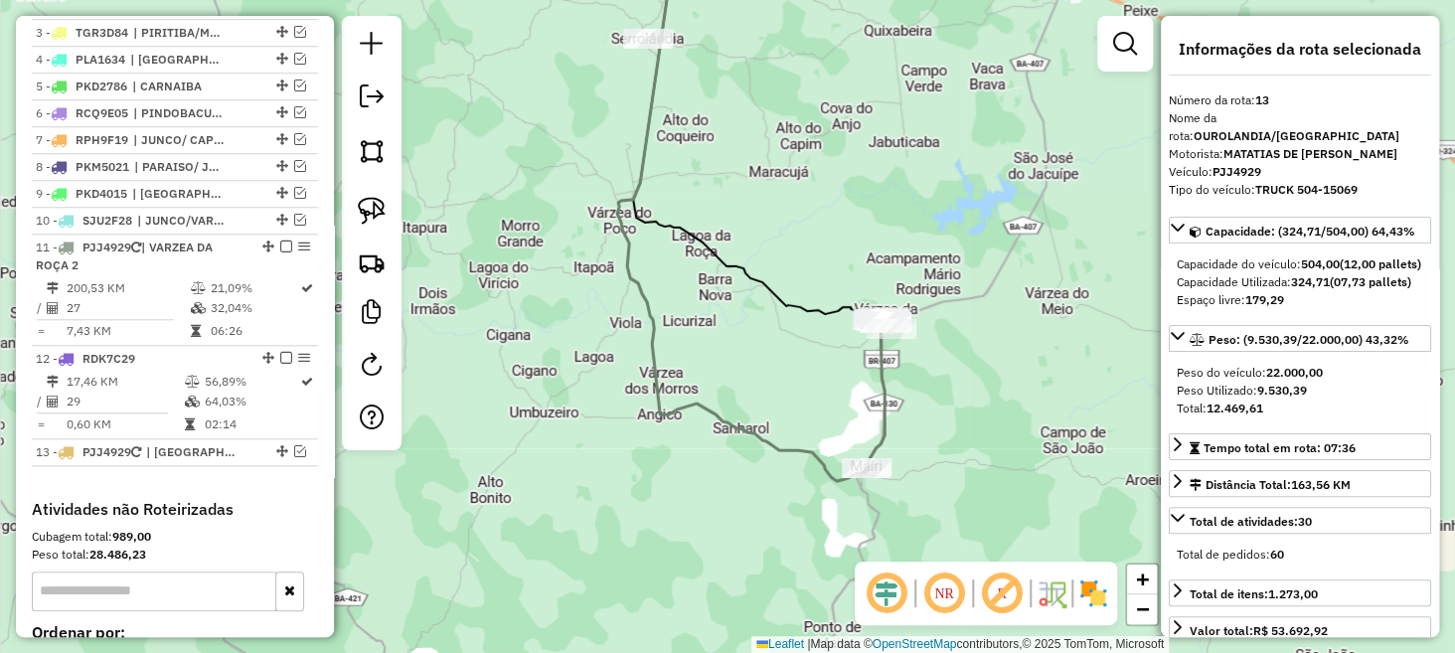
drag, startPoint x: 637, startPoint y: 296, endPoint x: 538, endPoint y: 221, distance: 124.9
click at [617, 228] on icon at bounding box center [742, 138] width 250 height 686
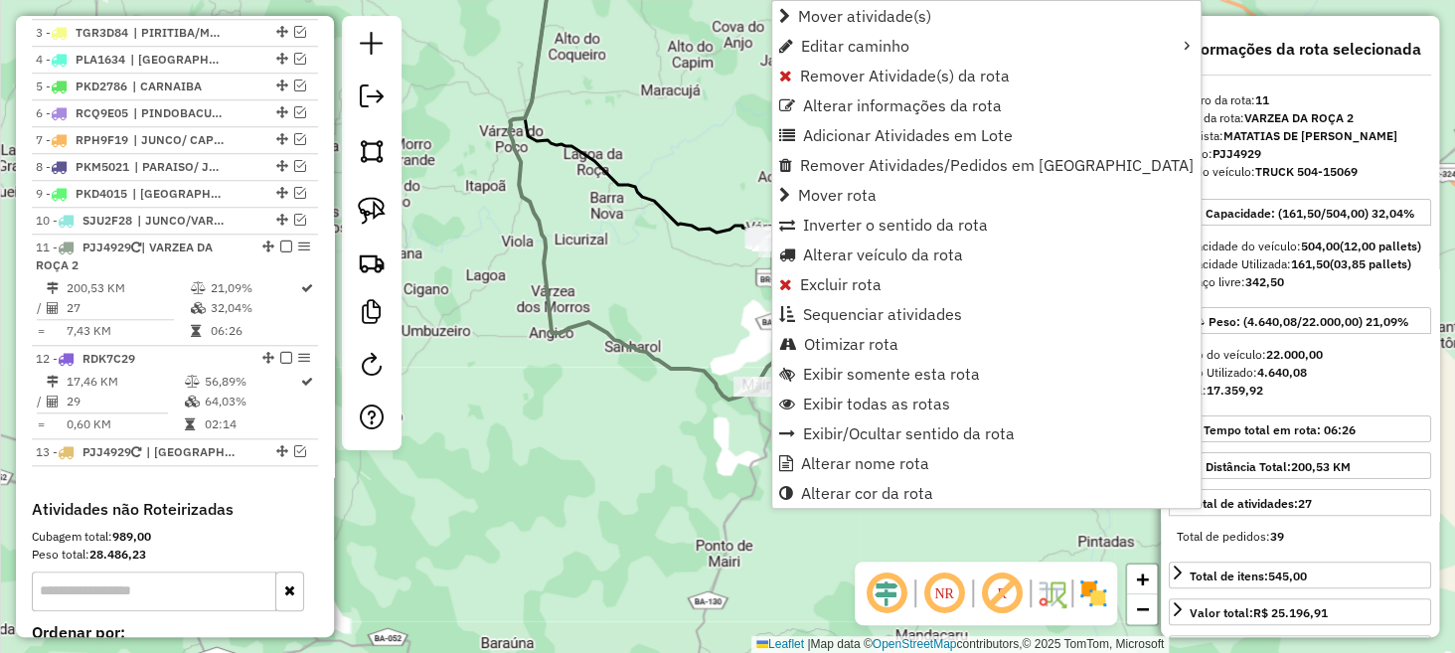
scroll to position [1034, 0]
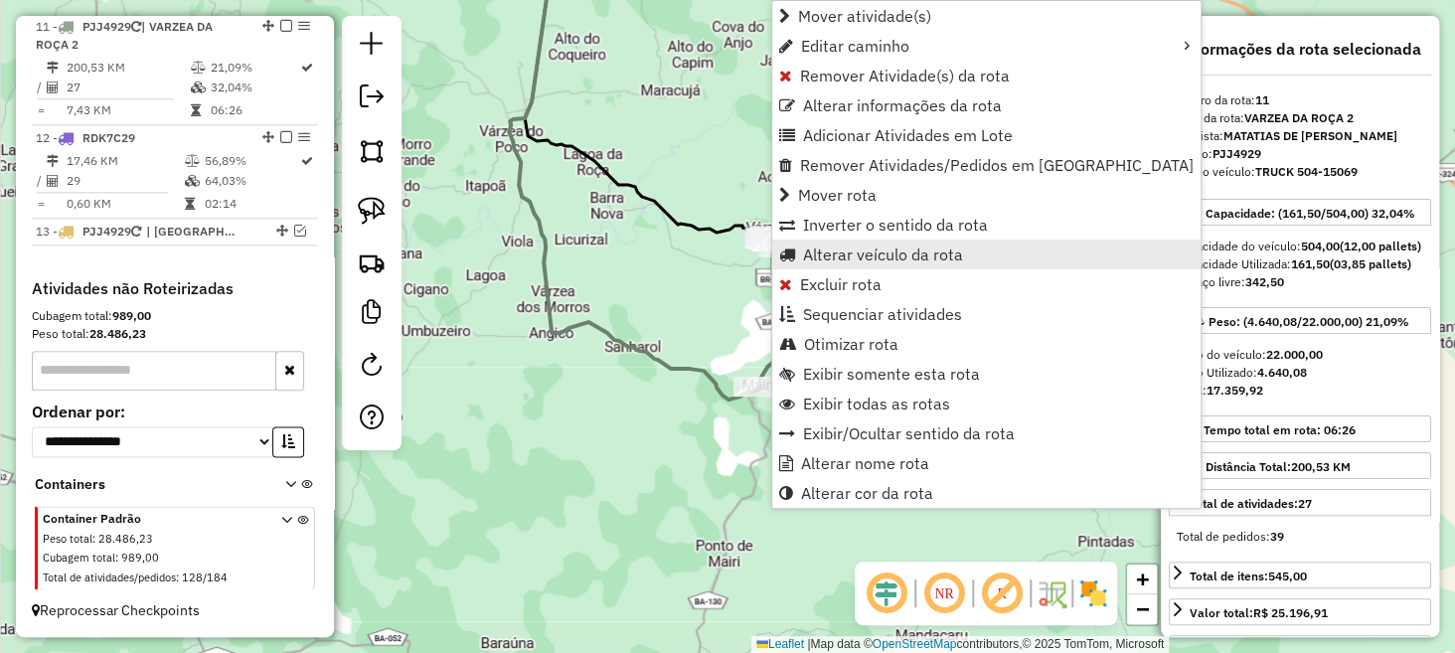
click at [869, 252] on span "Alterar veículo da rota" at bounding box center [883, 255] width 160 height 16
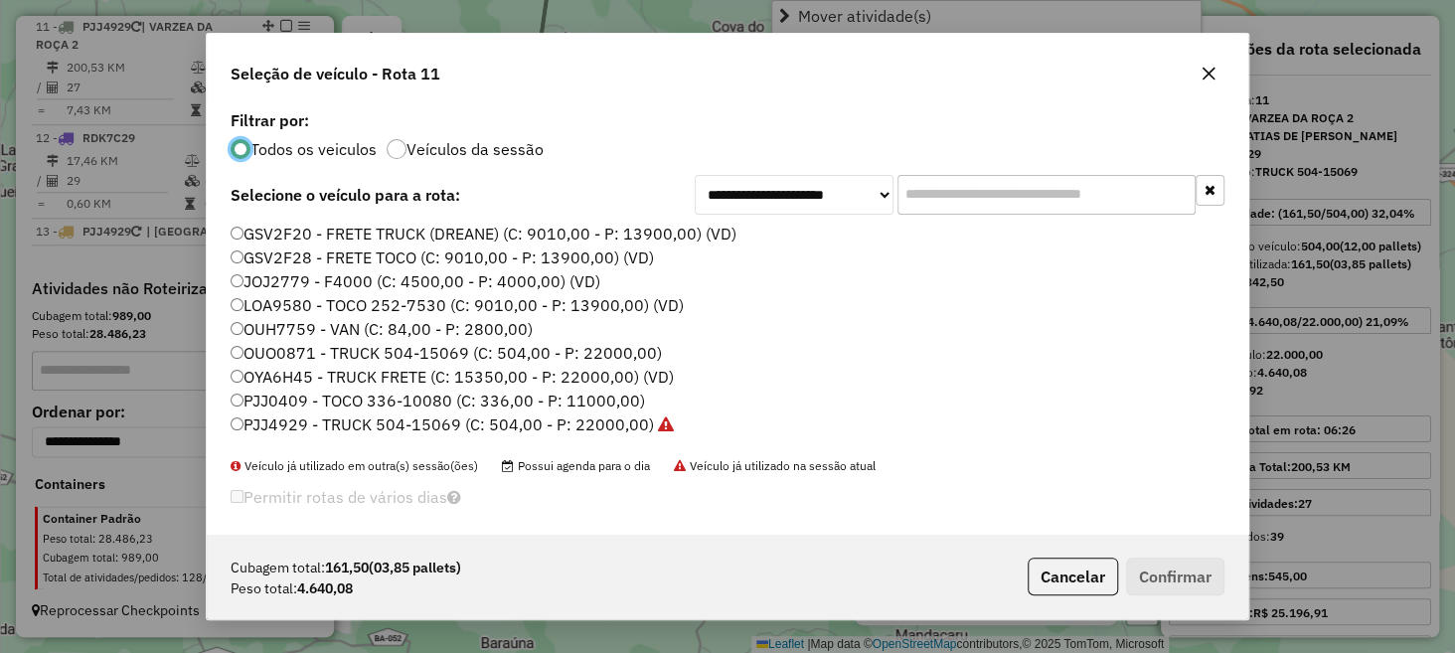
scroll to position [10, 6]
click at [1202, 71] on icon "button" at bounding box center [1209, 74] width 16 height 16
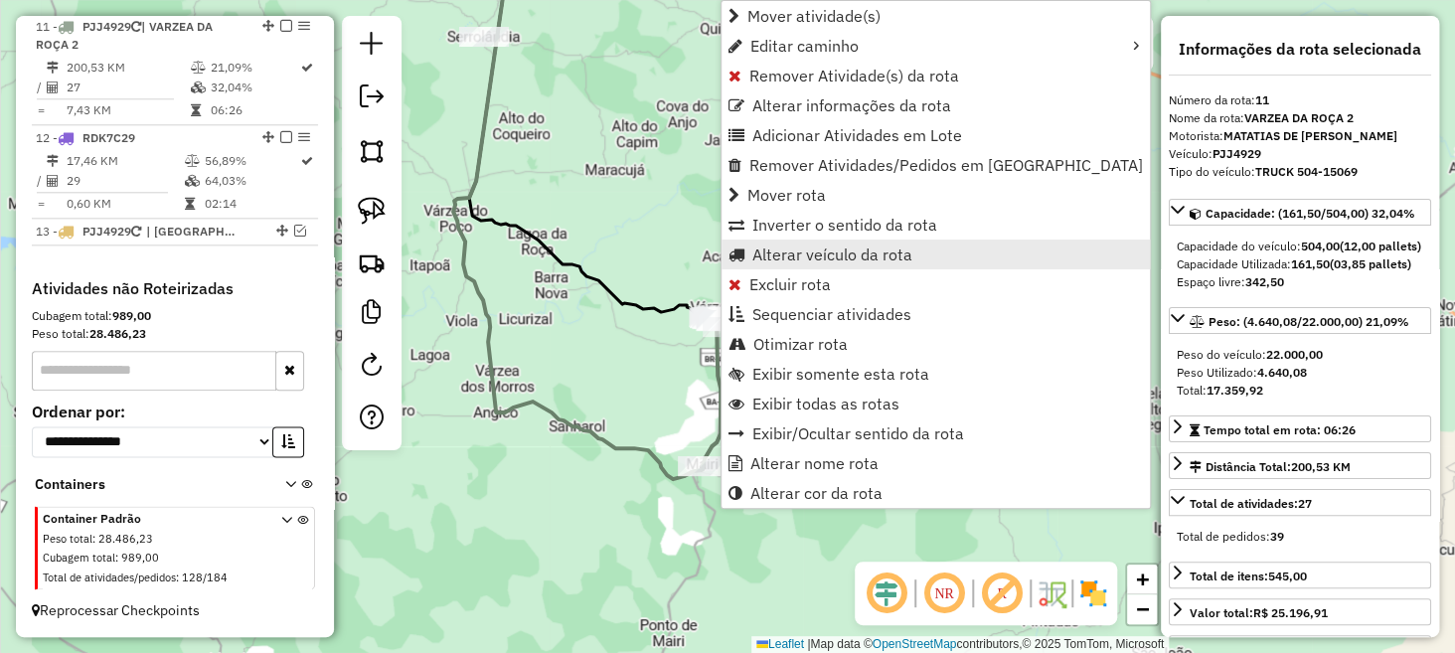
click at [806, 250] on span "Alterar veículo da rota" at bounding box center [833, 255] width 160 height 16
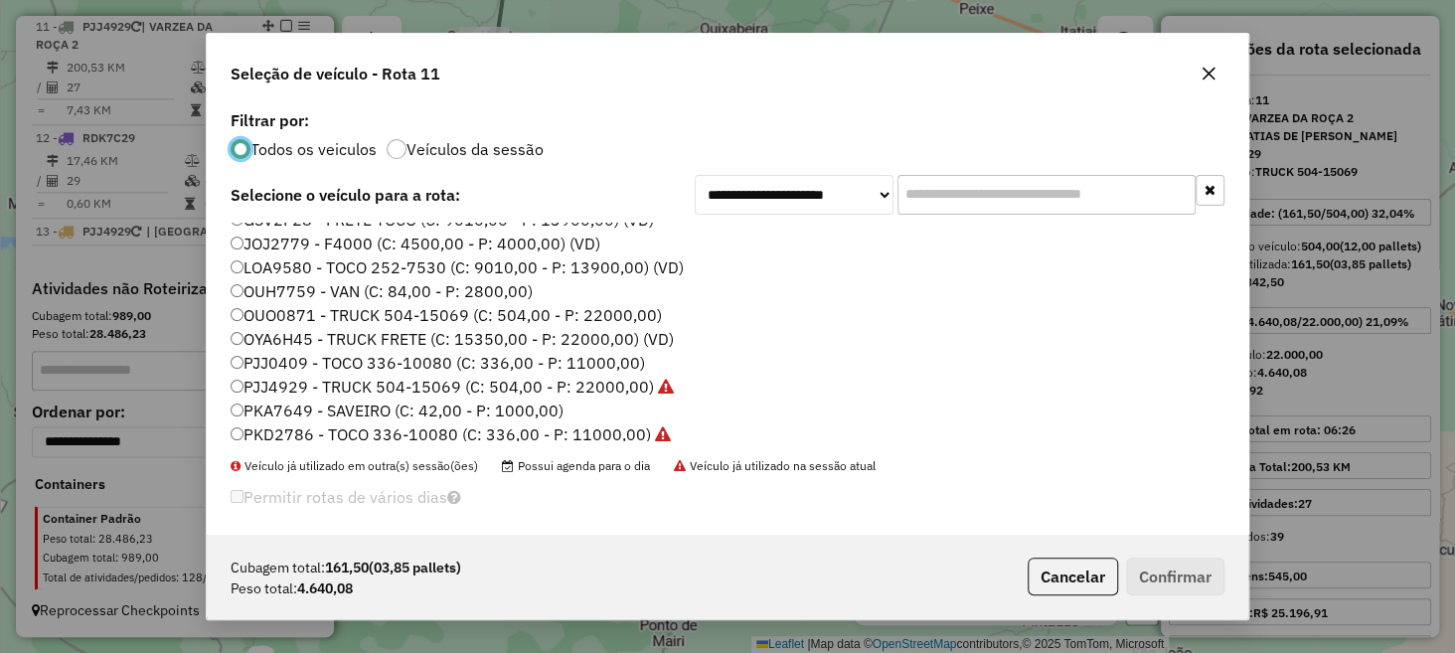
scroll to position [74, 0]
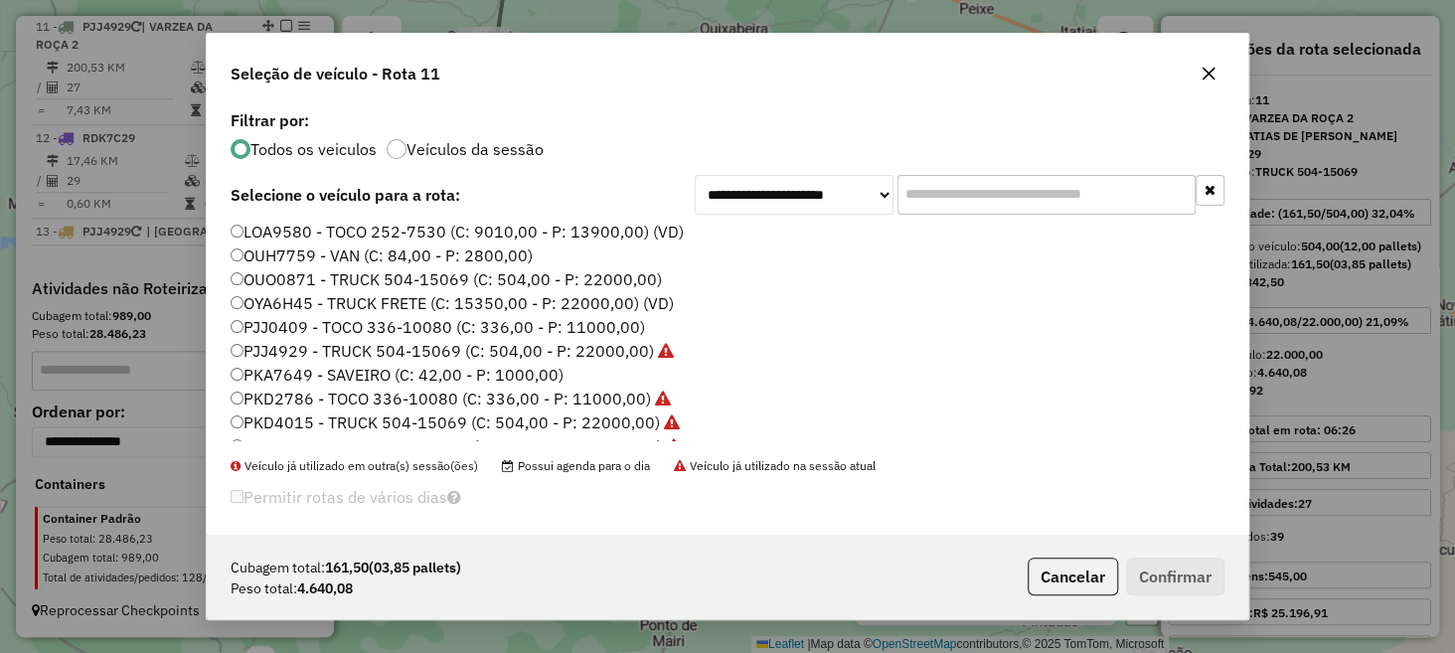
click at [308, 325] on label "PJJ0409 - TOCO 336-10080 (C: 336,00 - P: 11000,00)" at bounding box center [438, 327] width 415 height 24
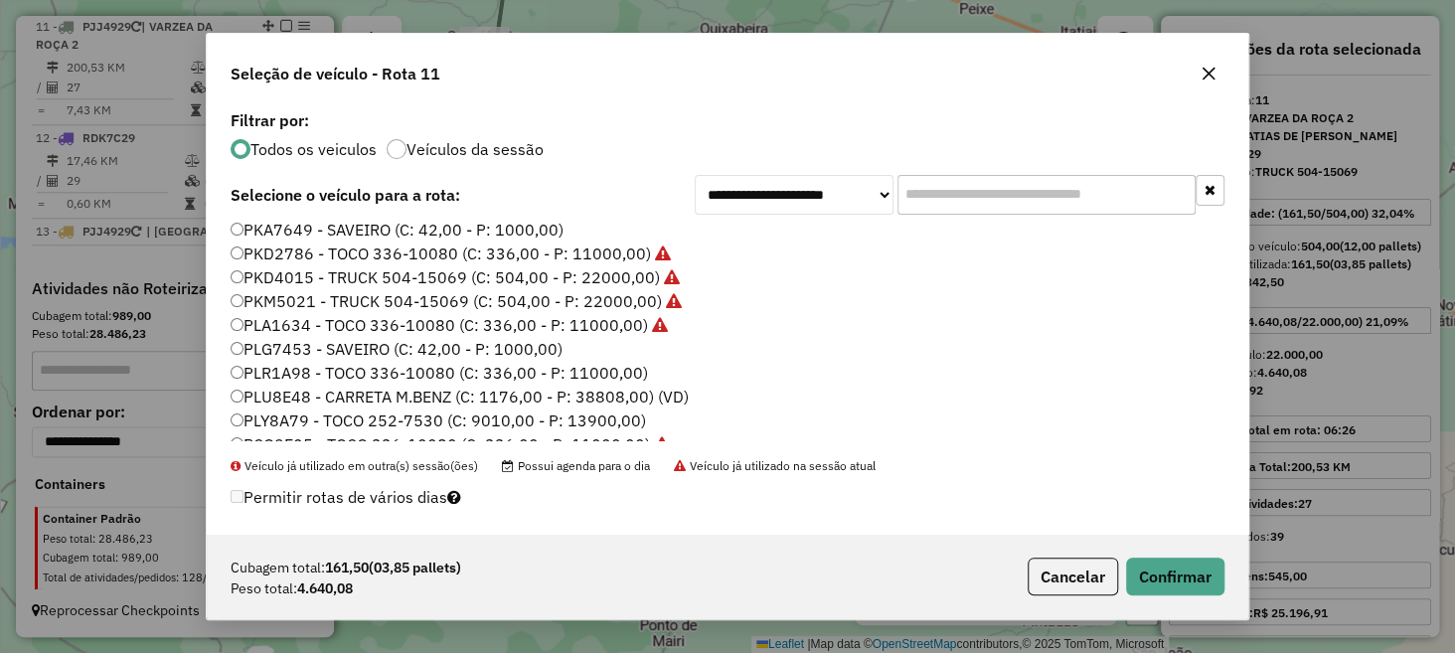
scroll to position [223, 0]
click at [328, 368] on label "PLR1A98 - TOCO 336-10080 (C: 336,00 - P: 11000,00)" at bounding box center [440, 369] width 418 height 24
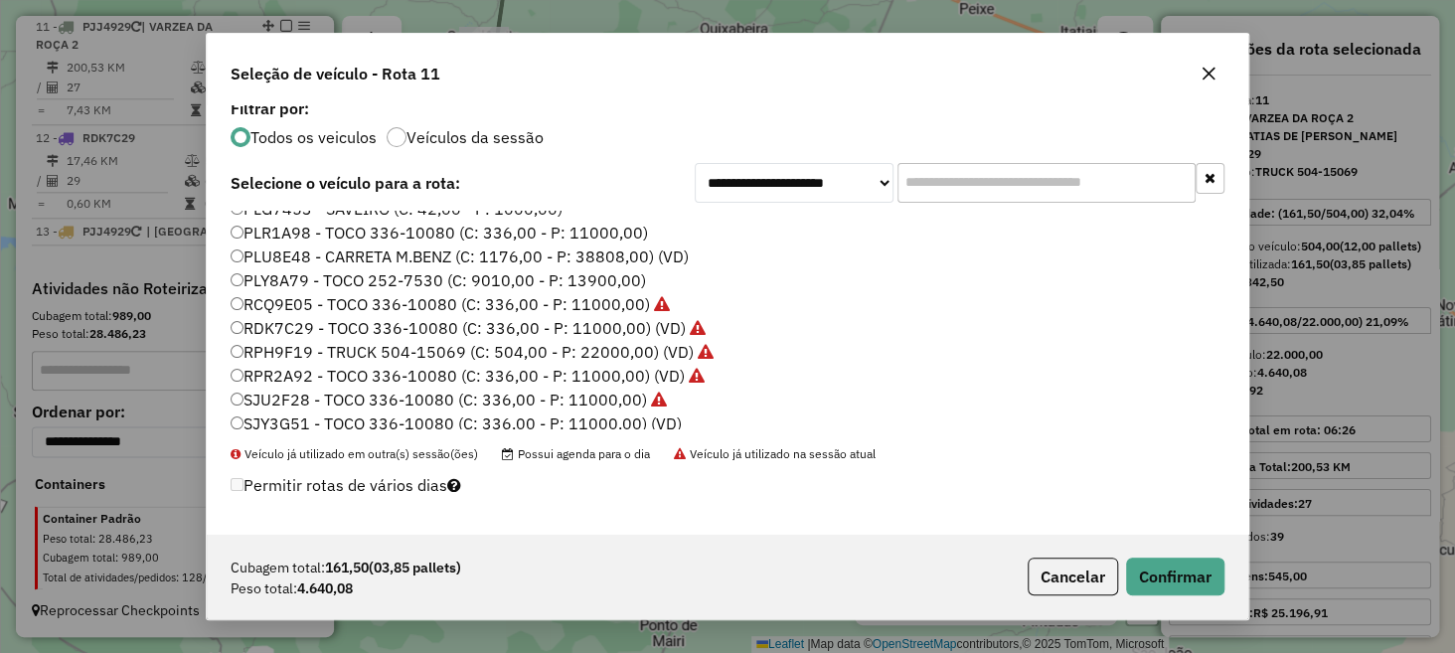
scroll to position [401, 0]
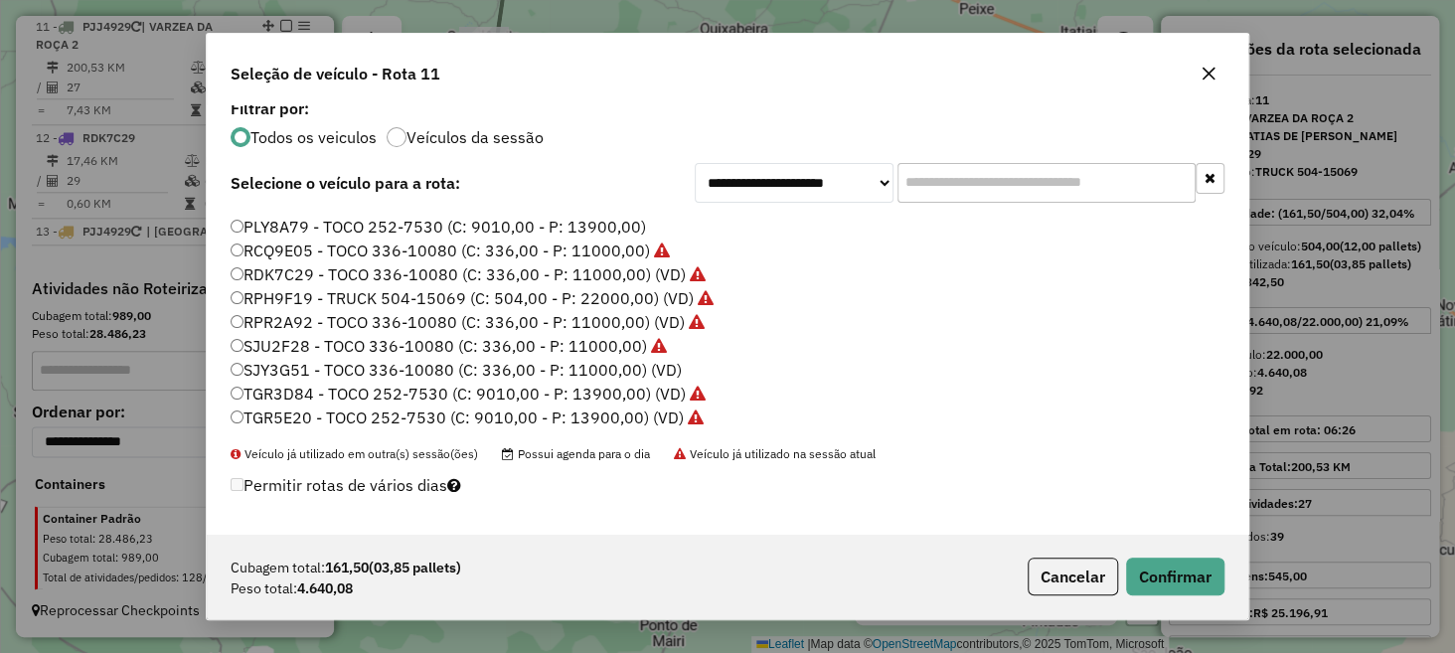
click at [639, 369] on label "SJY3G51 - TOCO 336-10080 (C: 336,00 - P: 11000,00) (VD)" at bounding box center [456, 370] width 451 height 24
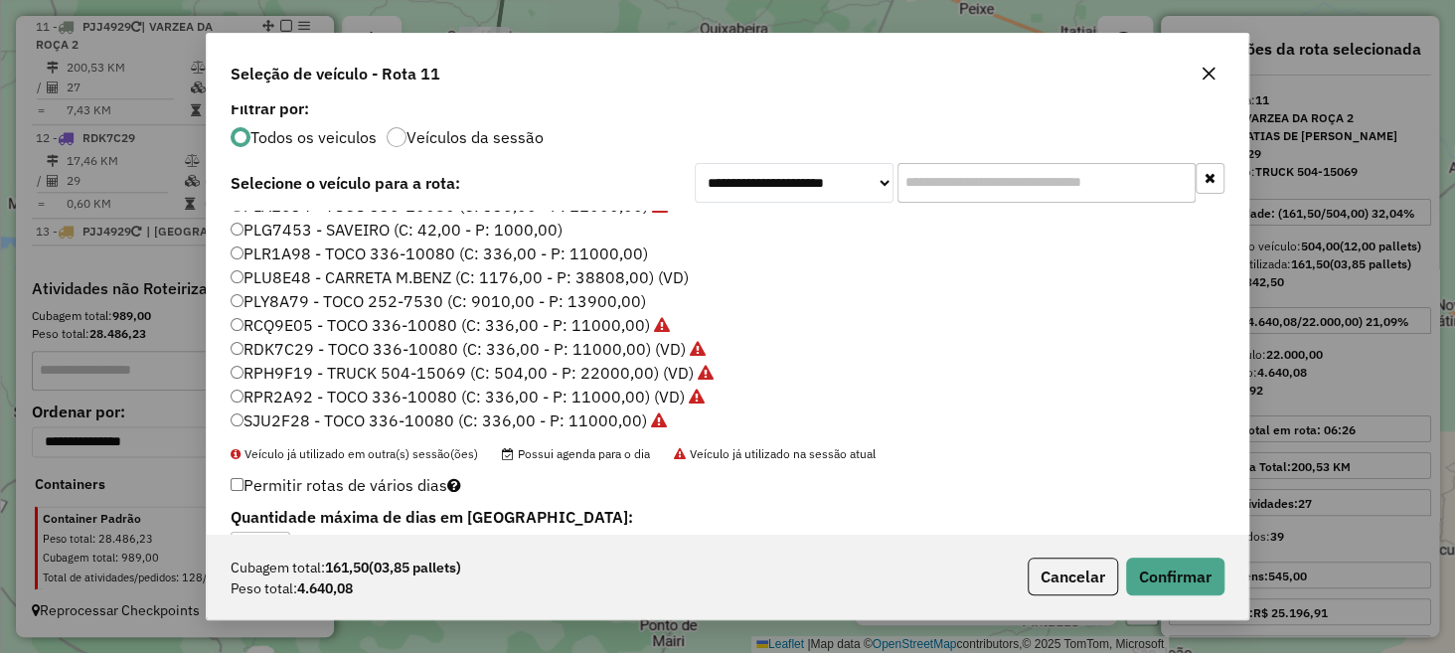
scroll to position [302, 0]
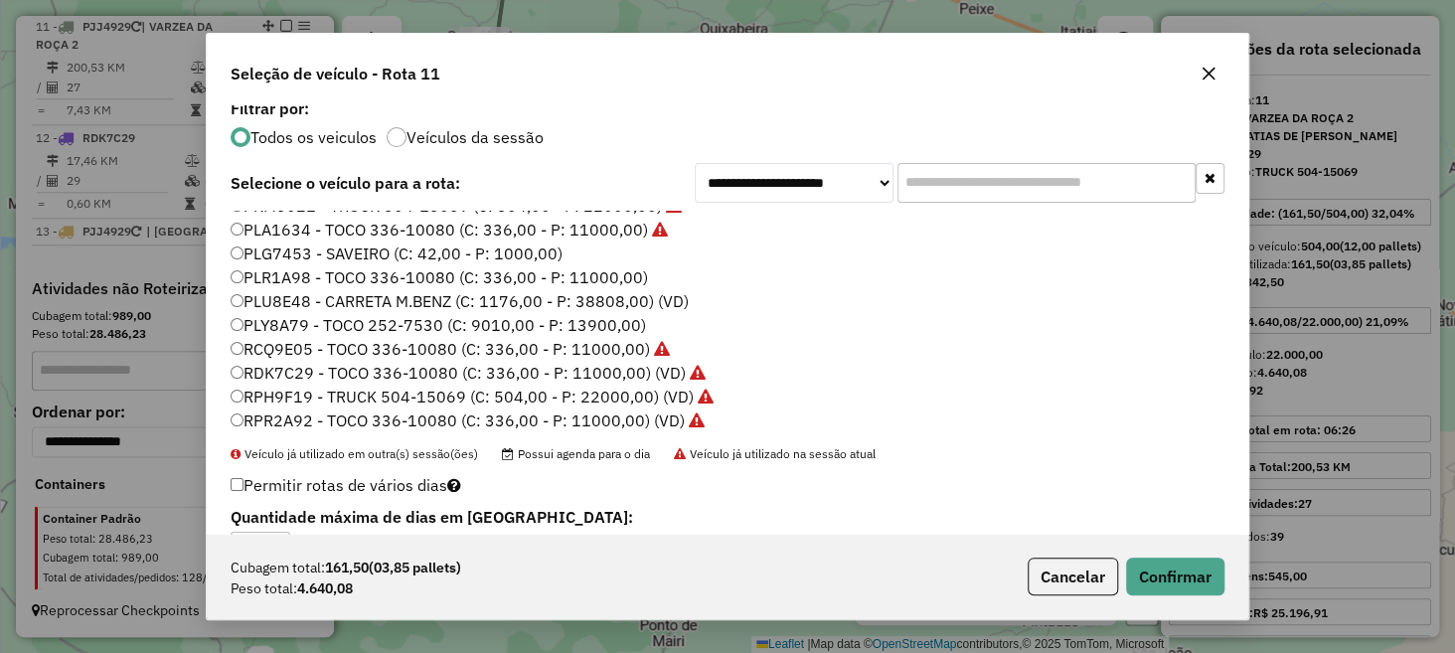
click at [1203, 80] on icon "button" at bounding box center [1209, 74] width 13 height 13
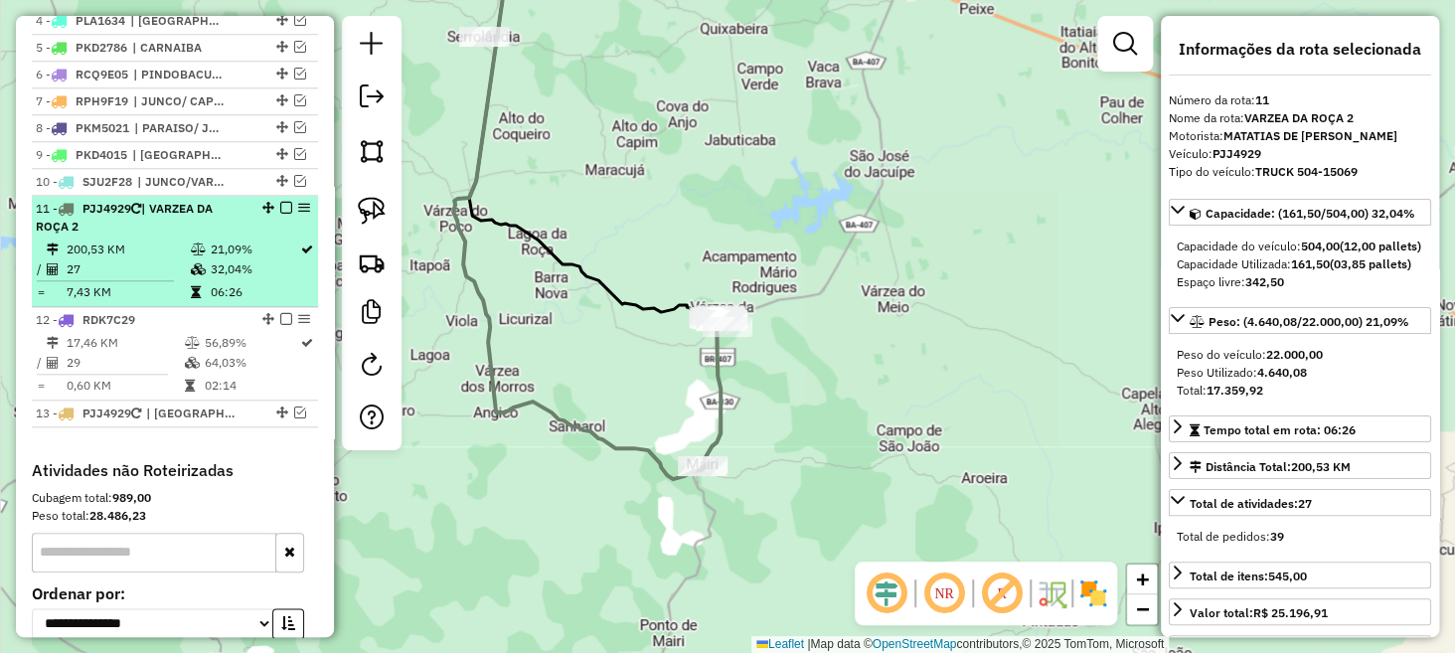
scroll to position [836, 0]
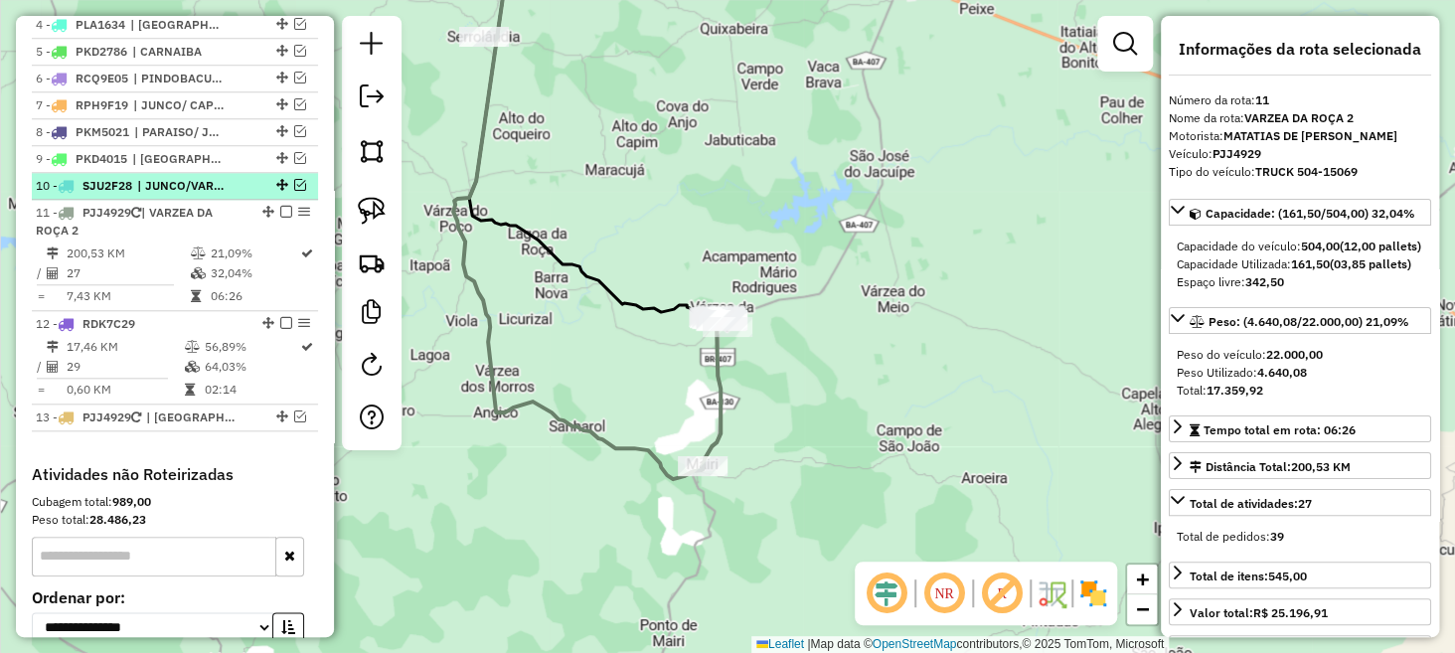
click at [294, 191] on em at bounding box center [300, 185] width 12 height 12
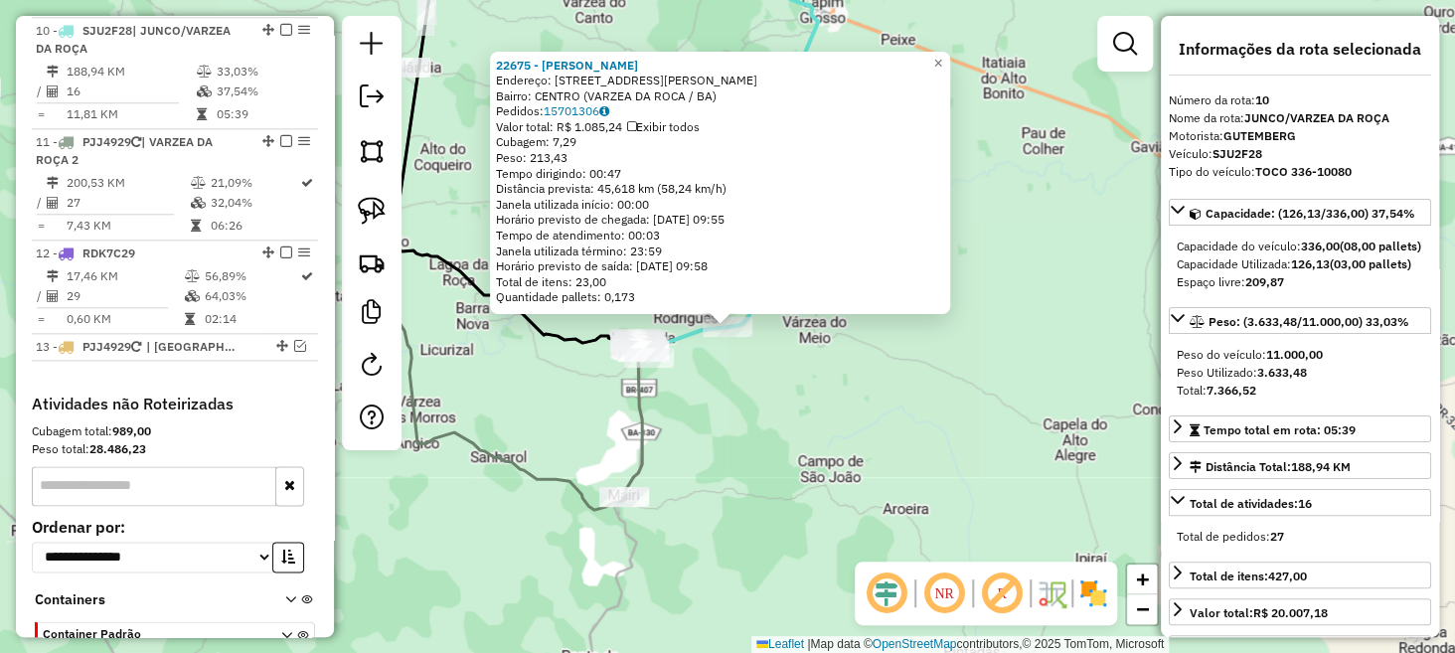
scroll to position [1008, 0]
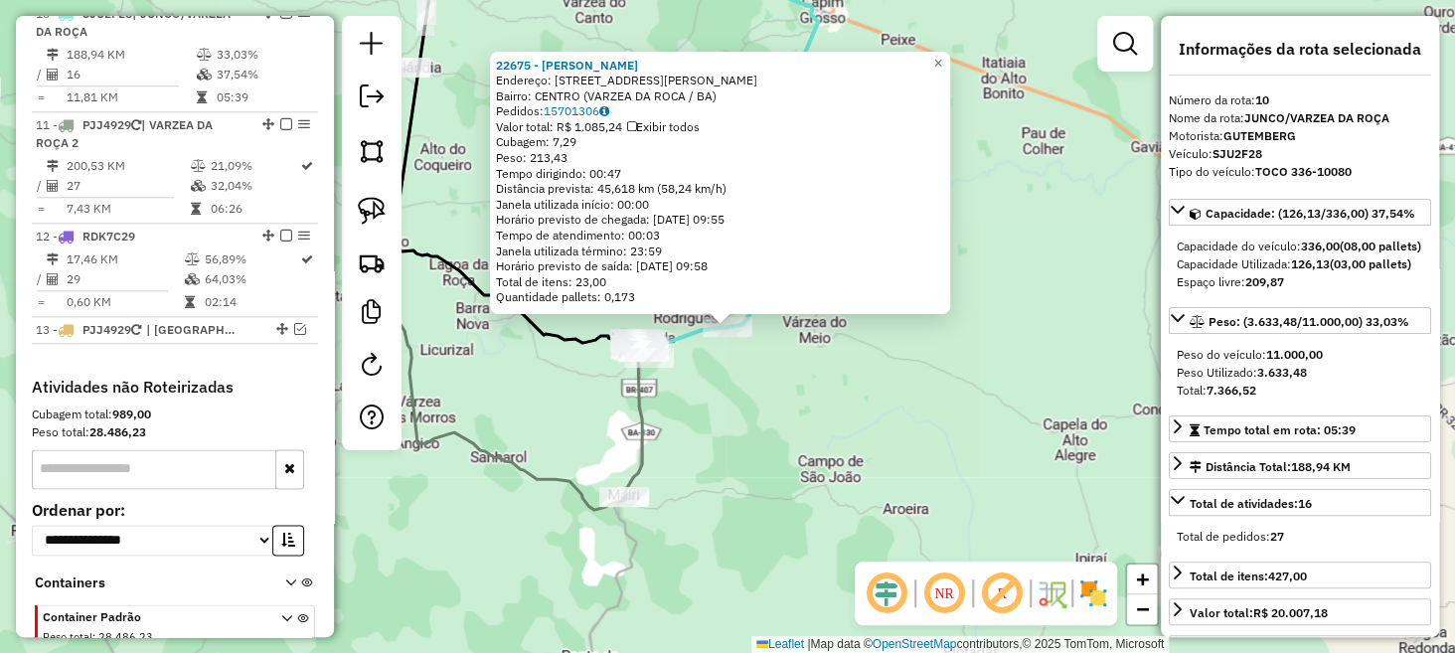
click at [862, 378] on div "22675 - LUCINEIDE OLIVEIRA D Endereço: R PRUDENCIO BARBOSA 1005 Bairro: CENTRO …" at bounding box center [727, 326] width 1455 height 653
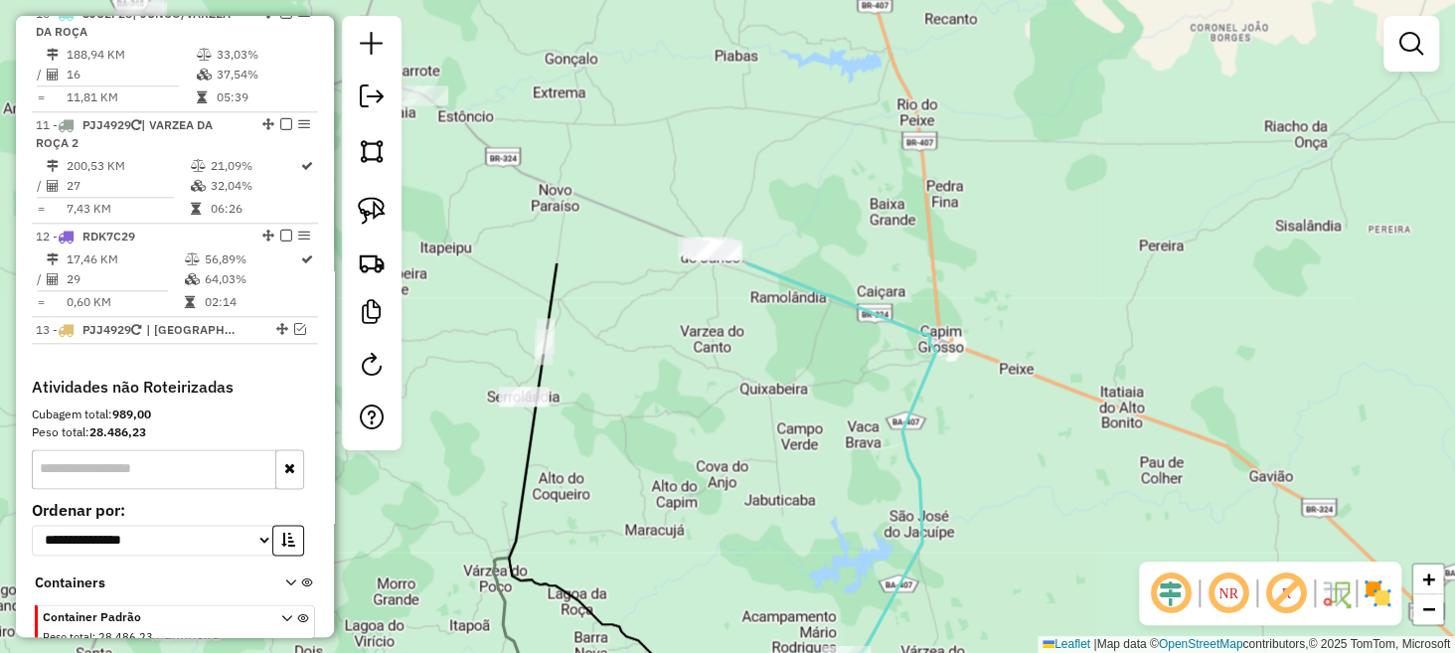
drag, startPoint x: 738, startPoint y: 156, endPoint x: 788, endPoint y: 388, distance: 237.1
click at [804, 403] on div "Janela de atendimento Grade de atendimento Capacidade Transportadoras Veículos …" at bounding box center [727, 326] width 1455 height 653
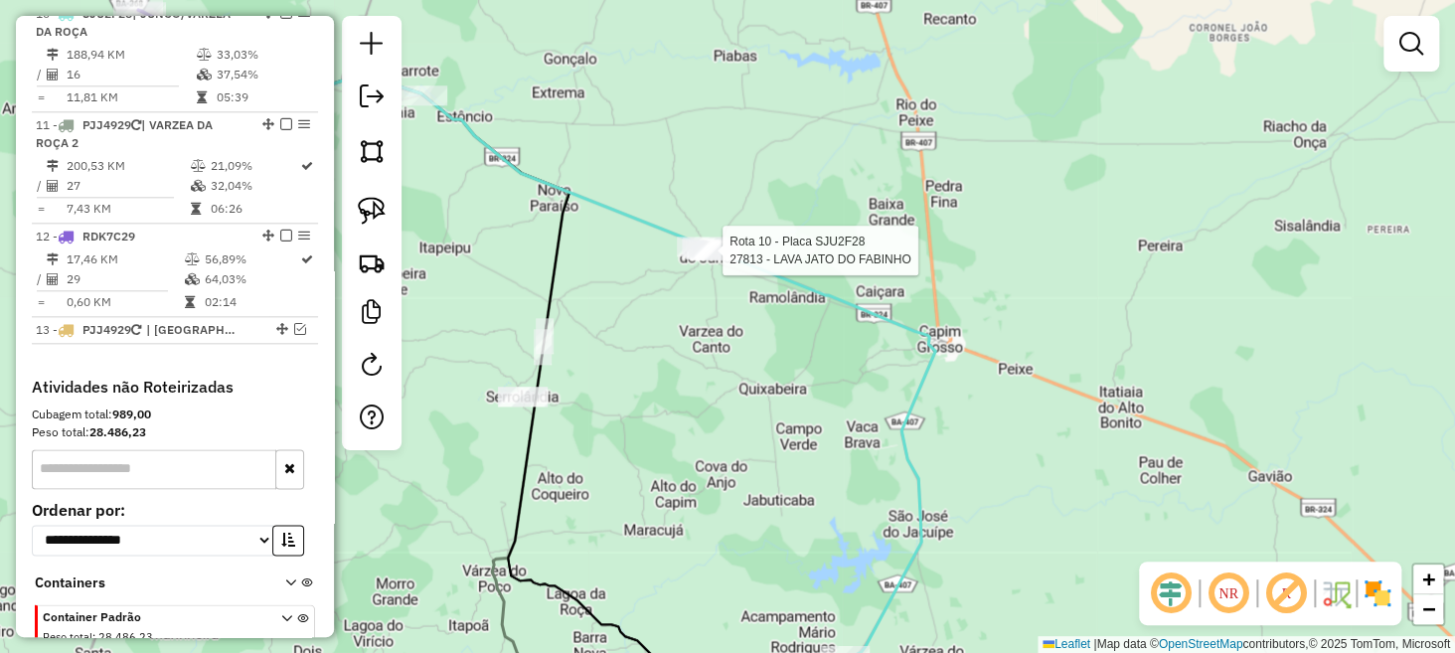
select select "**********"
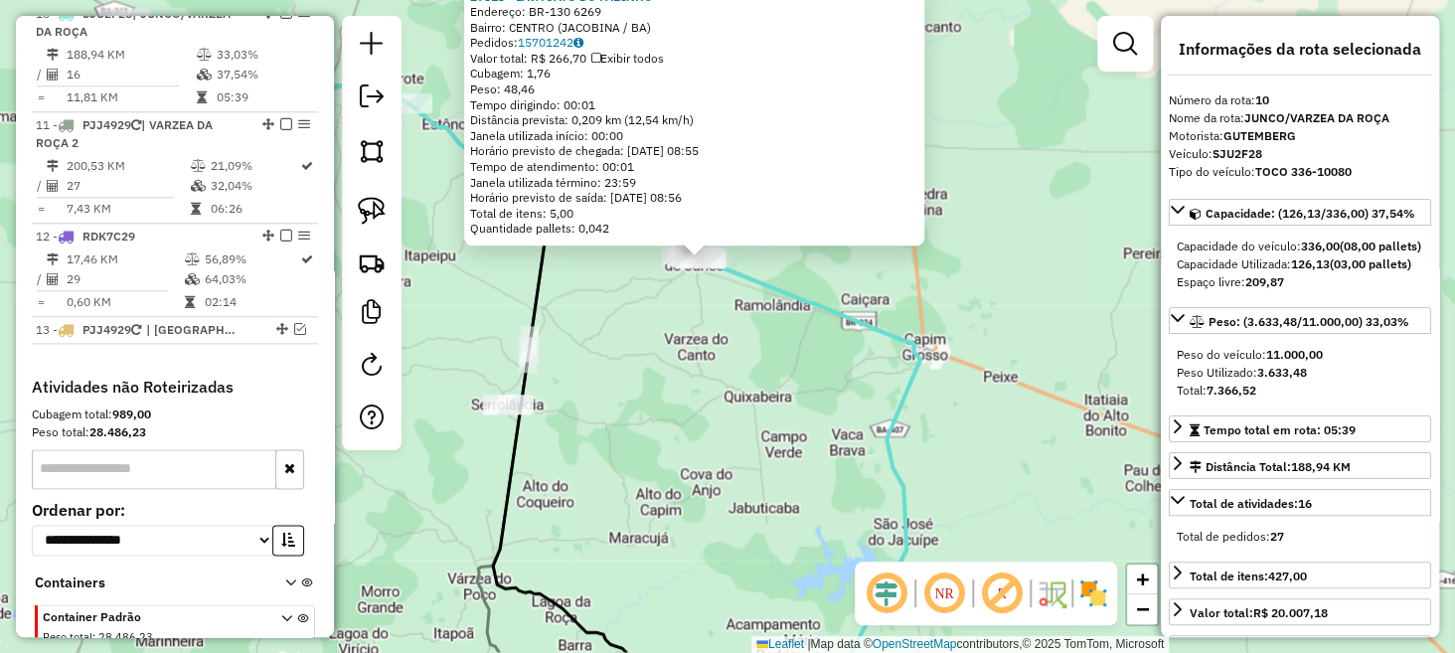
drag, startPoint x: 749, startPoint y: 490, endPoint x: 752, endPoint y: 231, distance: 259.5
click at [752, 231] on div "27813 - LAVA JATO DO FABINHO Endereço: BR-130 6269 Bairro: CENTRO (JACOBINA / B…" at bounding box center [727, 326] width 1455 height 653
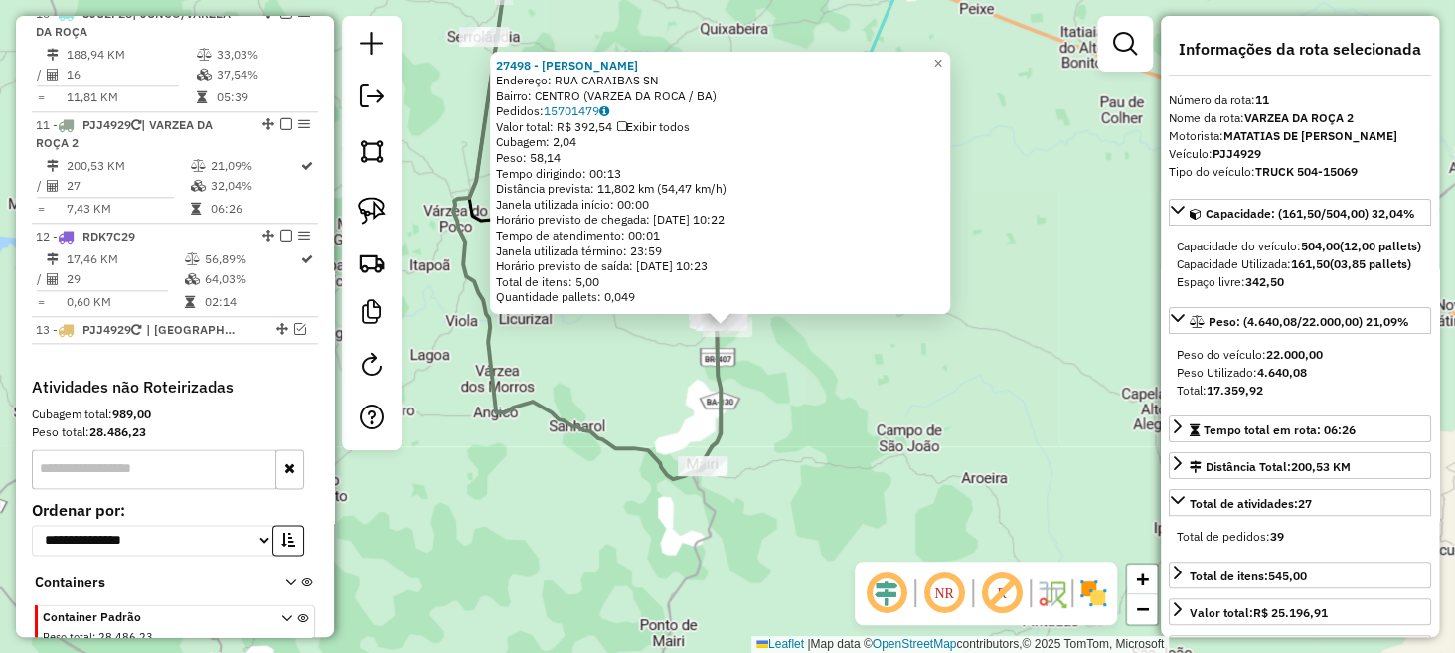
scroll to position [1119, 0]
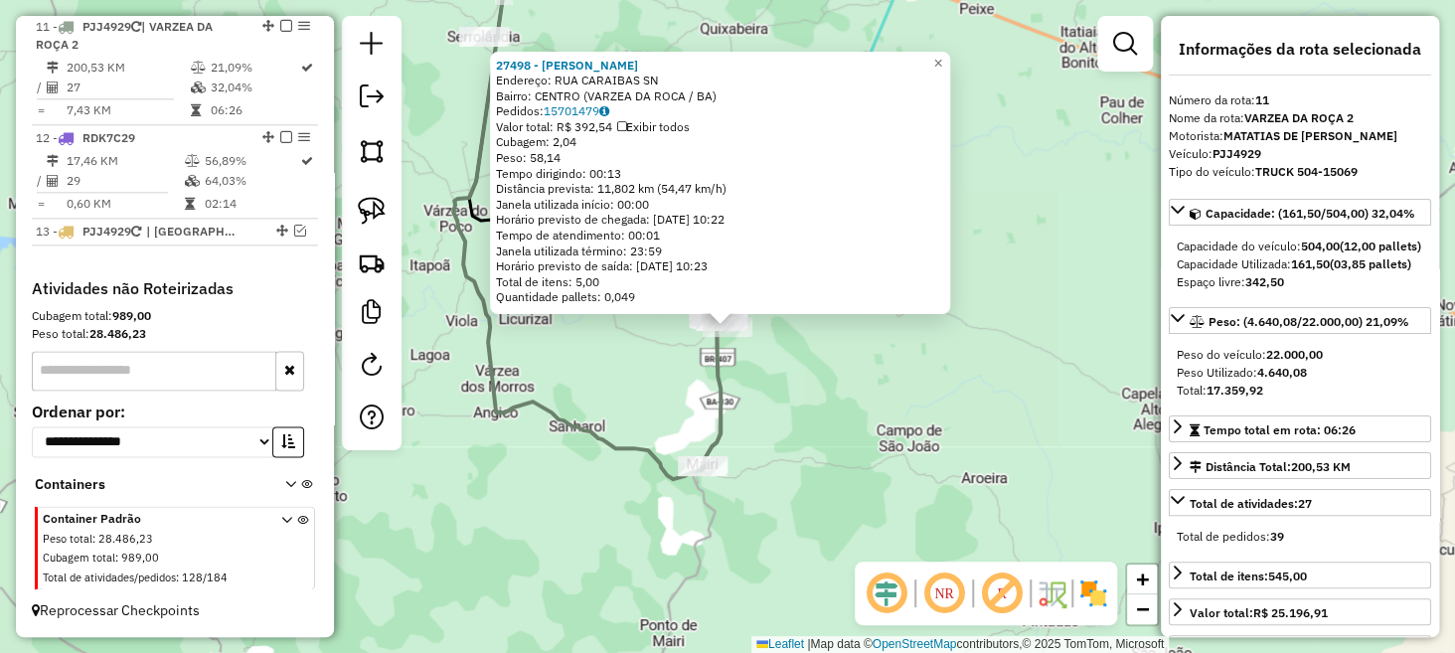
click at [782, 413] on div "27498 - CELSON MOTOS Endereço: RUA CARAIBAS SN Bairro: CENTRO (VARZEA DA ROCA /…" at bounding box center [727, 326] width 1455 height 653
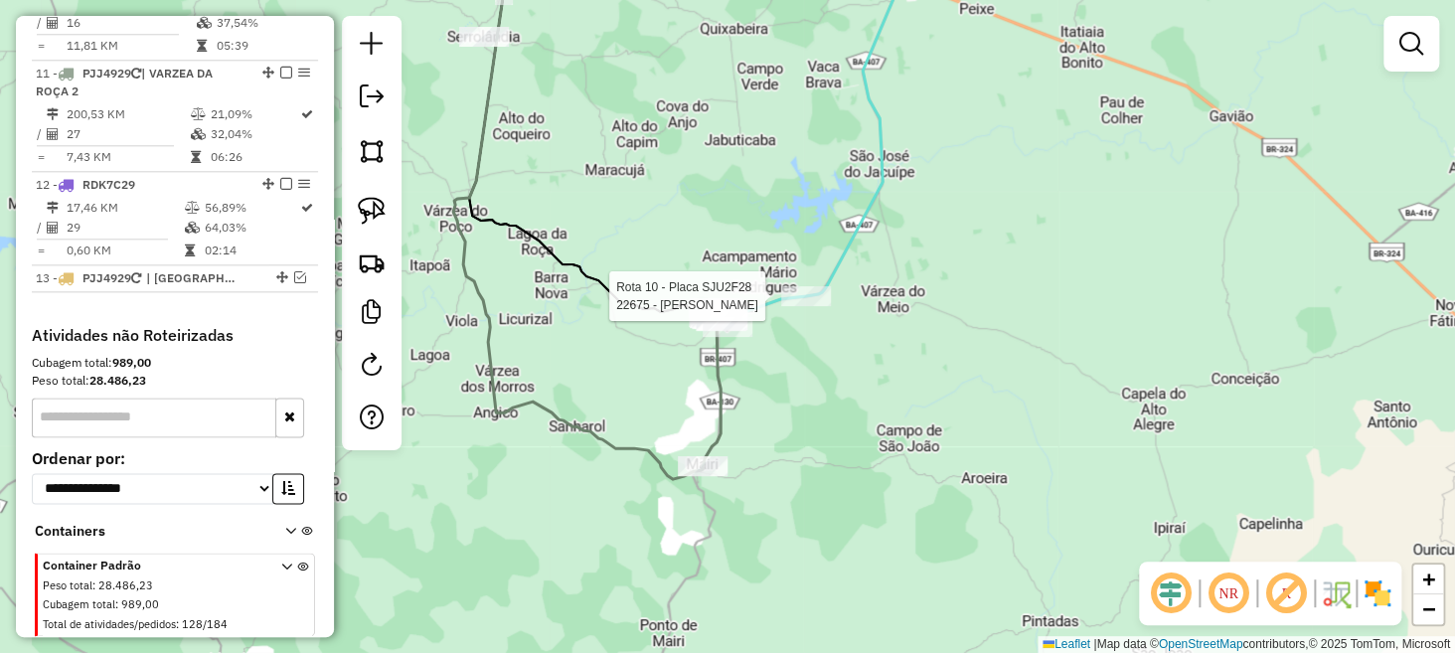
select select "**********"
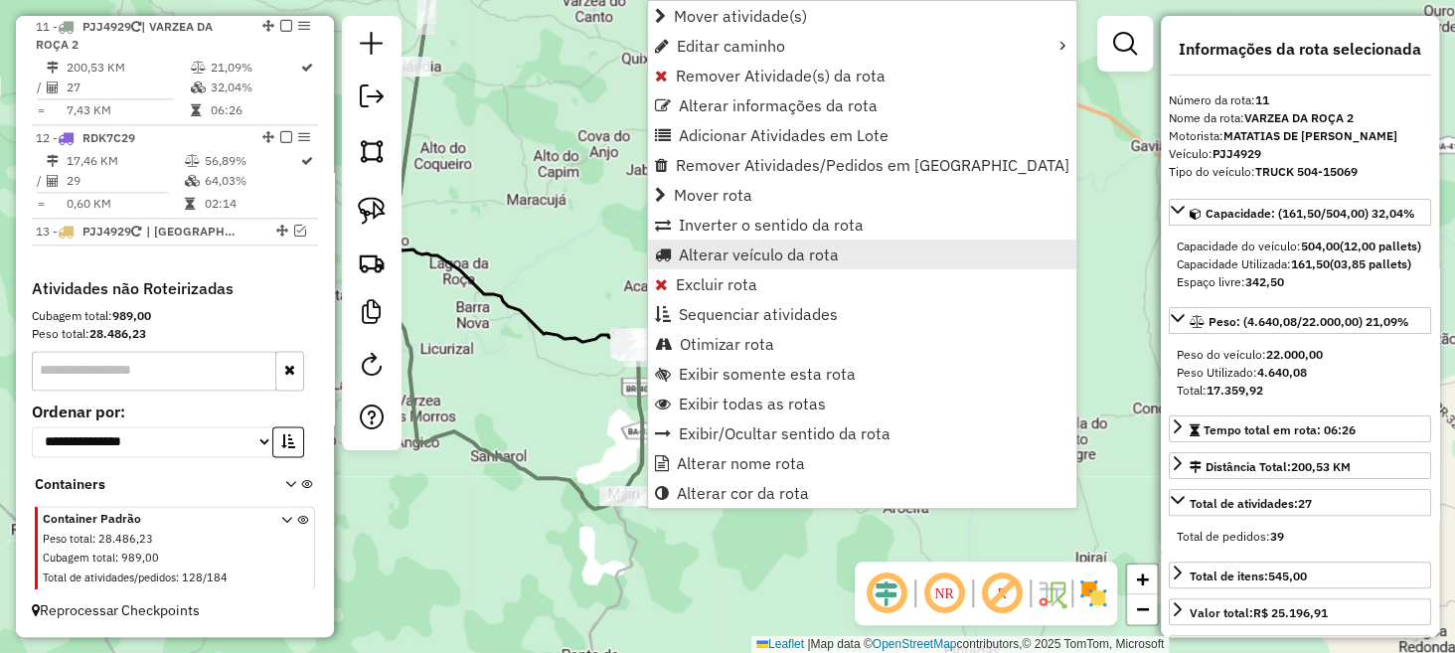
click at [724, 260] on span "Alterar veículo da rota" at bounding box center [759, 255] width 160 height 16
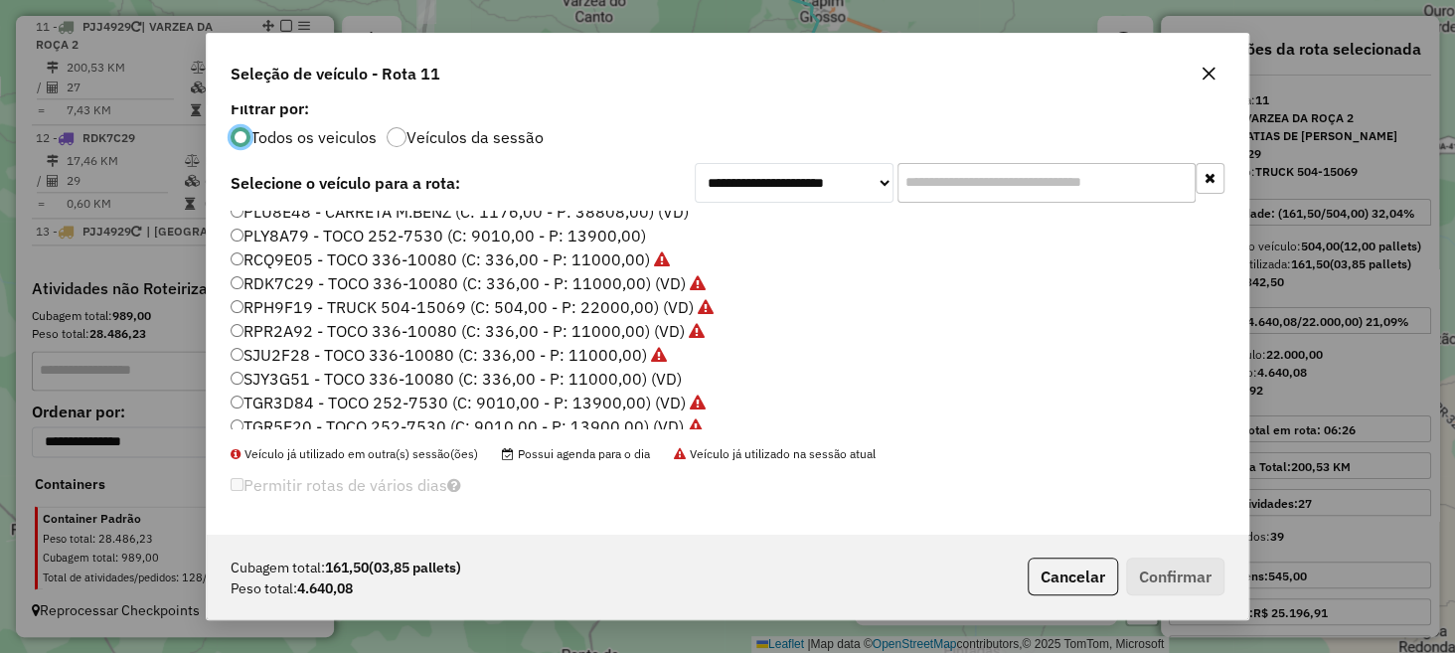
scroll to position [401, 0]
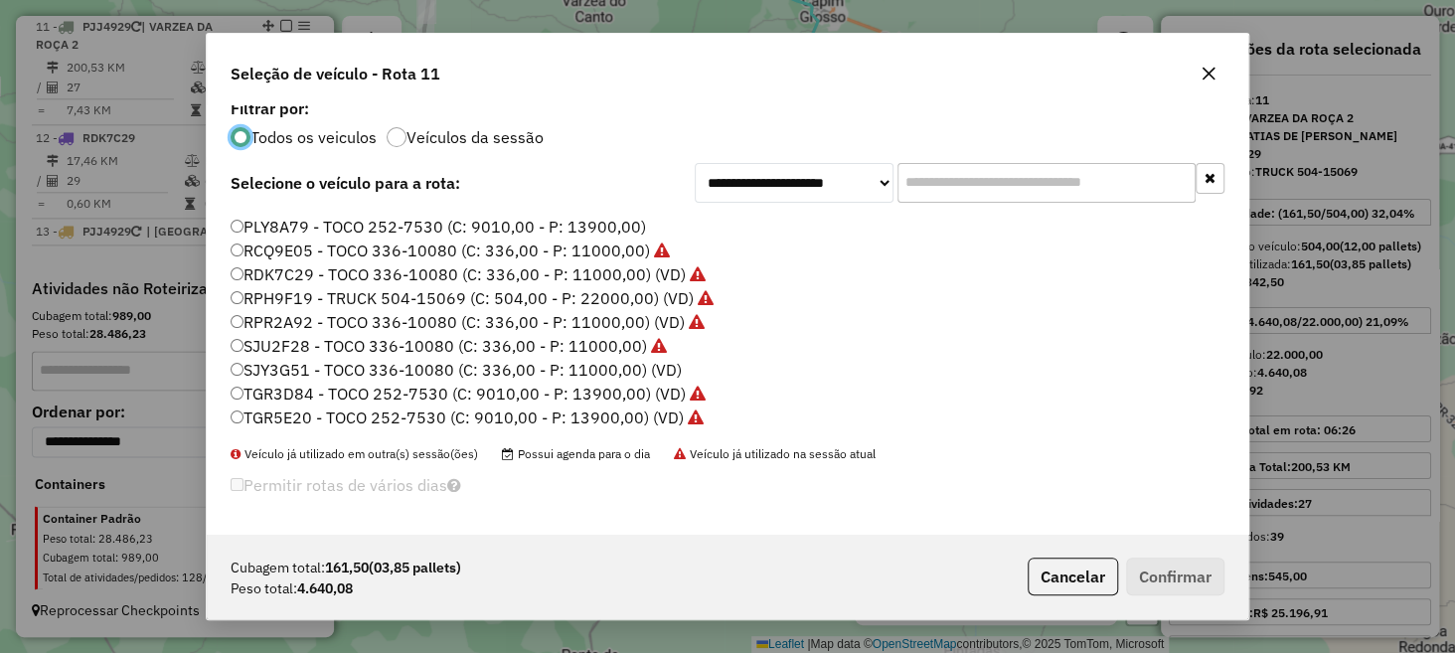
click at [1202, 78] on icon "button" at bounding box center [1209, 74] width 16 height 16
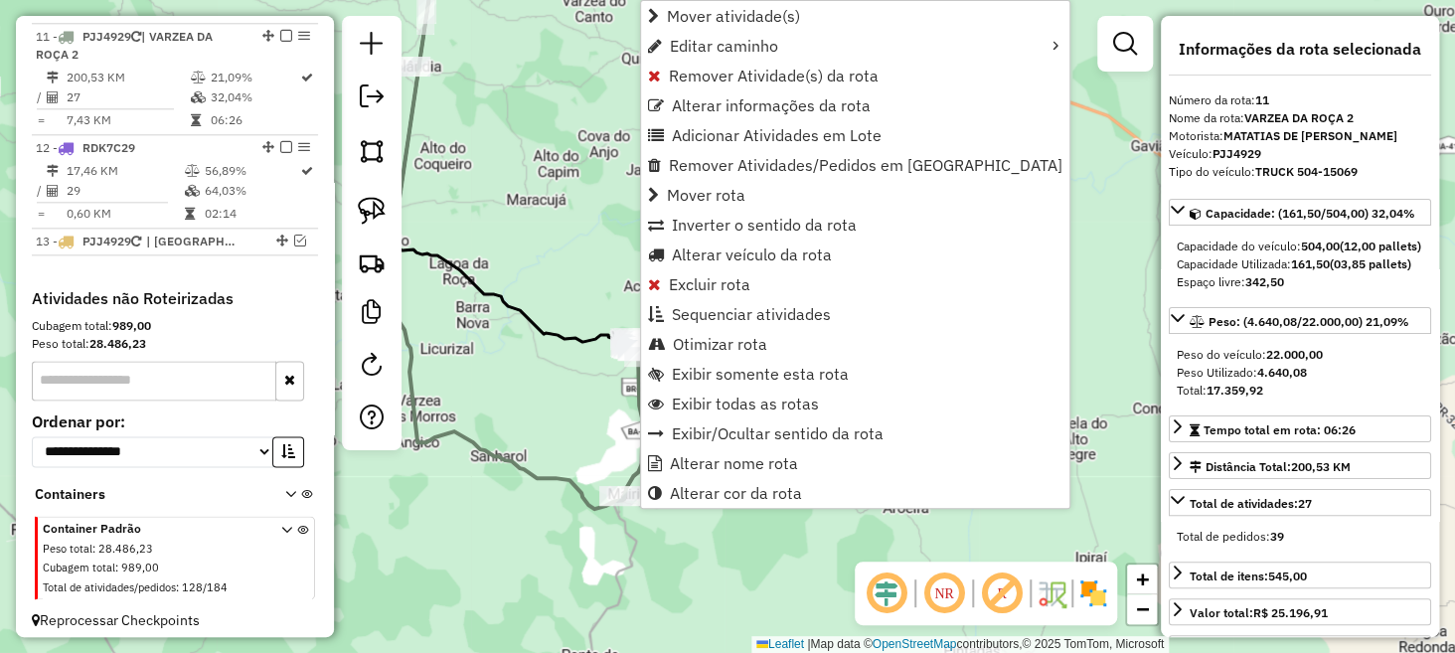
scroll to position [1119, 0]
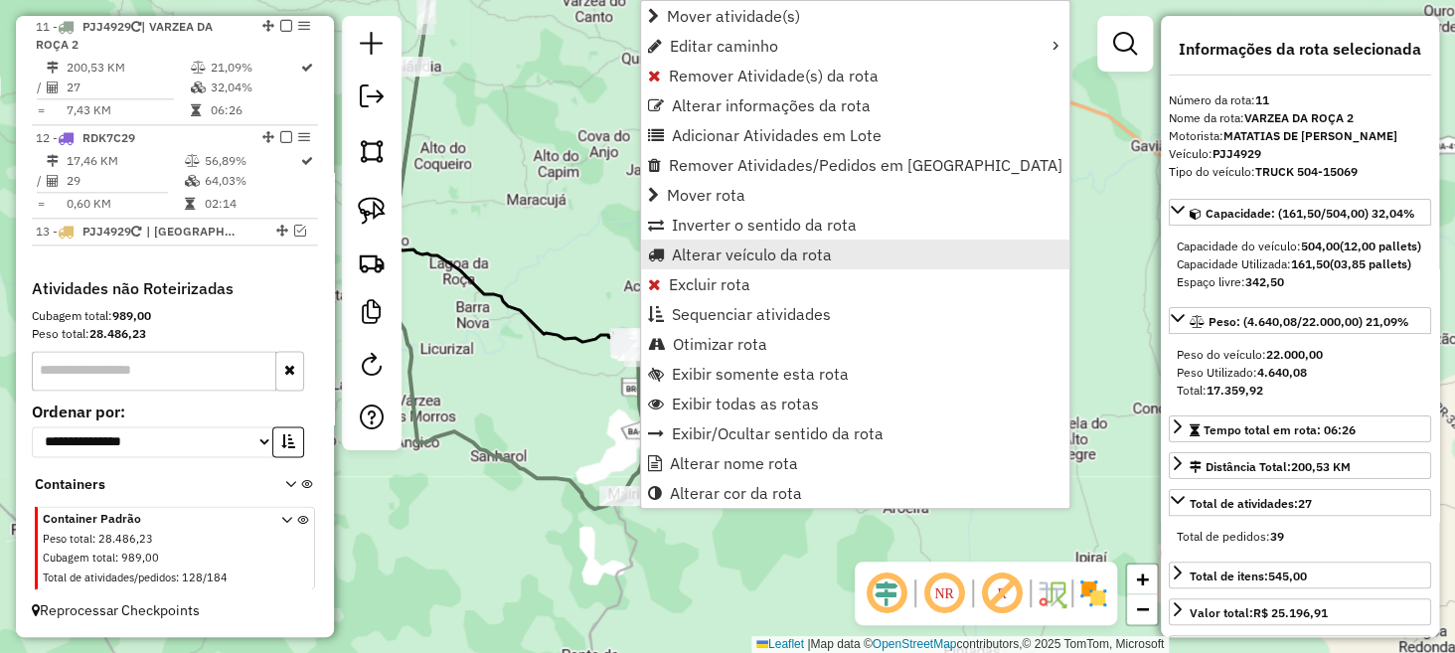
click at [703, 249] on span "Alterar veículo da rota" at bounding box center [752, 255] width 160 height 16
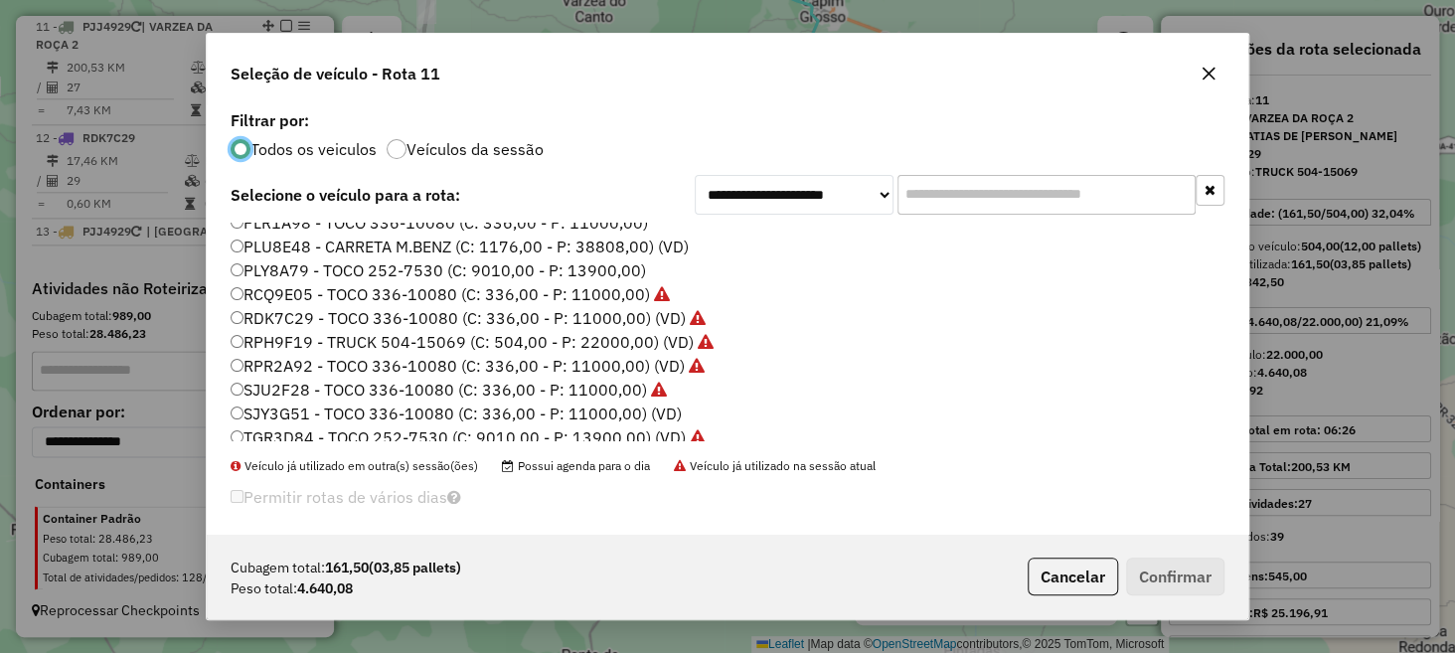
scroll to position [372, 0]
click at [291, 386] on label "SJU2F28 - TOCO 336-10080 (C: 336,00 - P: 11000,00)" at bounding box center [449, 387] width 436 height 24
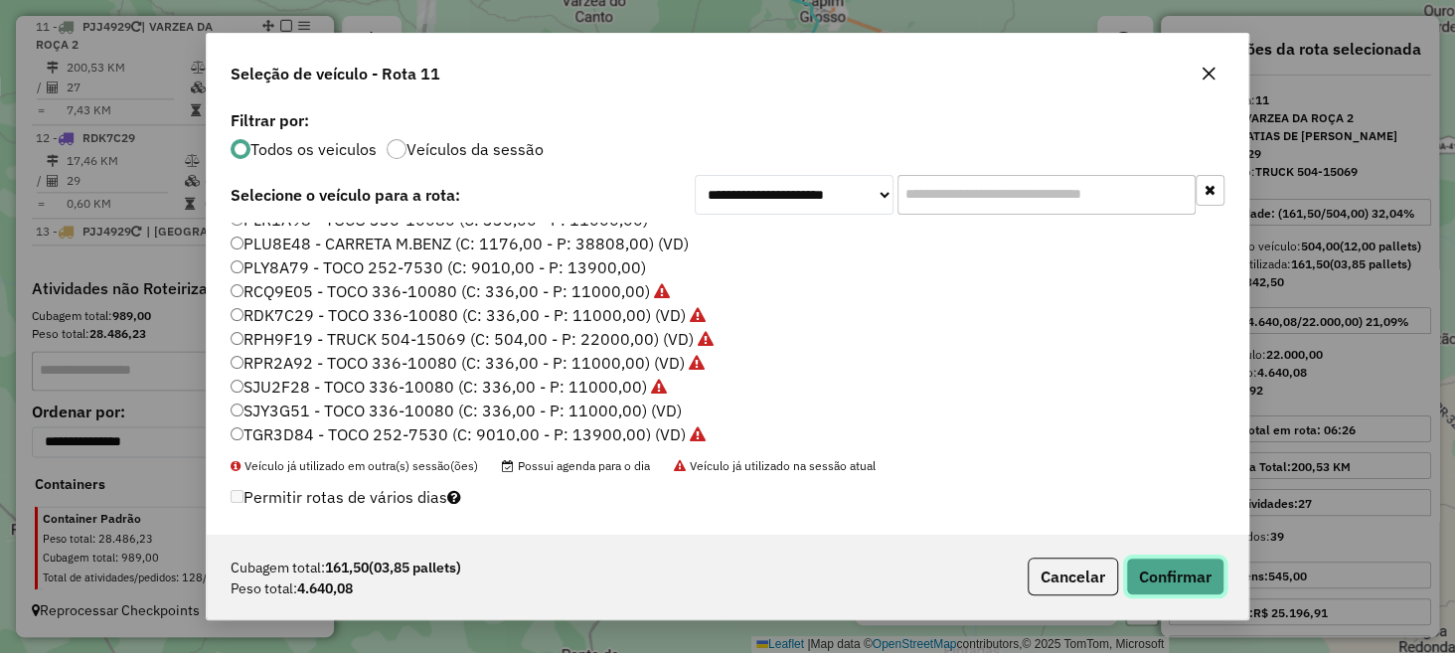
click at [1173, 576] on button "Confirmar" at bounding box center [1175, 577] width 98 height 38
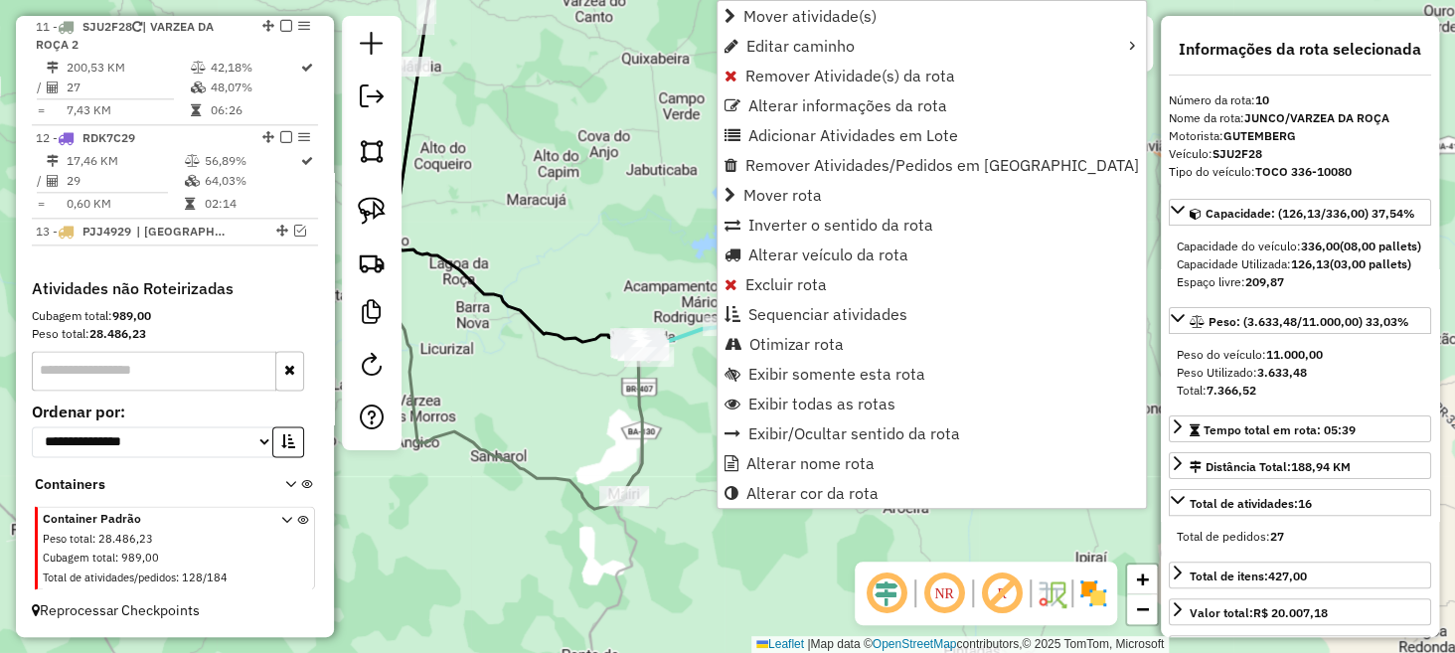
scroll to position [1008, 0]
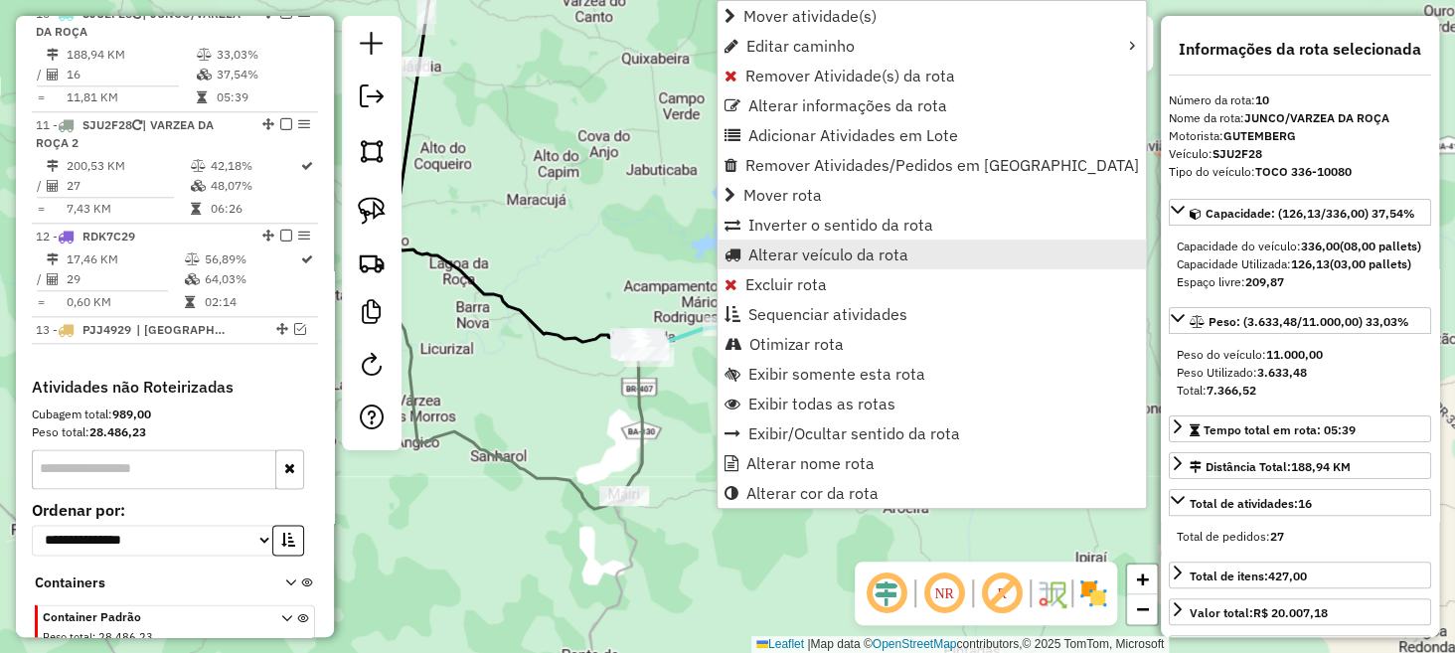
click at [804, 252] on span "Alterar veículo da rota" at bounding box center [829, 255] width 160 height 16
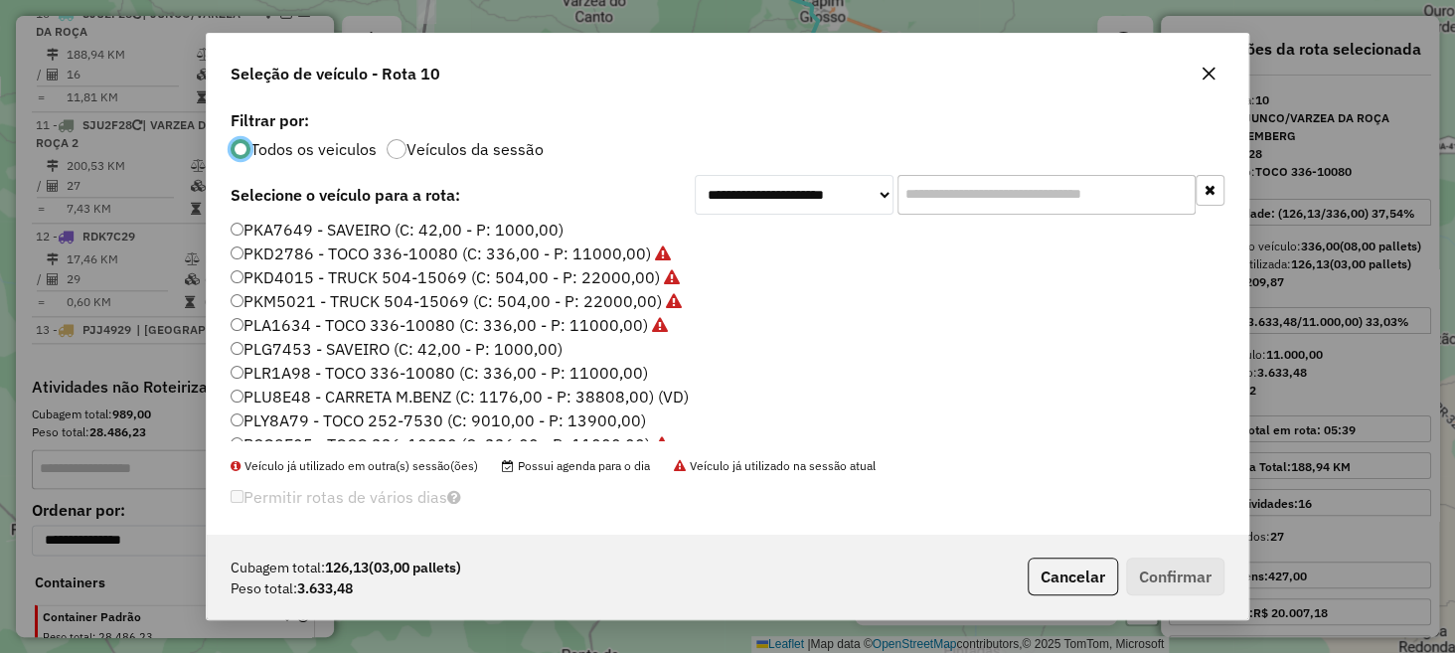
scroll to position [223, 0]
click at [293, 365] on label "PLR1A98 - TOCO 336-10080 (C: 336,00 - P: 11000,00)" at bounding box center [440, 369] width 418 height 24
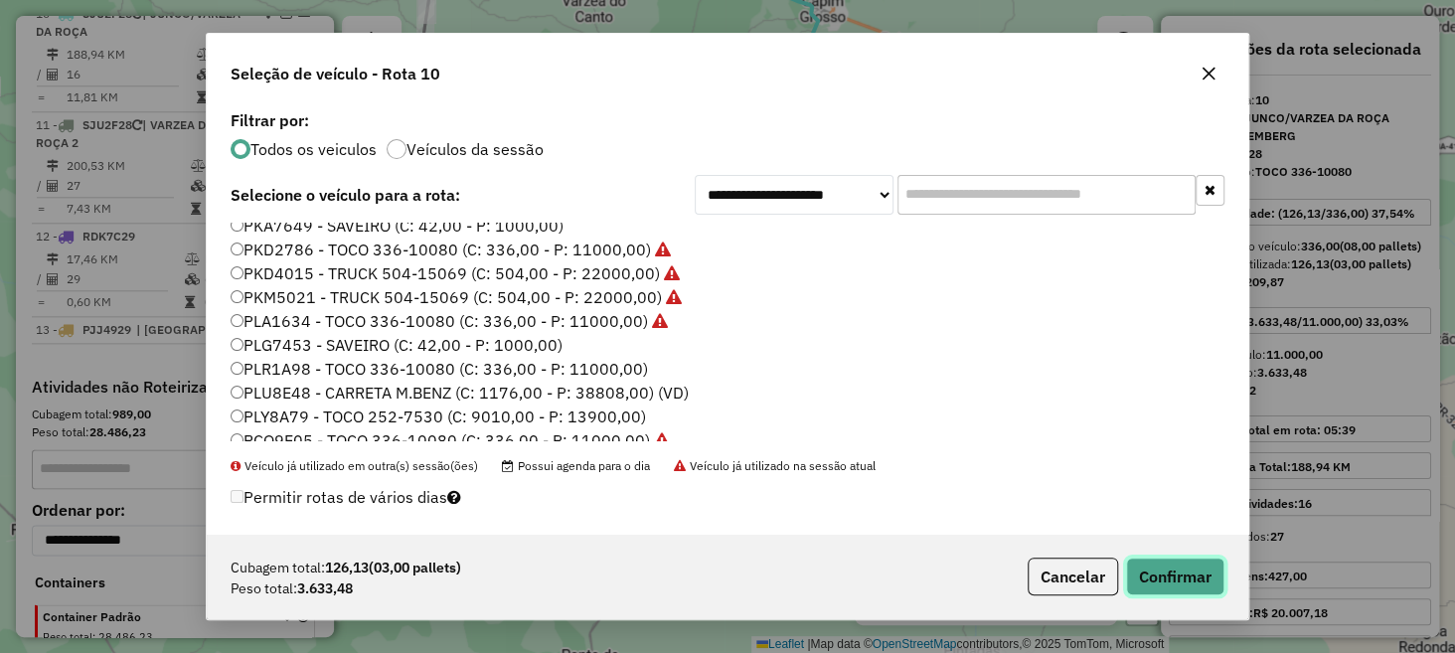
click at [1169, 563] on button "Confirmar" at bounding box center [1175, 577] width 98 height 38
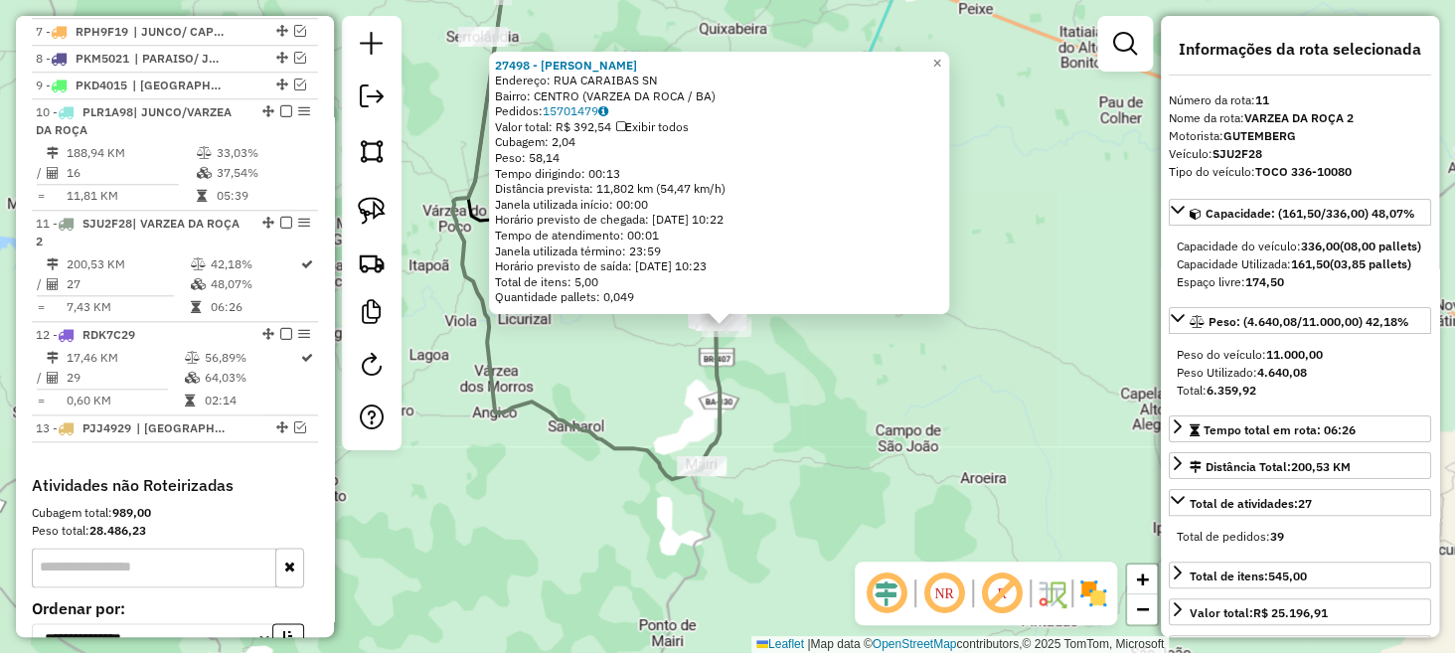
scroll to position [1119, 0]
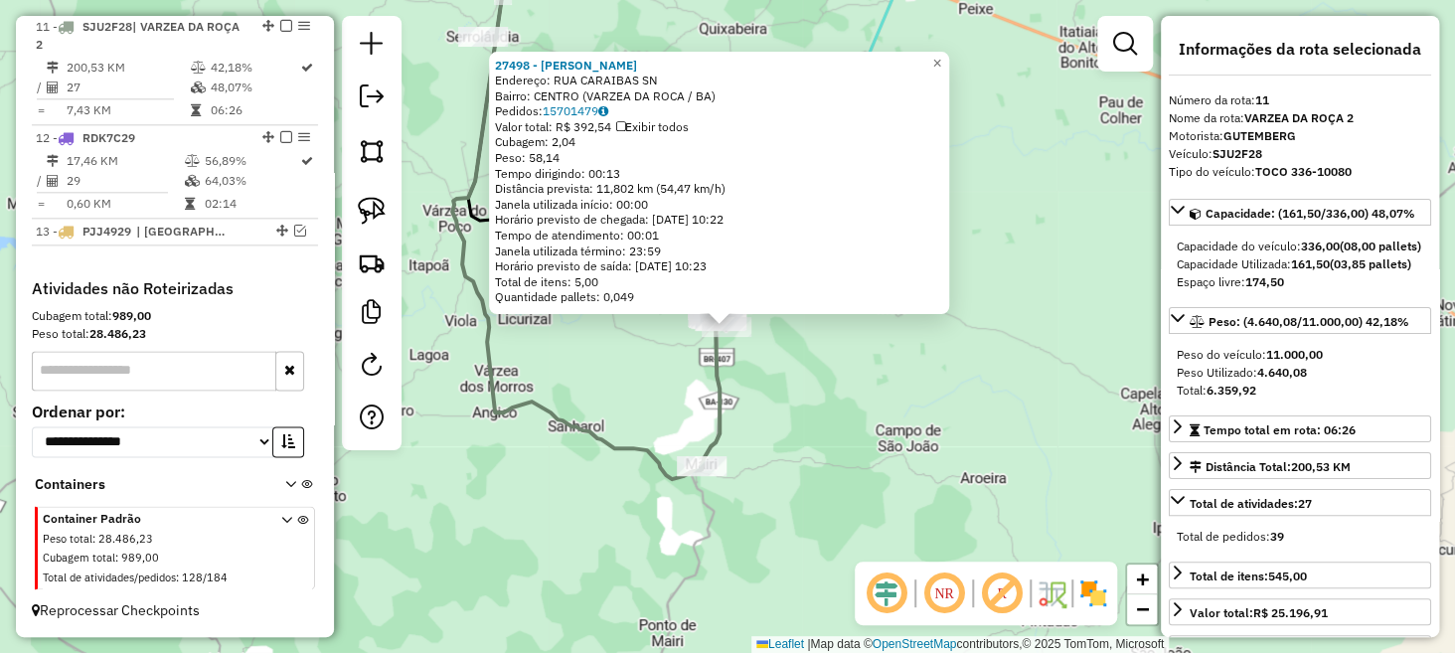
click at [807, 369] on div "27498 - CELSON MOTOS Endereço: RUA CARAIBAS SN Bairro: CENTRO (VARZEA DA ROCA /…" at bounding box center [727, 326] width 1455 height 653
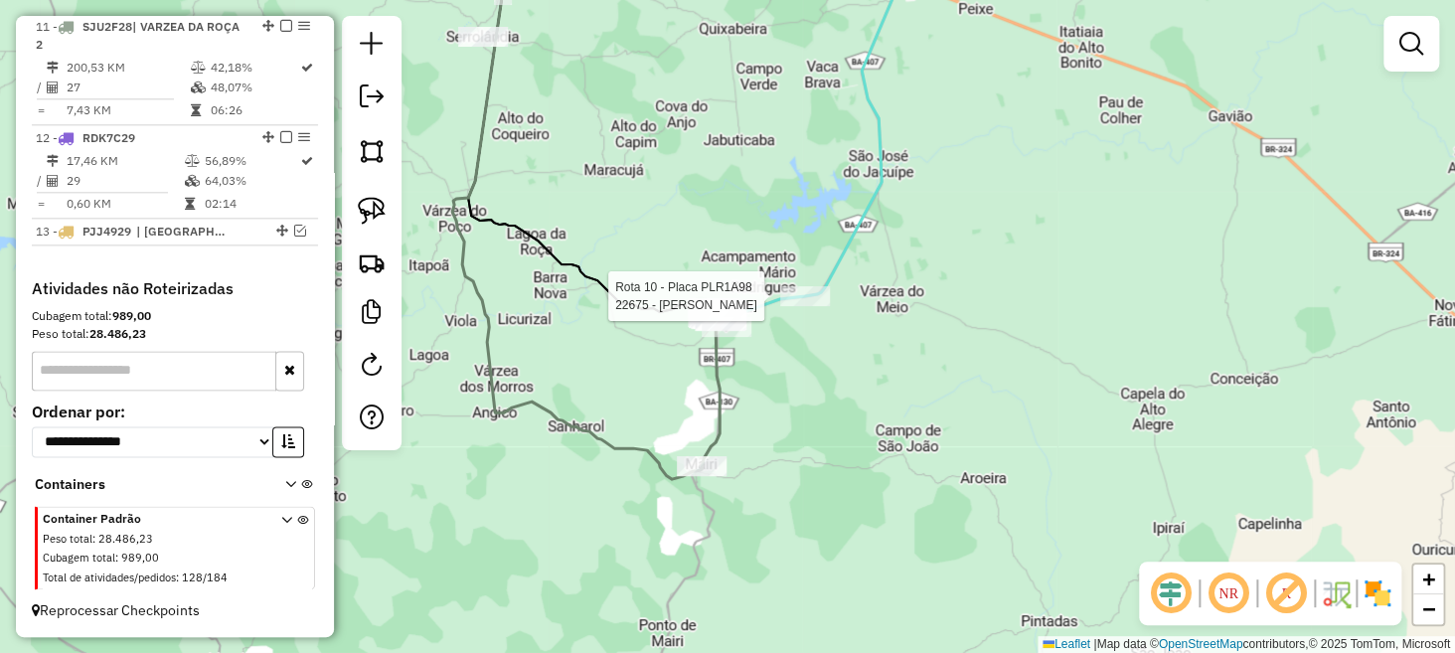
select select "**********"
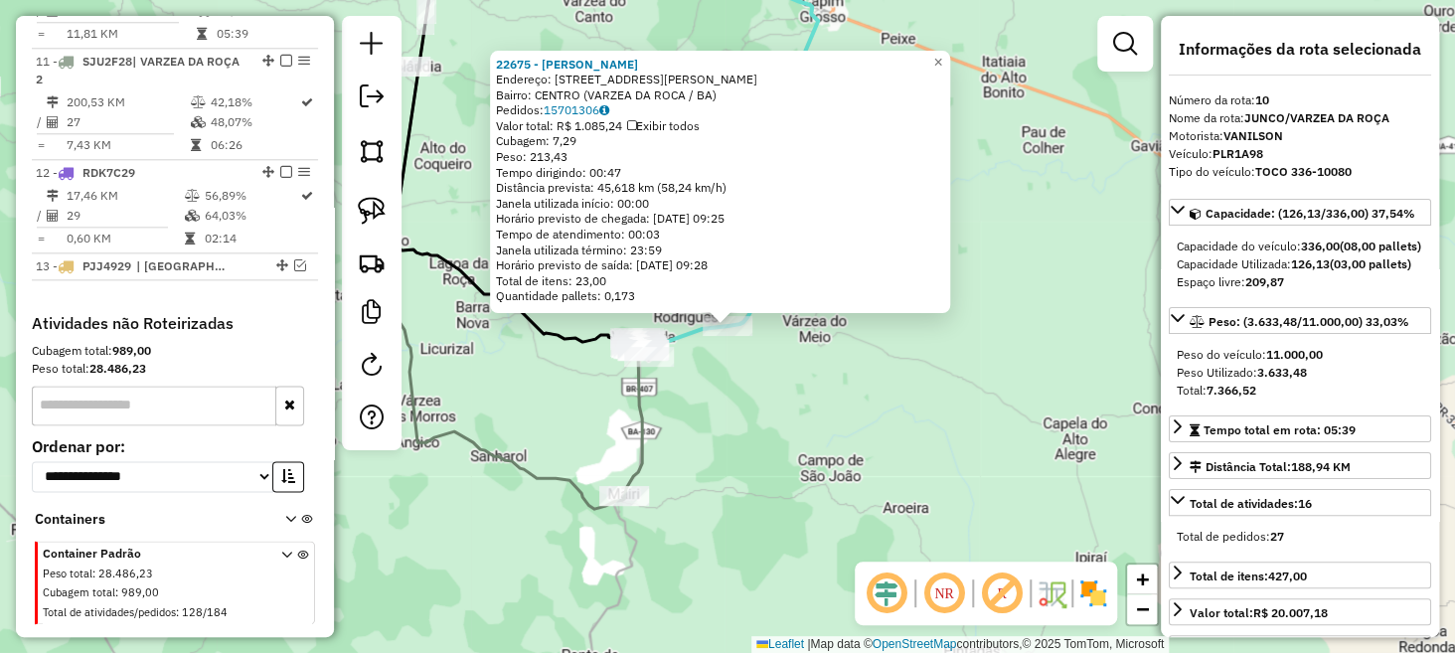
scroll to position [1008, 0]
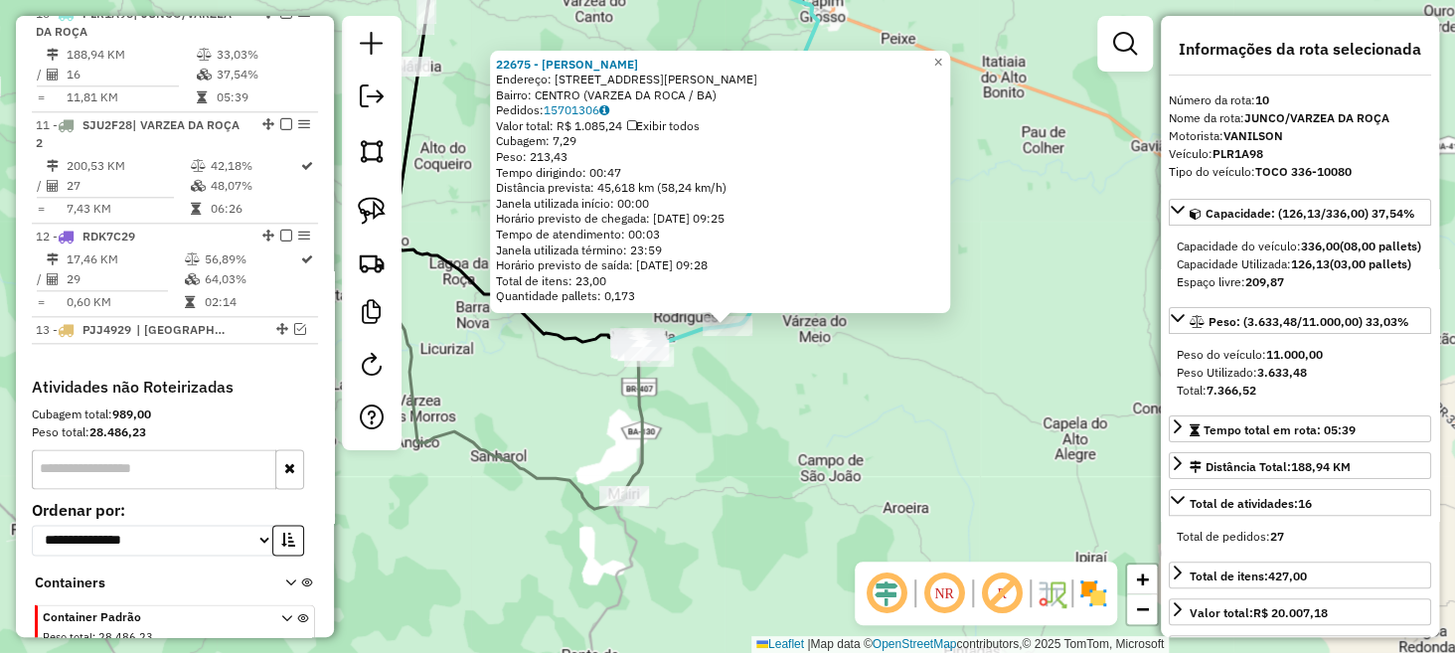
click at [544, 392] on div "22675 - LUCINEIDE OLIVEIRA D Endereço: R PRUDENCIO BARBOSA 1005 Bairro: CENTRO …" at bounding box center [727, 326] width 1455 height 653
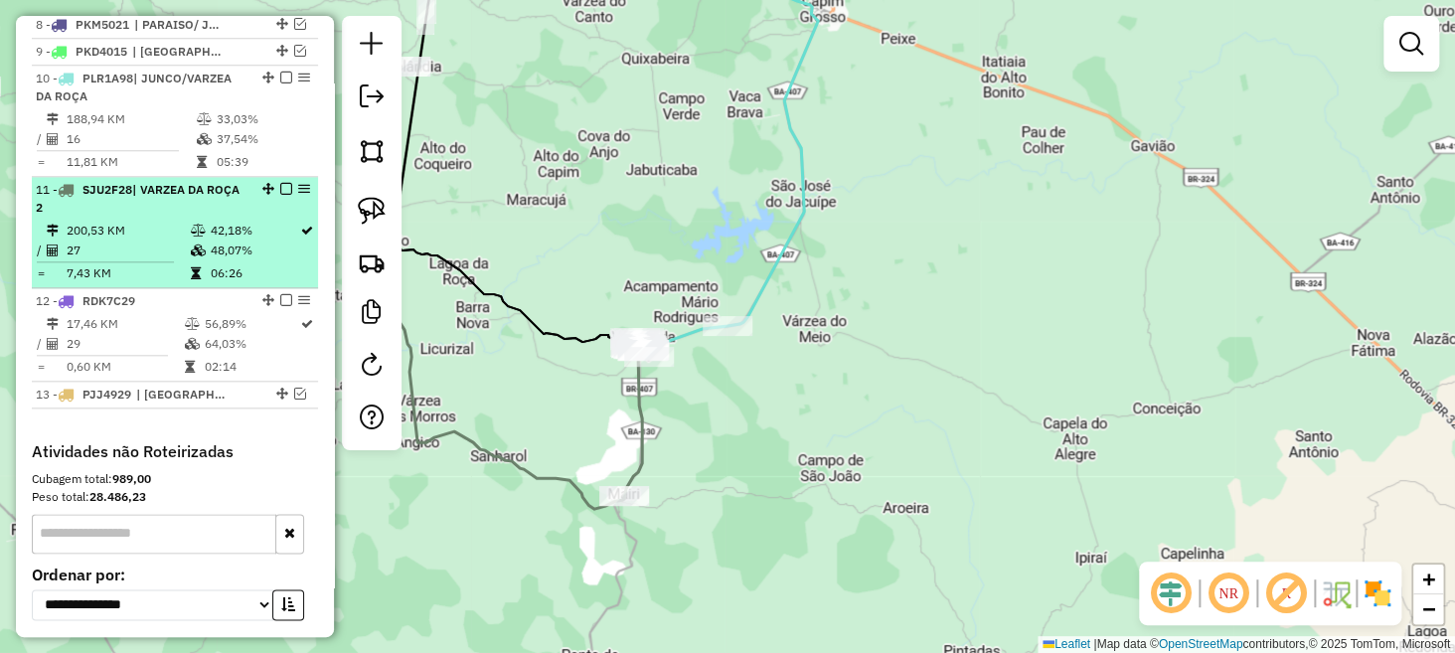
scroll to position [933, 0]
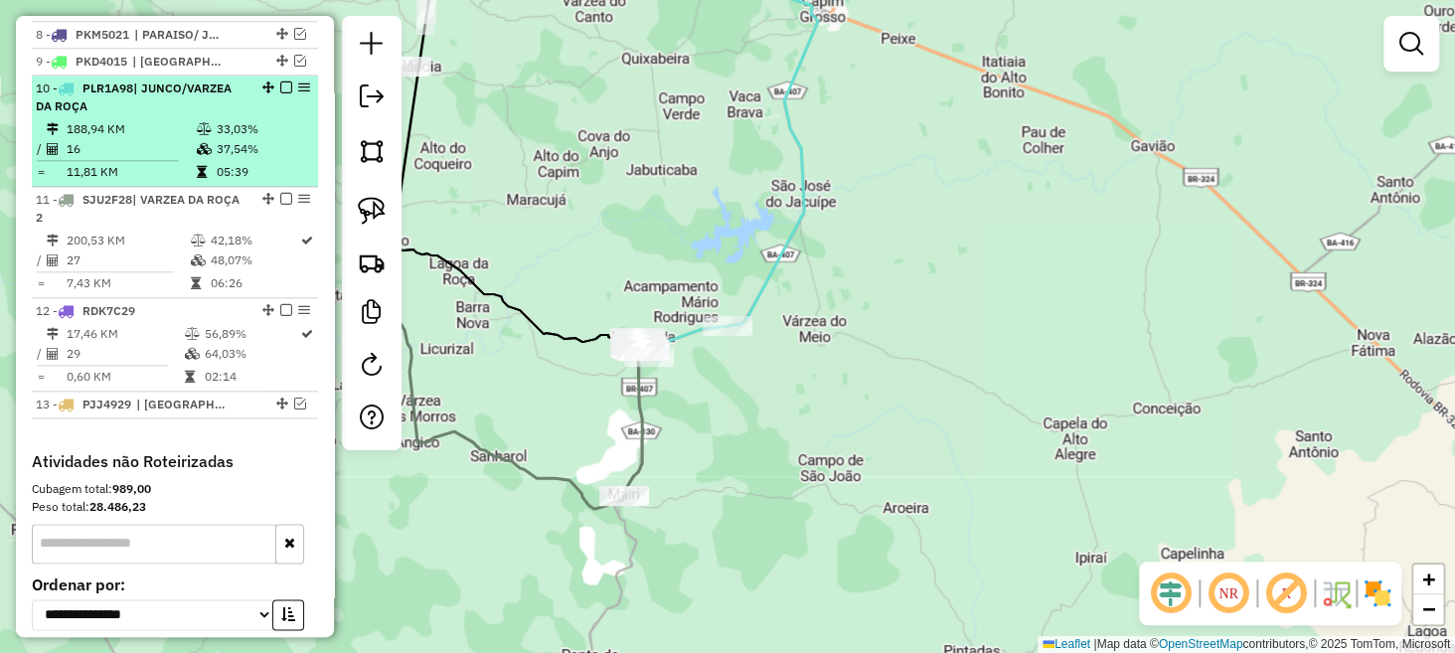
click at [281, 93] on em at bounding box center [286, 88] width 12 height 12
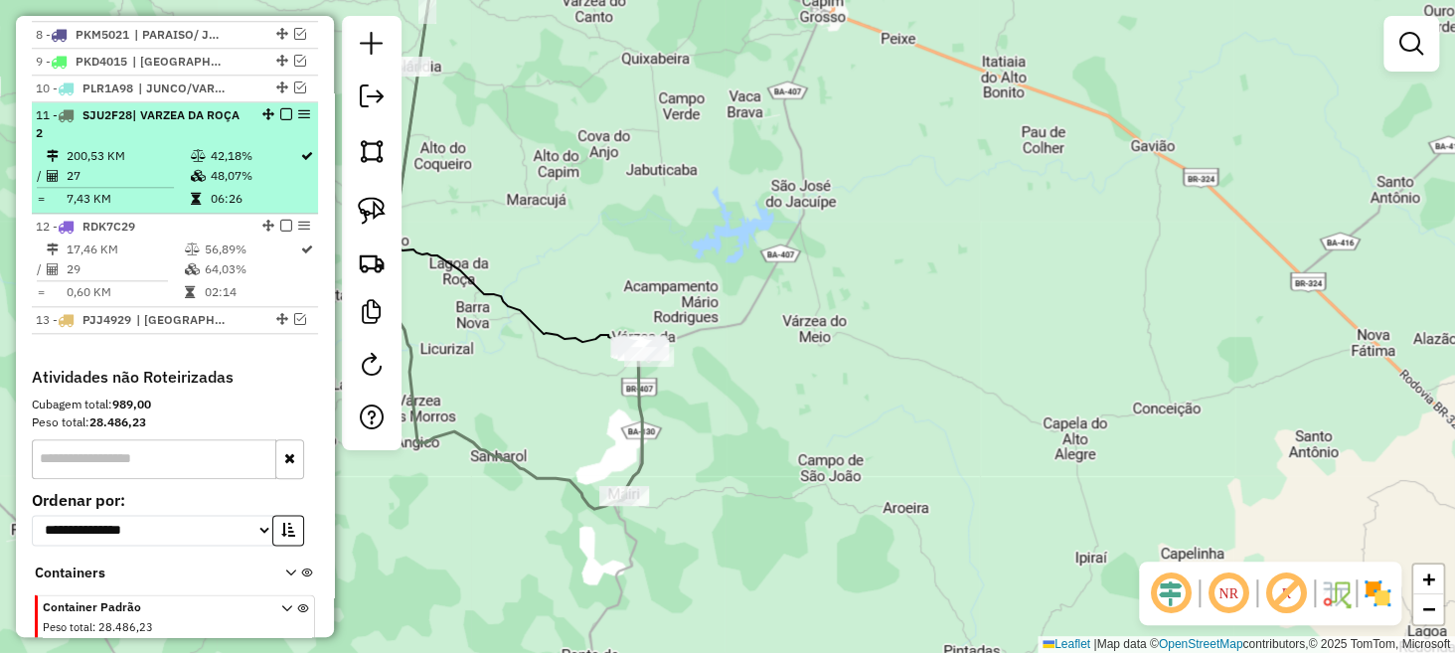
click at [282, 120] on em at bounding box center [286, 114] width 12 height 12
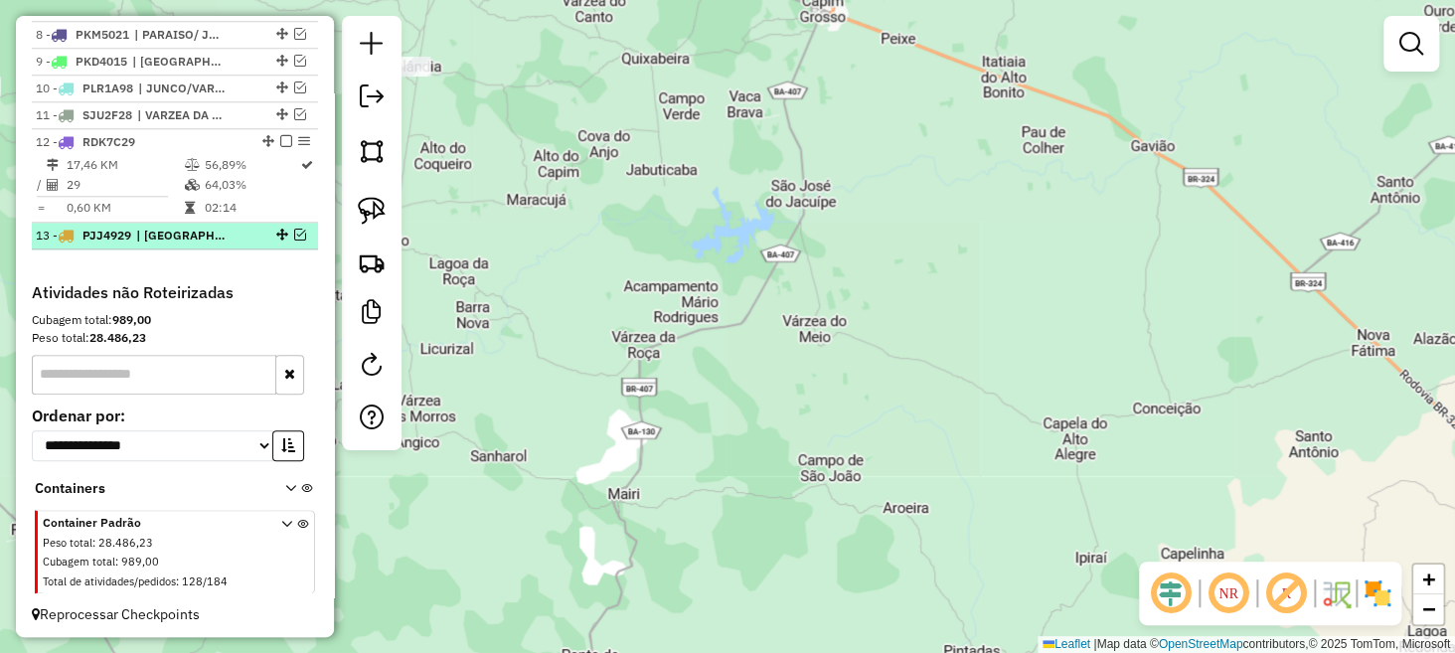
click at [295, 241] on em at bounding box center [300, 235] width 12 height 12
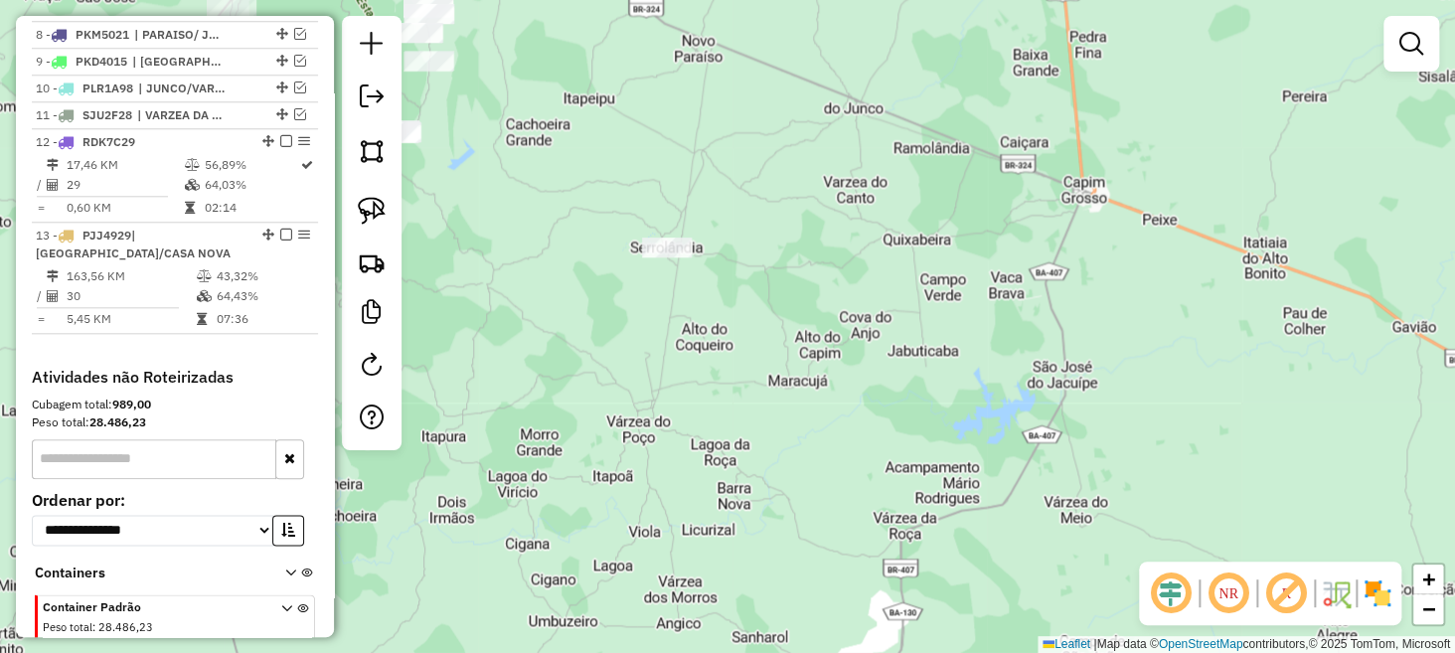
drag, startPoint x: 552, startPoint y: 206, endPoint x: 819, endPoint y: 398, distance: 329.1
click at [846, 409] on div "Janela de atendimento Grade de atendimento Capacidade Transportadoras Veículos …" at bounding box center [727, 326] width 1455 height 653
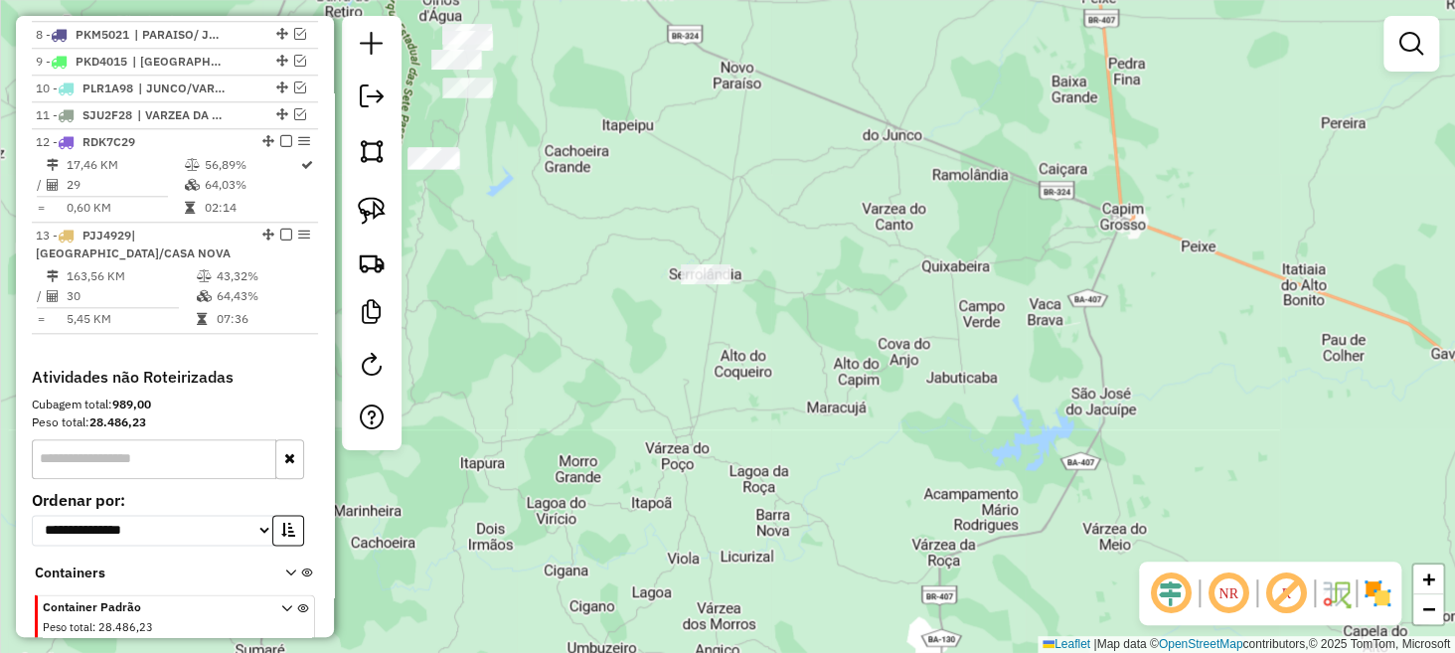
drag, startPoint x: 891, startPoint y: 447, endPoint x: 899, endPoint y: 458, distance: 13.5
click at [900, 458] on div "Janela de atendimento Grade de atendimento Capacidade Transportadoras Veículos …" at bounding box center [727, 326] width 1455 height 653
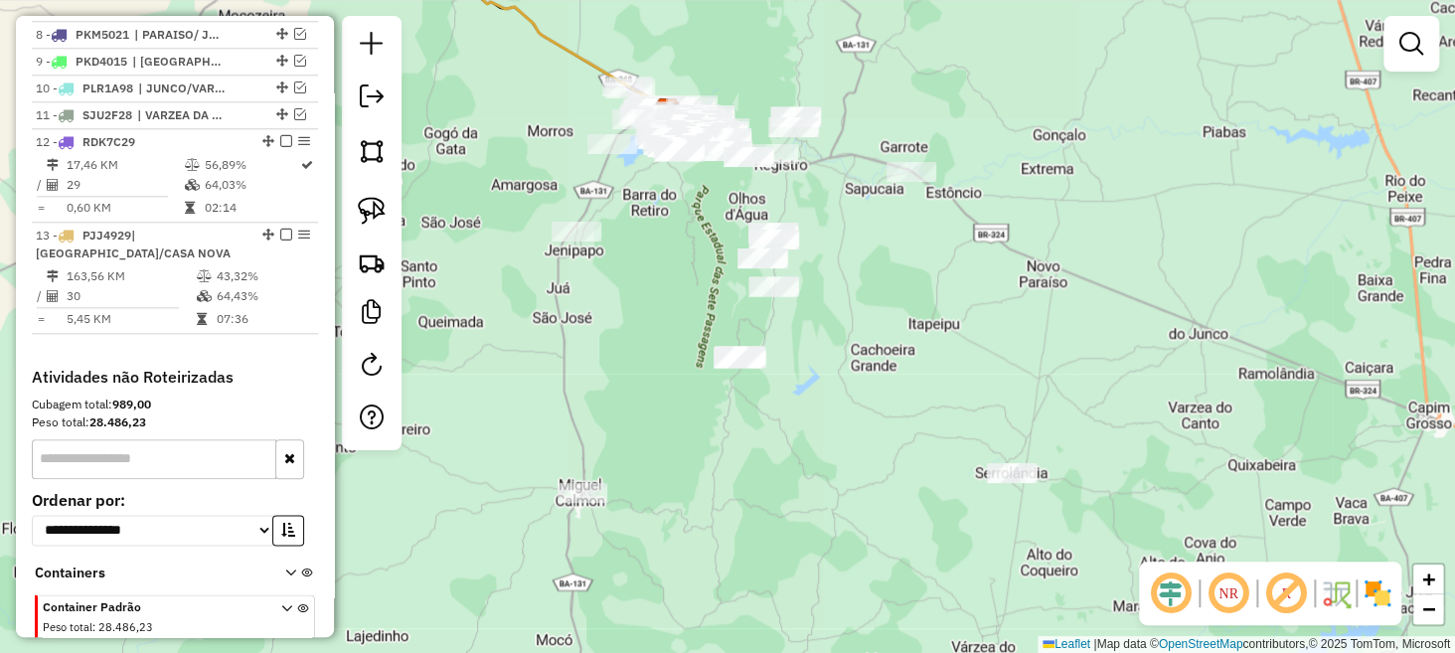
click at [568, 257] on div "Janela de atendimento Grade de atendimento Capacidade Transportadoras Veículos …" at bounding box center [727, 326] width 1455 height 653
click at [535, 233] on div "Janela de atendimento Grade de atendimento Capacidade Transportadoras Veículos …" at bounding box center [727, 326] width 1455 height 653
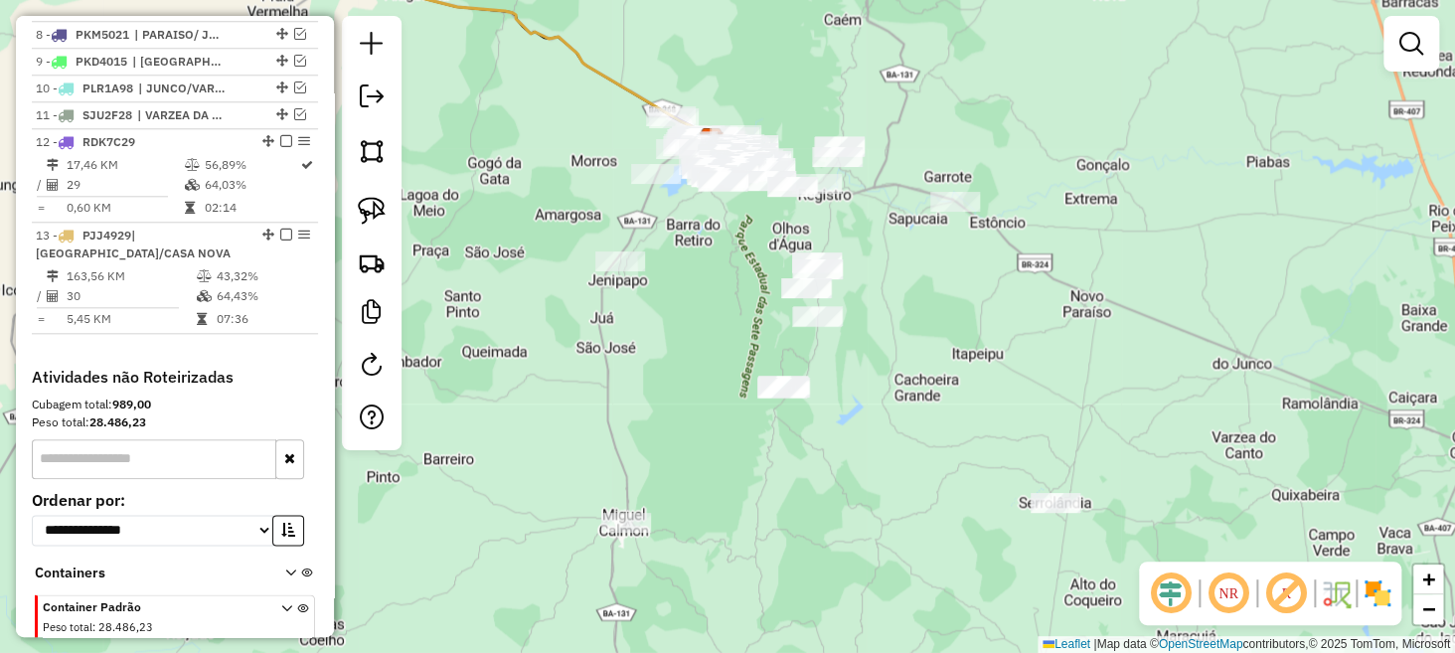
drag, startPoint x: 537, startPoint y: 234, endPoint x: 626, endPoint y: 363, distance: 157.2
click at [626, 361] on div "Janela de atendimento Grade de atendimento Capacidade Transportadoras Veículos …" at bounding box center [727, 326] width 1455 height 653
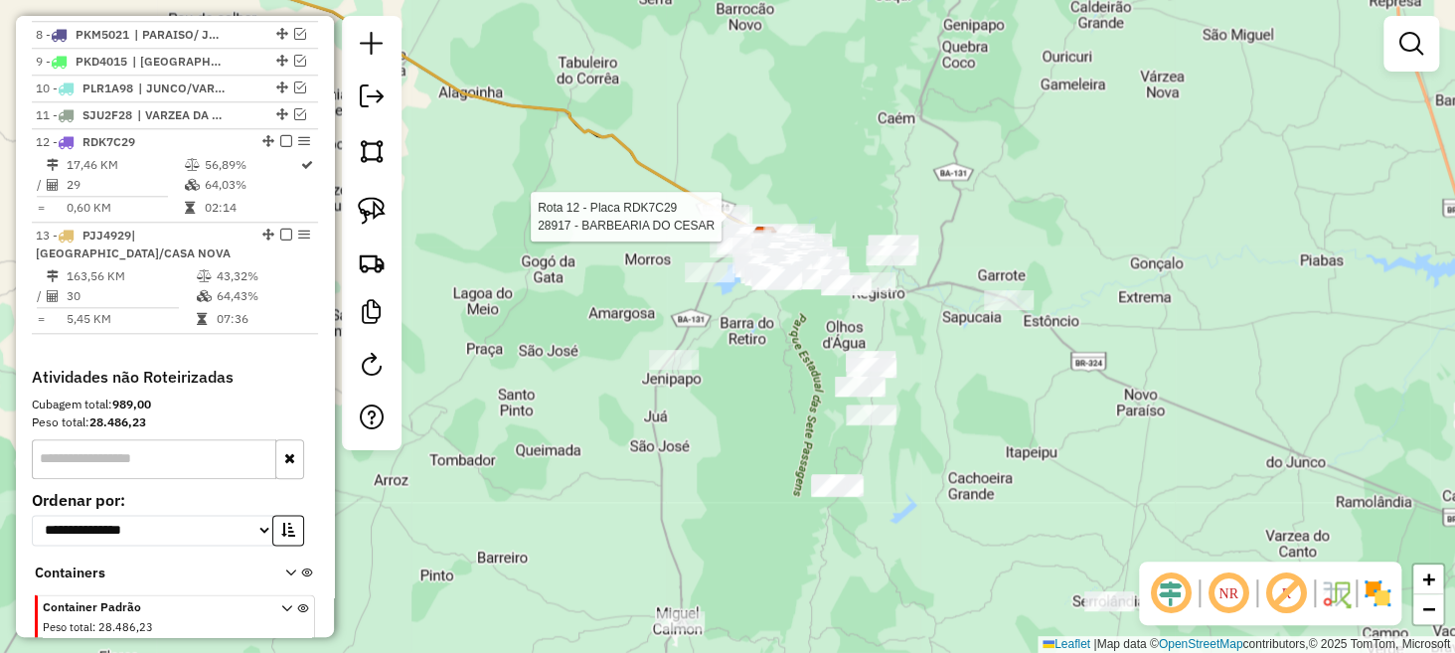
select select "**********"
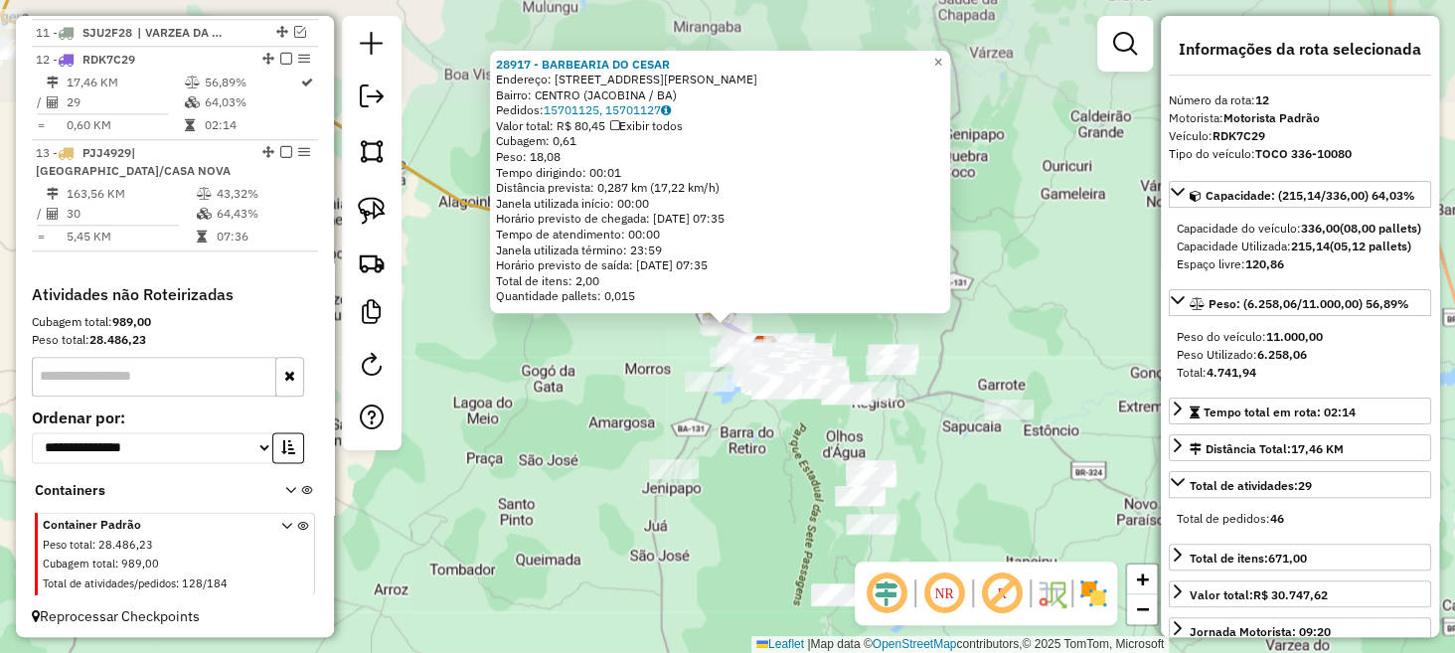
scroll to position [1034, 0]
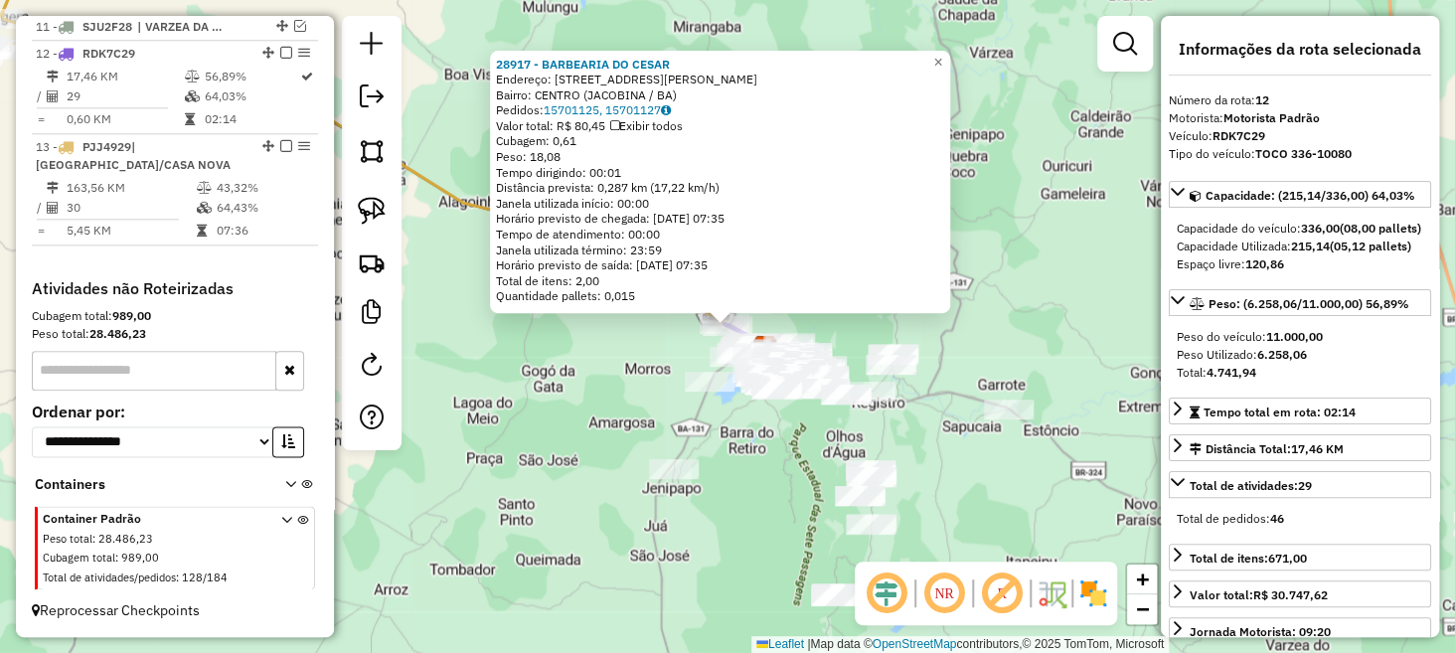
click at [659, 304] on div "28917 - BARBEARIA DO CESAR Endereço: avenida Raimundo goldiano cedr 2455 Bairro…" at bounding box center [720, 182] width 460 height 263
click at [644, 348] on div "28917 - BARBEARIA DO CESAR Endereço: avenida Raimundo goldiano cedr 2455 Bairro…" at bounding box center [727, 326] width 1455 height 653
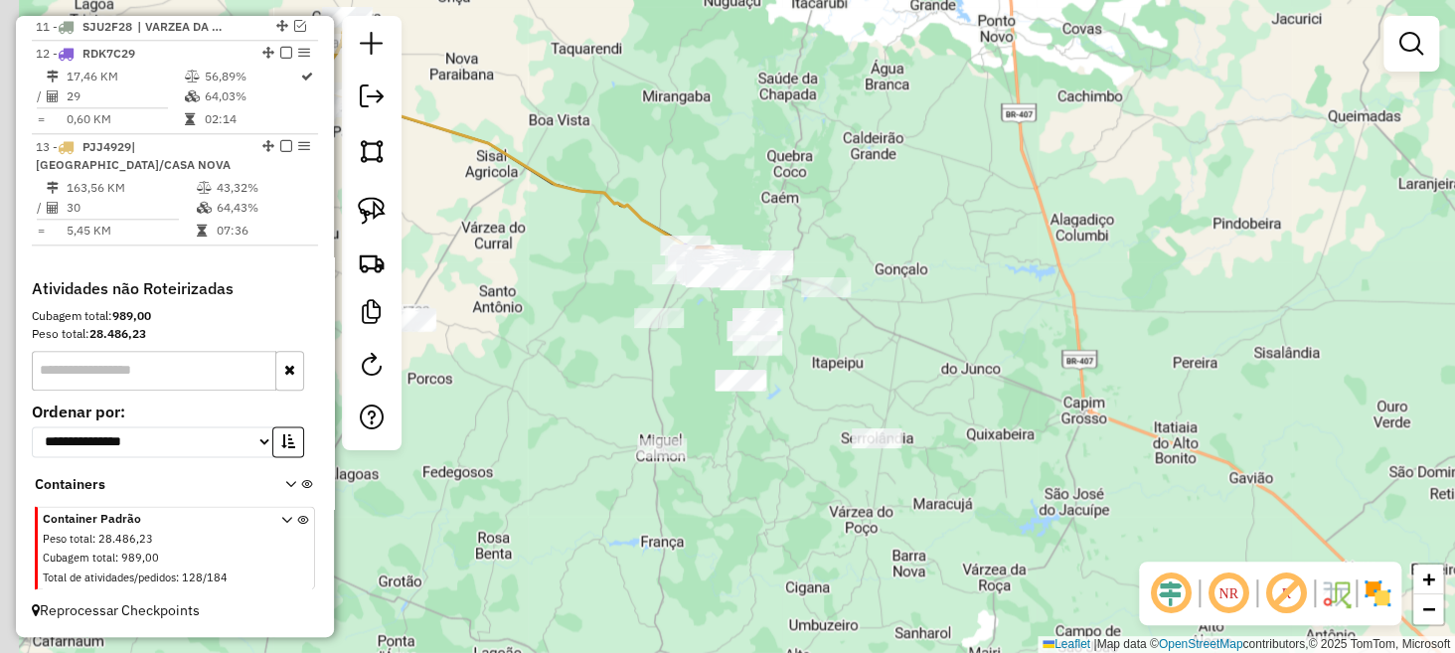
drag, startPoint x: 498, startPoint y: 363, endPoint x: 475, endPoint y: 239, distance: 126.4
click at [560, 295] on div "Janela de atendimento Grade de atendimento Capacidade Transportadoras Veículos …" at bounding box center [727, 326] width 1455 height 653
click at [373, 207] on img at bounding box center [372, 211] width 28 height 28
drag, startPoint x: 712, startPoint y: 165, endPoint x: 686, endPoint y: 170, distance: 26.3
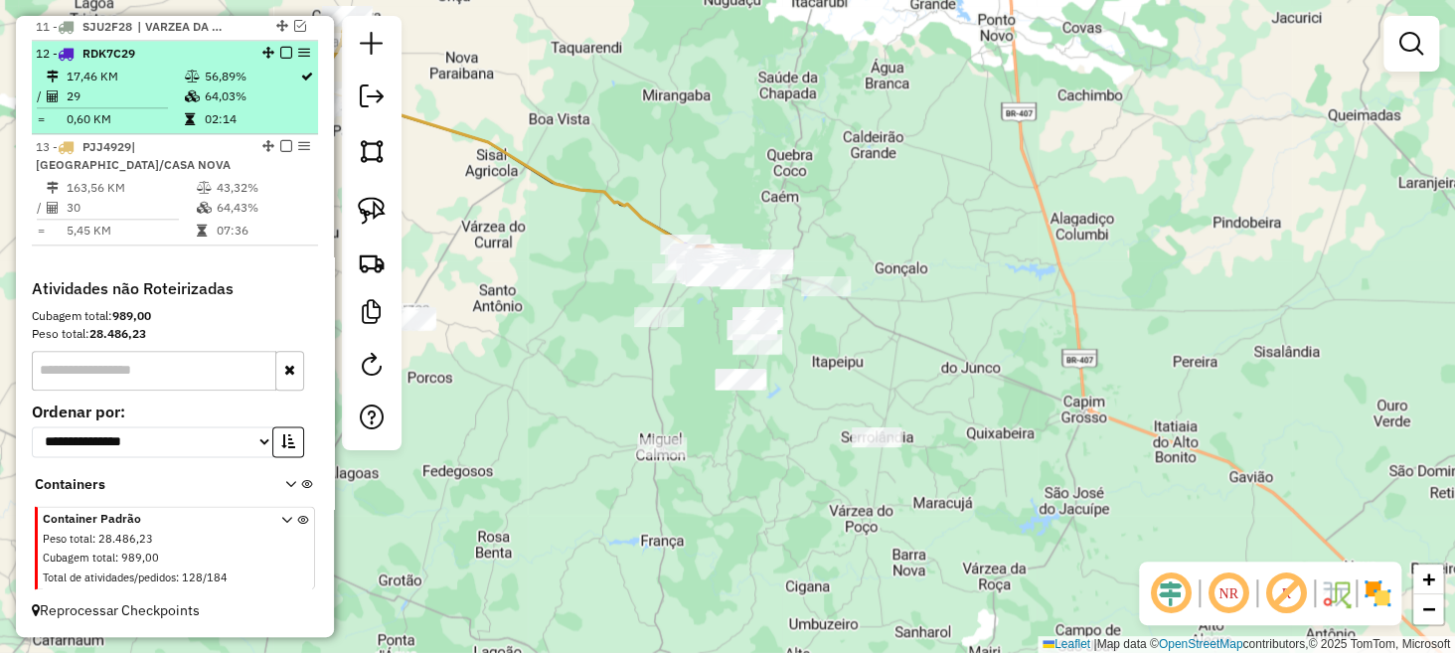
click at [282, 147] on em at bounding box center [286, 146] width 12 height 12
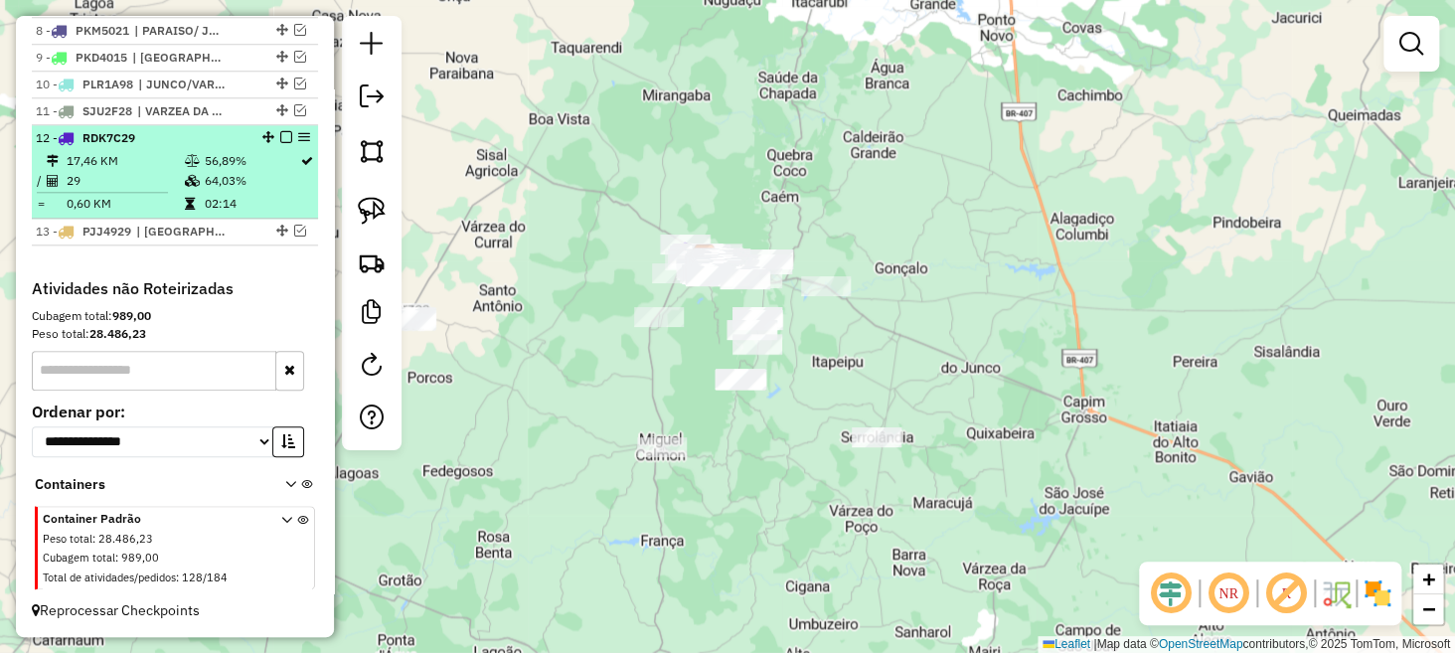
scroll to position [950, 0]
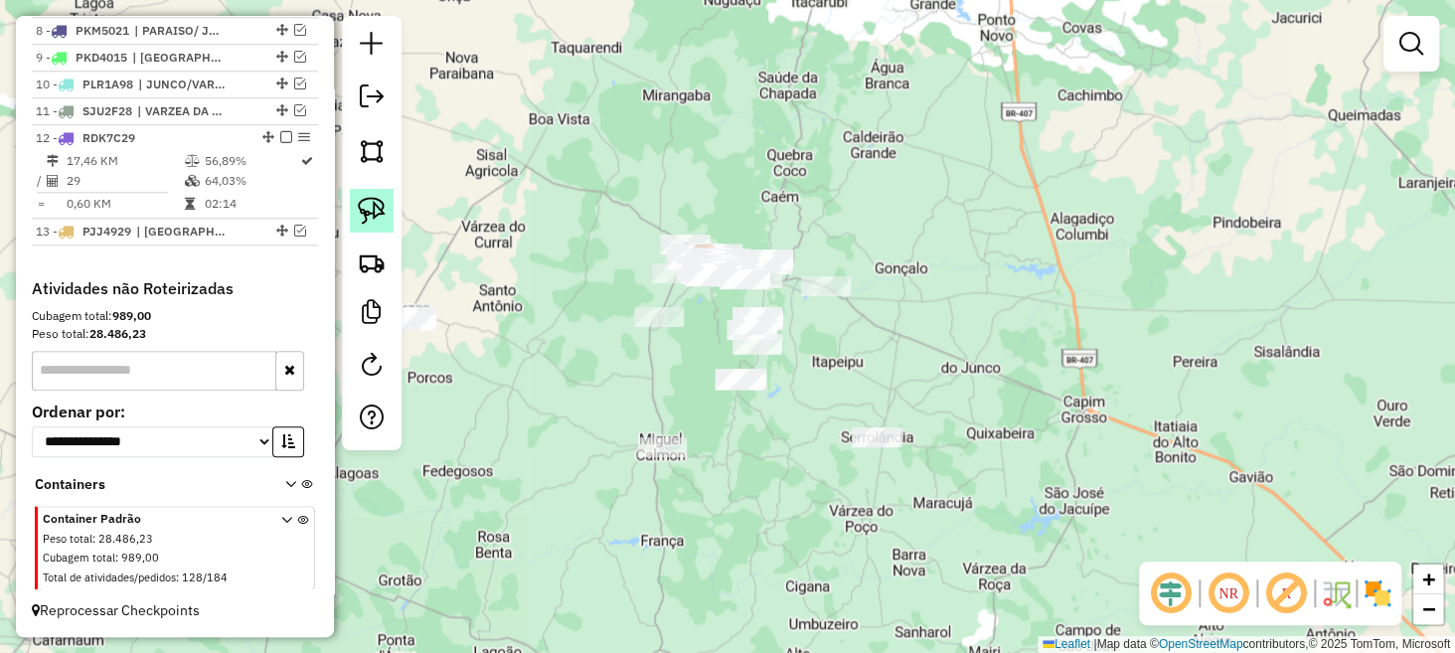
click at [375, 210] on img at bounding box center [372, 211] width 28 height 28
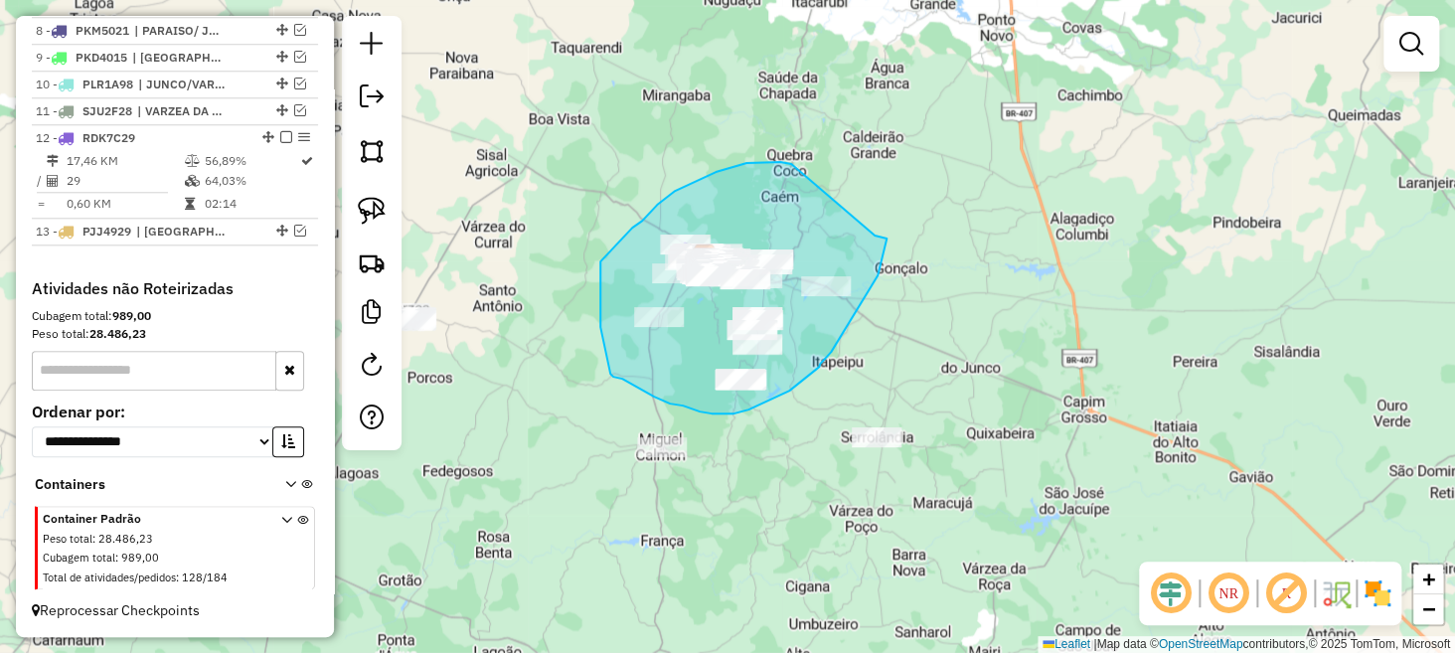
drag, startPoint x: 736, startPoint y: 166, endPoint x: 860, endPoint y: 232, distance: 140.5
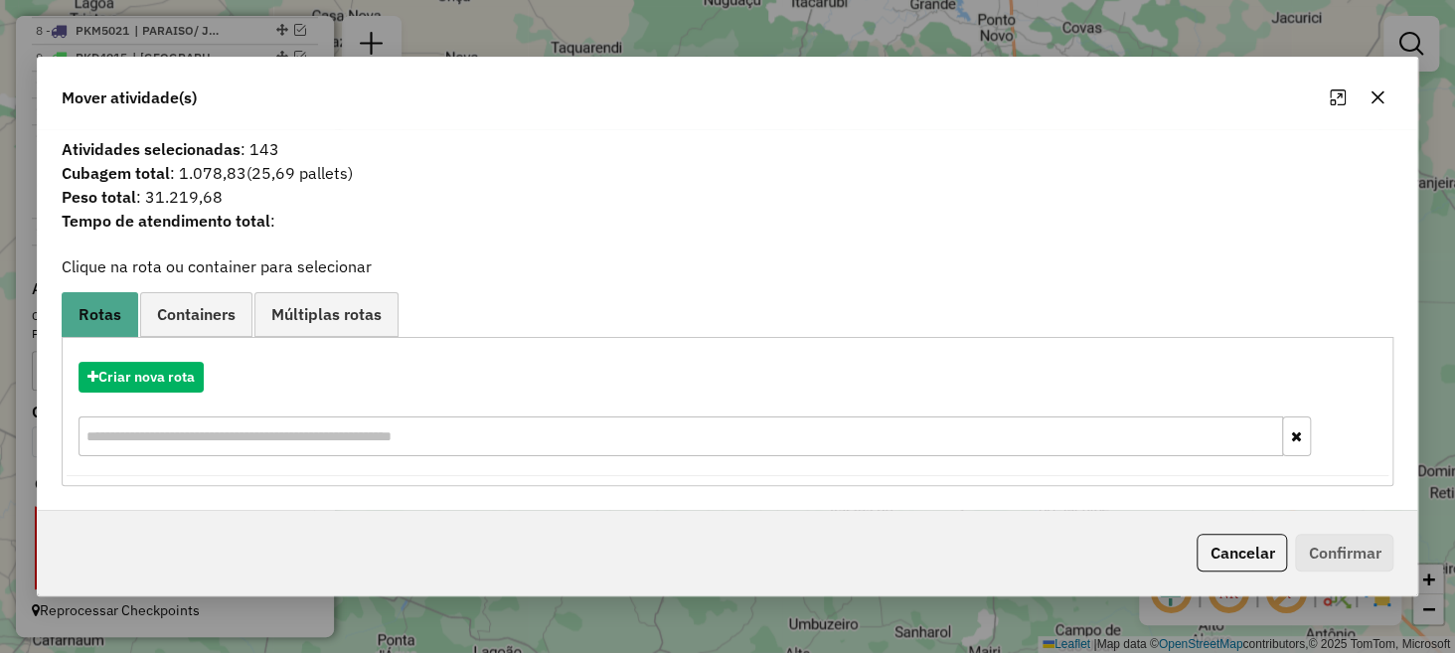
click at [1375, 100] on icon "button" at bounding box center [1378, 96] width 13 height 13
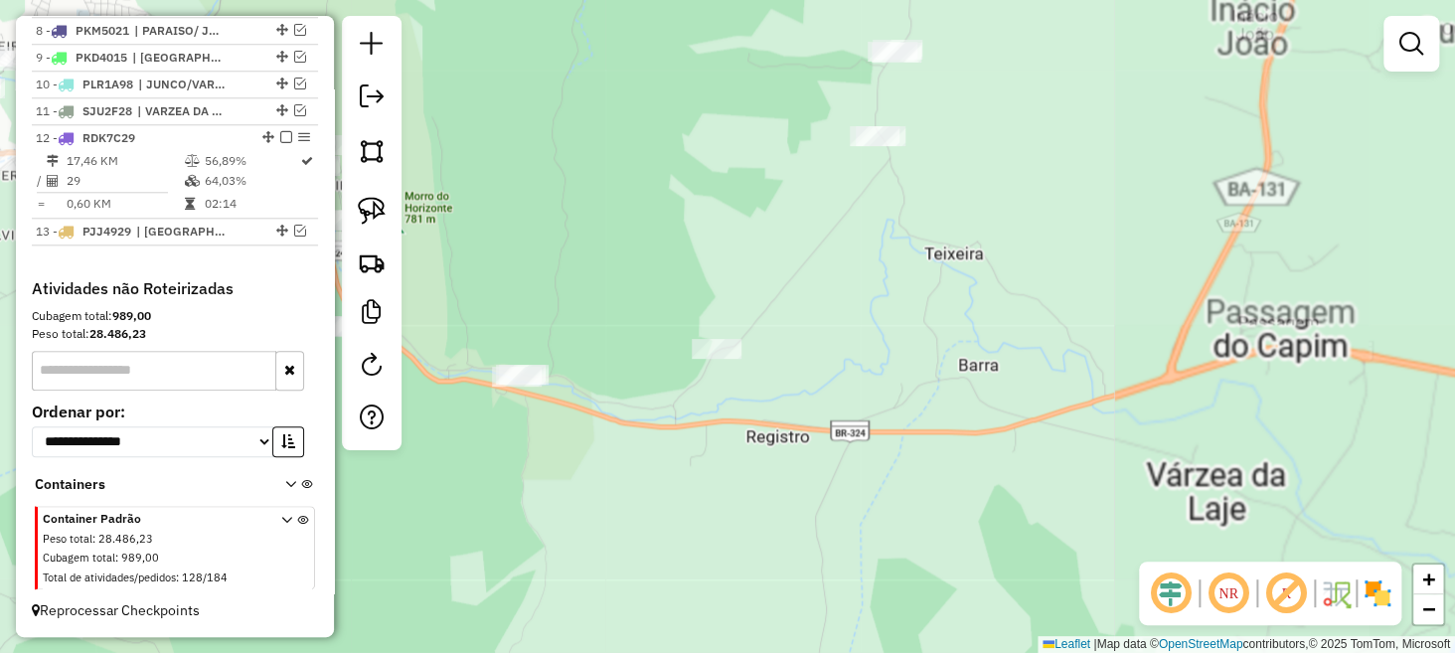
drag, startPoint x: 642, startPoint y: 280, endPoint x: 950, endPoint y: 350, distance: 315.9
click at [963, 361] on div "Janela de atendimento Grade de atendimento Capacidade Transportadoras Veículos …" at bounding box center [727, 326] width 1455 height 653
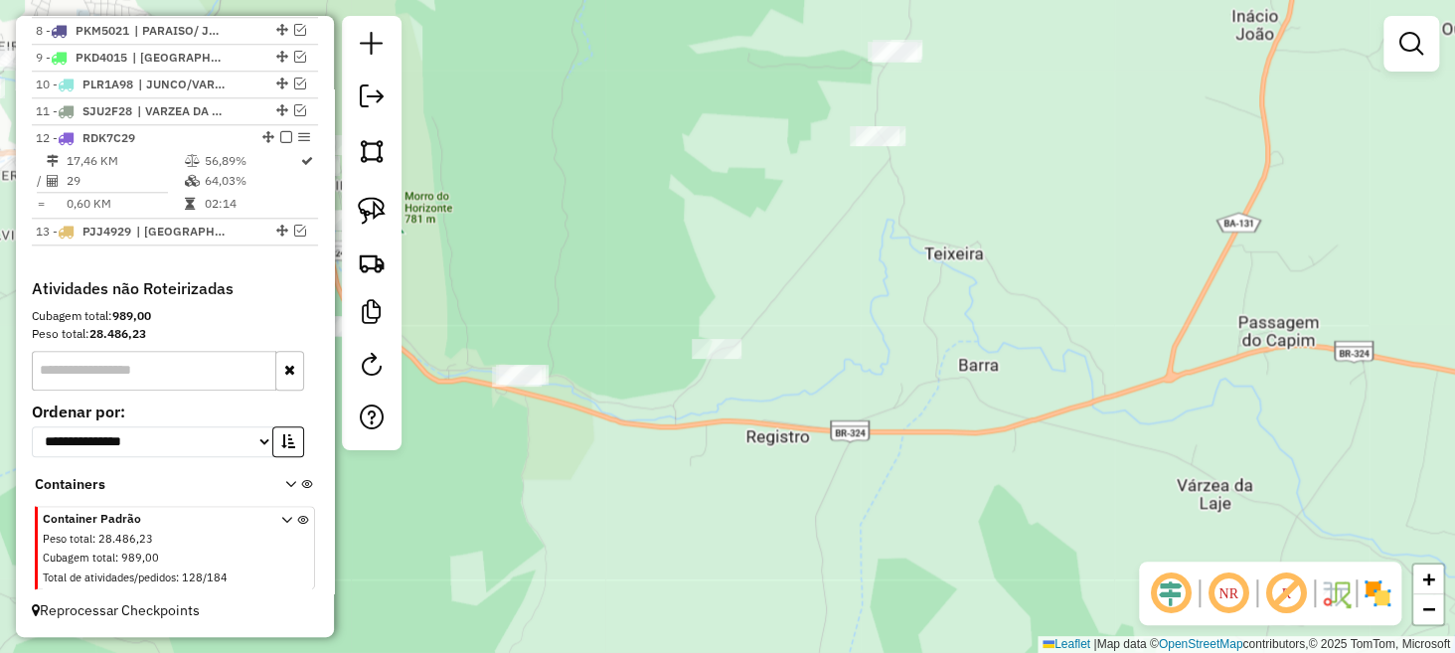
drag, startPoint x: 887, startPoint y: 321, endPoint x: 1199, endPoint y: 338, distance: 312.6
click at [1199, 338] on div "Janela de atendimento Grade de atendimento Capacidade Transportadoras Veículos …" at bounding box center [727, 326] width 1455 height 653
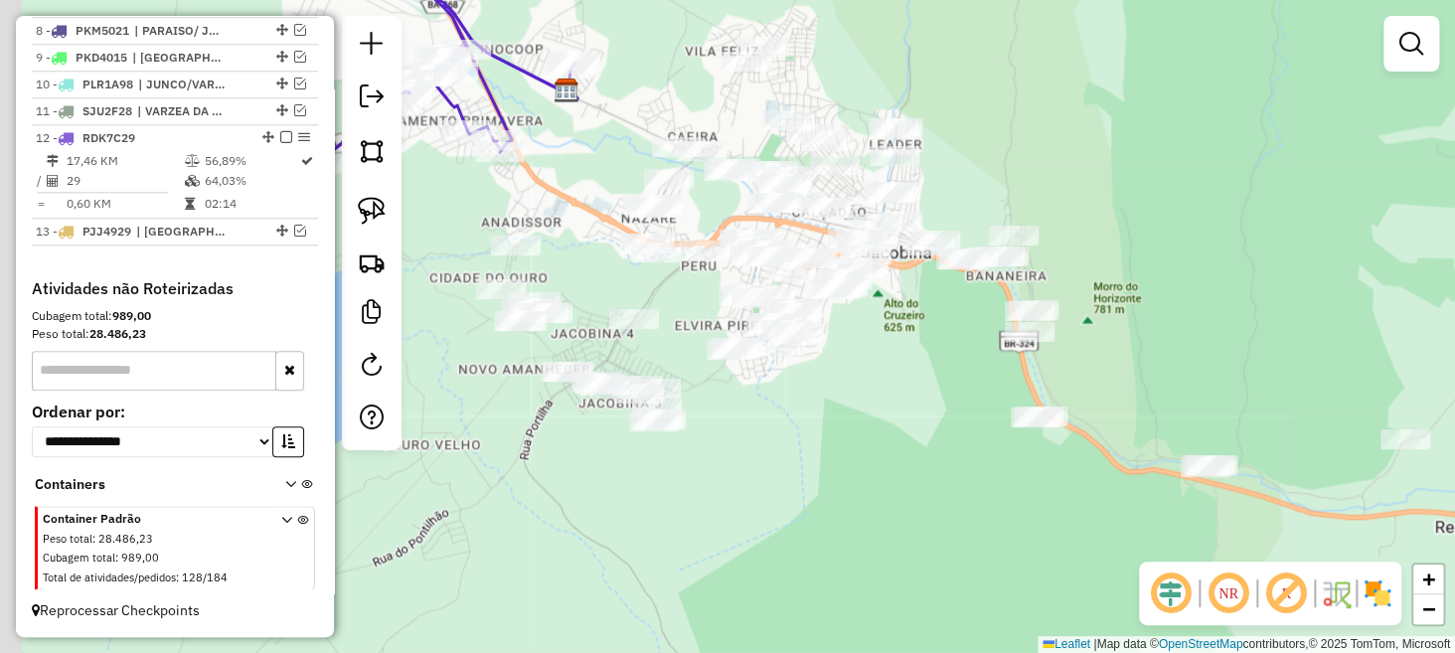
drag, startPoint x: 791, startPoint y: 313, endPoint x: 920, endPoint y: 377, distance: 143.2
click at [968, 380] on div "Janela de atendimento Grade de atendimento Capacidade Transportadoras Veículos …" at bounding box center [727, 326] width 1455 height 653
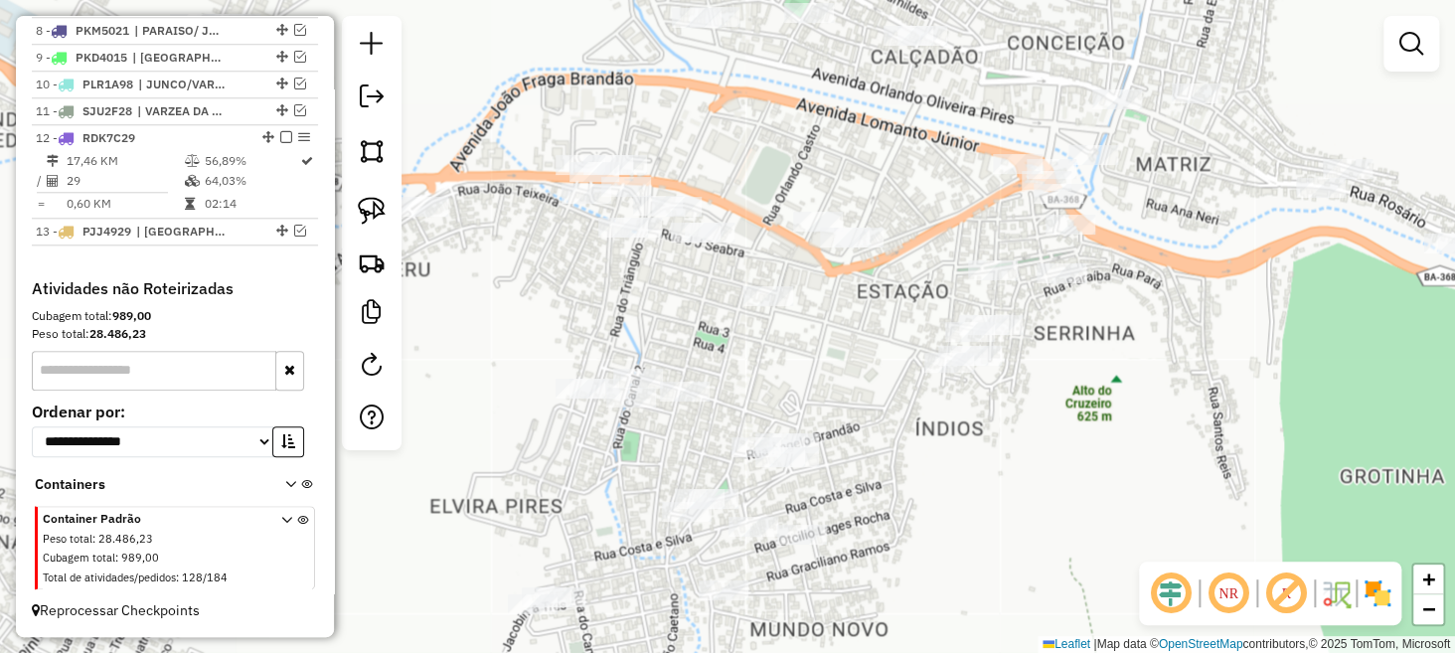
drag, startPoint x: 587, startPoint y: 290, endPoint x: 817, endPoint y: 399, distance: 254.8
click at [830, 398] on div "Janela de atendimento Grade de atendimento Capacidade Transportadoras Veículos …" at bounding box center [727, 326] width 1455 height 653
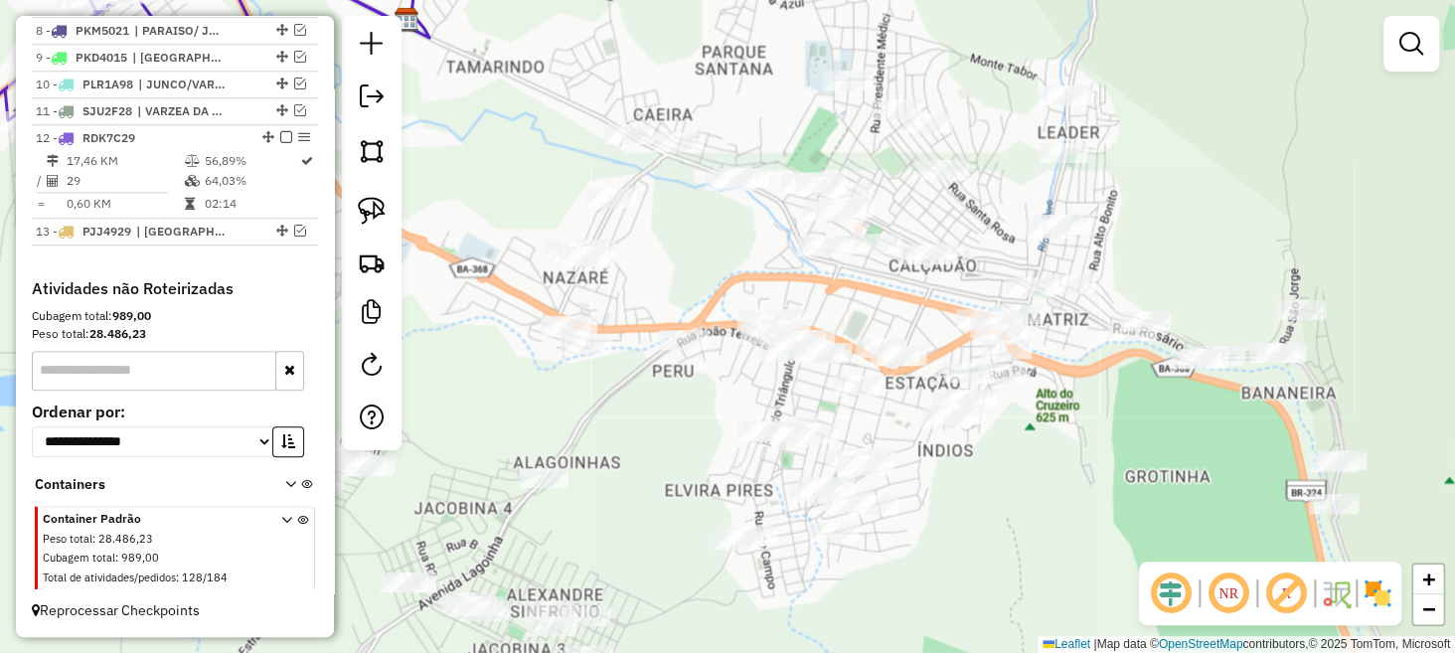
drag, startPoint x: 605, startPoint y: 424, endPoint x: 864, endPoint y: 446, distance: 259.5
click at [865, 446] on div "Janela de atendimento Grade de atendimento Capacidade Transportadoras Veículos …" at bounding box center [727, 326] width 1455 height 653
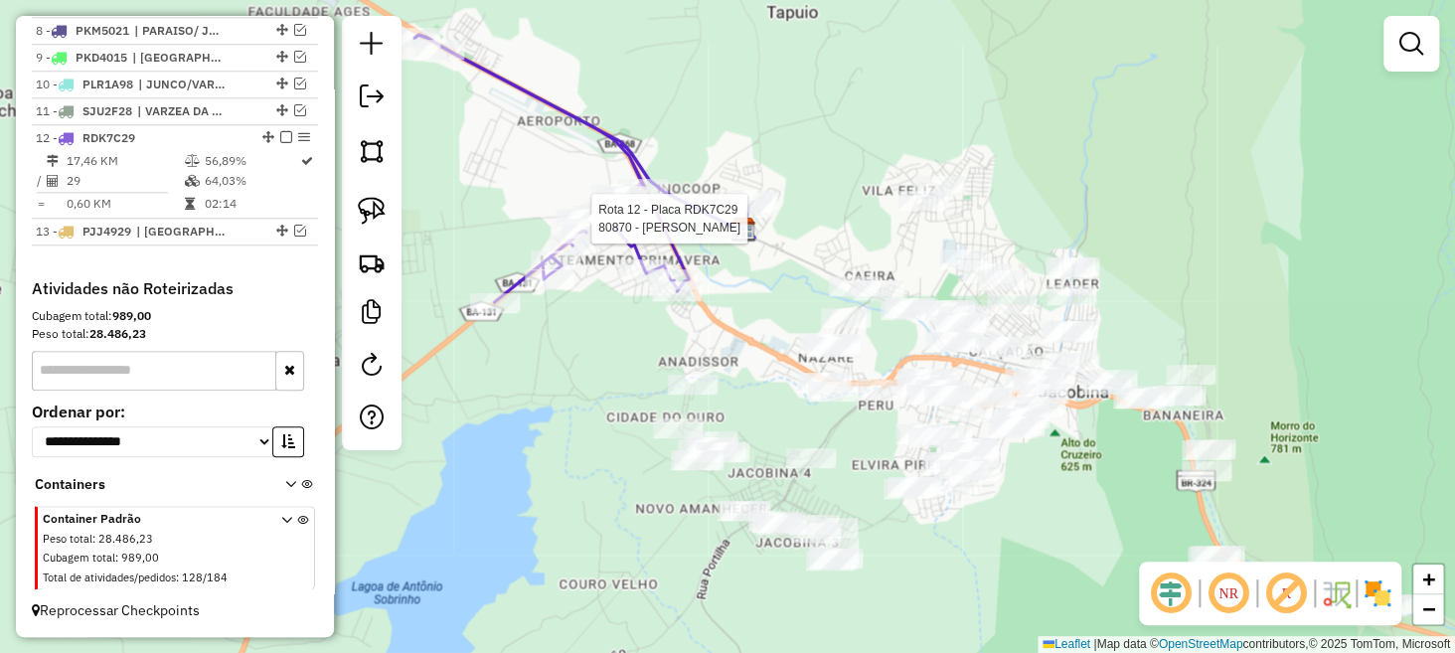
select select "**********"
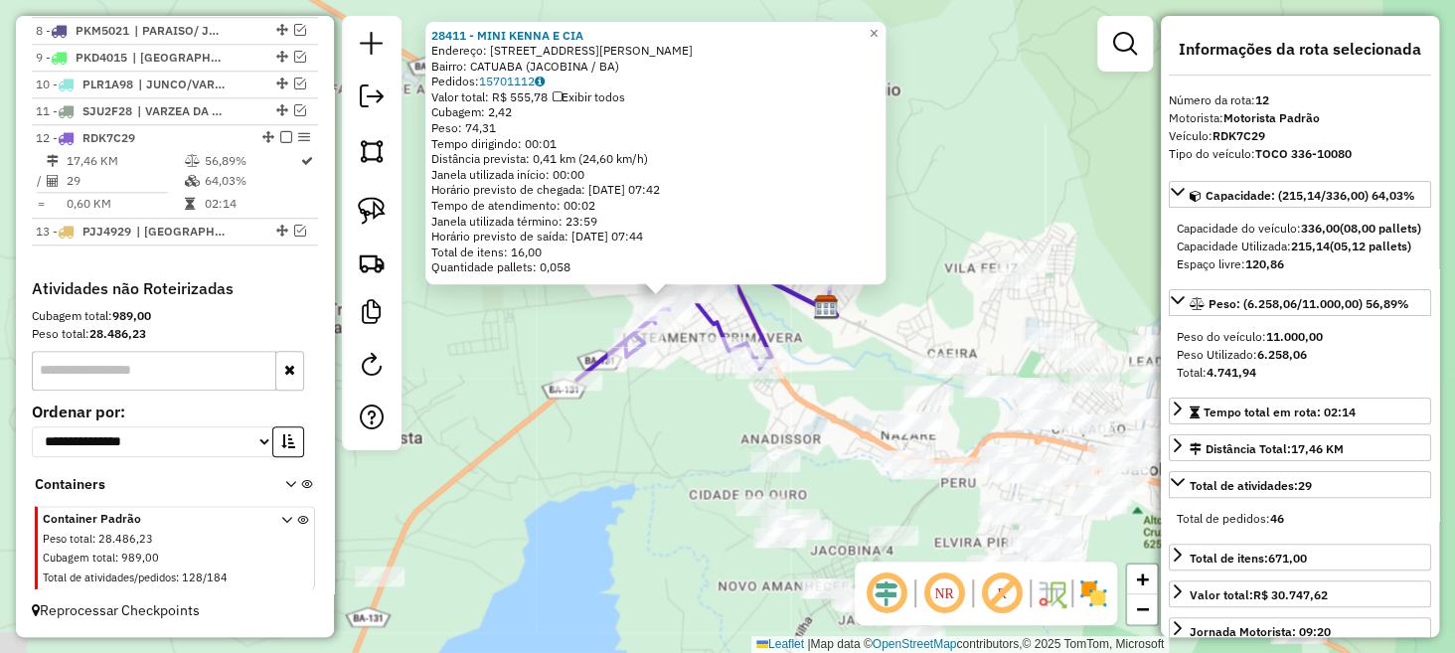
drag, startPoint x: 916, startPoint y: 501, endPoint x: 795, endPoint y: 427, distance: 141.0
click at [795, 427] on div "28411 - MINI KENNA E CIA Endereço: Rua Antonio Moura 45 Bairro: CATUABA (JACOBI…" at bounding box center [727, 326] width 1455 height 653
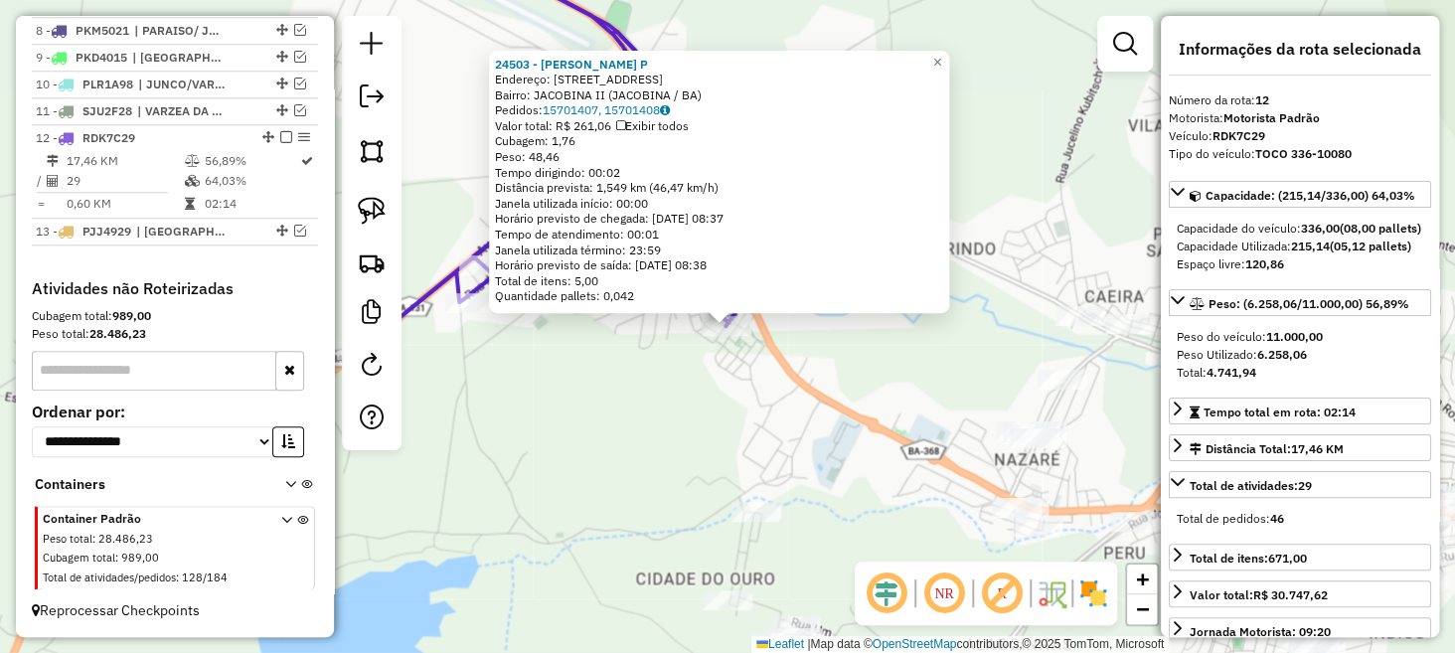
click at [947, 358] on div "24503 - ALEXSANDRO PEIXOTO P Endereço: R RUA B CASA 11 11 Bairro: JACOBINA II (…" at bounding box center [727, 326] width 1455 height 653
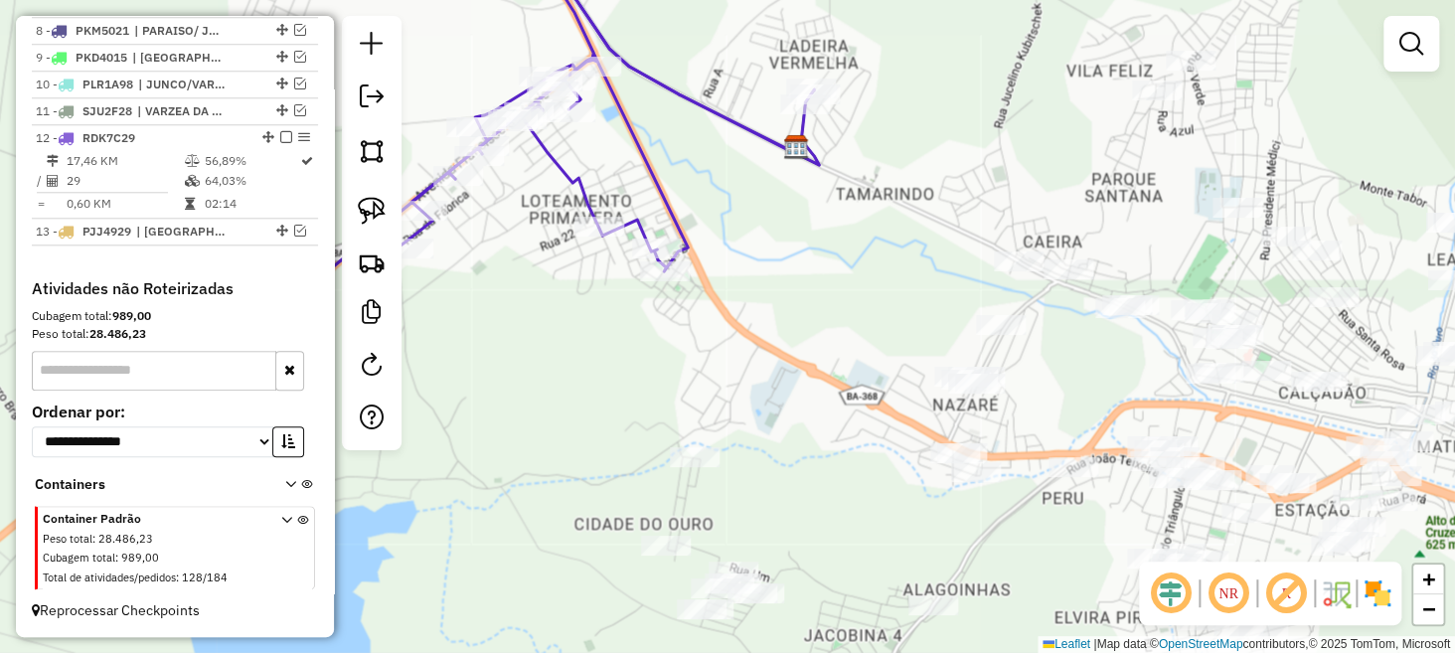
drag, startPoint x: 933, startPoint y: 360, endPoint x: 865, endPoint y: 290, distance: 97.7
click at [865, 290] on div "Janela de atendimento Grade de atendimento Capacidade Transportadoras Veículos …" at bounding box center [727, 326] width 1455 height 653
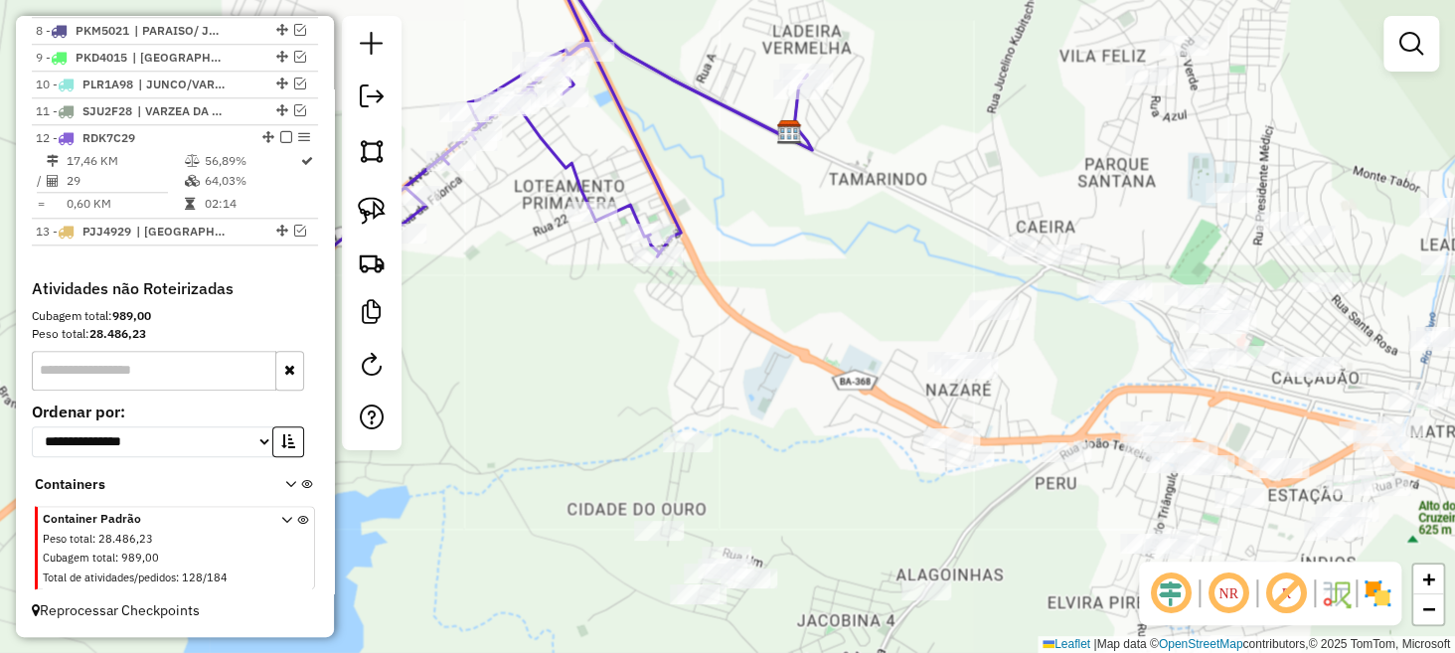
drag, startPoint x: 894, startPoint y: 386, endPoint x: 932, endPoint y: 335, distance: 63.2
click at [932, 335] on div "Janela de atendimento Grade de atendimento Capacidade Transportadoras Veículos …" at bounding box center [727, 326] width 1455 height 653
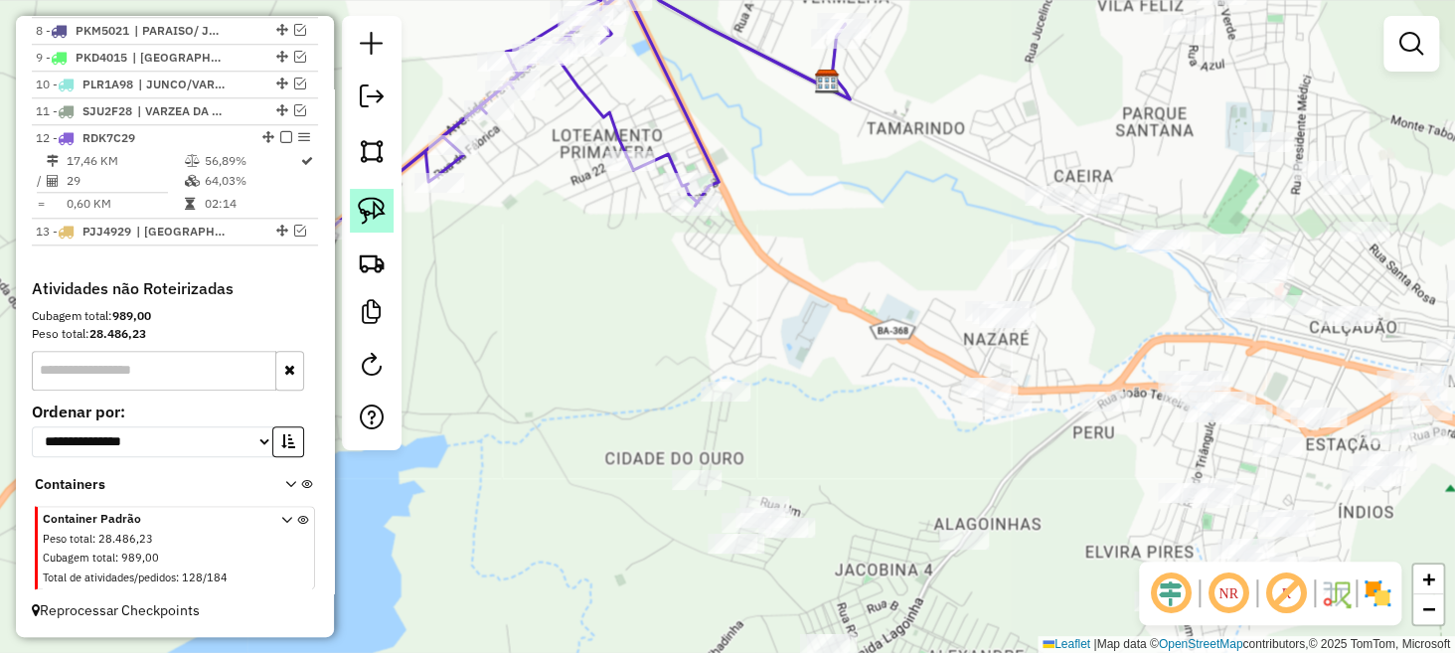
click at [372, 217] on img at bounding box center [372, 211] width 28 height 28
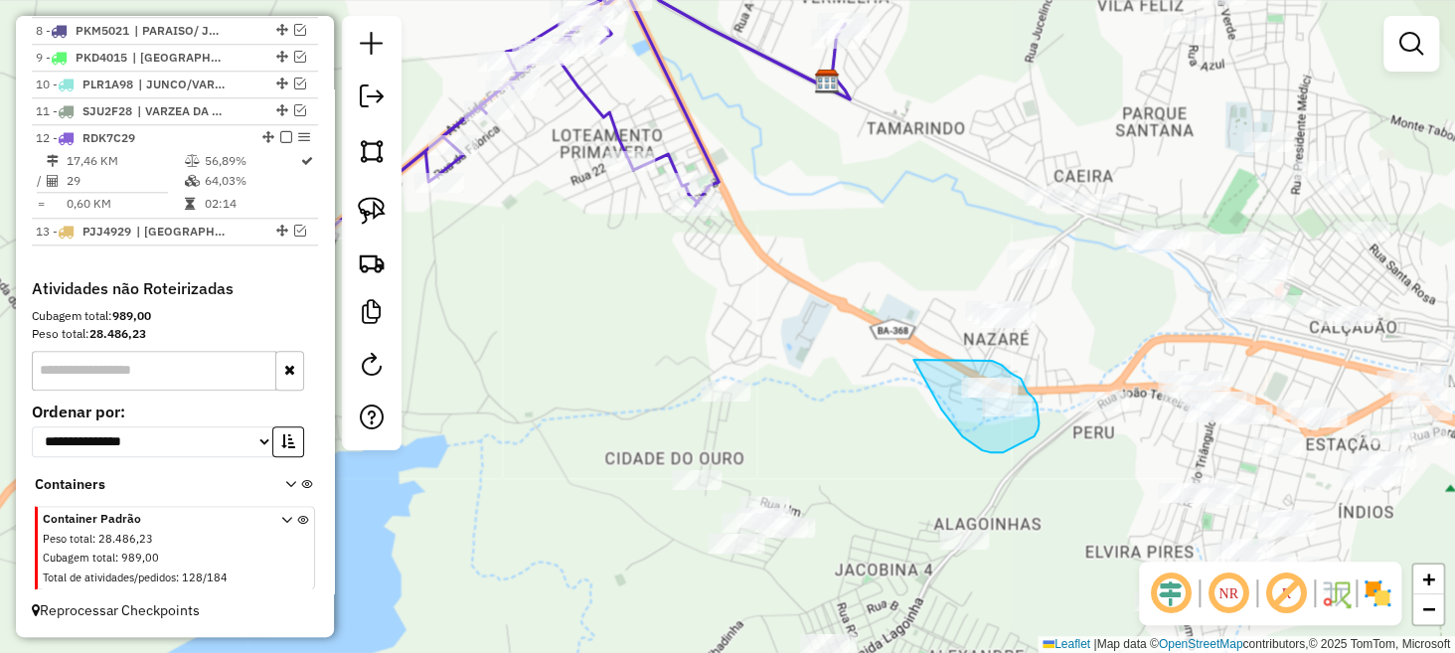
drag, startPoint x: 914, startPoint y: 360, endPoint x: 966, endPoint y: 354, distance: 53.0
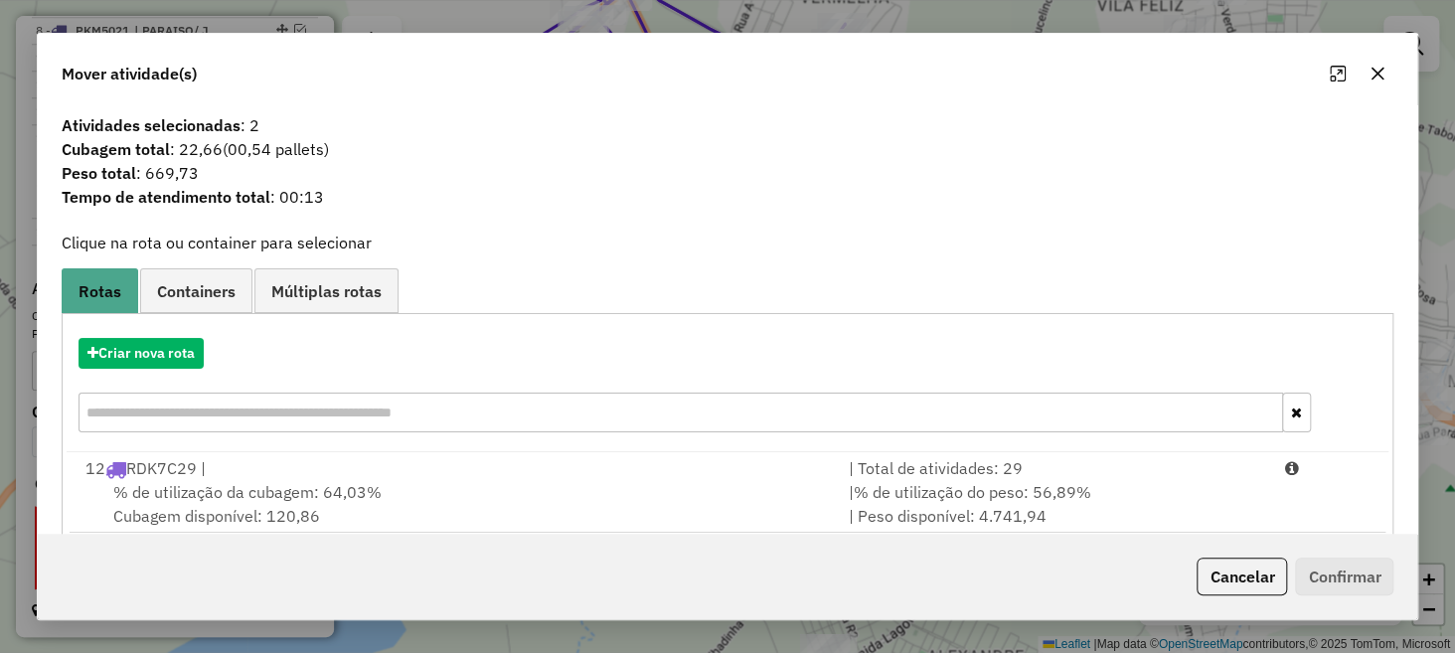
click at [1383, 61] on button "button" at bounding box center [1378, 74] width 32 height 32
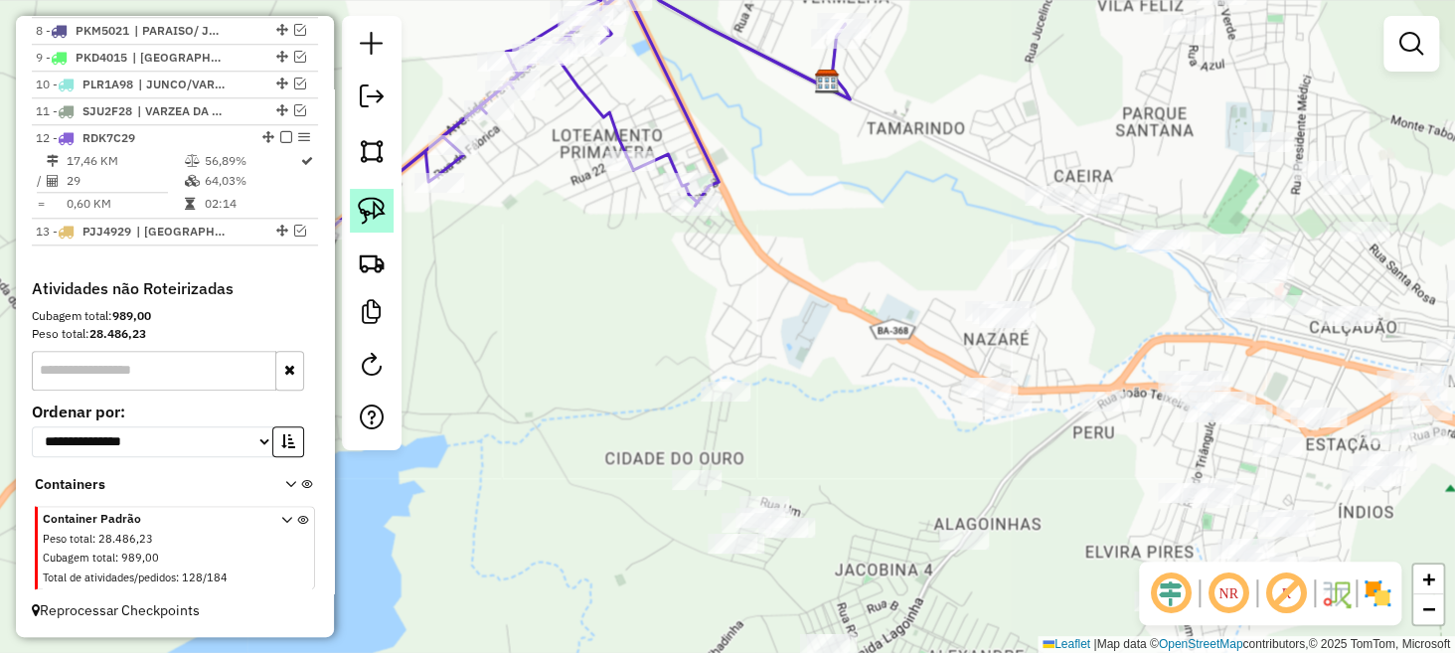
click at [375, 224] on link at bounding box center [372, 211] width 44 height 44
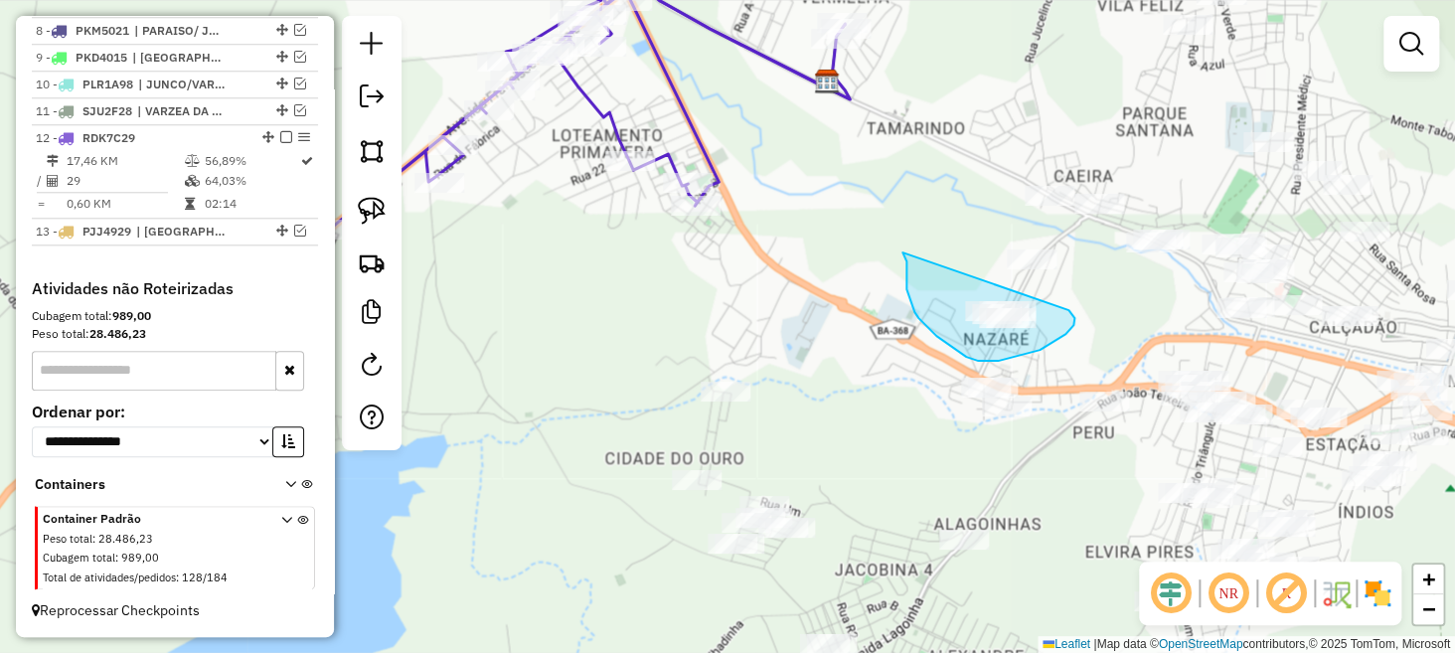
drag, startPoint x: 907, startPoint y: 261, endPoint x: 1040, endPoint y: 295, distance: 137.4
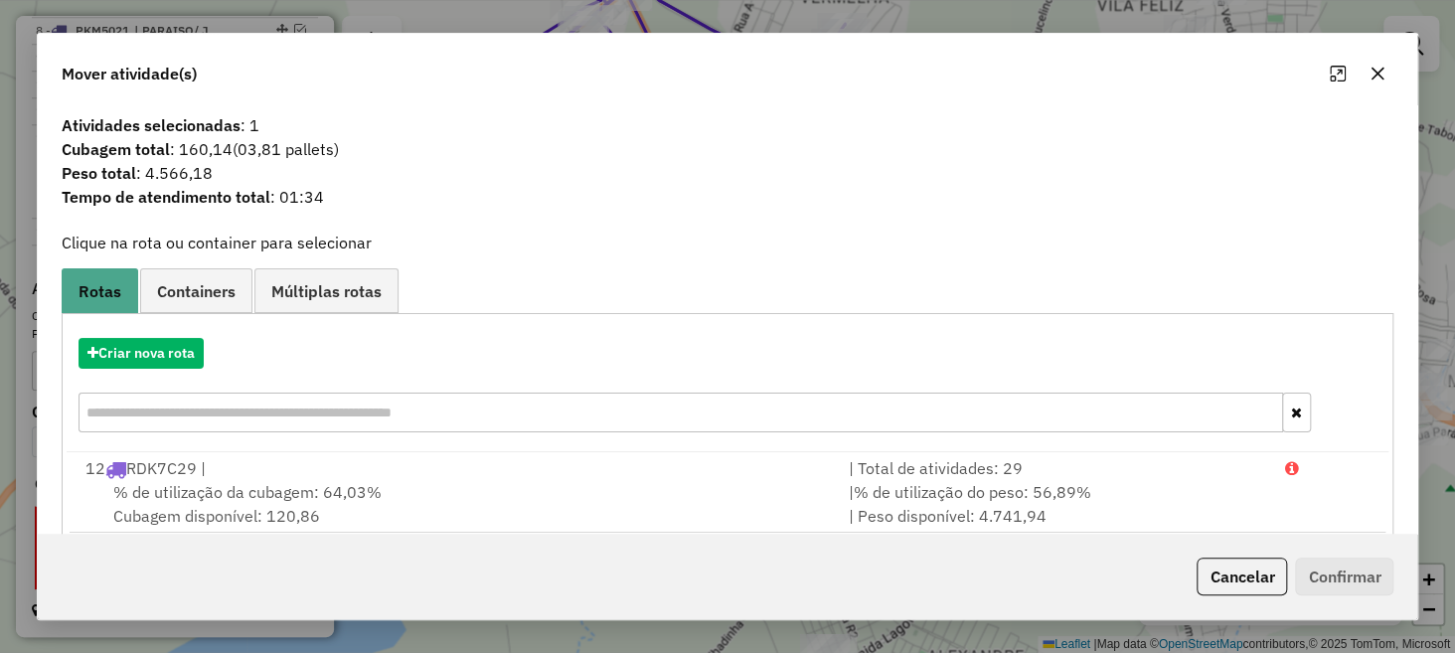
click at [1379, 73] on icon "button" at bounding box center [1378, 74] width 13 height 13
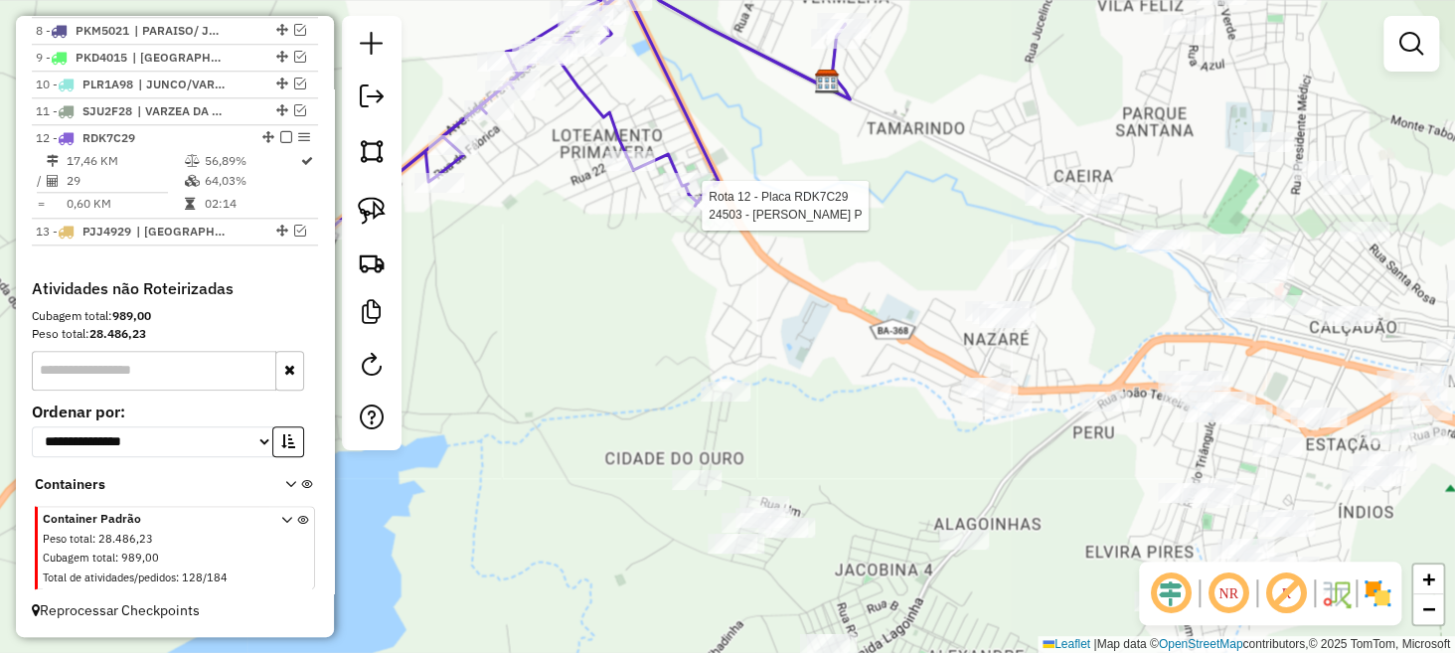
select select "**********"
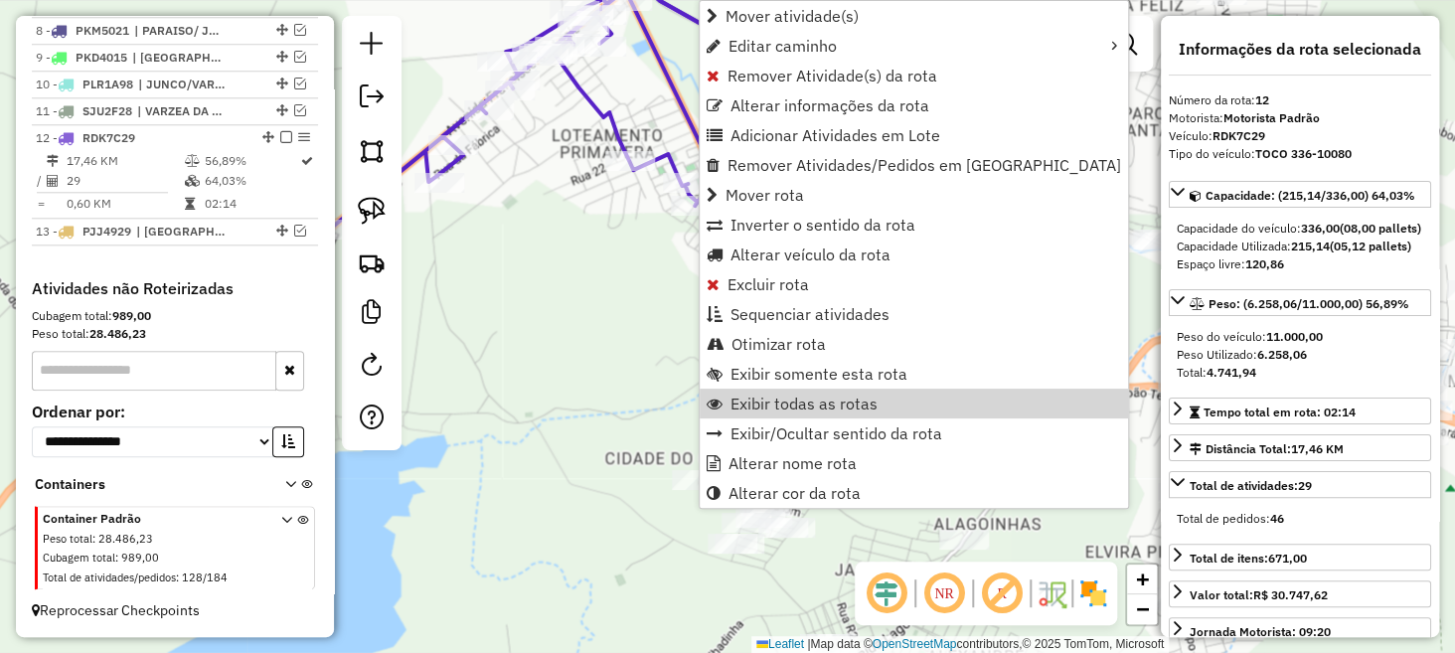
click at [660, 398] on div "Janela de atendimento Grade de atendimento Capacidade Transportadoras Veículos …" at bounding box center [727, 326] width 1455 height 653
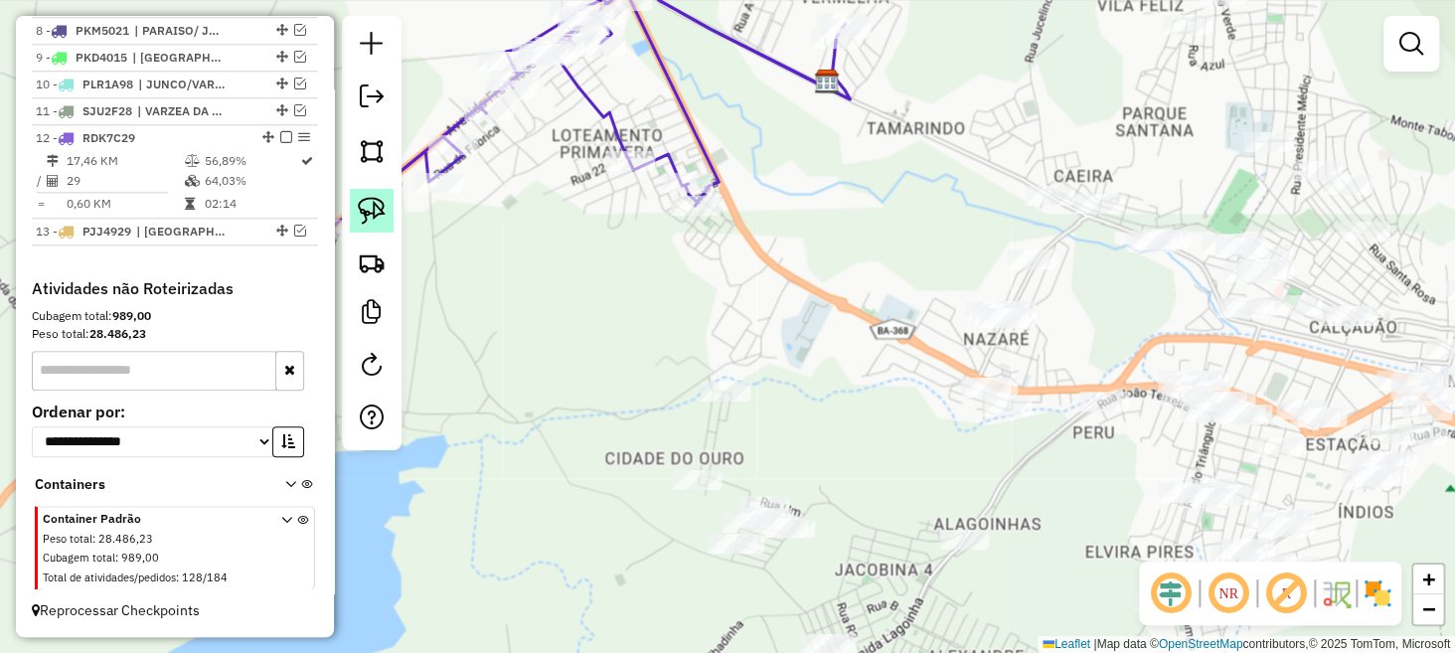
click at [386, 223] on link at bounding box center [372, 211] width 44 height 44
drag, startPoint x: 930, startPoint y: 301, endPoint x: 1010, endPoint y: 288, distance: 81.6
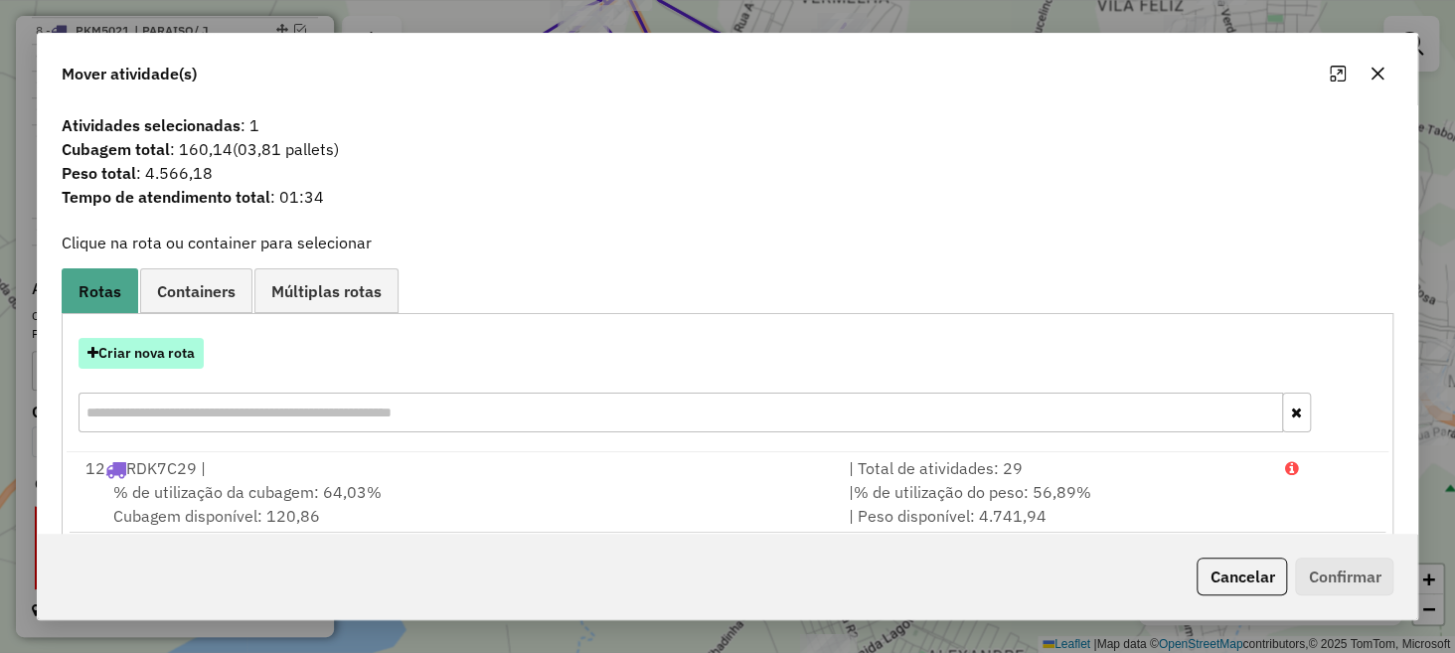
click at [189, 346] on button "Criar nova rota" at bounding box center [141, 353] width 125 height 31
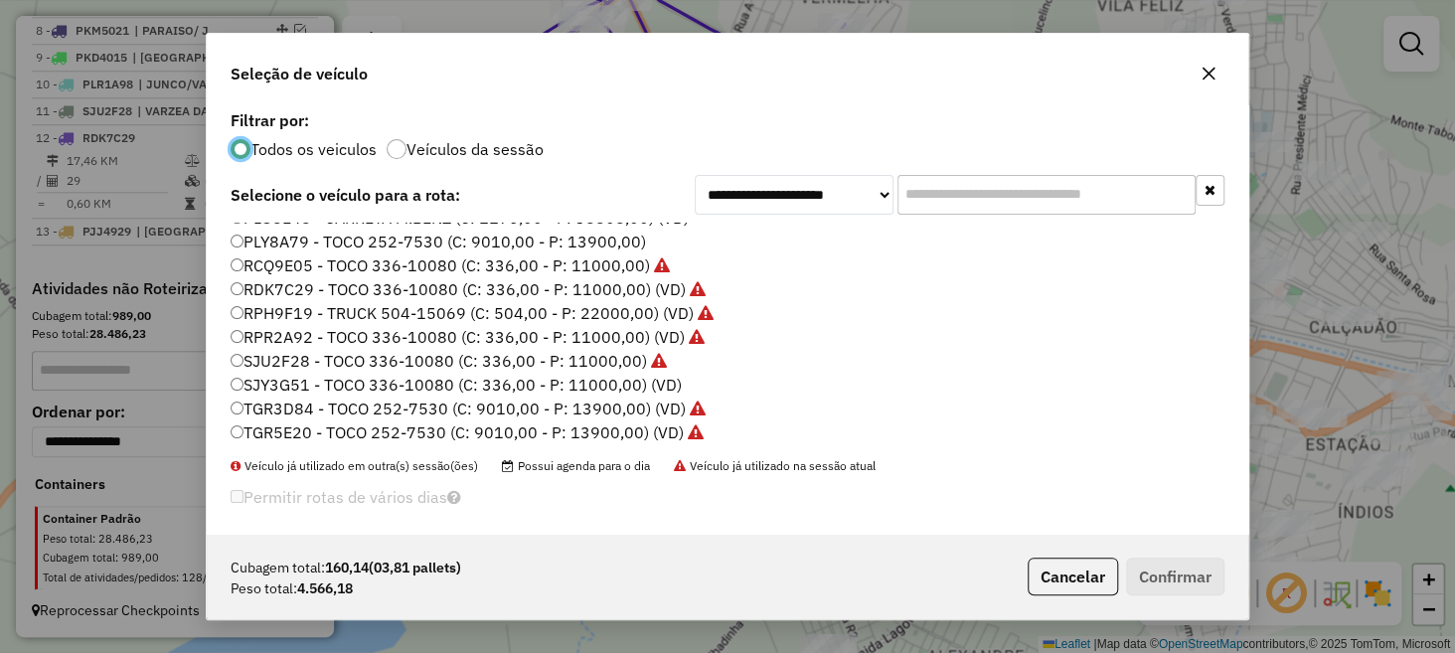
scroll to position [401, 0]
click at [320, 377] on label "SJY3G51 - TOCO 336-10080 (C: 336,00 - P: 11000,00) (VD)" at bounding box center [456, 382] width 451 height 24
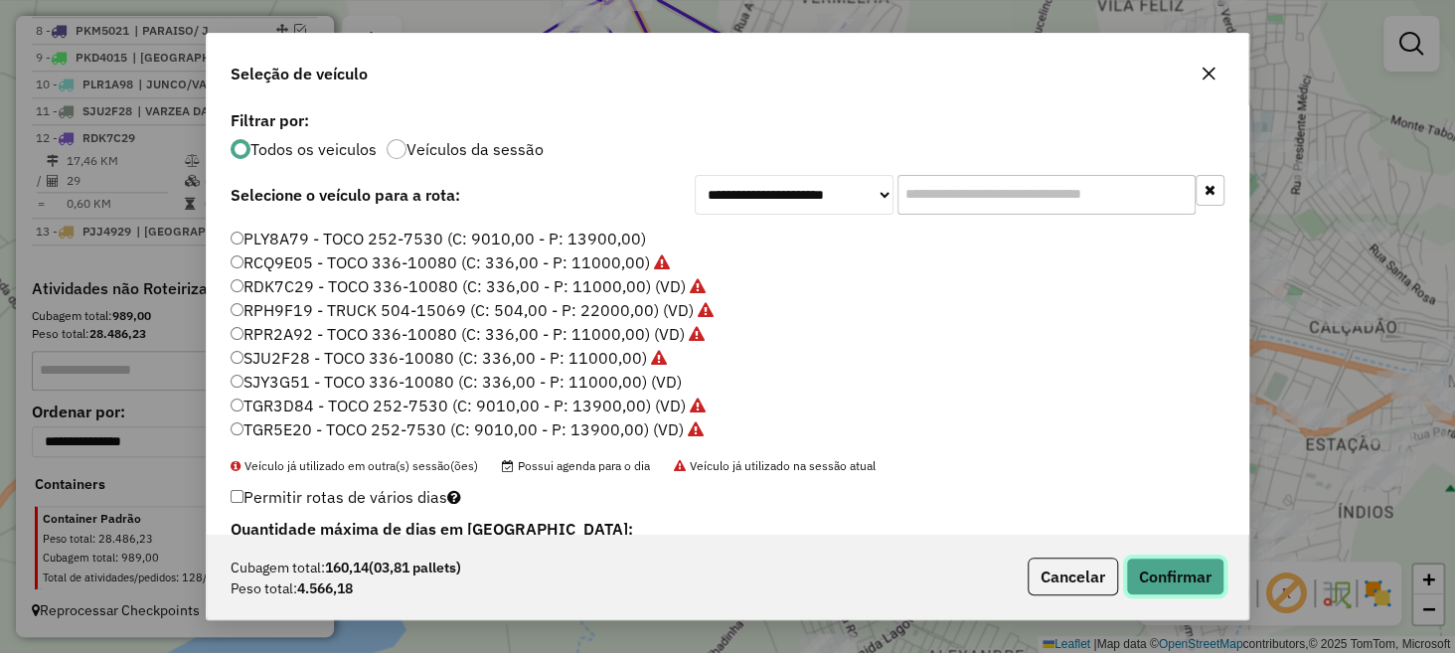
click at [1167, 576] on button "Confirmar" at bounding box center [1175, 577] width 98 height 38
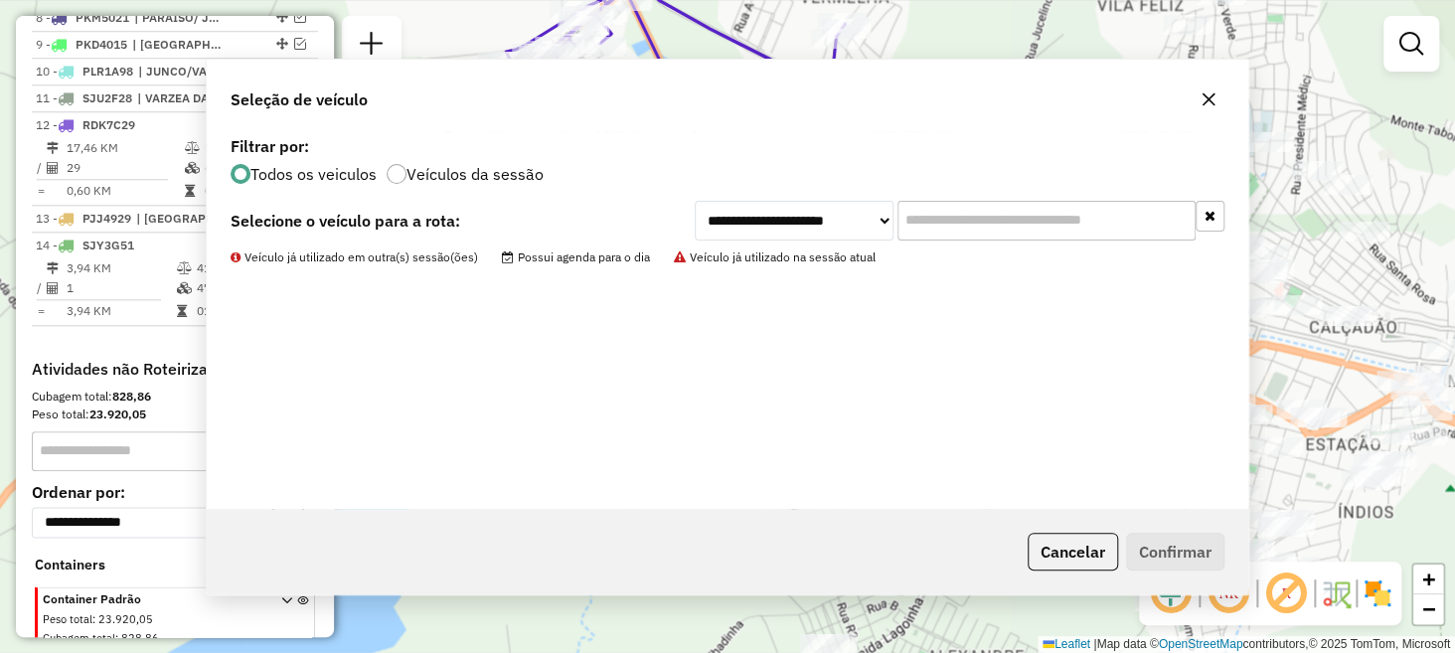
scroll to position [1034, 0]
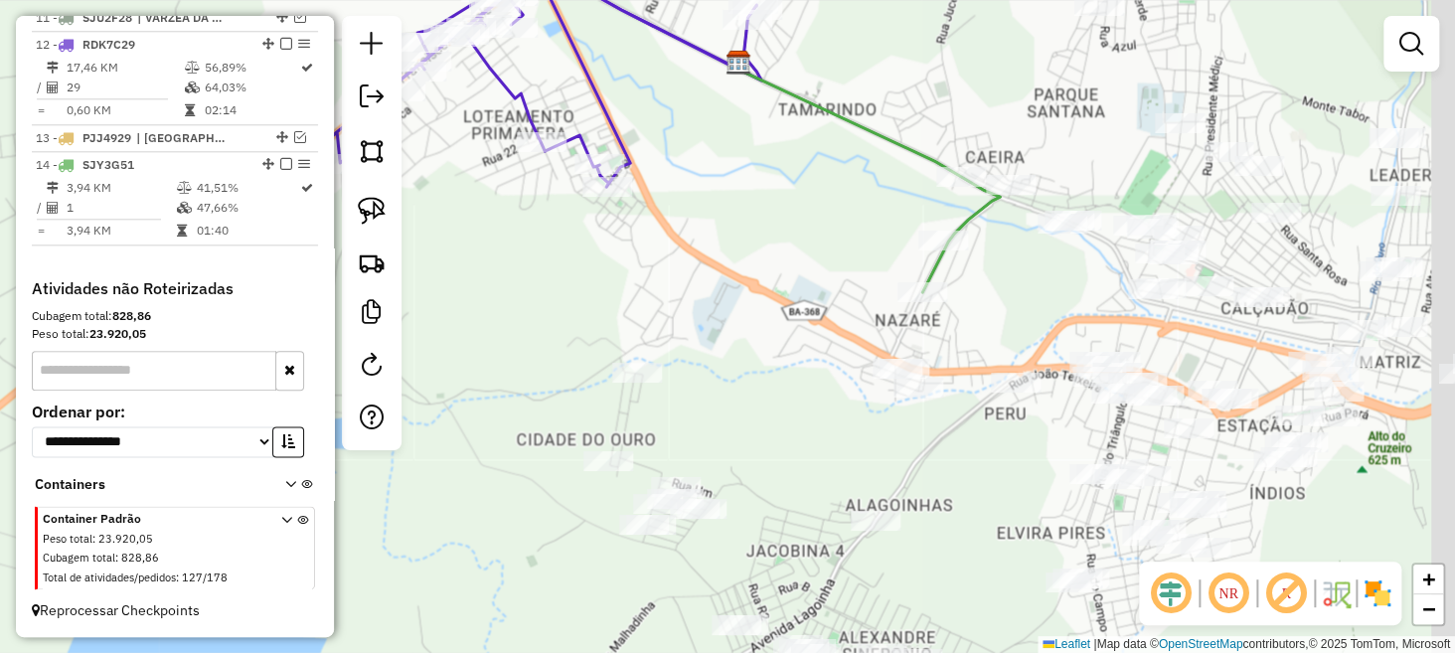
drag, startPoint x: 817, startPoint y: 343, endPoint x: 769, endPoint y: 325, distance: 51.0
click at [769, 325] on div "Janela de atendimento Grade de atendimento Capacidade Transportadoras Veículos …" at bounding box center [727, 326] width 1455 height 653
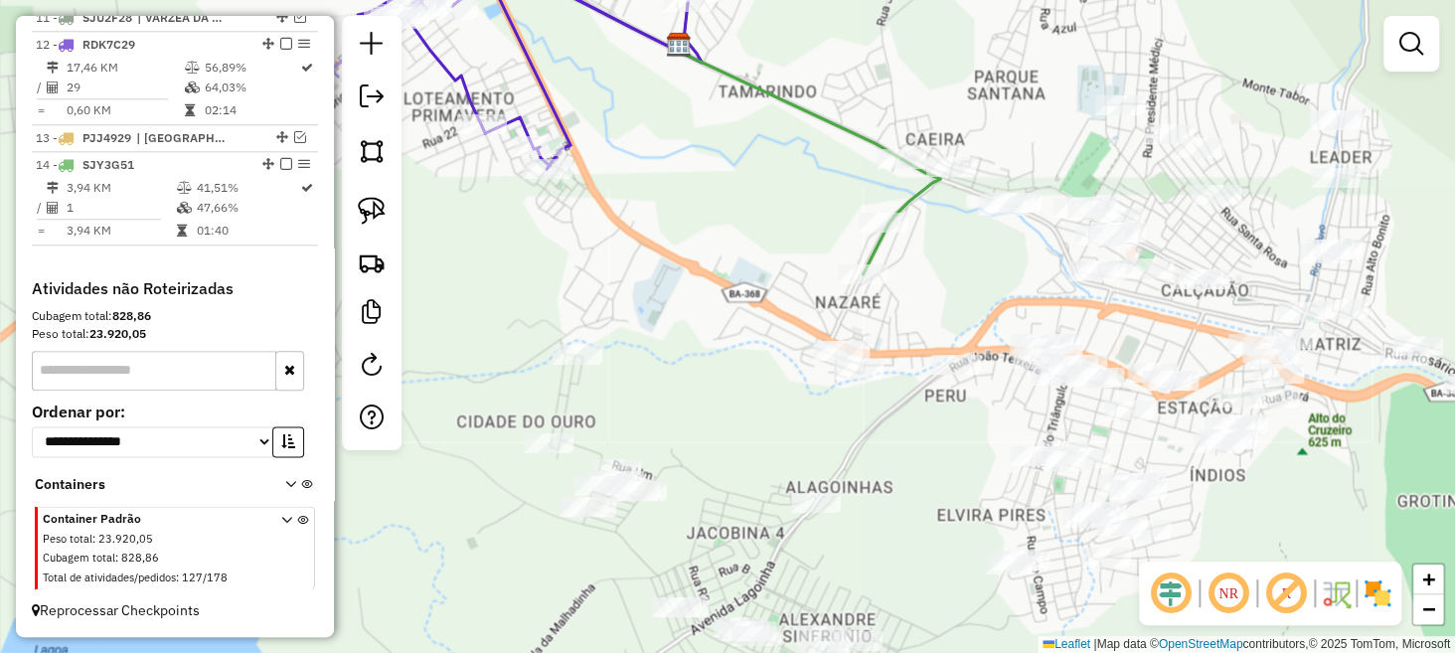
drag, startPoint x: 980, startPoint y: 410, endPoint x: 798, endPoint y: 332, distance: 197.8
click at [798, 333] on div "Janela de atendimento Grade de atendimento Capacidade Transportadoras Veículos …" at bounding box center [727, 326] width 1455 height 653
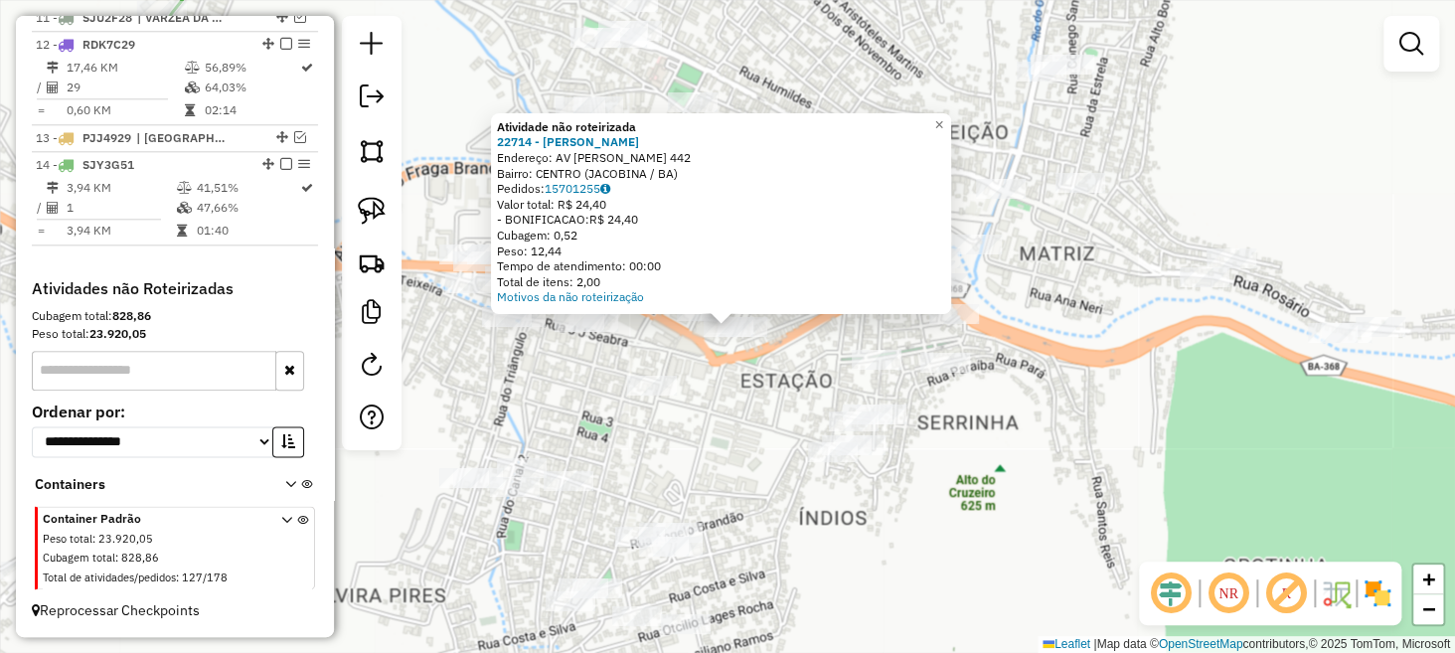
drag, startPoint x: 728, startPoint y: 384, endPoint x: 714, endPoint y: 379, distance: 14.8
click at [728, 385] on div "Atividade não roteirizada 22714 - VALDINOR ROSA DE JES Endereço: AV FRANCISCO R…" at bounding box center [727, 326] width 1455 height 653
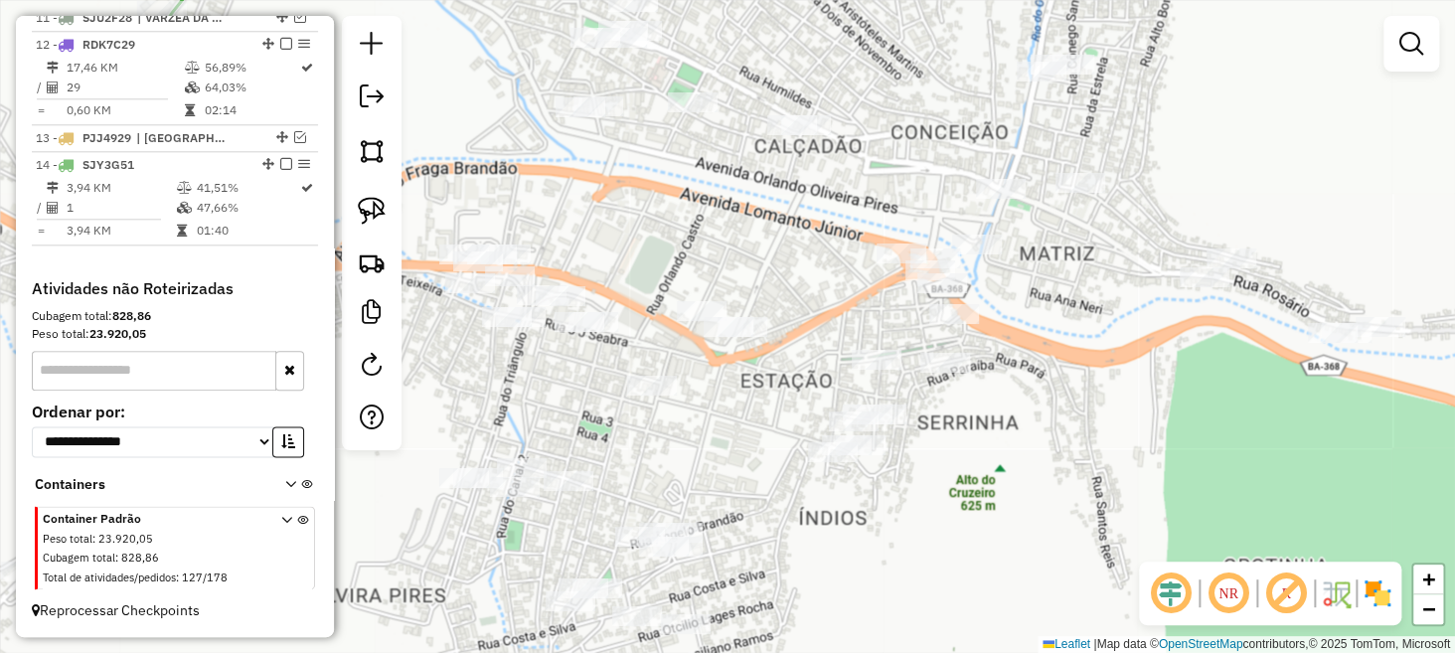
click at [695, 321] on div at bounding box center [702, 311] width 50 height 20
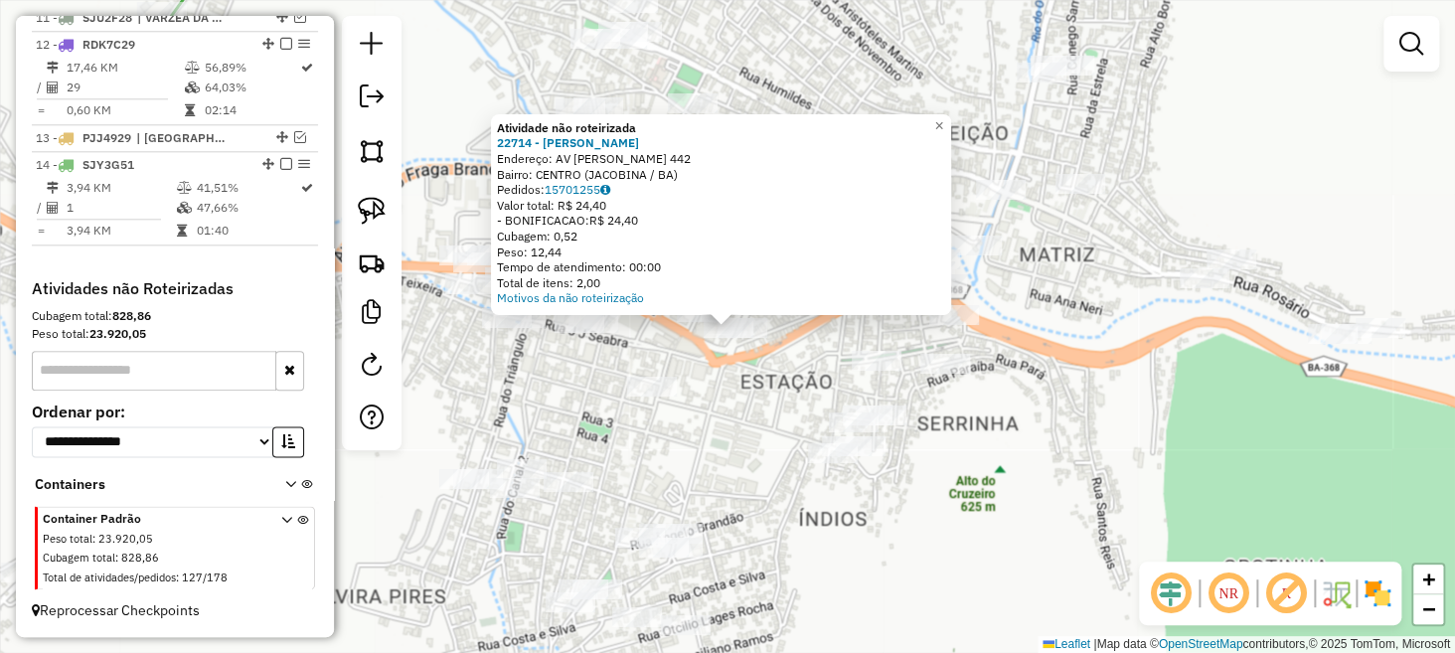
click at [709, 381] on div "Atividade não roteirizada 22714 - VALDINOR ROSA DE JES Endereço: AV FRANCISCO R…" at bounding box center [727, 326] width 1455 height 653
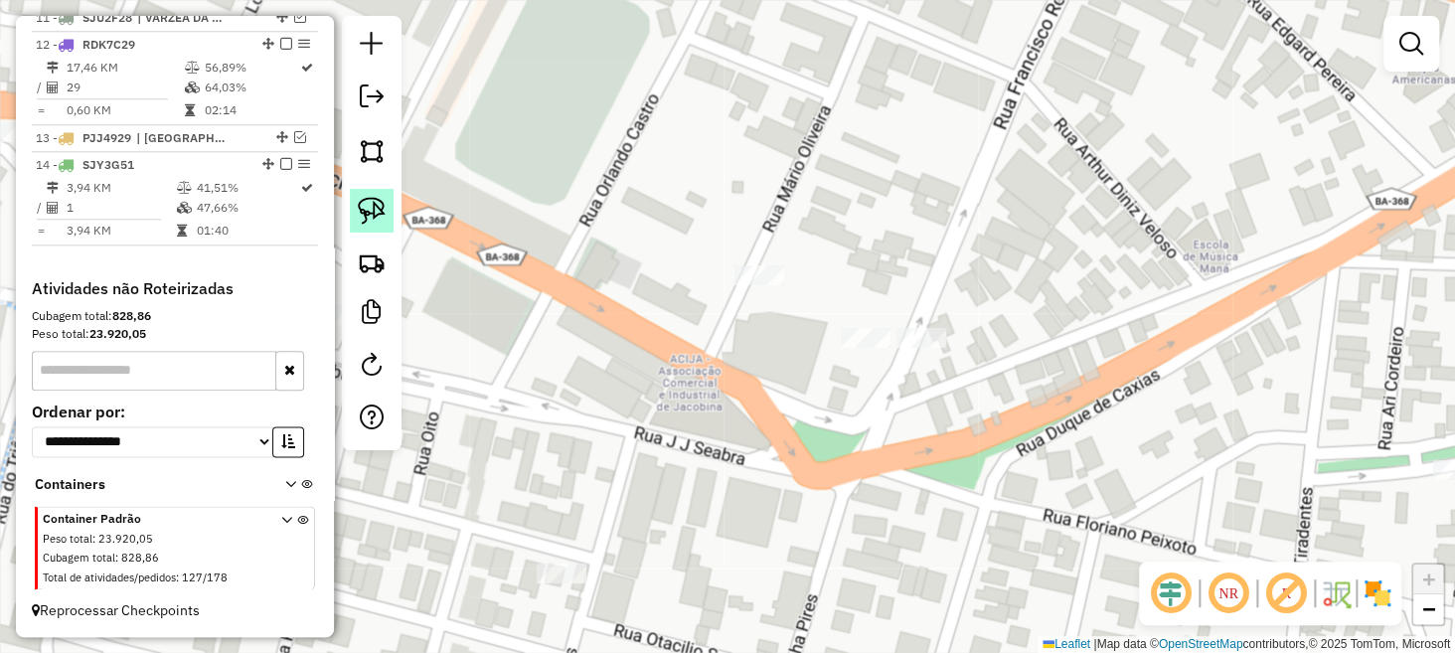
click at [389, 197] on link at bounding box center [372, 211] width 44 height 44
drag, startPoint x: 706, startPoint y: 233, endPoint x: 817, endPoint y: 236, distance: 111.4
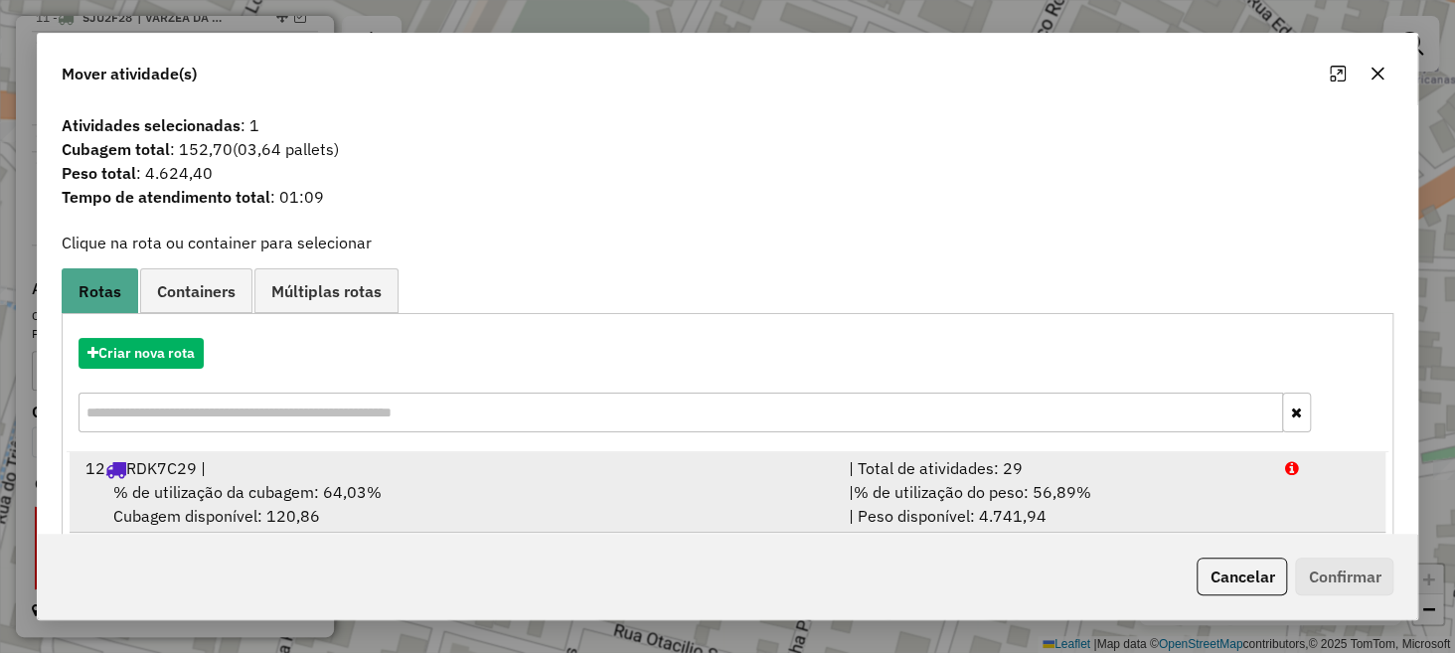
click at [628, 466] on div "12 RDK7C29 |" at bounding box center [456, 468] width 764 height 24
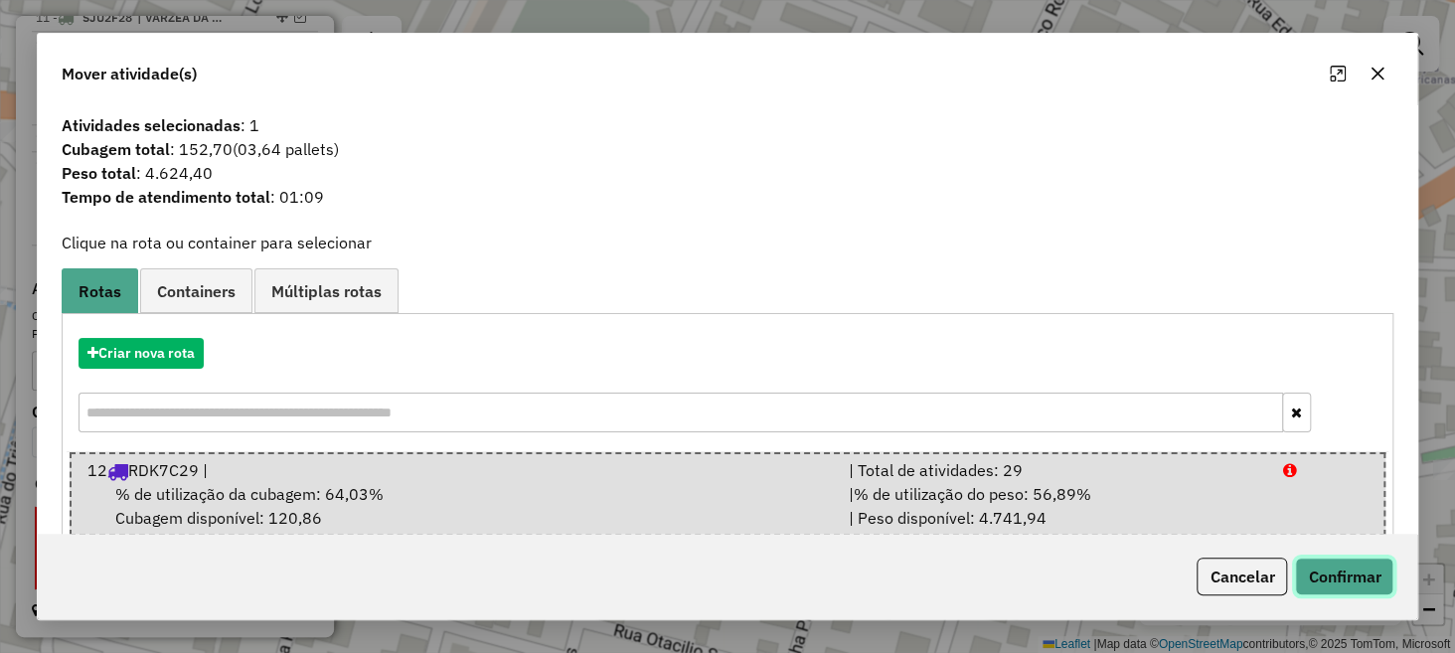
click at [1343, 580] on button "Confirmar" at bounding box center [1344, 577] width 98 height 38
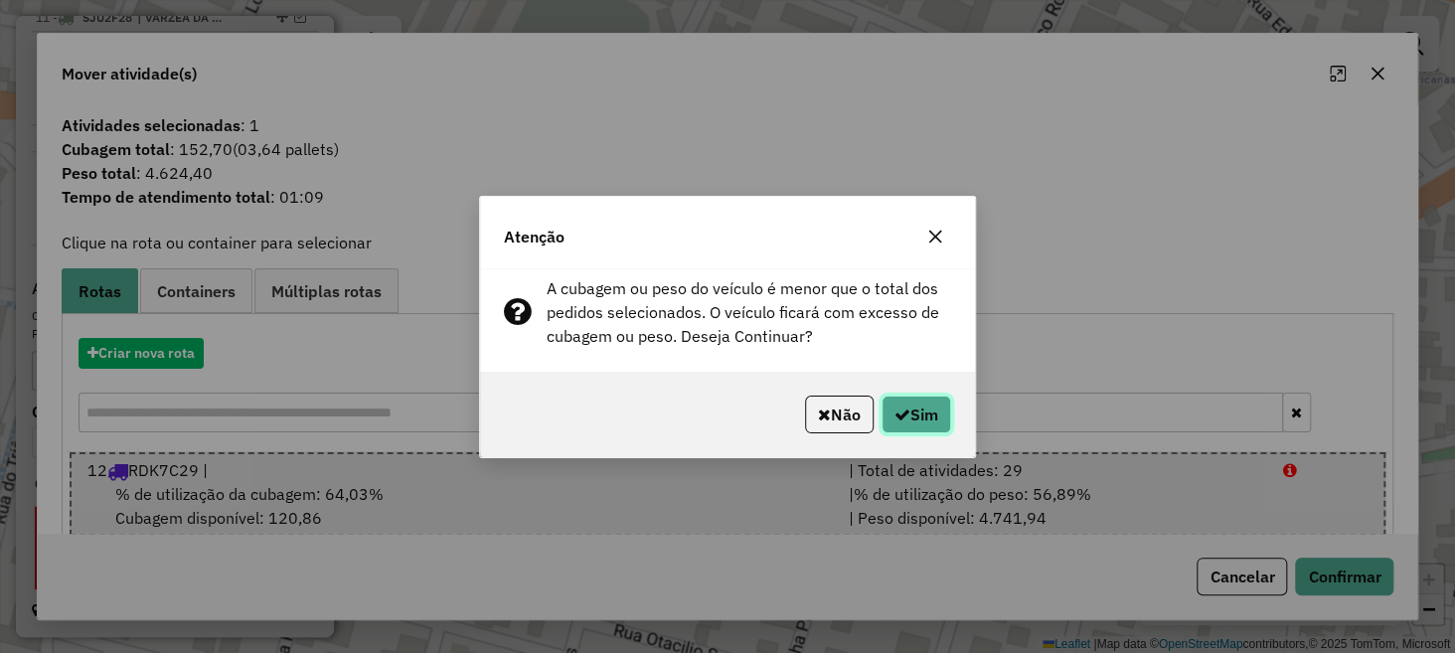
click at [895, 414] on icon "button" at bounding box center [903, 415] width 16 height 16
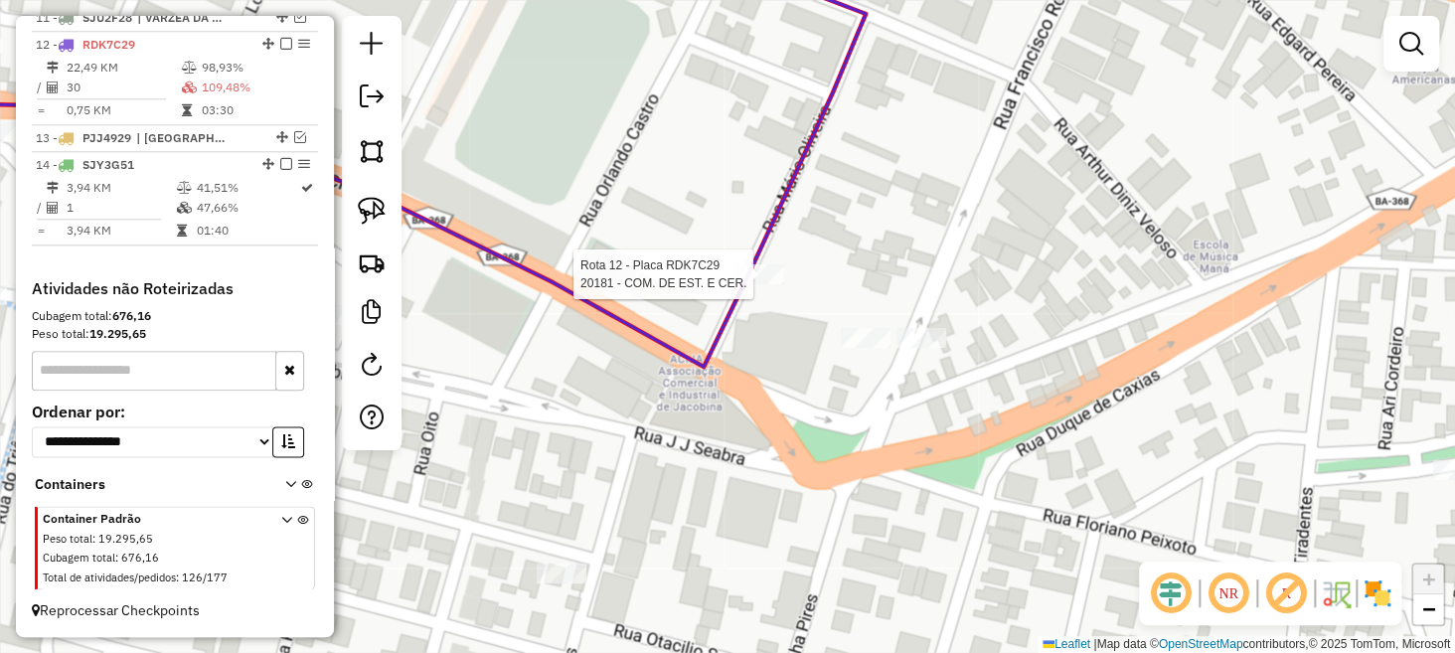
scroll to position [1043, 0]
select select "**********"
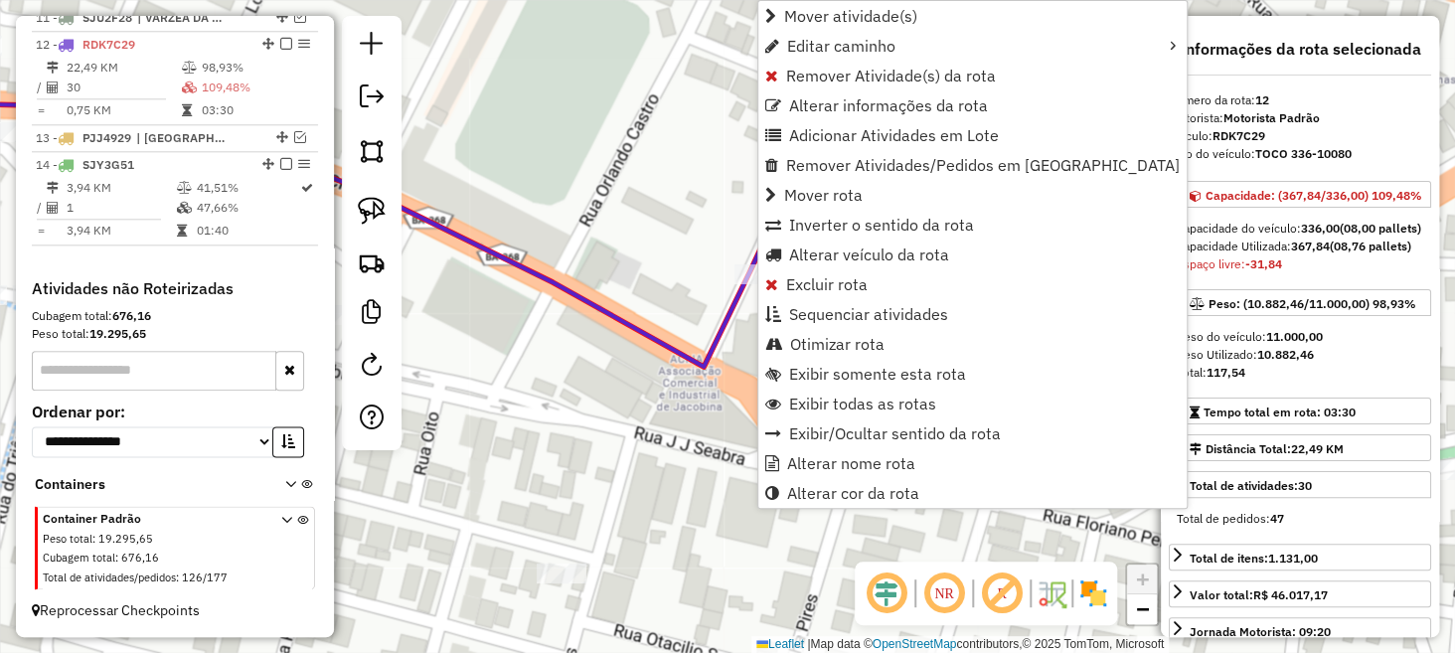
click at [687, 386] on div "Janela de atendimento Grade de atendimento Capacidade Transportadoras Veículos …" at bounding box center [727, 326] width 1455 height 653
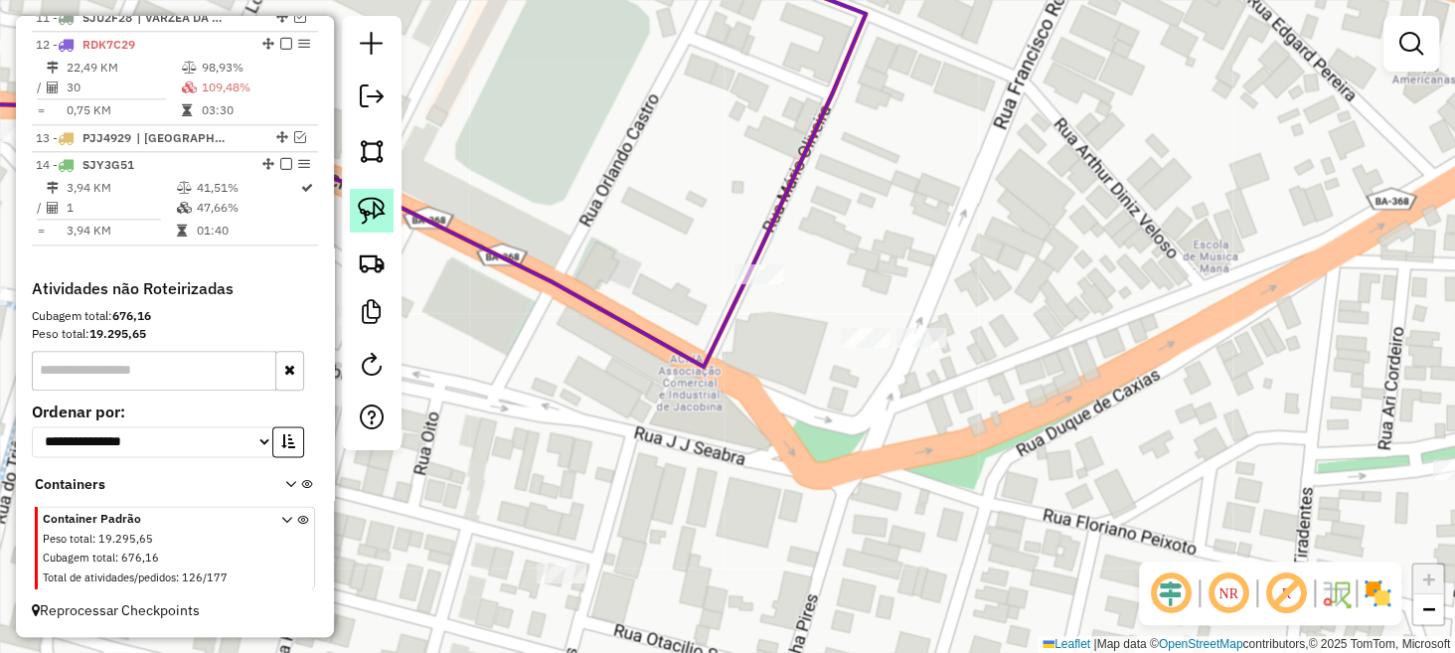
click at [368, 212] on img at bounding box center [372, 211] width 28 height 28
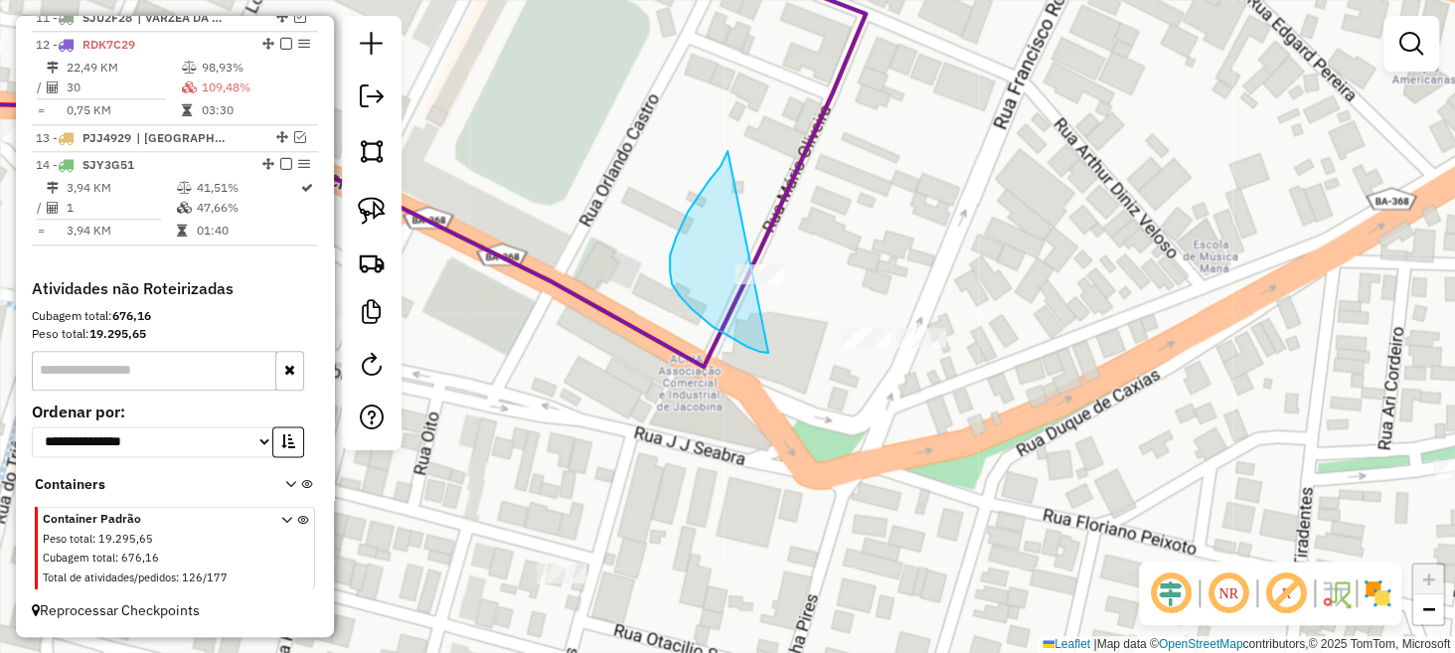
drag, startPoint x: 728, startPoint y: 151, endPoint x: 795, endPoint y: 241, distance: 112.1
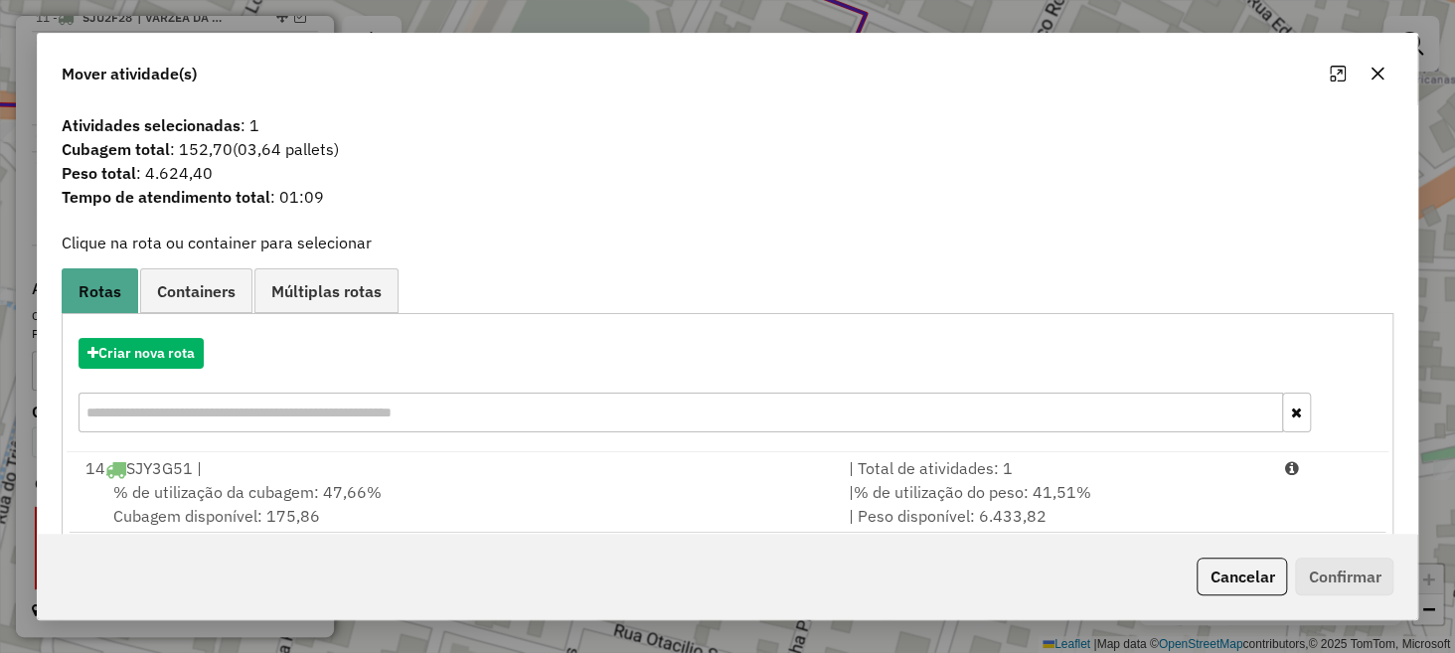
scroll to position [31, 0]
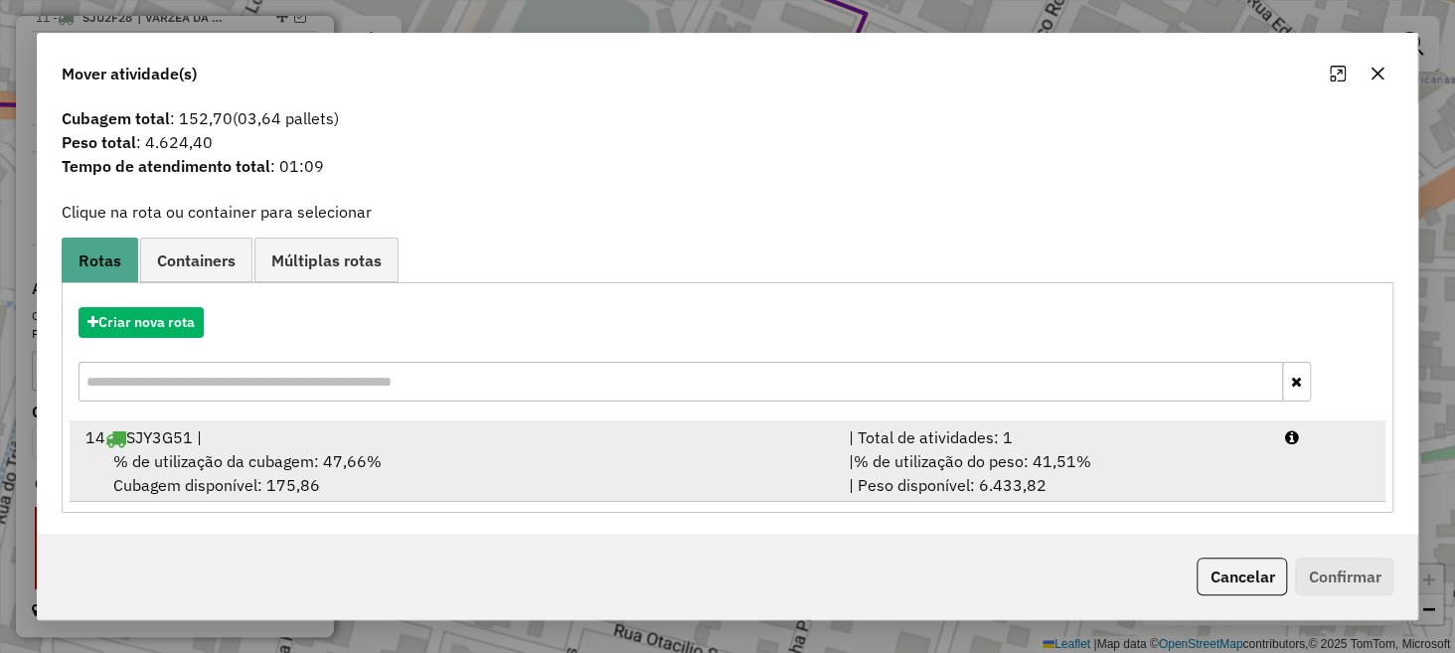
click at [449, 452] on div "% de utilização da cubagem: 47,66% Cubagem disponível: 175,86" at bounding box center [456, 473] width 764 height 48
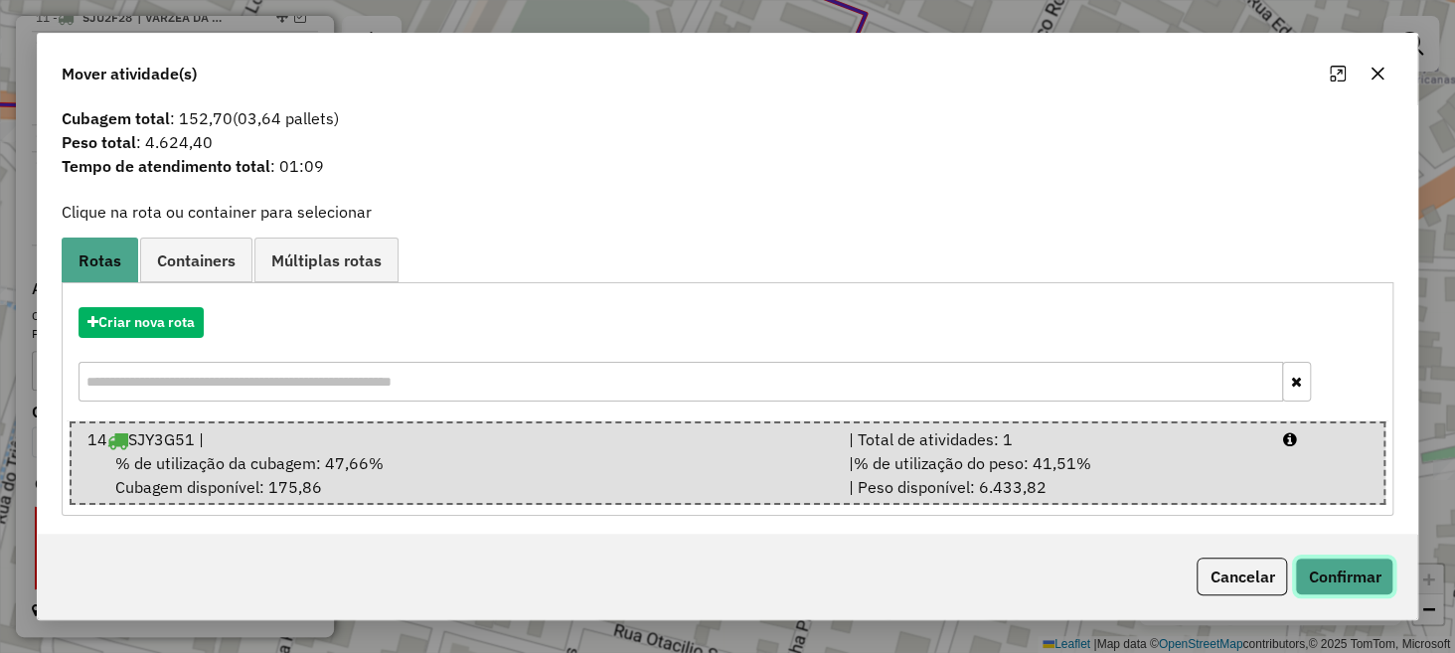
click at [1346, 558] on button "Confirmar" at bounding box center [1344, 577] width 98 height 38
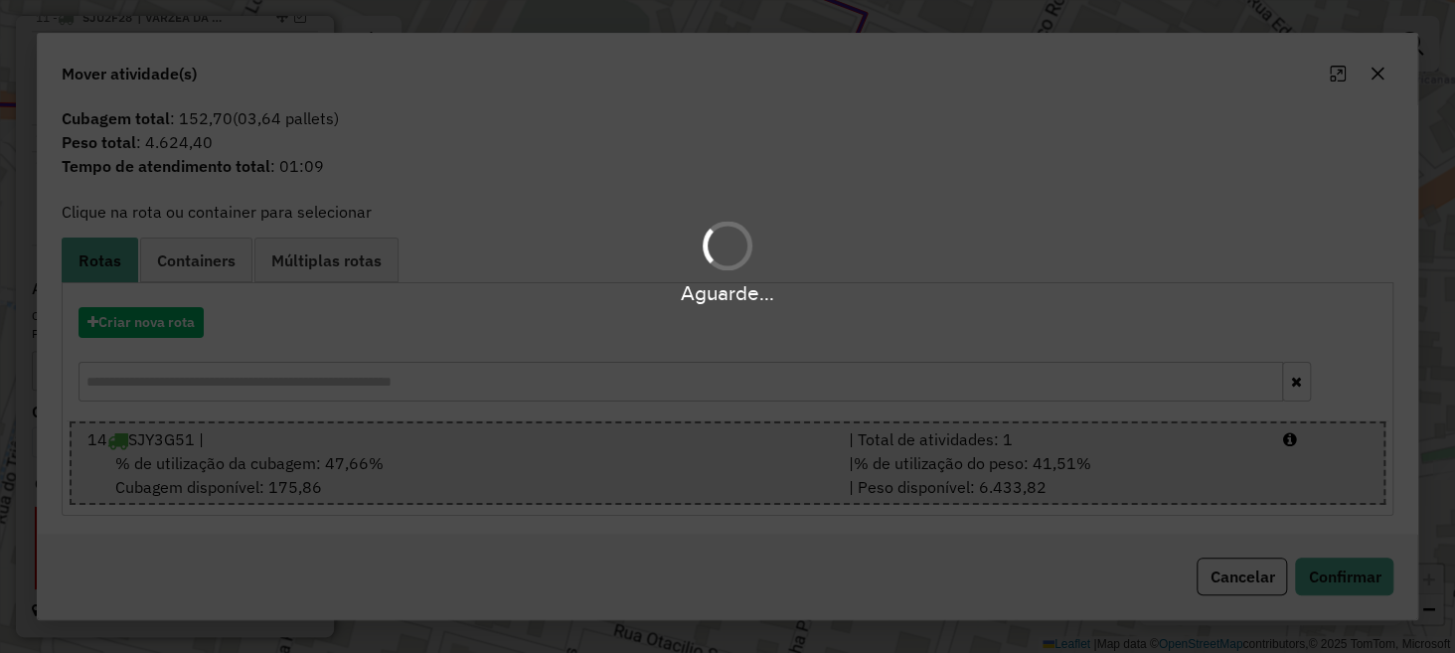
scroll to position [0, 0]
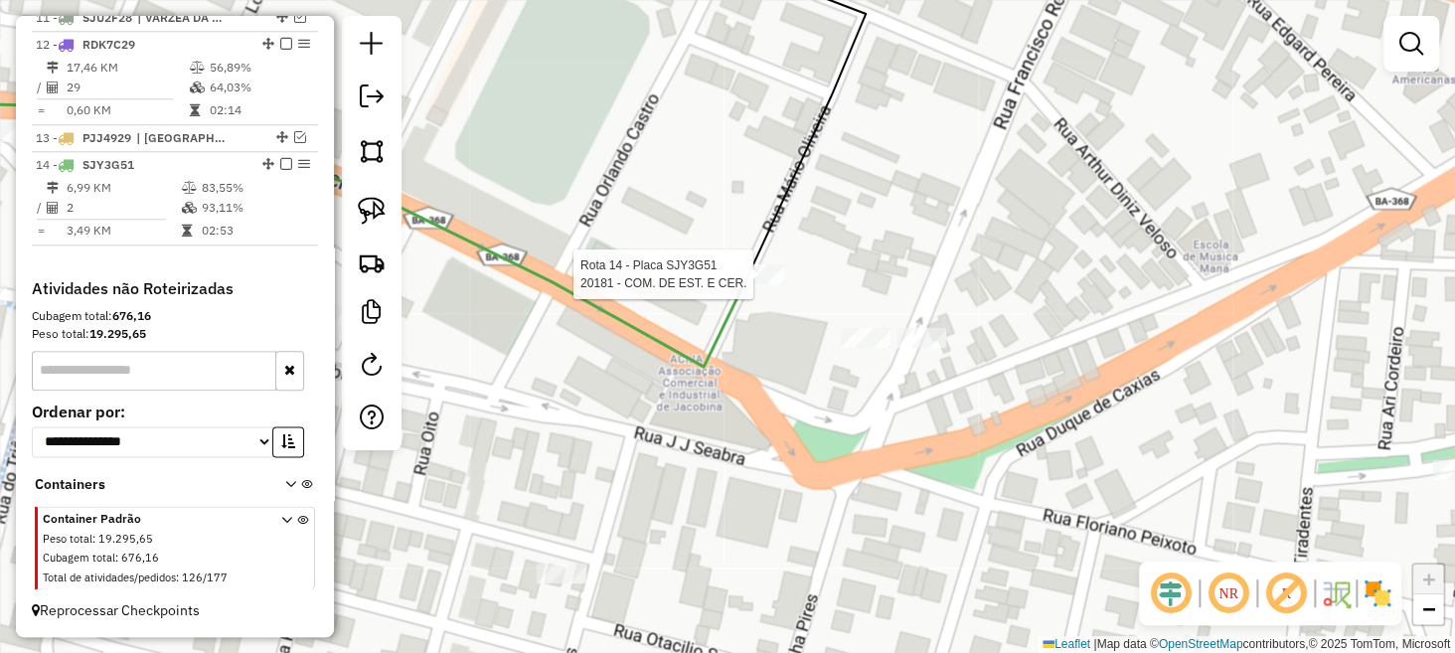
click at [762, 284] on div at bounding box center [760, 274] width 50 height 20
select select "**********"
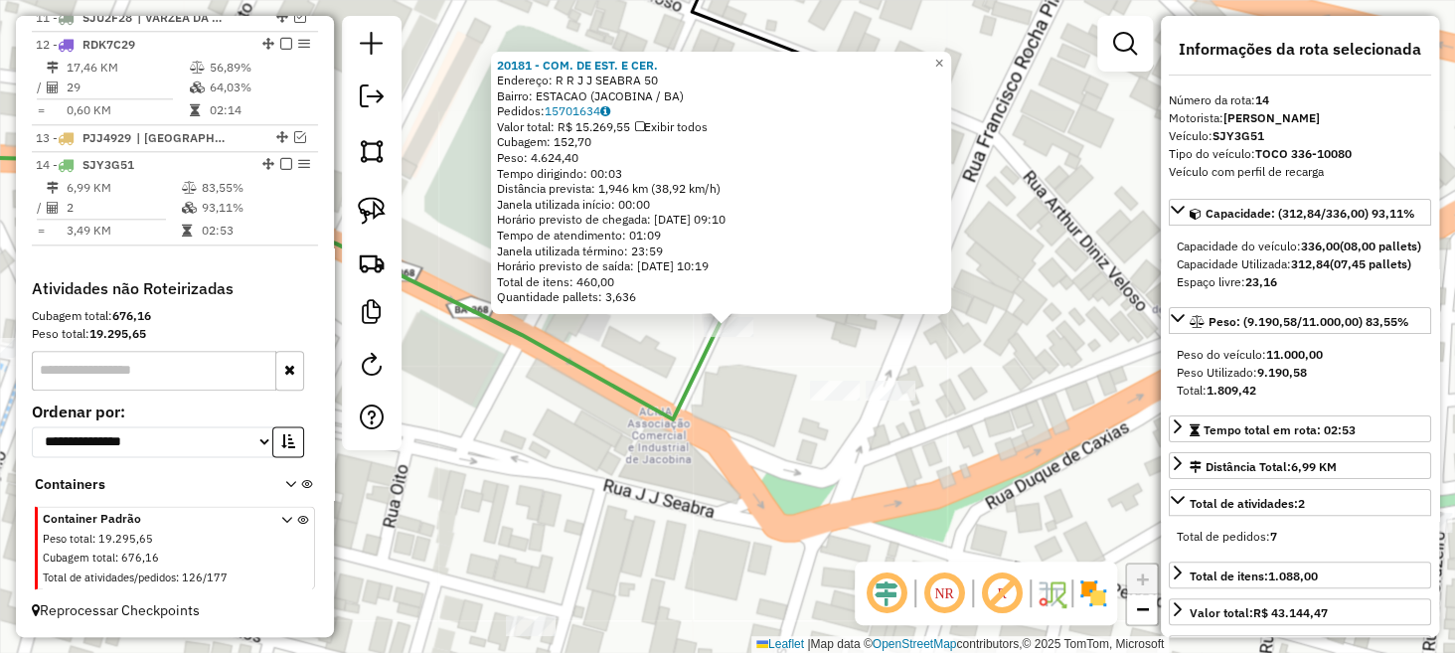
drag, startPoint x: 727, startPoint y: 319, endPoint x: 594, endPoint y: 376, distance: 144.8
click at [553, 423] on div "20181 - COM. DE EST. E CER. Endereço: R R J J SEABRA 50 Bairro: ESTACAO (JACOBI…" at bounding box center [727, 326] width 1455 height 653
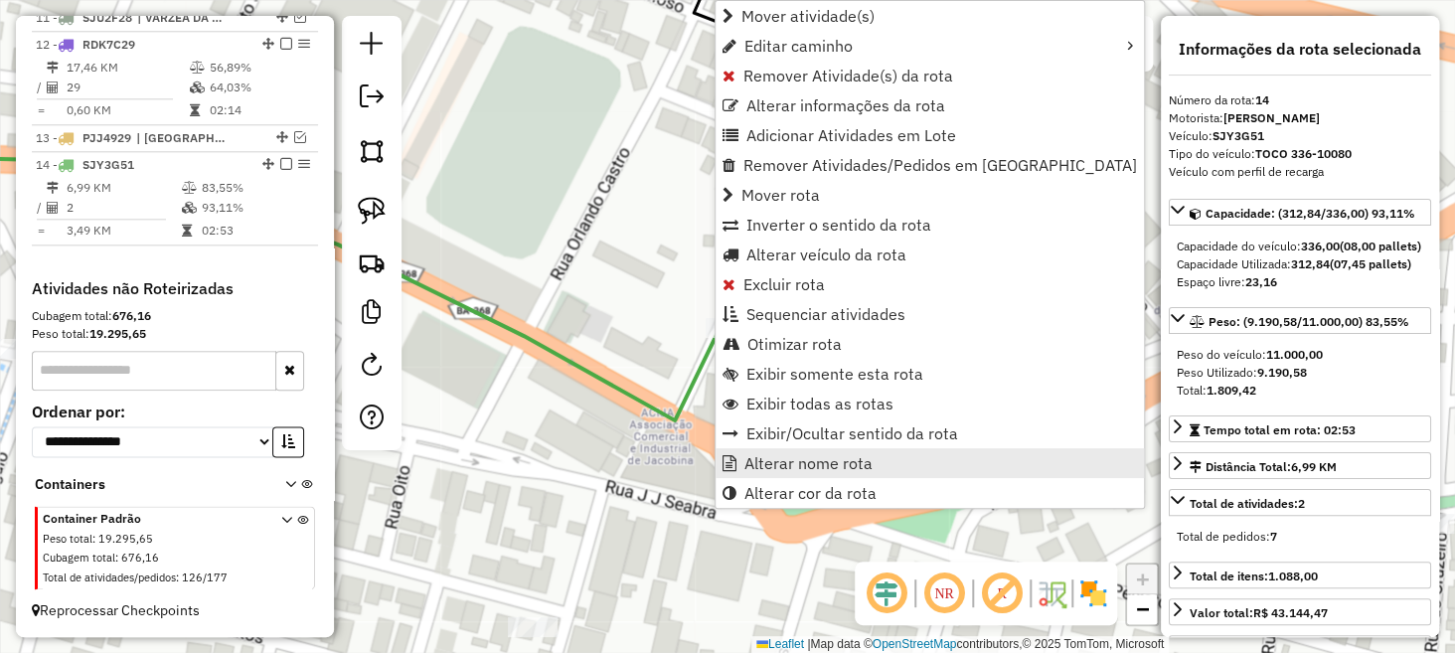
click at [769, 456] on span "Alterar nome rota" at bounding box center [809, 463] width 128 height 16
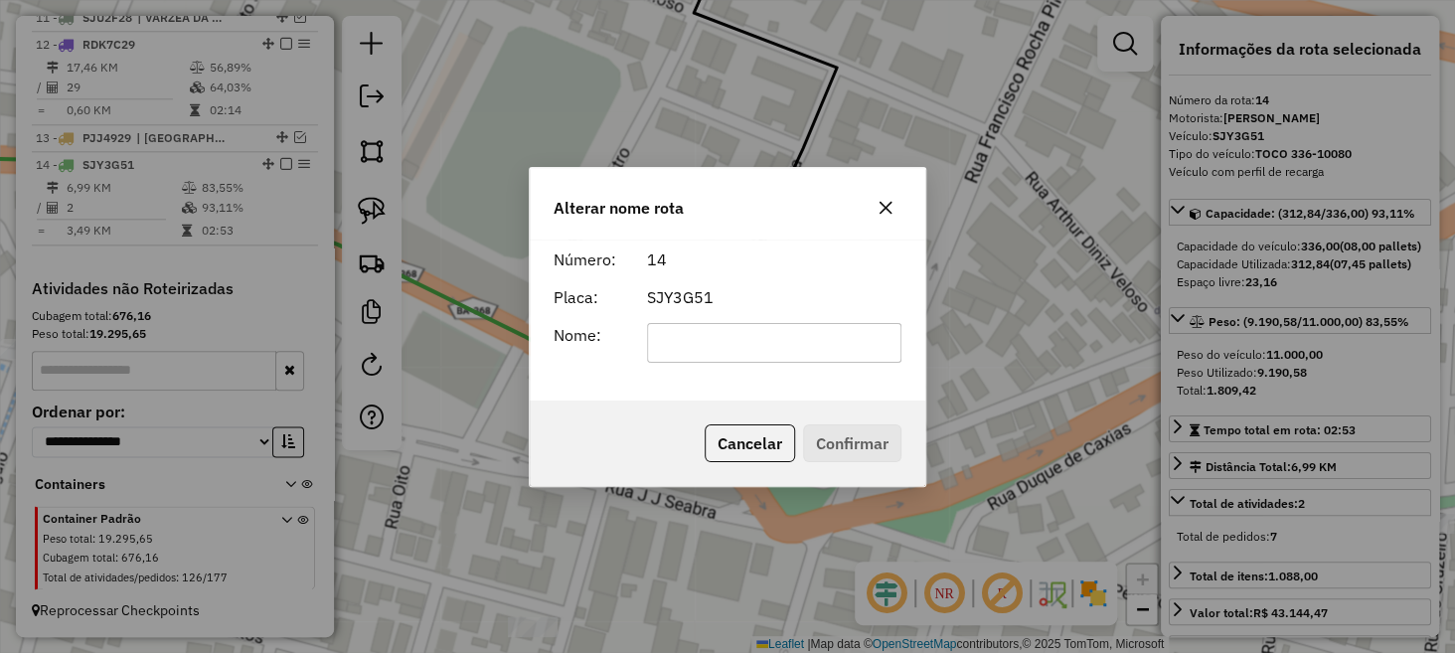
click at [686, 339] on input "text" at bounding box center [774, 343] width 255 height 40
type input "******"
click at [681, 426] on div "Cancelar Confirmar" at bounding box center [728, 443] width 396 height 85
click at [850, 431] on button "Confirmar" at bounding box center [852, 443] width 98 height 38
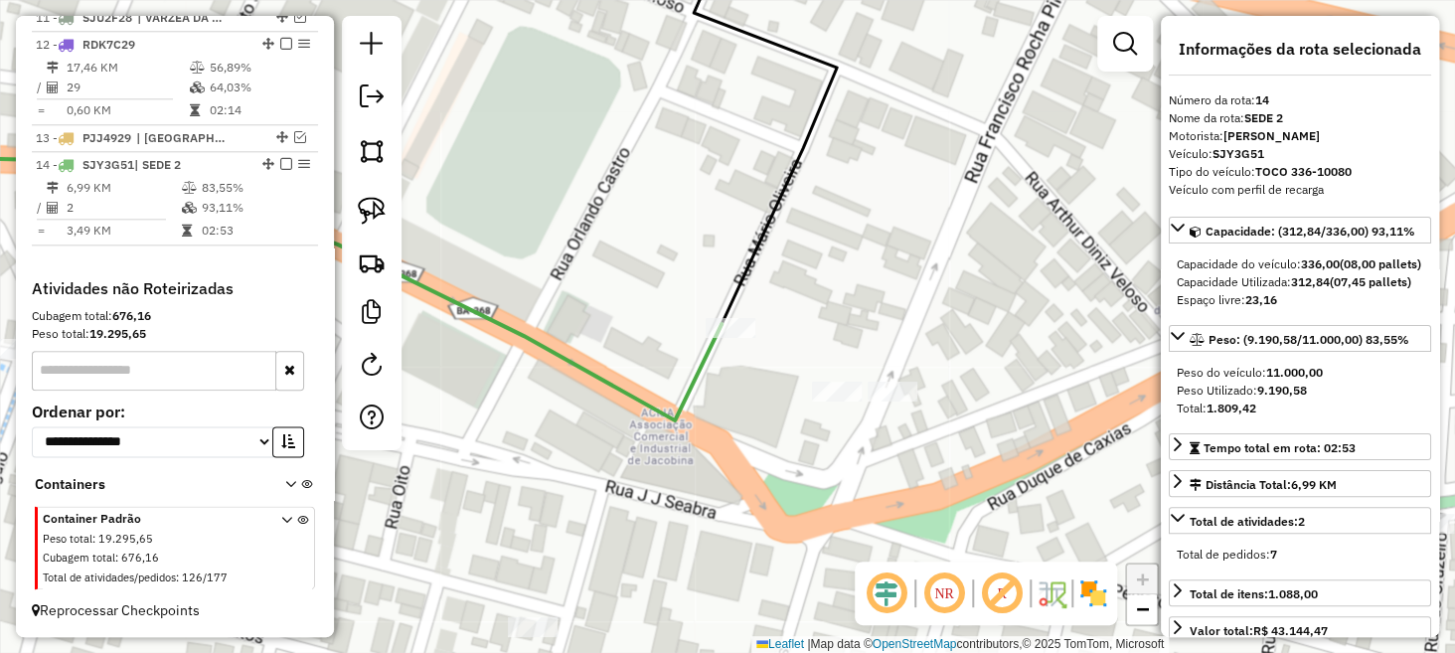
click at [548, 241] on div "Janela de atendimento Grade de atendimento Capacidade Transportadoras Veículos …" at bounding box center [727, 326] width 1455 height 653
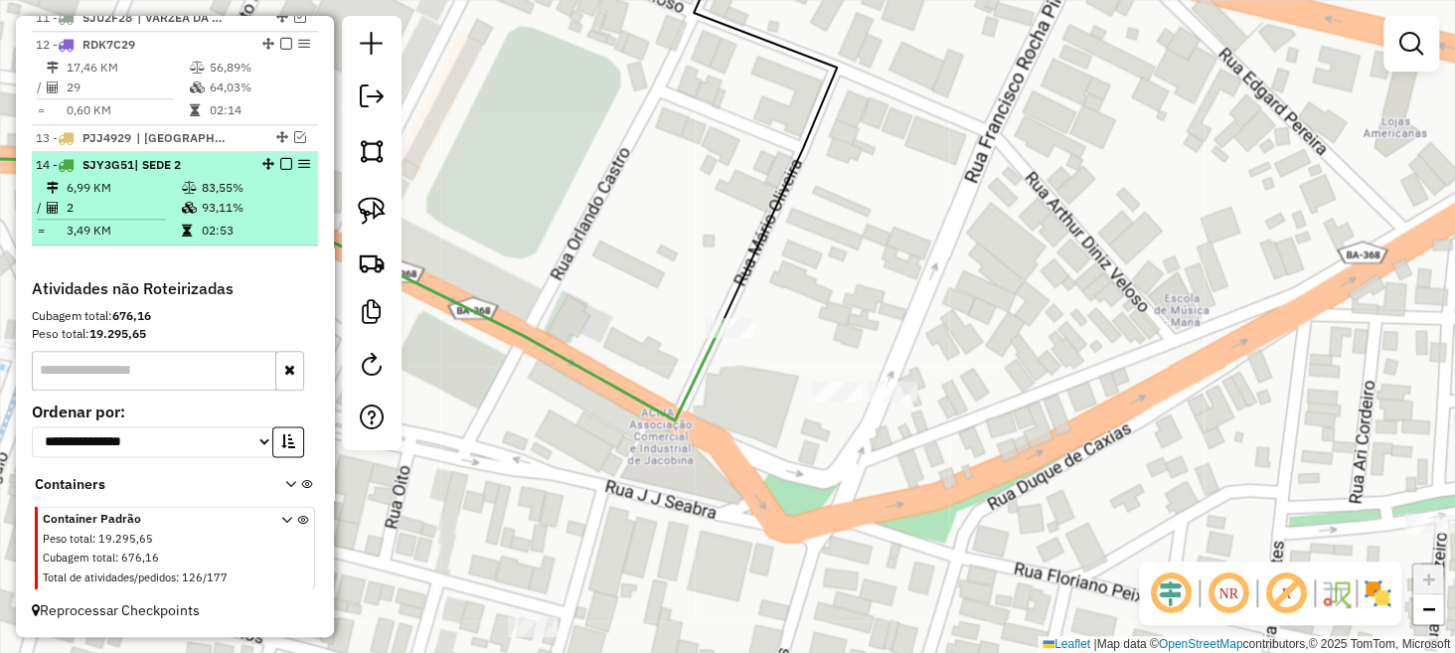
click at [283, 165] on em at bounding box center [286, 164] width 12 height 12
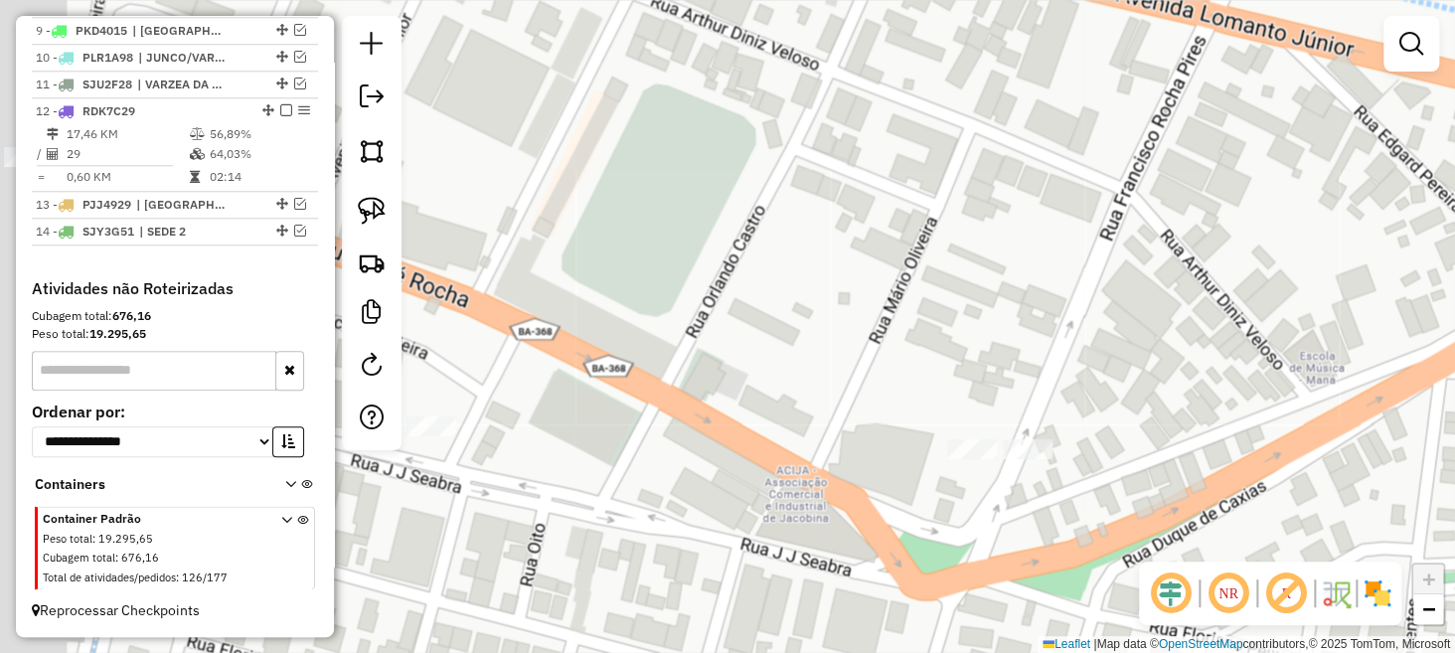
drag, startPoint x: 535, startPoint y: 273, endPoint x: 759, endPoint y: 365, distance: 241.7
click at [760, 364] on div "Janela de atendimento Grade de atendimento Capacidade Transportadoras Veículos …" at bounding box center [727, 326] width 1455 height 653
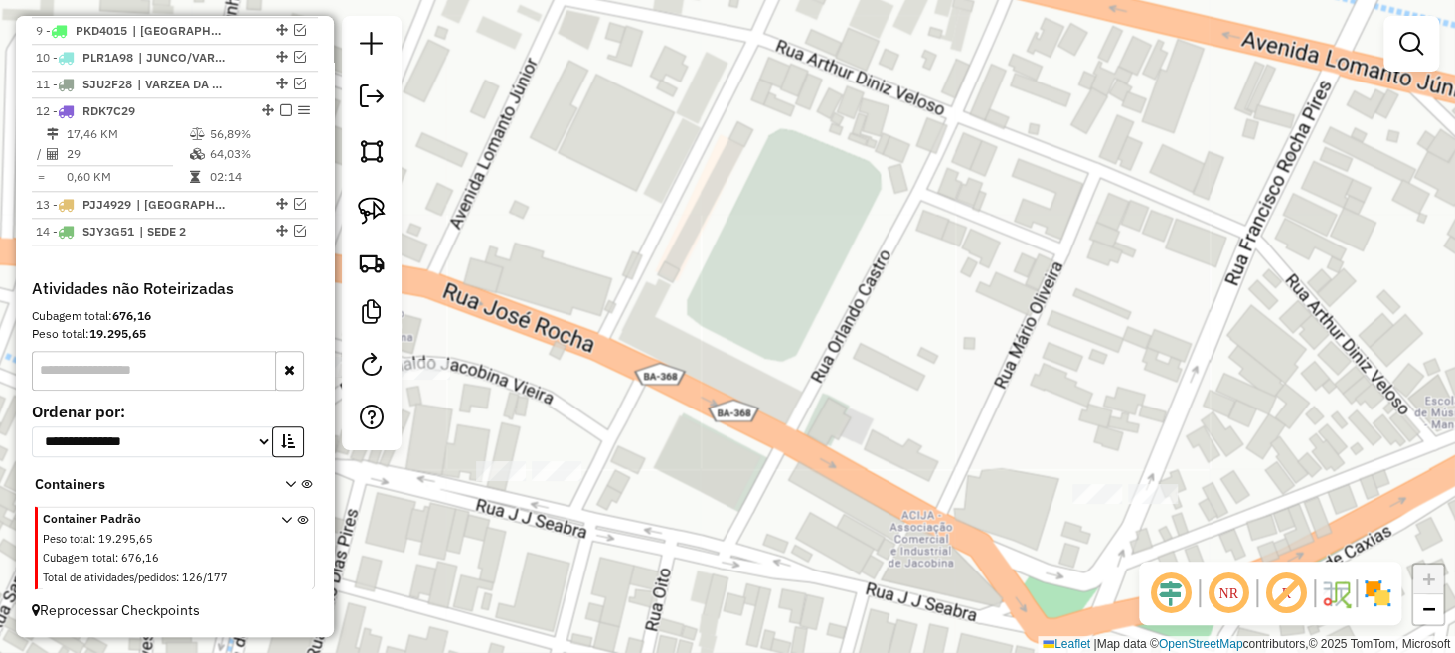
drag, startPoint x: 583, startPoint y: 261, endPoint x: 932, endPoint y: 332, distance: 356.0
click at [932, 334] on div "Janela de atendimento Grade de atendimento Capacidade Transportadoras Veículos …" at bounding box center [727, 326] width 1455 height 653
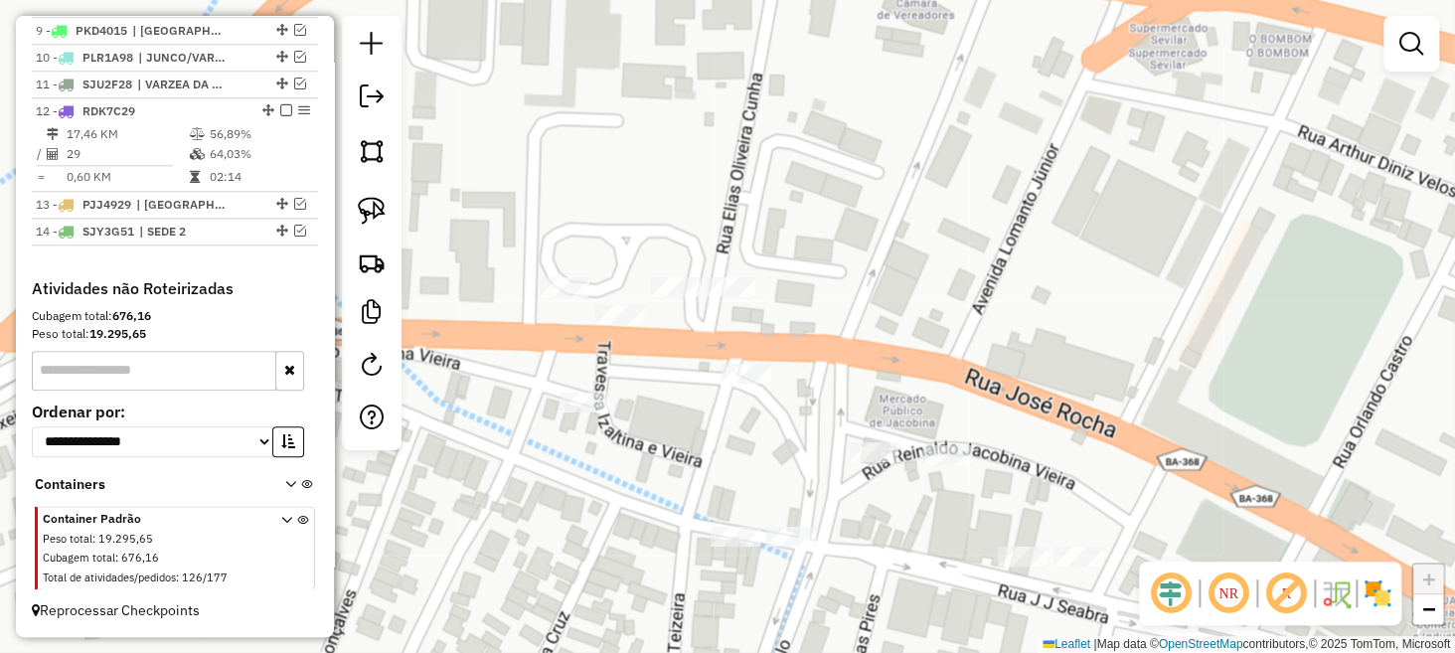
click at [728, 250] on div "Janela de atendimento Grade de atendimento Capacidade Transportadoras Veículos …" at bounding box center [727, 326] width 1455 height 653
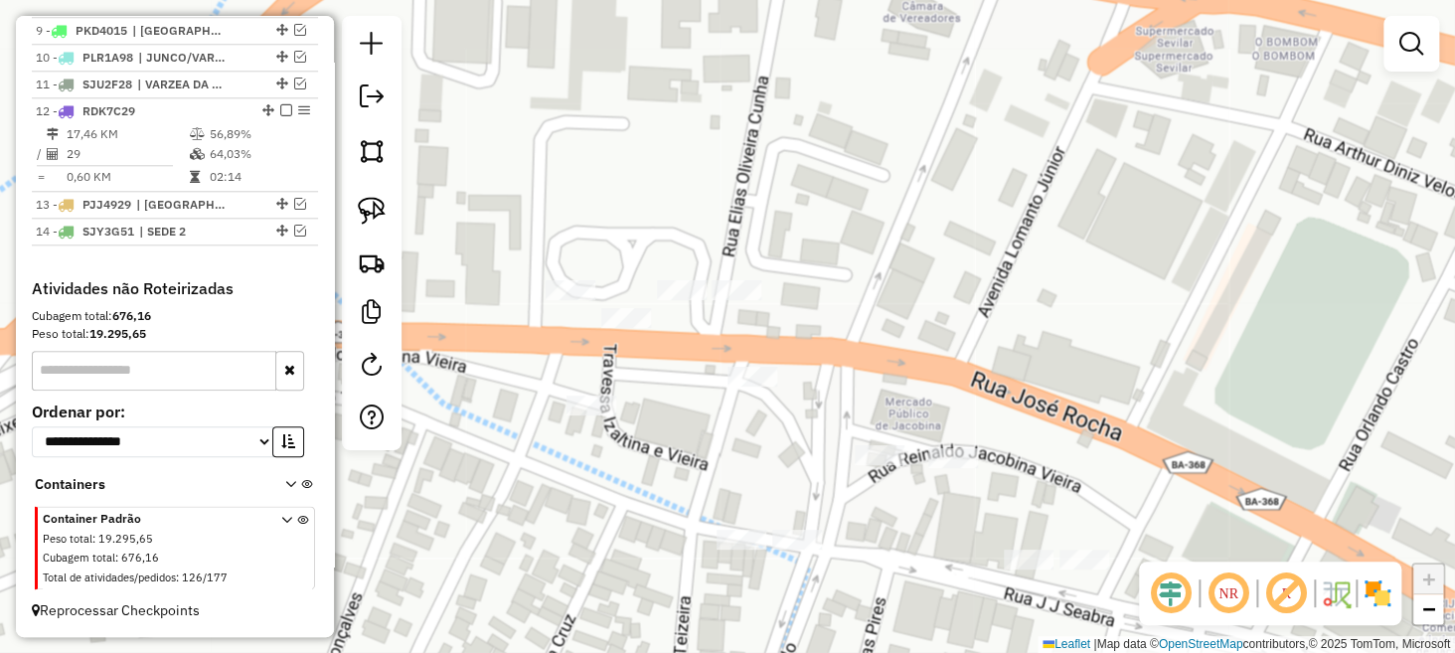
drag, startPoint x: 525, startPoint y: 181, endPoint x: 757, endPoint y: 249, distance: 241.3
click at [757, 249] on div "Janela de atendimento Grade de atendimento Capacidade Transportadoras Veículos …" at bounding box center [727, 326] width 1455 height 653
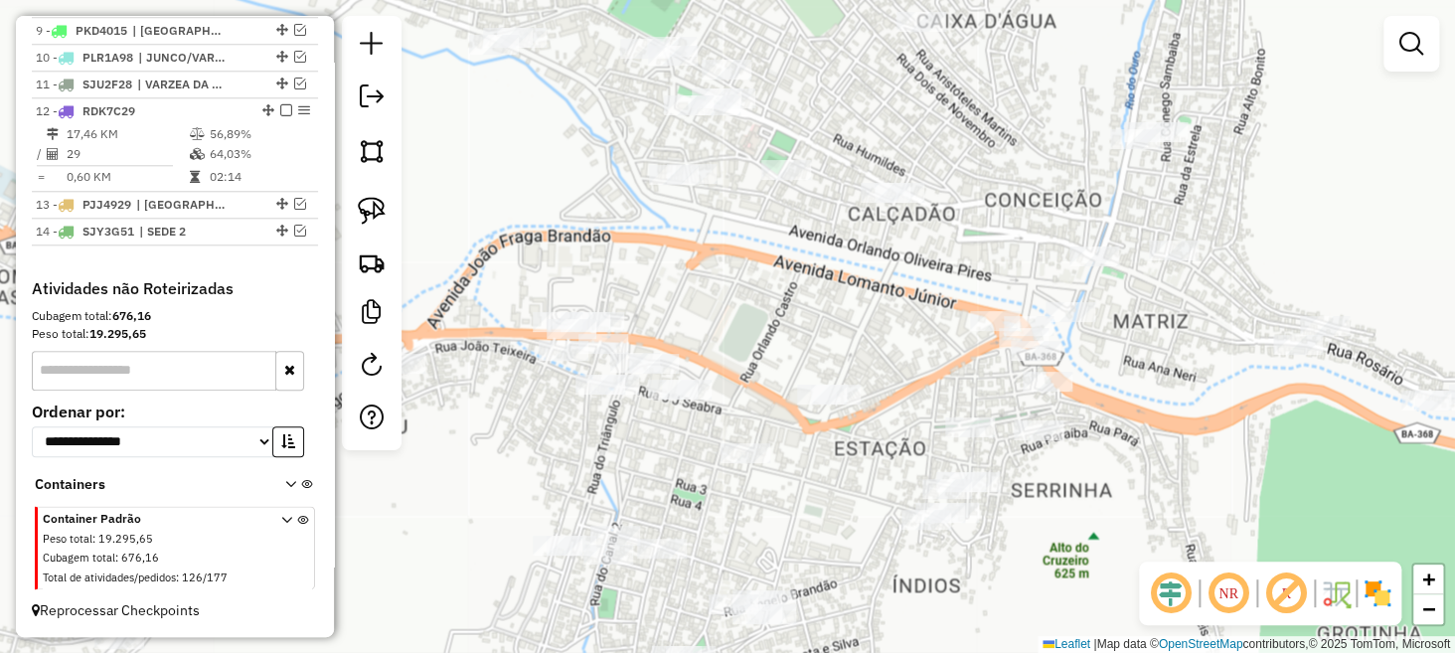
drag, startPoint x: 486, startPoint y: 318, endPoint x: 882, endPoint y: 277, distance: 397.8
click at [870, 280] on div "Janela de atendimento Grade de atendimento Capacidade Transportadoras Veículos …" at bounding box center [727, 326] width 1455 height 653
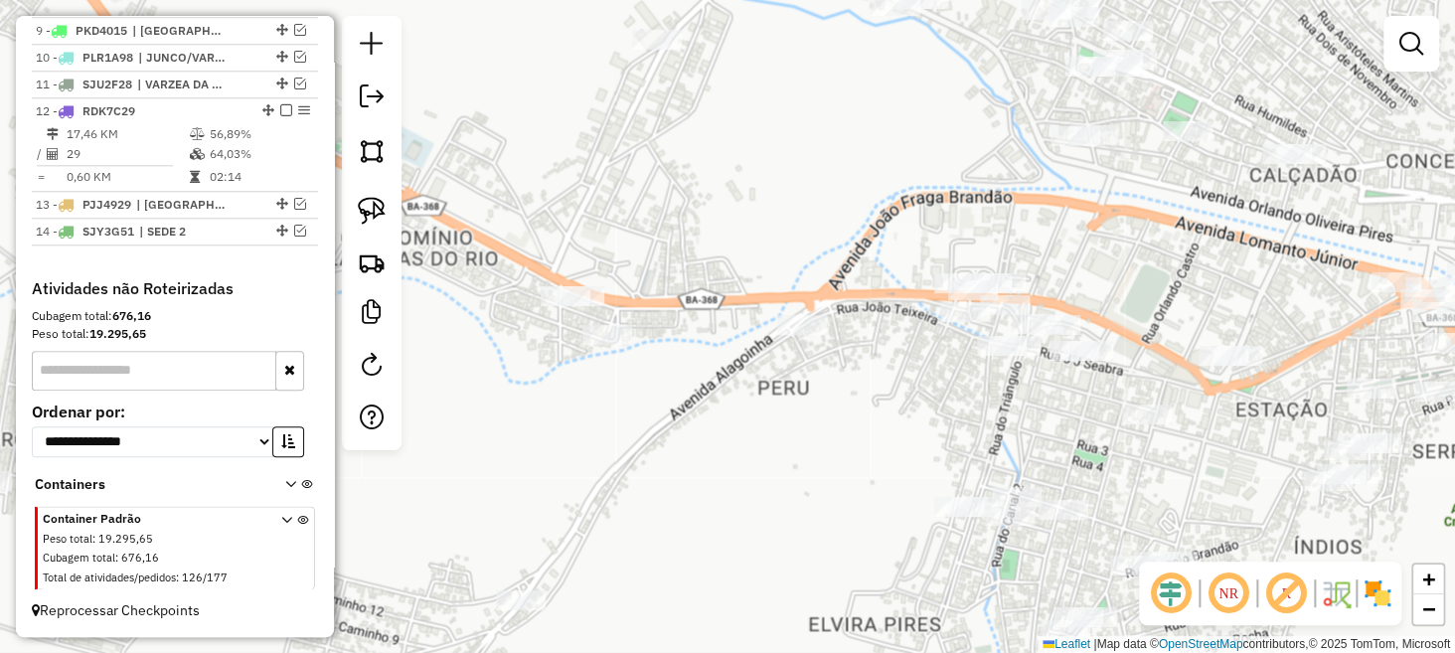
drag, startPoint x: 664, startPoint y: 411, endPoint x: 830, endPoint y: 463, distance: 174.2
click at [830, 463] on div "Janela de atendimento Grade de atendimento Capacidade Transportadoras Veículos …" at bounding box center [727, 326] width 1455 height 653
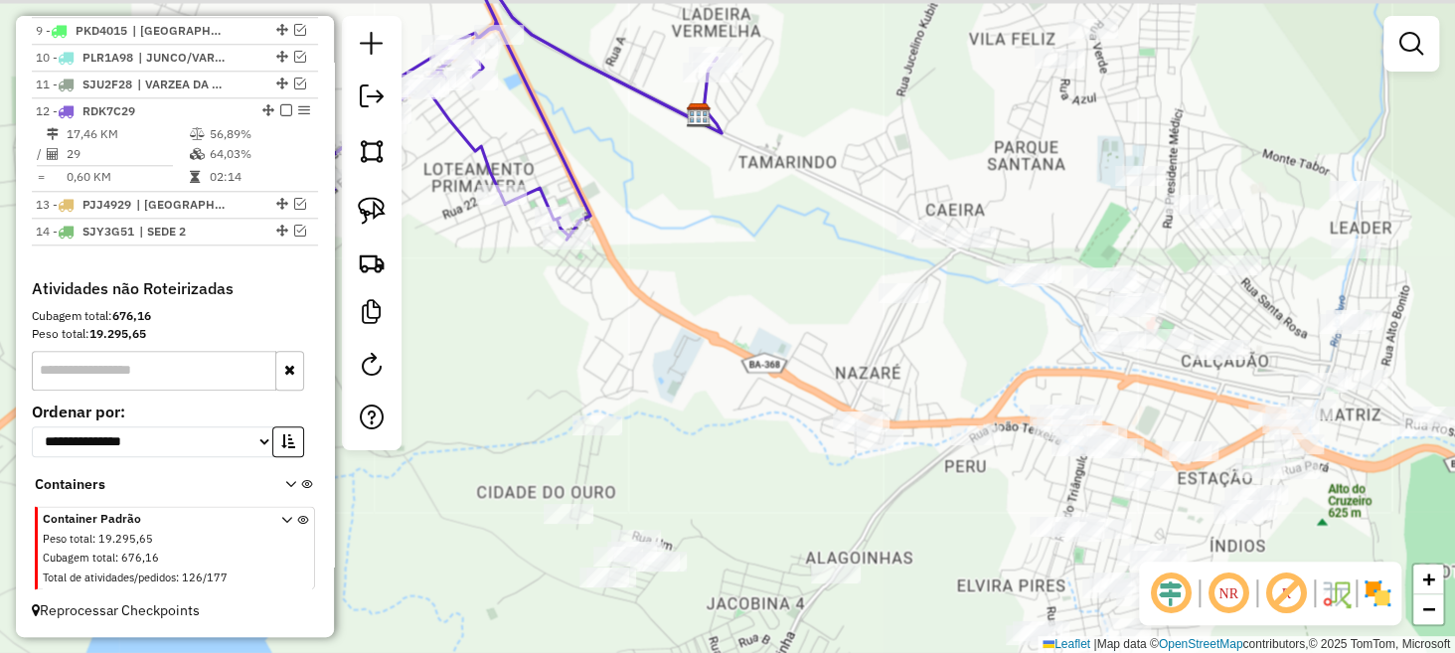
drag, startPoint x: 636, startPoint y: 302, endPoint x: 728, endPoint y: 310, distance: 91.8
click at [736, 311] on div "Janela de atendimento Grade de atendimento Capacidade Transportadoras Veículos …" at bounding box center [727, 326] width 1455 height 653
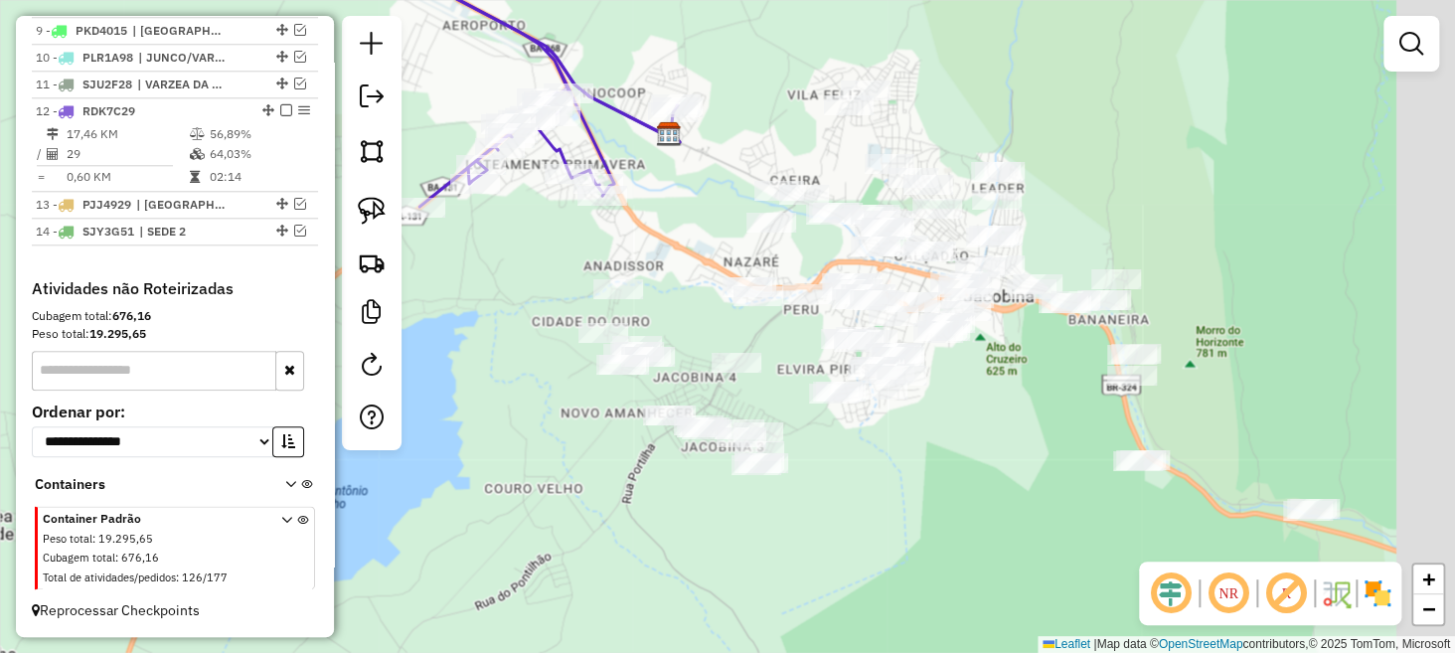
drag, startPoint x: 700, startPoint y: 578, endPoint x: 594, endPoint y: 471, distance: 149.7
click at [594, 476] on div "Janela de atendimento Grade de atendimento Capacidade Transportadoras Veículos …" at bounding box center [727, 326] width 1455 height 653
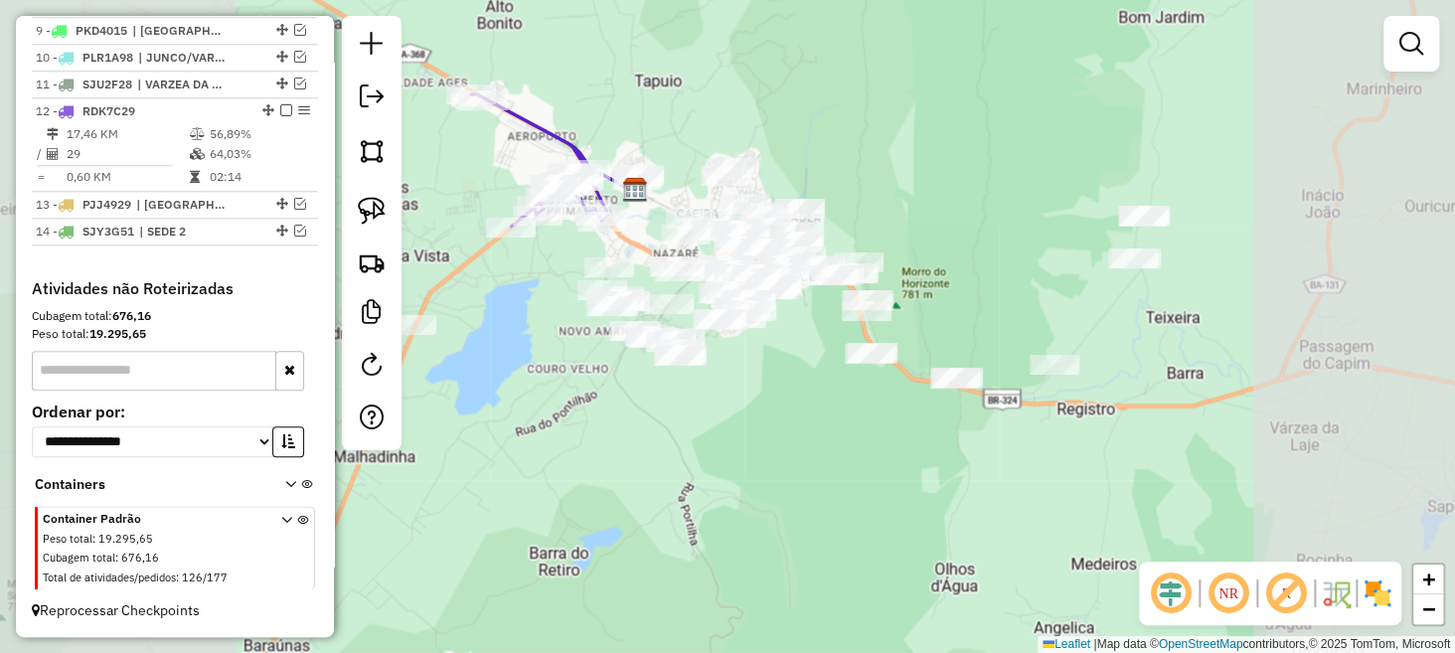
click at [570, 400] on div "Janela de atendimento Grade de atendimento Capacidade Transportadoras Veículos …" at bounding box center [727, 326] width 1455 height 653
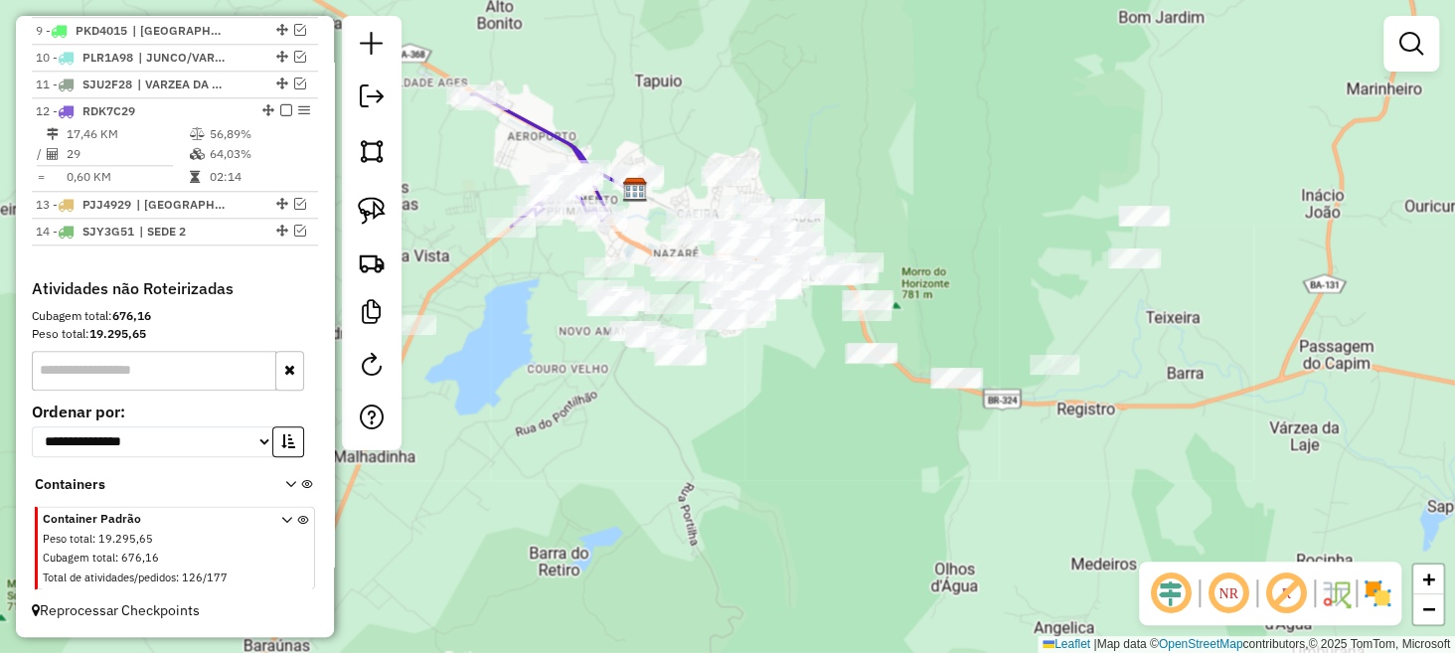
drag, startPoint x: 582, startPoint y: 401, endPoint x: 801, endPoint y: 516, distance: 248.1
click at [801, 516] on div "Janela de atendimento Grade de atendimento Capacidade Transportadoras Veículos …" at bounding box center [727, 326] width 1455 height 653
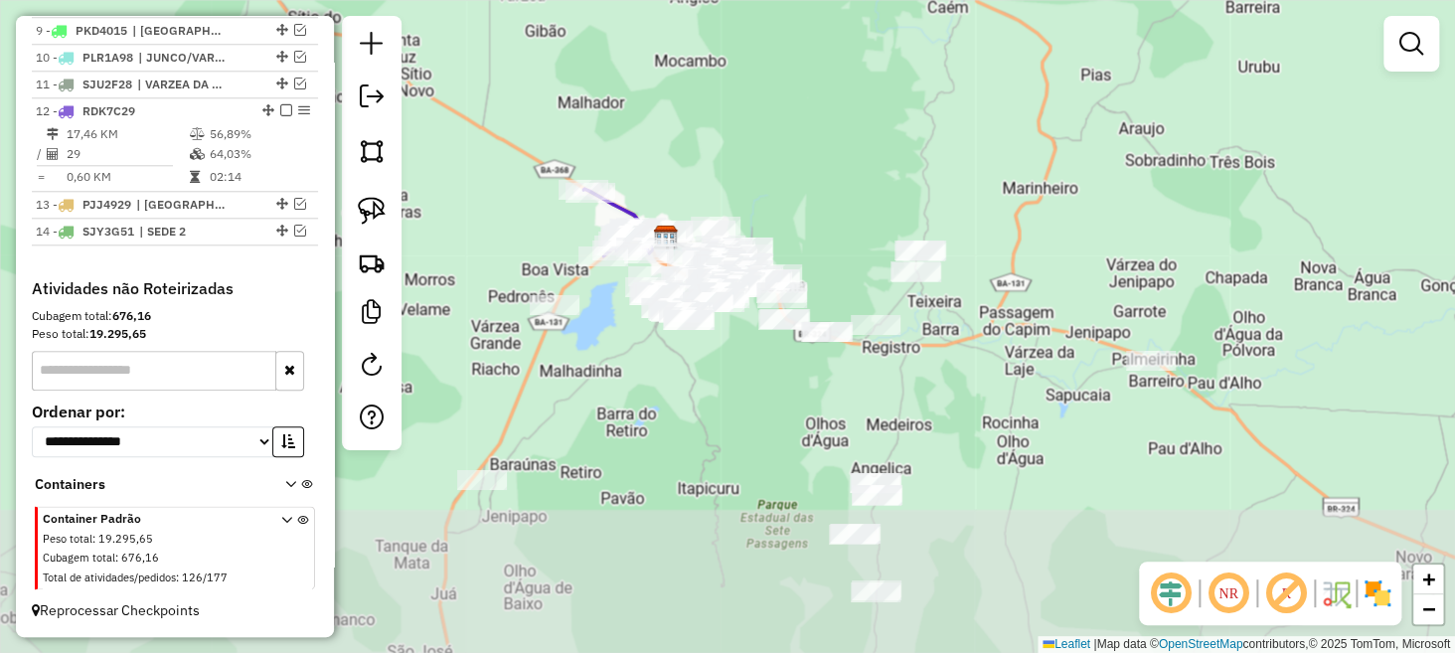
drag, startPoint x: 747, startPoint y: 553, endPoint x: 597, endPoint y: 383, distance: 226.1
click at [597, 383] on div "Janela de atendimento Grade de atendimento Capacidade Transportadoras Veículos …" at bounding box center [727, 326] width 1455 height 653
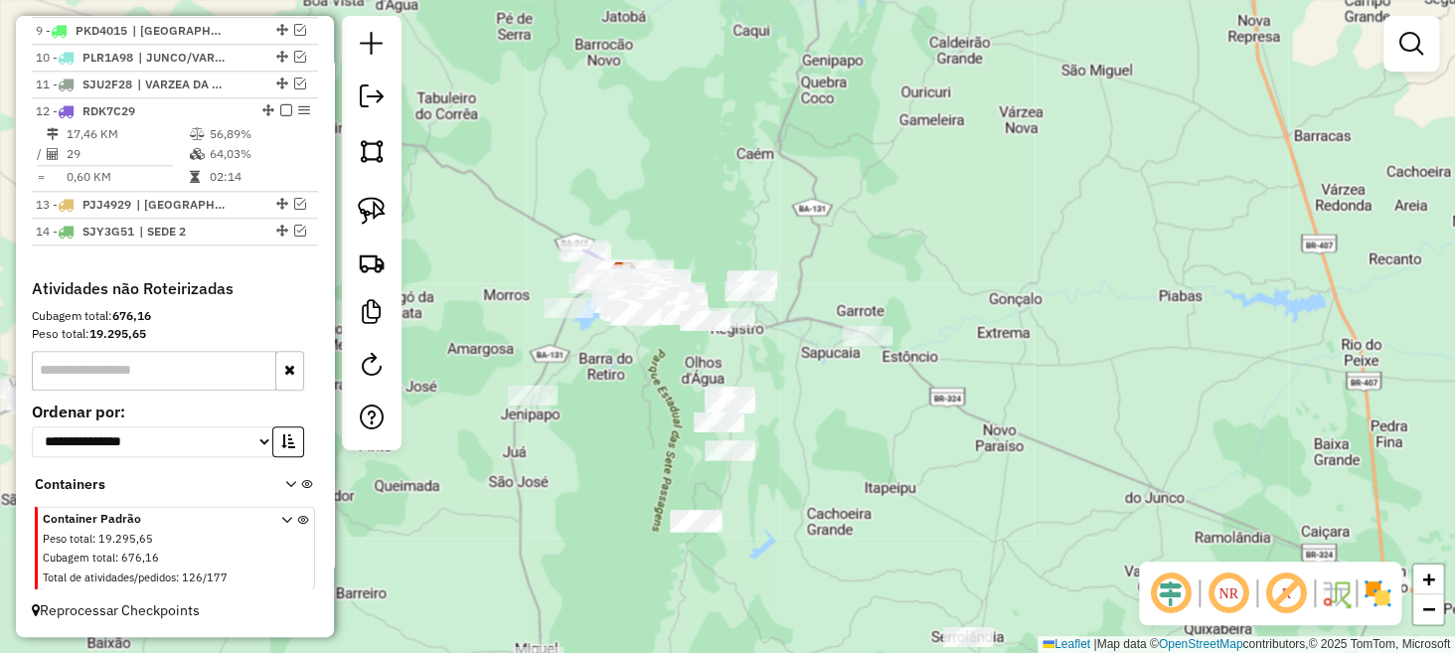
drag, startPoint x: 629, startPoint y: 448, endPoint x: 596, endPoint y: 376, distance: 79.6
click at [597, 376] on div "Janela de atendimento Grade de atendimento Capacidade Transportadoras Veículos …" at bounding box center [727, 326] width 1455 height 653
click at [378, 216] on img at bounding box center [372, 211] width 28 height 28
select select "**********"
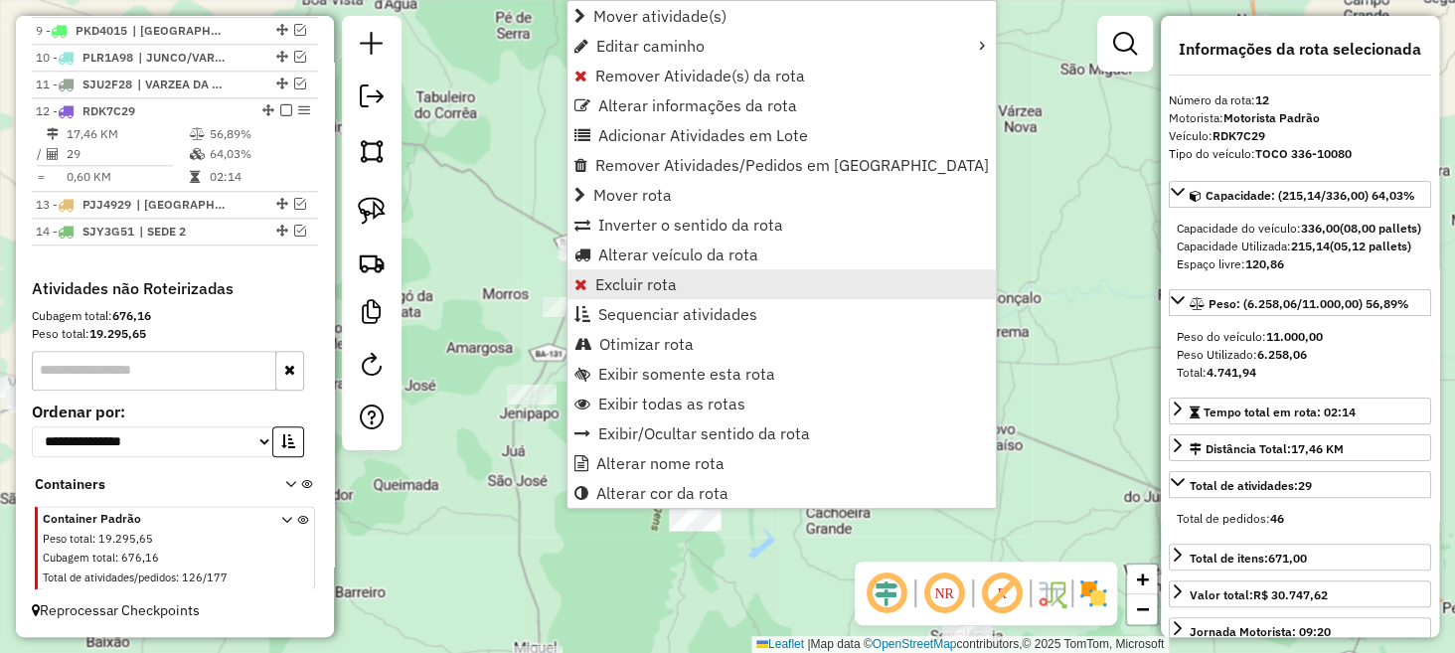
click at [605, 283] on span "Excluir rota" at bounding box center [636, 284] width 82 height 16
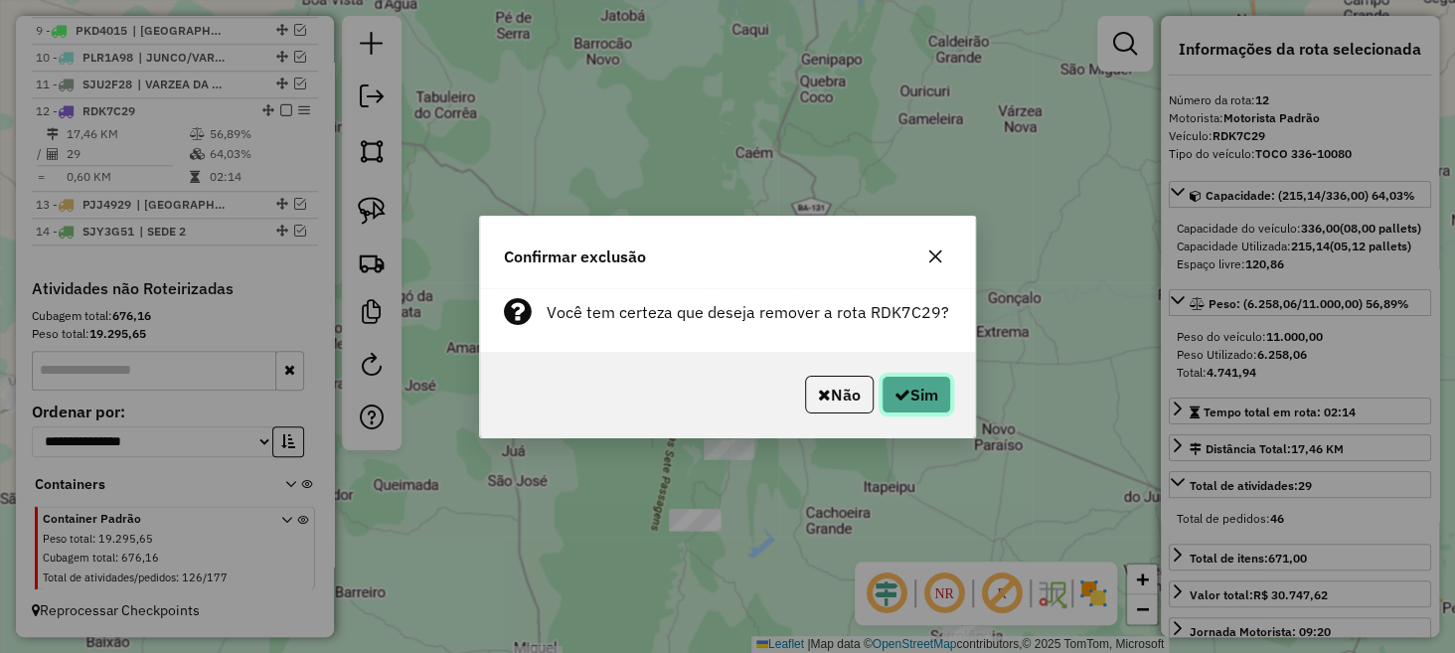
click at [912, 389] on button "Sim" at bounding box center [917, 395] width 70 height 38
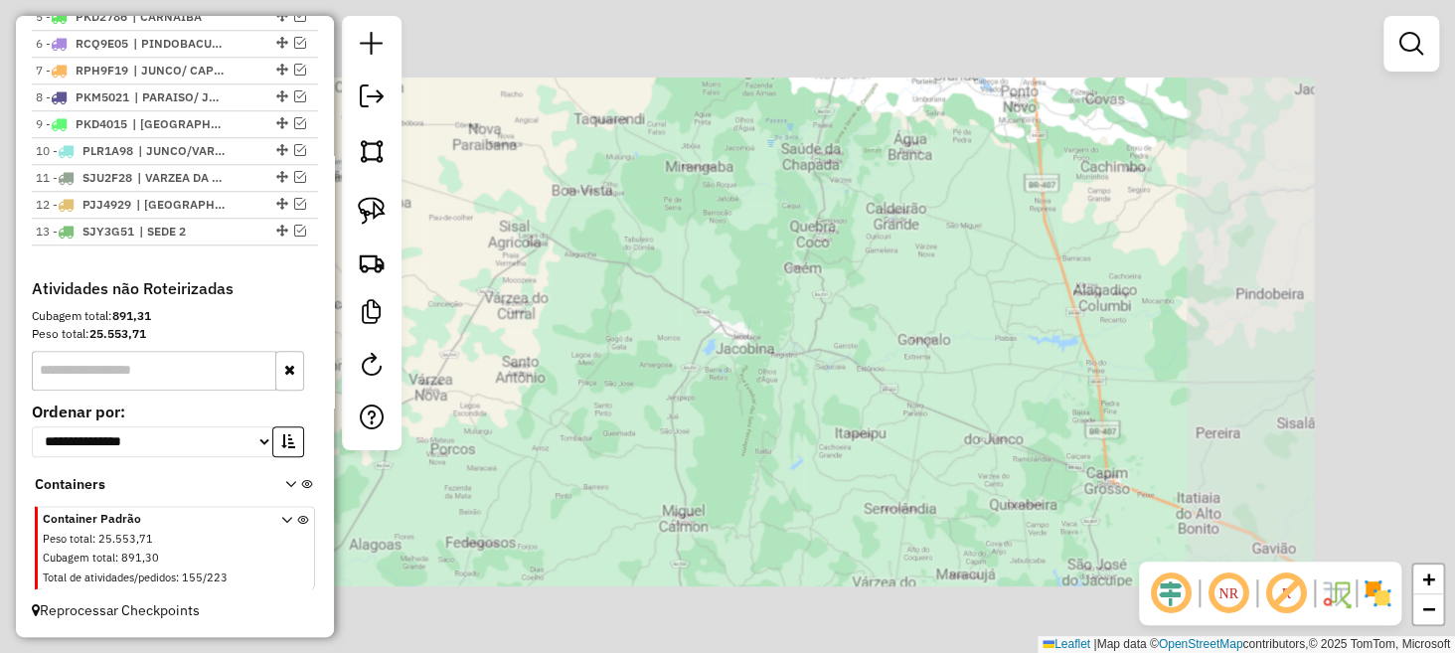
scroll to position [884, 0]
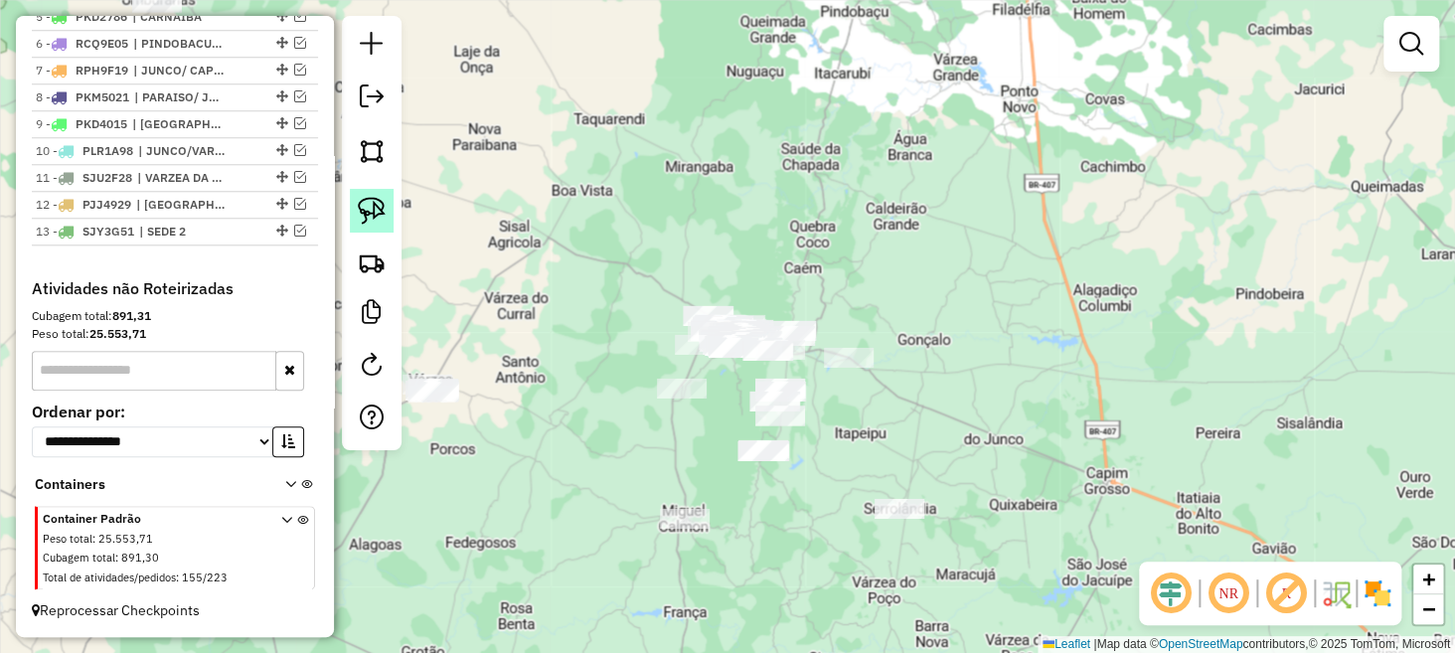
click at [369, 200] on img at bounding box center [372, 211] width 28 height 28
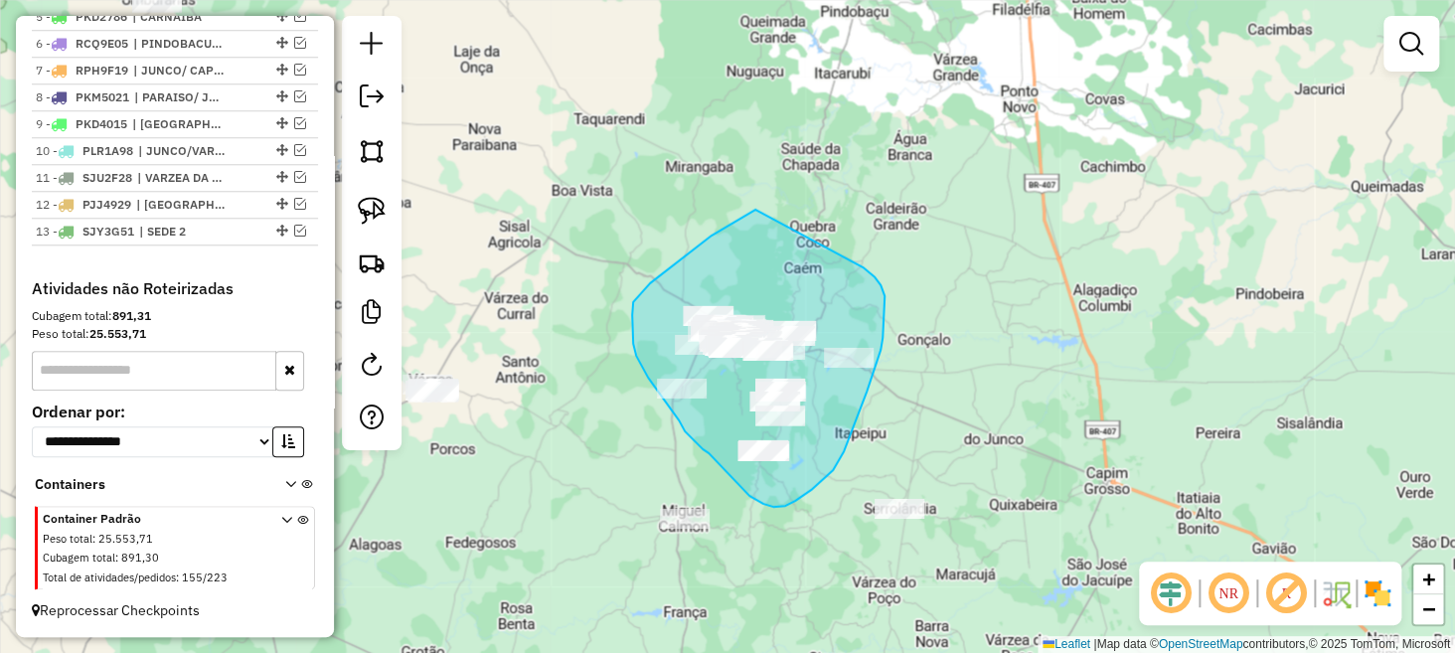
drag, startPoint x: 756, startPoint y: 210, endPoint x: 846, endPoint y: 252, distance: 99.6
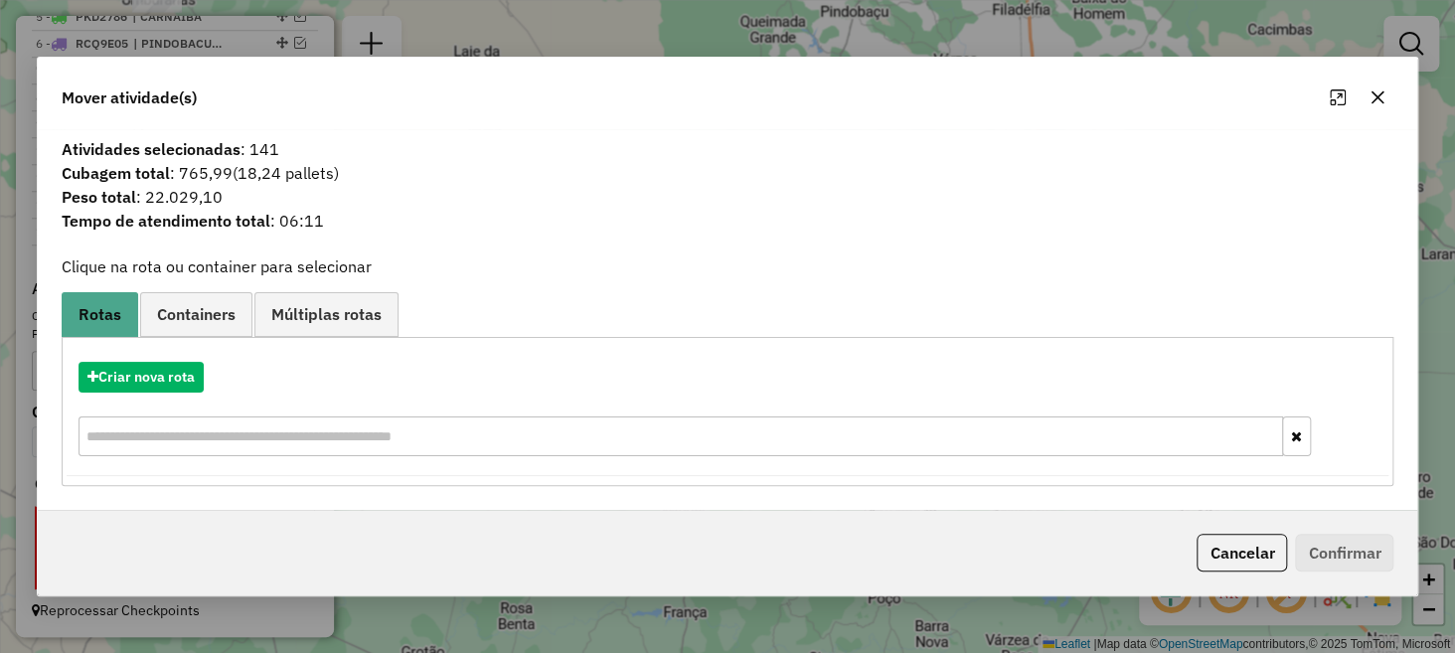
click at [1370, 99] on icon "button" at bounding box center [1378, 97] width 16 height 16
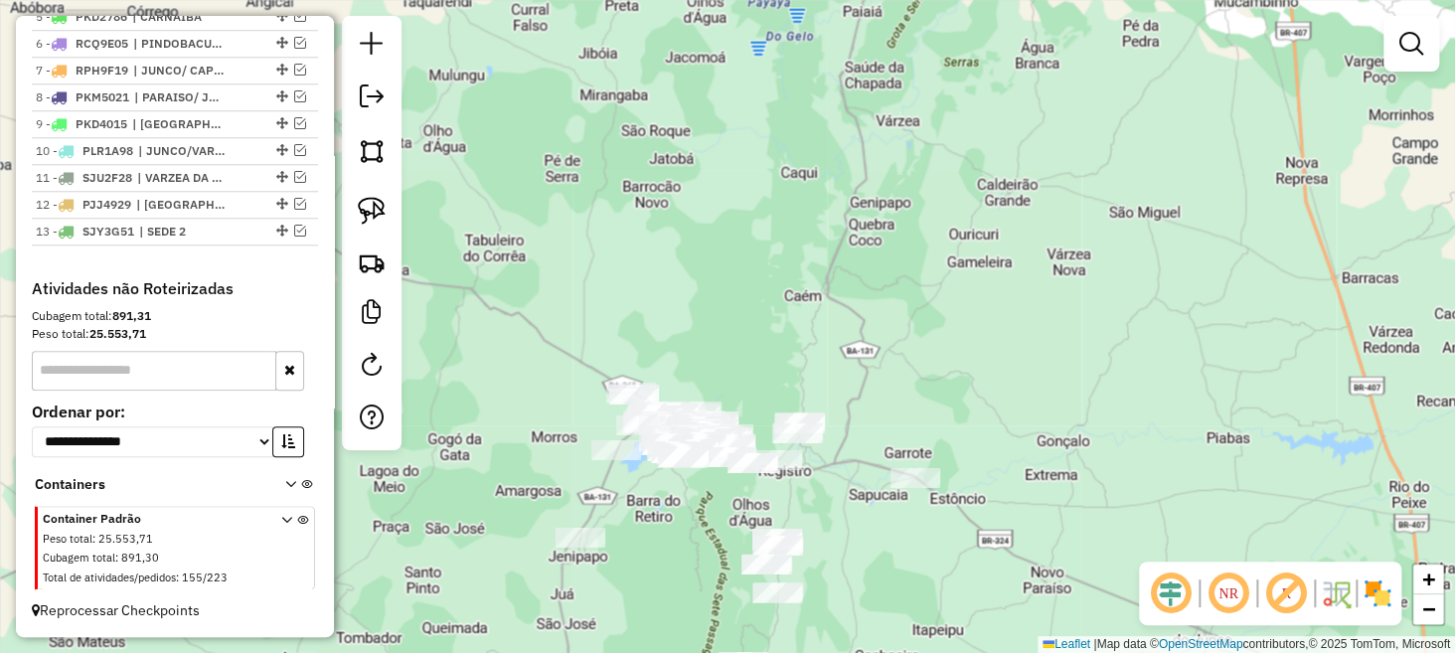
drag, startPoint x: 744, startPoint y: 399, endPoint x: 803, endPoint y: 192, distance: 215.2
click at [803, 192] on div "Janela de atendimento Grade de atendimento Capacidade Transportadoras Veículos …" at bounding box center [727, 326] width 1455 height 653
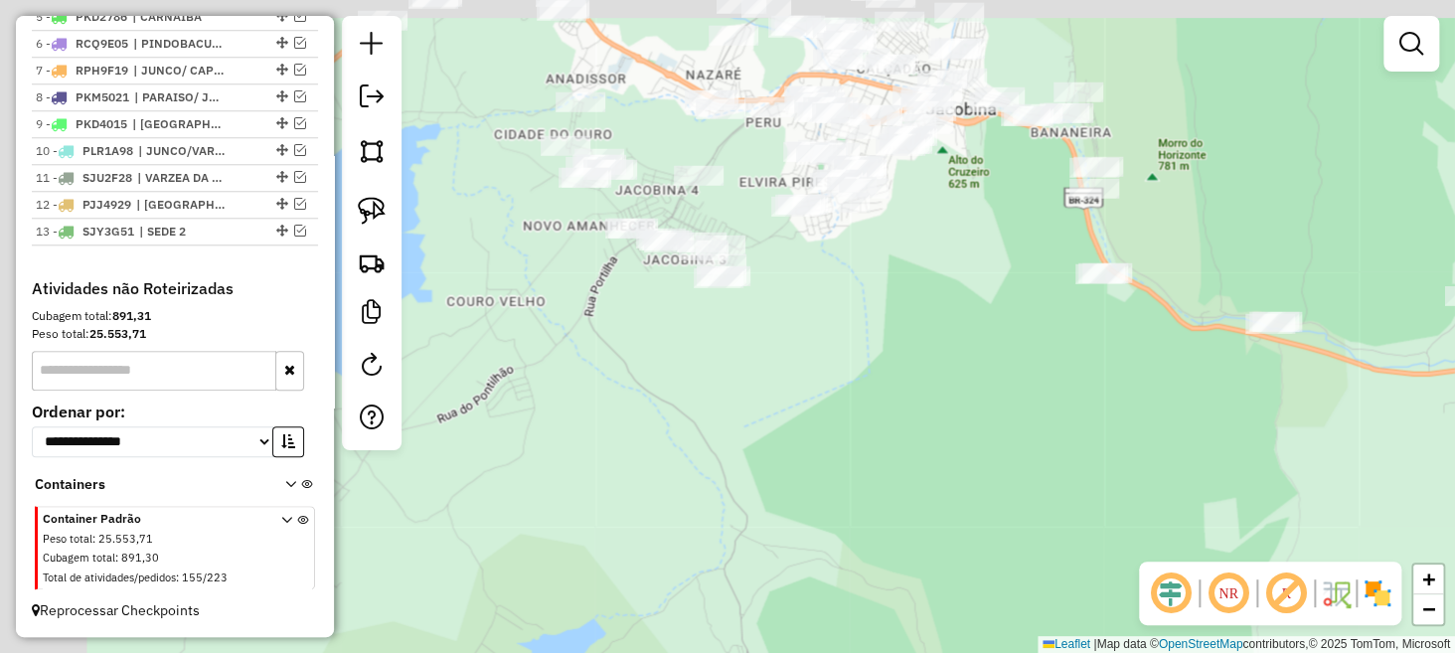
drag, startPoint x: 821, startPoint y: 280, endPoint x: 1129, endPoint y: 487, distance: 371.1
click at [1132, 484] on div "Janela de atendimento Grade de atendimento Capacidade Transportadoras Veículos …" at bounding box center [727, 326] width 1455 height 653
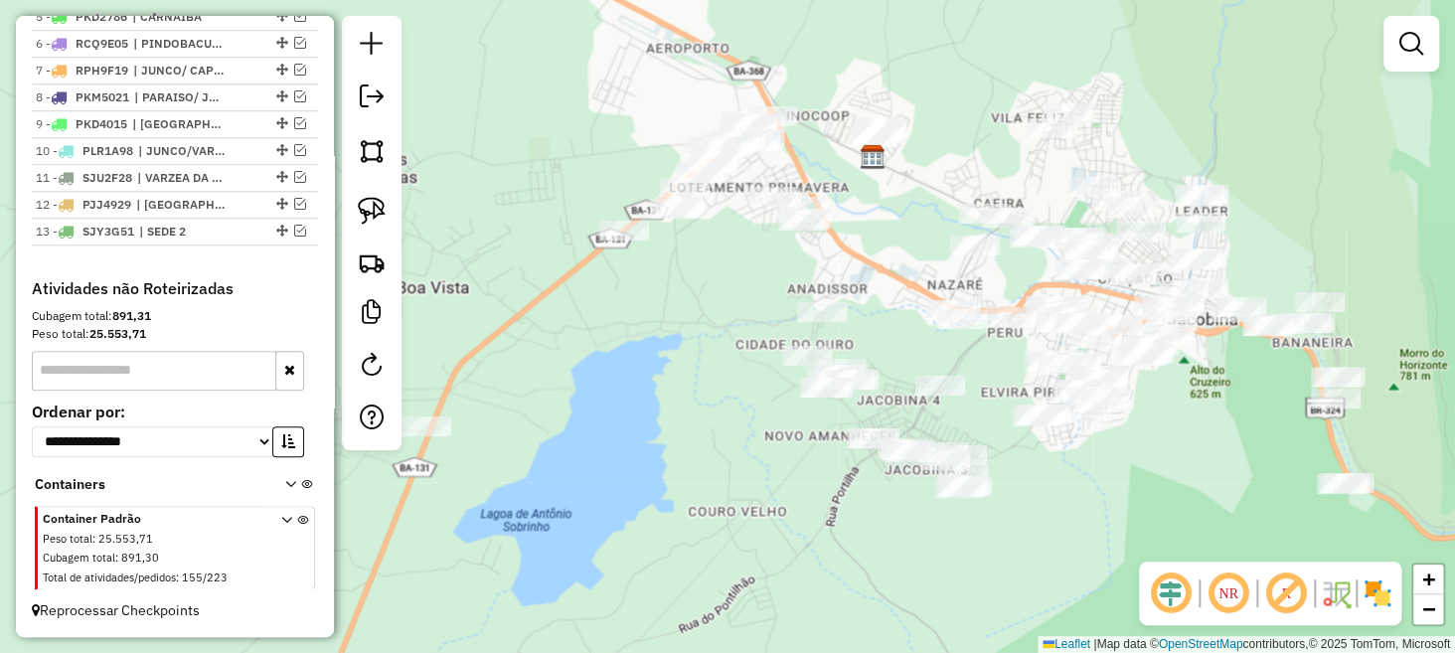
drag, startPoint x: 851, startPoint y: 231, endPoint x: 935, endPoint y: 389, distance: 179.2
click at [935, 389] on div "Janela de atendimento Grade de atendimento Capacidade Transportadoras Veículos …" at bounding box center [727, 326] width 1455 height 653
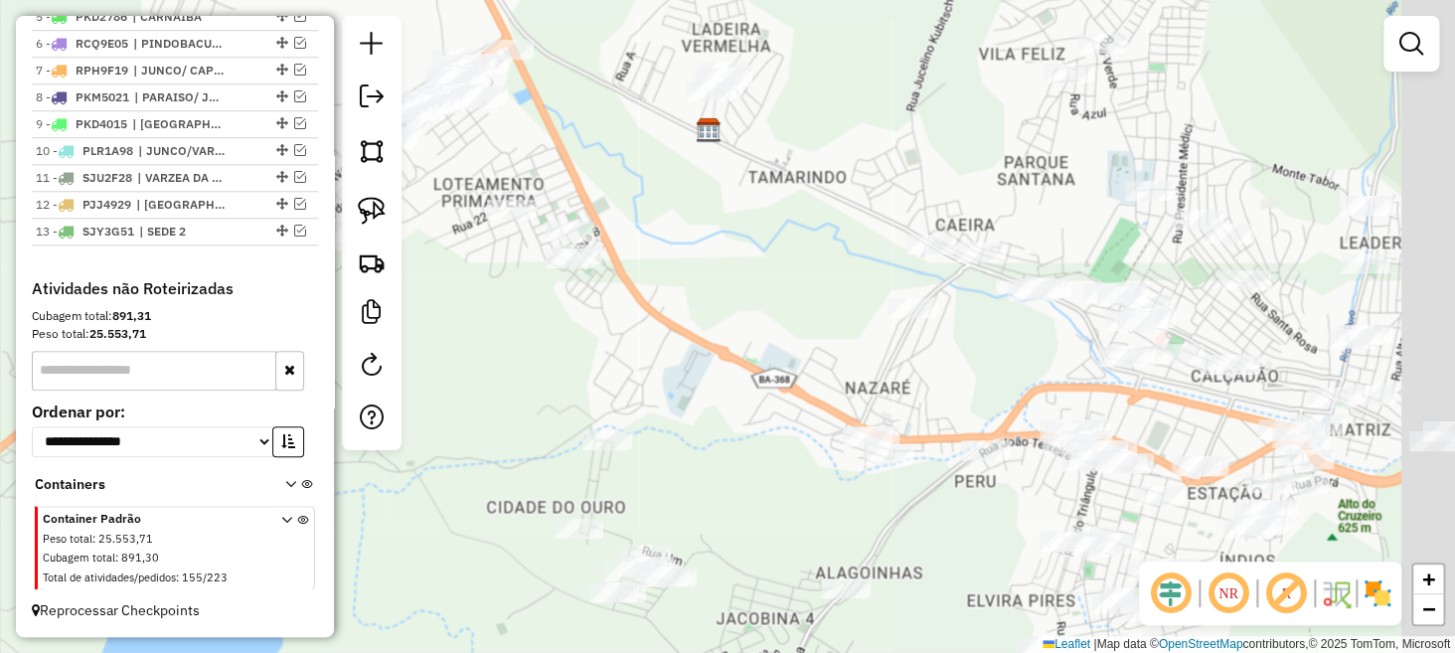
drag, startPoint x: 891, startPoint y: 379, endPoint x: 735, endPoint y: 313, distance: 169.3
click at [737, 315] on div "Janela de atendimento Grade de atendimento Capacidade Transportadoras Veículos …" at bounding box center [727, 326] width 1455 height 653
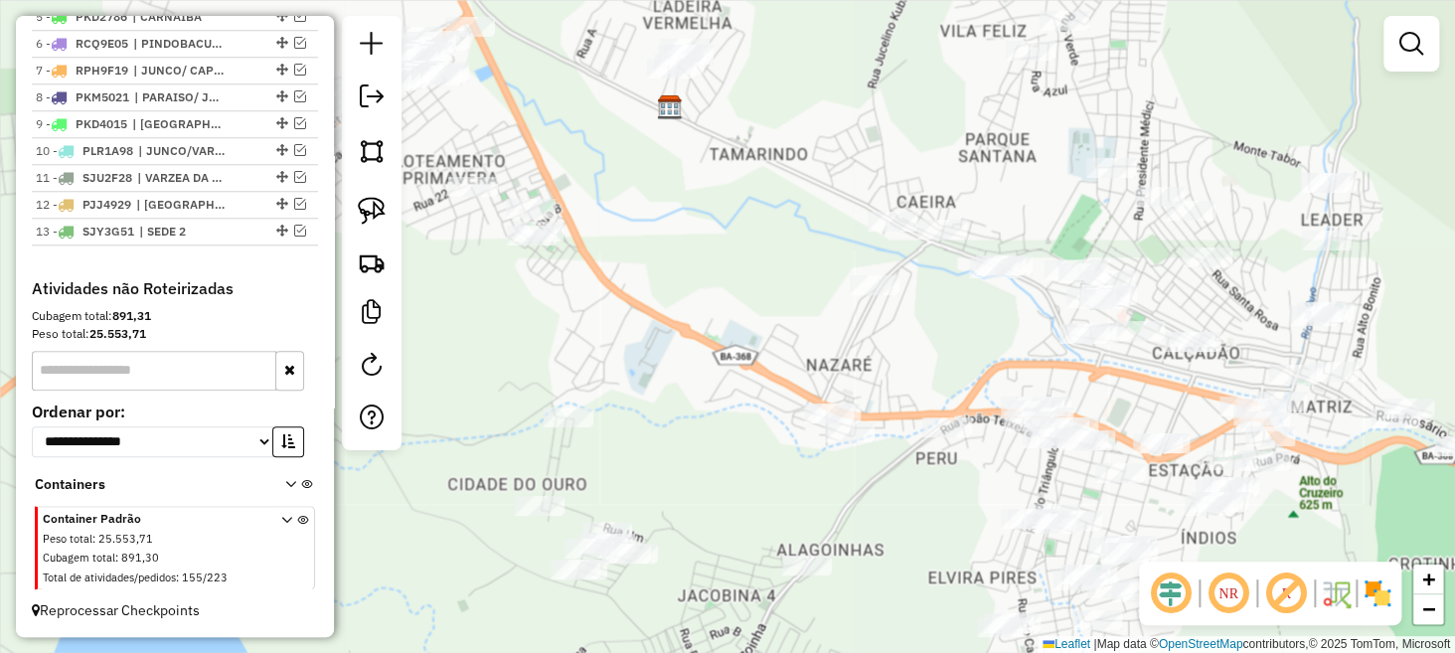
drag, startPoint x: 944, startPoint y: 385, endPoint x: 841, endPoint y: 350, distance: 109.1
click at [843, 352] on div "Janela de atendimento Grade de atendimento Capacidade Transportadoras Veículos …" at bounding box center [727, 326] width 1455 height 653
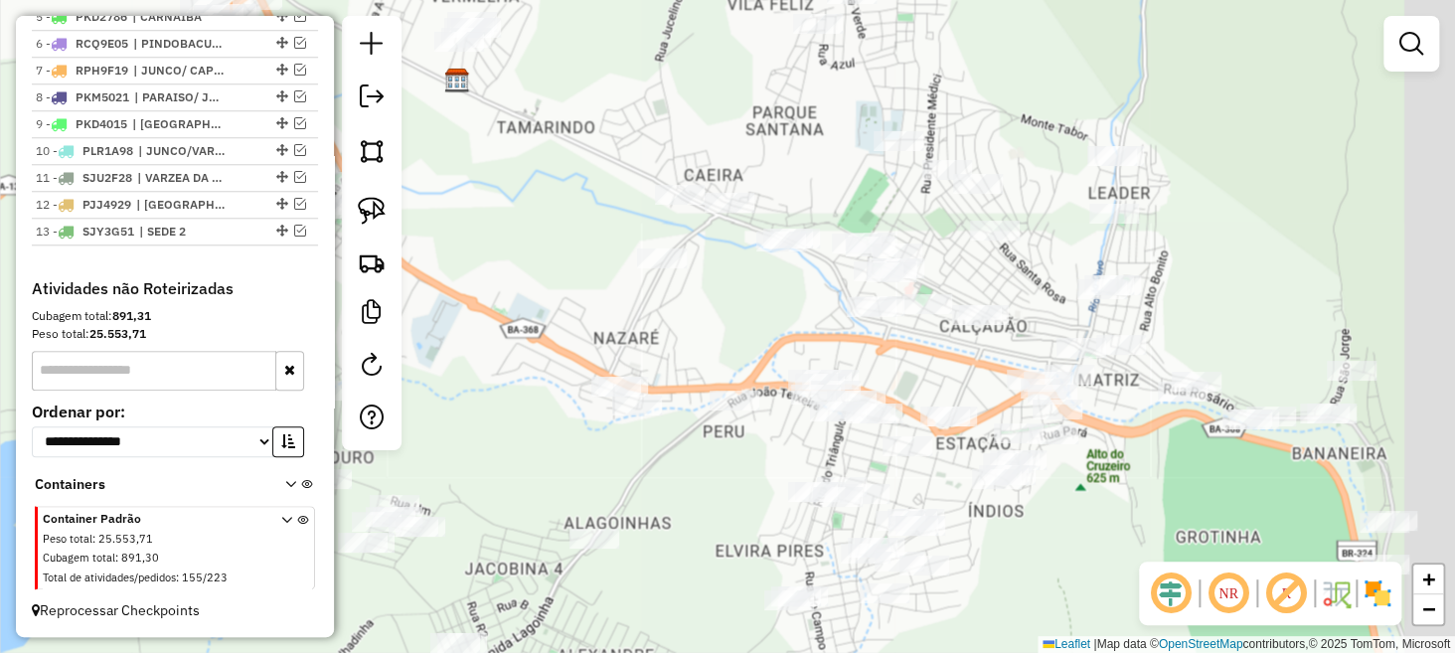
drag, startPoint x: 859, startPoint y: 340, endPoint x: 833, endPoint y: 341, distance: 25.9
click at [851, 341] on div "Janela de atendimento Grade de atendimento Capacidade Transportadoras Veículos …" at bounding box center [727, 326] width 1455 height 653
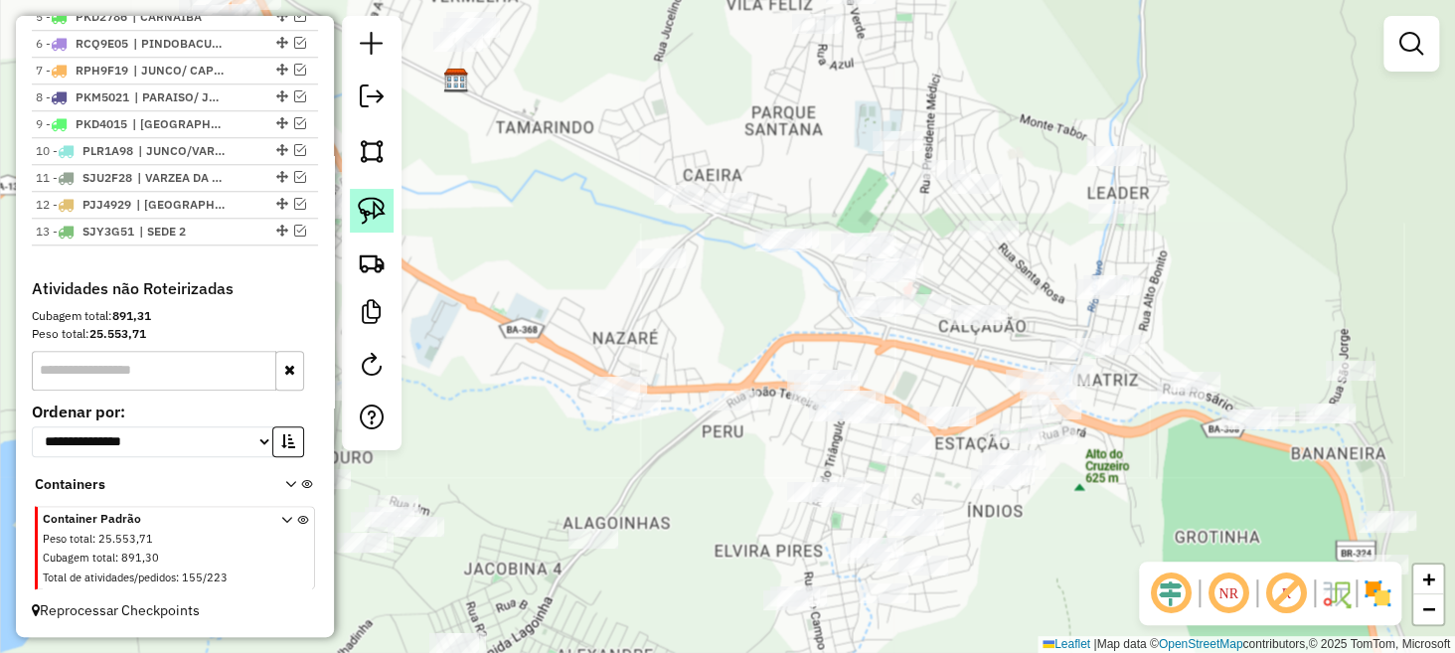
click at [369, 210] on img at bounding box center [372, 211] width 28 height 28
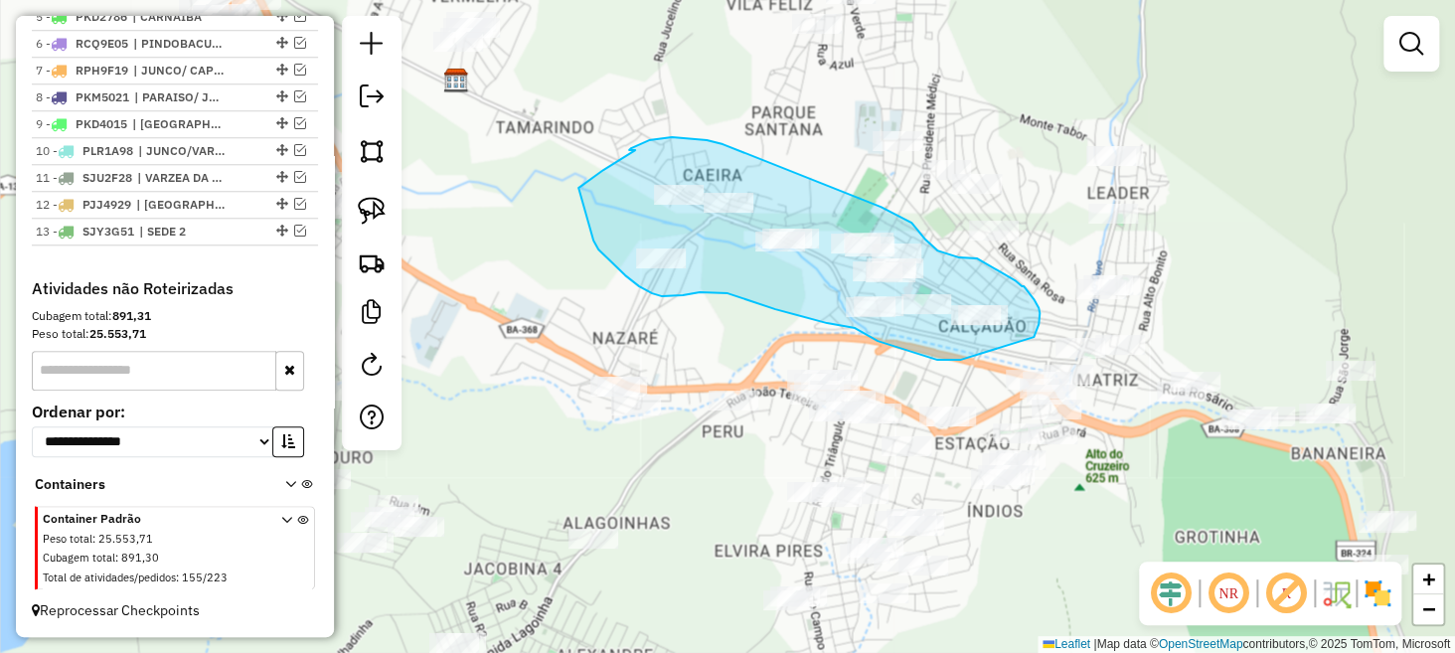
drag, startPoint x: 721, startPoint y: 143, endPoint x: 874, endPoint y: 201, distance: 163.6
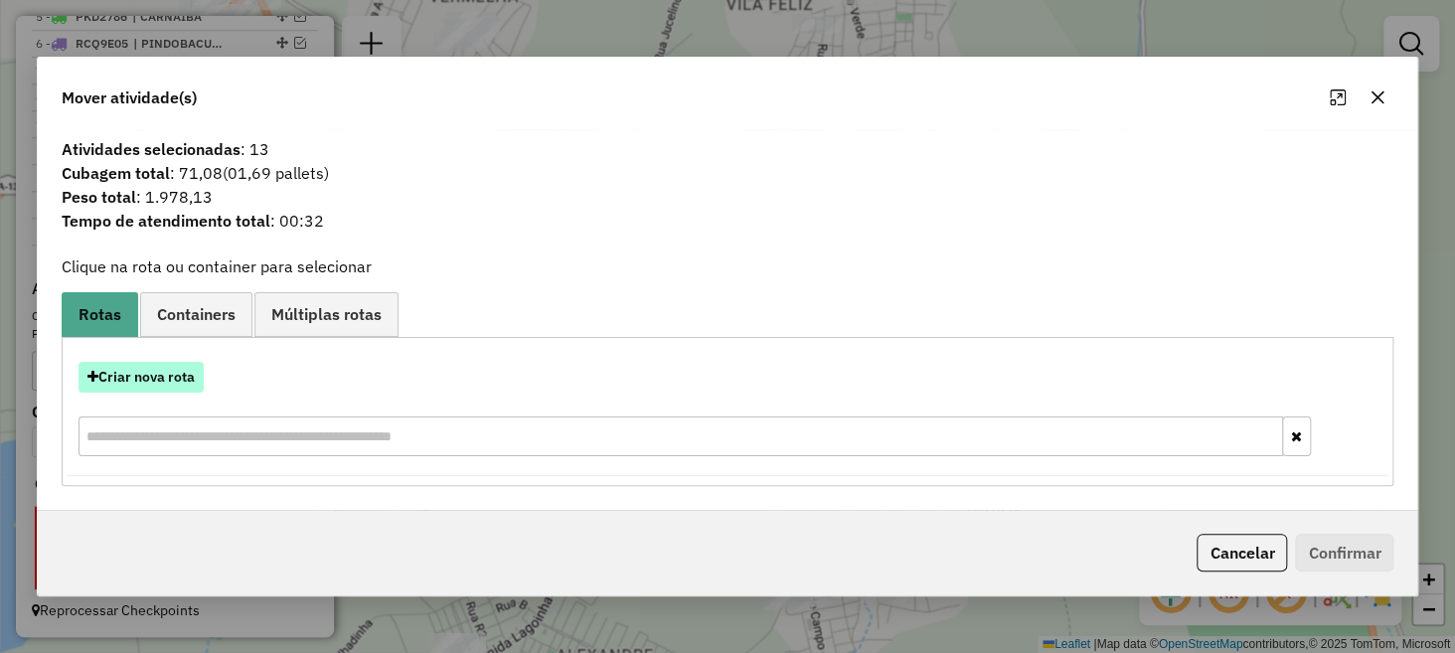
click at [161, 381] on button "Criar nova rota" at bounding box center [141, 377] width 125 height 31
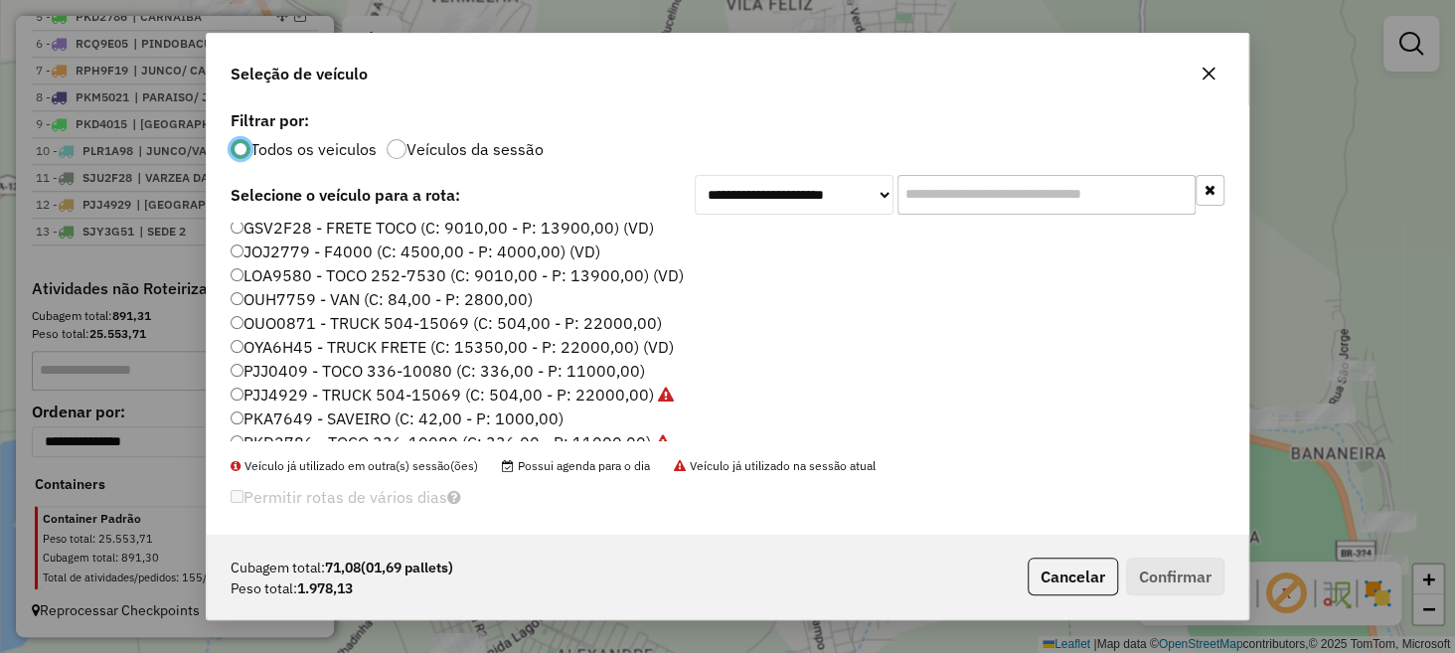
scroll to position [0, 0]
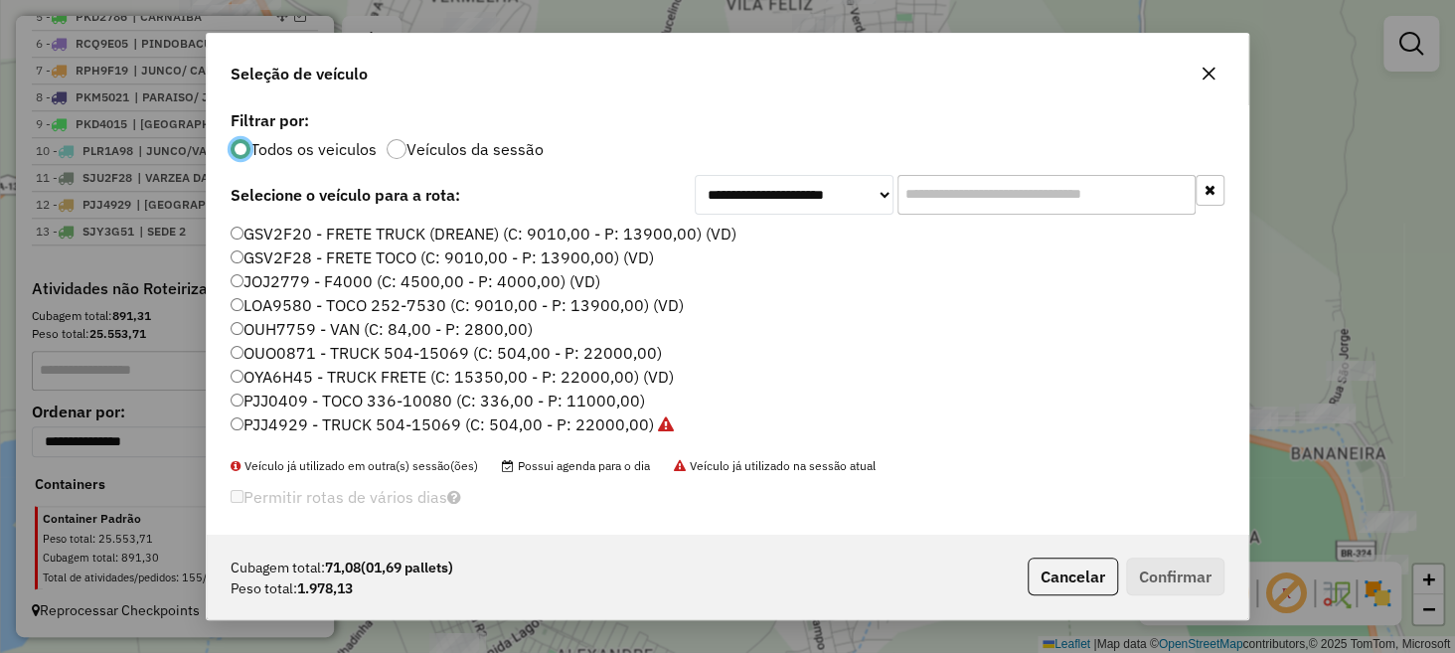
click at [1212, 75] on icon "button" at bounding box center [1209, 74] width 16 height 16
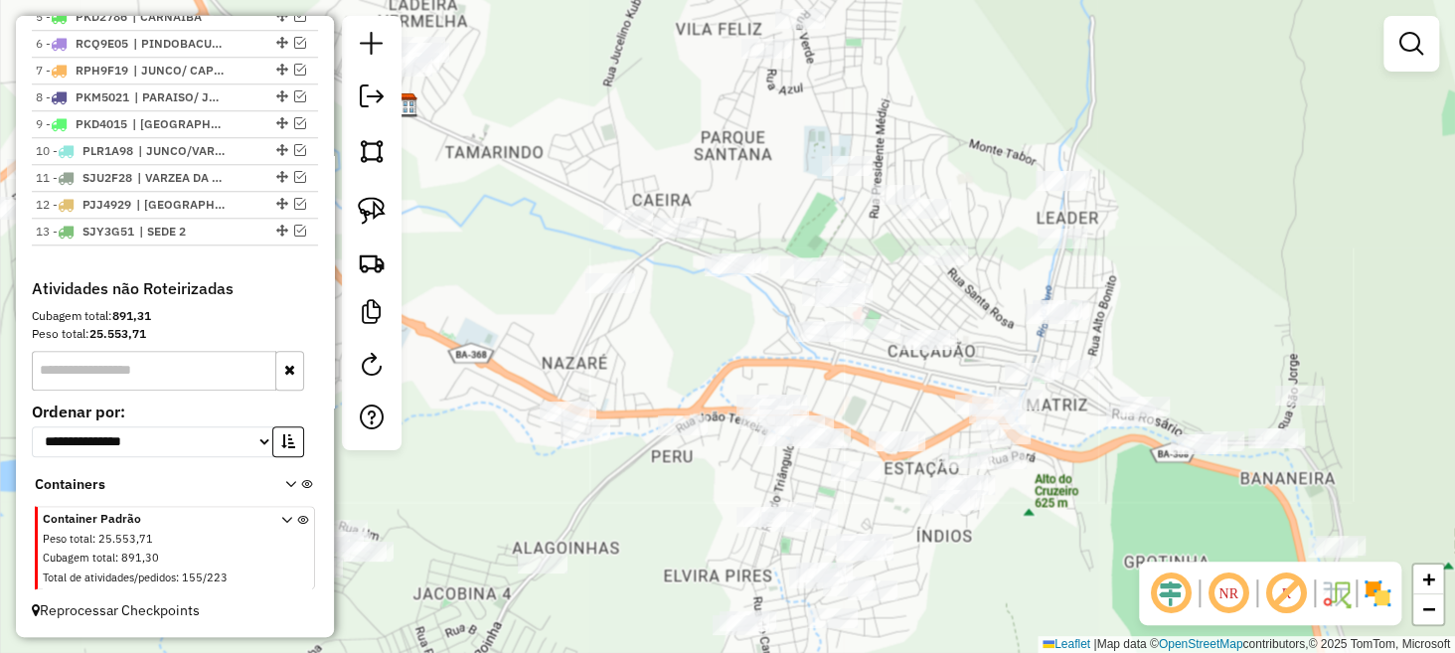
drag, startPoint x: 798, startPoint y: 333, endPoint x: 748, endPoint y: 358, distance: 56.5
click at [748, 358] on div "Janela de atendimento Grade de atendimento Capacidade Transportadoras Veículos …" at bounding box center [727, 326] width 1455 height 653
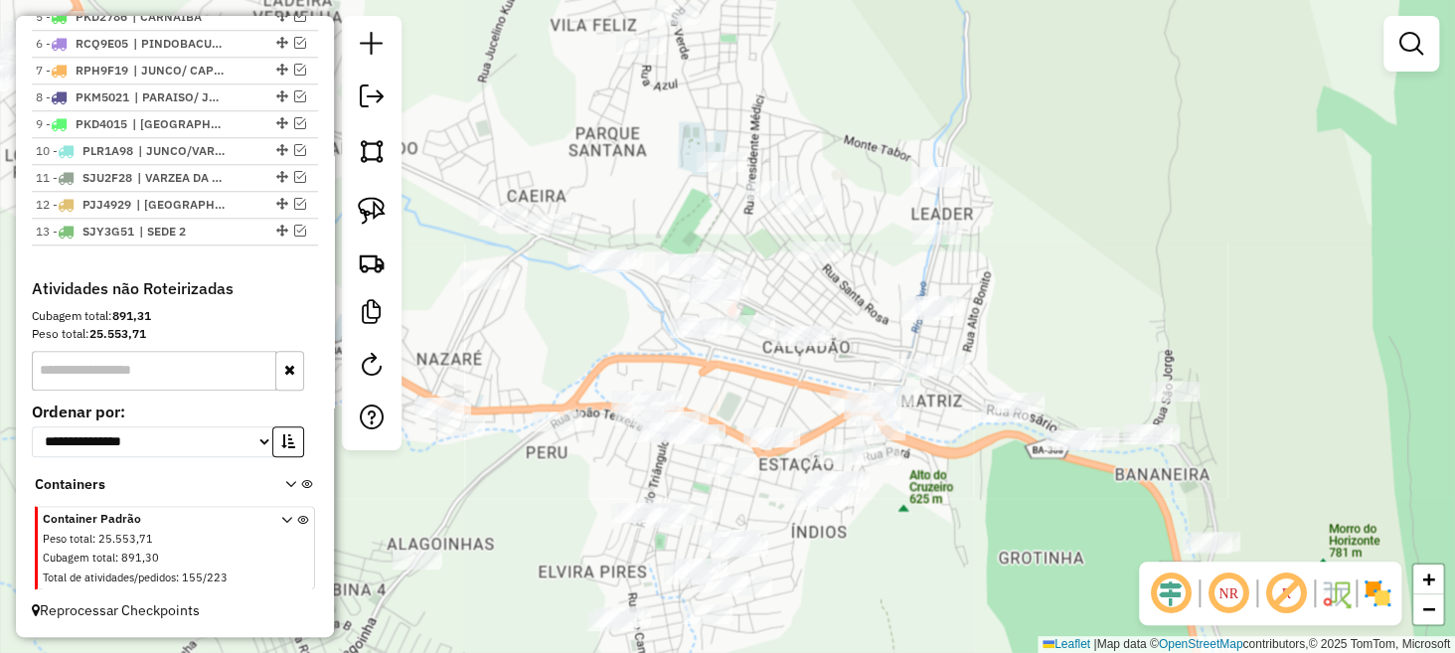
drag, startPoint x: 779, startPoint y: 331, endPoint x: 622, endPoint y: 327, distance: 157.1
click at [655, 326] on div "Janela de atendimento Grade de atendimento Capacidade Transportadoras Veículos …" at bounding box center [727, 326] width 1455 height 653
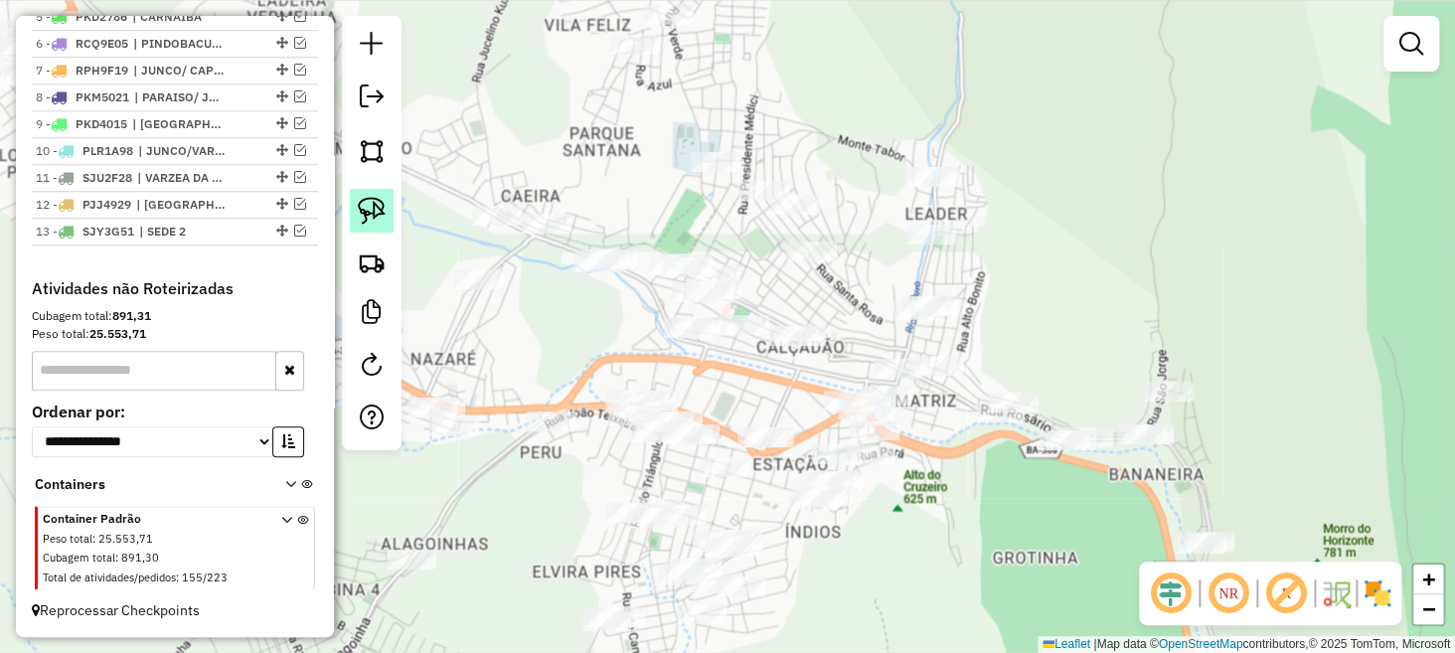
click at [366, 214] on img at bounding box center [372, 211] width 28 height 28
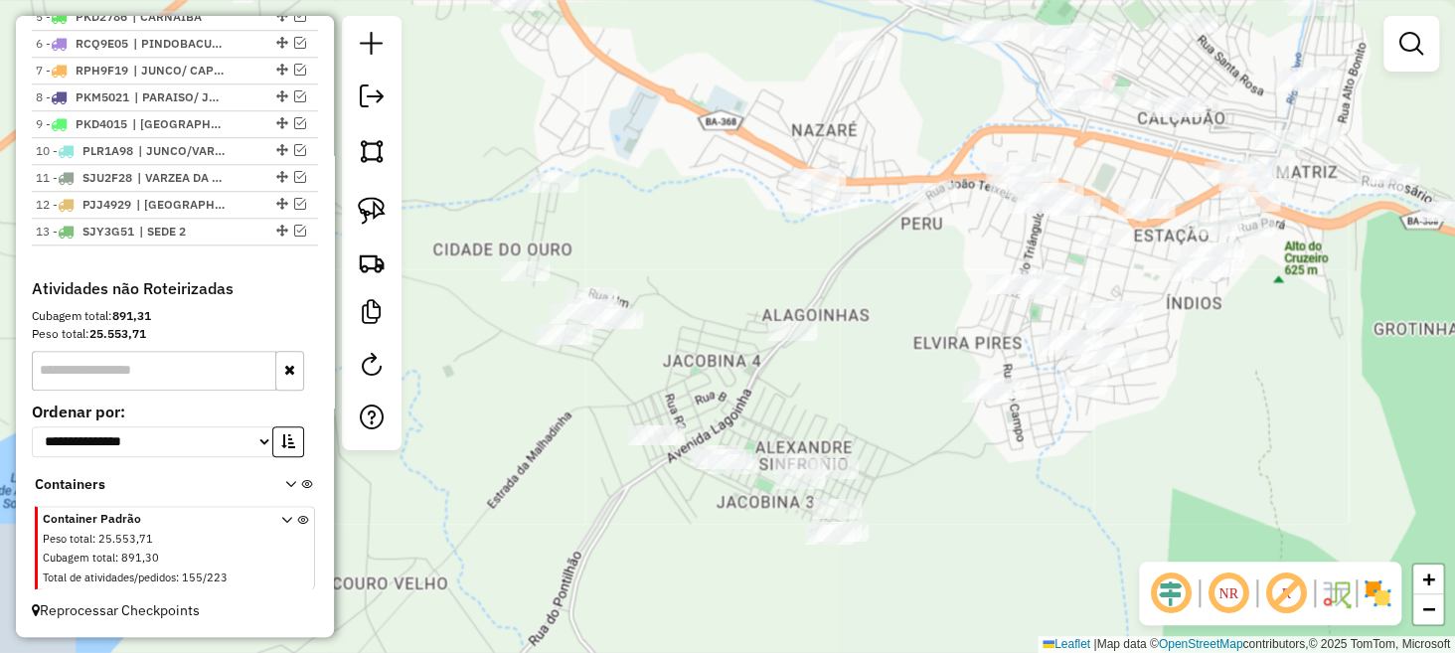
drag, startPoint x: 541, startPoint y: 360, endPoint x: 919, endPoint y: 130, distance: 442.1
click at [919, 130] on div "Janela de atendimento Grade de atendimento Capacidade Transportadoras Veículos …" at bounding box center [727, 326] width 1455 height 653
drag, startPoint x: 949, startPoint y: 264, endPoint x: 841, endPoint y: 341, distance: 132.7
click at [846, 340] on div "Janela de atendimento Grade de atendimento Capacidade Transportadoras Veículos …" at bounding box center [727, 326] width 1455 height 653
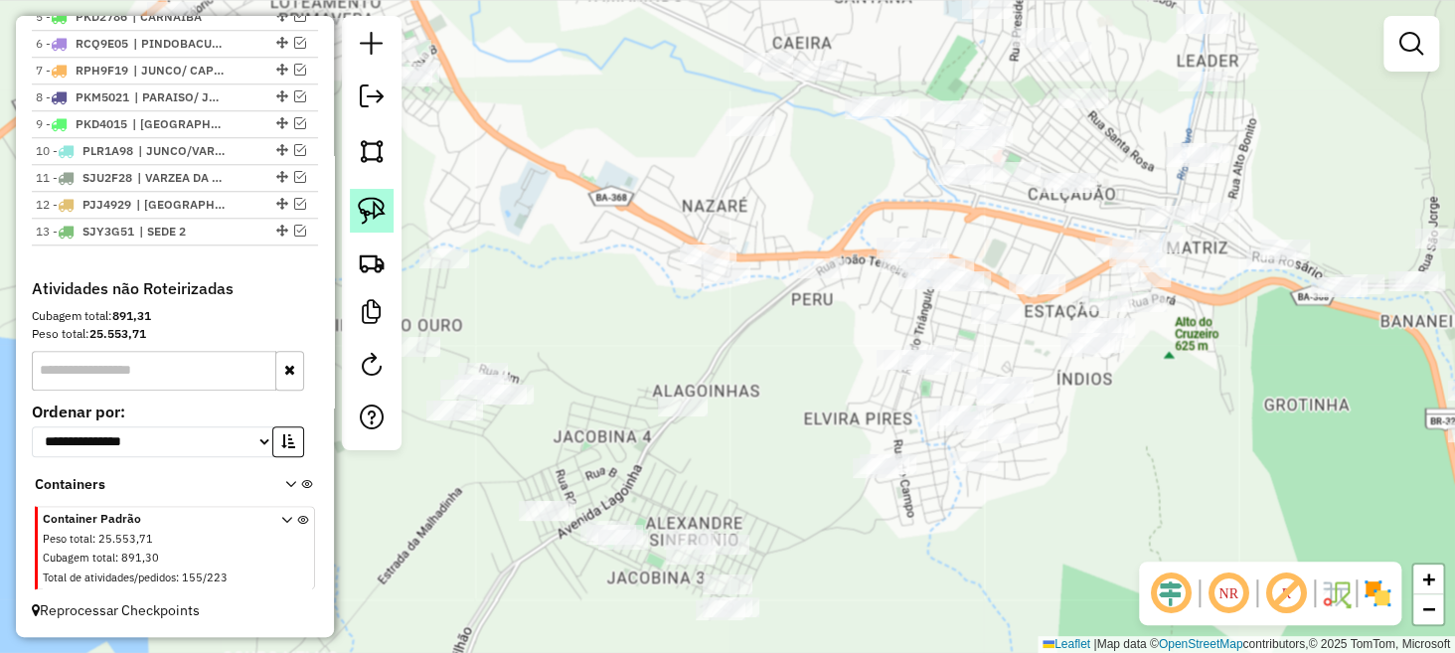
click at [372, 200] on img at bounding box center [372, 211] width 28 height 28
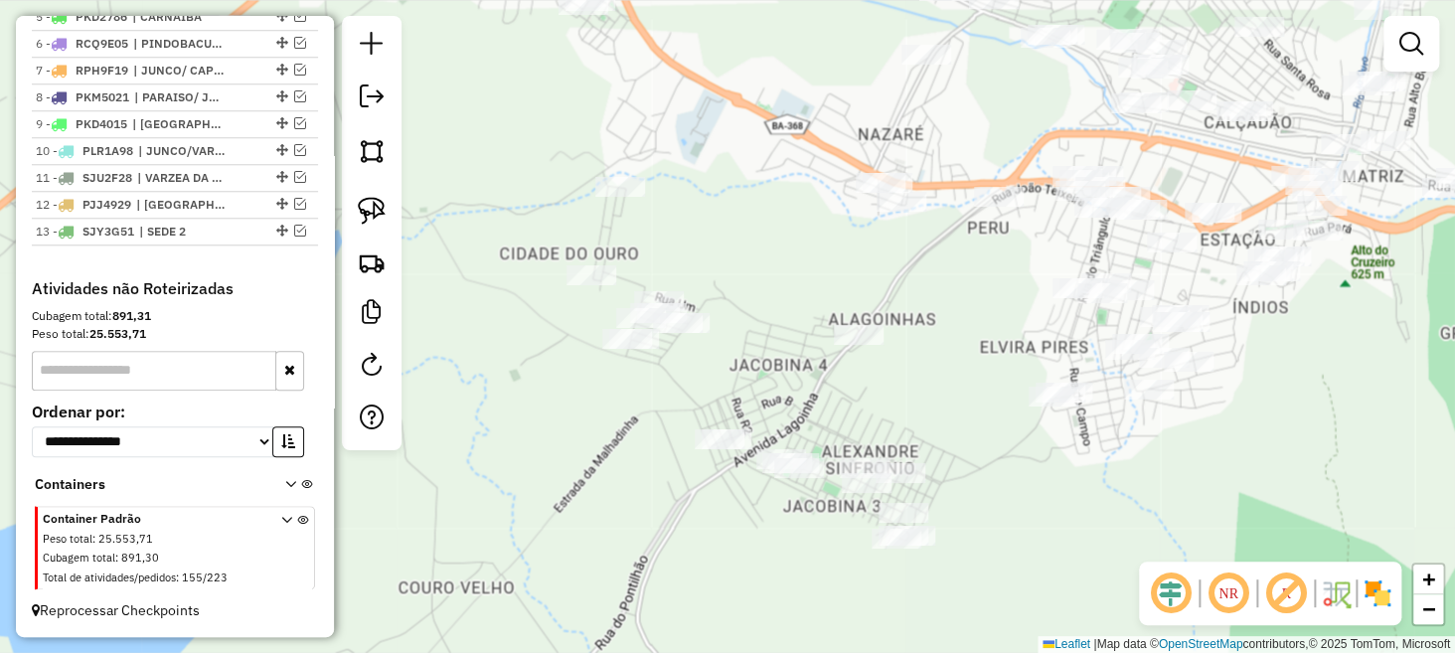
drag, startPoint x: 579, startPoint y: 355, endPoint x: 755, endPoint y: 283, distance: 190.0
click at [755, 283] on div "Janela de atendimento Grade de atendimento Capacidade Transportadoras Veículos …" at bounding box center [727, 326] width 1455 height 653
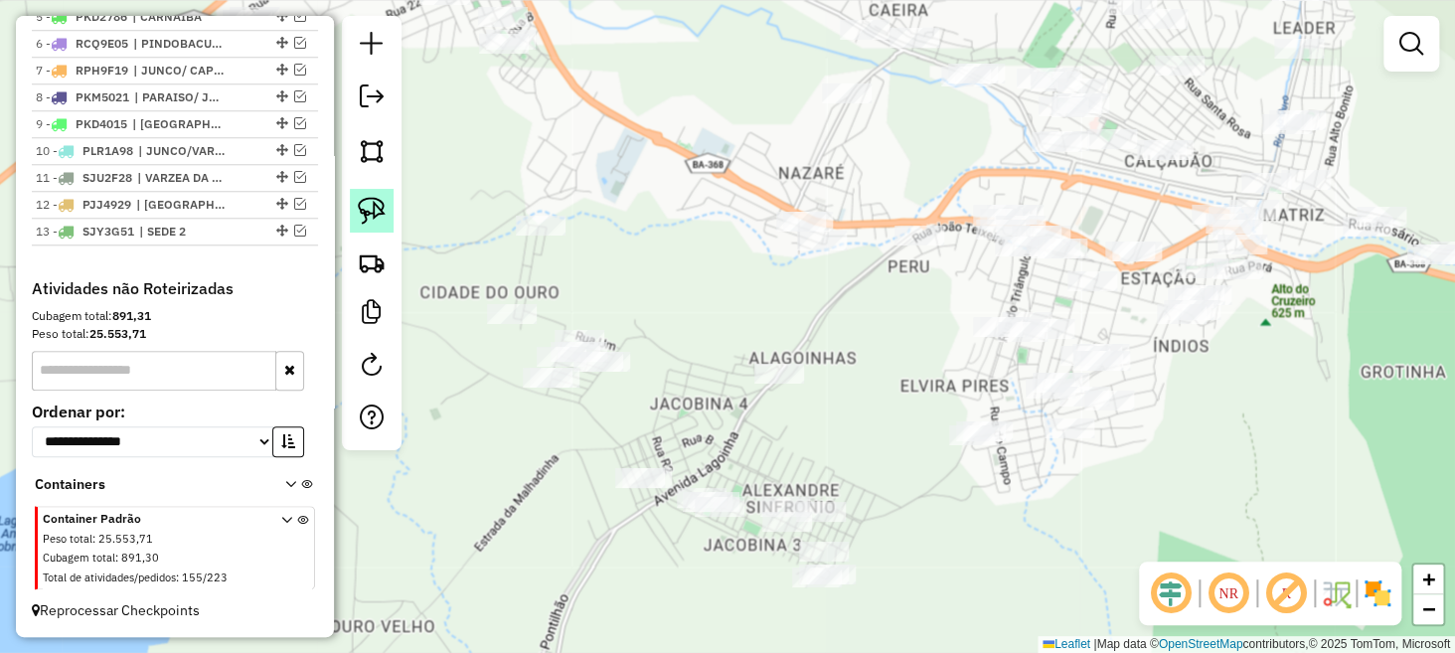
click at [373, 220] on img at bounding box center [372, 211] width 28 height 28
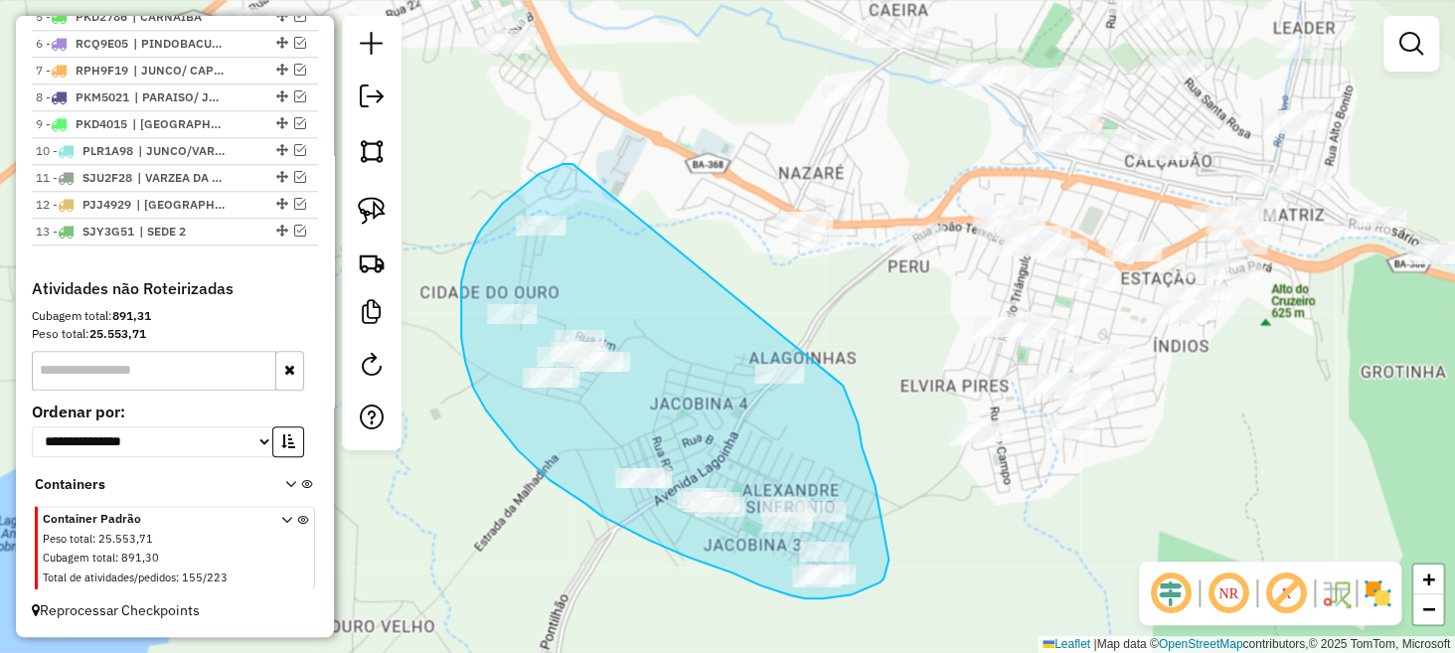
drag, startPoint x: 539, startPoint y: 174, endPoint x: 798, endPoint y: 334, distance: 304.9
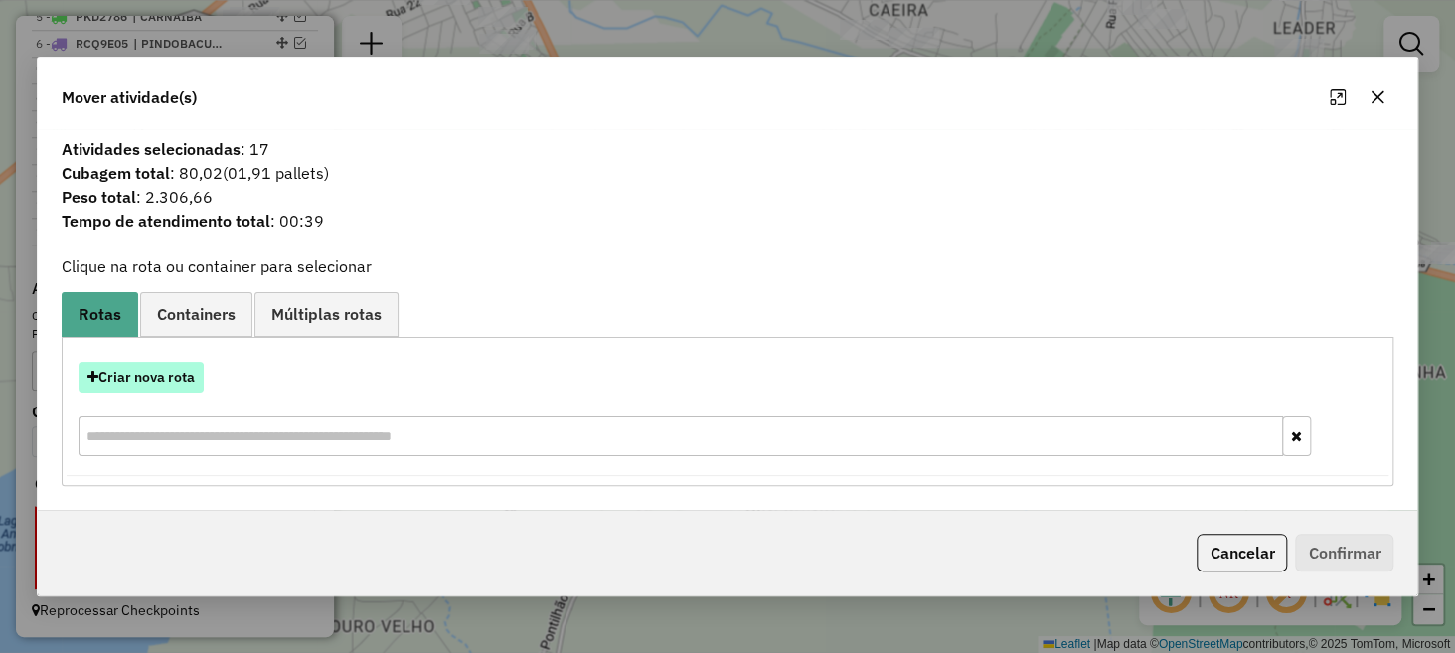
click at [130, 373] on button "Criar nova rota" at bounding box center [141, 377] width 125 height 31
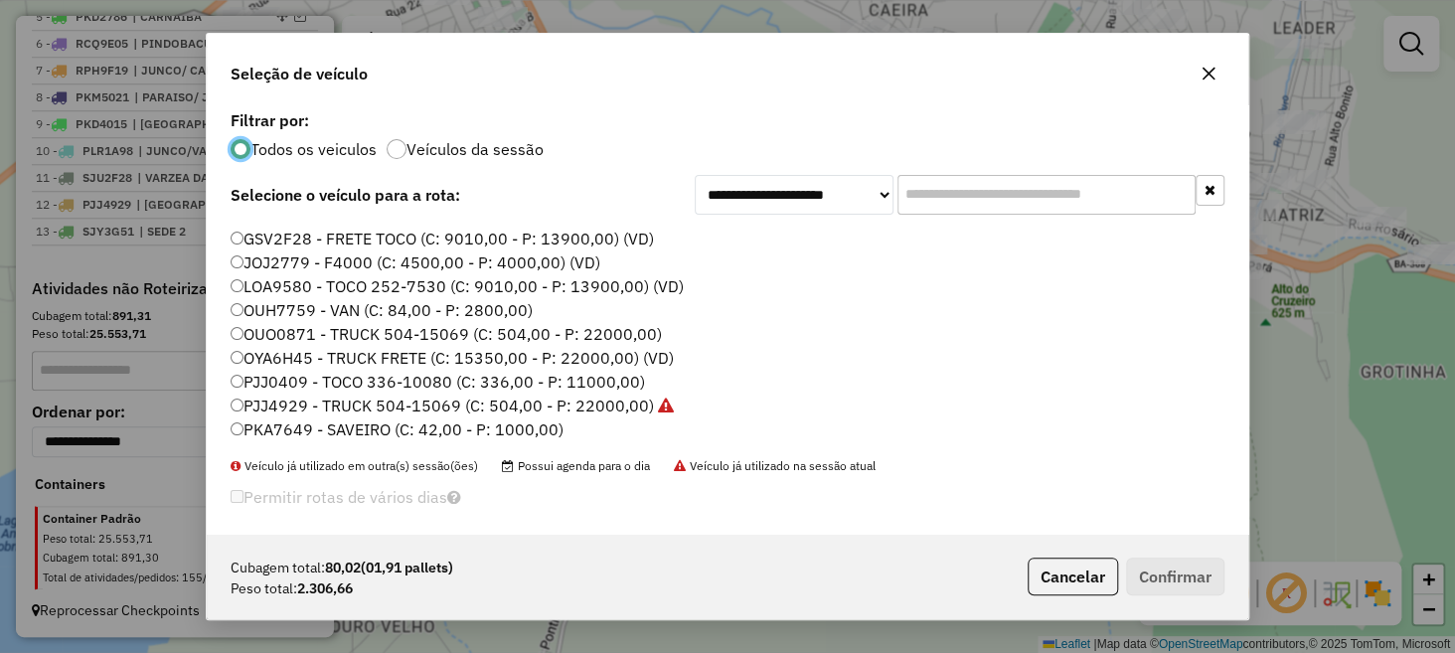
scroll to position [25, 0]
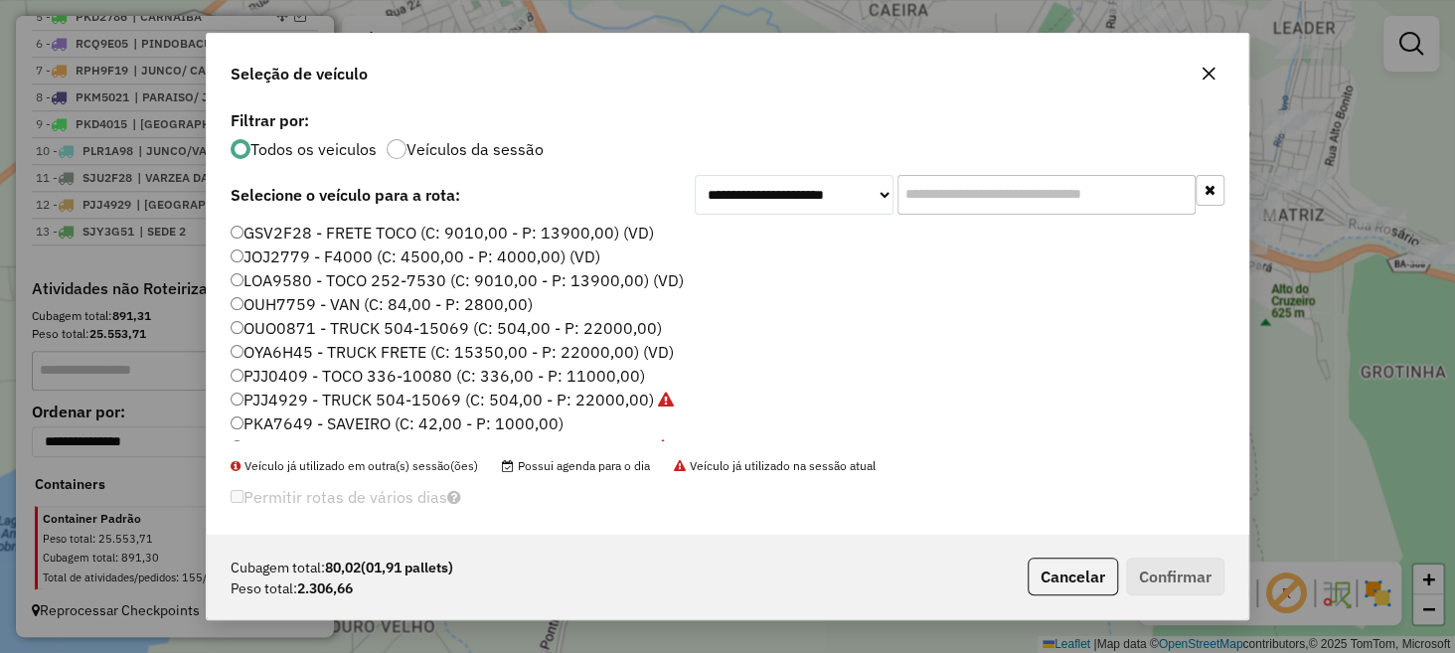
click at [314, 307] on label "OUH7759 - VAN (C: 84,00 - P: 2800,00)" at bounding box center [382, 304] width 302 height 24
click at [242, 303] on label "OUH7759 - VAN (C: 84,00 - P: 2800,00)" at bounding box center [382, 304] width 302 height 24
click at [248, 303] on label "OUH7759 - VAN (C: 84,00 - P: 2800,00)" at bounding box center [382, 304] width 302 height 24
click at [1186, 576] on button "Confirmar" at bounding box center [1175, 577] width 98 height 38
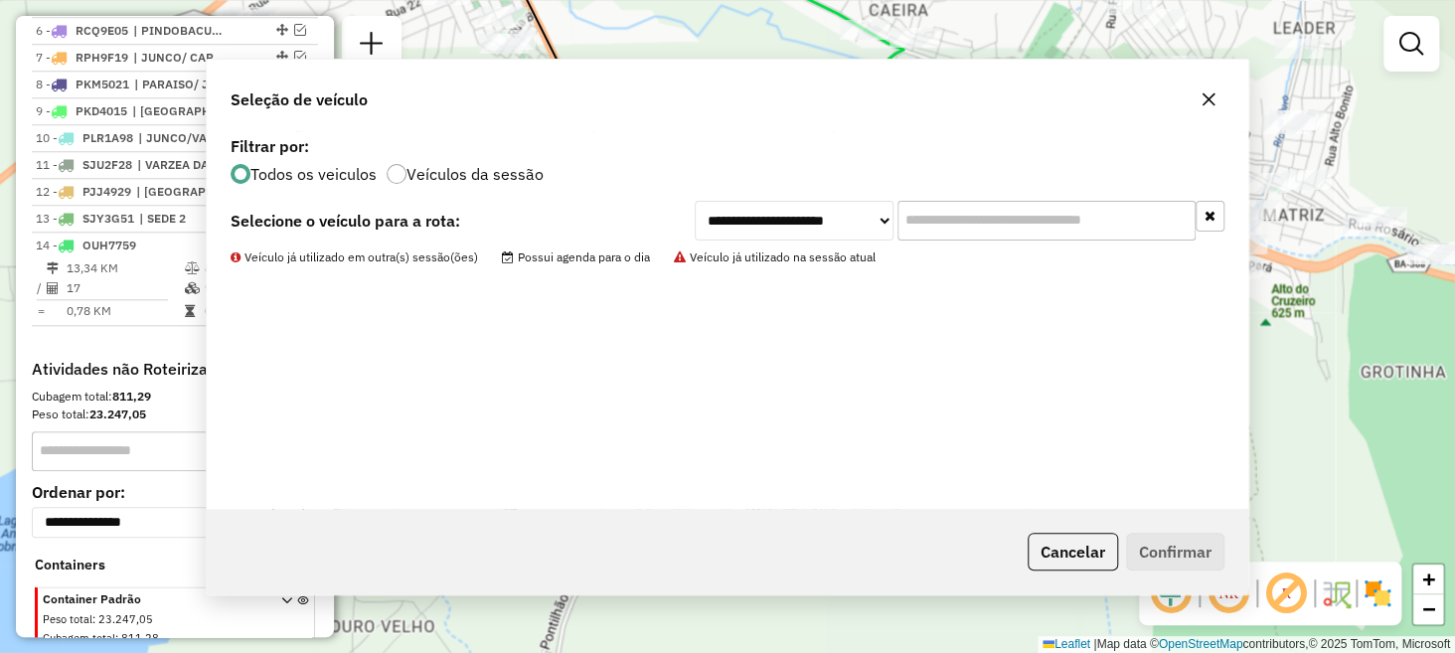
scroll to position [976, 0]
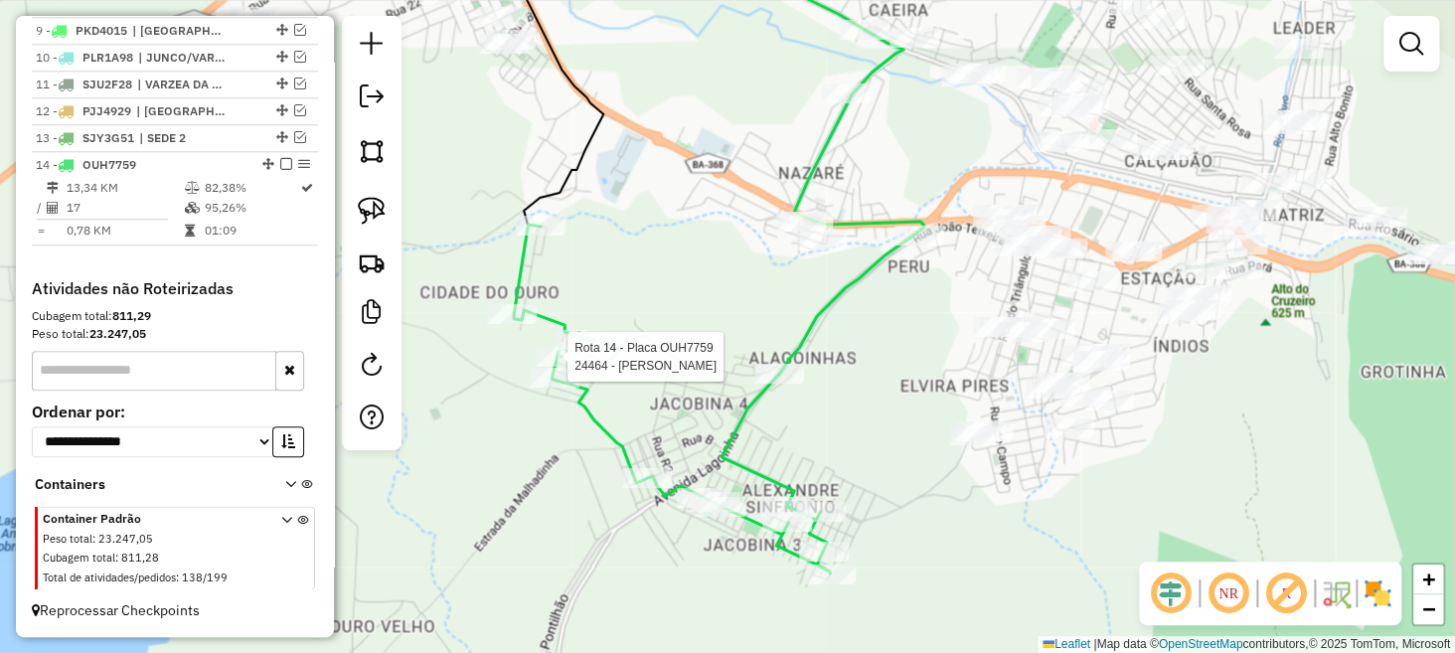
select select "**********"
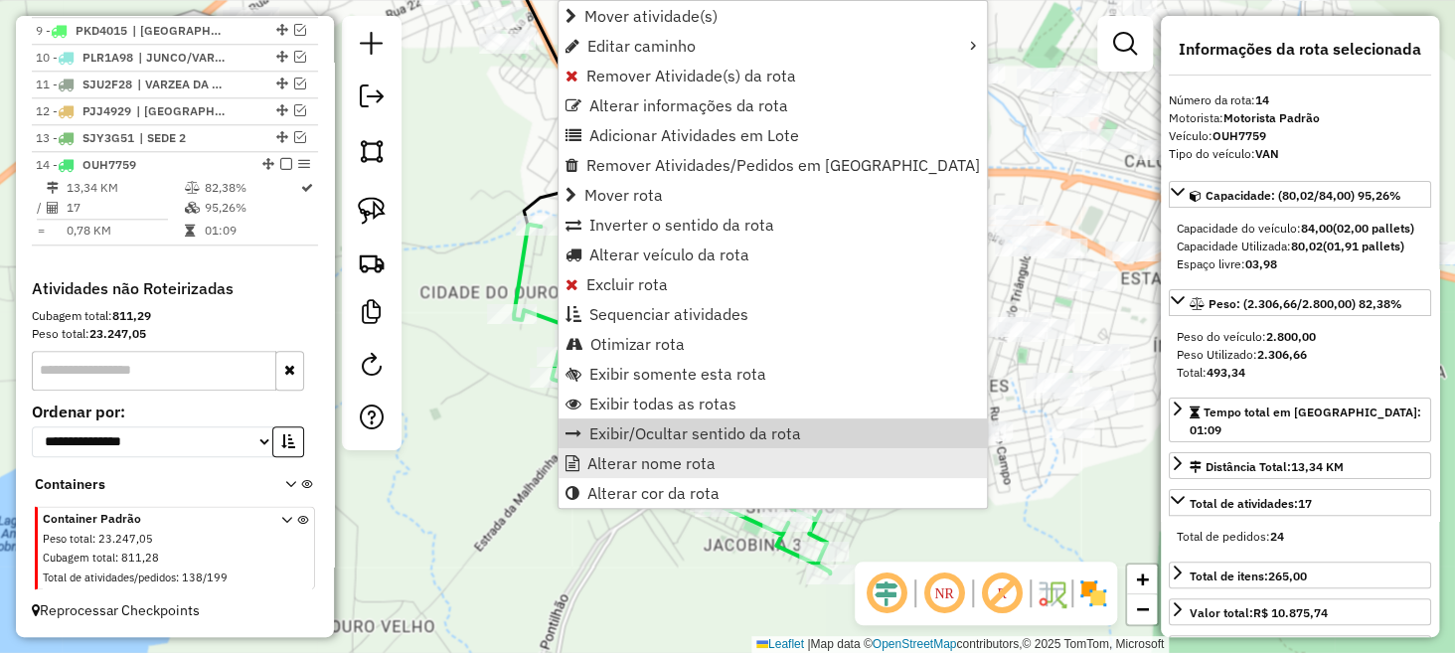
click at [626, 455] on span "Alterar nome rota" at bounding box center [652, 463] width 128 height 16
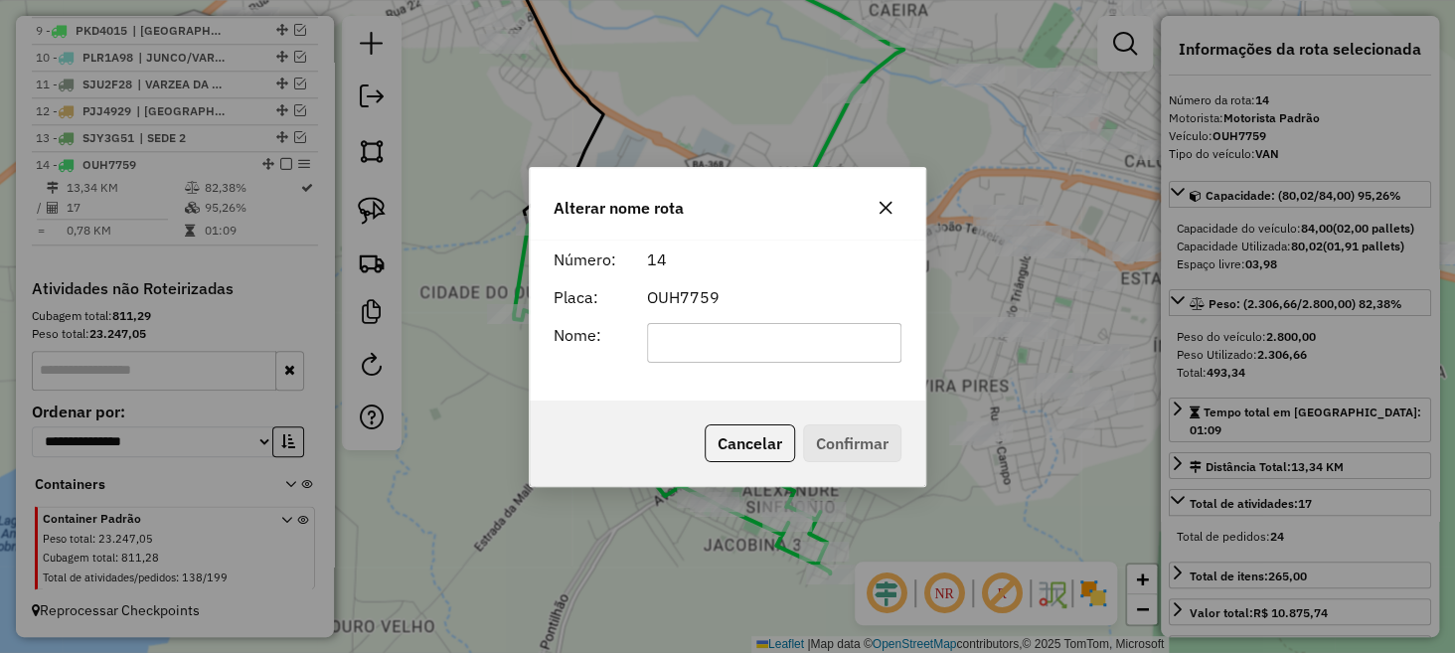
click at [680, 334] on input "text" at bounding box center [774, 343] width 255 height 40
type input "******"
click at [843, 437] on button "Confirmar" at bounding box center [852, 443] width 98 height 38
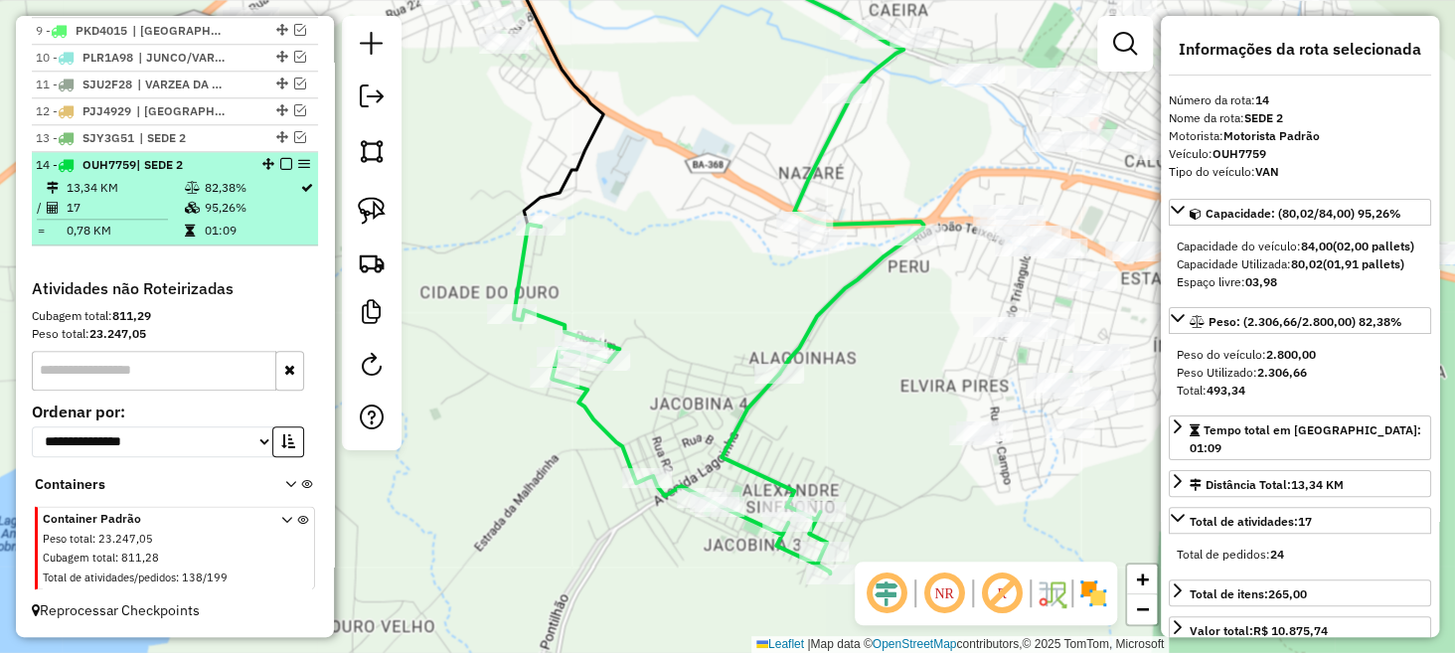
click at [282, 163] on em at bounding box center [286, 164] width 12 height 12
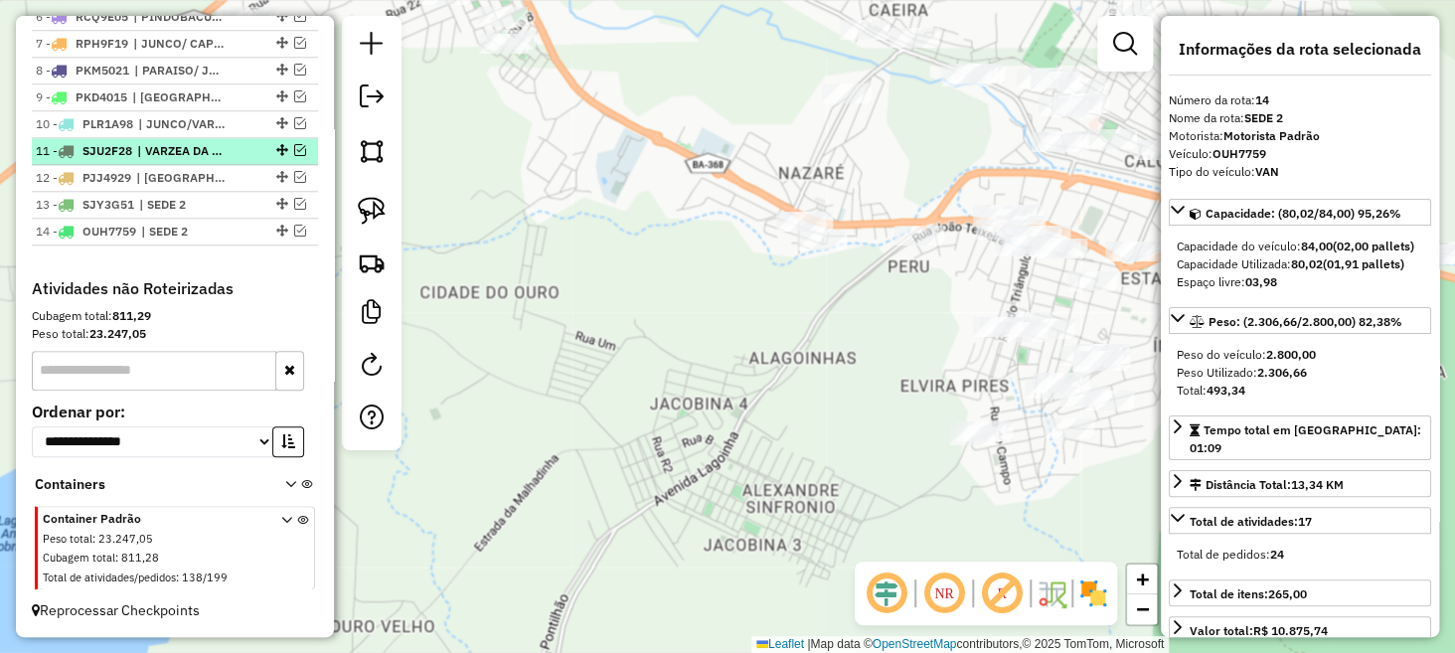
scroll to position [910, 0]
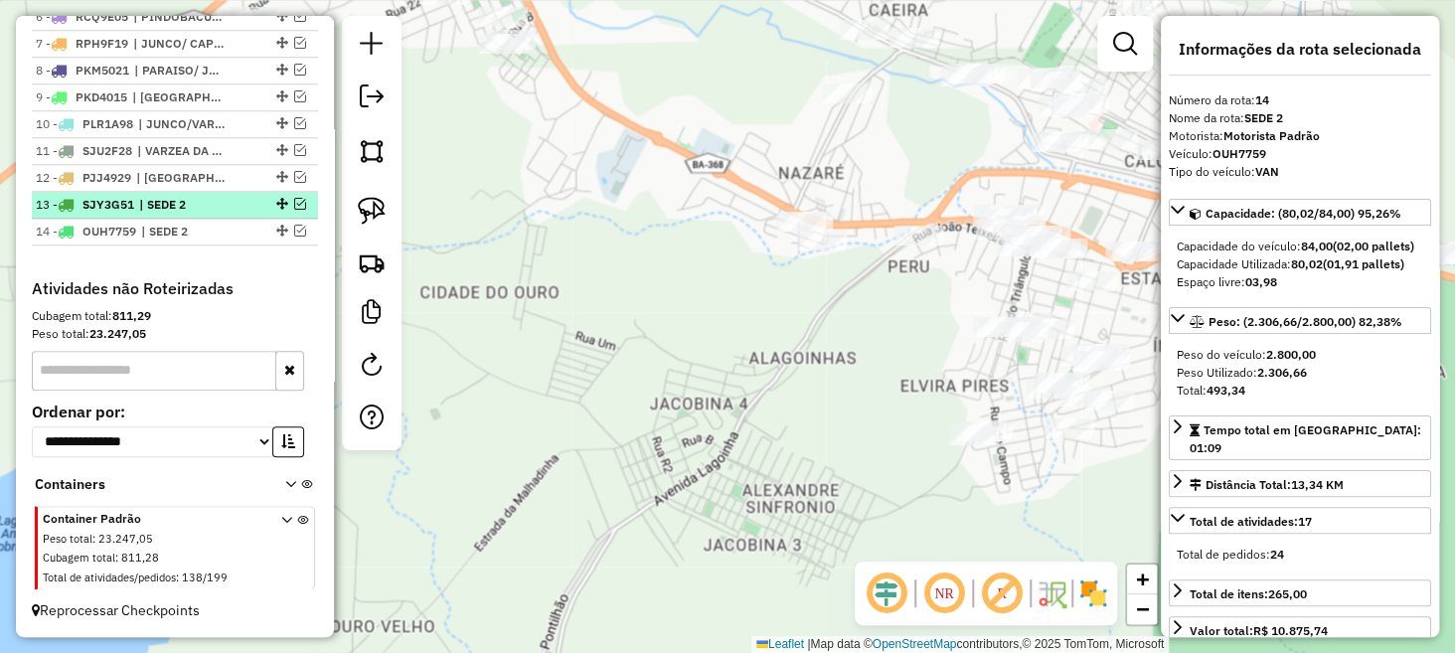
click at [296, 206] on em at bounding box center [300, 204] width 12 height 12
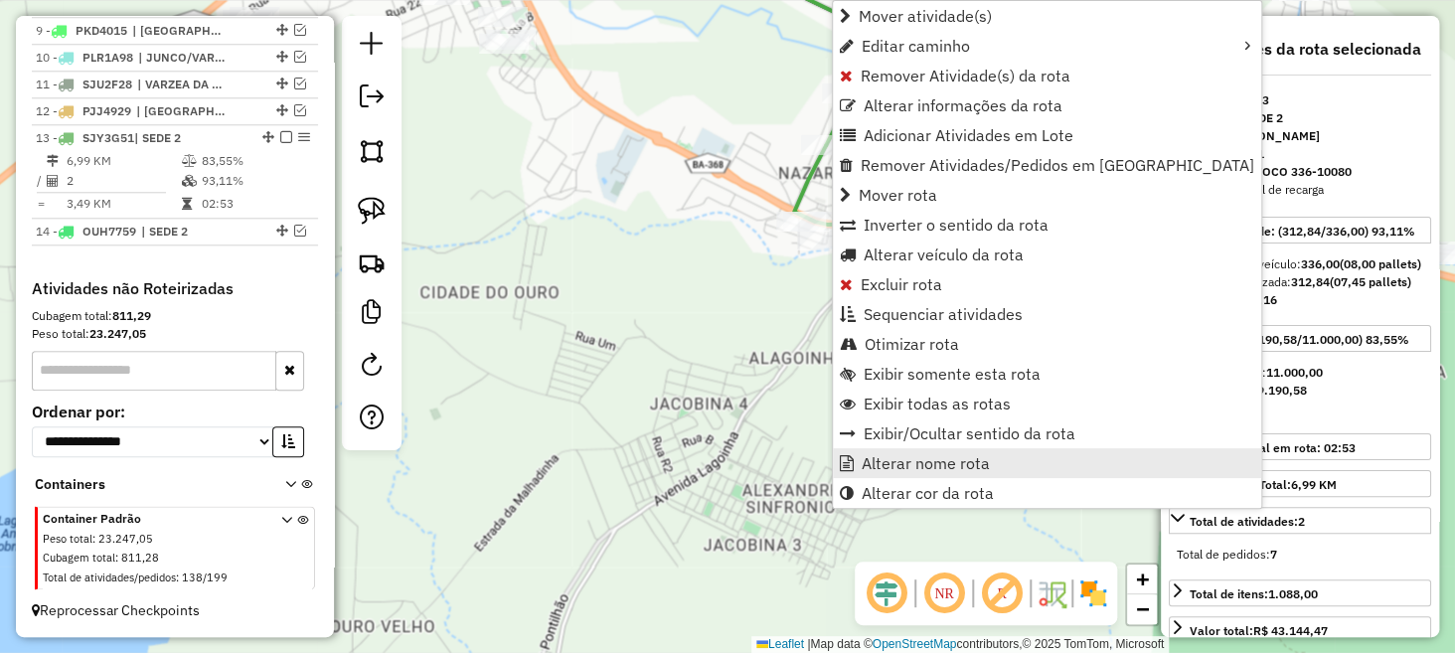
click at [913, 464] on span "Alterar nome rota" at bounding box center [926, 463] width 128 height 16
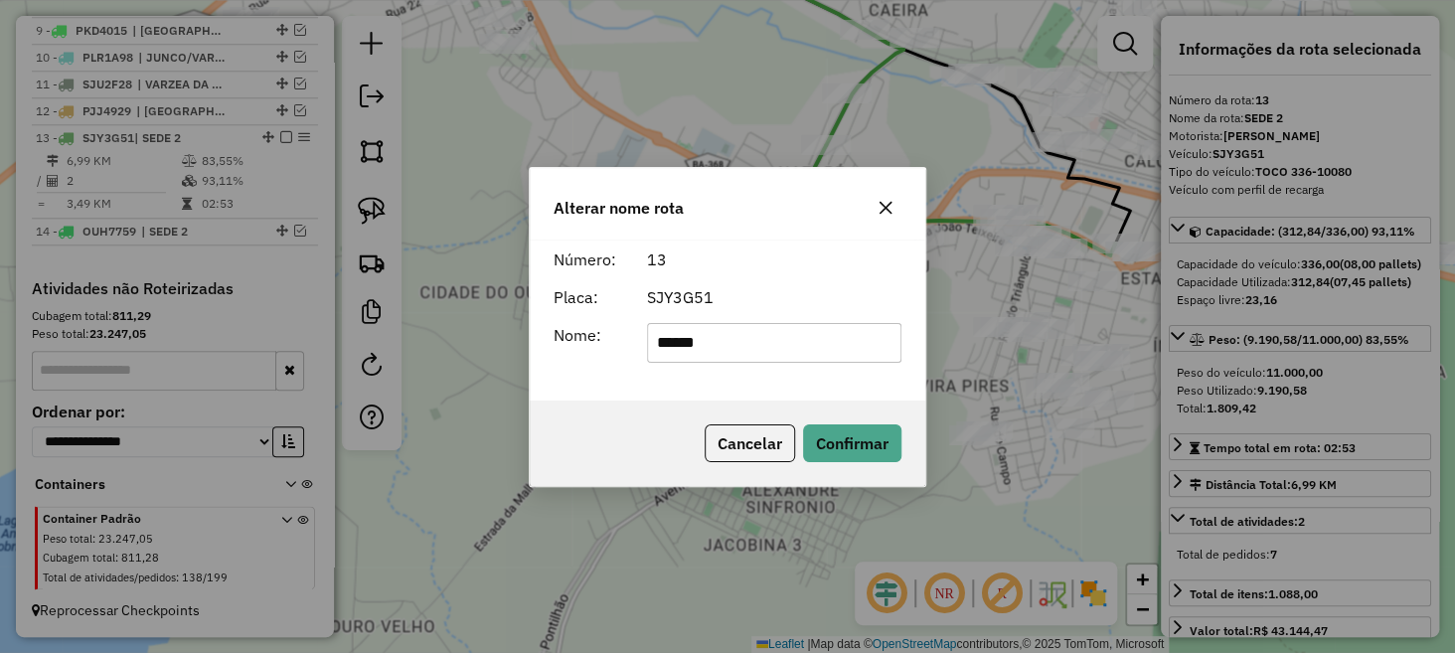
type input "******"
click at [693, 411] on div "Cancelar Confirmar" at bounding box center [728, 443] width 396 height 85
click at [848, 430] on button "Confirmar" at bounding box center [852, 443] width 98 height 38
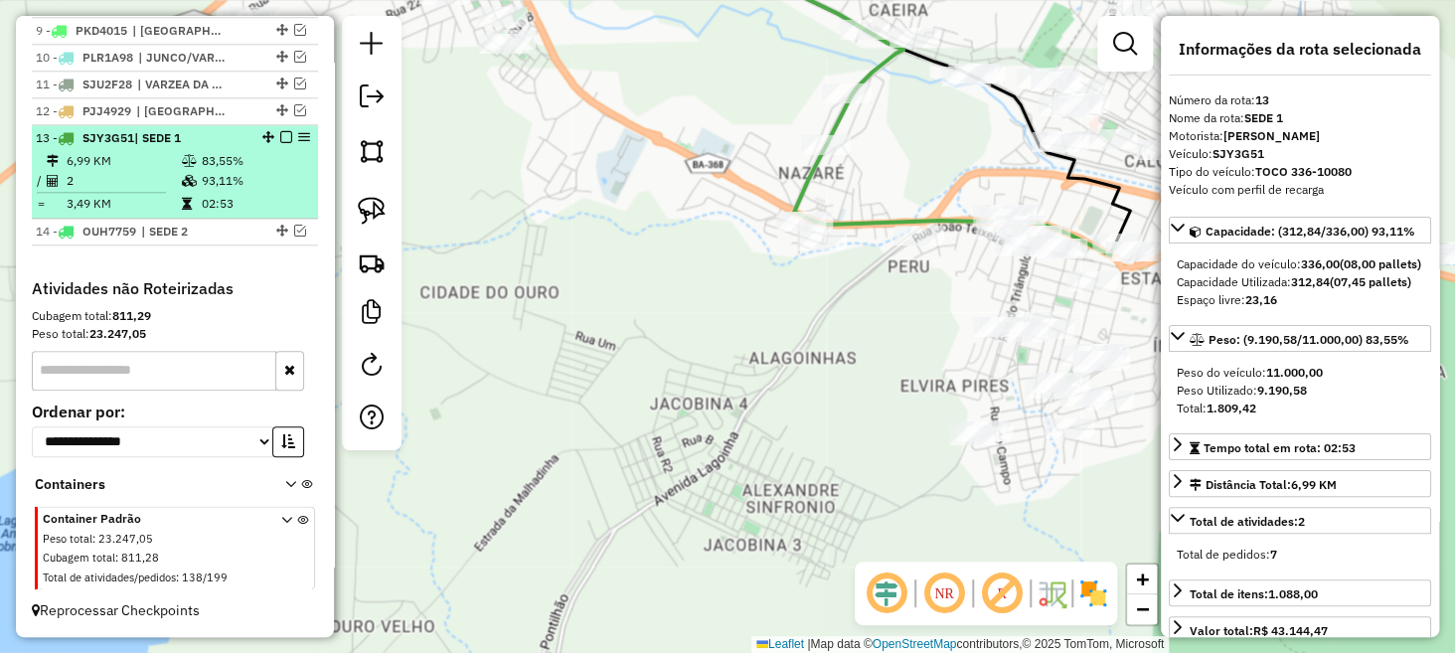
click at [280, 137] on em at bounding box center [286, 137] width 12 height 12
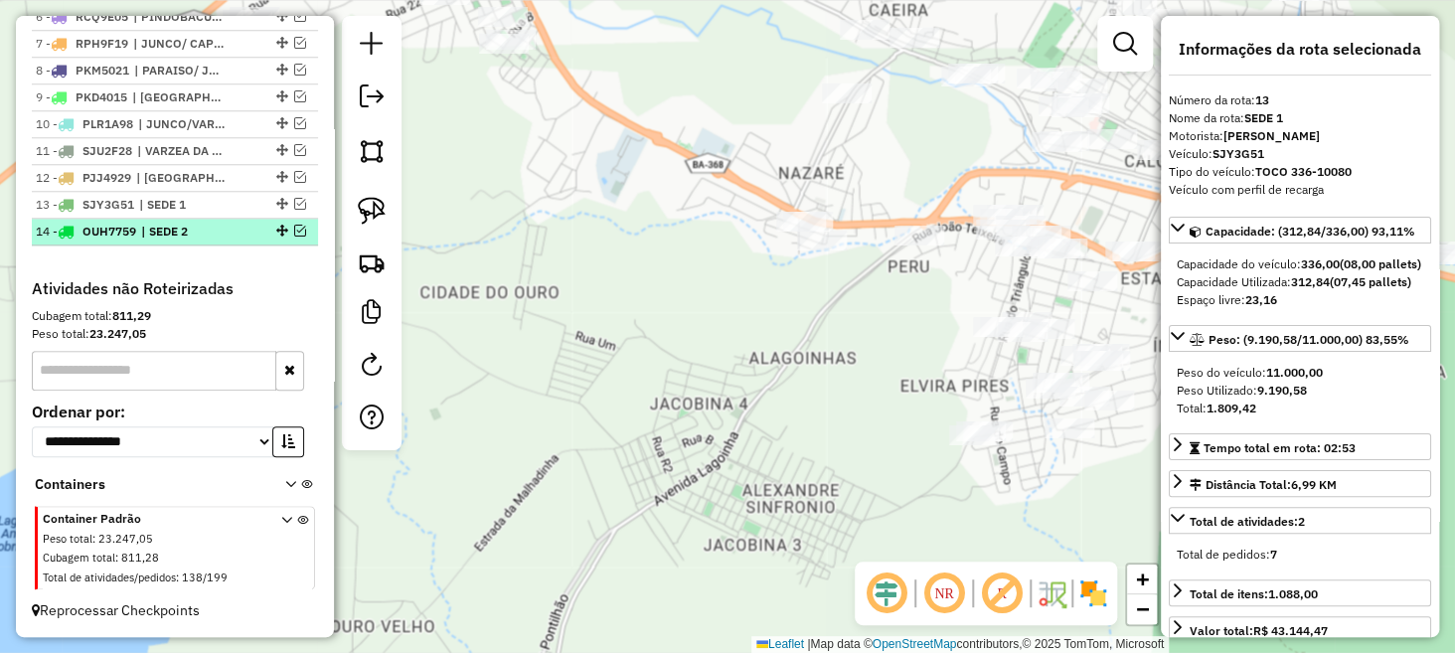
click at [295, 230] on em at bounding box center [300, 231] width 12 height 12
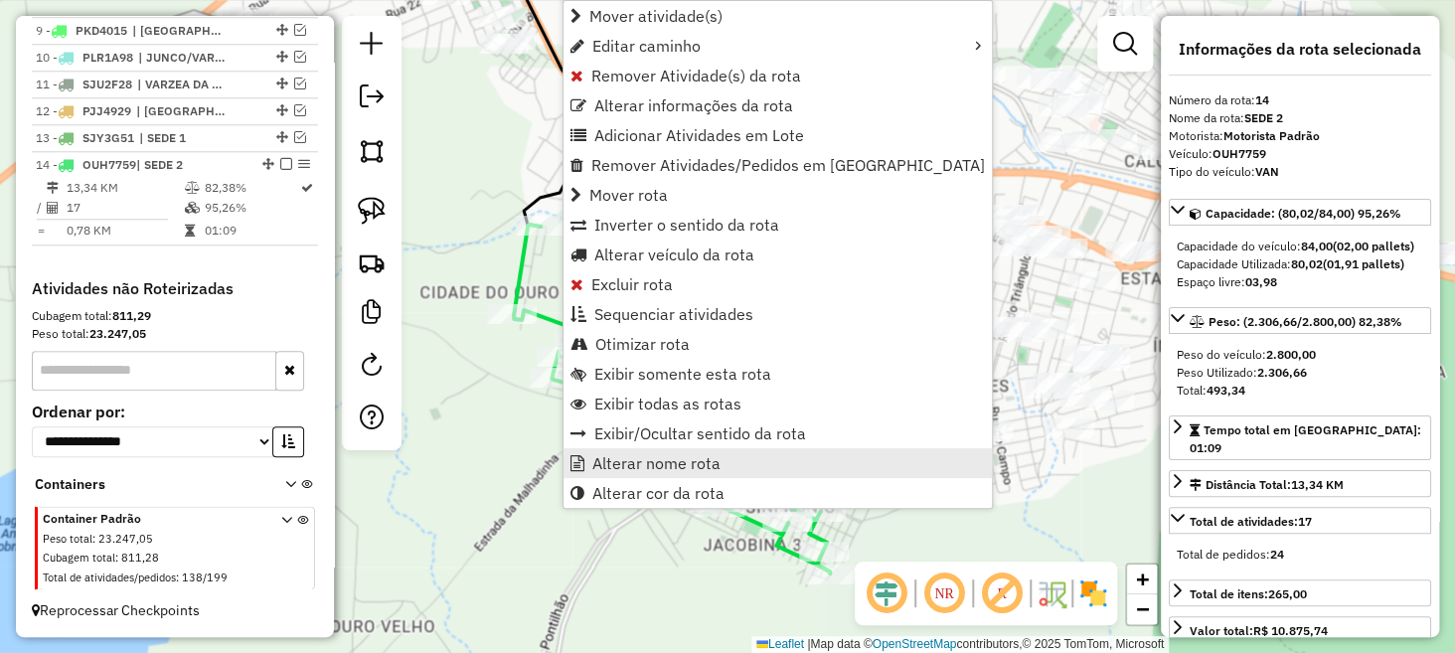
click at [667, 455] on span "Alterar nome rota" at bounding box center [657, 463] width 128 height 16
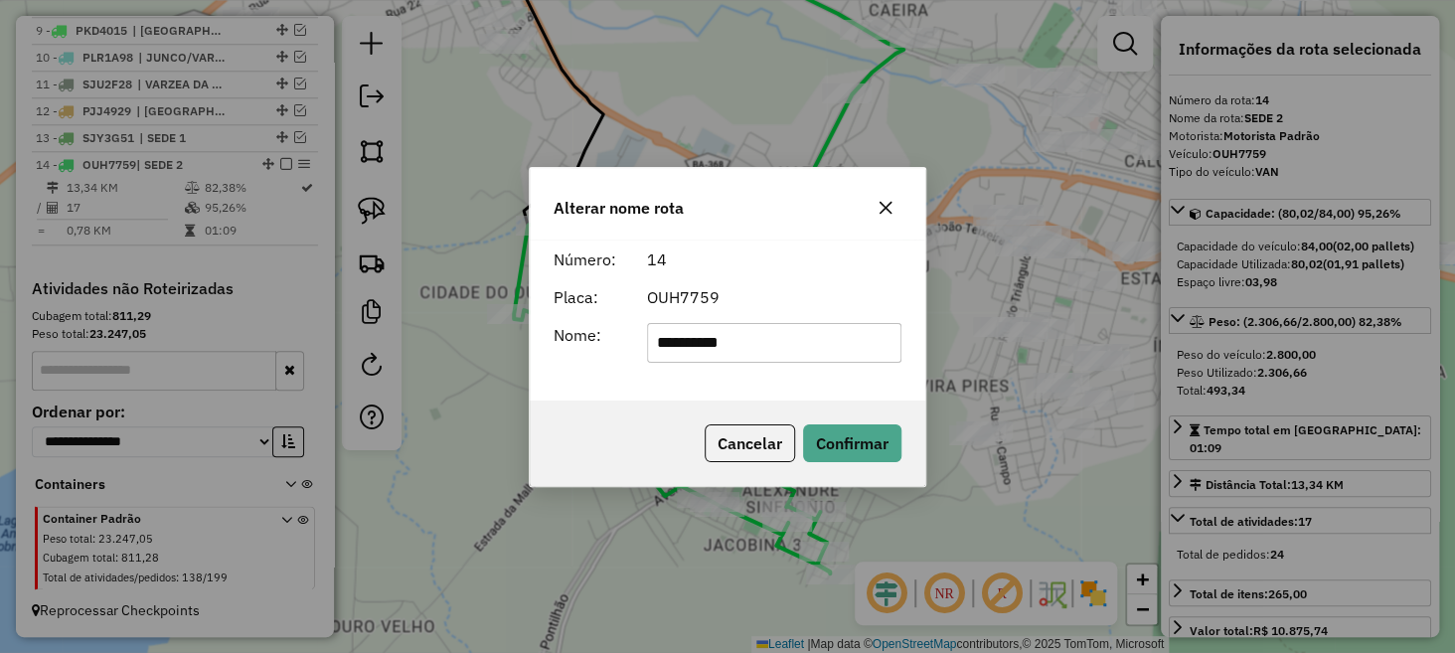
click at [693, 341] on input "**********" at bounding box center [774, 343] width 255 height 40
type input "**********"
click at [845, 441] on button "Confirmar" at bounding box center [852, 443] width 98 height 38
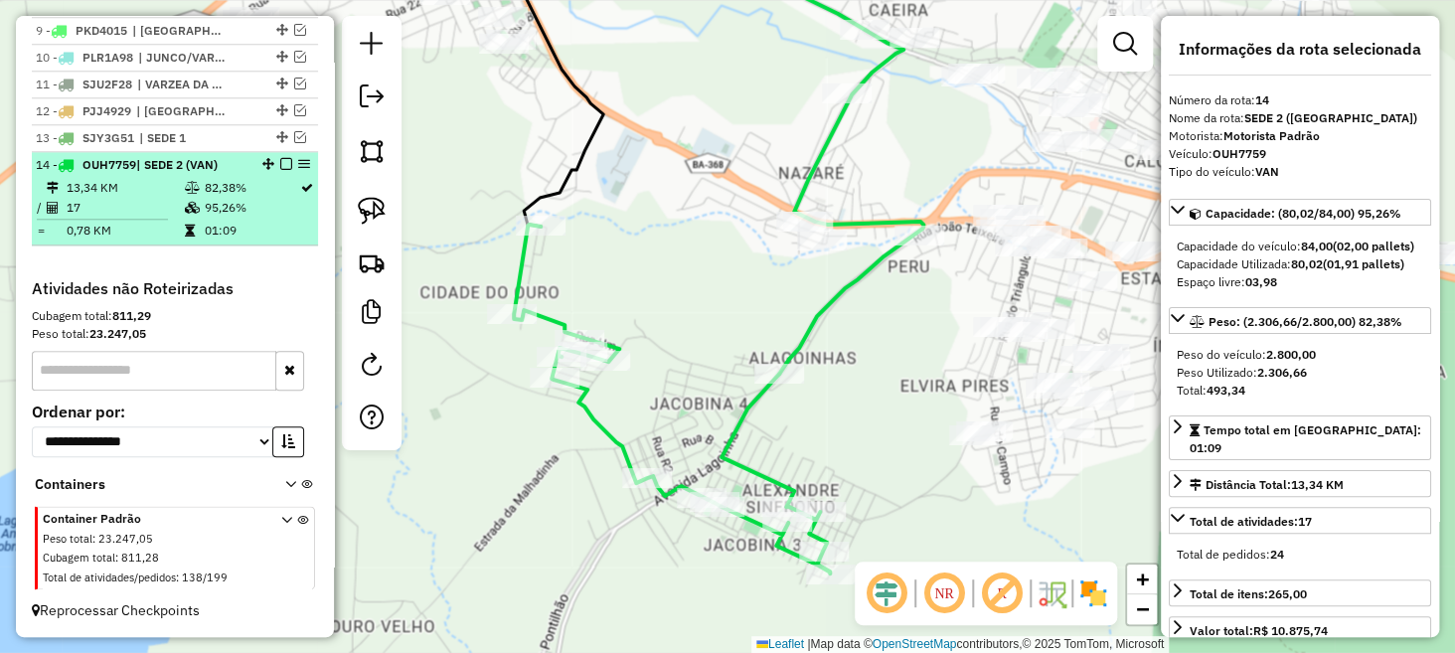
click at [280, 166] on em at bounding box center [286, 164] width 12 height 12
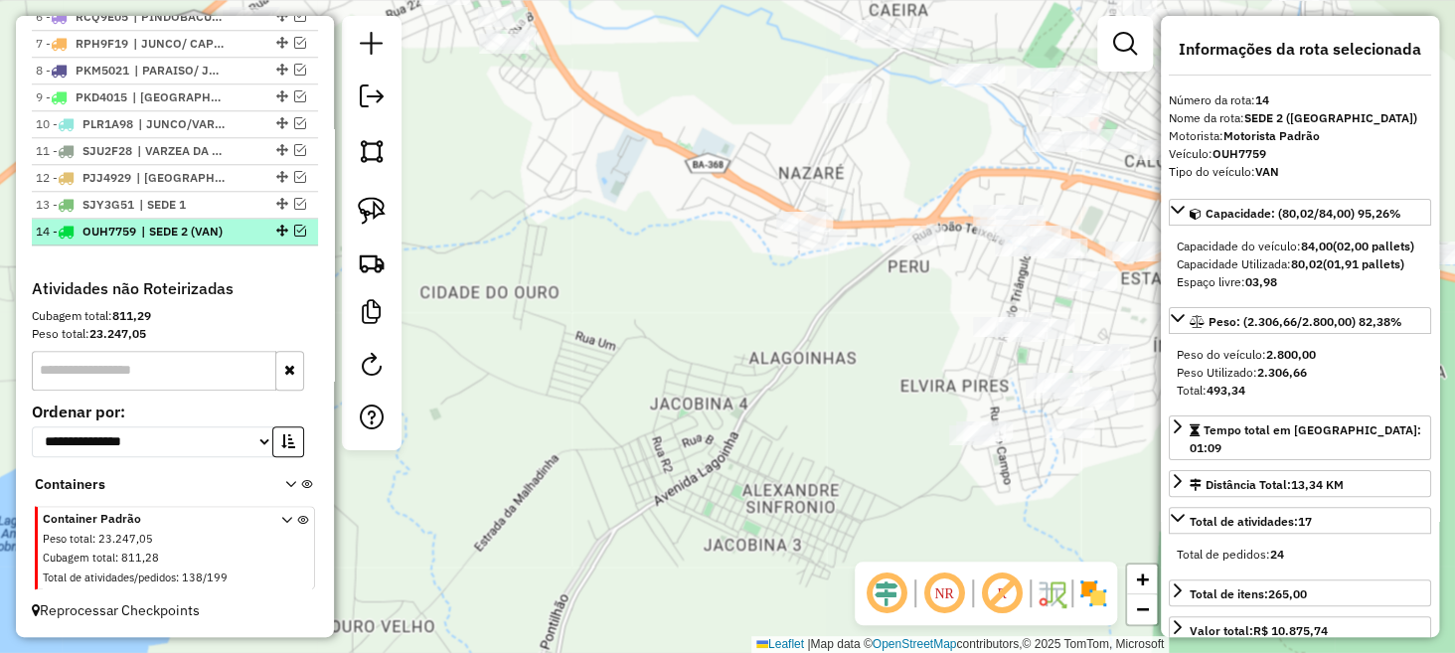
scroll to position [910, 0]
click at [748, 348] on div "Janela de atendimento Grade de atendimento Capacidade Transportadoras Veículos …" at bounding box center [727, 326] width 1455 height 653
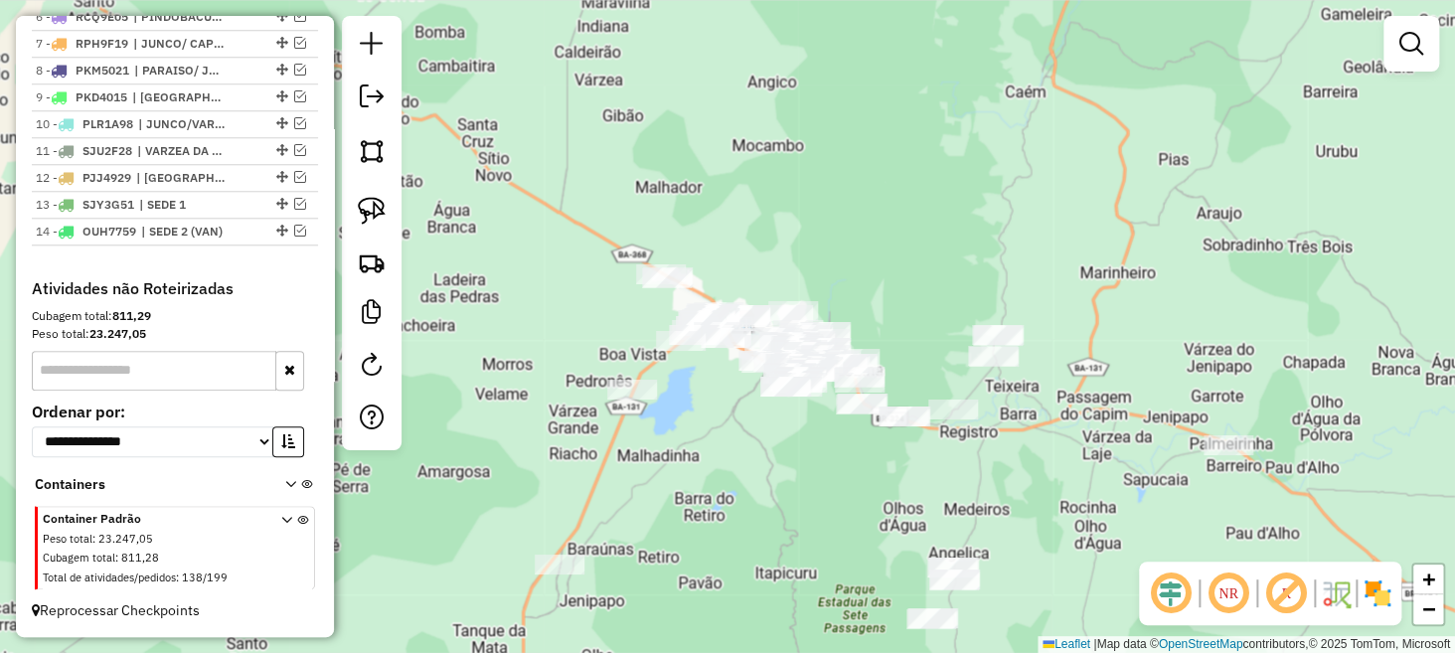
click at [739, 421] on div "Janela de atendimento Grade de atendimento Capacidade Transportadoras Veículos …" at bounding box center [727, 326] width 1455 height 653
drag, startPoint x: 739, startPoint y: 421, endPoint x: 722, endPoint y: 277, distance: 144.2
click at [722, 281] on div "Janela de atendimento Grade de atendimento Capacidade Transportadoras Veículos …" at bounding box center [727, 326] width 1455 height 653
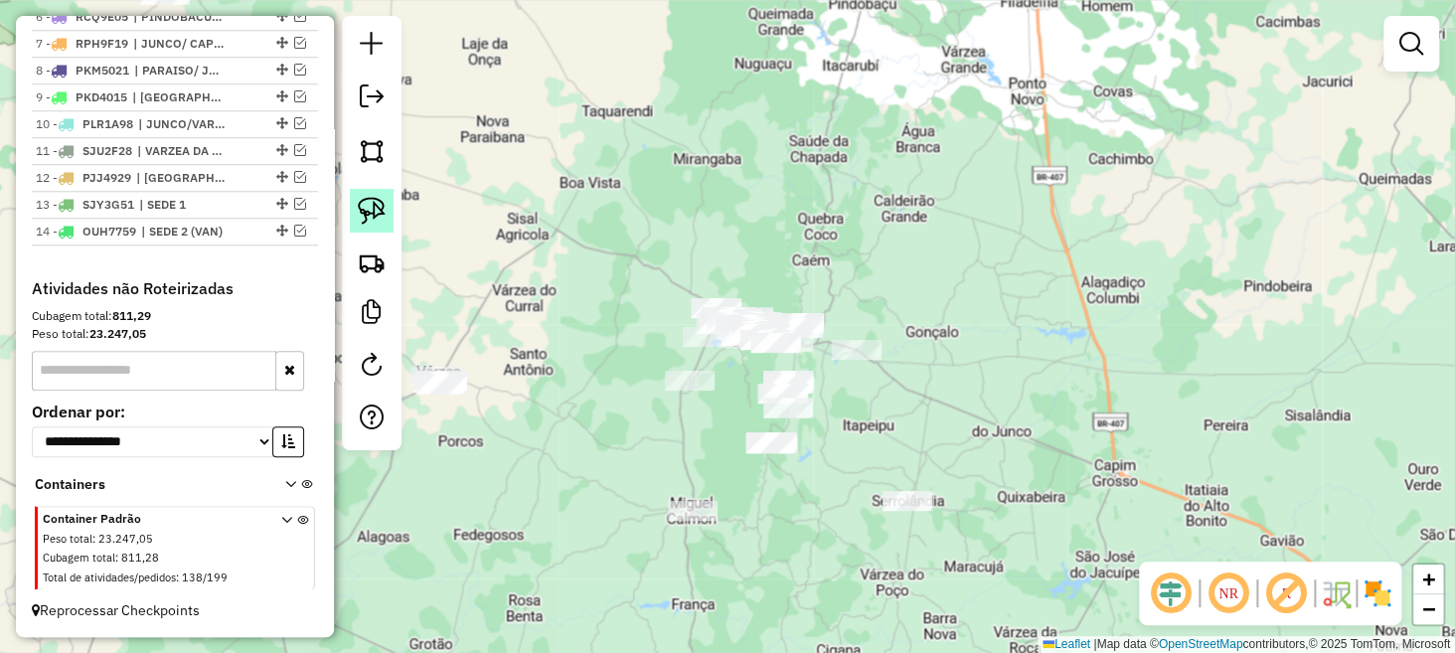
click at [358, 211] on img at bounding box center [372, 211] width 28 height 28
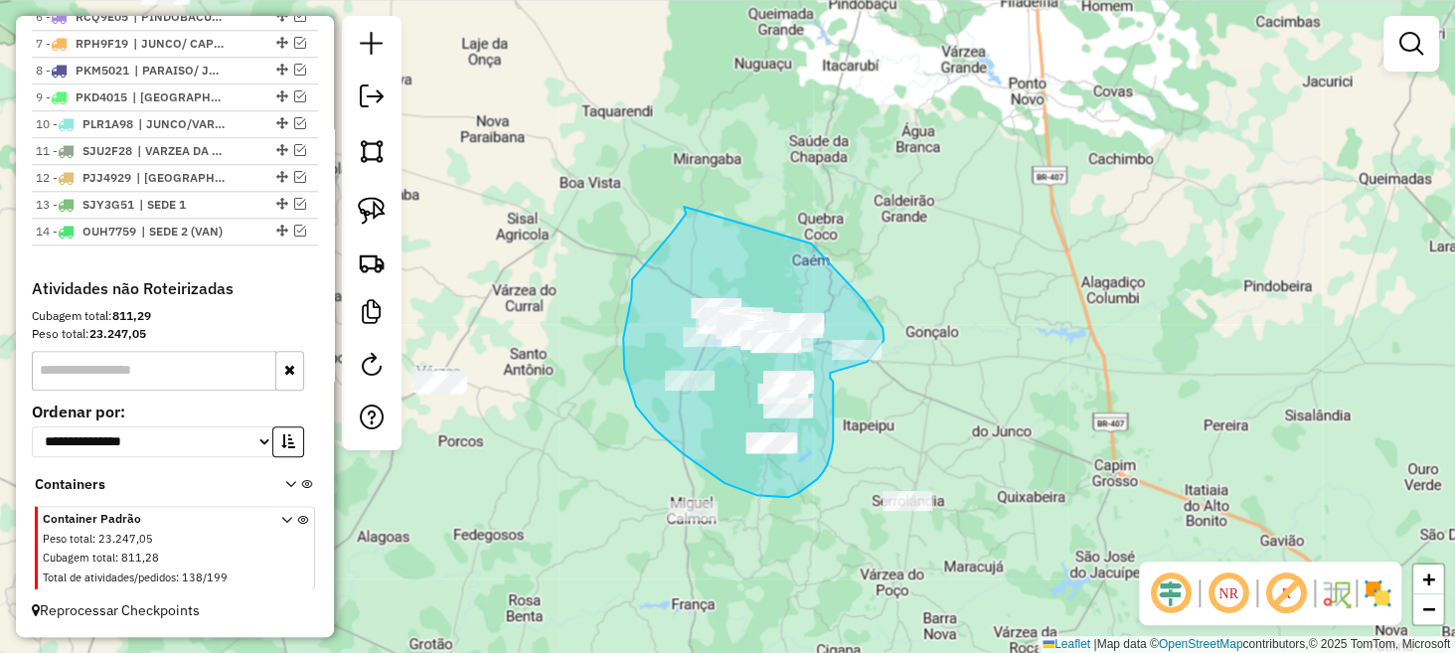
drag, startPoint x: 684, startPoint y: 207, endPoint x: 787, endPoint y: 223, distance: 104.6
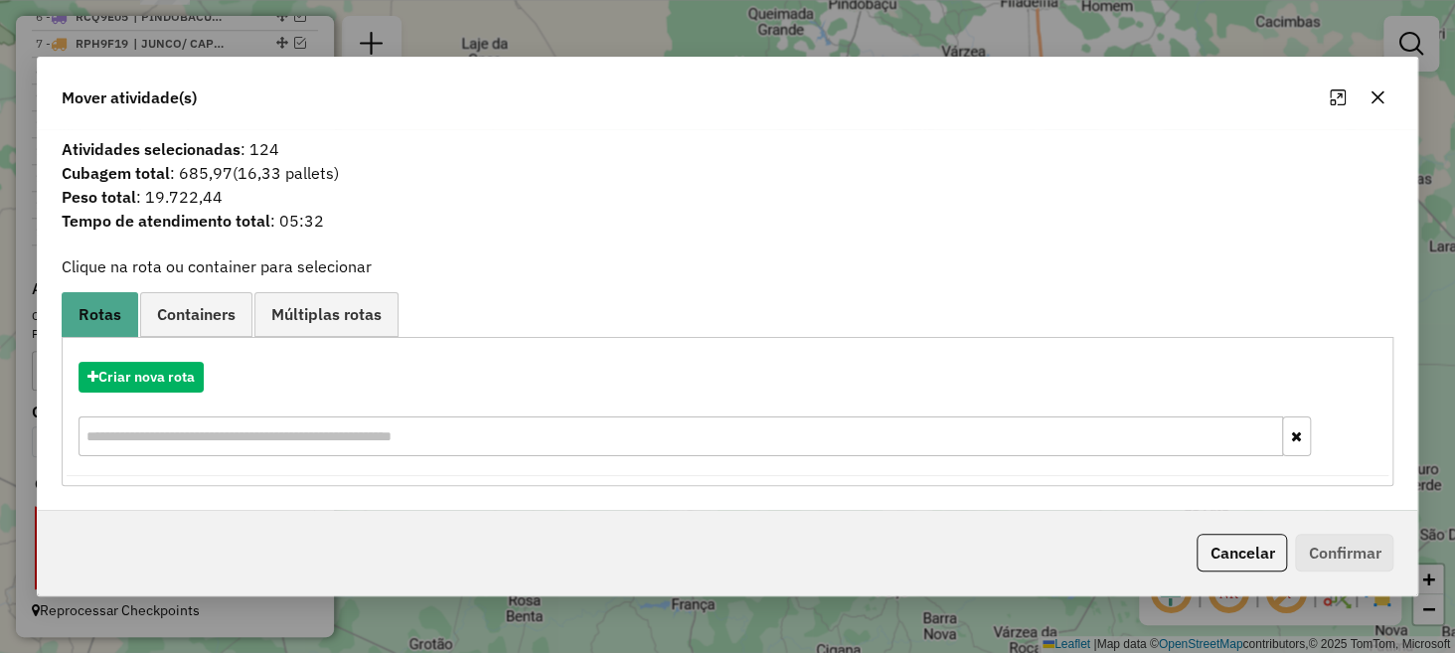
click at [1377, 92] on icon "button" at bounding box center [1378, 97] width 16 height 16
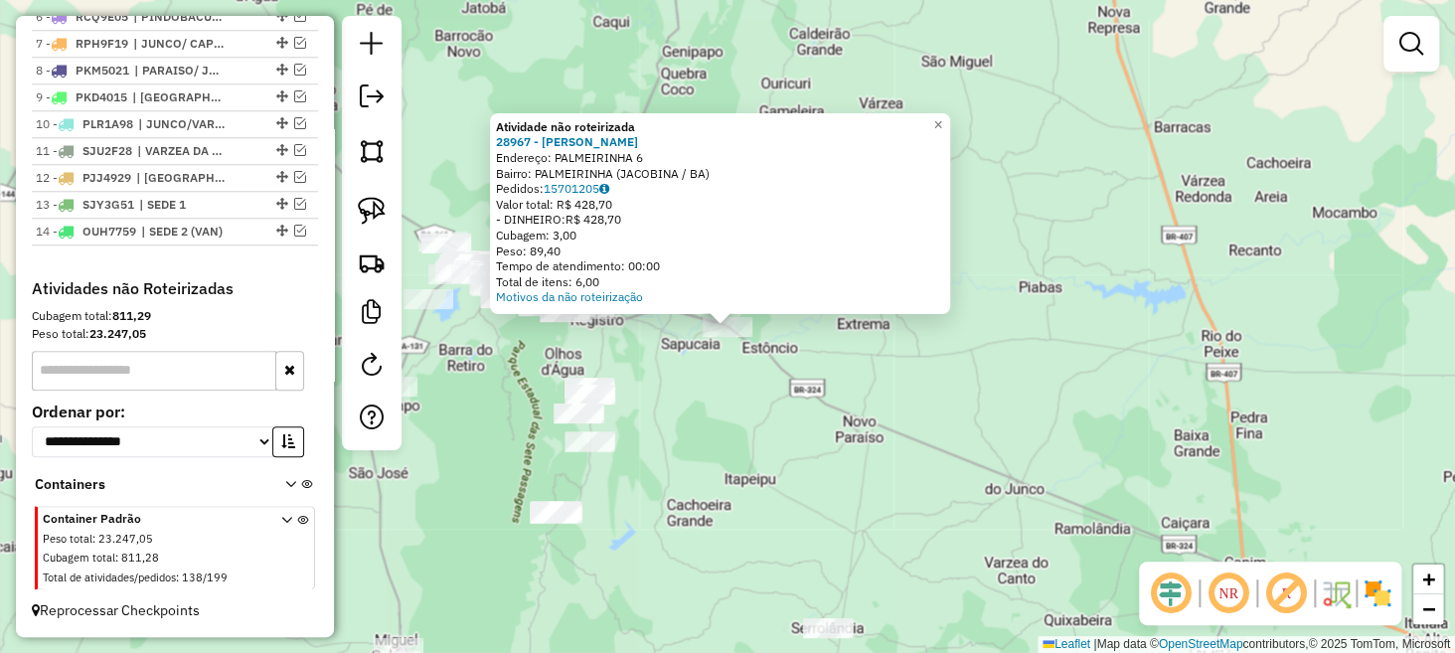
click at [664, 388] on div "Atividade não roteirizada 28967 - MERCADaO SaO JORGE Endereço: PALMEIRINHA 6 Ba…" at bounding box center [727, 326] width 1455 height 653
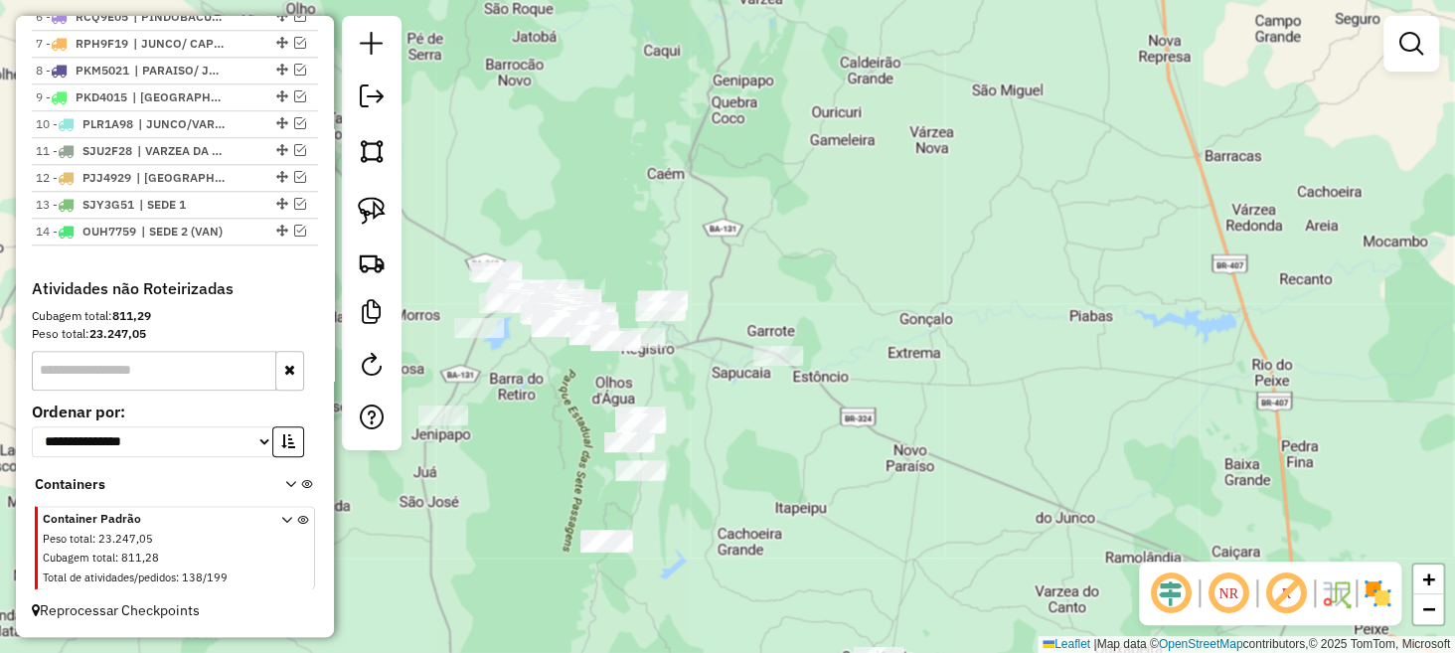
drag, startPoint x: 671, startPoint y: 356, endPoint x: 722, endPoint y: 385, distance: 58.3
click at [722, 385] on div "Janela de atendimento Grade de atendimento Capacidade Transportadoras Veículos …" at bounding box center [727, 326] width 1455 height 653
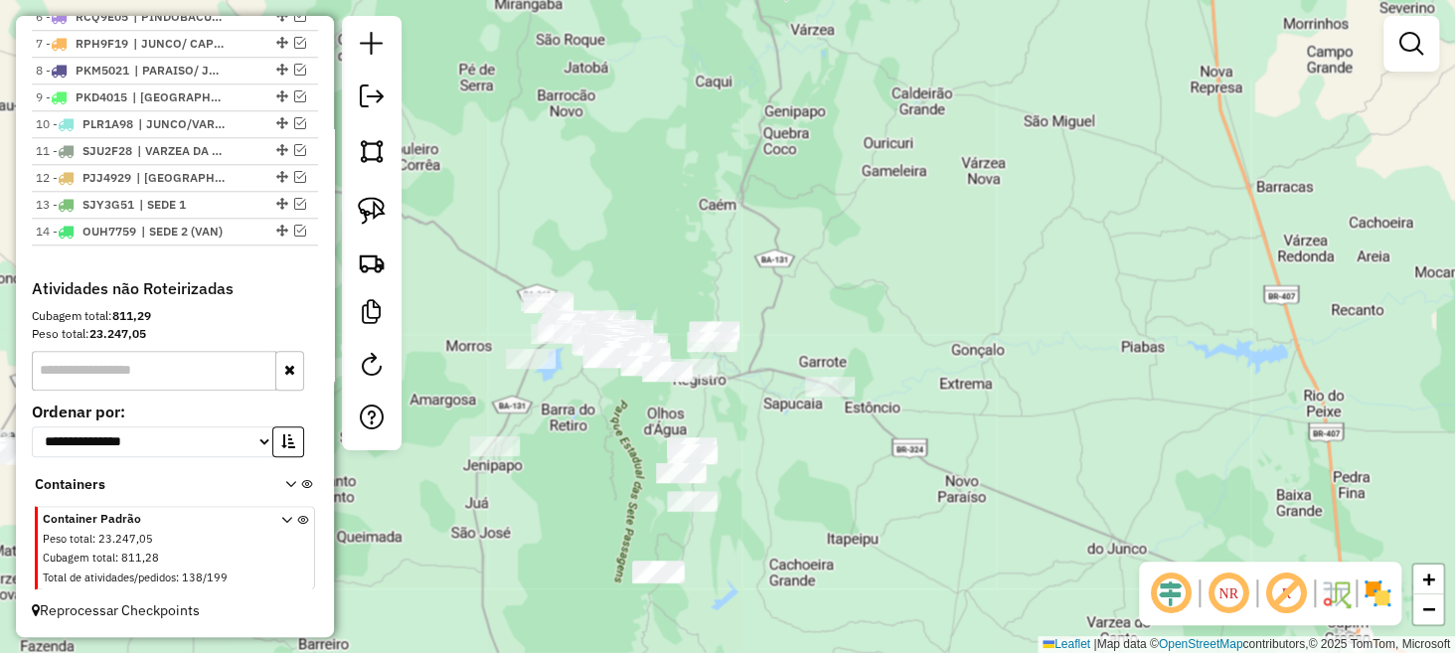
drag, startPoint x: 708, startPoint y: 386, endPoint x: 760, endPoint y: 417, distance: 60.2
click at [760, 417] on div "Janela de atendimento Grade de atendimento Capacidade Transportadoras Veículos …" at bounding box center [727, 326] width 1455 height 653
click at [833, 397] on div at bounding box center [830, 387] width 50 height 20
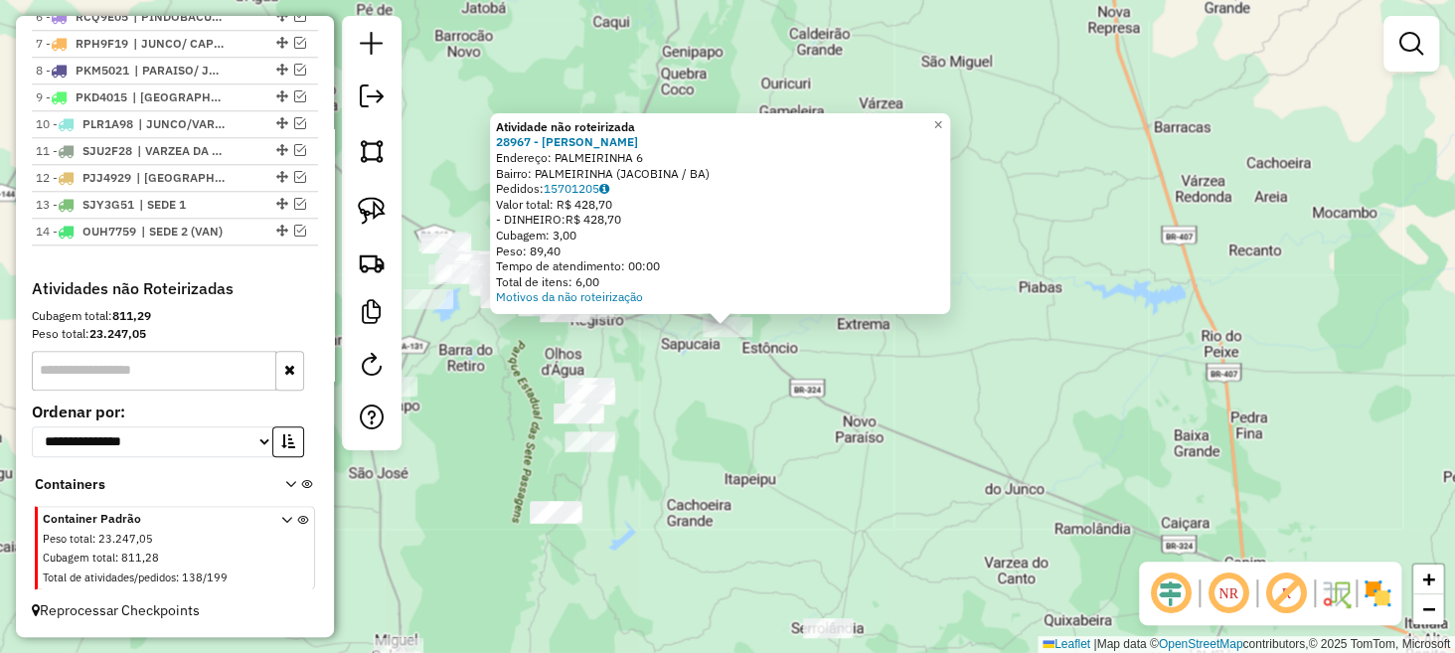
click at [693, 412] on div "Atividade não roteirizada 28967 - MERCADaO SaO JORGE Endereço: PALMEIRINHA 6 Ba…" at bounding box center [727, 326] width 1455 height 653
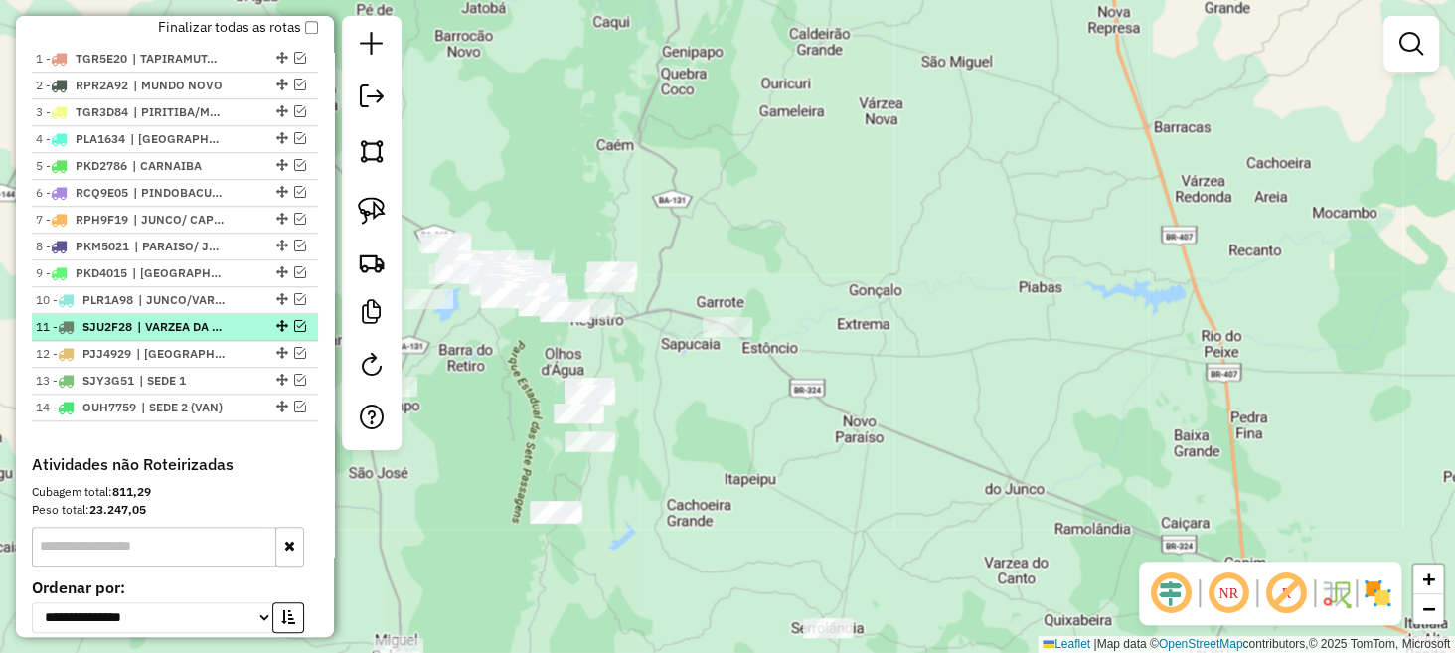
scroll to position [661, 0]
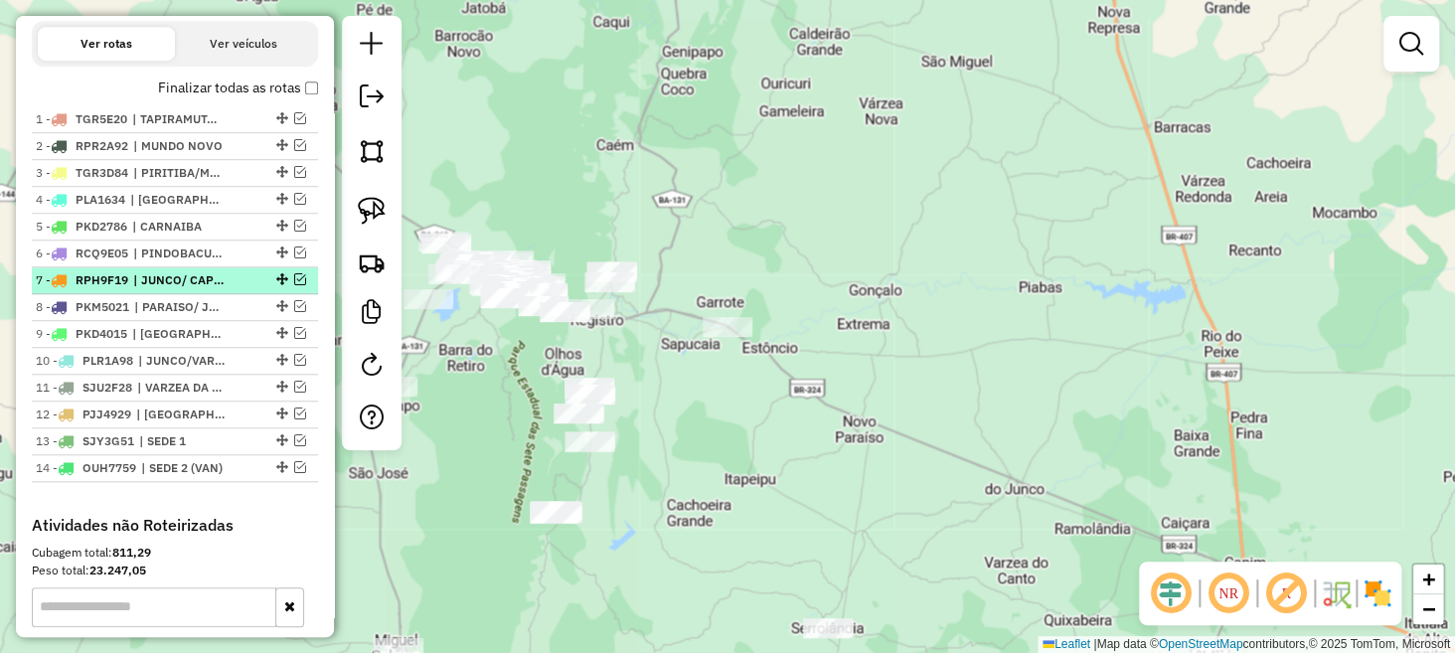
click at [294, 285] on em at bounding box center [300, 279] width 12 height 12
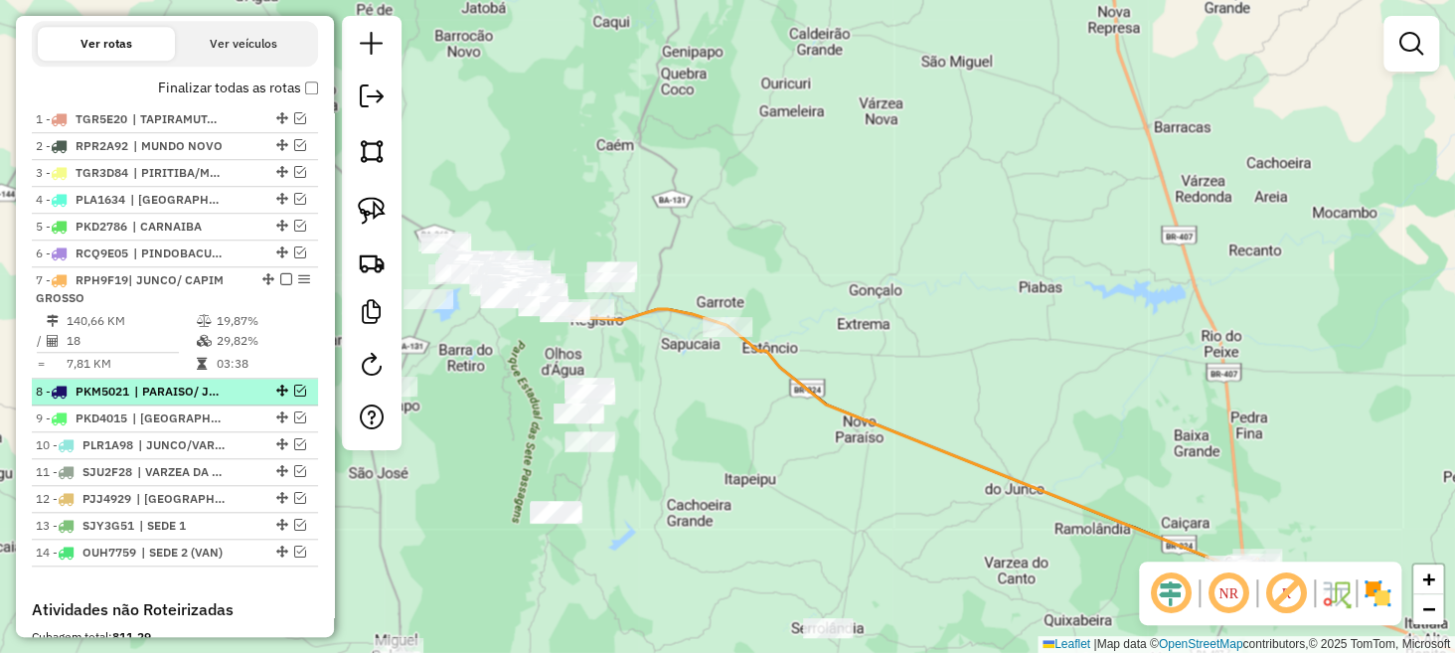
click at [296, 397] on em at bounding box center [300, 391] width 12 height 12
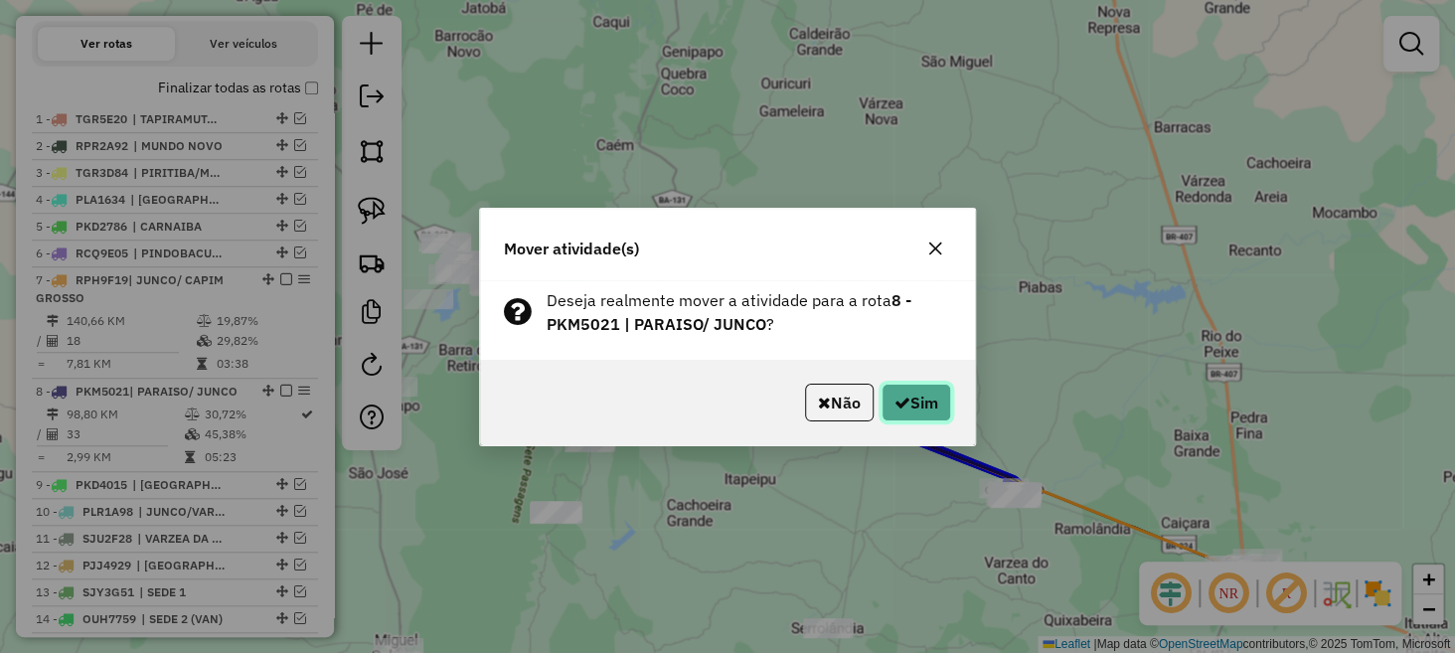
click at [914, 389] on button "Sim" at bounding box center [917, 403] width 70 height 38
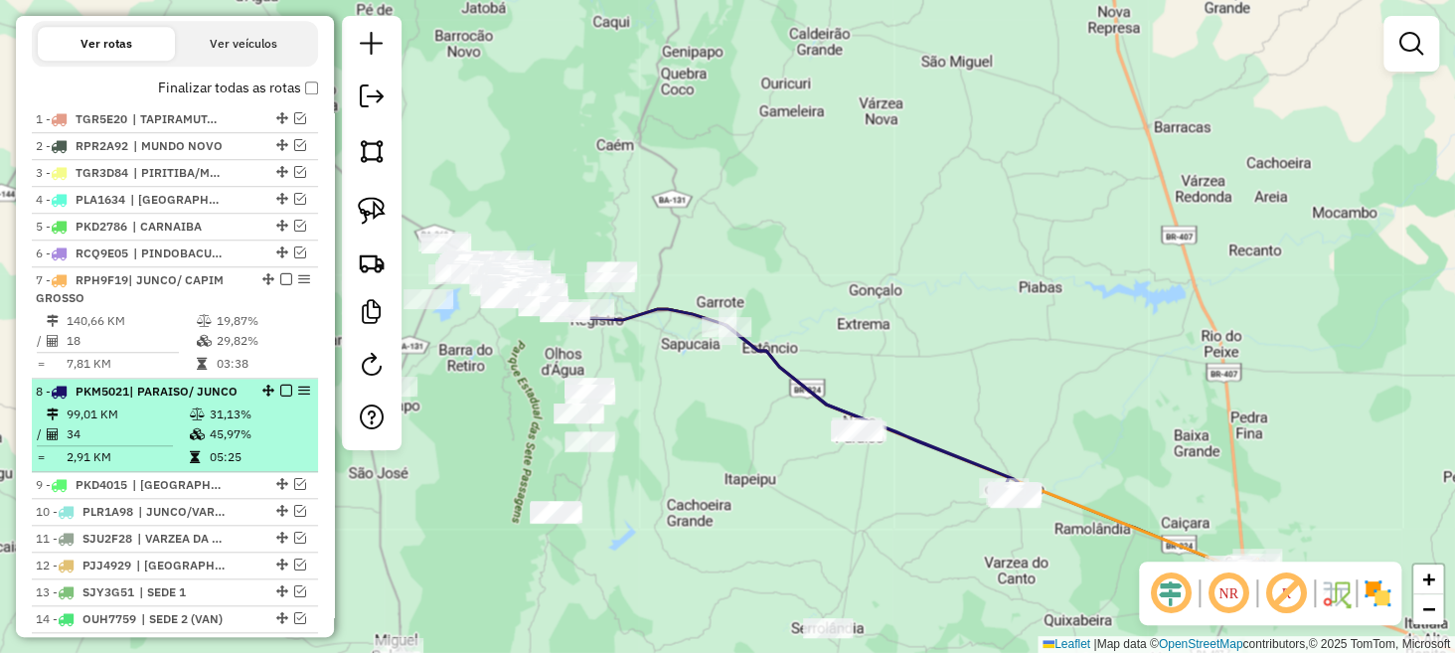
click at [282, 397] on em at bounding box center [286, 391] width 12 height 12
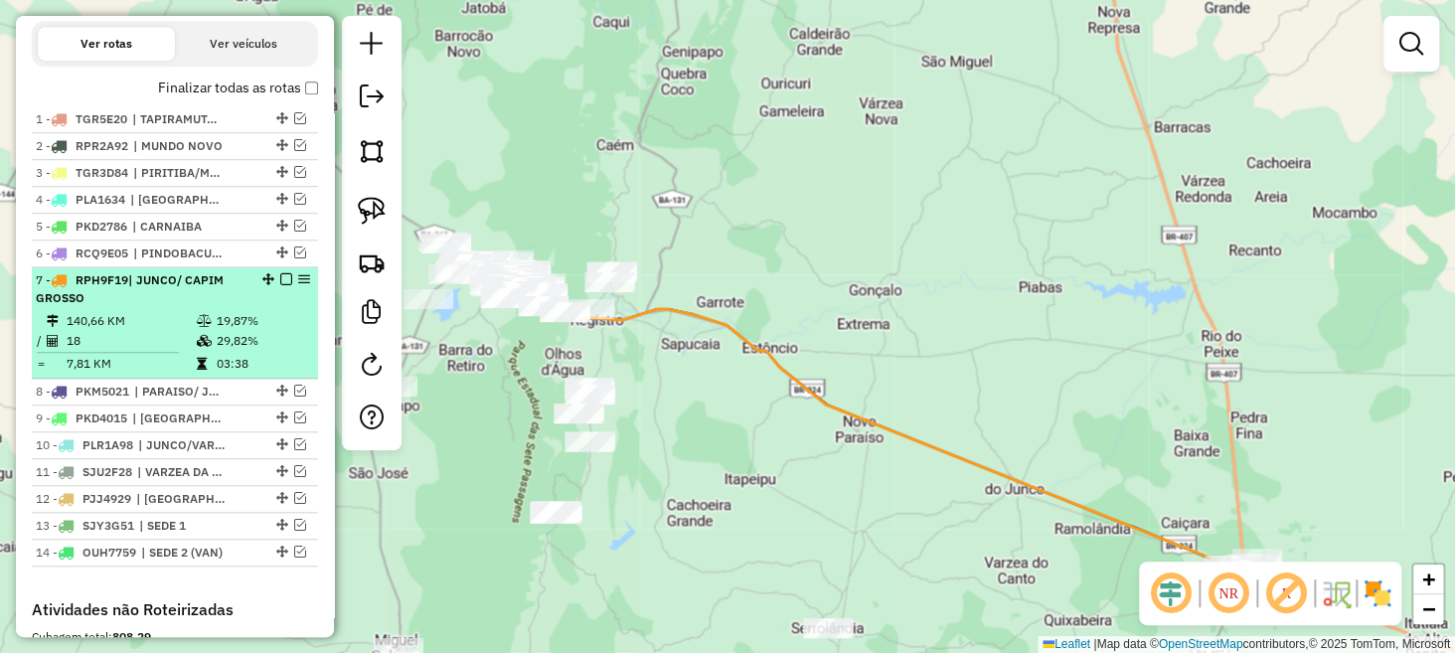
click at [280, 285] on em at bounding box center [286, 279] width 12 height 12
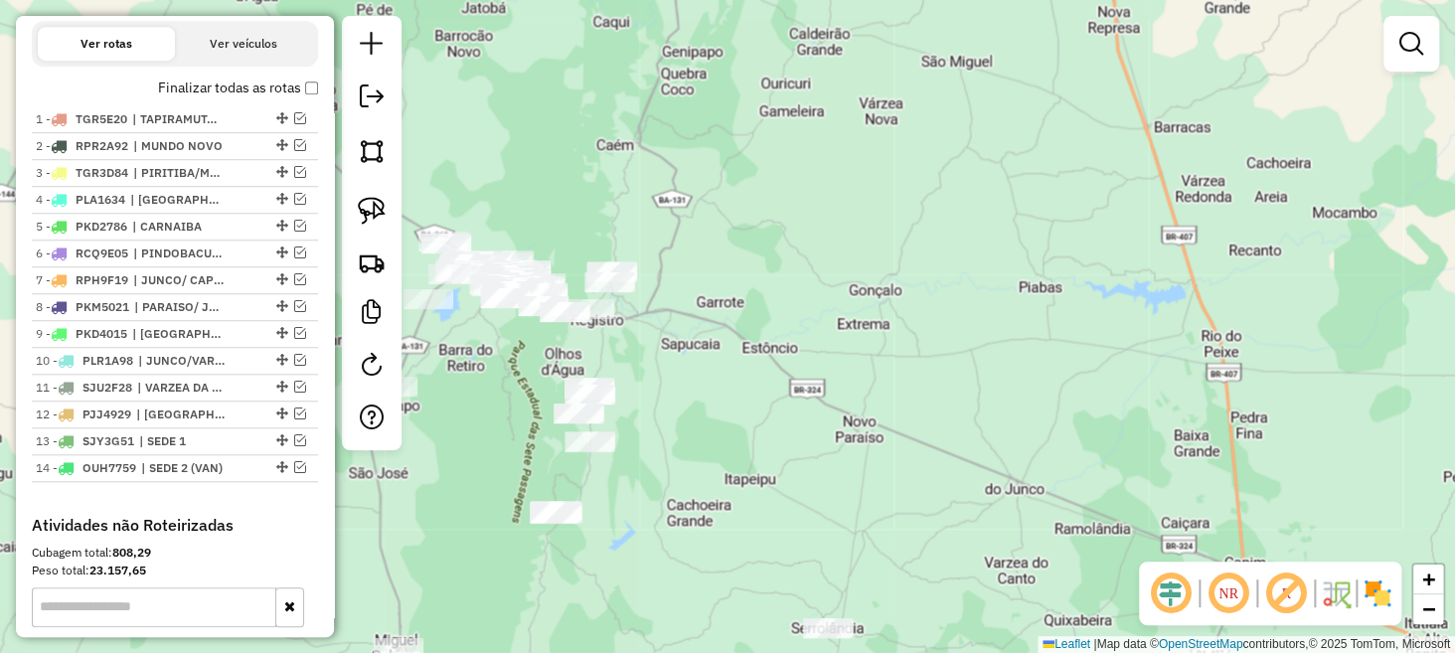
drag, startPoint x: 684, startPoint y: 408, endPoint x: 998, endPoint y: 257, distance: 348.2
click at [999, 257] on div "Janela de atendimento Grade de atendimento Capacidade Transportadoras Veículos …" at bounding box center [727, 326] width 1455 height 653
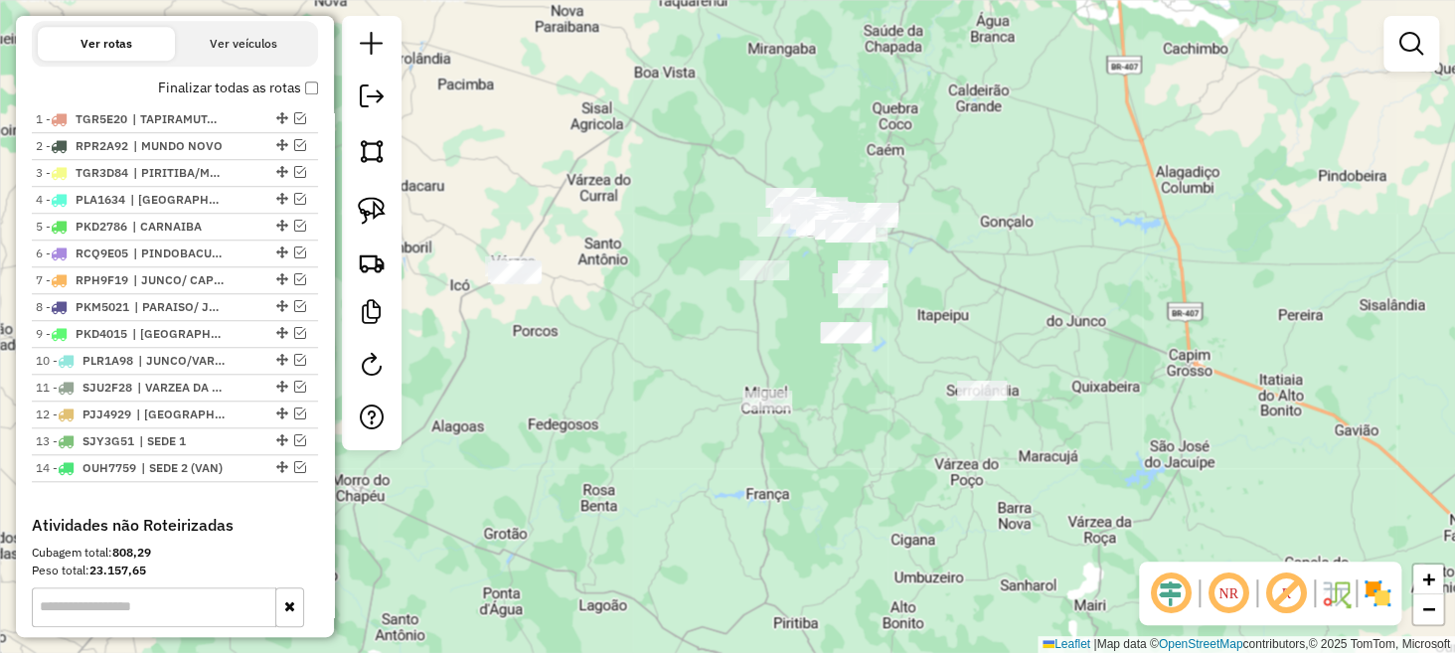
drag, startPoint x: 809, startPoint y: 278, endPoint x: 811, endPoint y: 364, distance: 85.5
click at [811, 364] on div "Janela de atendimento Grade de atendimento Capacidade Transportadoras Veículos …" at bounding box center [727, 326] width 1455 height 653
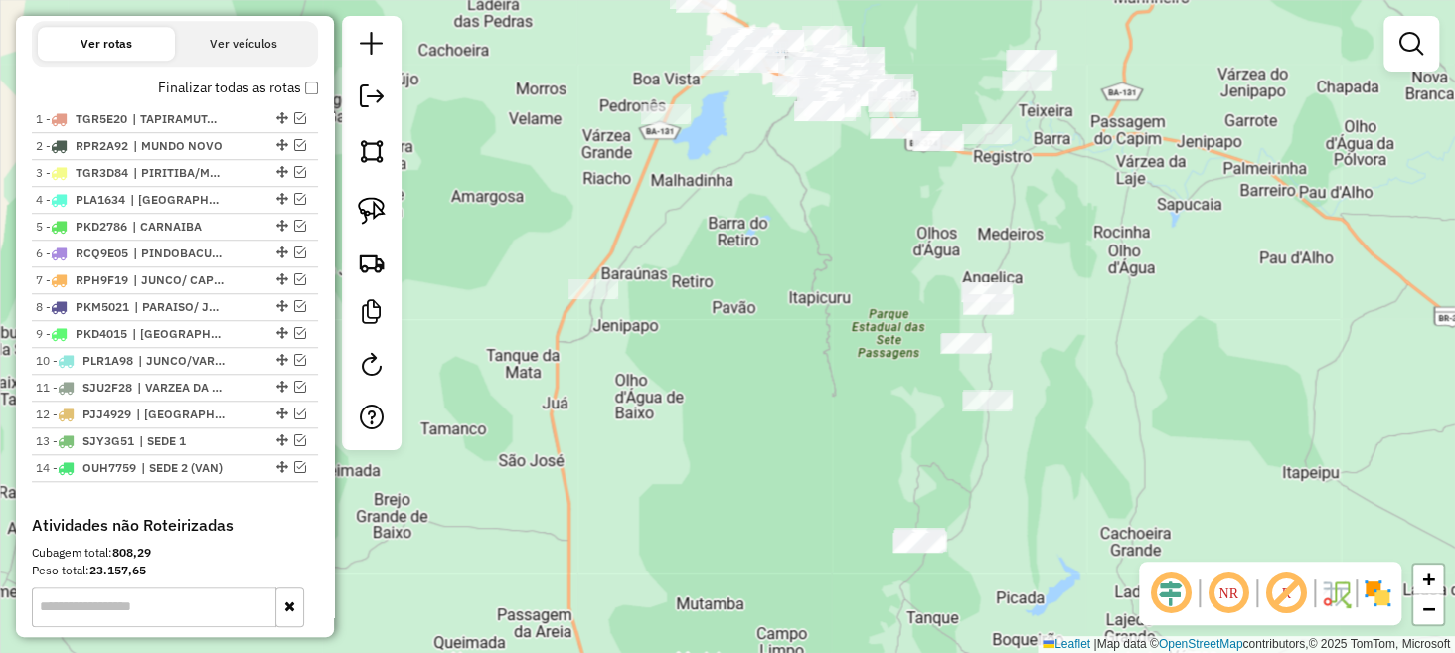
drag, startPoint x: 834, startPoint y: 331, endPoint x: 728, endPoint y: 299, distance: 111.0
click at [749, 312] on div "Janela de atendimento Grade de atendimento Capacidade Transportadoras Veículos …" at bounding box center [727, 326] width 1455 height 653
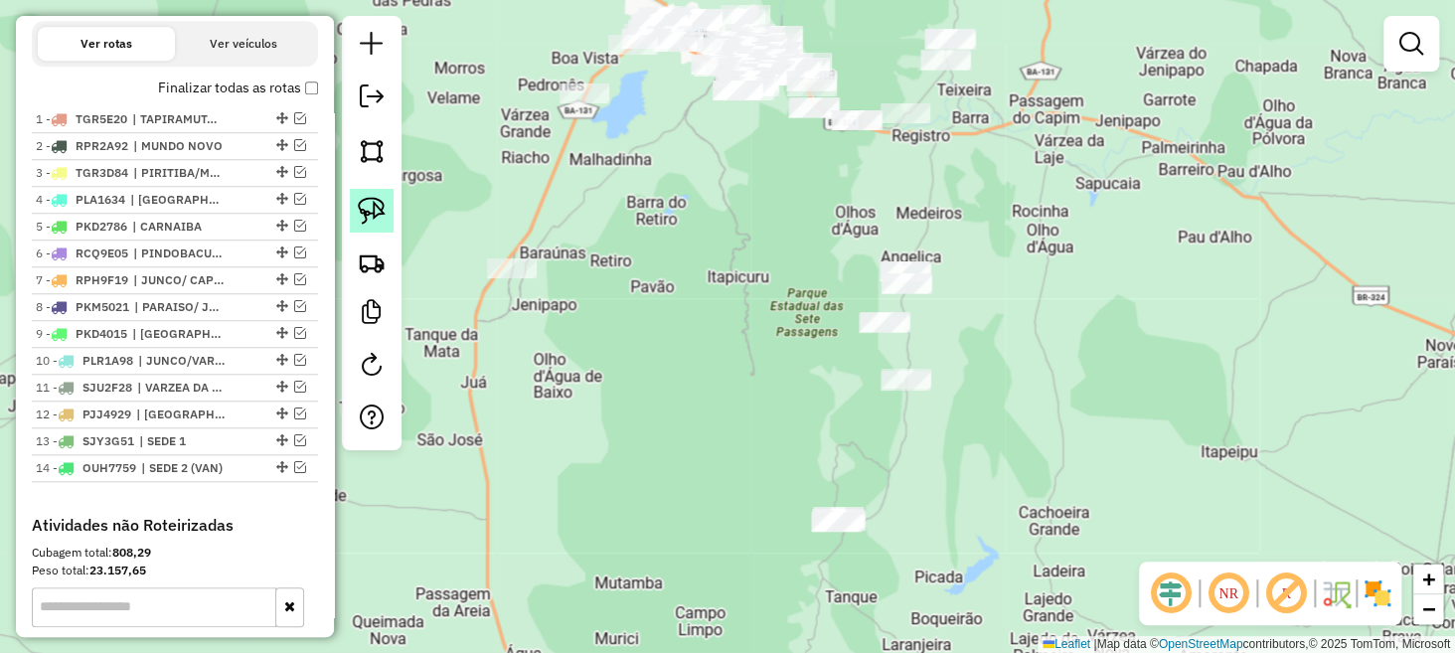
click at [372, 210] on img at bounding box center [372, 211] width 28 height 28
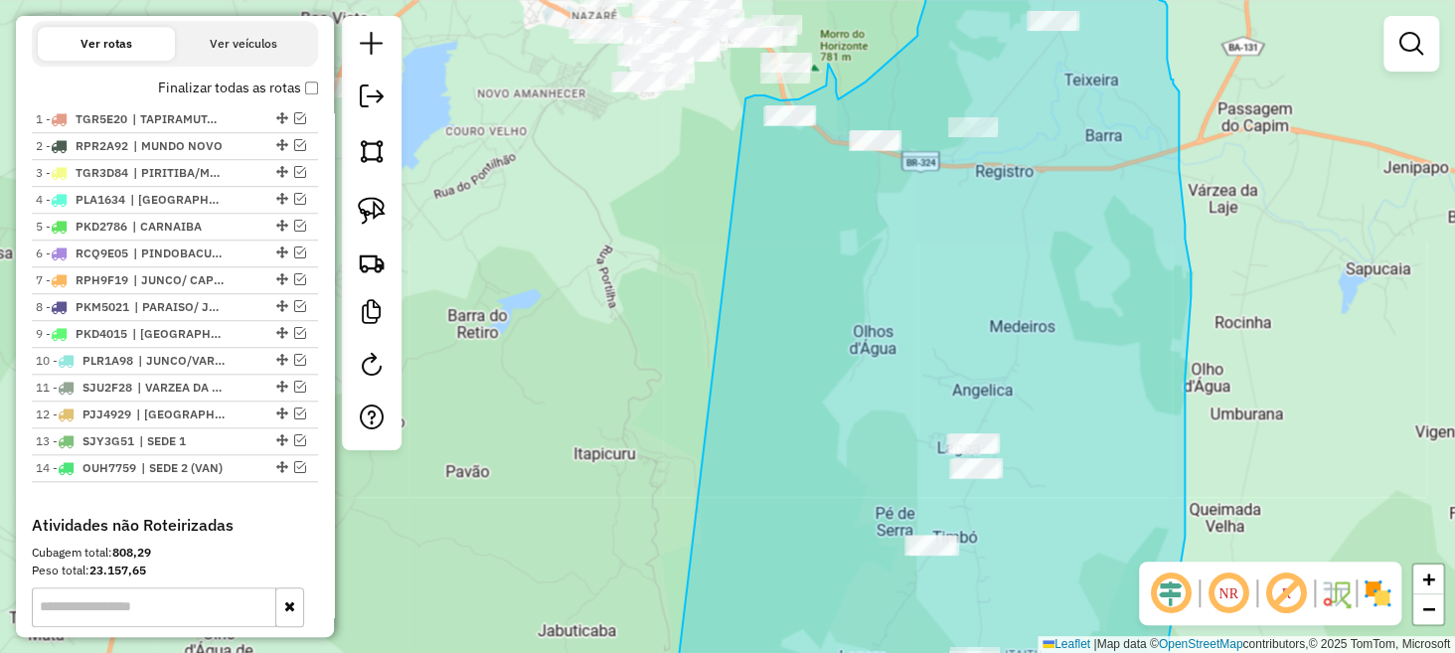
drag, startPoint x: 742, startPoint y: 474, endPoint x: 745, endPoint y: 101, distance: 372.8
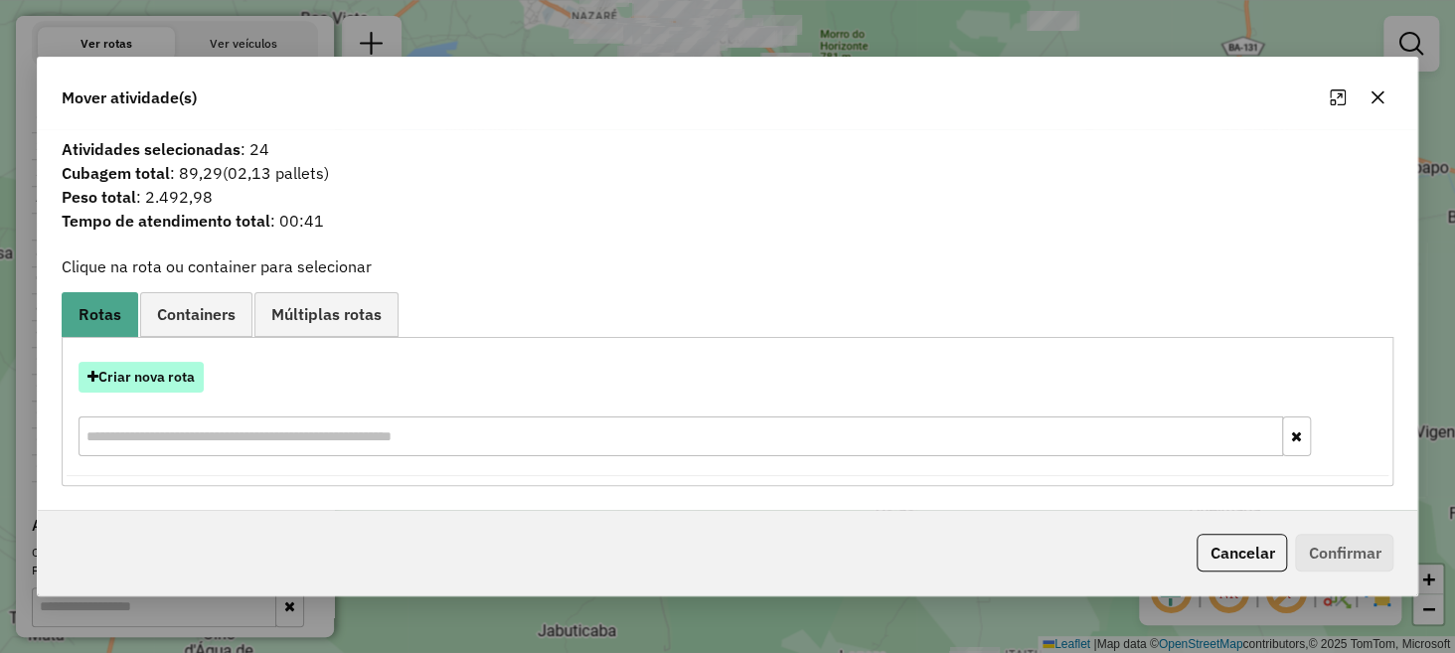
click at [161, 376] on button "Criar nova rota" at bounding box center [141, 377] width 125 height 31
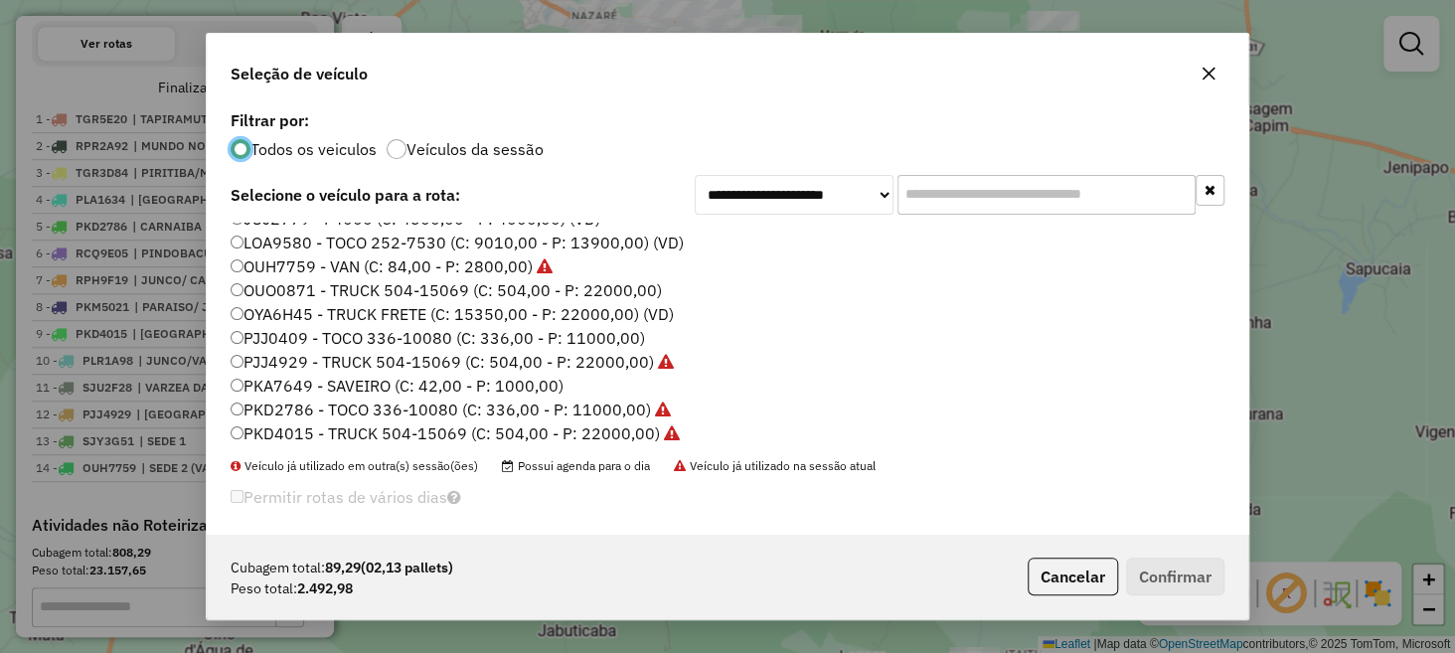
scroll to position [74, 0]
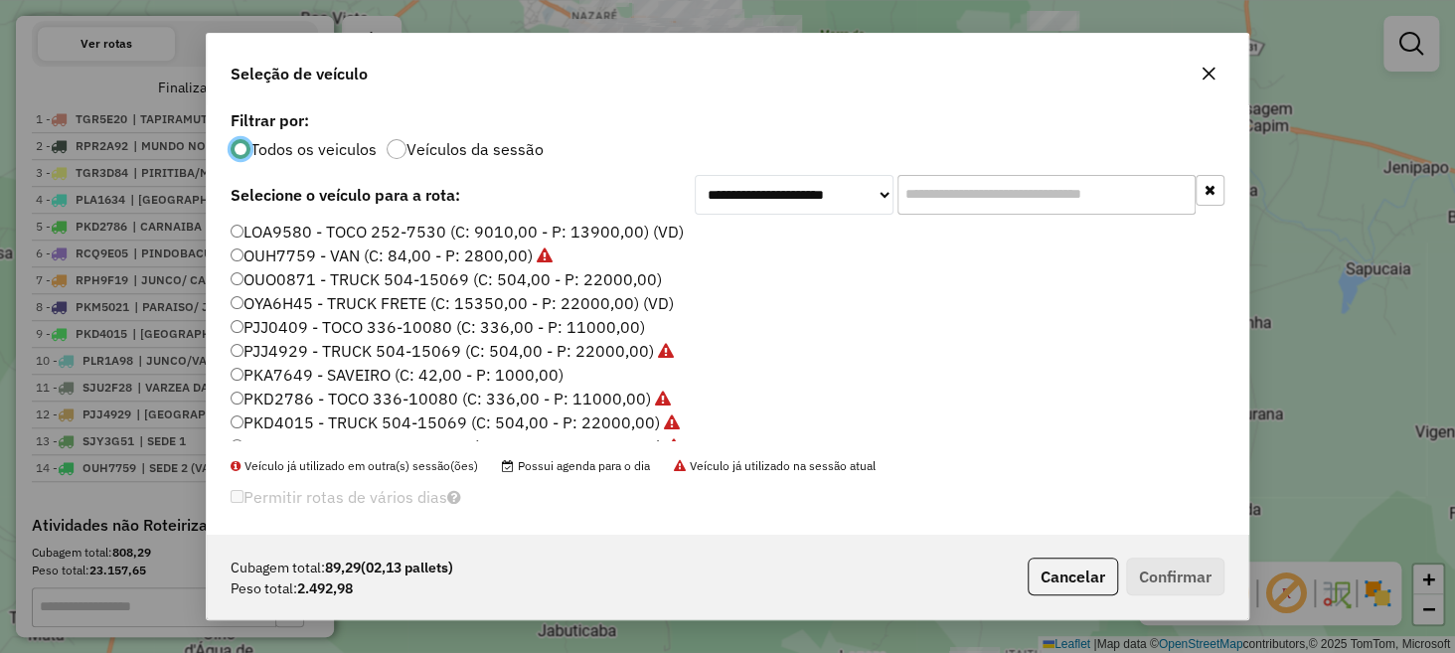
click at [311, 321] on label "PJJ0409 - TOCO 336-10080 (C: 336,00 - P: 11000,00)" at bounding box center [438, 327] width 415 height 24
click at [1146, 576] on button "Confirmar" at bounding box center [1175, 577] width 98 height 38
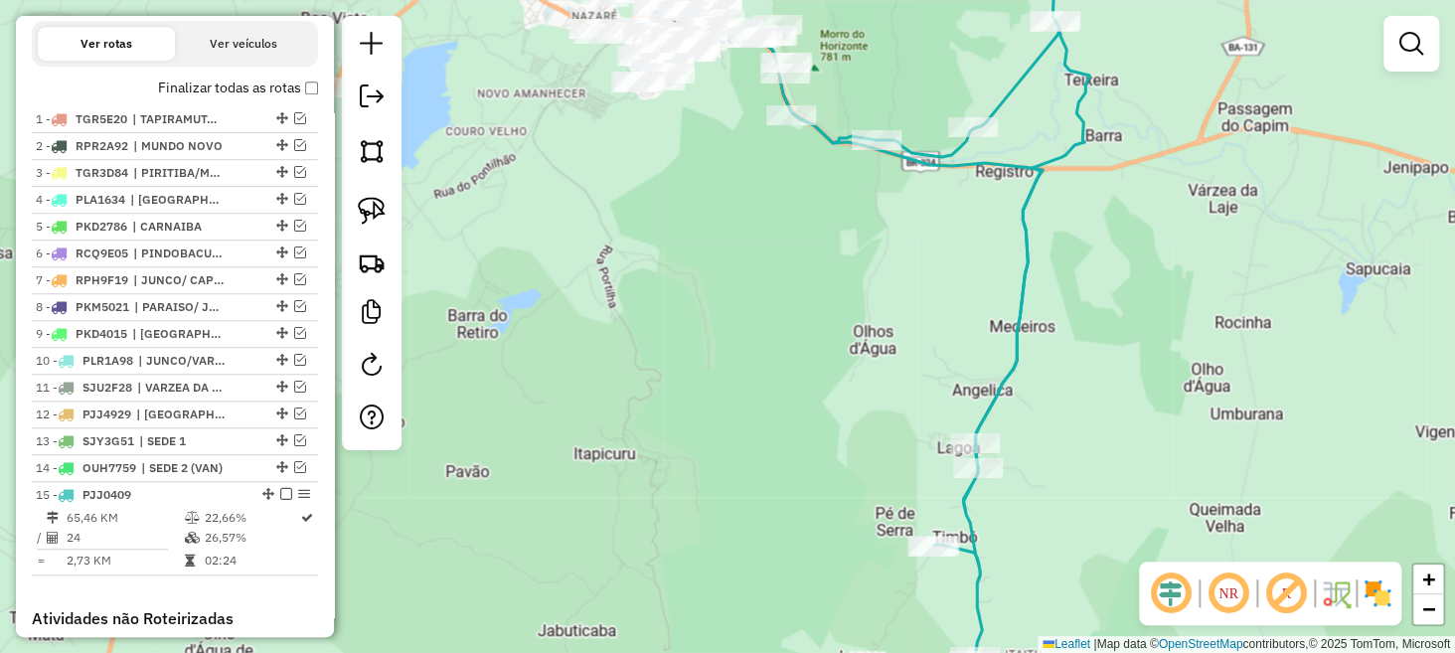
drag, startPoint x: 858, startPoint y: 236, endPoint x: 960, endPoint y: 502, distance: 285.4
click at [960, 502] on div "Janela de atendimento Grade de atendimento Capacidade Transportadoras Veículos …" at bounding box center [727, 326] width 1455 height 653
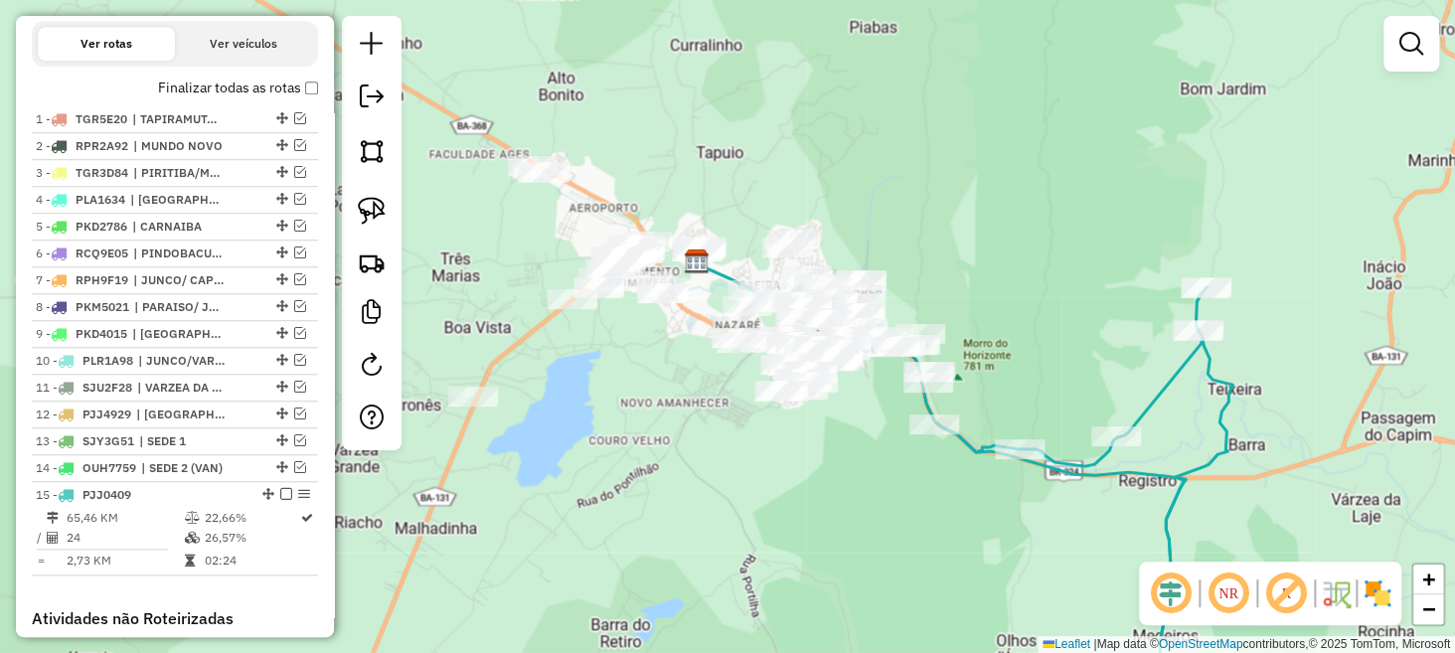
drag, startPoint x: 860, startPoint y: 349, endPoint x: 986, endPoint y: 491, distance: 190.1
click at [986, 491] on div "Janela de atendimento Grade de atendimento Capacidade Transportadoras Veículos …" at bounding box center [727, 326] width 1455 height 653
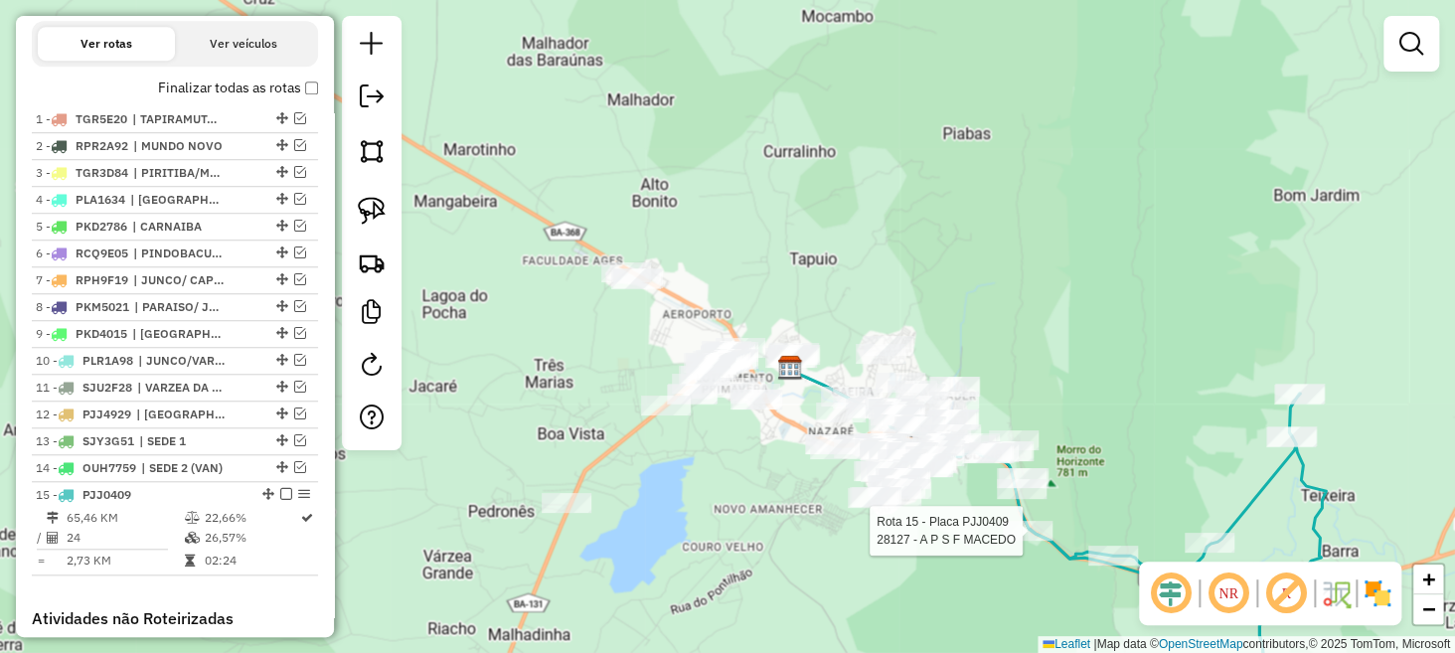
select select "**********"
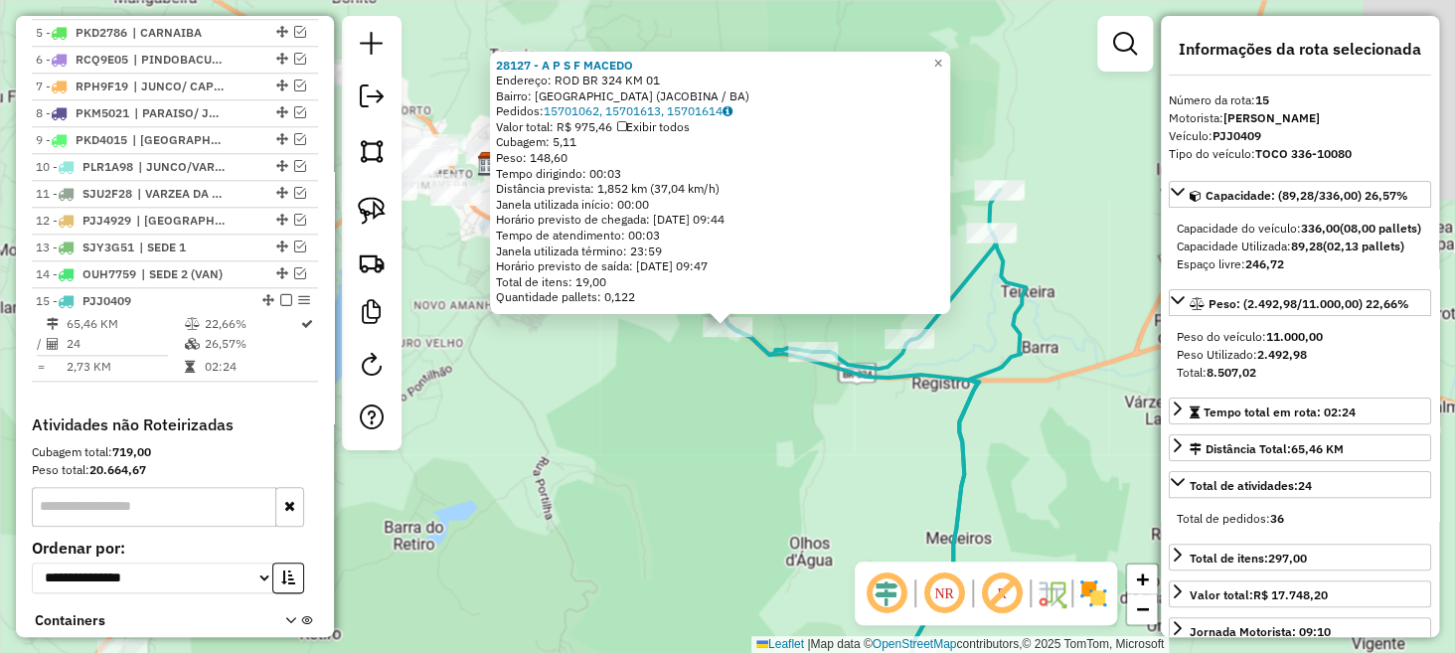
scroll to position [1003, 0]
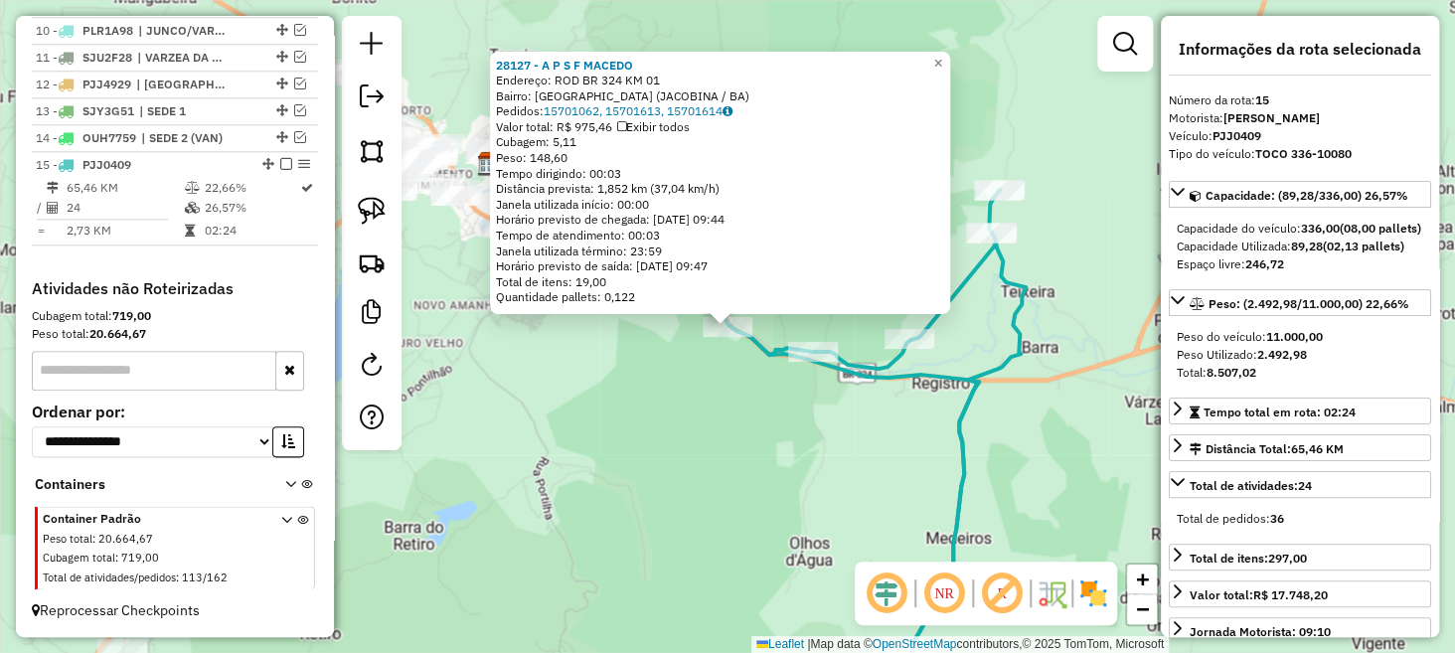
click at [712, 380] on div "28127 - A P S F MACEDO Endereço: ROD BR 324 KM 01 Bairro: CACHOEIRA DO ANIBAL P…" at bounding box center [727, 326] width 1455 height 653
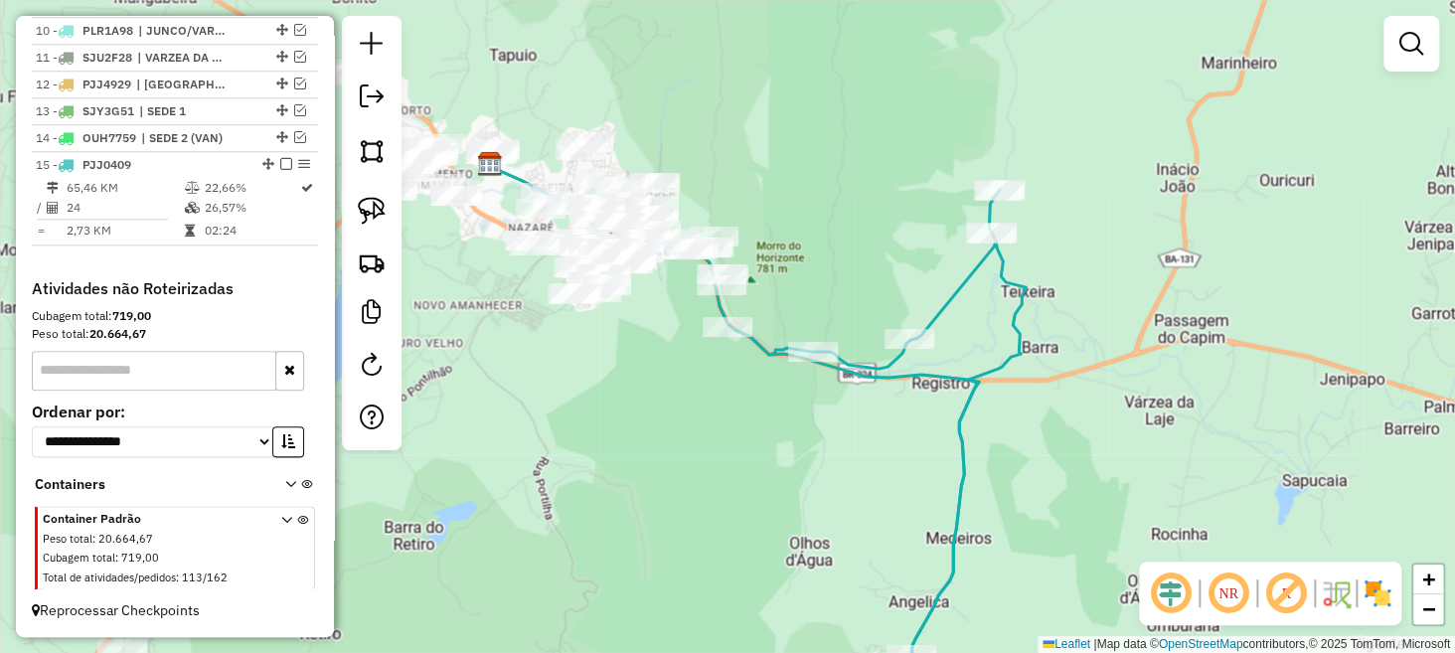
drag, startPoint x: 683, startPoint y: 309, endPoint x: 785, endPoint y: 434, distance: 161.8
click at [785, 432] on div "Janela de atendimento Grade de atendimento Capacidade Transportadoras Veículos …" at bounding box center [727, 326] width 1455 height 653
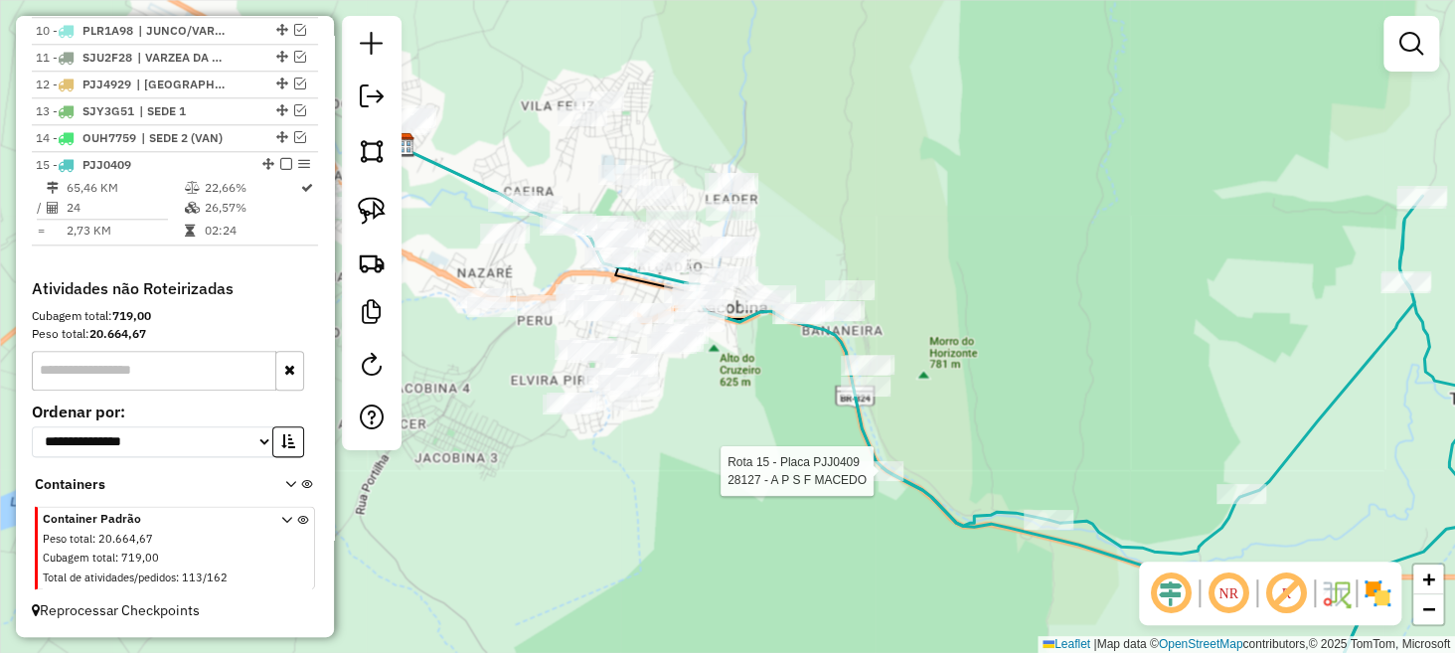
drag, startPoint x: 804, startPoint y: 370, endPoint x: 827, endPoint y: 489, distance: 121.5
click at [827, 489] on div "Rota 15 - Placa PJJ0409 28127 - A P S F MACEDO Janela de atendimento Grade de a…" at bounding box center [727, 326] width 1455 height 653
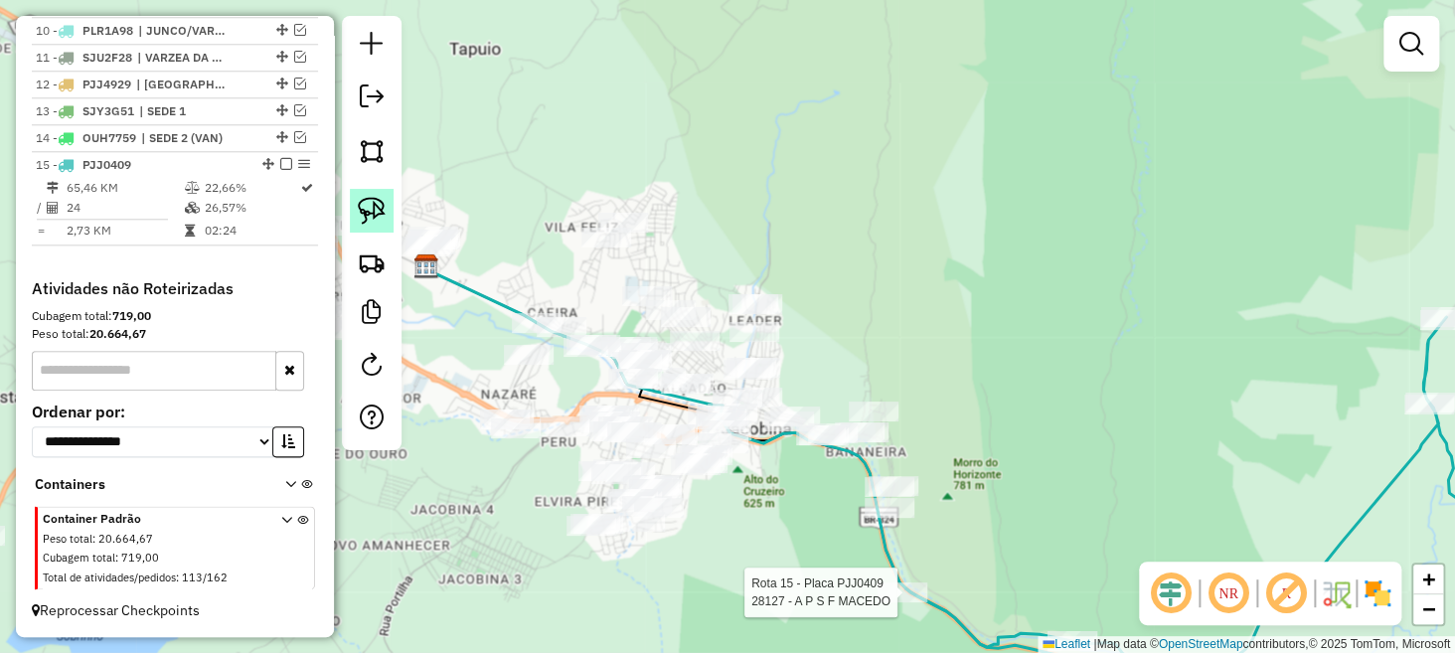
click at [377, 217] on img at bounding box center [372, 211] width 28 height 28
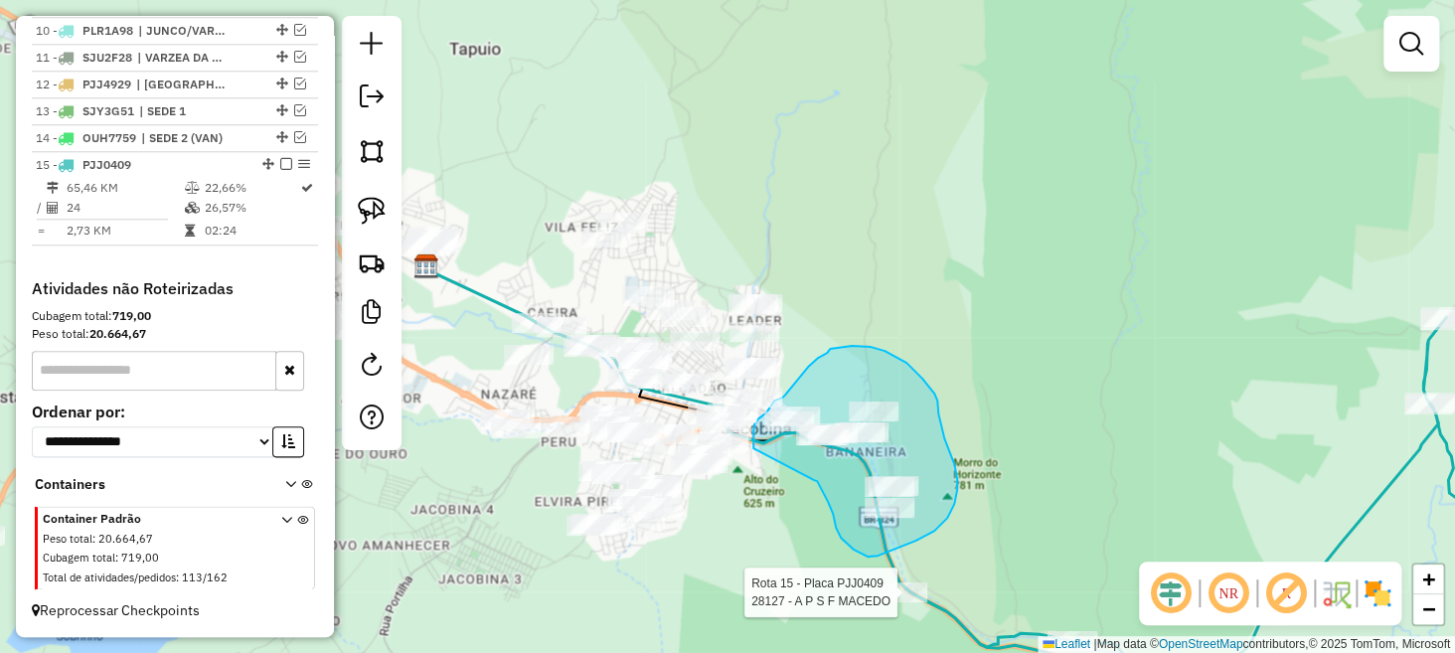
drag, startPoint x: 814, startPoint y: 480, endPoint x: 754, endPoint y: 448, distance: 68.5
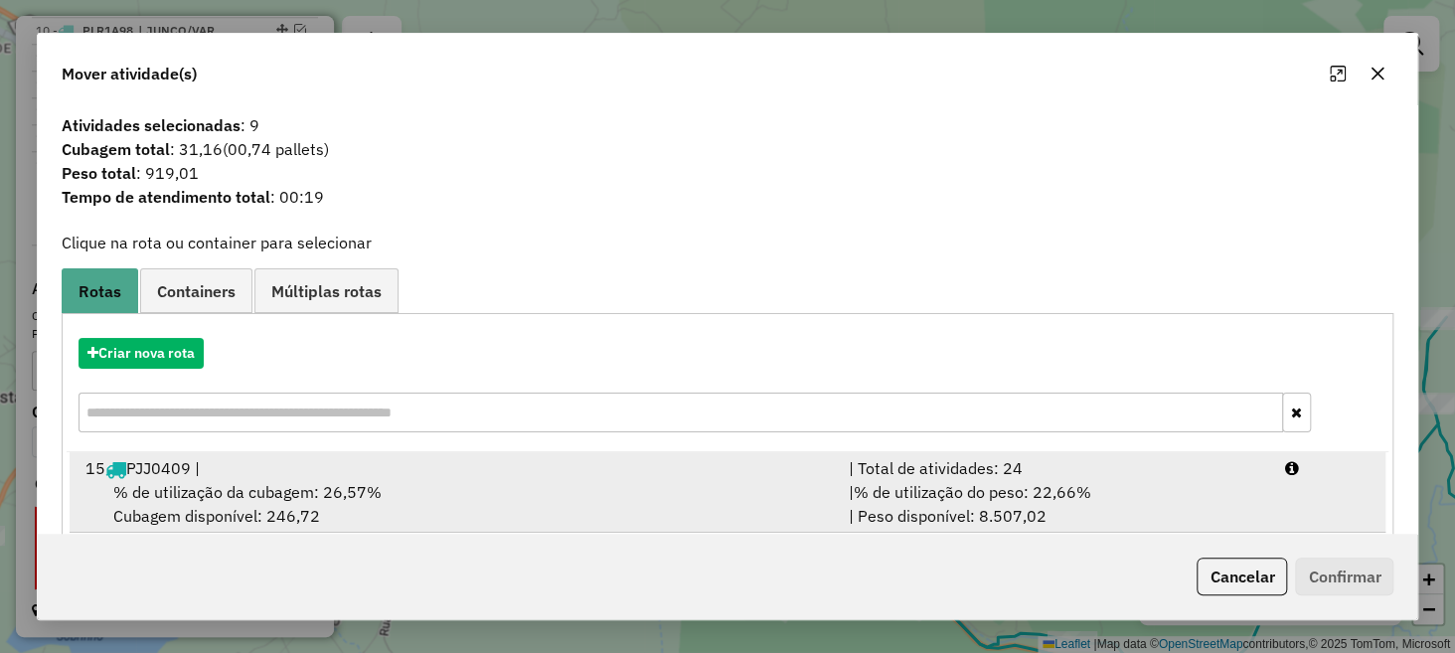
click at [560, 477] on div "15 PJJ0409 |" at bounding box center [456, 468] width 764 height 24
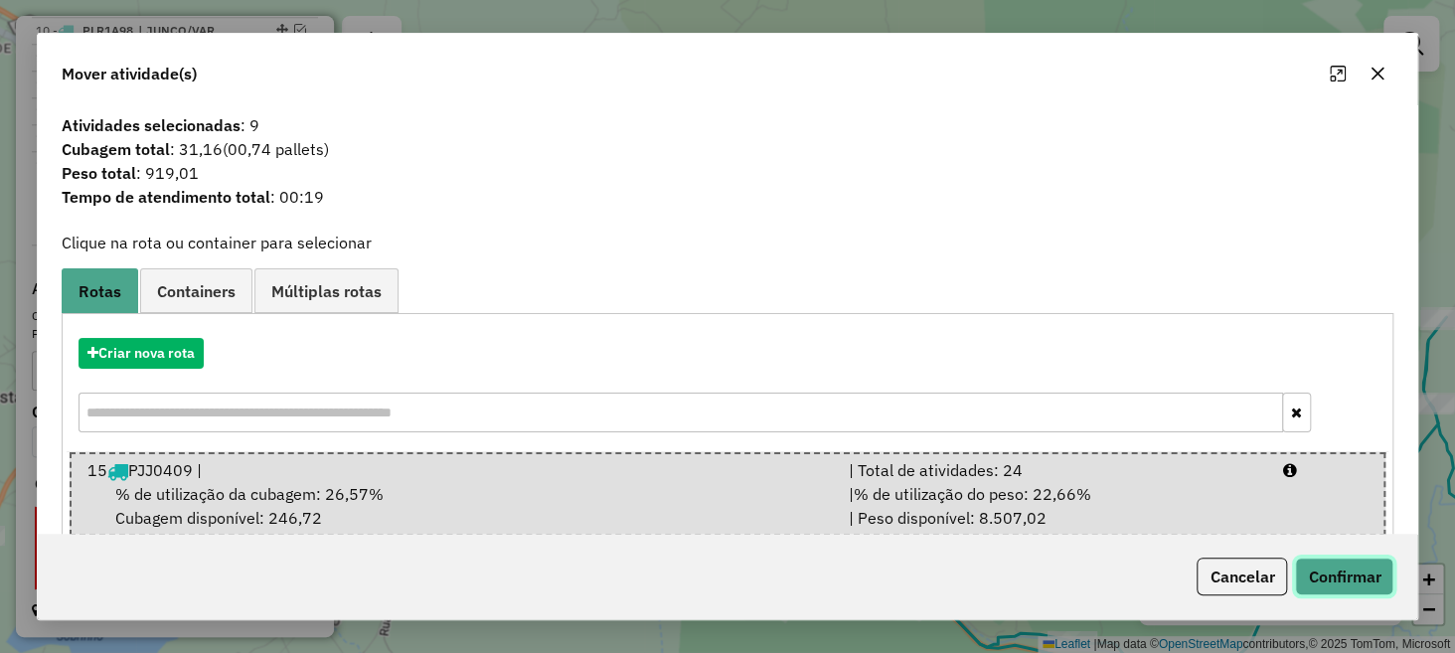
click at [1330, 574] on button "Confirmar" at bounding box center [1344, 577] width 98 height 38
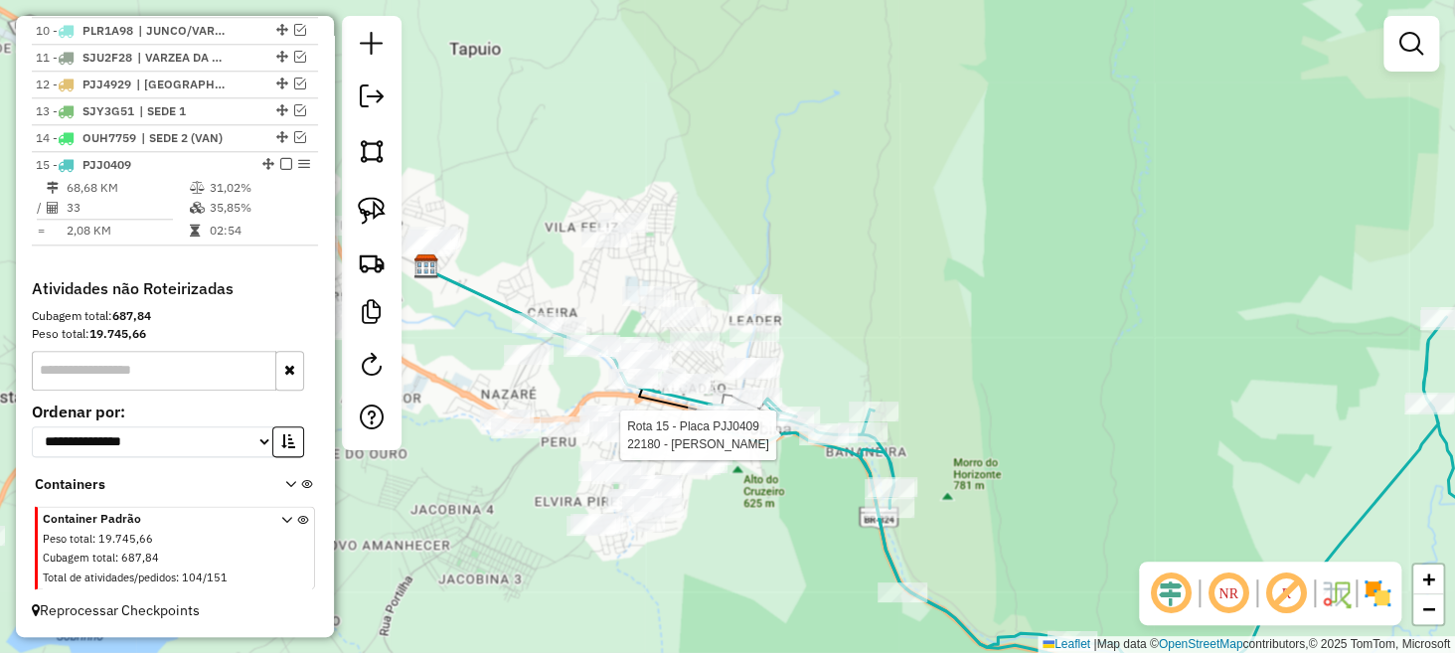
select select "**********"
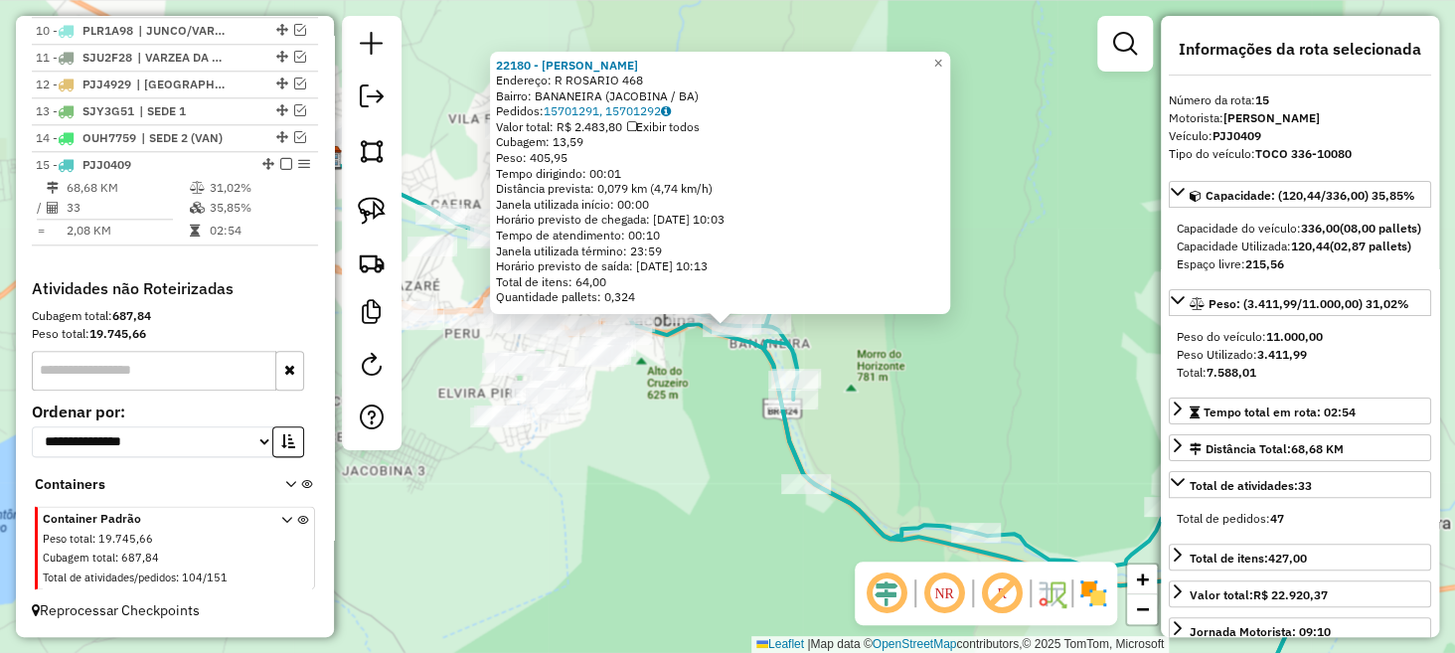
click at [712, 404] on div "22180 - ANTONIO EDNALDO VIEI Endereço: R ROSARIO 468 Bairro: BANANEIRA (JACOBIN…" at bounding box center [727, 326] width 1455 height 653
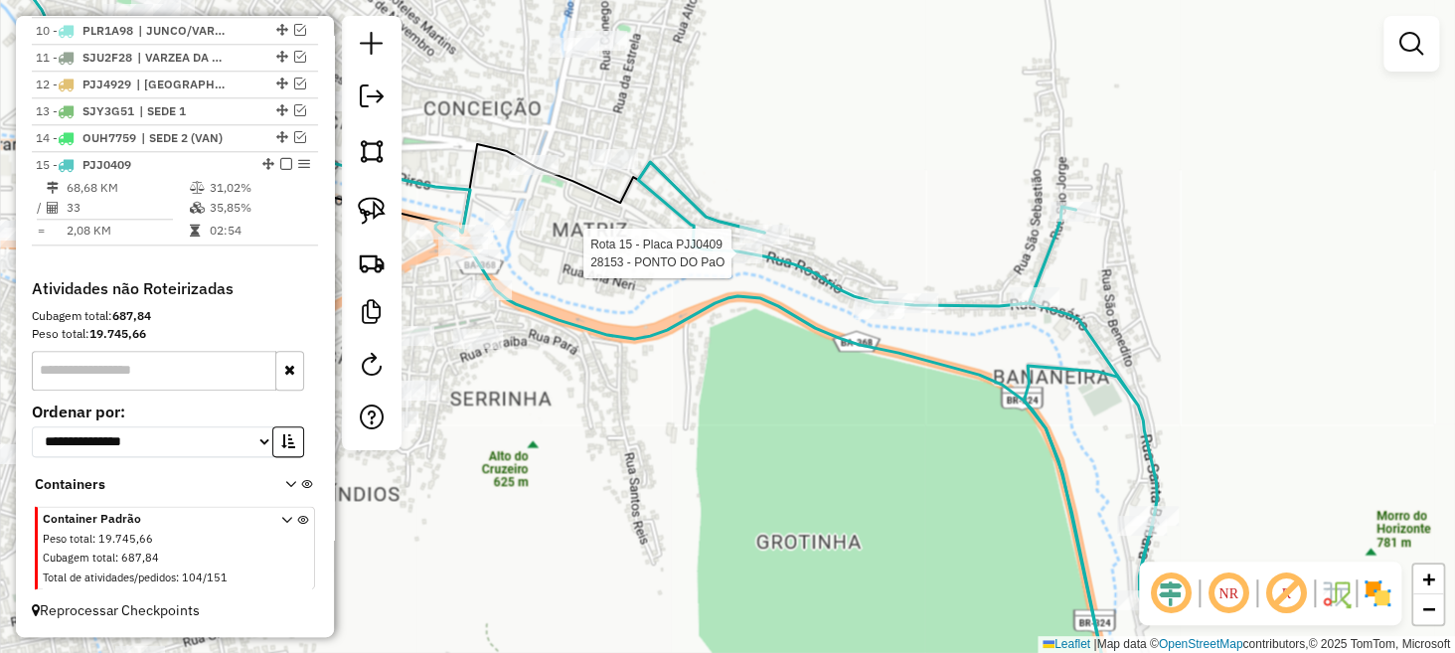
select select "**********"
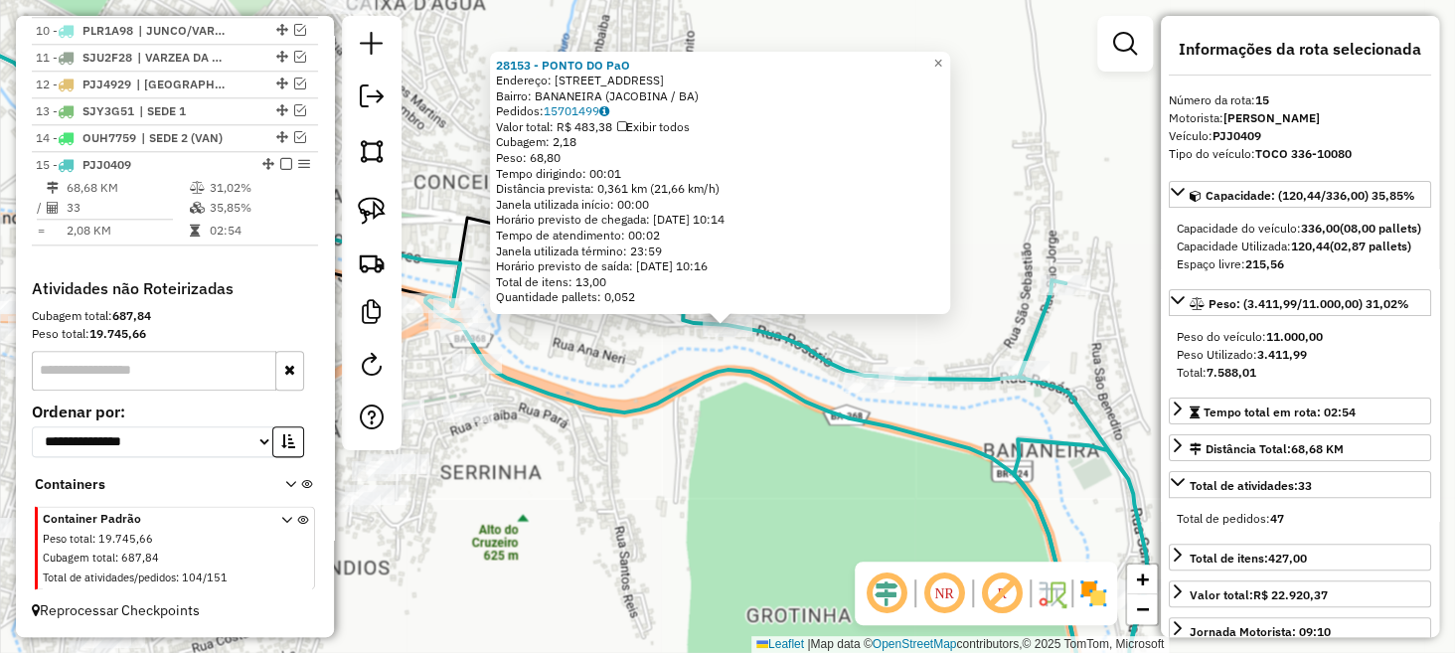
click at [687, 408] on div "28153 - PONTO DO PaO Endereço: RUA DO ROSARIO BANANEIRA 111 Bairro: BANANEIRA (…" at bounding box center [727, 326] width 1455 height 653
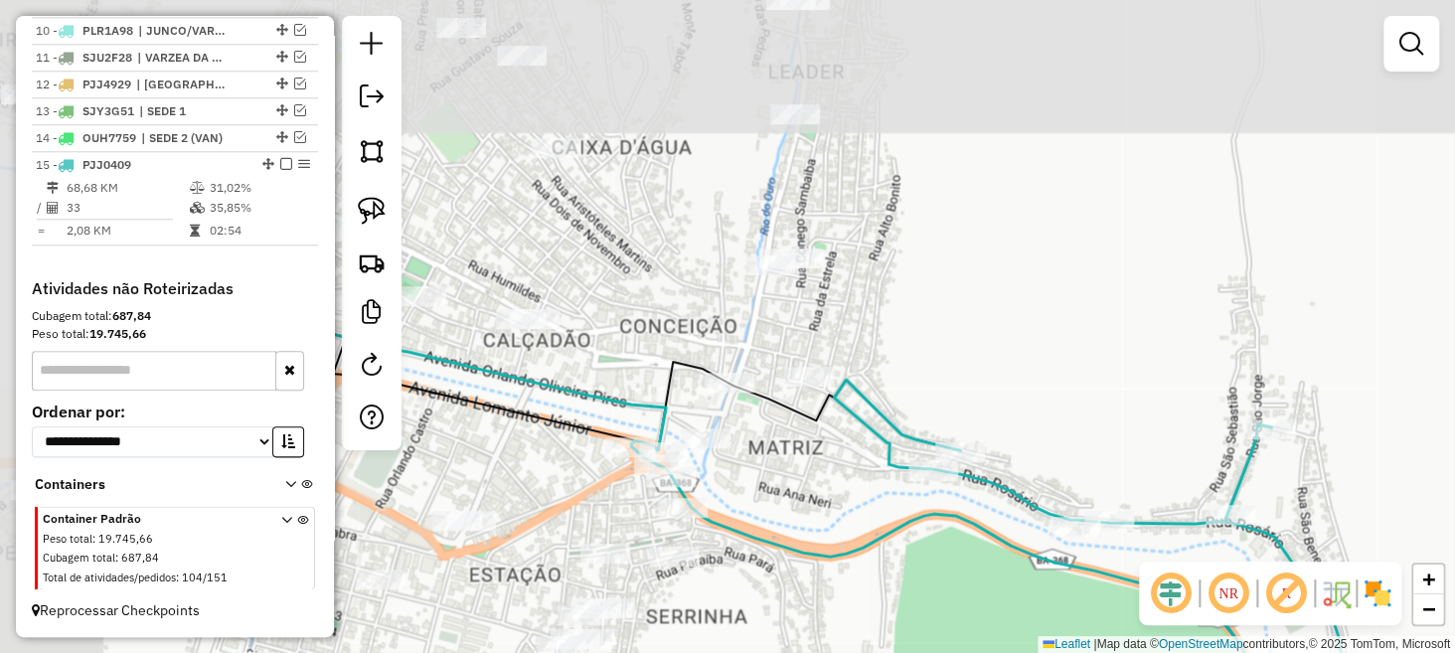
drag, startPoint x: 617, startPoint y: 331, endPoint x: 814, endPoint y: 475, distance: 244.0
click at [816, 475] on div "Janela de atendimento Grade de atendimento Capacidade Transportadoras Veículos …" at bounding box center [727, 326] width 1455 height 653
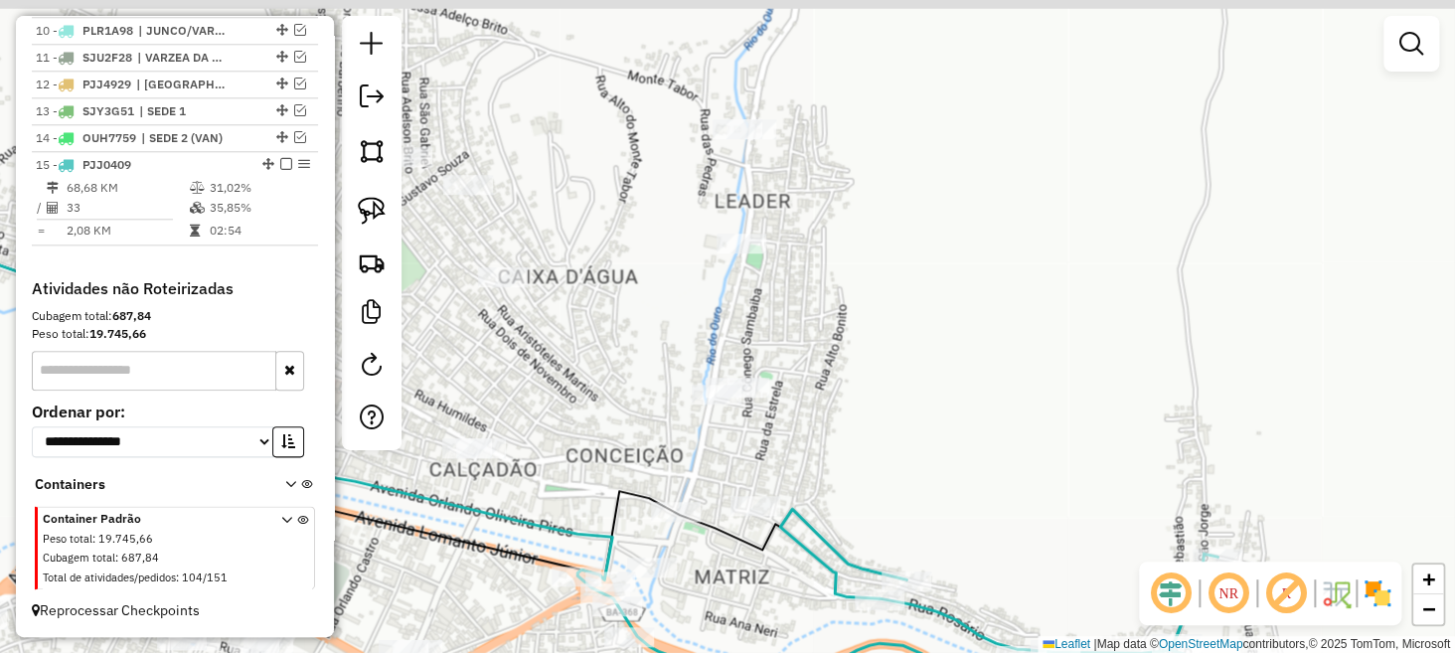
drag, startPoint x: 870, startPoint y: 324, endPoint x: 811, endPoint y: 454, distance: 142.8
click at [815, 454] on div "Janela de atendimento Grade de atendimento Capacidade Transportadoras Veículos …" at bounding box center [727, 326] width 1455 height 653
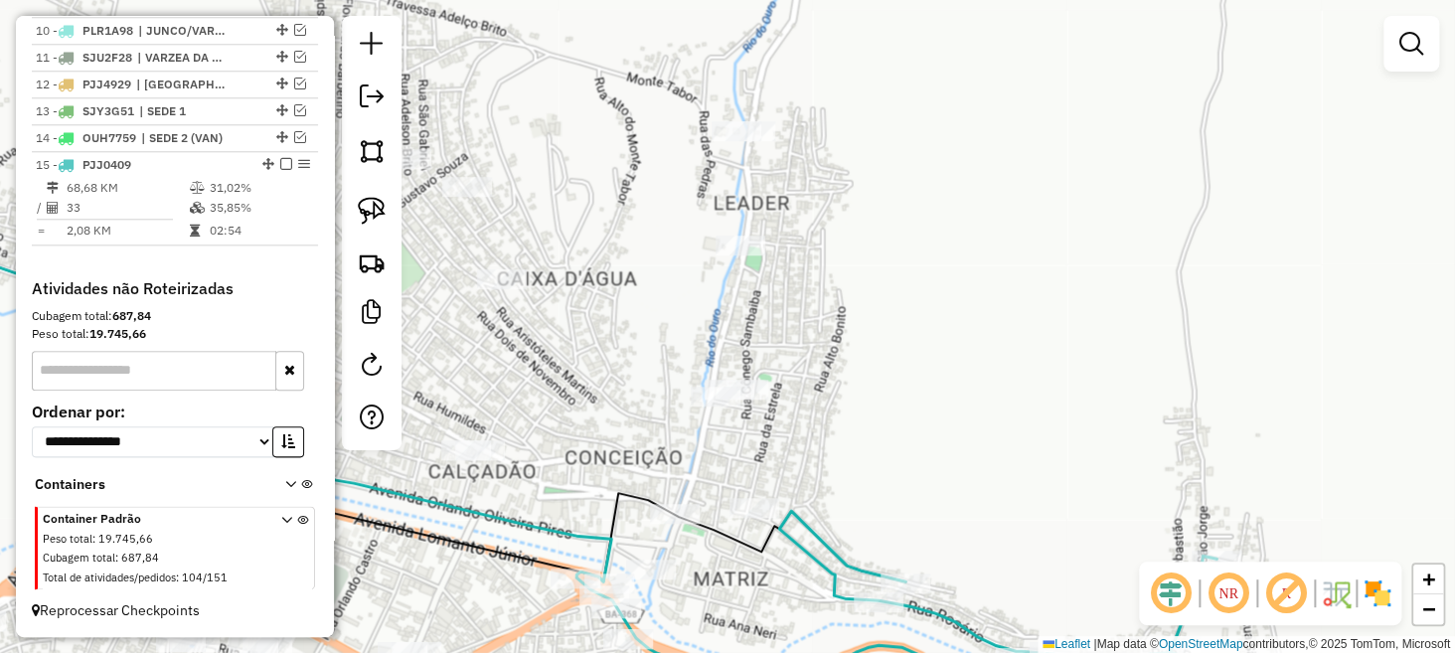
click at [1413, 47] on em at bounding box center [1412, 44] width 24 height 24
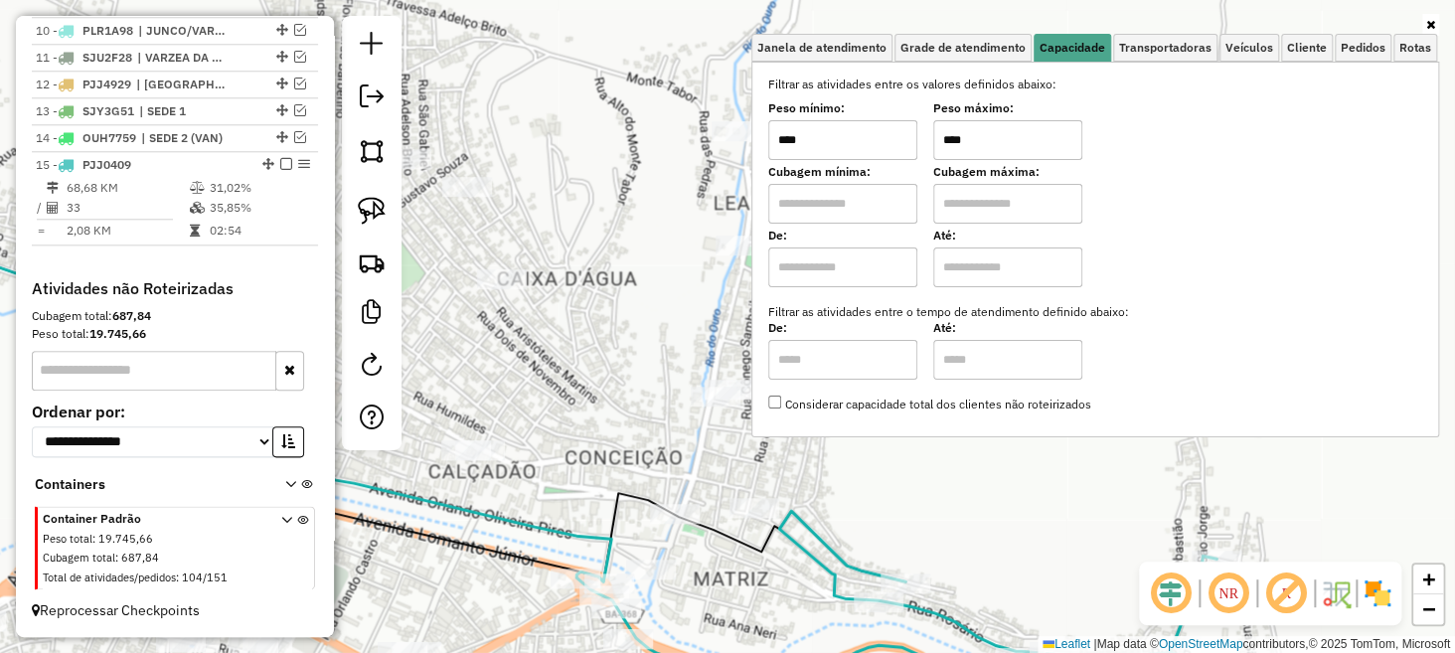
drag, startPoint x: 818, startPoint y: 140, endPoint x: 757, endPoint y: 148, distance: 62.1
click at [760, 146] on div "Janela de atendimento Grade de atendimento Capacidade Transportadoras Veículos …" at bounding box center [727, 326] width 1455 height 653
type input "*******"
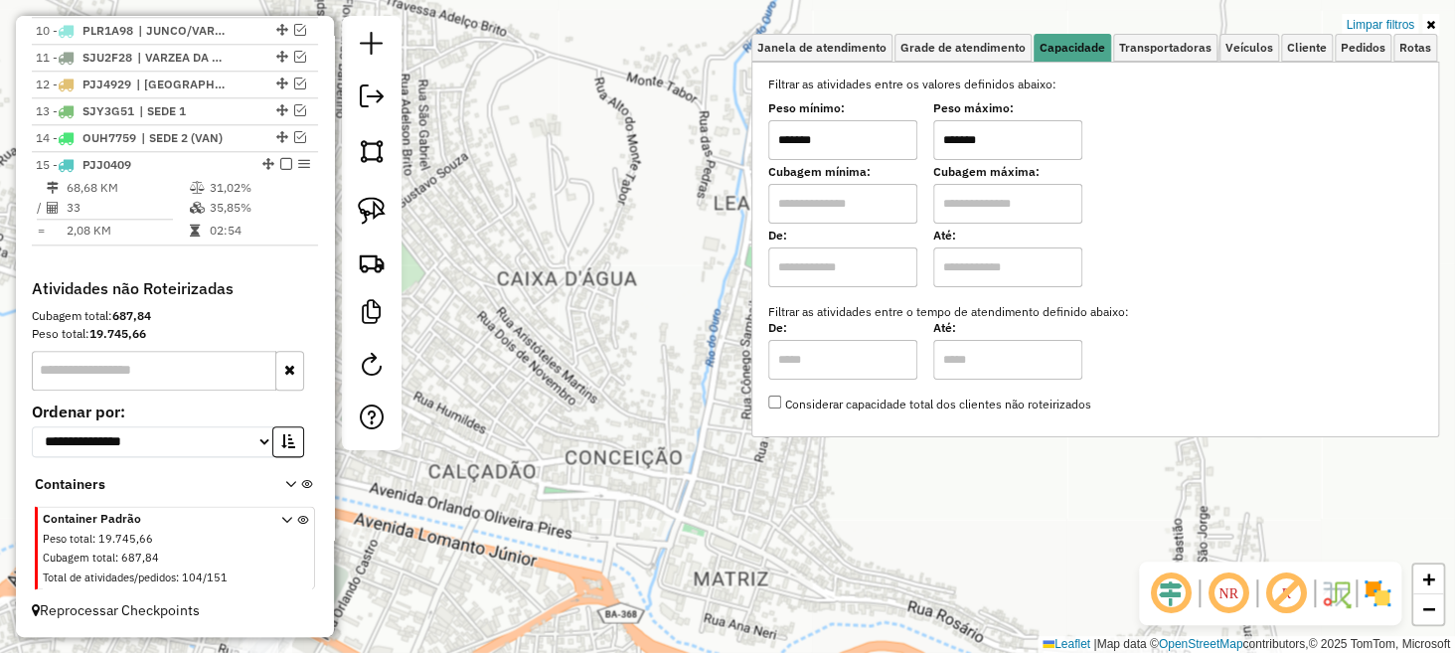
type input "*******"
click at [665, 398] on div "Limpar filtros Janela de atendimento Grade de atendimento Capacidade Transporta…" at bounding box center [727, 326] width 1455 height 653
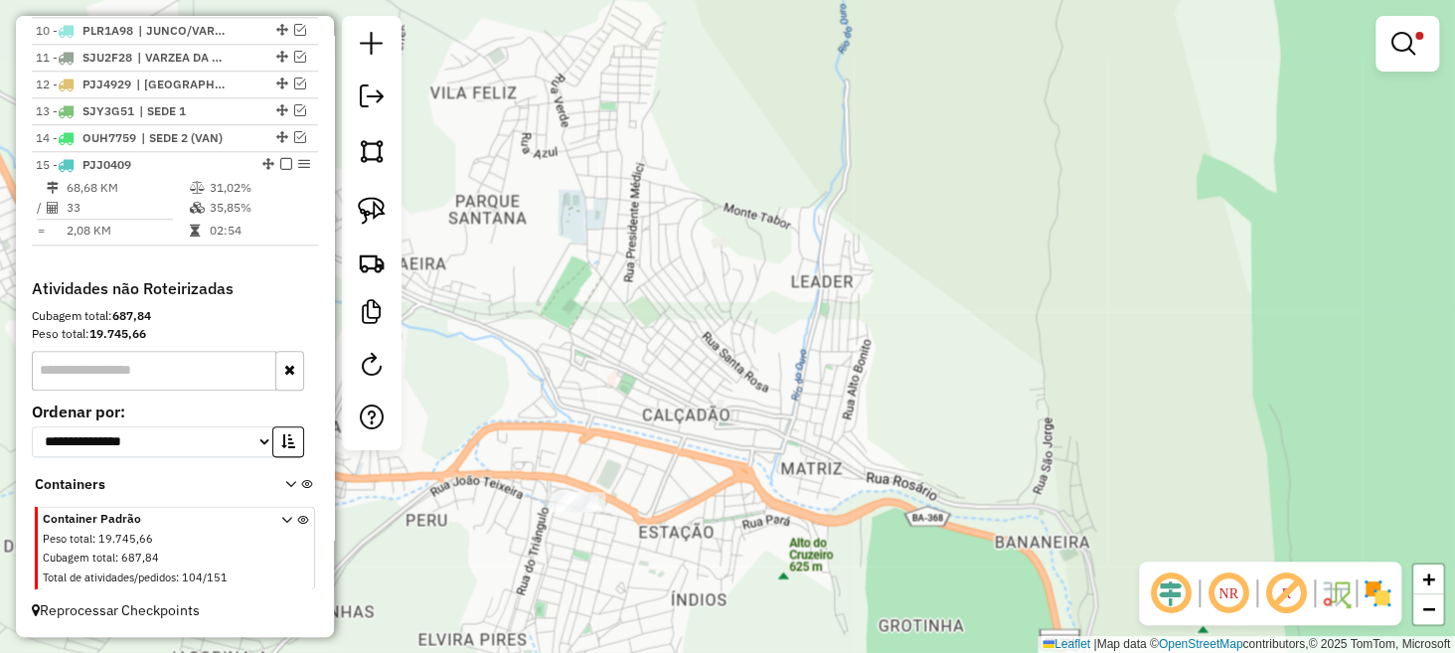
drag, startPoint x: 835, startPoint y: 455, endPoint x: 887, endPoint y: 392, distance: 82.0
click at [887, 392] on div "Limpar filtros Janela de atendimento Grade de atendimento Capacidade Transporta…" at bounding box center [727, 326] width 1455 height 653
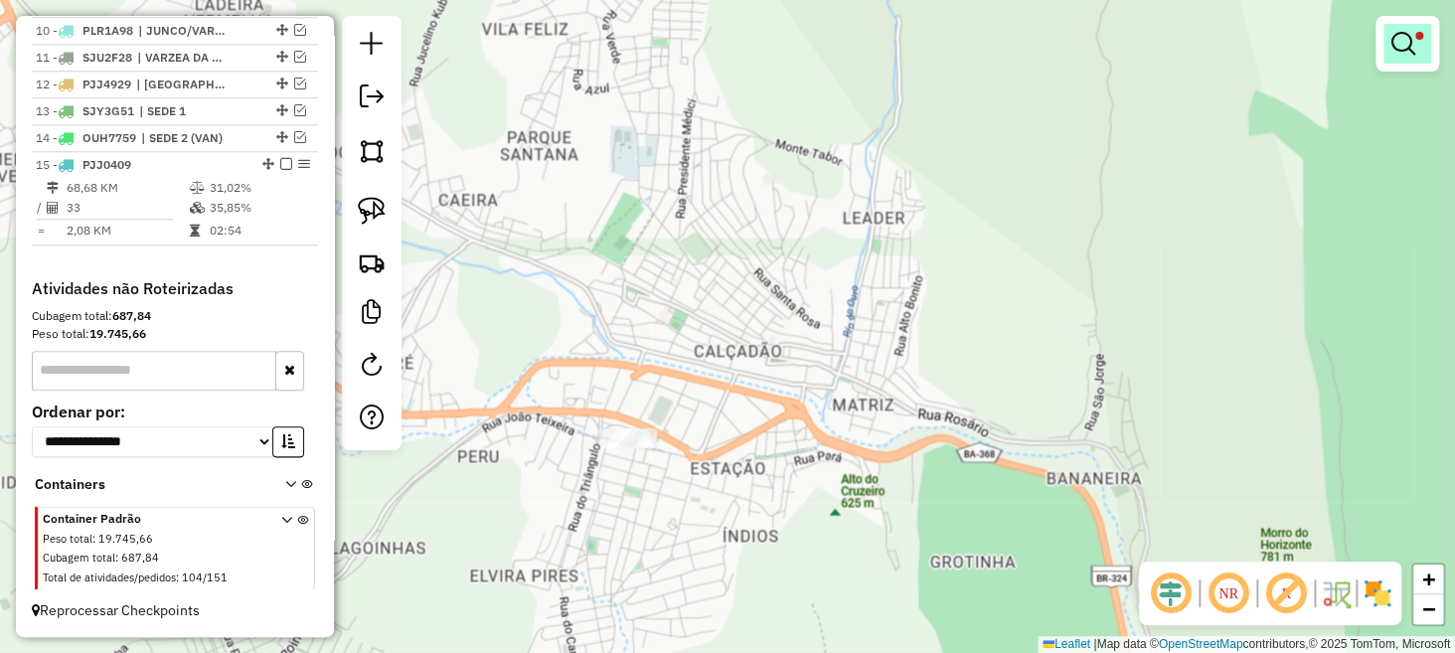
click at [1403, 54] on em at bounding box center [1404, 44] width 24 height 24
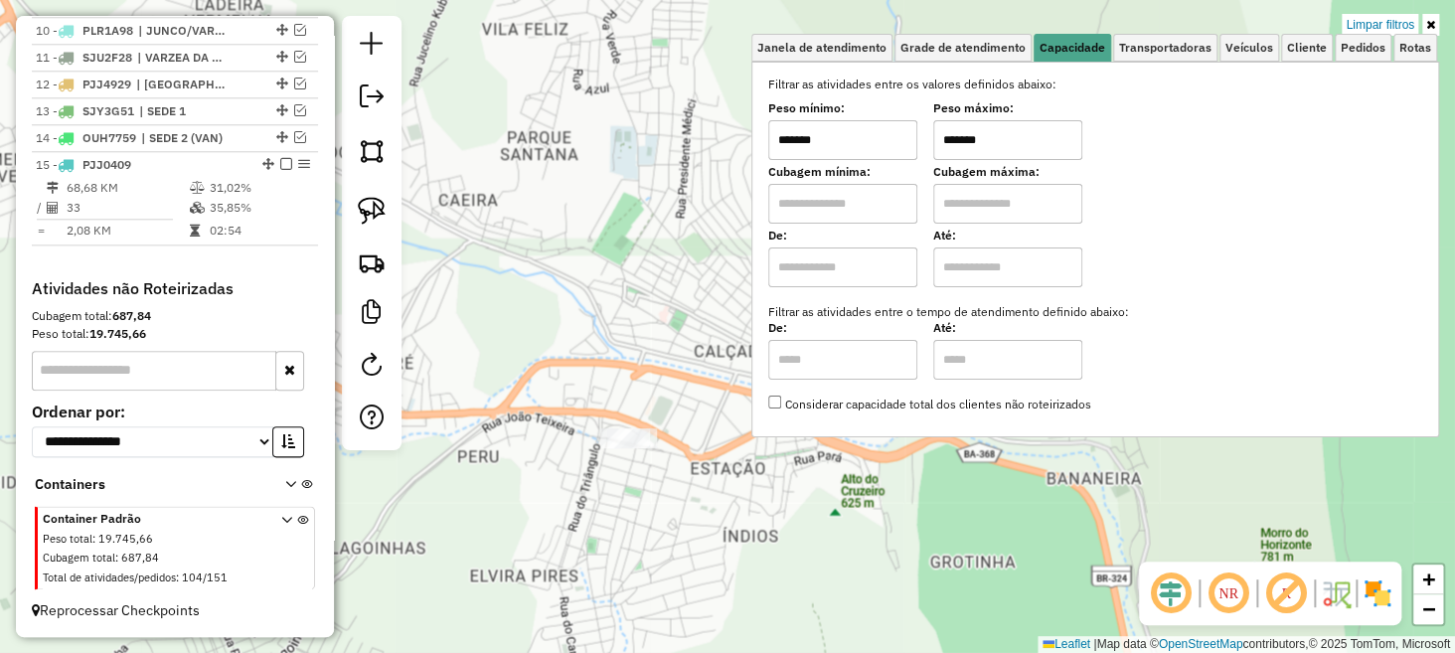
drag, startPoint x: 834, startPoint y: 152, endPoint x: 764, endPoint y: 154, distance: 70.6
click at [764, 154] on div "Selecione os dias de semana para filtrar as janelas de atendimento Seg Ter Qua …" at bounding box center [1096, 250] width 688 height 376
type input "******"
click at [689, 384] on div "Limpar filtros Janela de atendimento Grade de atendimento Capacidade Transporta…" at bounding box center [727, 326] width 1455 height 653
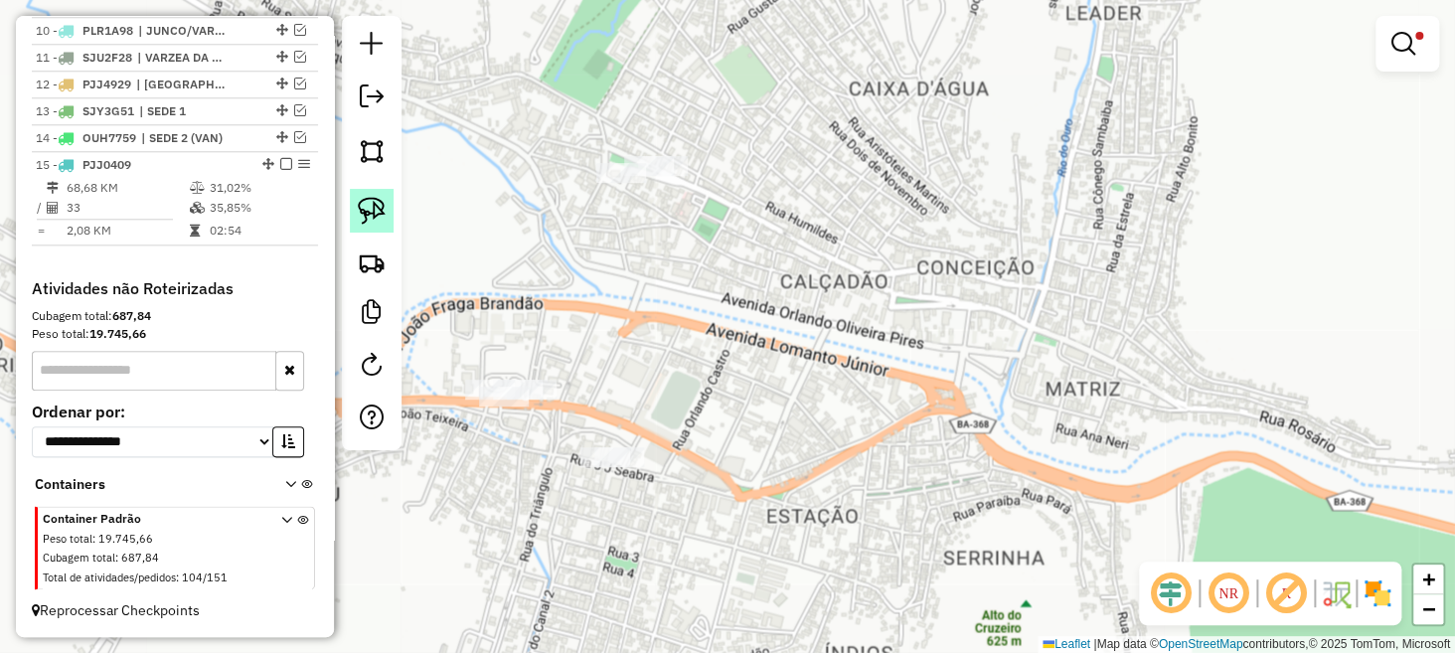
click at [356, 209] on link at bounding box center [372, 211] width 44 height 44
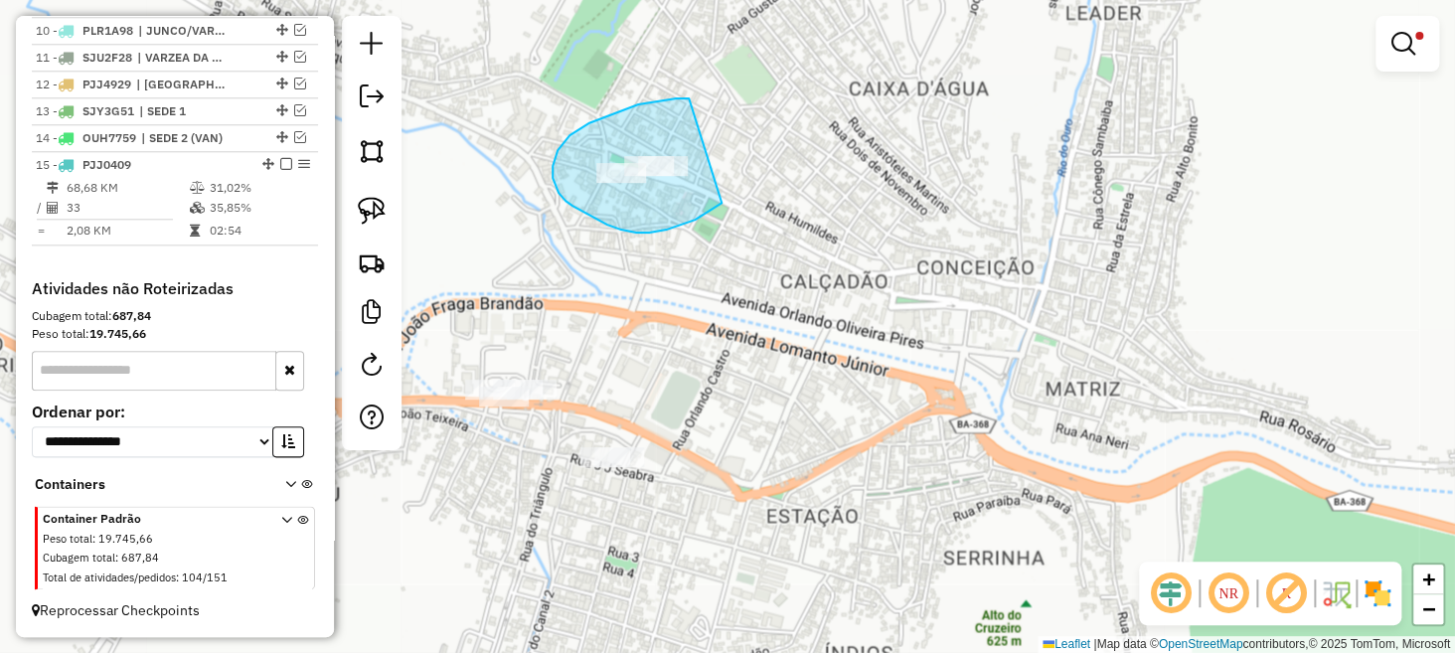
drag, startPoint x: 689, startPoint y: 98, endPoint x: 725, endPoint y: 194, distance: 101.9
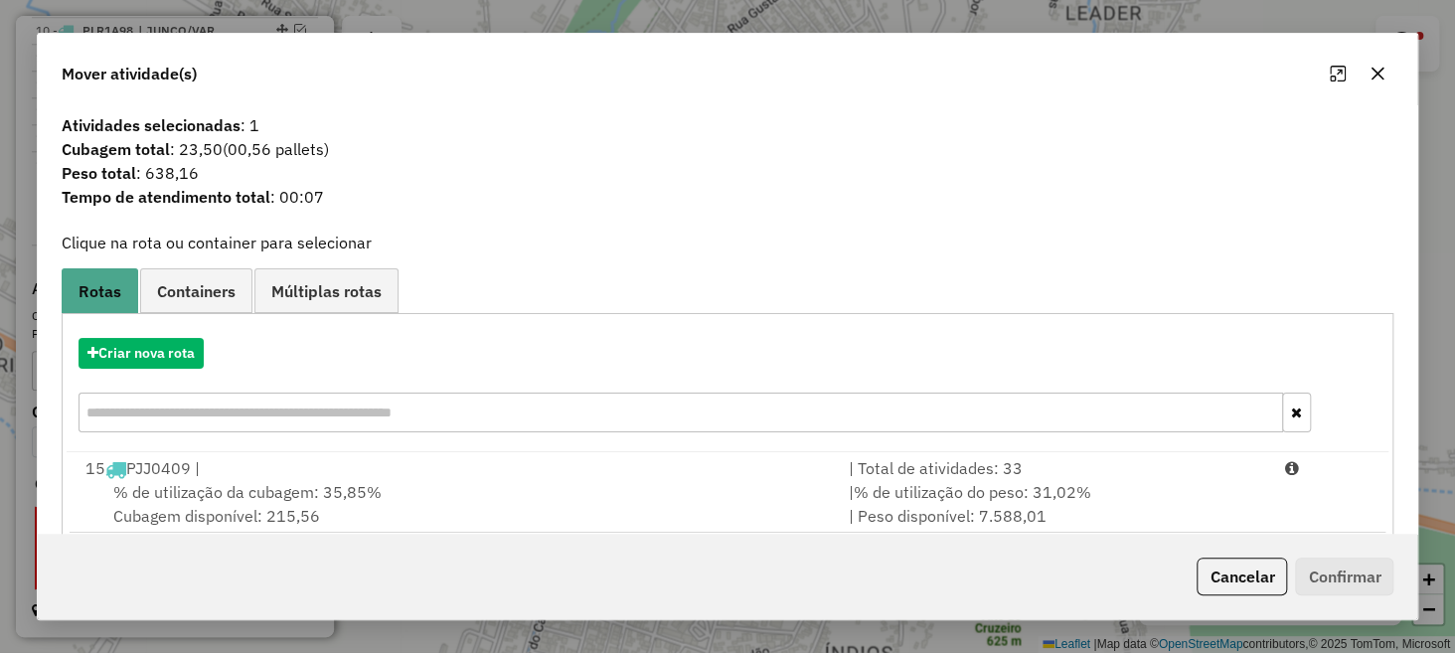
click at [1376, 71] on icon "button" at bounding box center [1378, 74] width 16 height 16
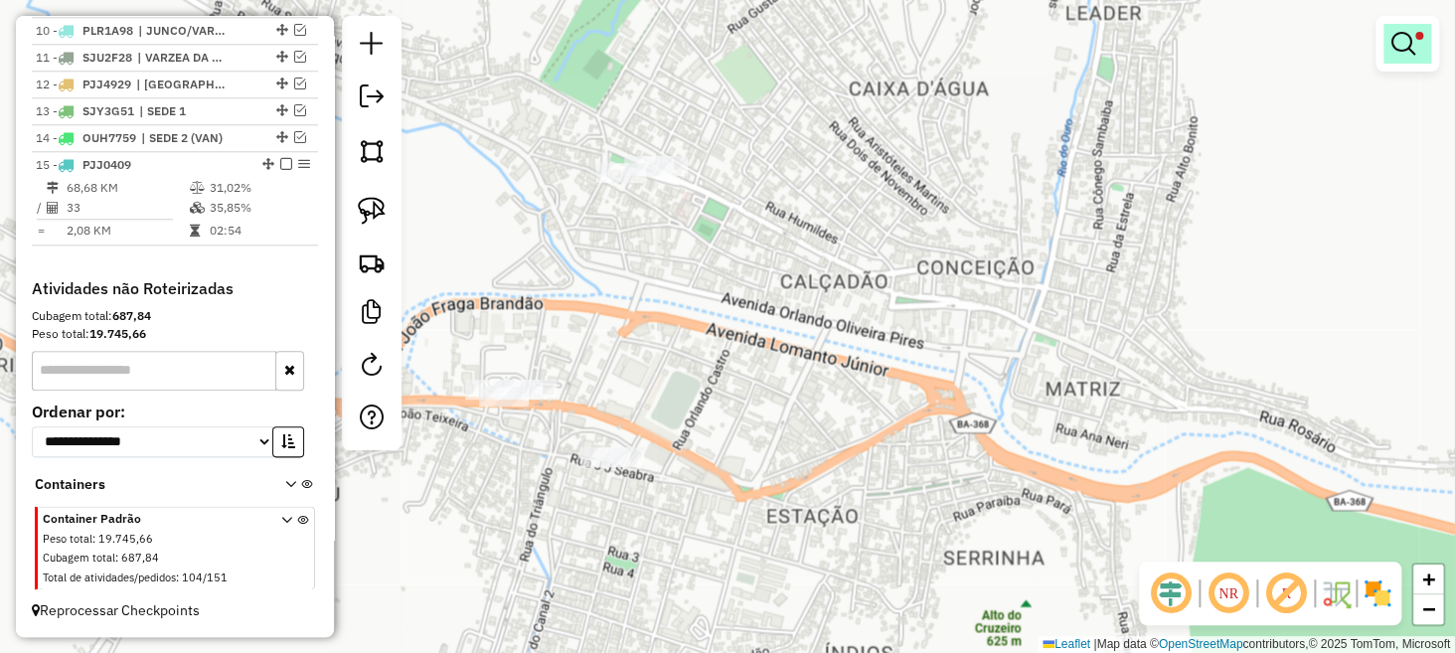
click at [1428, 44] on link at bounding box center [1408, 44] width 48 height 40
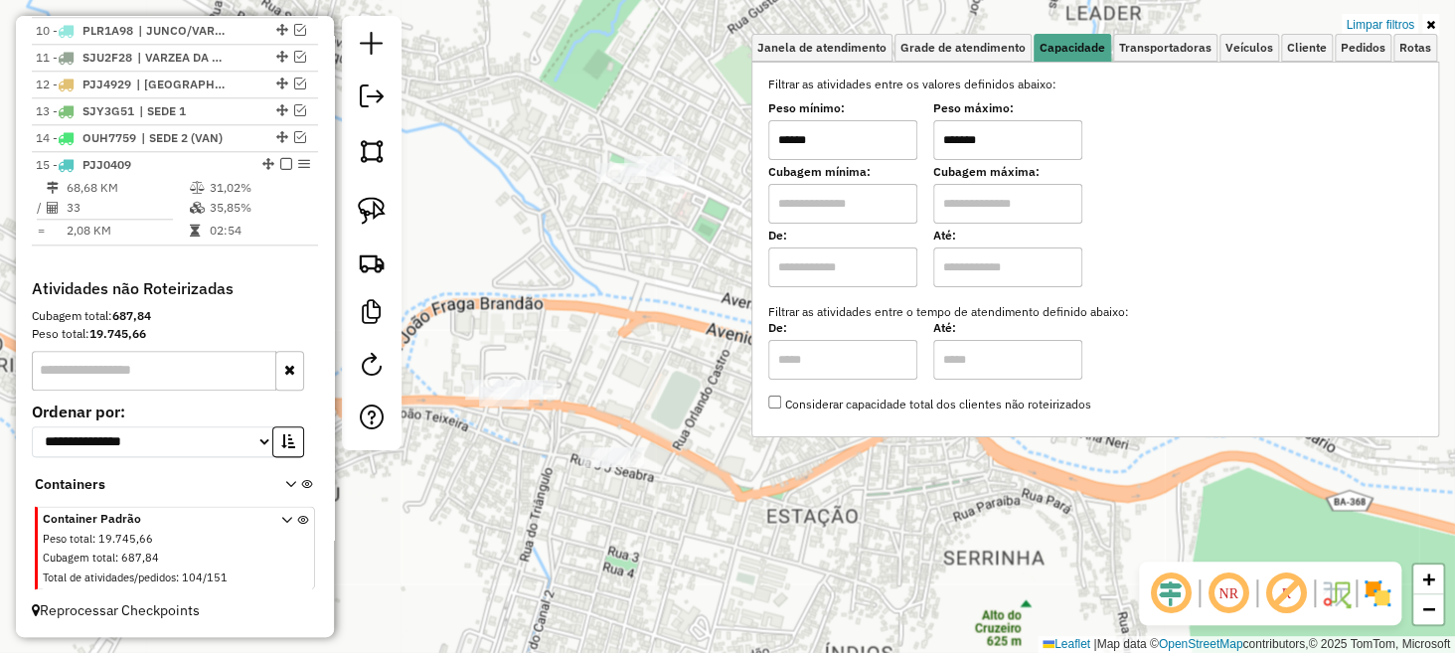
drag, startPoint x: 1037, startPoint y: 137, endPoint x: 914, endPoint y: 154, distance: 124.4
click at [924, 153] on div "Peso mínimo: ****** Peso máximo: *******" at bounding box center [1095, 132] width 654 height 56
type input "****"
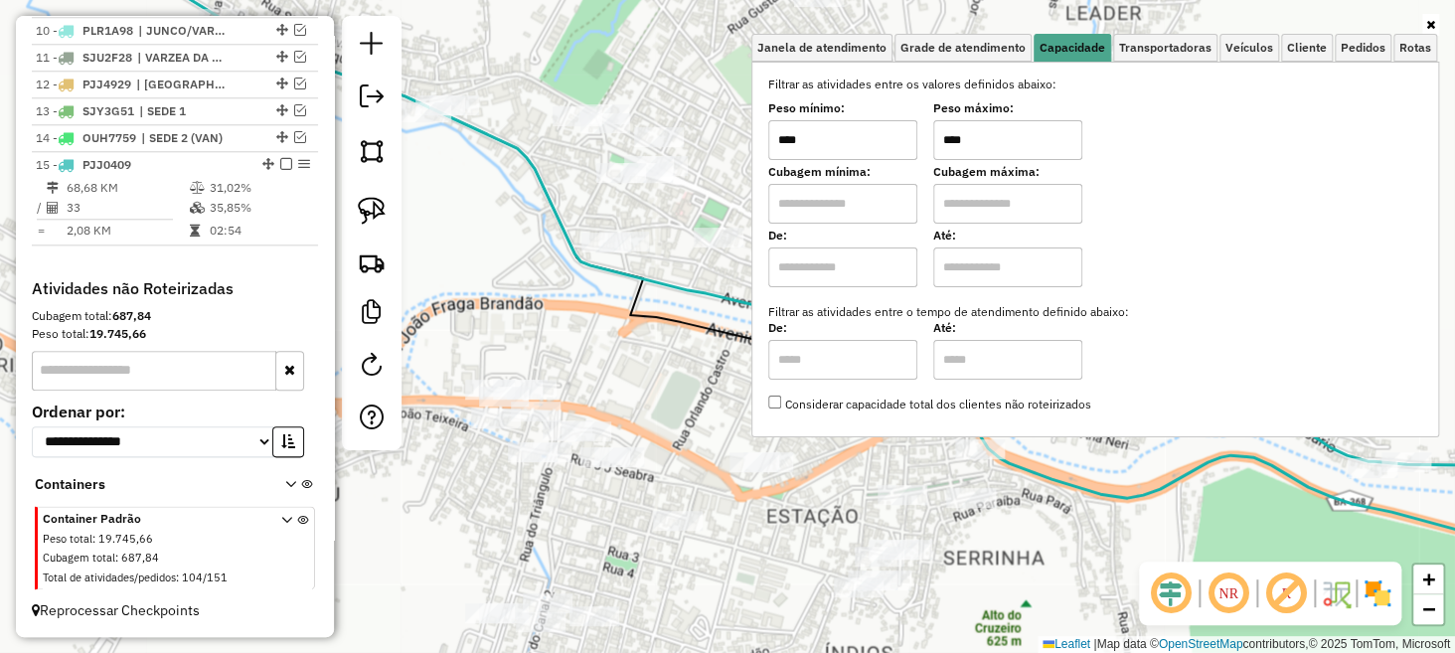
type input "****"
click at [866, 489] on div "Janela de atendimento Grade de atendimento Capacidade Transportadoras Veículos …" at bounding box center [727, 326] width 1455 height 653
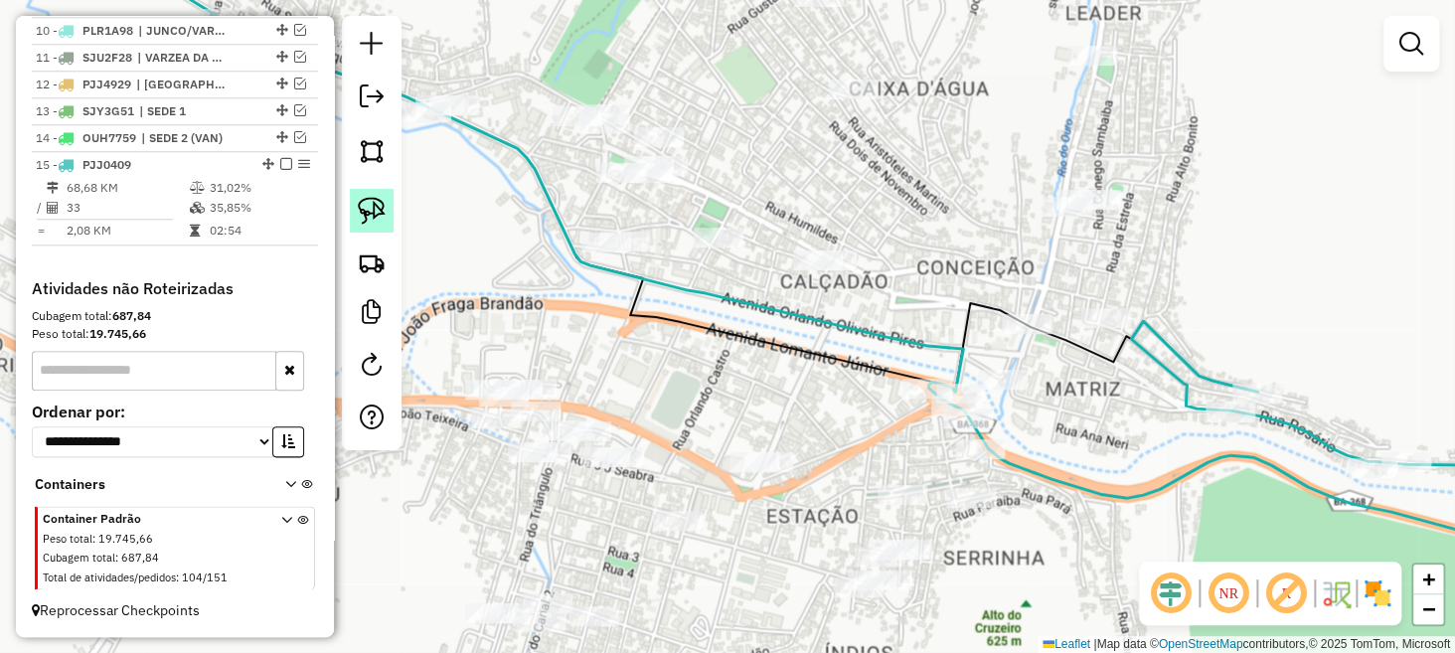
click at [378, 223] on img at bounding box center [372, 211] width 28 height 28
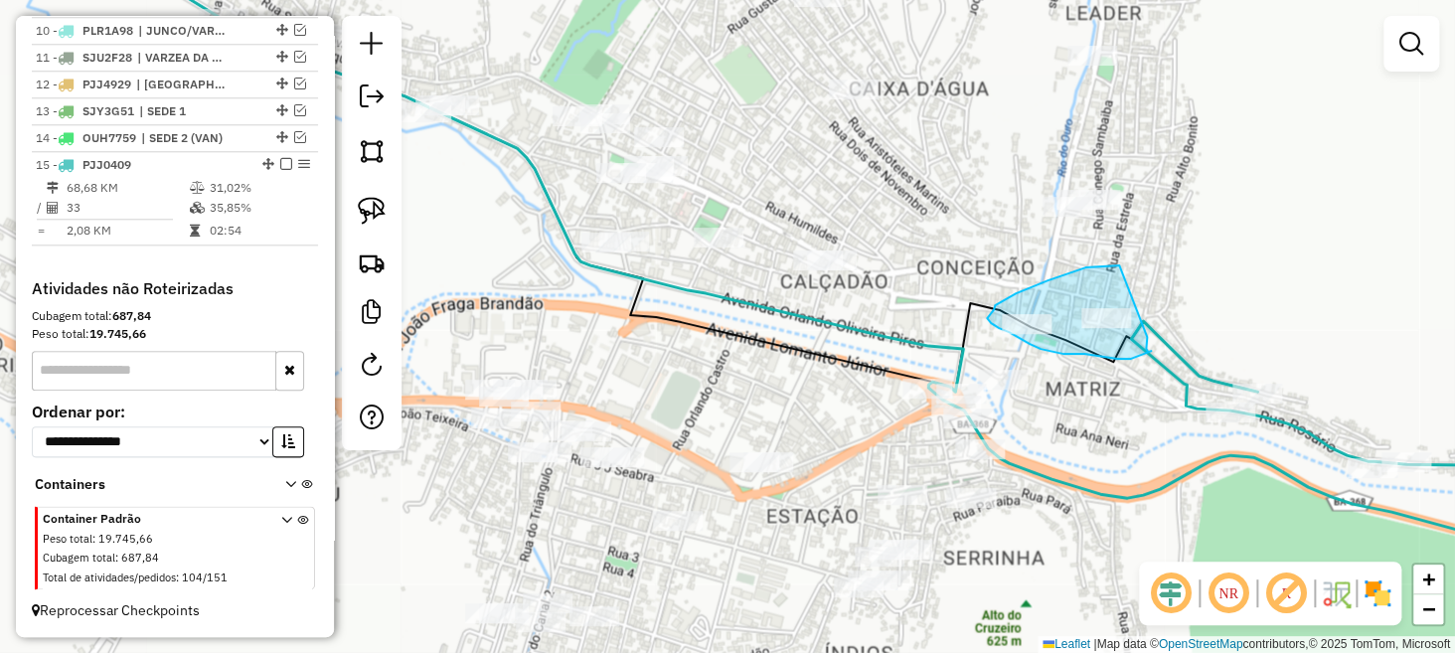
drag, startPoint x: 1110, startPoint y: 265, endPoint x: 1146, endPoint y: 328, distance: 72.1
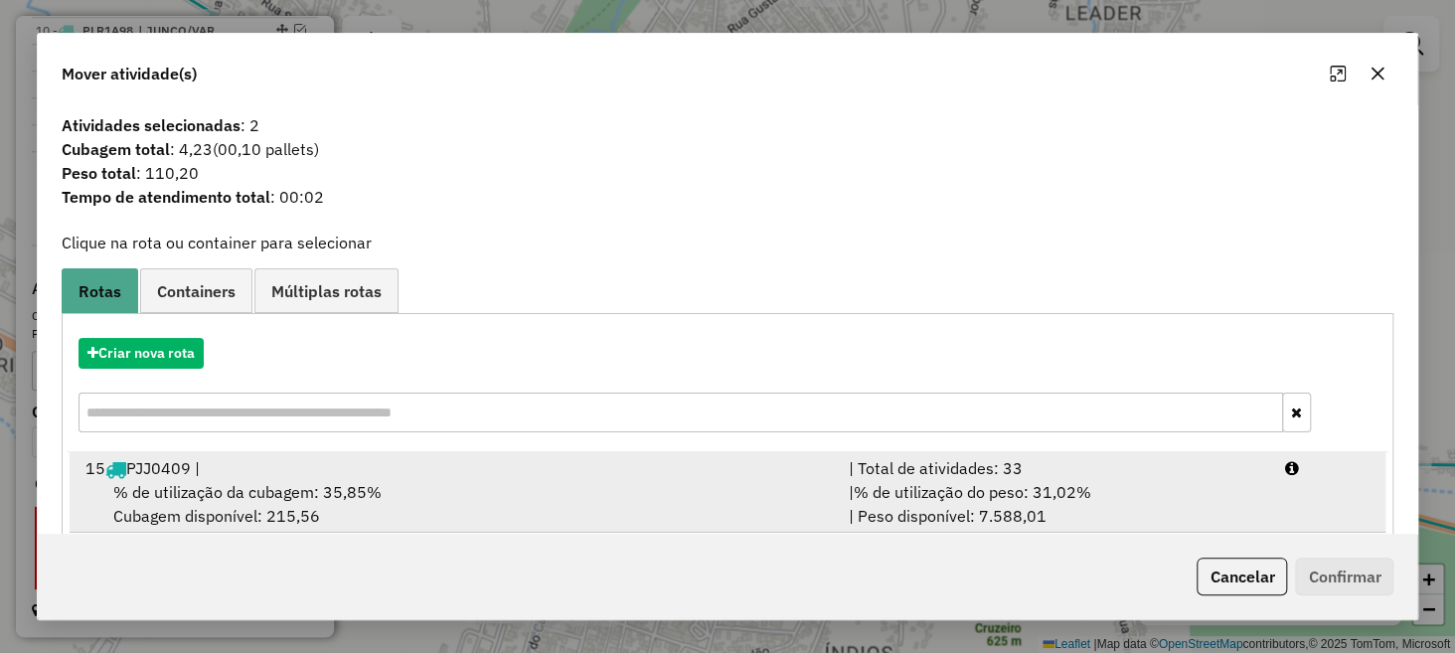
click at [688, 485] on div "% de utilização da cubagem: 35,85% Cubagem disponível: 215,56" at bounding box center [456, 504] width 764 height 48
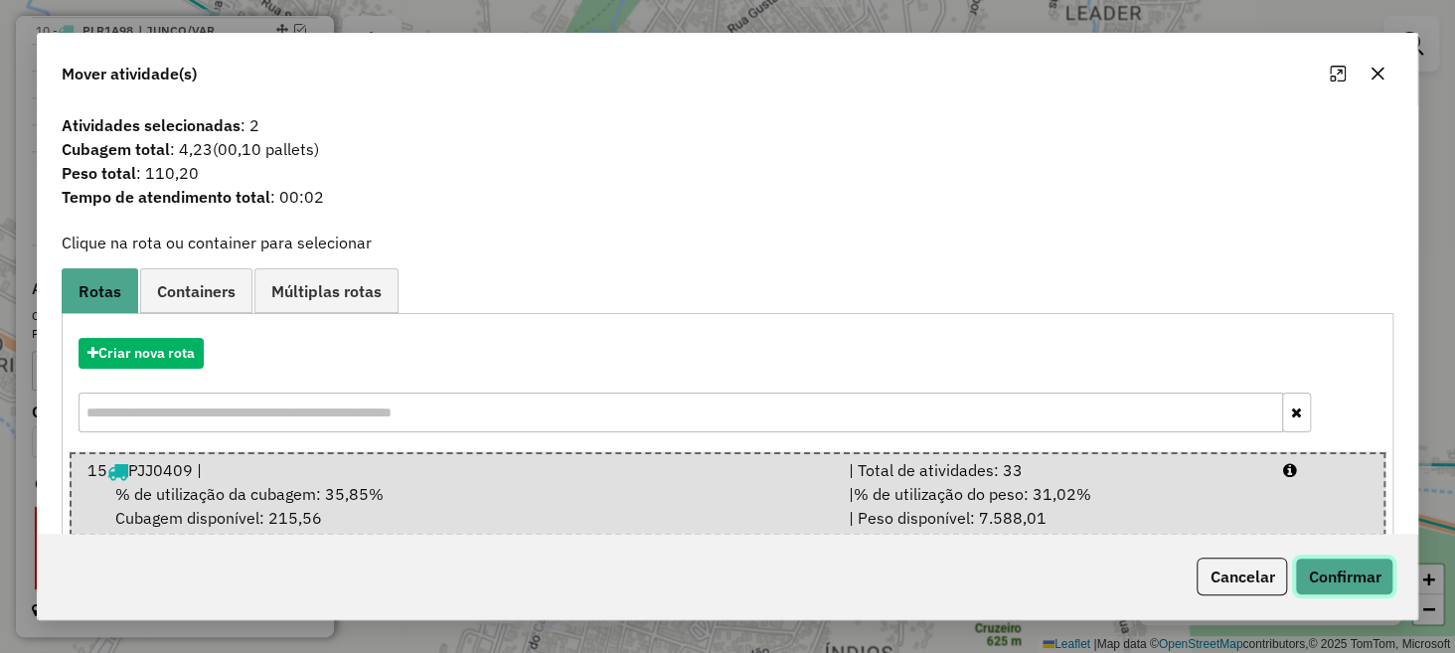
click at [1336, 573] on button "Confirmar" at bounding box center [1344, 577] width 98 height 38
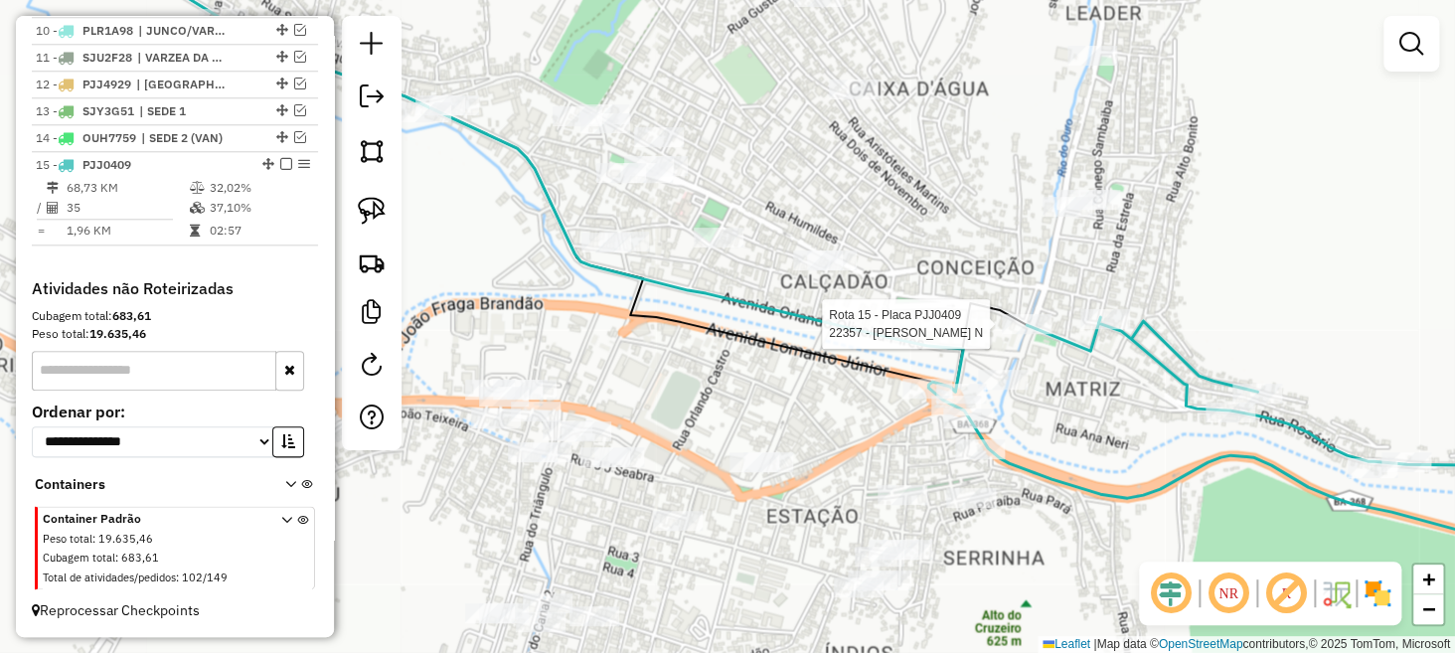
select select "**********"
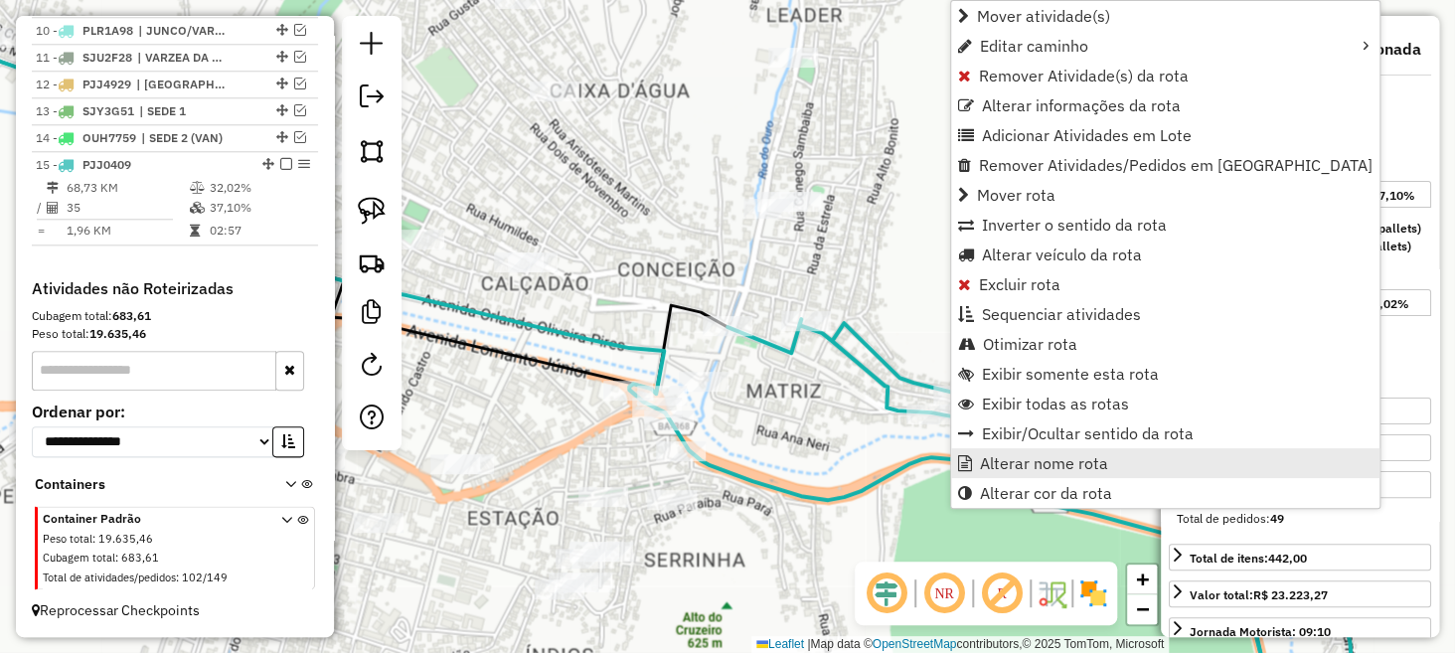
click at [980, 464] on span "Alterar nome rota" at bounding box center [1044, 463] width 128 height 16
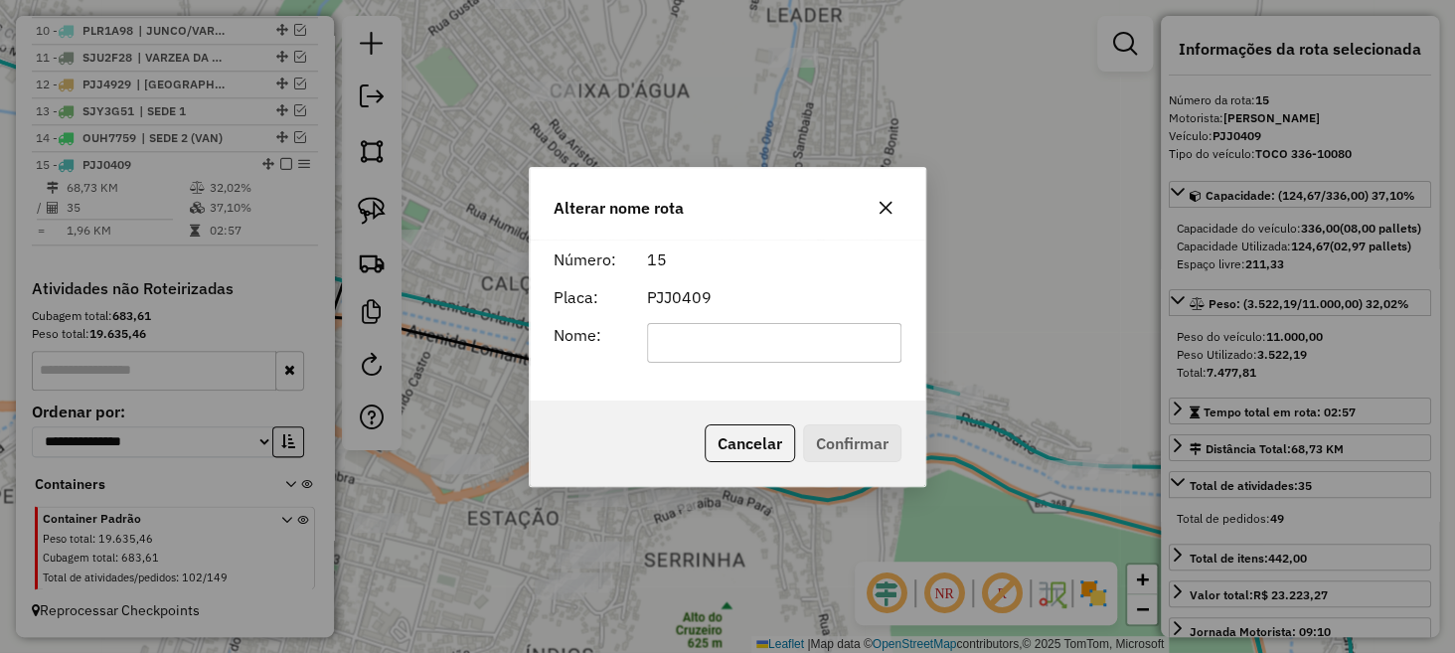
click at [820, 337] on input "text" at bounding box center [774, 343] width 255 height 40
drag, startPoint x: 720, startPoint y: 344, endPoint x: 676, endPoint y: 347, distance: 43.8
click at [676, 347] on input "**********" at bounding box center [774, 343] width 255 height 40
type input "**********"
click at [845, 439] on button "Confirmar" at bounding box center [852, 443] width 98 height 38
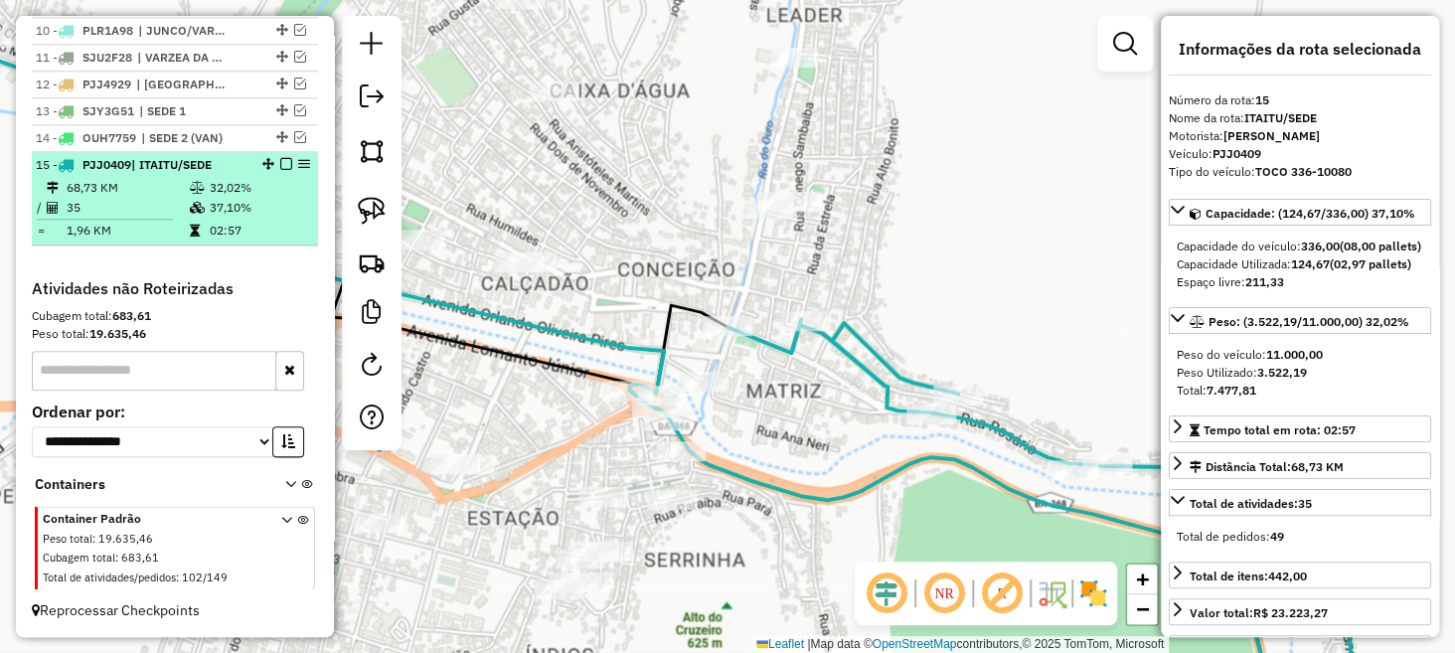
click at [280, 162] on em at bounding box center [286, 164] width 12 height 12
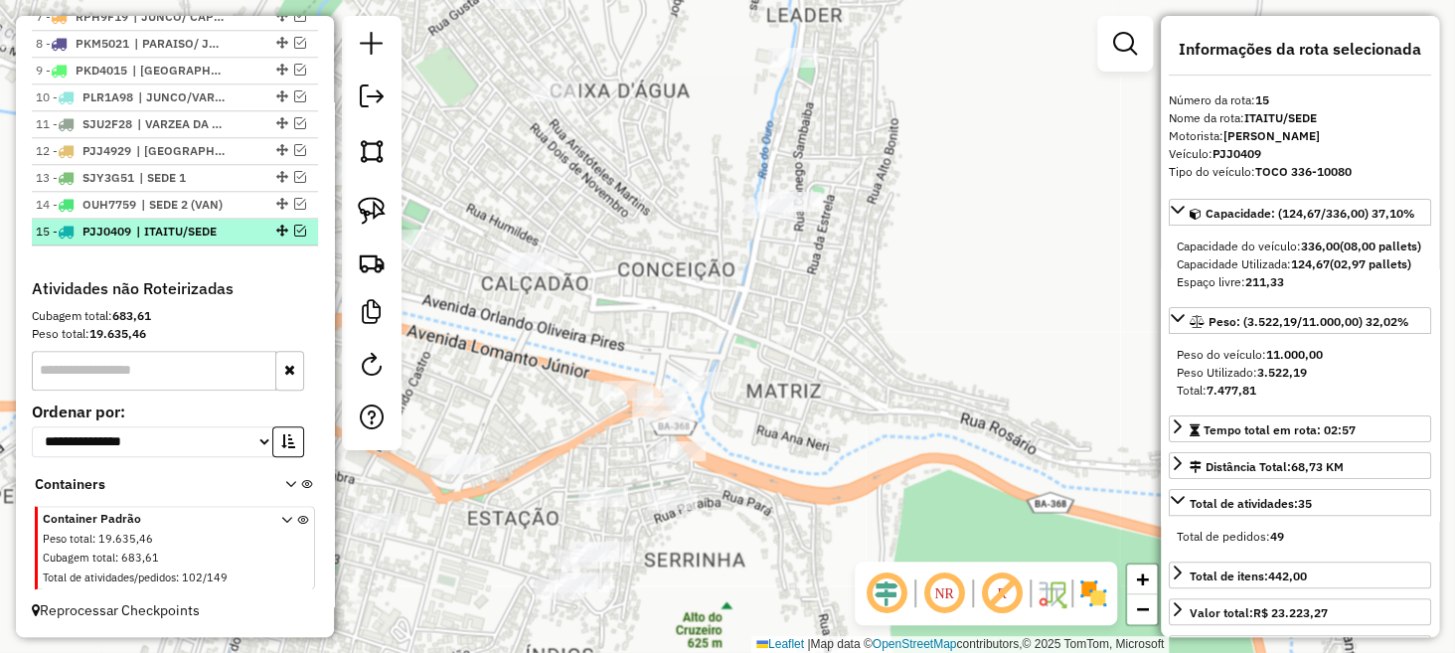
scroll to position [936, 0]
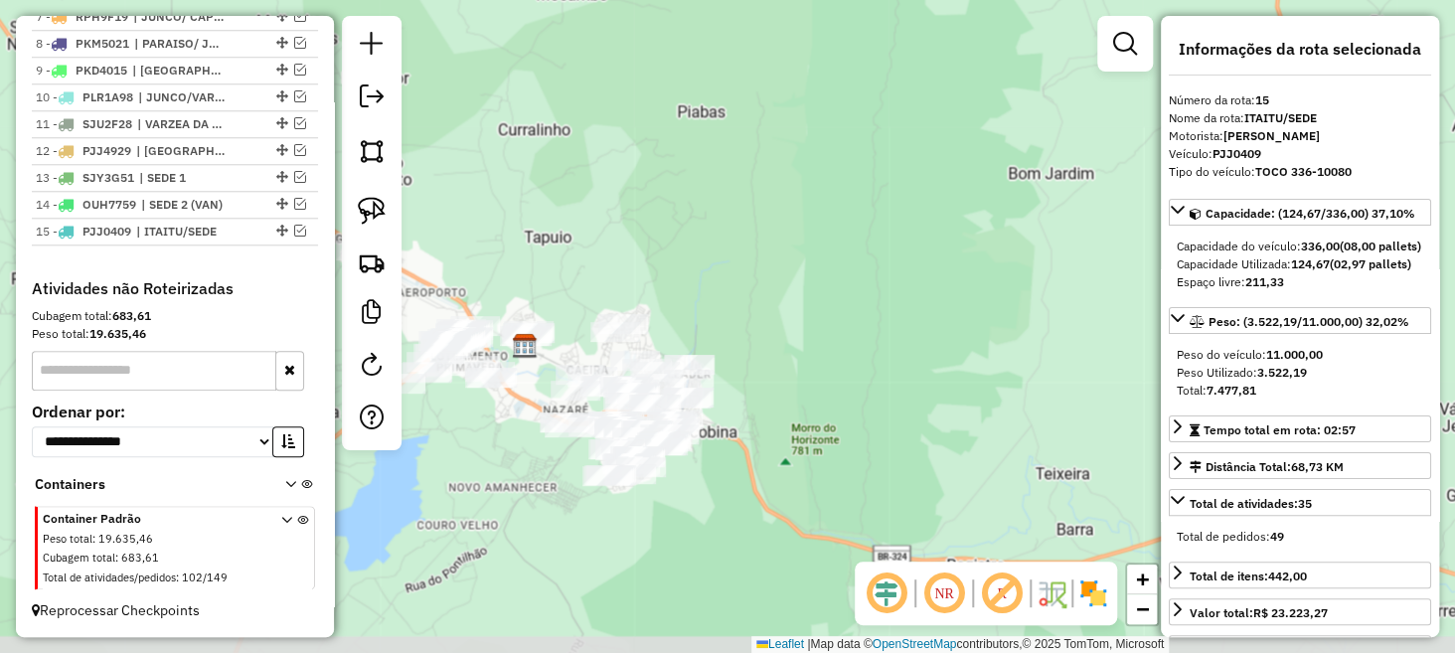
drag, startPoint x: 657, startPoint y: 526, endPoint x: 769, endPoint y: 471, distance: 124.9
click at [764, 473] on div "Janela de atendimento Grade de atendimento Capacidade Transportadoras Veículos …" at bounding box center [727, 326] width 1455 height 653
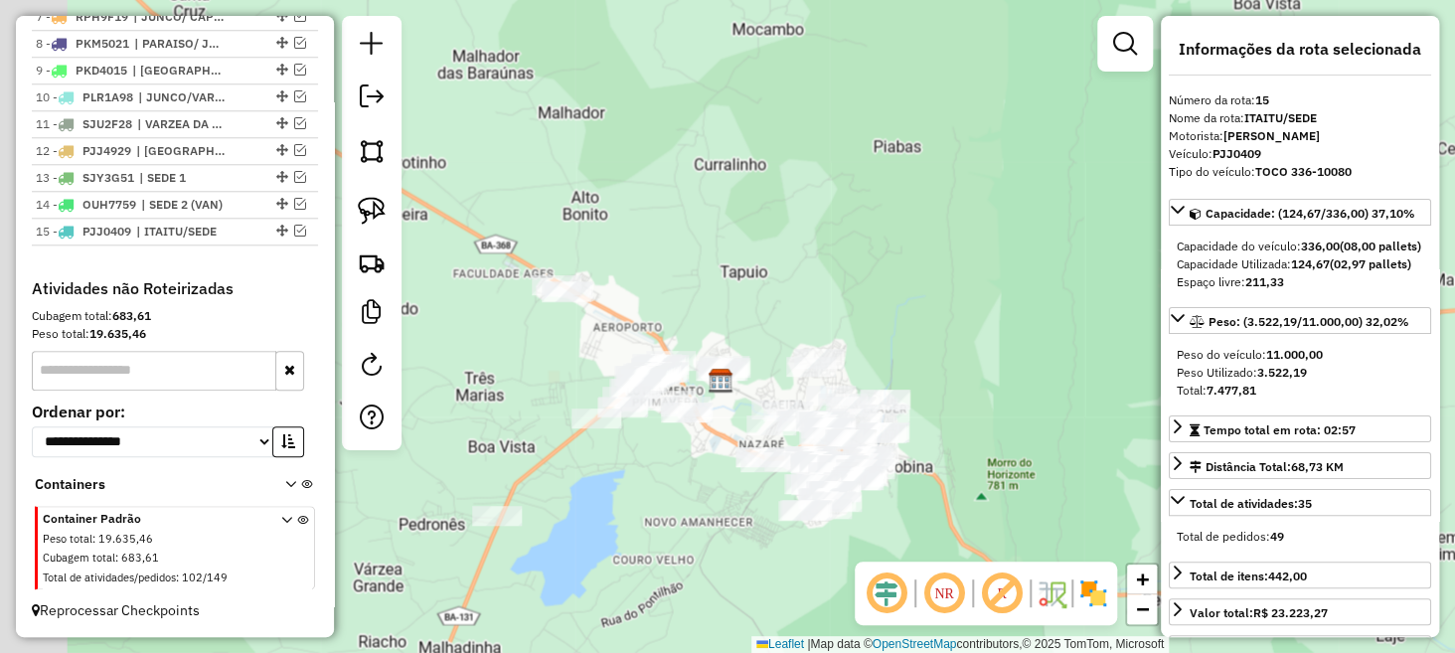
drag, startPoint x: 639, startPoint y: 451, endPoint x: 718, endPoint y: 493, distance: 88.9
click at [718, 493] on div "Janela de atendimento Grade de atendimento Capacidade Transportadoras Veículos …" at bounding box center [727, 326] width 1455 height 653
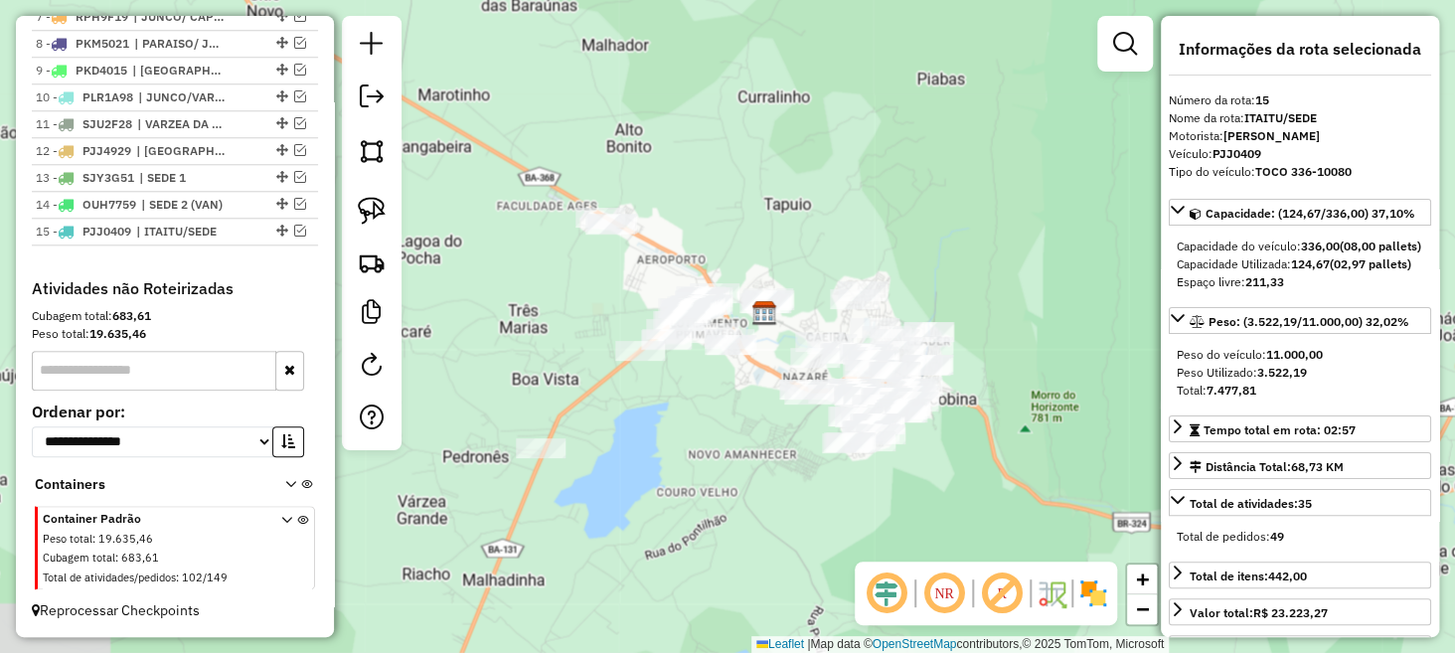
drag, startPoint x: 555, startPoint y: 383, endPoint x: 574, endPoint y: 304, distance: 80.8
click at [574, 304] on div "Janela de atendimento Grade de atendimento Capacidade Transportadoras Veículos …" at bounding box center [727, 326] width 1455 height 653
click at [372, 214] on img at bounding box center [372, 211] width 28 height 28
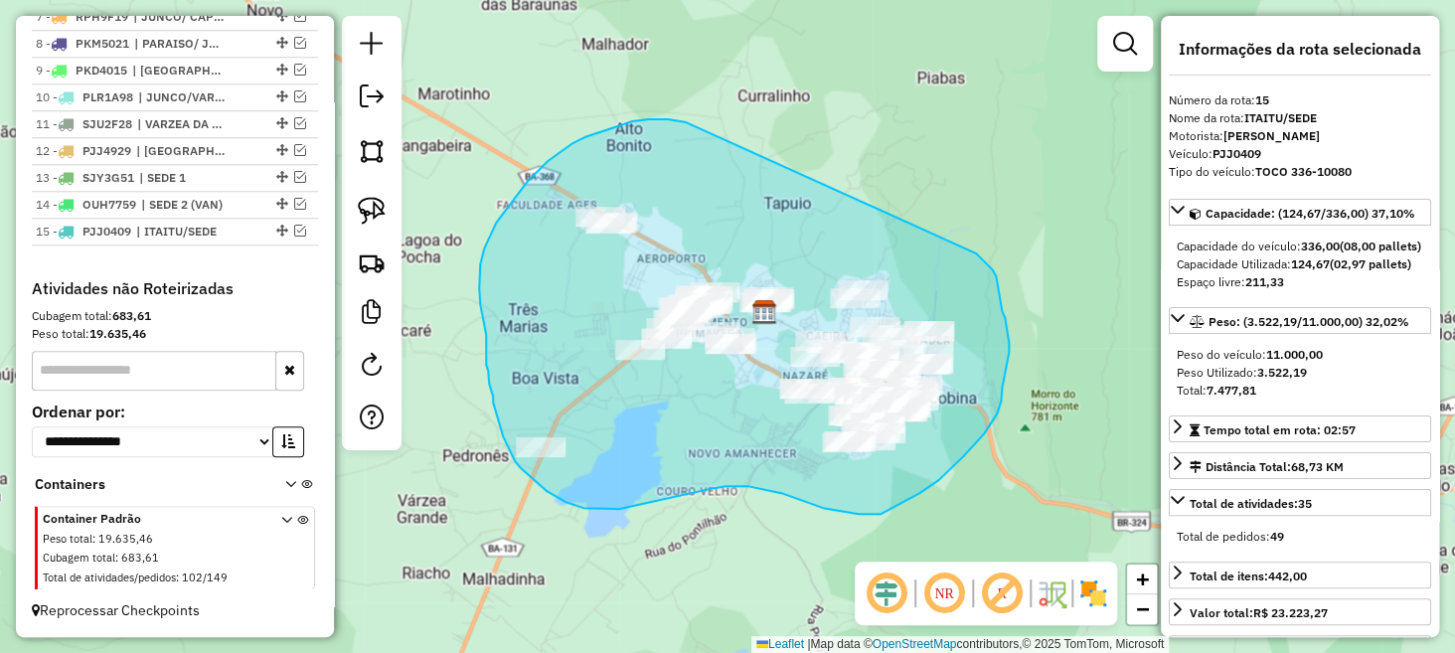
drag, startPoint x: 686, startPoint y: 122, endPoint x: 904, endPoint y: 201, distance: 231.4
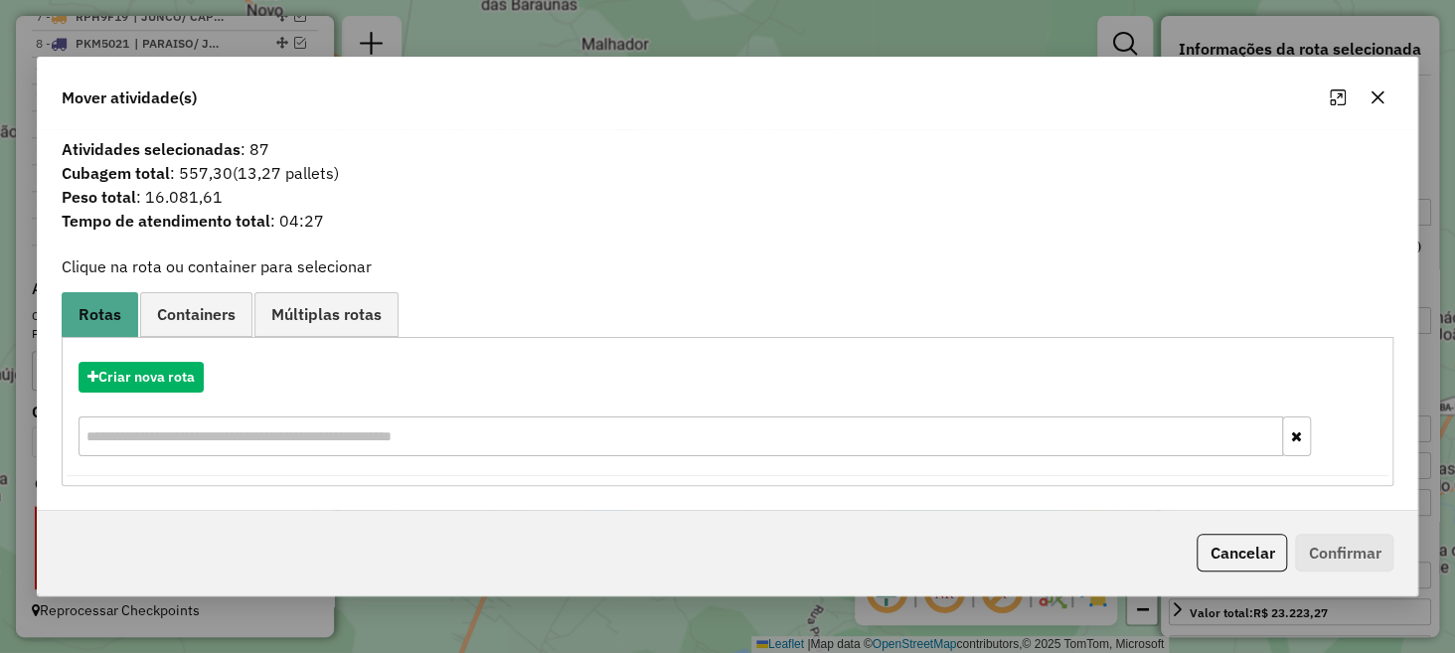
click at [1380, 95] on icon "button" at bounding box center [1378, 96] width 13 height 13
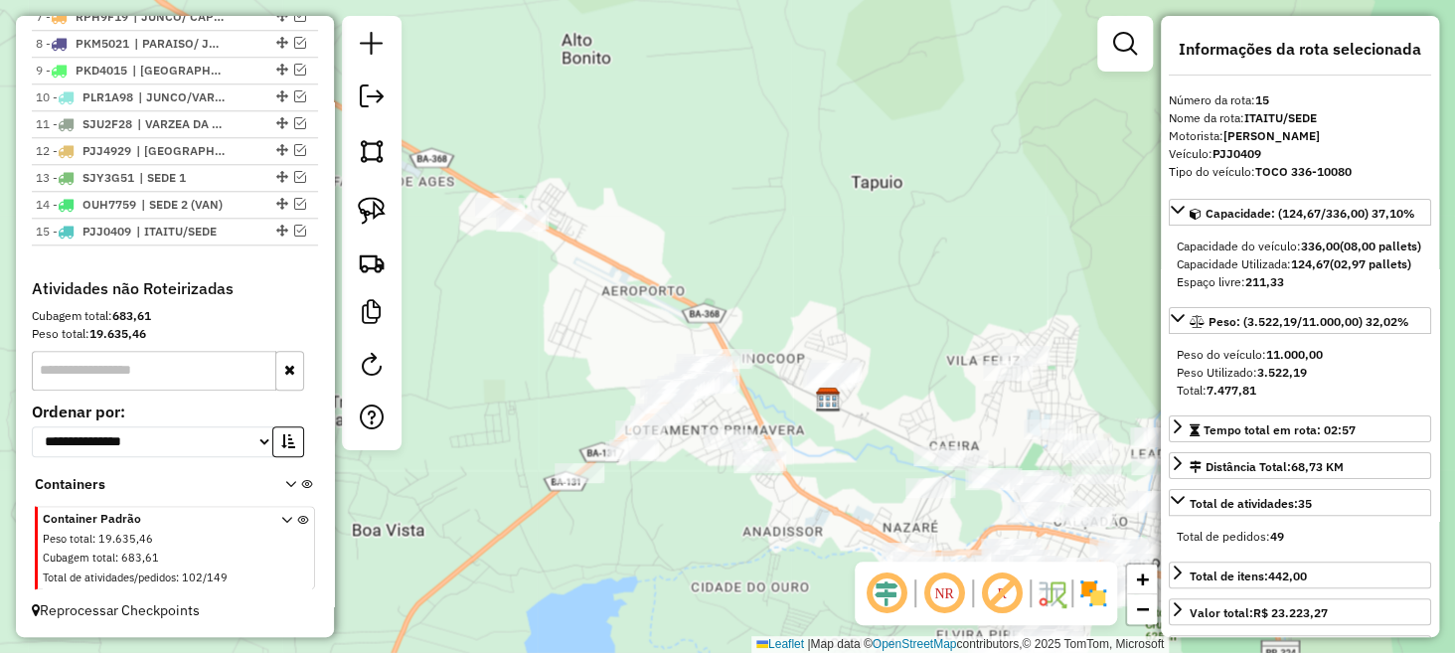
drag, startPoint x: 691, startPoint y: 277, endPoint x: 839, endPoint y: 261, distance: 149.0
click at [839, 261] on div "Janela de atendimento Grade de atendimento Capacidade Transportadoras Veículos …" at bounding box center [727, 326] width 1455 height 653
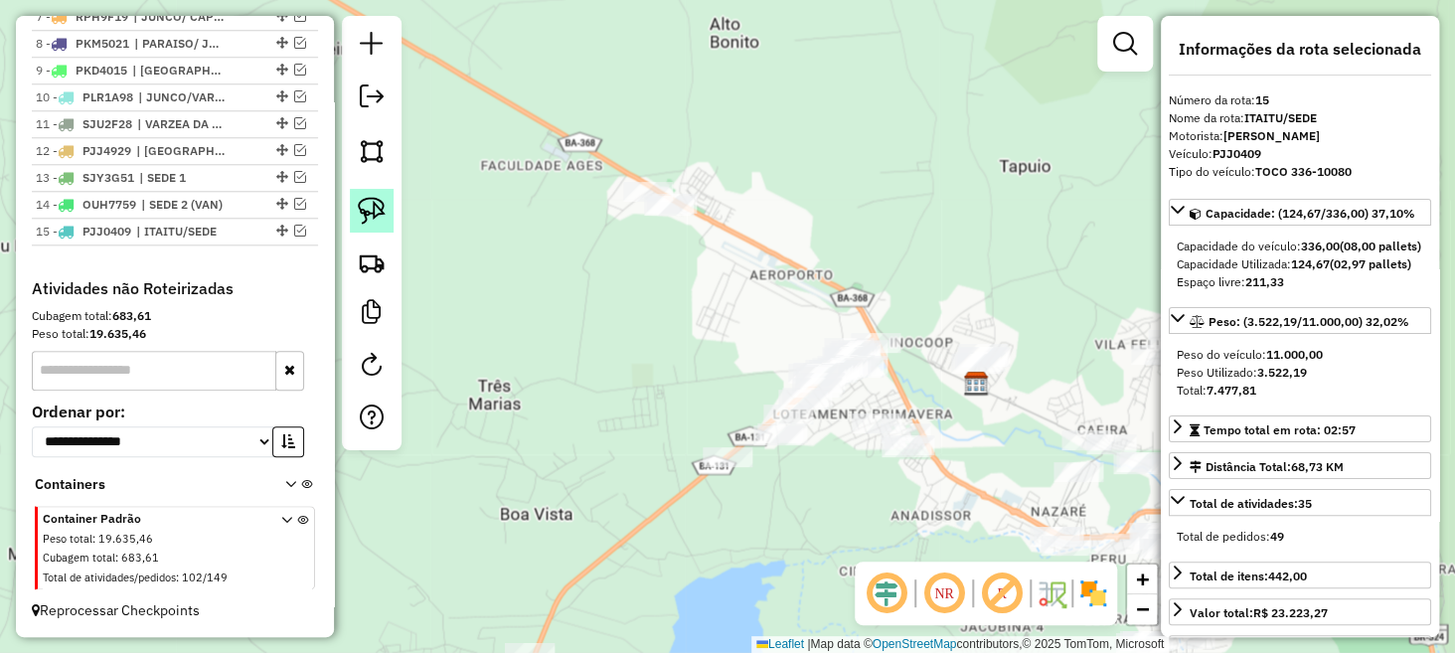
click at [372, 199] on img at bounding box center [372, 211] width 28 height 28
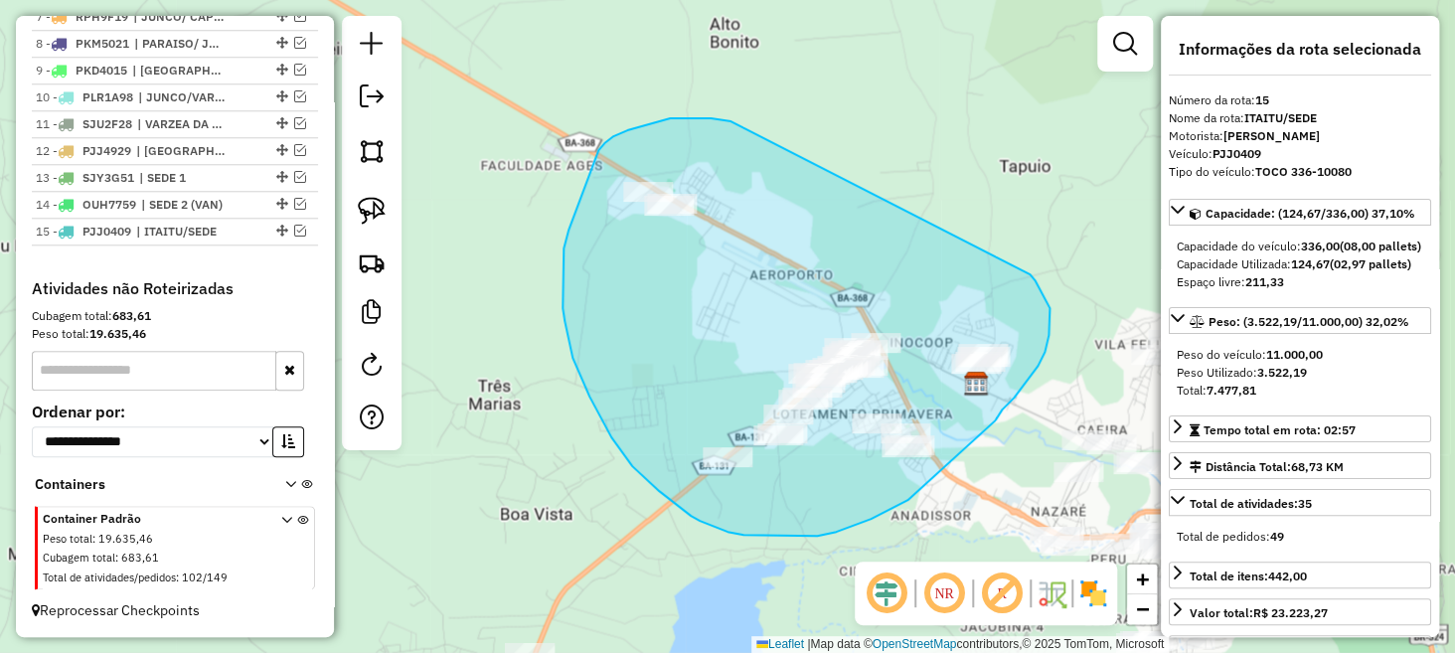
drag, startPoint x: 729, startPoint y: 121, endPoint x: 1024, endPoint y: 270, distance: 330.8
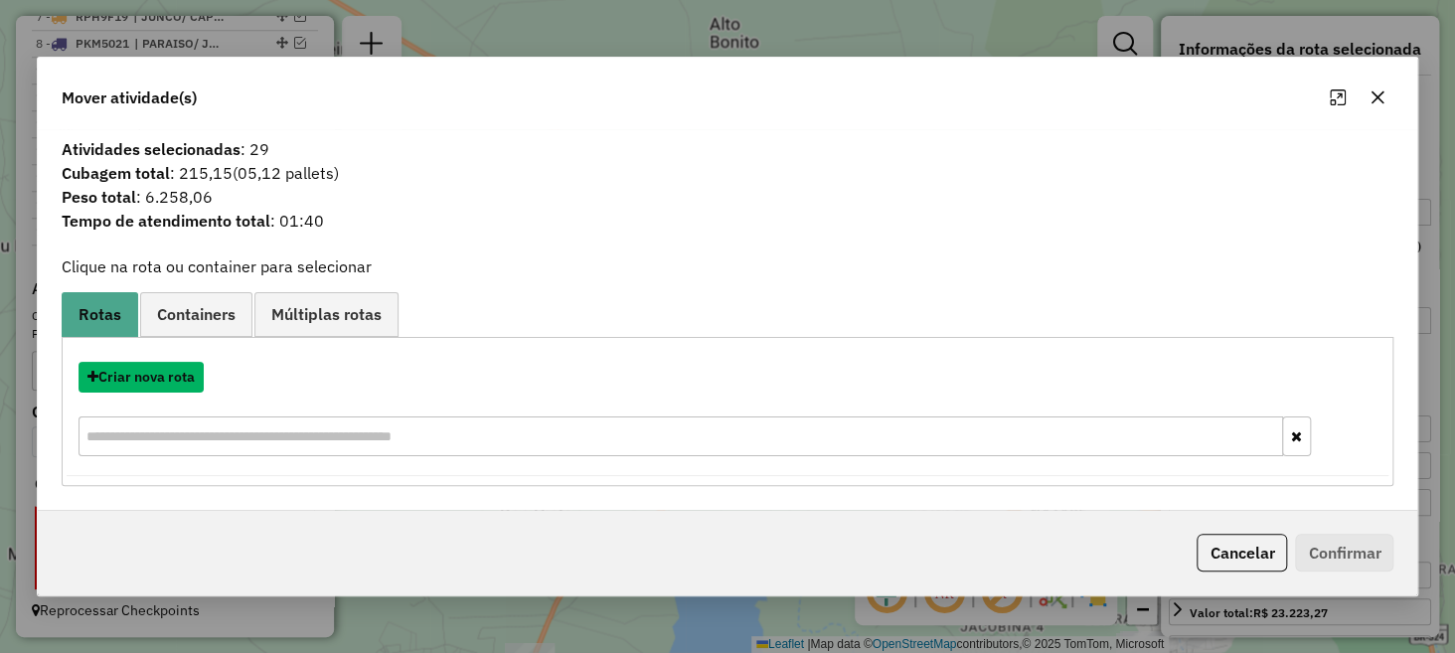
click at [175, 379] on button "Criar nova rota" at bounding box center [141, 377] width 125 height 31
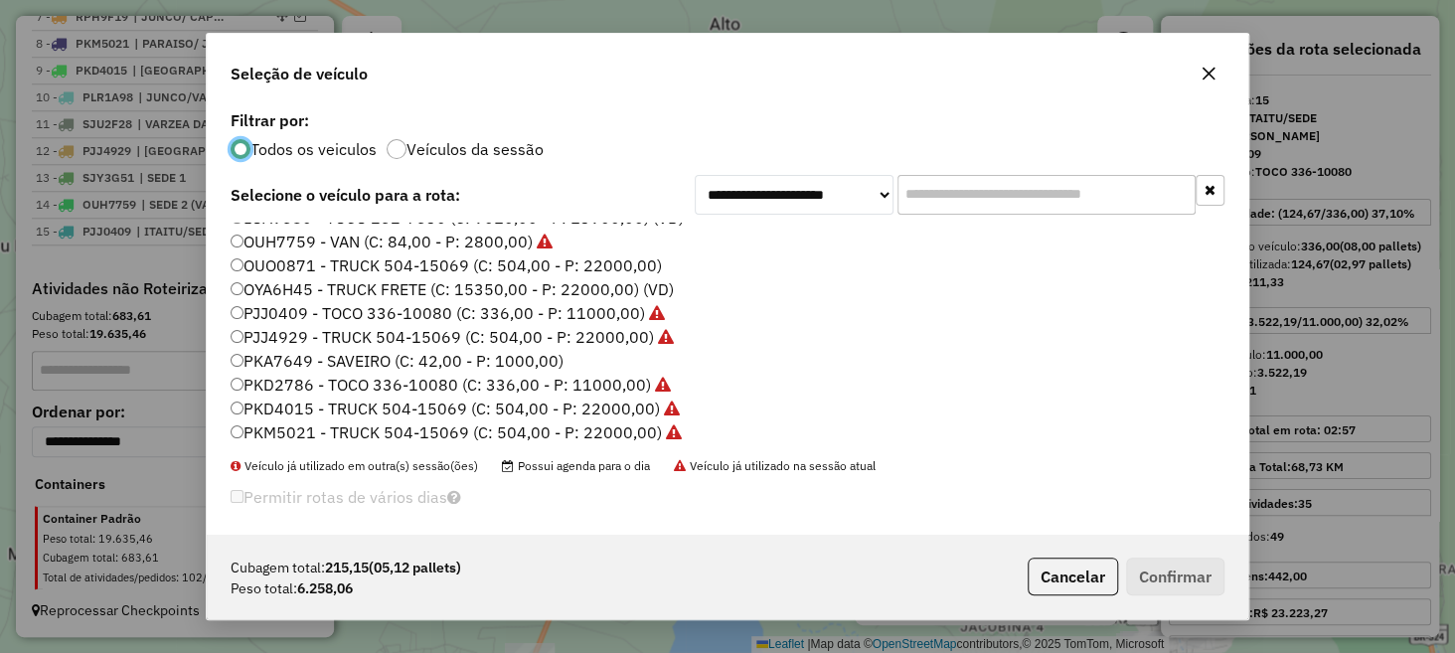
scroll to position [98, 0]
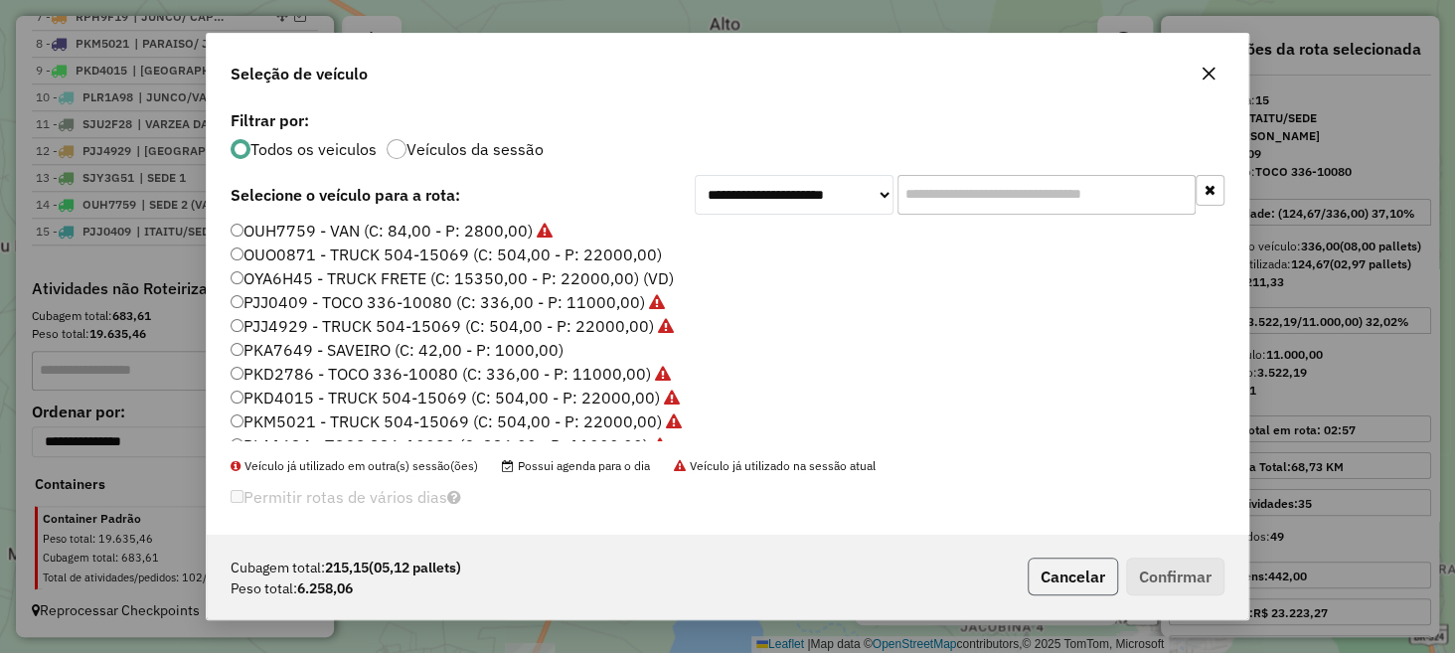
click at [1079, 576] on button "Cancelar" at bounding box center [1073, 577] width 90 height 38
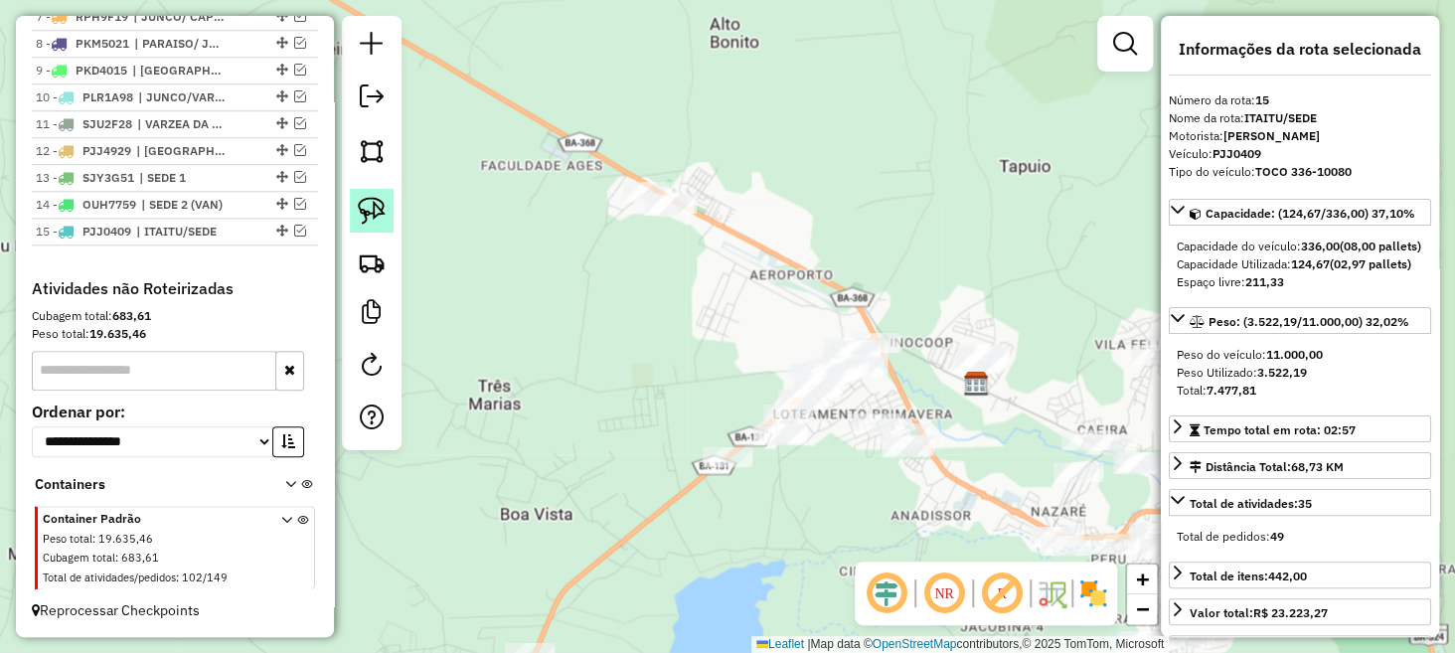
click at [377, 215] on img at bounding box center [372, 211] width 28 height 28
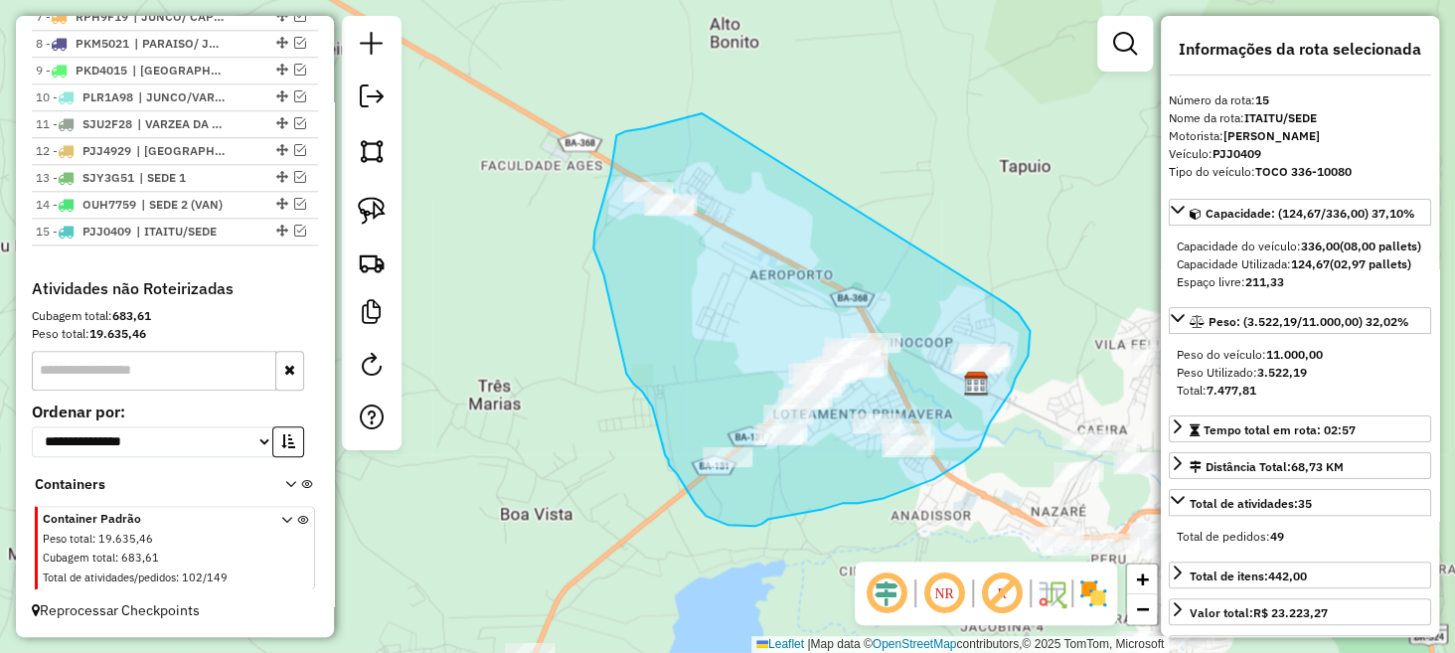
drag, startPoint x: 625, startPoint y: 131, endPoint x: 992, endPoint y: 299, distance: 403.5
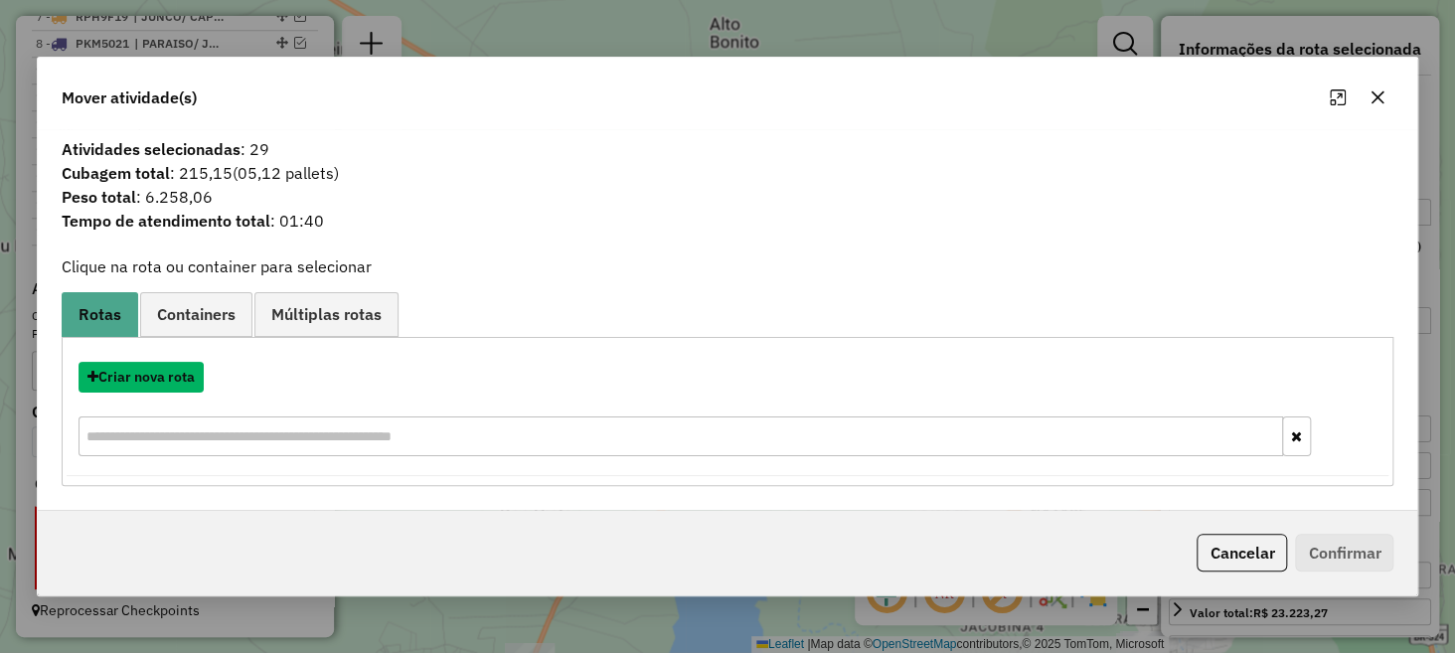
click at [162, 376] on button "Criar nova rota" at bounding box center [141, 377] width 125 height 31
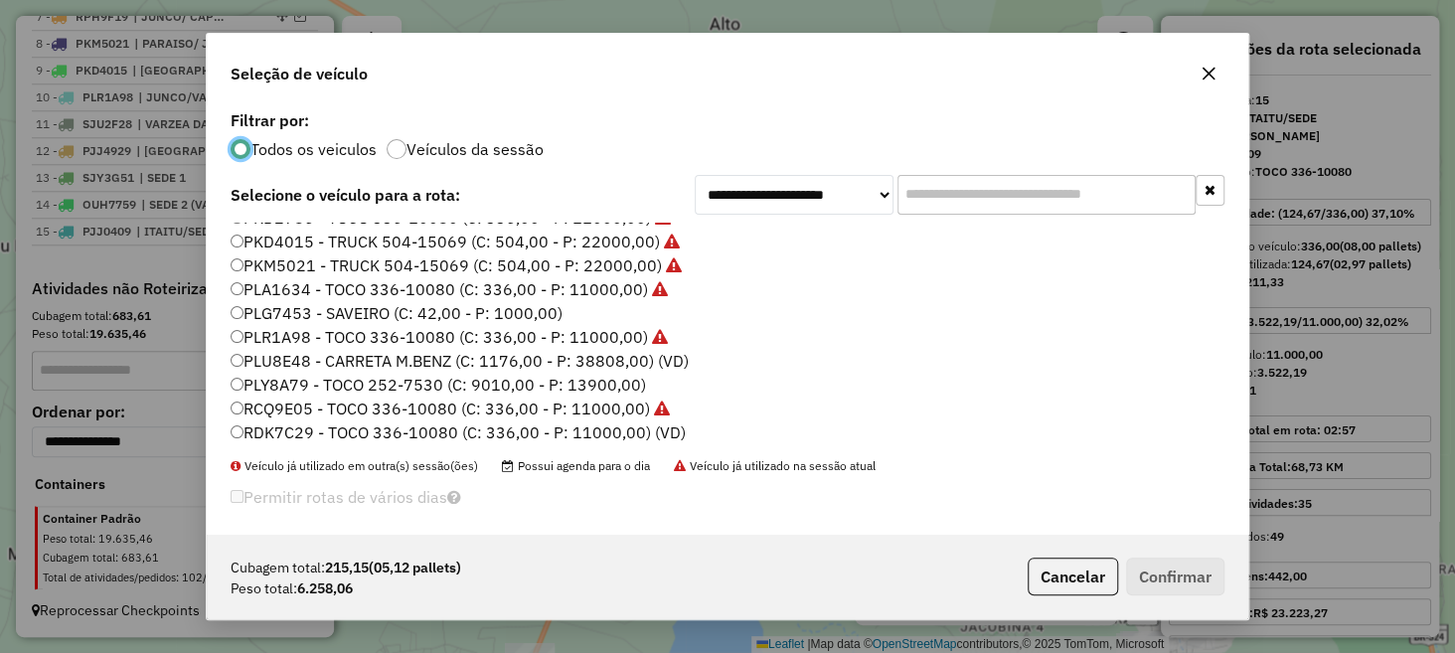
scroll to position [273, 0]
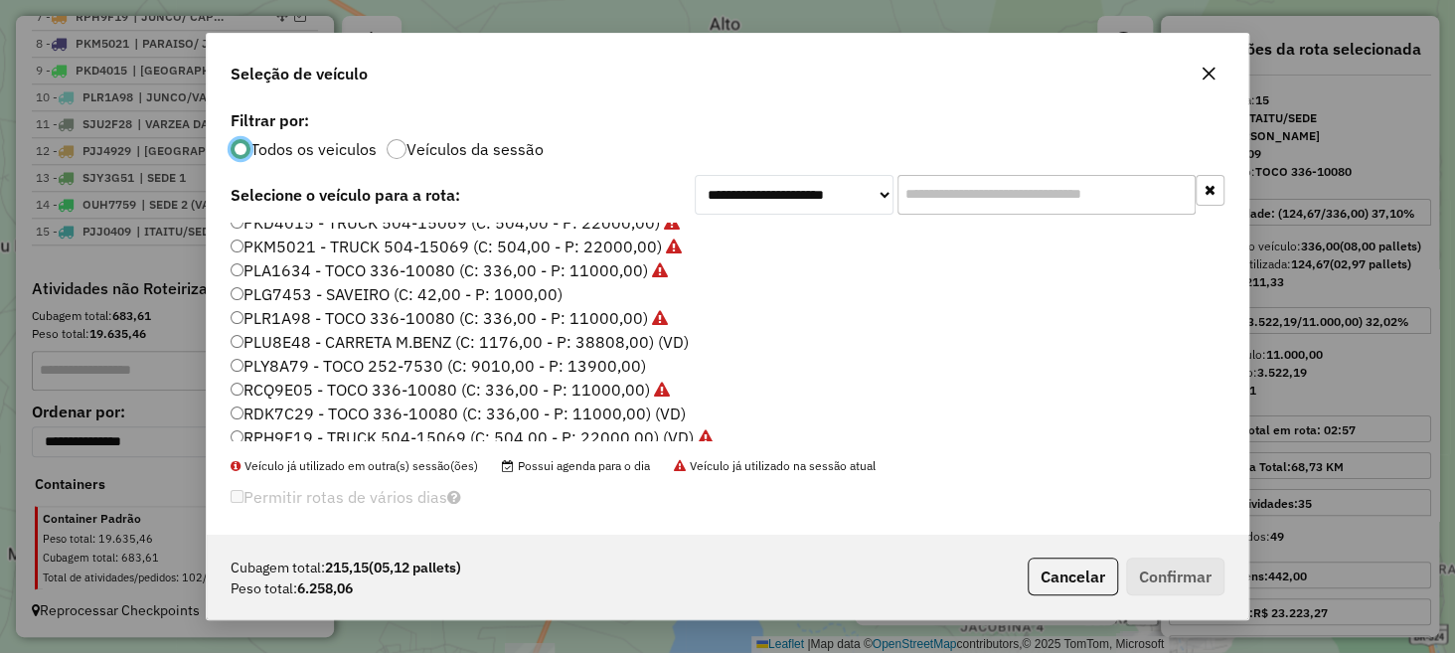
click at [300, 364] on label "PLY8A79 - TOCO 252-7530 (C: 9010,00 - P: 13900,00)" at bounding box center [439, 366] width 416 height 24
click at [1168, 577] on button "Confirmar" at bounding box center [1175, 577] width 98 height 38
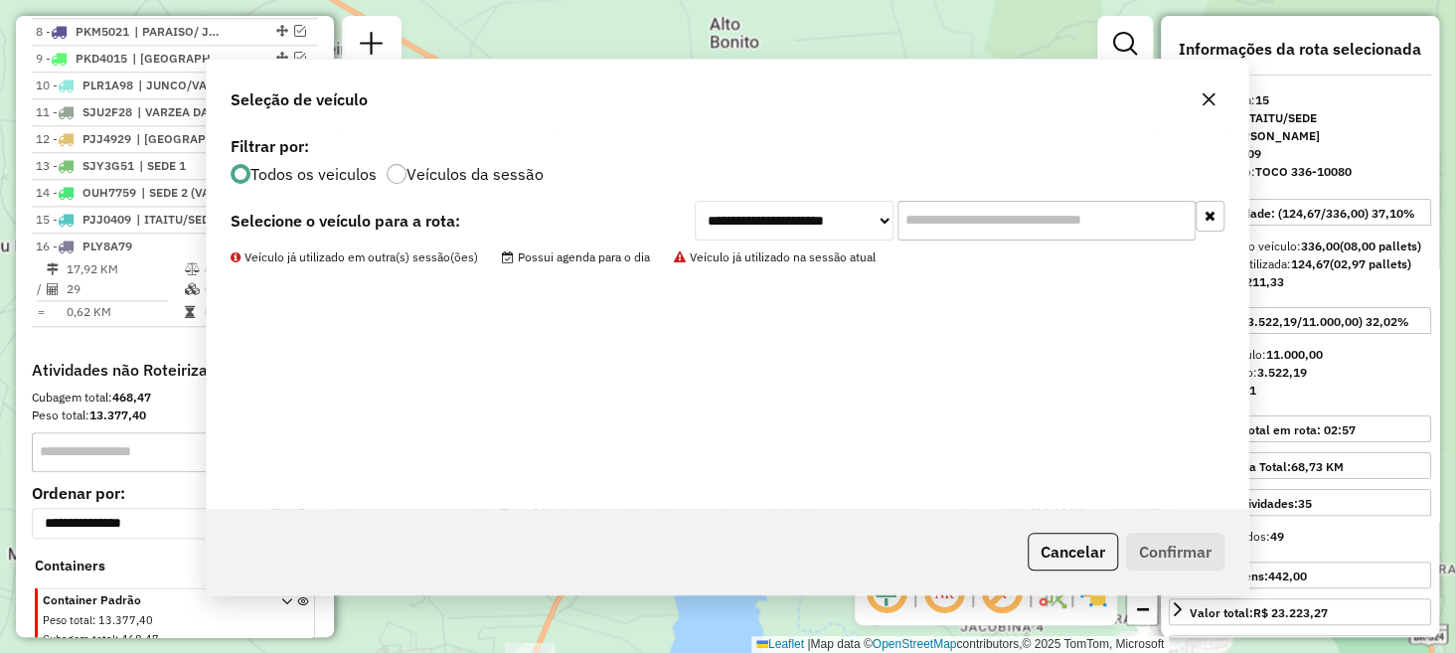
scroll to position [1030, 0]
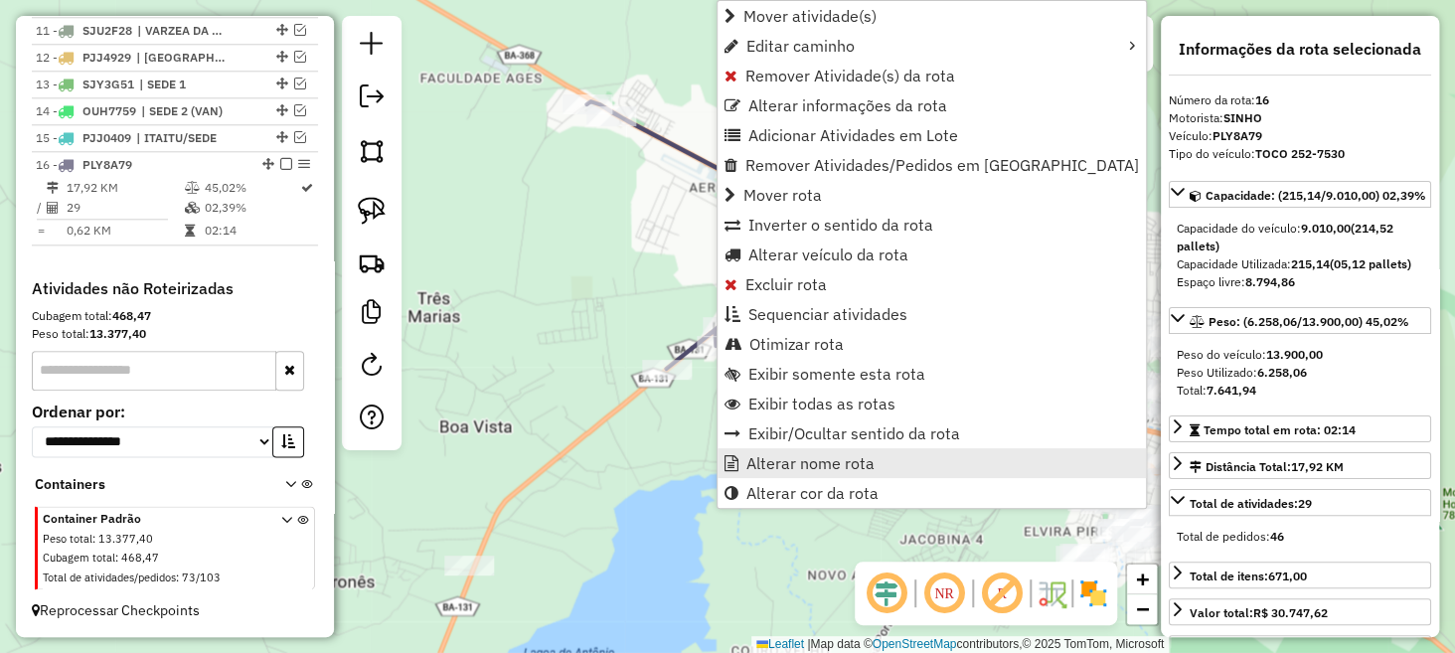
click at [776, 461] on span "Alterar nome rota" at bounding box center [811, 463] width 128 height 16
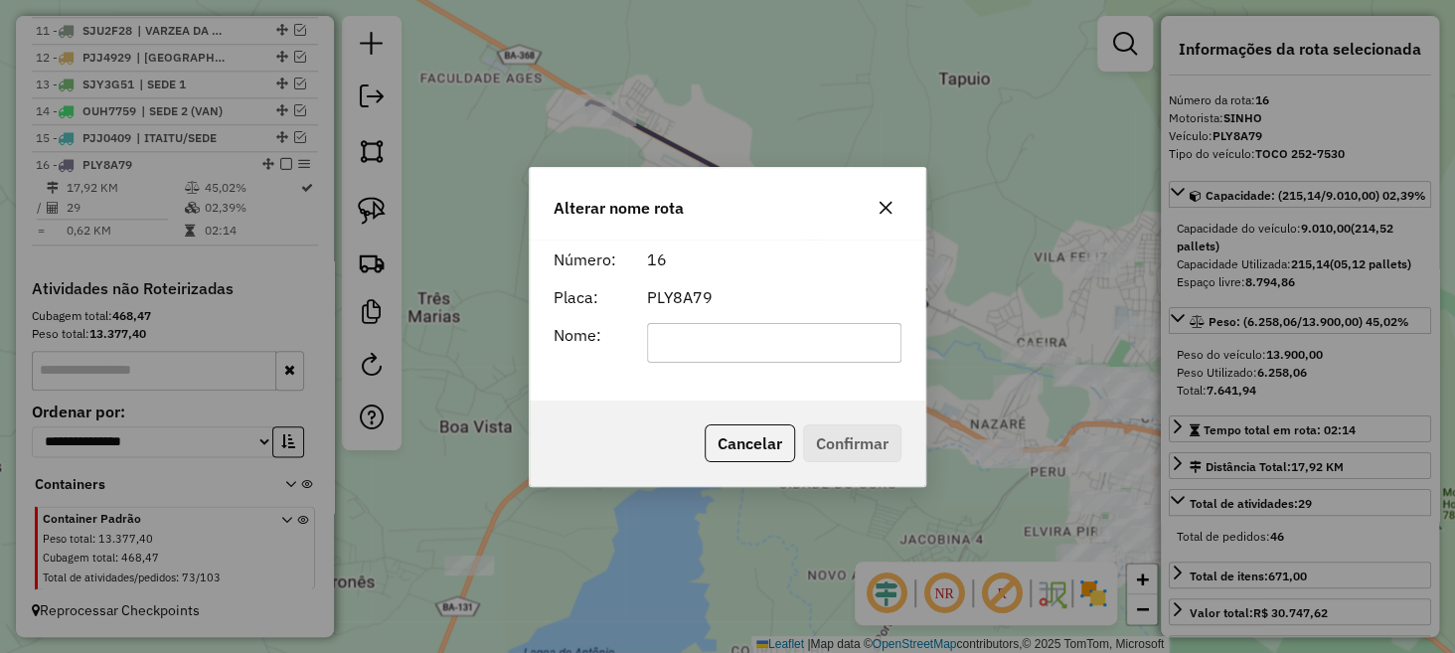
click at [703, 340] on input "text" at bounding box center [774, 343] width 255 height 40
type input "******"
click at [858, 428] on button "Confirmar" at bounding box center [852, 443] width 98 height 38
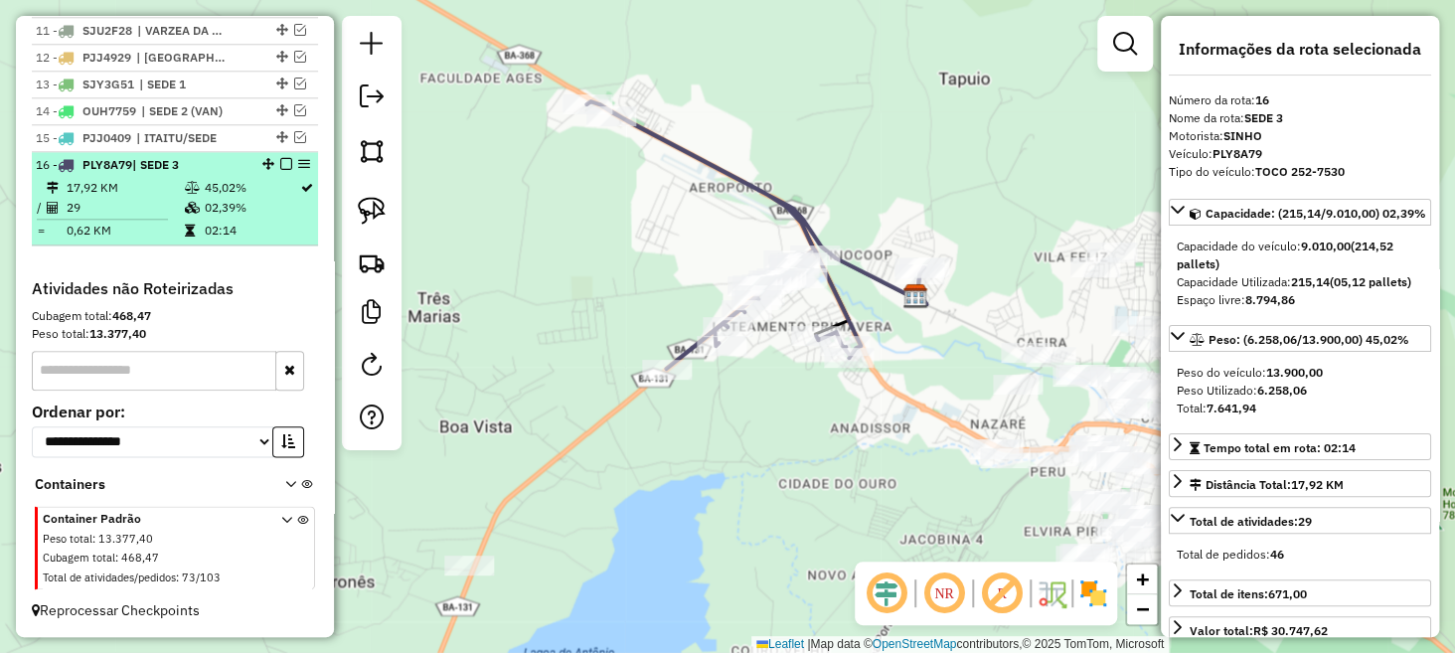
click at [280, 164] on em at bounding box center [286, 164] width 12 height 12
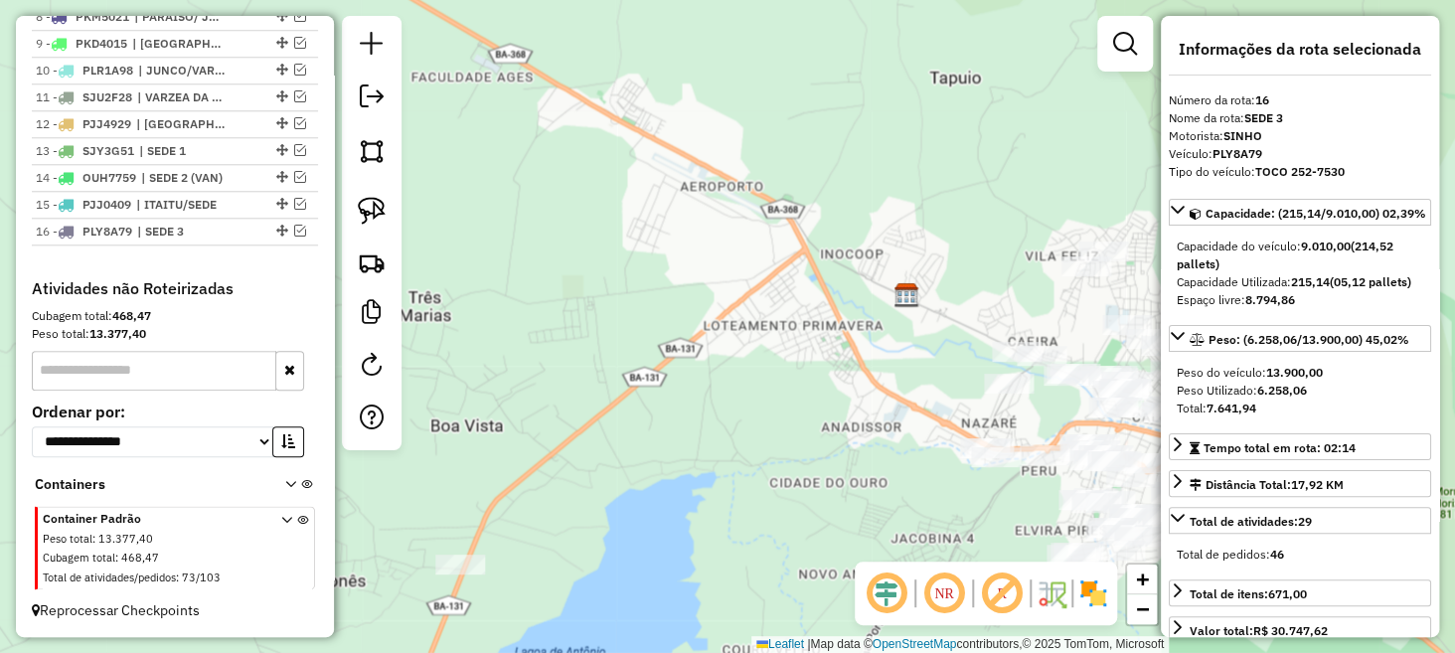
drag, startPoint x: 741, startPoint y: 374, endPoint x: 534, endPoint y: 266, distance: 233.0
click at [535, 267] on div "Janela de atendimento Grade de atendimento Capacidade Transportadoras Veículos …" at bounding box center [727, 326] width 1455 height 653
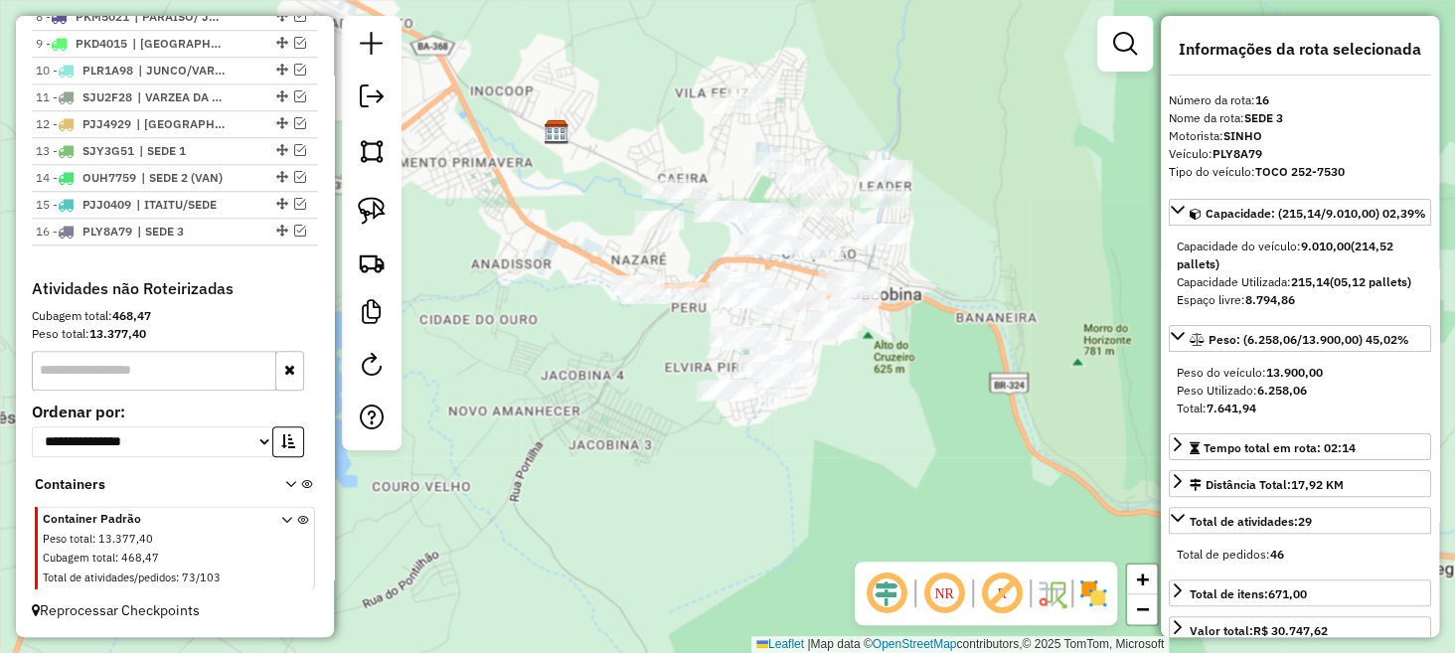
drag, startPoint x: 679, startPoint y: 419, endPoint x: 543, endPoint y: 369, distance: 145.0
click at [543, 369] on div "Janela de atendimento Grade de atendimento Capacidade Transportadoras Veículos …" at bounding box center [727, 326] width 1455 height 653
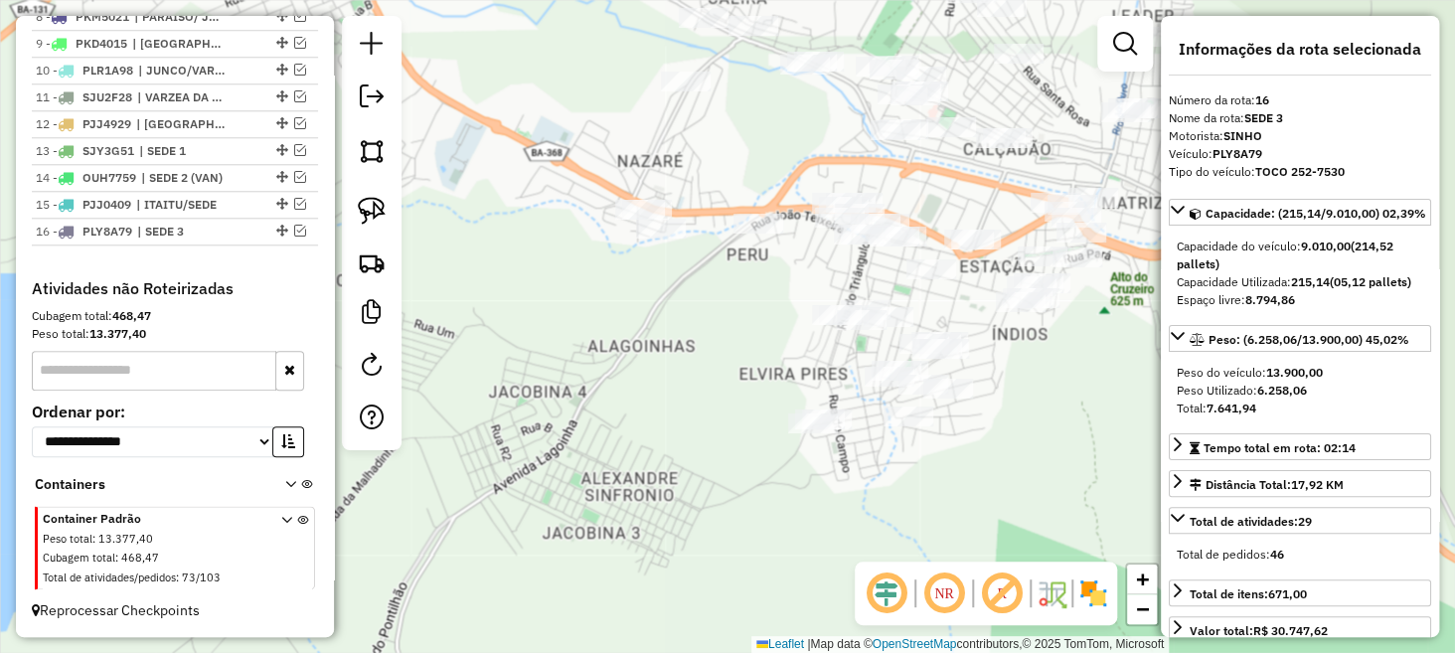
drag, startPoint x: 706, startPoint y: 379, endPoint x: 684, endPoint y: 495, distance: 118.4
click at [684, 494] on div "Janela de atendimento Grade de atendimento Capacidade Transportadoras Veículos …" at bounding box center [727, 326] width 1455 height 653
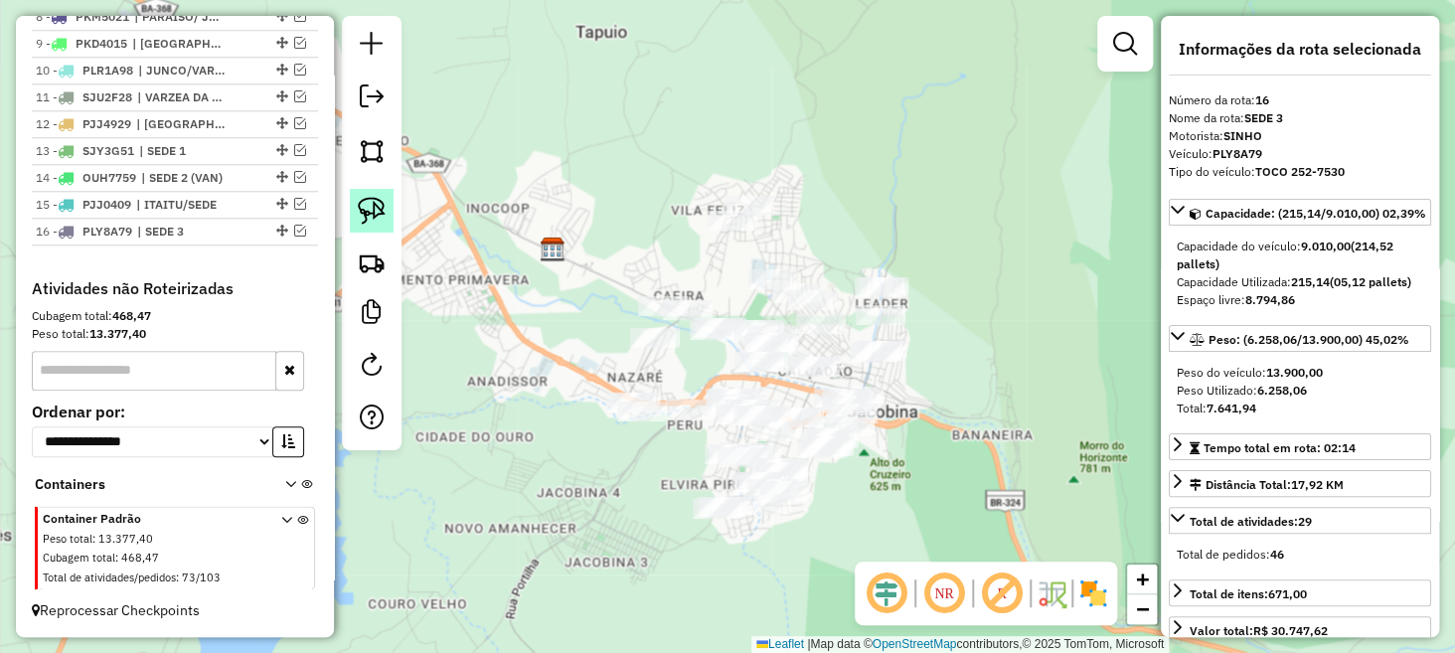
click at [358, 218] on img at bounding box center [372, 211] width 28 height 28
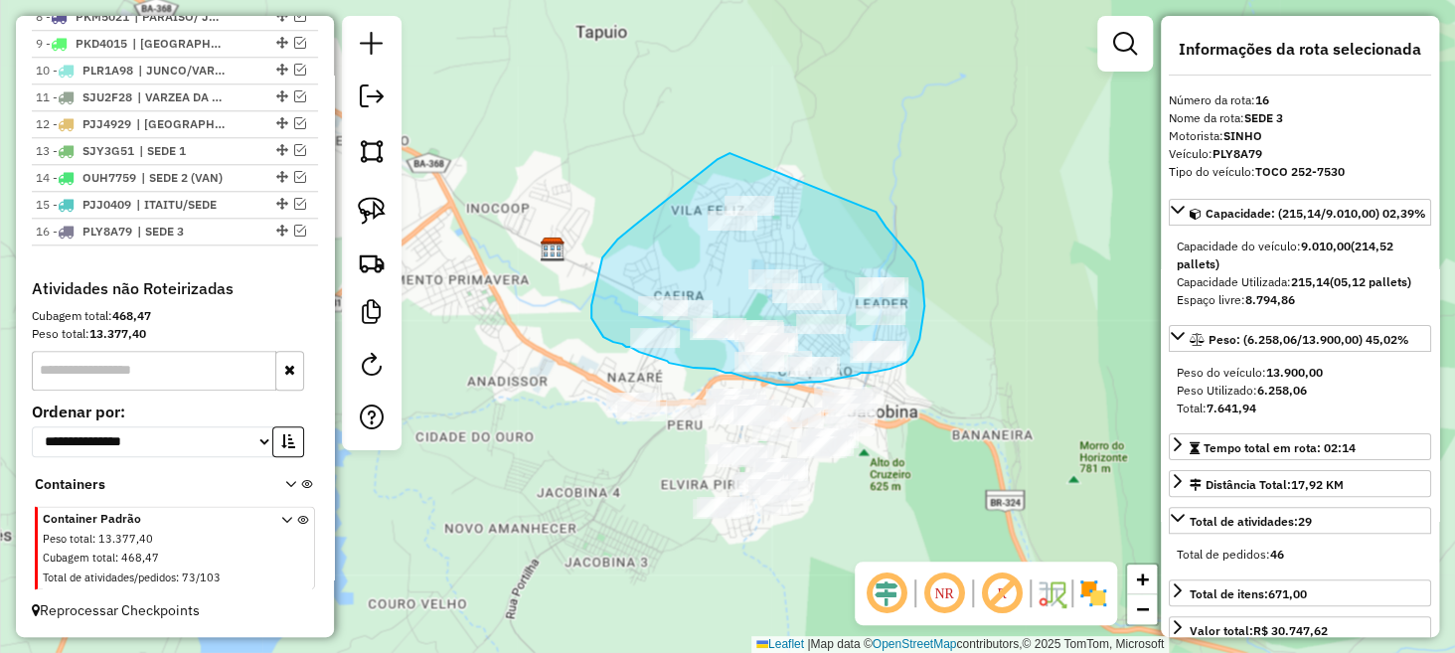
drag, startPoint x: 730, startPoint y: 153, endPoint x: 859, endPoint y: 200, distance: 137.4
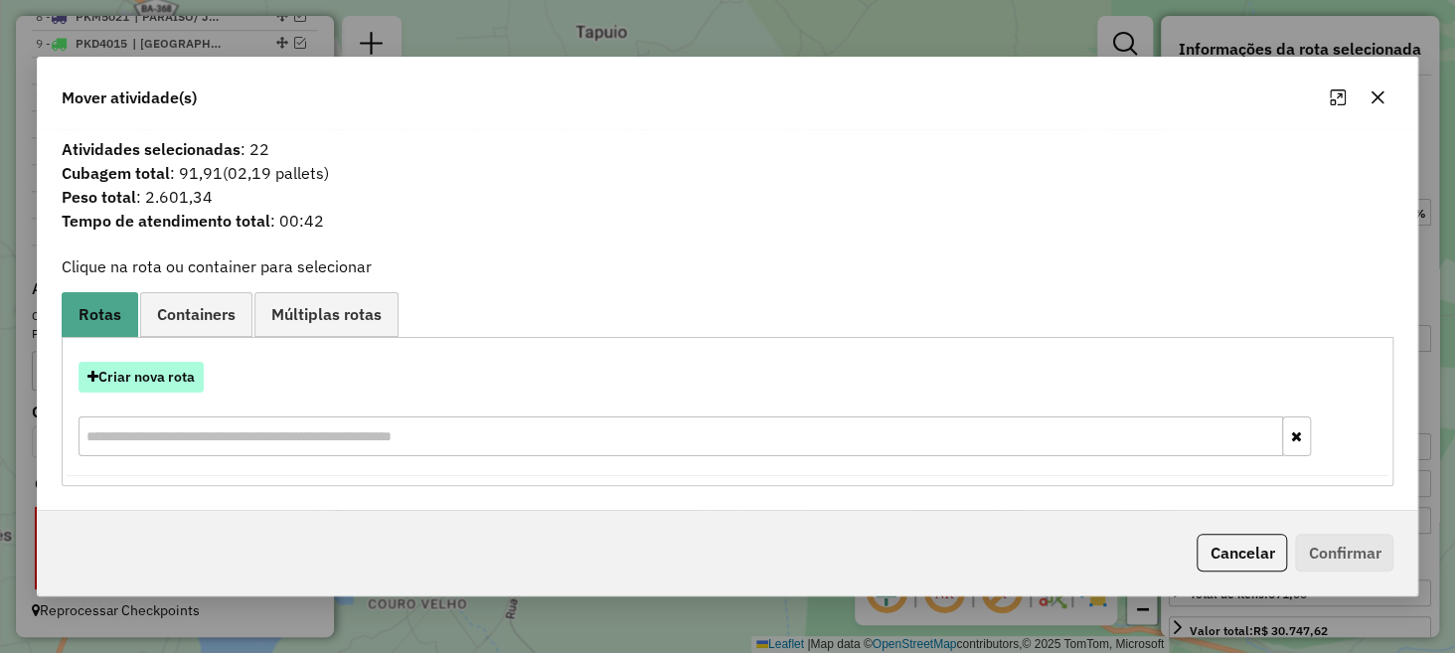
click at [170, 382] on button "Criar nova rota" at bounding box center [141, 377] width 125 height 31
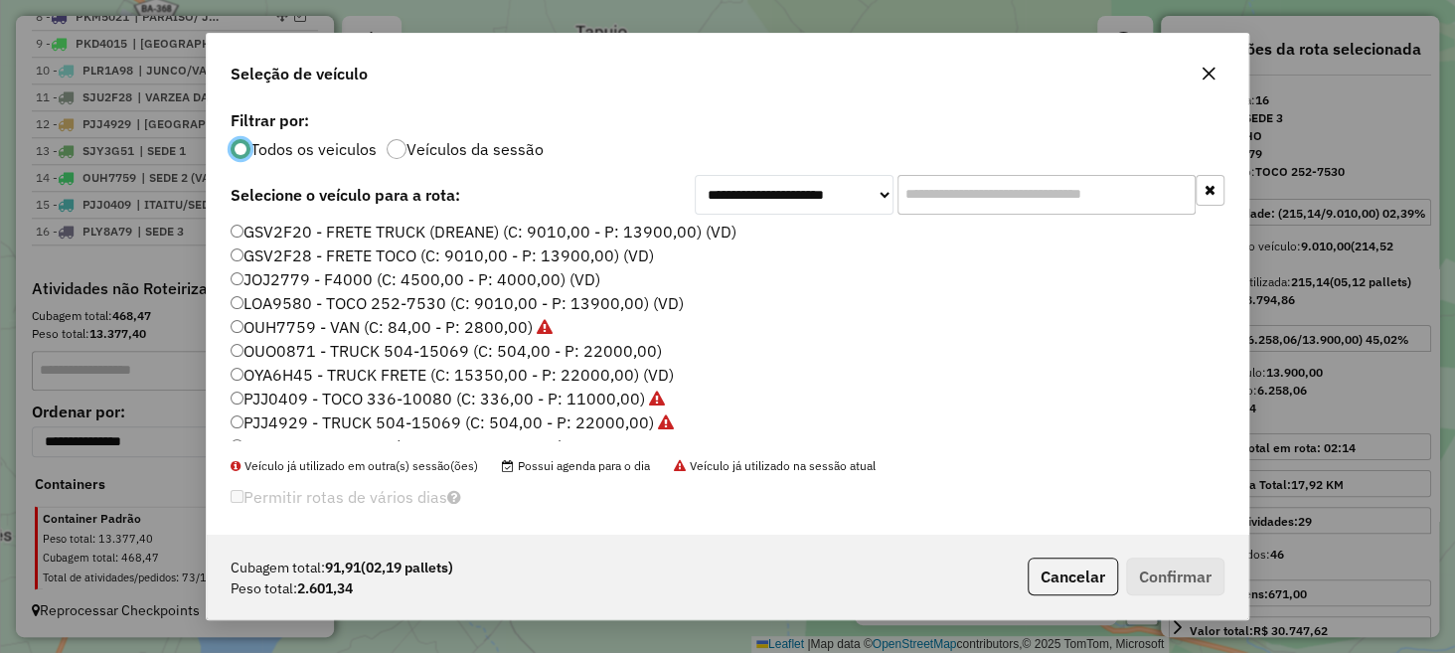
scroll to position [0, 0]
click at [289, 303] on label "LOA9580 - TOCO 252-7530 (C: 9010,00 - P: 13900,00) (VD)" at bounding box center [457, 305] width 453 height 24
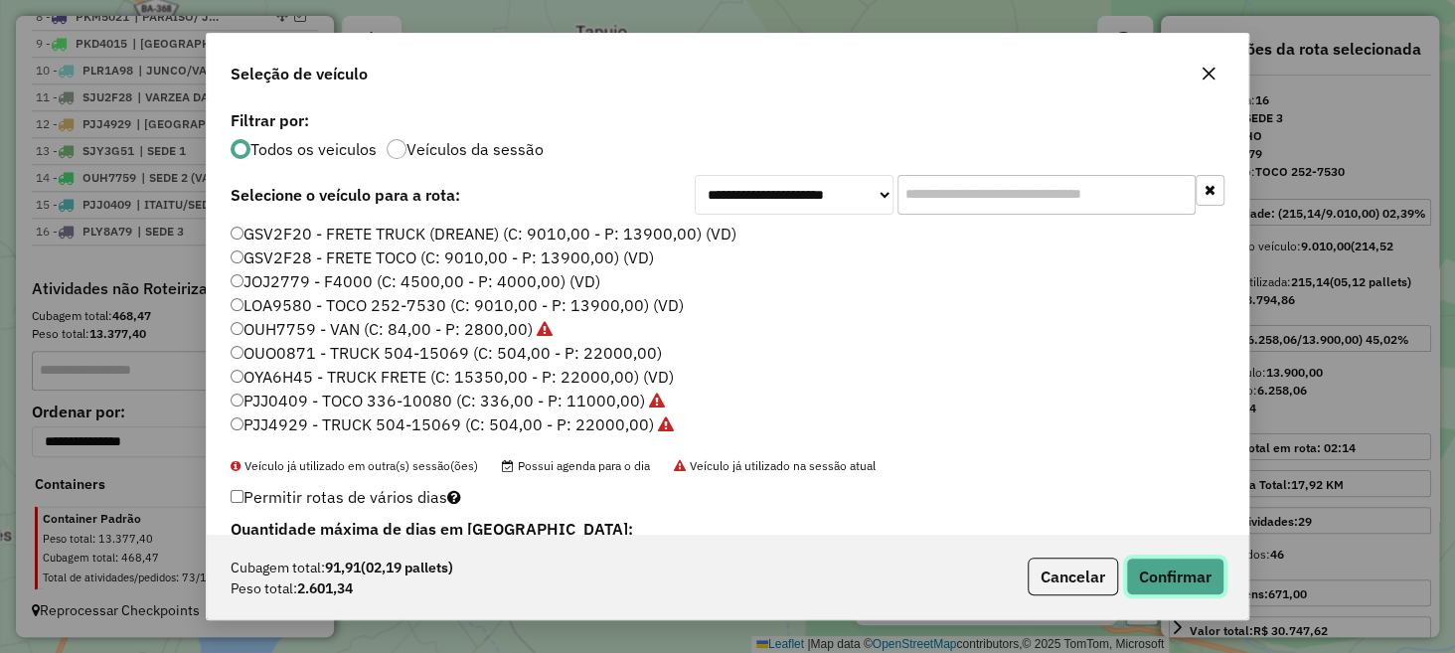
click at [1169, 571] on button "Confirmar" at bounding box center [1175, 577] width 98 height 38
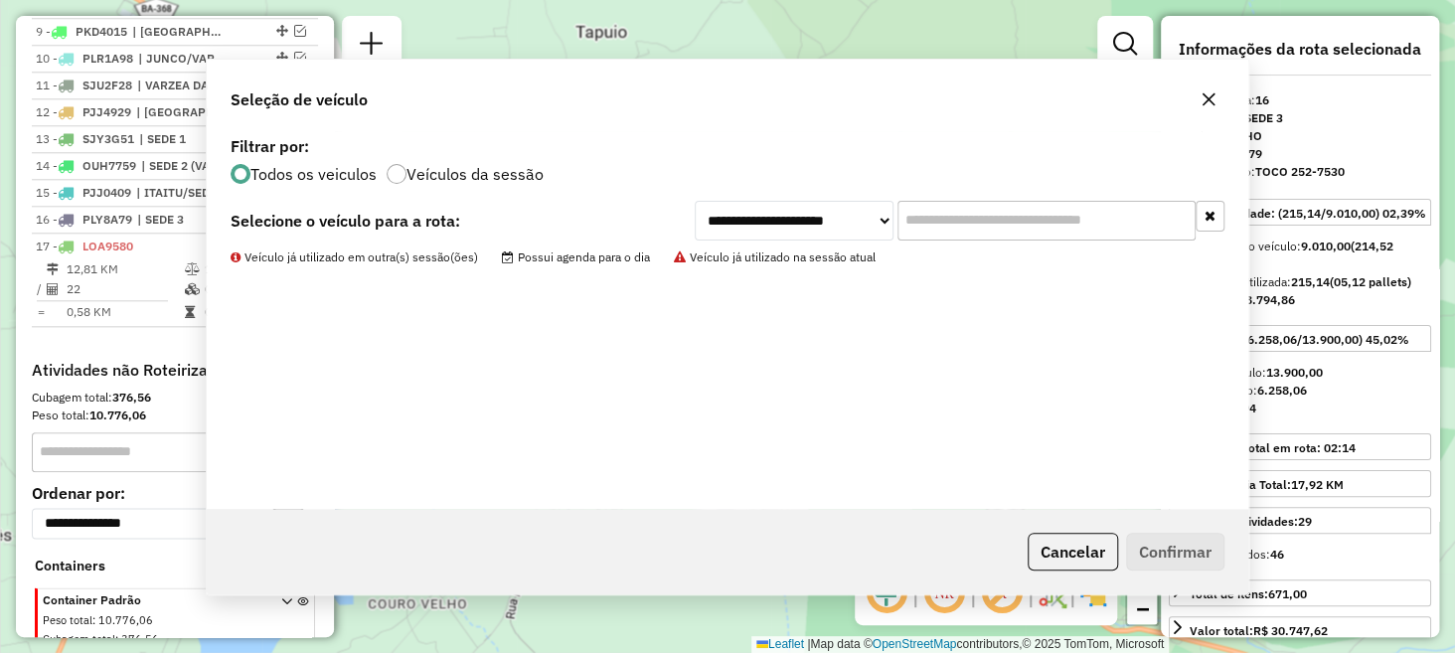
scroll to position [1056, 0]
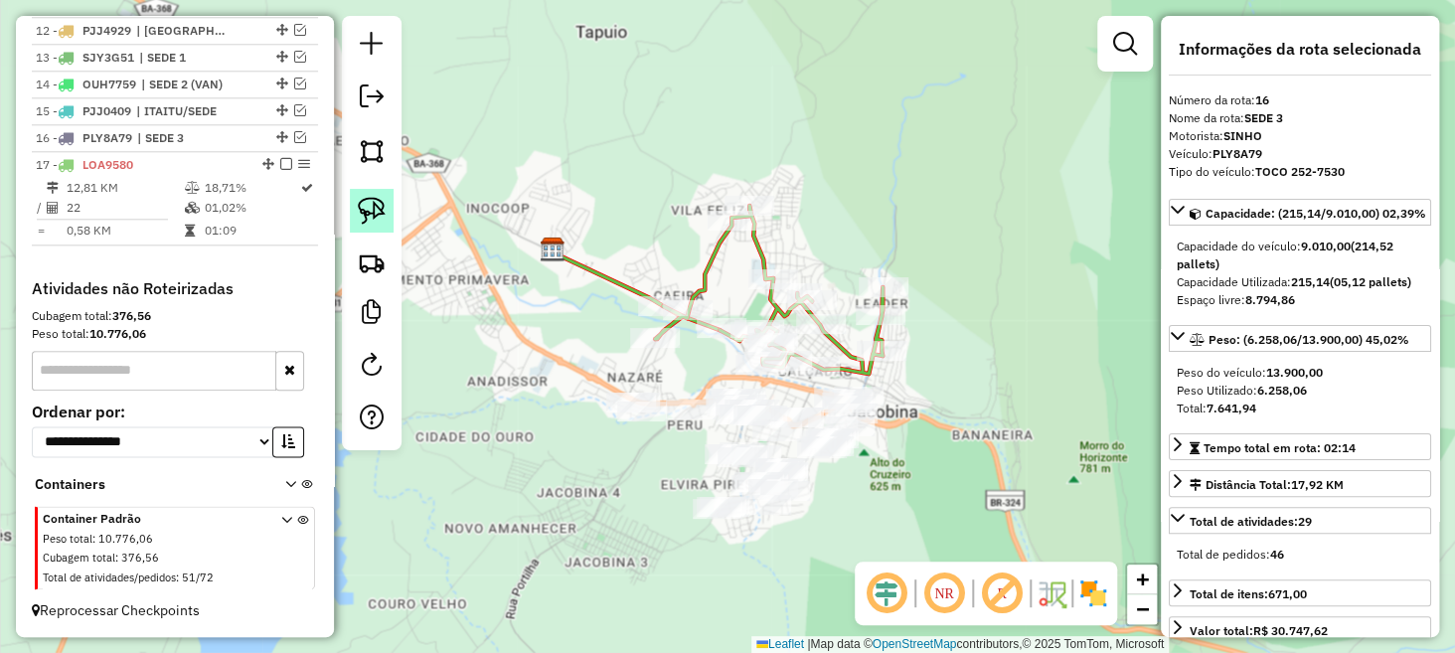
click at [364, 212] on img at bounding box center [372, 211] width 28 height 28
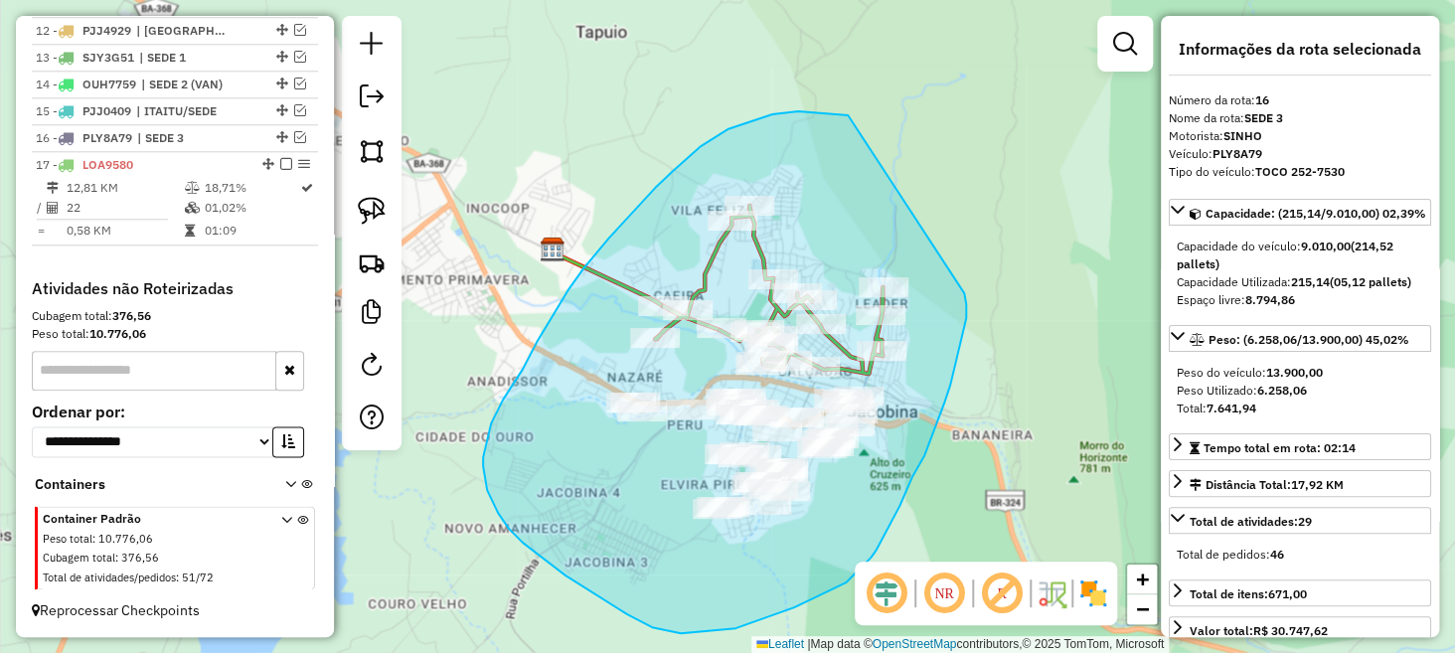
drag, startPoint x: 798, startPoint y: 111, endPoint x: 963, endPoint y: 289, distance: 242.7
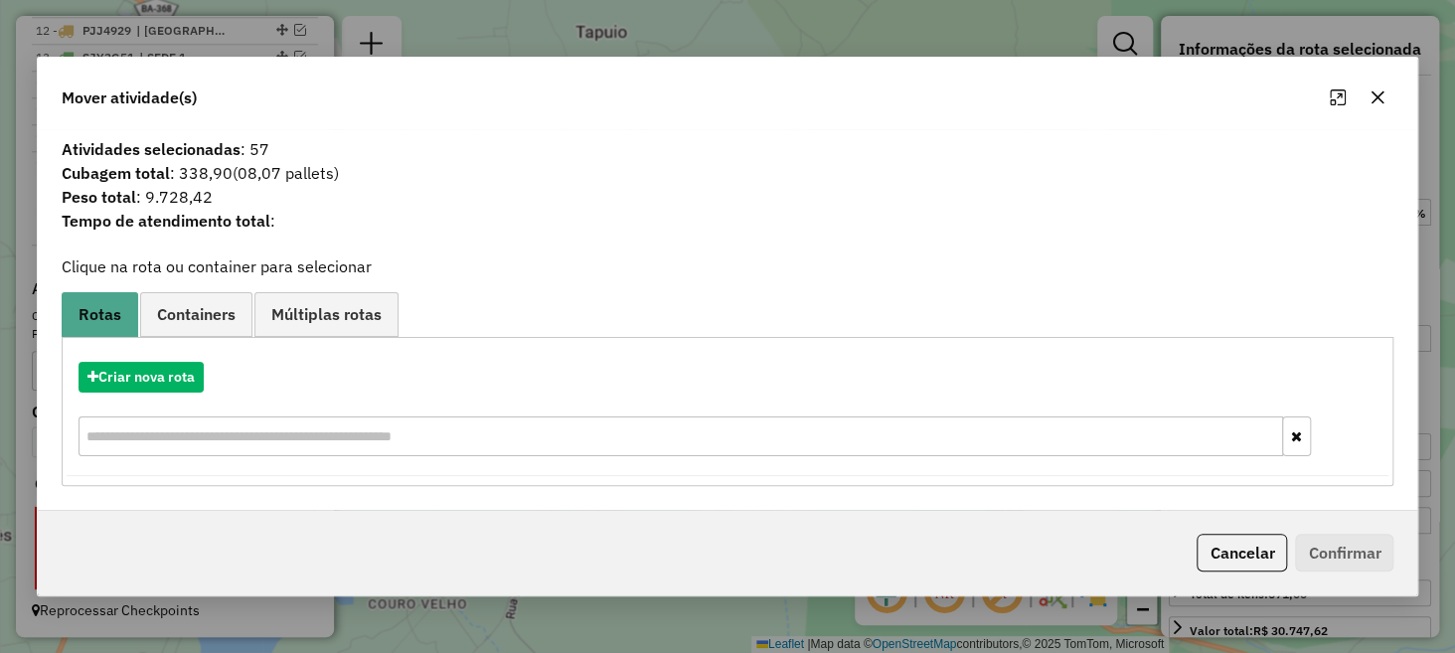
click at [1371, 98] on icon "button" at bounding box center [1378, 97] width 16 height 16
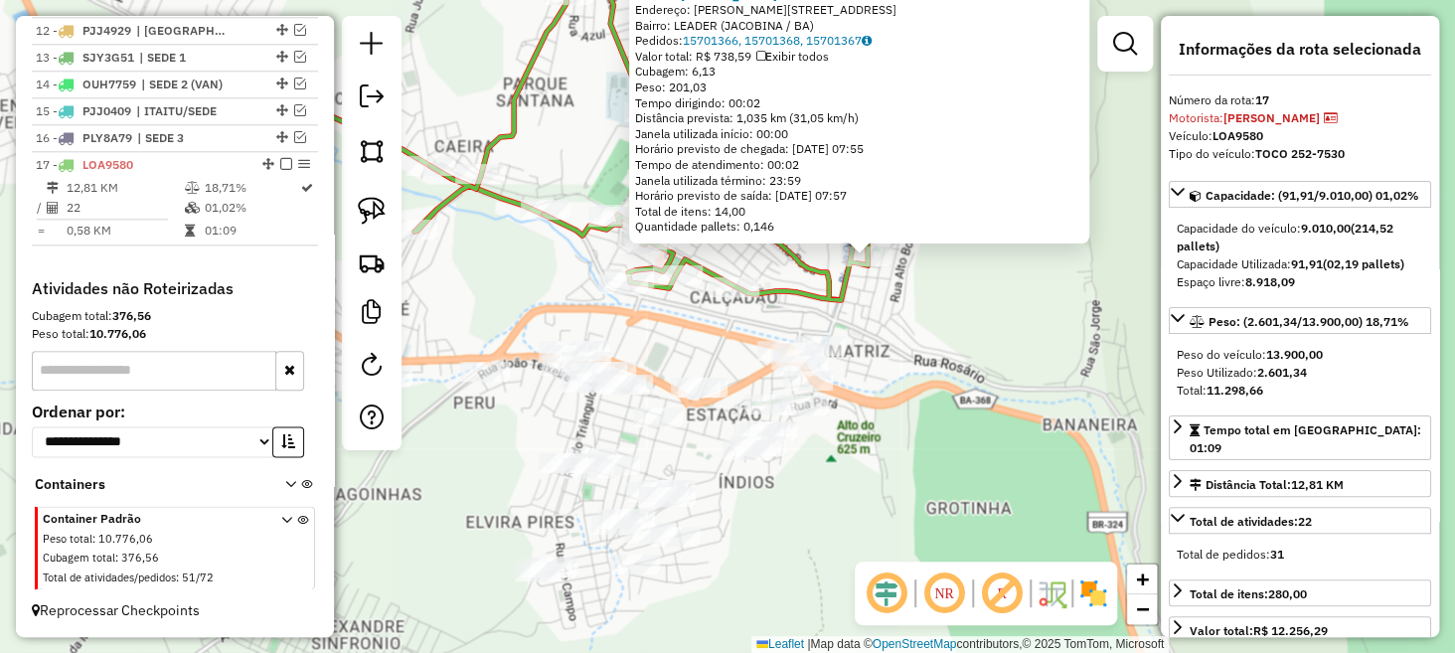
drag, startPoint x: 519, startPoint y: 319, endPoint x: 748, endPoint y: 366, distance: 233.4
click at [748, 366] on div "20429 - CARINA CUNHA SAMPAIO Endereço: R CONEGO SAMANBAIA 79 Bairro: LEADER (JA…" at bounding box center [727, 326] width 1455 height 653
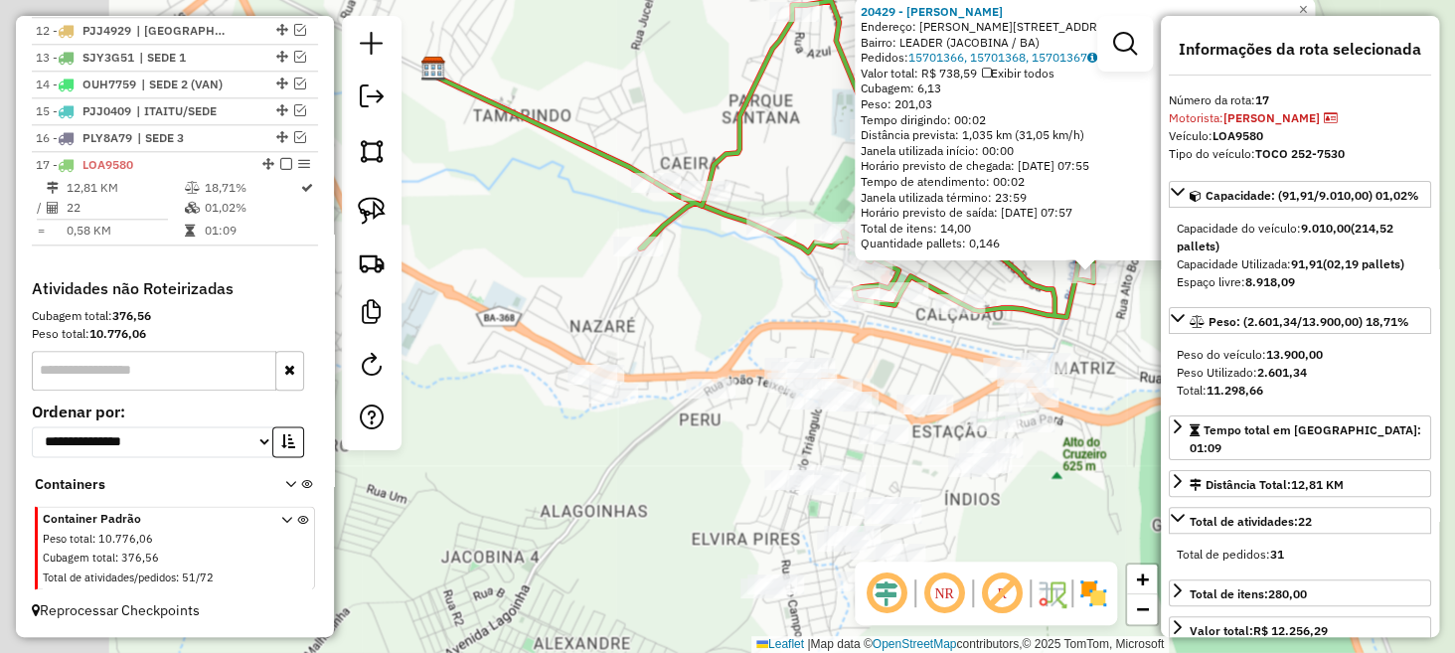
drag, startPoint x: 594, startPoint y: 347, endPoint x: 752, endPoint y: 302, distance: 163.3
click at [752, 302] on div "20429 - CARINA CUNHA SAMPAIO Endereço: R CONEGO SAMANBAIA 79 Bairro: LEADER (JA…" at bounding box center [727, 326] width 1455 height 653
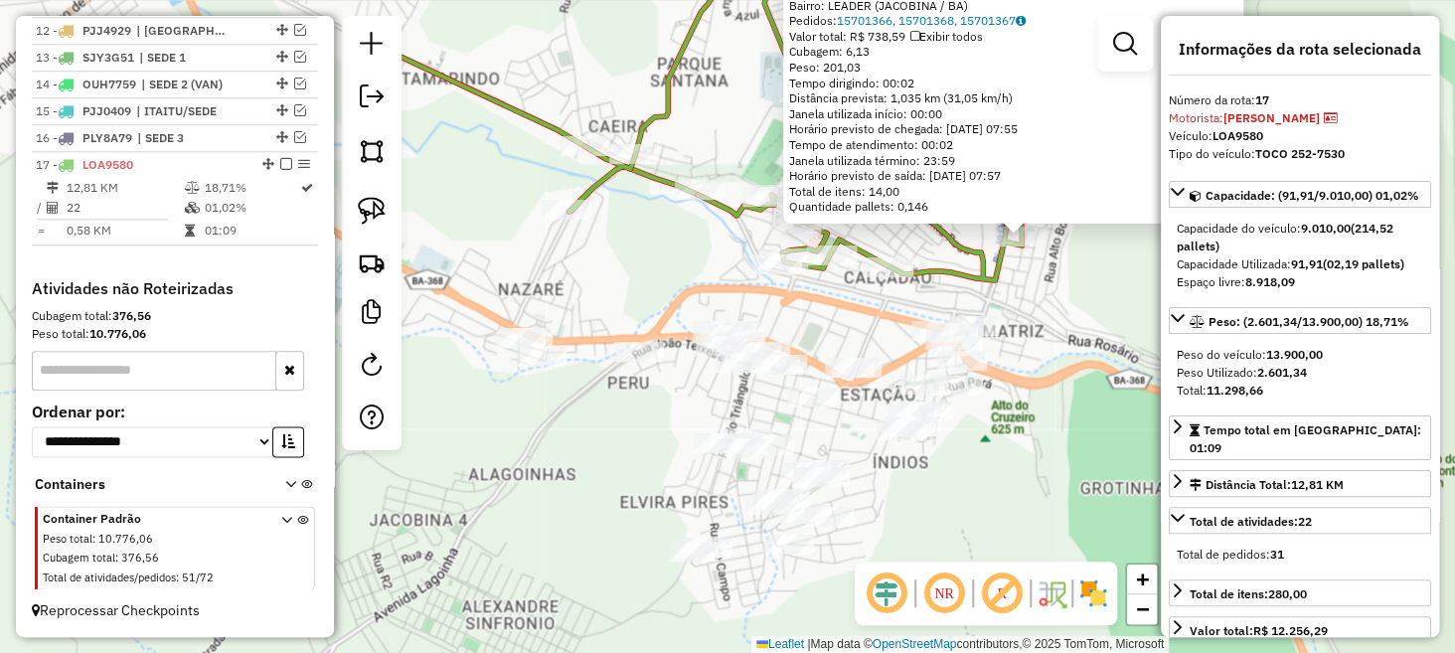
drag, startPoint x: 934, startPoint y: 350, endPoint x: 817, endPoint y: 322, distance: 120.6
click at [820, 324] on div "20429 - CARINA CUNHA SAMPAIO Endereço: R CONEGO SAMANBAIA 79 Bairro: LEADER (JA…" at bounding box center [727, 326] width 1455 height 653
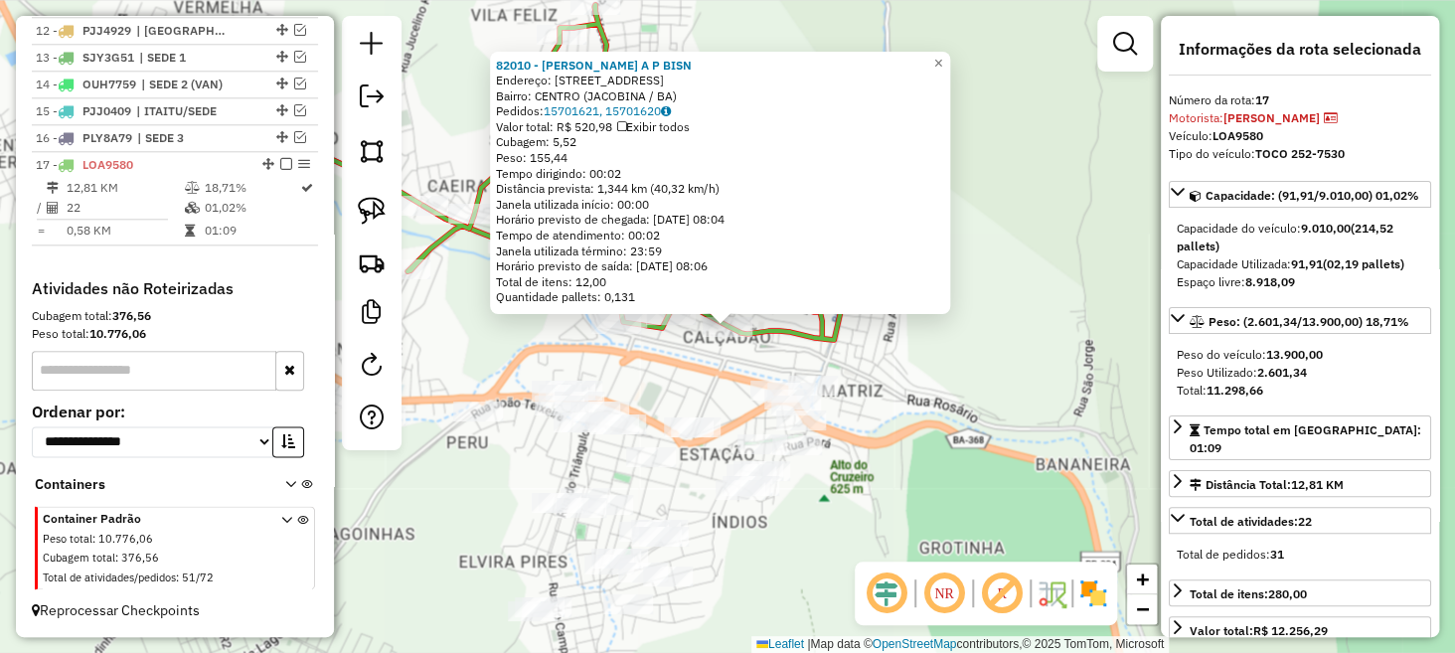
drag, startPoint x: 722, startPoint y: 374, endPoint x: 705, endPoint y: 362, distance: 20.7
click at [705, 363] on div "82010 - ERNESTINO A P BISN Endereço: R MANOEL NOVAES 106 Bairro: CENTRO (JACOBI…" at bounding box center [727, 326] width 1455 height 653
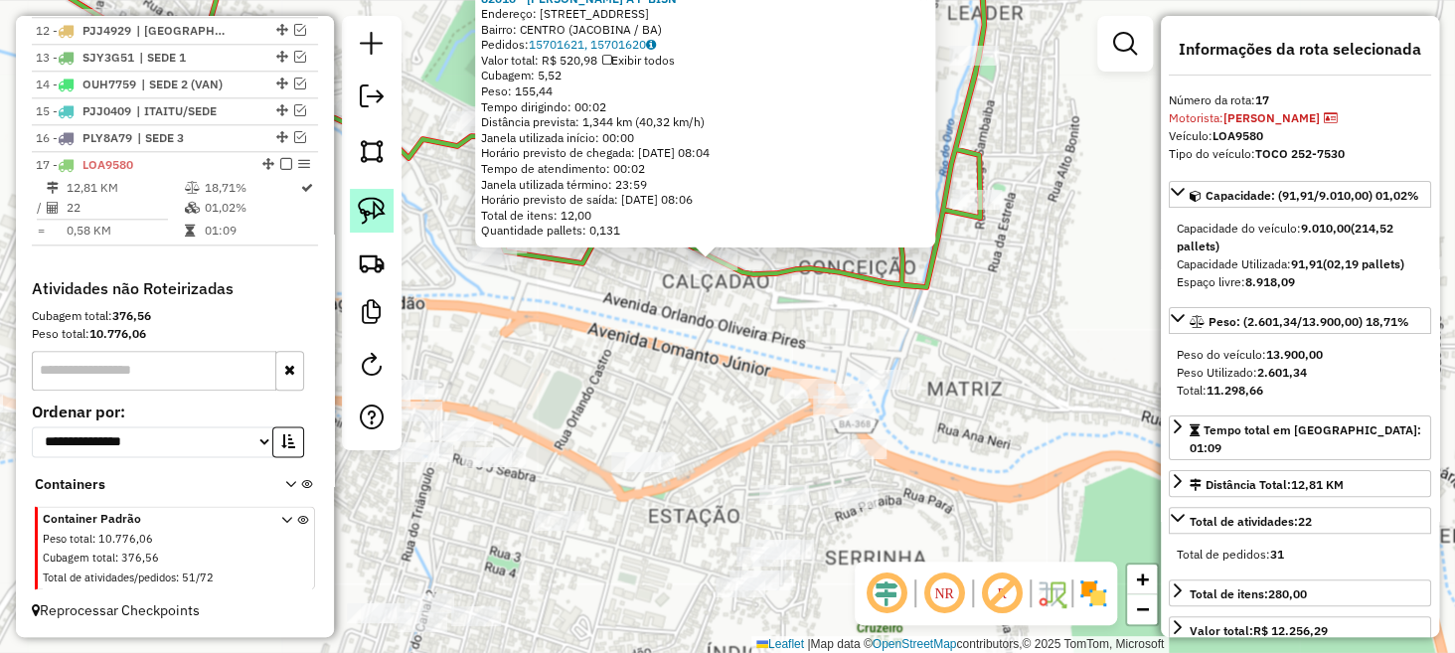
click at [383, 218] on img at bounding box center [372, 211] width 28 height 28
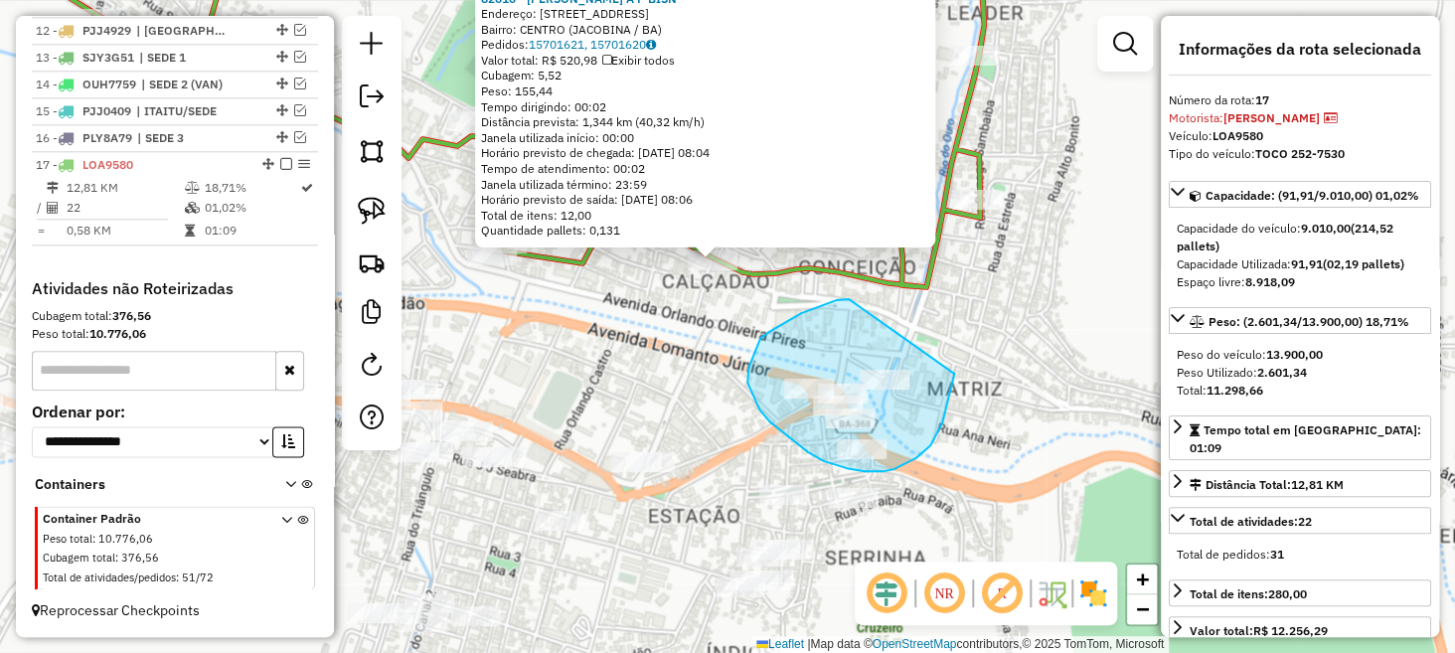
drag, startPoint x: 849, startPoint y: 299, endPoint x: 941, endPoint y: 348, distance: 104.5
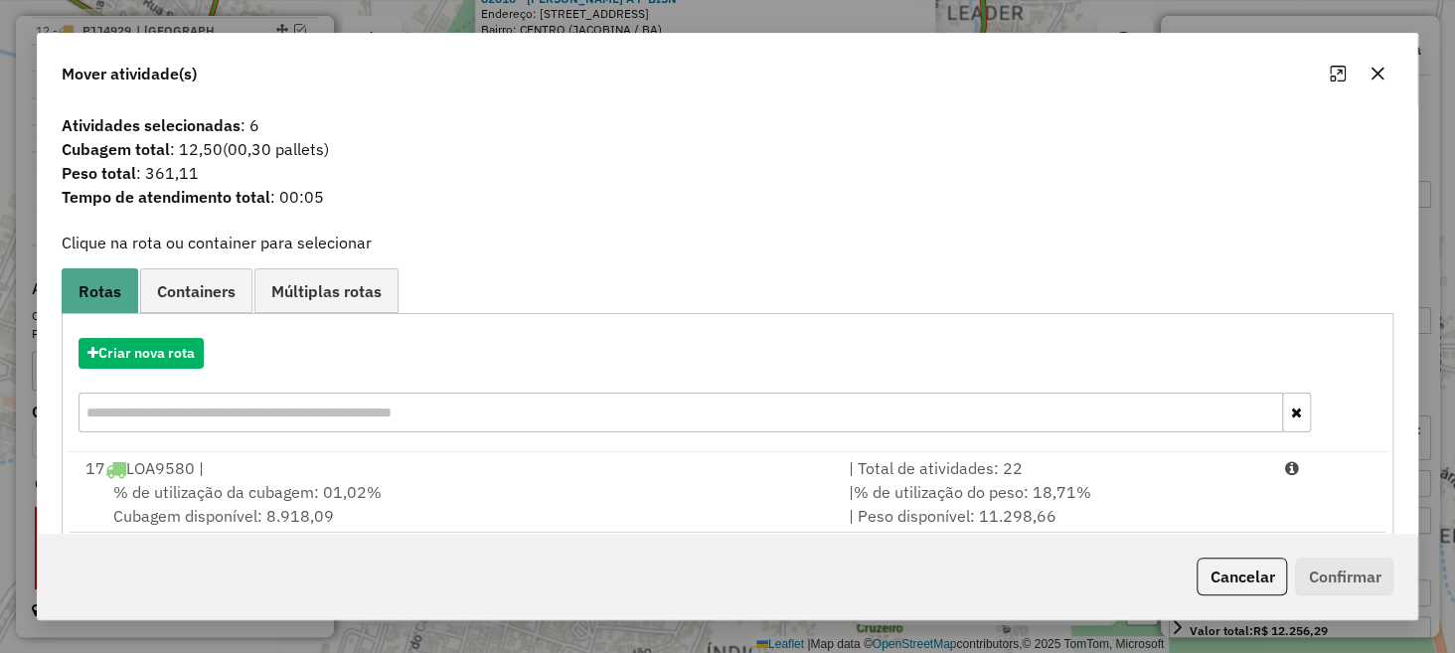
click at [1372, 80] on icon "button" at bounding box center [1378, 74] width 13 height 13
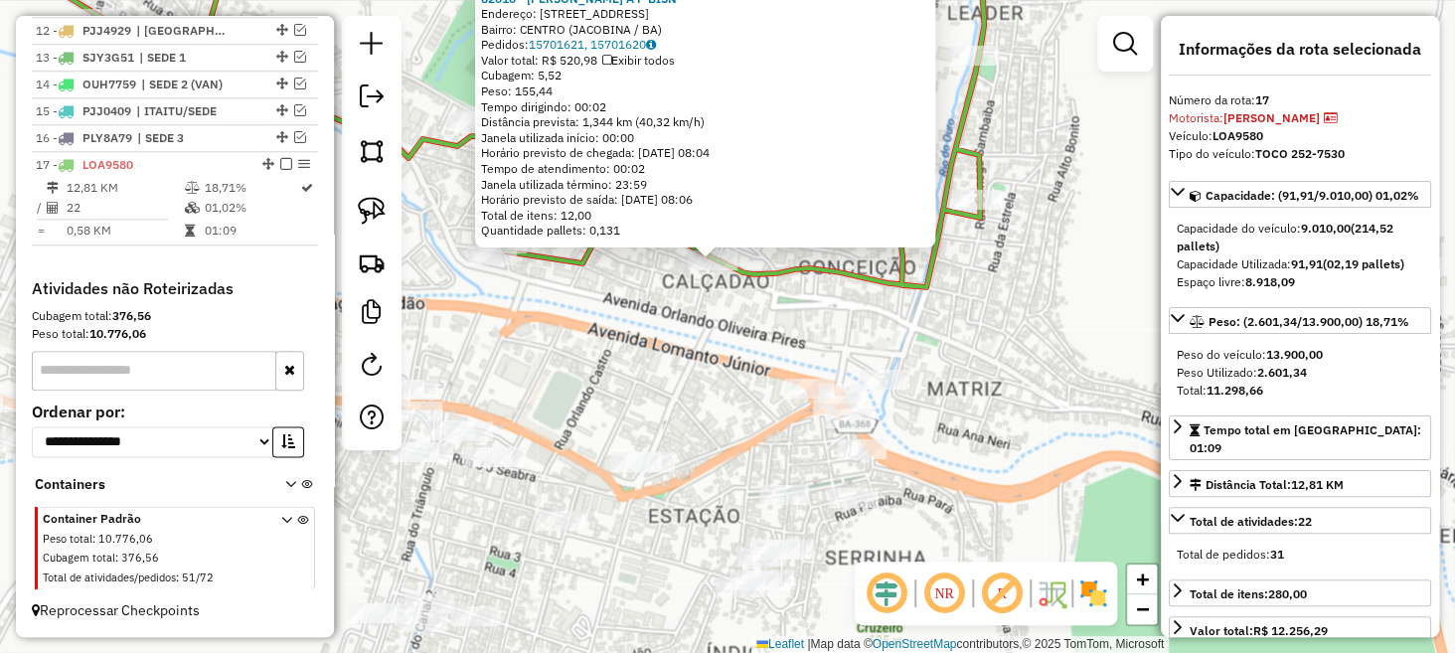
drag, startPoint x: 632, startPoint y: 369, endPoint x: 976, endPoint y: 320, distance: 347.4
click at [976, 320] on div "82010 - ERNESTINO A P BISN Endereço: R MANOEL NOVAES 106 Bairro: CENTRO (JACOBI…" at bounding box center [727, 326] width 1455 height 653
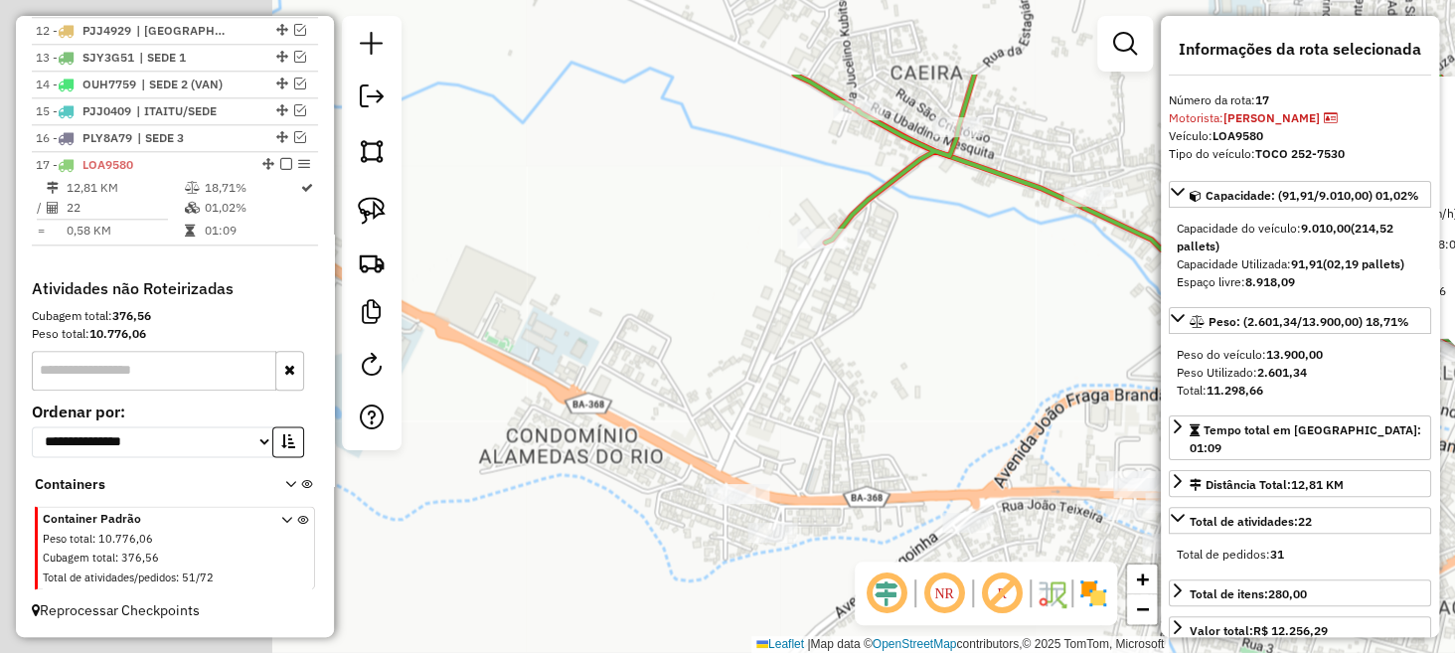
drag, startPoint x: 621, startPoint y: 280, endPoint x: 1030, endPoint y: 421, distance: 432.0
click at [1030, 421] on div "82010 - ERNESTINO A P BISN Endereço: R MANOEL NOVAES 106 Bairro: CENTRO (JACOBI…" at bounding box center [727, 326] width 1455 height 653
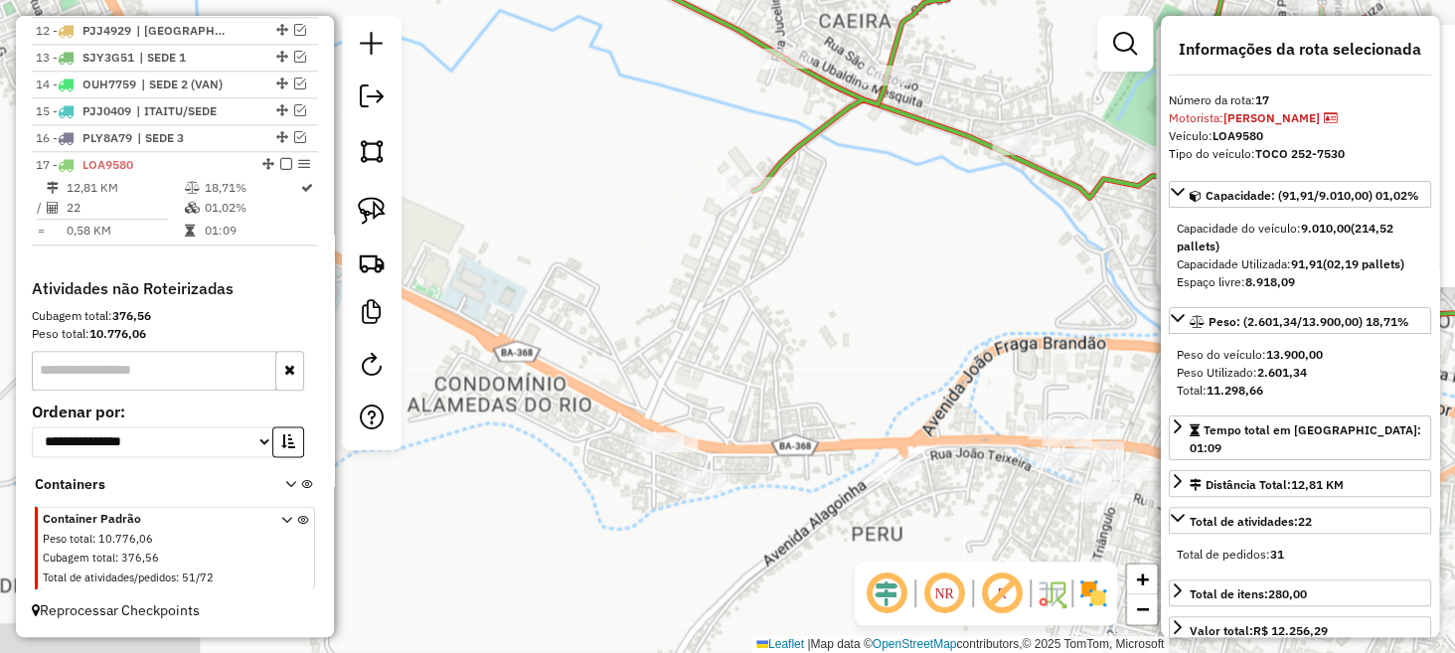
drag, startPoint x: 844, startPoint y: 389, endPoint x: 764, endPoint y: 324, distance: 103.2
click at [766, 330] on div "82010 - ERNESTINO A P BISN Endereço: R MANOEL NOVAES 106 Bairro: CENTRO (JACOBI…" at bounding box center [727, 326] width 1455 height 653
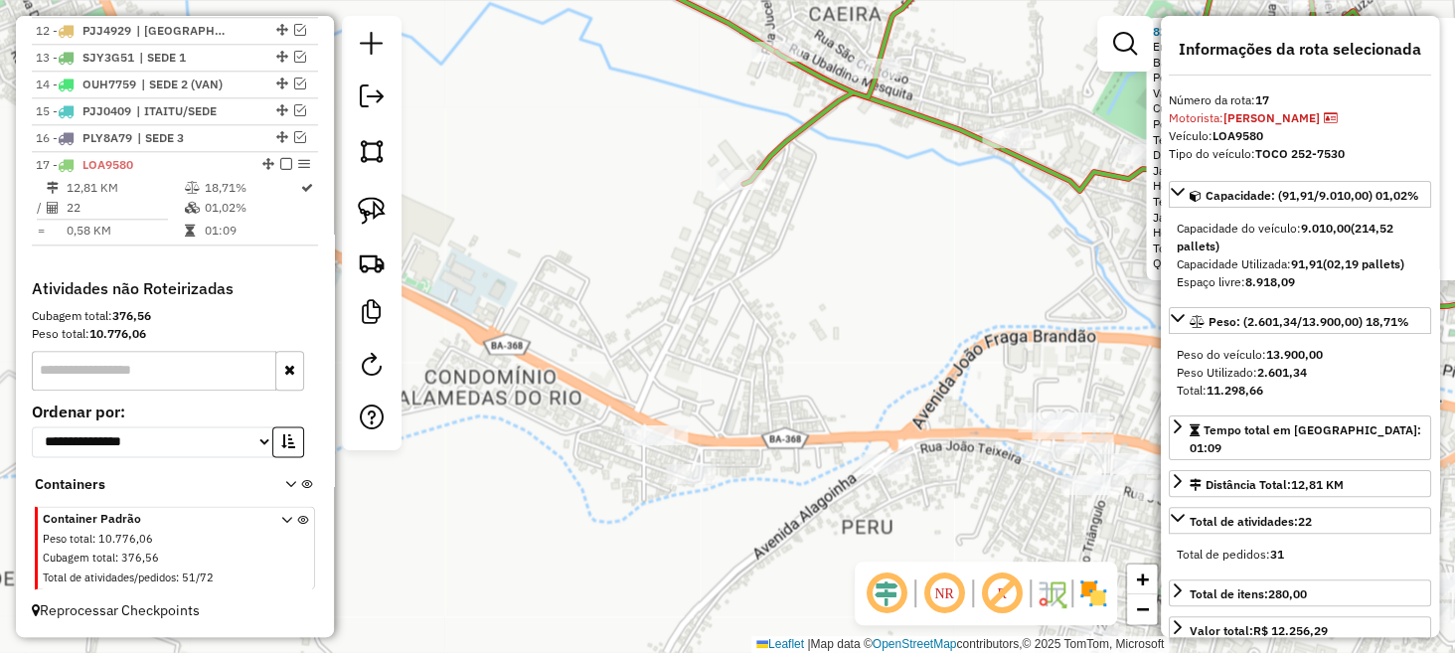
drag, startPoint x: 867, startPoint y: 336, endPoint x: 741, endPoint y: 296, distance: 132.4
click at [747, 299] on div "82010 - ERNESTINO A P BISN Endereço: R MANOEL NOVAES 106 Bairro: CENTRO (JACOBI…" at bounding box center [727, 326] width 1455 height 653
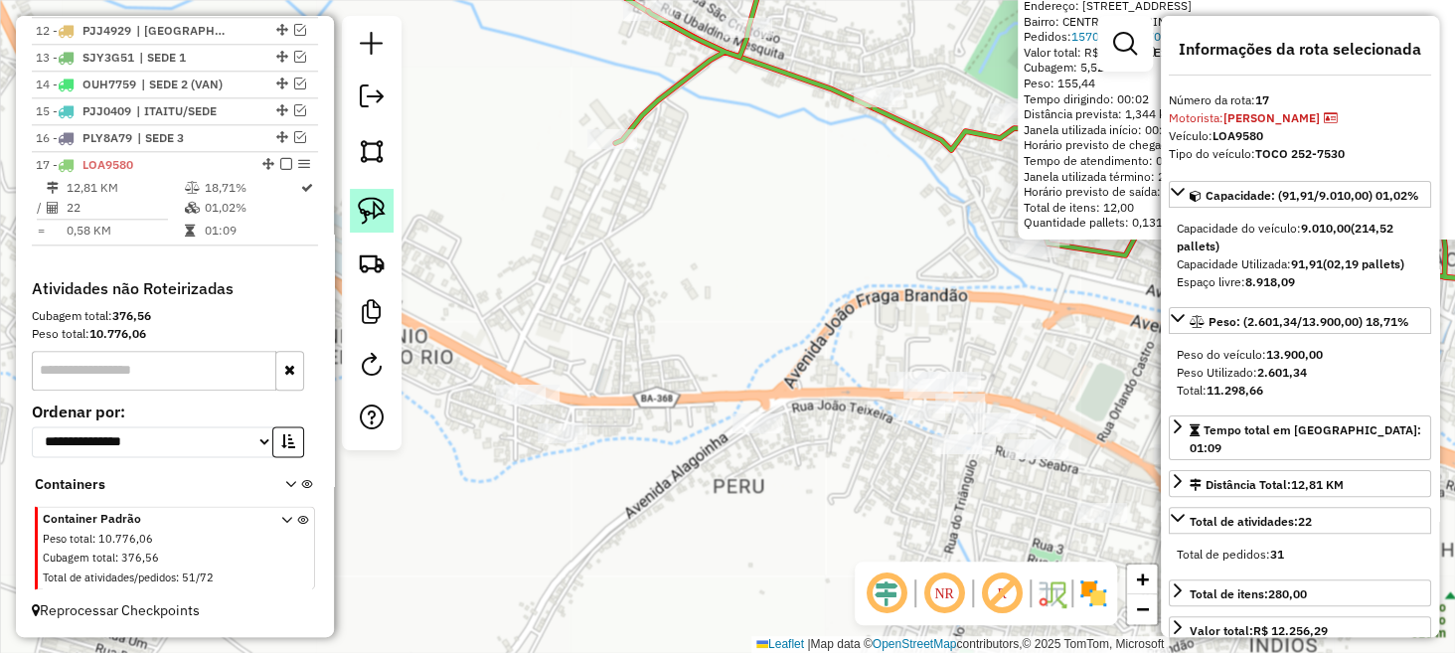
click at [383, 220] on img at bounding box center [372, 211] width 28 height 28
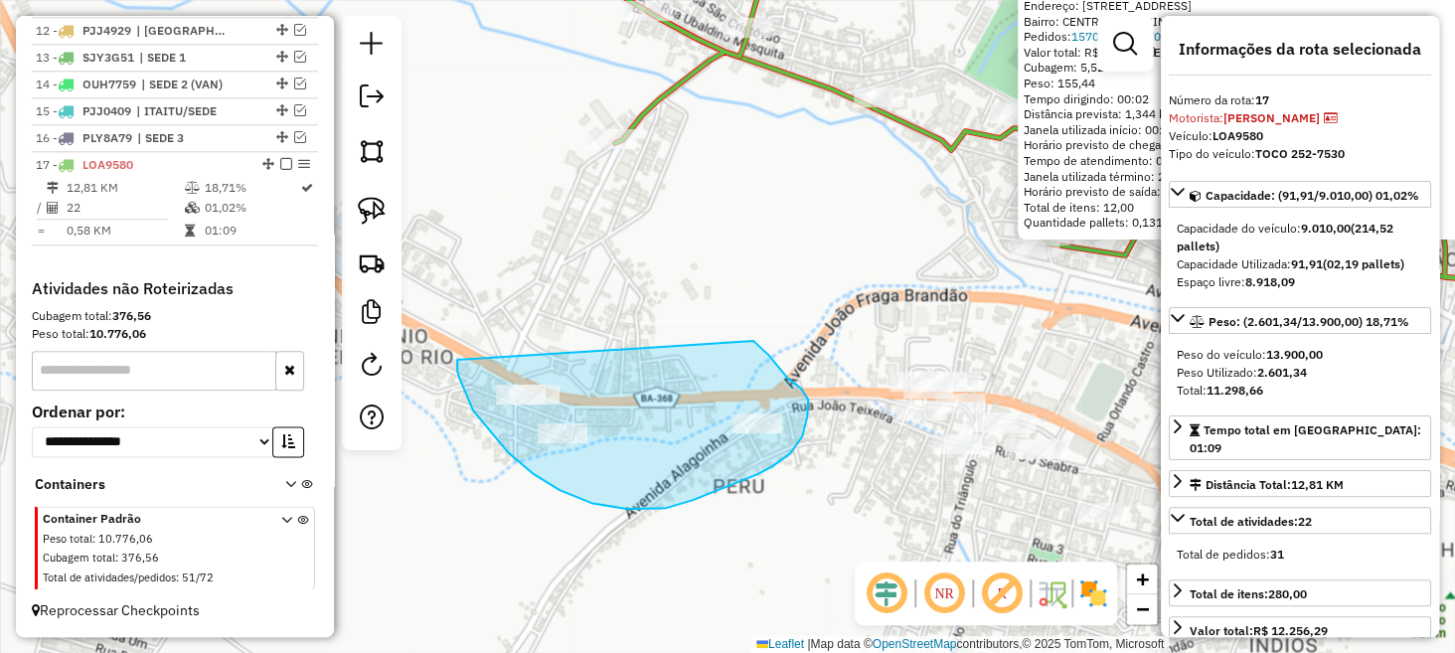
drag, startPoint x: 473, startPoint y: 411, endPoint x: 741, endPoint y: 332, distance: 278.7
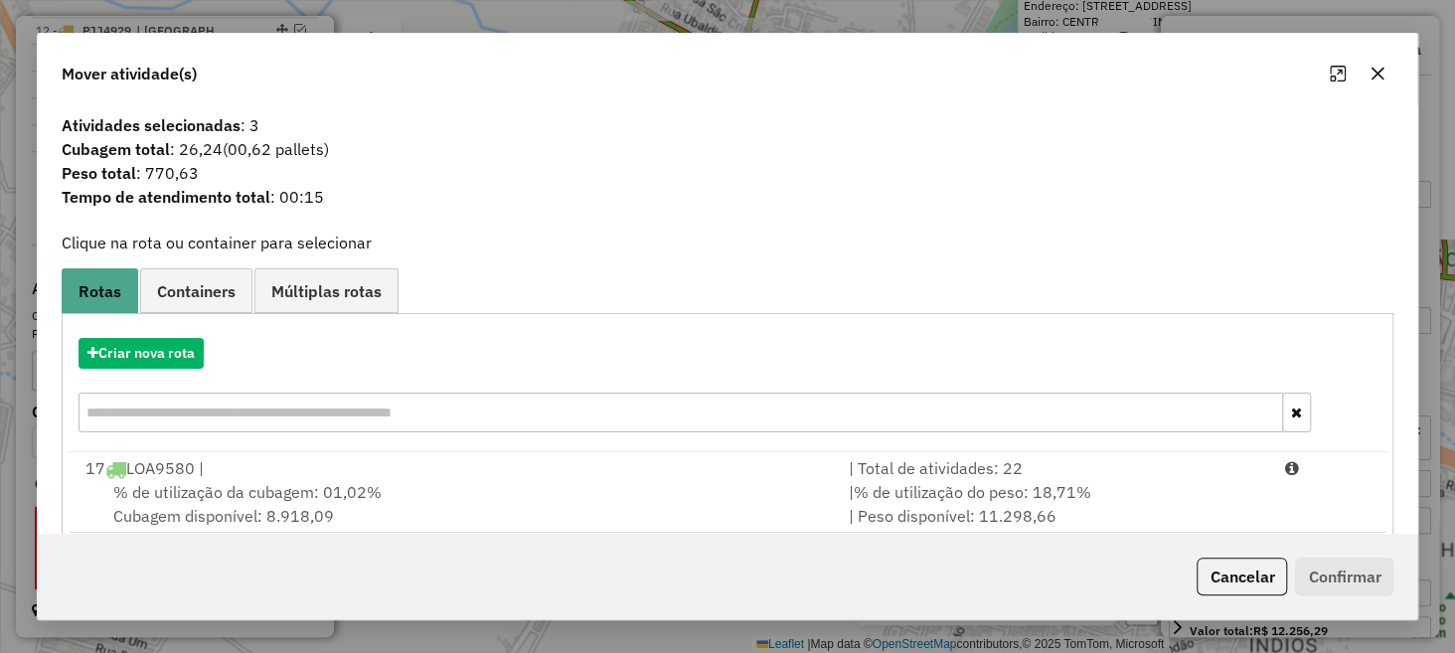
click at [1375, 70] on icon "button" at bounding box center [1378, 74] width 16 height 16
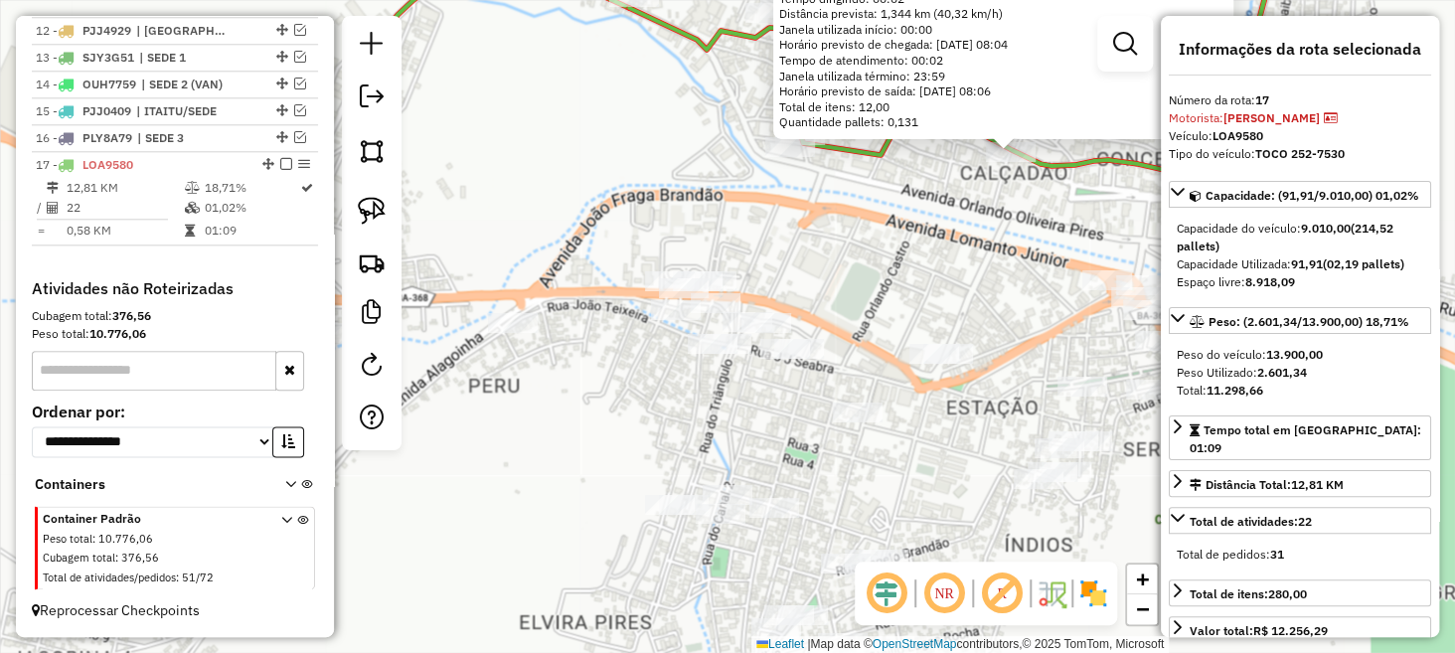
drag, startPoint x: 783, startPoint y: 249, endPoint x: 740, endPoint y: 222, distance: 51.3
click at [741, 223] on div "82010 - ERNESTINO A P BISN Endereço: R MANOEL NOVAES 106 Bairro: CENTRO (JACOBI…" at bounding box center [727, 326] width 1455 height 653
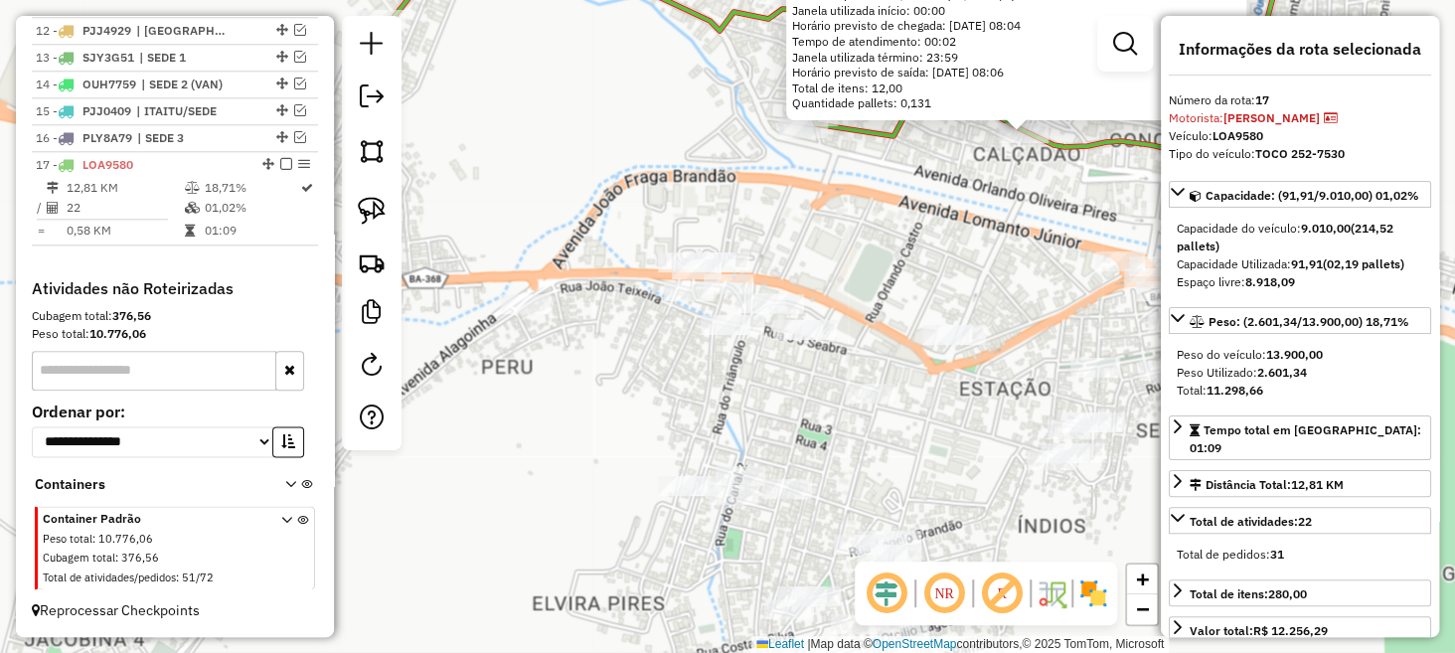
drag, startPoint x: 985, startPoint y: 252, endPoint x: 737, endPoint y: 163, distance: 263.8
click at [741, 166] on div "82010 - ERNESTINO A P BISN Endereço: R MANOEL NOVAES 106 Bairro: CENTRO (JACOBI…" at bounding box center [727, 326] width 1455 height 653
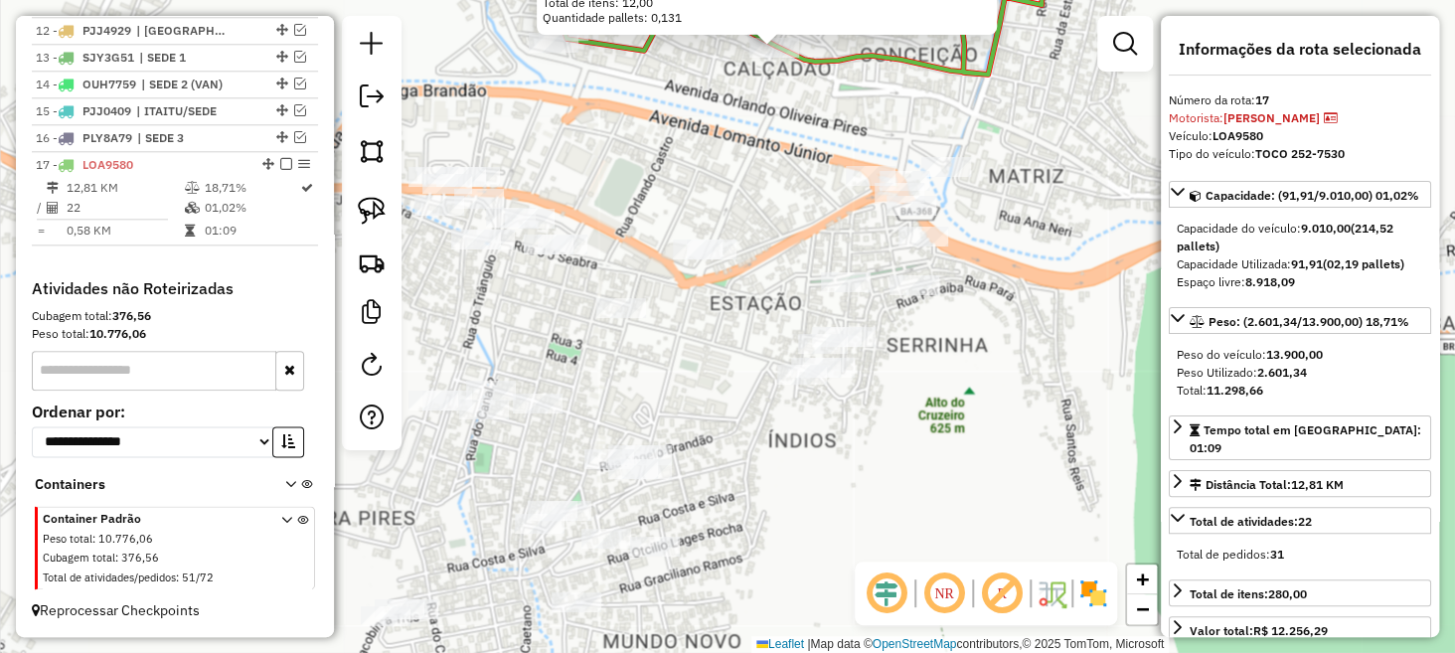
drag, startPoint x: 841, startPoint y: 245, endPoint x: 754, endPoint y: 239, distance: 87.7
click at [754, 239] on div "82010 - ERNESTINO A P BISN Endereço: R MANOEL NOVAES 106 Bairro: CENTRO (JACOBI…" at bounding box center [727, 326] width 1455 height 653
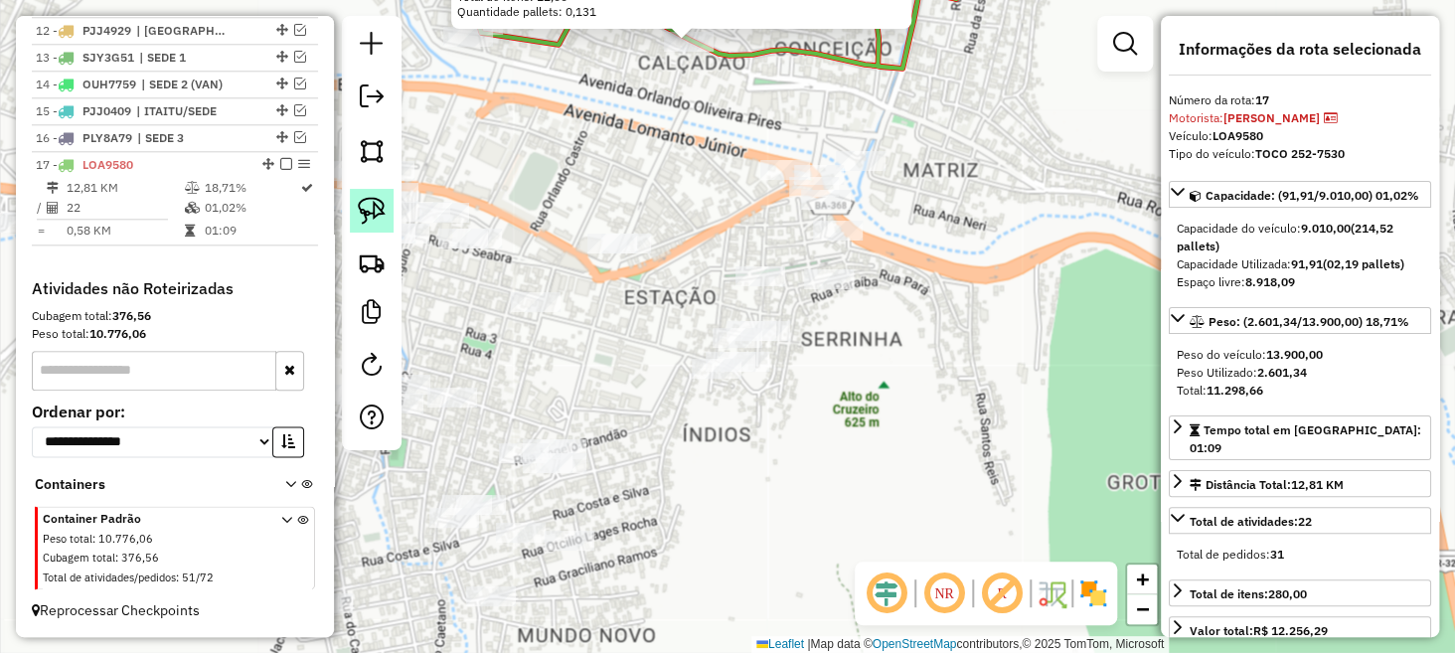
click at [375, 202] on img at bounding box center [372, 211] width 28 height 28
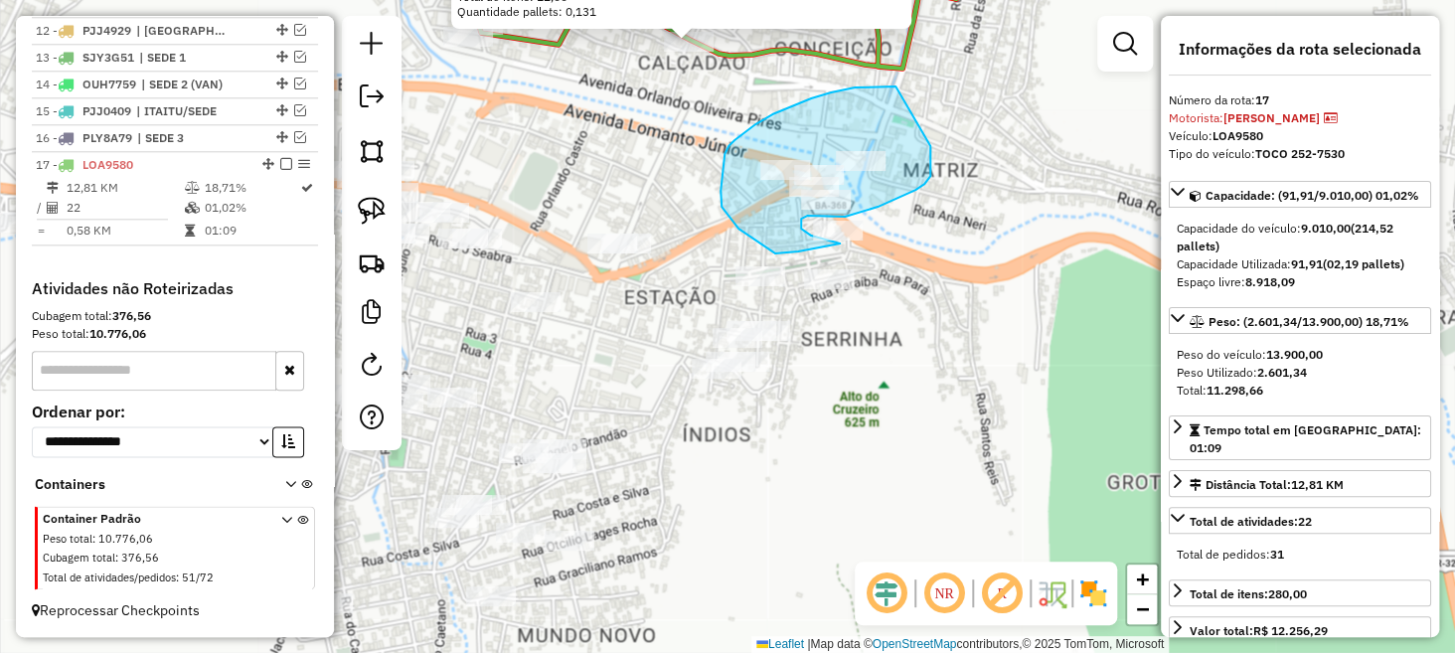
drag, startPoint x: 831, startPoint y: 92, endPoint x: 903, endPoint y: 113, distance: 74.6
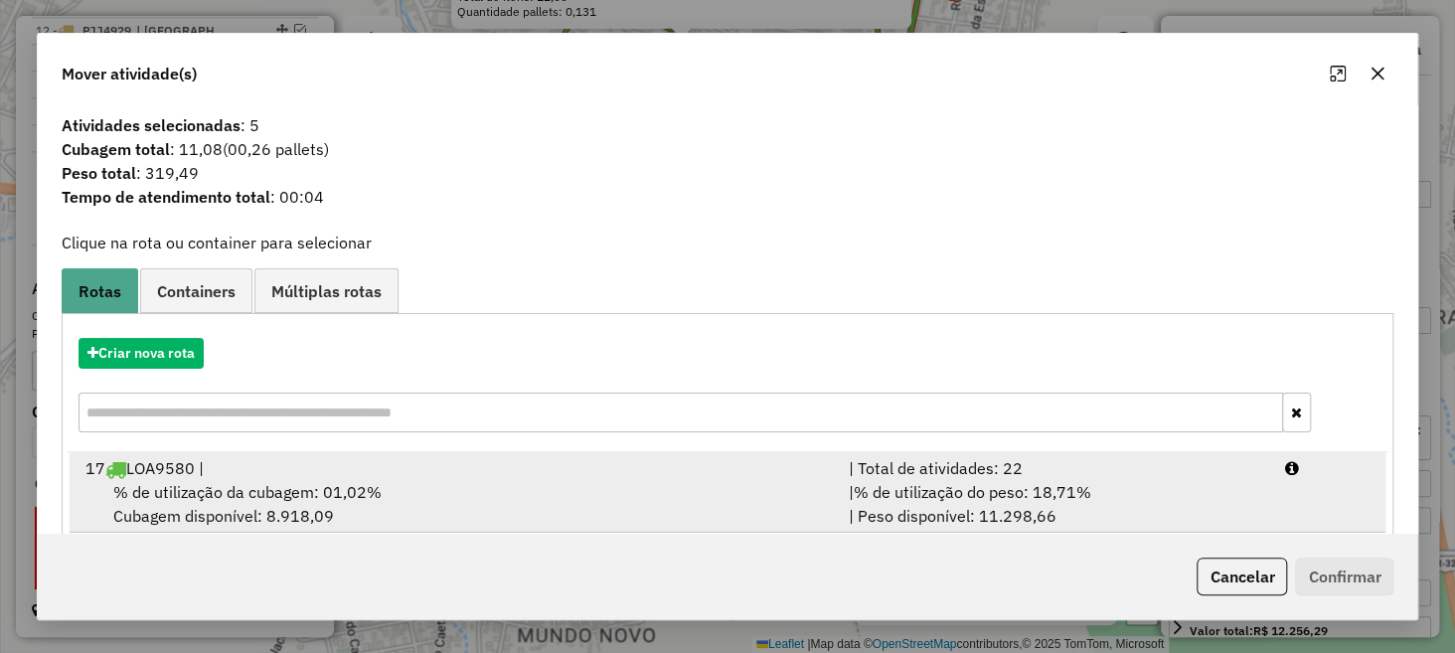
click at [509, 503] on div "% de utilização da cubagem: 01,02% Cubagem disponível: 8.918,09" at bounding box center [456, 504] width 764 height 48
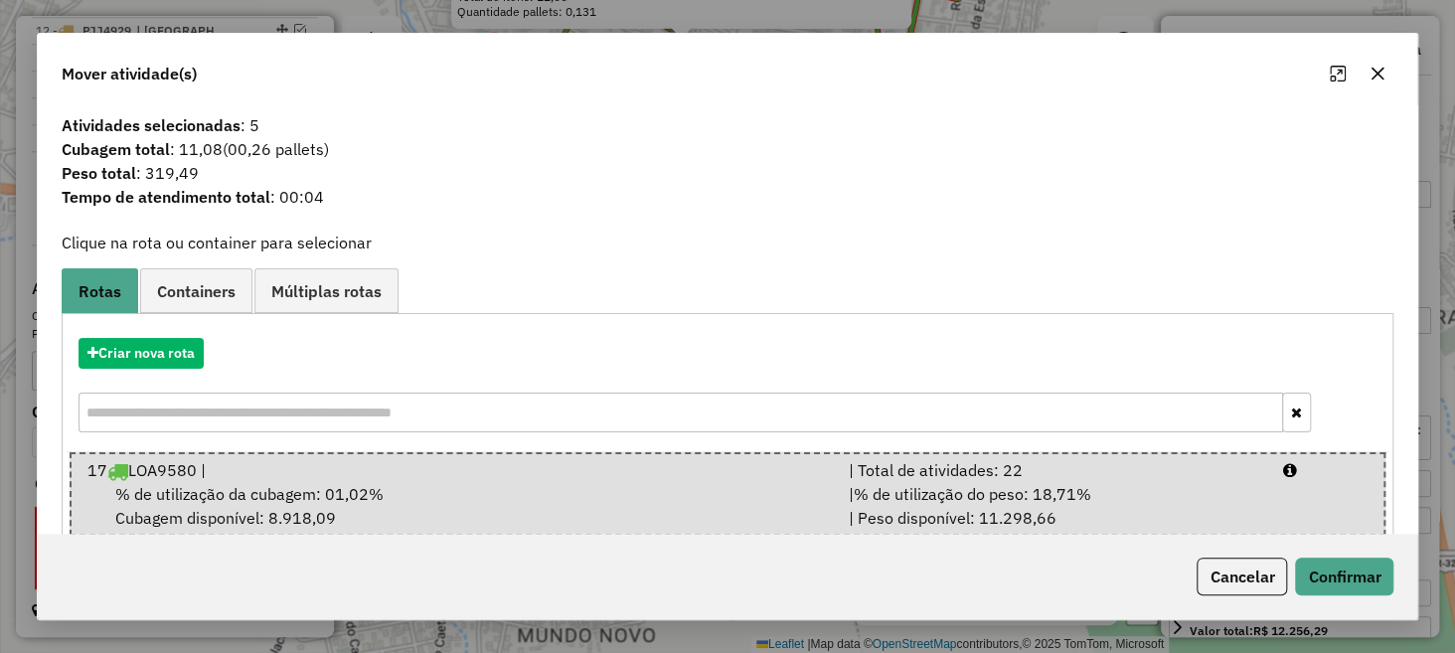
click at [1359, 554] on div "Cancelar Confirmar" at bounding box center [728, 576] width 1381 height 85
click at [1352, 572] on button "Confirmar" at bounding box center [1344, 577] width 98 height 38
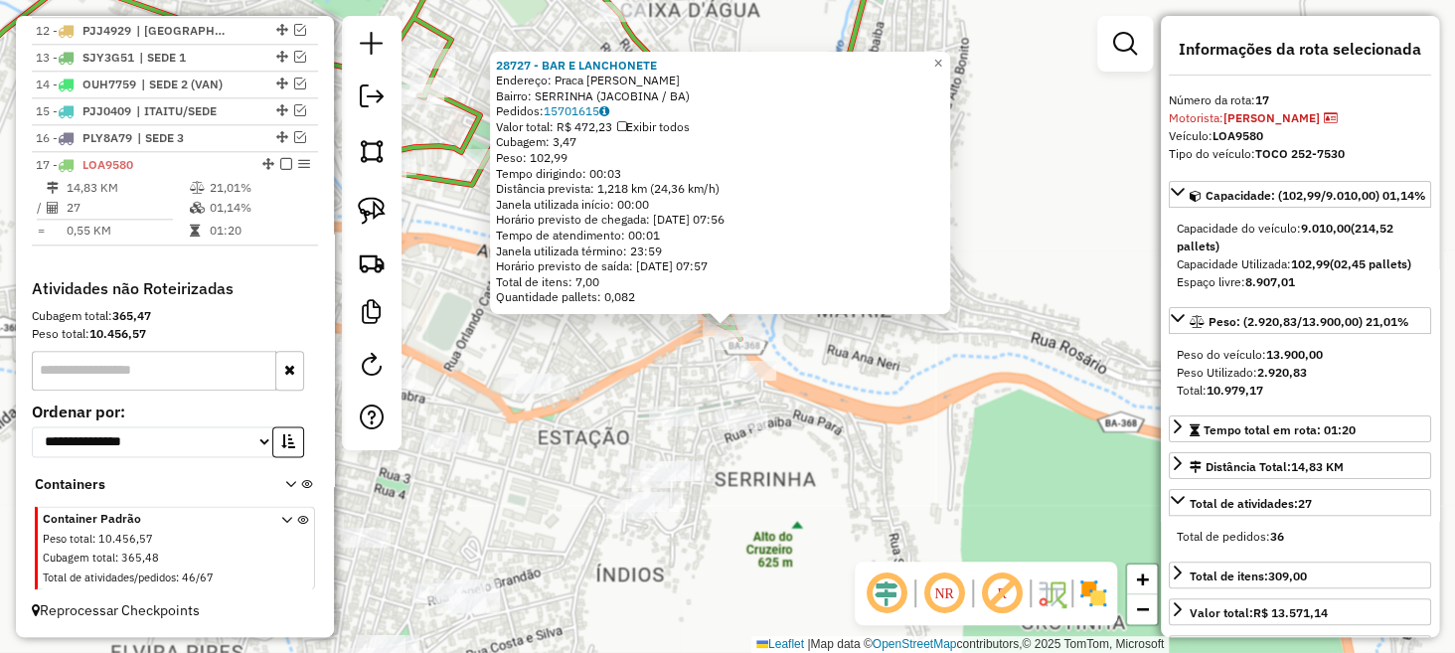
click at [684, 366] on div "28727 - BAR E LANCHONETE Endereço: Praca Anibal Augusto SN Bairro: SERRINHA (JA…" at bounding box center [727, 326] width 1455 height 653
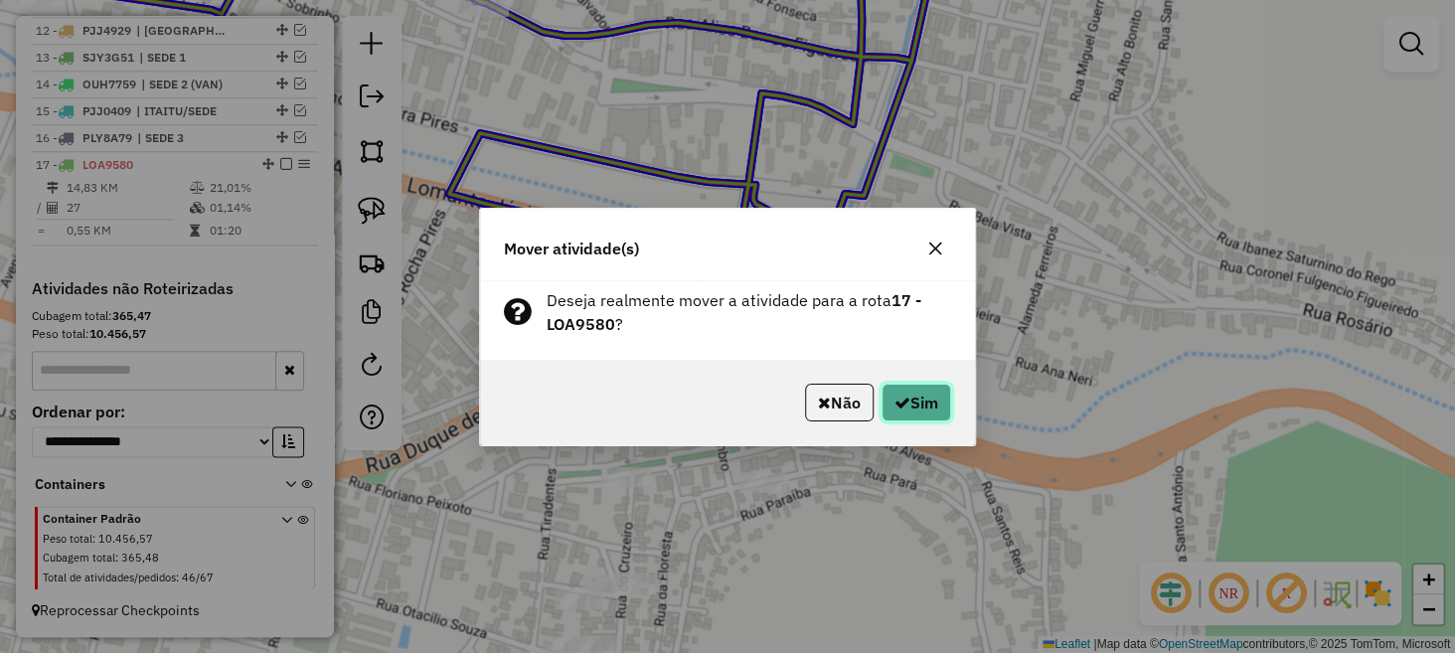
click at [907, 406] on button "Sim" at bounding box center [917, 403] width 70 height 38
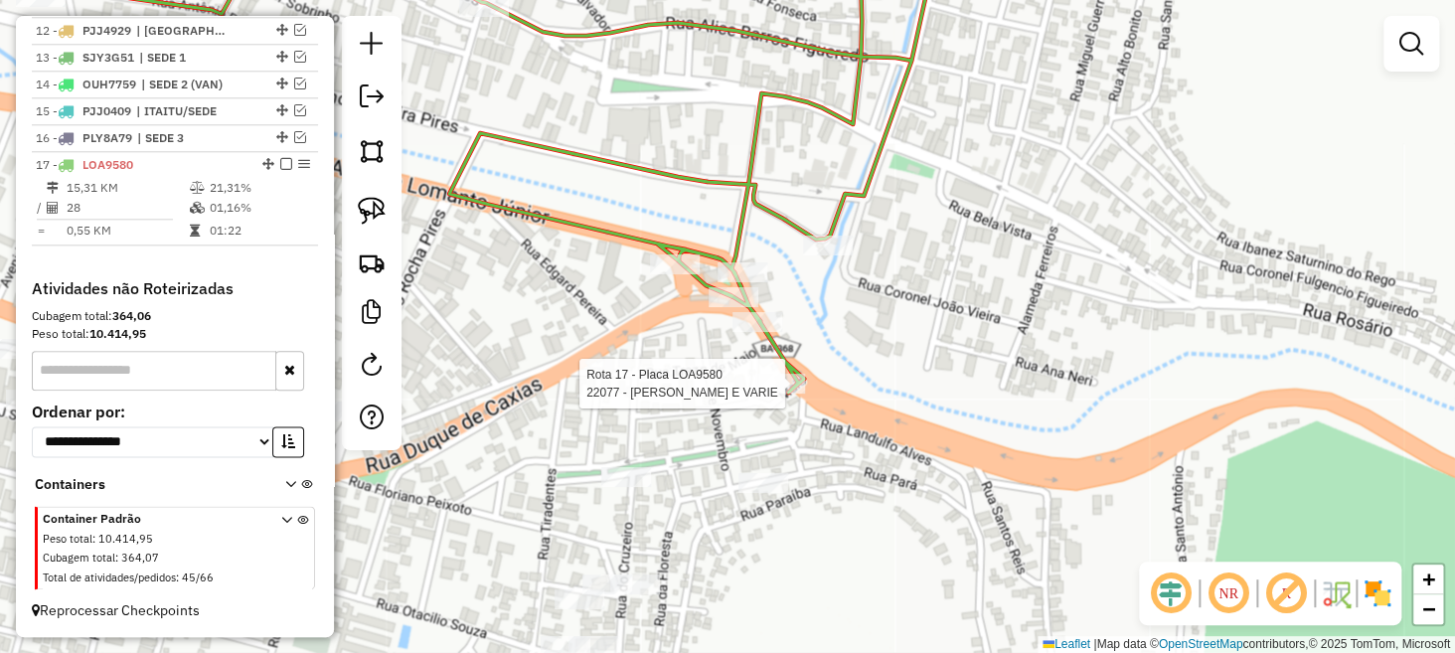
select select "**********"
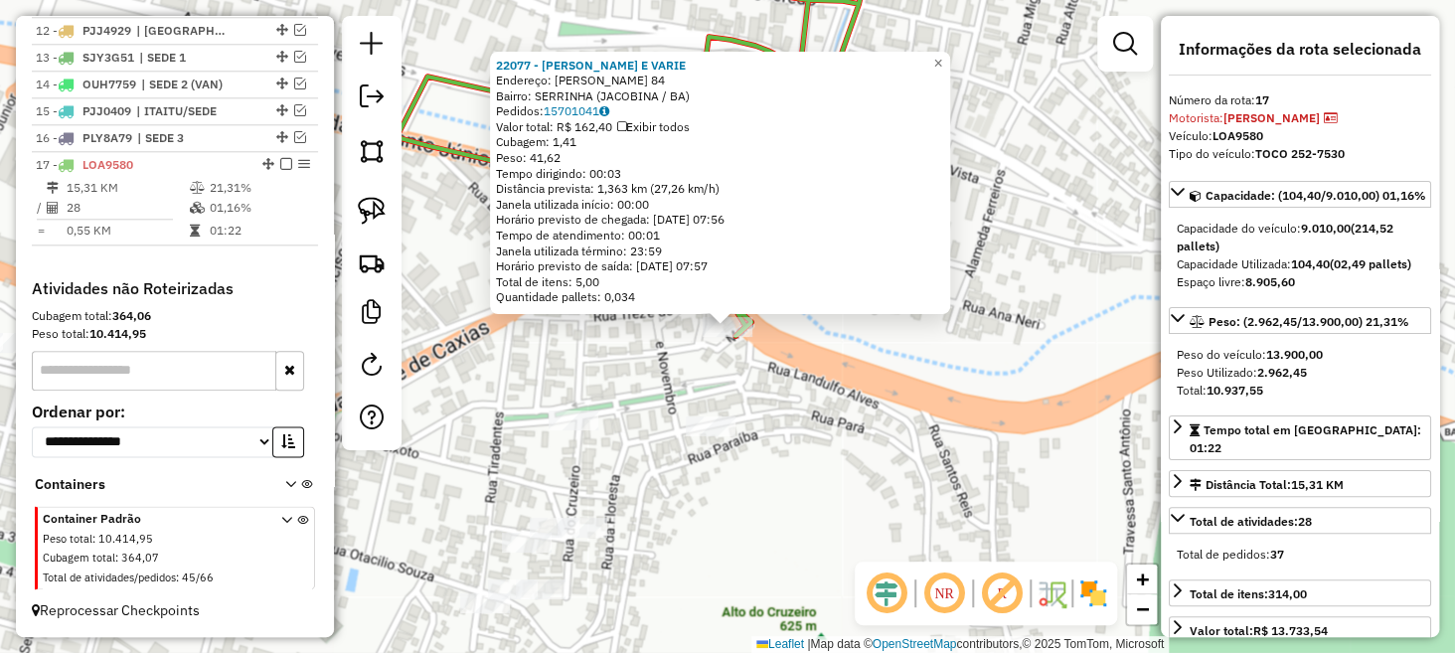
click at [505, 390] on div "22077 - VITOR LANCHE E VARIE Endereço: LANDULFO ALVES 84 Bairro: SERRINHA (JACO…" at bounding box center [727, 326] width 1455 height 653
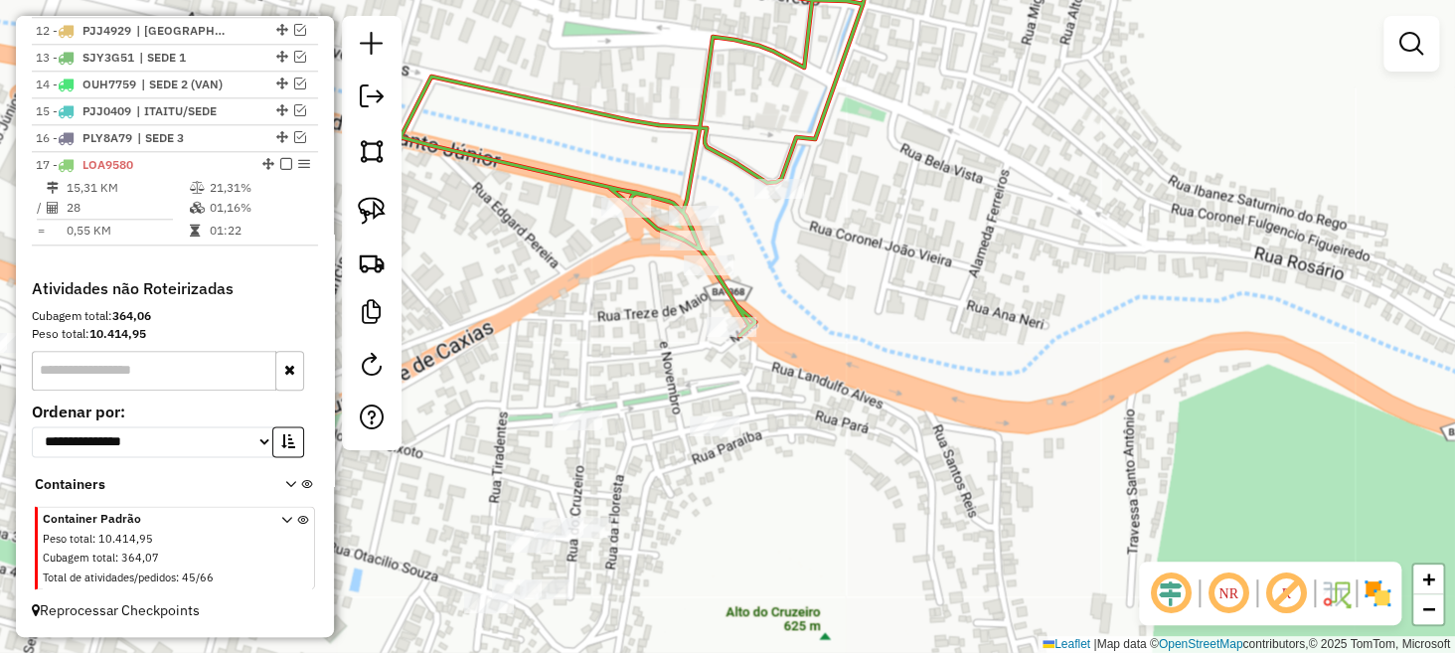
drag, startPoint x: 513, startPoint y: 377, endPoint x: 880, endPoint y: 245, distance: 389.9
click at [880, 245] on div "Janela de atendimento Grade de atendimento Capacidade Transportadoras Veículos …" at bounding box center [727, 326] width 1455 height 653
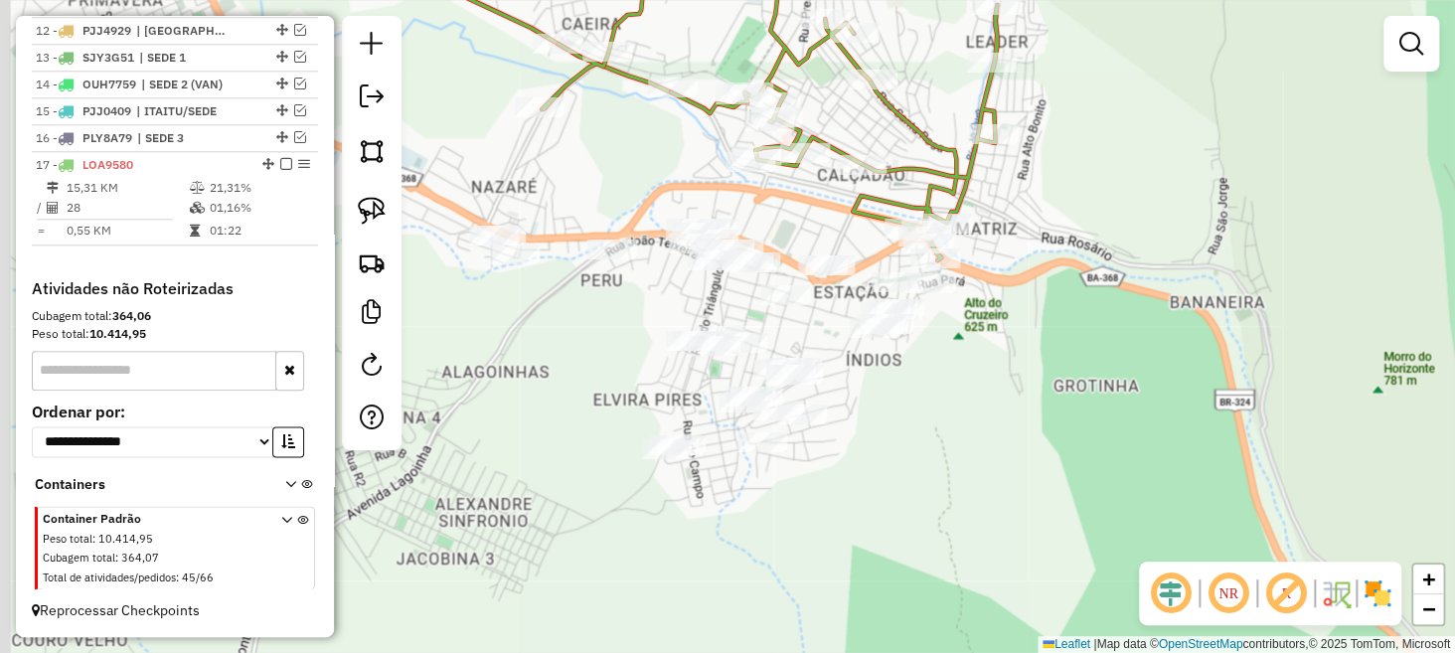
click at [548, 315] on div "Janela de atendimento Grade de atendimento Capacidade Transportadoras Veículos …" at bounding box center [727, 326] width 1455 height 653
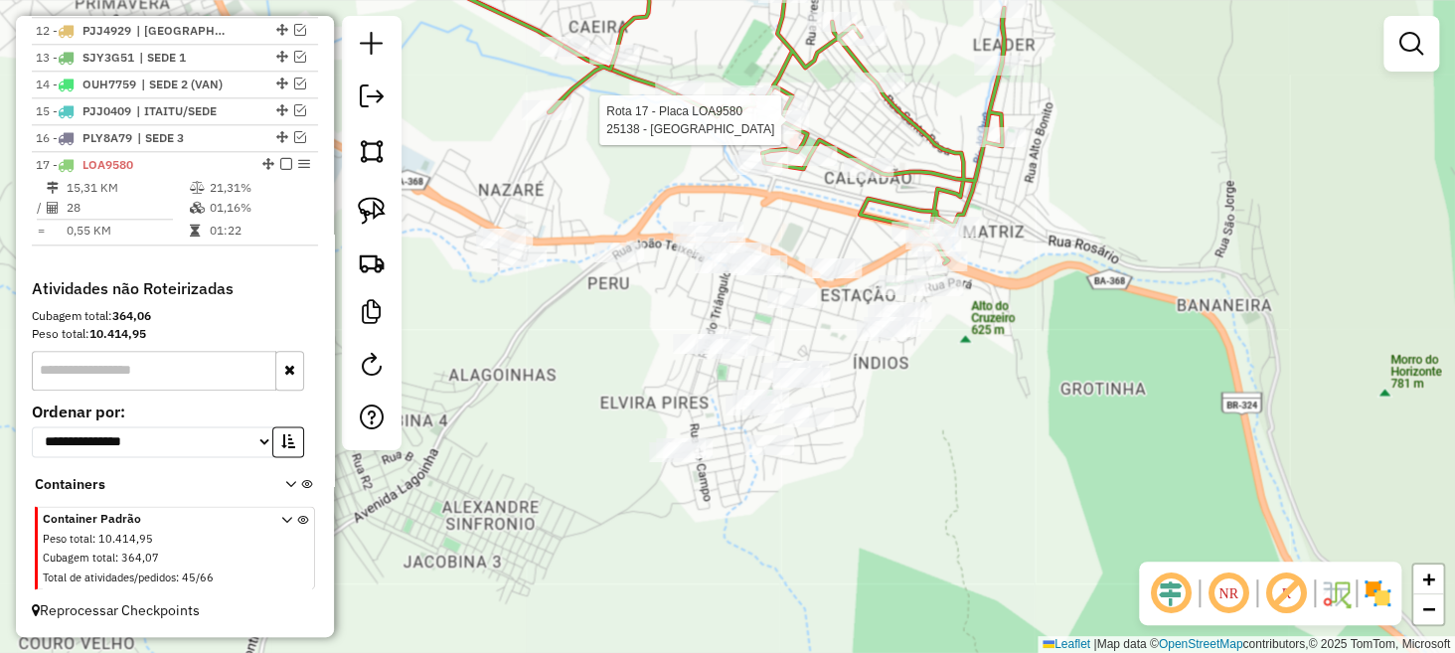
select select "**********"
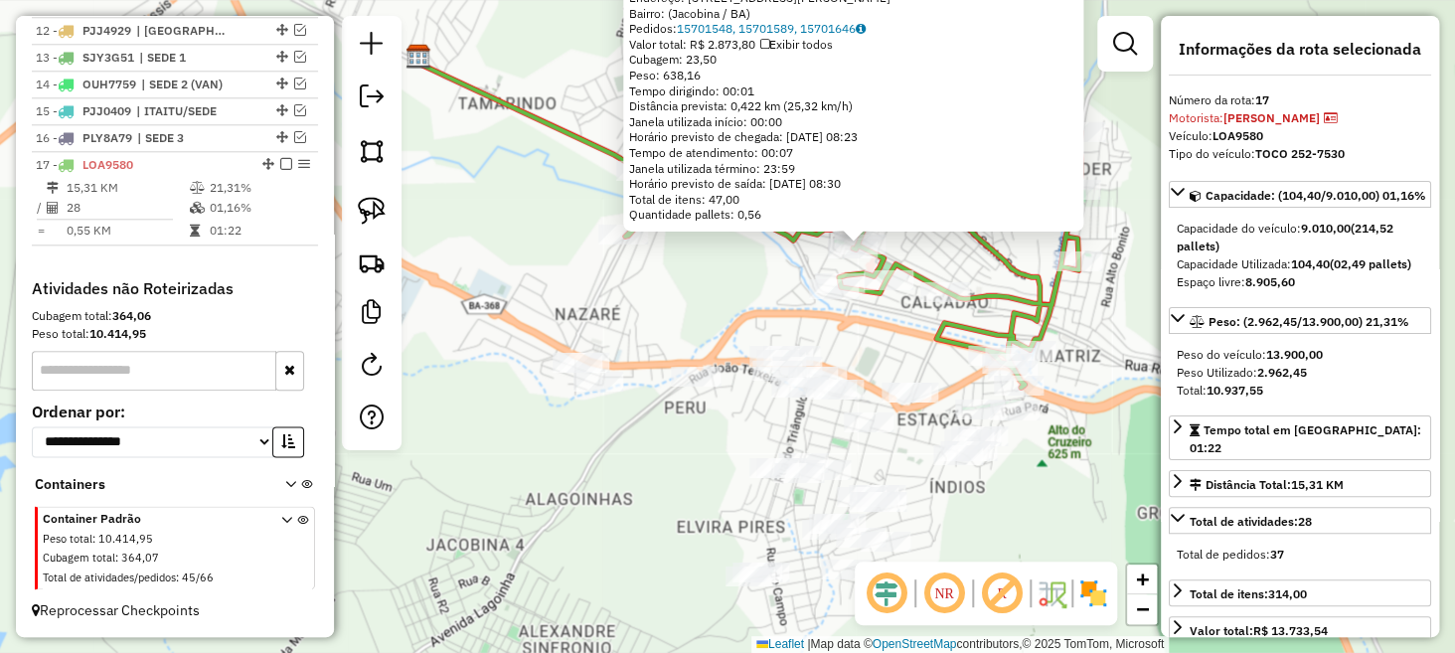
drag, startPoint x: 623, startPoint y: 376, endPoint x: 756, endPoint y: 278, distance: 164.2
click at [758, 279] on div "25138 - HOTEL NOVA MATRIZ Endereço: Rua Padre Germano, 319 Bairro: (Jacobina / …" at bounding box center [727, 326] width 1455 height 653
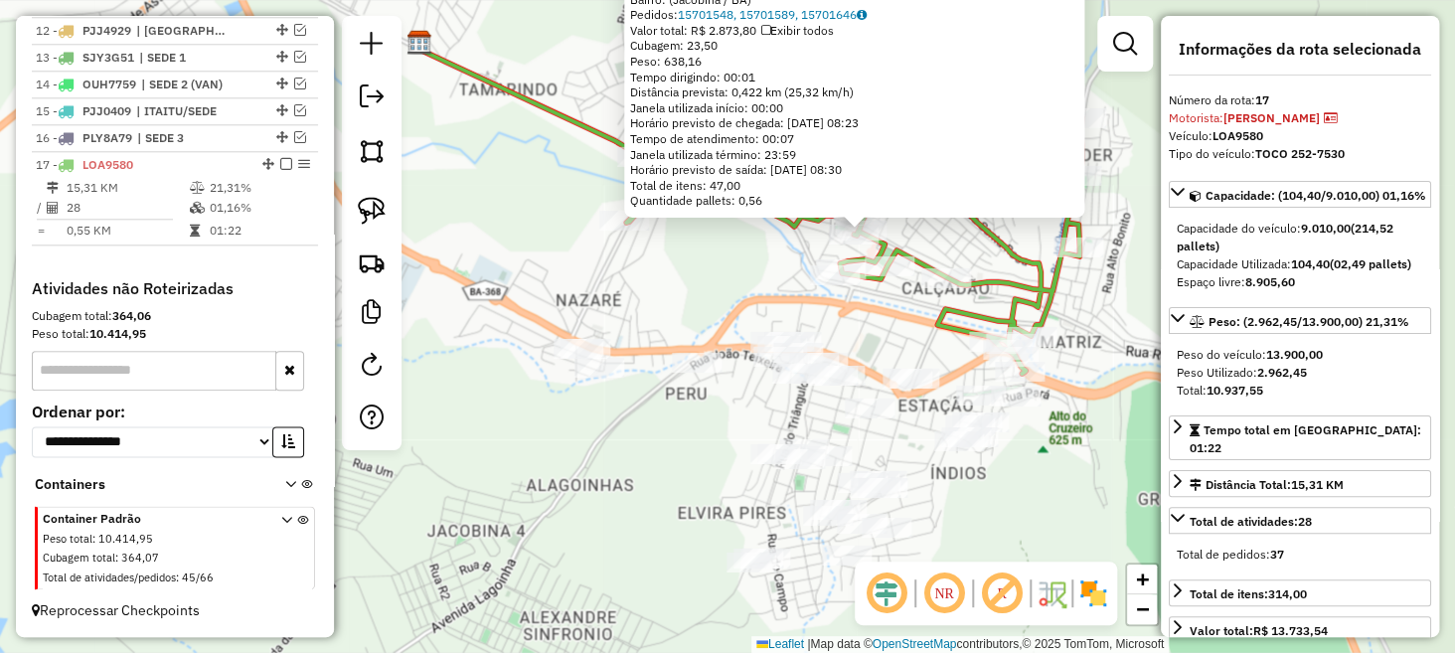
click at [702, 308] on div "25138 - HOTEL NOVA MATRIZ Endereço: Rua Padre Germano, 319 Bairro: (Jacobina / …" at bounding box center [727, 326] width 1455 height 653
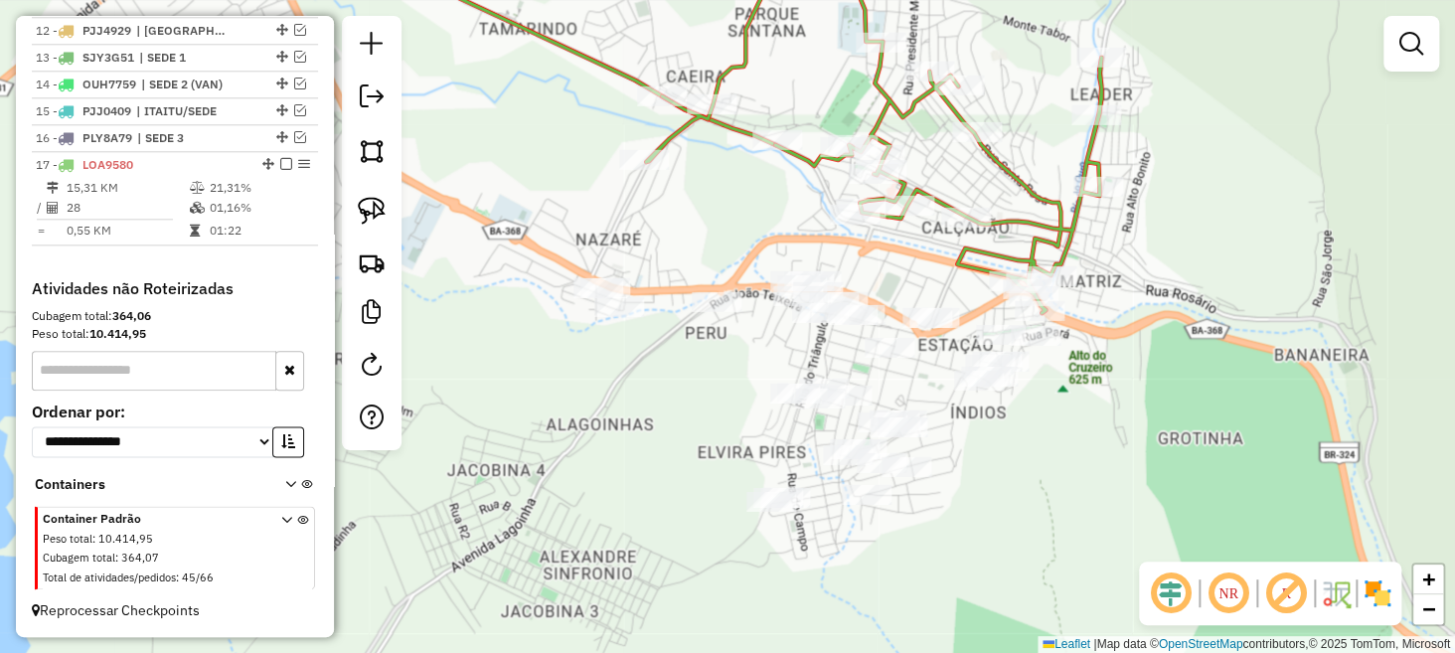
drag, startPoint x: 620, startPoint y: 402, endPoint x: 606, endPoint y: 321, distance: 81.7
click at [636, 338] on div "Janela de atendimento Grade de atendimento Capacidade Transportadoras Veículos …" at bounding box center [727, 326] width 1455 height 653
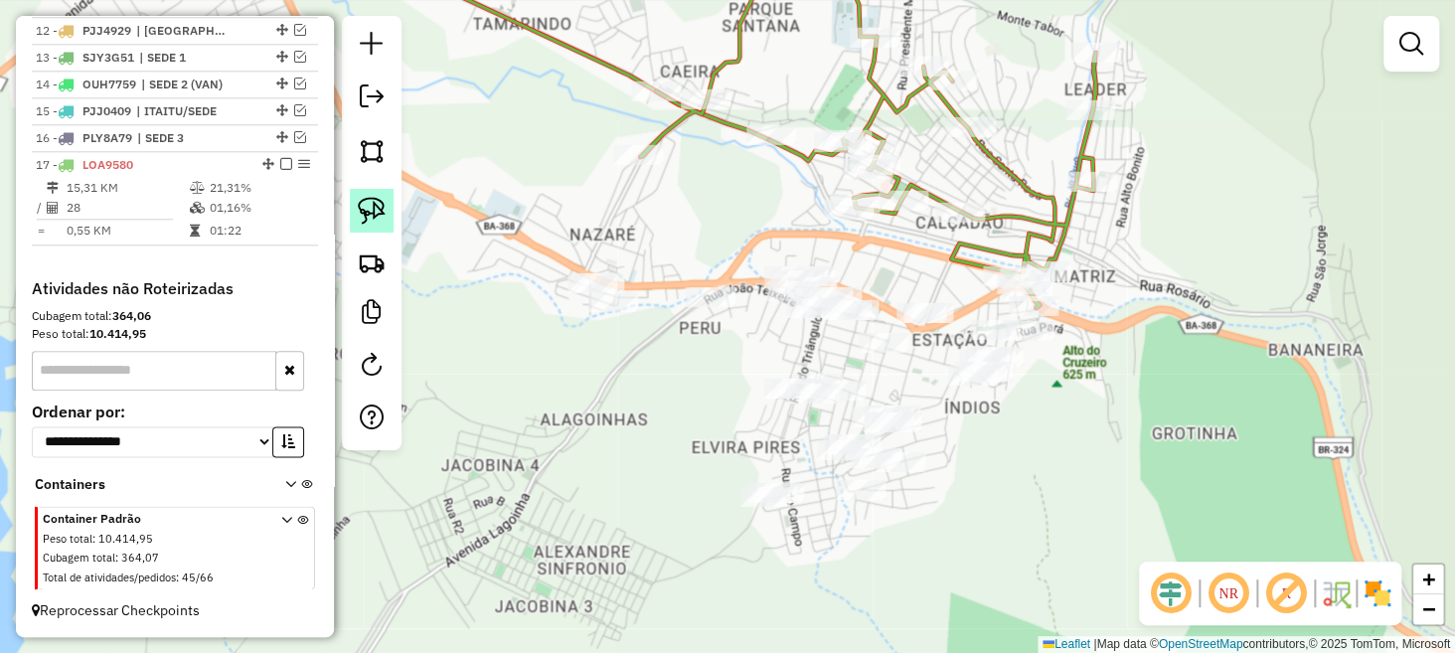
click at [373, 223] on img at bounding box center [372, 211] width 28 height 28
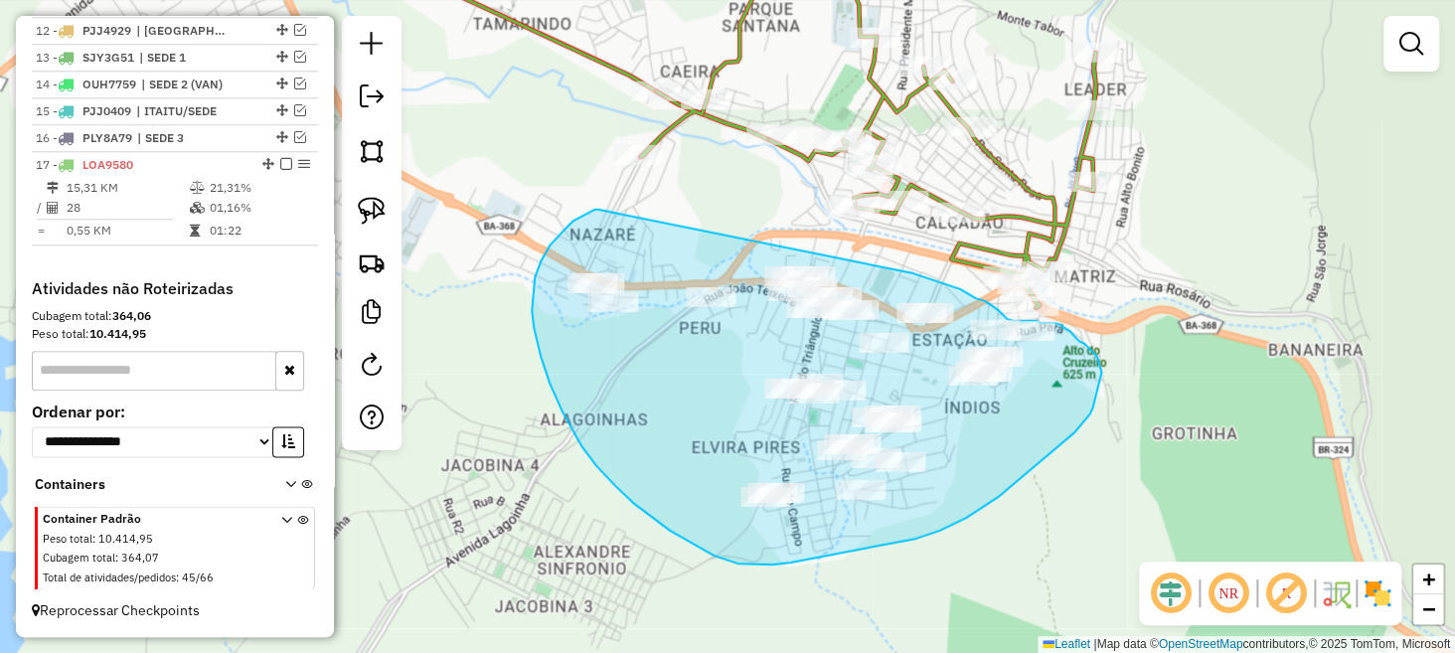
drag, startPoint x: 550, startPoint y: 246, endPoint x: 913, endPoint y: 273, distance: 363.9
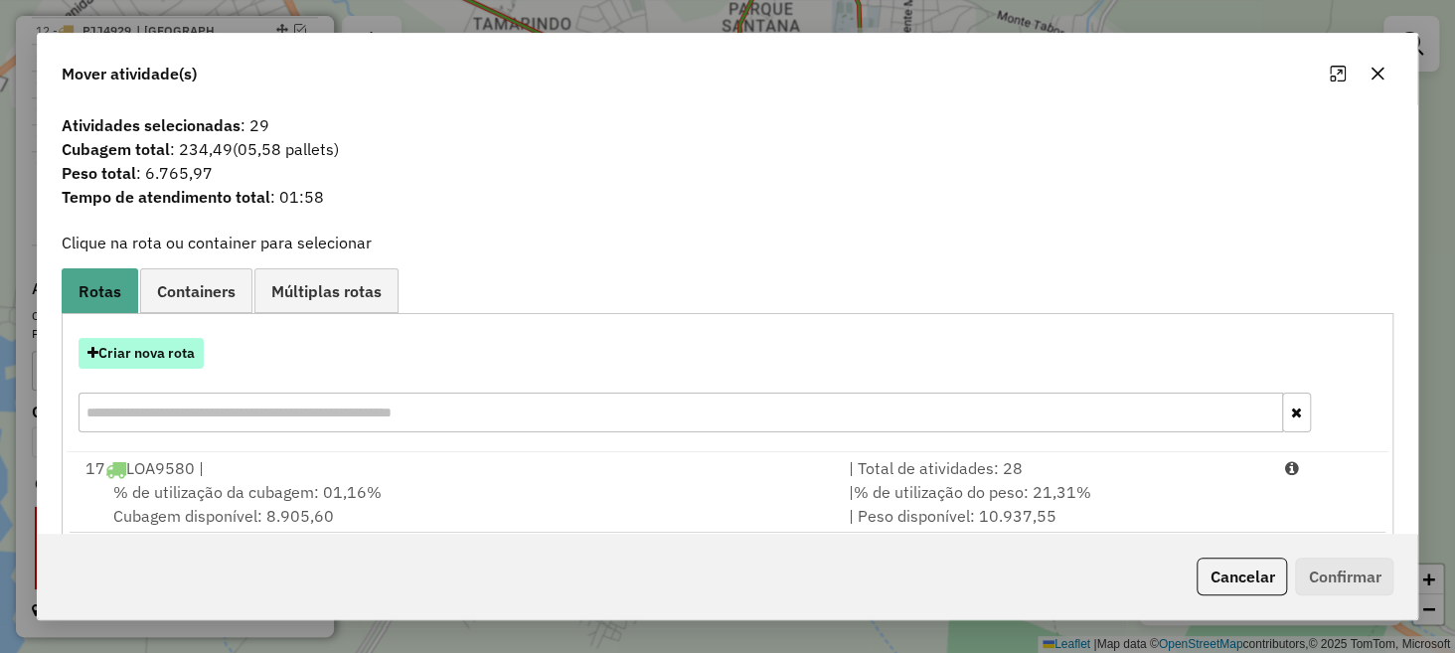
click at [191, 344] on button "Criar nova rota" at bounding box center [141, 353] width 125 height 31
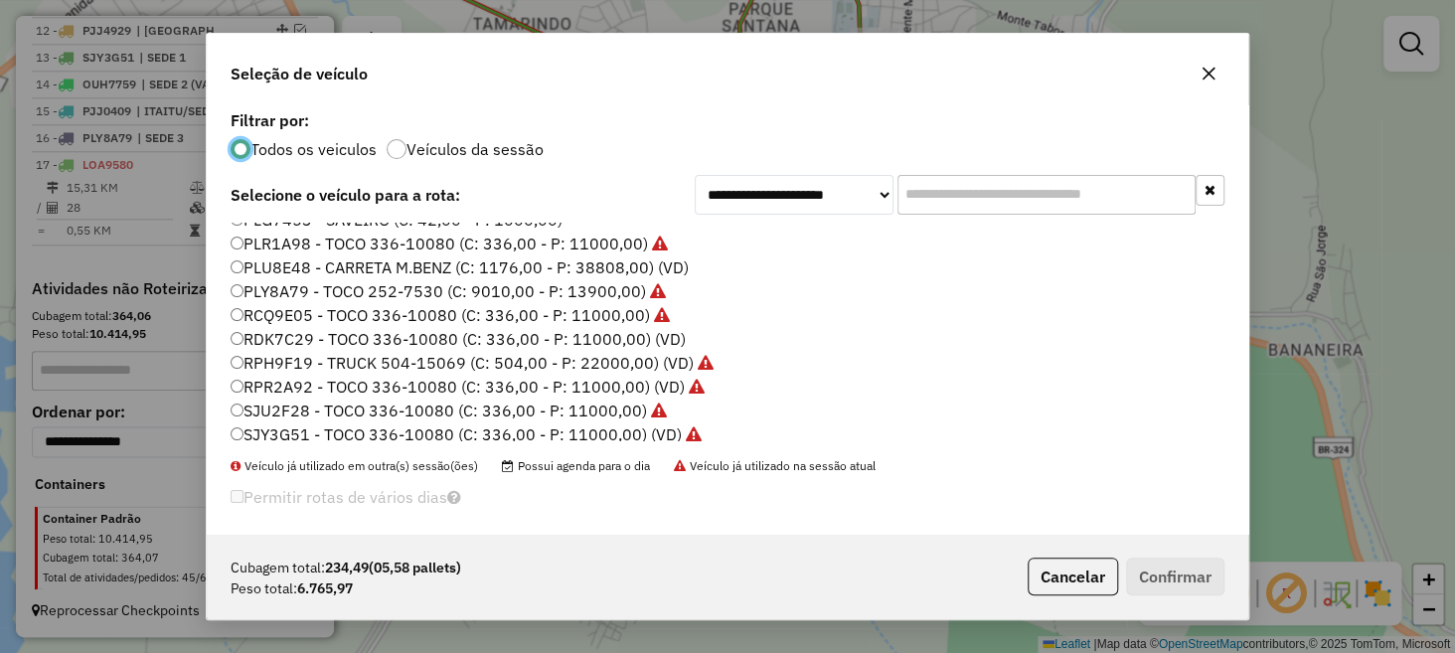
scroll to position [372, 0]
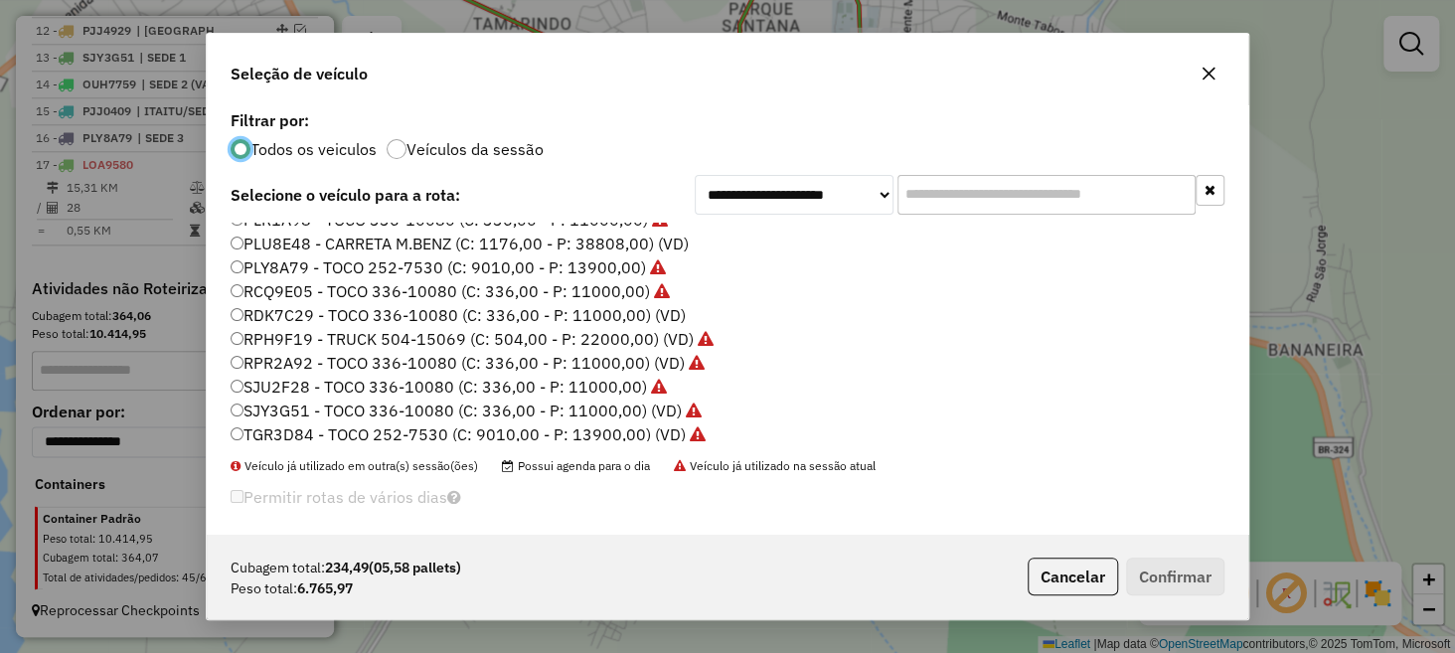
click at [361, 311] on label "RDK7C29 - TOCO 336-10080 (C: 336,00 - P: 11000,00) (VD)" at bounding box center [458, 315] width 455 height 24
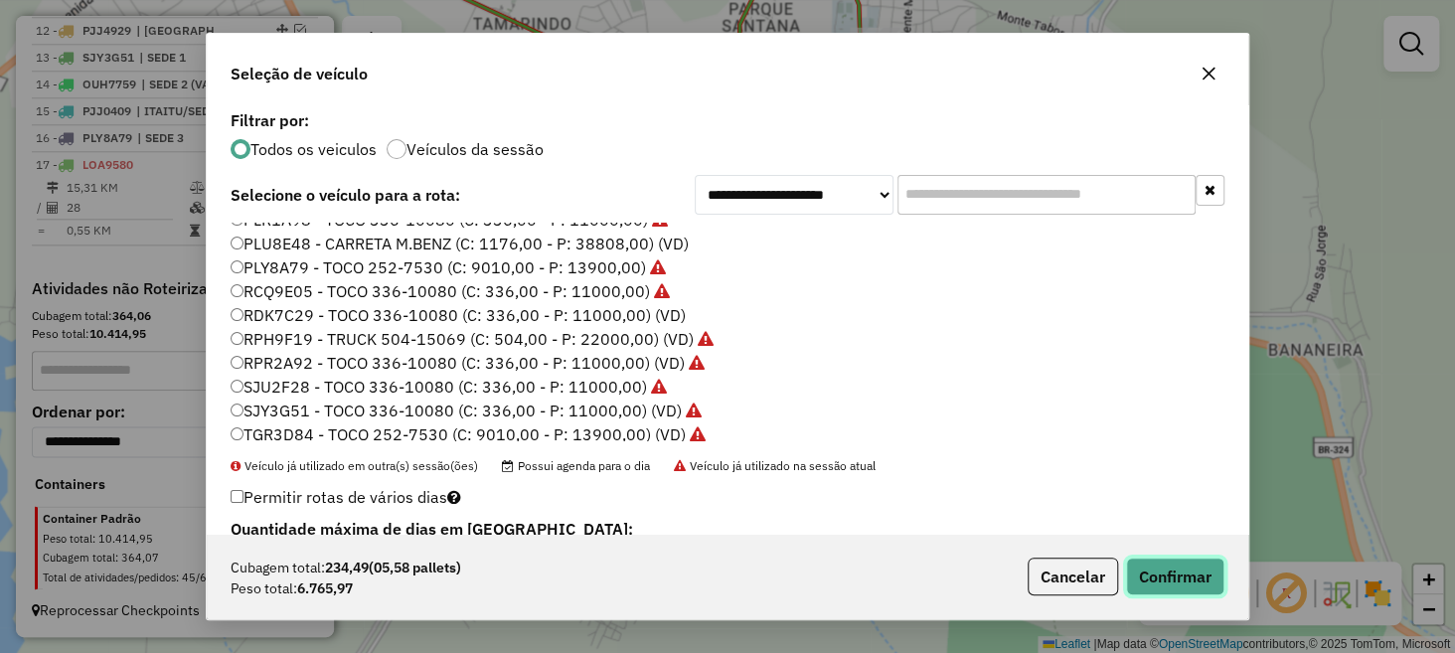
click at [1178, 573] on button "Confirmar" at bounding box center [1175, 577] width 98 height 38
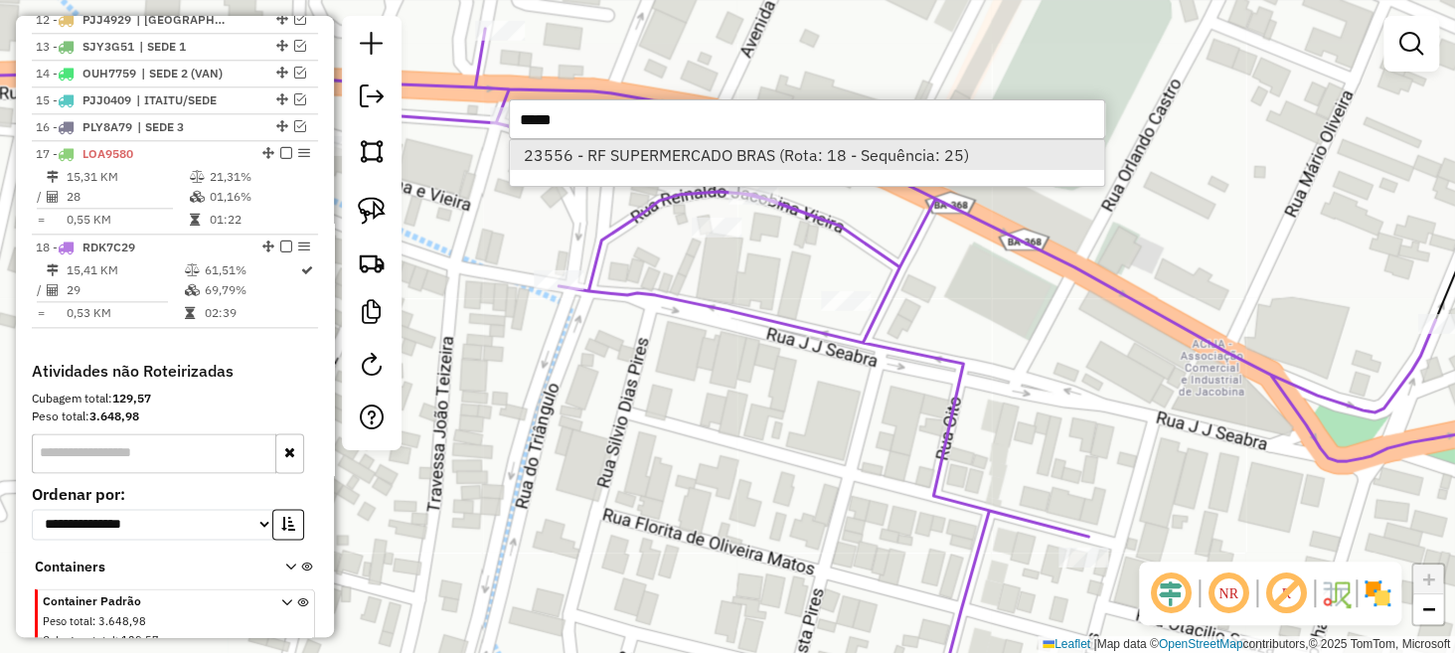
type input "*****"
click at [604, 158] on li "23556 - RF SUPERMERCADO BRAS (Rota: 18 - Sequência: 25)" at bounding box center [807, 155] width 594 height 30
select select "**********"
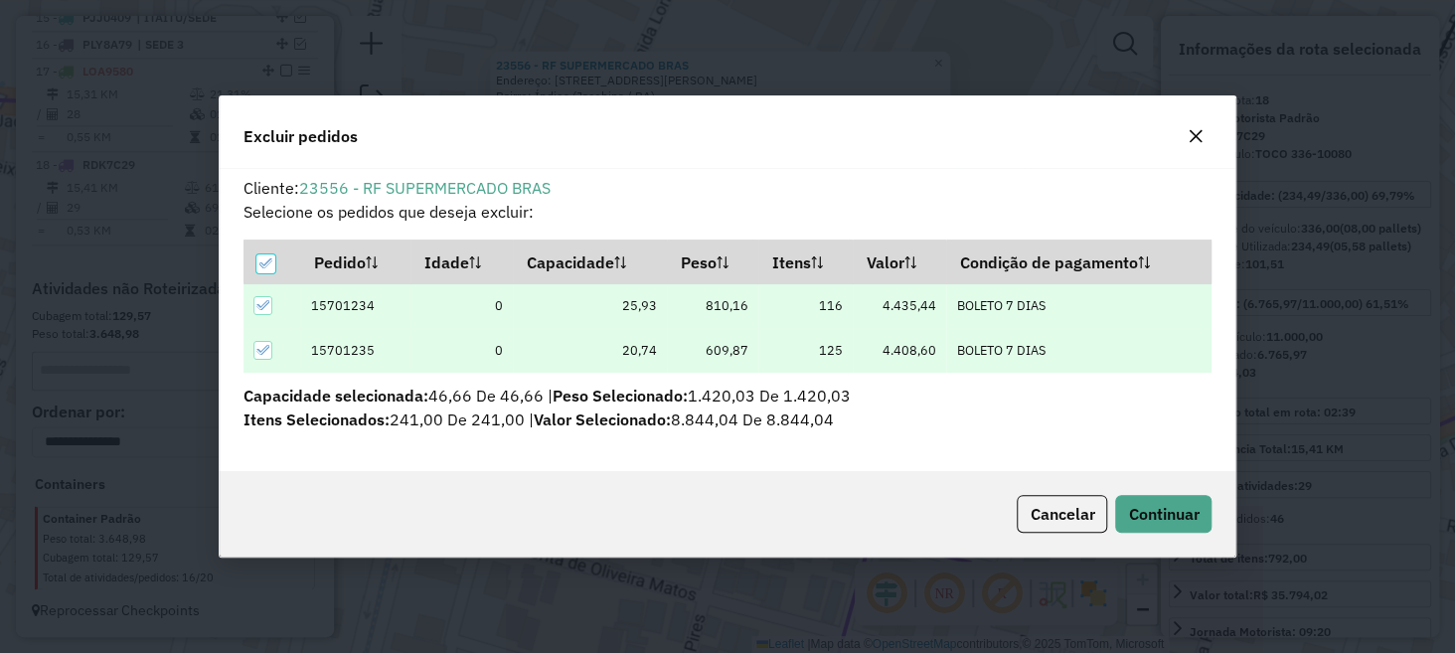
scroll to position [0, 0]
click at [1166, 511] on span "Continuar" at bounding box center [1163, 514] width 71 height 20
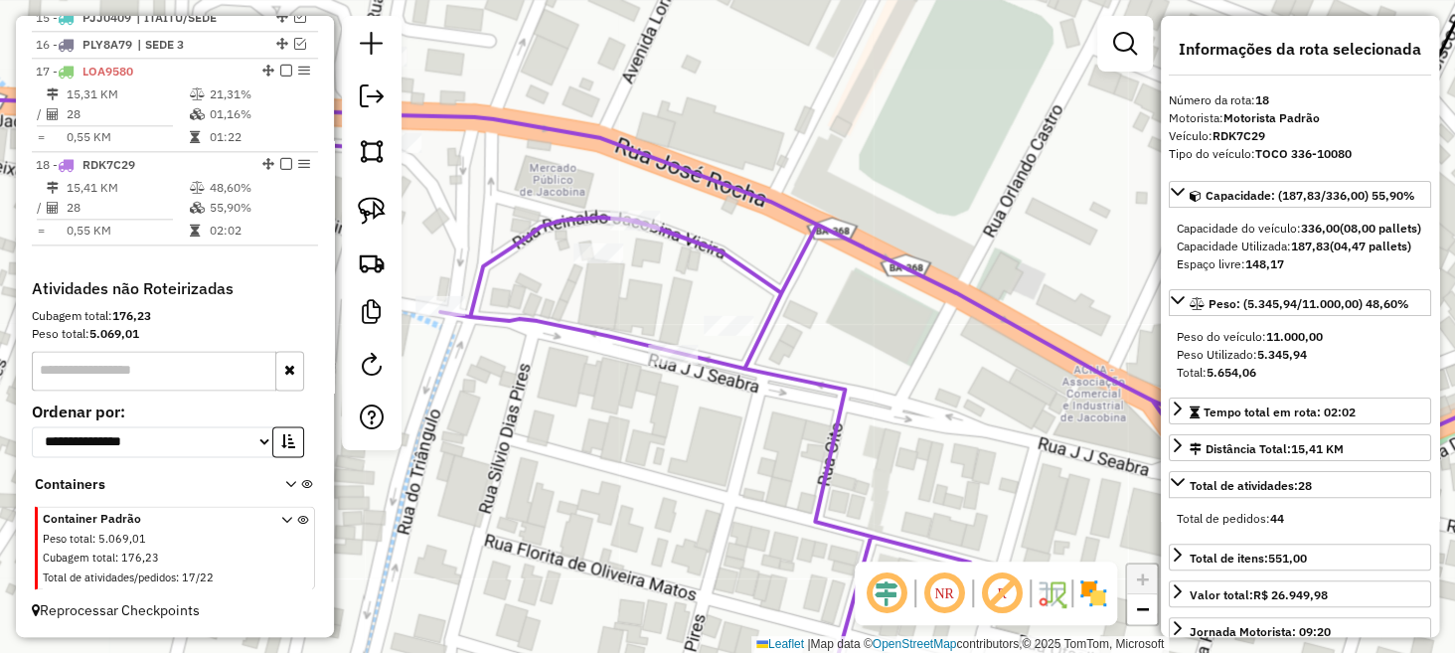
click at [884, 268] on icon at bounding box center [727, 387] width 1747 height 665
click at [879, 120] on div "Janela de atendimento Grade de atendimento Capacidade Transportadoras Veículos …" at bounding box center [727, 326] width 1455 height 653
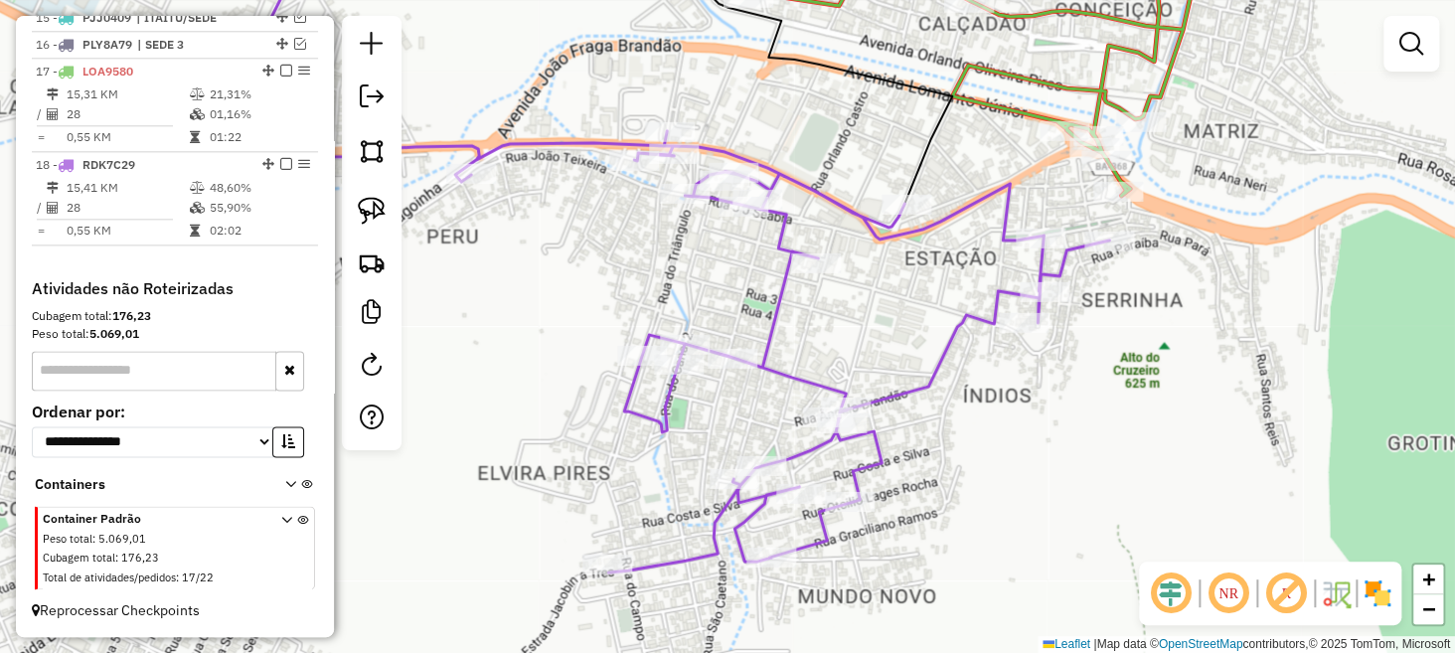
drag, startPoint x: 945, startPoint y: 130, endPoint x: 795, endPoint y: 107, distance: 151.8
click at [795, 107] on div "Janela de atendimento Grade de atendimento Capacidade Transportadoras Veículos …" at bounding box center [727, 326] width 1455 height 653
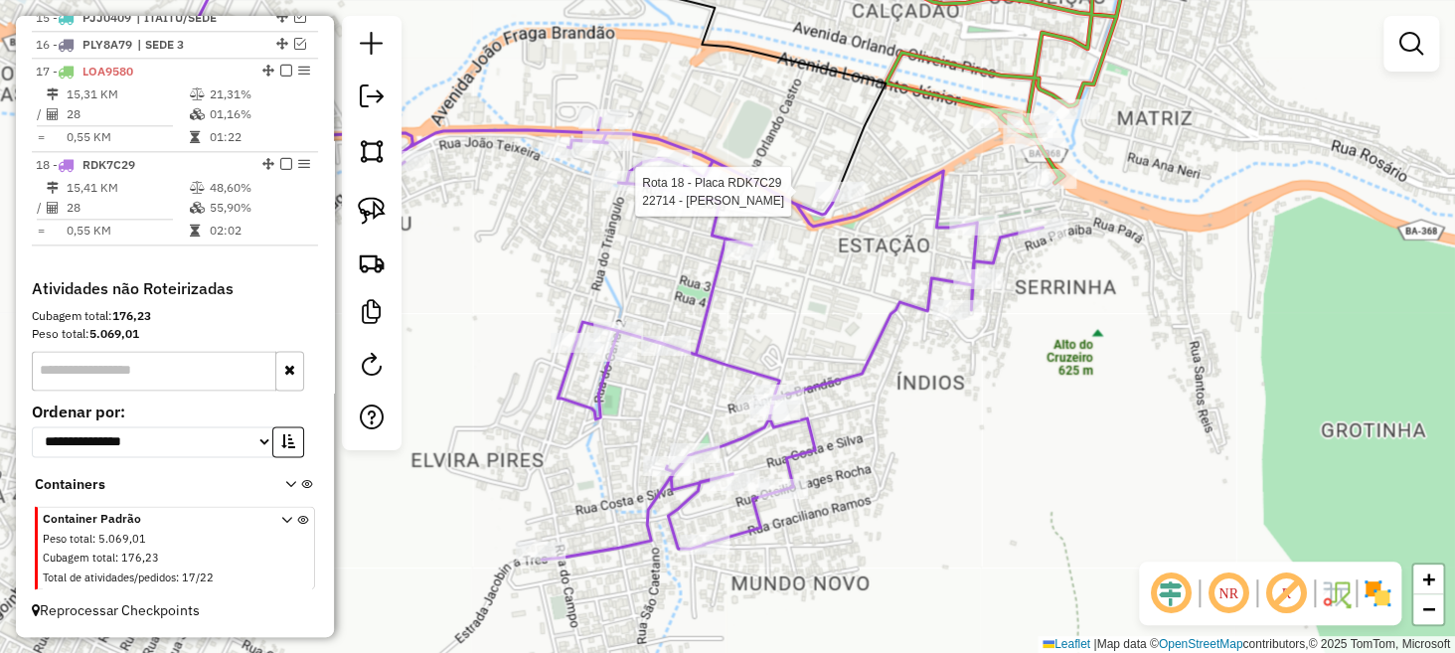
select select "**********"
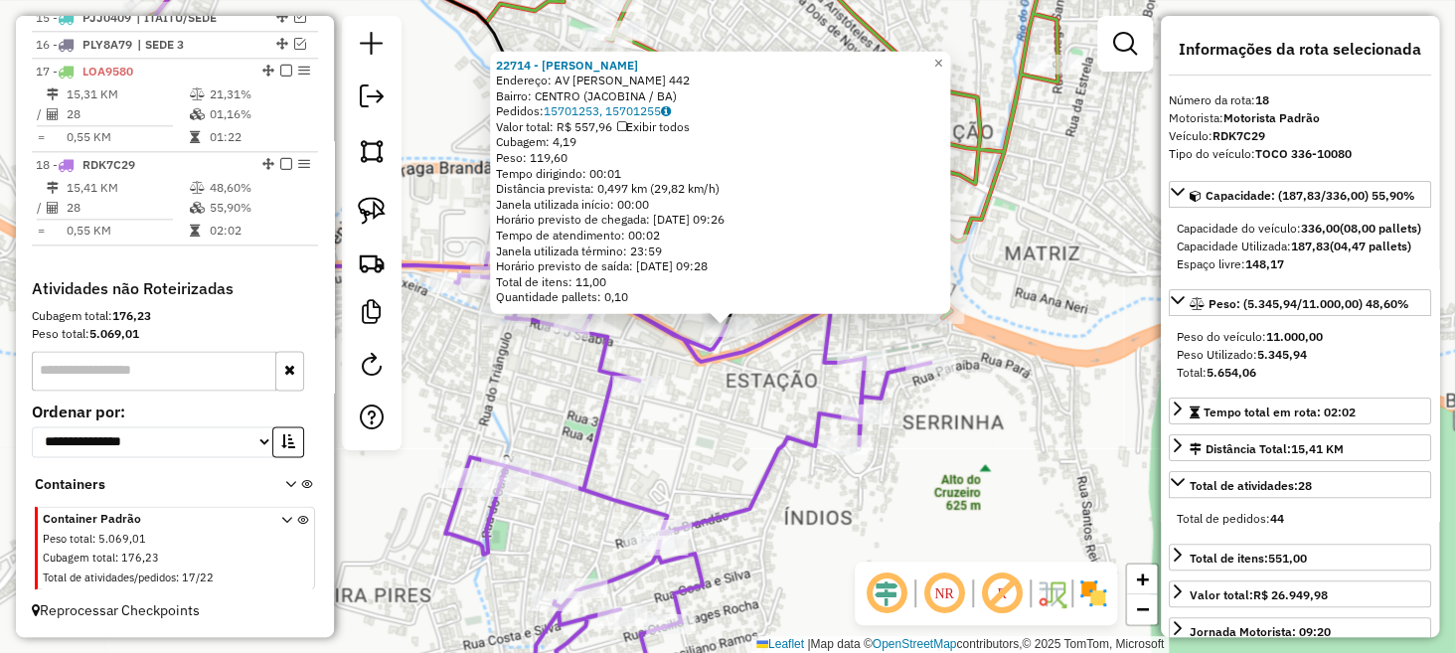
click at [716, 399] on div "22714 - VALDINOR ROSA DE JES Endereço: AV FRANCISCO ROCHA PIRES 442 Bairro: CEN…" at bounding box center [727, 326] width 1455 height 653
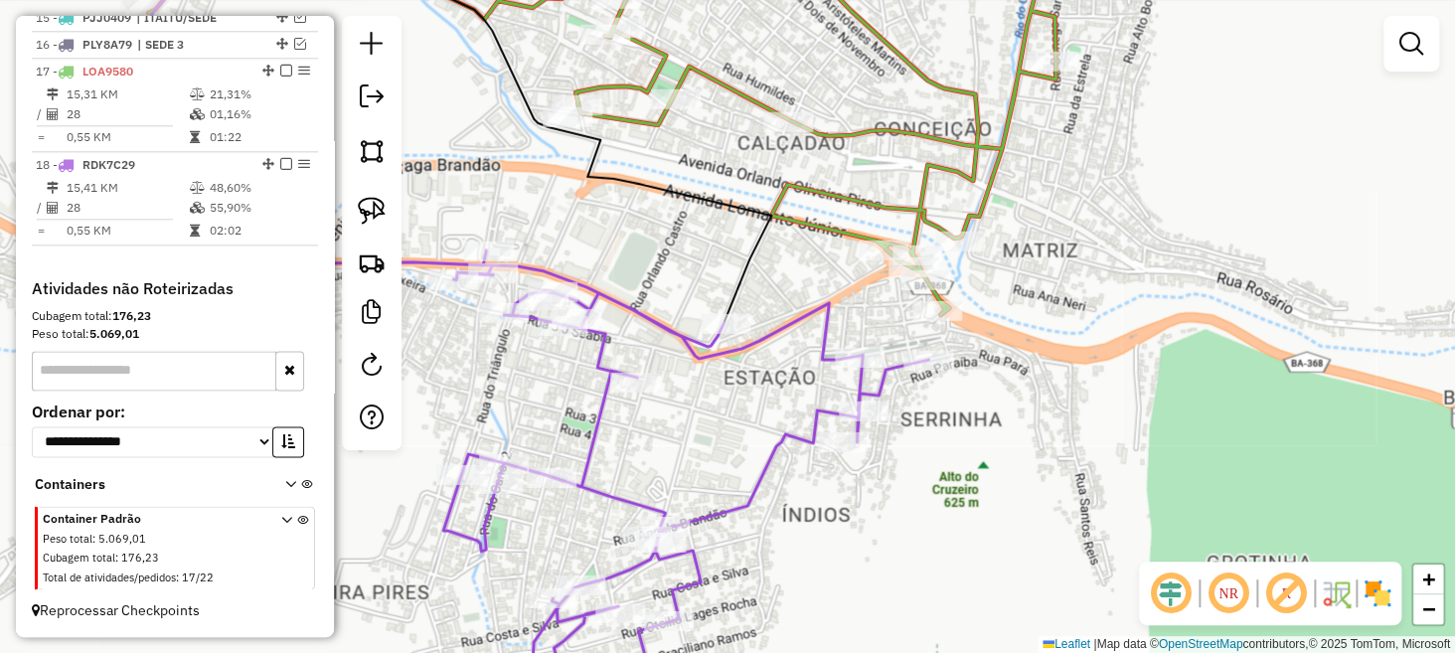
click at [838, 285] on div "Janela de atendimento Grade de atendimento Capacidade Transportadoras Veículos …" at bounding box center [727, 326] width 1455 height 653
select select "**********"
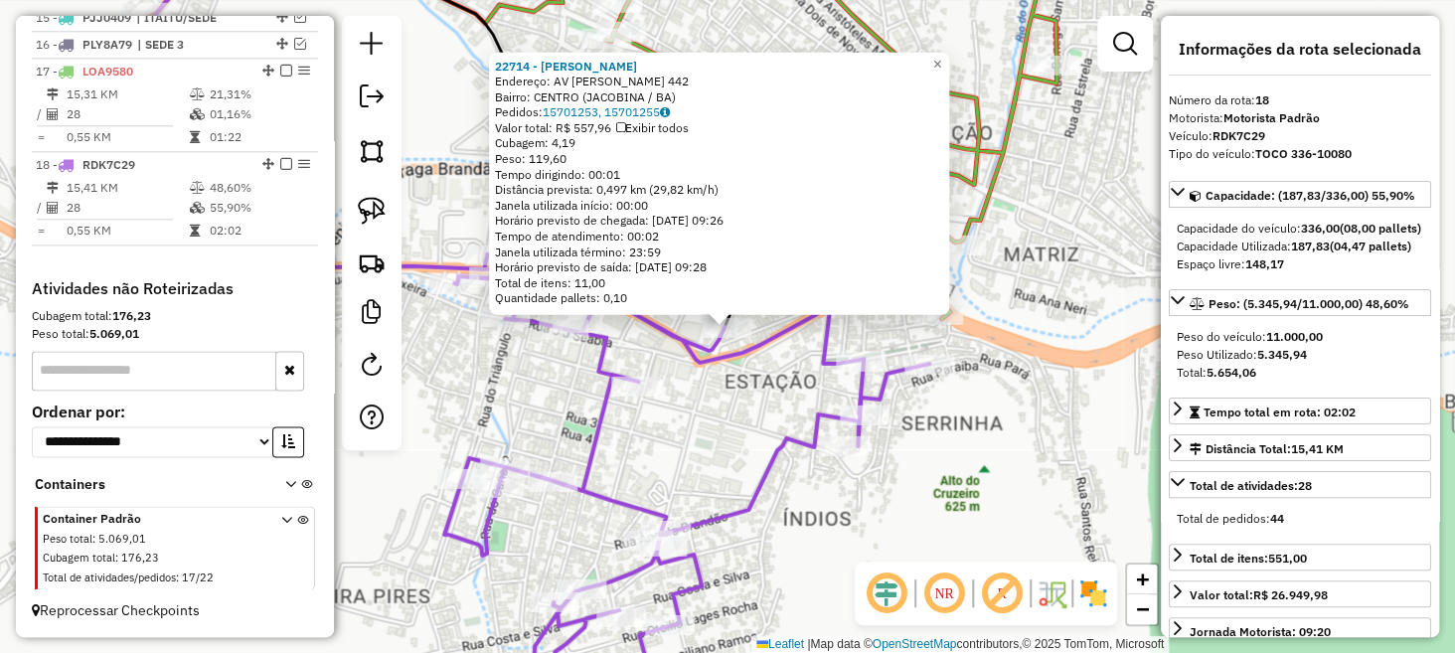
click at [779, 408] on div "22714 - VALDINOR ROSA DE JES Endereço: AV FRANCISCO ROCHA PIRES 442 Bairro: CEN…" at bounding box center [727, 326] width 1455 height 653
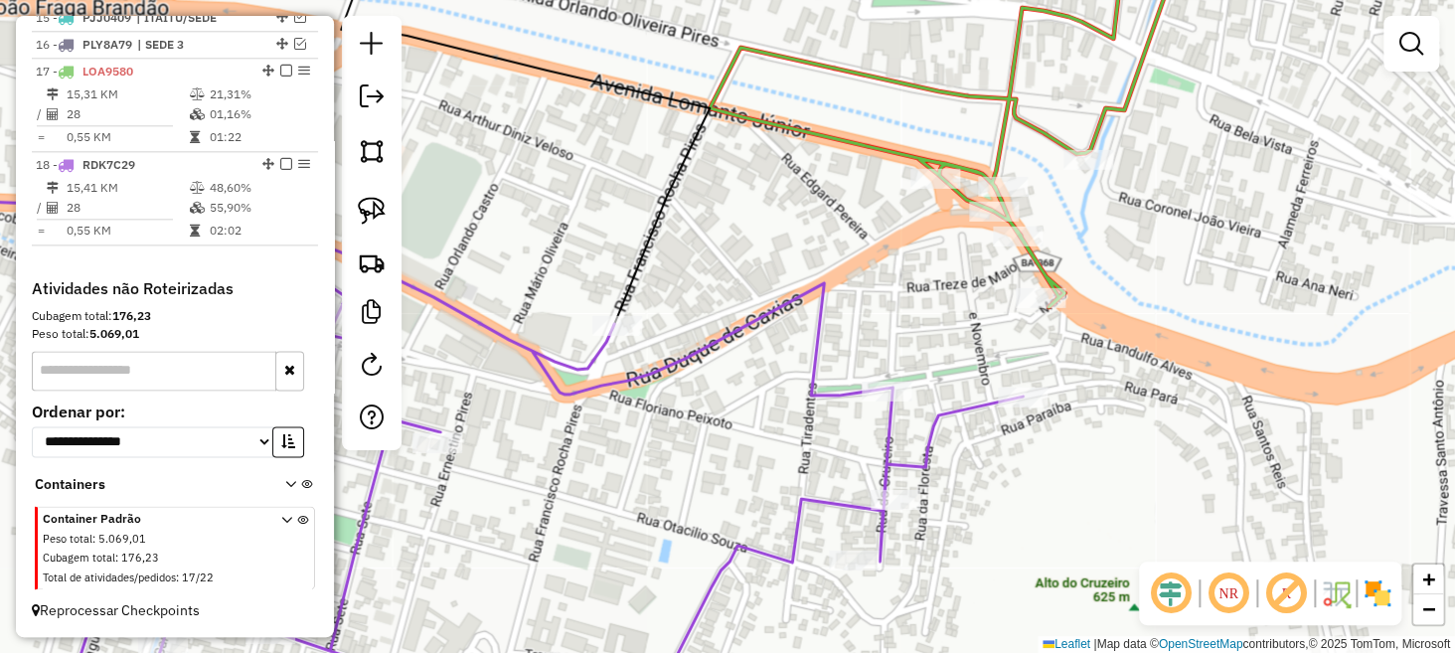
drag, startPoint x: 834, startPoint y: 238, endPoint x: 932, endPoint y: 158, distance: 125.8
click at [936, 166] on div "Janela de atendimento Grade de atendimento Capacidade Transportadoras Veículos …" at bounding box center [727, 326] width 1455 height 653
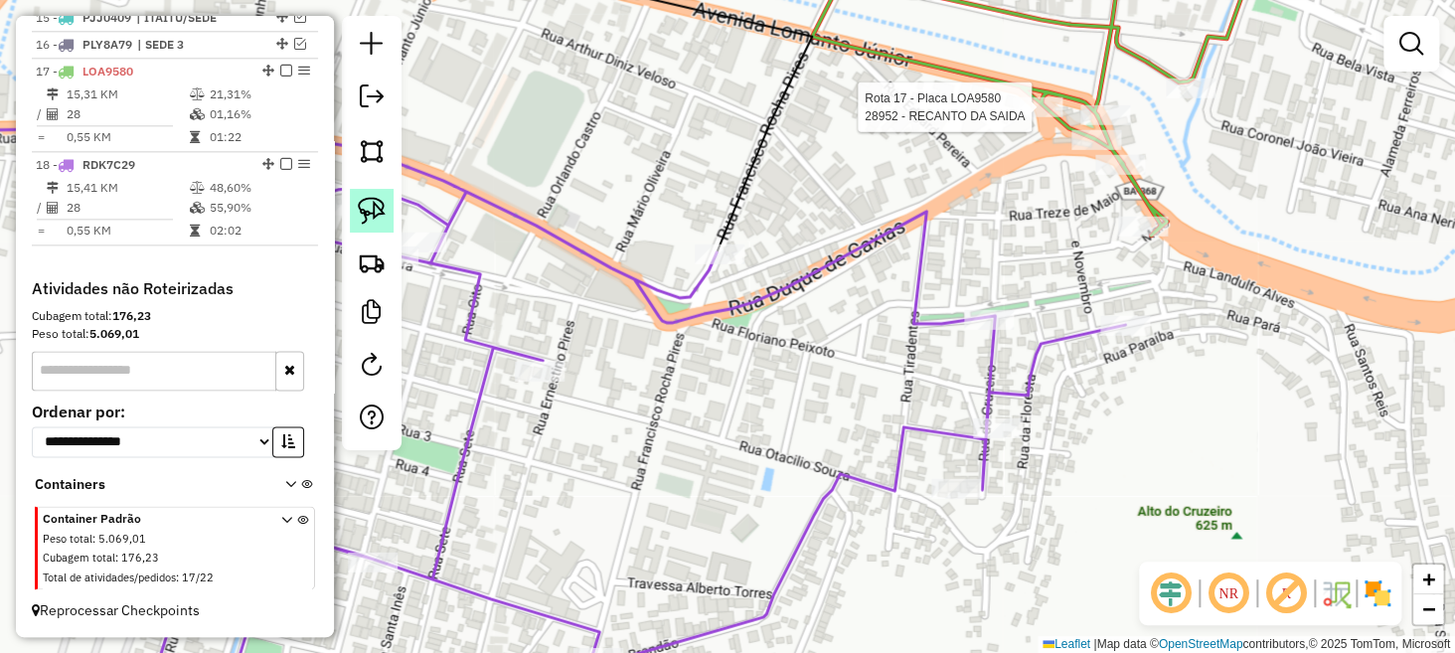
click at [362, 216] on img at bounding box center [372, 211] width 28 height 28
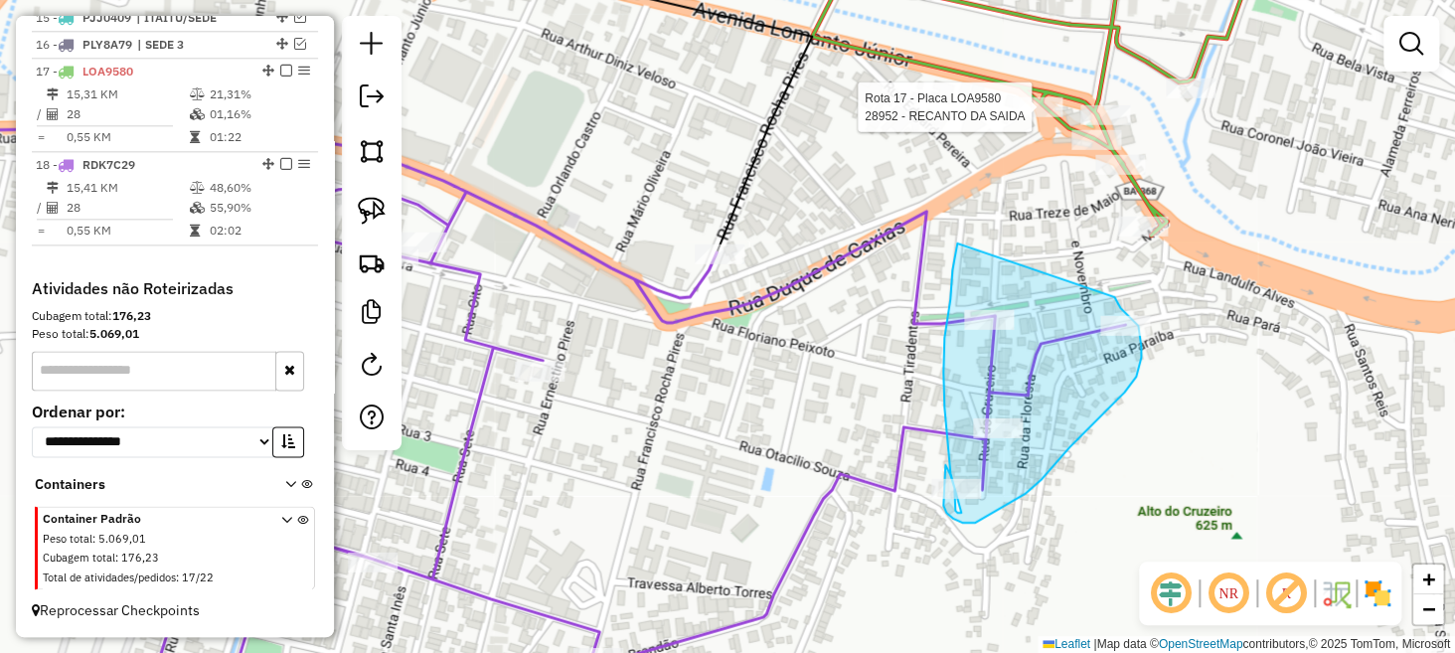
drag, startPoint x: 952, startPoint y: 270, endPoint x: 1114, endPoint y: 297, distance: 164.3
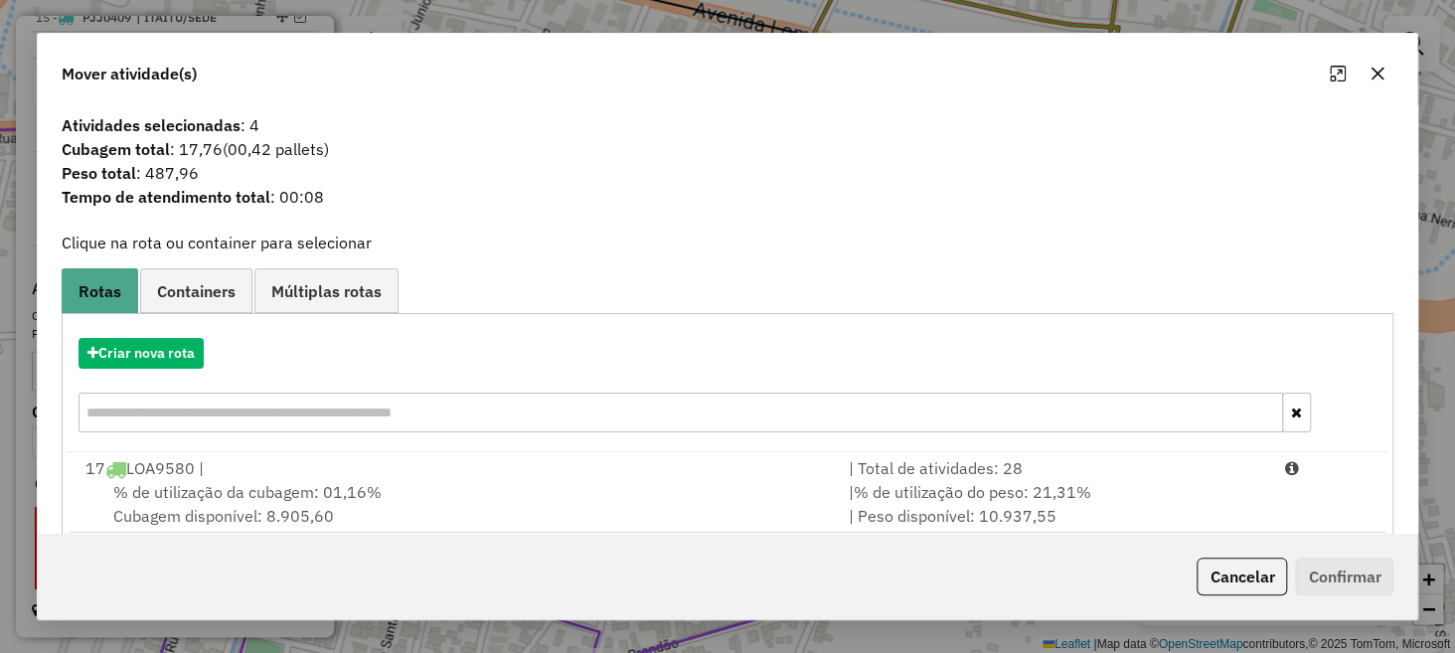
click at [1382, 70] on icon "button" at bounding box center [1378, 74] width 13 height 13
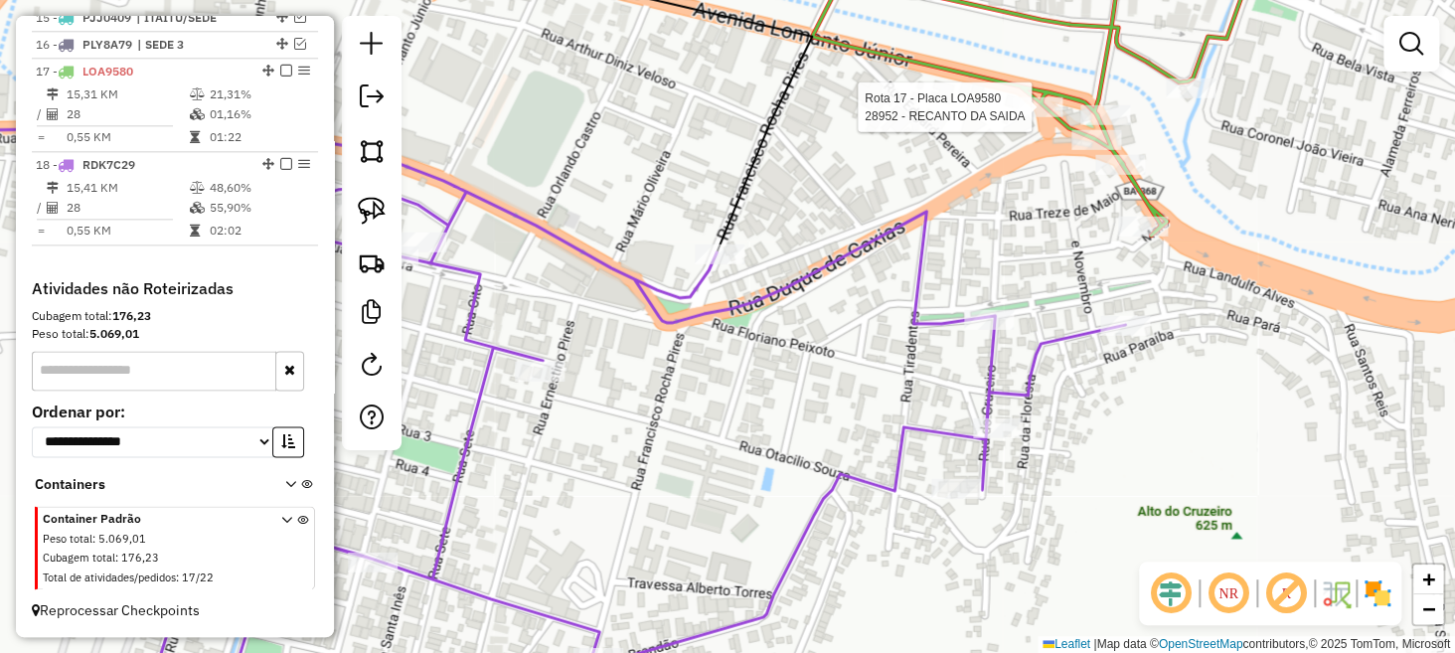
drag, startPoint x: 839, startPoint y: 282, endPoint x: 992, endPoint y: 312, distance: 156.0
click at [992, 312] on div "Rota 17 - Placa LOA9580 28952 - RECANTO DA SAIDA Janela de atendimento Grade de…" at bounding box center [727, 326] width 1455 height 653
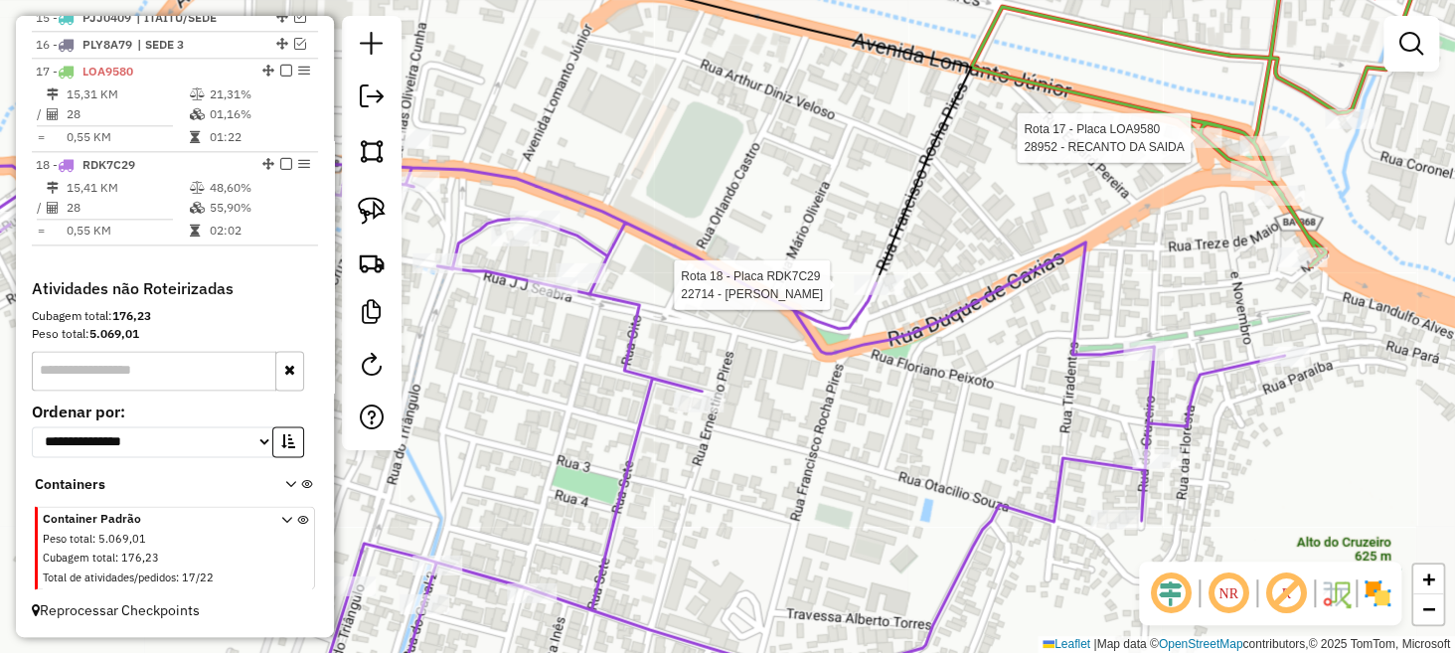
select select "**********"
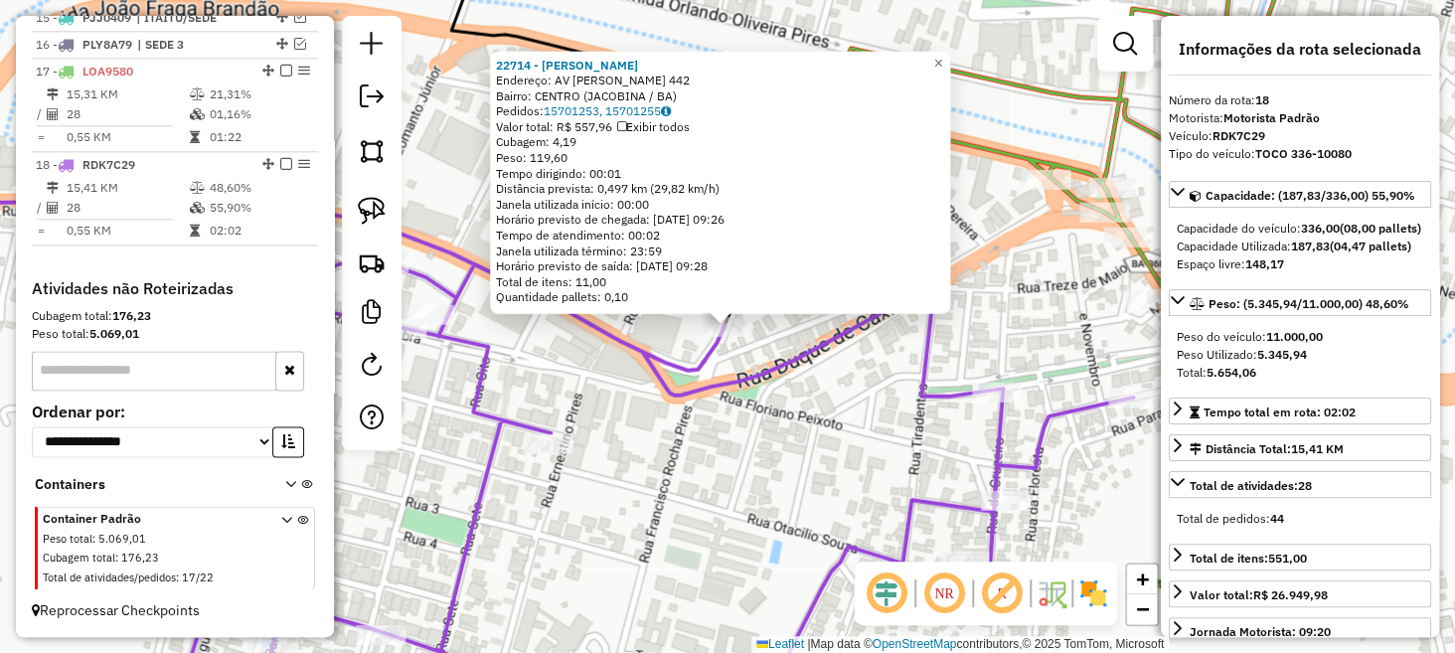
click at [870, 405] on div "22714 - VALDINOR ROSA DE JES Endereço: AV FRANCISCO ROCHA PIRES 442 Bairro: CEN…" at bounding box center [727, 326] width 1455 height 653
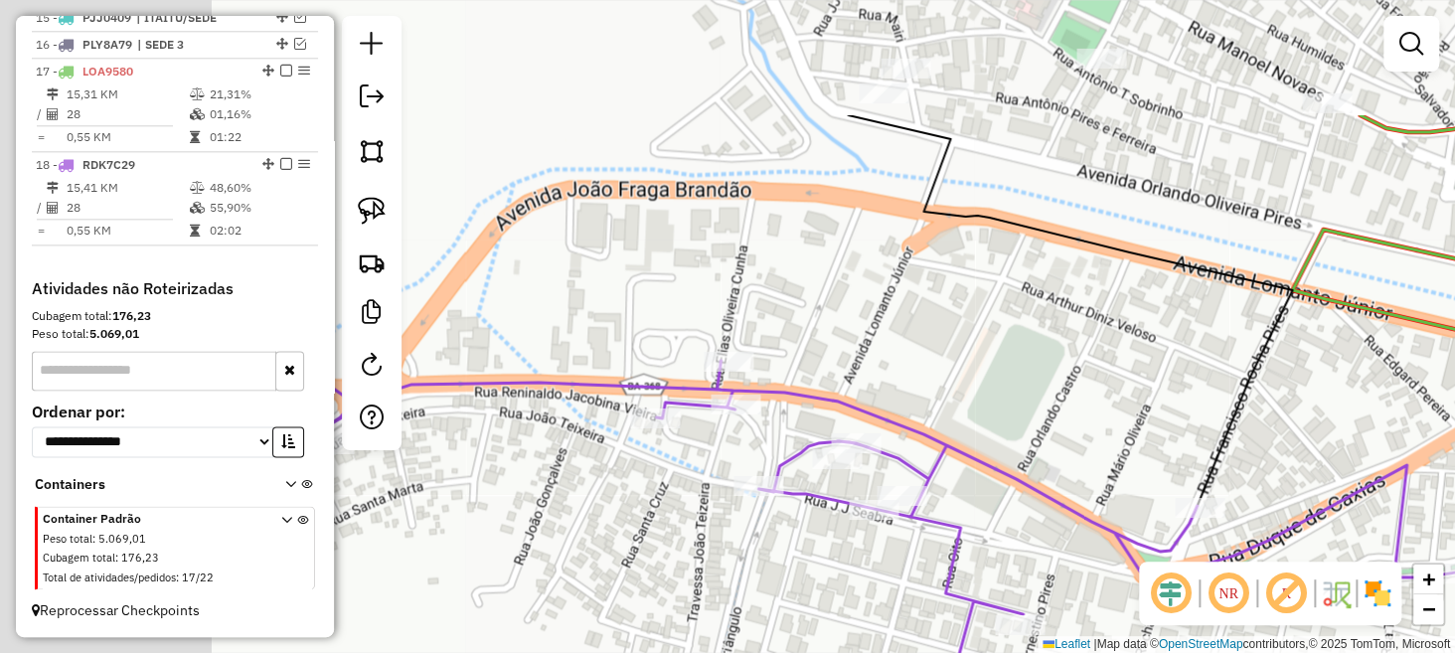
drag, startPoint x: 845, startPoint y: 289, endPoint x: 1183, endPoint y: 432, distance: 367.1
click at [1183, 432] on div "Janela de atendimento Grade de atendimento Capacidade Transportadoras Veículos …" at bounding box center [727, 326] width 1455 height 653
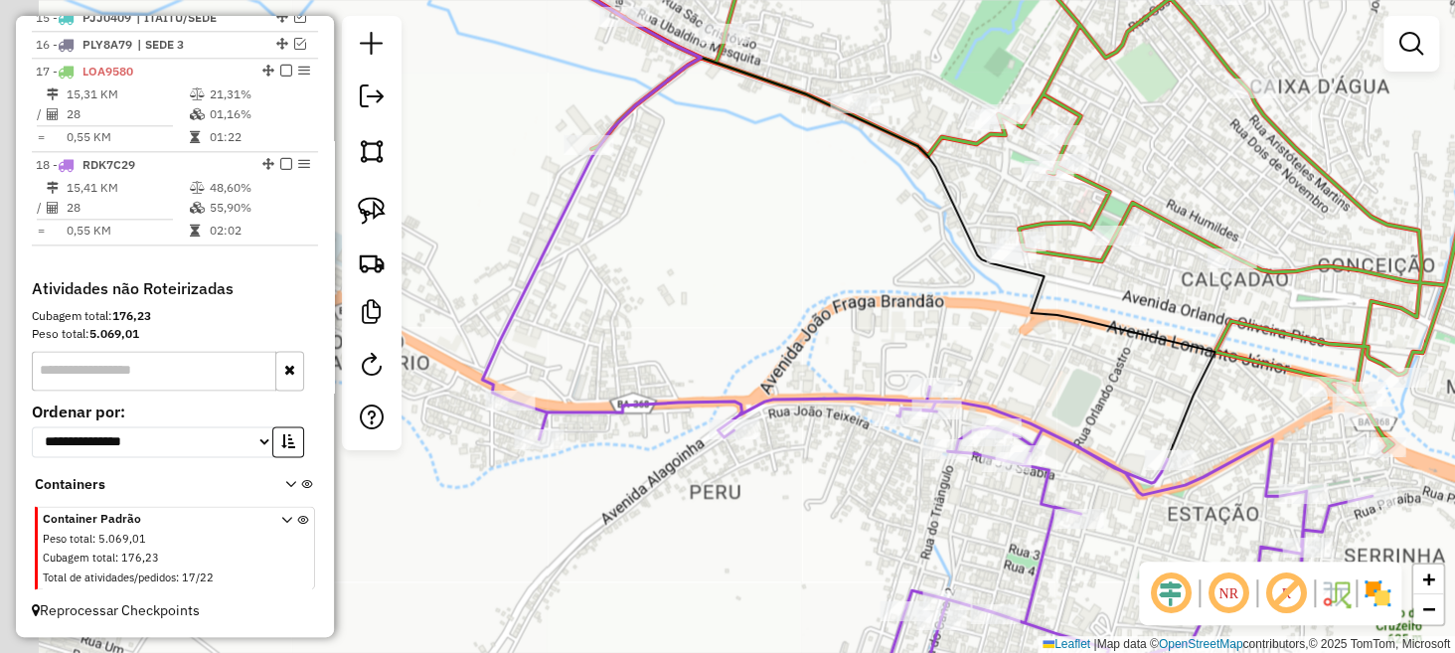
drag, startPoint x: 896, startPoint y: 305, endPoint x: 1032, endPoint y: 342, distance: 141.1
click at [1032, 342] on div "Janela de atendimento Grade de atendimento Capacidade Transportadoras Veículos …" at bounding box center [727, 326] width 1455 height 653
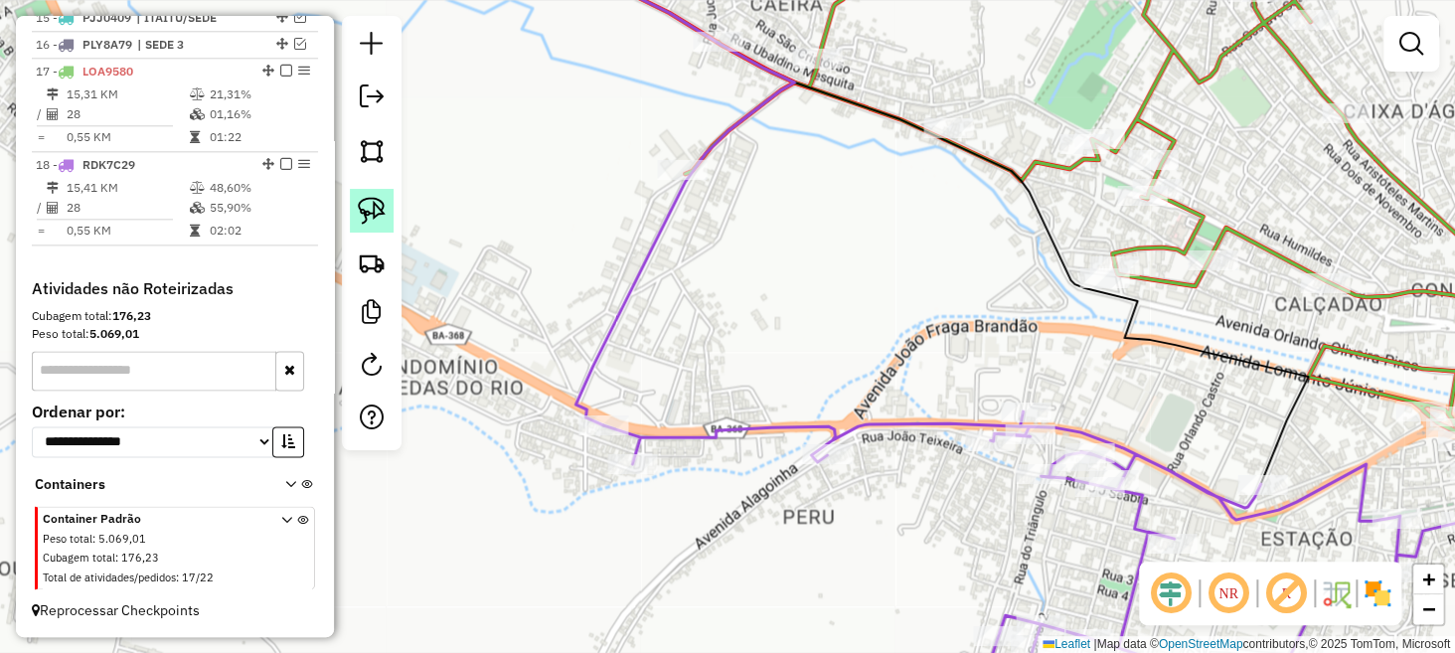
drag, startPoint x: 369, startPoint y: 211, endPoint x: 383, endPoint y: 217, distance: 15.1
click at [369, 211] on img at bounding box center [372, 211] width 28 height 28
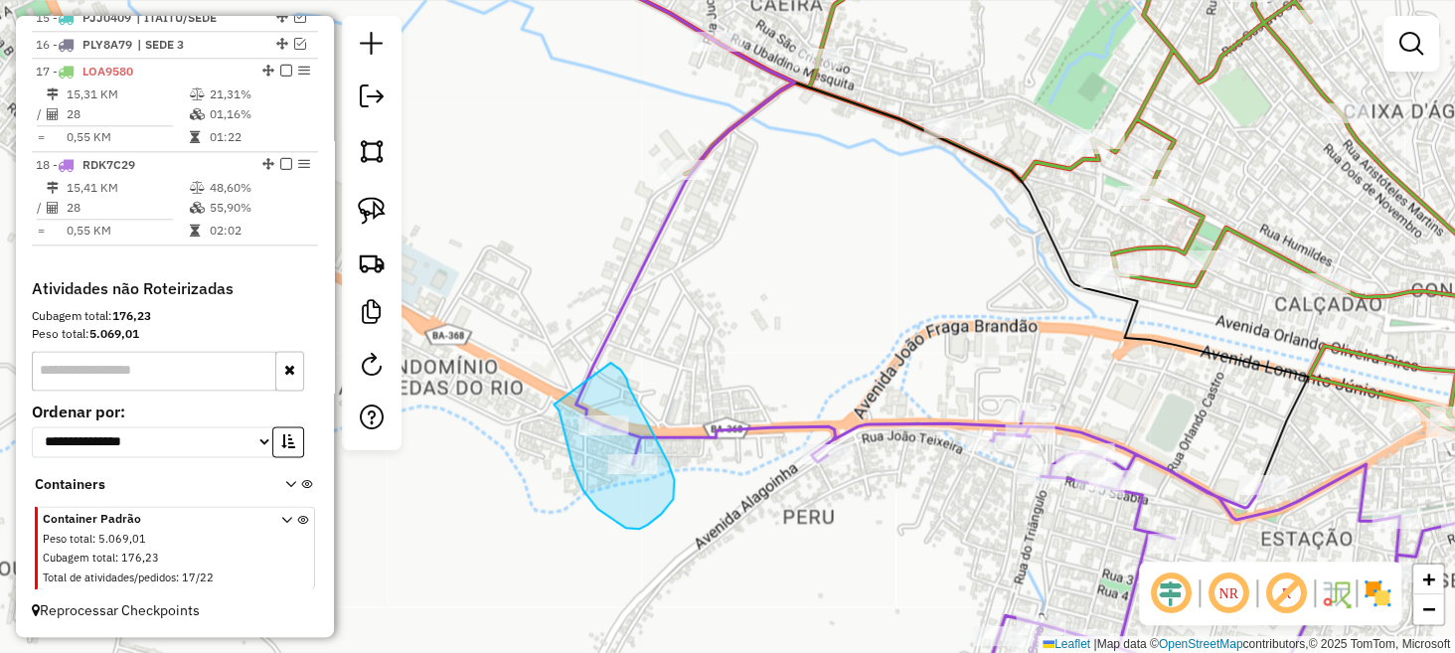
drag, startPoint x: 554, startPoint y: 405, endPoint x: 605, endPoint y: 361, distance: 67.7
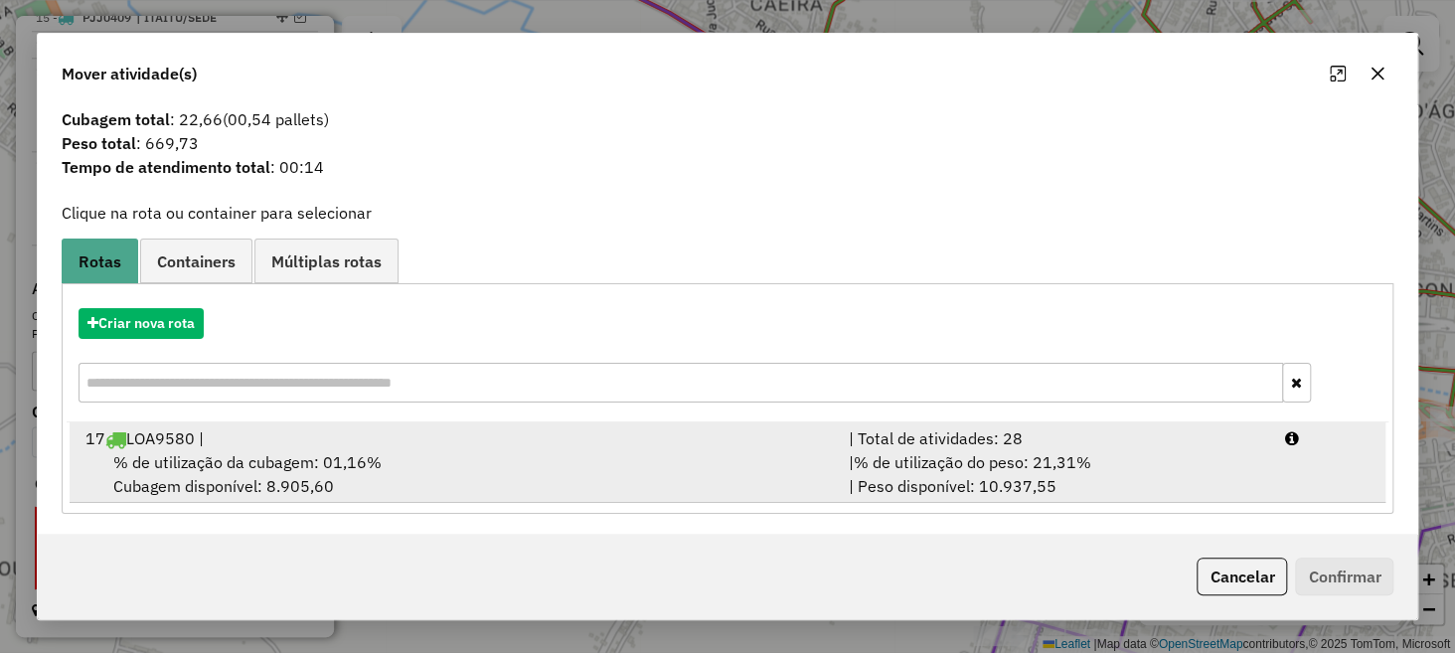
scroll to position [31, 0]
click at [656, 461] on div "% de utilização da cubagem: 01,16% Cubagem disponível: 8.905,60" at bounding box center [456, 473] width 764 height 48
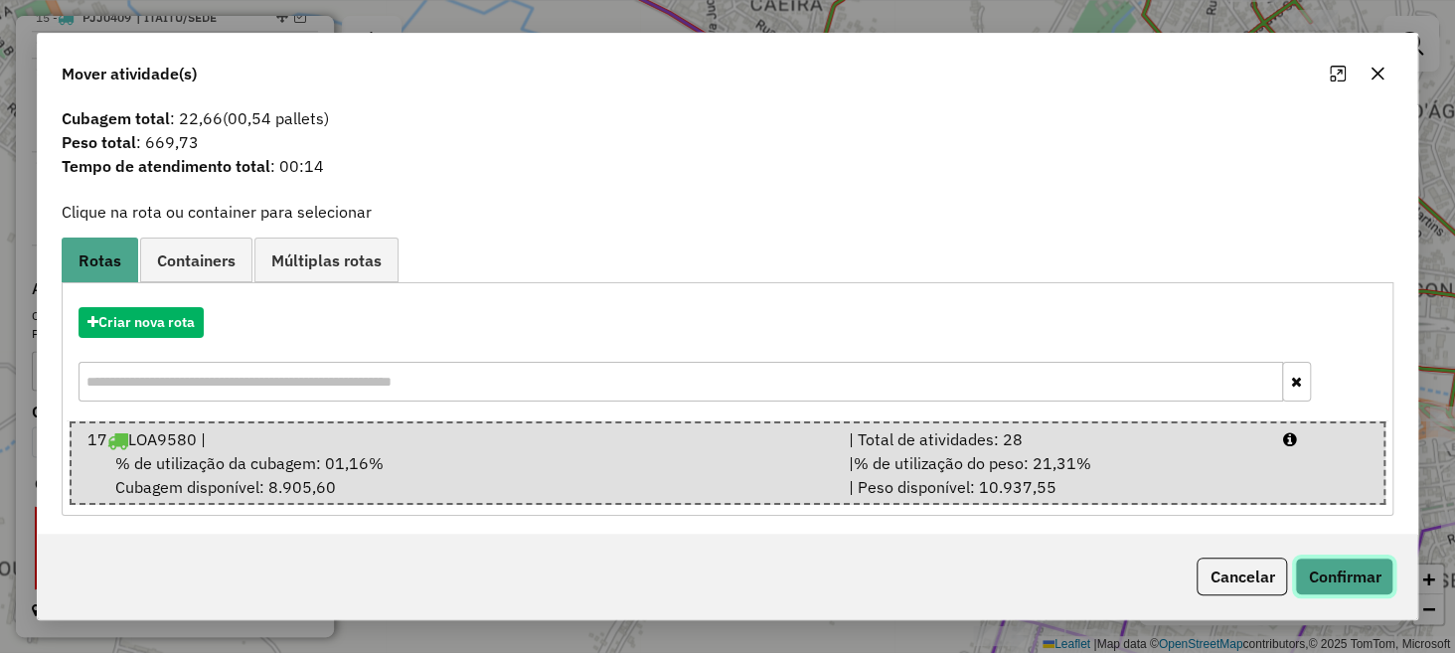
click at [1335, 564] on button "Confirmar" at bounding box center [1344, 577] width 98 height 38
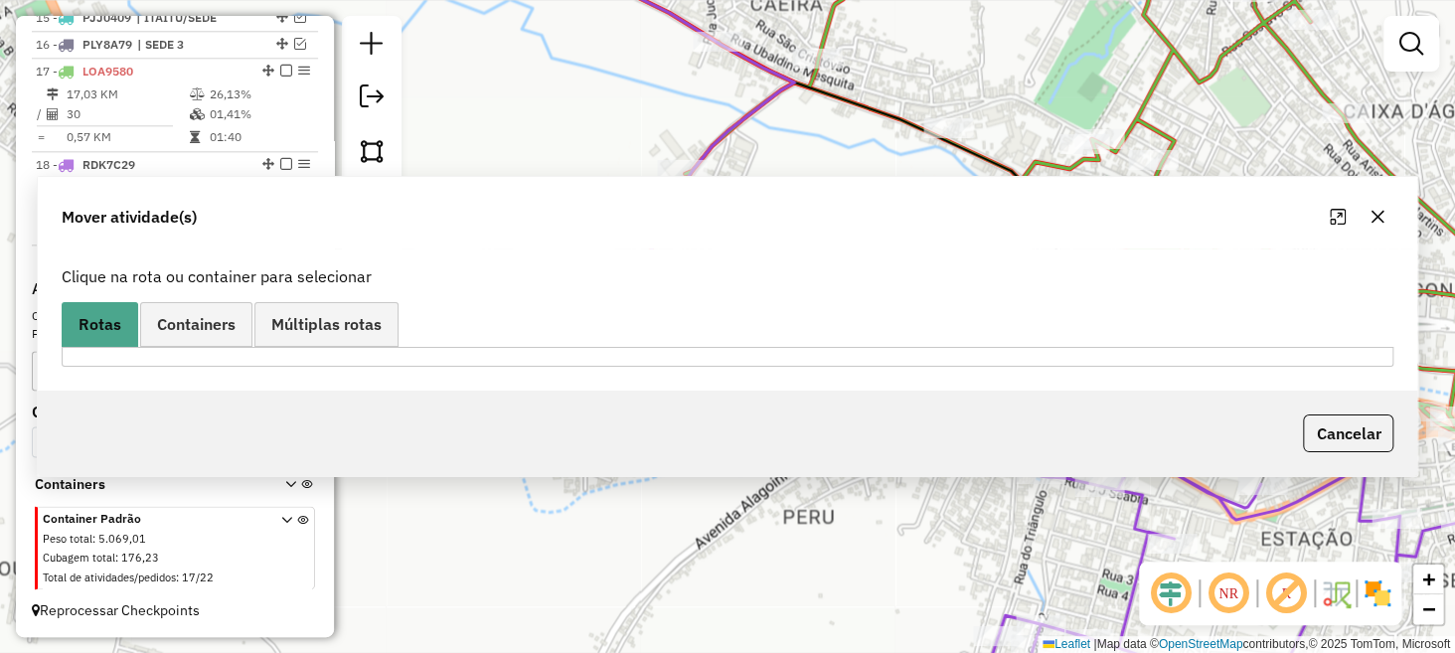
scroll to position [0, 0]
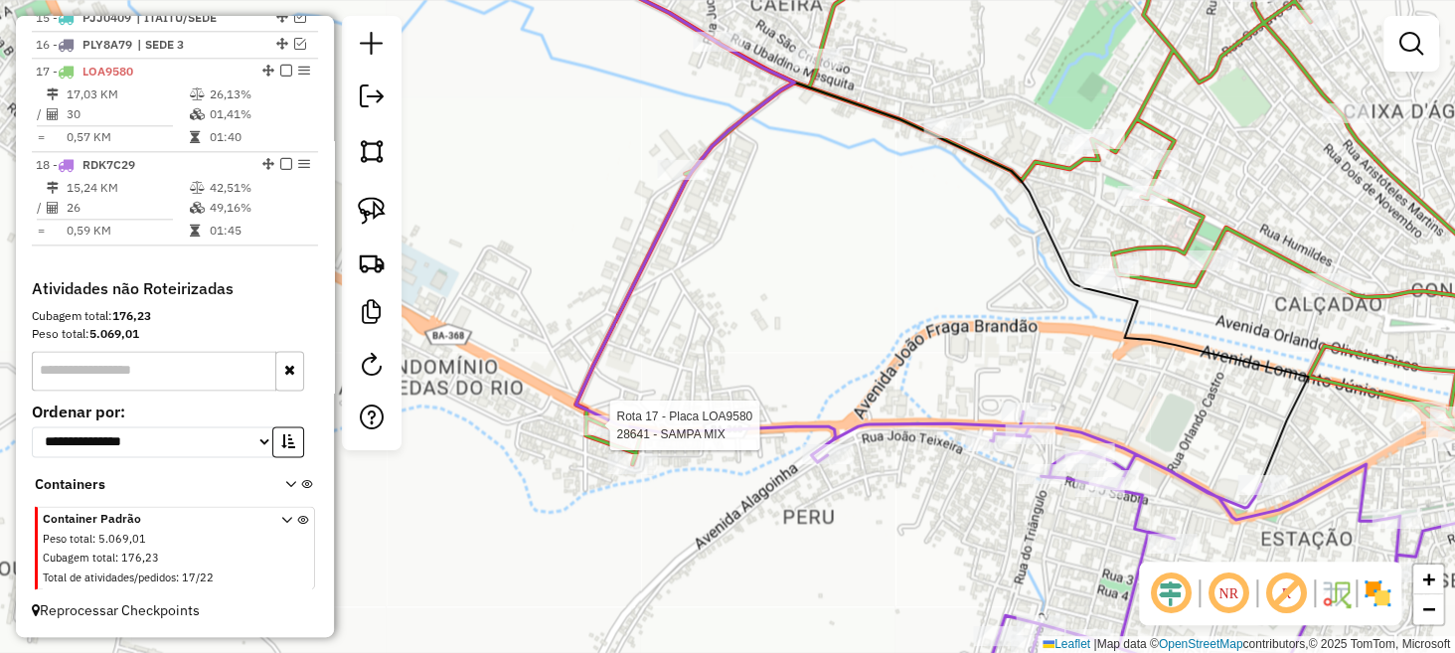
select select "**********"
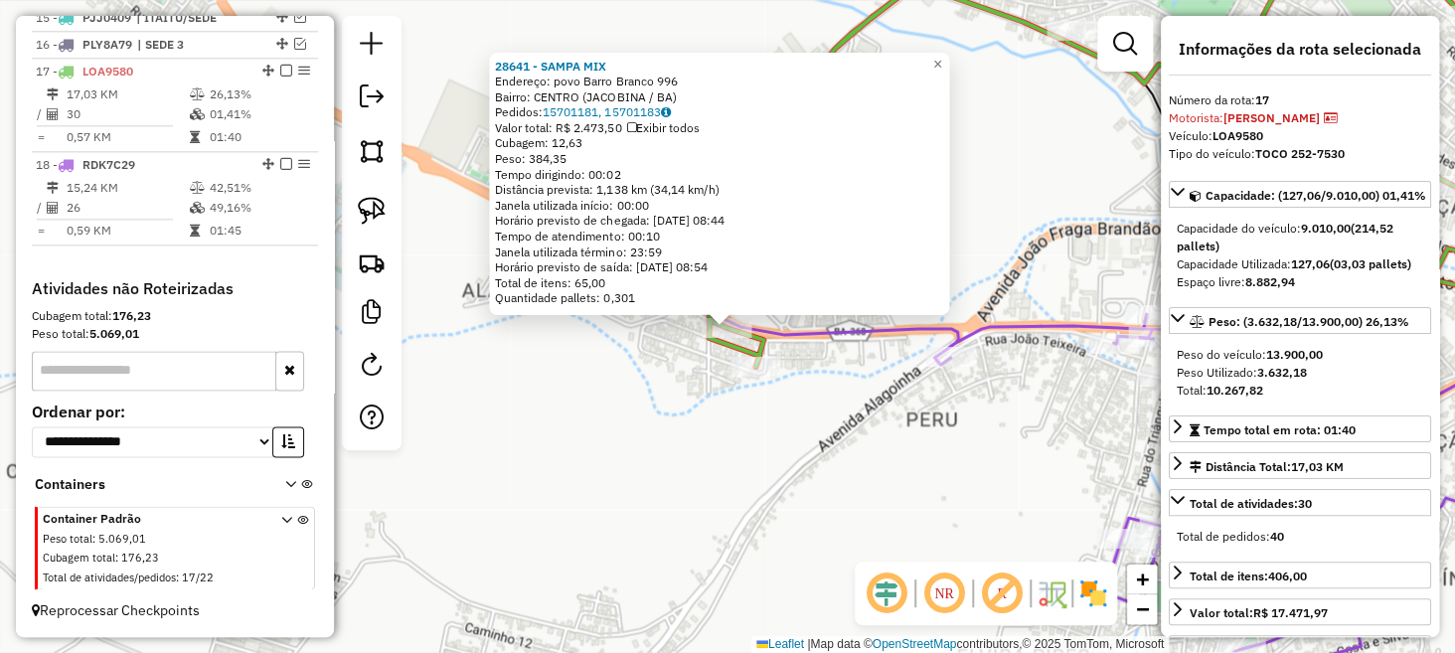
click at [1033, 412] on div "28641 - SAMPA MIX Endereço: povo Barro Branco 996 Bairro: CENTRO (JACOBINA / BA…" at bounding box center [727, 326] width 1455 height 653
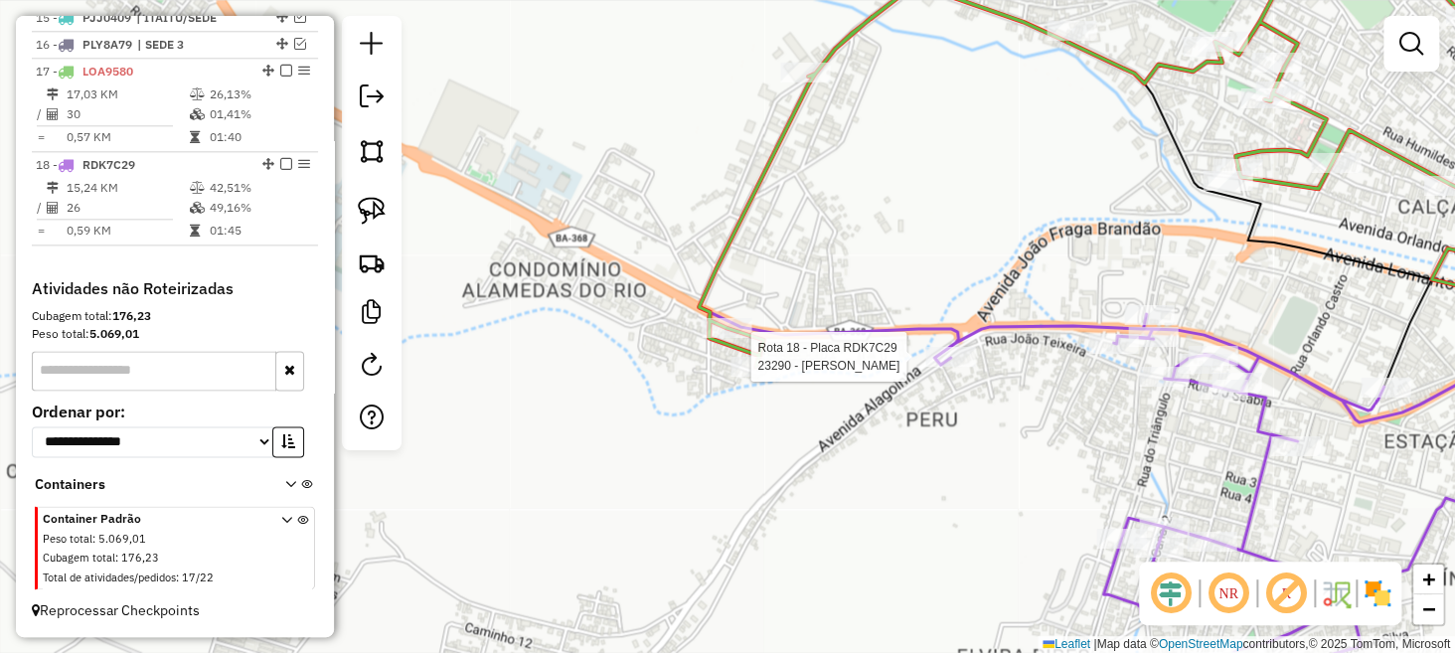
select select "**********"
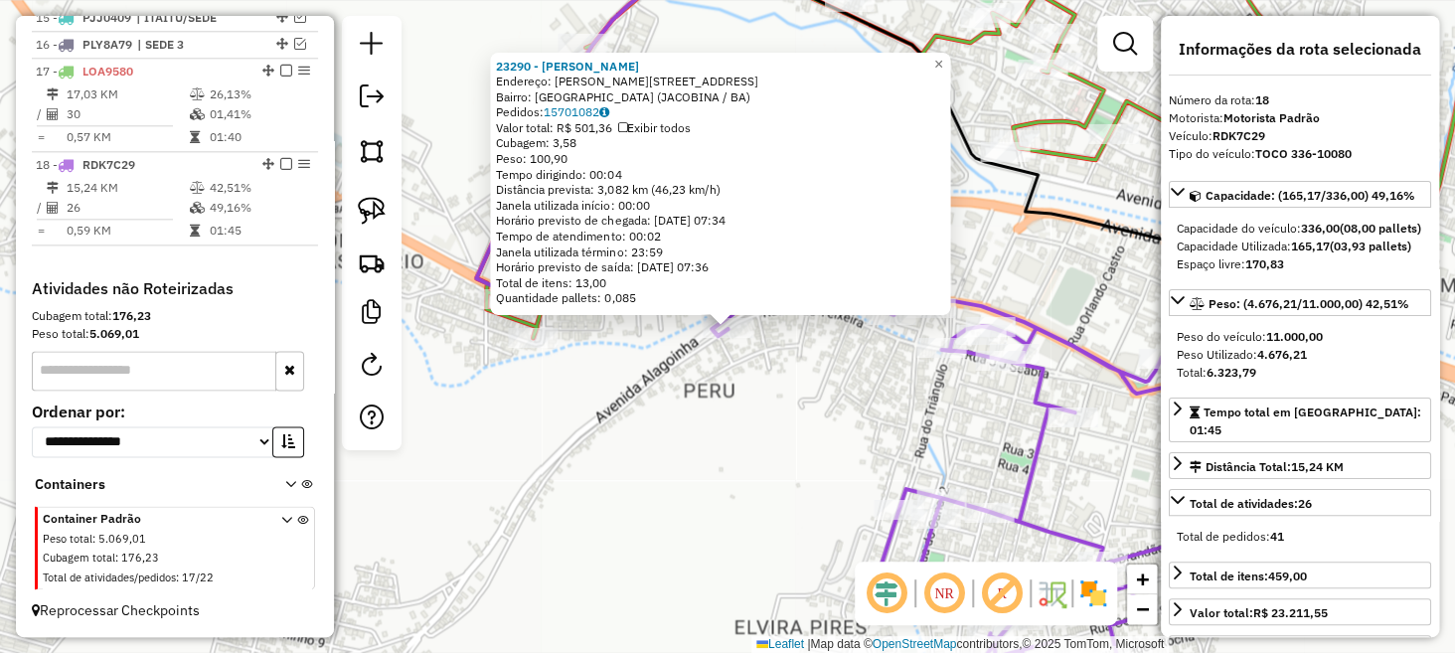
click at [1130, 251] on div "23290 - MARIA LÚCIA DE JESUS Endereço: R JOAO TEIXEIRA 439 Bairro: PERU (JACOBI…" at bounding box center [727, 326] width 1455 height 653
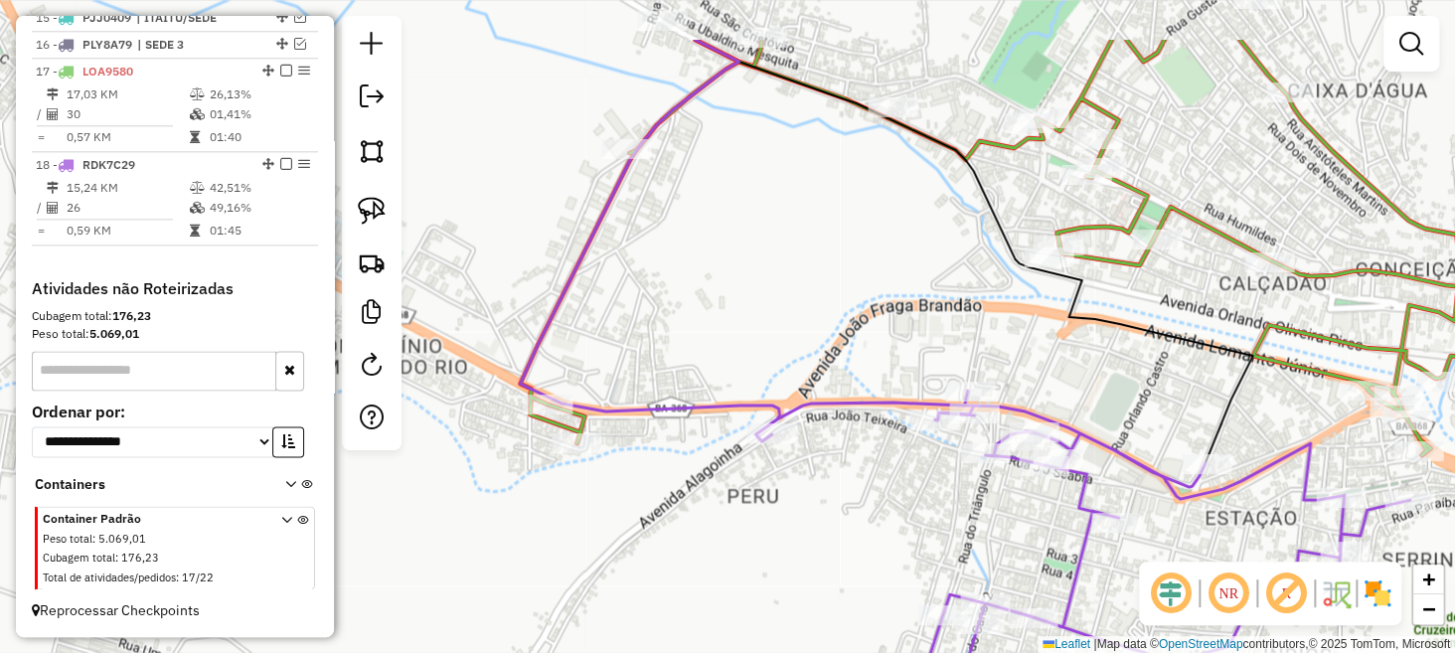
drag, startPoint x: 1209, startPoint y: 315, endPoint x: 1253, endPoint y: 422, distance: 115.0
click at [1253, 422] on div "Janela de atendimento Grade de atendimento Capacidade Transportadoras Veículos …" at bounding box center [727, 326] width 1455 height 653
select select "**********"
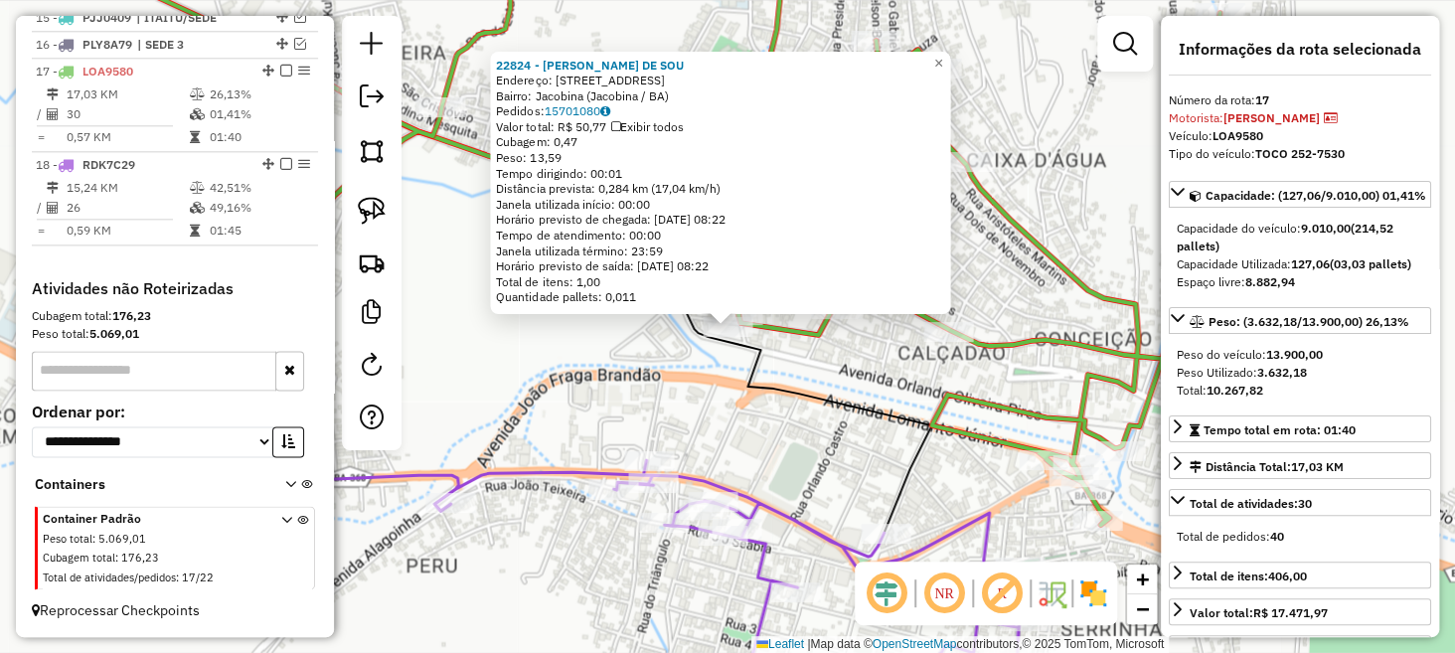
click at [861, 418] on icon at bounding box center [477, 233] width 910 height 598
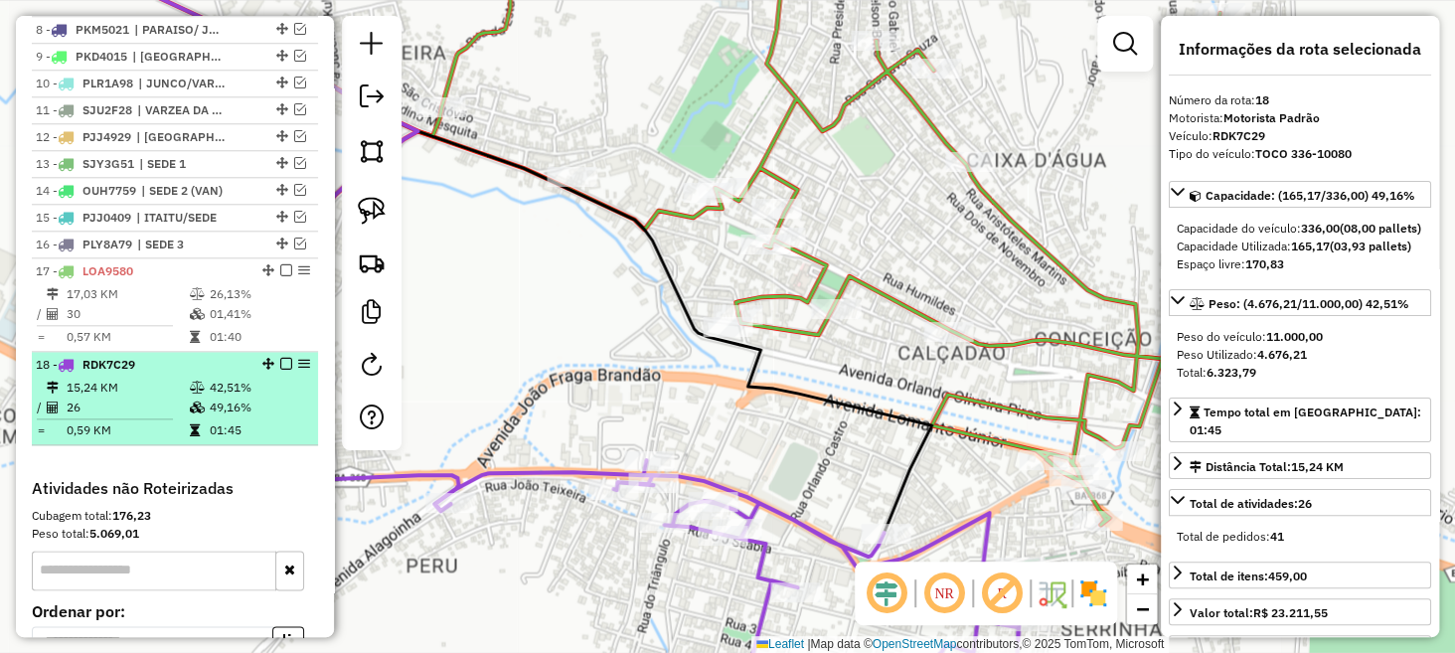
scroll to position [876, 0]
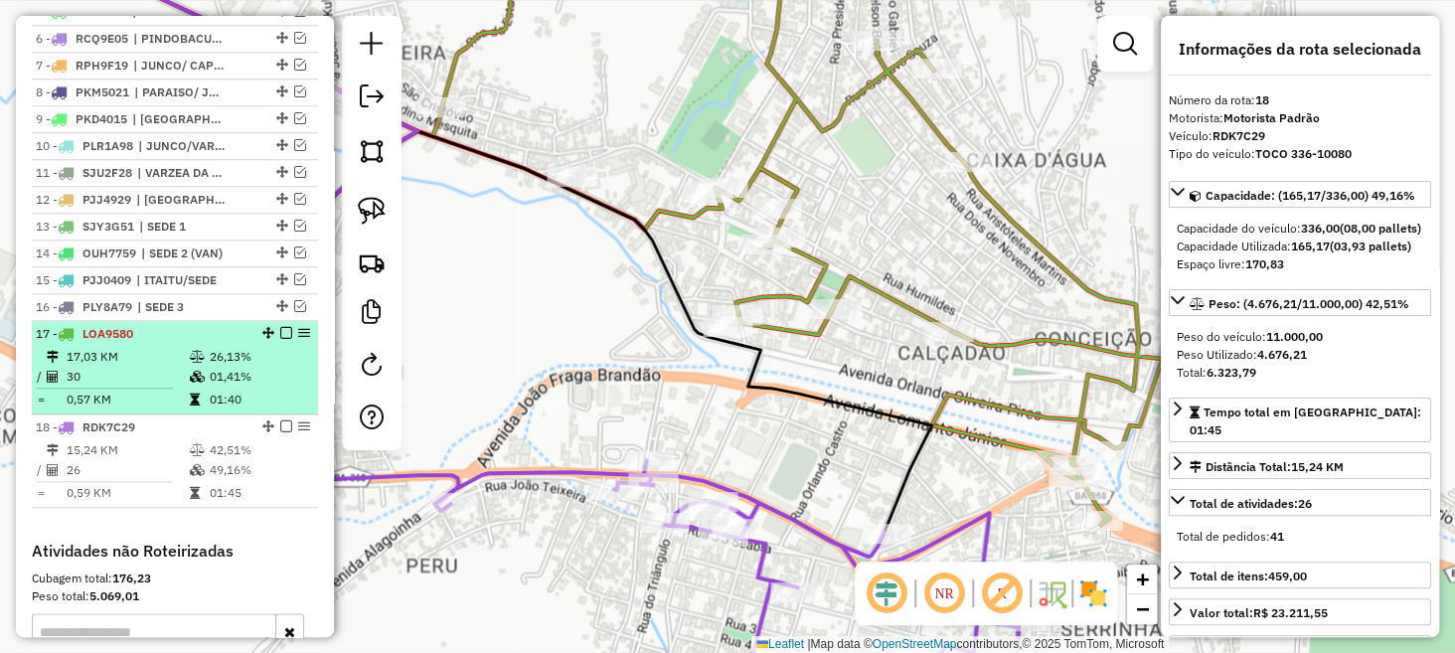
click at [280, 339] on em at bounding box center [286, 333] width 12 height 12
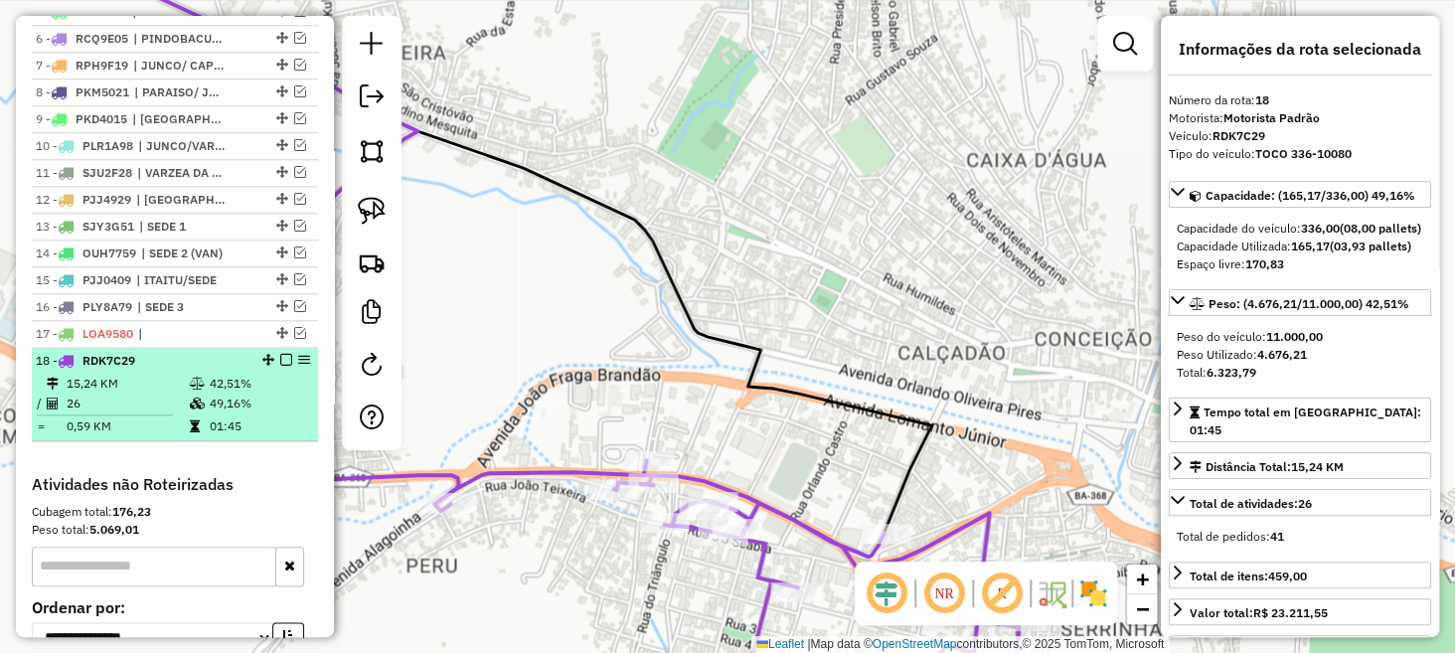
click at [281, 366] on em at bounding box center [286, 360] width 12 height 12
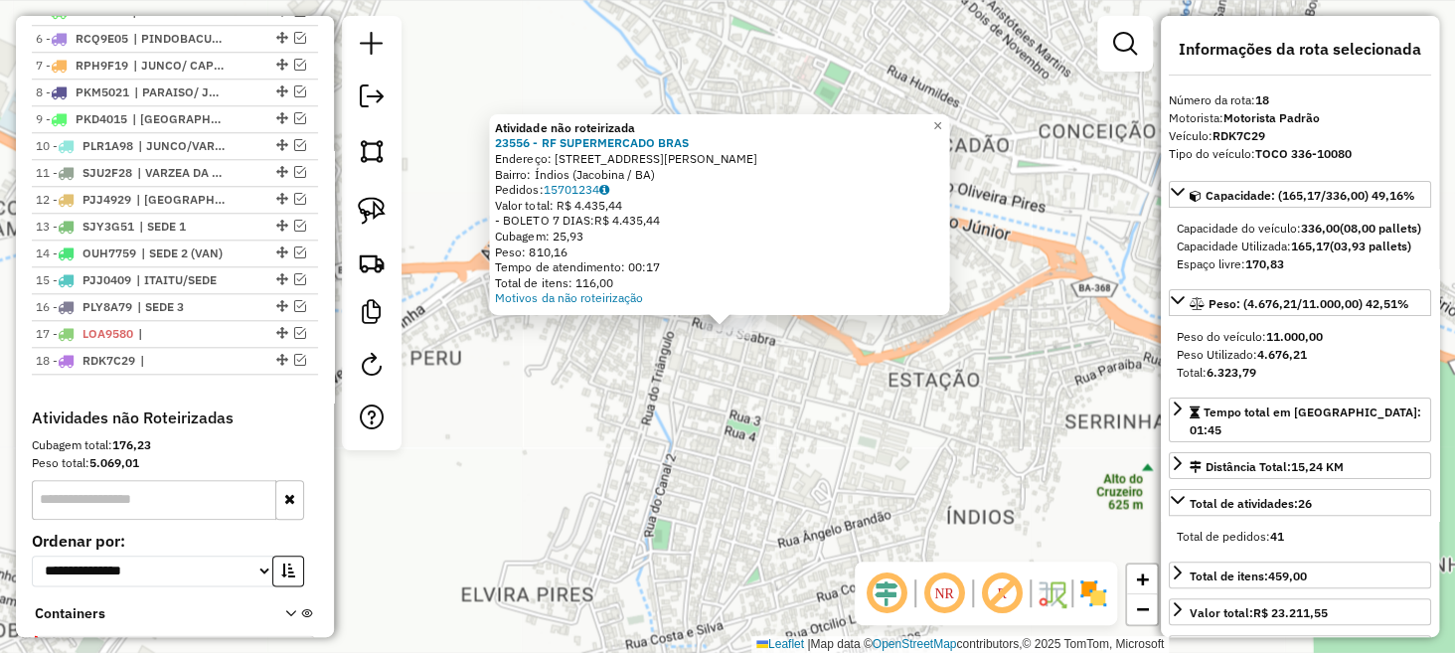
click at [553, 427] on div "Atividade não roteirizada 23556 - RF SUPERMERCADO BRAS Endereço: Rua Reinaldo J…" at bounding box center [727, 326] width 1455 height 653
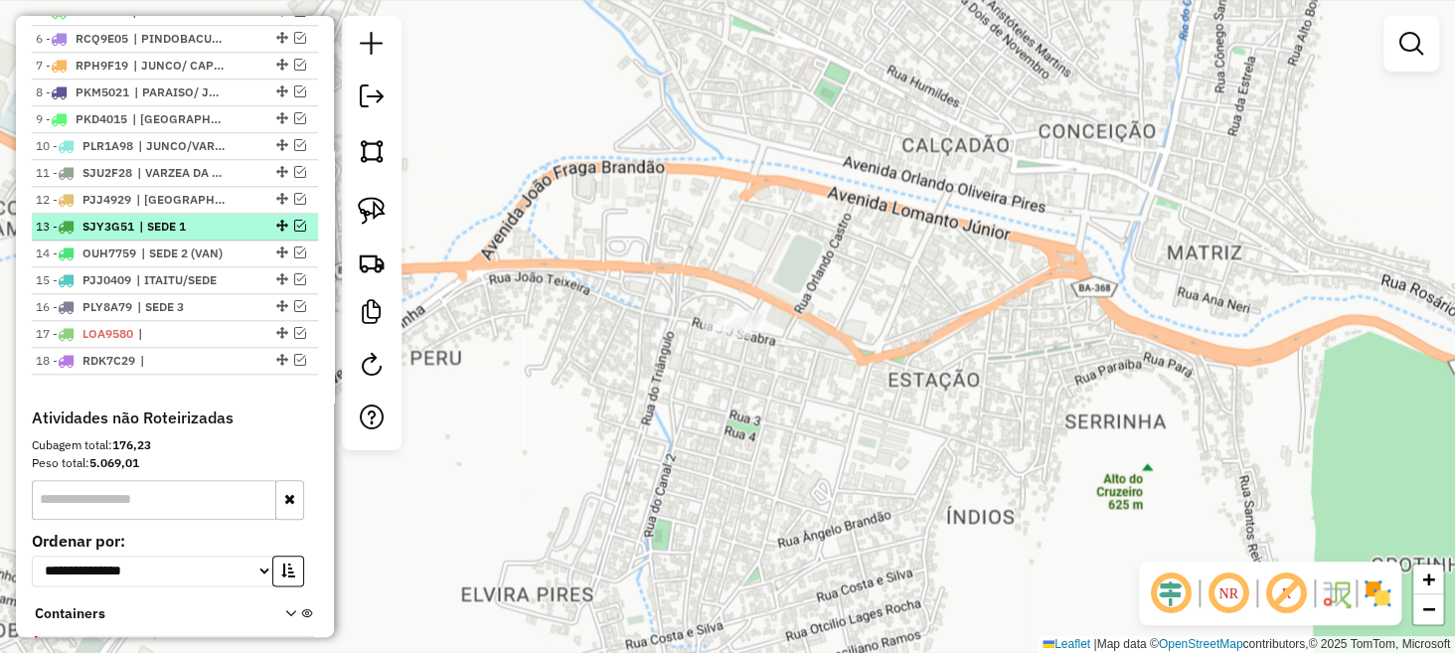
click at [294, 232] on em at bounding box center [300, 226] width 12 height 12
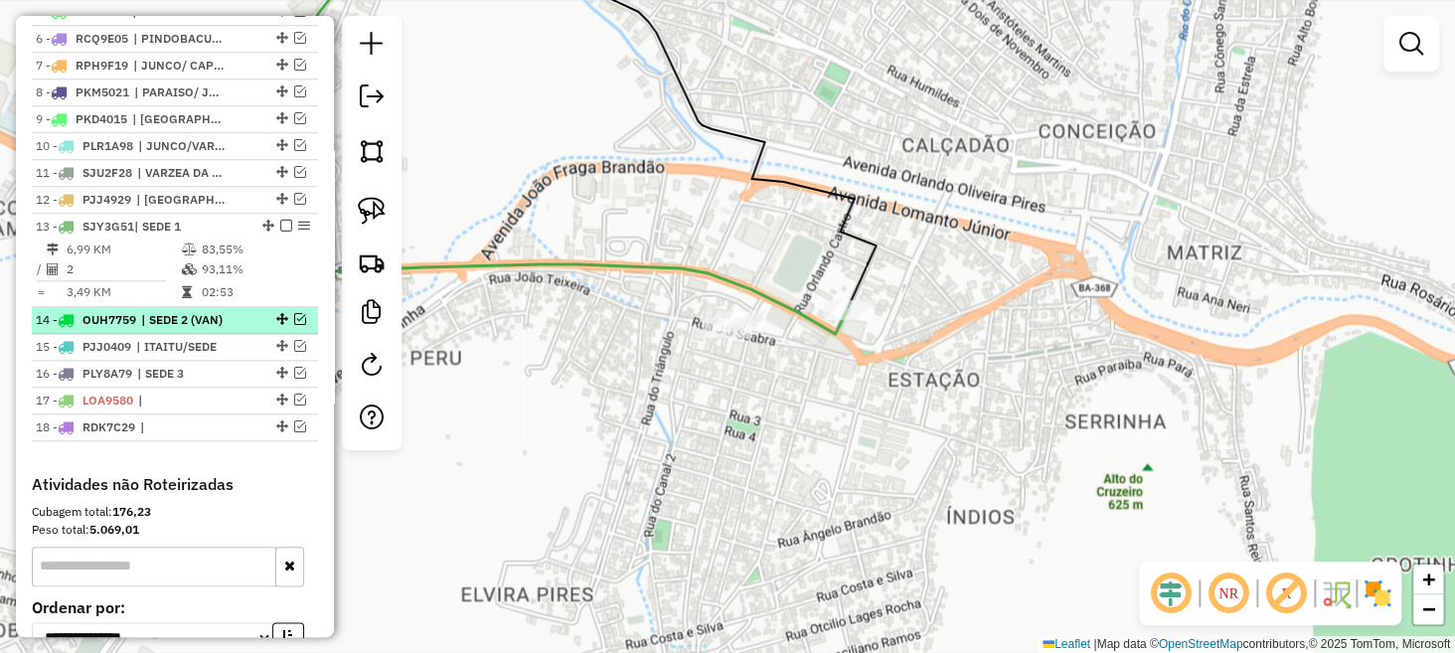
click at [294, 325] on em at bounding box center [300, 319] width 12 height 12
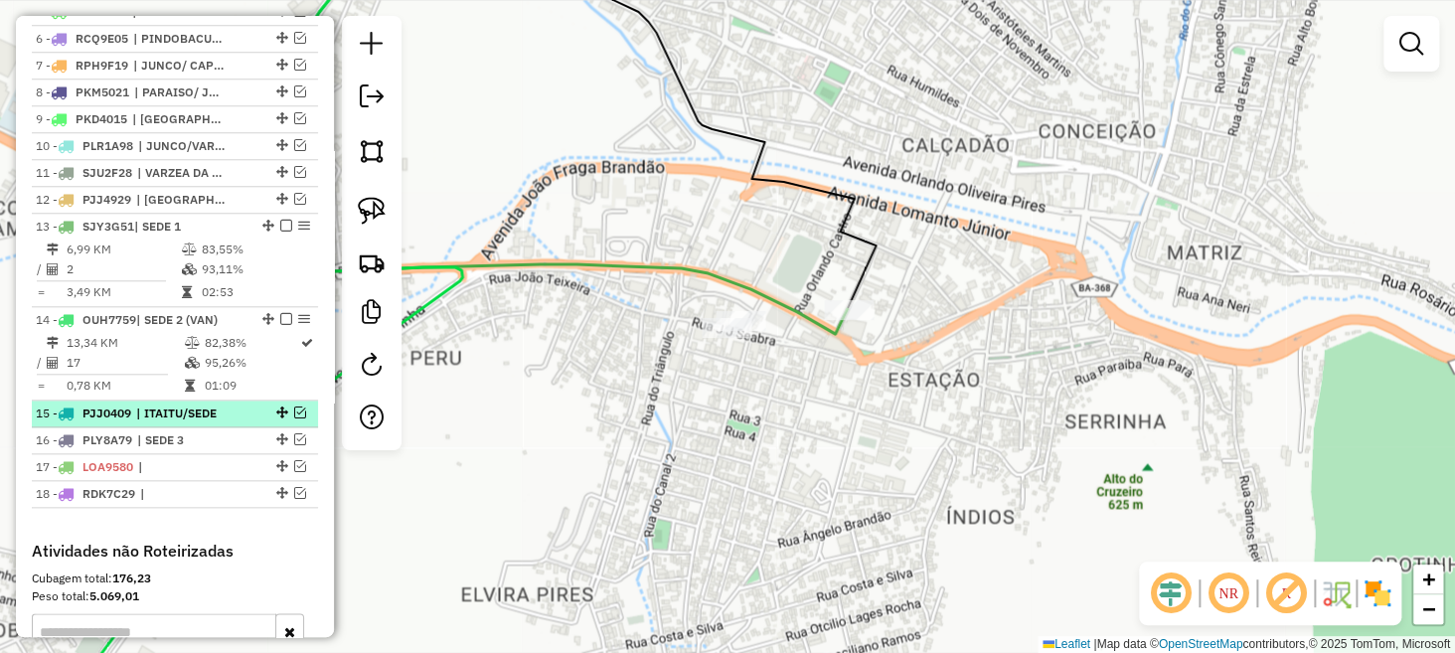
click at [296, 419] on em at bounding box center [300, 413] width 12 height 12
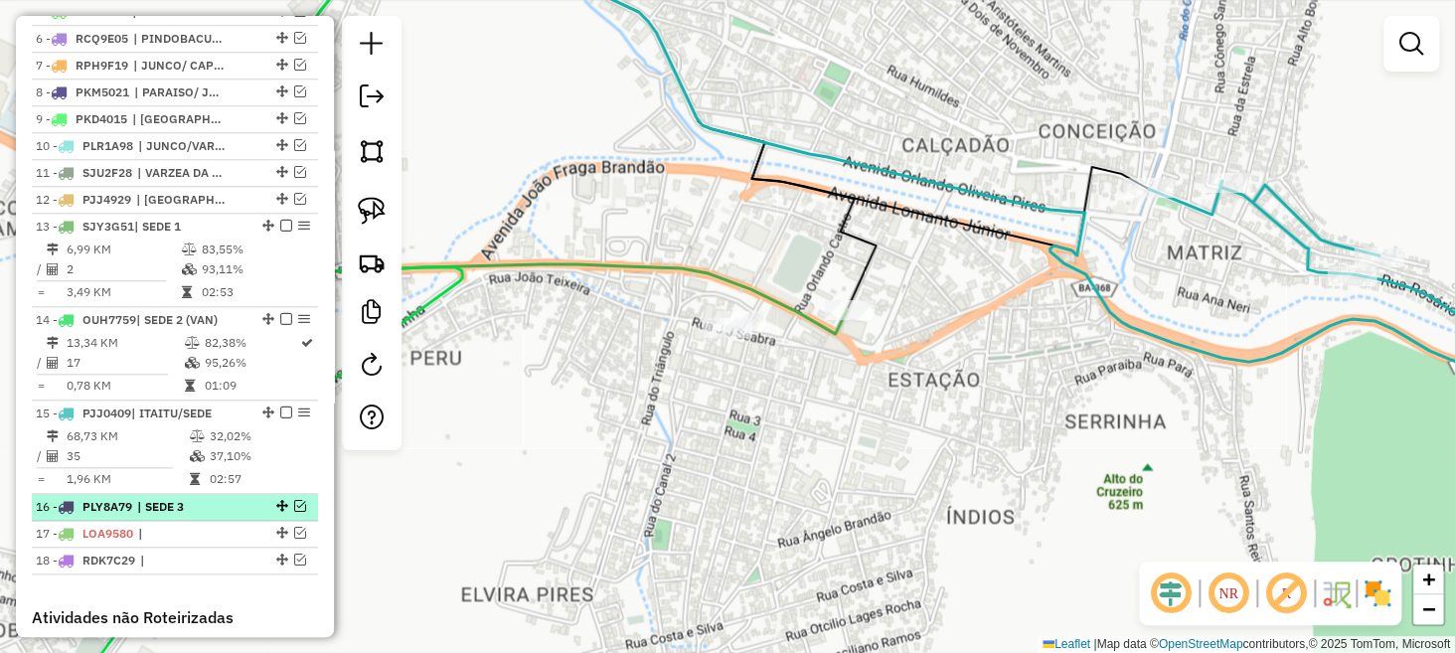
click at [298, 512] on em at bounding box center [300, 506] width 12 height 12
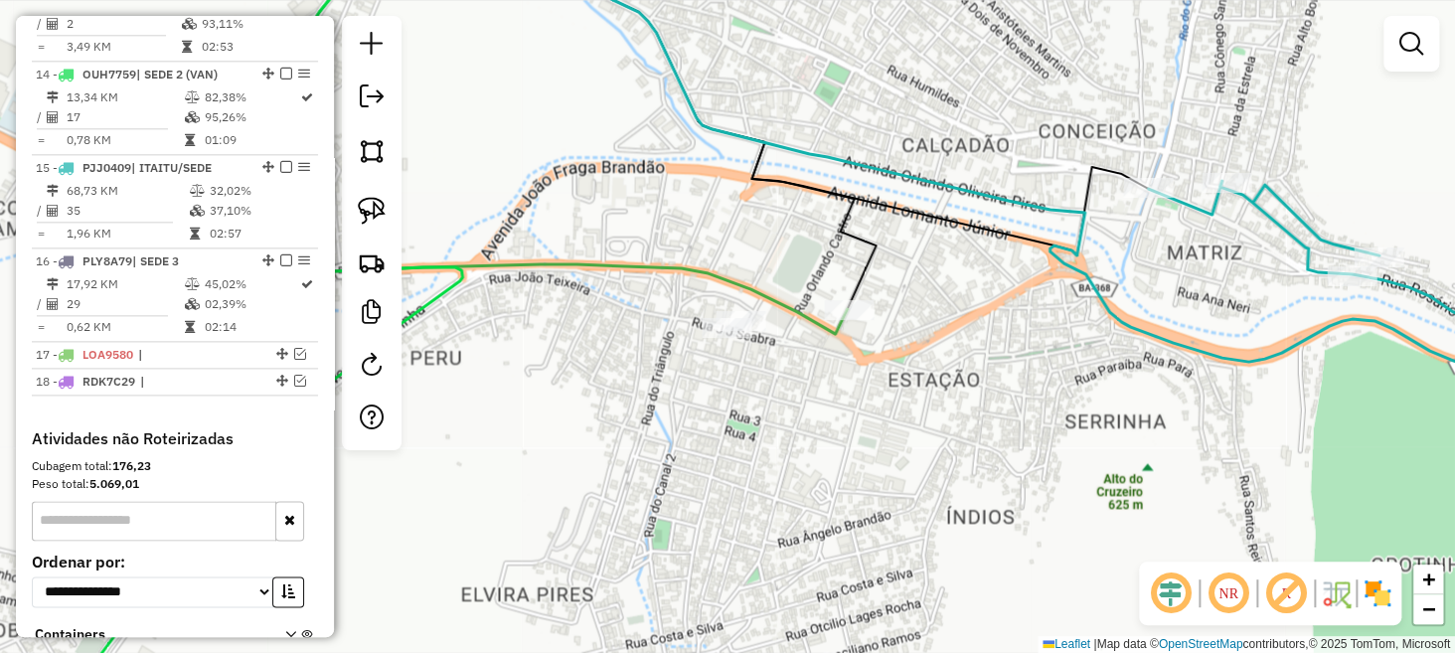
scroll to position [1124, 0]
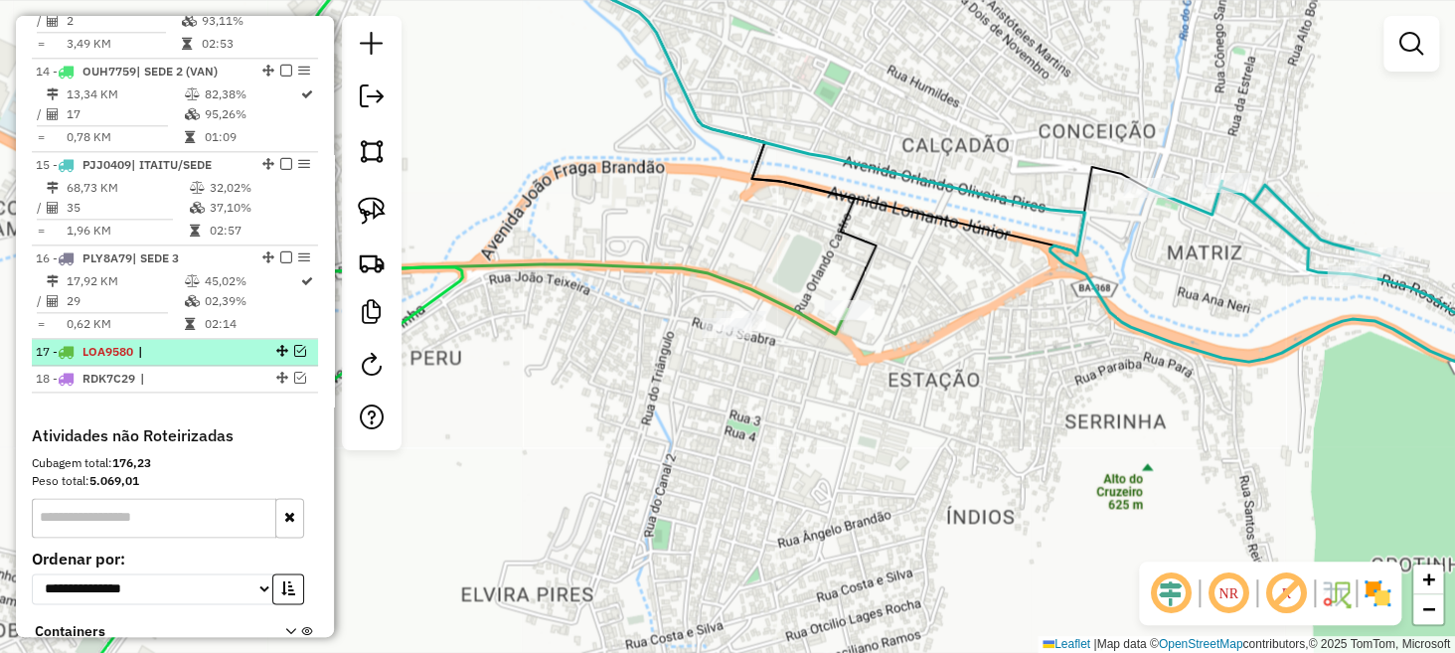
click at [294, 357] on em at bounding box center [300, 351] width 12 height 12
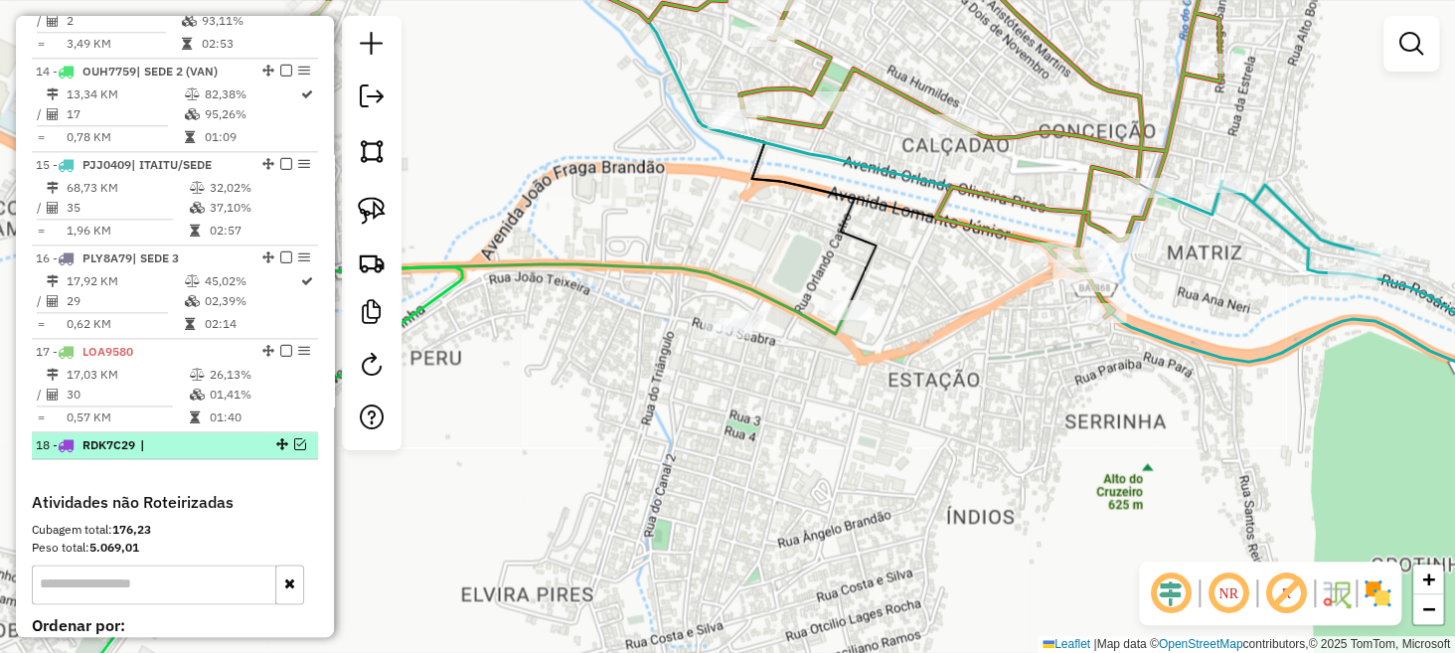
click at [295, 450] on em at bounding box center [300, 444] width 12 height 12
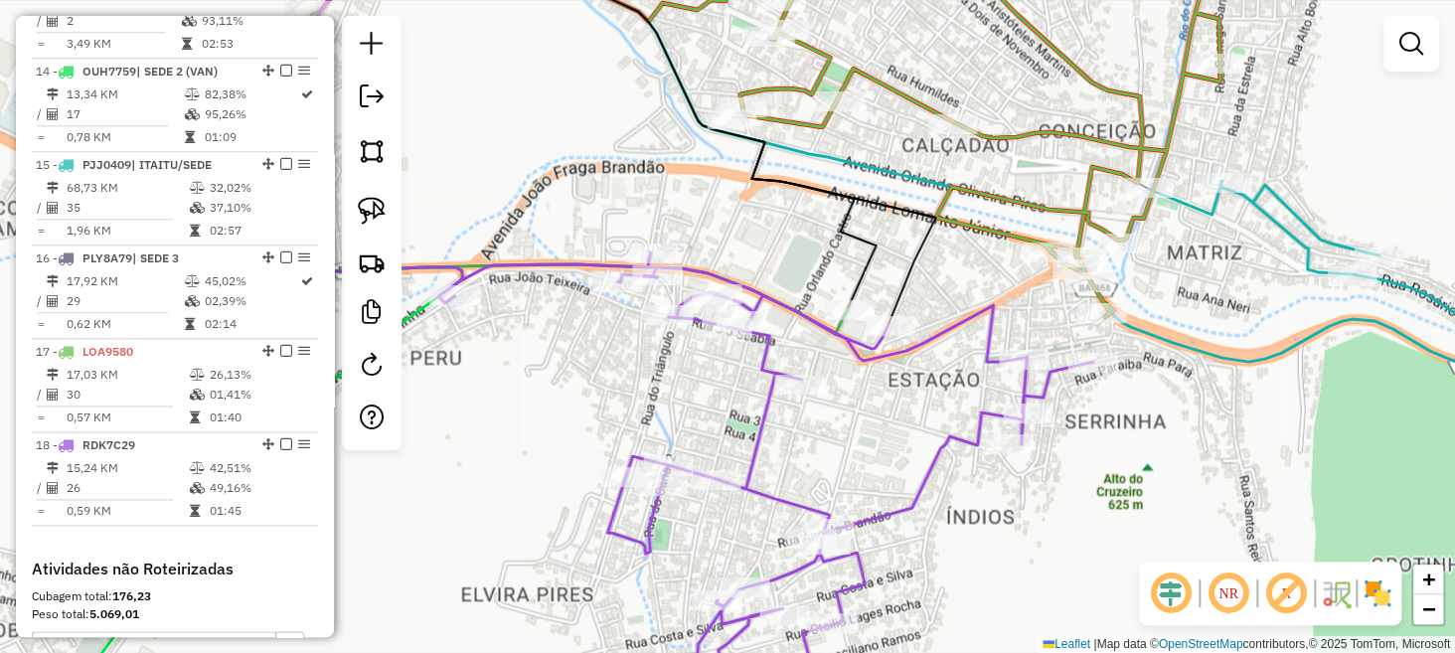
drag, startPoint x: 526, startPoint y: 389, endPoint x: 539, endPoint y: 394, distance: 13.8
click at [534, 389] on div "Janela de atendimento Grade de atendimento Capacidade Transportadoras Veículos …" at bounding box center [727, 326] width 1455 height 653
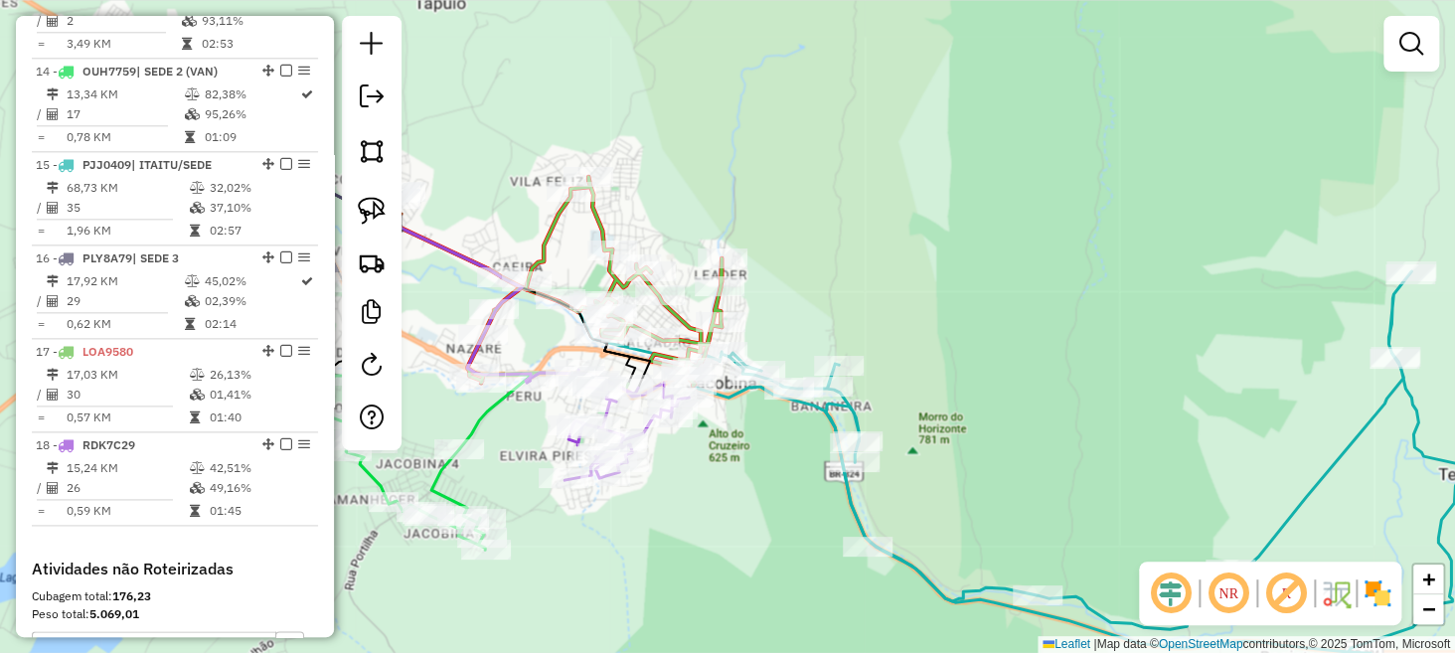
drag, startPoint x: 746, startPoint y: 547, endPoint x: 766, endPoint y: 322, distance: 225.6
click at [766, 322] on div "Janela de atendimento Grade de atendimento Capacidade Transportadoras Veículos …" at bounding box center [727, 326] width 1455 height 653
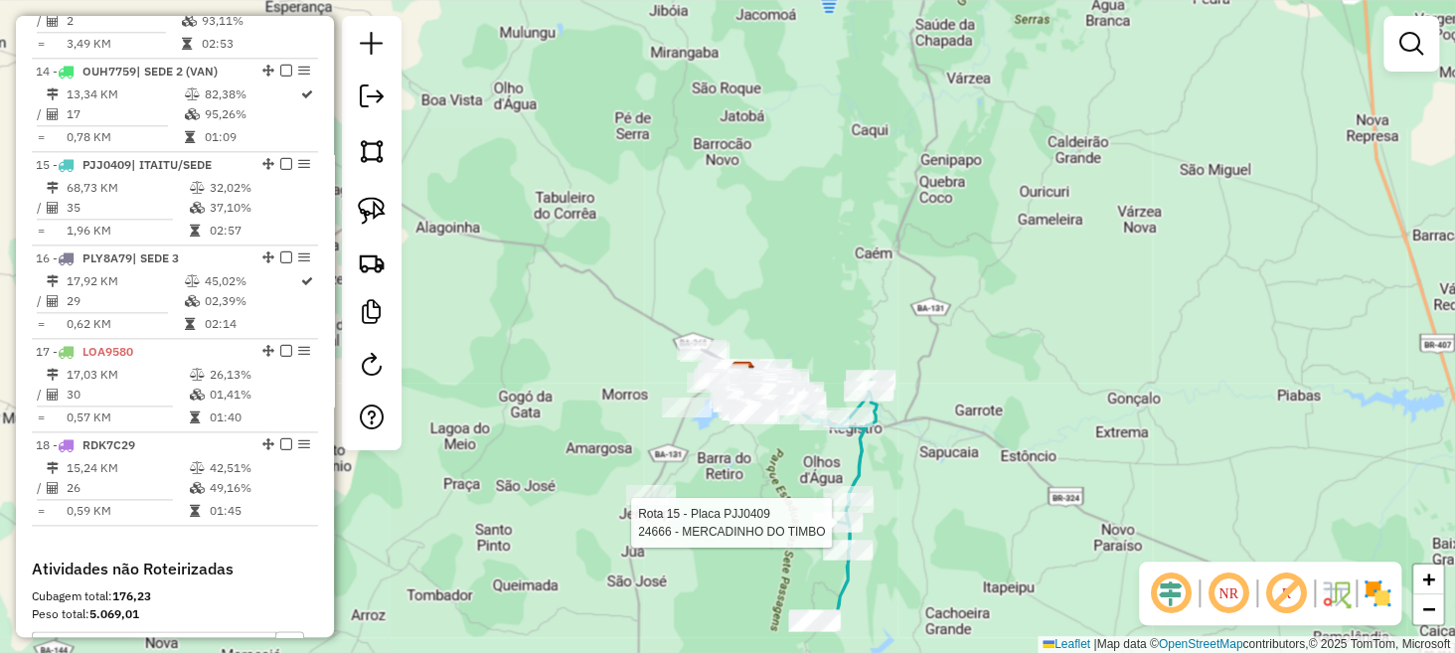
select select "**********"
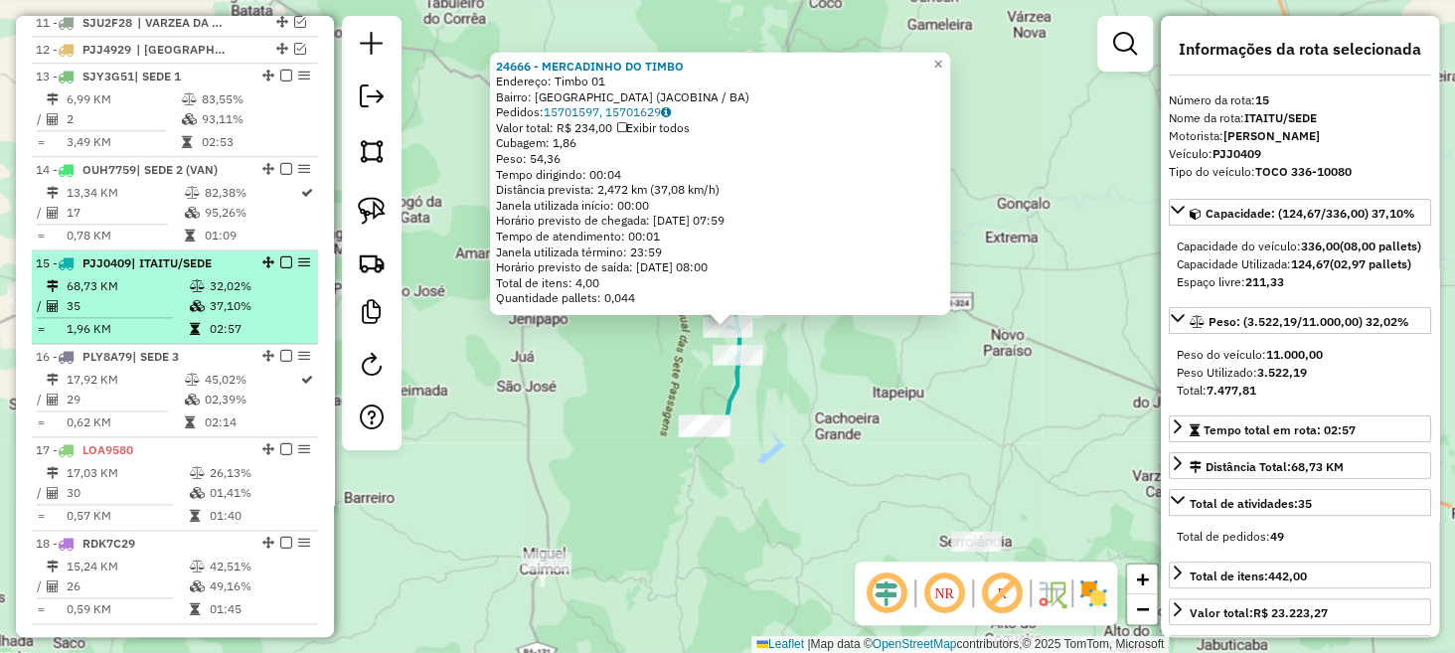
scroll to position [951, 0]
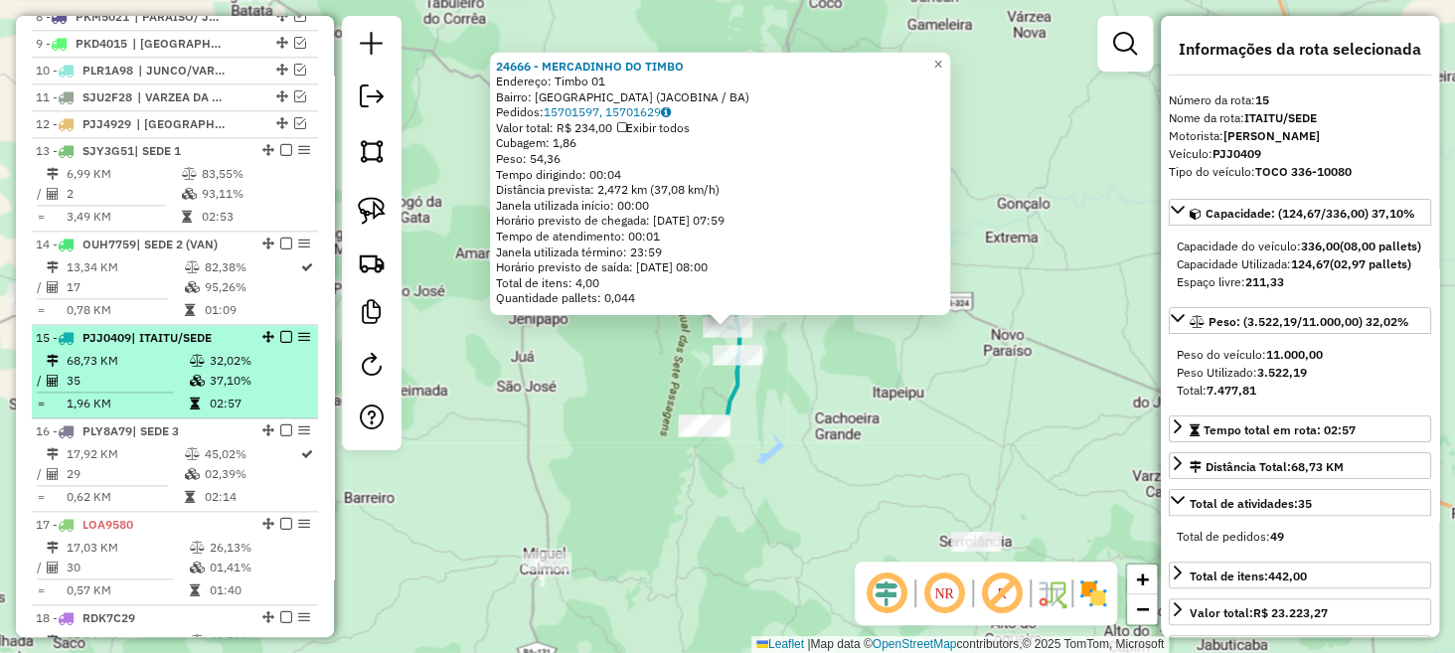
click at [282, 343] on em at bounding box center [286, 337] width 12 height 12
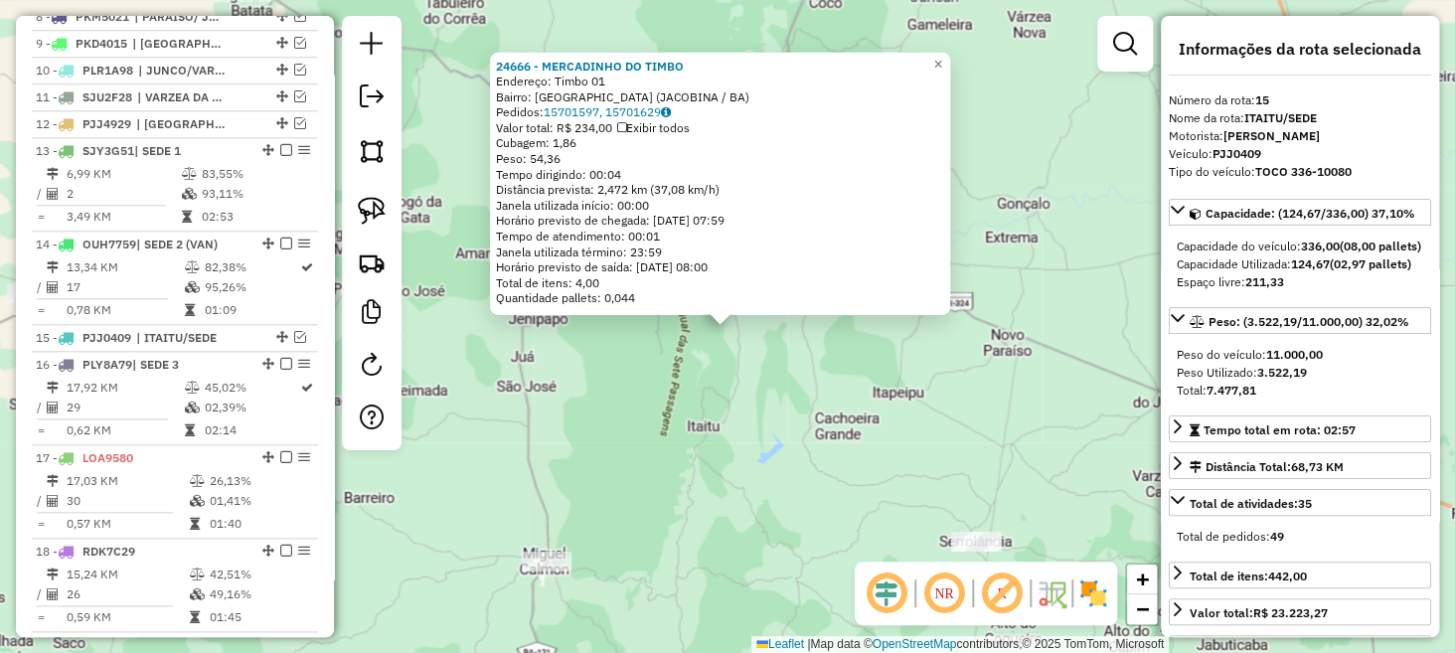
click at [542, 378] on div "24666 - MERCADINHO DO TIMBO Endereço: Timbo 01 Bairro: RUA DO TIMBO (JACOBINA /…" at bounding box center [727, 326] width 1455 height 653
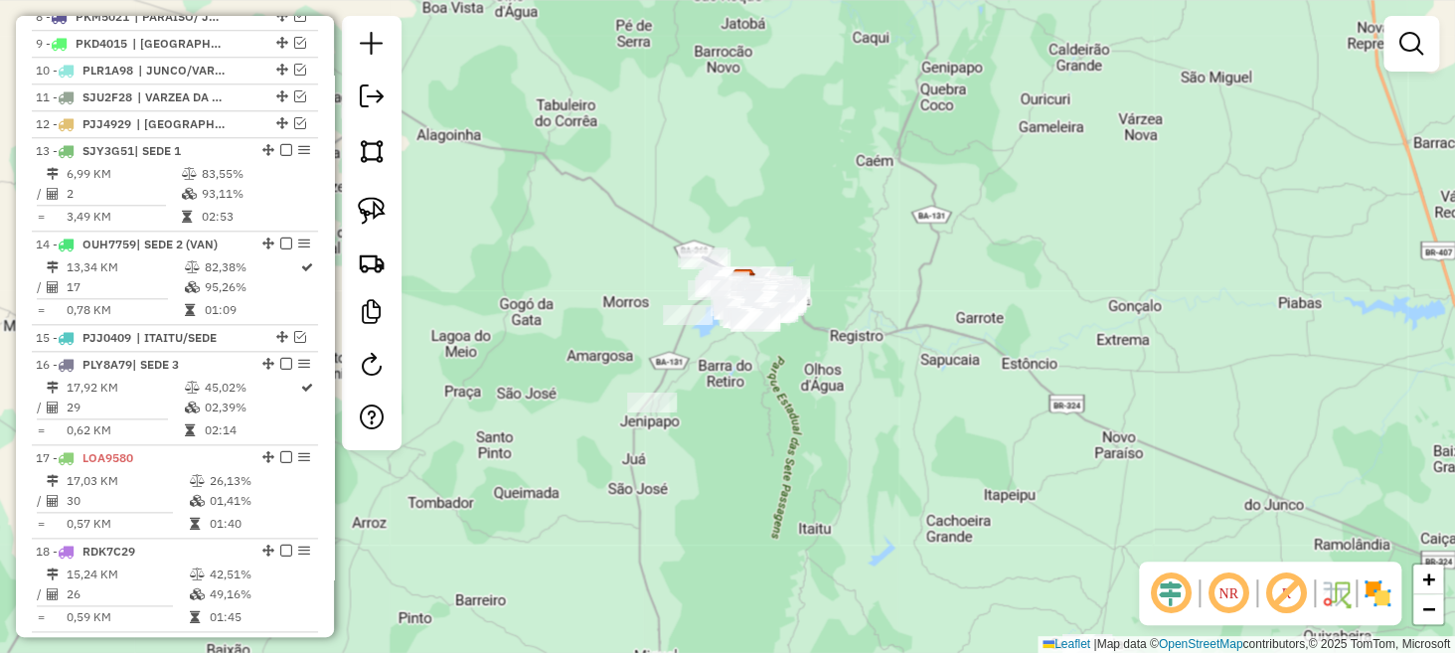
drag, startPoint x: 645, startPoint y: 290, endPoint x: 746, endPoint y: 392, distance: 142.7
click at [746, 392] on div "Janela de atendimento Grade de atendimento Capacidade Transportadoras Veículos …" at bounding box center [727, 326] width 1455 height 653
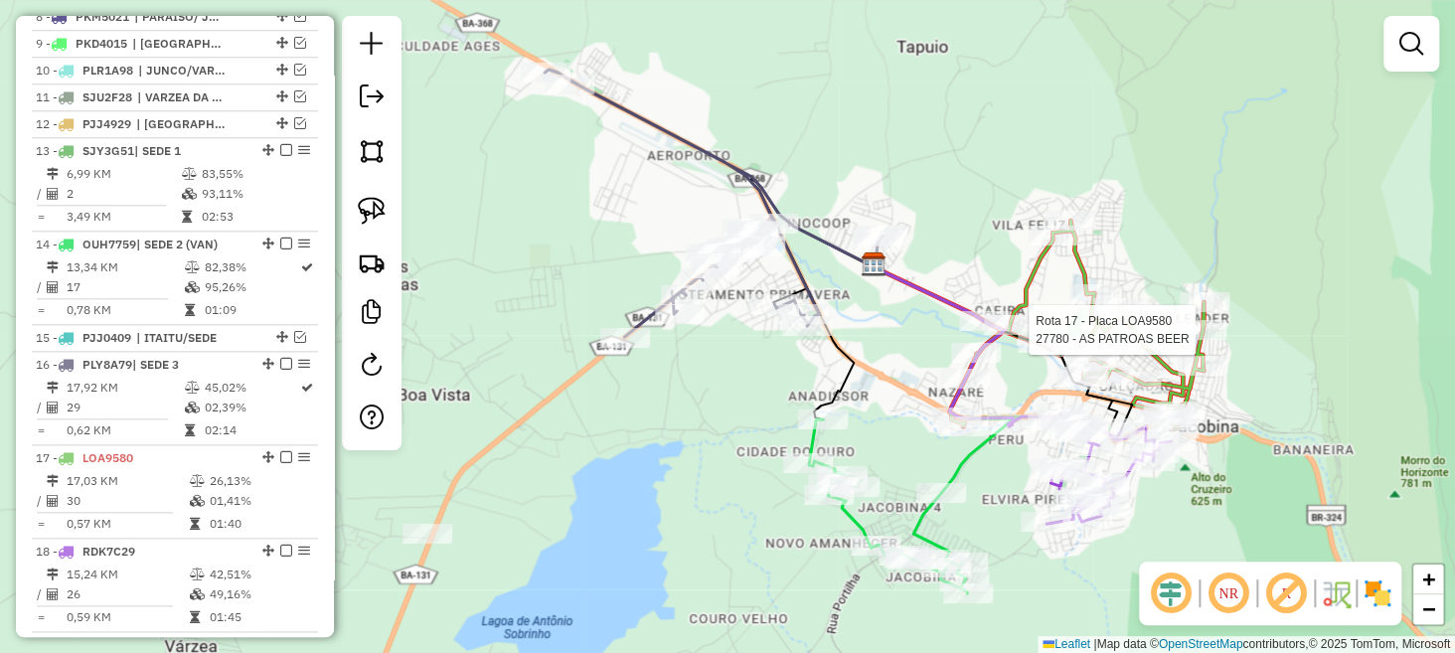
select select "**********"
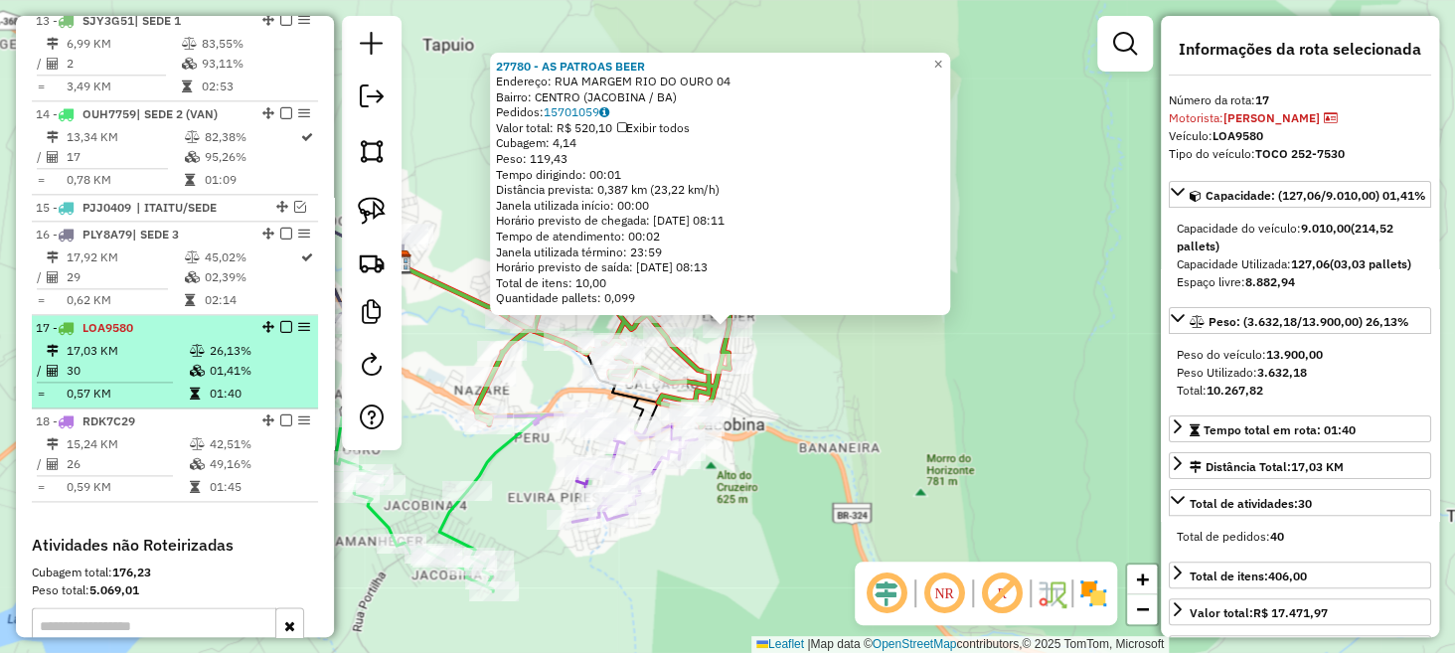
scroll to position [1076, 0]
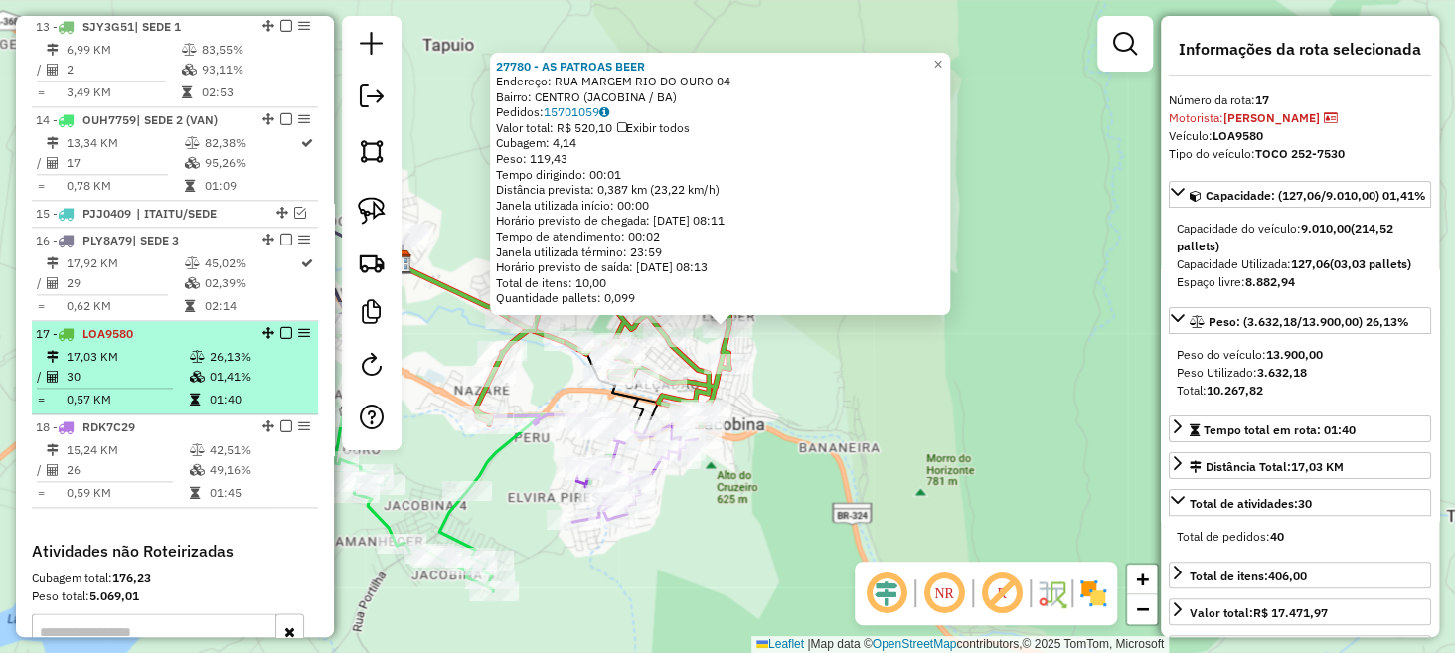
click at [284, 339] on em at bounding box center [286, 333] width 12 height 12
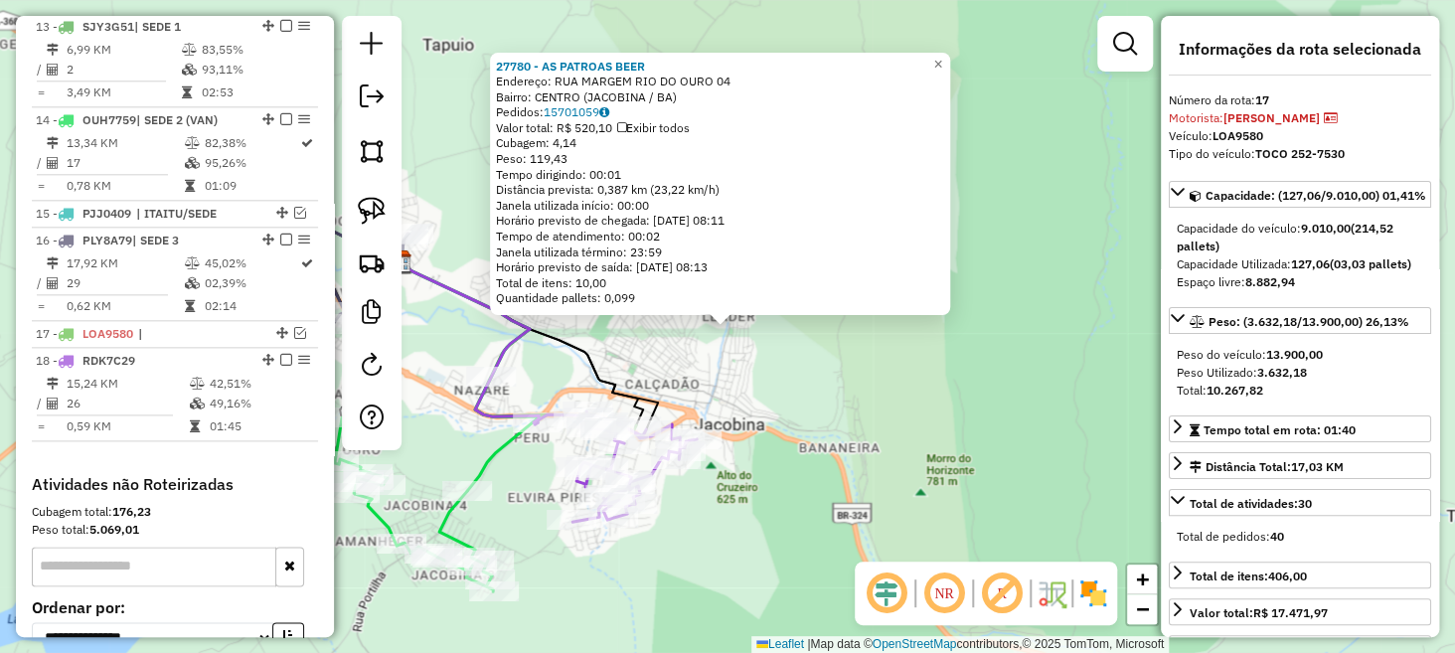
drag, startPoint x: 797, startPoint y: 333, endPoint x: 826, endPoint y: 305, distance: 40.1
click at [826, 305] on div "Rota 18 - Placa RDK7C29 23299 - ESDRAS DA SILVA SOUZ Rota 18 - Placa RDK7C29 22…" at bounding box center [727, 326] width 1455 height 653
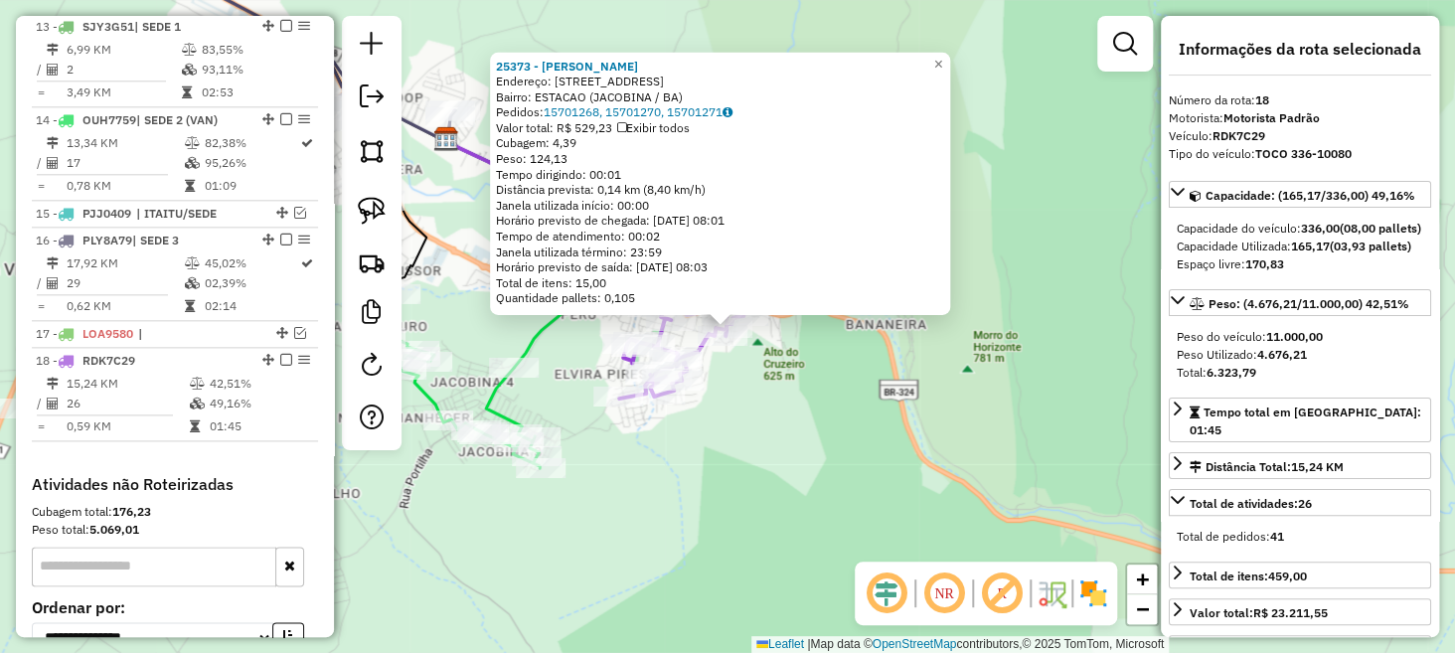
scroll to position [1282, 0]
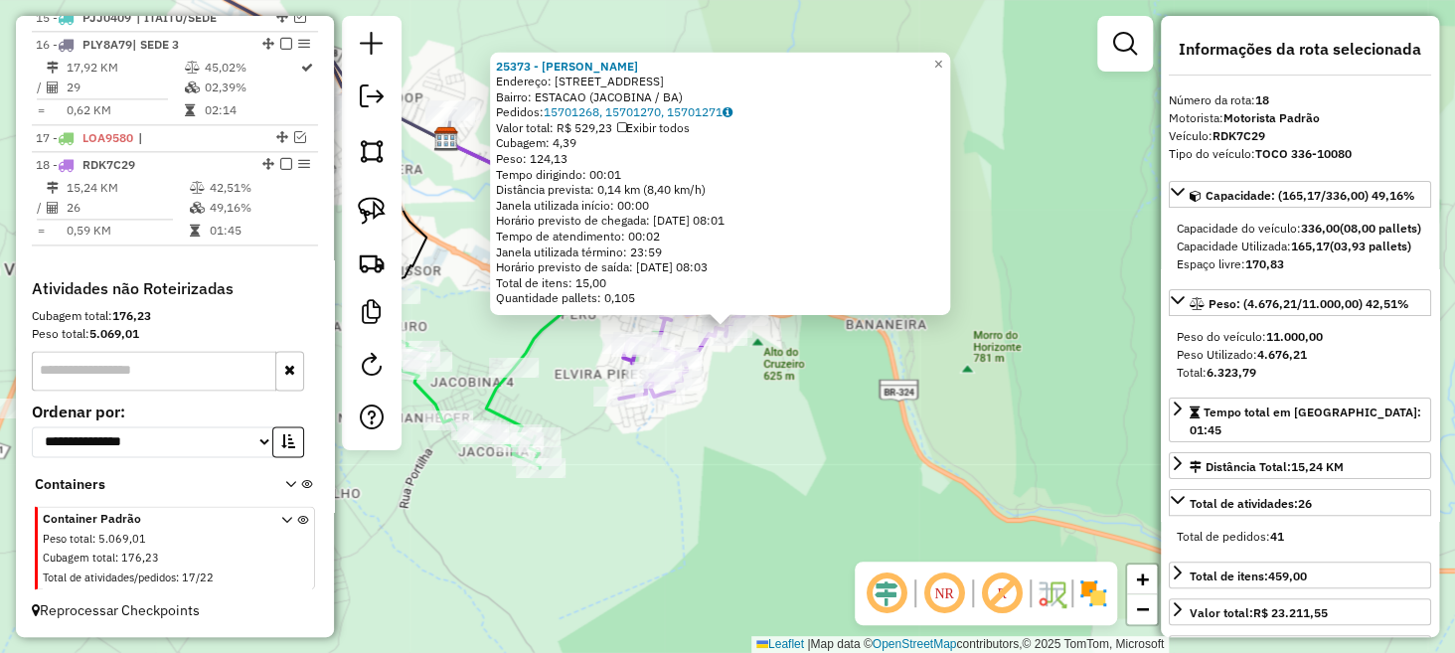
click at [703, 504] on div "25373 - MERCADINHO M NETOS Endereço: RUA DO CRUZEIRO 135 Bairro: ESTACAO (JACOB…" at bounding box center [727, 326] width 1455 height 653
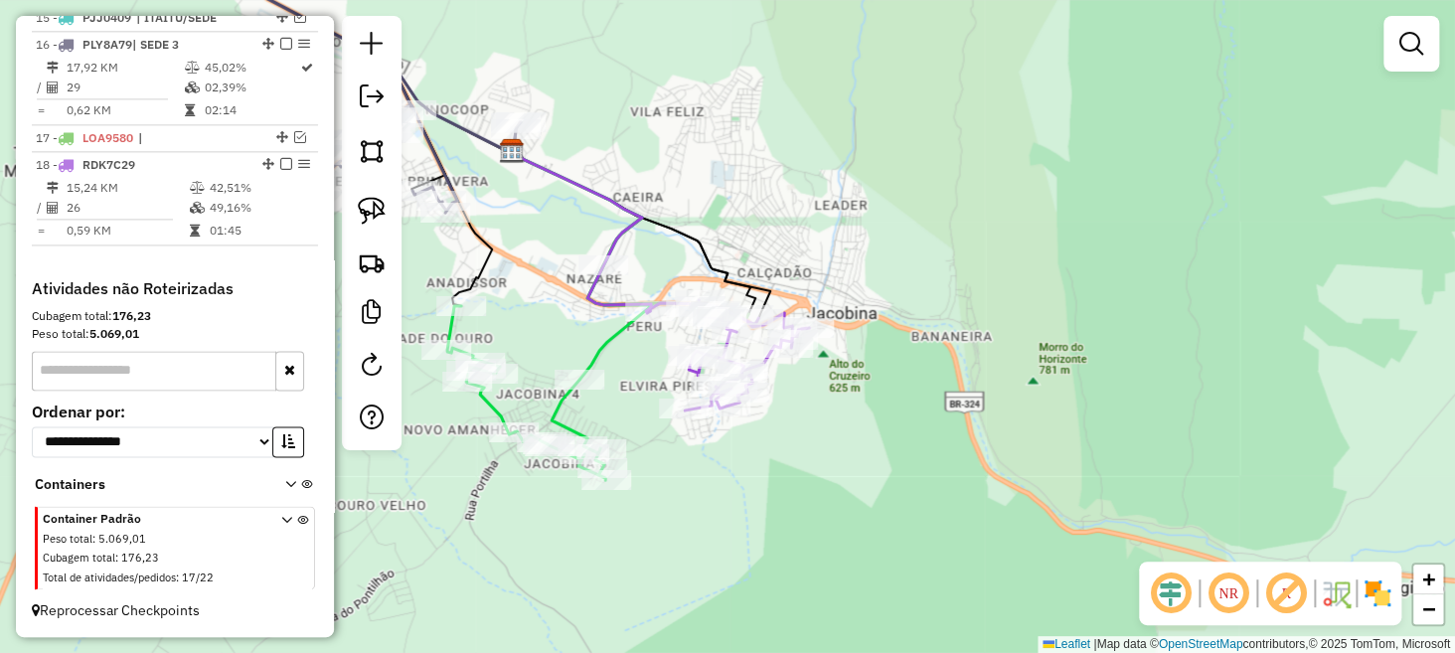
drag, startPoint x: 573, startPoint y: 343, endPoint x: 671, endPoint y: 353, distance: 98.9
click at [668, 361] on div "Janela de atendimento Grade de atendimento Capacidade Transportadoras Veículos …" at bounding box center [727, 326] width 1455 height 653
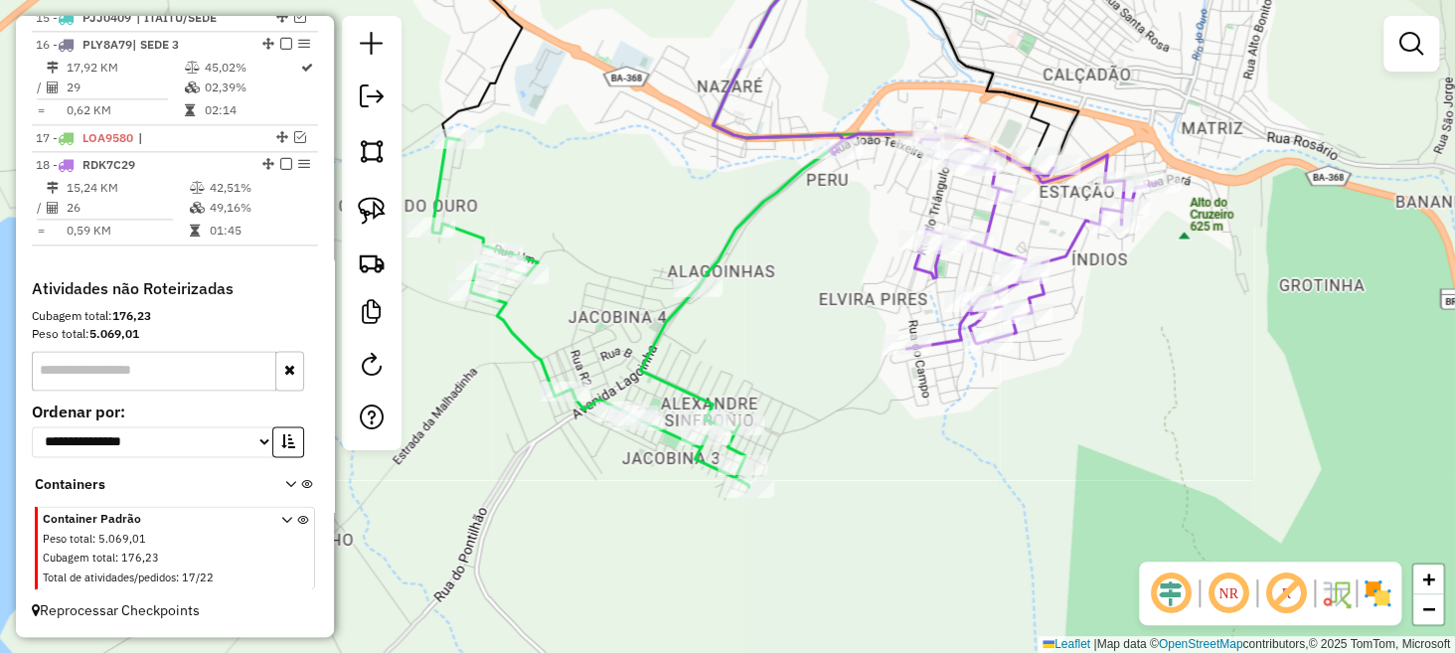
drag, startPoint x: 636, startPoint y: 395, endPoint x: 841, endPoint y: 249, distance: 251.6
click at [836, 230] on div "Janela de atendimento Grade de atendimento Capacidade Transportadoras Veículos …" at bounding box center [727, 326] width 1455 height 653
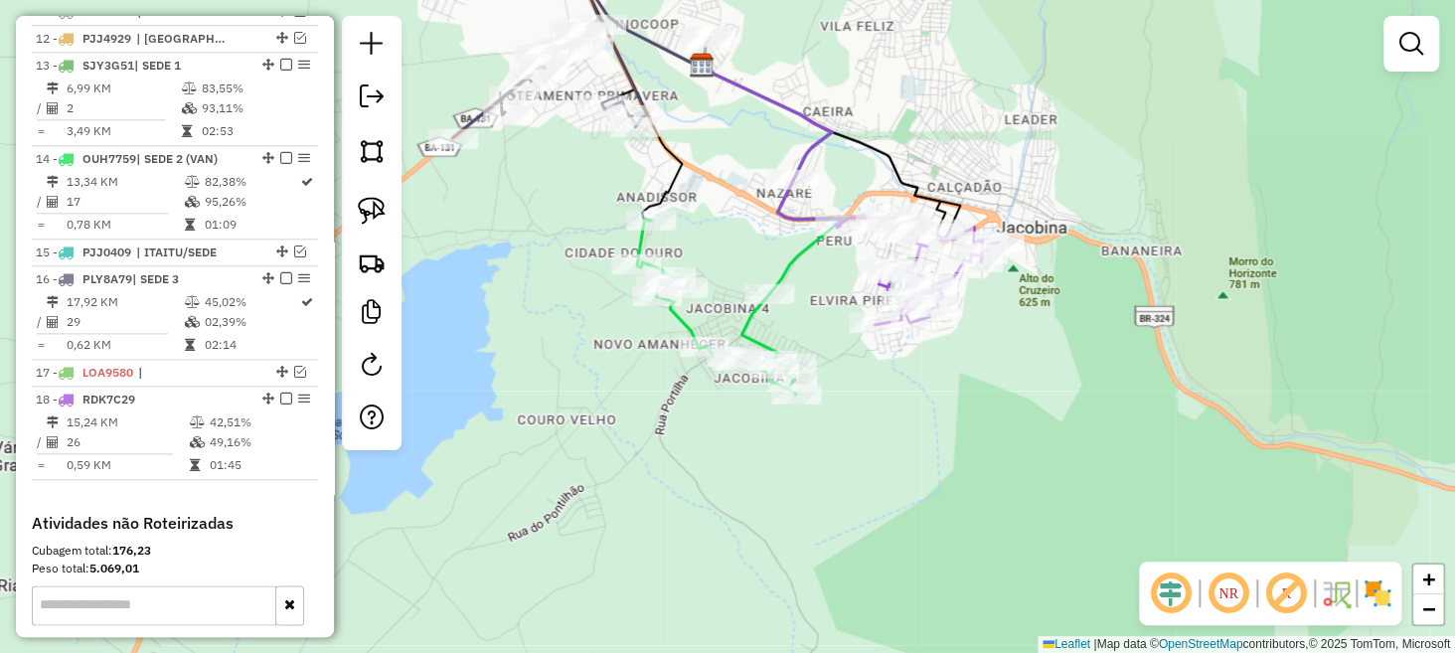
scroll to position [1034, 0]
select select "**********"
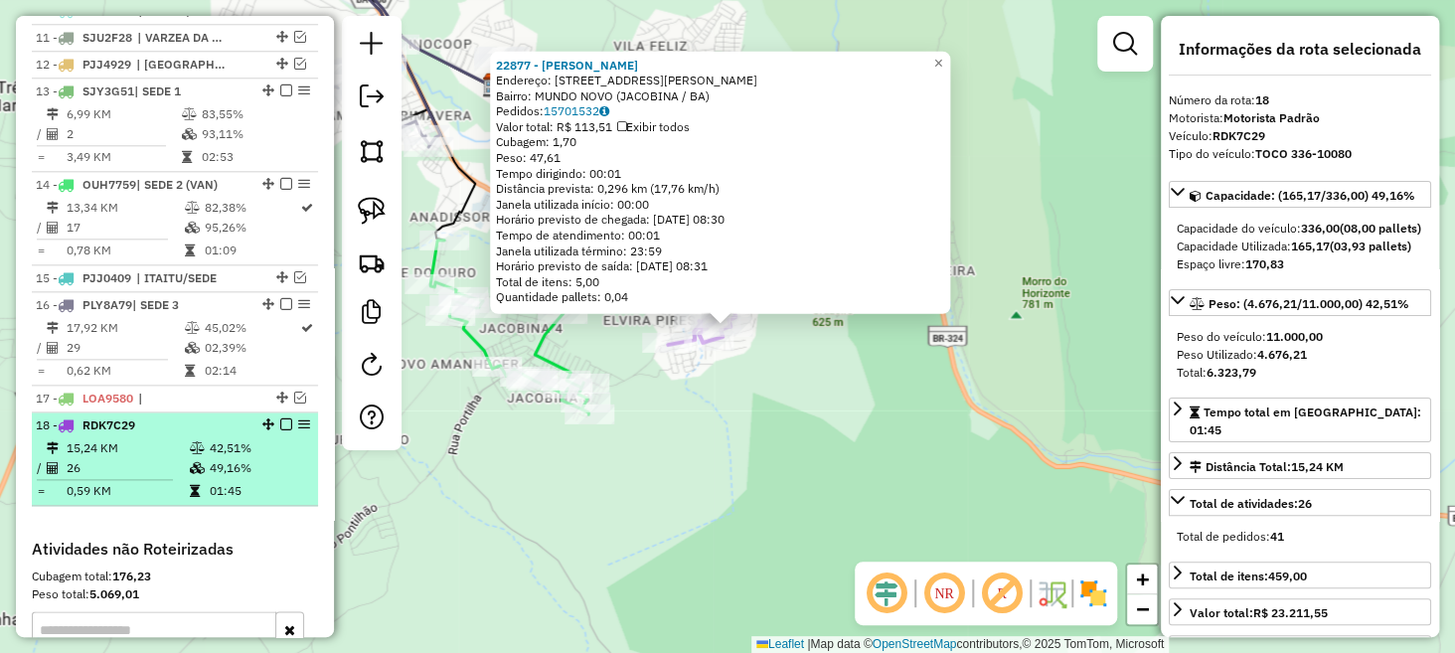
scroll to position [984, 0]
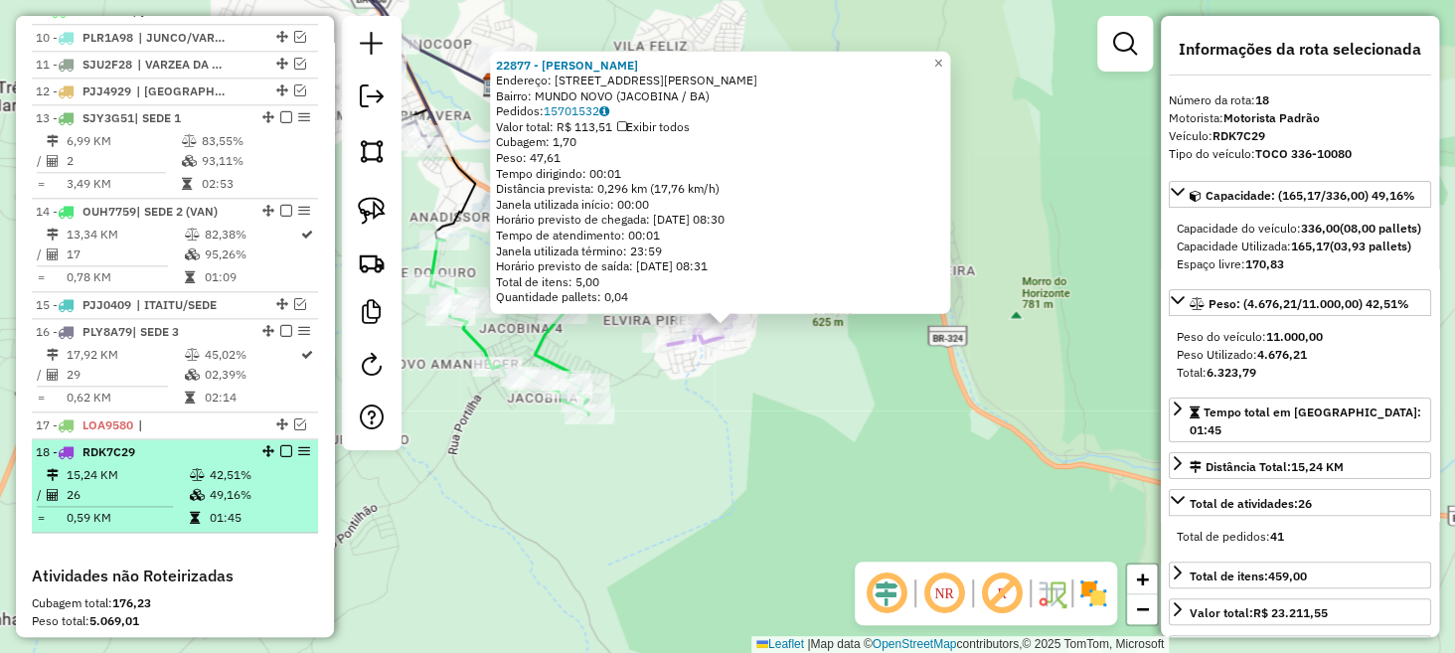
click at [282, 457] on em at bounding box center [286, 451] width 12 height 12
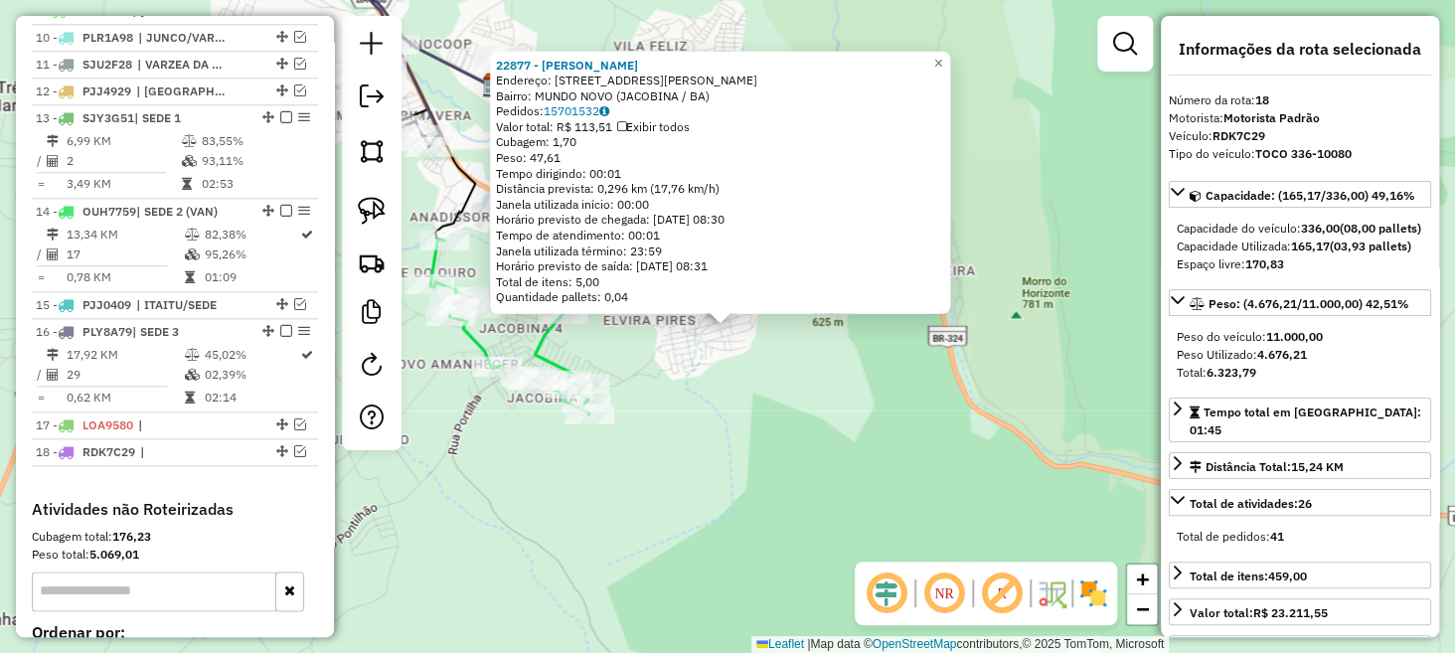
click at [620, 443] on div "22877 - ALAN SANTOS CRUZ Endereço: R OTACILIO LAGES ROCHA 281 Bairro: MUNDO NOV…" at bounding box center [727, 326] width 1455 height 653
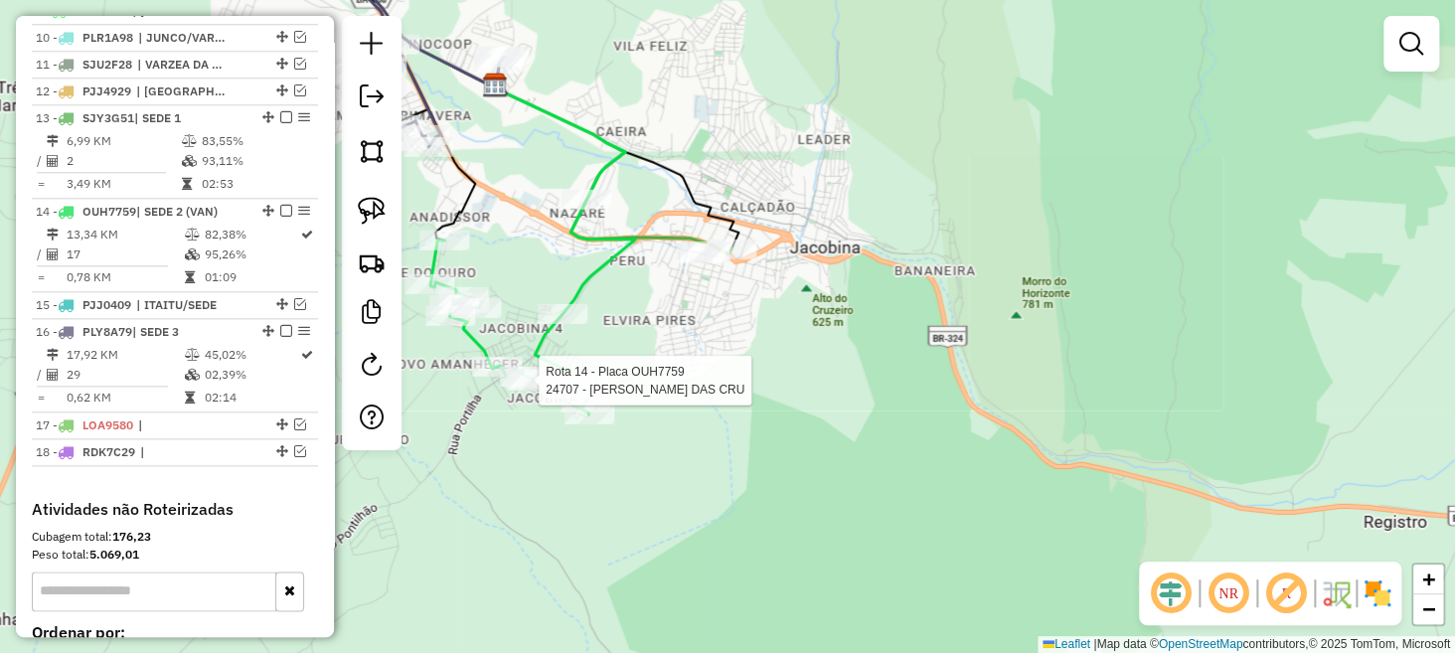
select select "**********"
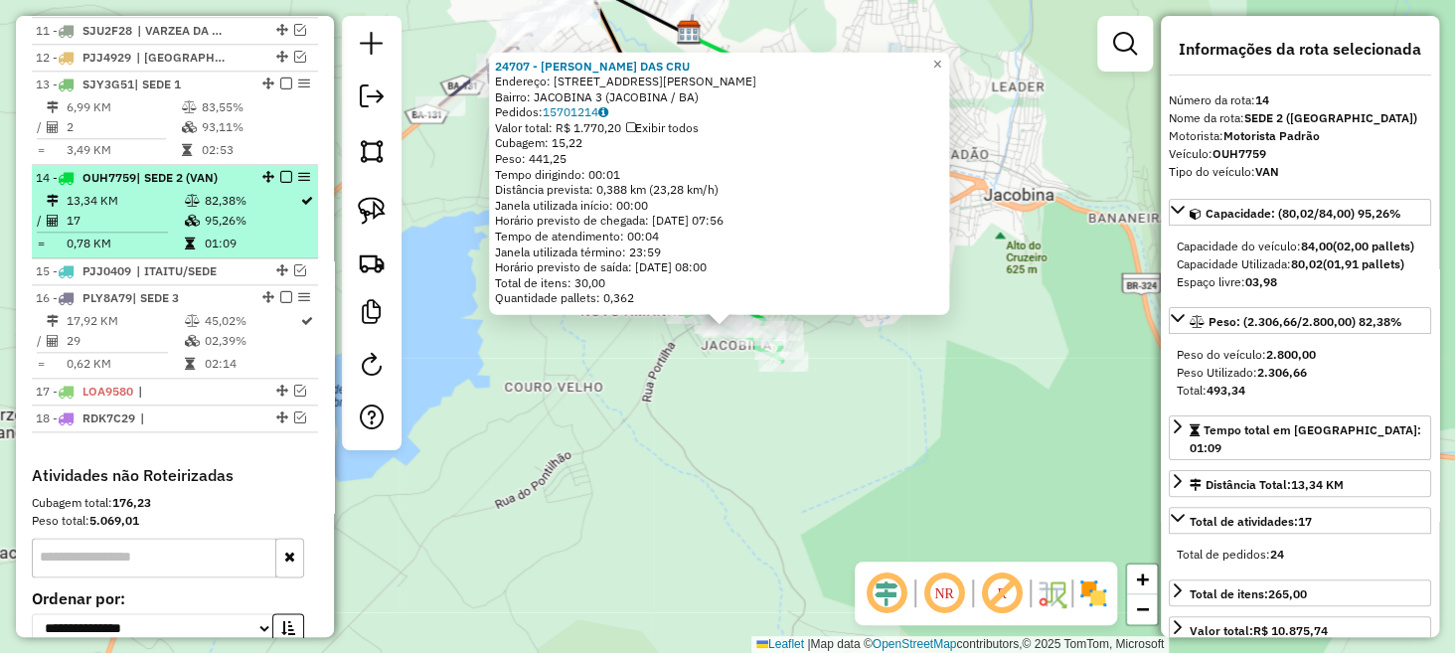
scroll to position [1008, 0]
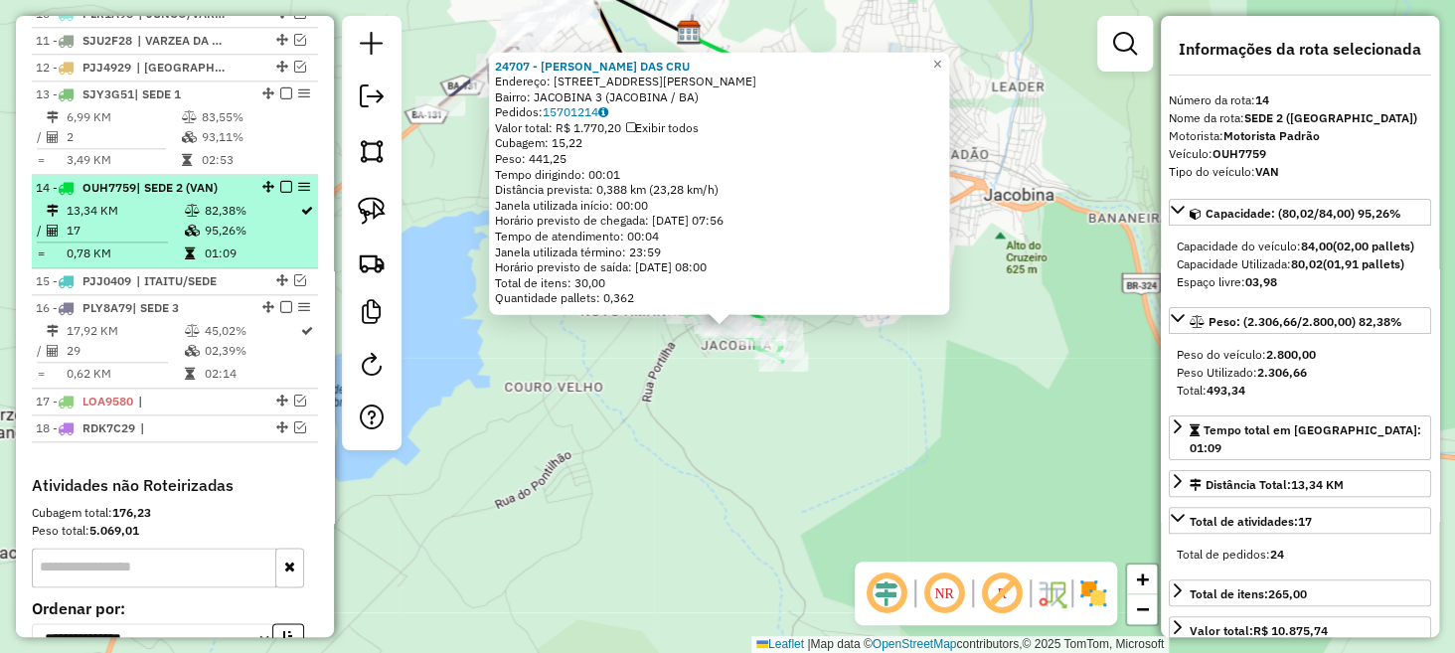
click at [280, 193] on em at bounding box center [286, 187] width 12 height 12
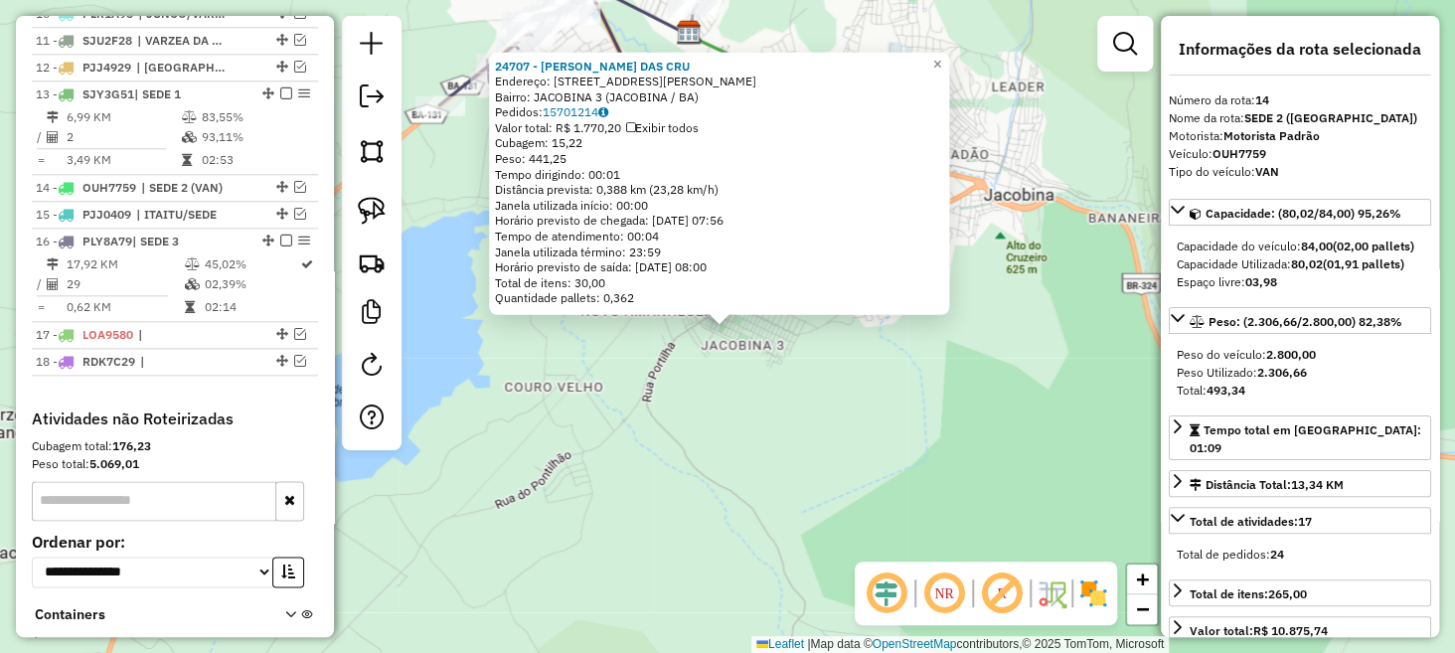
click at [578, 404] on div "24707 - JORGE ALBETO DAS CRU Endereço: AV AVENIDA ALEXANDRE SINFRONIO 38 Bairro…" at bounding box center [727, 326] width 1455 height 653
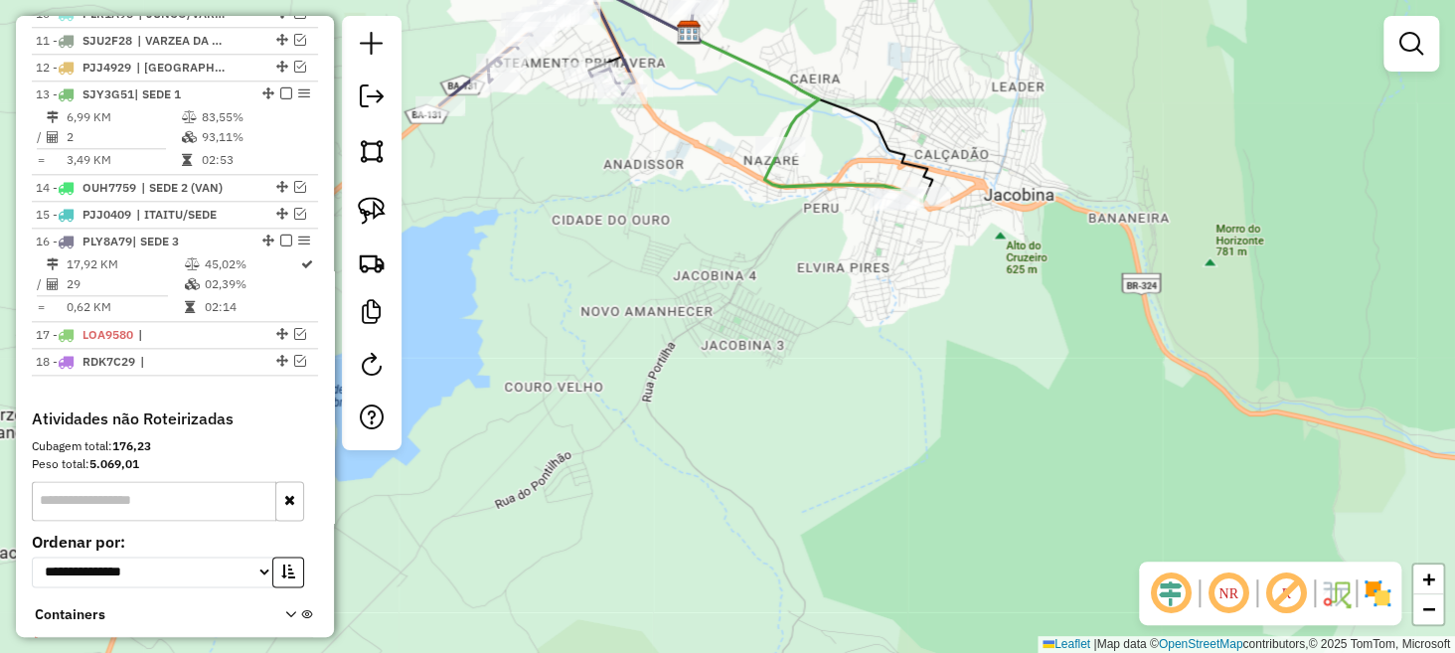
drag, startPoint x: 577, startPoint y: 210, endPoint x: 760, endPoint y: 491, distance: 335.6
click at [760, 491] on div "Janela de atendimento Grade de atendimento Capacidade Transportadoras Veículos …" at bounding box center [727, 326] width 1455 height 653
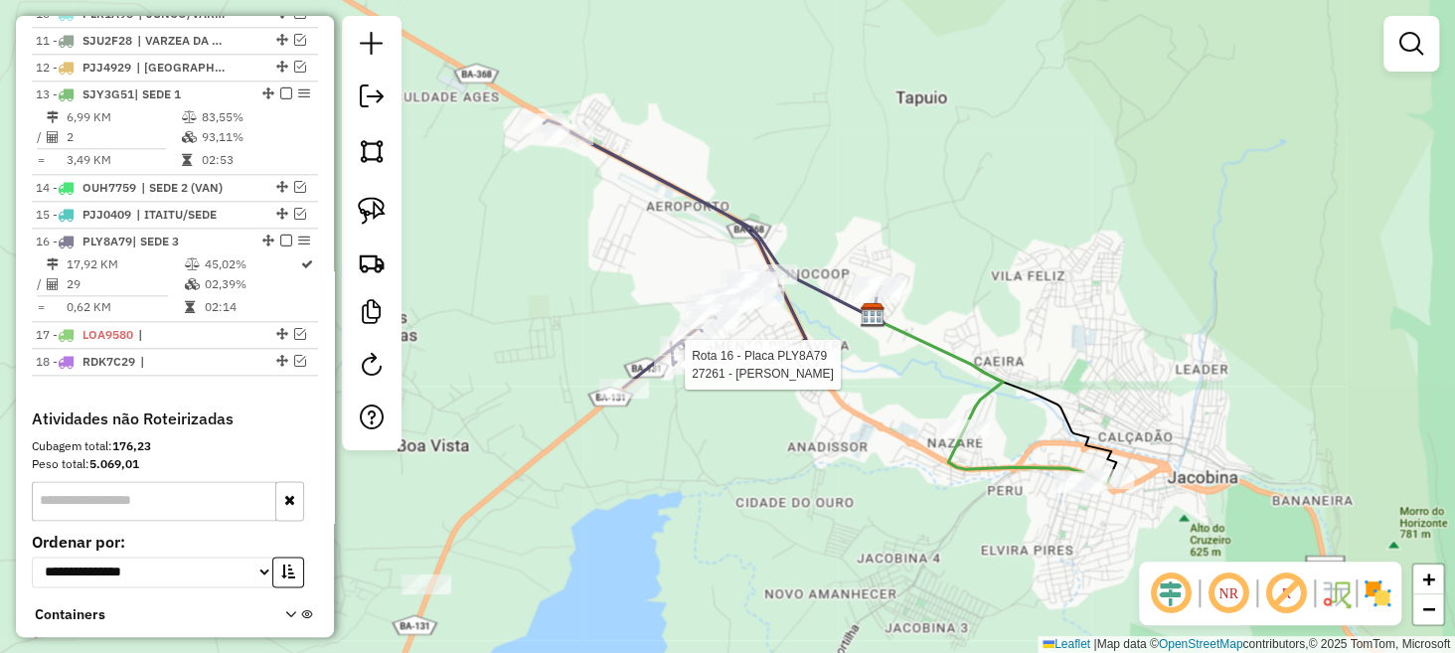
select select "**********"
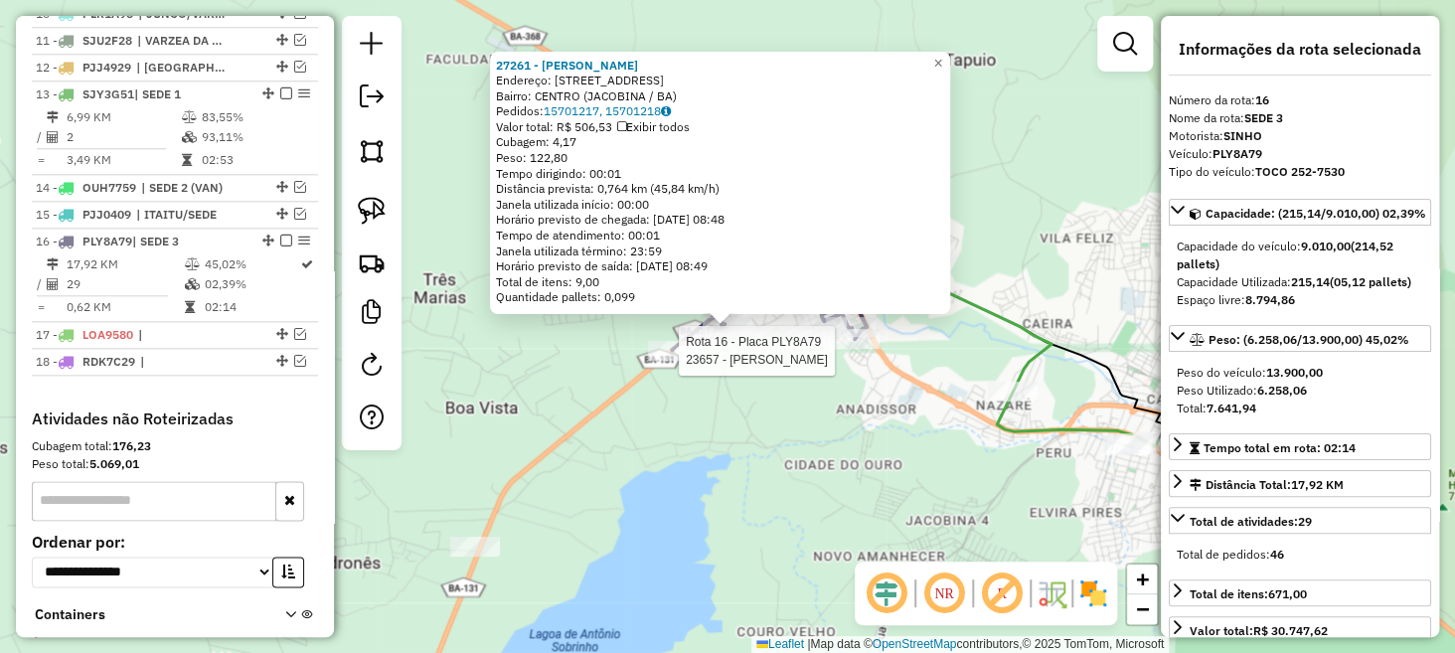
scroll to position [1149, 0]
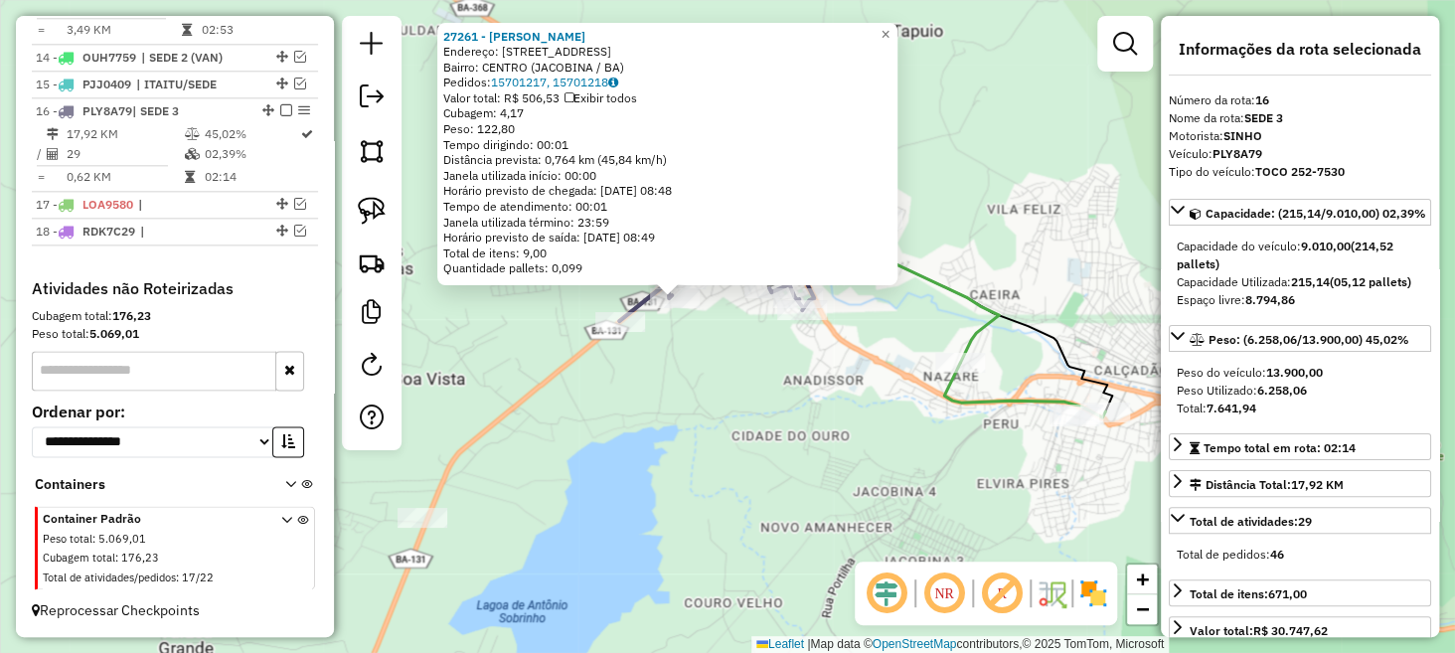
drag, startPoint x: 764, startPoint y: 516, endPoint x: 692, endPoint y: 467, distance: 86.6
click at [698, 475] on div "27261 - MARLENE BAR Endereço: RUA E MUTIRaO NOVO 204 Bairro: CENTRO (JACOBINA /…" at bounding box center [727, 326] width 1455 height 653
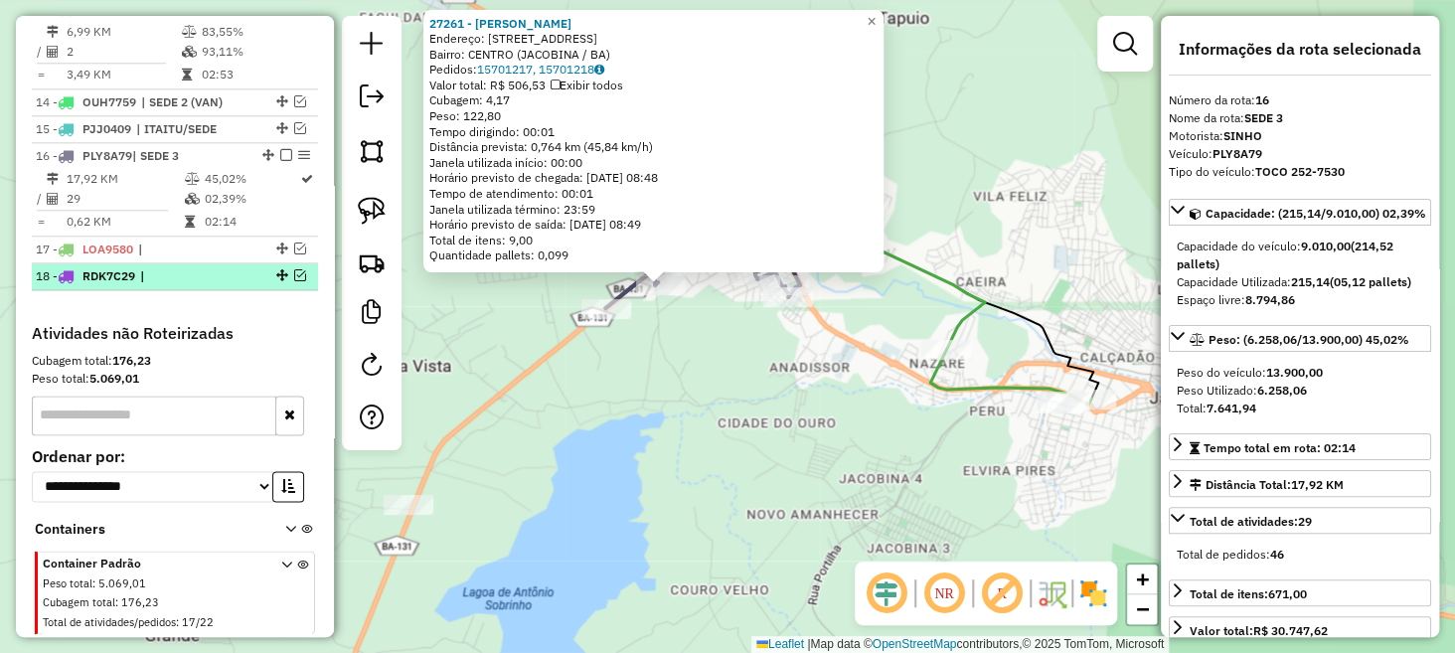
scroll to position [950, 0]
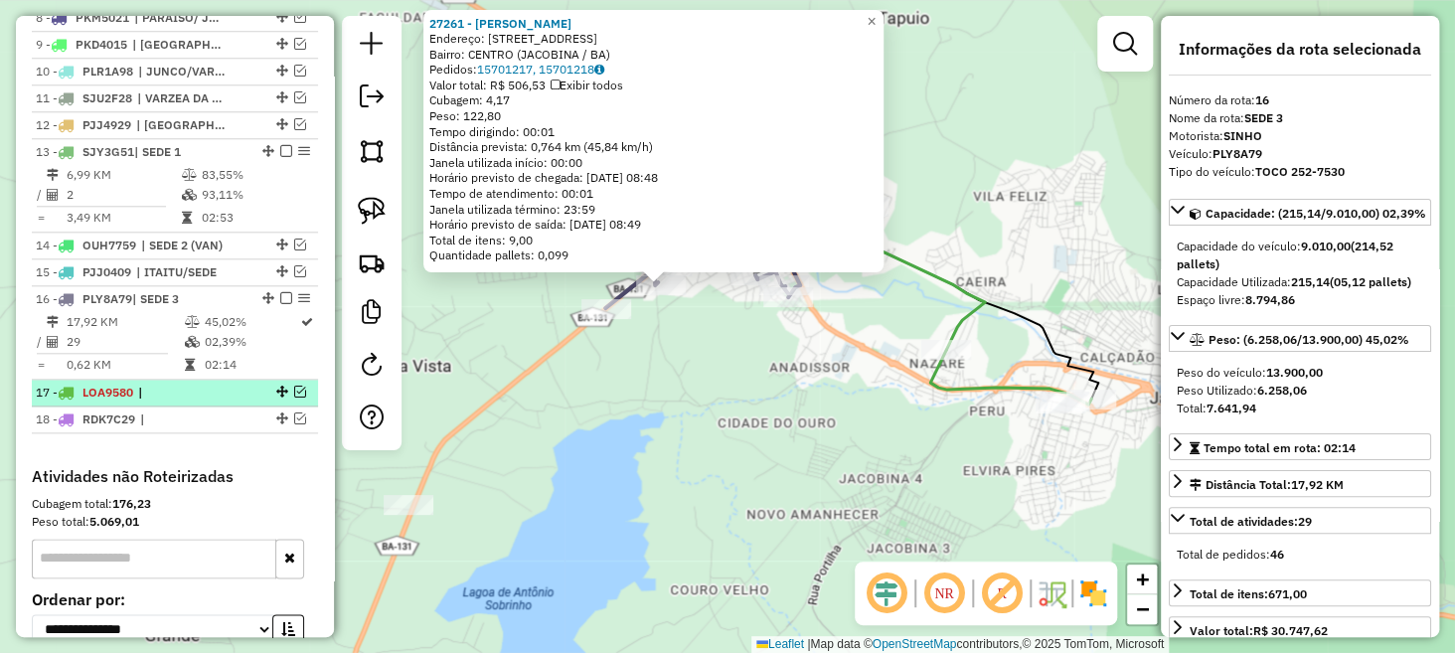
click at [294, 398] on em at bounding box center [300, 392] width 12 height 12
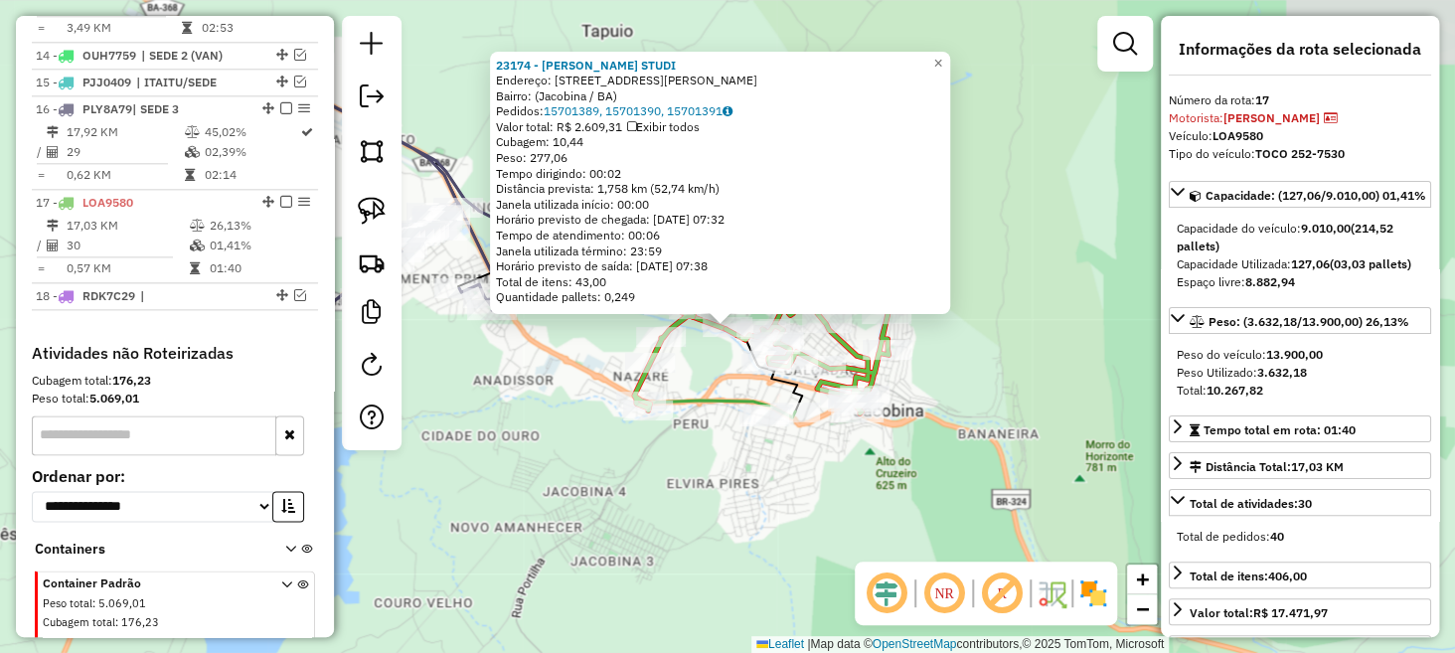
scroll to position [1216, 0]
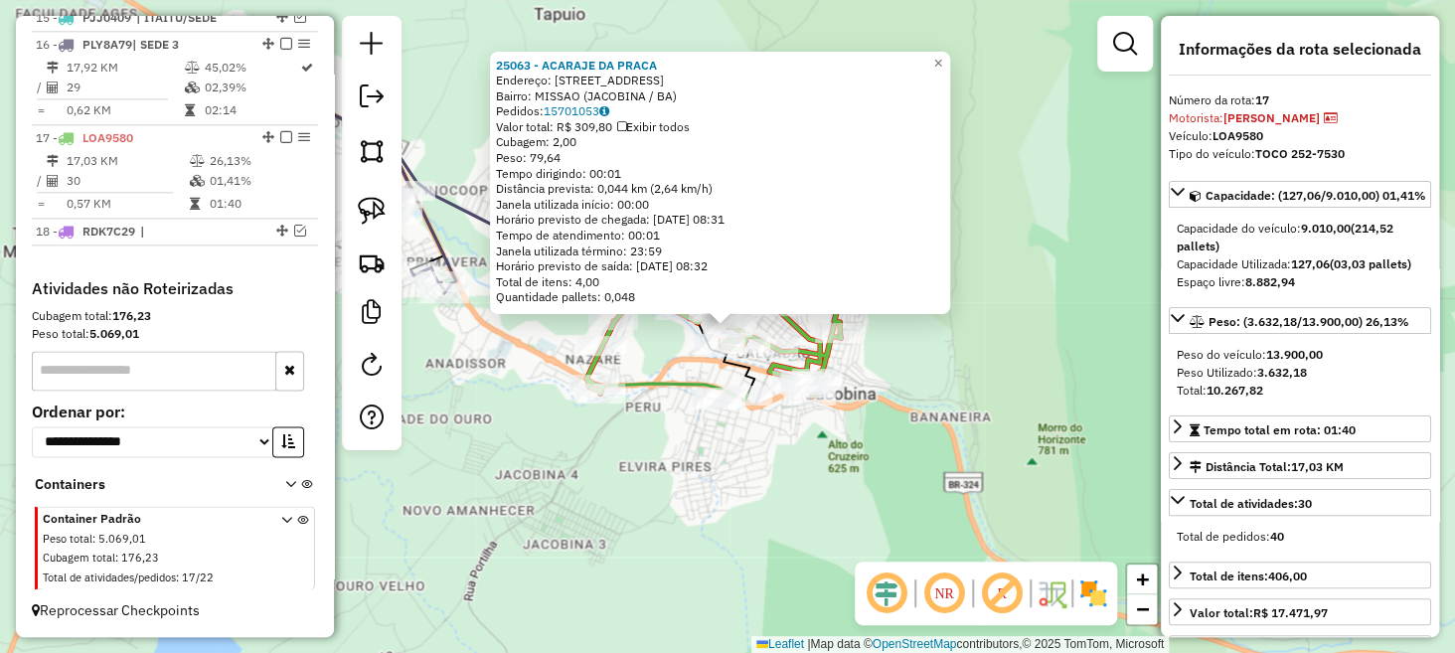
drag, startPoint x: 589, startPoint y: 390, endPoint x: 623, endPoint y: 396, distance: 35.3
click at [618, 395] on div "25063 - ACARAJE DA PRACA Endereço: RUA DA MISSaO 130 Bairro: MISSAO (JACOBINA /…" at bounding box center [727, 326] width 1455 height 653
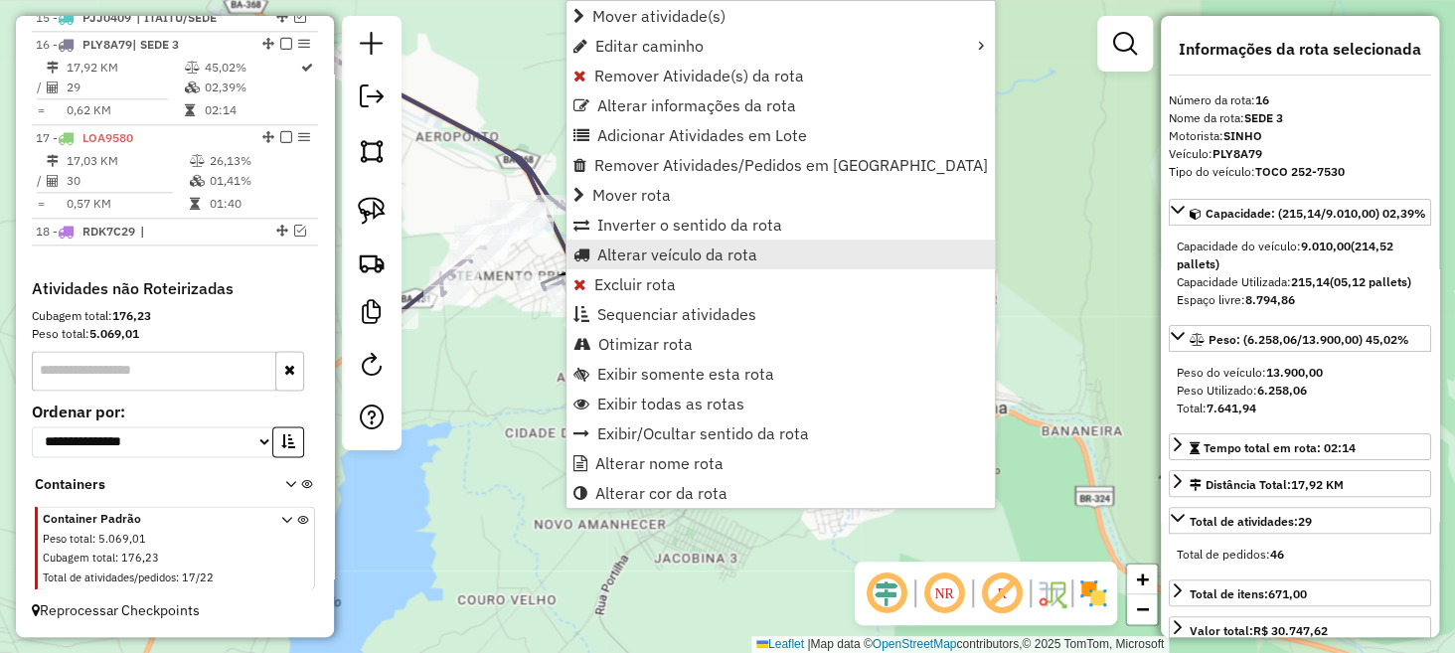
click at [656, 250] on span "Alterar veículo da rota" at bounding box center [677, 255] width 160 height 16
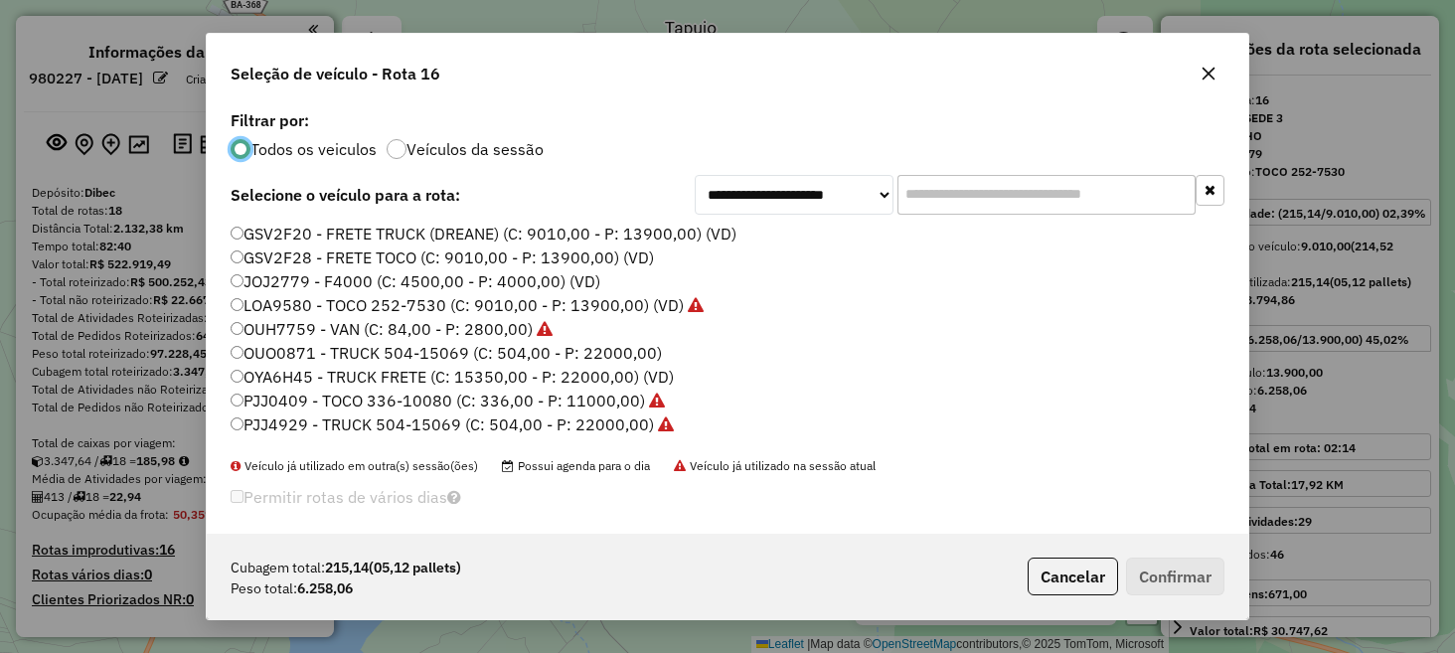
select select "**********"
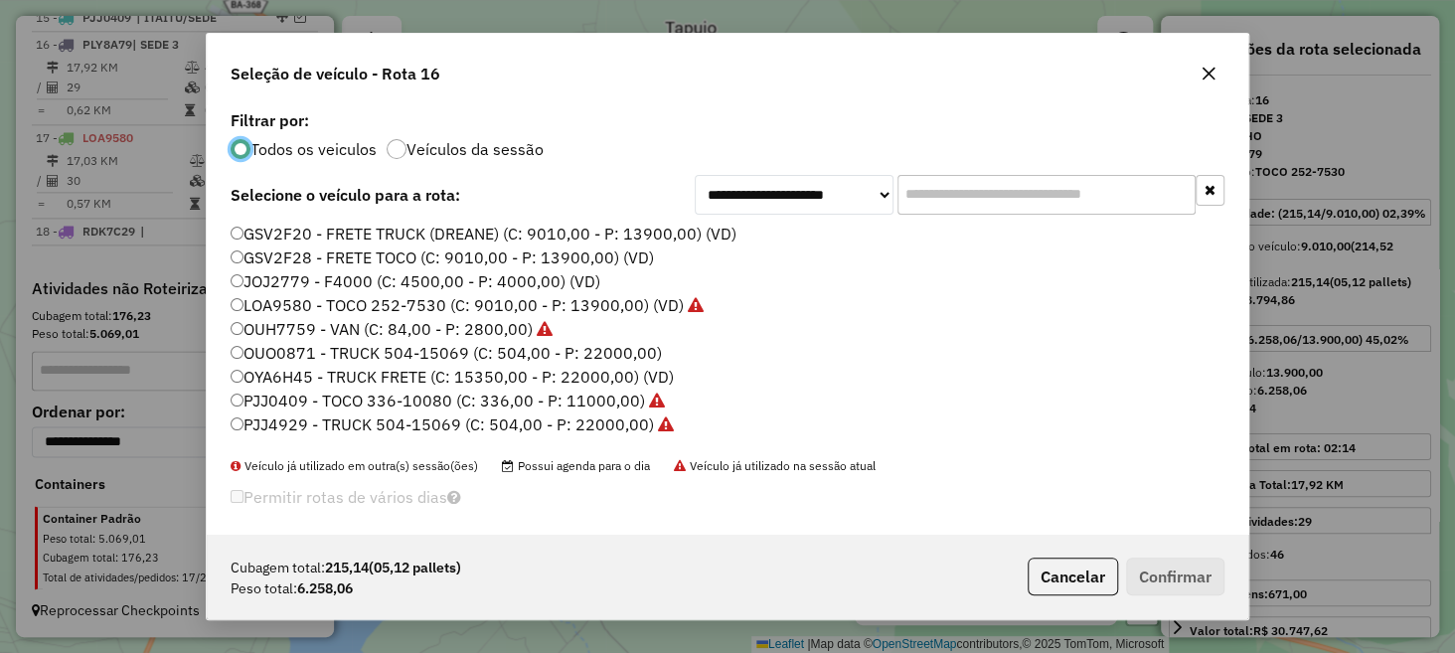
click at [306, 300] on label "LOA9580 - TOCO 252-7530 (C: 9010,00 - P: 13900,00) (VD)" at bounding box center [467, 305] width 473 height 24
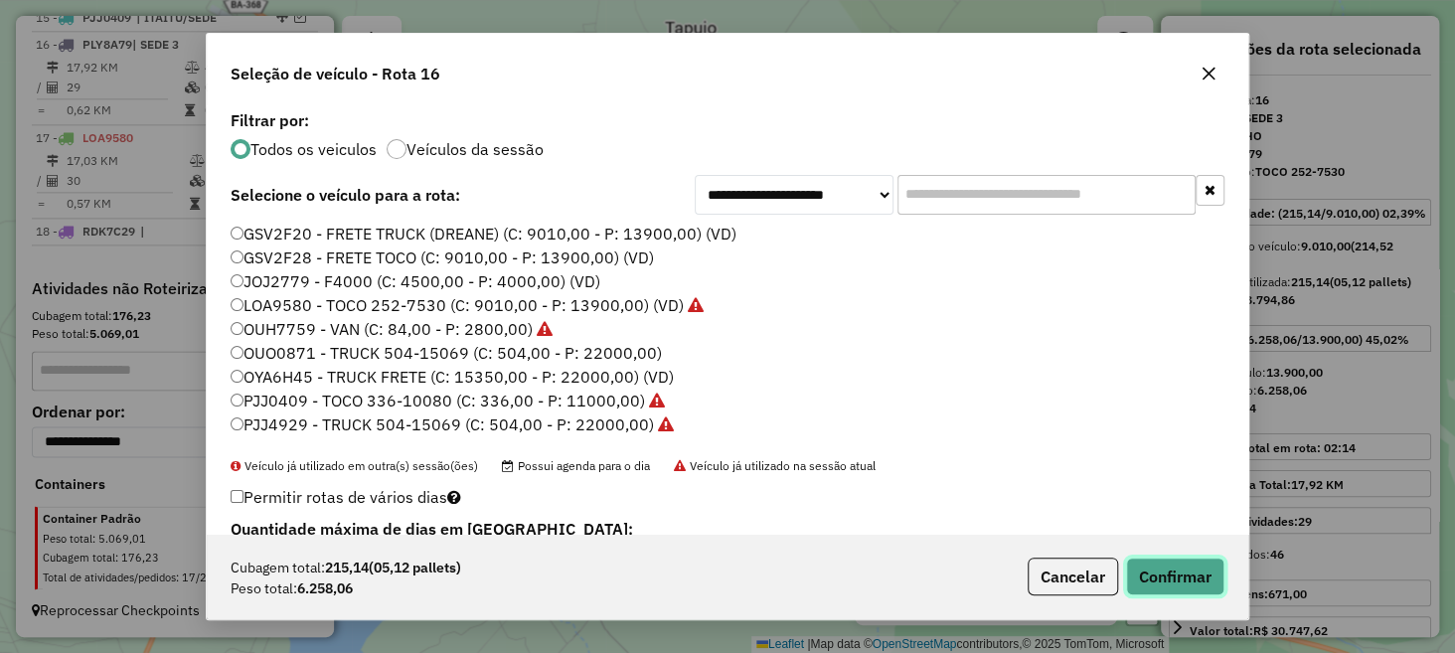
click at [1178, 570] on button "Confirmar" at bounding box center [1175, 577] width 98 height 38
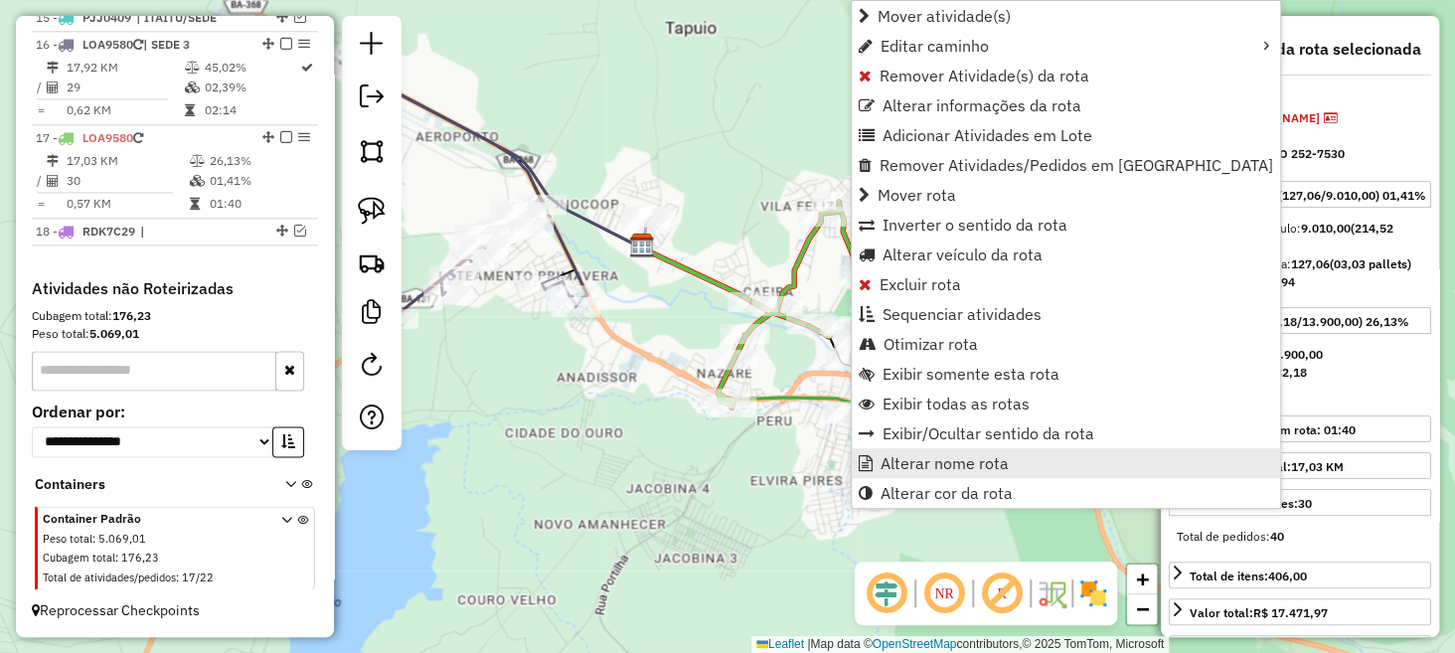
click at [925, 455] on span "Alterar nome rota" at bounding box center [945, 463] width 128 height 16
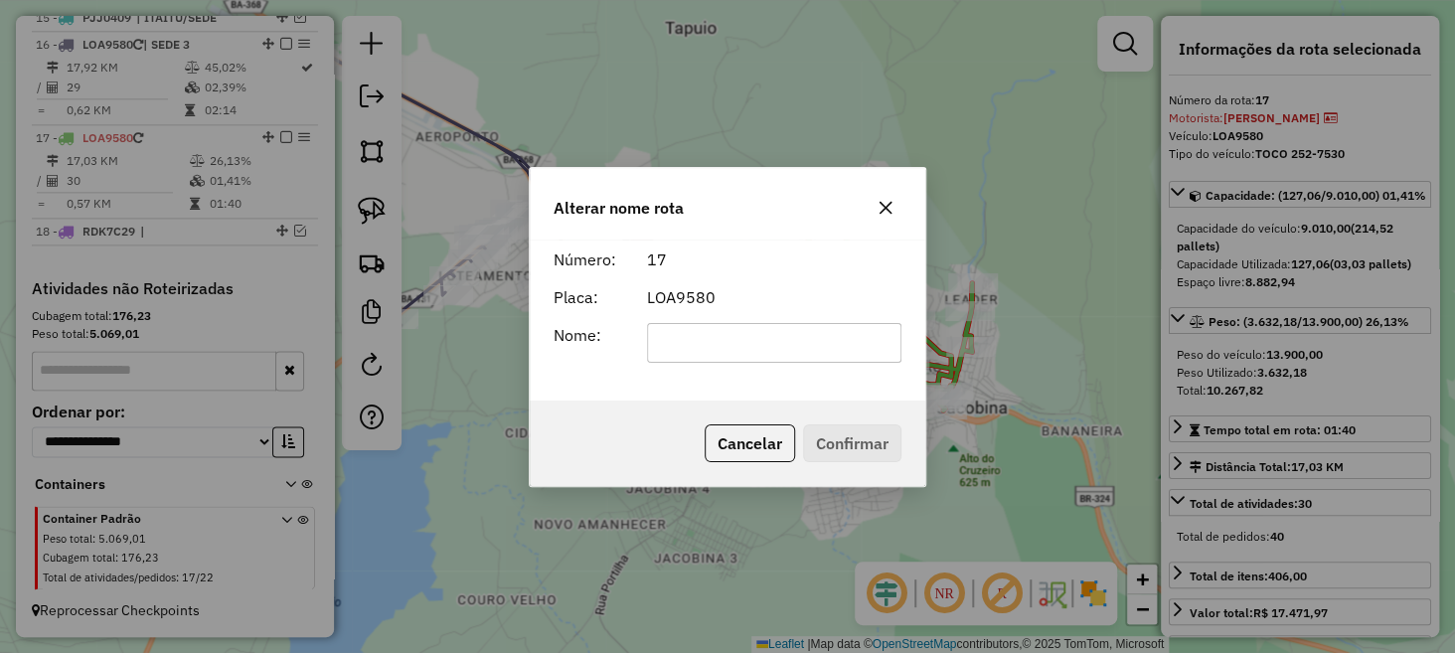
click at [884, 211] on icon "button" at bounding box center [886, 208] width 16 height 16
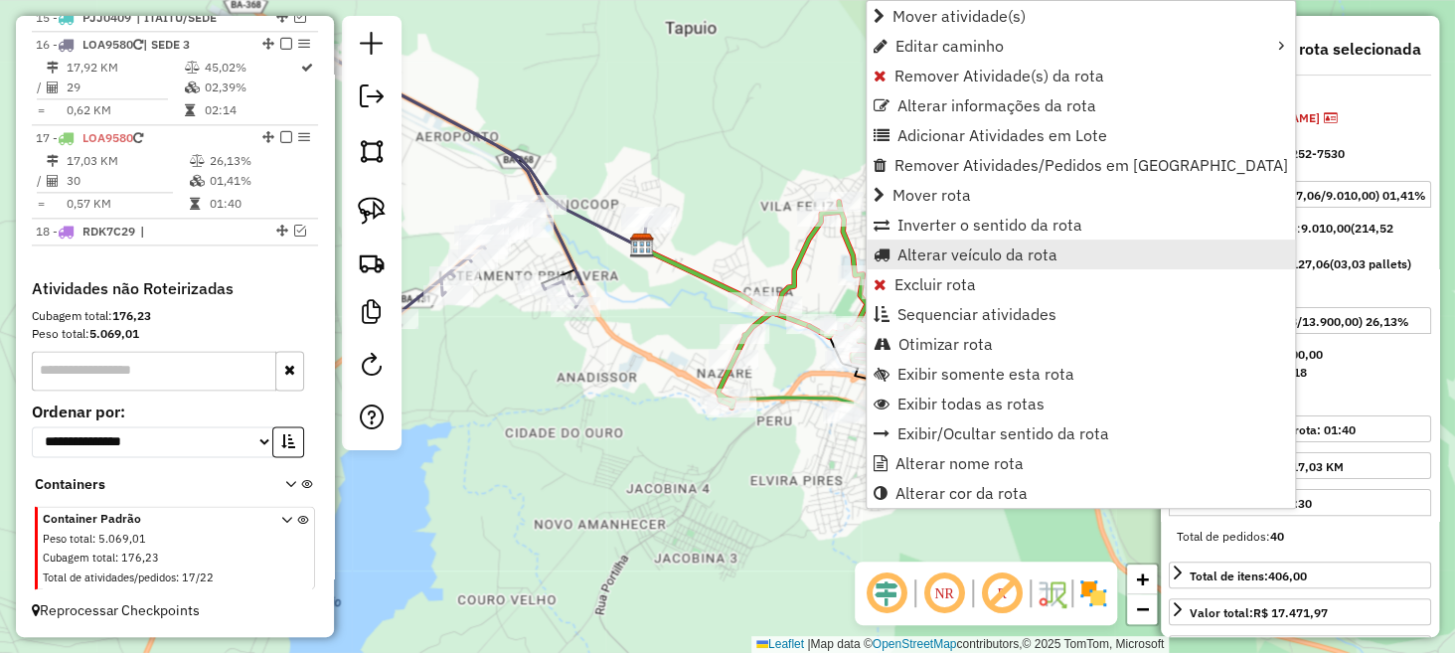
click at [944, 256] on span "Alterar veículo da rota" at bounding box center [978, 255] width 160 height 16
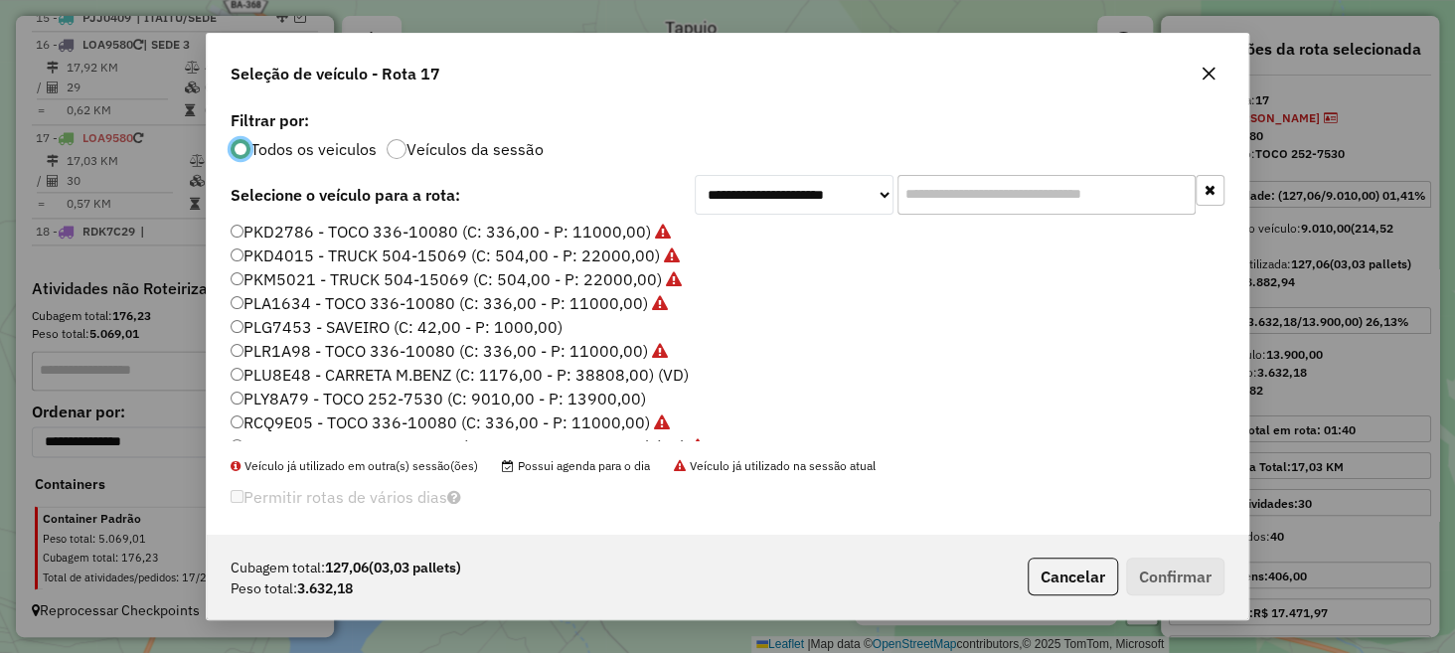
scroll to position [248, 0]
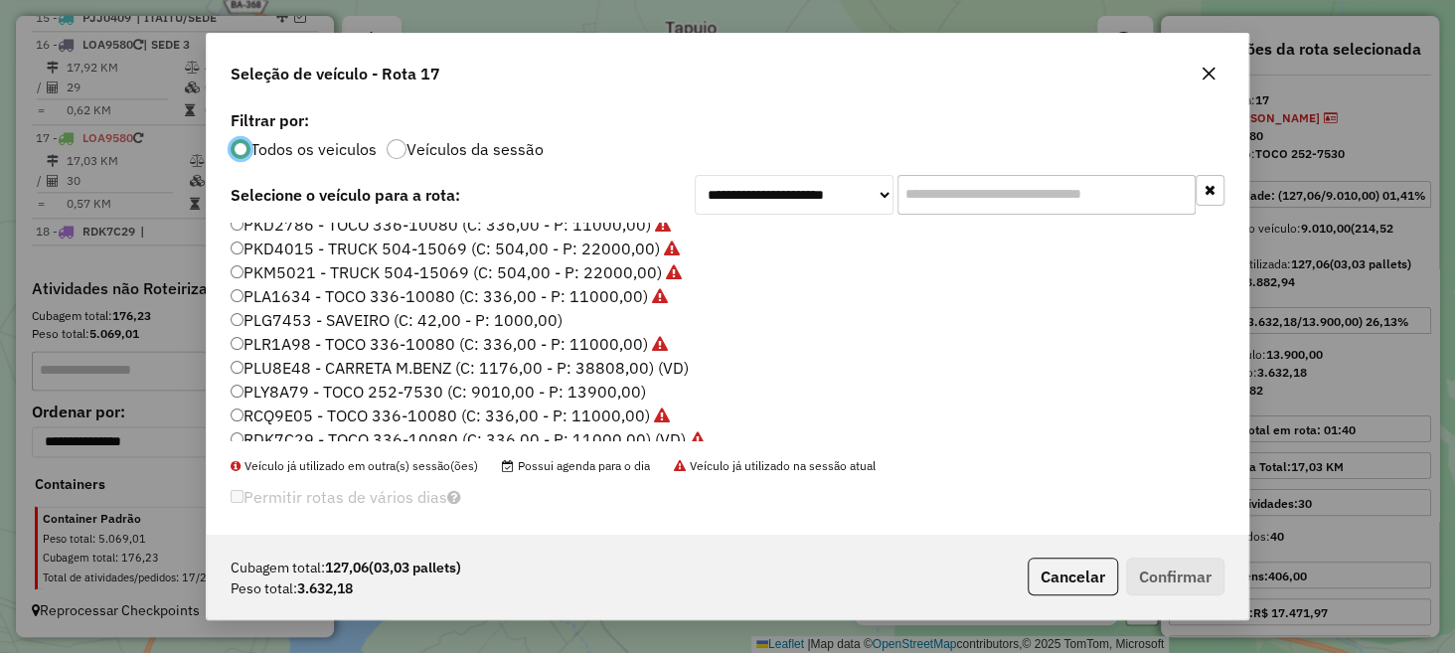
click at [316, 385] on label "PLY8A79 - TOCO 252-7530 (C: 9010,00 - P: 13900,00)" at bounding box center [439, 392] width 416 height 24
click at [1196, 568] on button "Confirmar" at bounding box center [1175, 577] width 98 height 38
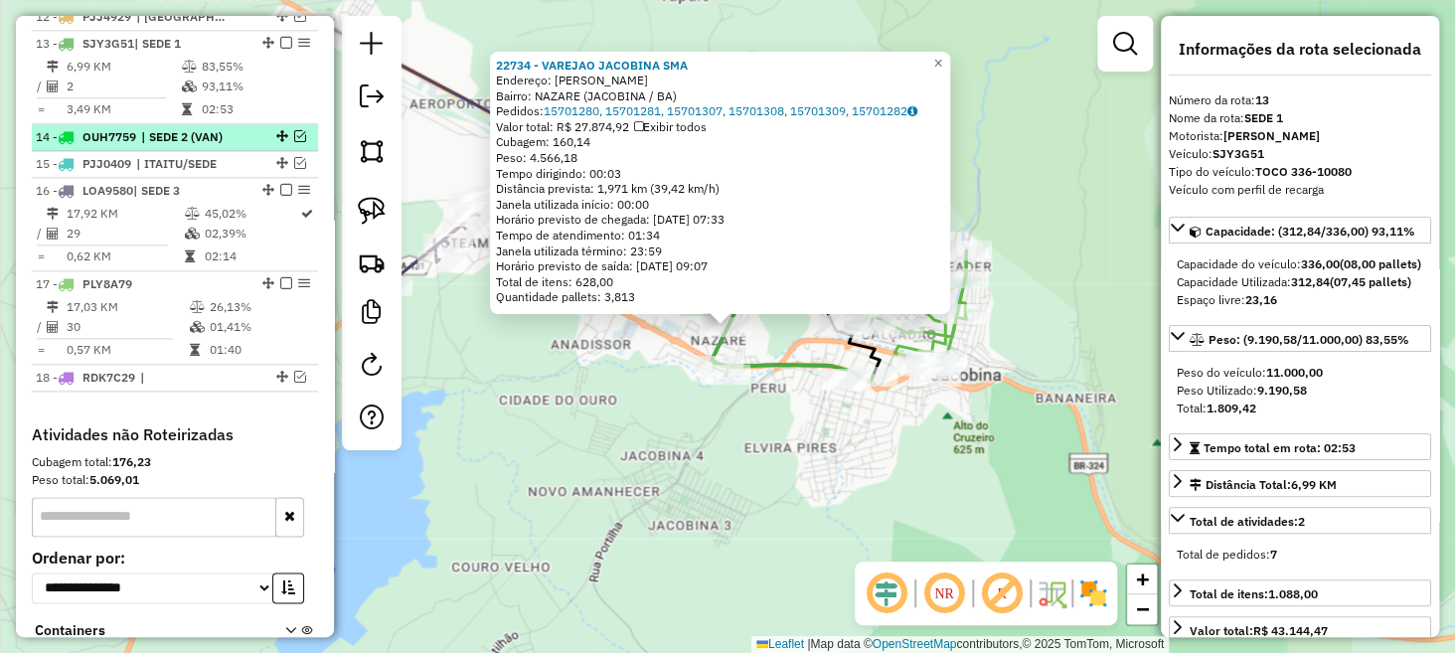
scroll to position [989, 0]
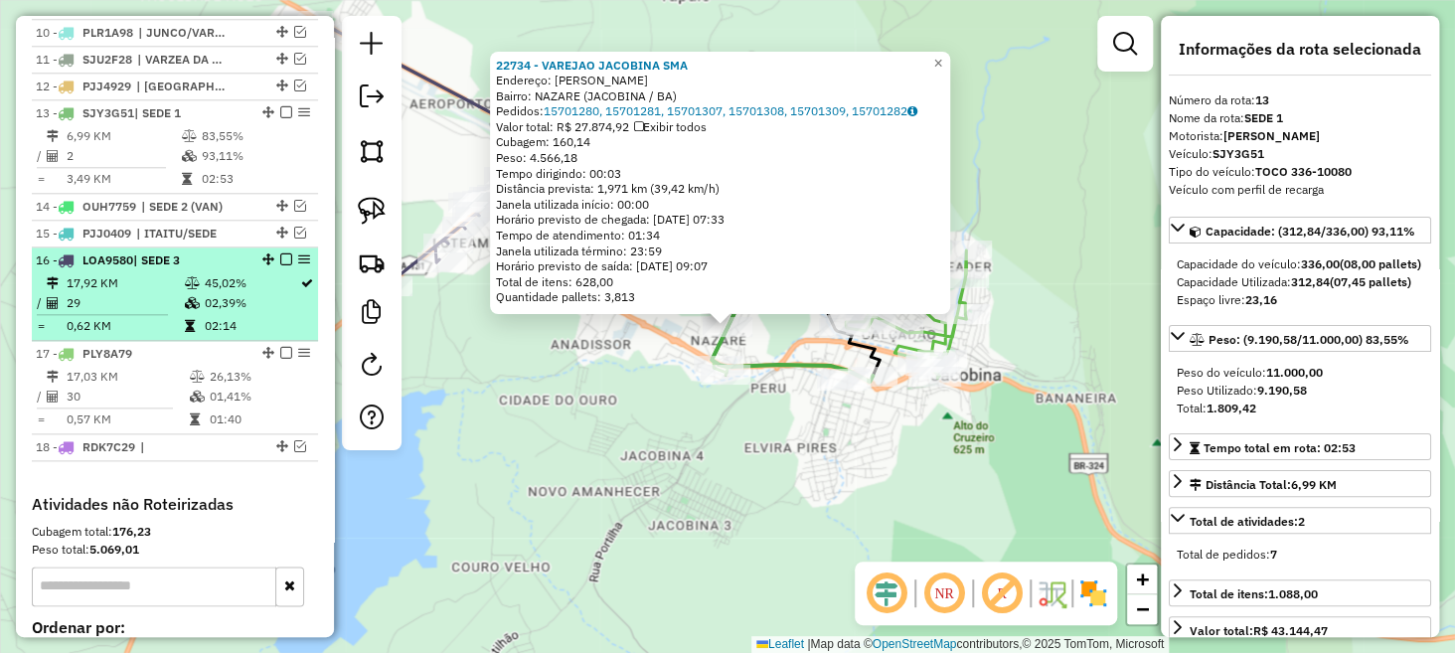
click at [281, 265] on em at bounding box center [286, 260] width 12 height 12
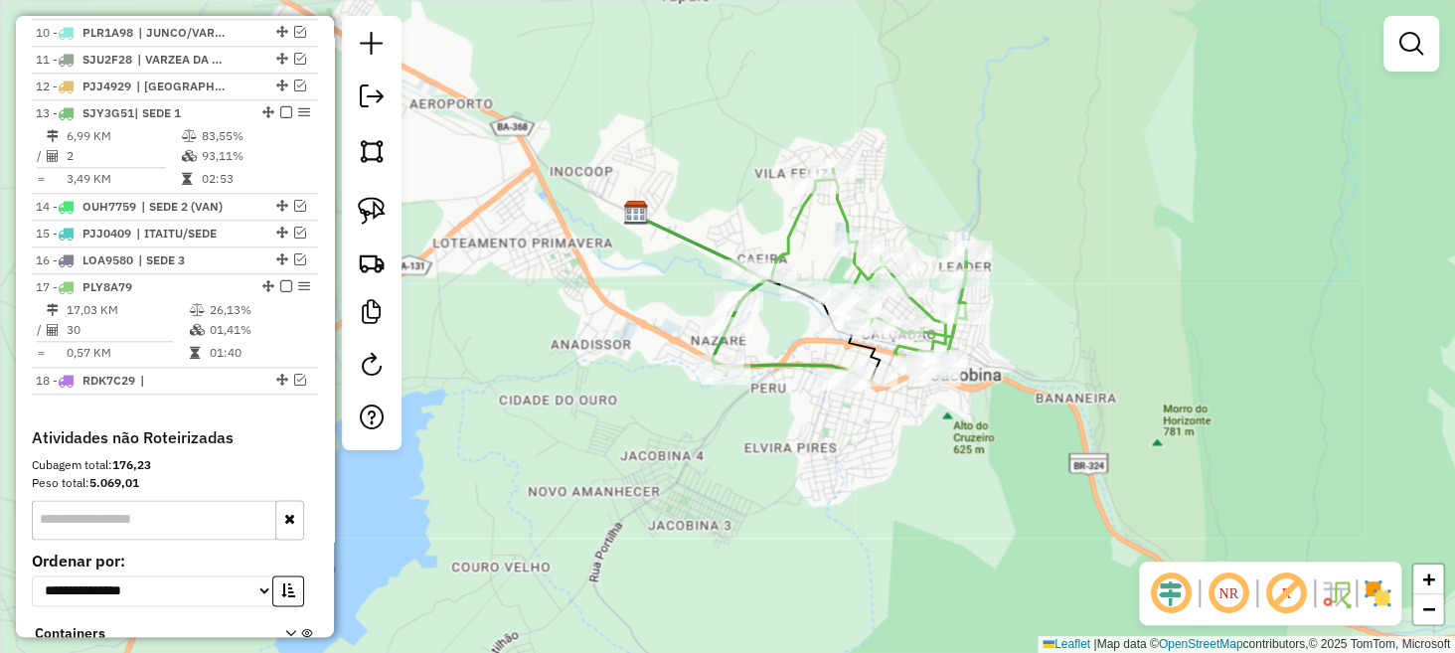
select select "**********"
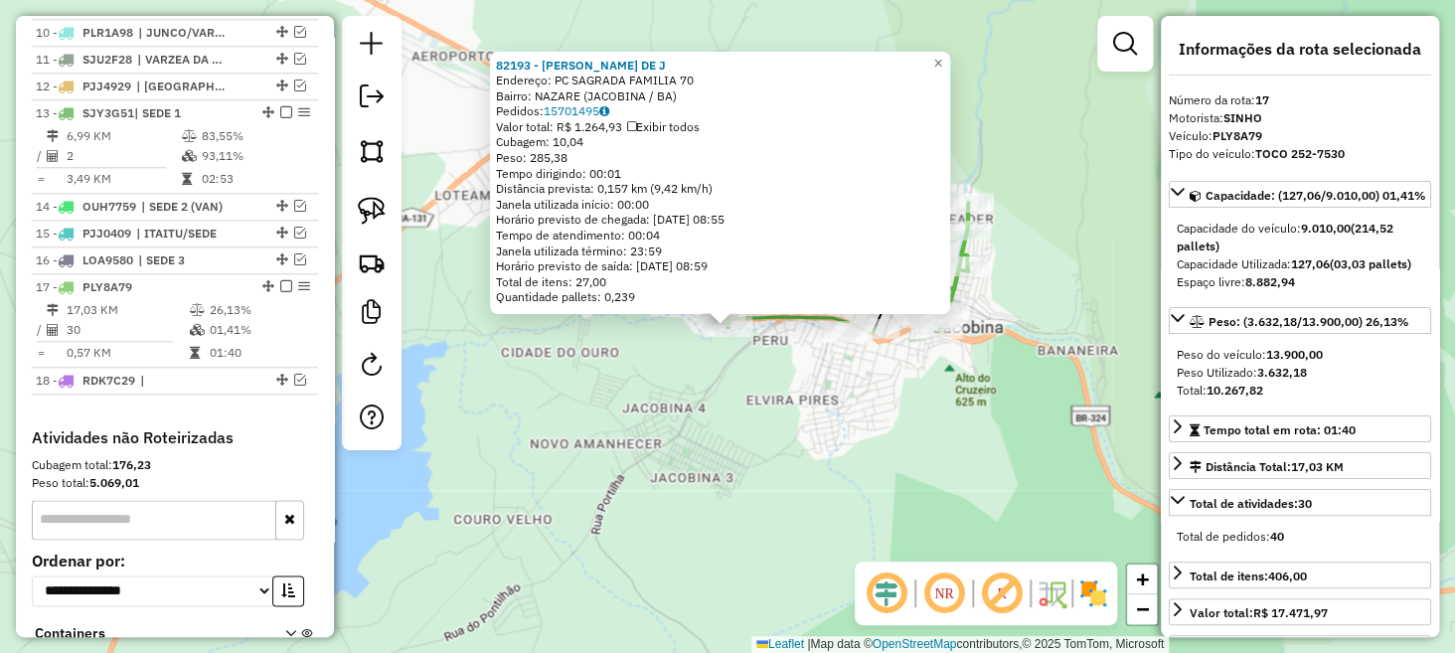
scroll to position [1149, 0]
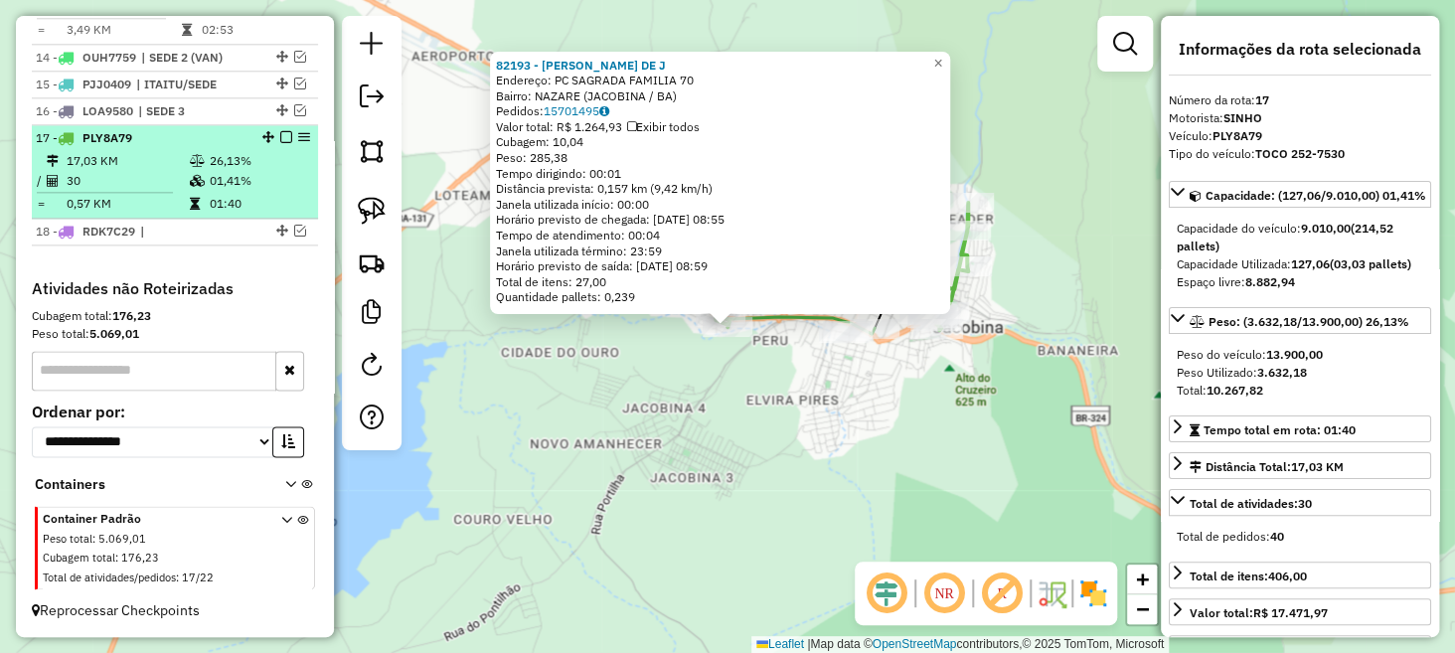
click at [280, 136] on em at bounding box center [286, 137] width 12 height 12
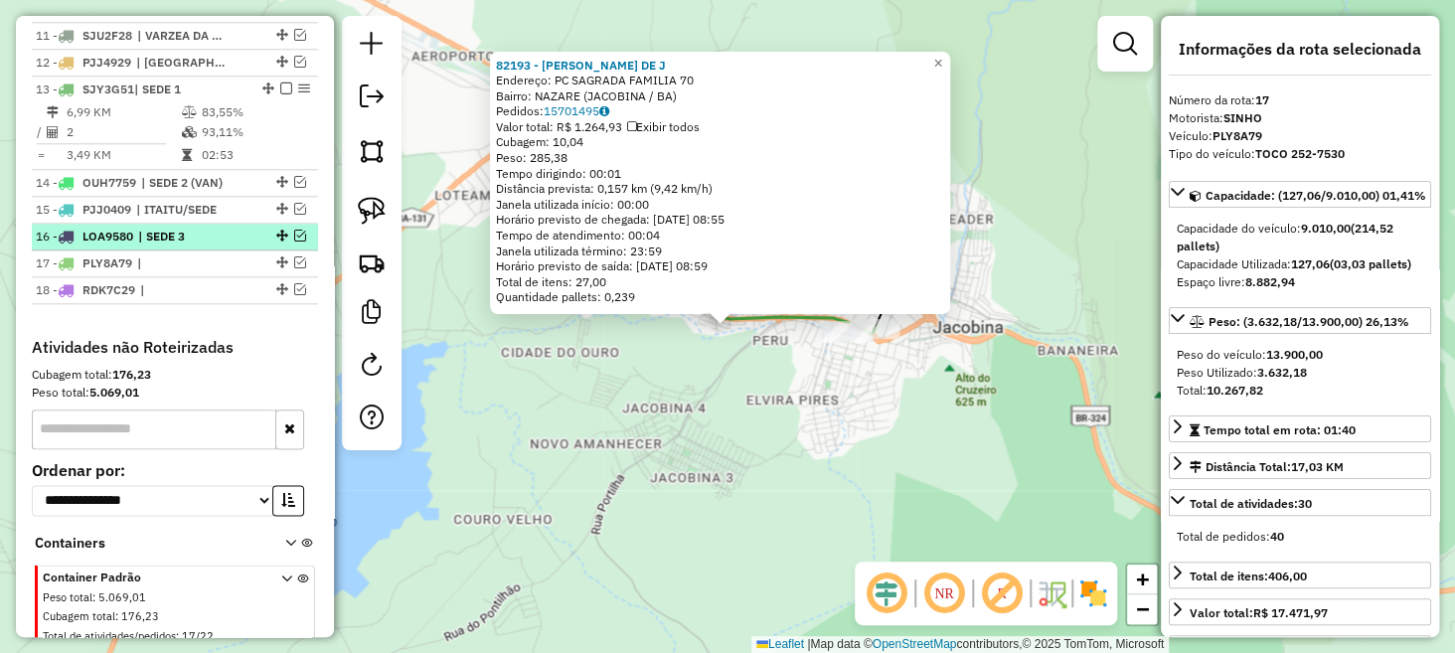
scroll to position [983, 0]
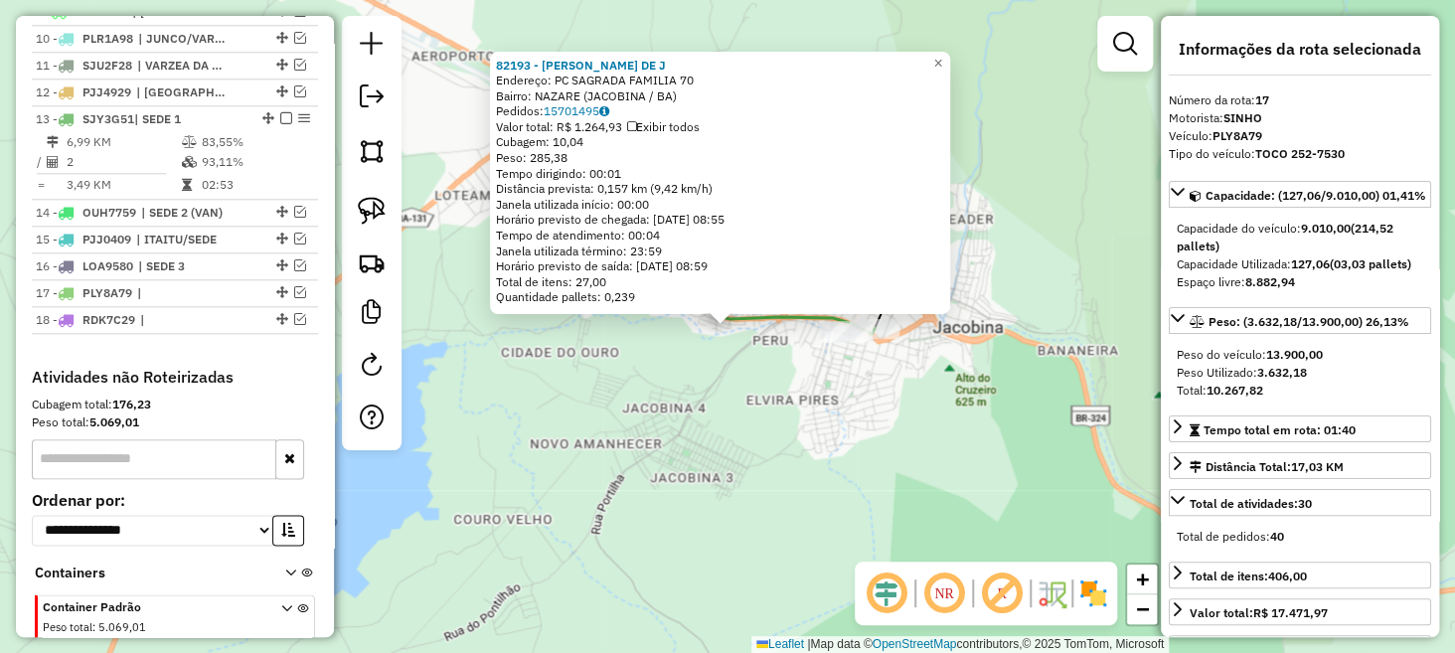
click at [617, 362] on div "82193 - SILVANA SANTANA DE J Endereço: PC SAGRADA FAMILIA 70 Bairro: NAZARE (JA…" at bounding box center [727, 326] width 1455 height 653
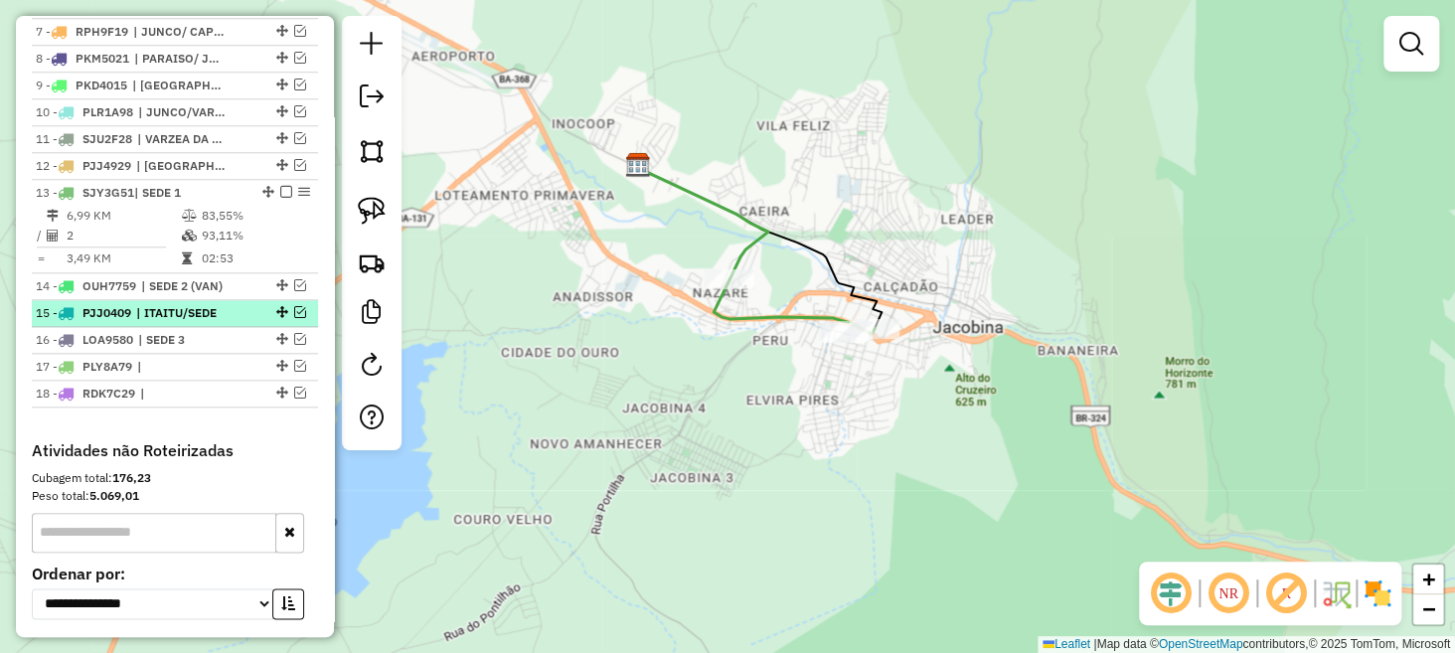
scroll to position [909, 0]
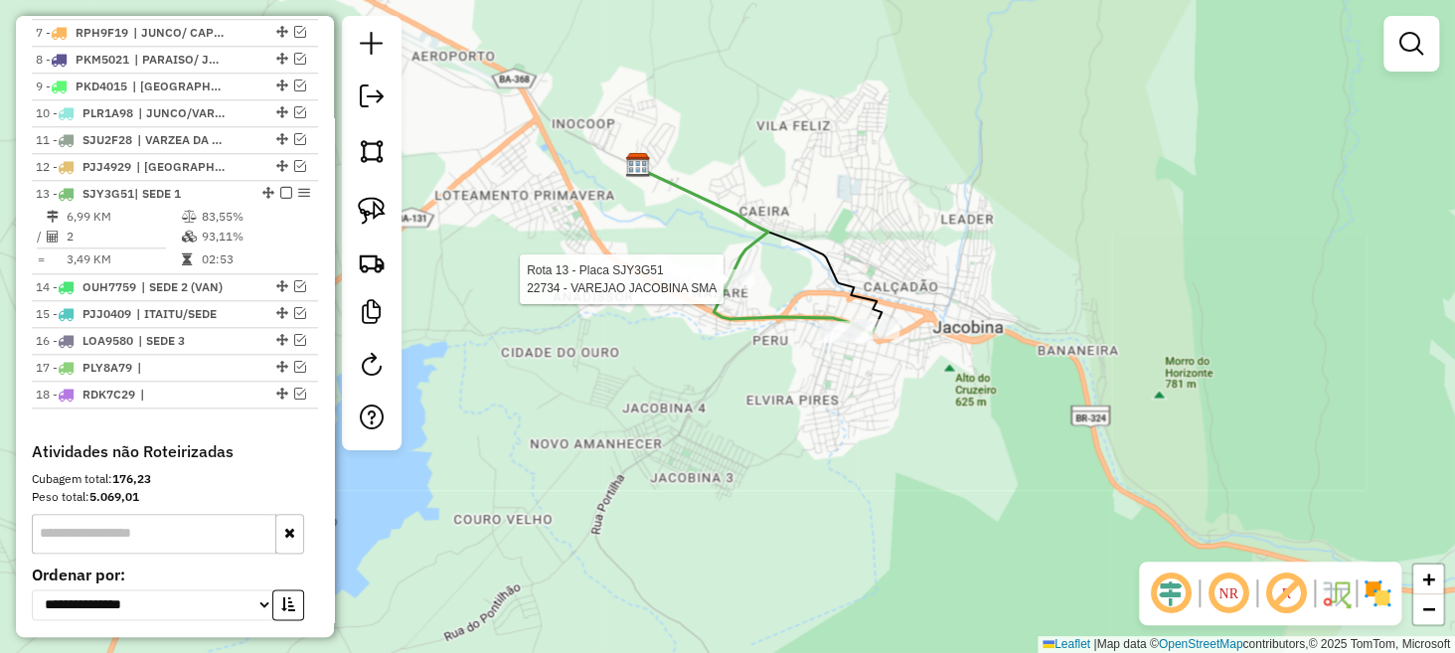
select select "**********"
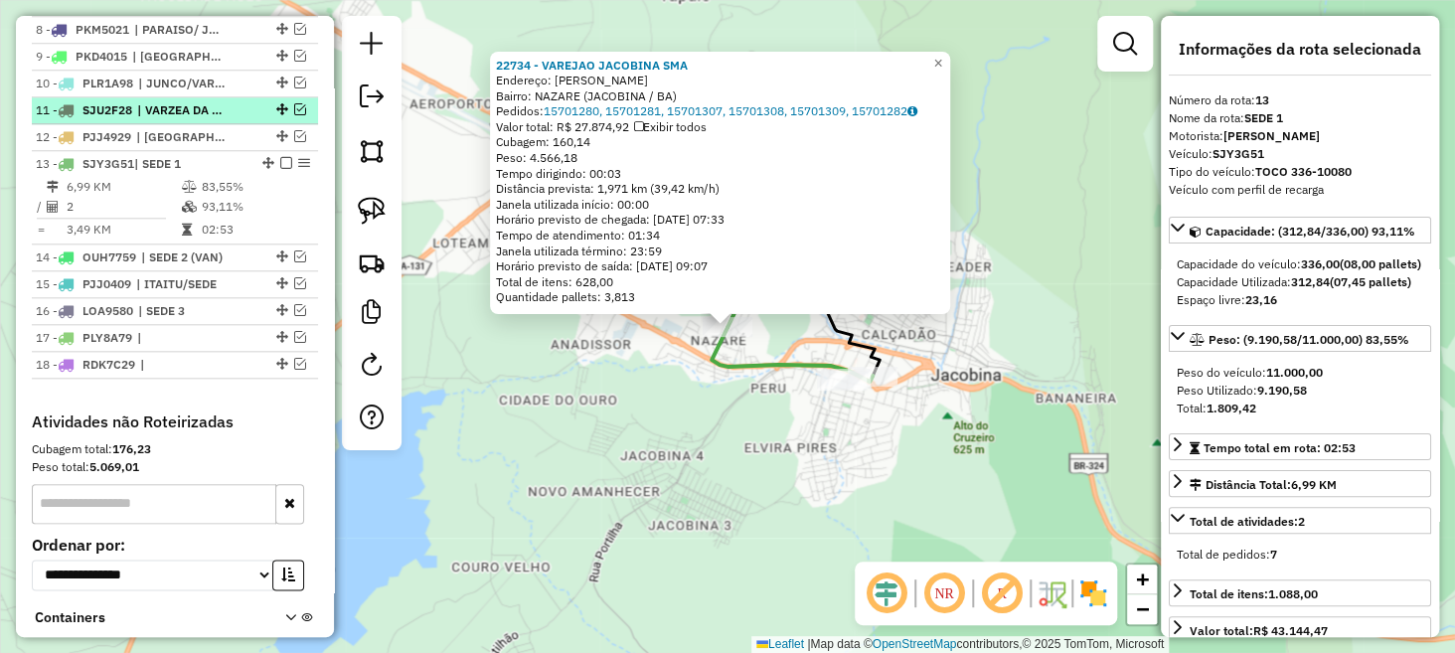
scroll to position [933, 0]
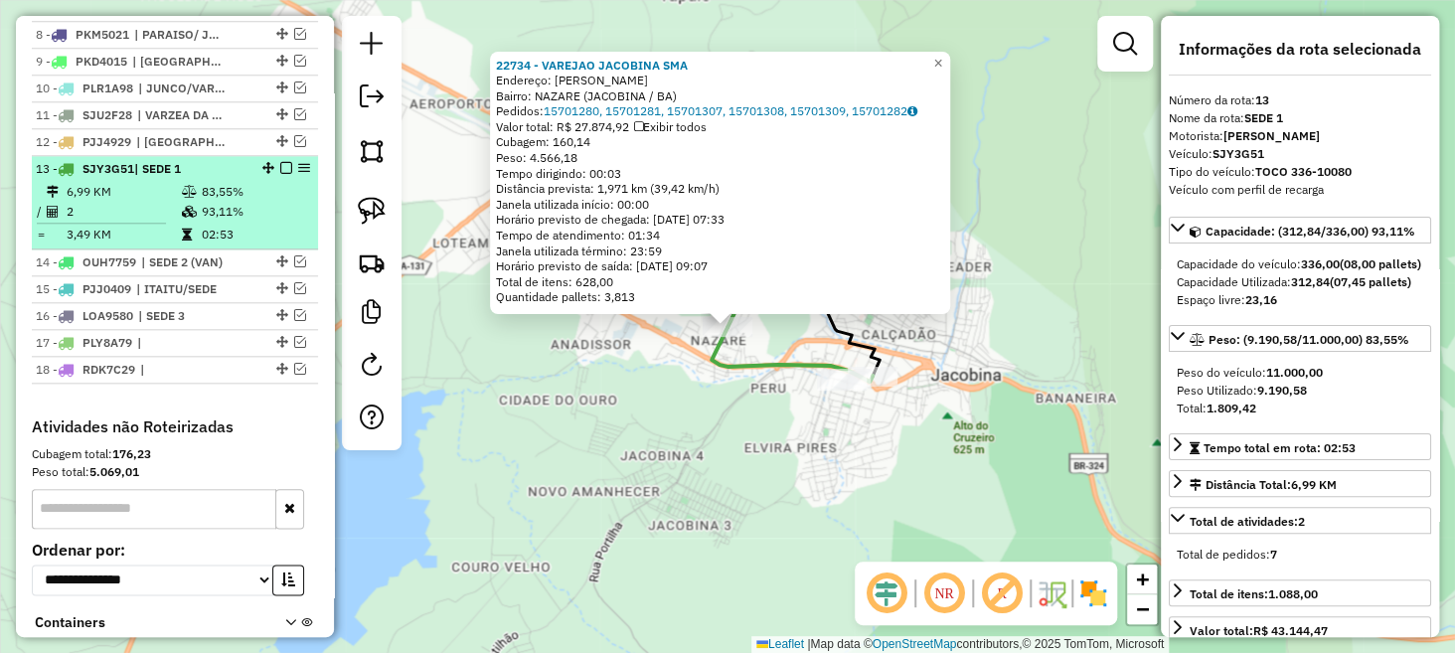
click at [282, 174] on em at bounding box center [286, 168] width 12 height 12
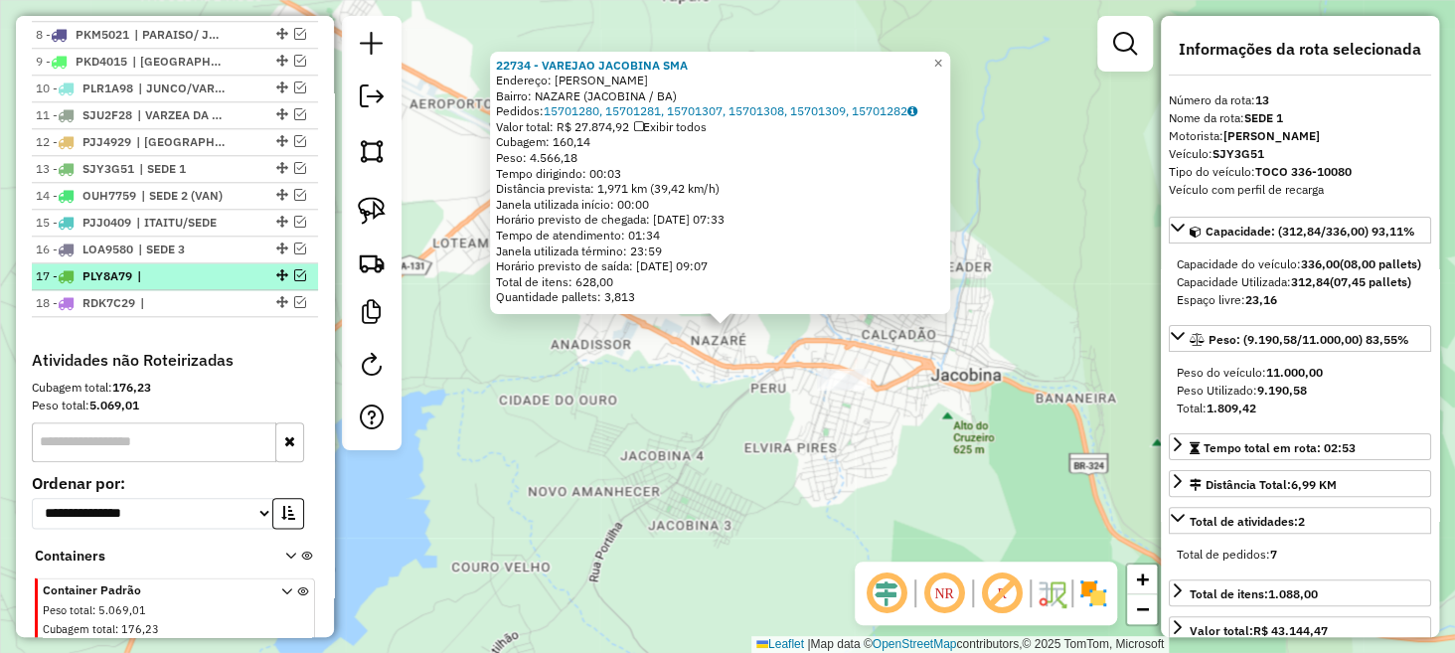
click at [294, 281] on em at bounding box center [300, 275] width 12 height 12
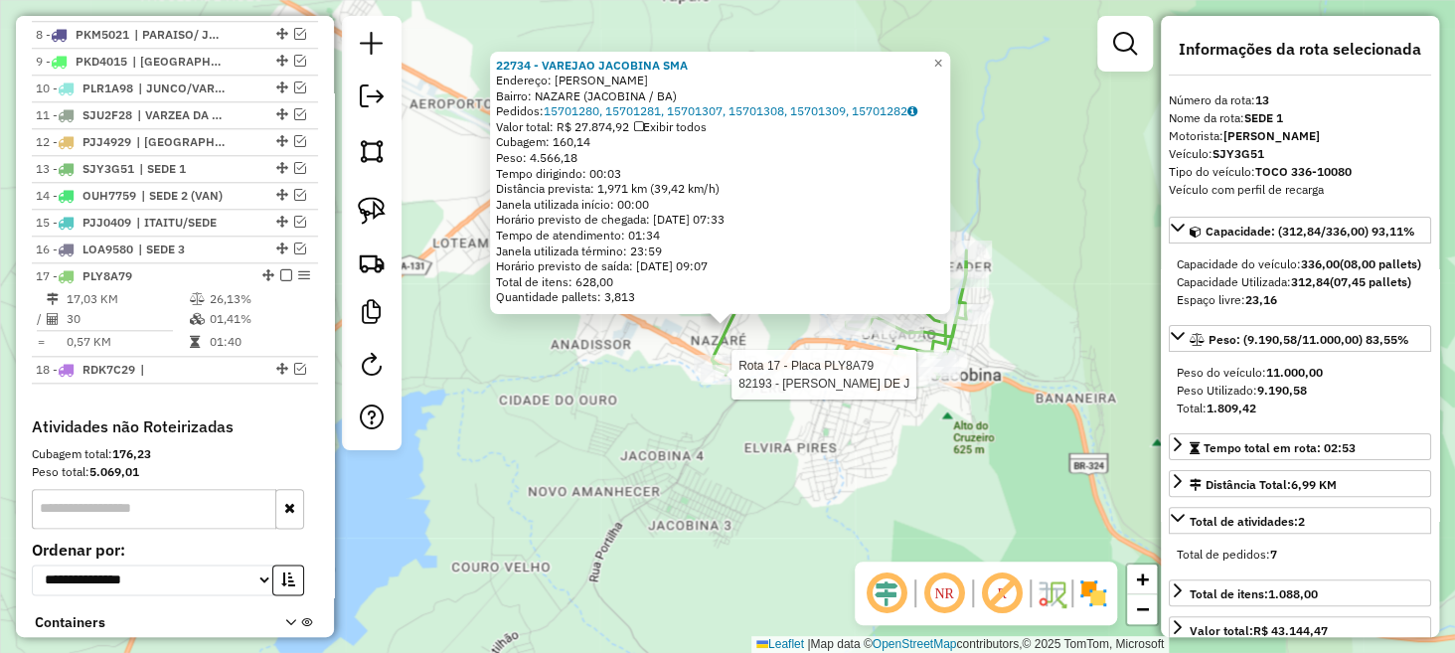
scroll to position [1083, 0]
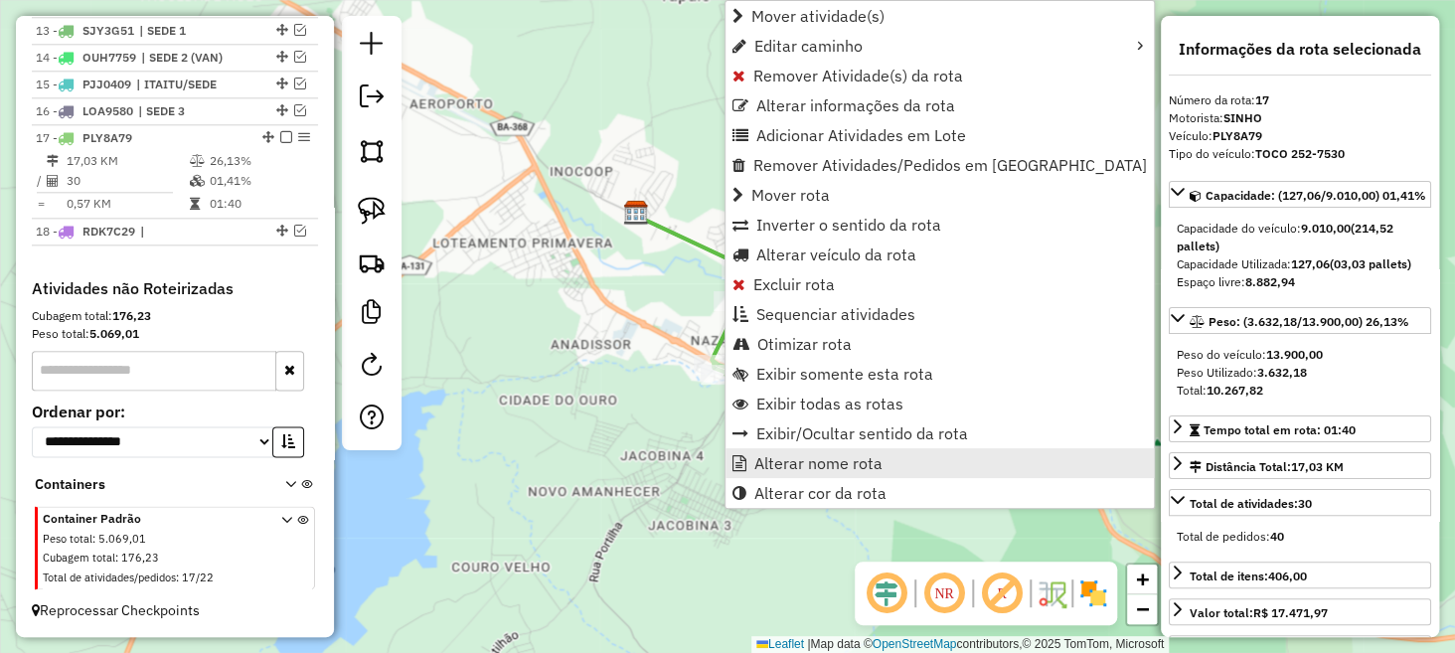
click at [843, 471] on span "Alterar nome rota" at bounding box center [819, 463] width 128 height 16
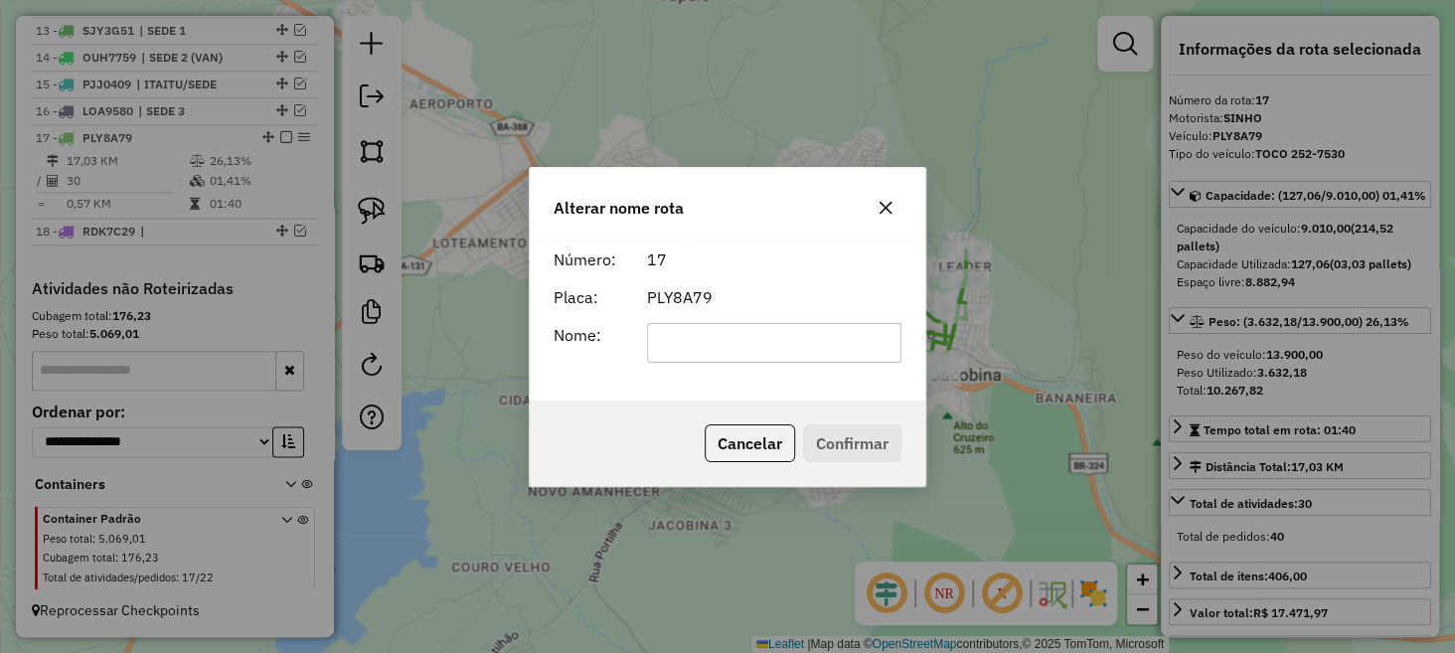
click at [796, 359] on input "text" at bounding box center [774, 343] width 255 height 40
type input "******"
click at [845, 433] on button "Confirmar" at bounding box center [852, 443] width 98 height 38
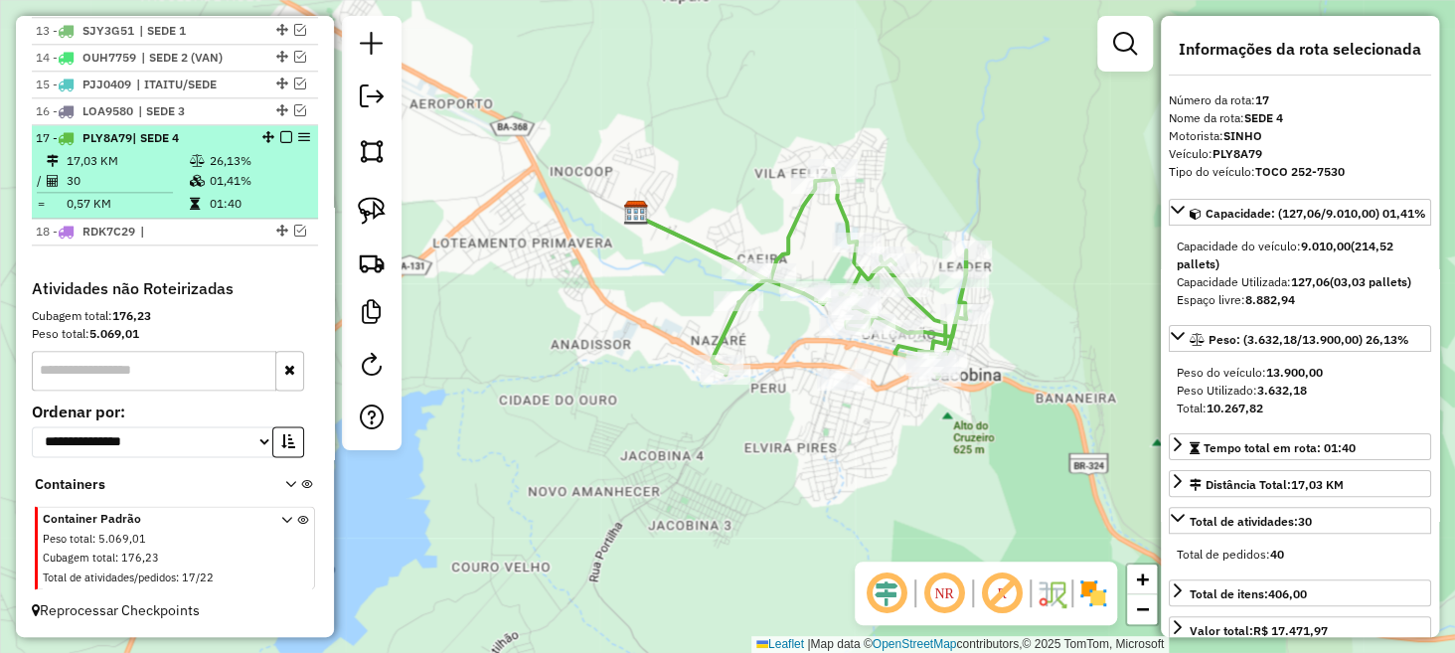
click at [281, 137] on em at bounding box center [286, 137] width 12 height 12
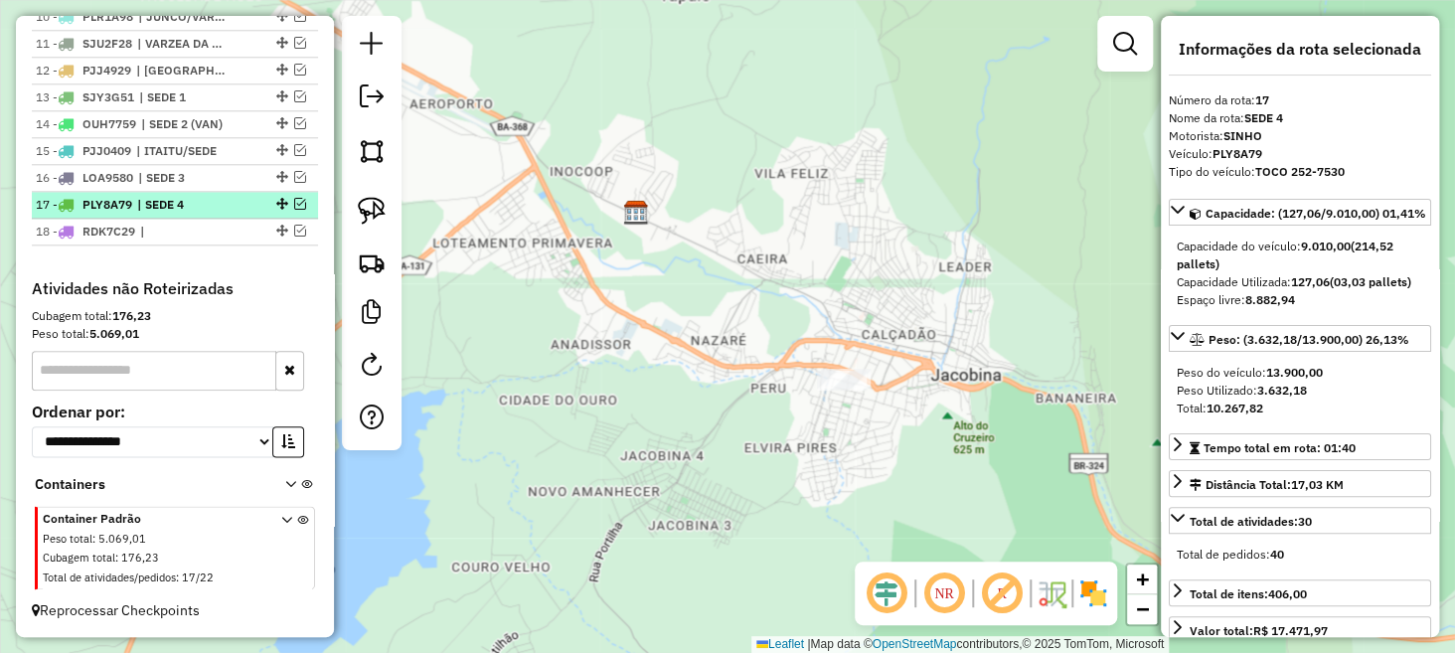
scroll to position [1016, 0]
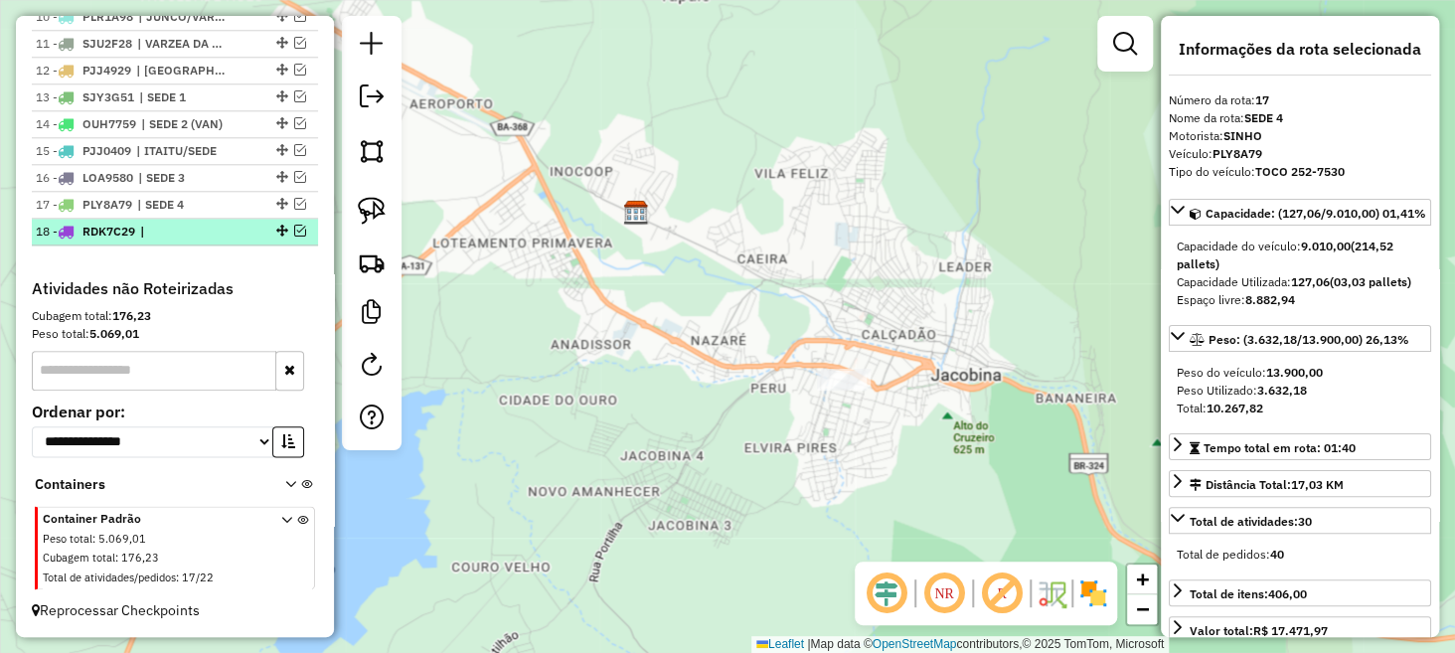
click at [297, 233] on em at bounding box center [300, 231] width 12 height 12
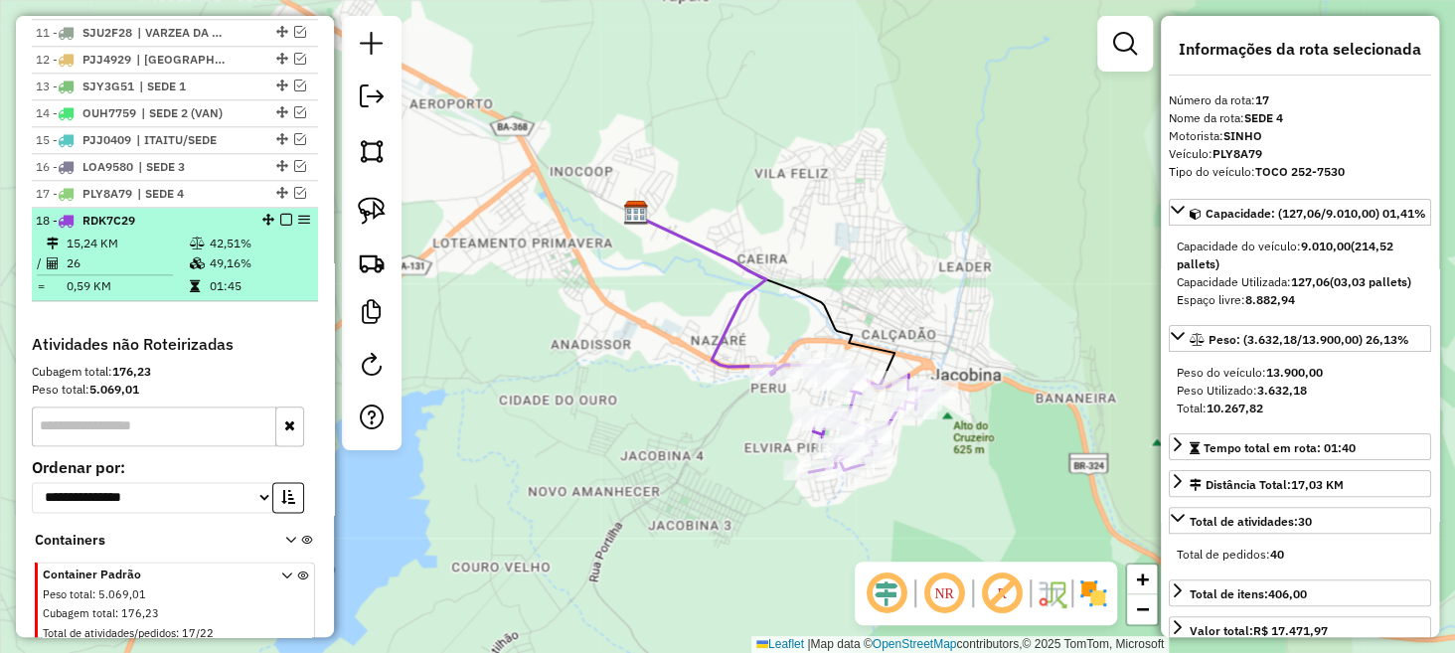
scroll to position [1083, 0]
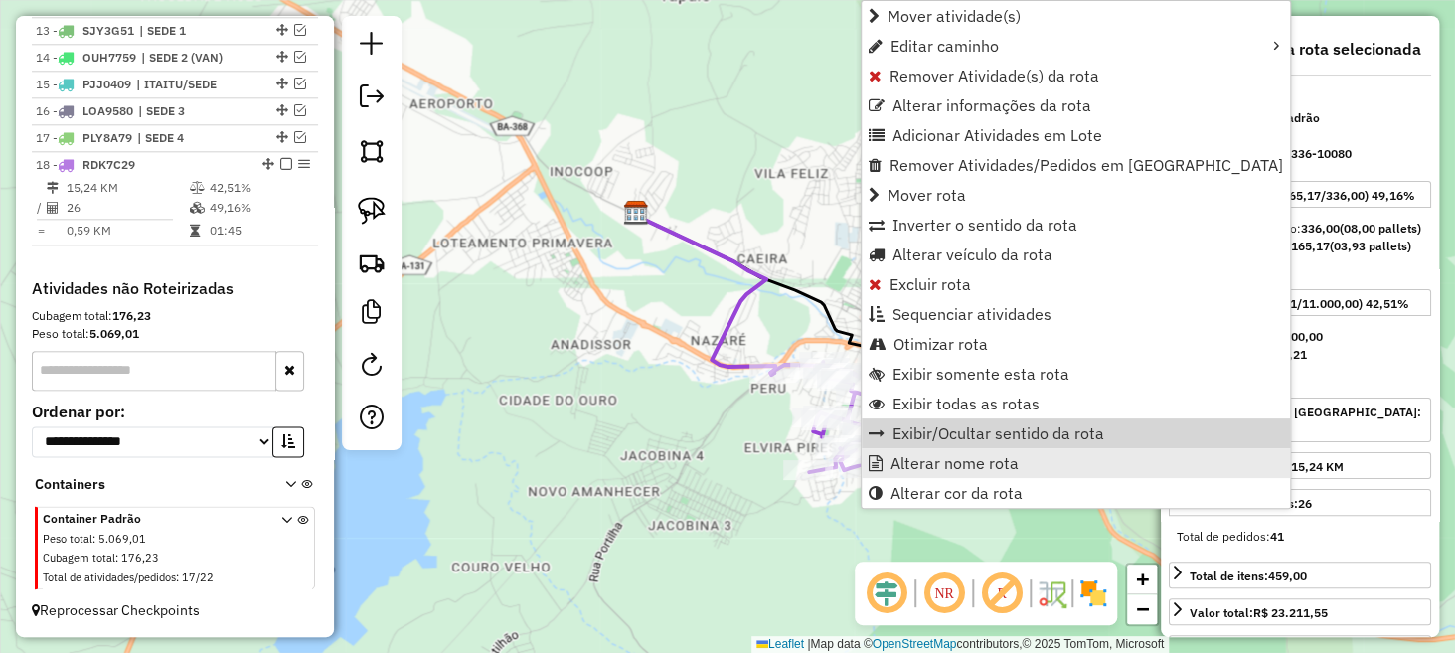
click at [942, 457] on span "Alterar nome rota" at bounding box center [955, 463] width 128 height 16
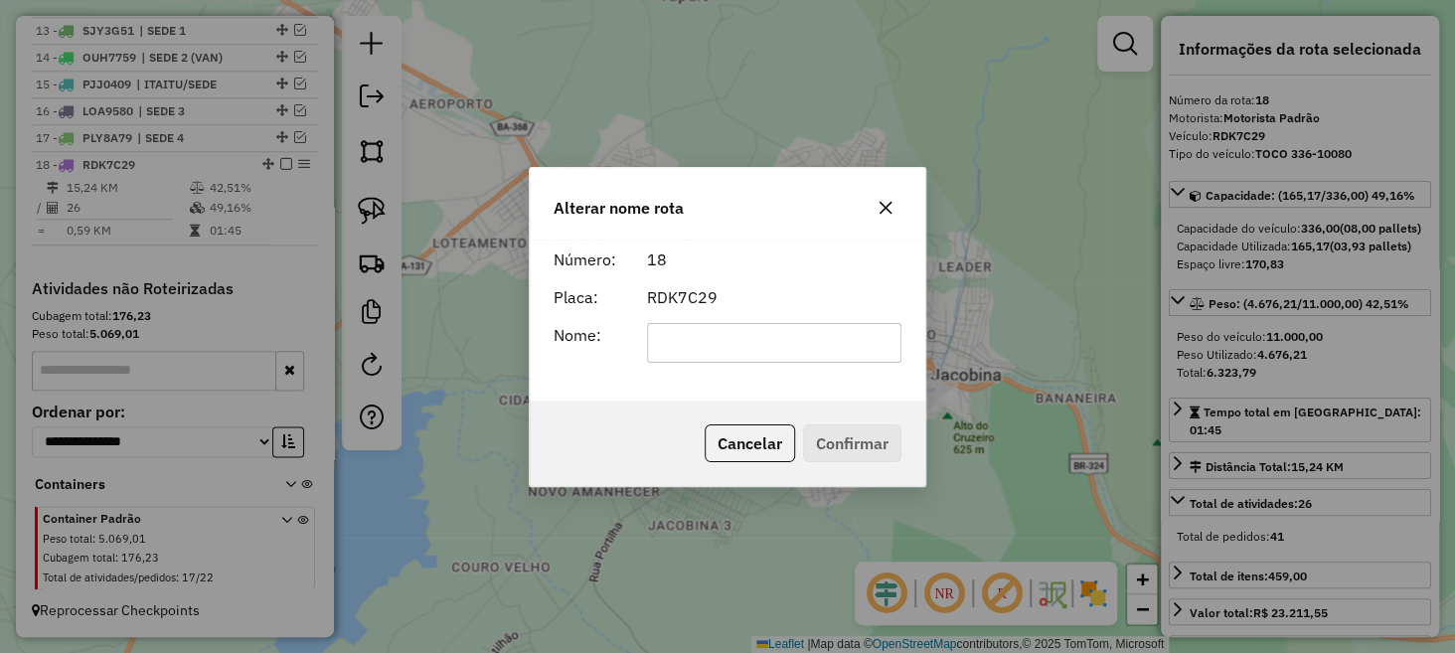
click at [752, 348] on input "text" at bounding box center [774, 343] width 255 height 40
type input "******"
click at [836, 435] on button "Confirmar" at bounding box center [852, 443] width 98 height 38
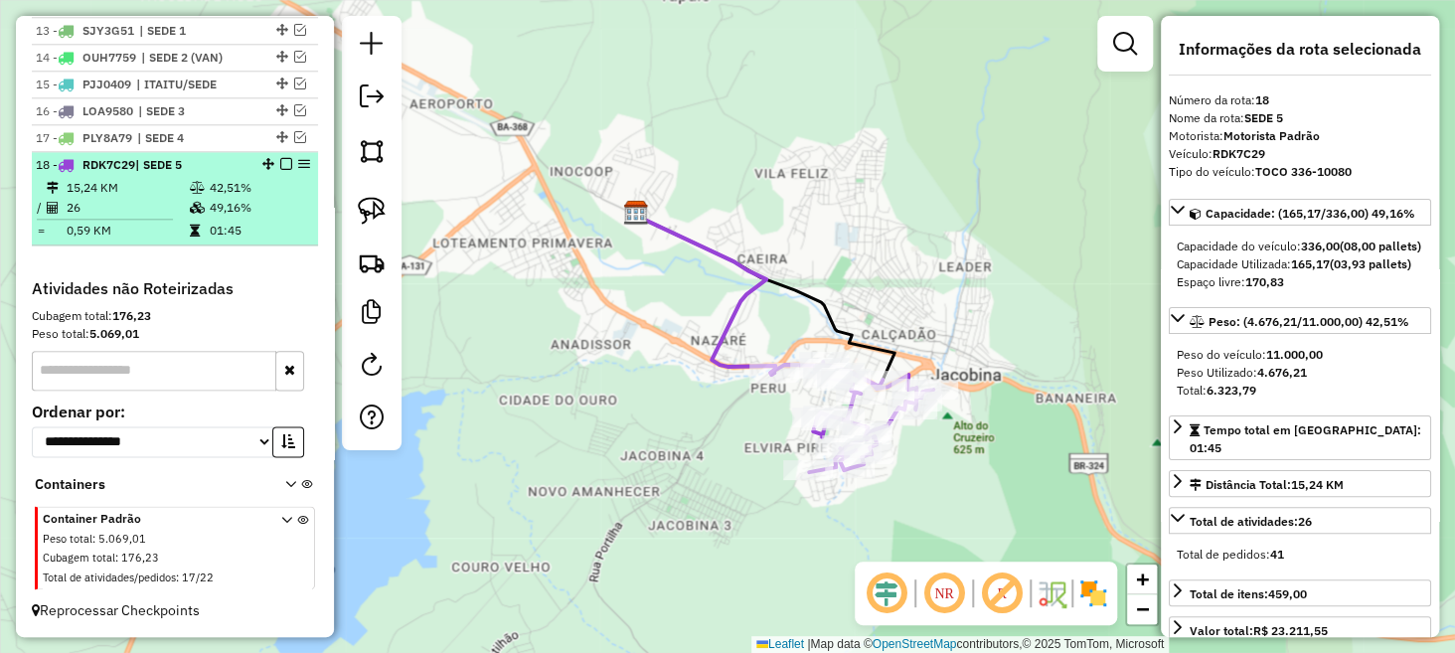
click at [287, 165] on div at bounding box center [281, 164] width 60 height 12
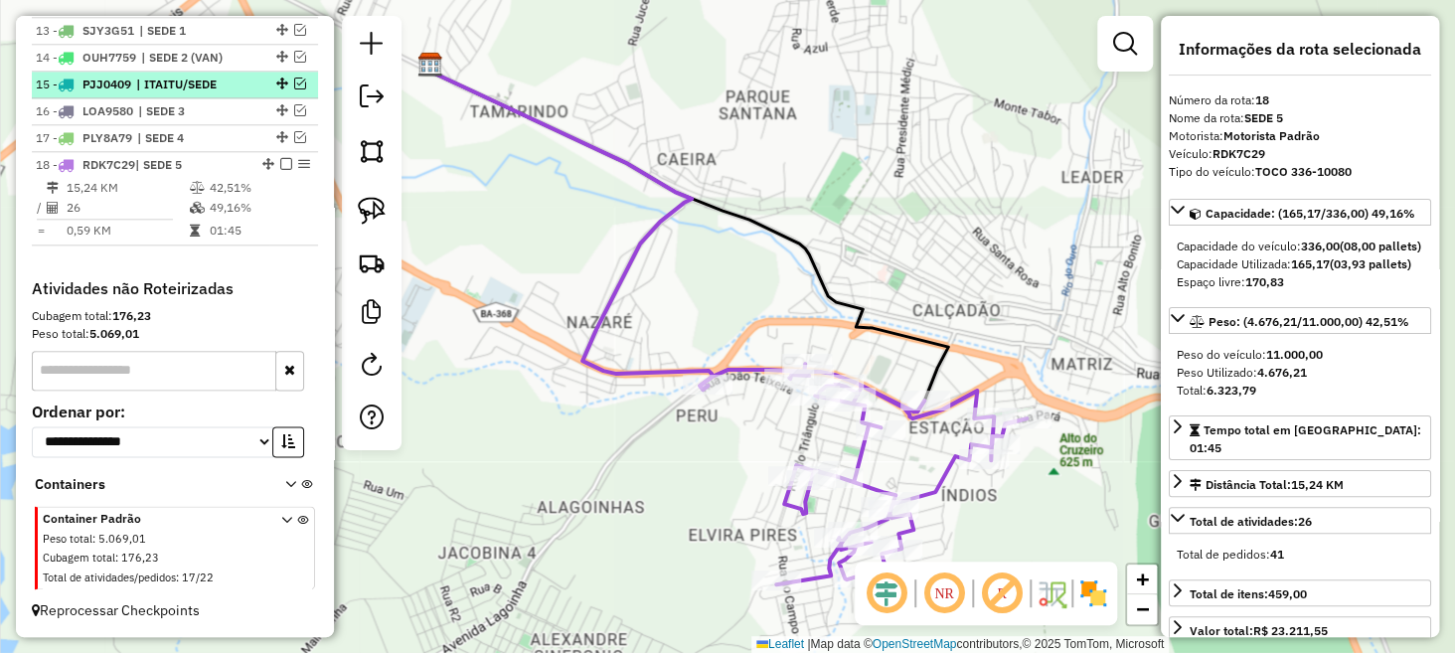
click at [285, 166] on em at bounding box center [286, 164] width 12 height 12
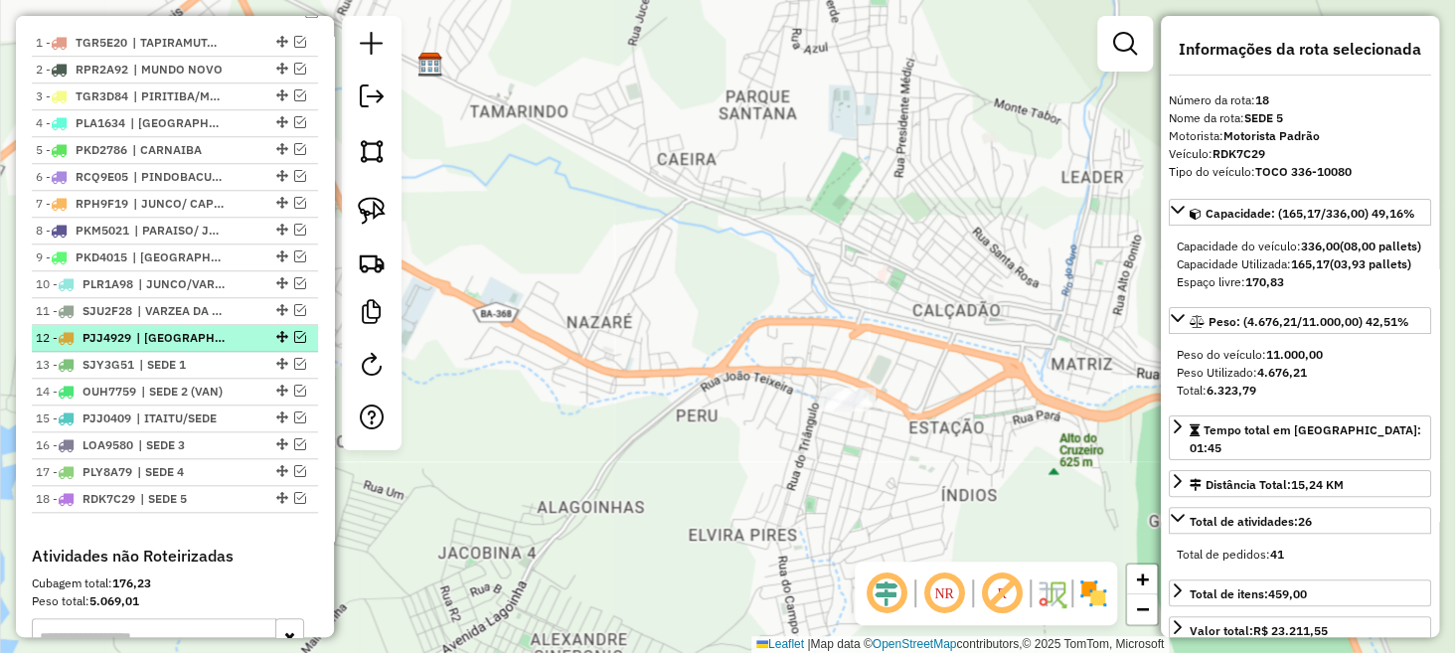
scroll to position [693, 0]
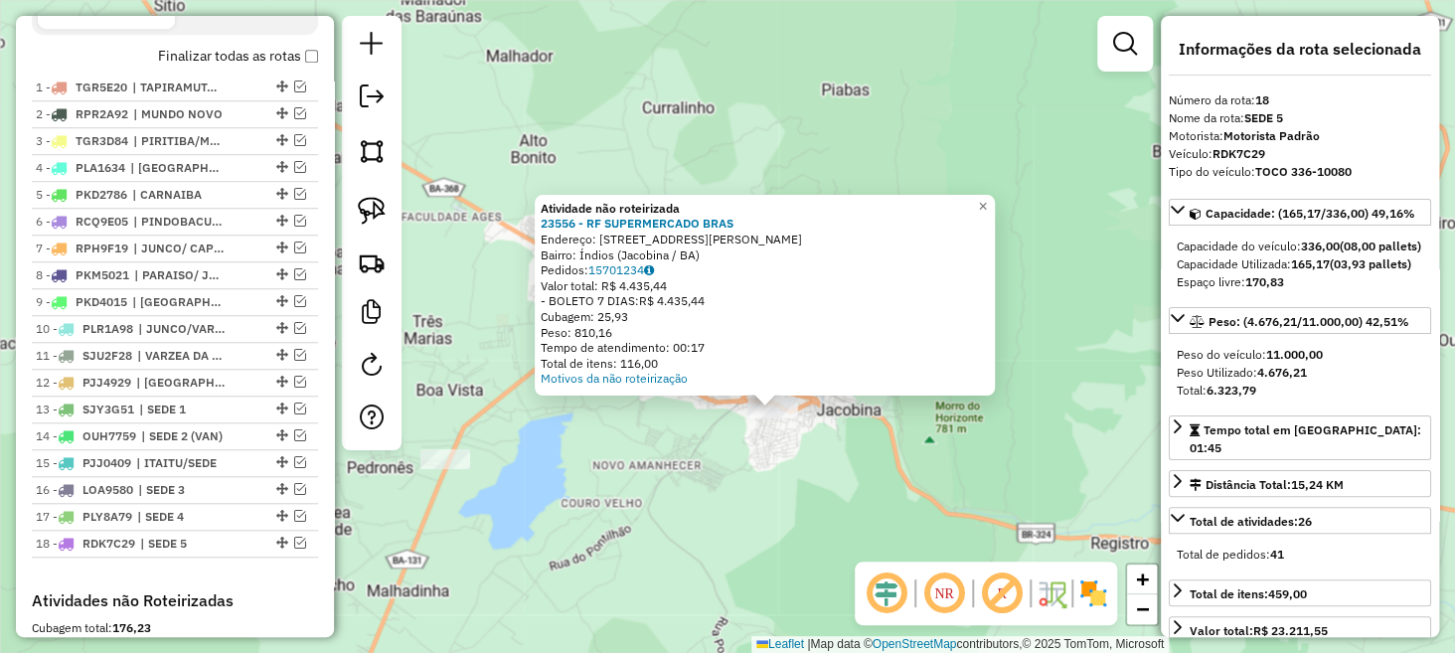
click at [713, 484] on div "Atividade não roteirizada 23556 - RF SUPERMERCADO BRAS Endereço: Rua Reinaldo J…" at bounding box center [727, 326] width 1455 height 653
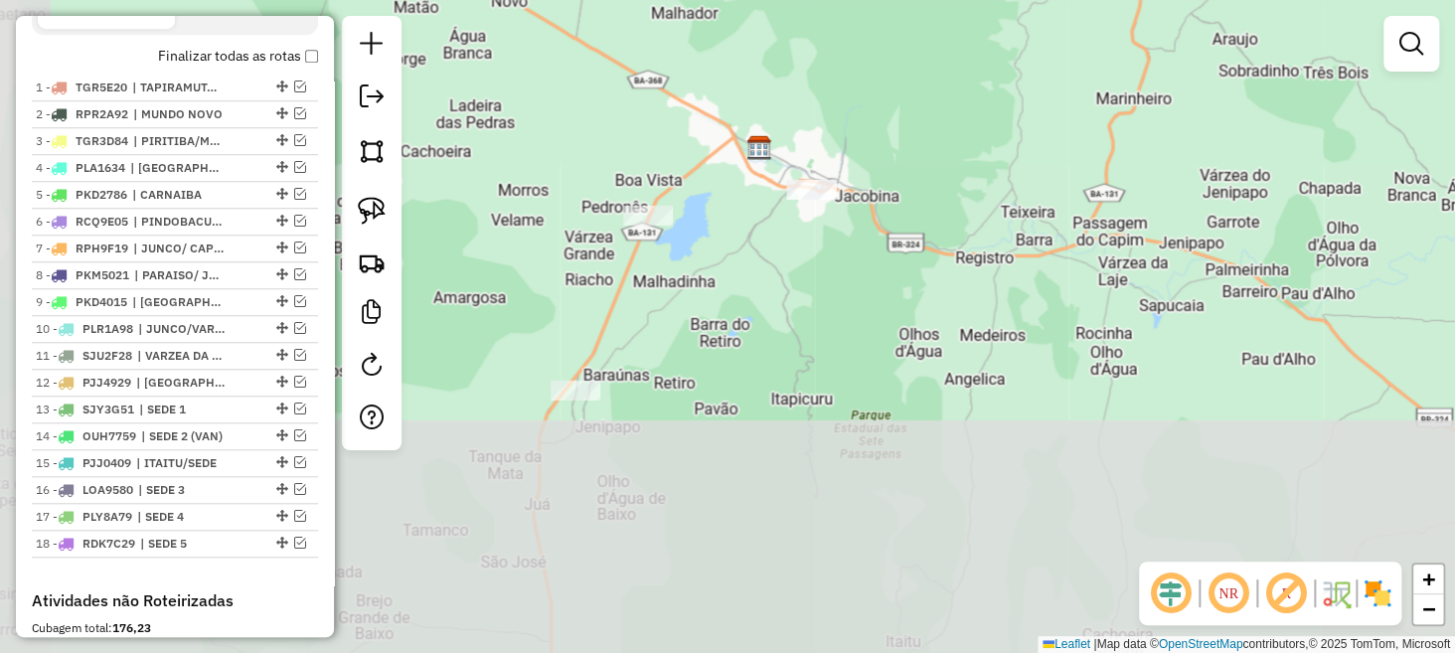
drag, startPoint x: 724, startPoint y: 486, endPoint x: 793, endPoint y: 230, distance: 265.8
click at [793, 231] on div "Janela de atendimento Grade de atendimento Capacidade Transportadoras Veículos …" at bounding box center [727, 326] width 1455 height 653
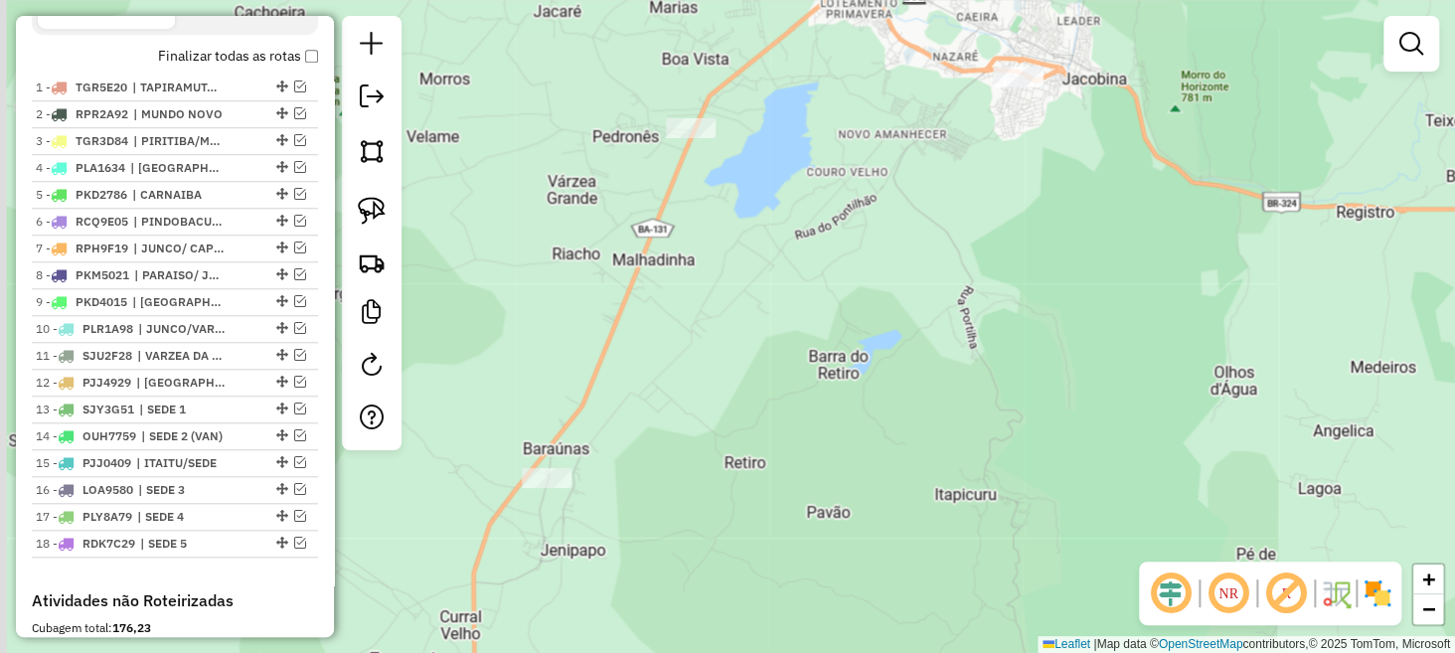
drag, startPoint x: 573, startPoint y: 204, endPoint x: 752, endPoint y: 152, distance: 186.3
click at [752, 152] on div "Janela de atendimento Grade de atendimento Capacidade Transportadoras Veículos …" at bounding box center [727, 326] width 1455 height 653
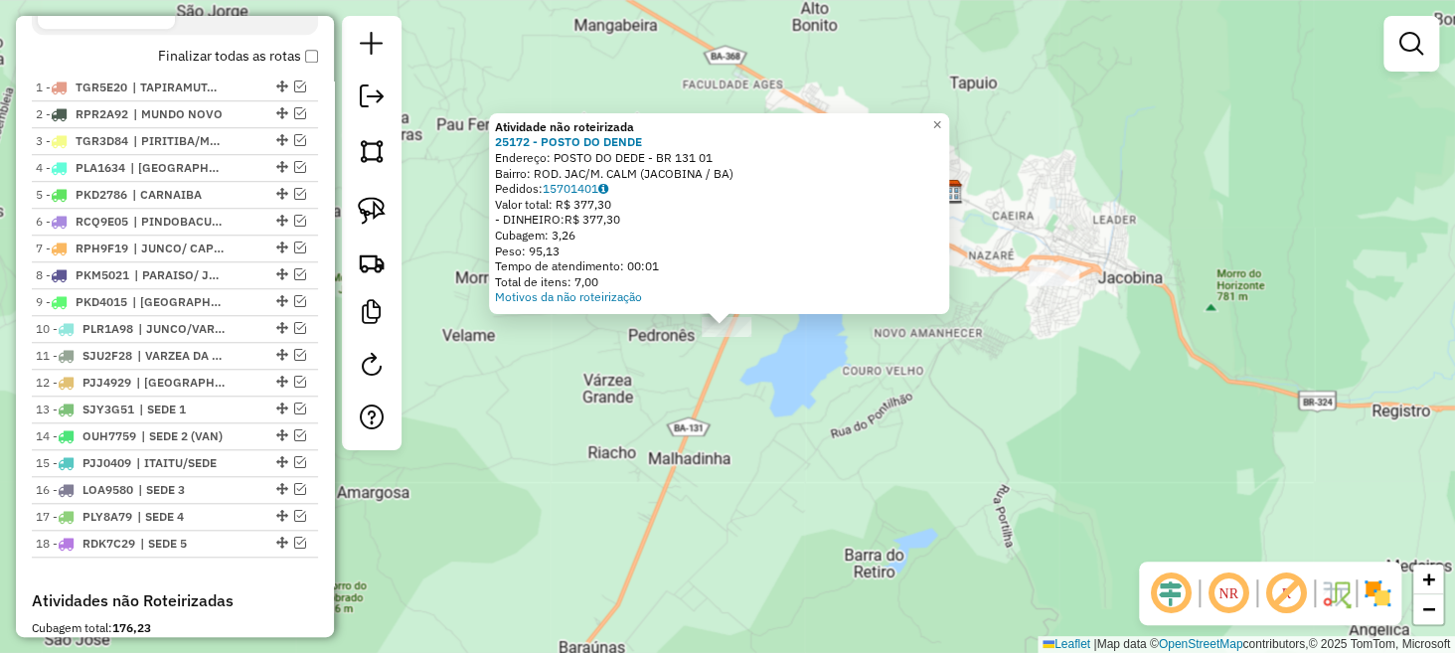
click at [792, 392] on div "Atividade não roteirizada 25172 - POSTO DO DENDE Endereço: POSTO DO DEDE - BR 1…" at bounding box center [727, 326] width 1455 height 653
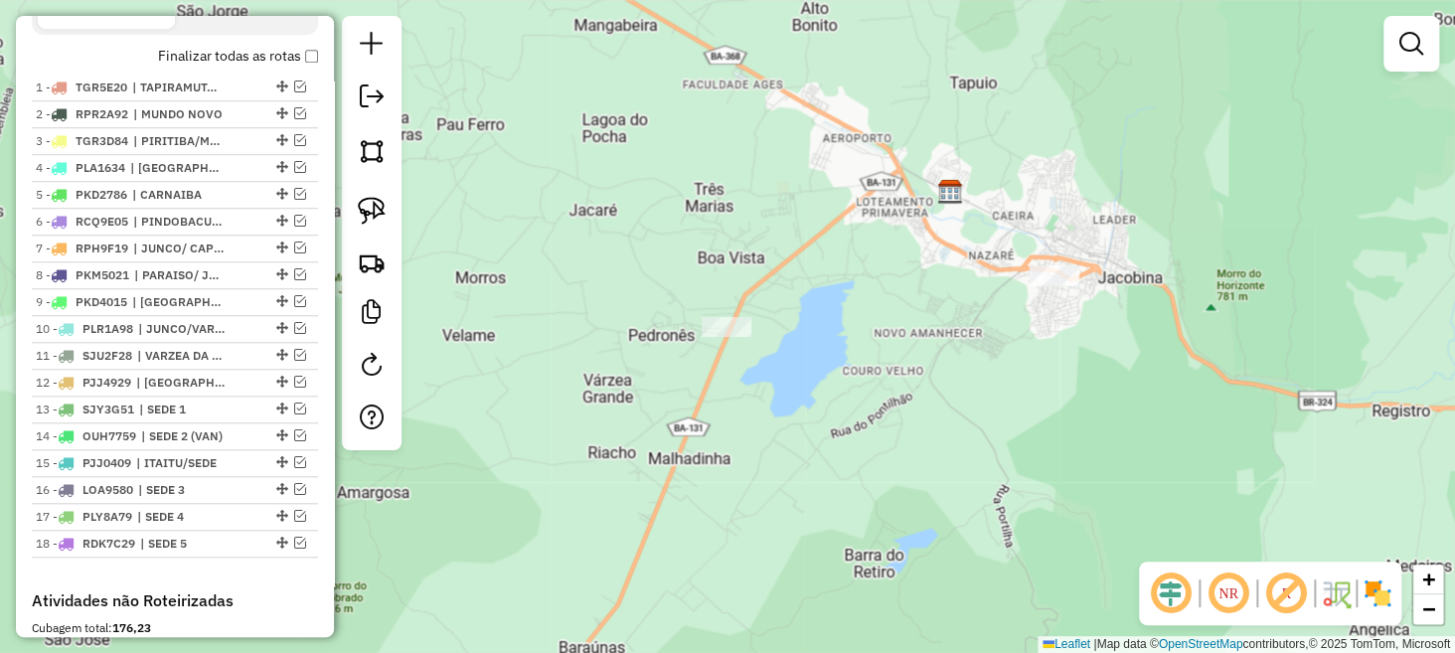
drag, startPoint x: 1075, startPoint y: 341, endPoint x: 951, endPoint y: 410, distance: 141.1
click at [951, 410] on div "Janela de atendimento Grade de atendimento Capacidade Transportadoras Veículos …" at bounding box center [727, 326] width 1455 height 653
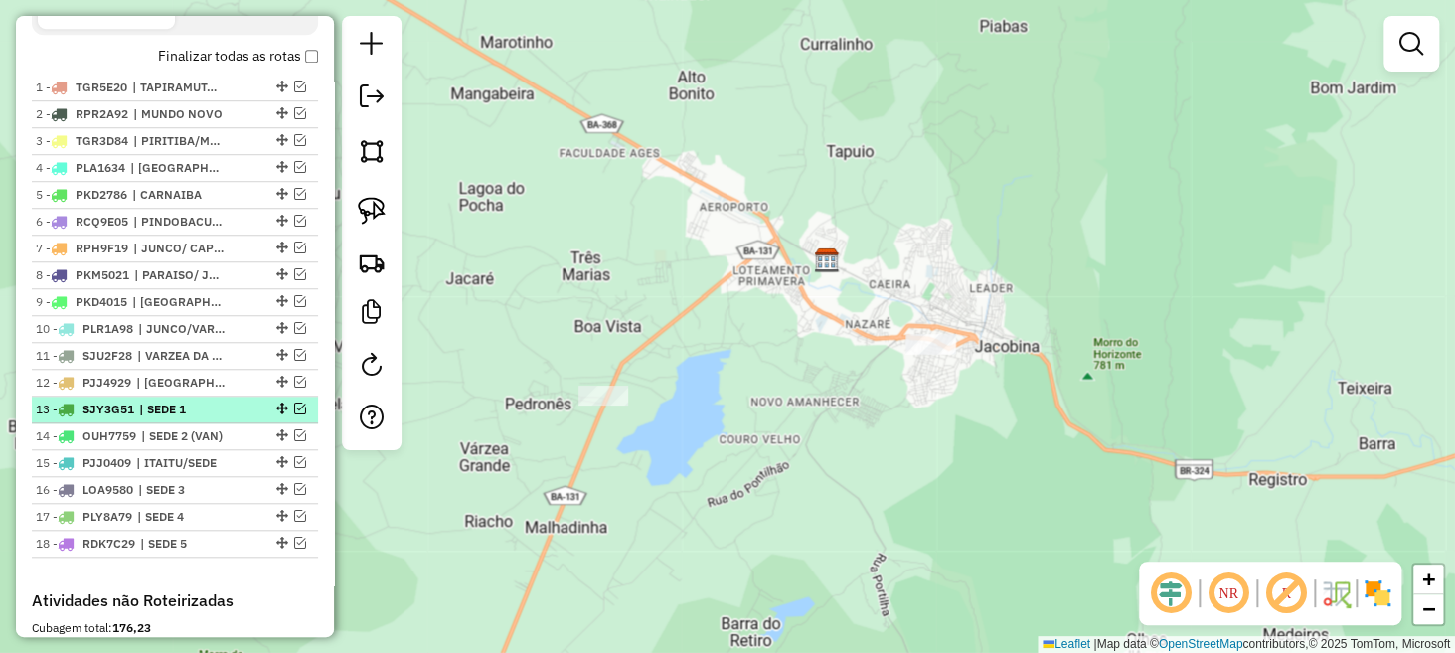
click at [294, 415] on em at bounding box center [300, 409] width 12 height 12
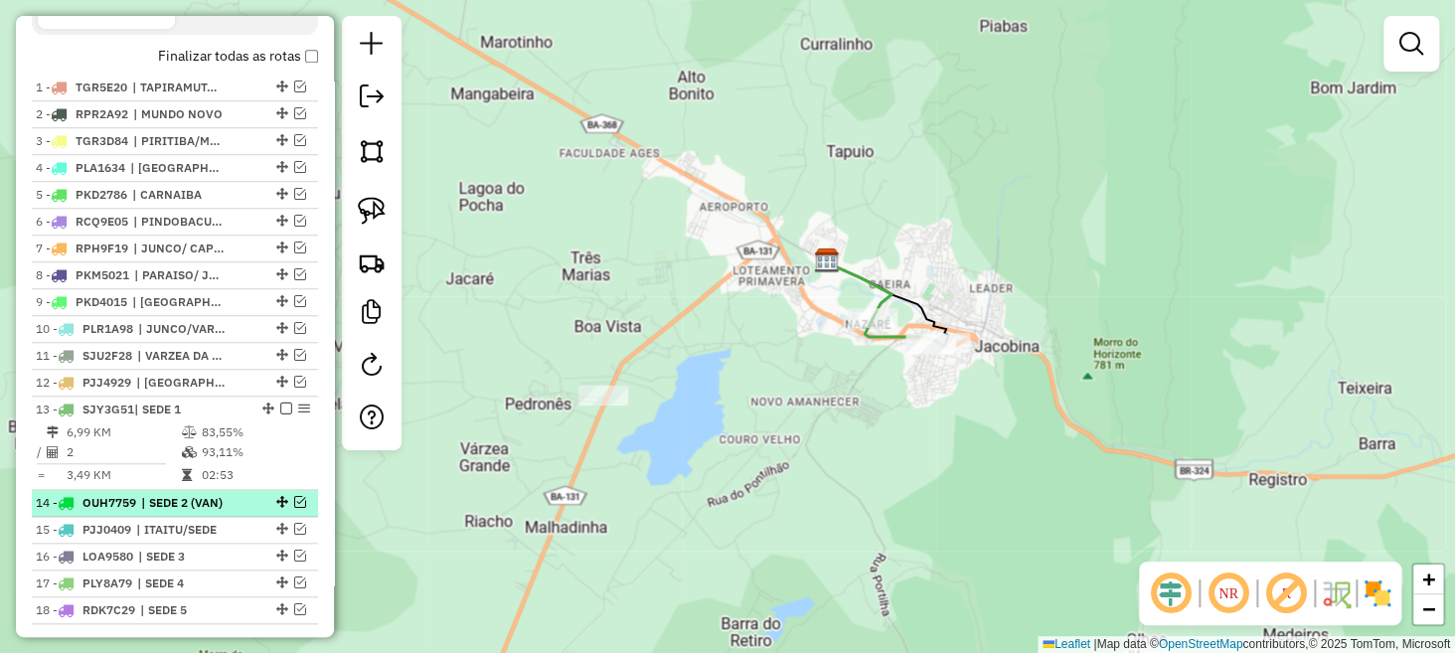
click at [295, 508] on em at bounding box center [300, 502] width 12 height 12
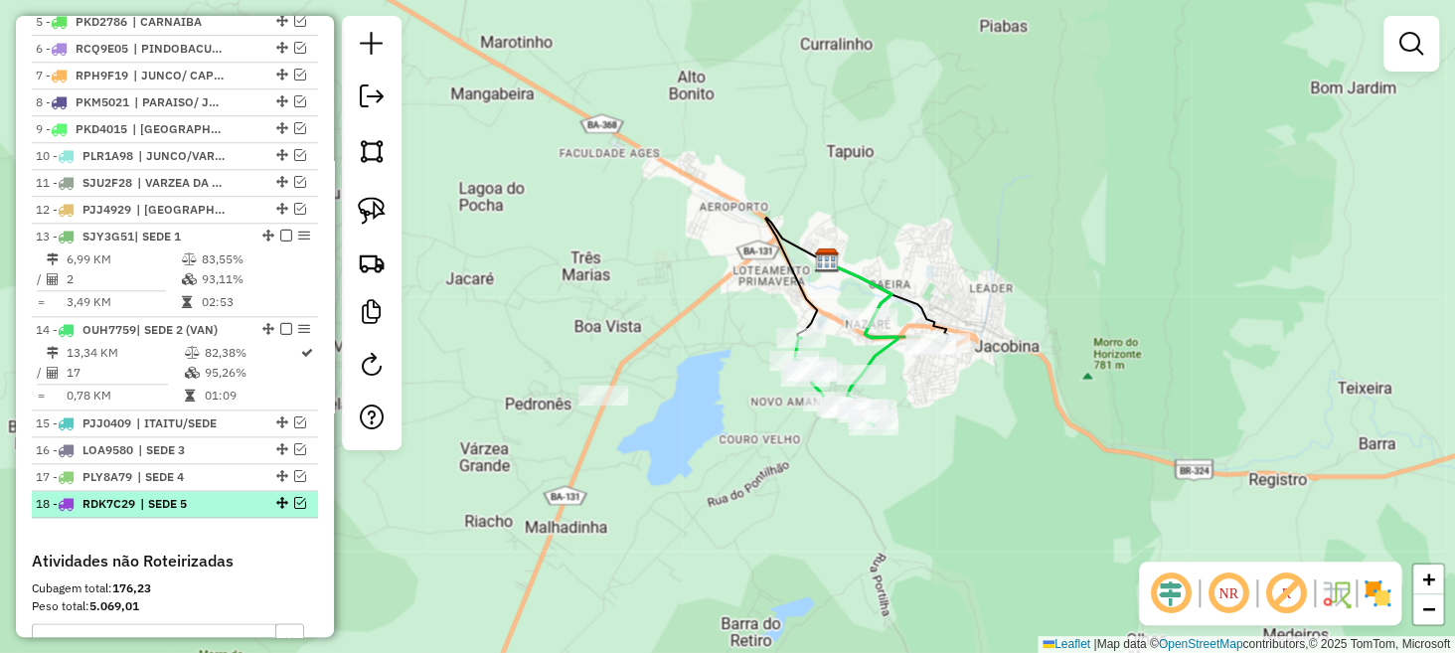
scroll to position [992, 0]
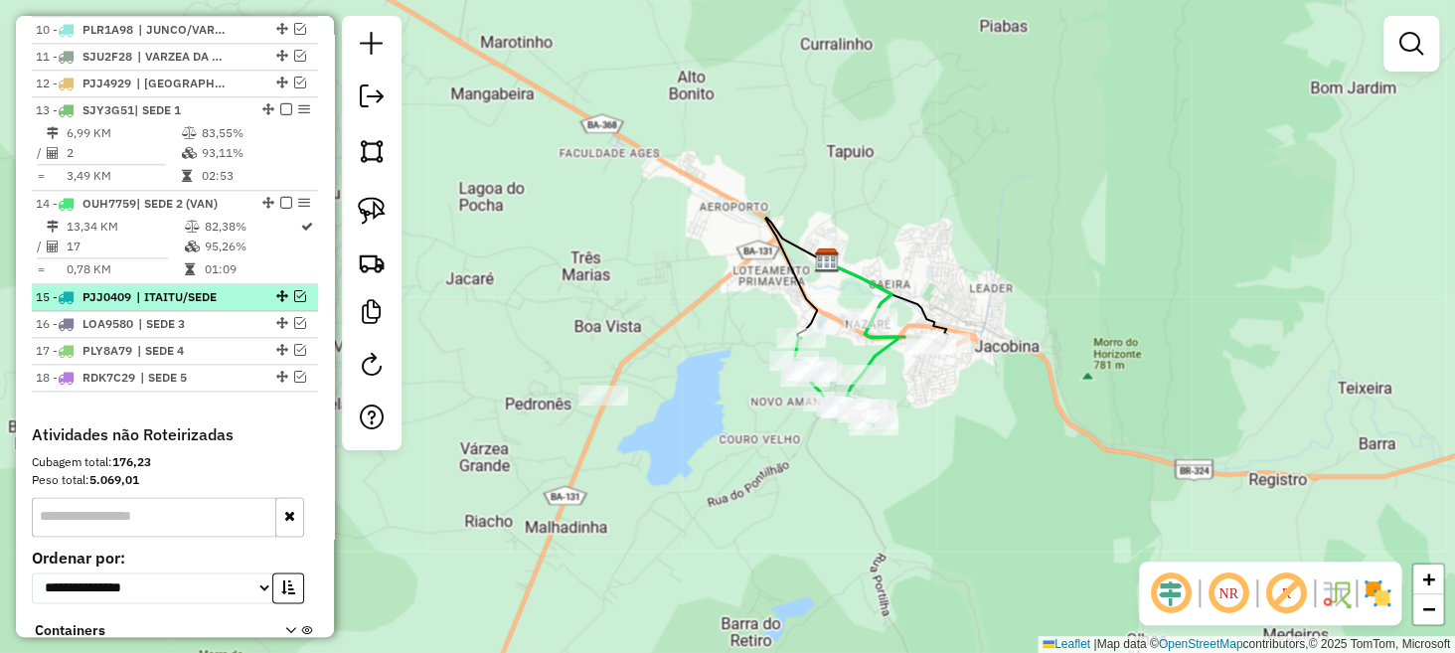
click at [294, 302] on em at bounding box center [300, 296] width 12 height 12
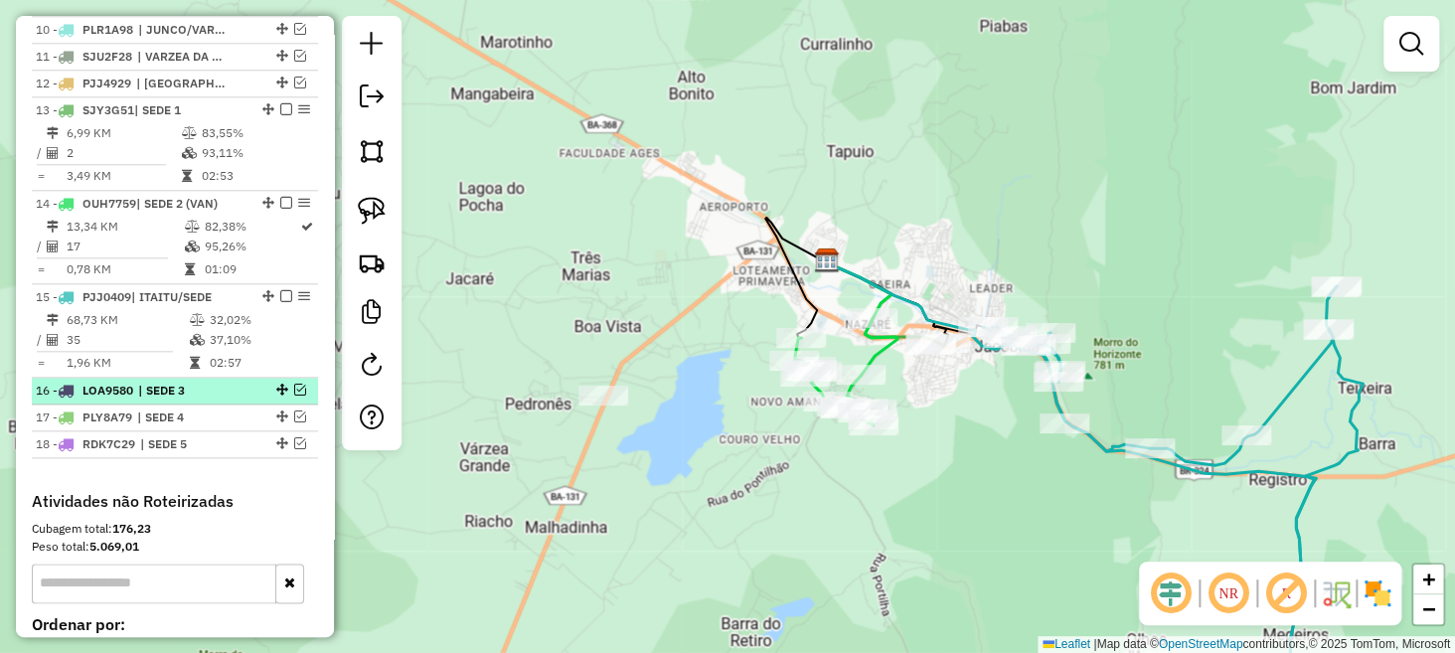
click at [295, 396] on em at bounding box center [300, 390] width 12 height 12
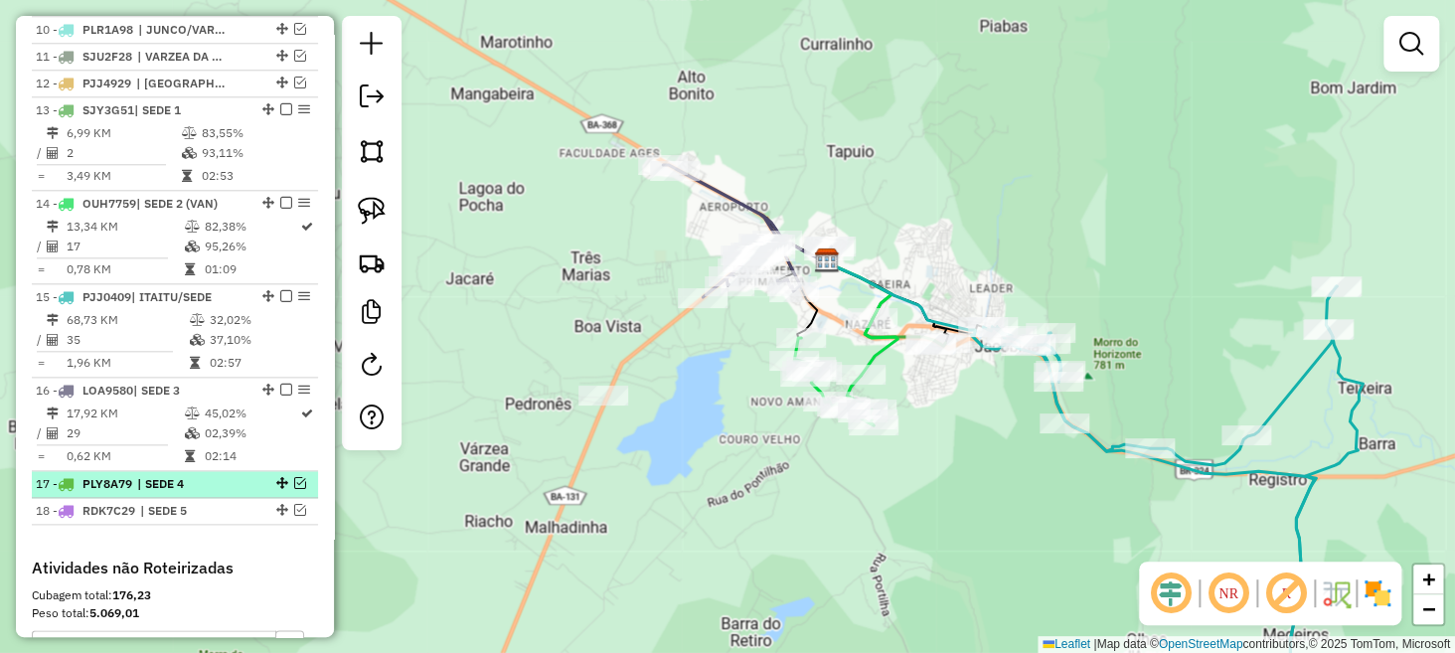
click at [294, 489] on em at bounding box center [300, 483] width 12 height 12
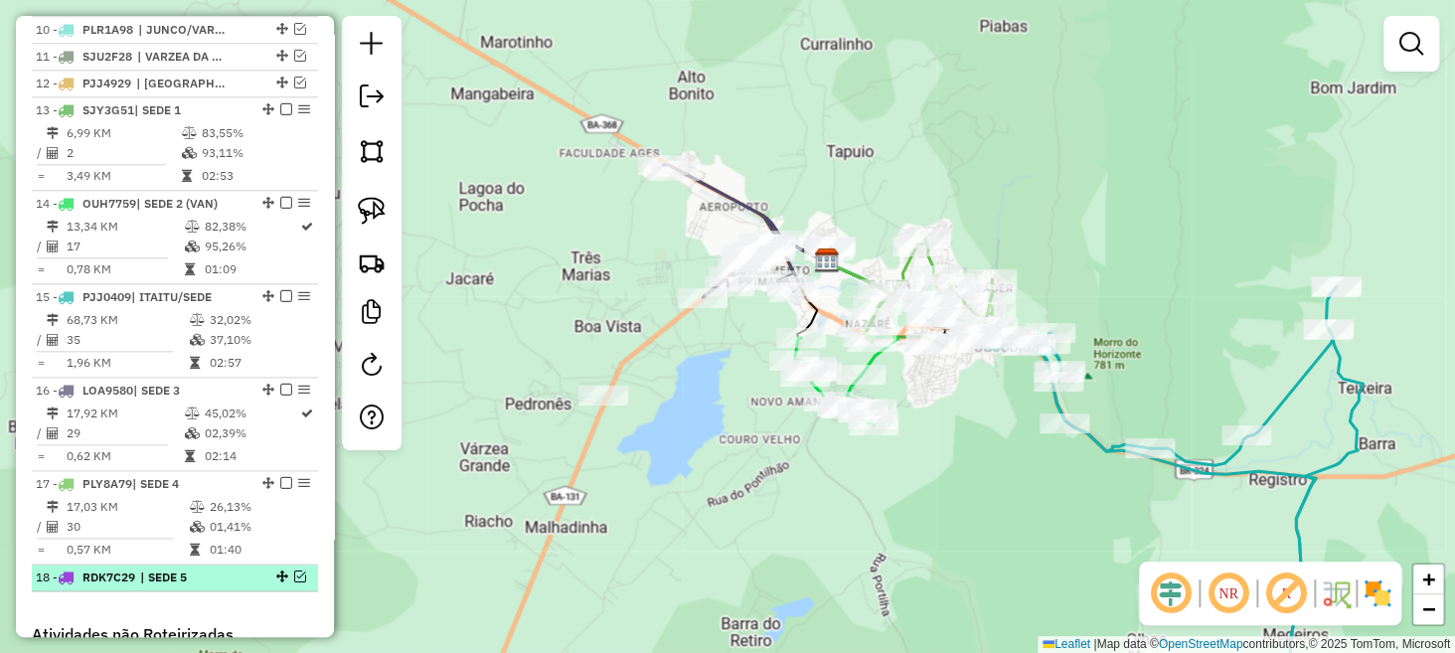
click at [294, 583] on em at bounding box center [300, 577] width 12 height 12
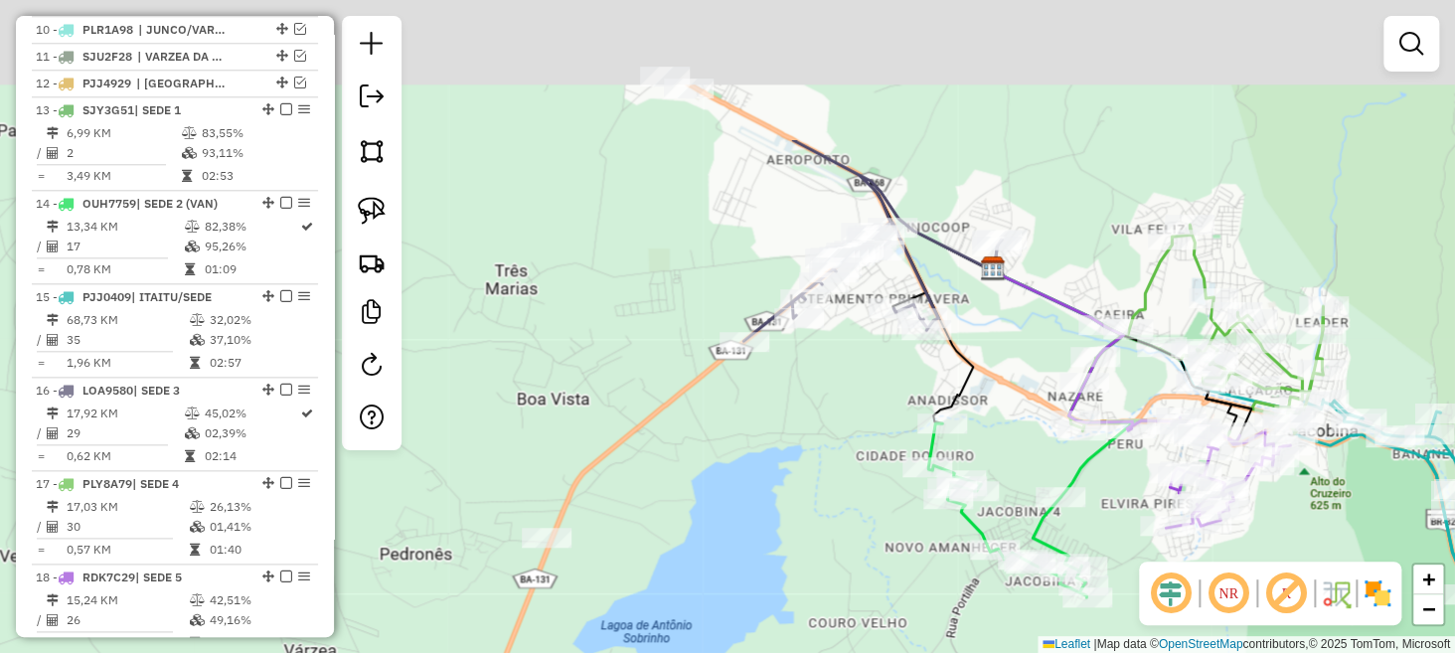
drag, startPoint x: 745, startPoint y: 312, endPoint x: 814, endPoint y: 541, distance: 239.0
click at [820, 541] on div "Janela de atendimento Grade de atendimento Capacidade Transportadoras Veículos …" at bounding box center [727, 326] width 1455 height 653
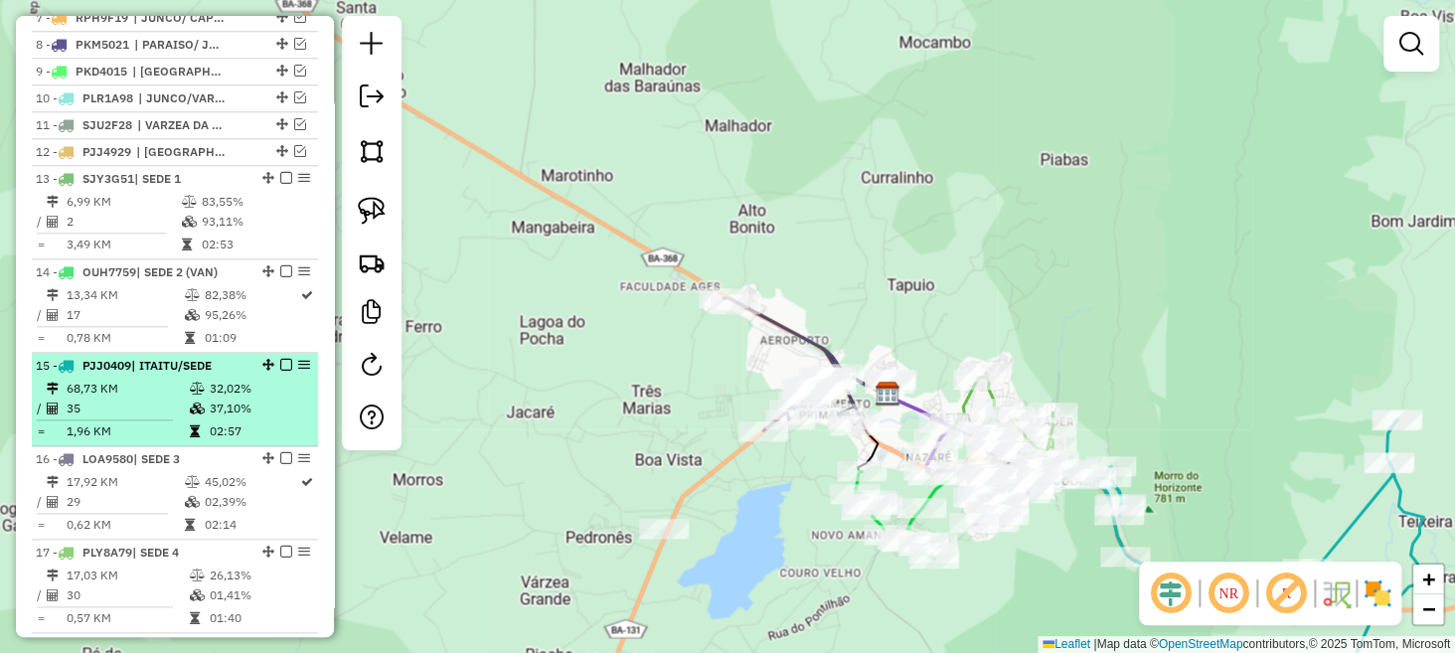
scroll to position [917, 0]
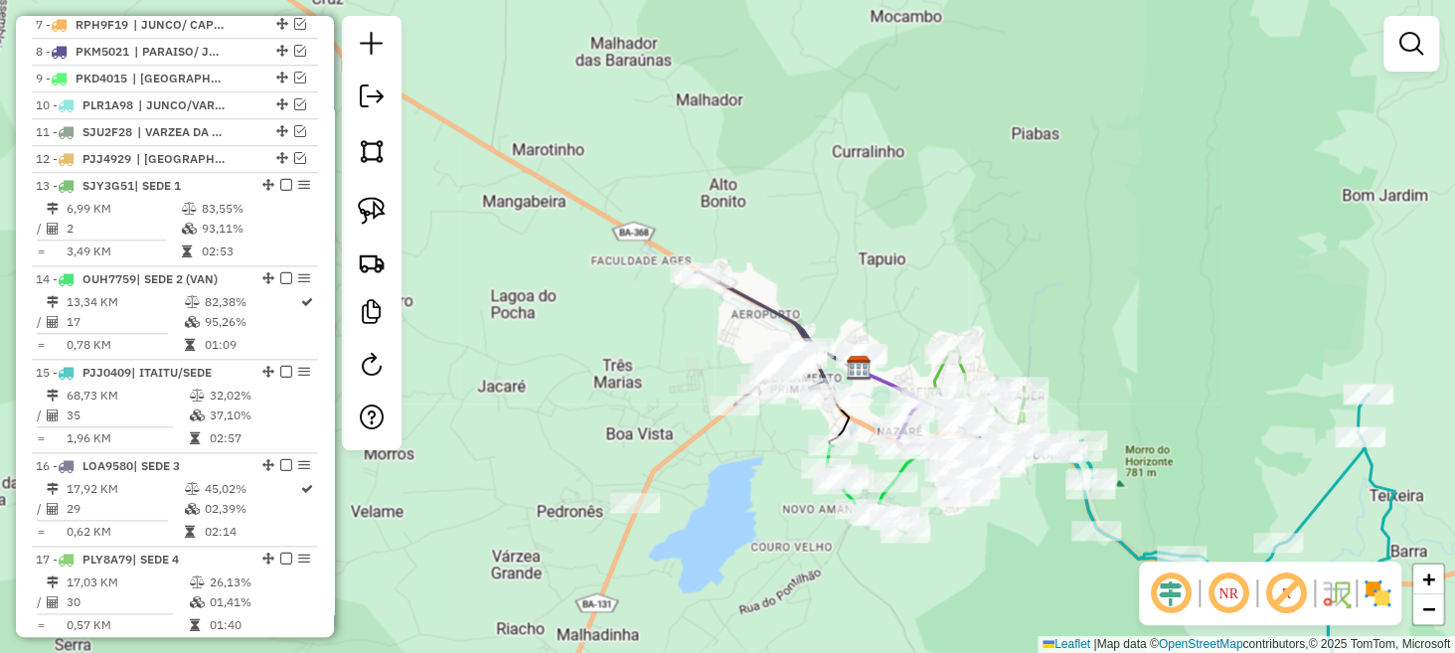
drag, startPoint x: 626, startPoint y: 424, endPoint x: 543, endPoint y: 277, distance: 168.3
click at [543, 279] on div "Janela de atendimento Grade de atendimento Capacidade Transportadoras Veículos …" at bounding box center [727, 326] width 1455 height 653
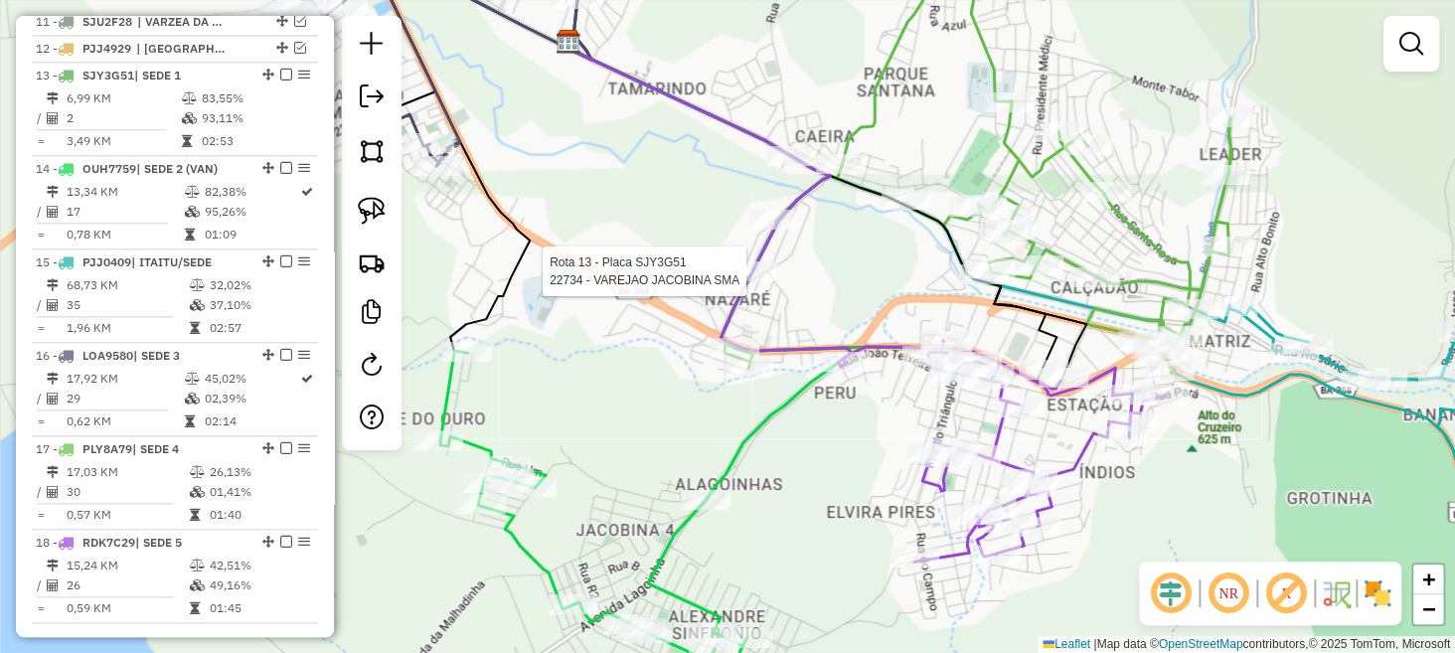
select select "**********"
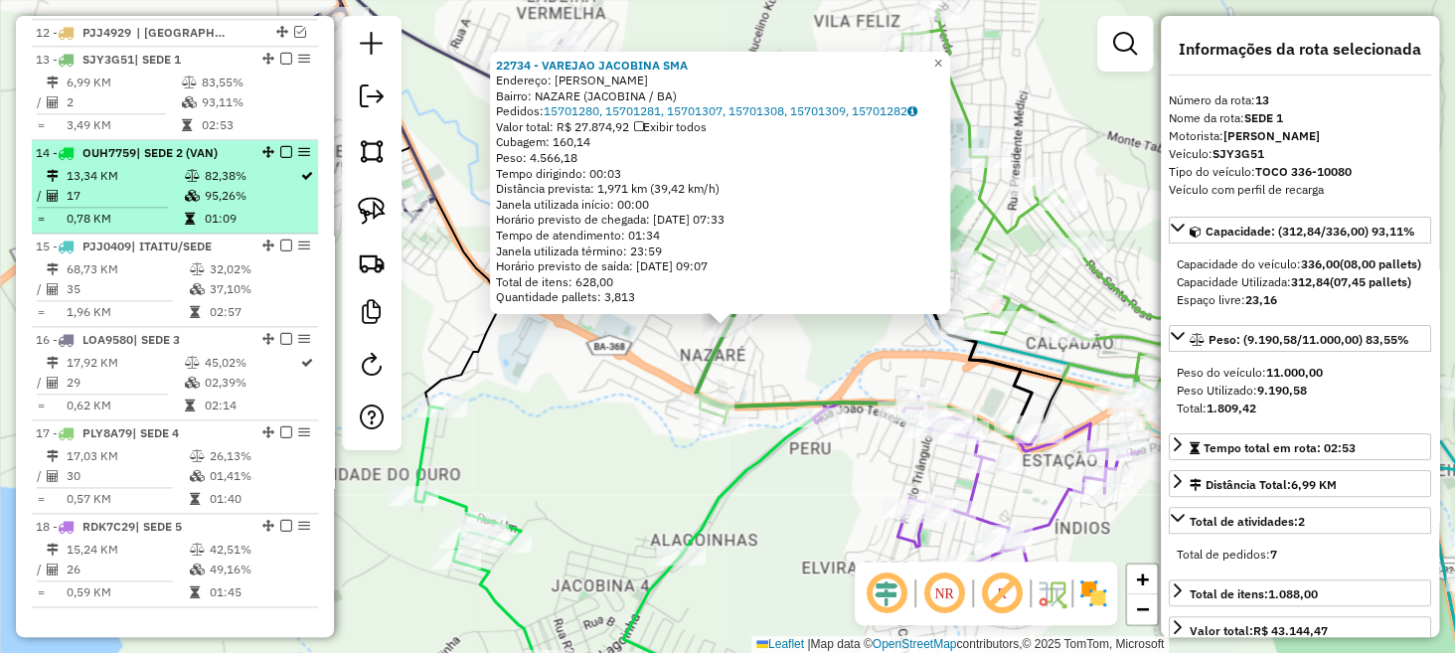
scroll to position [1039, 0]
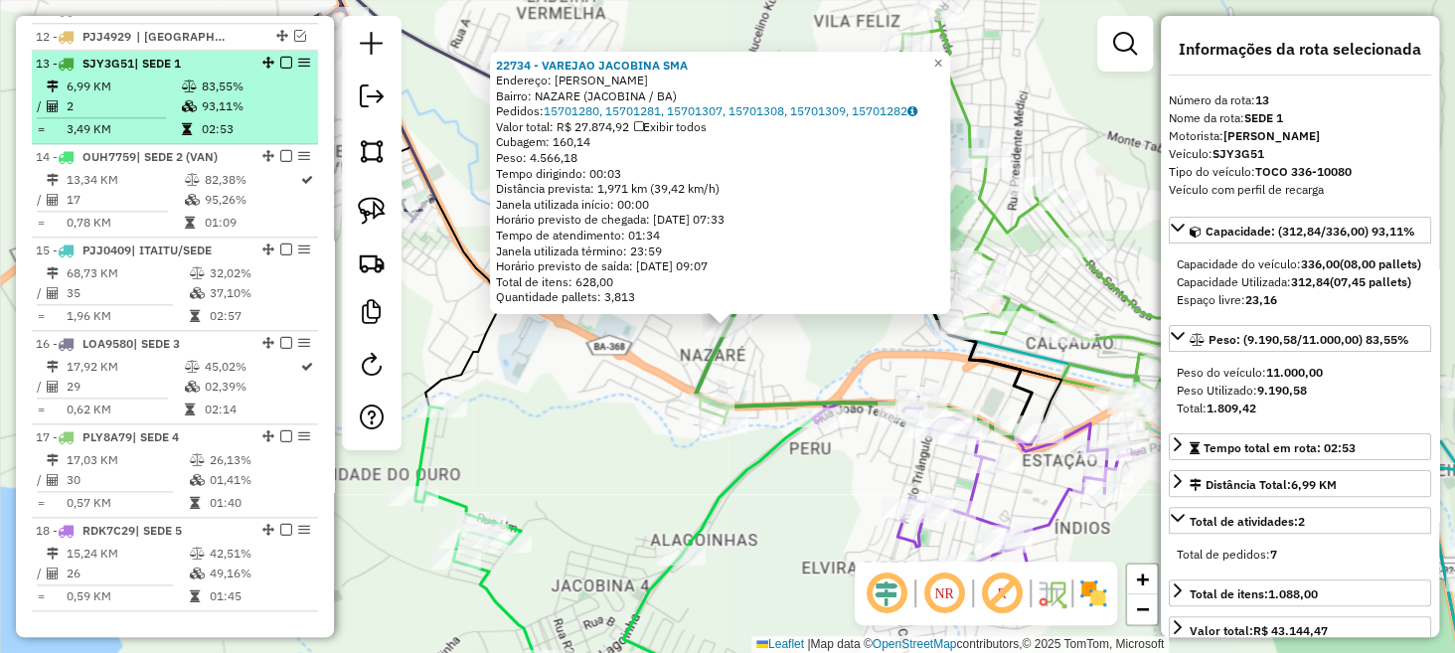
click at [281, 69] on em at bounding box center [286, 63] width 12 height 12
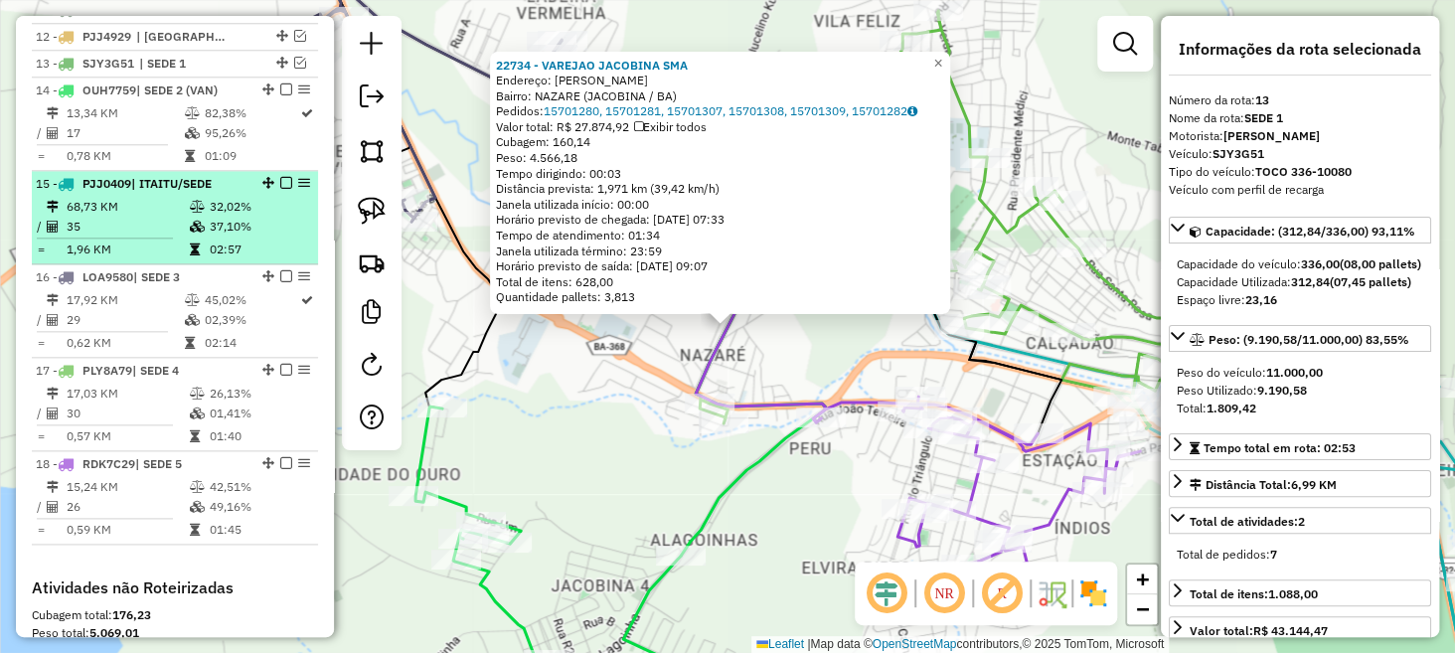
click at [280, 189] on em at bounding box center [286, 183] width 12 height 12
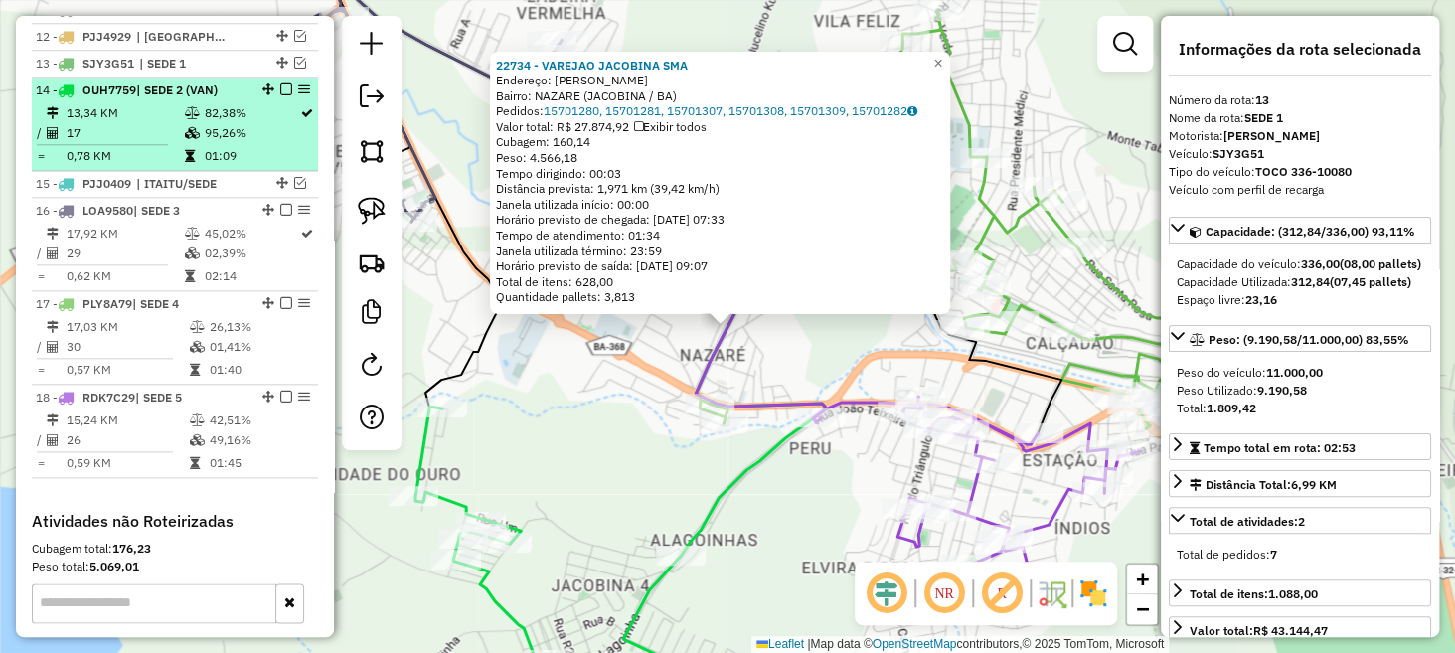
click at [280, 95] on div "14 - OUH7759 | SEDE 2 (VAN)" at bounding box center [175, 91] width 278 height 18
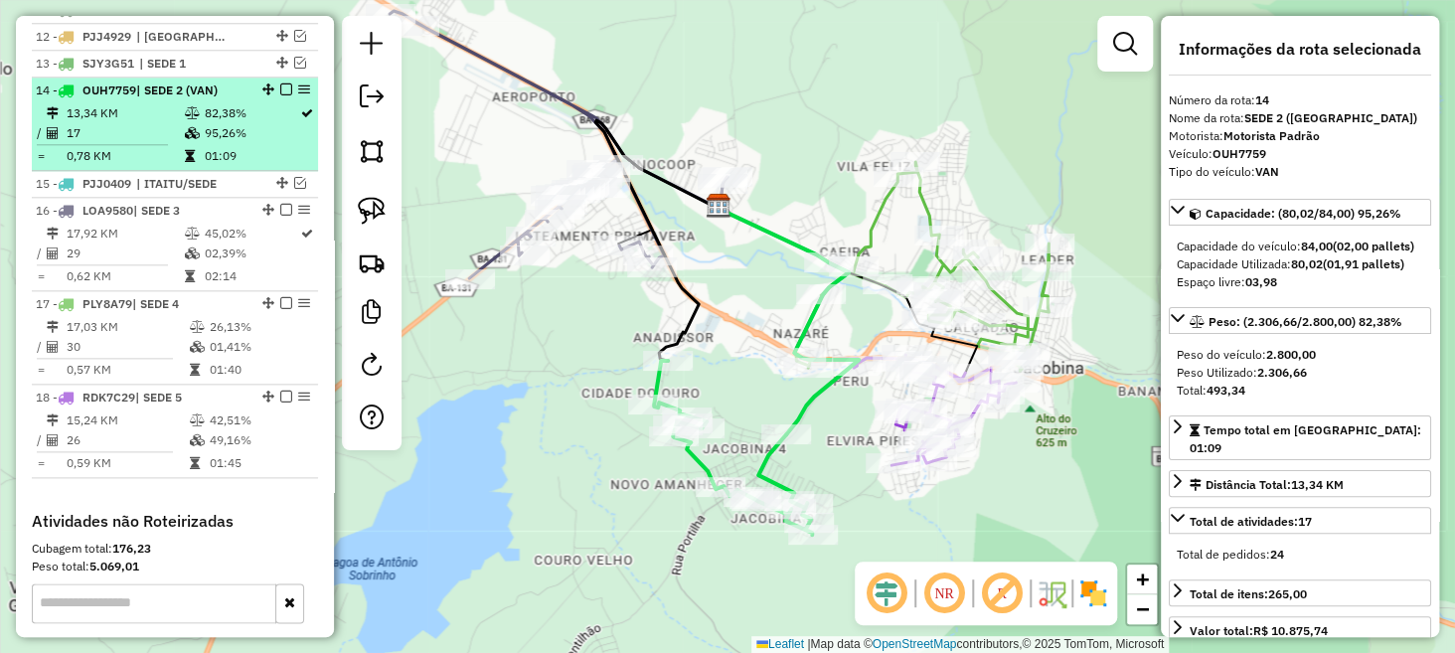
click at [284, 95] on em at bounding box center [286, 90] width 12 height 12
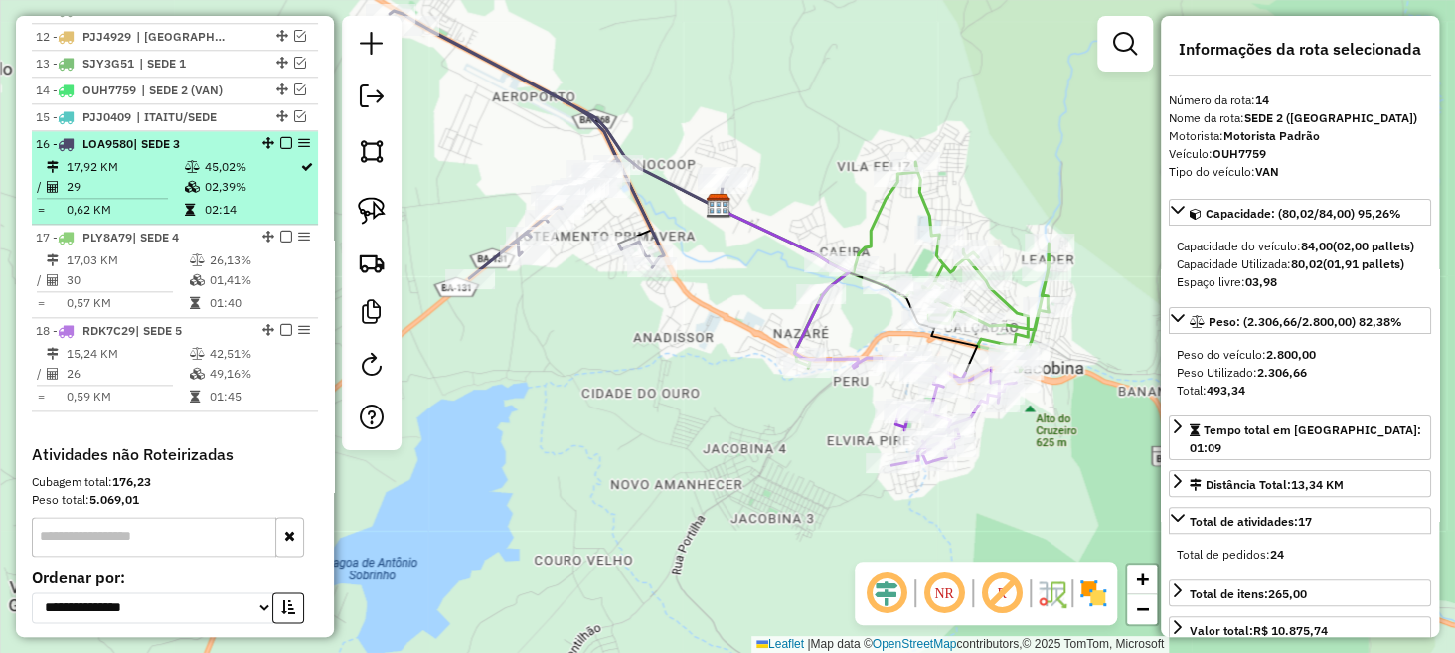
click at [282, 149] on em at bounding box center [286, 143] width 12 height 12
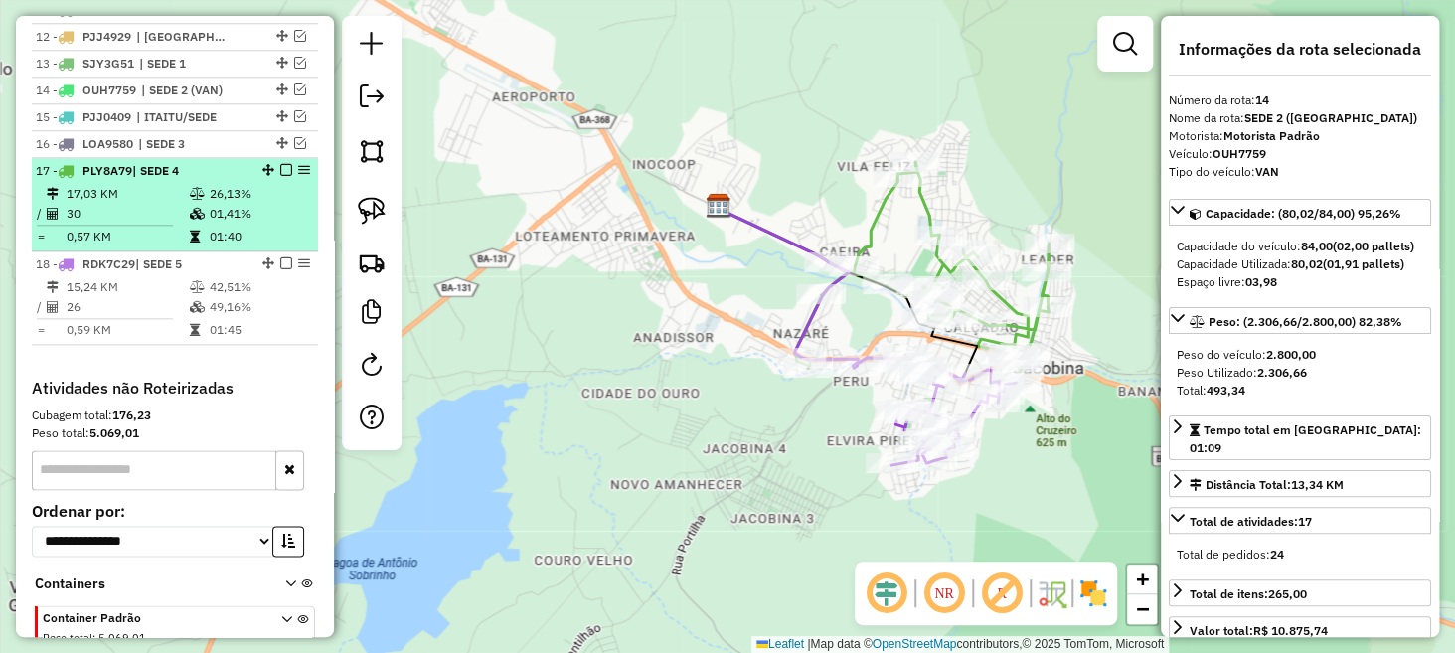
click at [280, 176] on em at bounding box center [286, 170] width 12 height 12
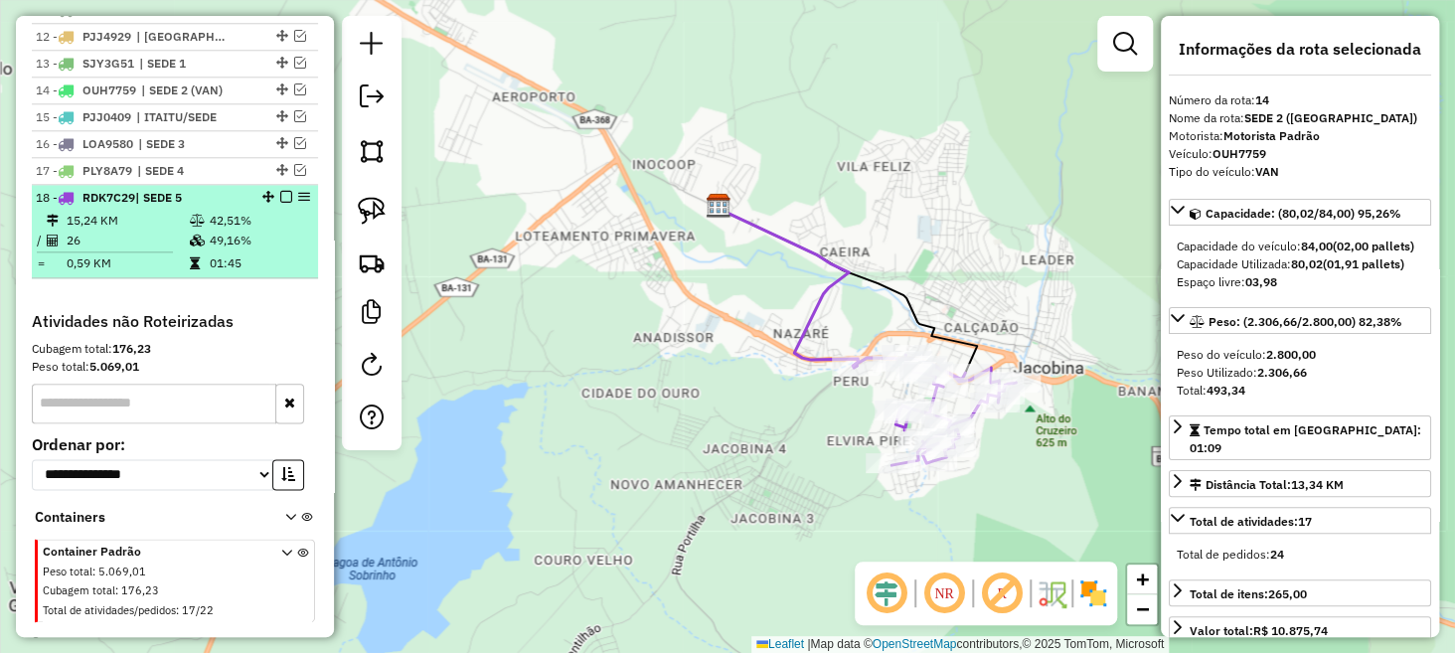
click at [280, 203] on em at bounding box center [286, 197] width 12 height 12
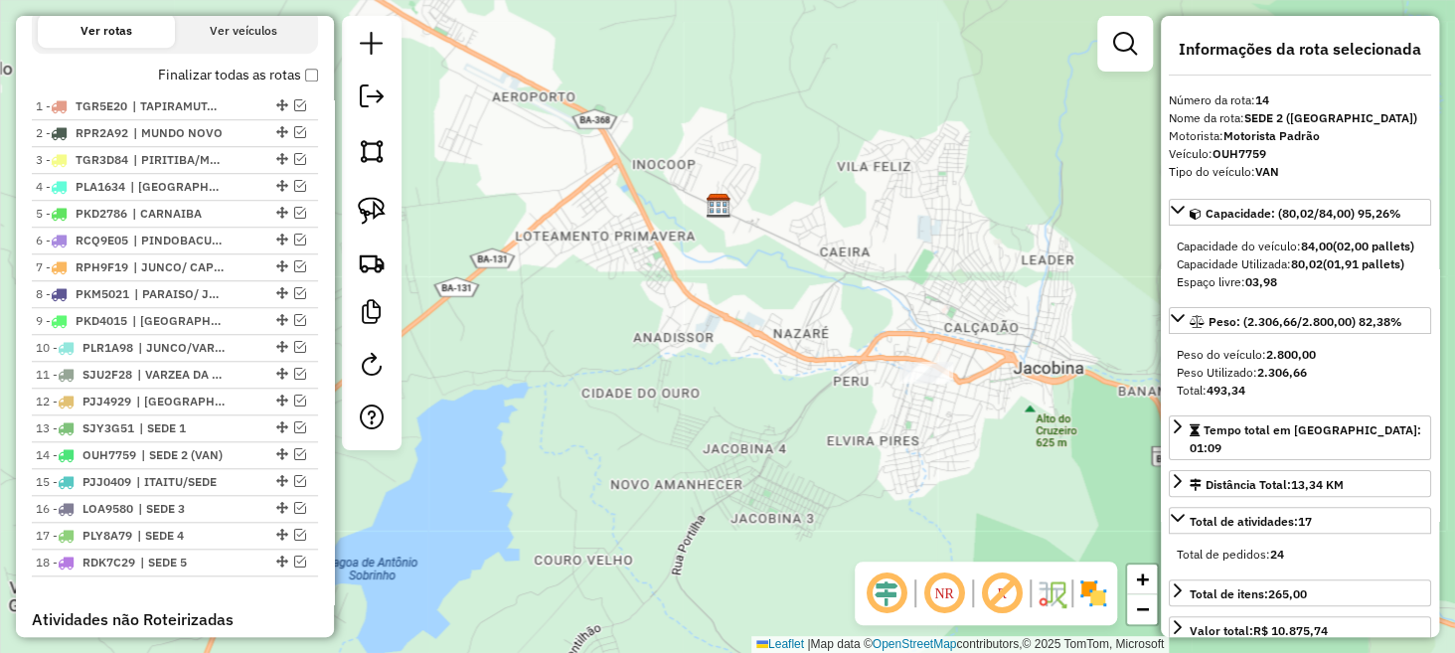
scroll to position [668, 0]
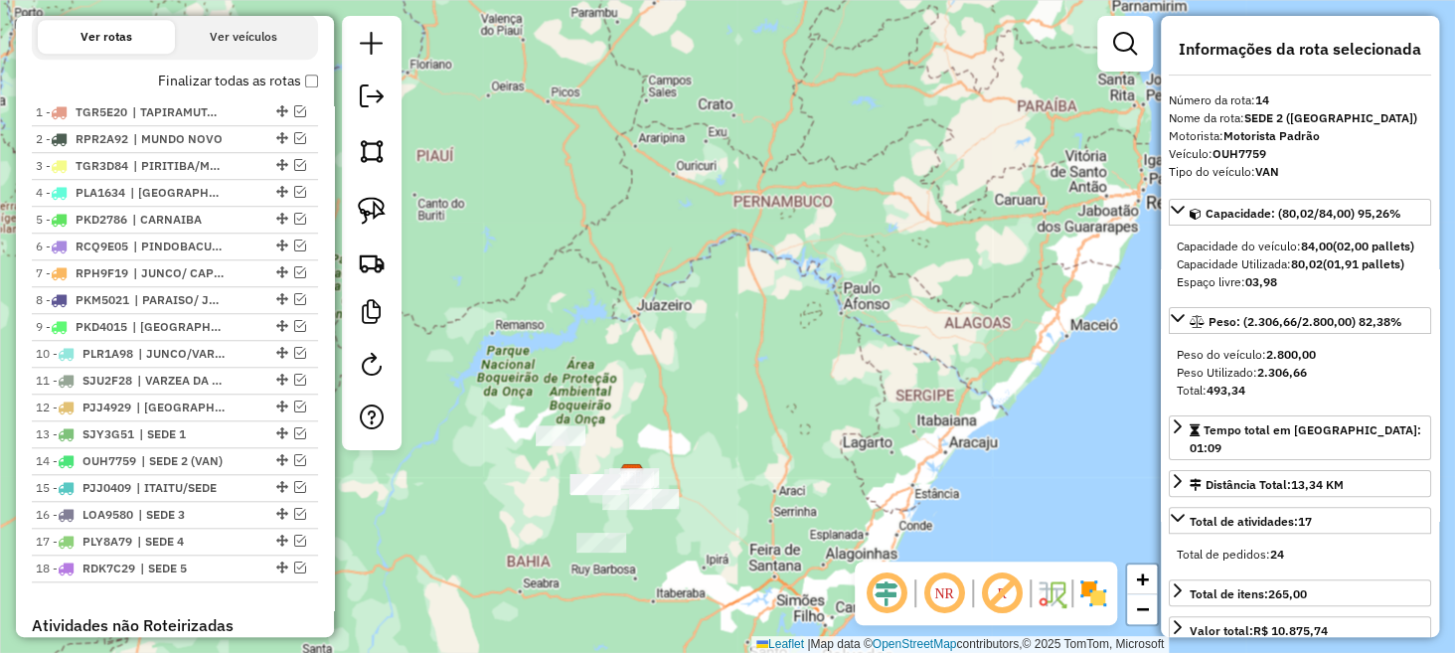
drag, startPoint x: 542, startPoint y: 500, endPoint x: 575, endPoint y: 464, distance: 48.6
click at [575, 470] on div "Janela de atendimento Grade de atendimento Capacidade Transportadoras Veículos …" at bounding box center [727, 326] width 1455 height 653
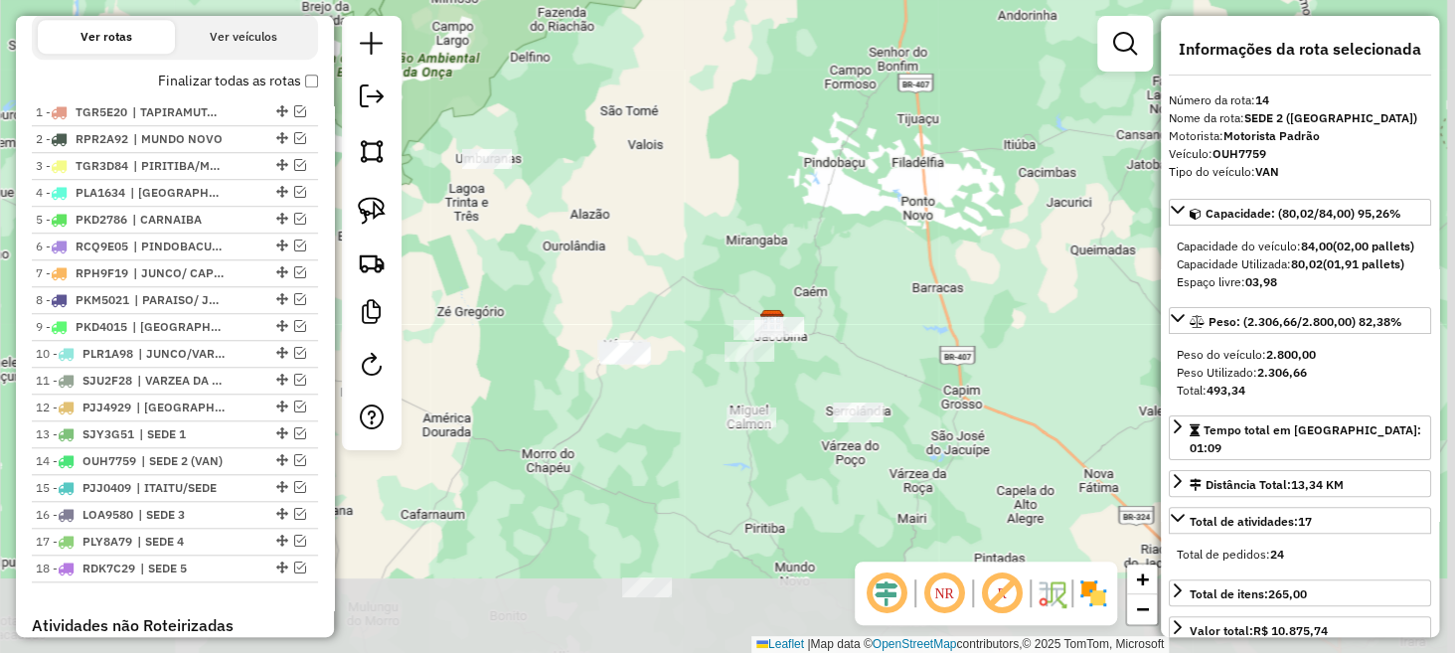
drag, startPoint x: 661, startPoint y: 500, endPoint x: 475, endPoint y: 347, distance: 240.8
click at [475, 347] on div "Janela de atendimento Grade de atendimento Capacidade Transportadoras Veículos …" at bounding box center [727, 326] width 1455 height 653
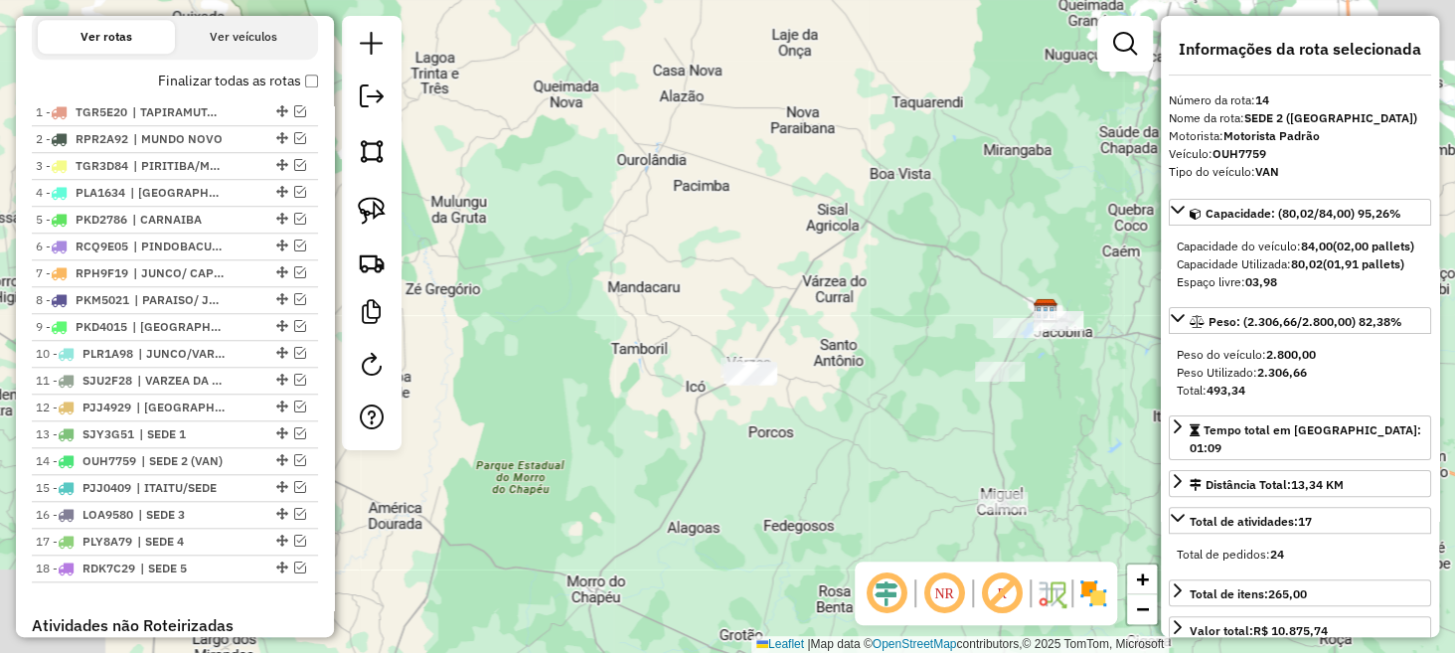
drag, startPoint x: 610, startPoint y: 379, endPoint x: 709, endPoint y: 399, distance: 100.4
click at [709, 399] on div "Janela de atendimento Grade de atendimento Capacidade Transportadoras Veículos …" at bounding box center [727, 326] width 1455 height 653
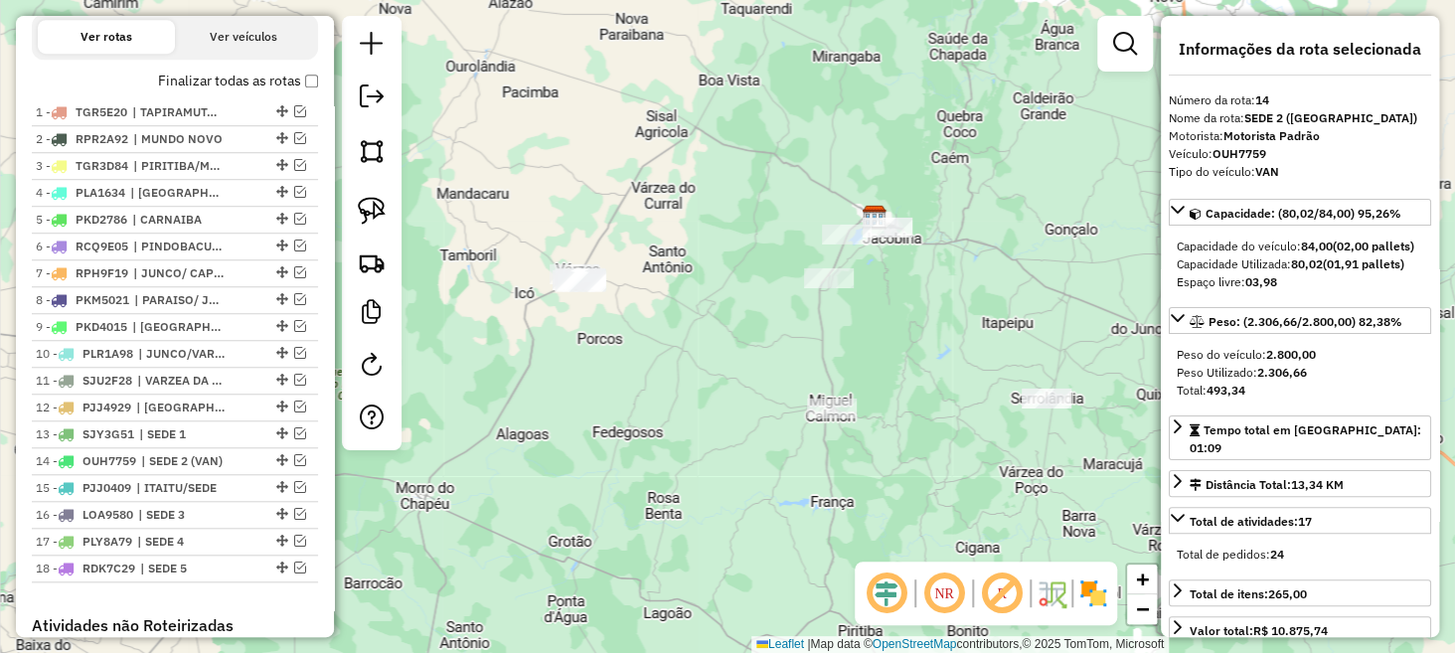
drag, startPoint x: 786, startPoint y: 398, endPoint x: 657, endPoint y: 353, distance: 136.8
click at [657, 354] on div "Janela de atendimento Grade de atendimento Capacidade Transportadoras Veículos …" at bounding box center [727, 326] width 1455 height 653
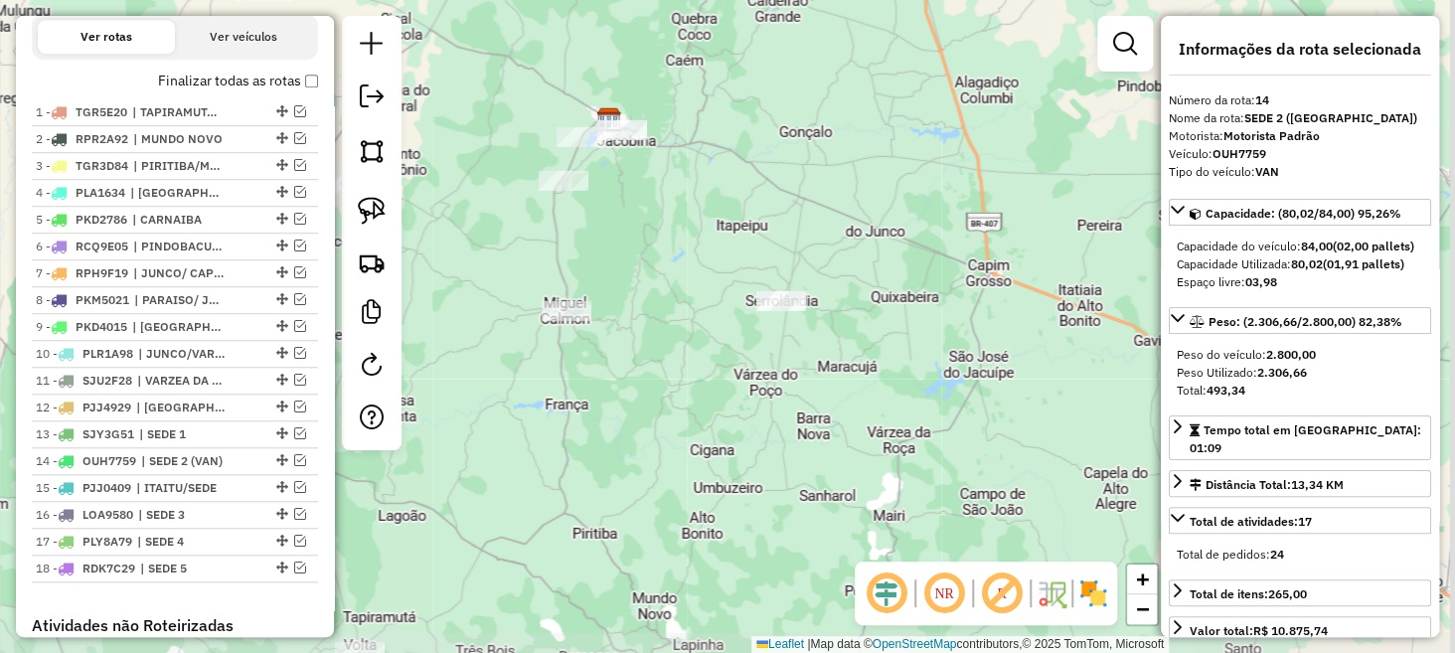
drag, startPoint x: 853, startPoint y: 509, endPoint x: 613, endPoint y: 395, distance: 265.5
click at [613, 395] on div "Janela de atendimento Grade de atendimento Capacidade Transportadoras Veículos …" at bounding box center [727, 326] width 1455 height 653
drag, startPoint x: 650, startPoint y: 271, endPoint x: 916, endPoint y: 378, distance: 286.0
click at [916, 378] on div "Janela de atendimento Grade de atendimento Capacidade Transportadoras Veículos …" at bounding box center [727, 326] width 1455 height 653
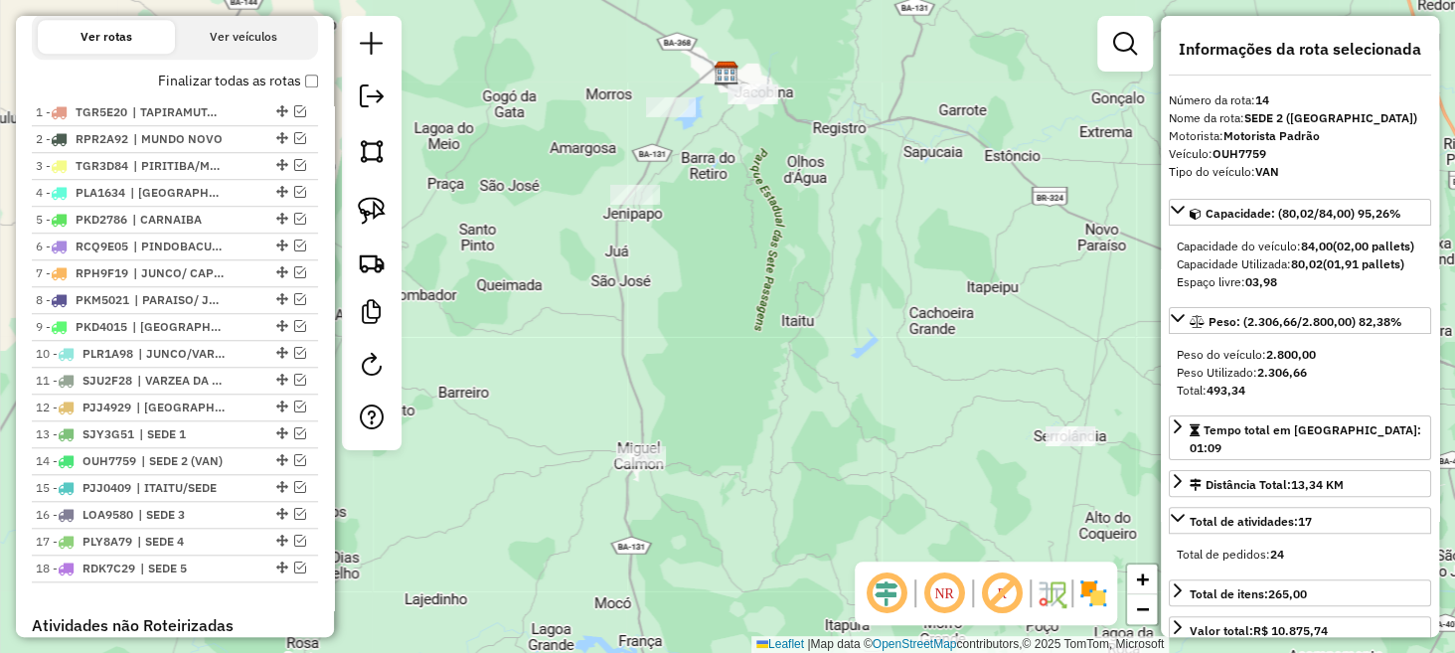
drag, startPoint x: 910, startPoint y: 357, endPoint x: 978, endPoint y: 468, distance: 130.8
click at [978, 468] on div "Janela de atendimento Grade de atendimento Capacidade Transportadoras Veículos …" at bounding box center [727, 326] width 1455 height 653
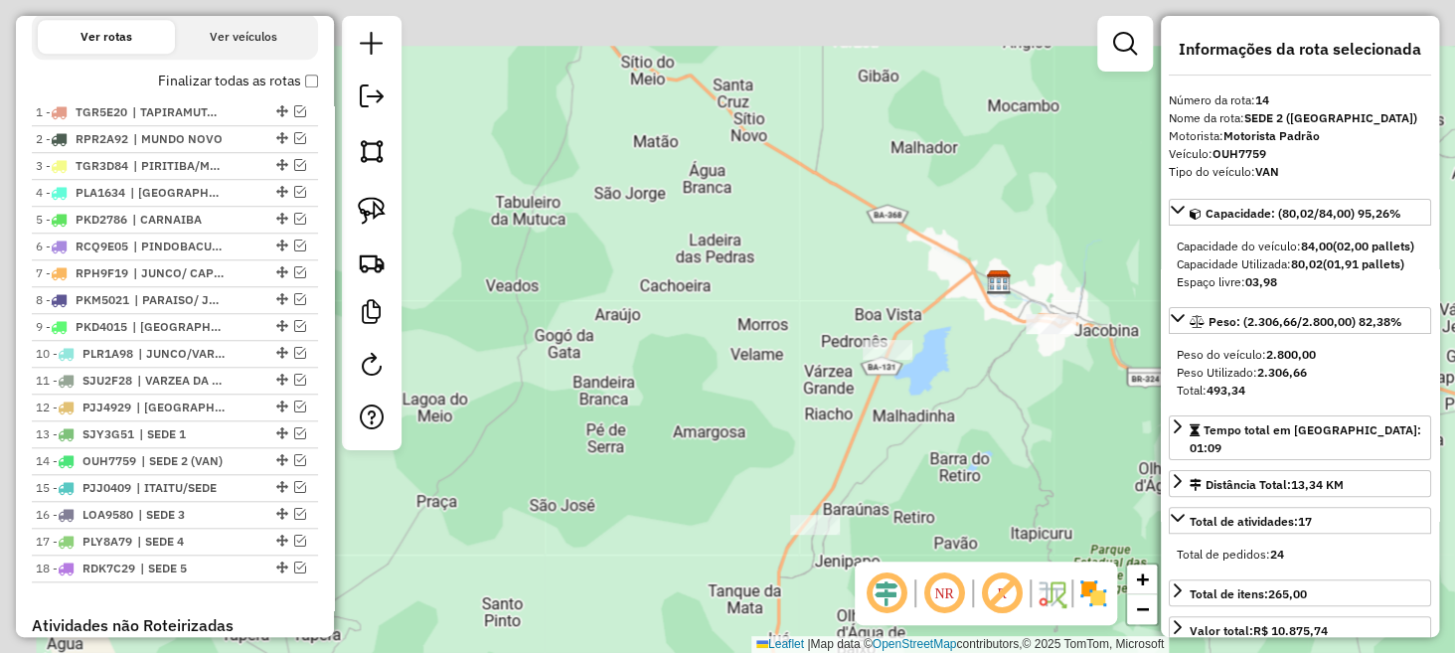
drag, startPoint x: 936, startPoint y: 243, endPoint x: 1004, endPoint y: 443, distance: 211.9
click at [1004, 443] on div "Janela de atendimento Grade de atendimento Capacidade Transportadoras Veículos …" at bounding box center [727, 326] width 1455 height 653
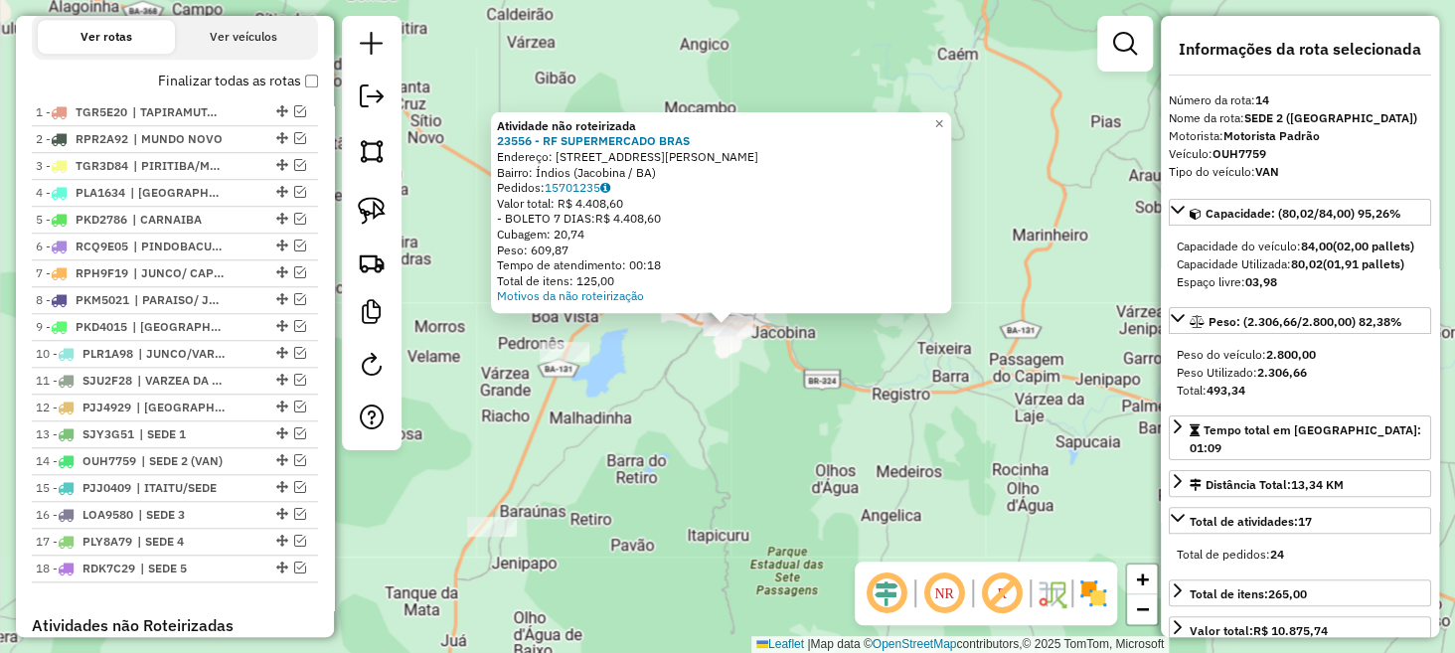
click at [764, 467] on div "Atividade não roteirizada 23556 - RF SUPERMERCADO BRAS Endereço: Rua Reinaldo J…" at bounding box center [727, 326] width 1455 height 653
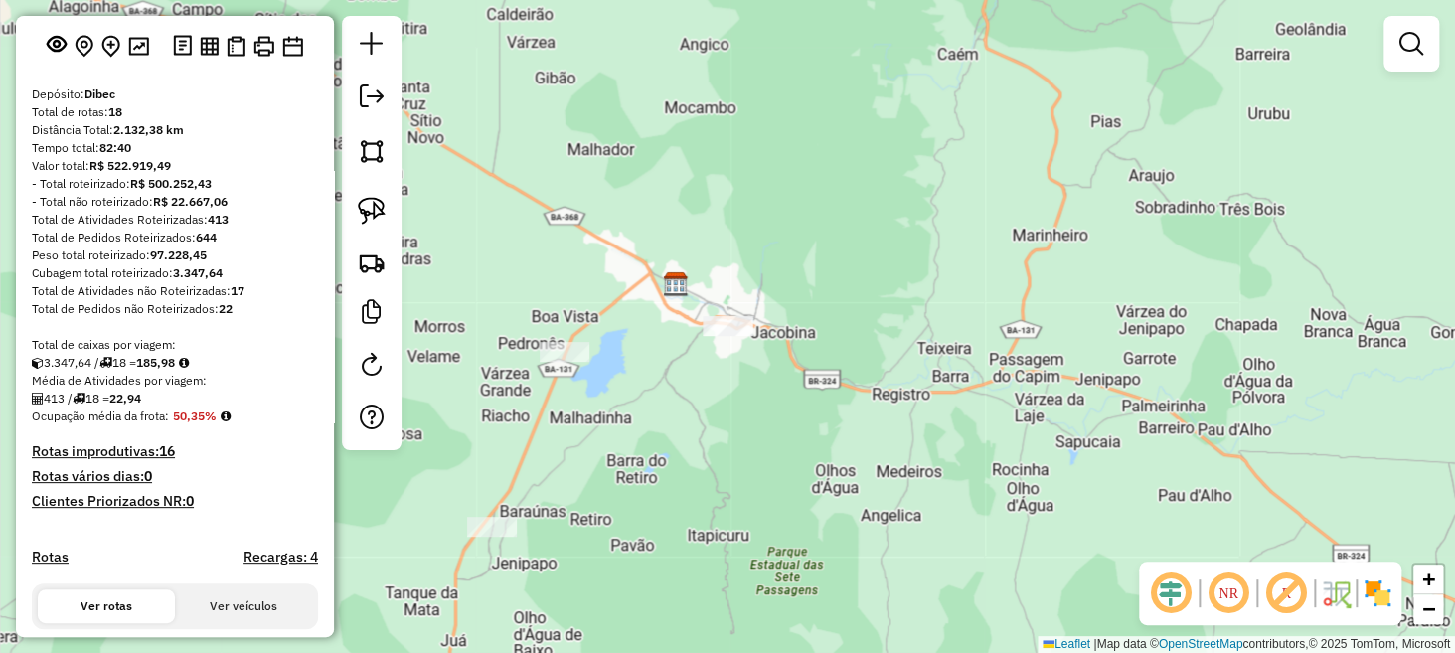
scroll to position [0, 0]
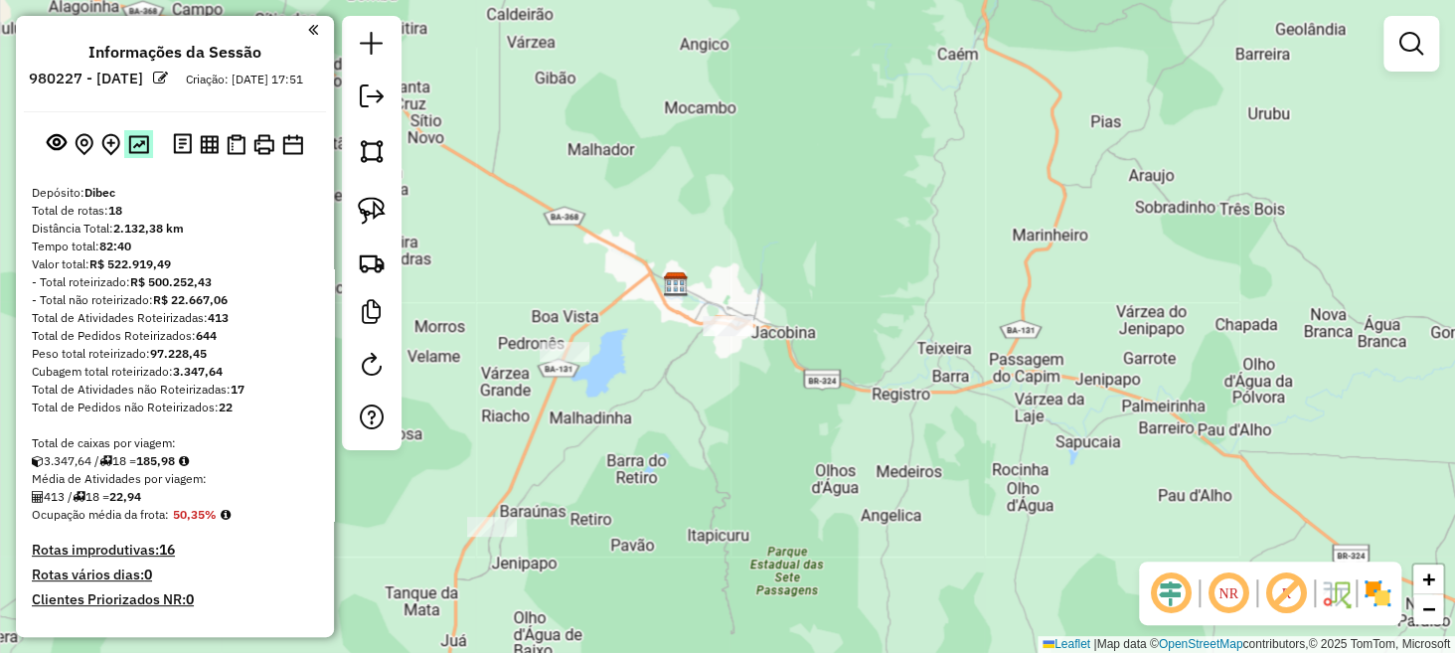
click at [138, 154] on img at bounding box center [138, 144] width 21 height 19
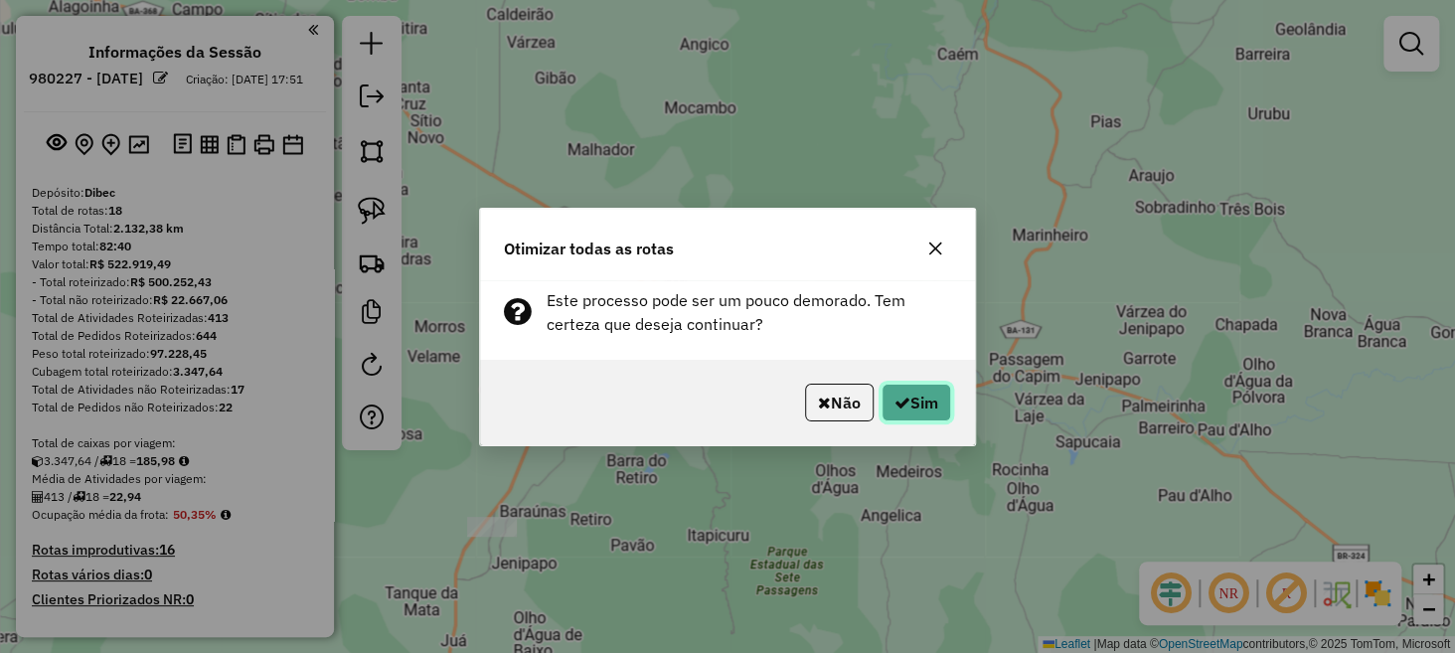
click at [902, 401] on icon "button" at bounding box center [903, 403] width 16 height 16
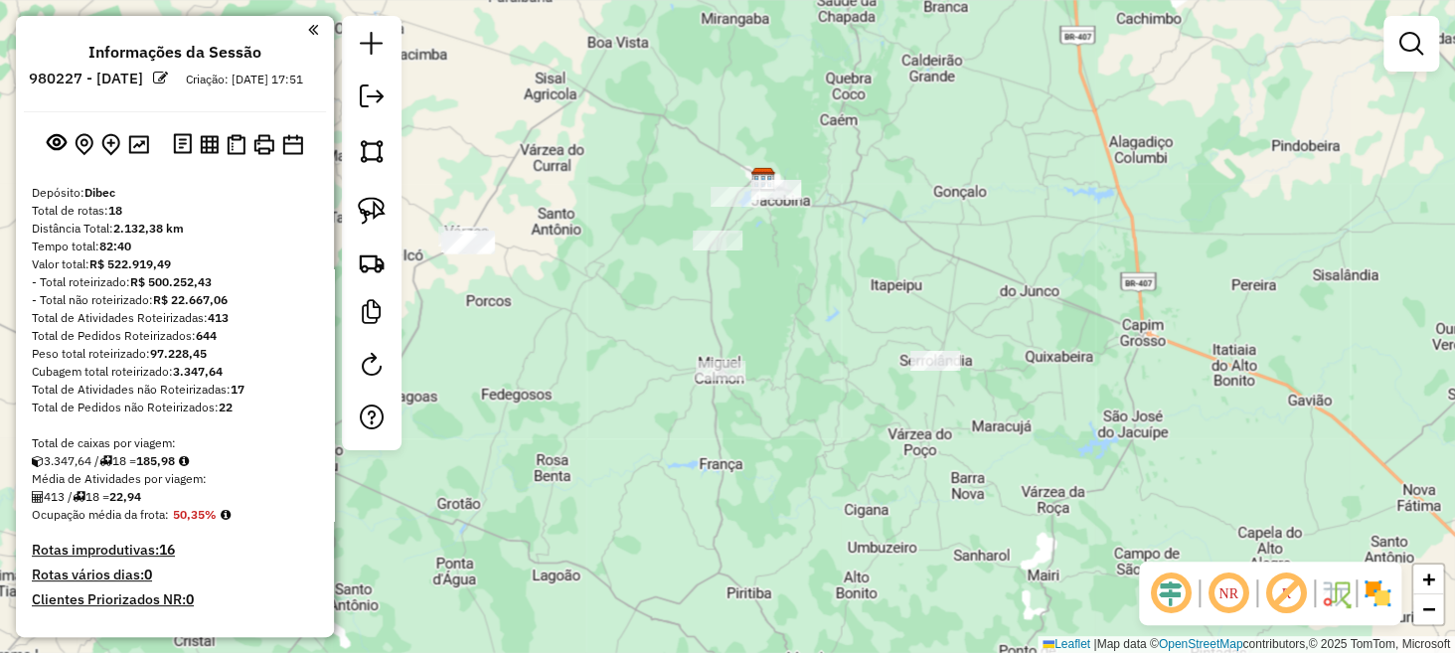
drag, startPoint x: 681, startPoint y: 530, endPoint x: 845, endPoint y: 297, distance: 284.6
click at [845, 297] on div "Janela de atendimento Grade de atendimento Capacidade Transportadoras Veículos …" at bounding box center [727, 326] width 1455 height 653
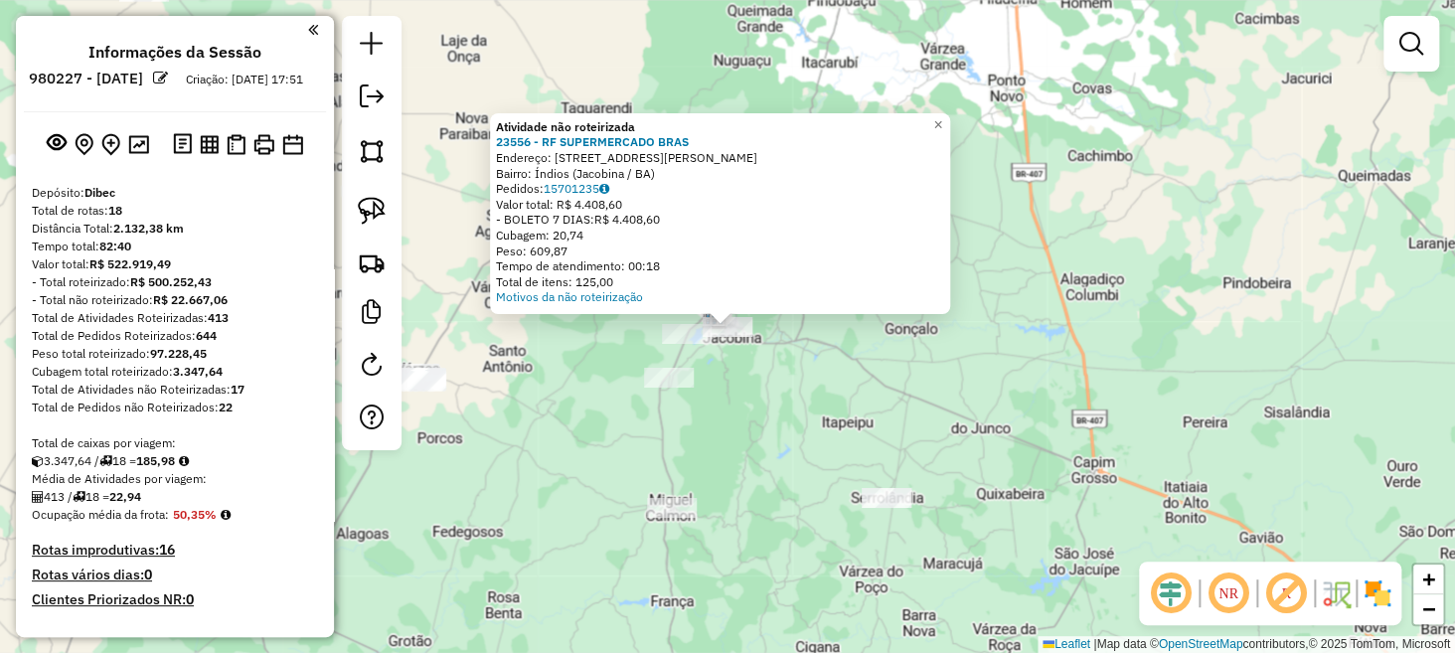
click at [782, 417] on div "Atividade não roteirizada 23556 - RF SUPERMERCADO BRAS Endereço: Rua Reinaldo J…" at bounding box center [727, 326] width 1455 height 653
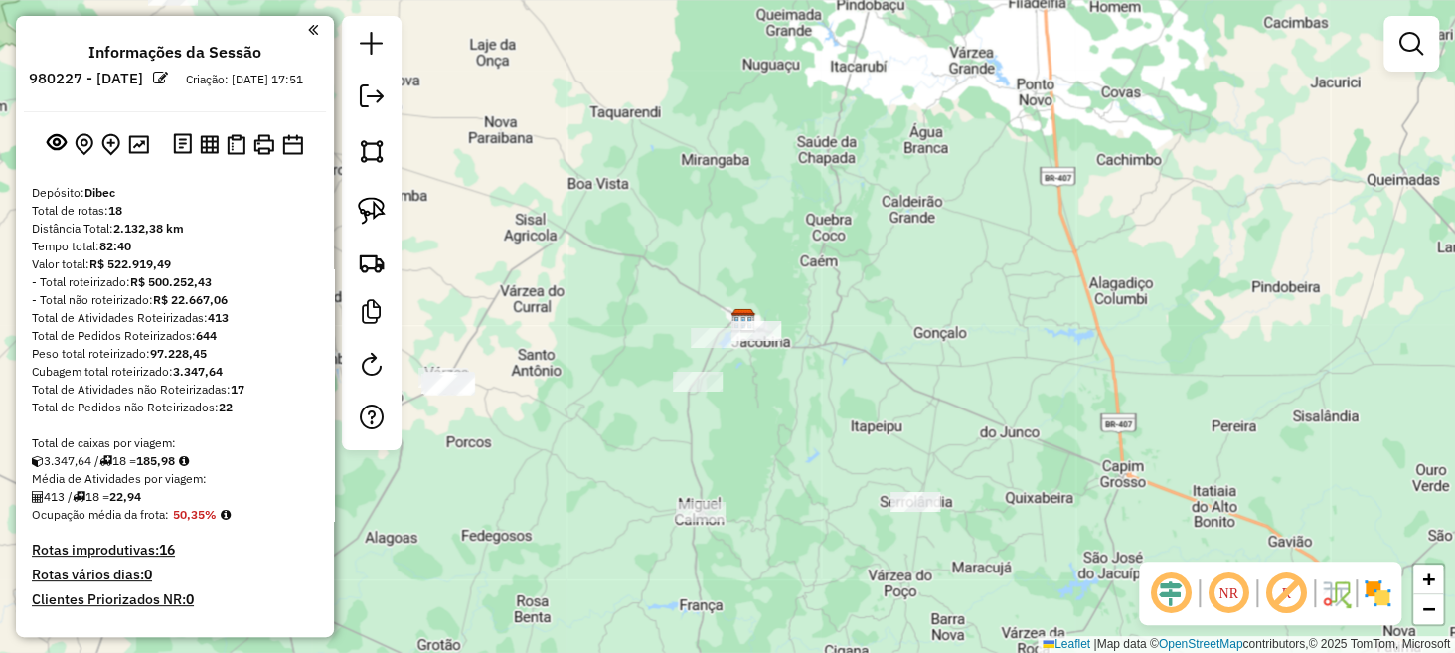
drag, startPoint x: 505, startPoint y: 336, endPoint x: 650, endPoint y: 386, distance: 153.4
click at [648, 384] on div "Janela de atendimento Grade de atendimento Capacidade Transportadoras Veículos …" at bounding box center [727, 326] width 1455 height 653
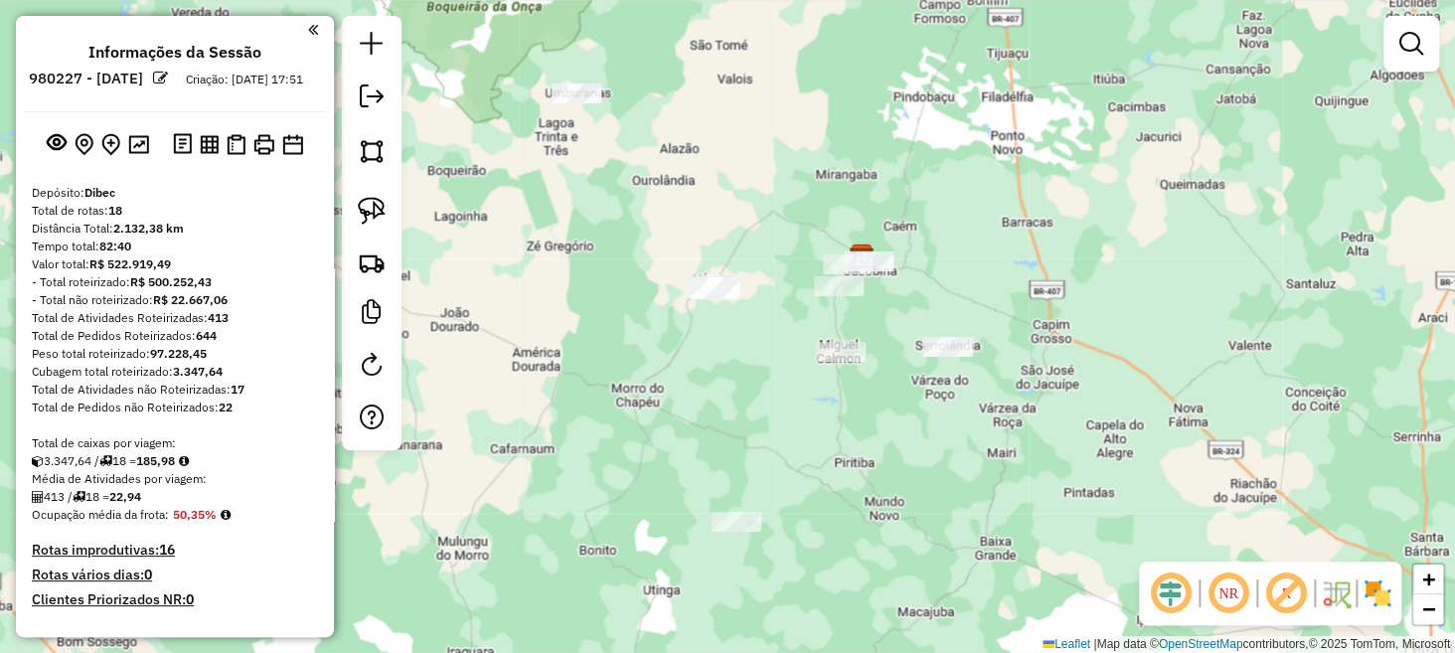
drag, startPoint x: 784, startPoint y: 181, endPoint x: 695, endPoint y: 224, distance: 99.2
click at [695, 224] on div "Janela de atendimento Grade de atendimento Capacidade Transportadoras Veículos …" at bounding box center [727, 326] width 1455 height 653
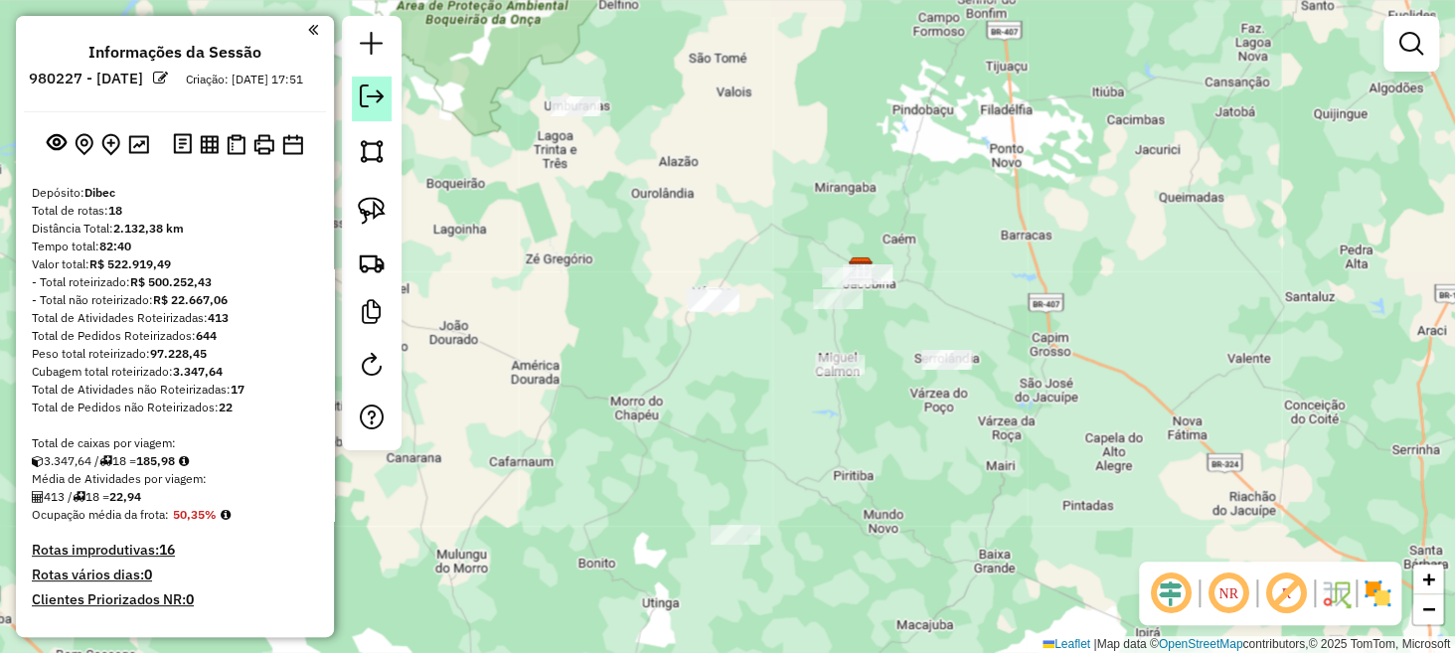
click at [371, 98] on em at bounding box center [372, 97] width 24 height 24
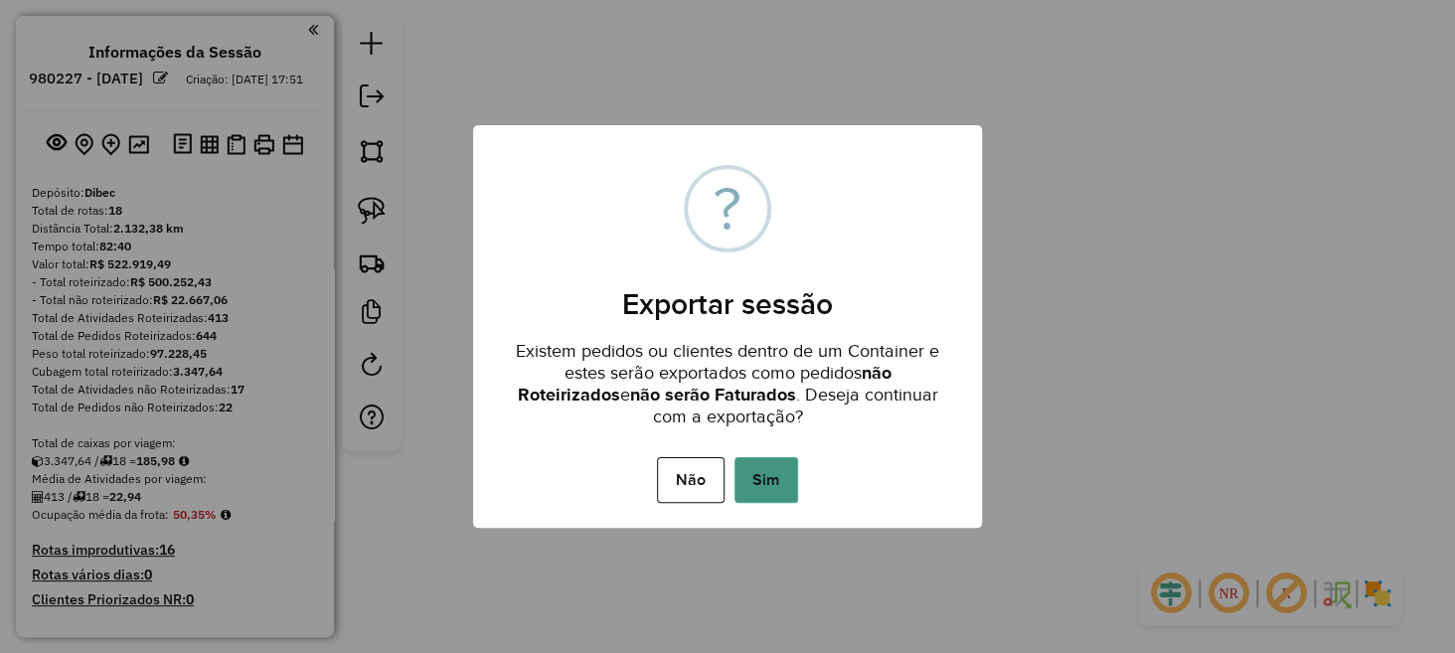
click at [771, 478] on button "Sim" at bounding box center [767, 480] width 64 height 46
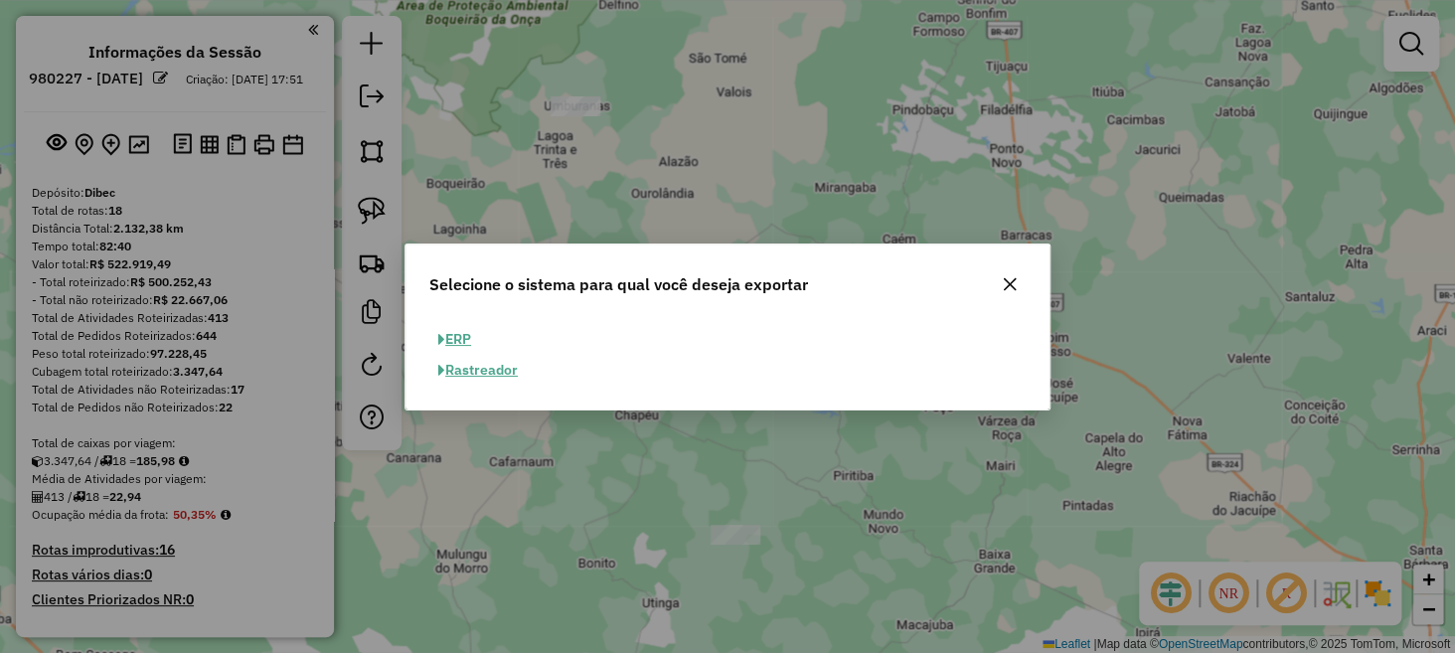
click at [456, 341] on button "ERP" at bounding box center [454, 339] width 51 height 31
select select "**"
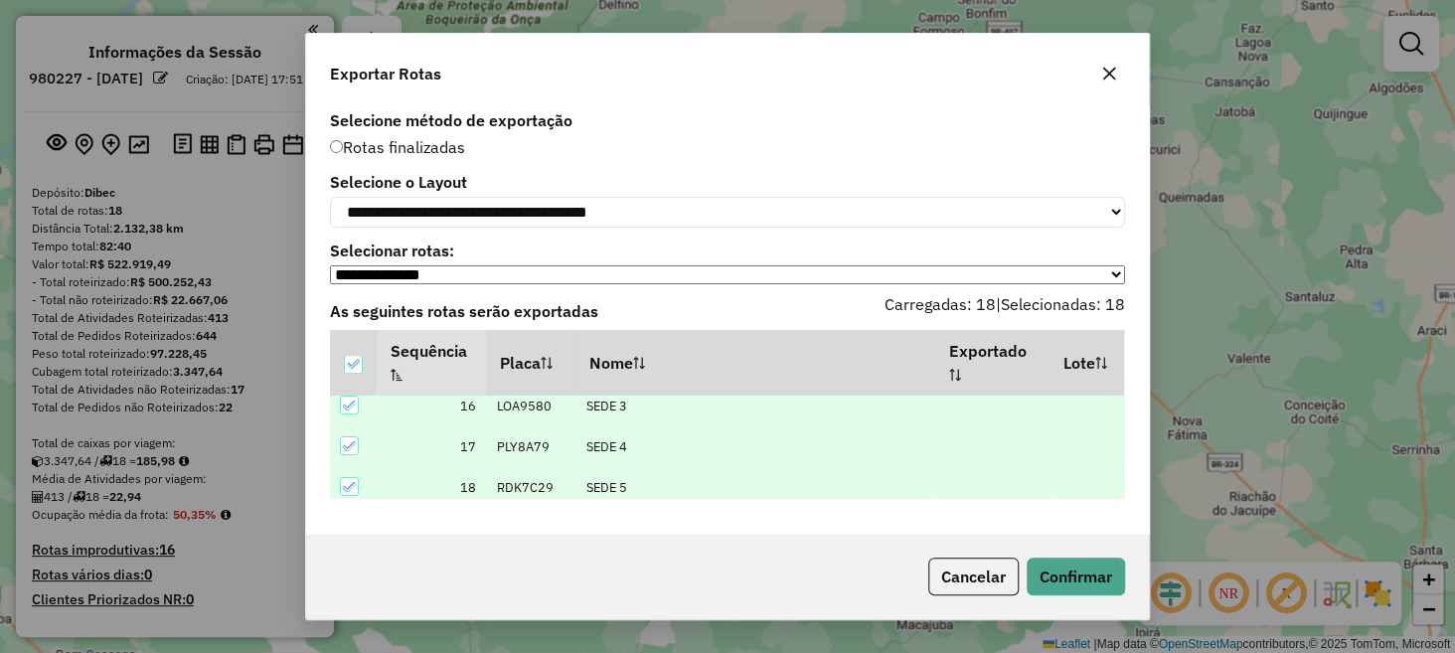
scroll to position [626, 0]
click at [1056, 574] on button "Confirmar" at bounding box center [1076, 577] width 98 height 38
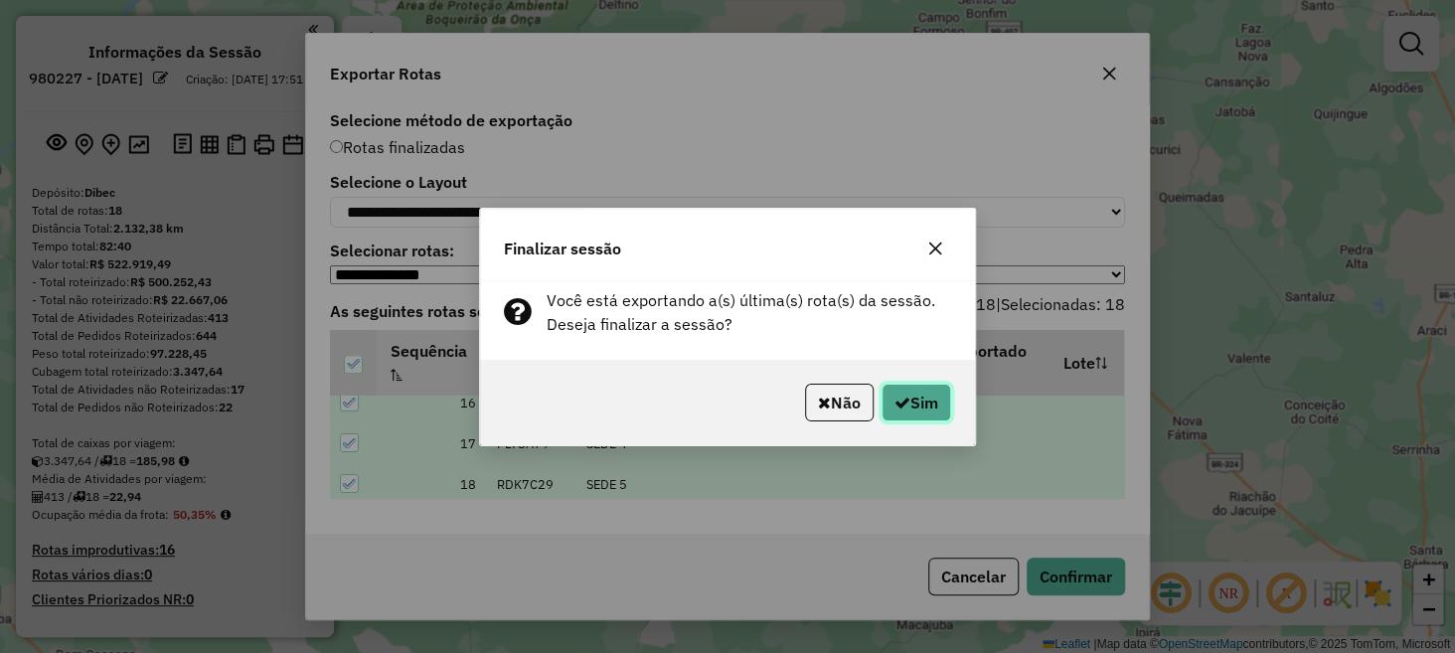
click at [920, 401] on button "Sim" at bounding box center [917, 403] width 70 height 38
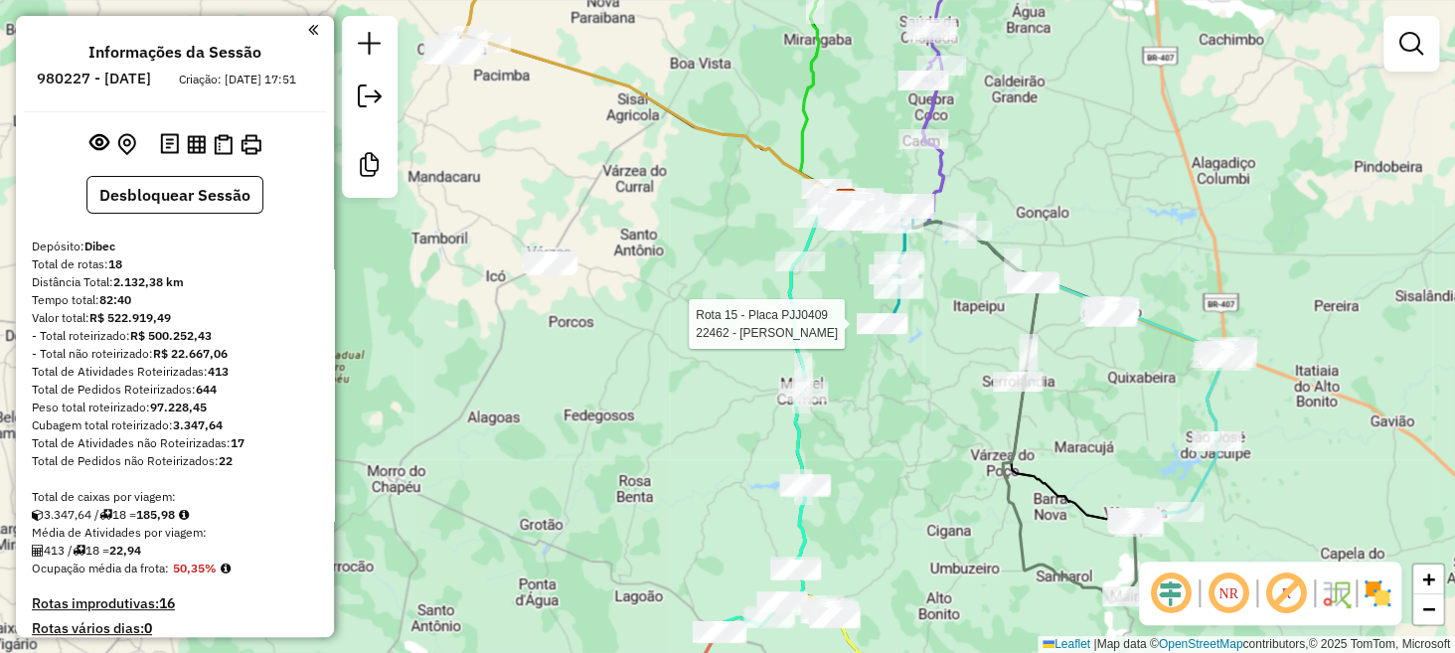
select select "**********"
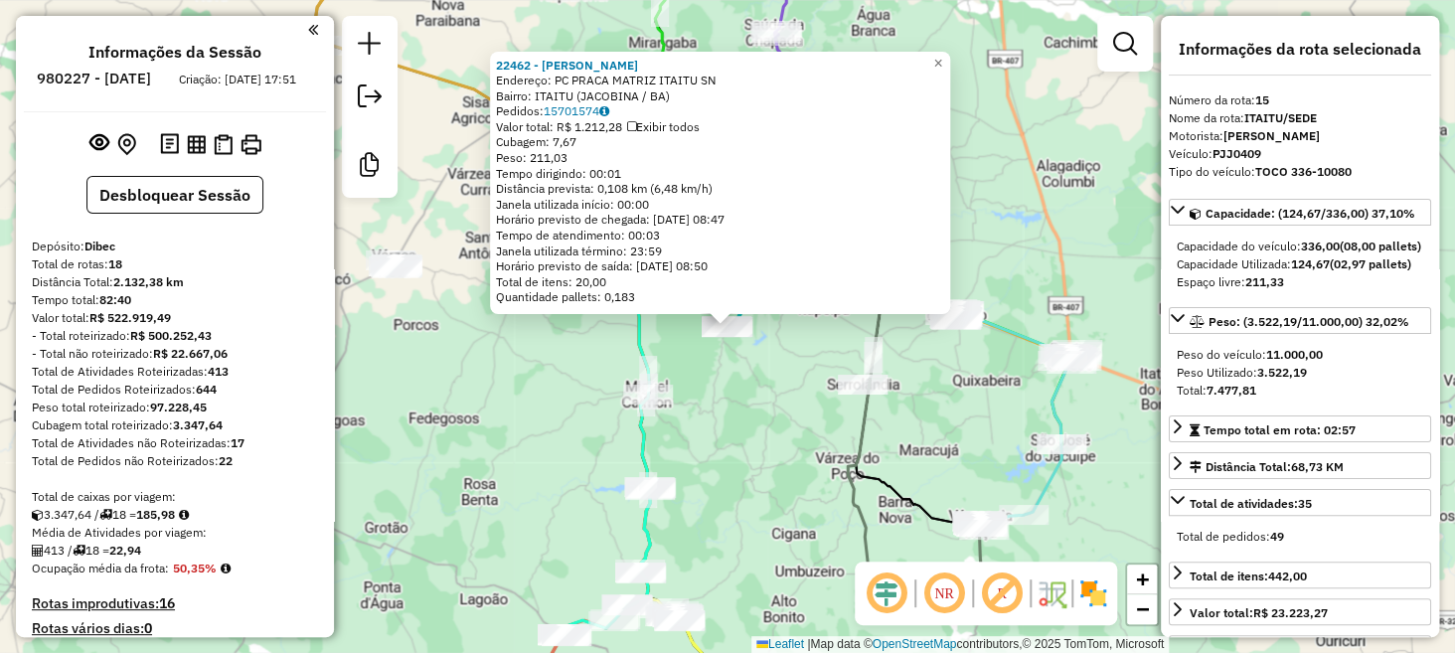
scroll to position [2230, 0]
